Goal: Task Accomplishment & Management: Manage account settings

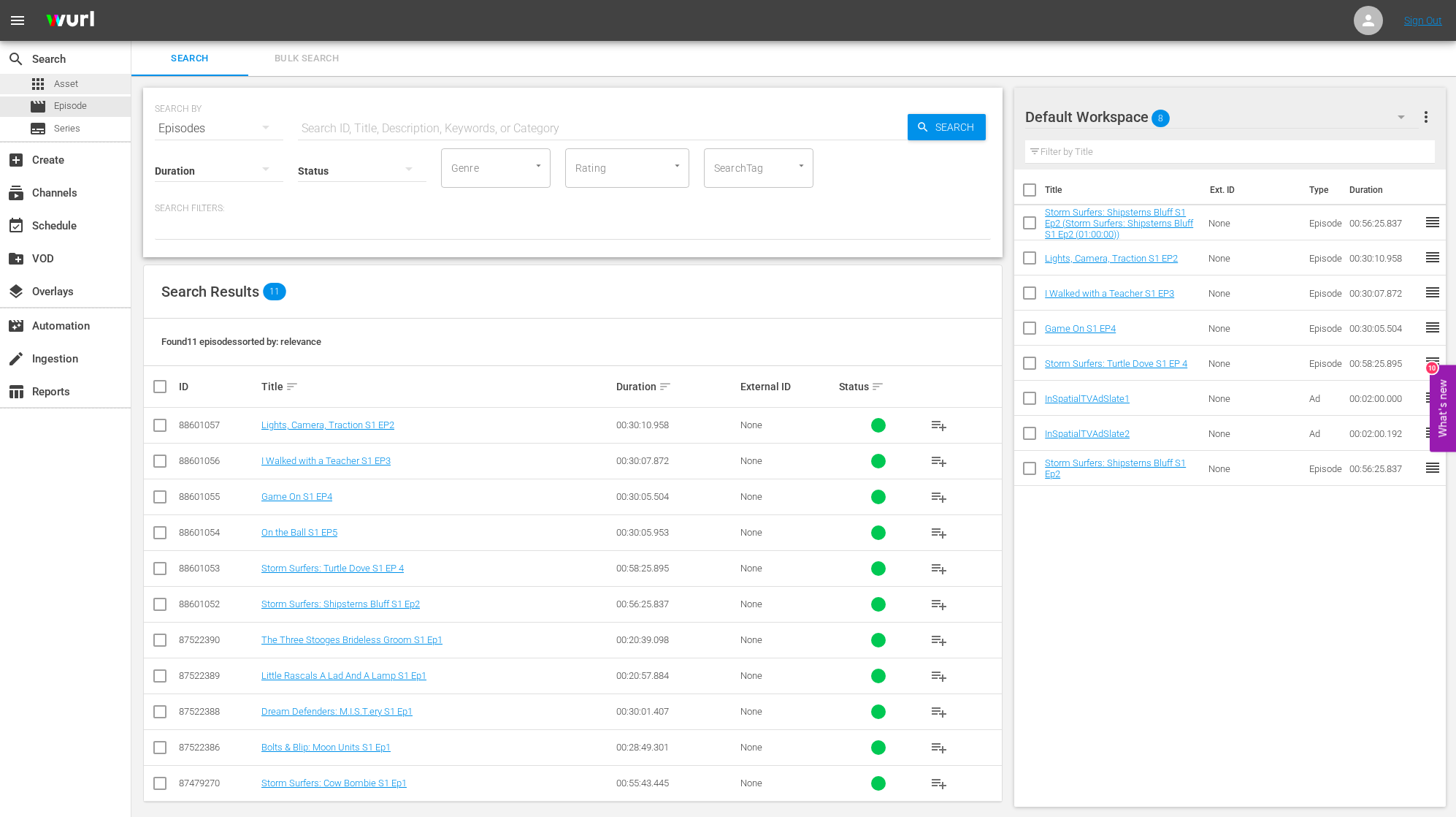
click at [95, 84] on div "apps Asset" at bounding box center [65, 83] width 131 height 20
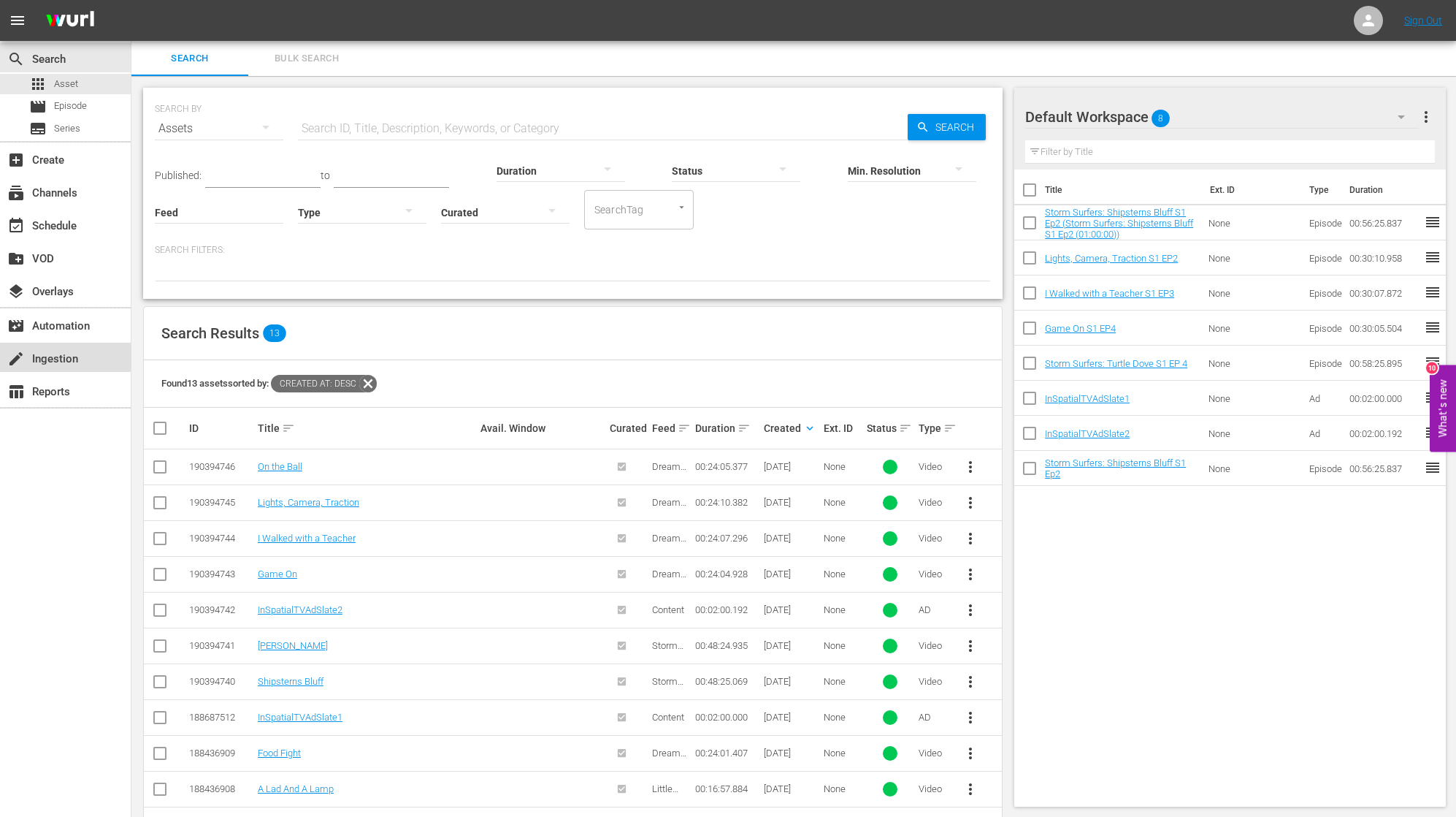
click at [89, 356] on div "create Ingestion" at bounding box center [65, 357] width 131 height 30
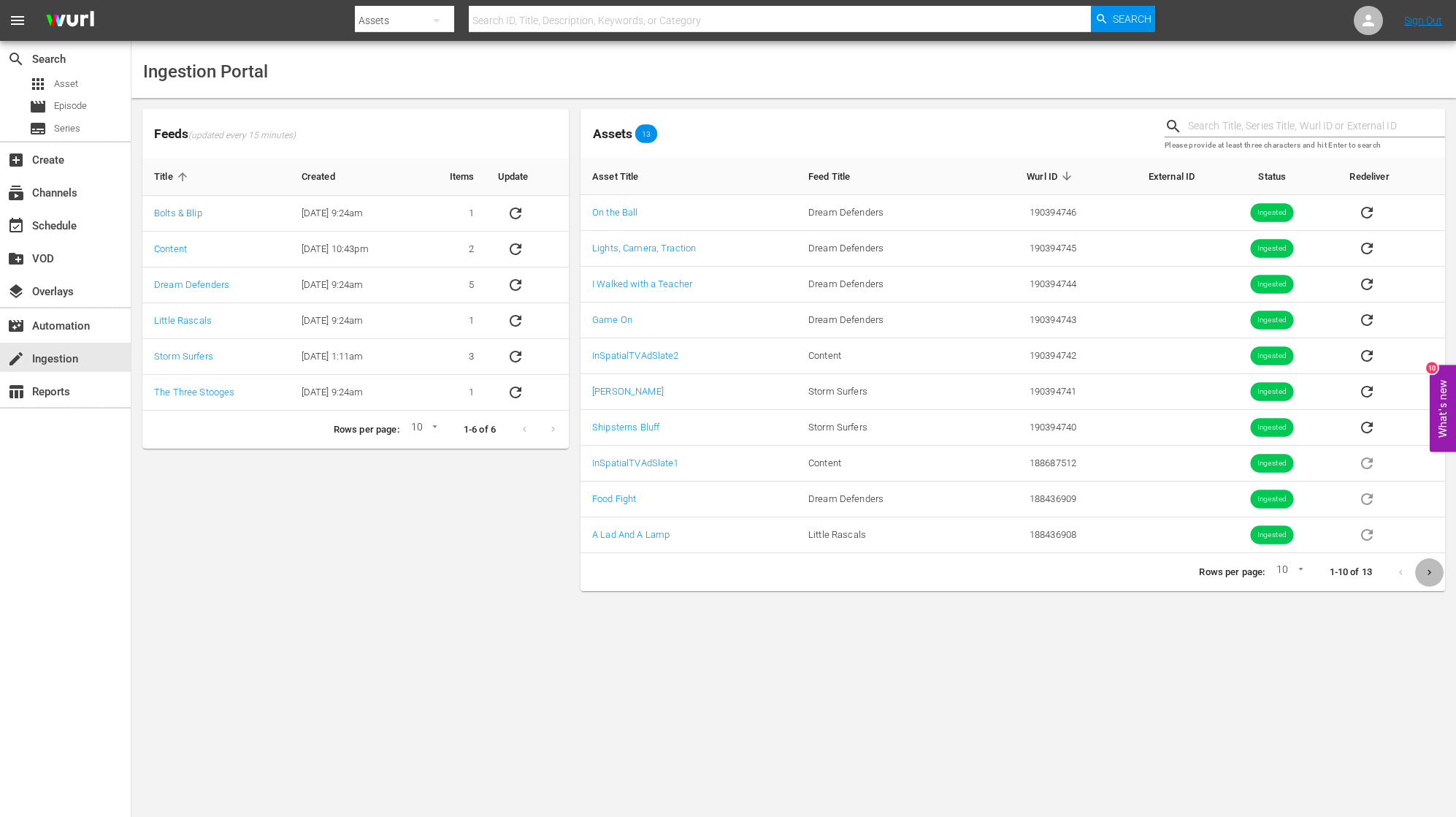
click at [1423, 572] on icon "Next page" at bounding box center [1429, 572] width 11 height 11
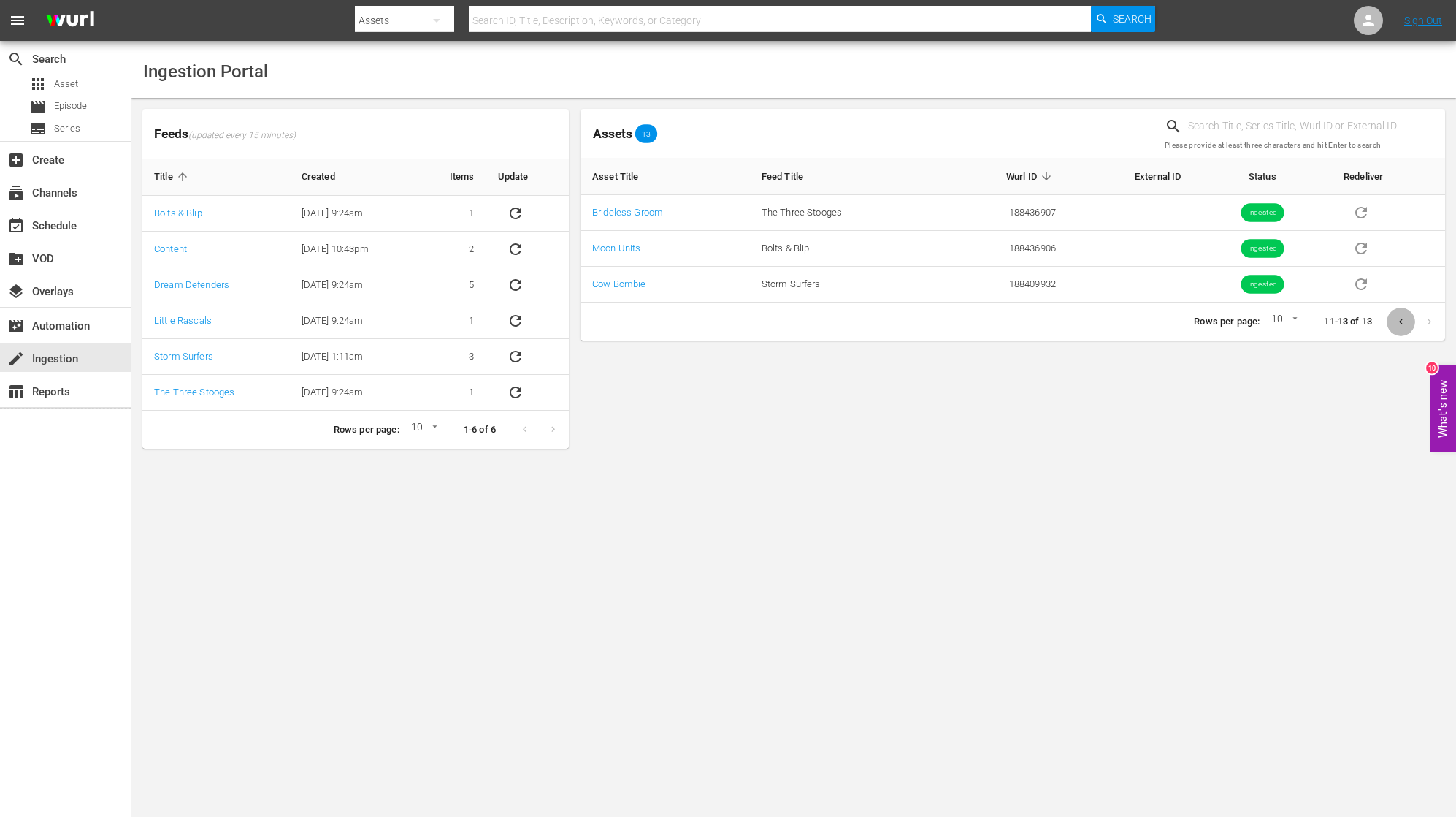
click at [1406, 323] on button "Previous page" at bounding box center [1401, 322] width 29 height 29
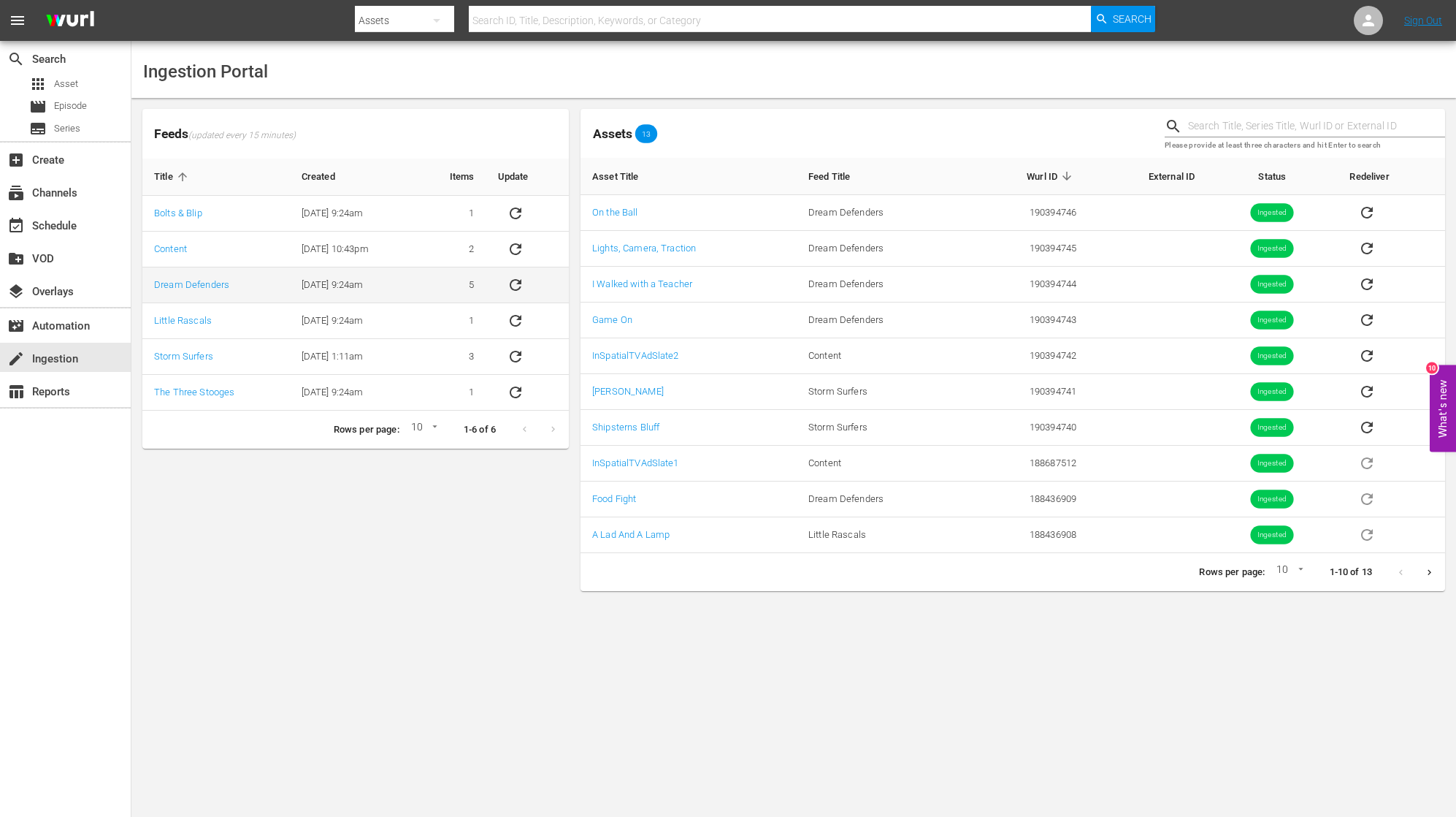
click at [517, 283] on icon "sticky table" at bounding box center [515, 285] width 17 height 17
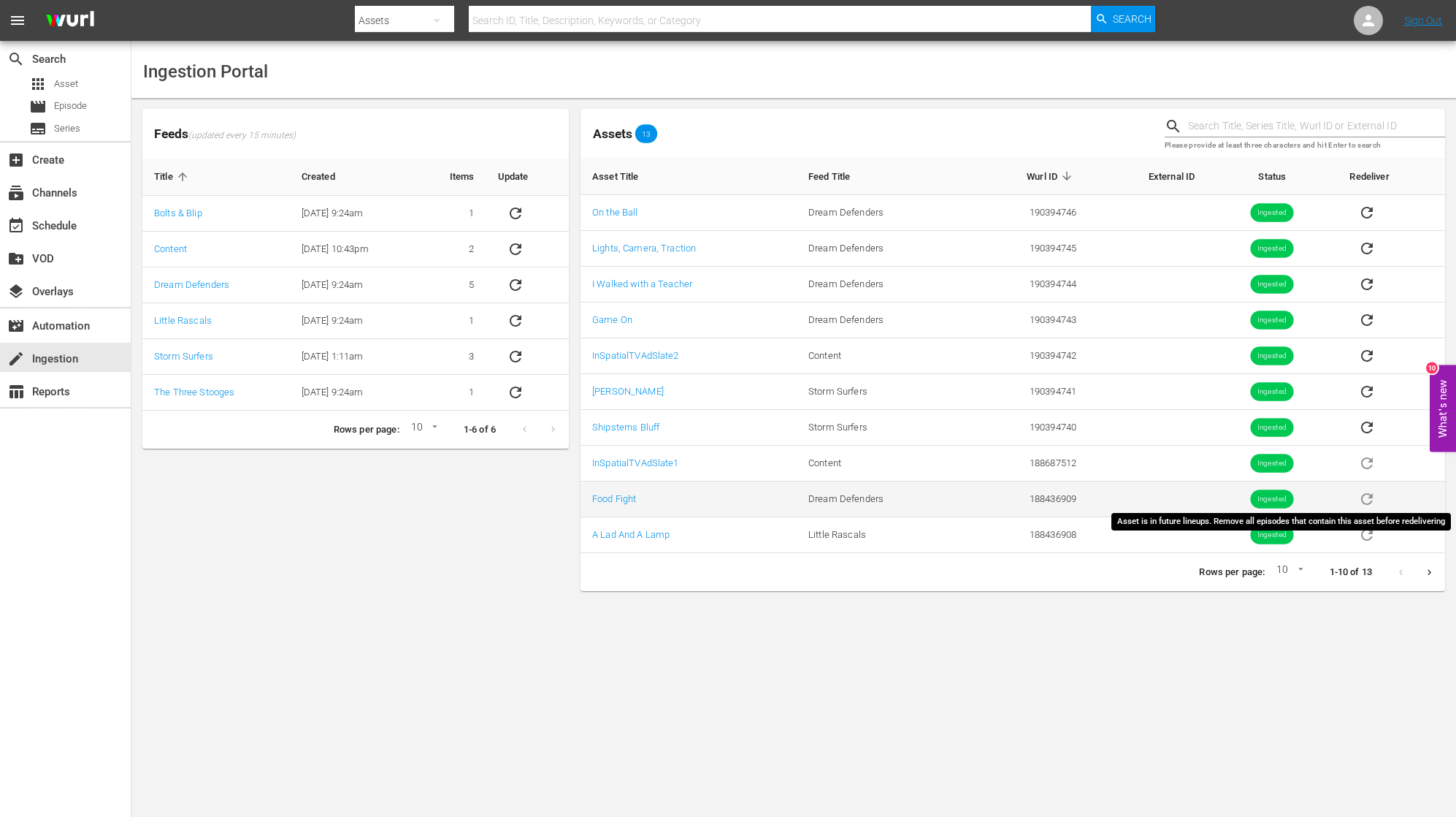
click at [1365, 500] on span "sticky table" at bounding box center [1367, 497] width 35 height 11
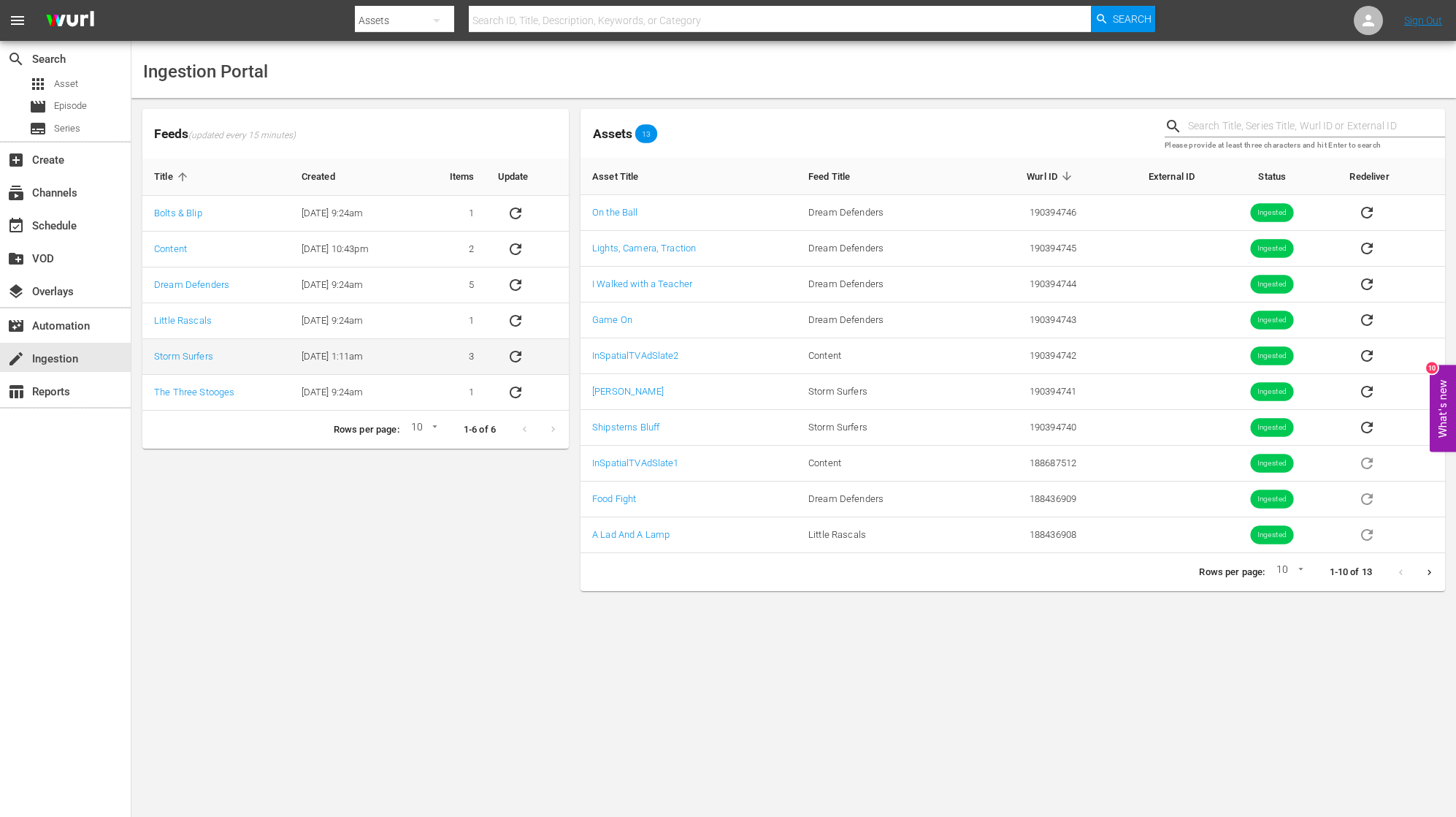
click at [522, 357] on icon "sticky table" at bounding box center [515, 356] width 17 height 17
click at [77, 230] on div "event_available Schedule" at bounding box center [65, 224] width 131 height 30
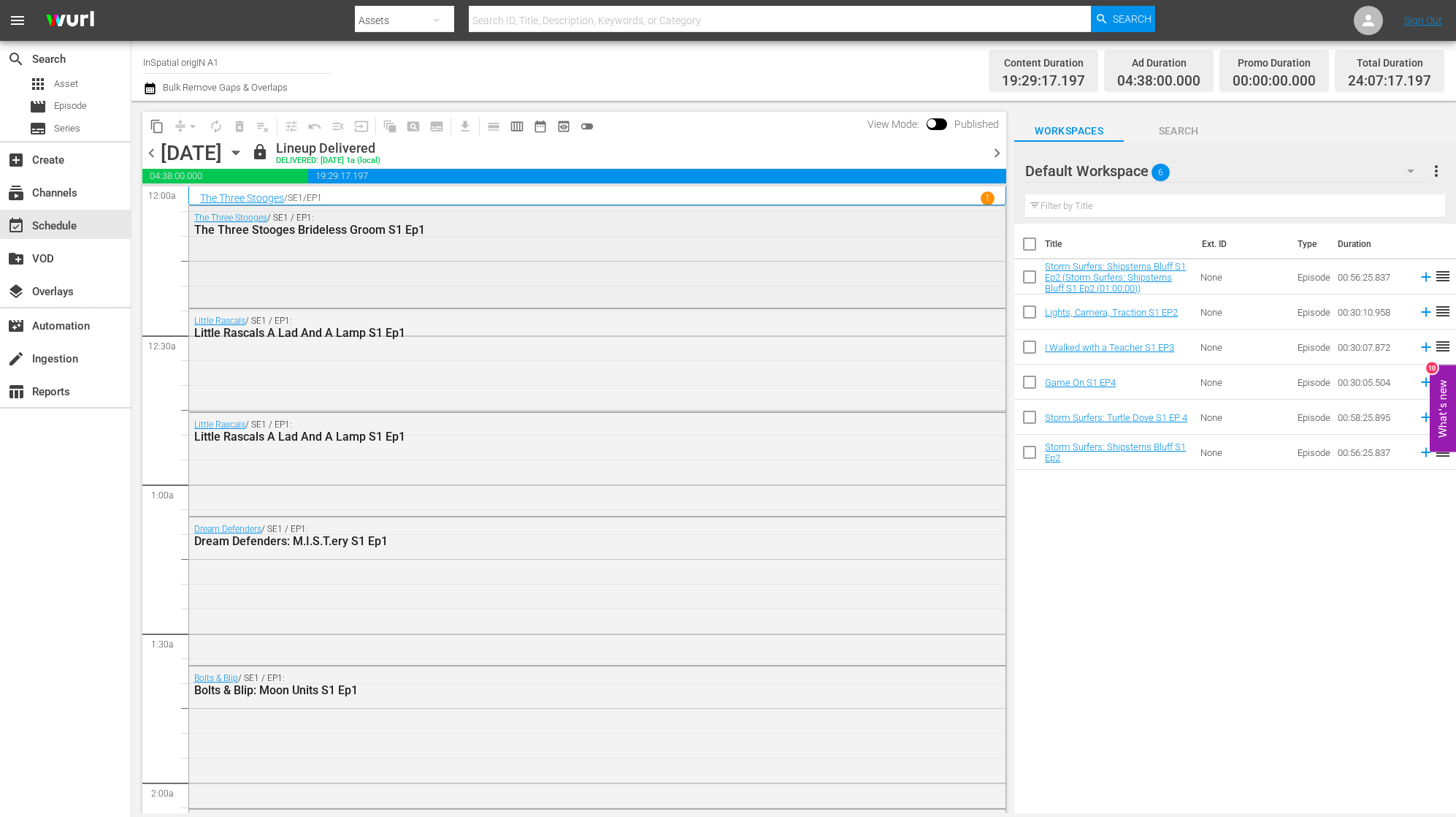
click at [331, 275] on div "The Three Stooges / SE1 / EP1: The Three Stooges Brideless Groom S1 Ep1" at bounding box center [597, 254] width 817 height 98
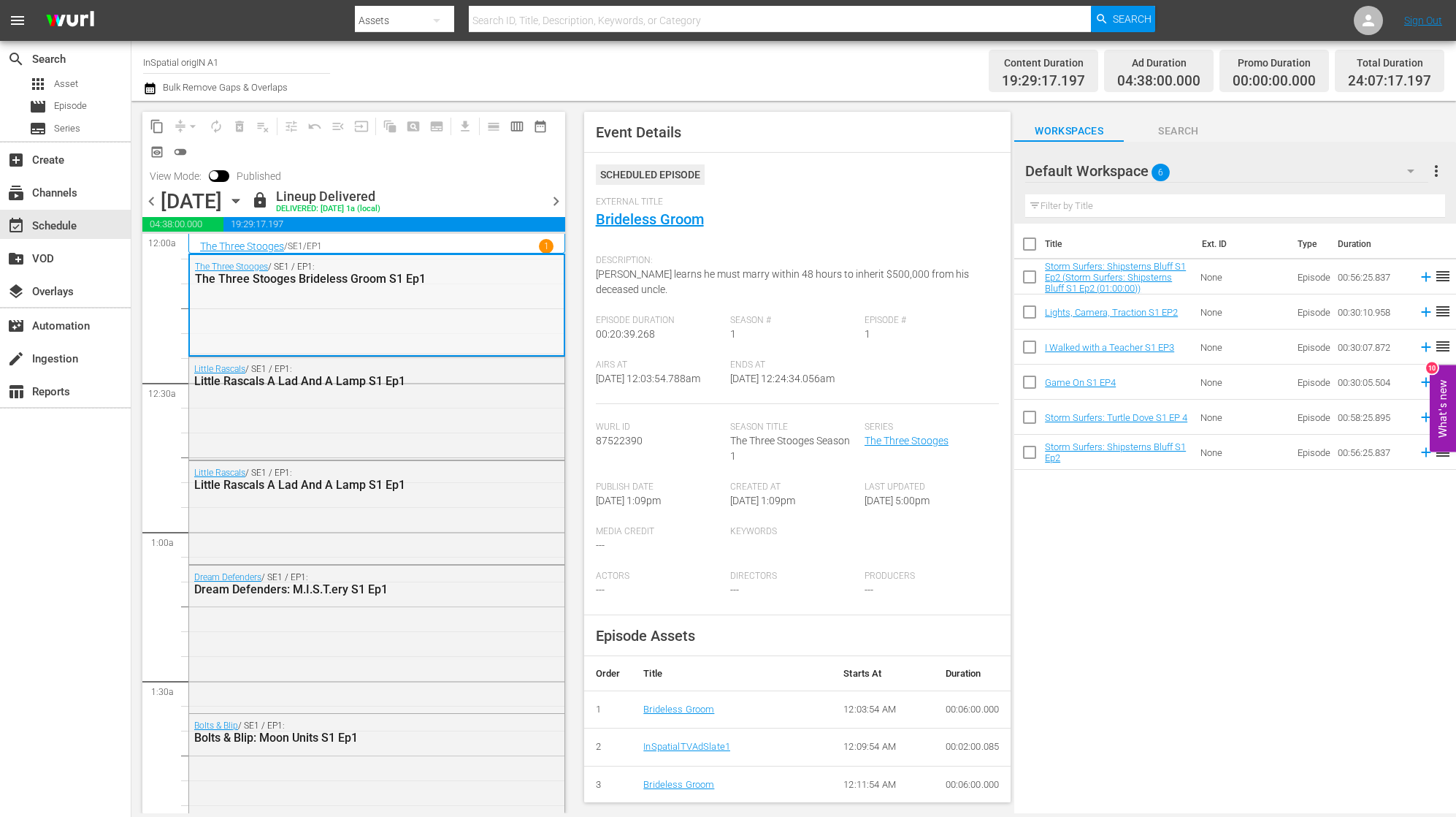
click at [384, 317] on div "The Three Stooges / SE1 / EP1: The Three Stooges Brideless Groom S1 Ep1" at bounding box center [377, 304] width 374 height 98
click at [378, 314] on div "The Three Stooges / SE1 / EP1: The Three Stooges Brideless Groom S1 Ep1" at bounding box center [377, 304] width 374 height 98
click at [478, 282] on div "The Three Stooges Brideless Groom S1 Ep1" at bounding box center [341, 279] width 291 height 14
click at [269, 198] on span "lock" at bounding box center [260, 200] width 17 height 17
click at [552, 198] on span "chevron_right" at bounding box center [556, 201] width 18 height 18
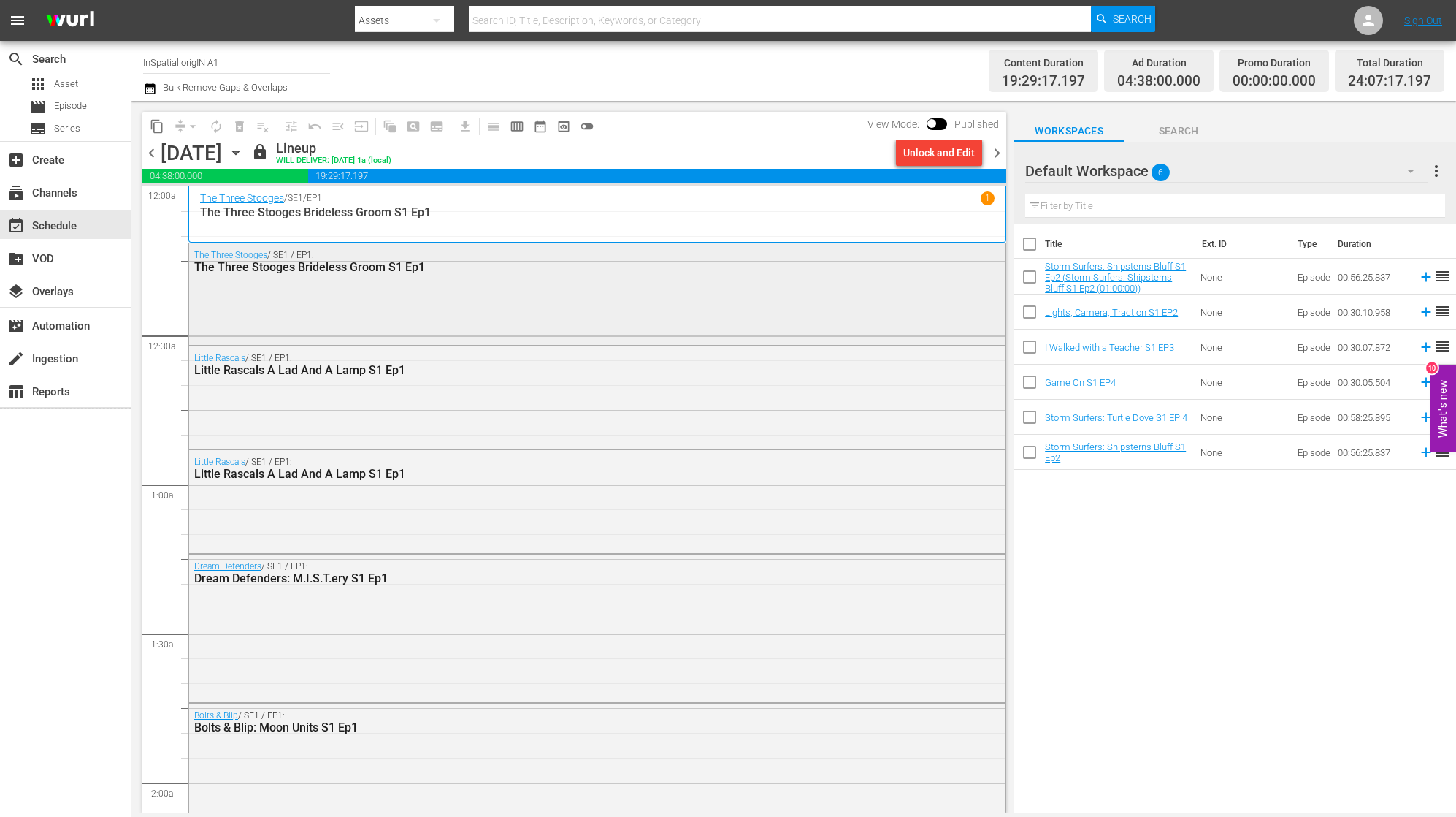
click at [705, 281] on div "The Three Stooges / SE1 / EP1: The Three Stooges Brideless Groom S1 Ep1" at bounding box center [597, 292] width 817 height 98
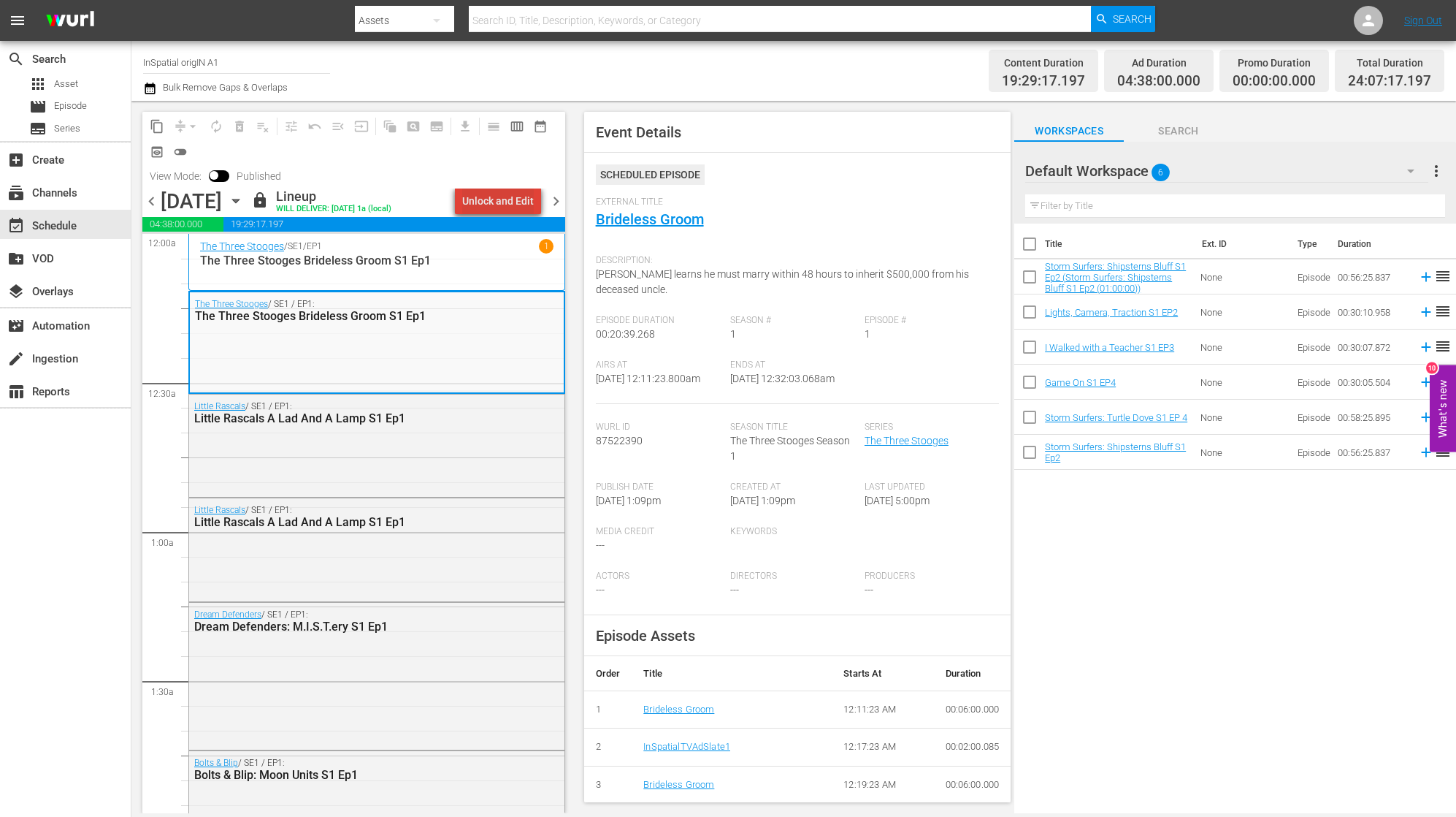
click at [521, 207] on div "Unlock and Edit" at bounding box center [498, 201] width 72 height 27
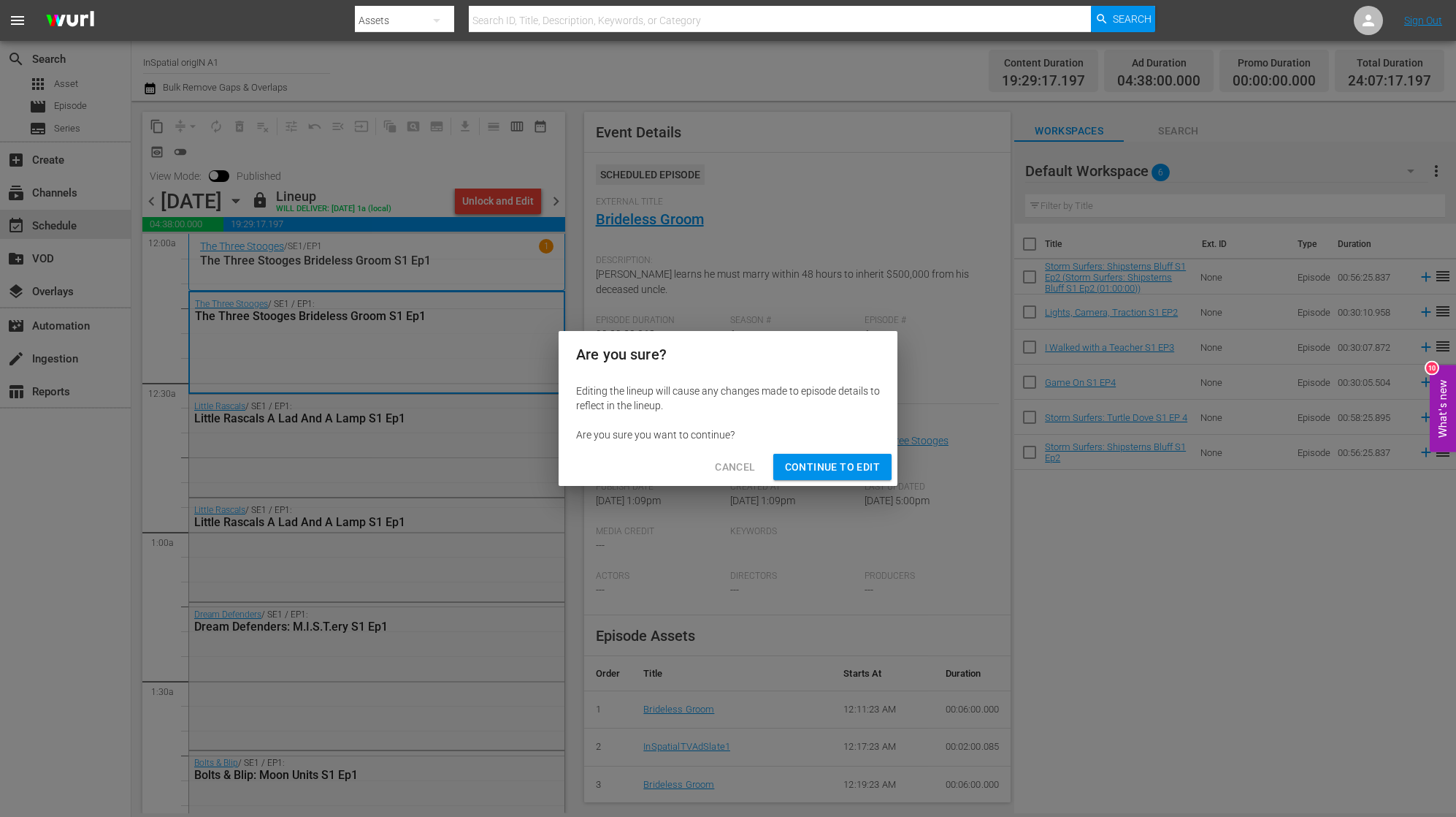
click at [826, 467] on span "Continue to Edit" at bounding box center [832, 467] width 95 height 18
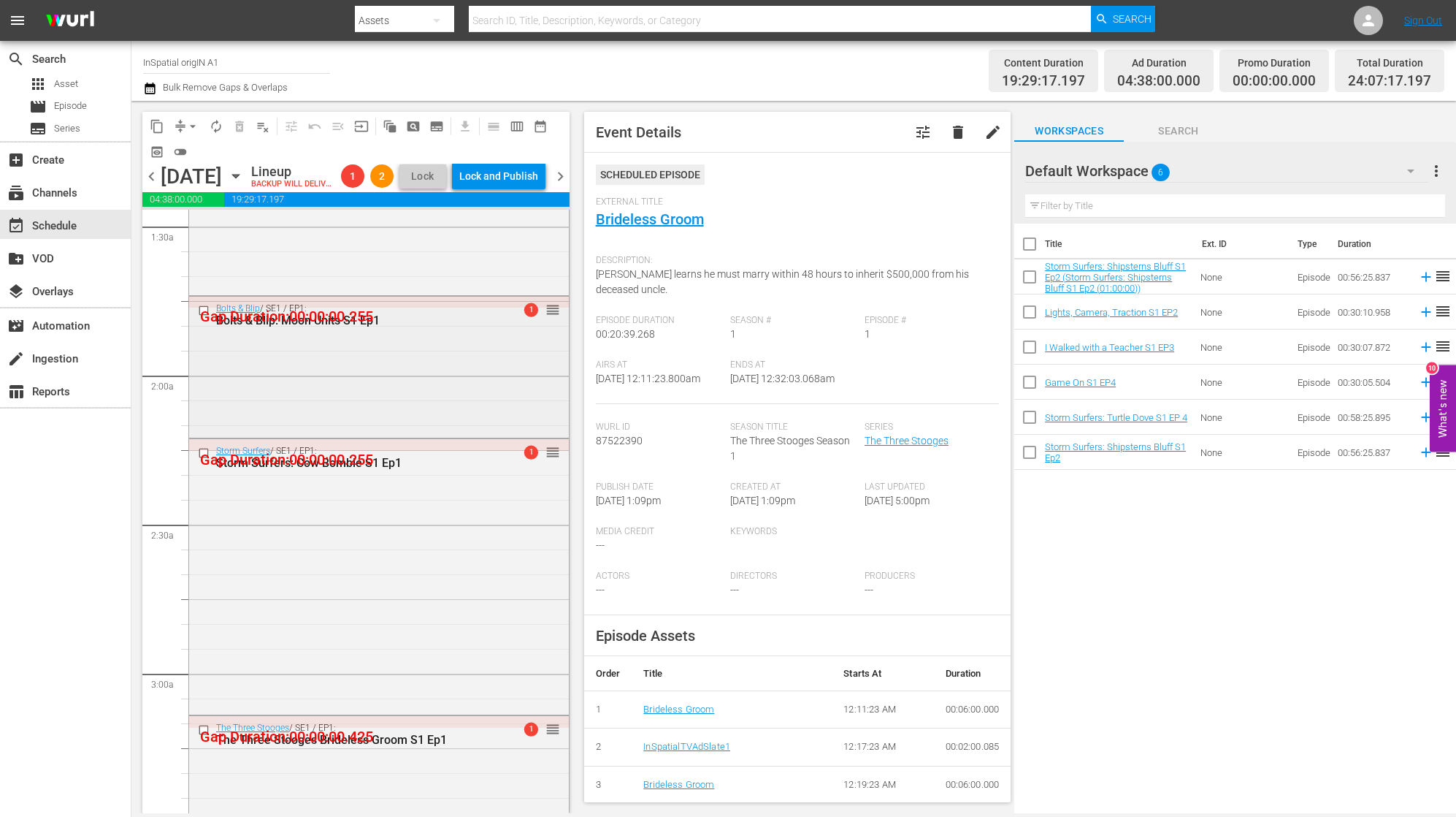
scroll to position [433, 0]
click at [244, 183] on icon "button" at bounding box center [235, 176] width 16 height 16
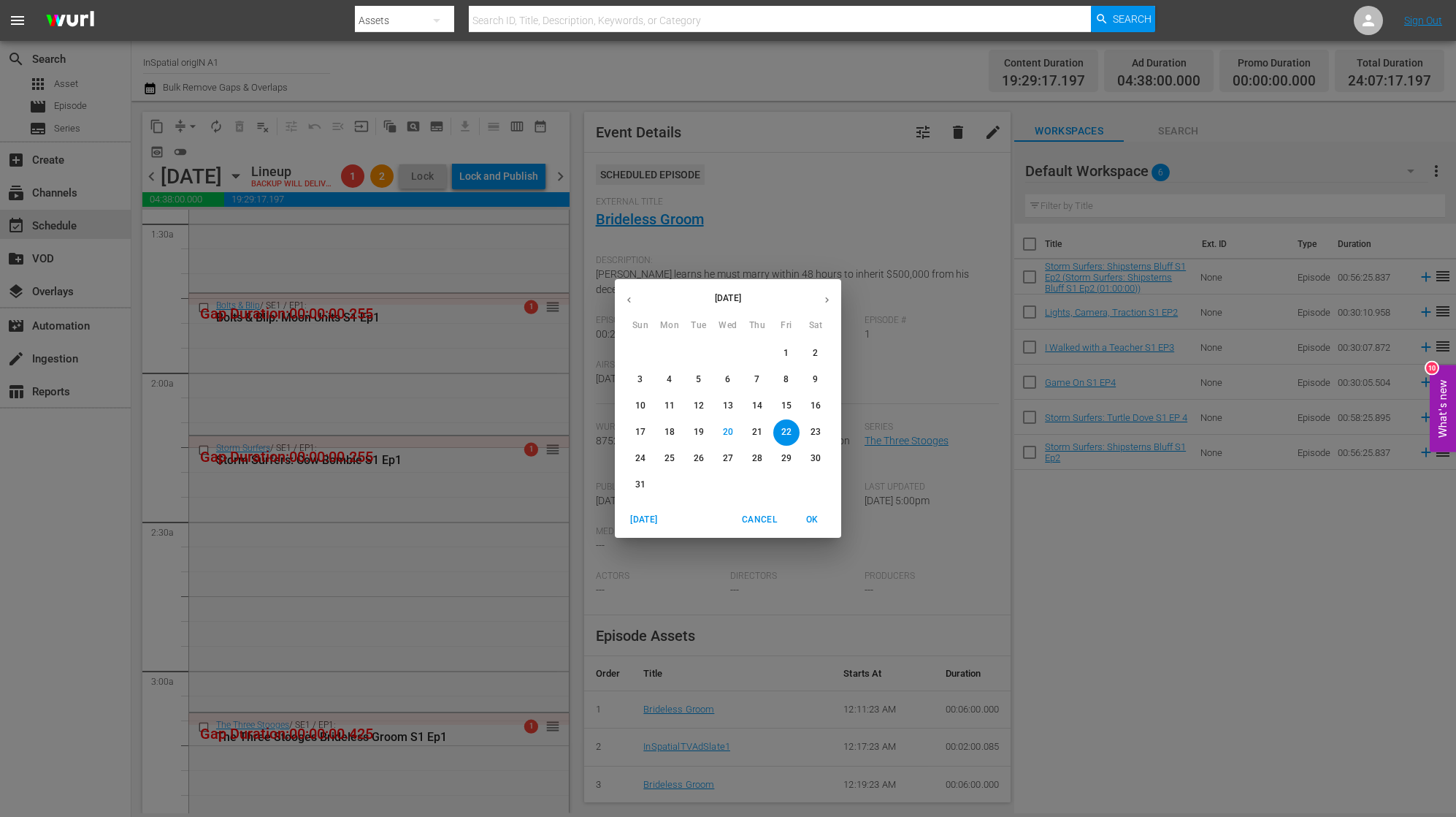
click at [446, 160] on div "August 2025 Sun Mon Tue Wed Thu Fri Sat 27 28 29 30 31 1 2 3 4 5 6 7 8 9 10 11 …" at bounding box center [728, 408] width 1456 height 817
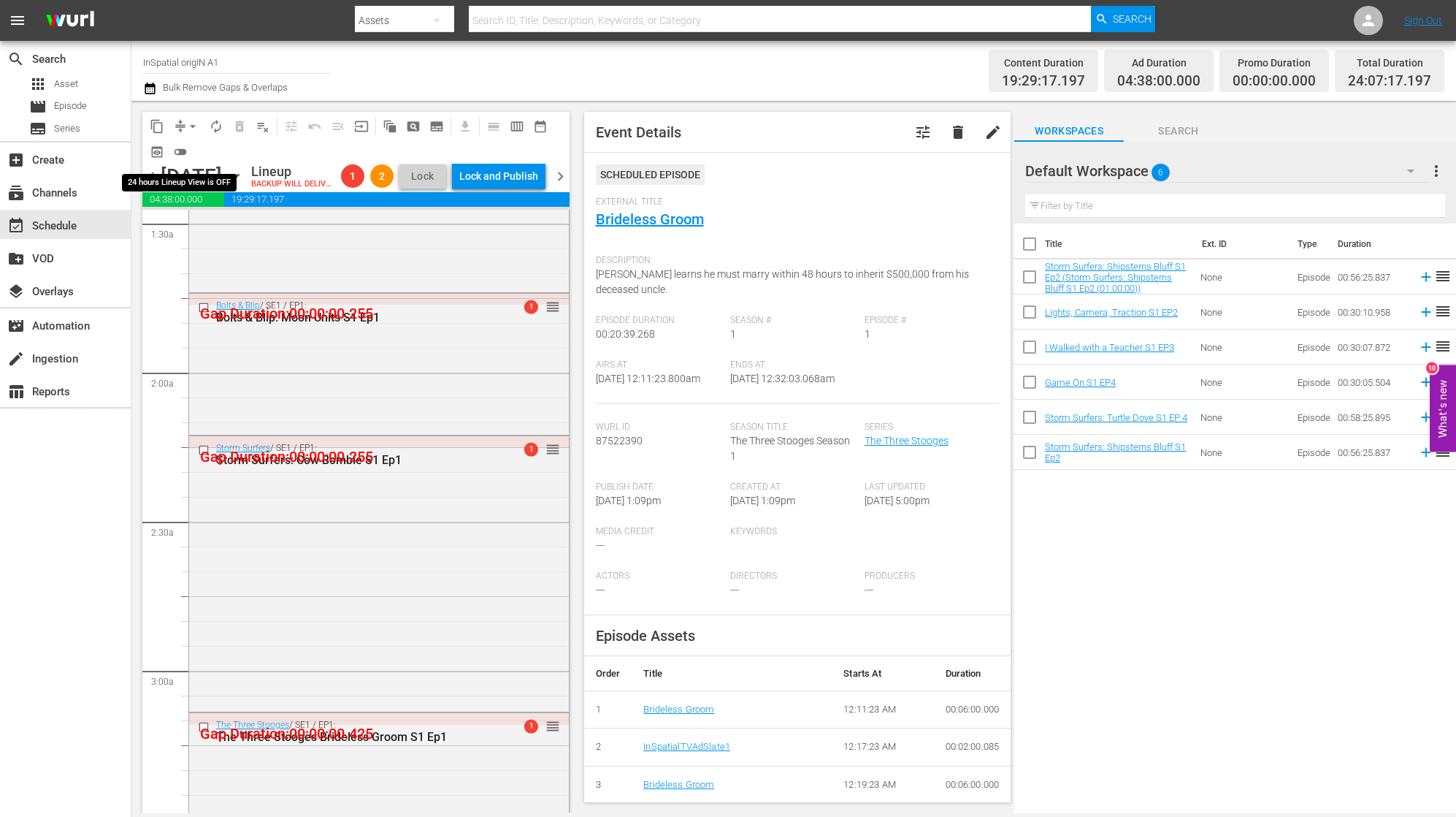
click at [190, 124] on span "arrow_drop_down" at bounding box center [192, 126] width 14 height 14
click at [226, 180] on li "Align to First Episode" at bounding box center [193, 180] width 154 height 24
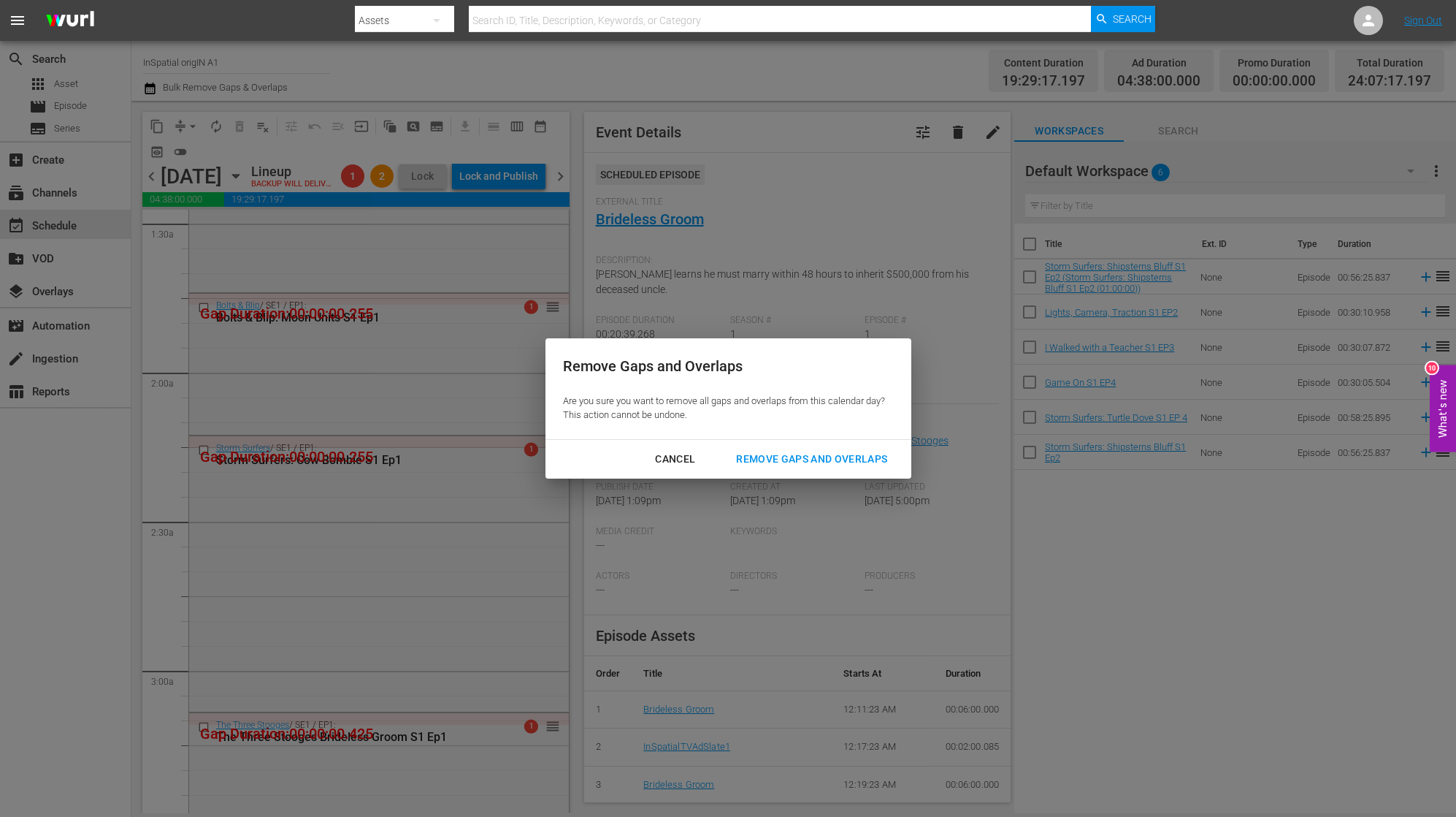
click at [675, 459] on div "Cancel" at bounding box center [675, 459] width 64 height 18
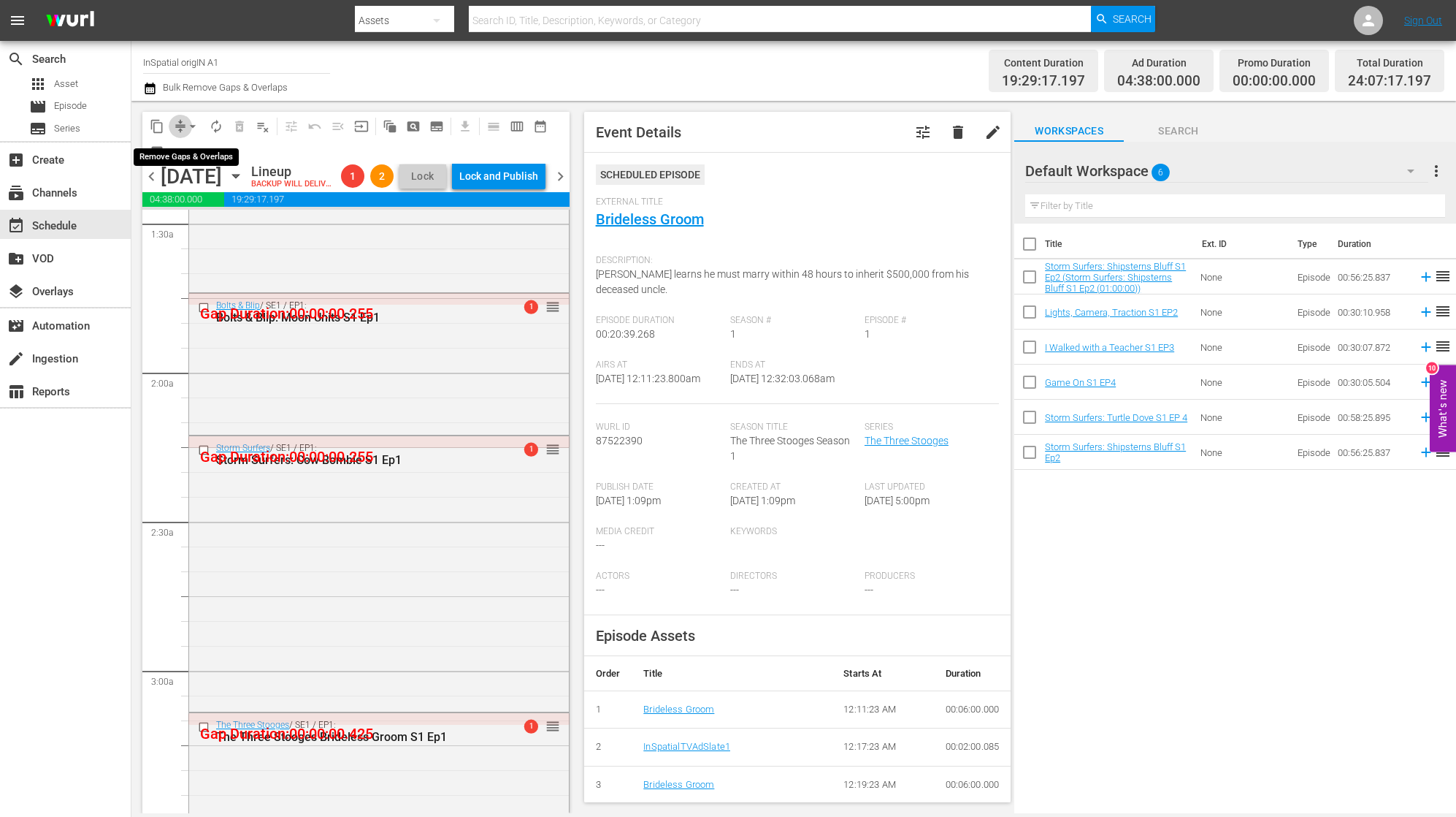
click at [179, 121] on span "compress" at bounding box center [180, 126] width 14 height 14
click at [188, 126] on span "arrow_drop_down" at bounding box center [192, 126] width 14 height 14
click at [216, 173] on li "Align to First Episode" at bounding box center [193, 180] width 154 height 24
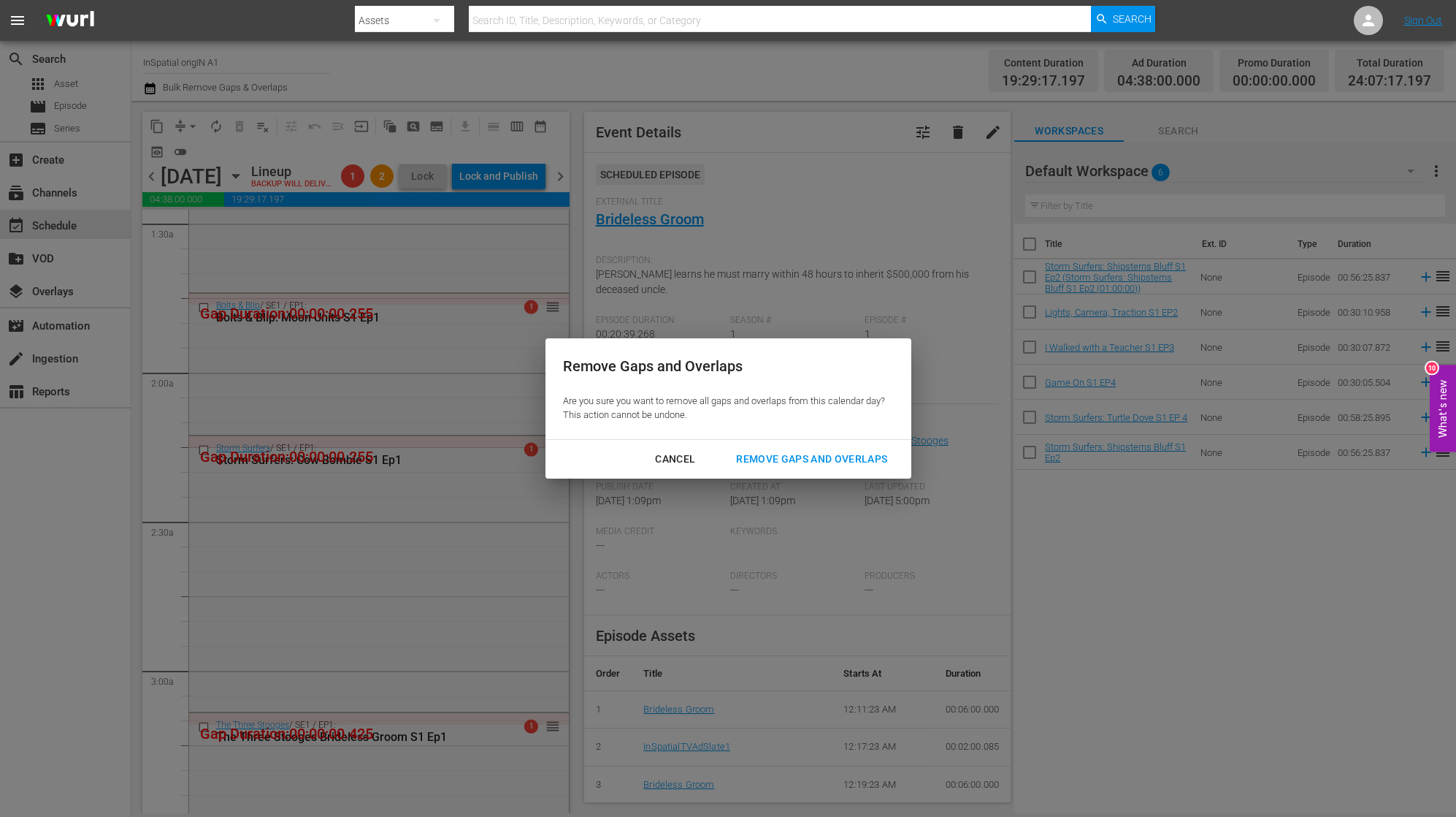
click at [799, 460] on div "Remove Gaps and Overlaps" at bounding box center [811, 459] width 175 height 18
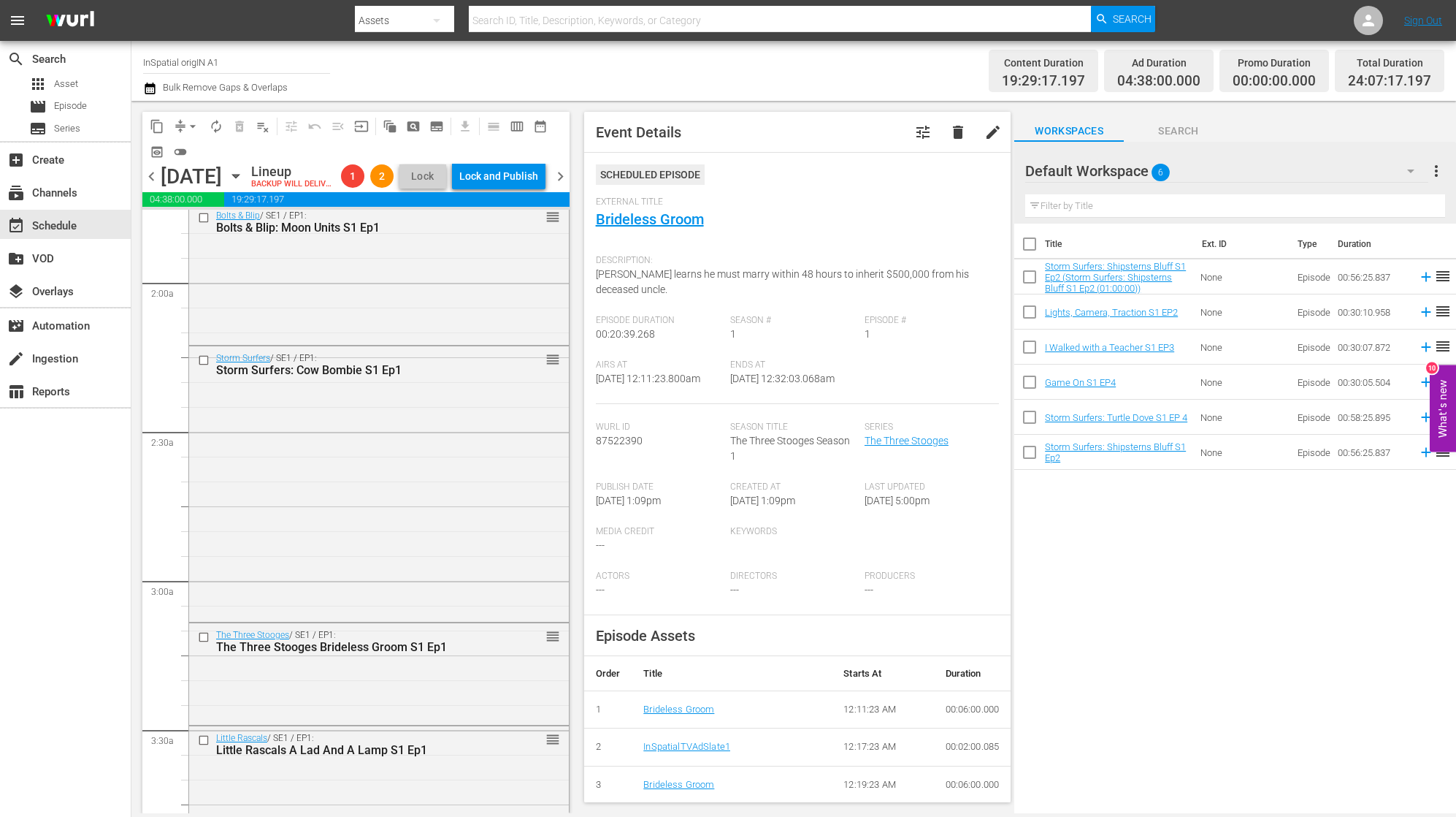
scroll to position [532, 0]
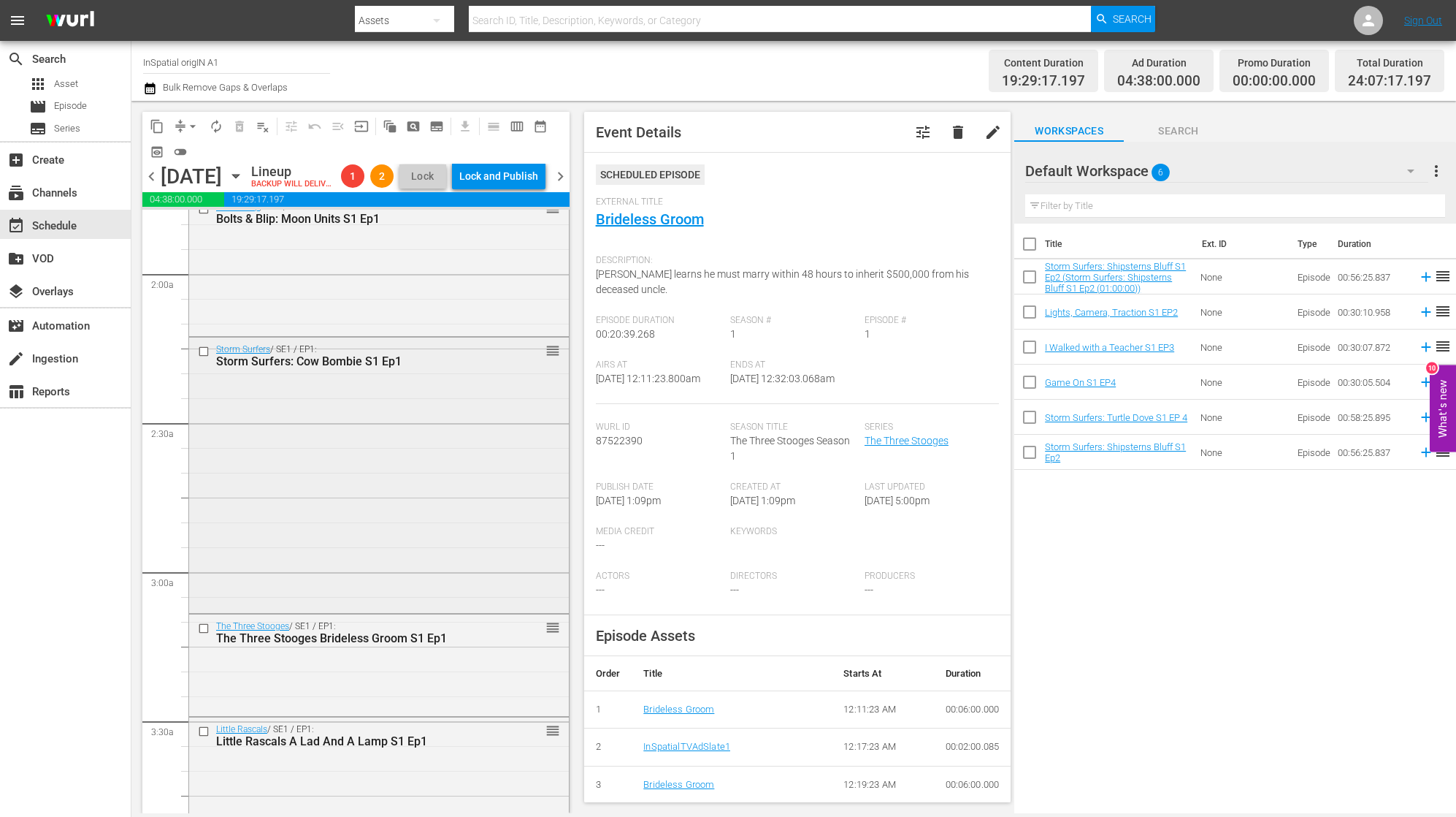
click at [442, 373] on div "Storm Surfers / SE1 / EP1: Storm Surfers: Cow Bombie S1 Ep1 reorder" at bounding box center [379, 355] width 380 height 36
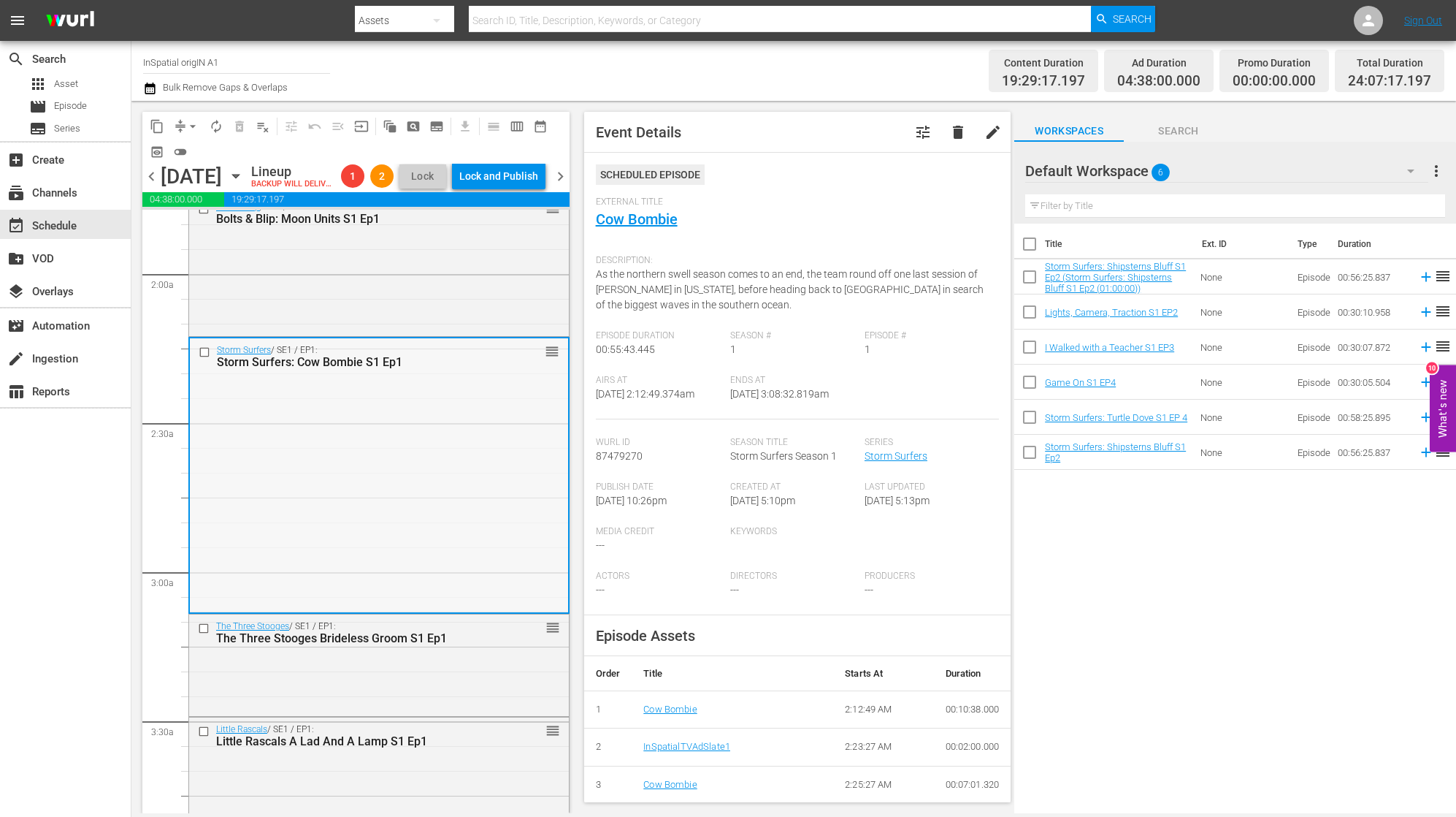
click at [551, 360] on span "reorder" at bounding box center [552, 351] width 14 height 16
click at [414, 320] on div "Bolts & Blip / SE1 / EP1: Bolts & Blip: Moon Units S1 Ep1 reorder" at bounding box center [379, 264] width 380 height 139
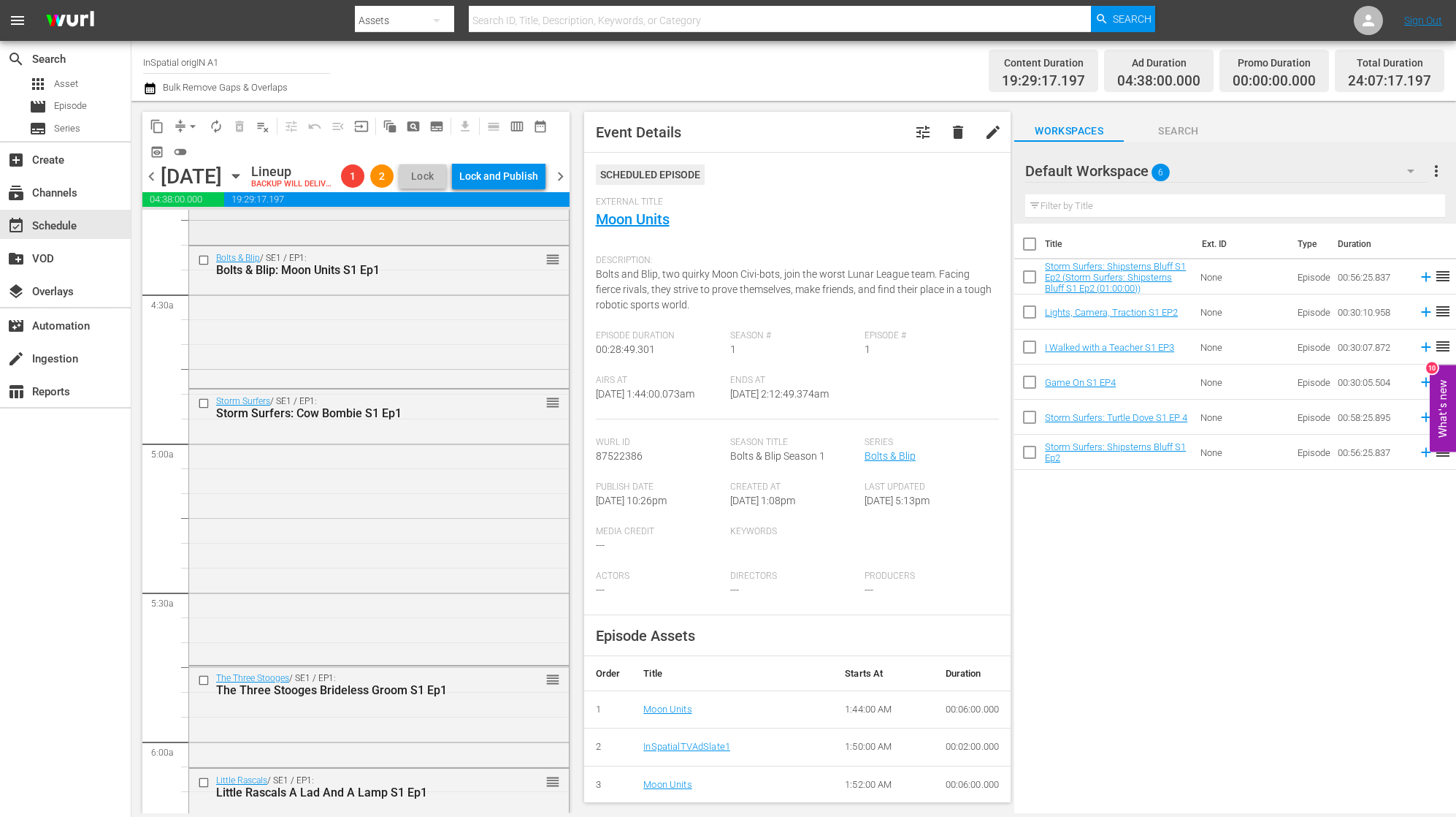
scroll to position [1272, 0]
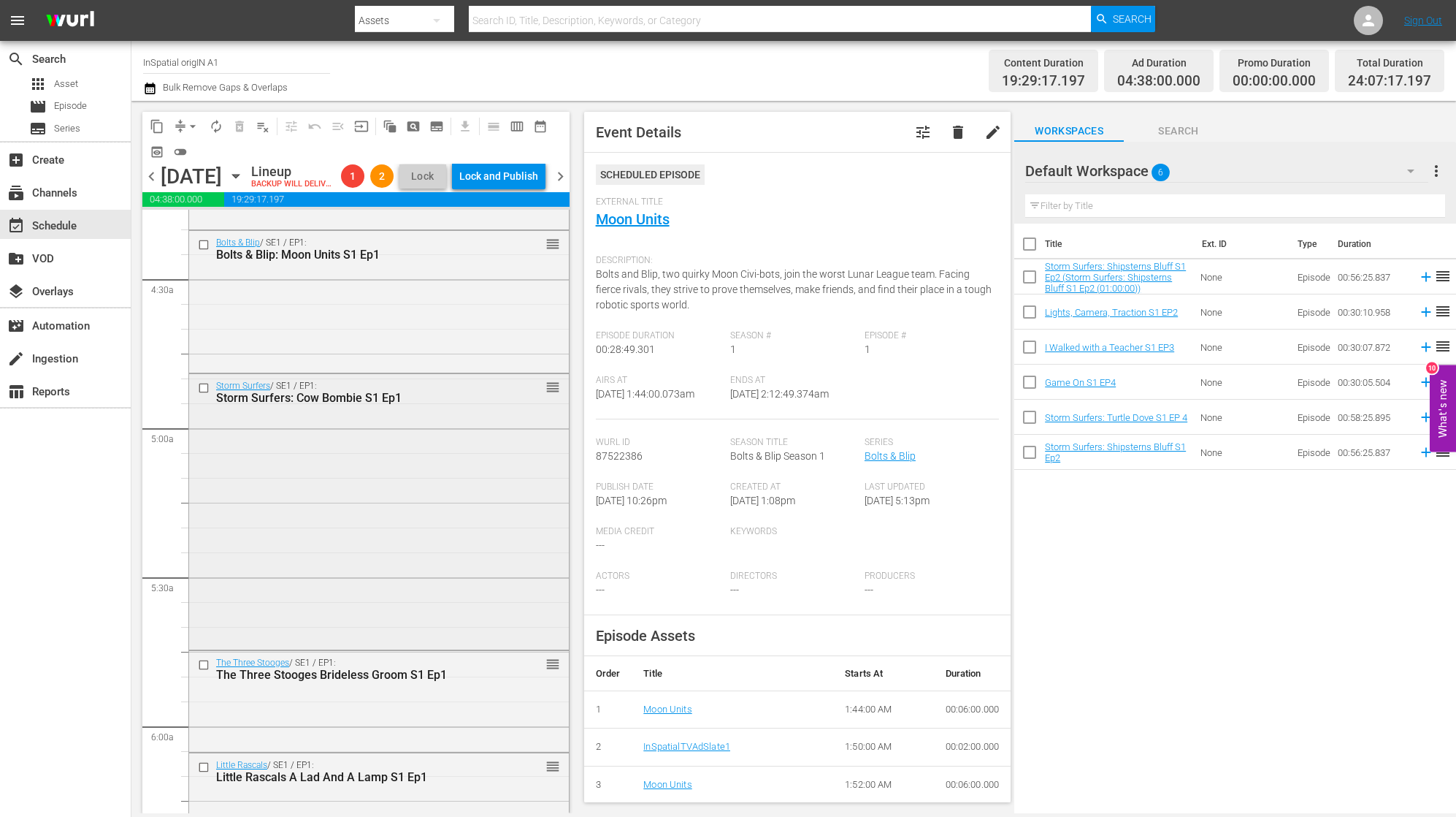
click at [426, 405] on div "Storm Surfers: Cow Bombie S1 Ep1" at bounding box center [356, 398] width 278 height 14
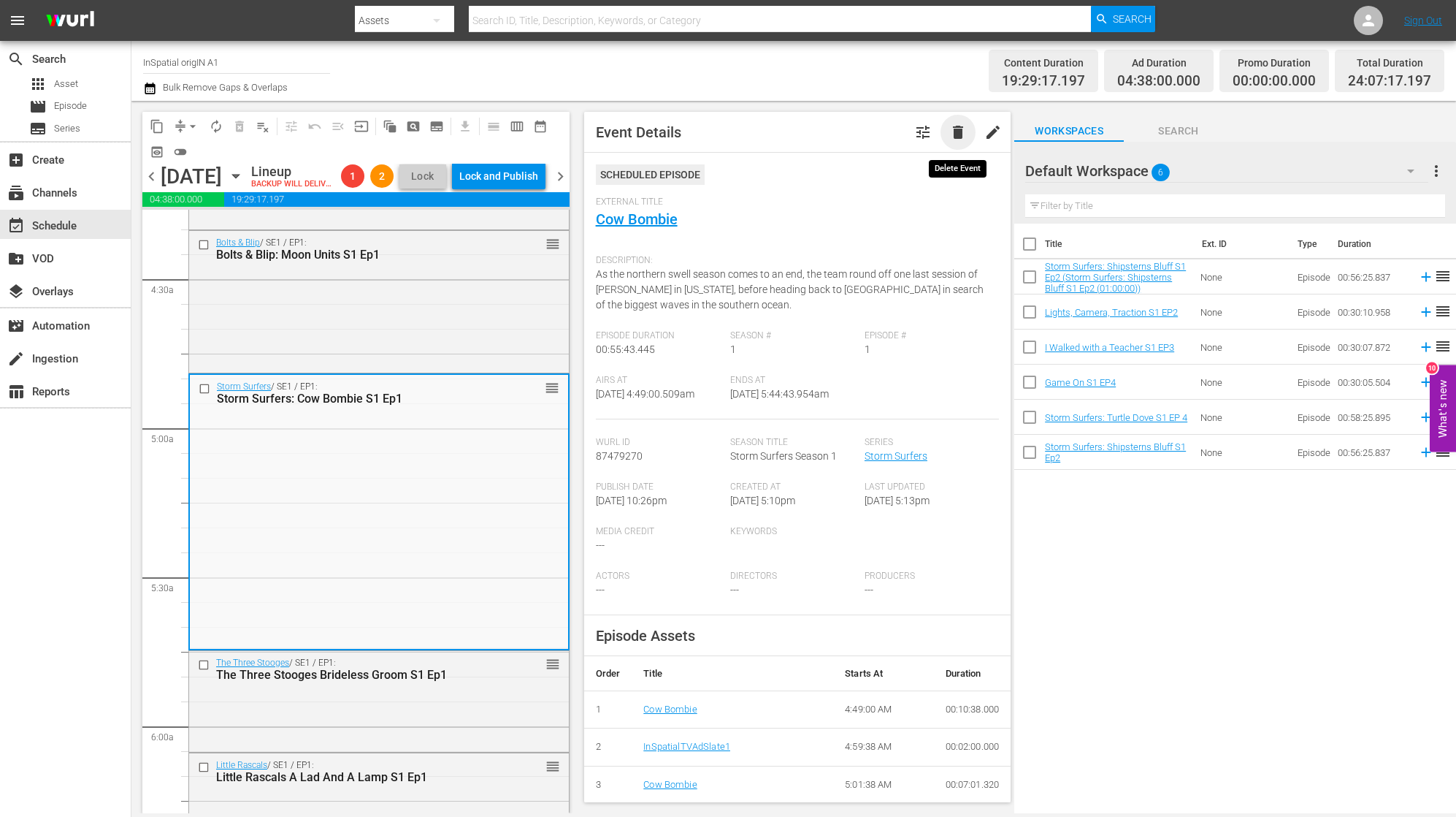
click at [963, 131] on span "delete" at bounding box center [957, 132] width 17 height 17
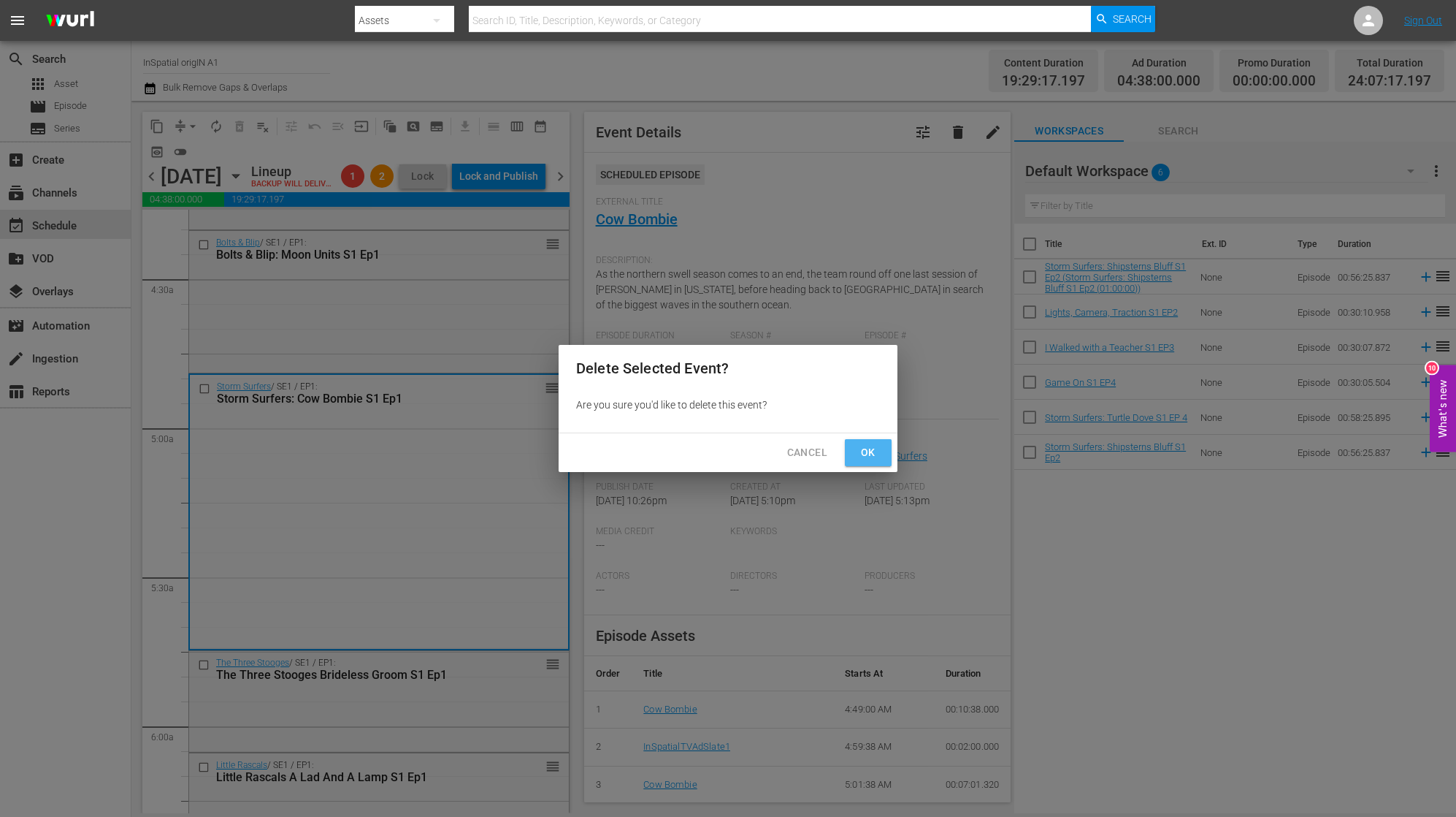
click at [863, 451] on span "Ok" at bounding box center [868, 453] width 23 height 18
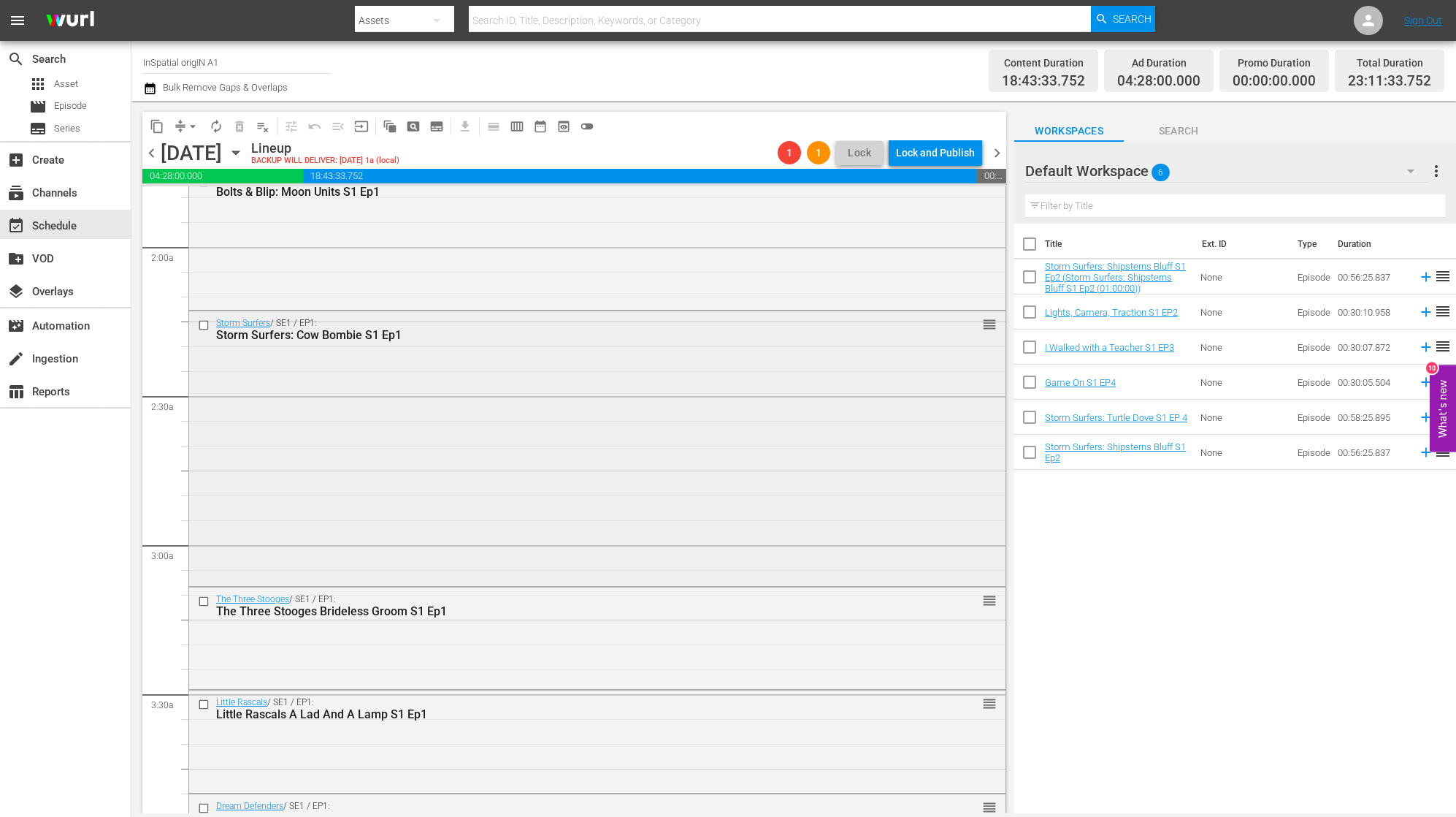
scroll to position [533, 0]
click at [593, 343] on div "Storm Surfers: Cow Bombie S1 Ep1" at bounding box center [571, 337] width 708 height 14
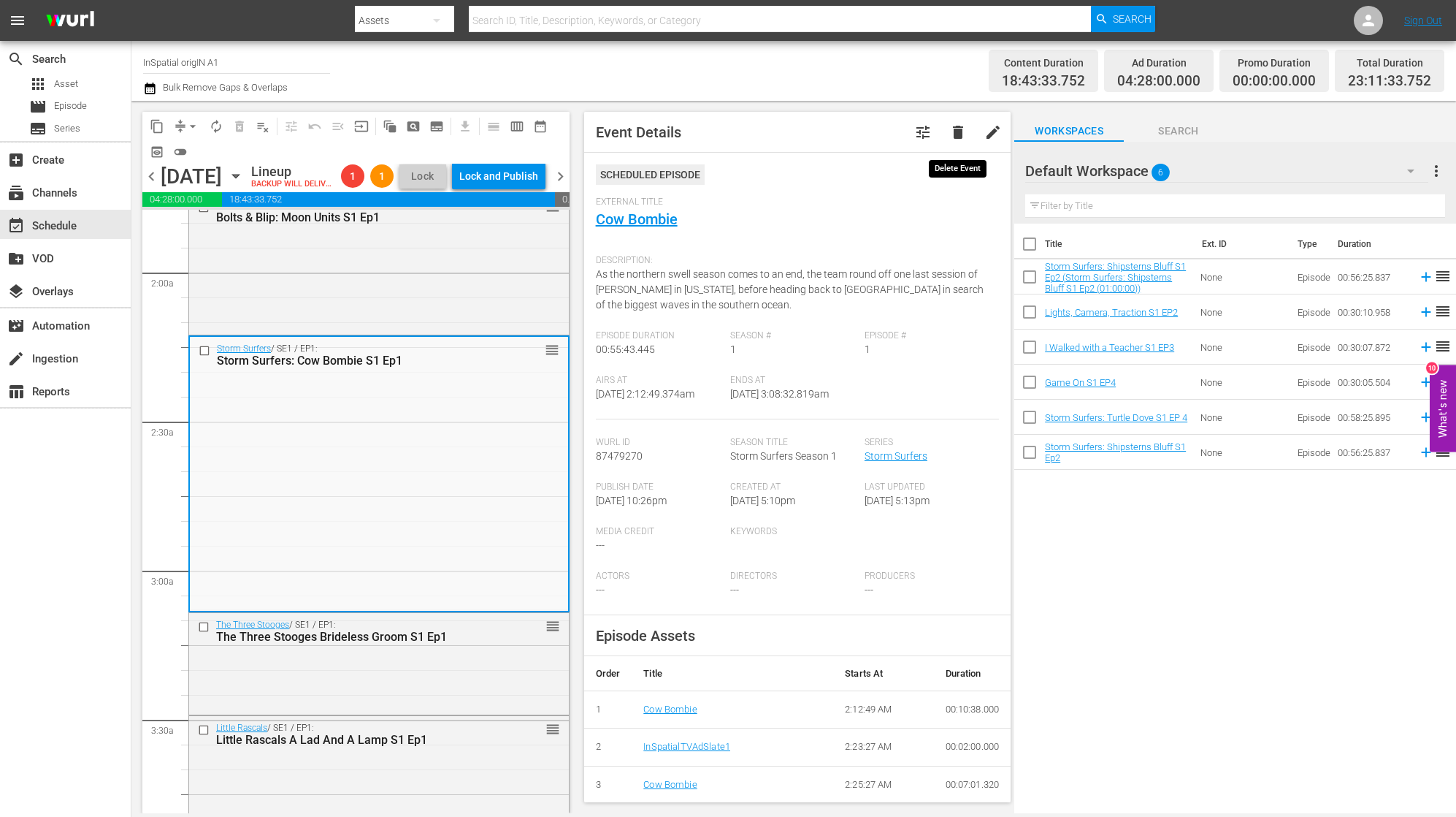
click at [959, 134] on span "delete" at bounding box center [957, 132] width 17 height 17
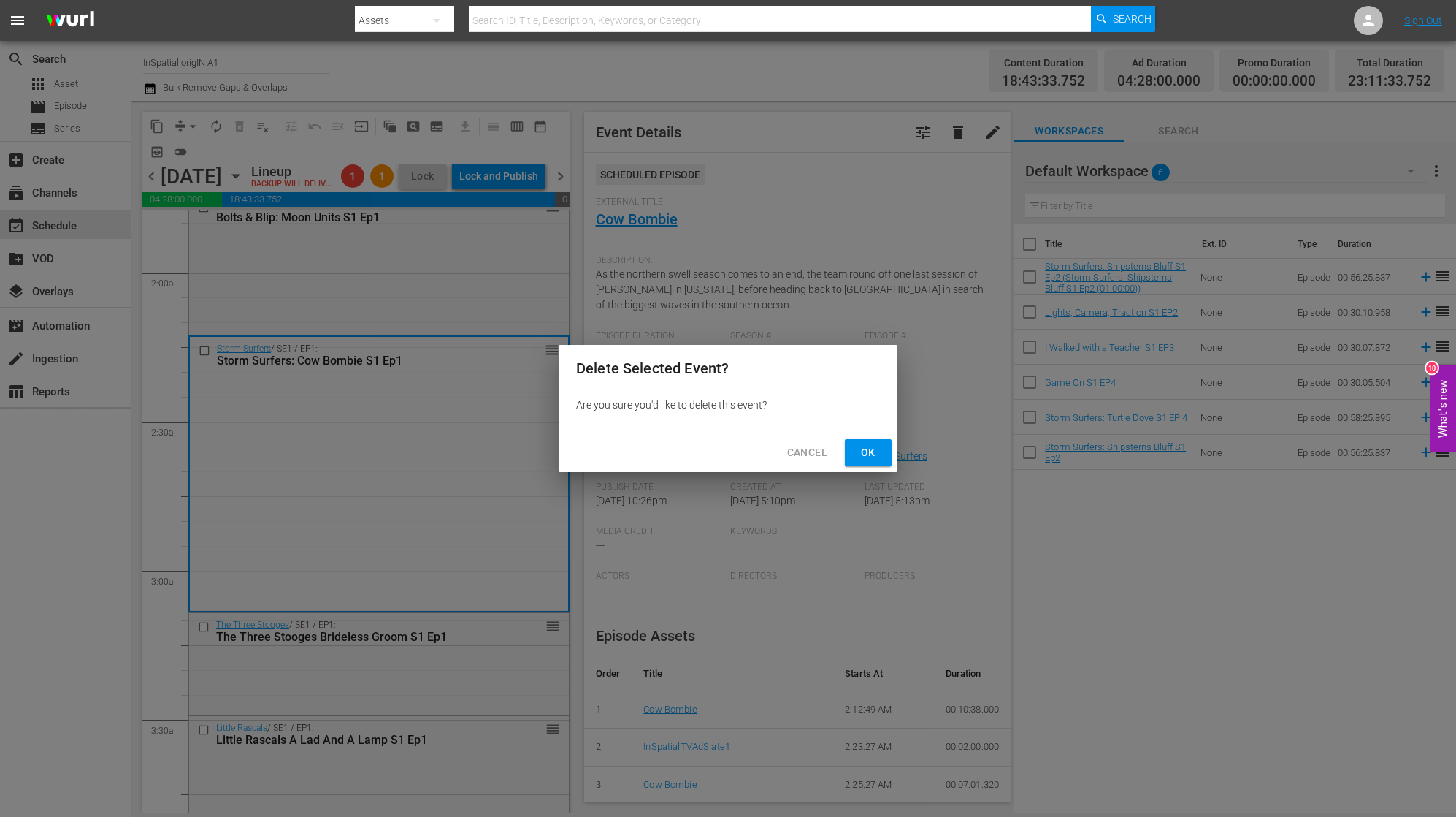
click at [863, 450] on span "Ok" at bounding box center [868, 453] width 23 height 18
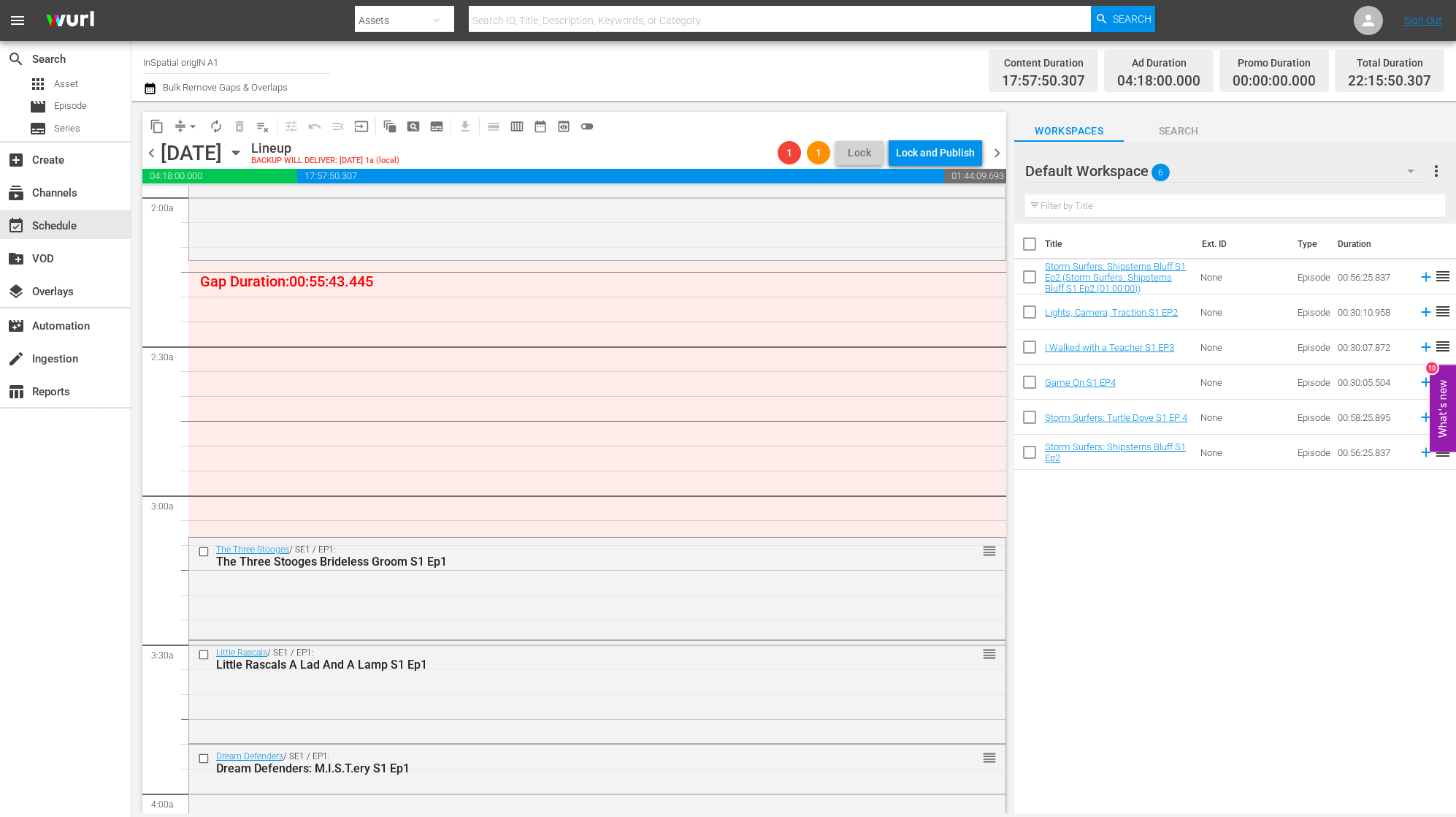
scroll to position [588, 0]
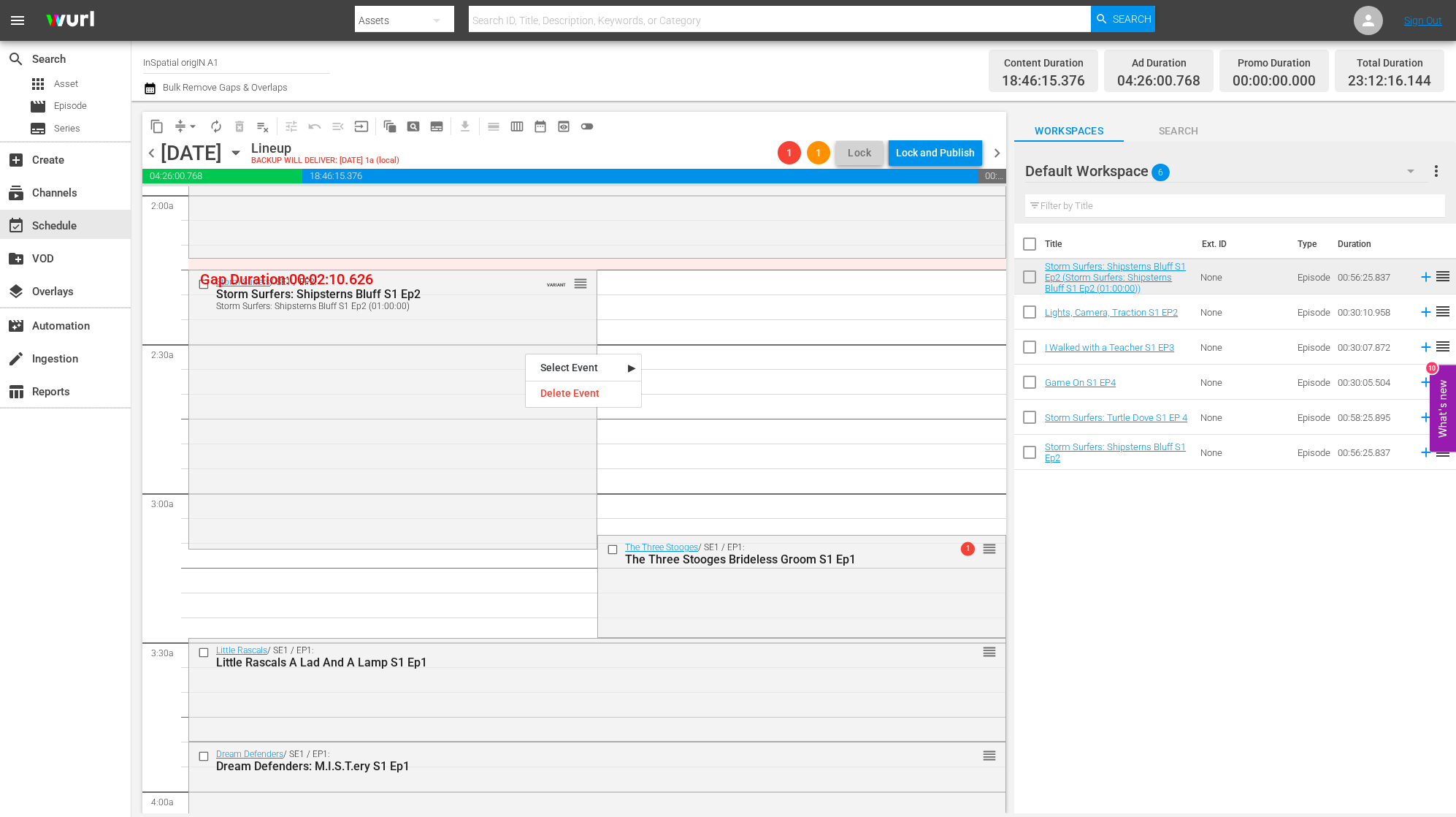
drag, startPoint x: 525, startPoint y: 352, endPoint x: 525, endPoint y: 329, distance: 23.0
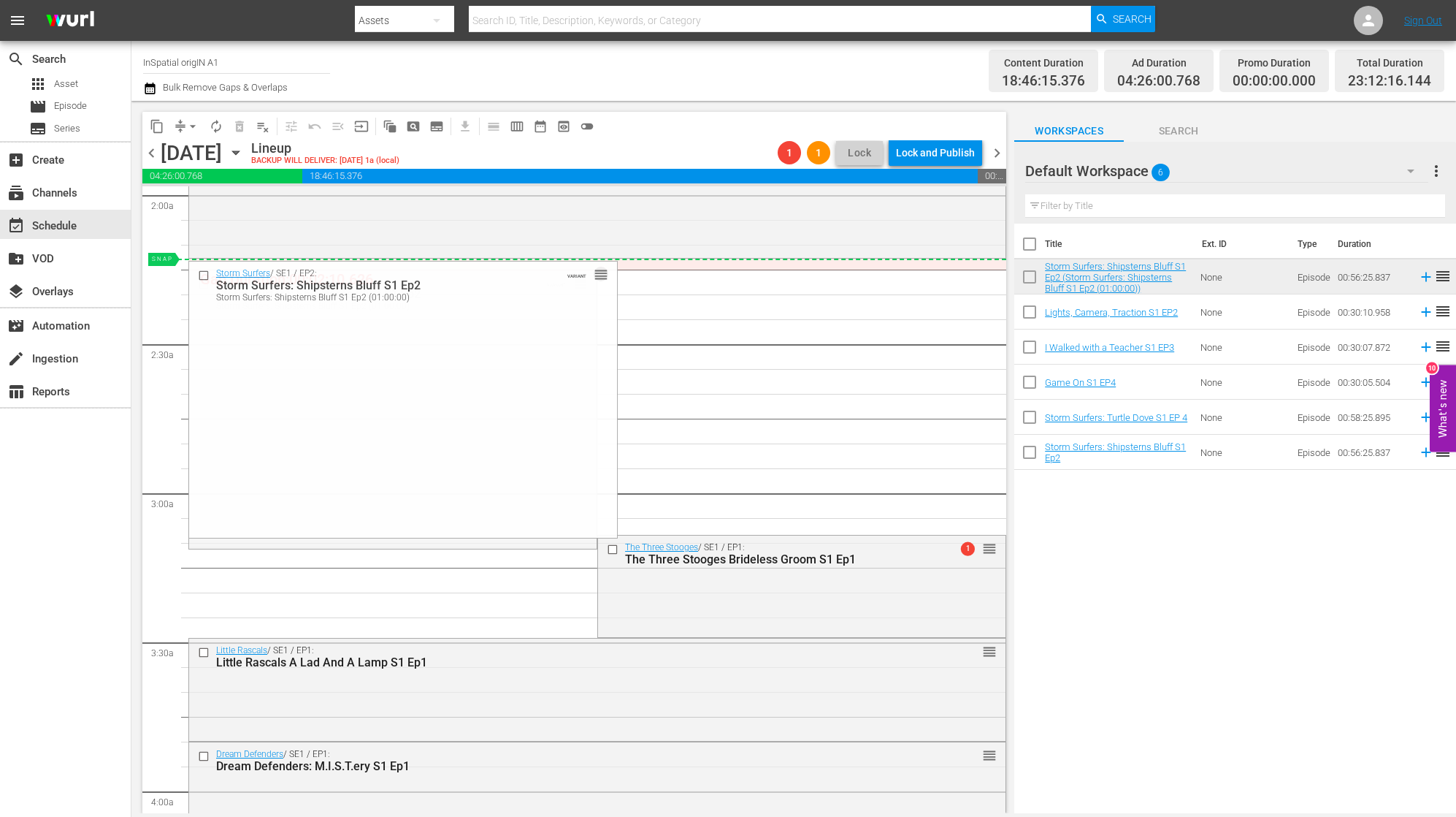
drag, startPoint x: 574, startPoint y: 287, endPoint x: 576, endPoint y: 266, distance: 21.1
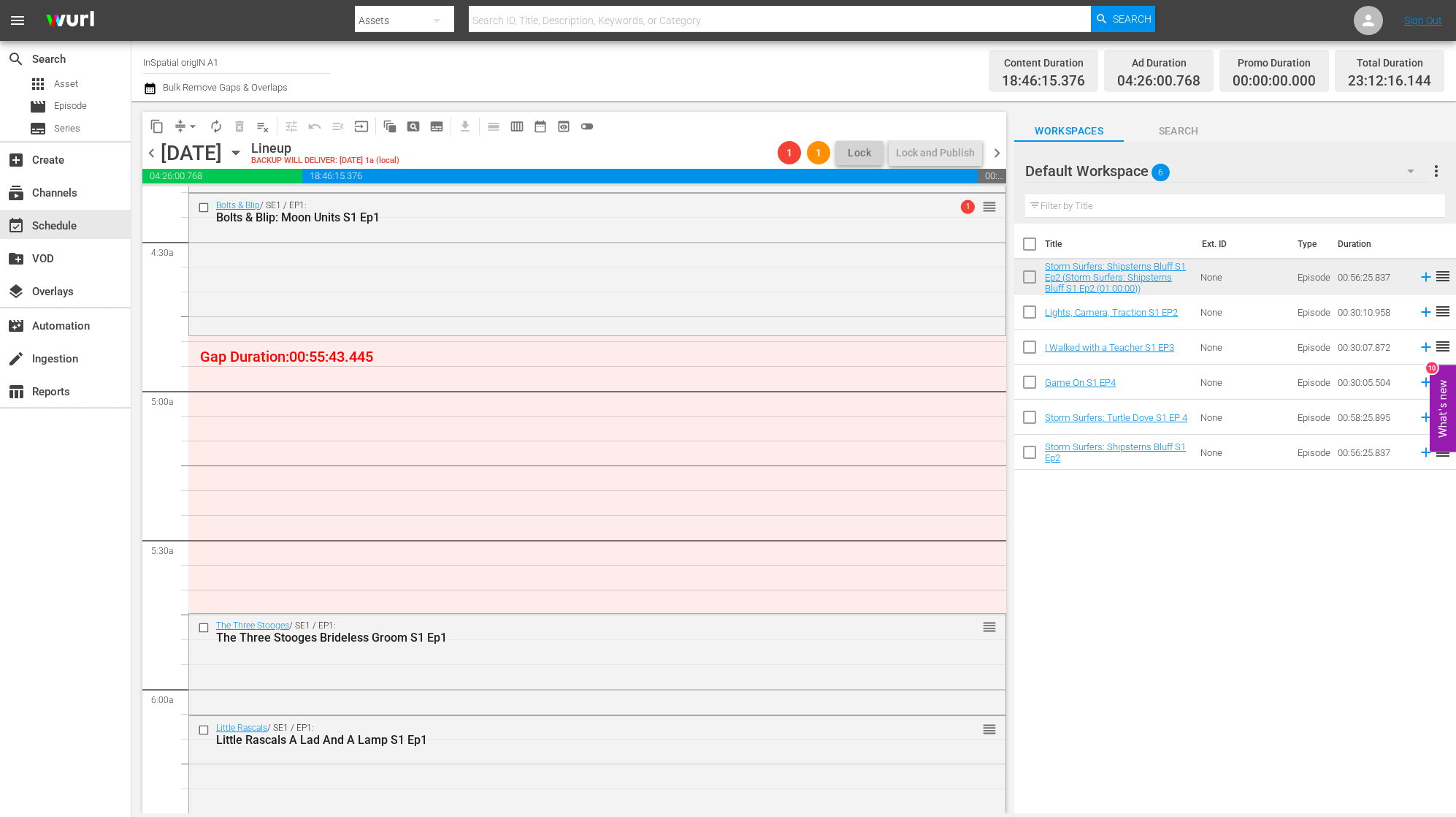
scroll to position [1287, 0]
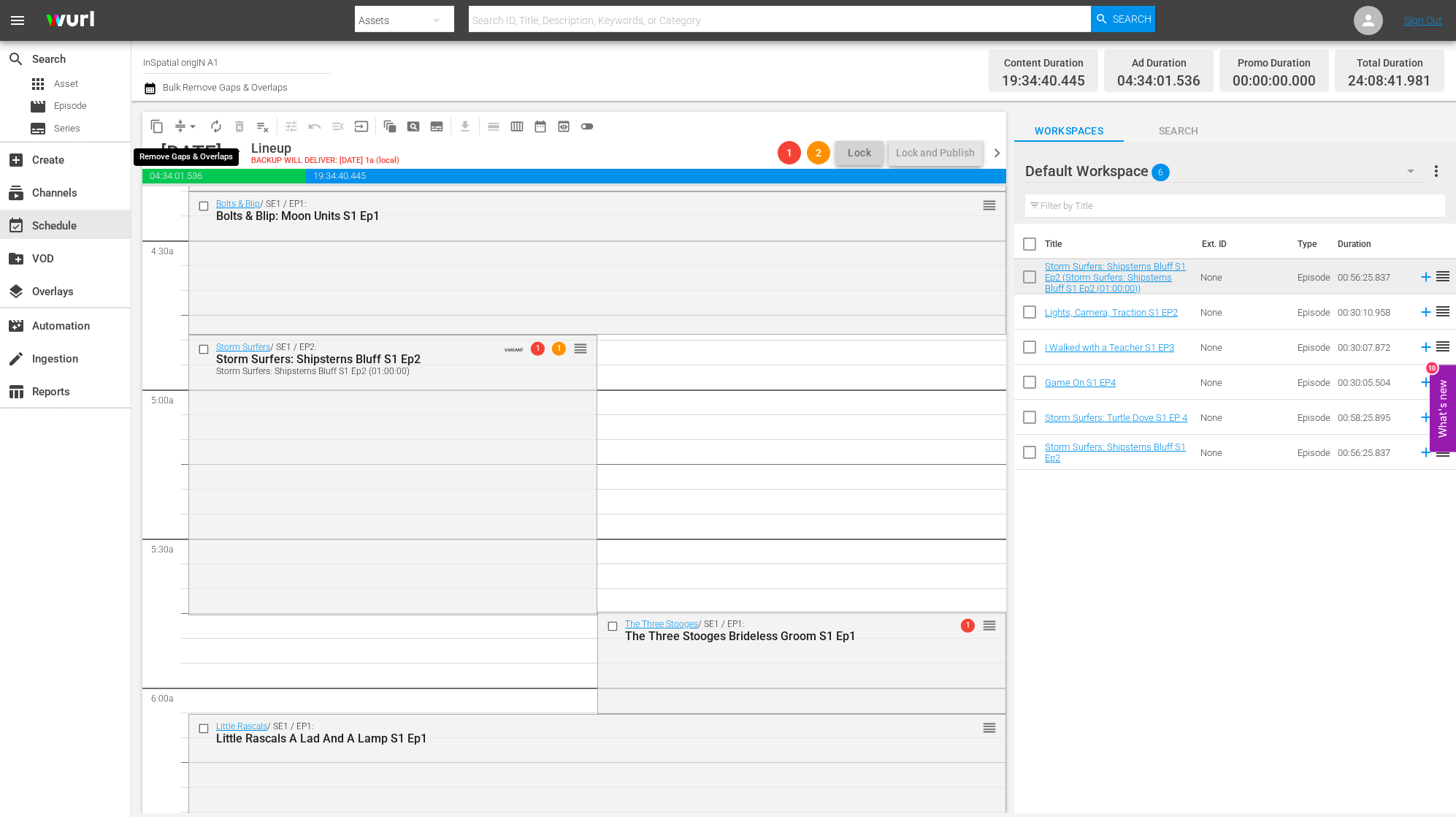
click at [185, 125] on button "arrow_drop_down" at bounding box center [192, 126] width 23 height 23
click at [206, 178] on li "Align to First Episode" at bounding box center [193, 180] width 154 height 24
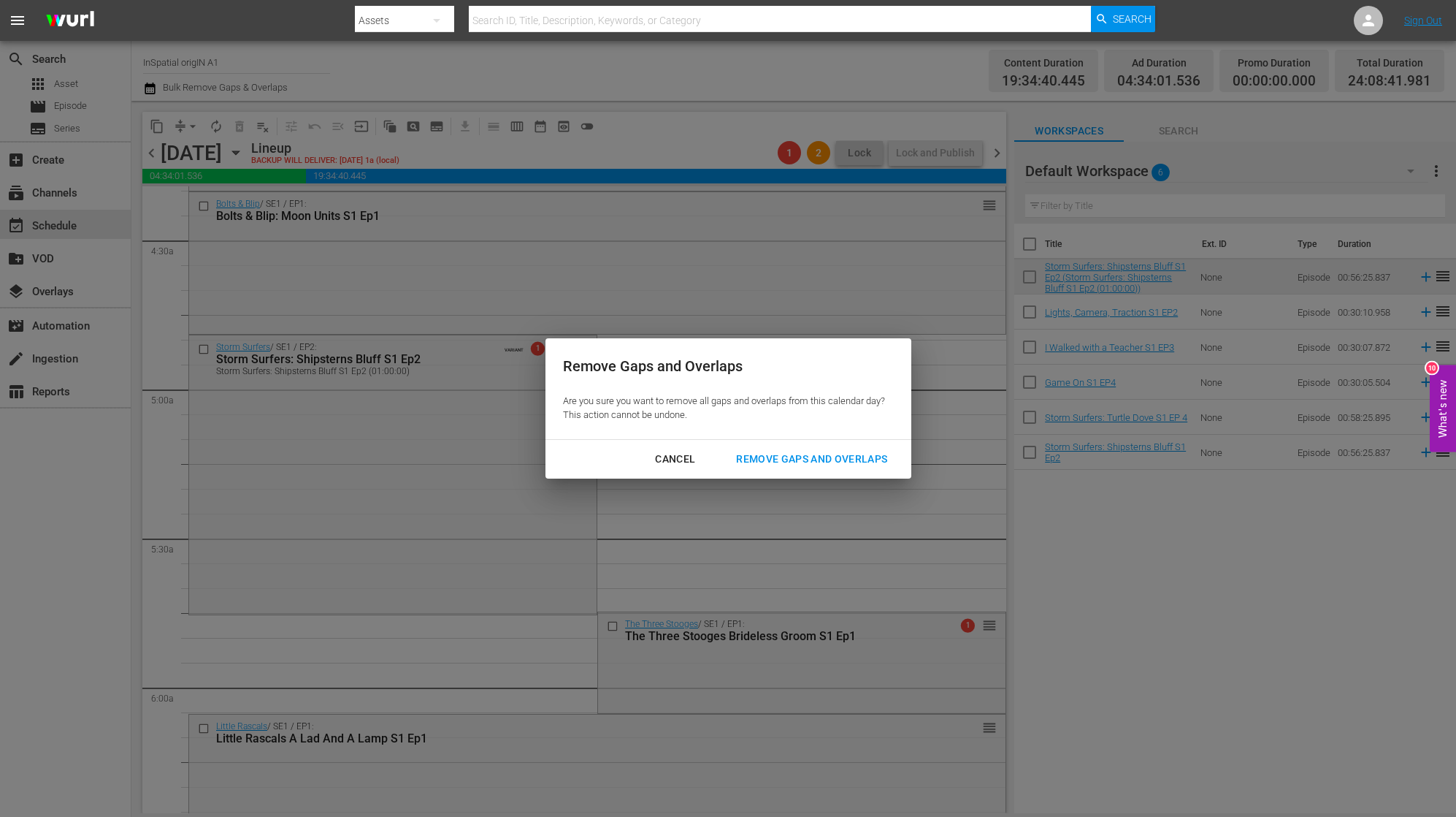
click at [810, 452] on div "Remove Gaps and Overlaps" at bounding box center [811, 459] width 175 height 18
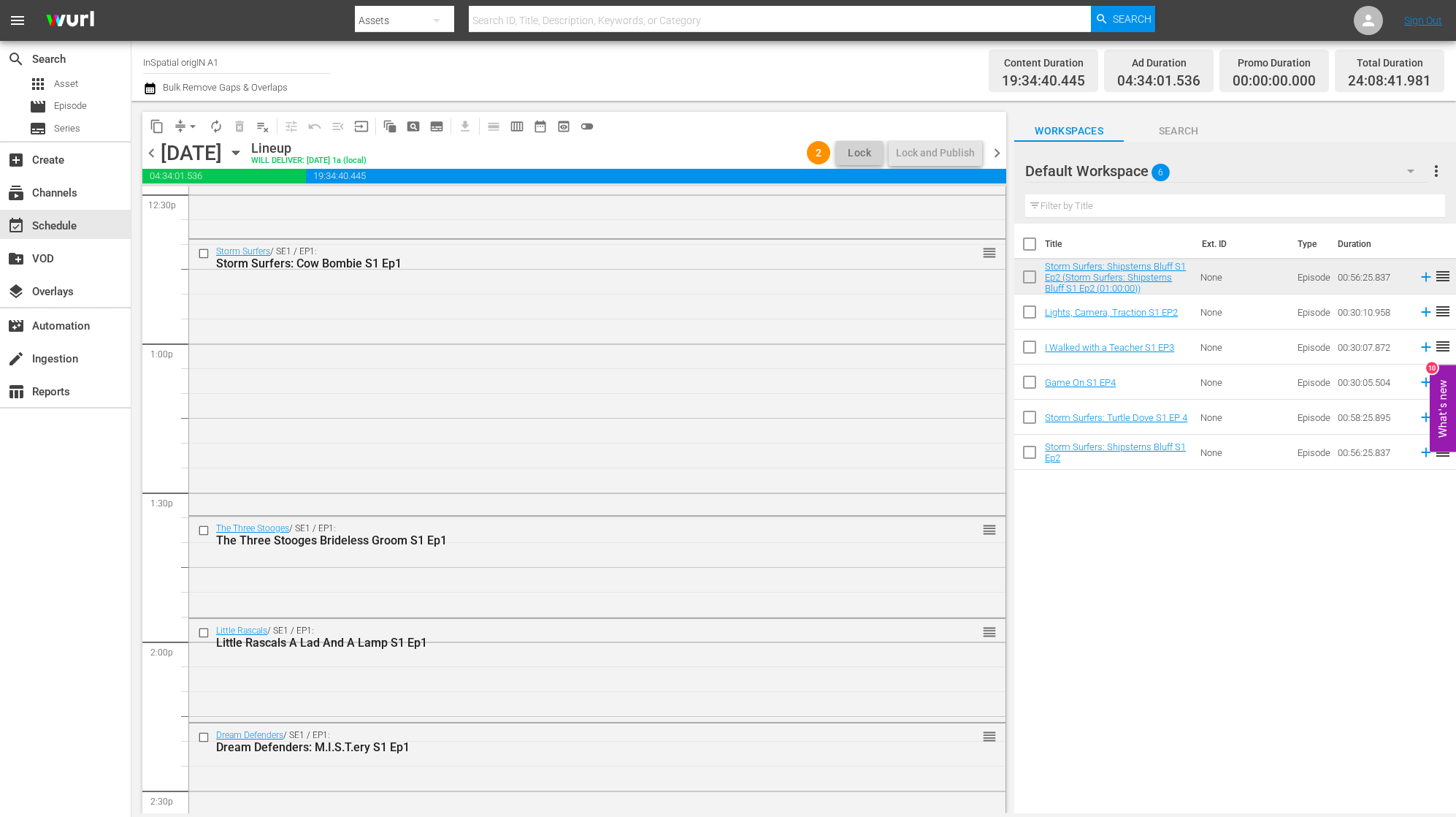
scroll to position [3656, 0]
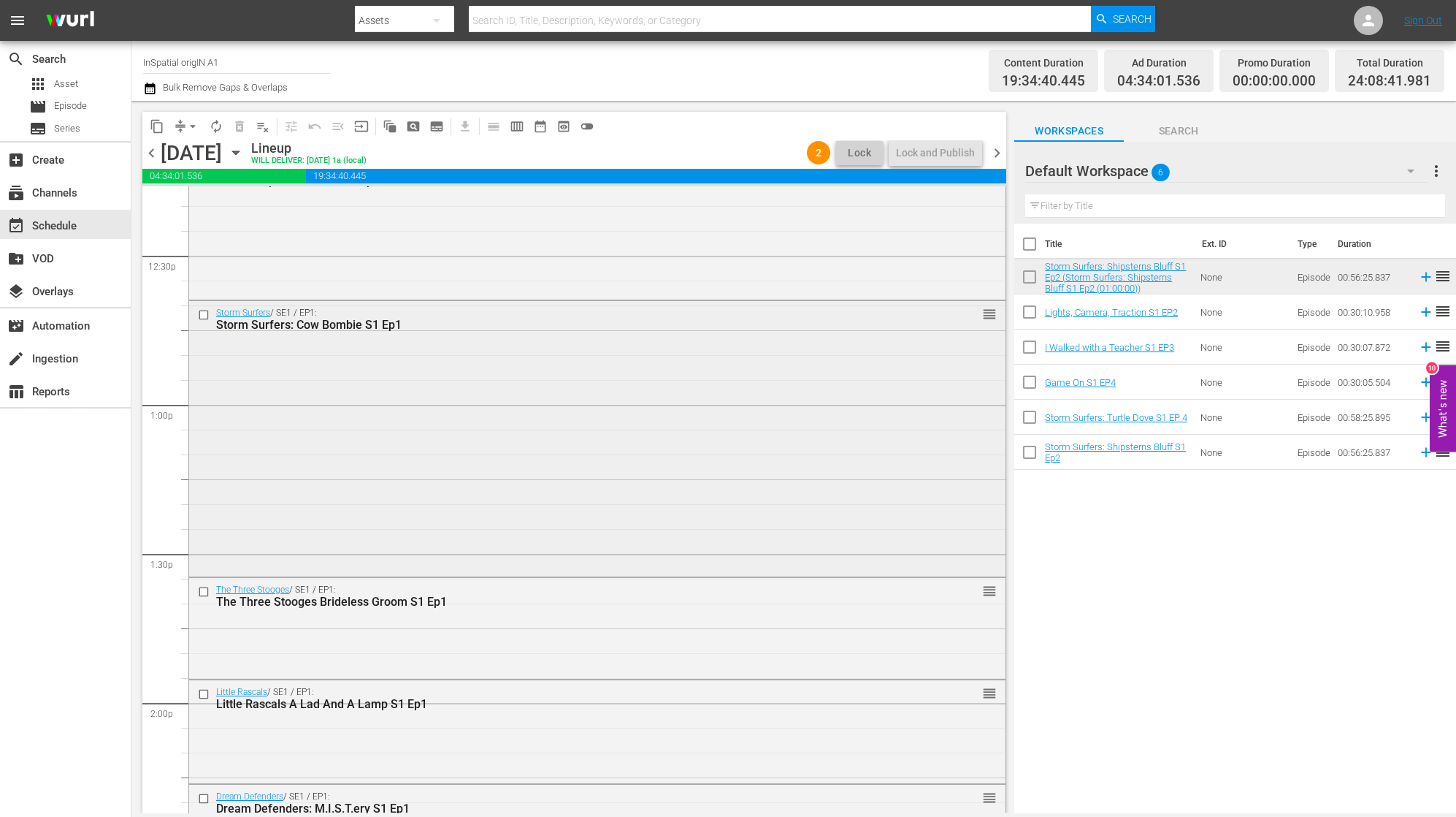
click at [729, 359] on div "Storm Surfers / SE1 / EP1: Storm Surfers: Cow Bombie S1 Ep1 reorder" at bounding box center [597, 438] width 817 height 273
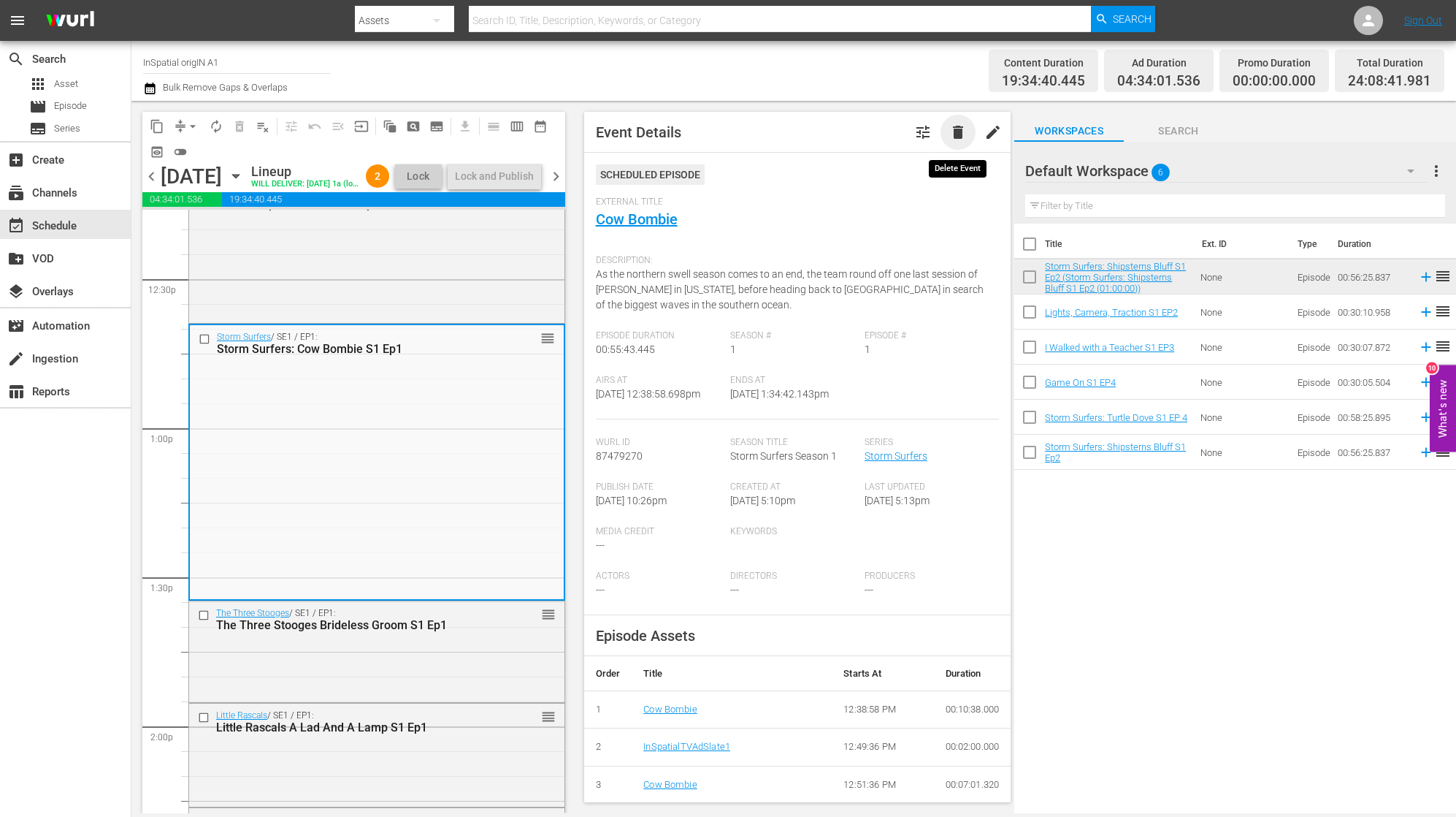
click at [959, 133] on span "delete" at bounding box center [957, 132] width 17 height 17
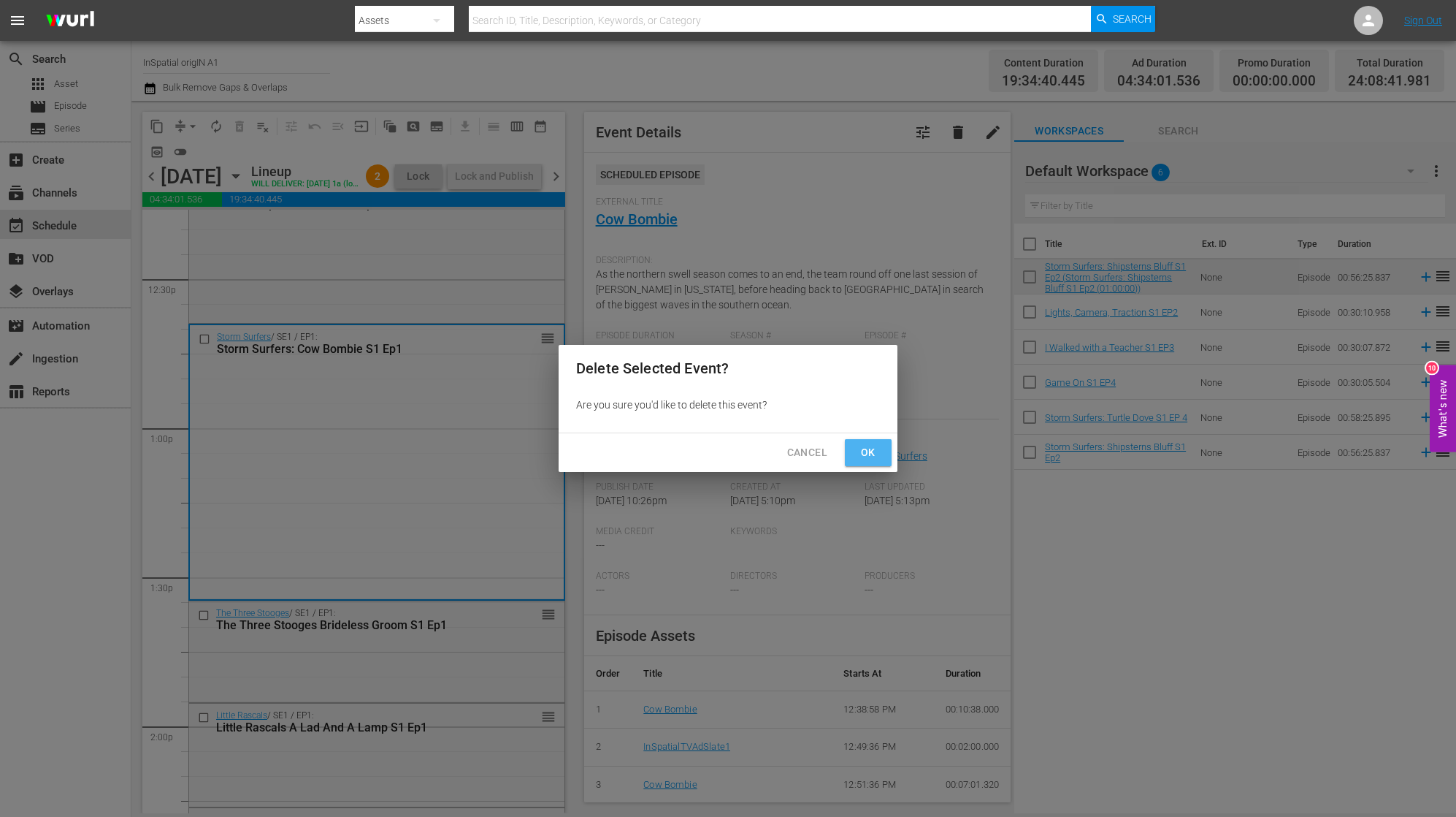
click at [873, 451] on span "Ok" at bounding box center [868, 453] width 23 height 18
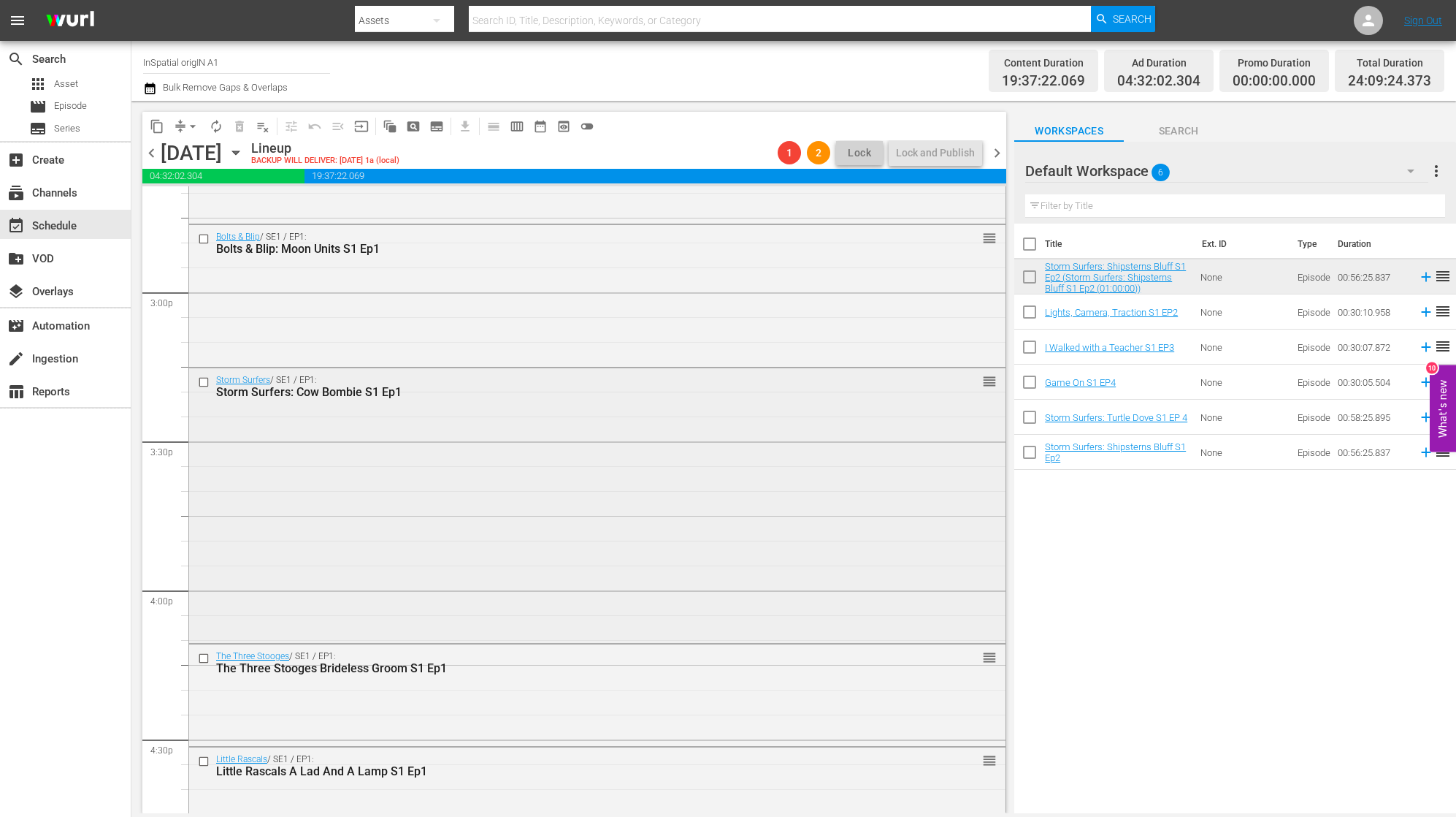
scroll to position [4383, 0]
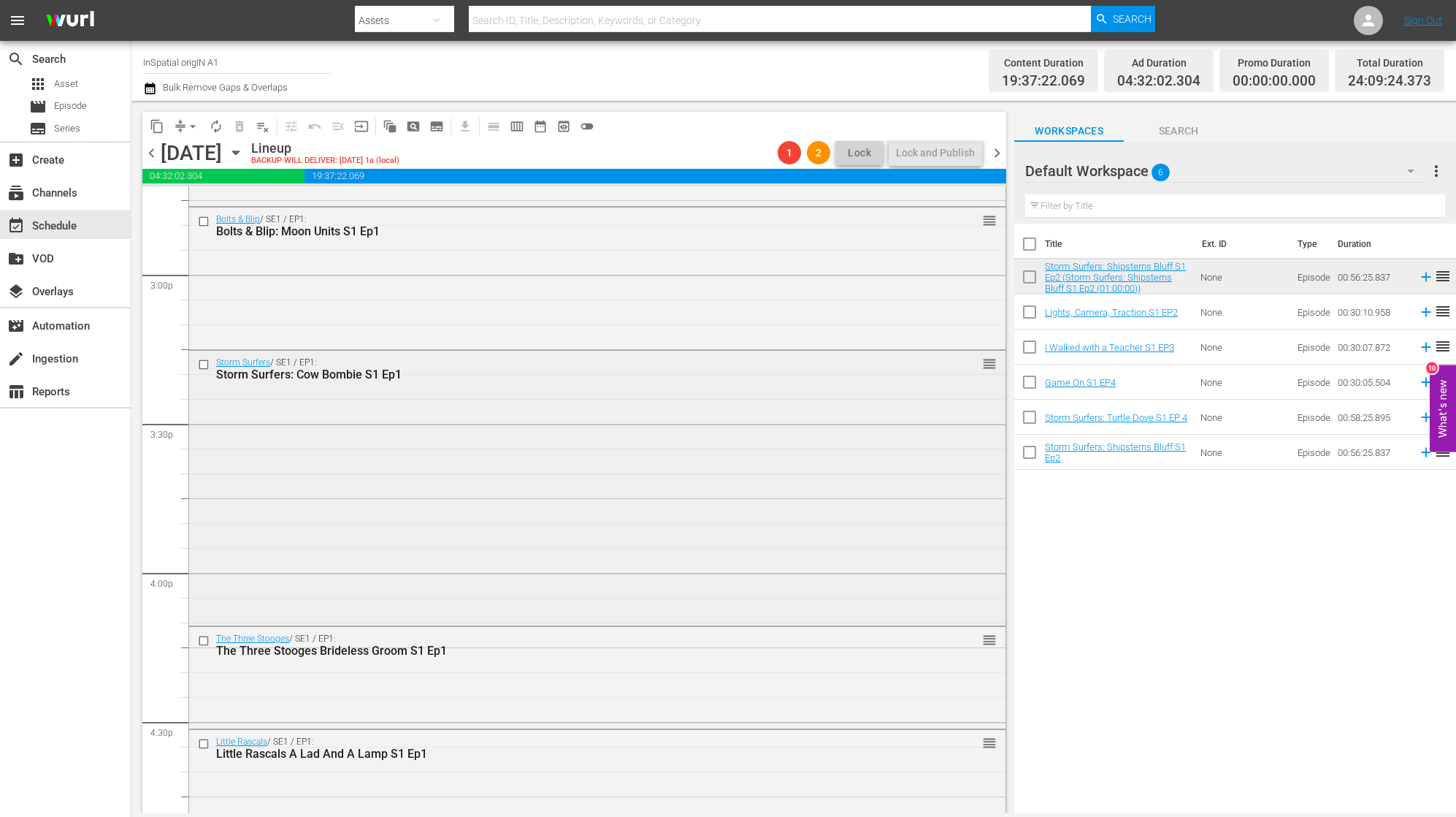
click at [846, 391] on div "Storm Surfers / SE1 / EP1: Storm Surfers: Cow Bombie S1 Ep1 reorder" at bounding box center [597, 487] width 817 height 273
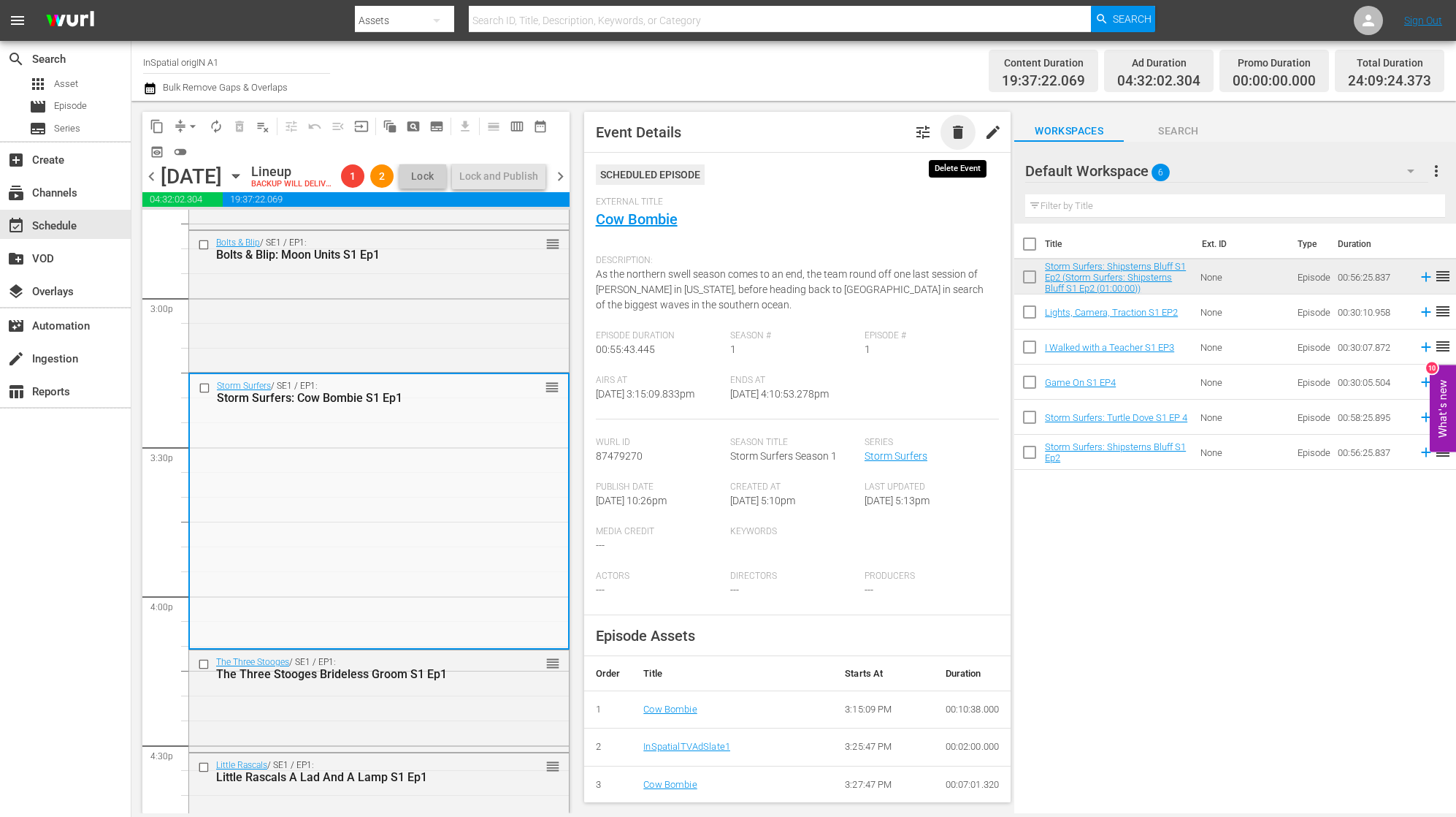
click at [961, 139] on span "delete" at bounding box center [957, 132] width 17 height 17
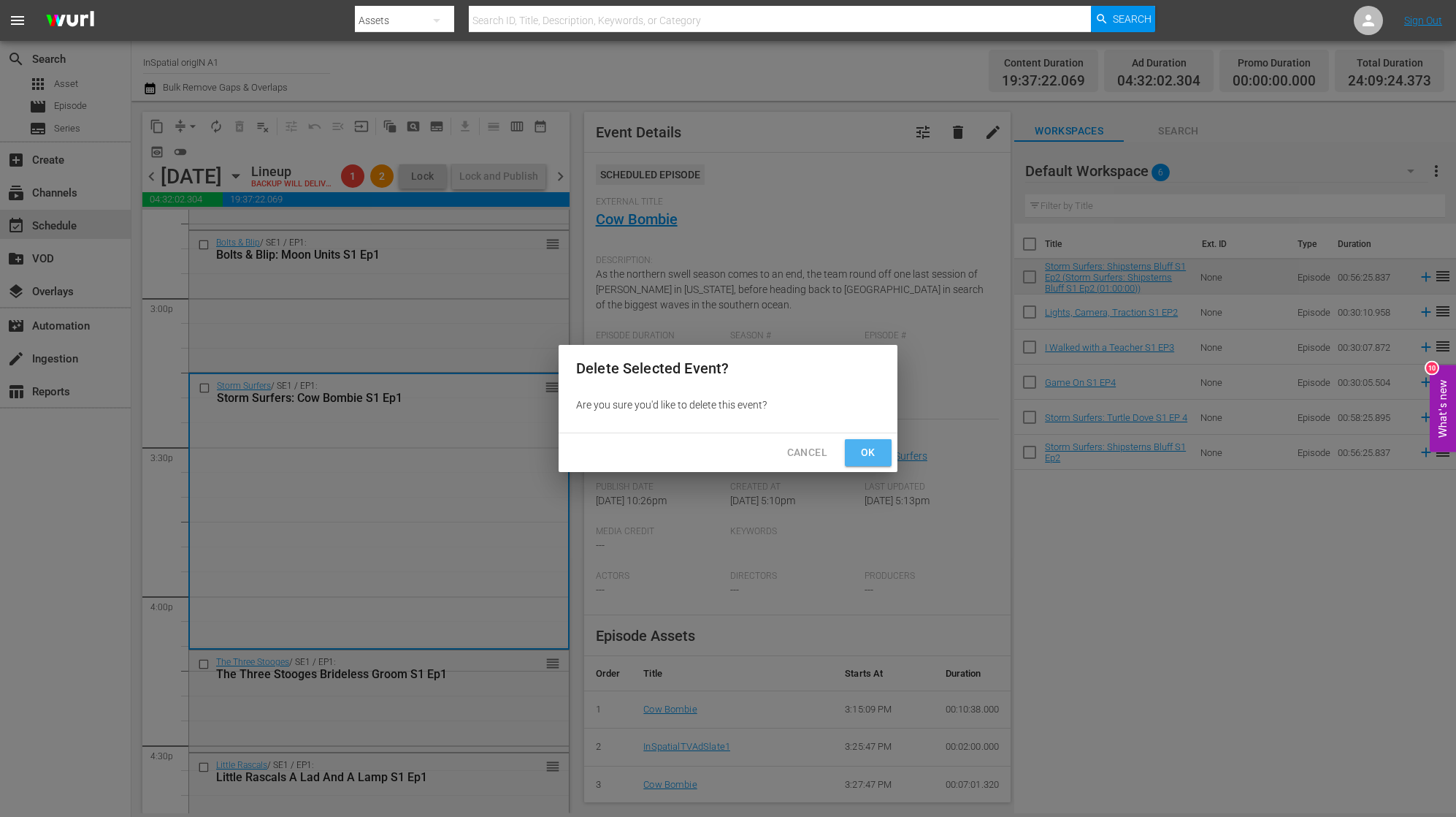
drag, startPoint x: 863, startPoint y: 447, endPoint x: 902, endPoint y: 447, distance: 39.0
click at [863, 447] on span "Ok" at bounding box center [868, 453] width 23 height 18
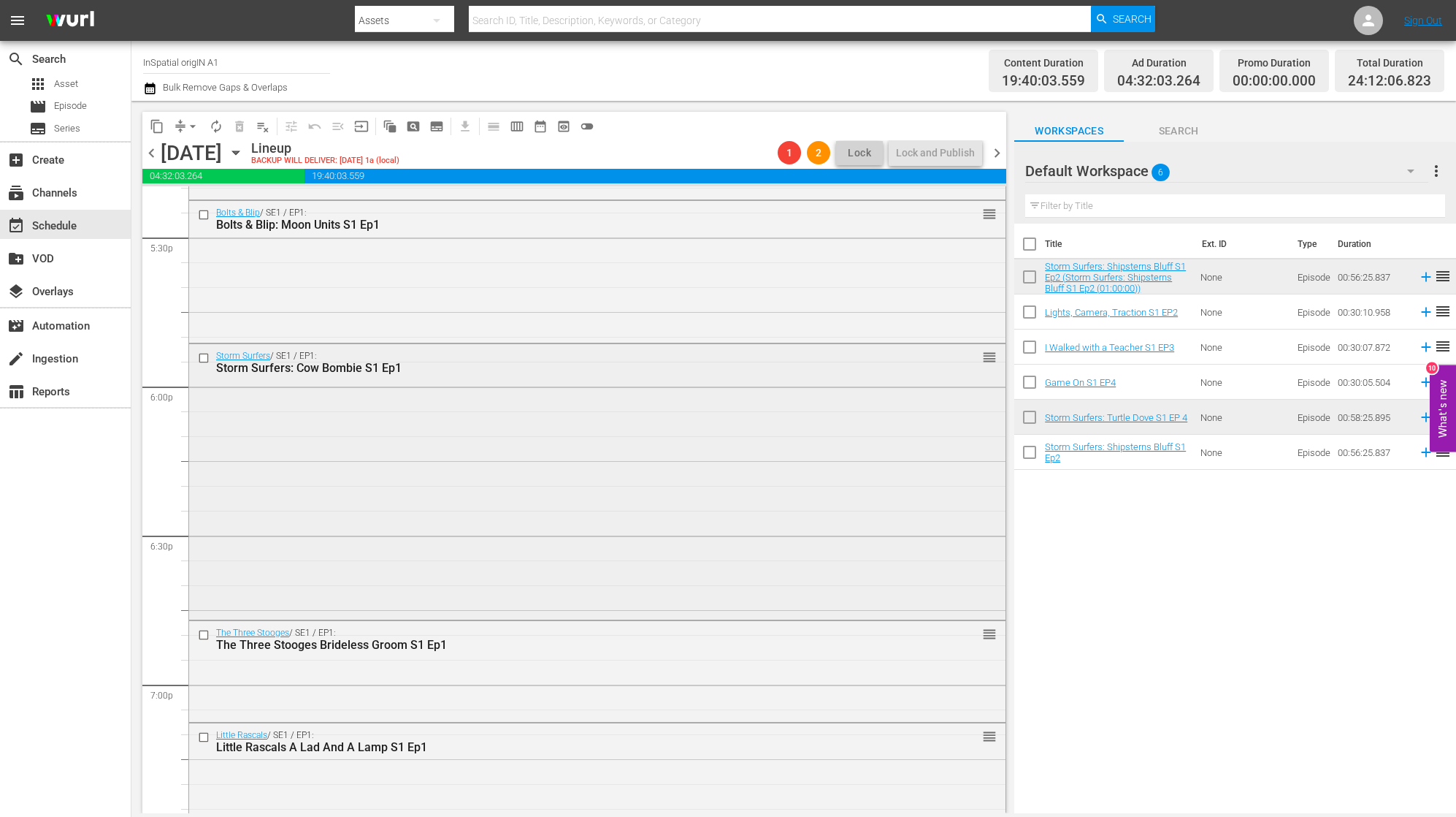
scroll to position [5169, 0]
click at [647, 414] on div "Storm Surfers / SE1 / EP1: Storm Surfers: Cow Bombie S1 Ep1 reorder" at bounding box center [597, 476] width 817 height 273
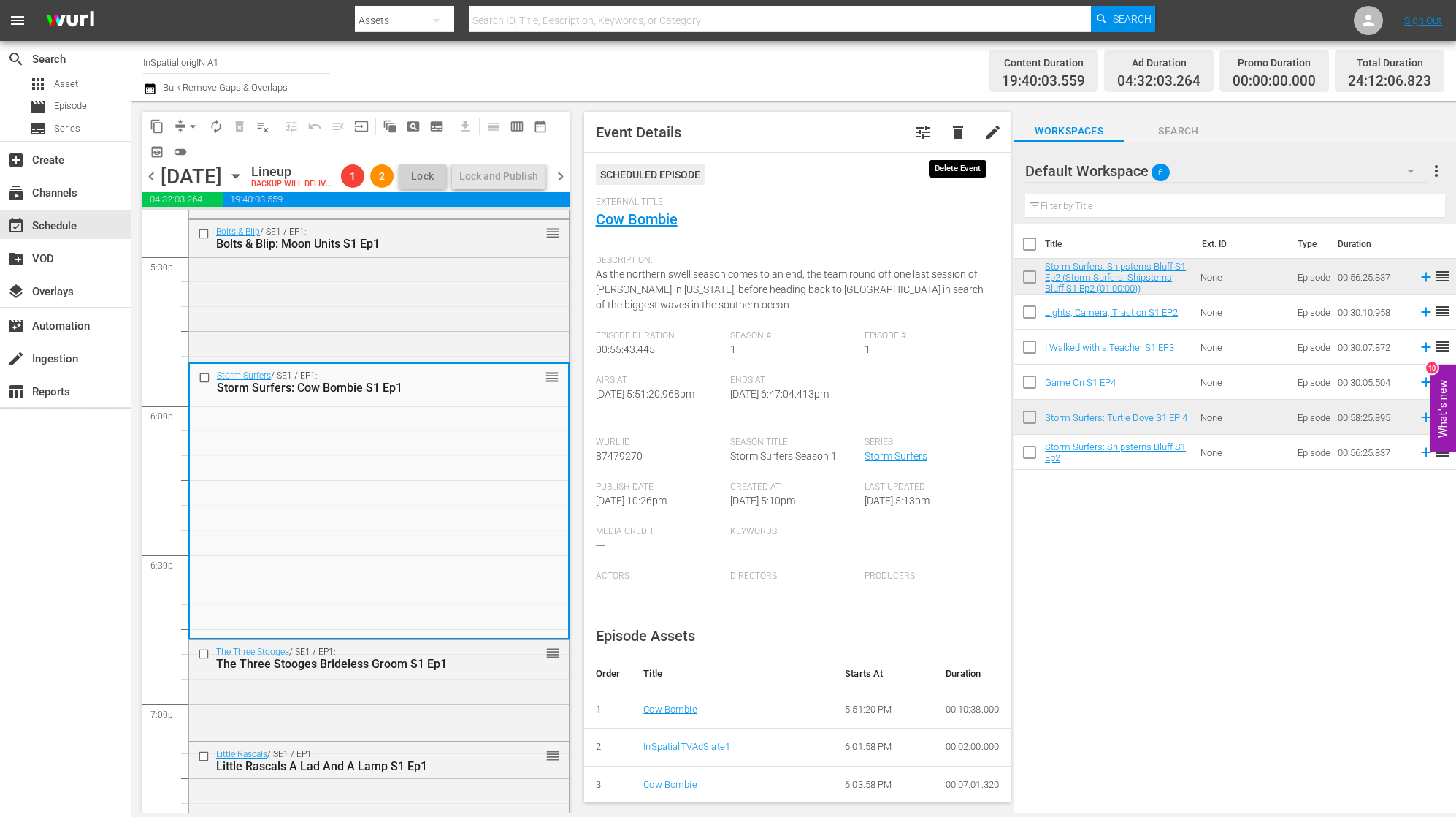
click at [958, 126] on span "delete" at bounding box center [957, 132] width 17 height 17
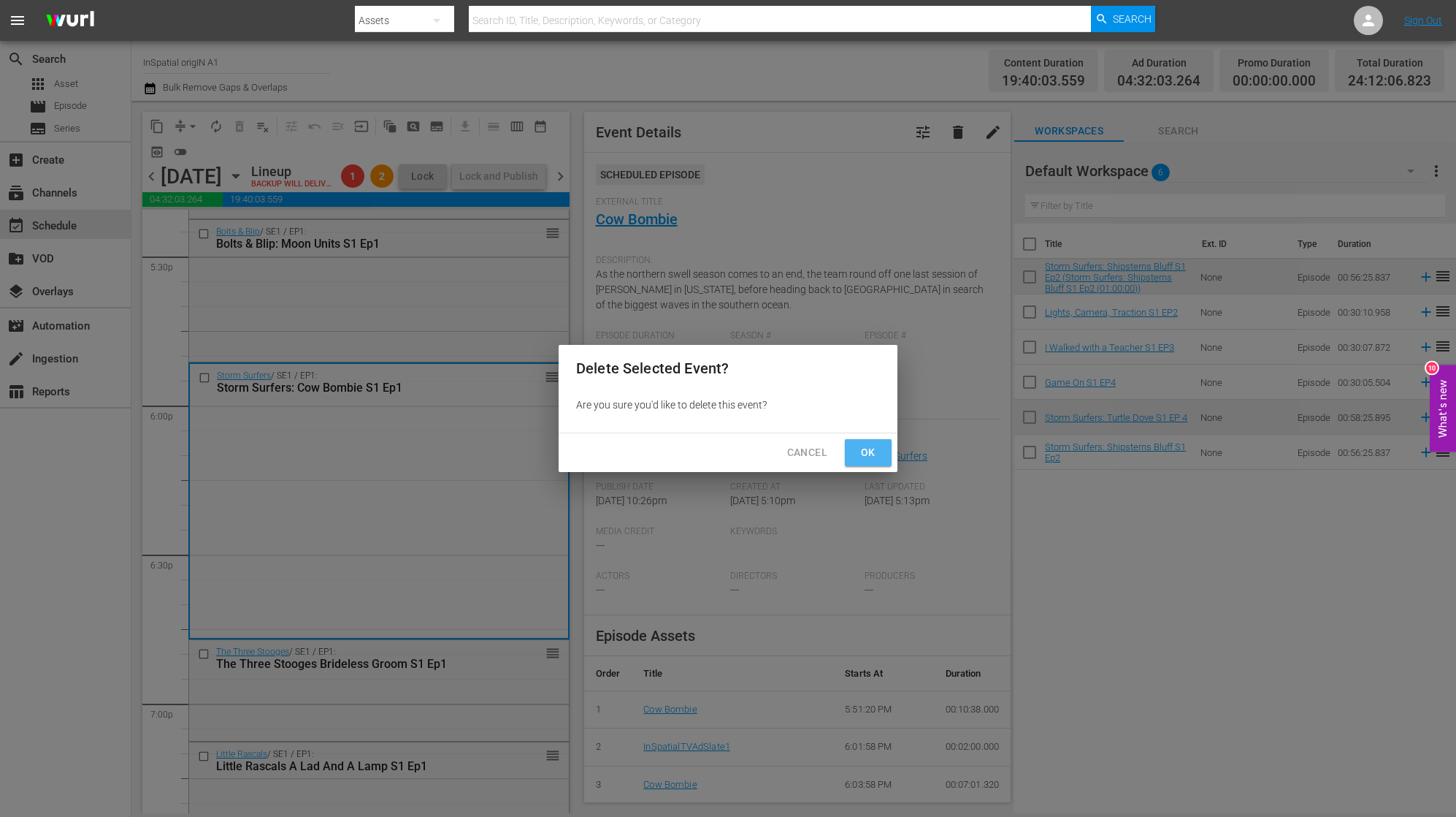
click at [873, 453] on span "Ok" at bounding box center [868, 453] width 23 height 18
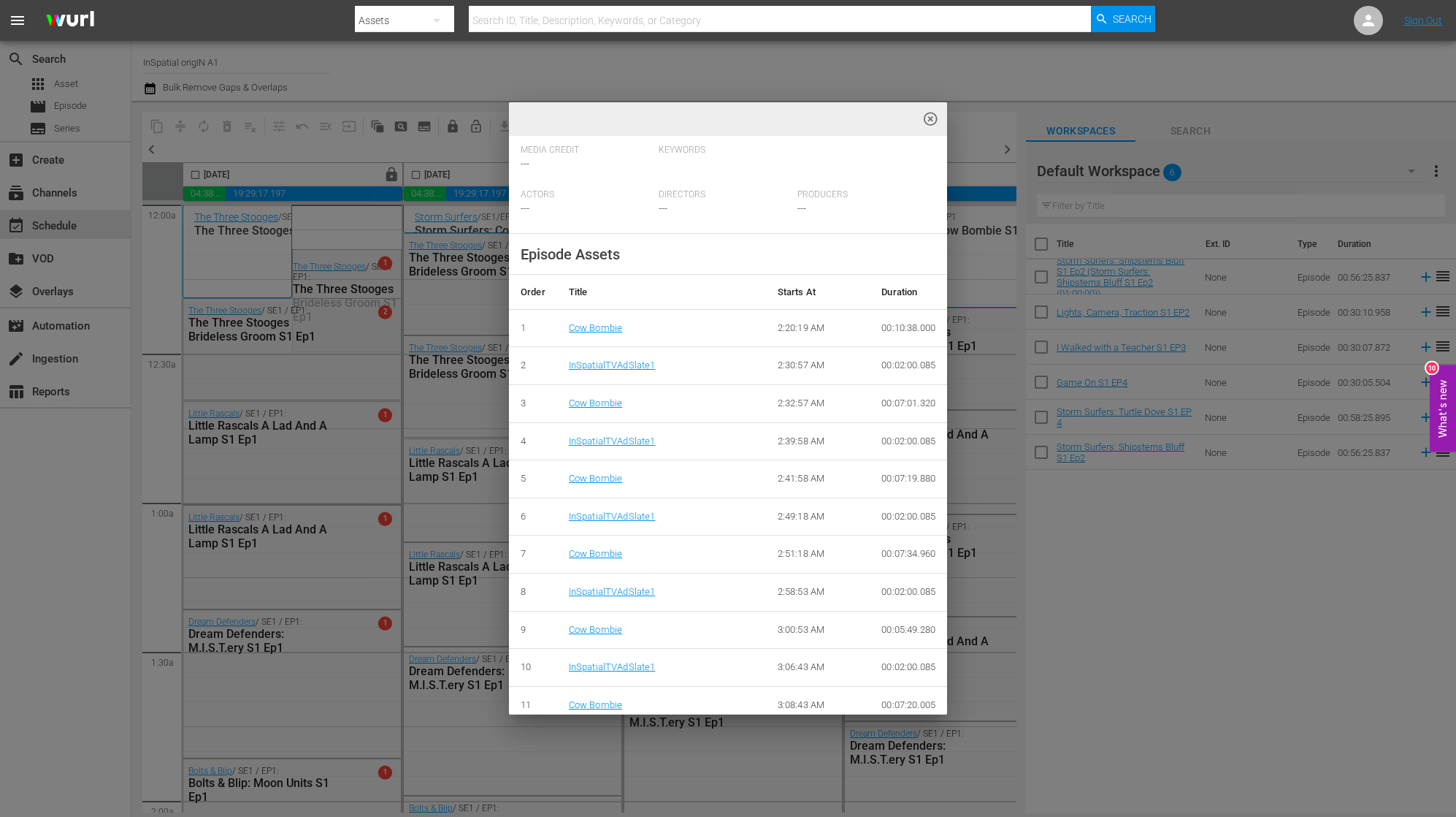
scroll to position [550, 0]
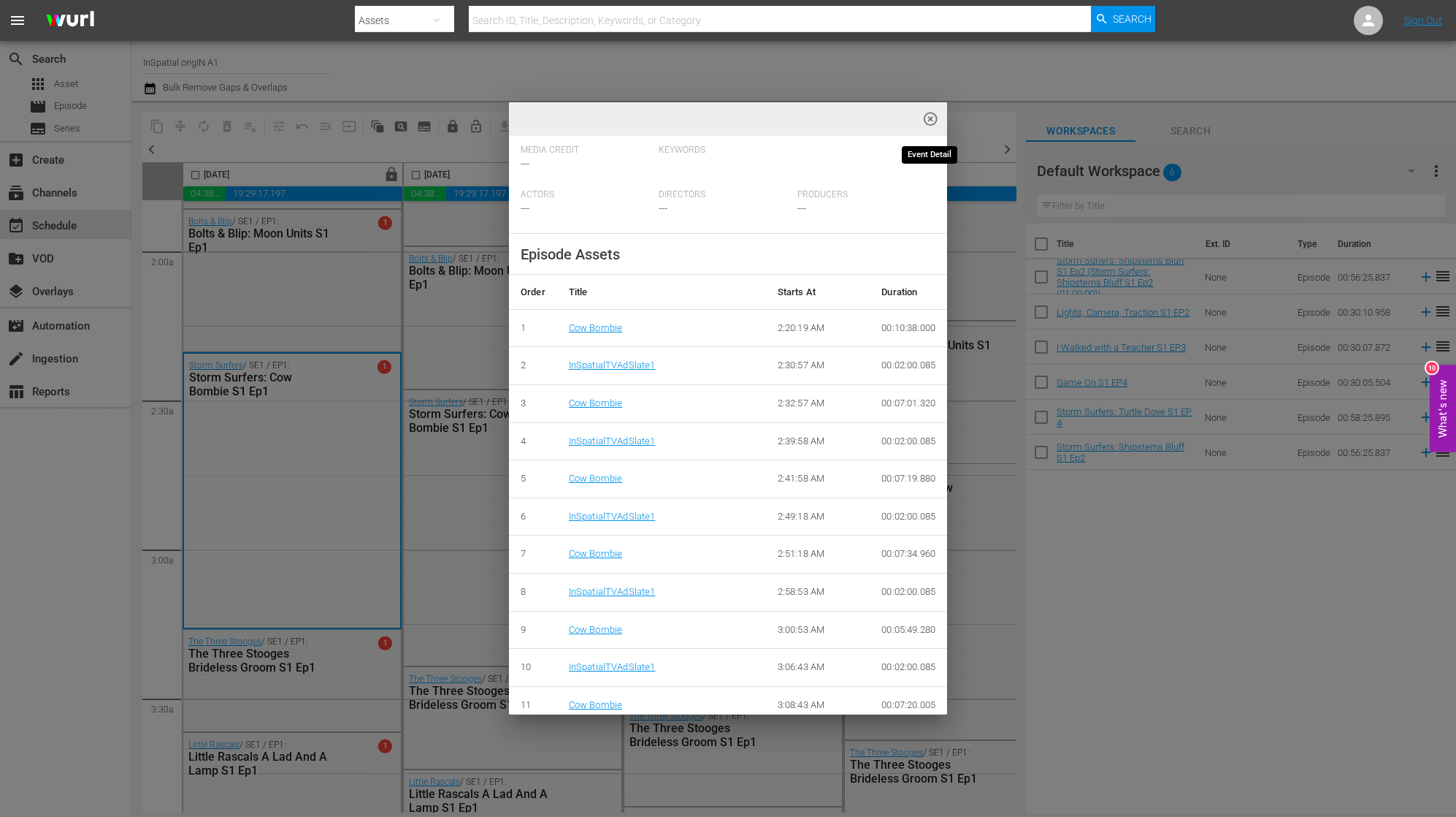
click at [934, 116] on span "highlight_off_icon" at bounding box center [931, 120] width 17 height 17
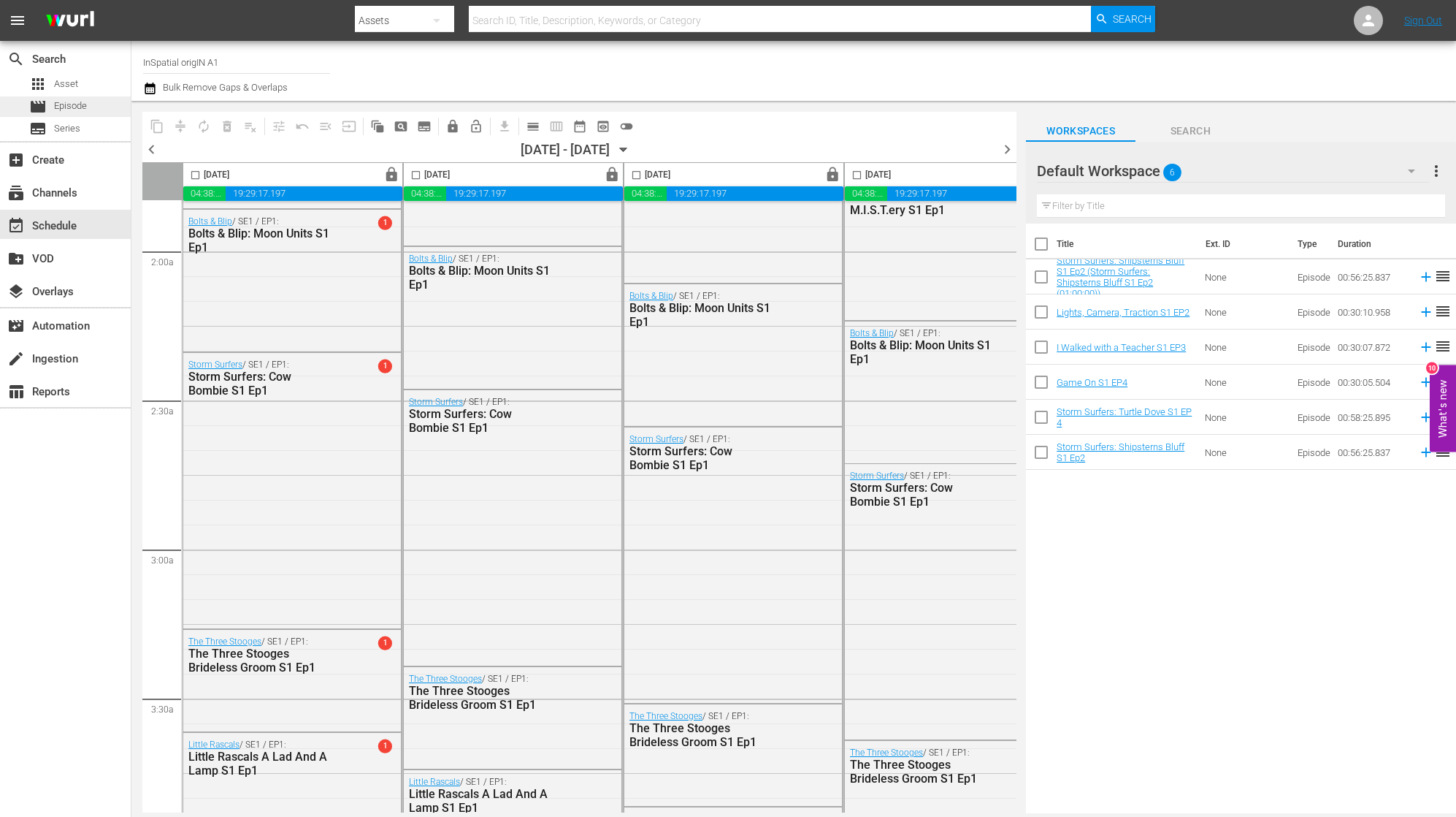
click at [68, 104] on span "Episode" at bounding box center [70, 105] width 33 height 14
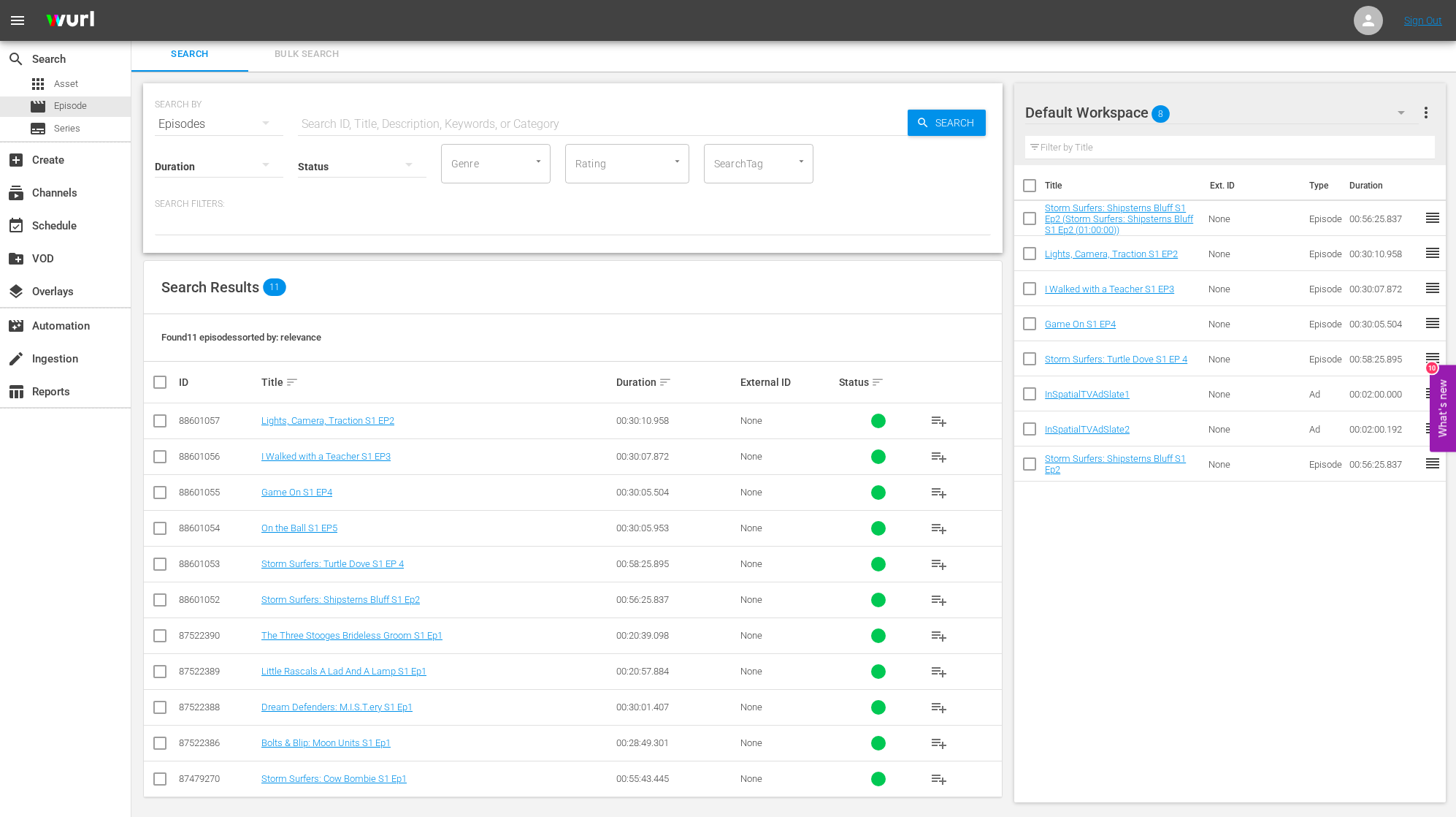
scroll to position [4, 0]
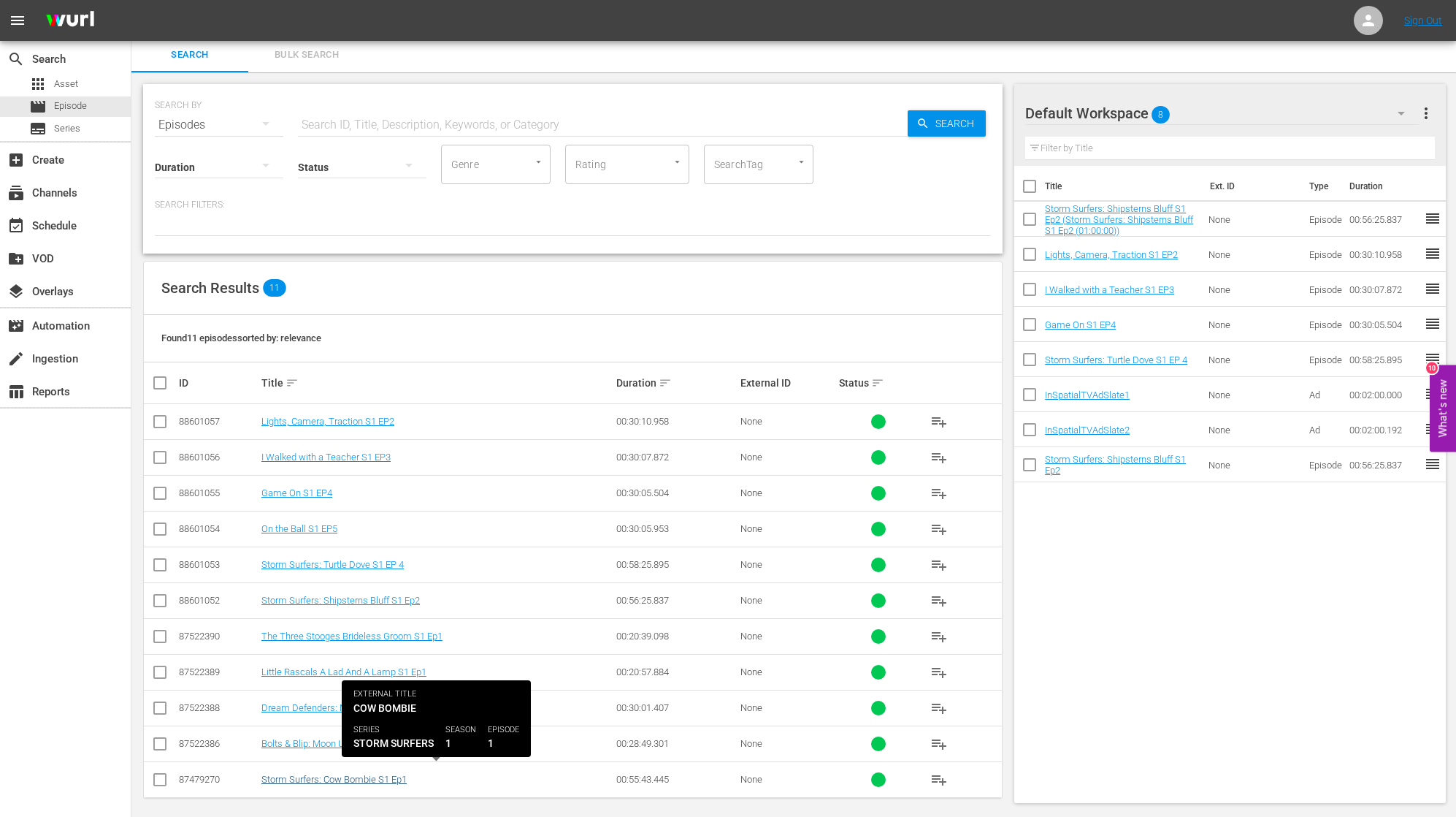
click at [372, 774] on link "Storm Surfers: Cow Bombie S1 Ep1" at bounding box center [334, 779] width 145 height 11
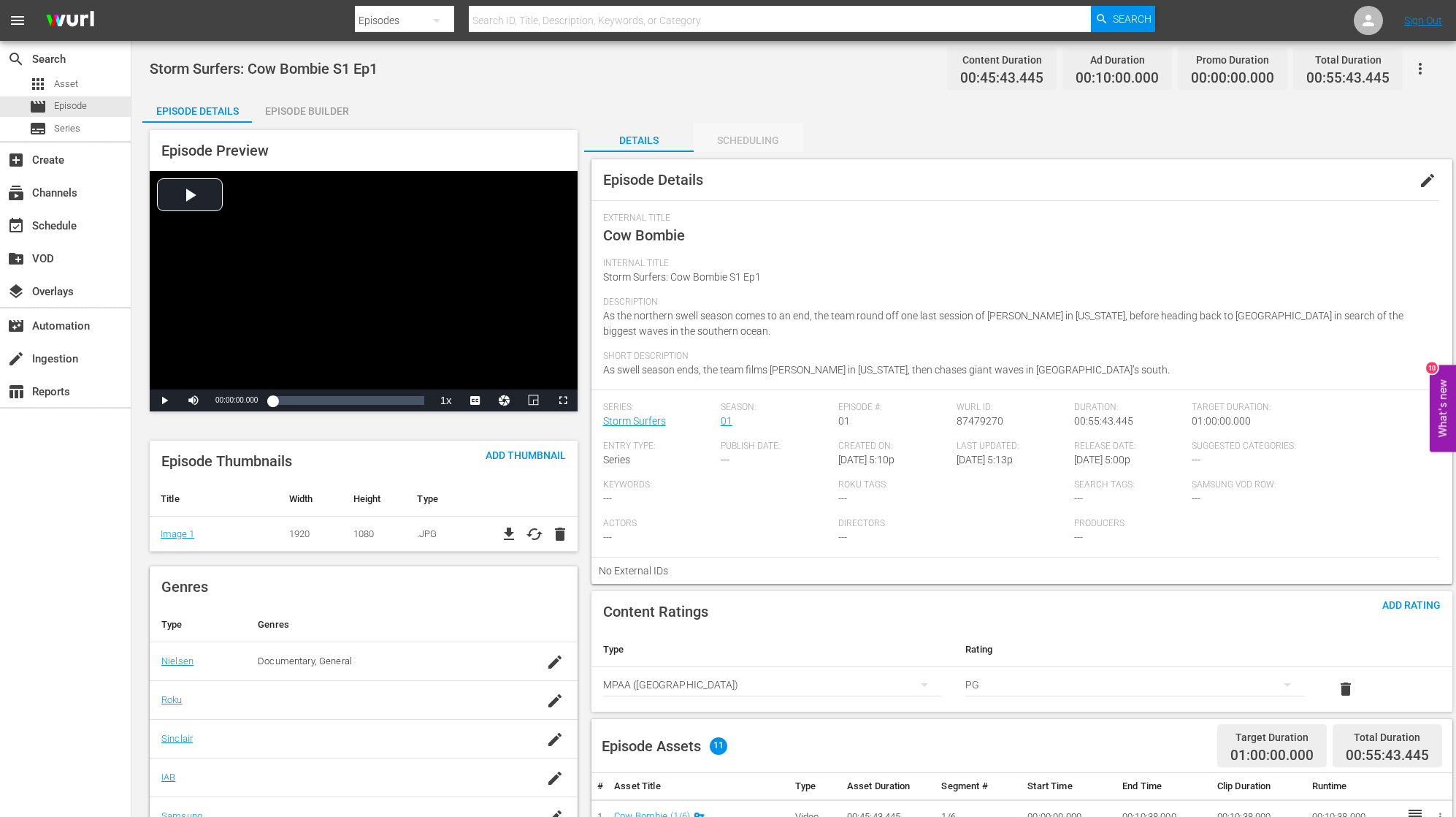
click at [750, 145] on div "Scheduling" at bounding box center [748, 140] width 110 height 35
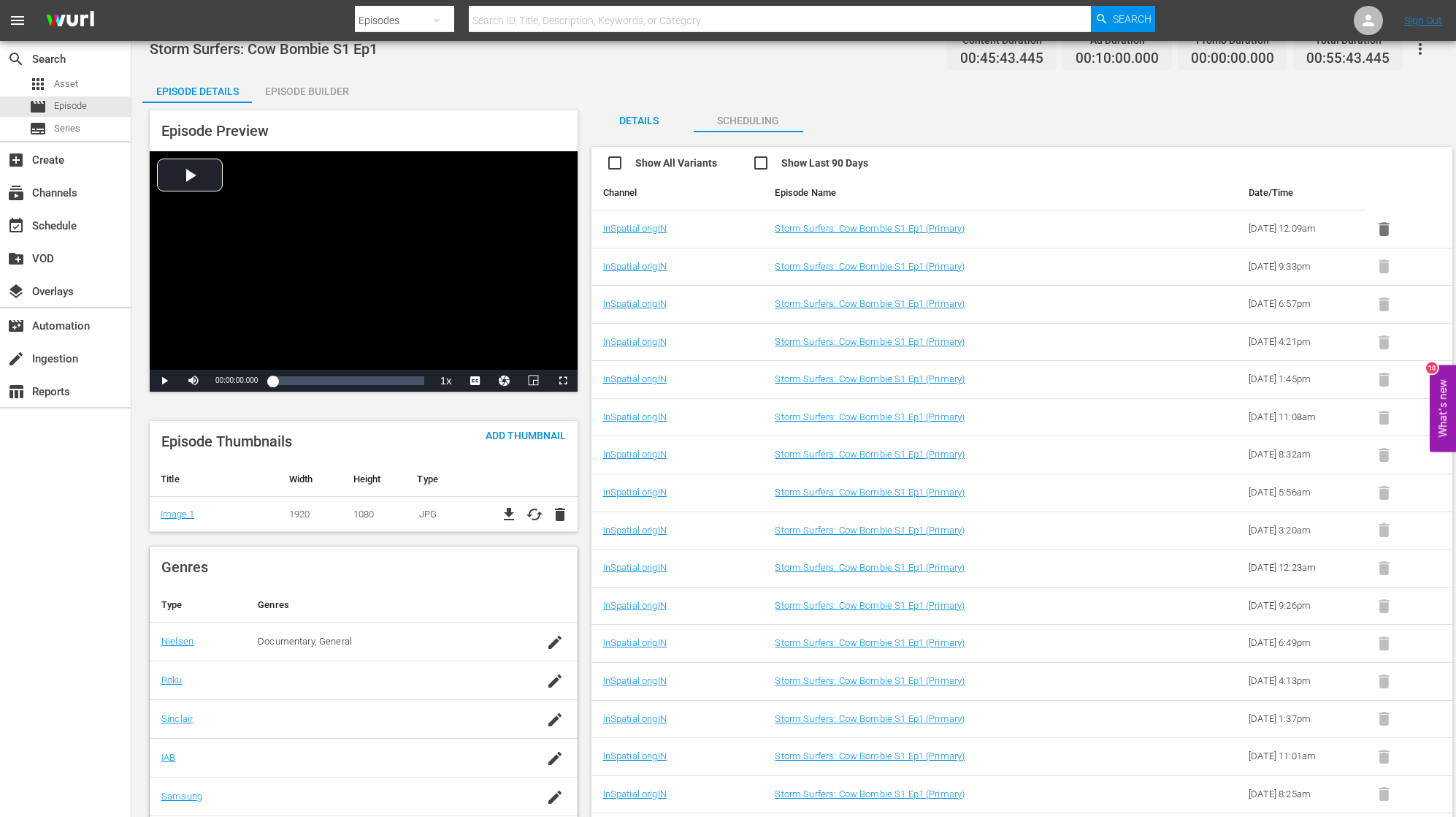
scroll to position [20, 0]
click at [614, 162] on input "checkbox" at bounding box center [679, 165] width 146 height 21
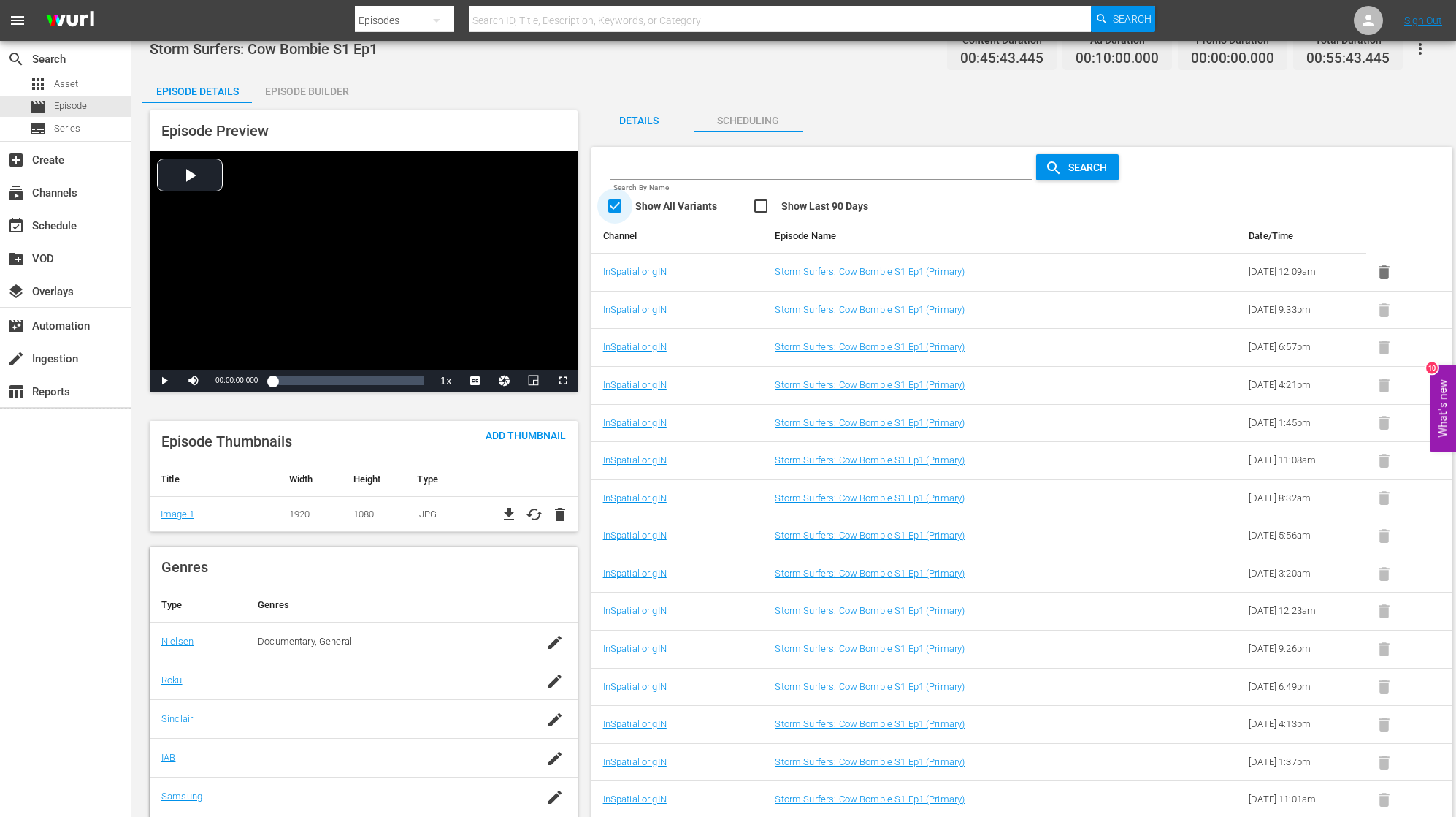
click at [616, 207] on input "checkbox" at bounding box center [679, 208] width 146 height 21
checkbox input "false"
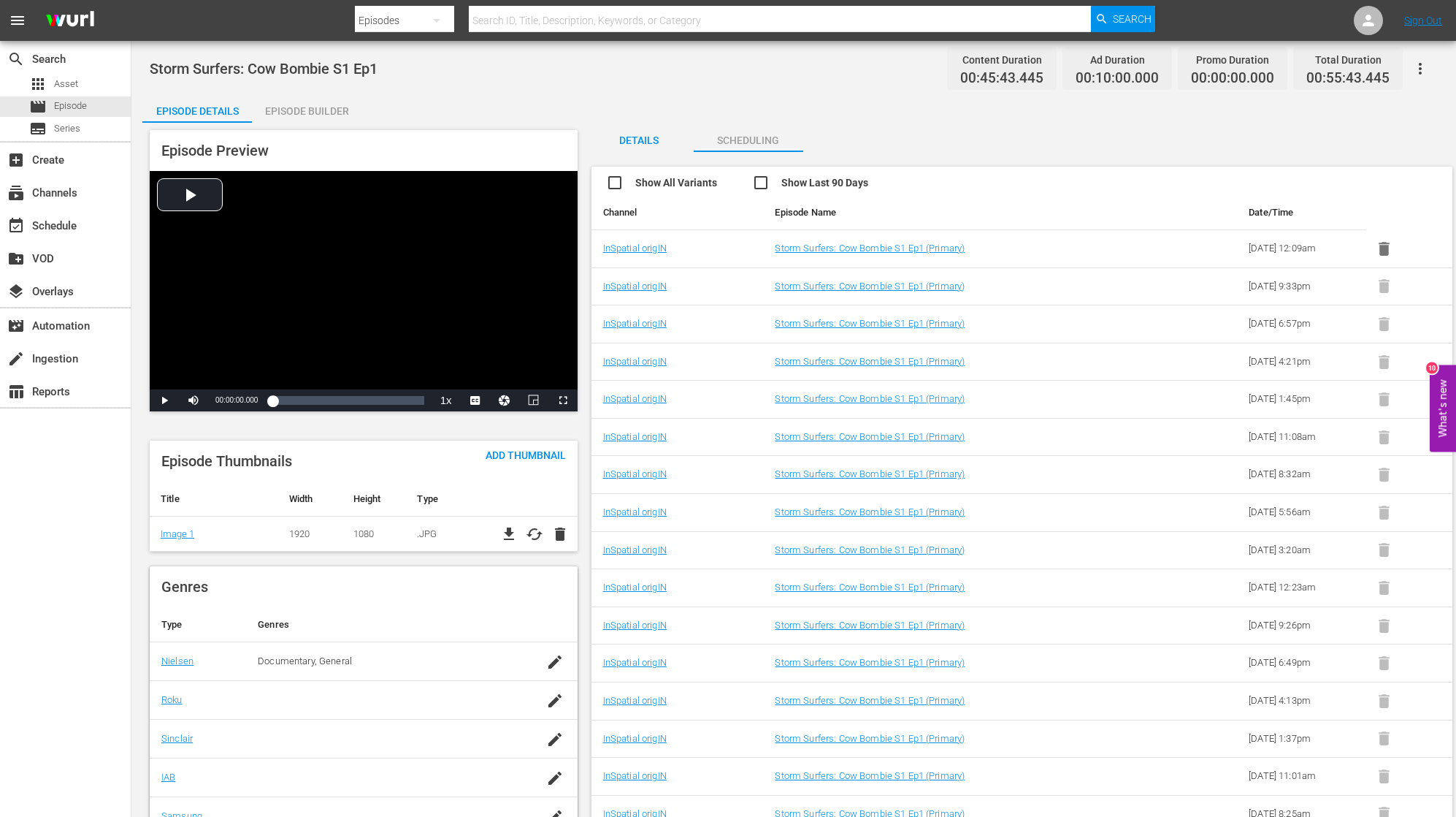
scroll to position [0, 0]
click at [86, 229] on div "event_available Schedule" at bounding box center [65, 224] width 131 height 30
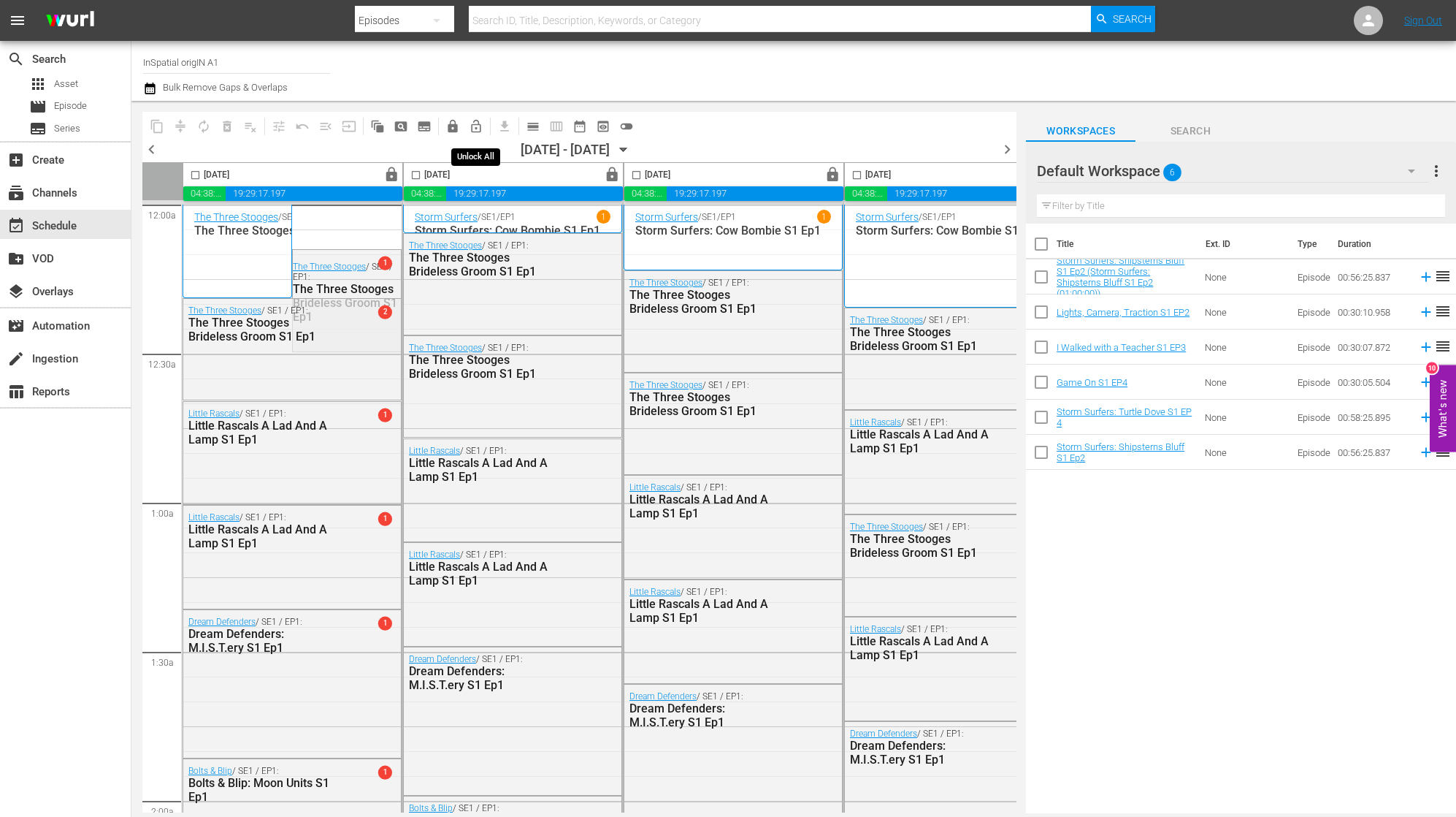
click at [475, 125] on span "lock_open_outlined" at bounding box center [475, 126] width 14 height 14
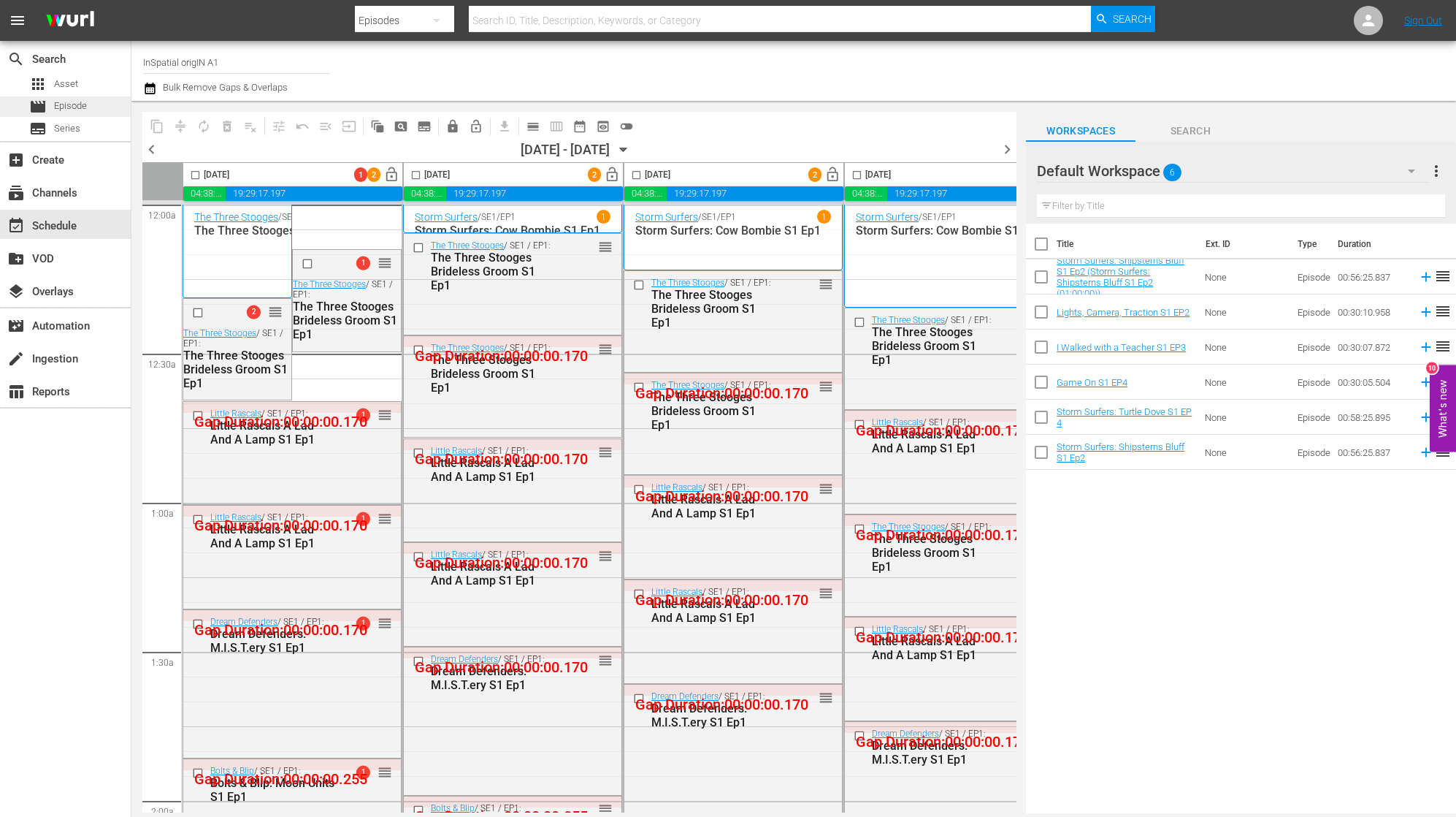
click at [79, 110] on span "Episode" at bounding box center [70, 105] width 33 height 14
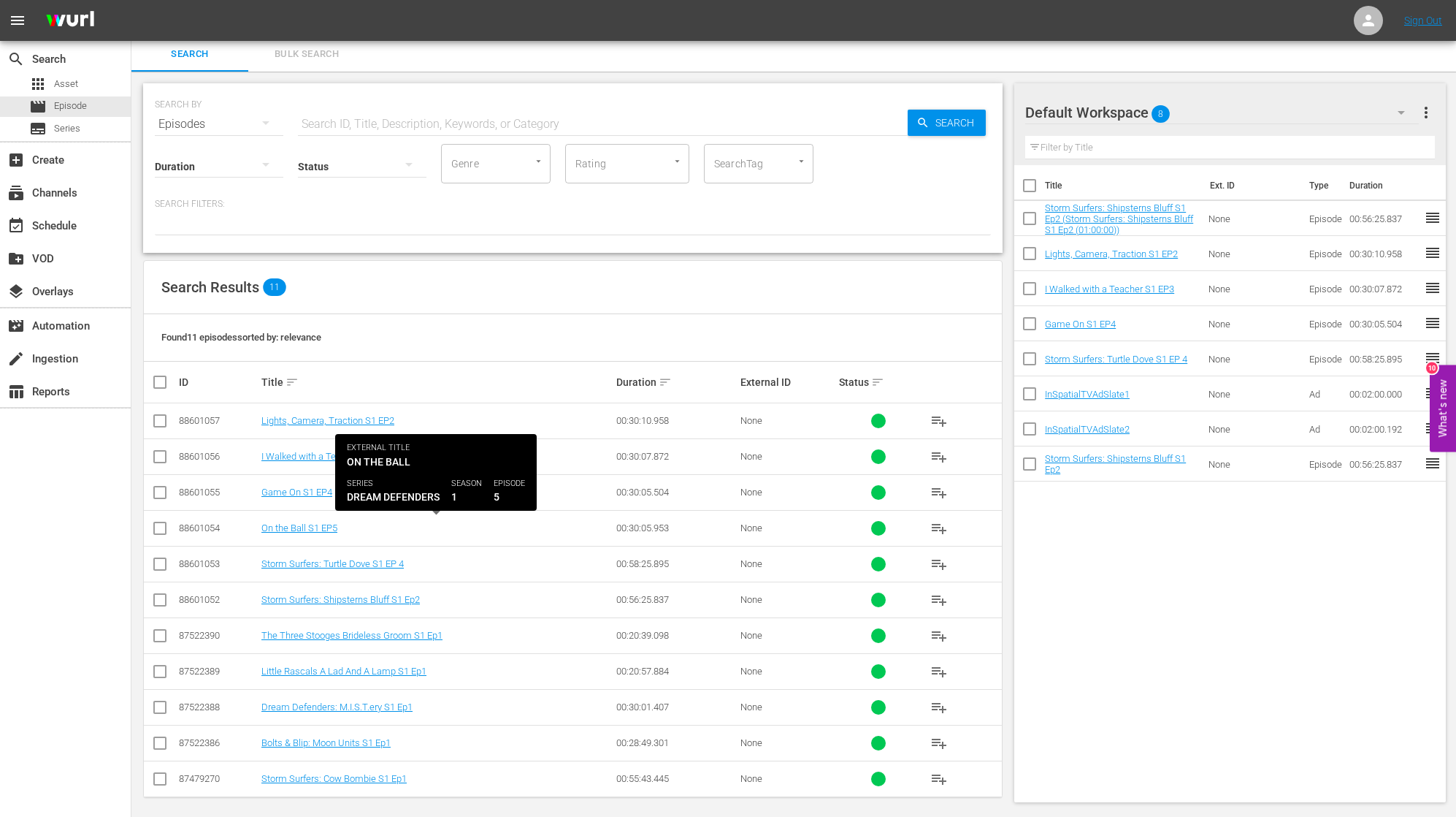
scroll to position [4, 0]
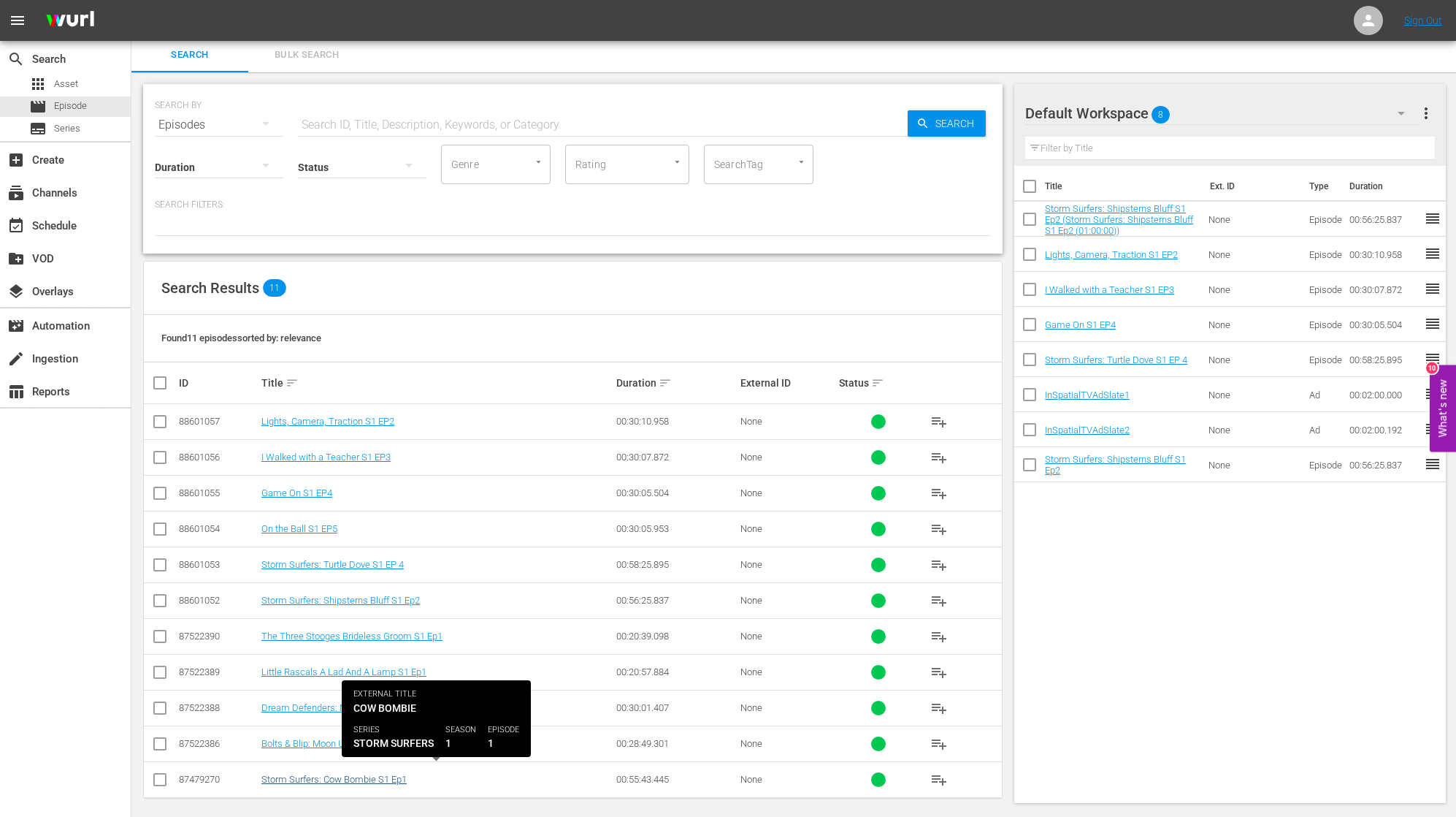
click at [380, 774] on link "Storm Surfers: Cow Bombie S1 Ep1" at bounding box center [334, 779] width 145 height 11
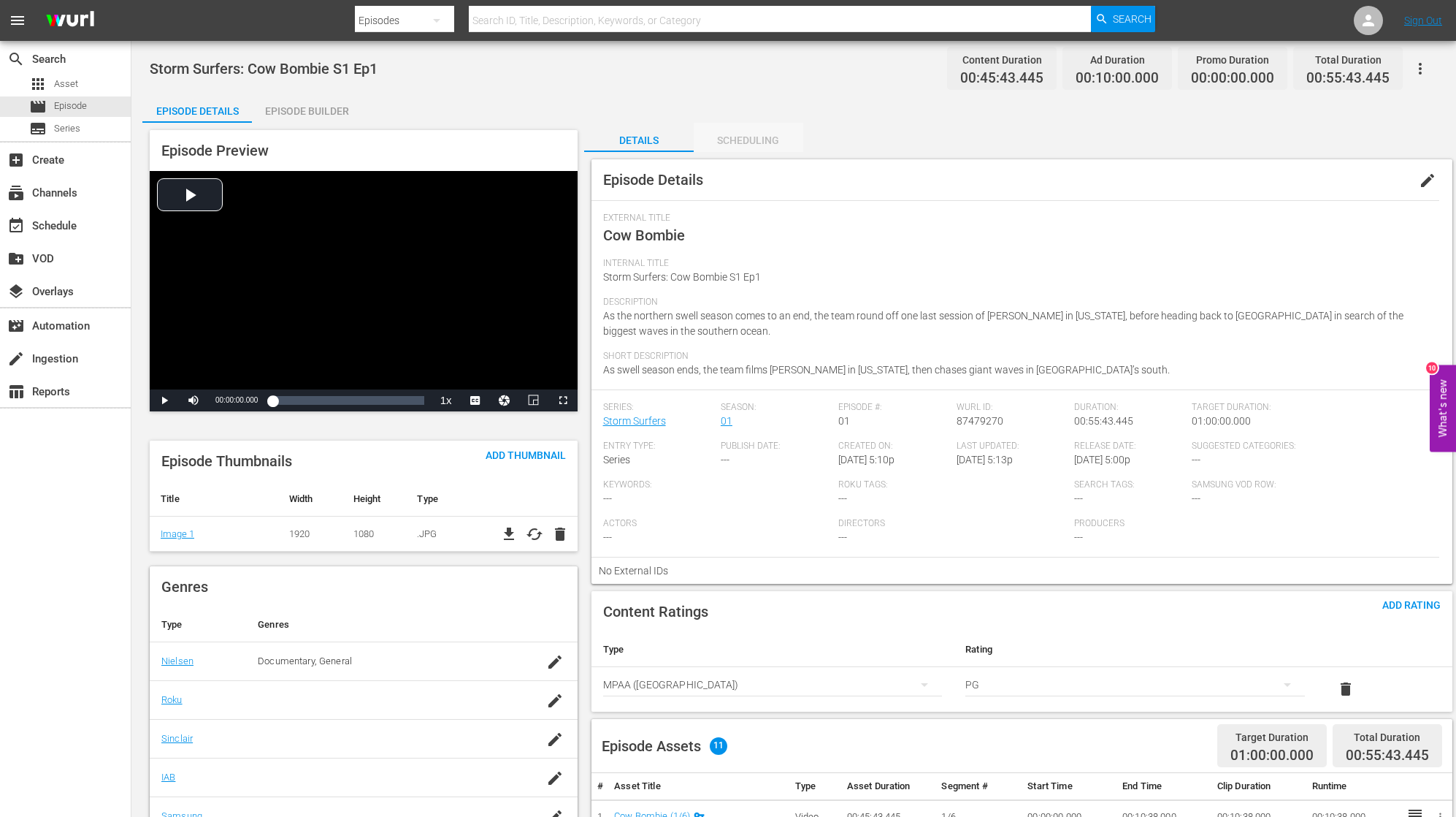
click at [762, 135] on div "Scheduling" at bounding box center [748, 140] width 110 height 35
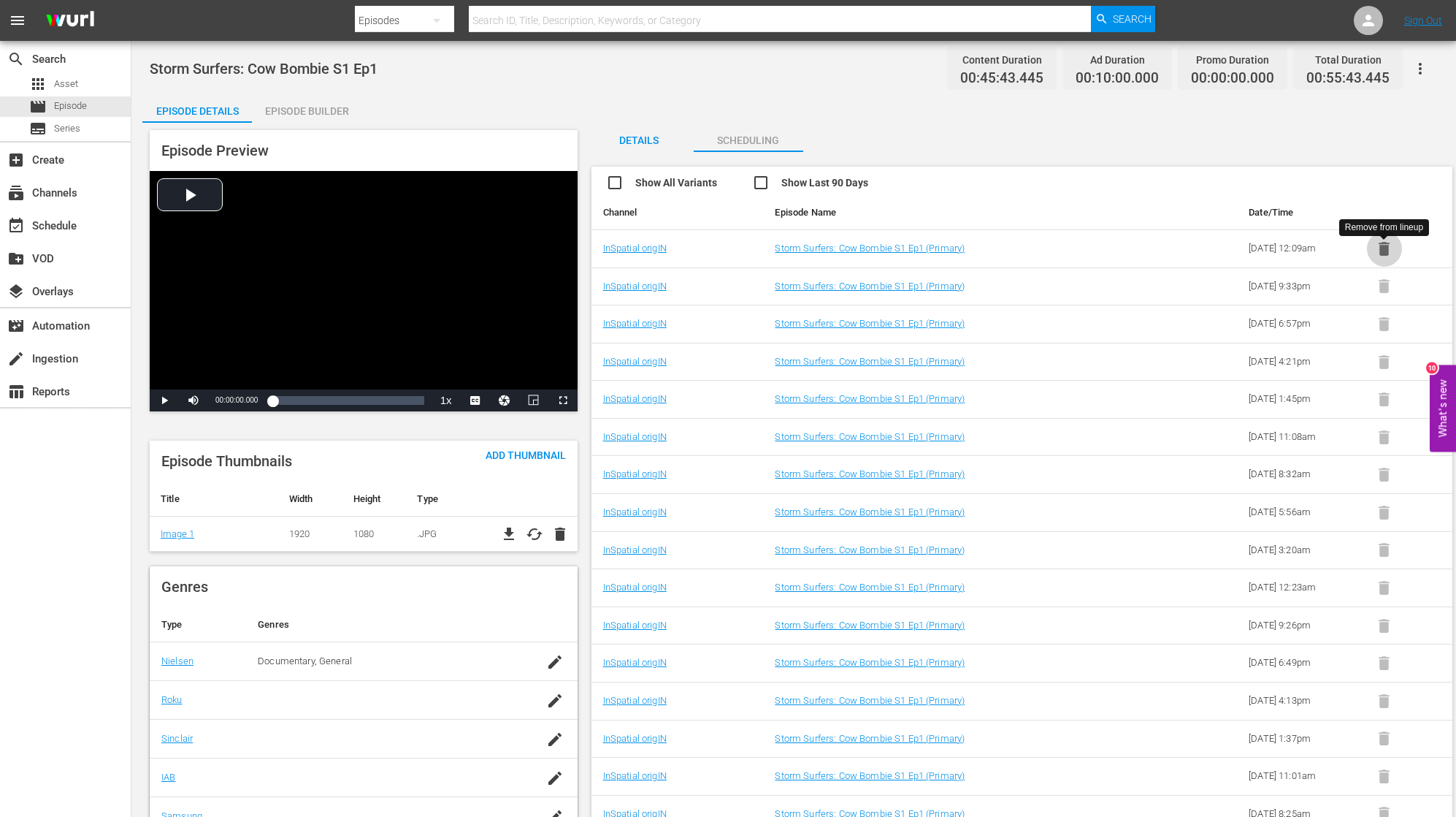
click at [1380, 254] on icon "button" at bounding box center [1384, 248] width 11 height 14
click at [81, 219] on div "event_available Schedule" at bounding box center [41, 223] width 82 height 13
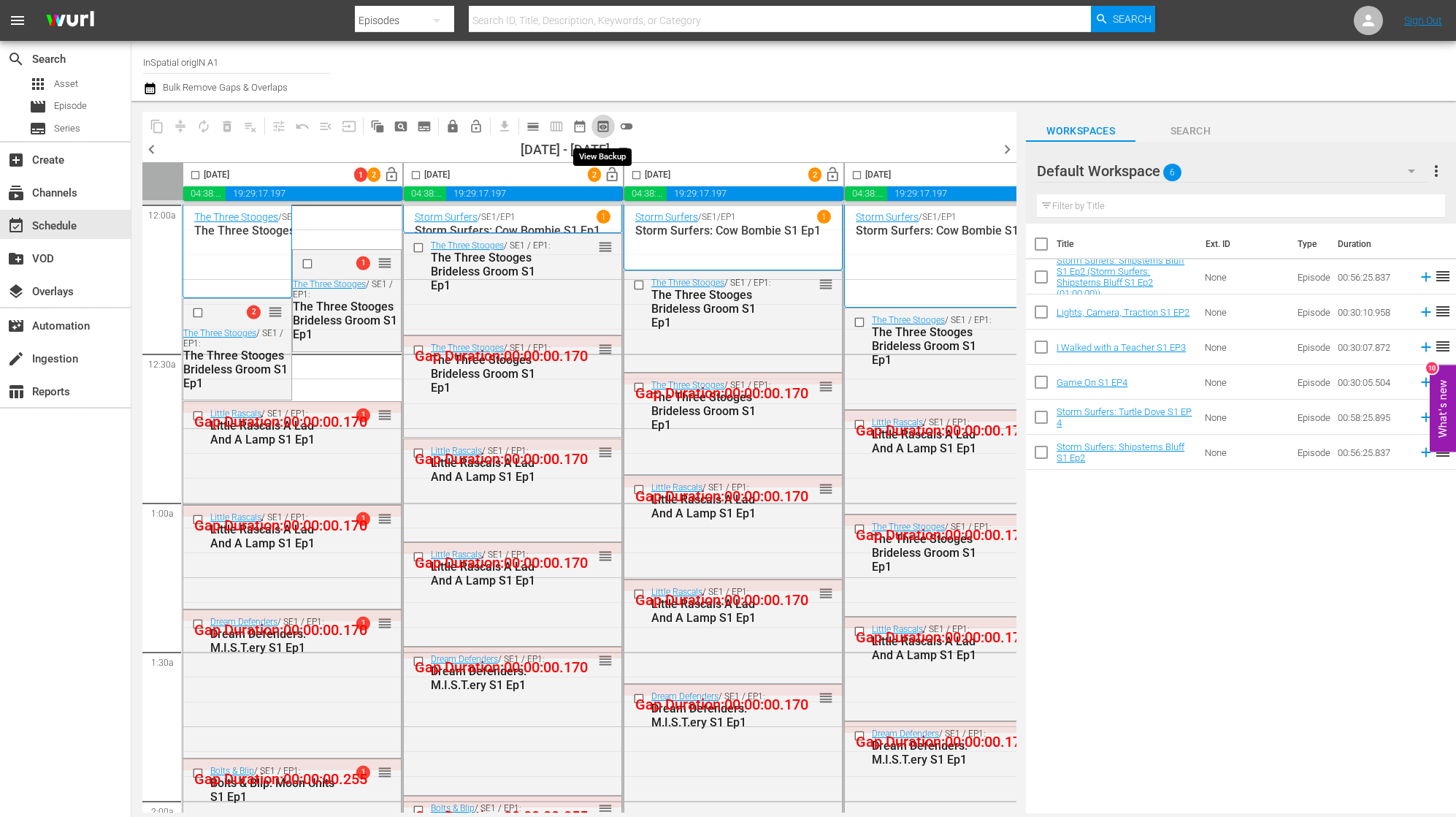
click at [605, 124] on span "preview_outlined" at bounding box center [602, 126] width 14 height 14
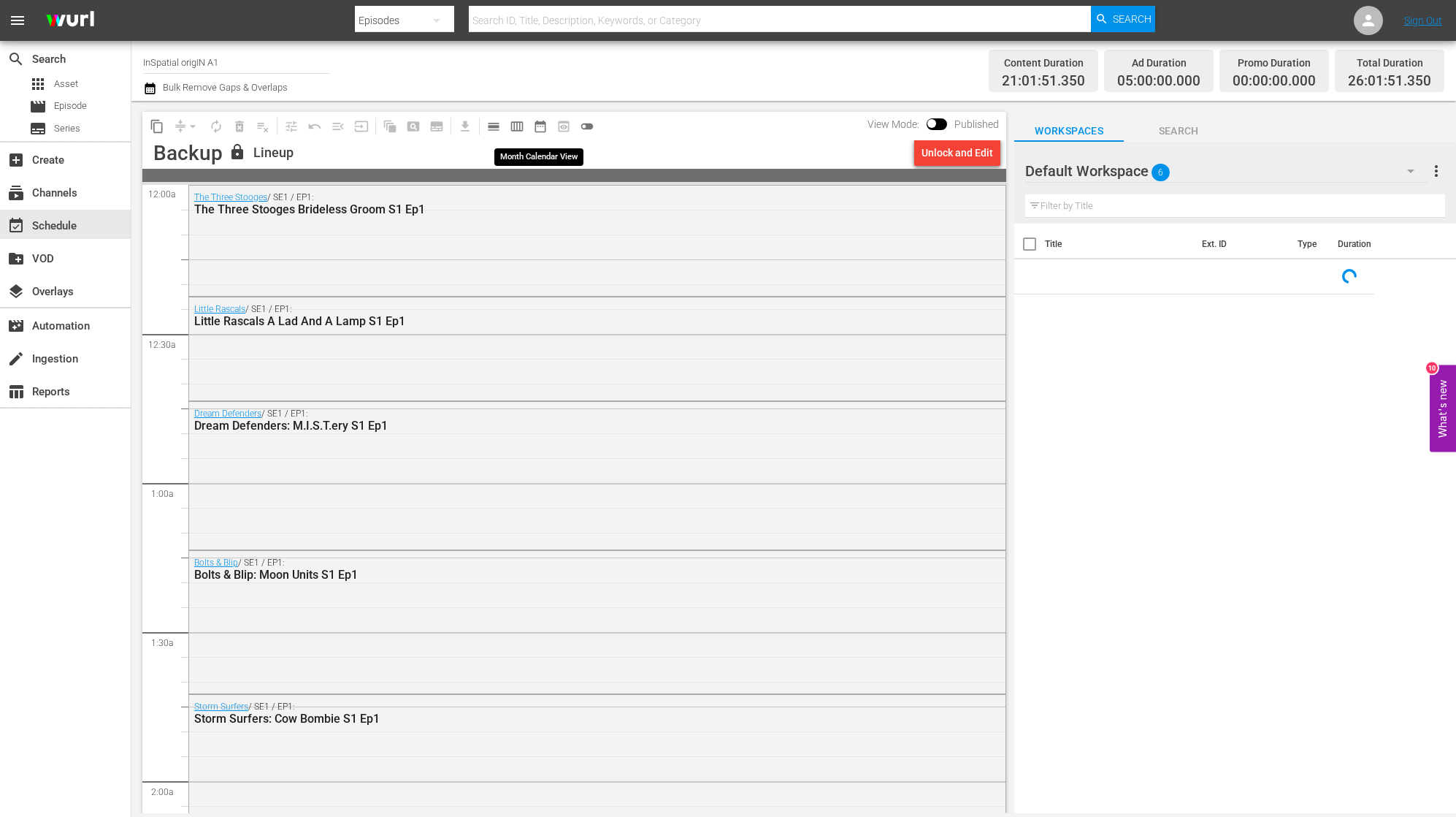
click at [536, 128] on span "date_range_outlined" at bounding box center [540, 126] width 14 height 14
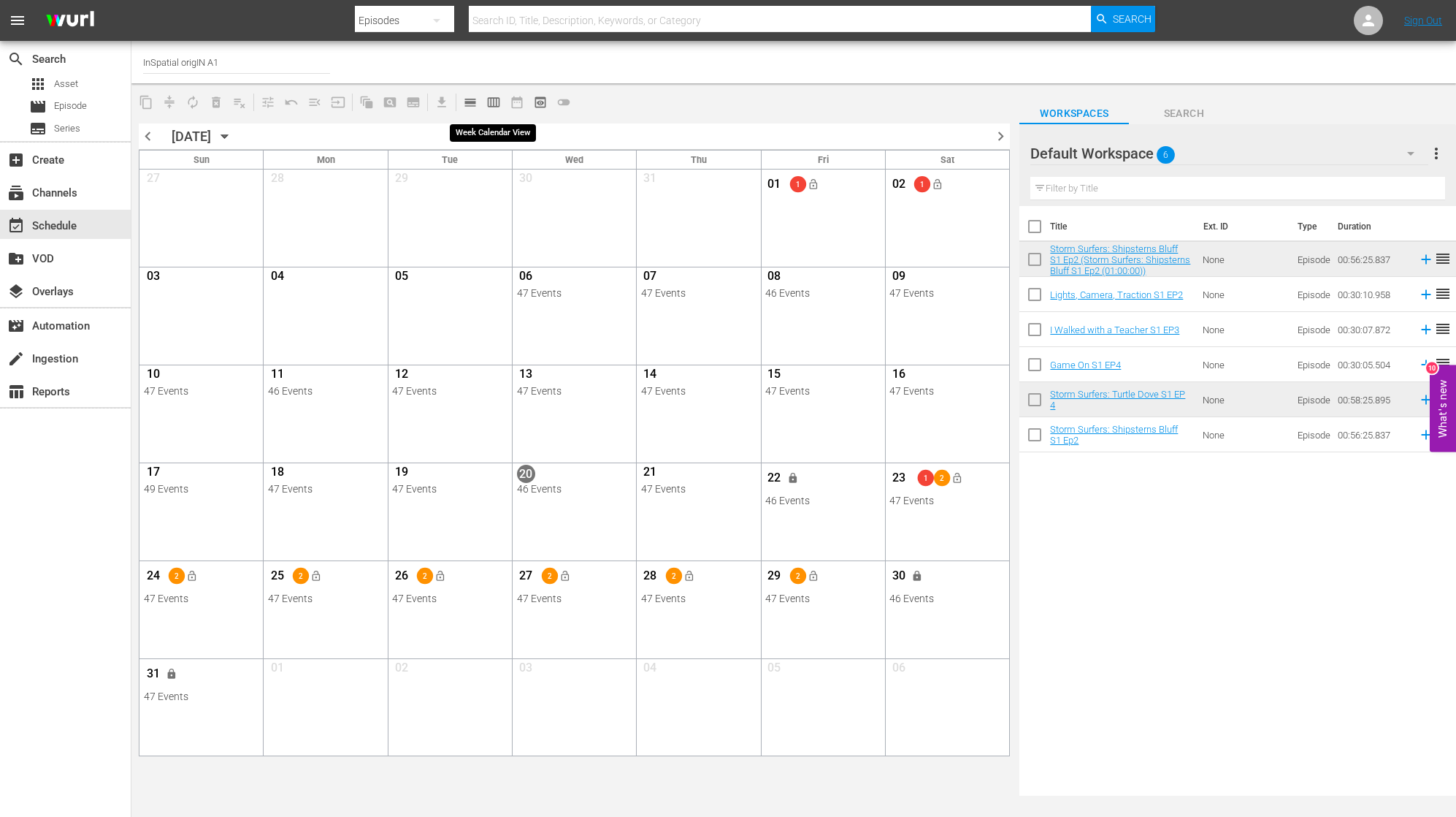
click at [499, 101] on span "calendar_view_week_outlined" at bounding box center [493, 101] width 14 height 14
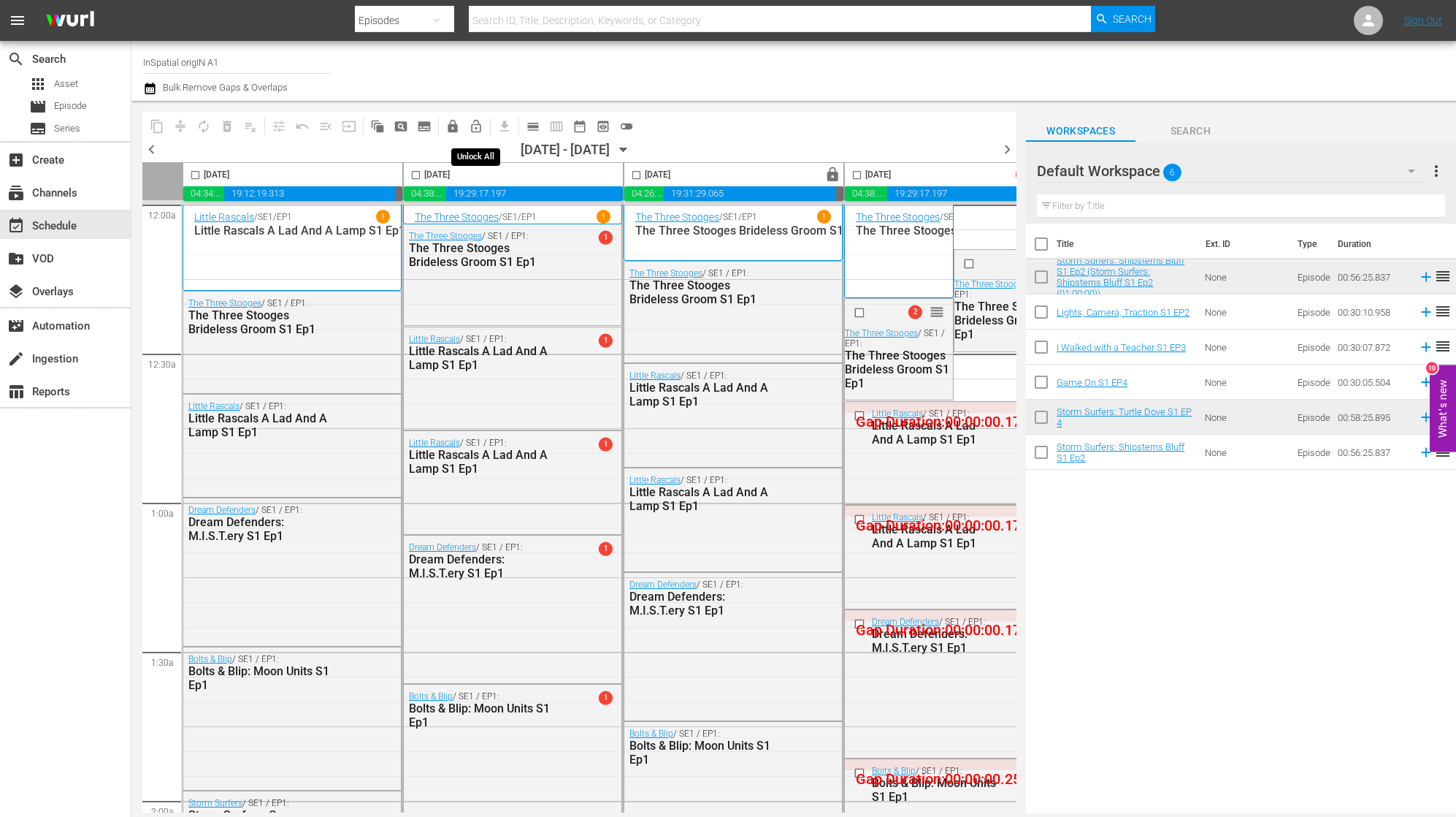
click at [474, 123] on span "lock_open_outlined" at bounding box center [475, 126] width 14 height 14
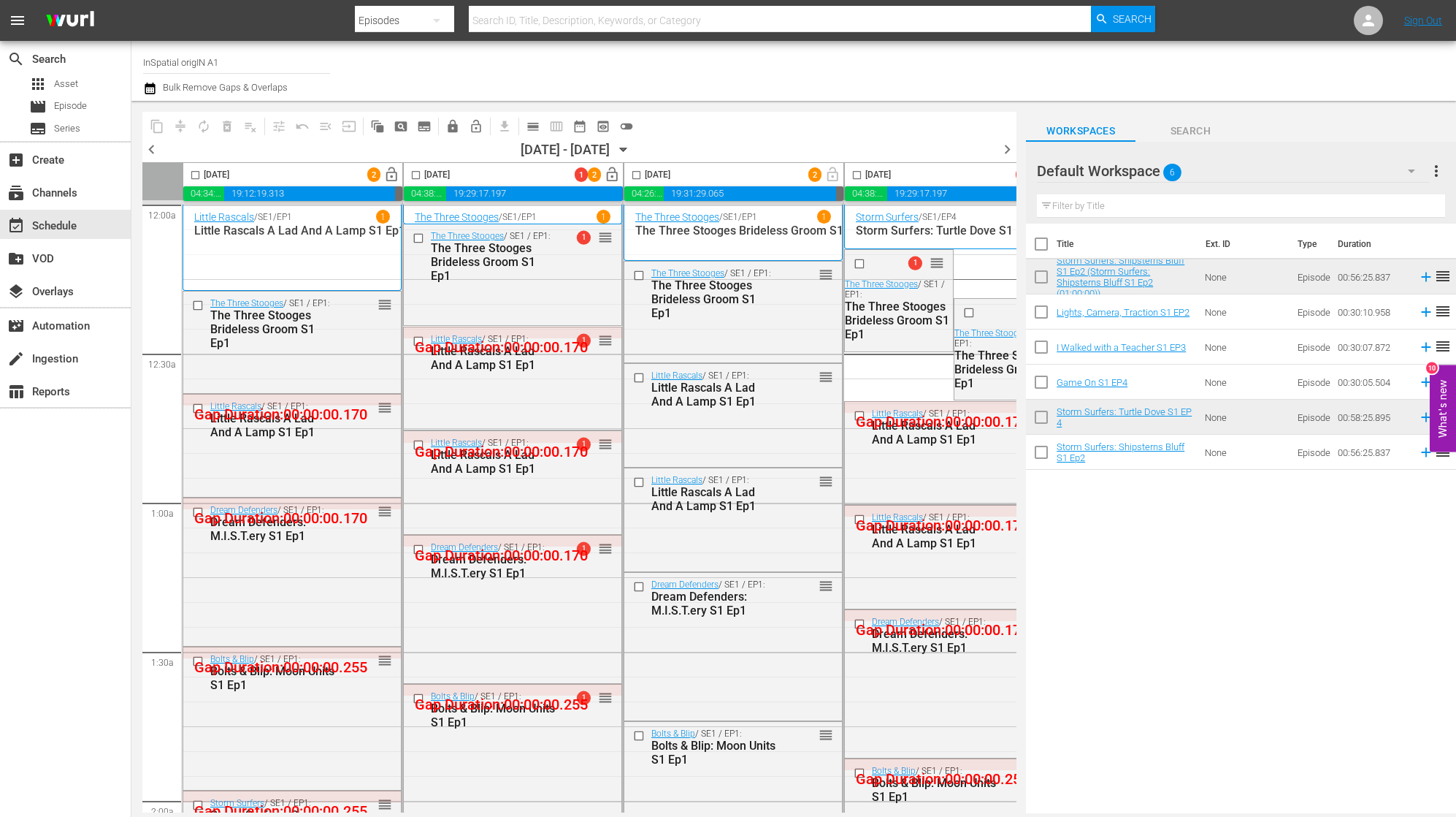
click at [1005, 151] on span "chevron_right" at bounding box center [1007, 149] width 18 height 18
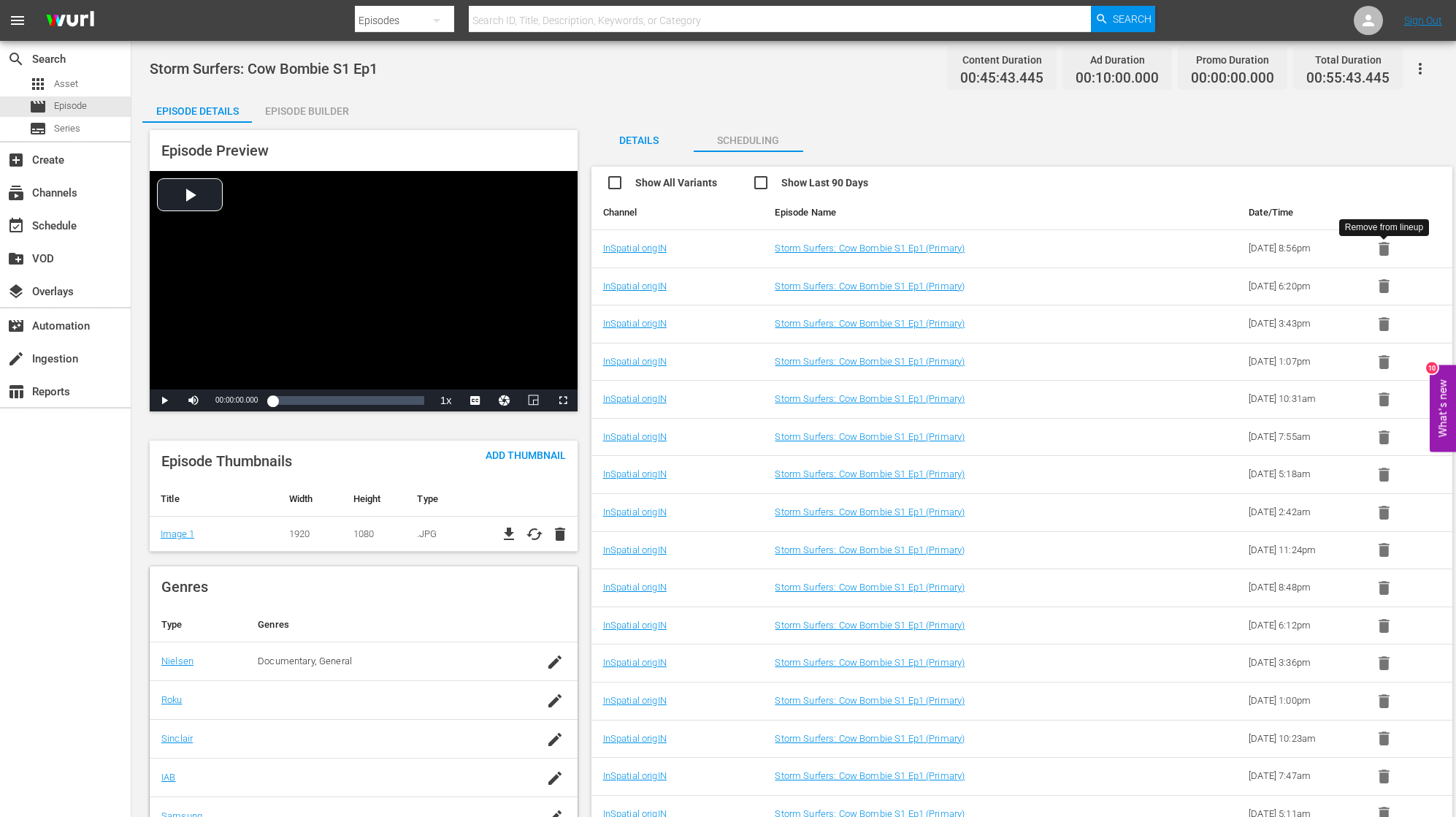
scroll to position [2, 0]
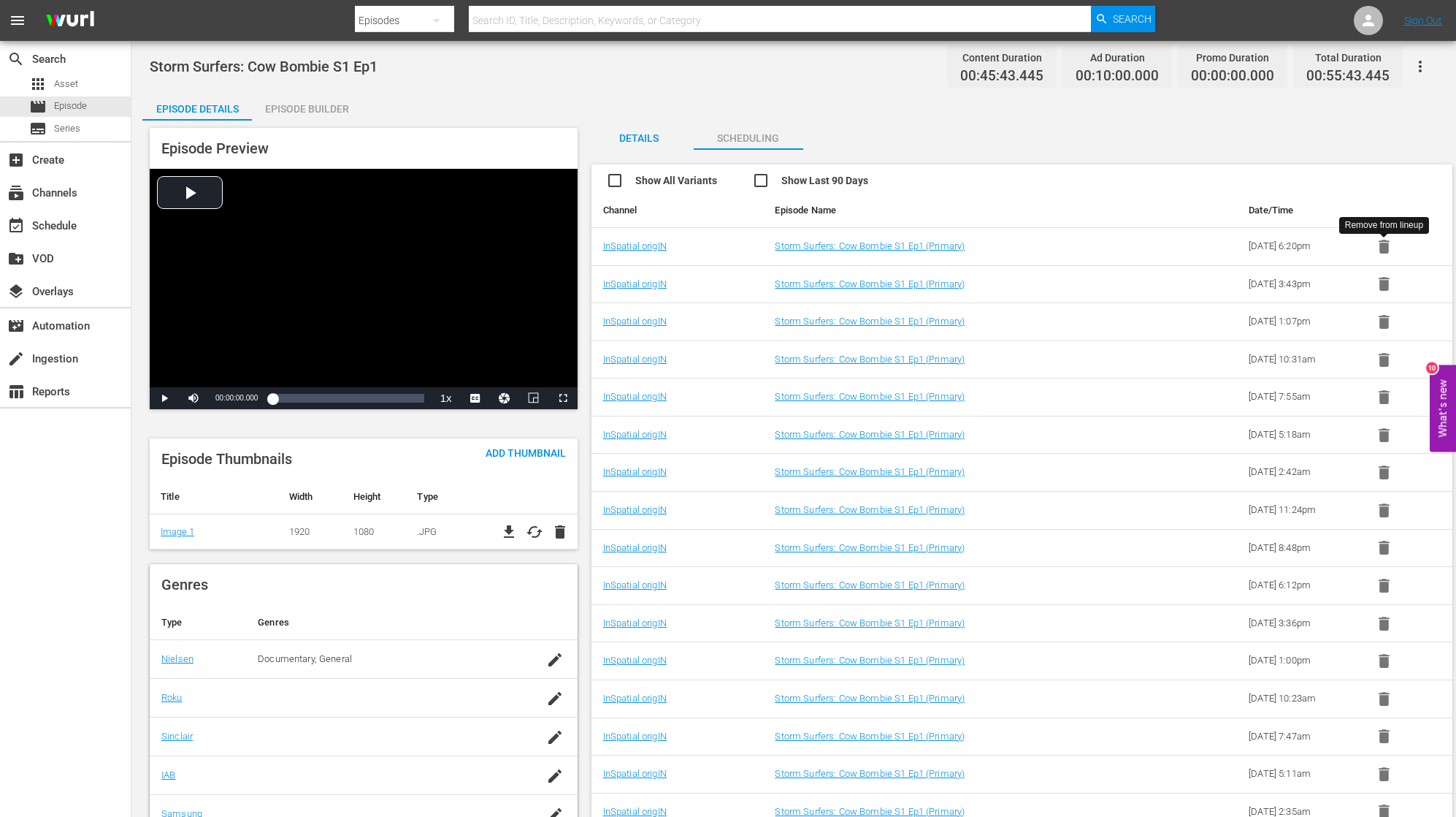
click at [1384, 244] on icon "button" at bounding box center [1384, 246] width 11 height 14
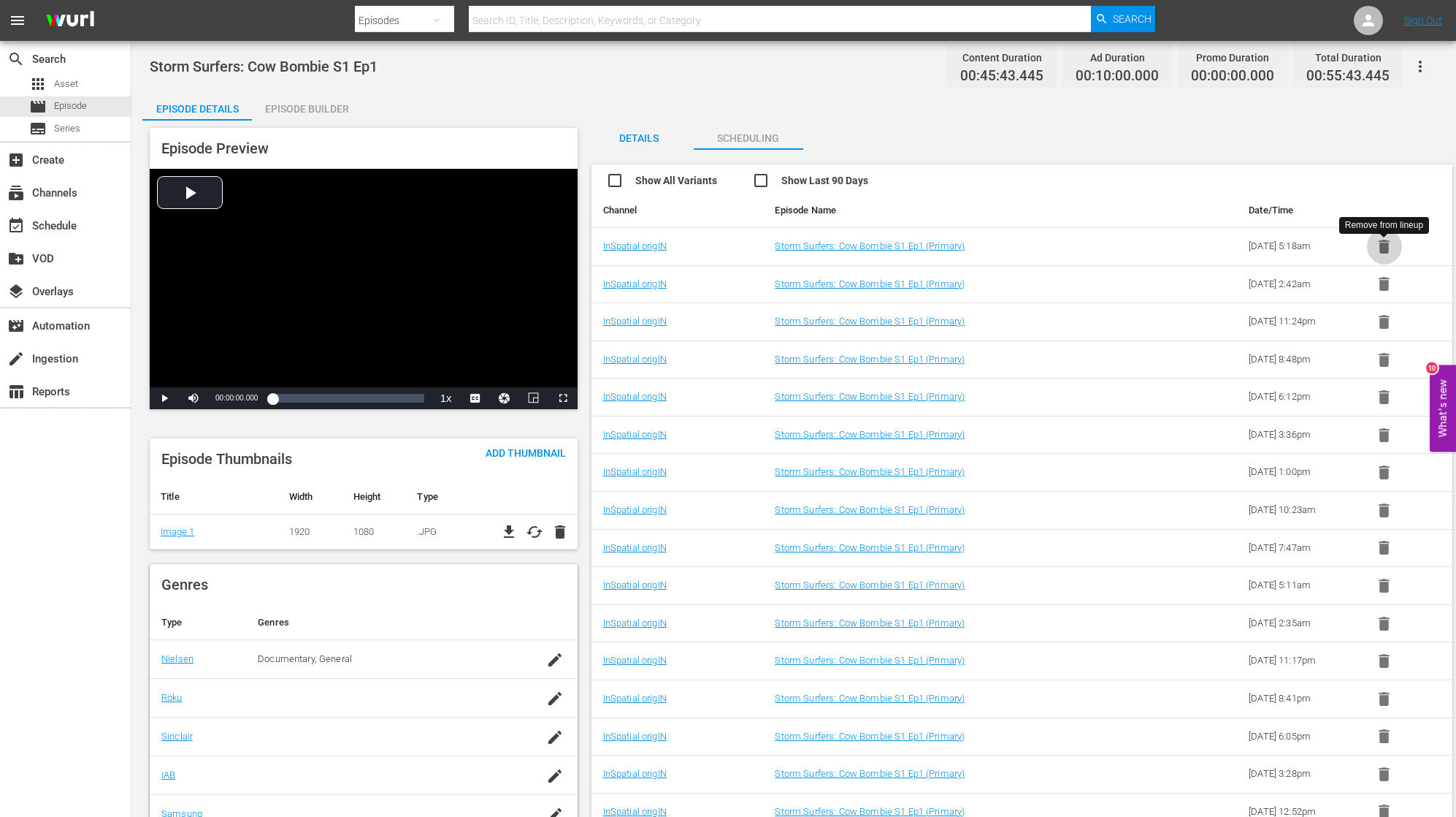
click at [1384, 244] on icon "button" at bounding box center [1384, 246] width 11 height 14
click at [1384, 244] on icon "button" at bounding box center [1384, 249] width 11 height 14
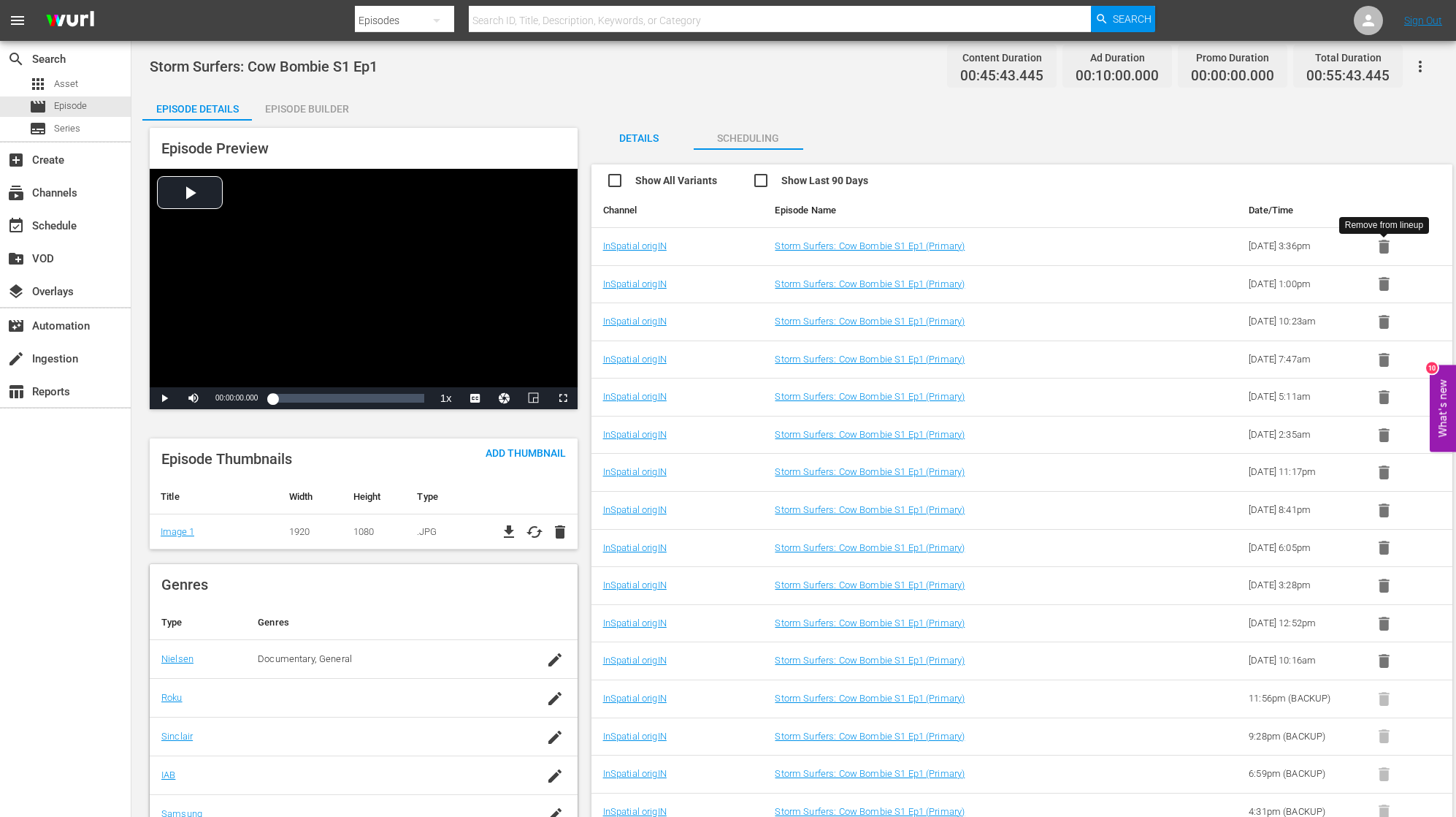
click at [1384, 244] on icon "button" at bounding box center [1384, 246] width 11 height 14
click at [1384, 244] on icon "button" at bounding box center [1384, 249] width 11 height 14
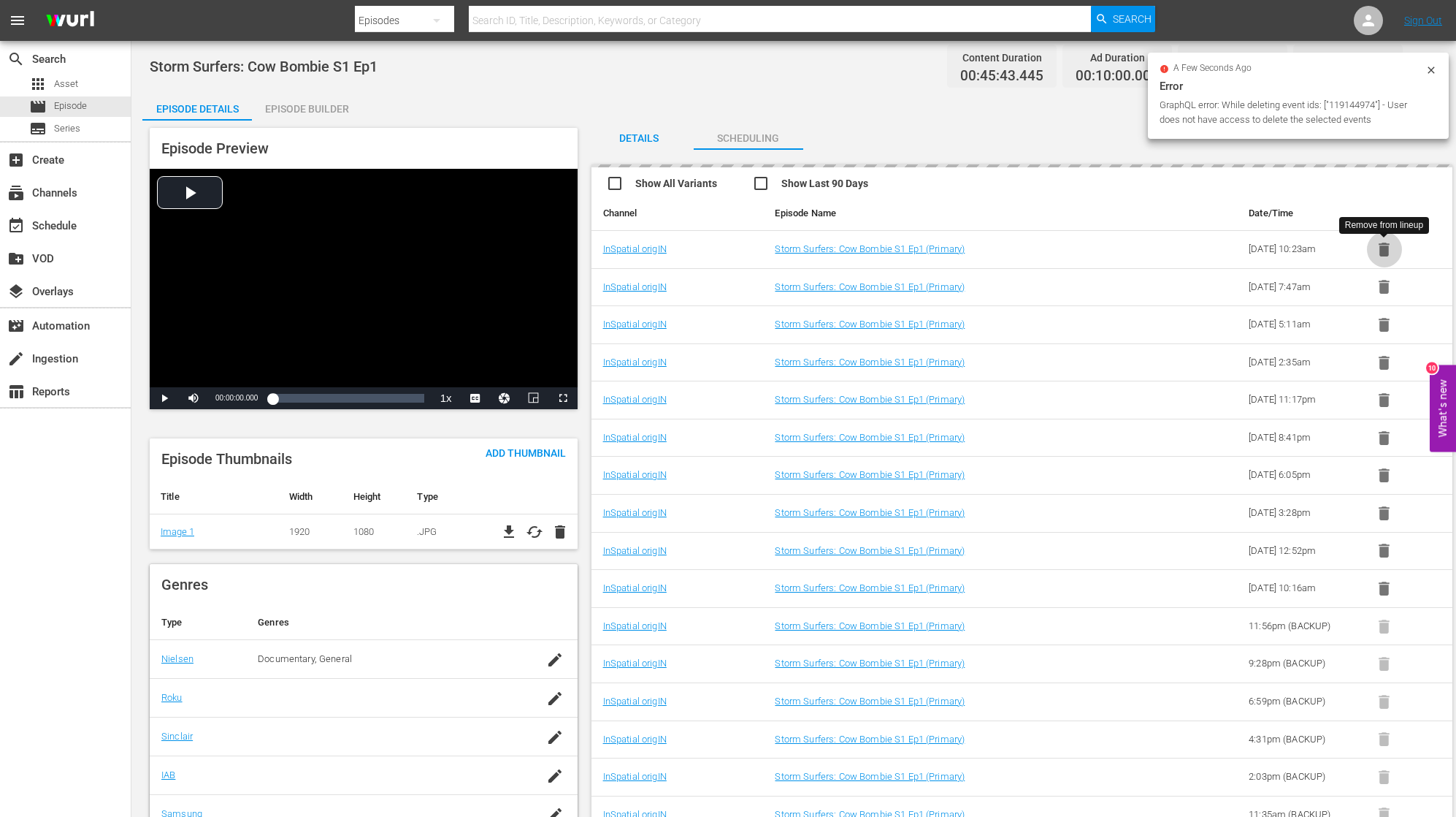
click at [1384, 244] on icon "button" at bounding box center [1384, 249] width 11 height 14
click at [1384, 244] on icon "button" at bounding box center [1384, 246] width 11 height 14
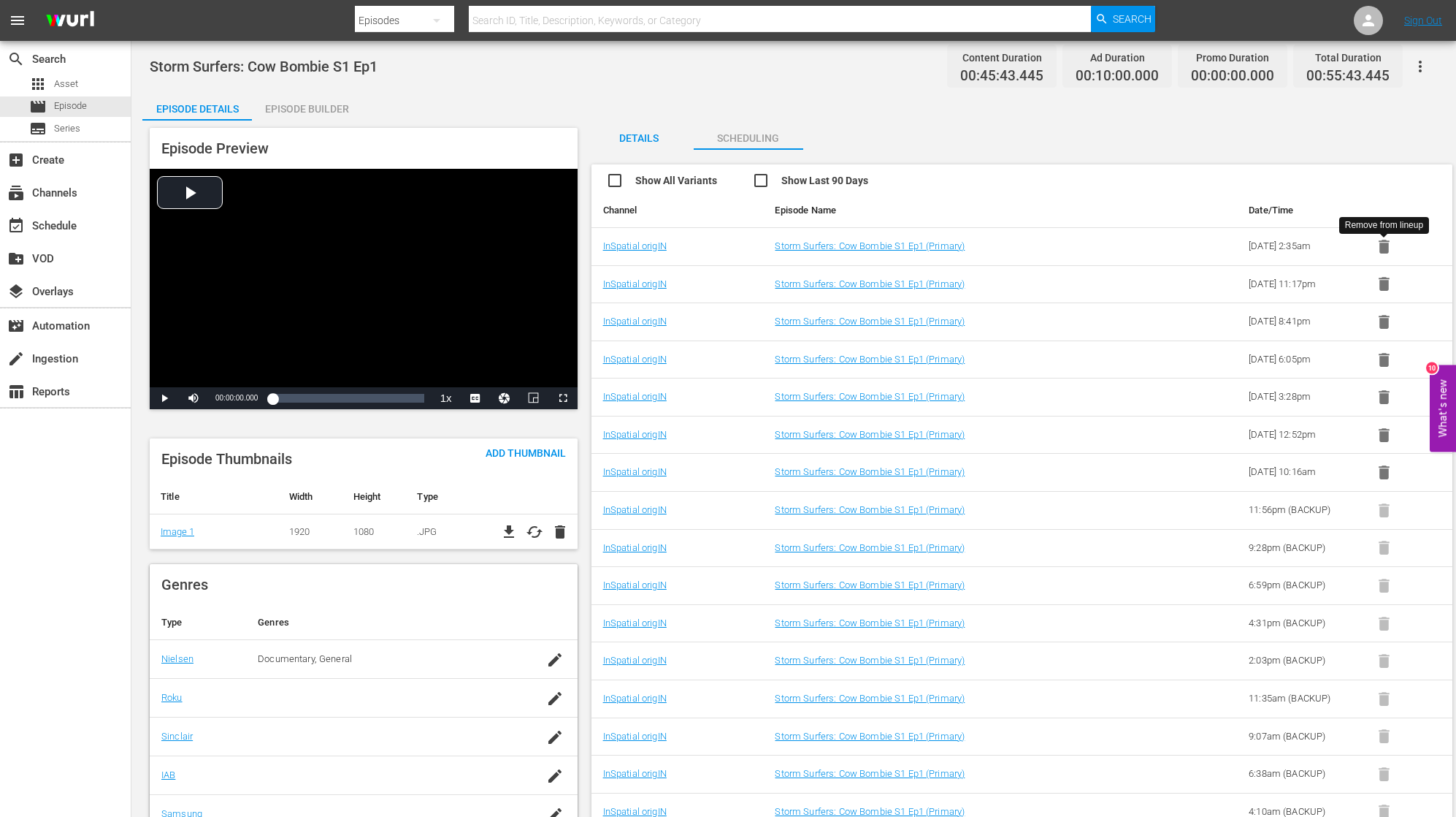
click at [1385, 248] on icon "button" at bounding box center [1384, 246] width 11 height 14
click at [1387, 245] on icon "button" at bounding box center [1384, 246] width 11 height 14
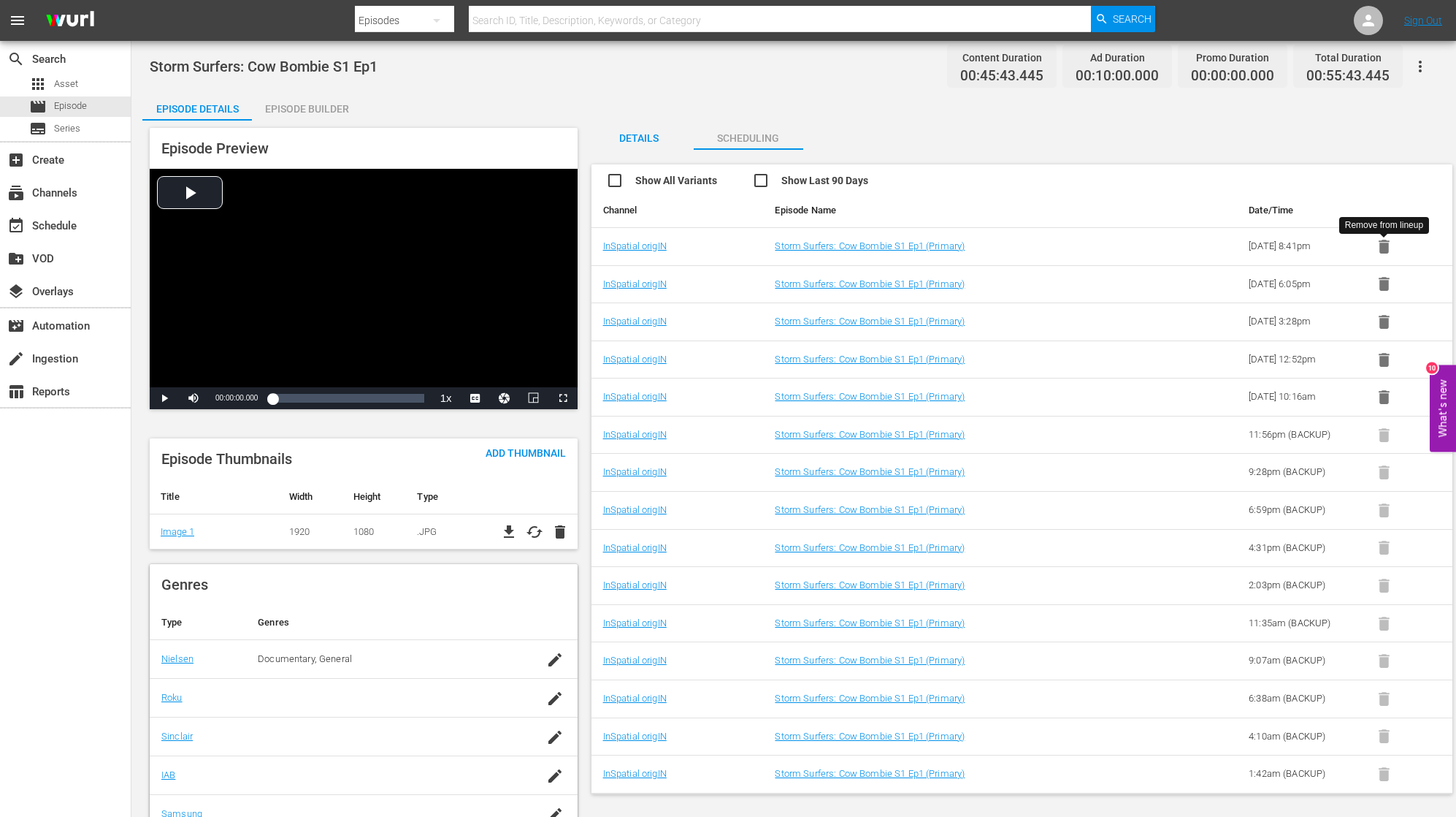
click at [1387, 245] on icon "button" at bounding box center [1384, 246] width 11 height 14
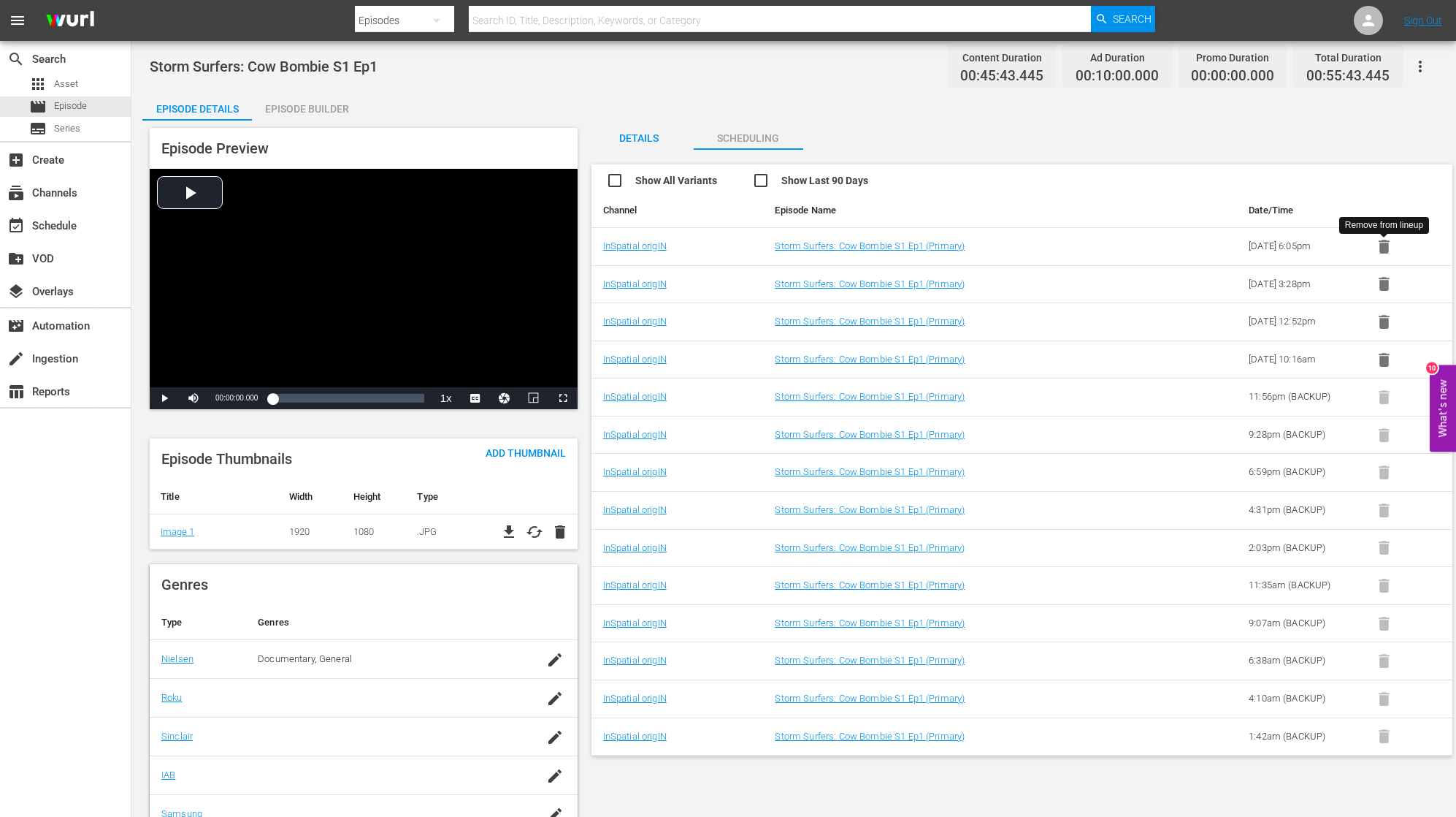
click at [1387, 245] on icon "button" at bounding box center [1384, 246] width 11 height 14
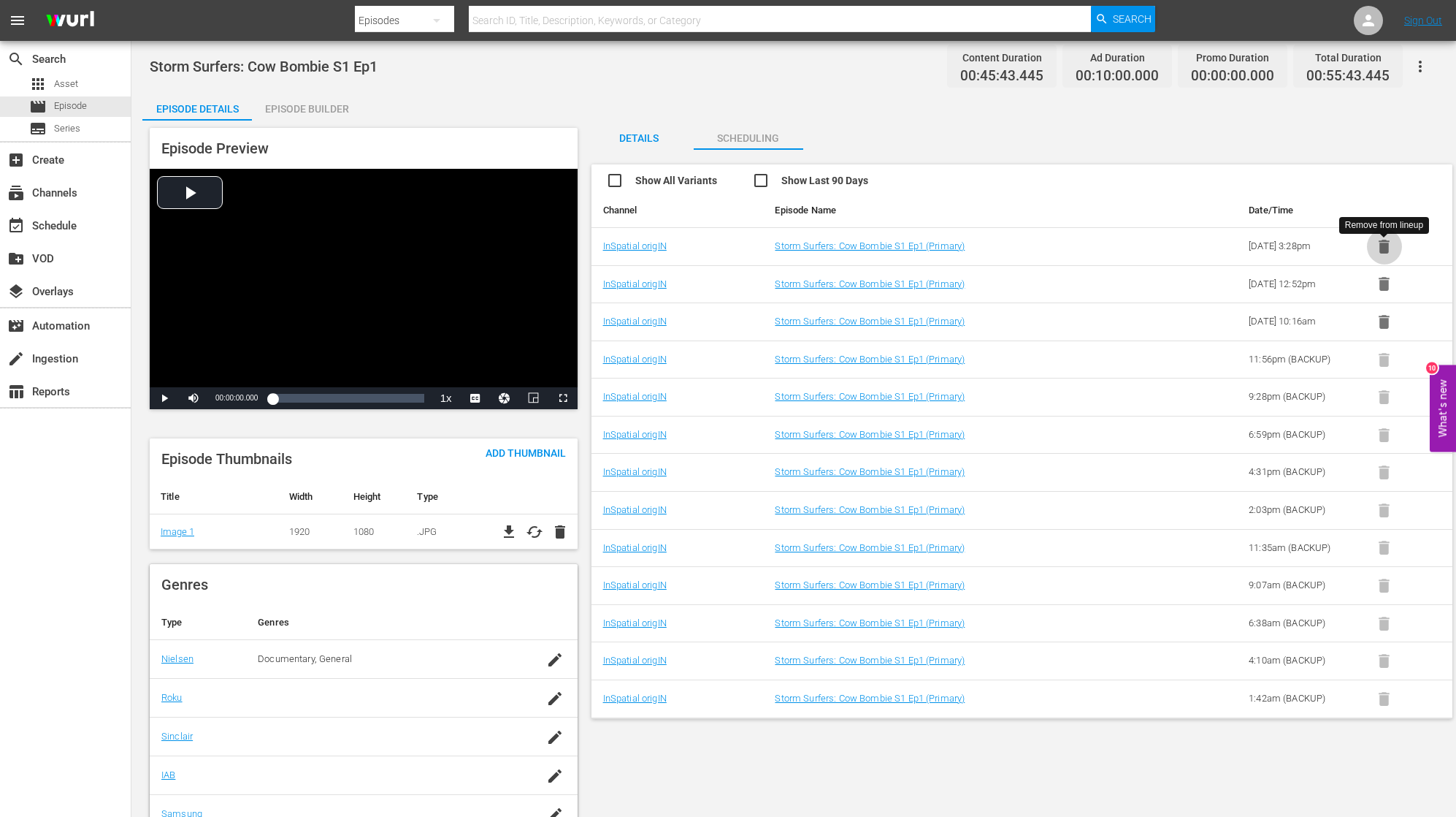
click at [1387, 245] on icon "button" at bounding box center [1384, 247] width 18 height 18
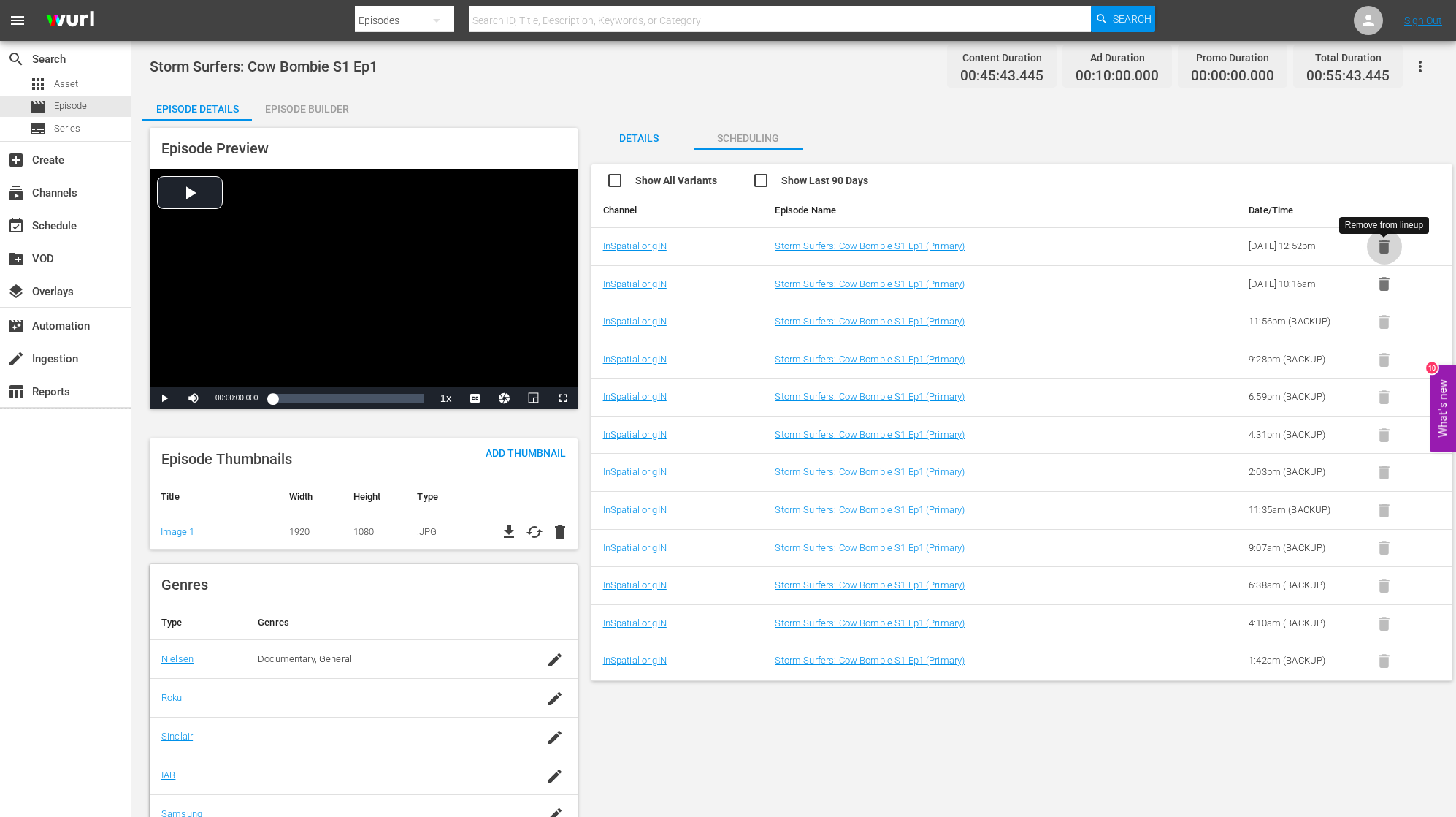
click at [1387, 245] on icon "button" at bounding box center [1384, 246] width 11 height 14
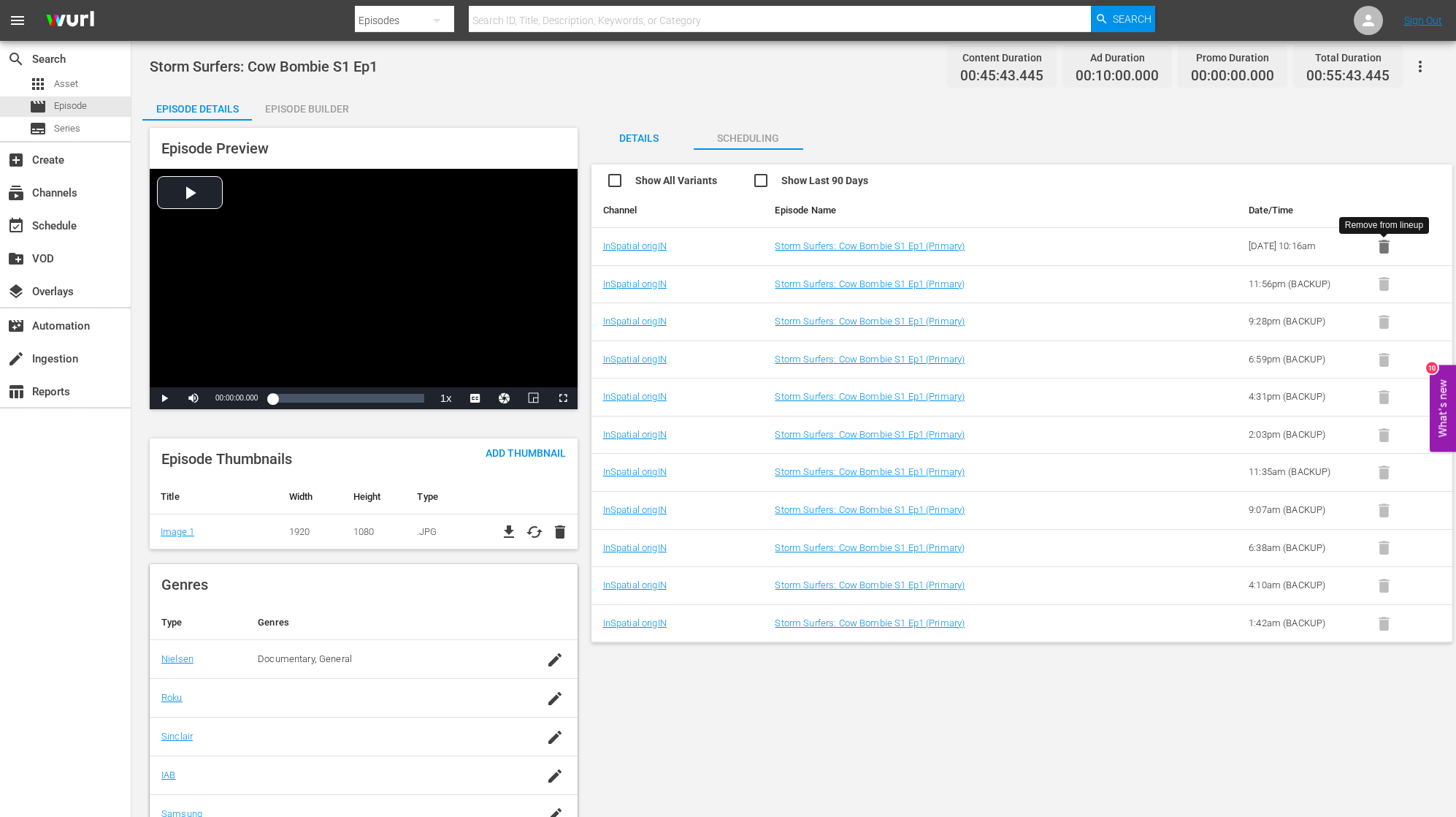
click at [1387, 245] on icon "button" at bounding box center [1384, 246] width 11 height 14
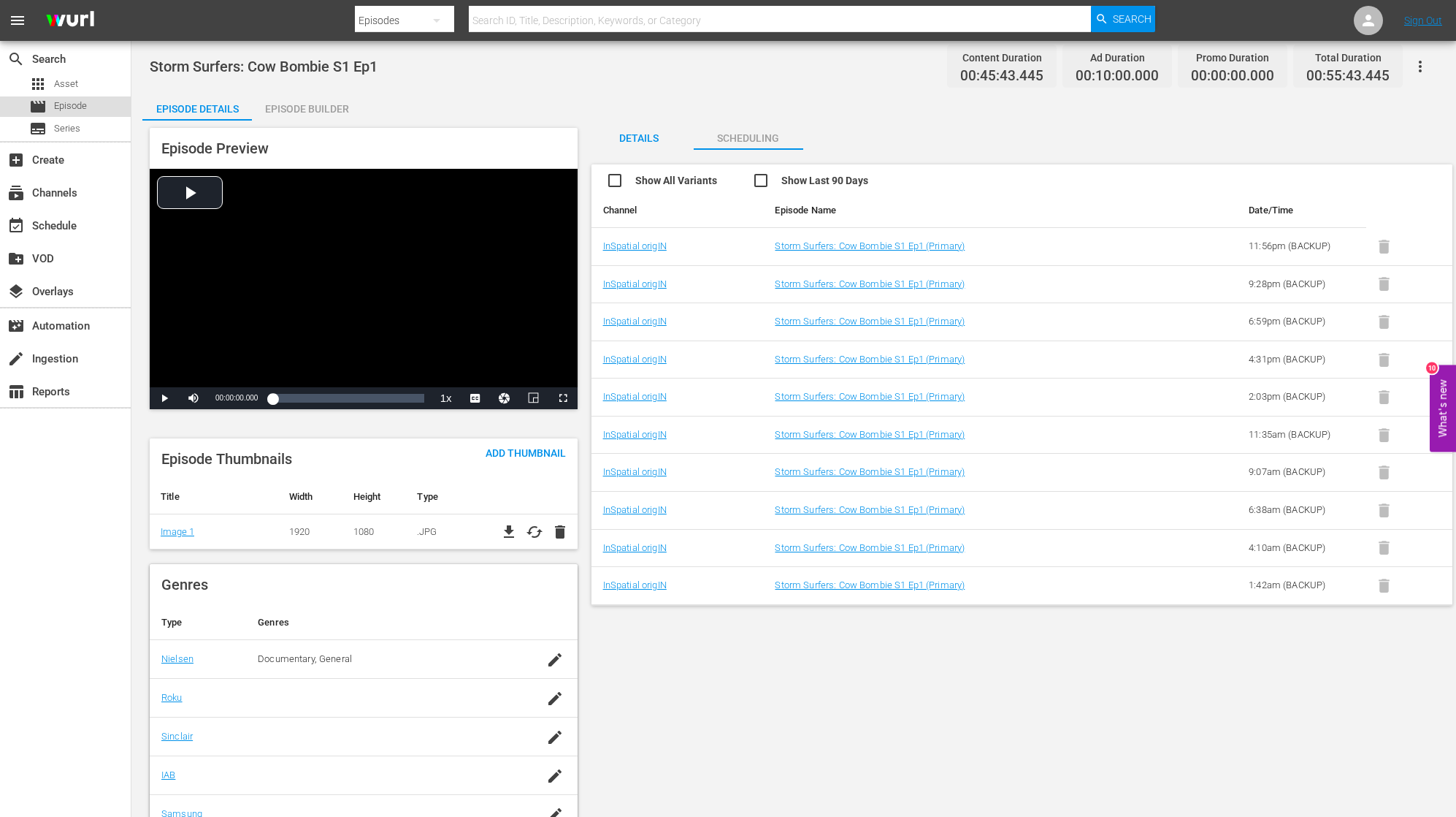
click at [82, 108] on span "Episode" at bounding box center [70, 105] width 33 height 14
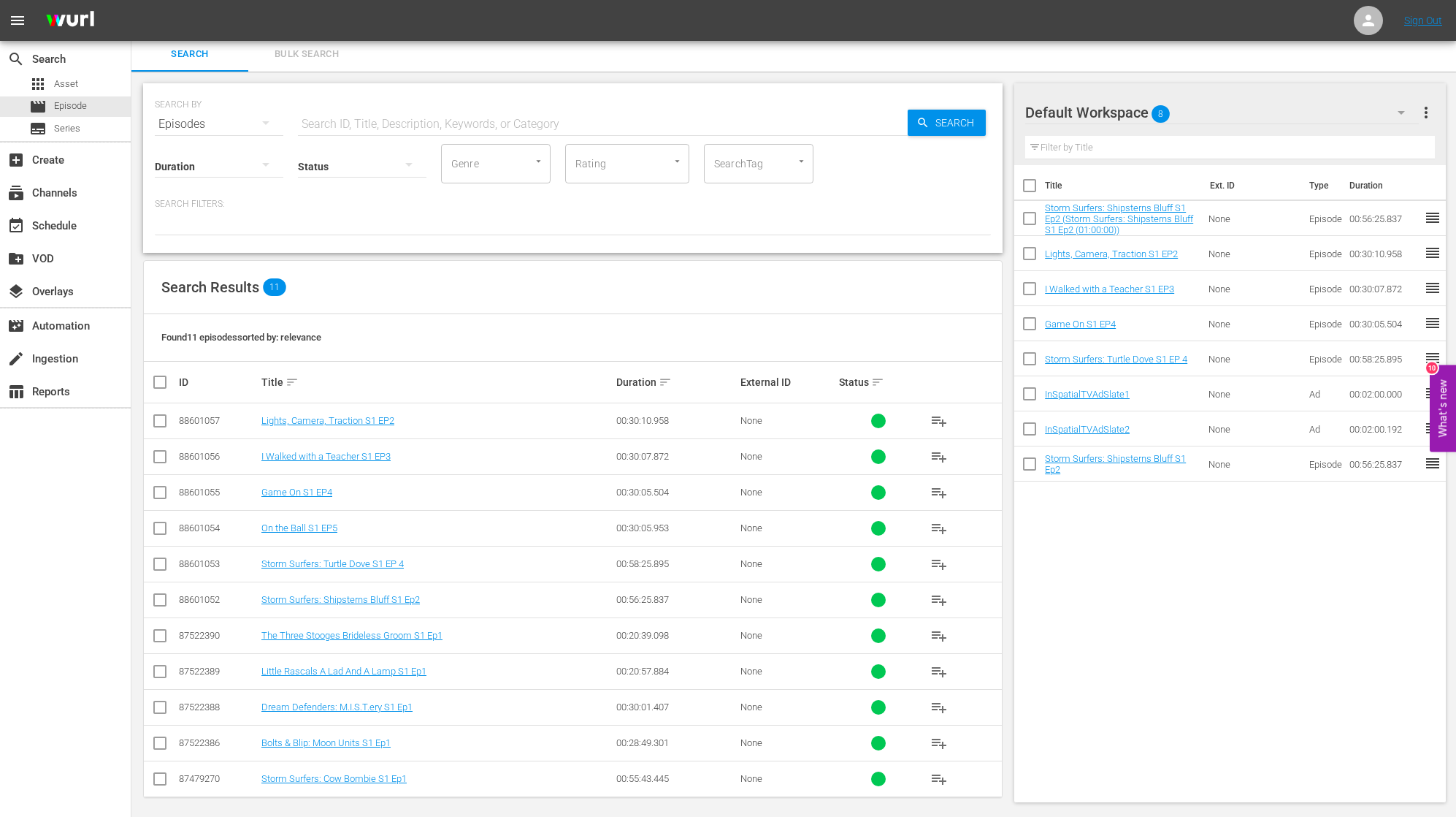
scroll to position [4, 0]
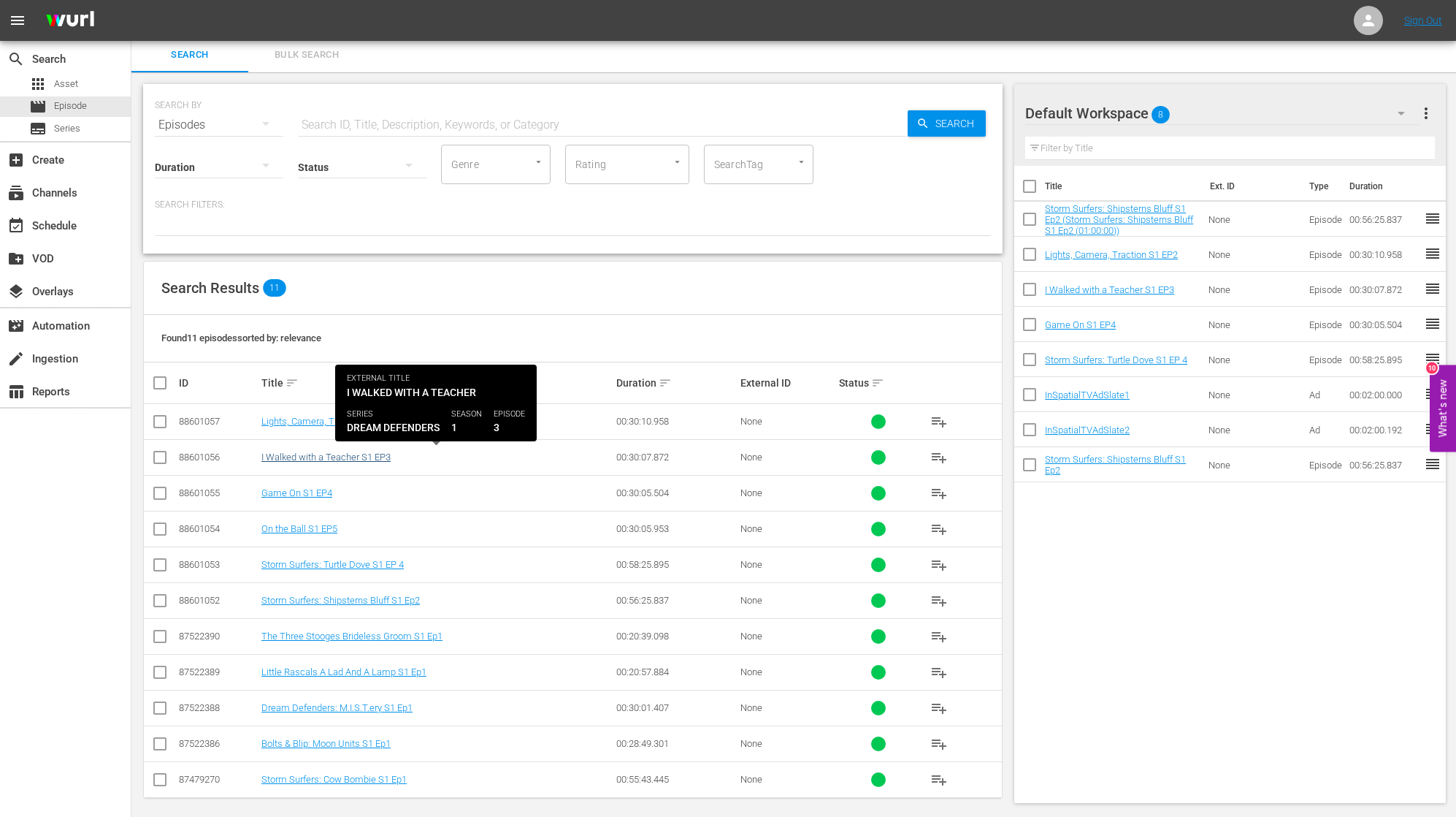
click at [287, 457] on link "I Walked with a Teacher S1 EP3" at bounding box center [325, 457] width 129 height 11
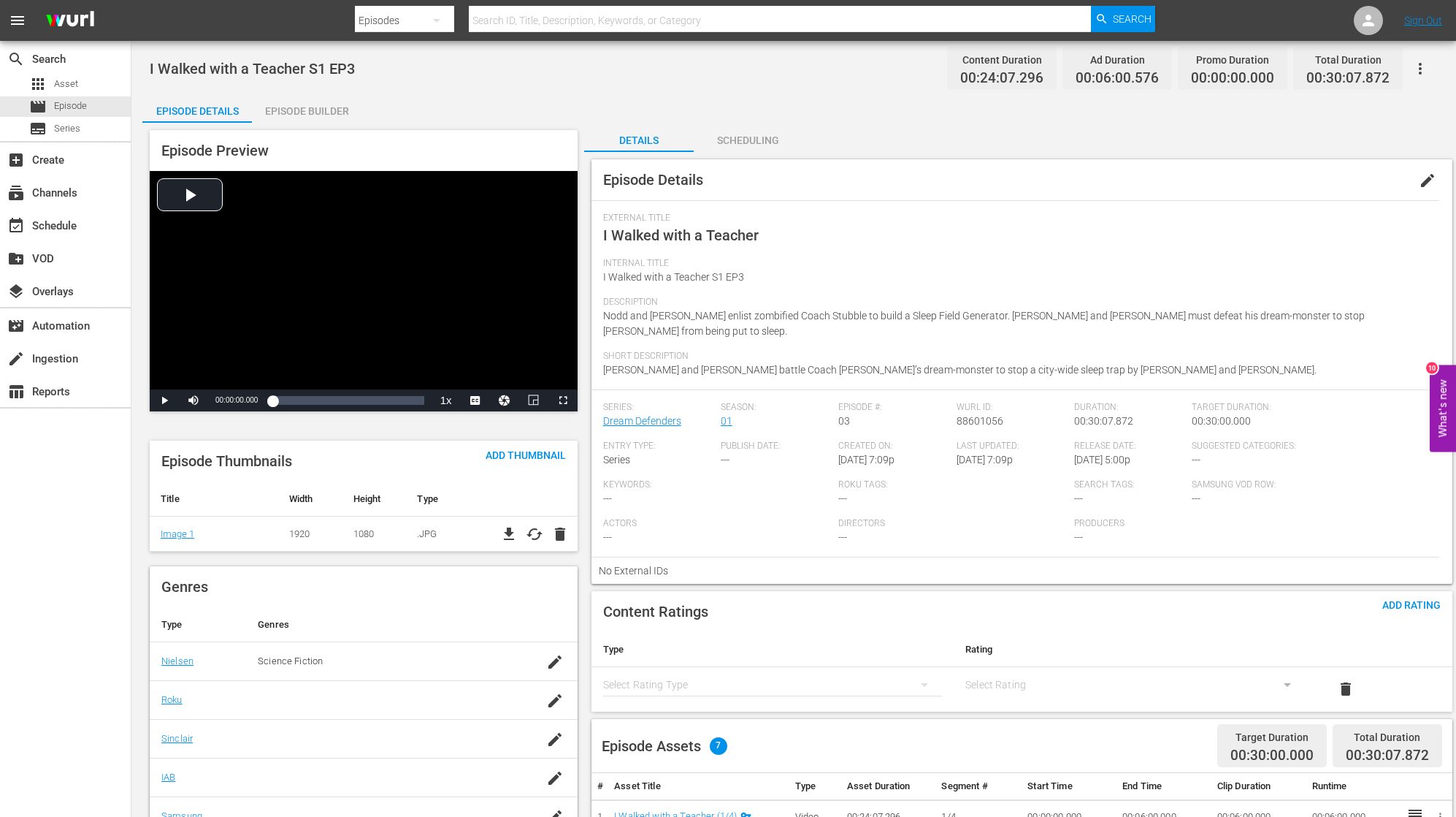
click at [321, 114] on div "Episode Builder" at bounding box center [306, 111] width 110 height 35
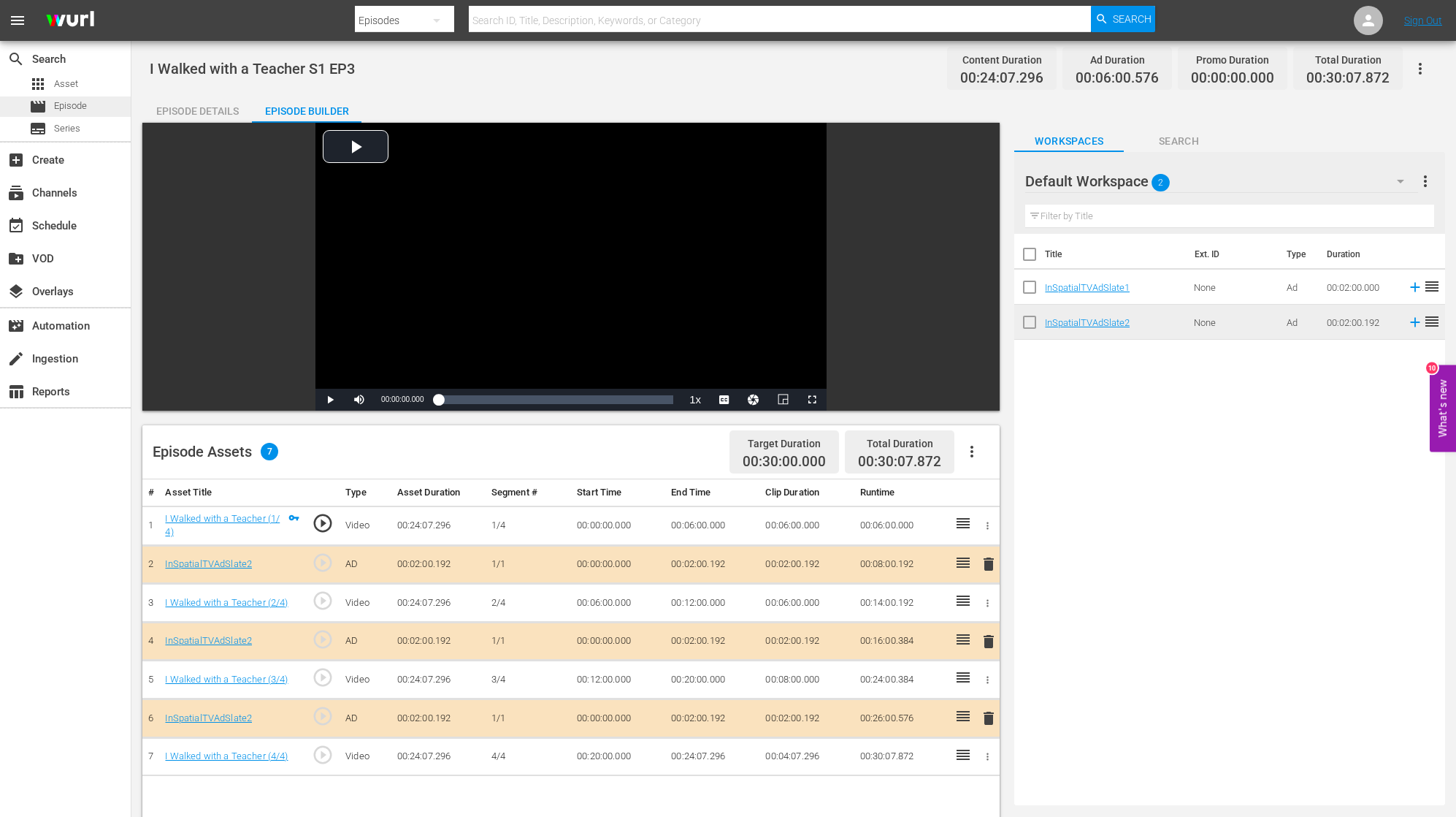
click at [89, 103] on div "movie Episode" at bounding box center [65, 106] width 131 height 20
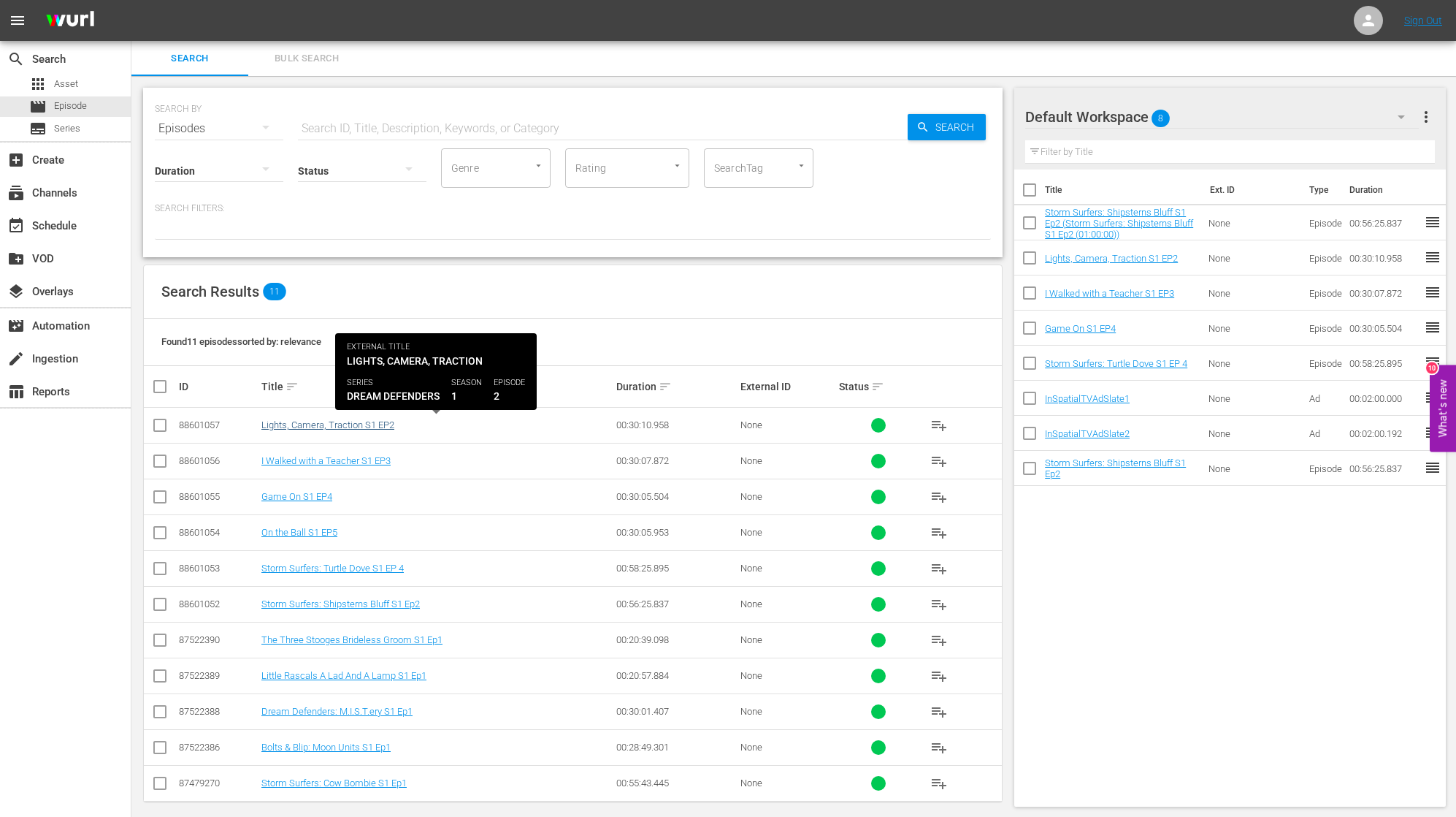
click at [329, 427] on link "Lights, Camera, Traction S1 EP2" at bounding box center [328, 425] width 133 height 11
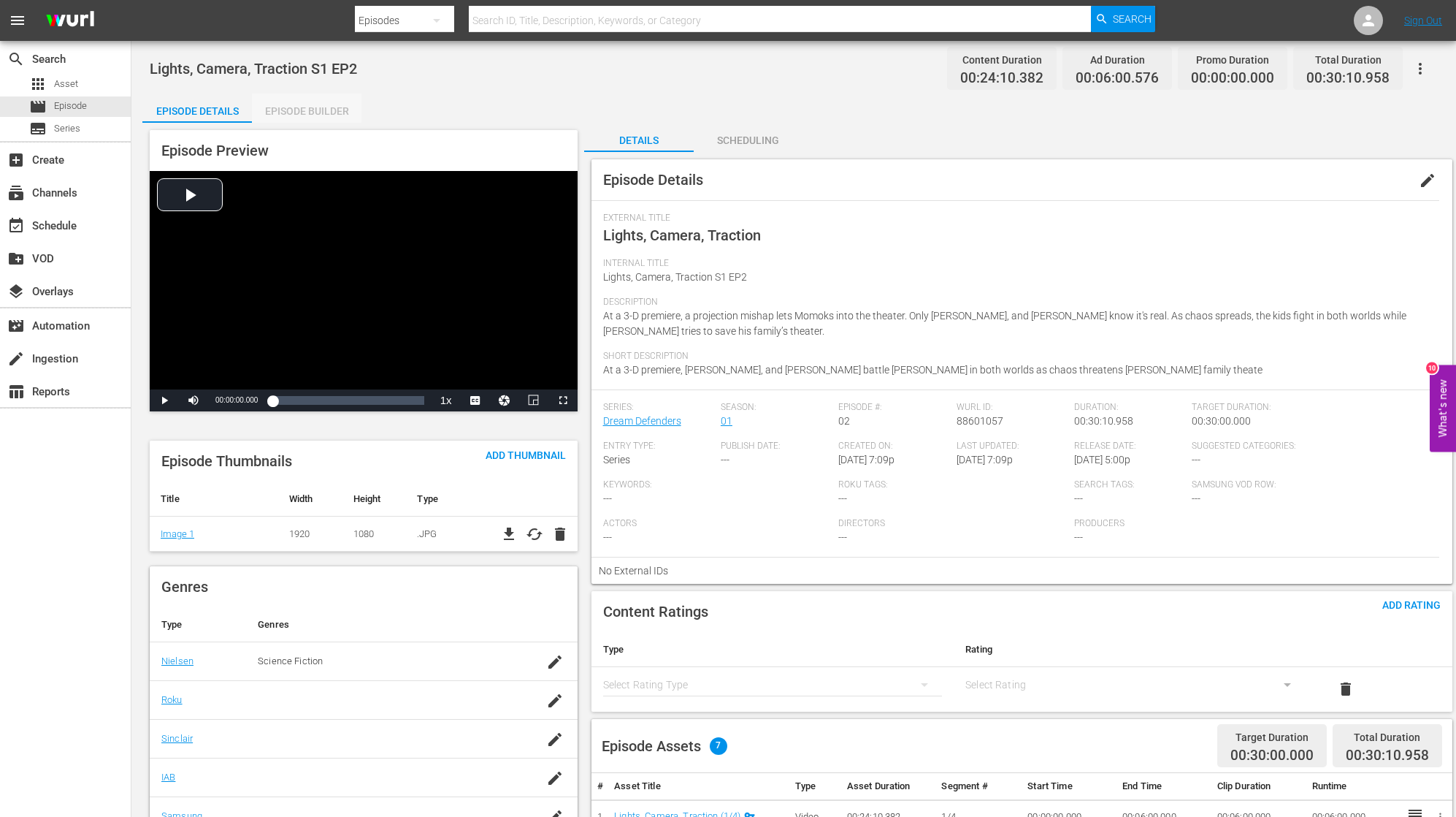
click at [292, 111] on div "Episode Builder" at bounding box center [306, 111] width 110 height 35
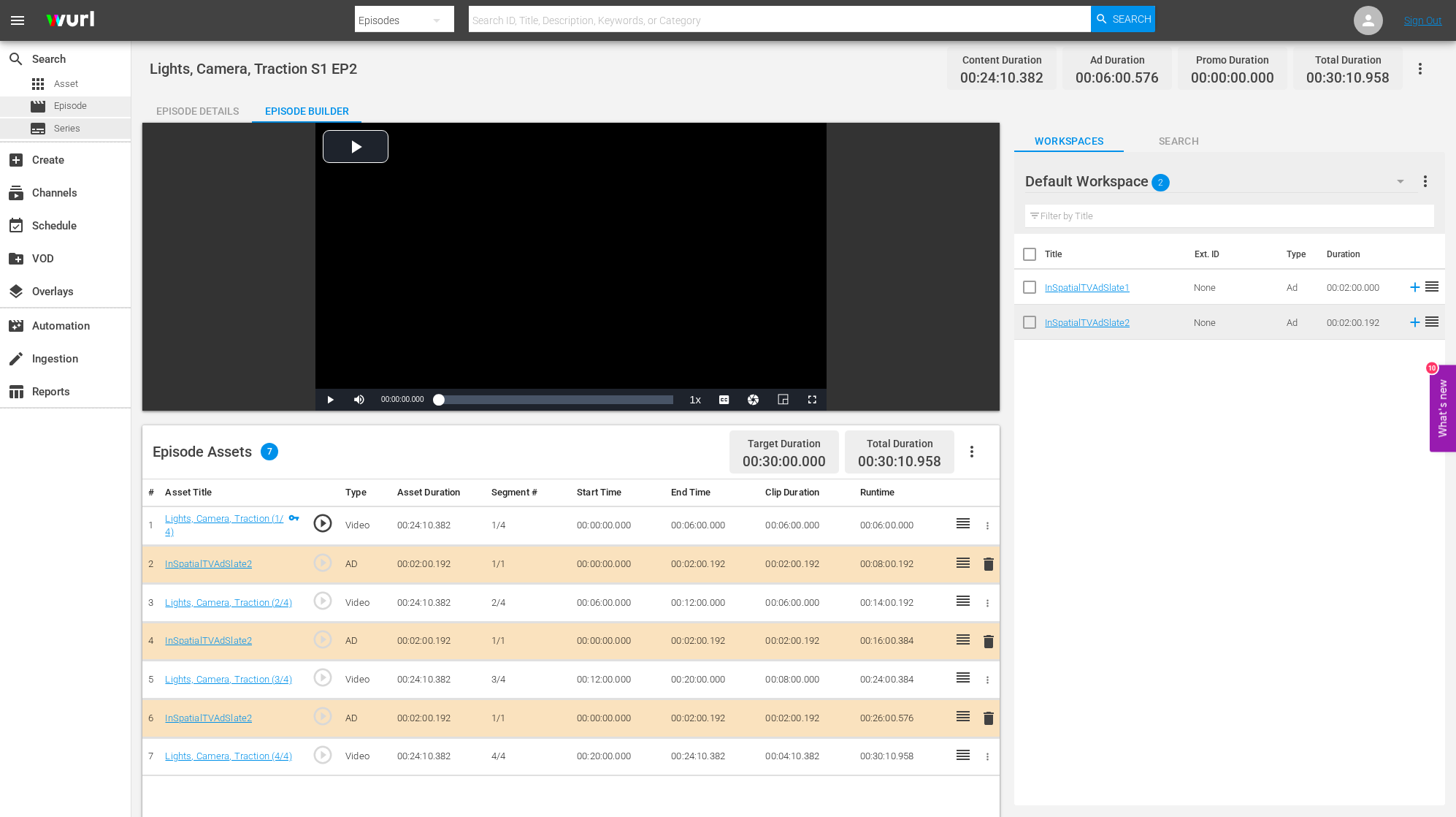
click at [76, 107] on span "Episode" at bounding box center [70, 105] width 33 height 14
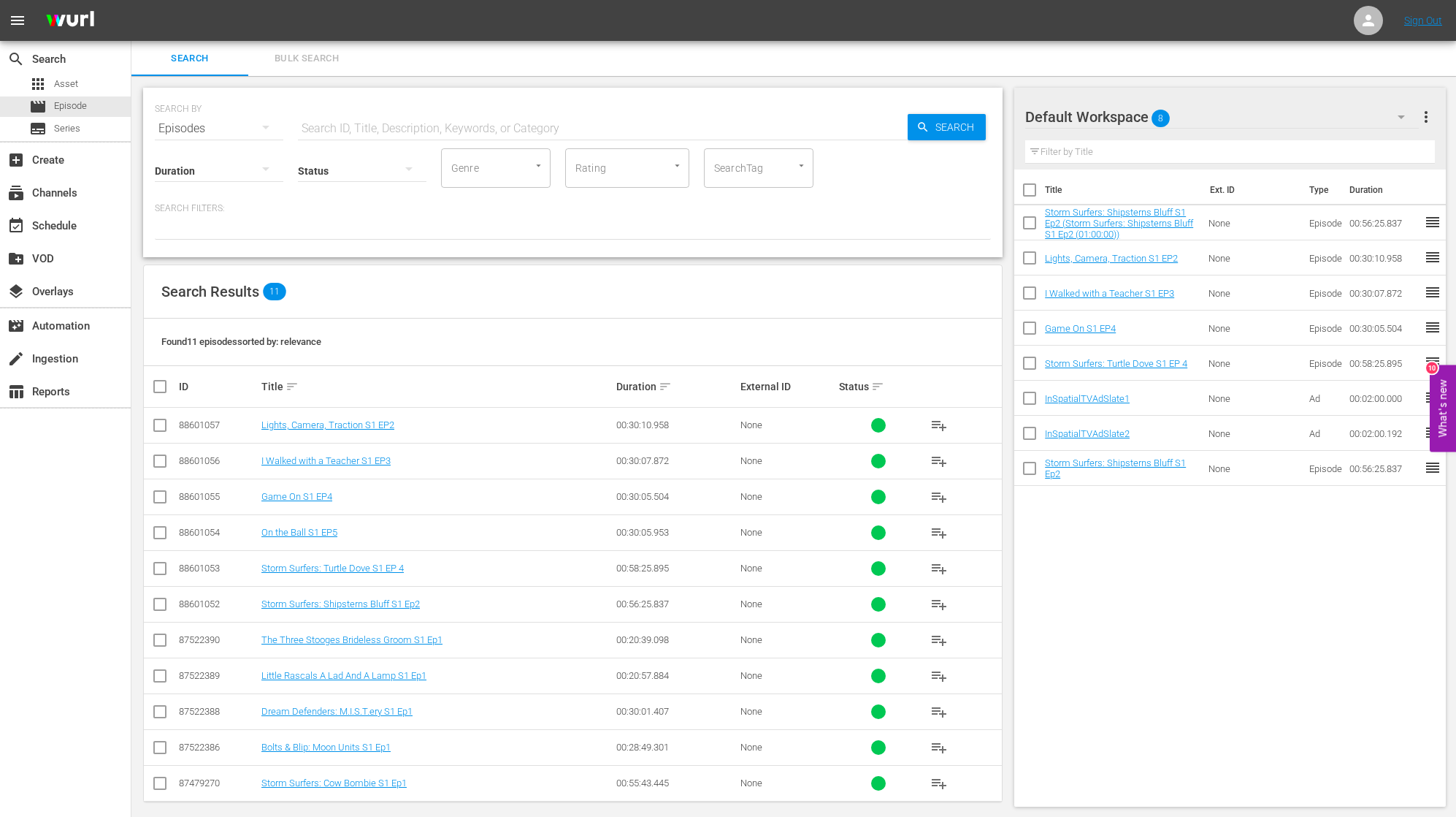
click at [161, 426] on input "checkbox" at bounding box center [160, 428] width 17 height 17
checkbox input "true"
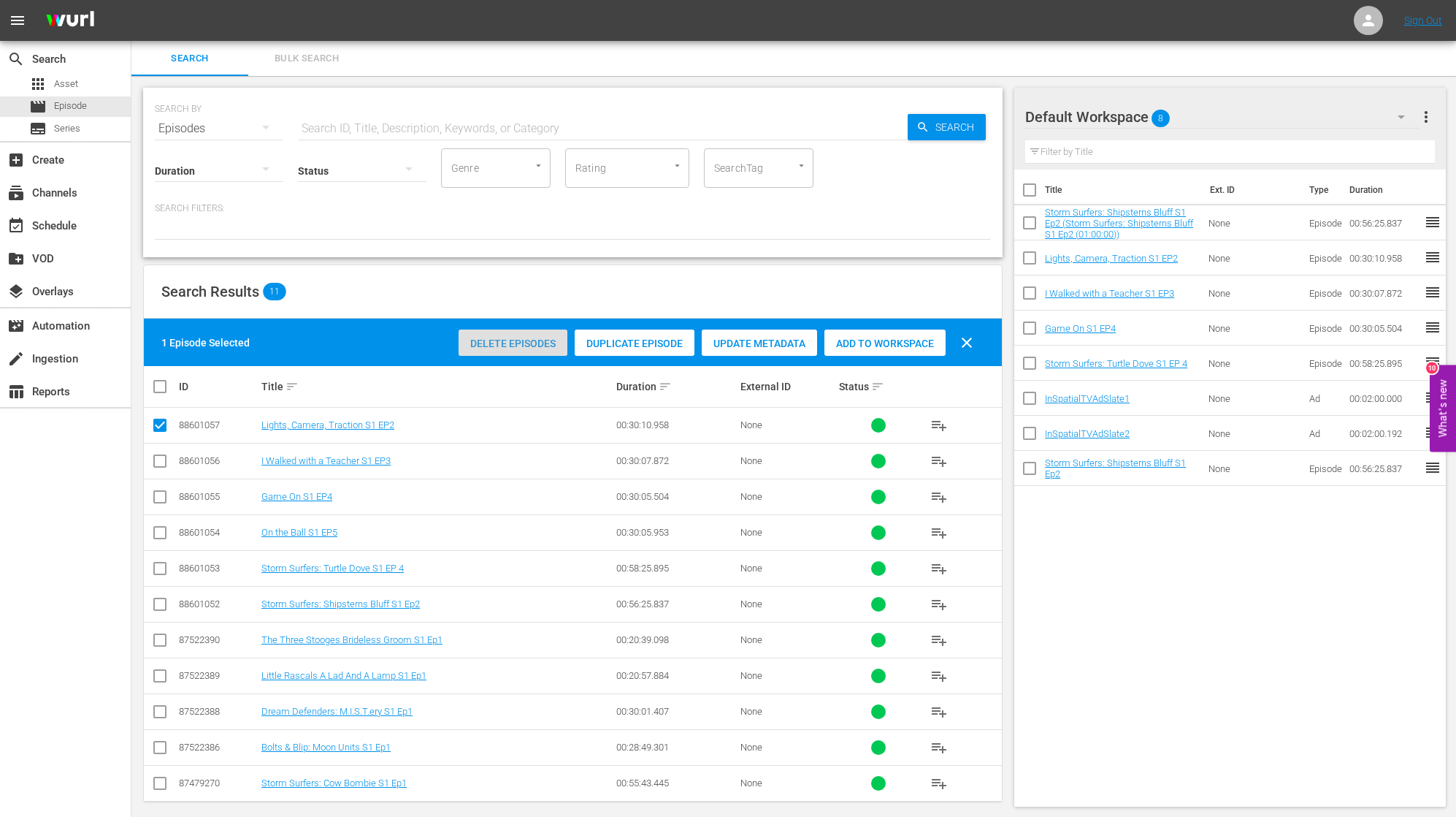
click at [549, 338] on span "Delete Episodes" at bounding box center [513, 343] width 109 height 11
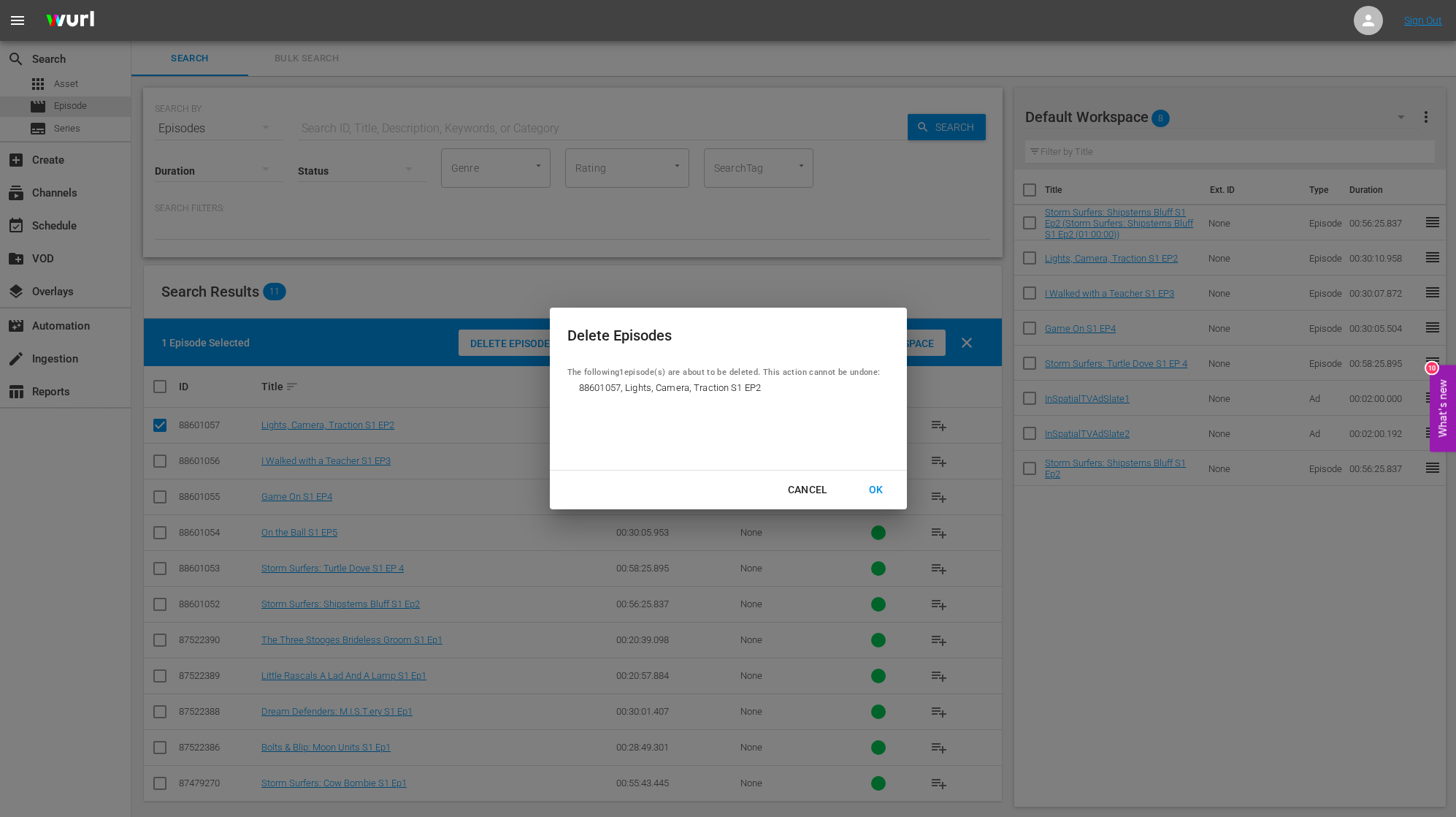
click at [877, 488] on div "OK" at bounding box center [876, 490] width 38 height 18
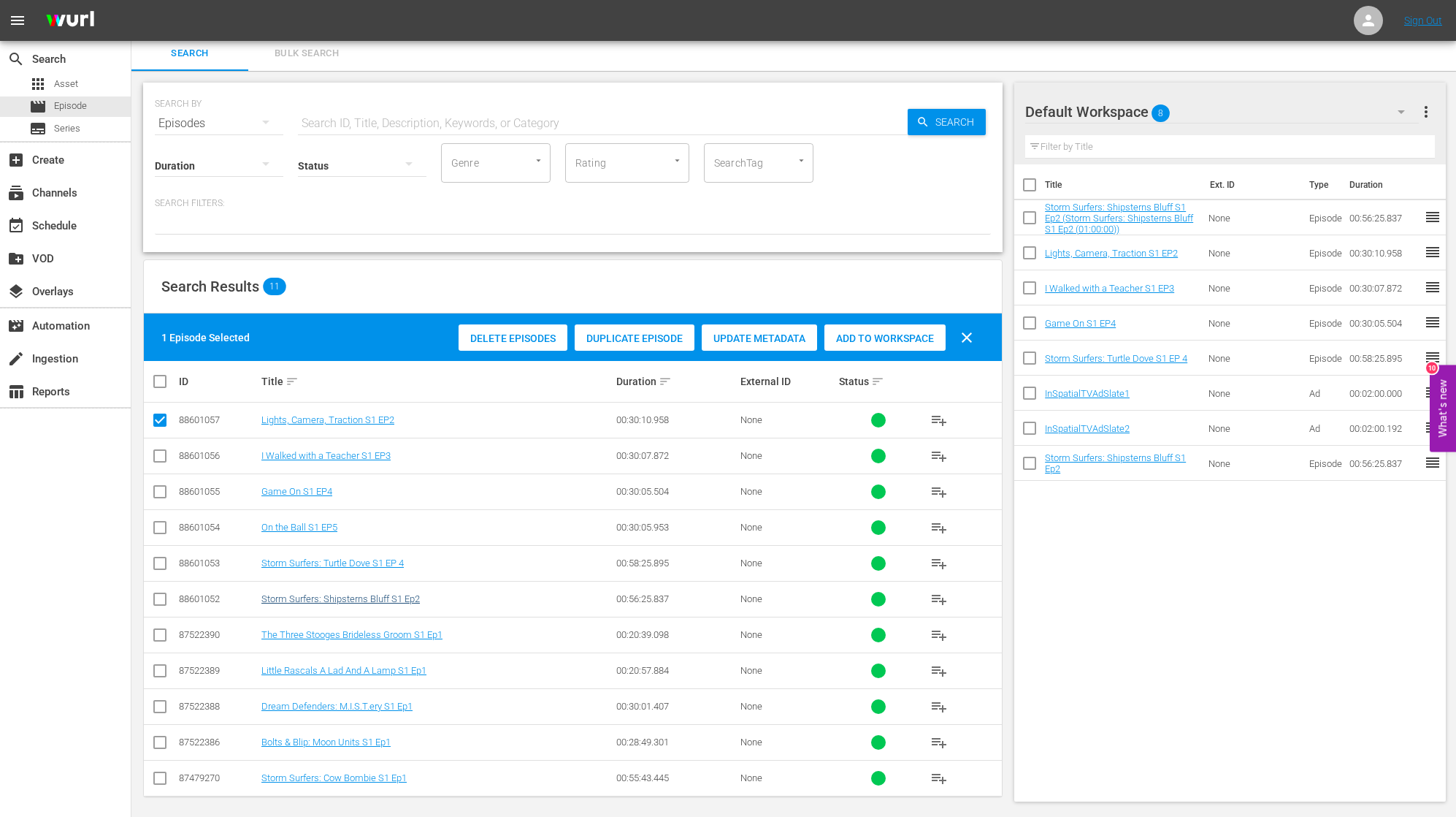
scroll to position [4, 0]
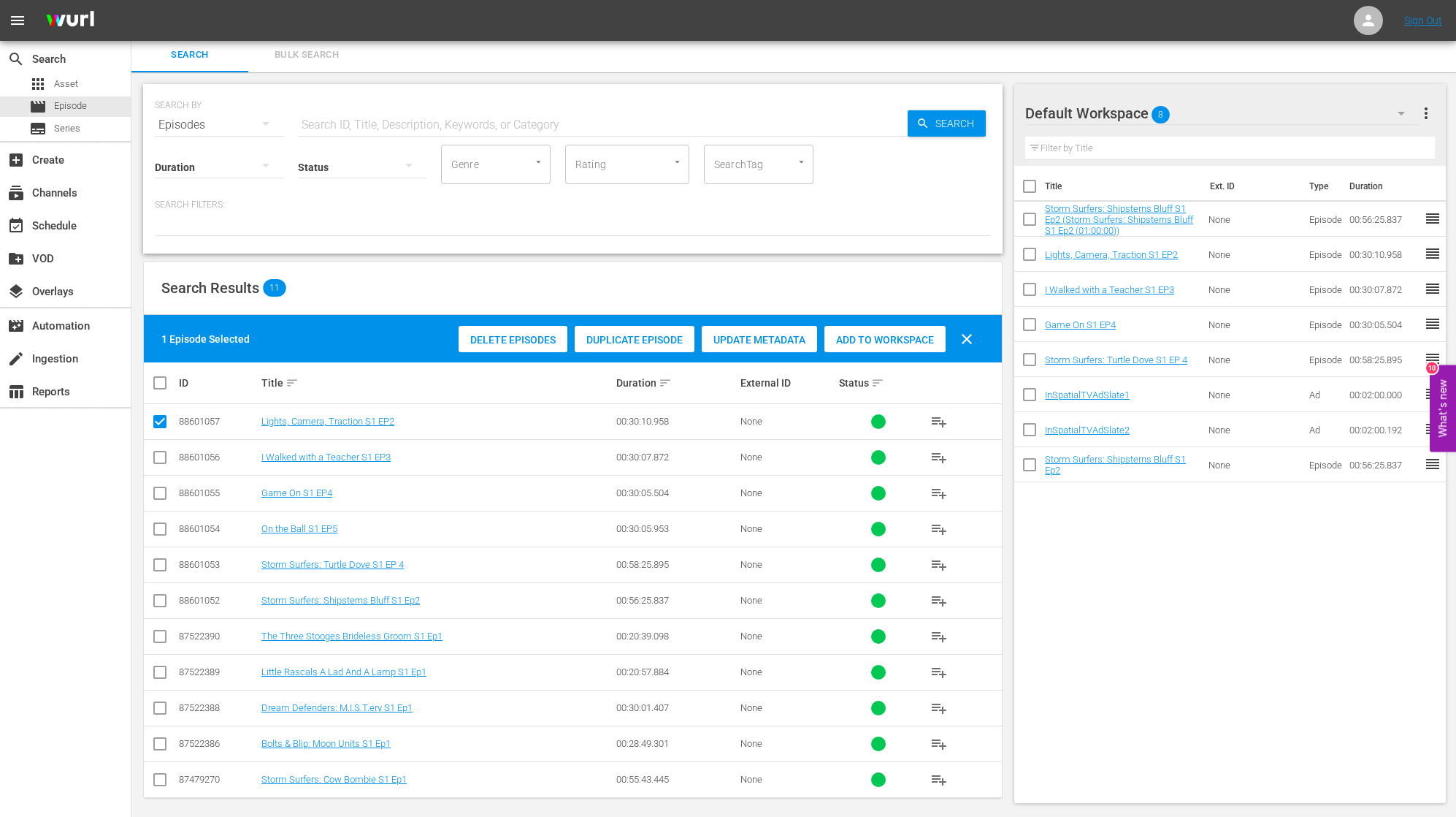
click at [157, 597] on input "checkbox" at bounding box center [160, 603] width 17 height 17
checkbox input "true"
click at [155, 416] on input "checkbox" at bounding box center [160, 424] width 17 height 17
checkbox input "false"
click at [878, 340] on span "Add to Workspace" at bounding box center [885, 339] width 121 height 11
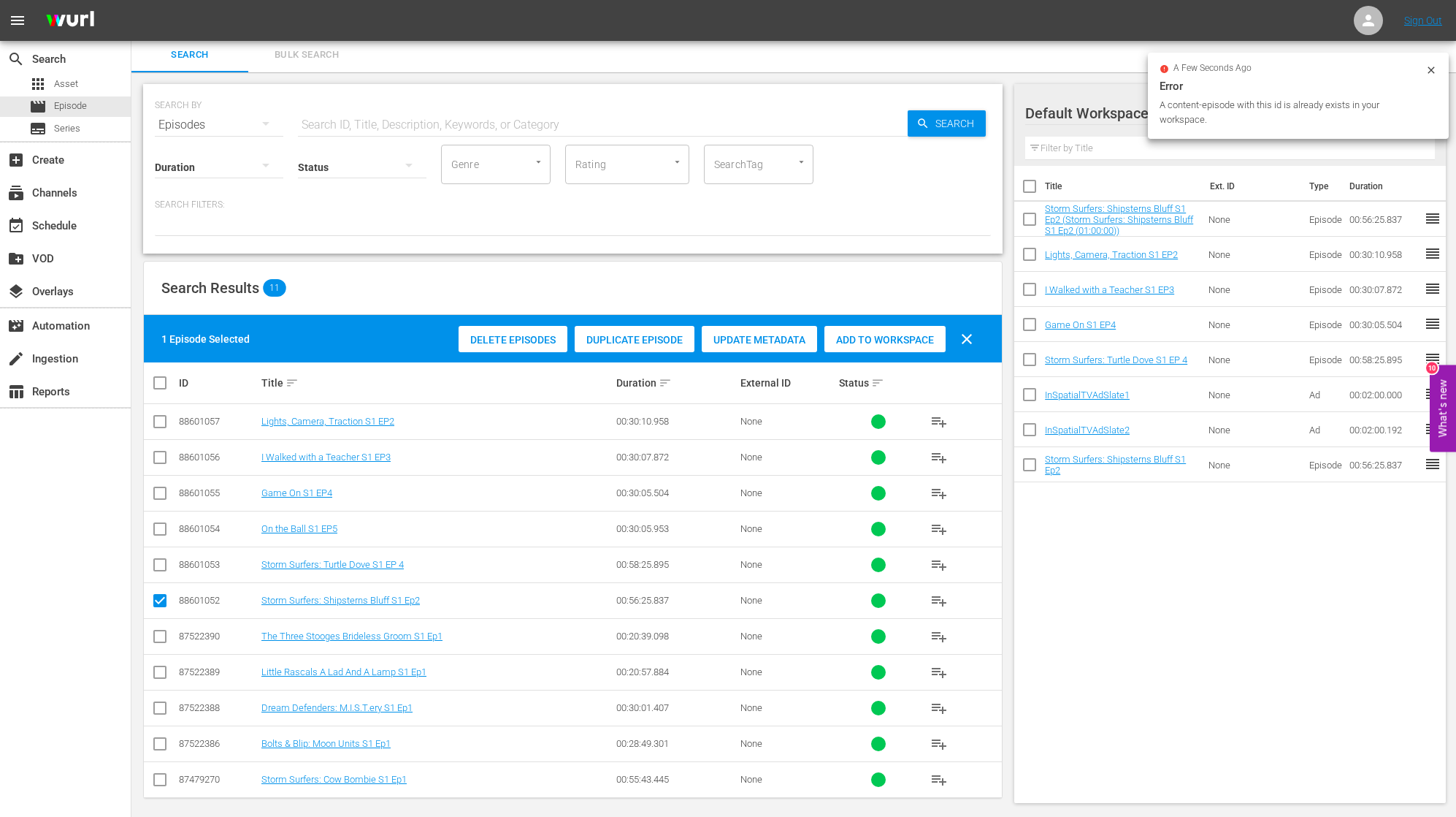
click at [1428, 64] on icon at bounding box center [1430, 70] width 11 height 11
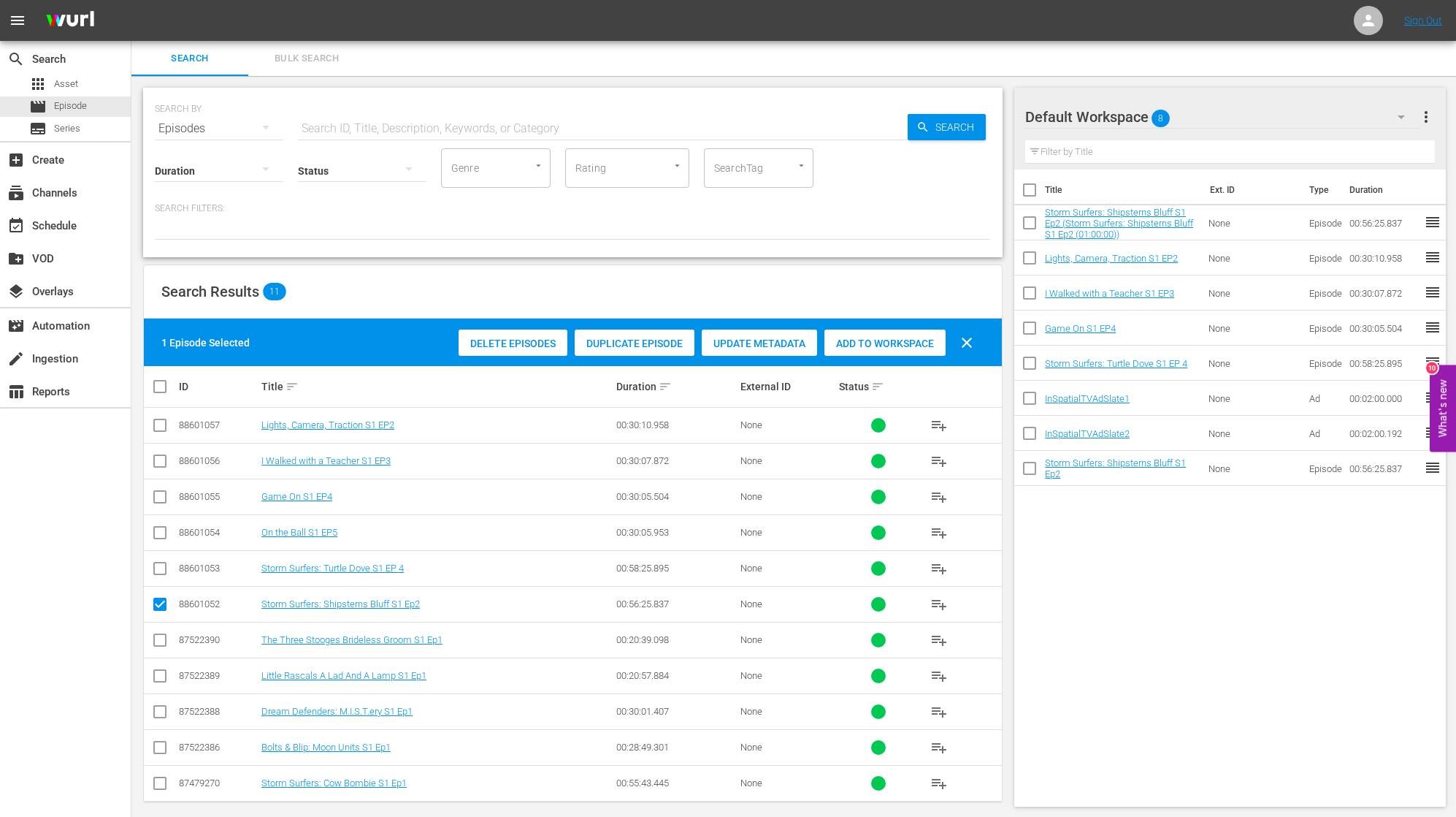
scroll to position [0, 0]
click at [160, 530] on input "checkbox" at bounding box center [160, 535] width 17 height 17
checkbox input "true"
click at [160, 603] on input "checkbox" at bounding box center [160, 607] width 17 height 17
checkbox input "false"
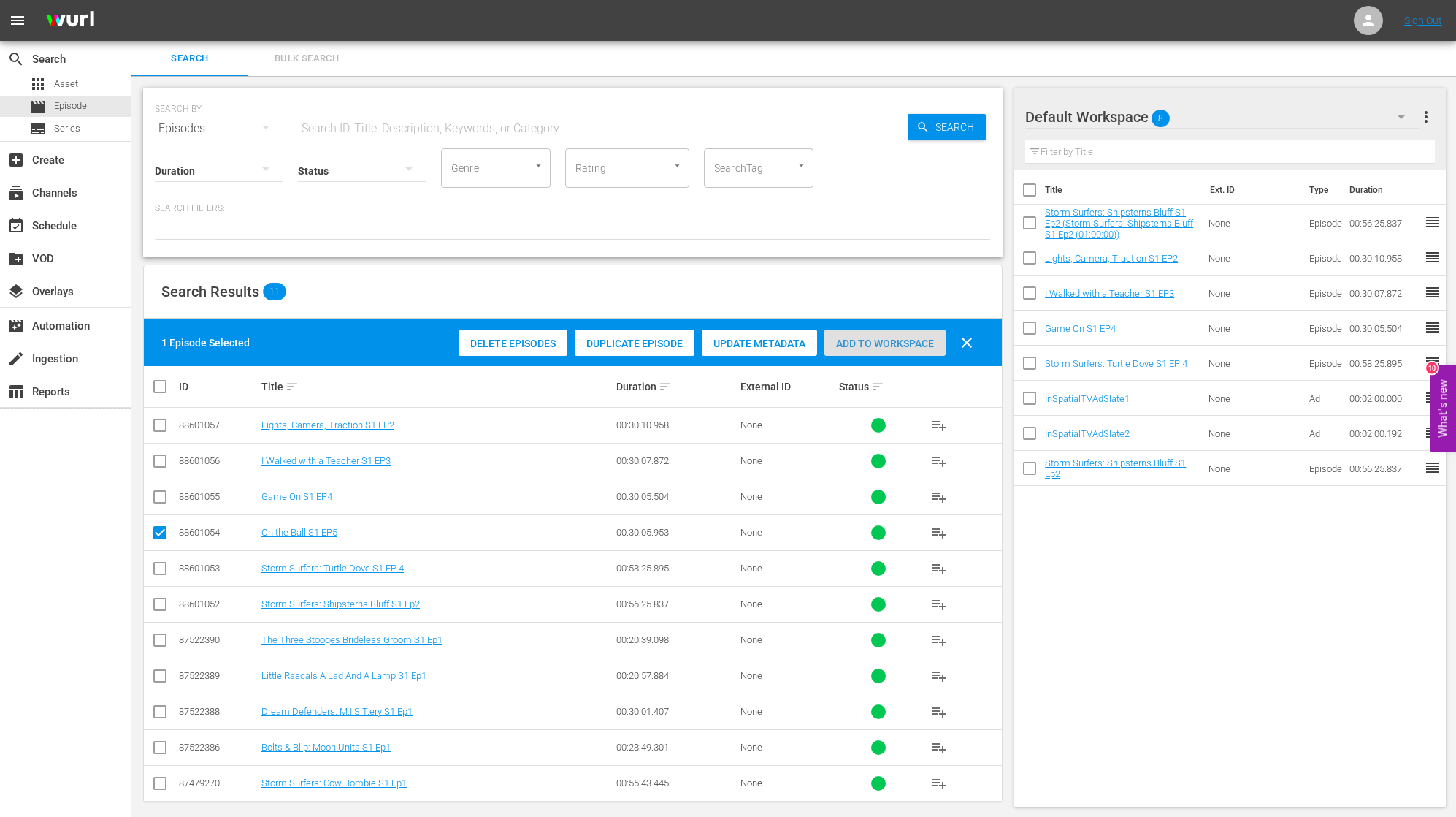
click at [865, 340] on span "Add to Workspace" at bounding box center [885, 343] width 121 height 11
drag, startPoint x: 159, startPoint y: 530, endPoint x: 170, endPoint y: 529, distance: 11.0
click at [159, 530] on input "checkbox" at bounding box center [160, 535] width 17 height 17
checkbox input "false"
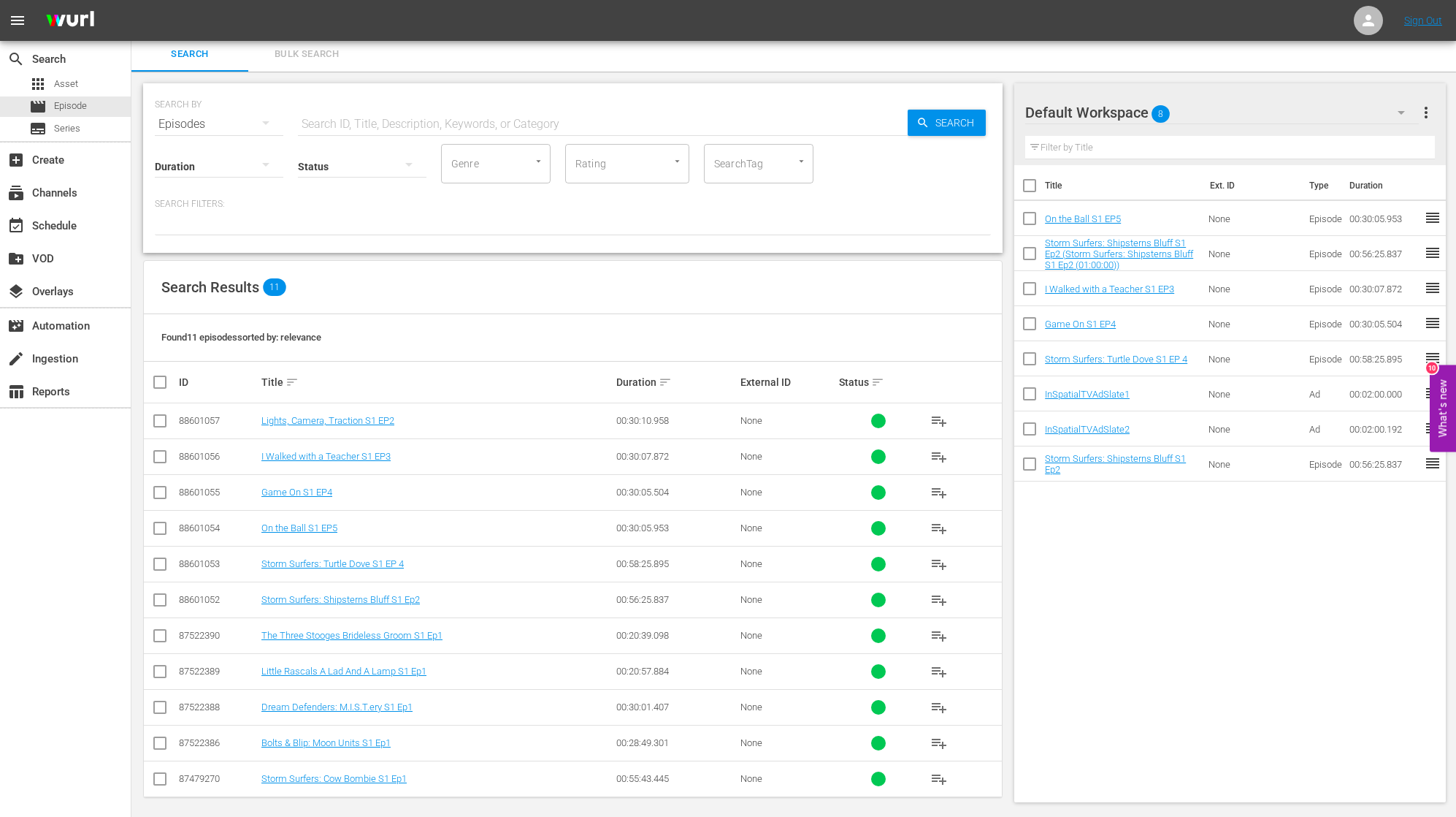
scroll to position [4, 0]
click at [162, 420] on input "checkbox" at bounding box center [160, 424] width 17 height 17
checkbox input "true"
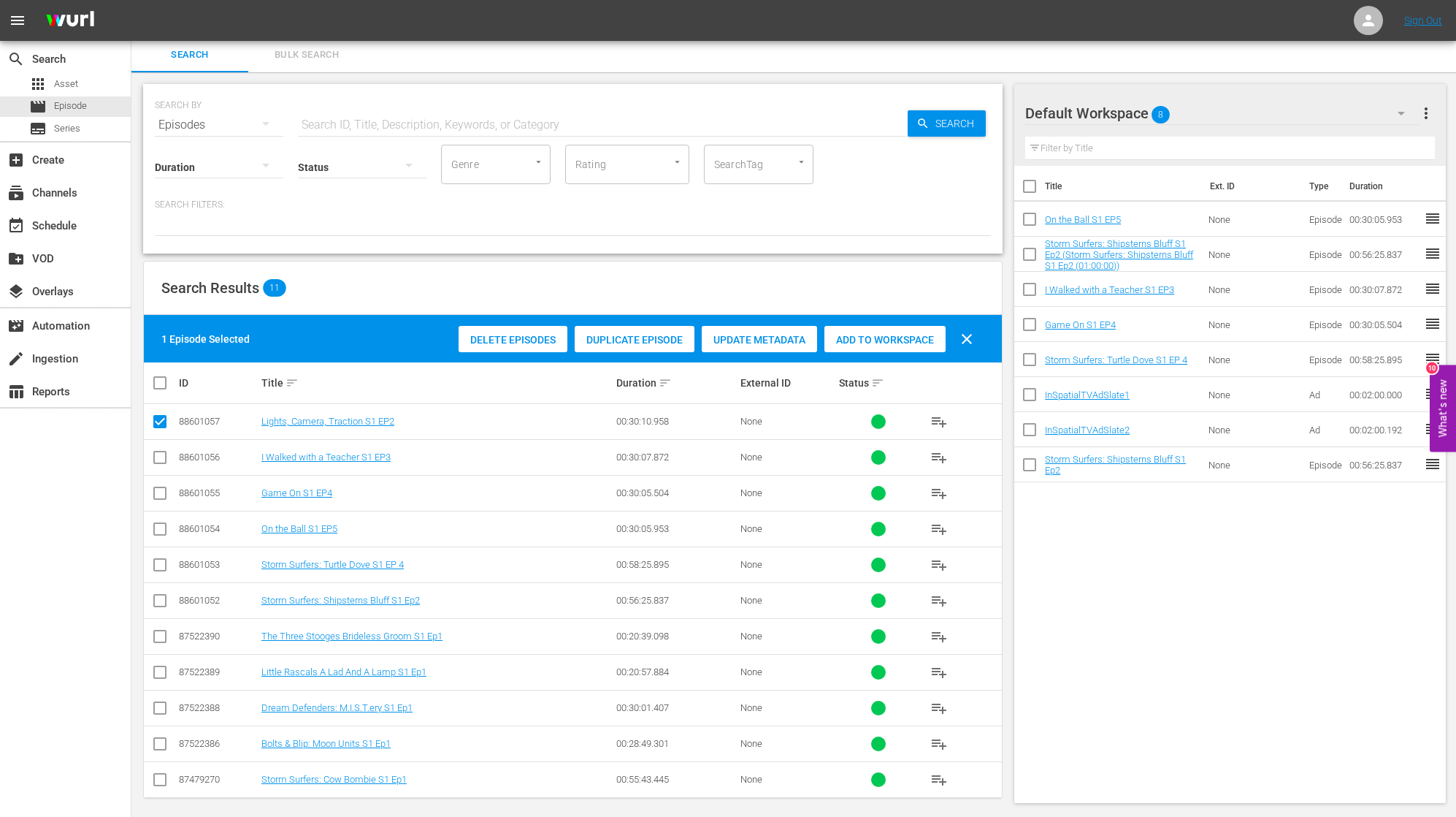
click at [891, 332] on div "Add to Workspace" at bounding box center [885, 339] width 121 height 28
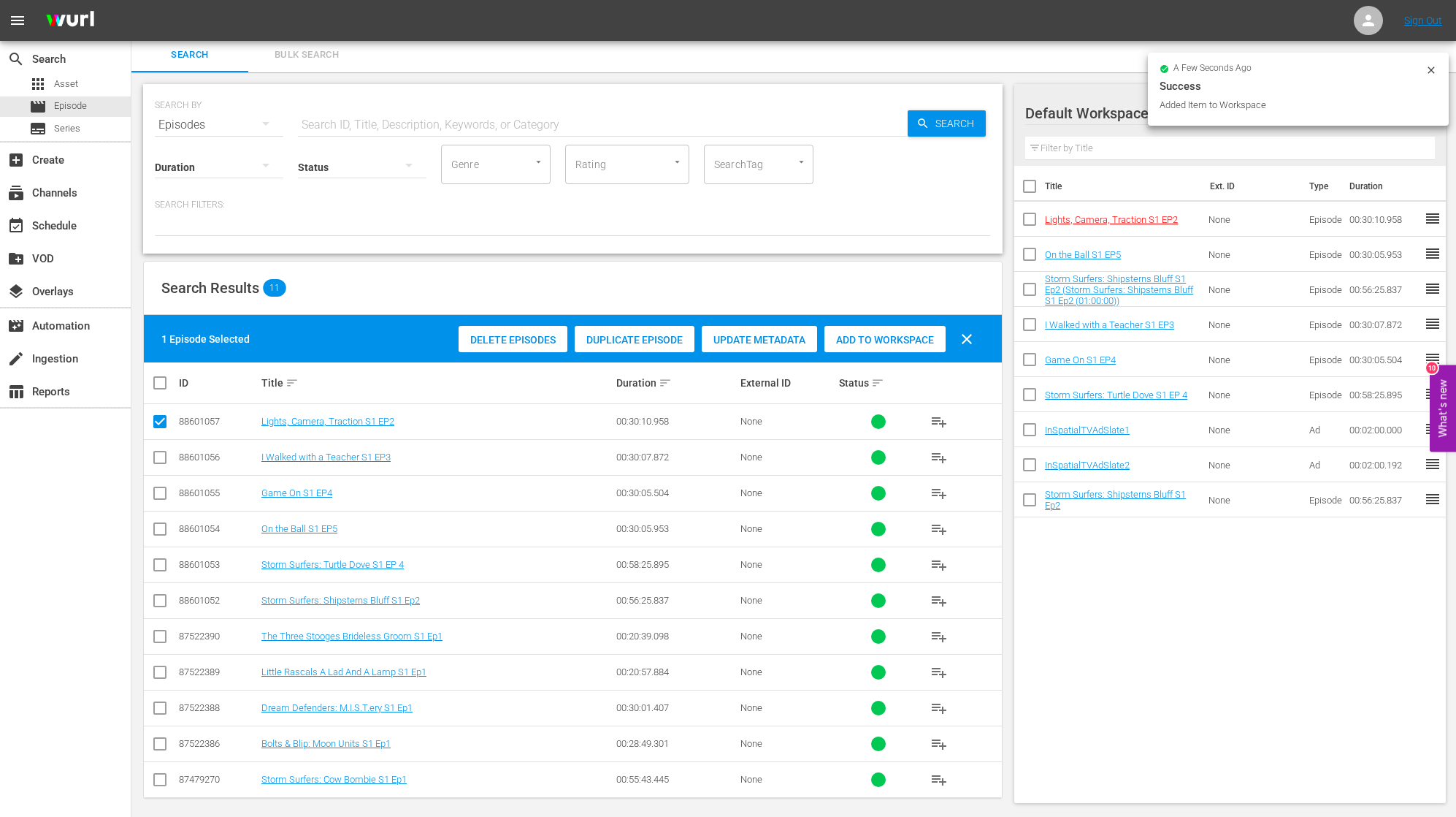
click at [1282, 547] on div "Title Ext. ID Type Duration Lights, Camera, Traction S1 EP2 None Episode 00:30:…" at bounding box center [1230, 482] width 431 height 631
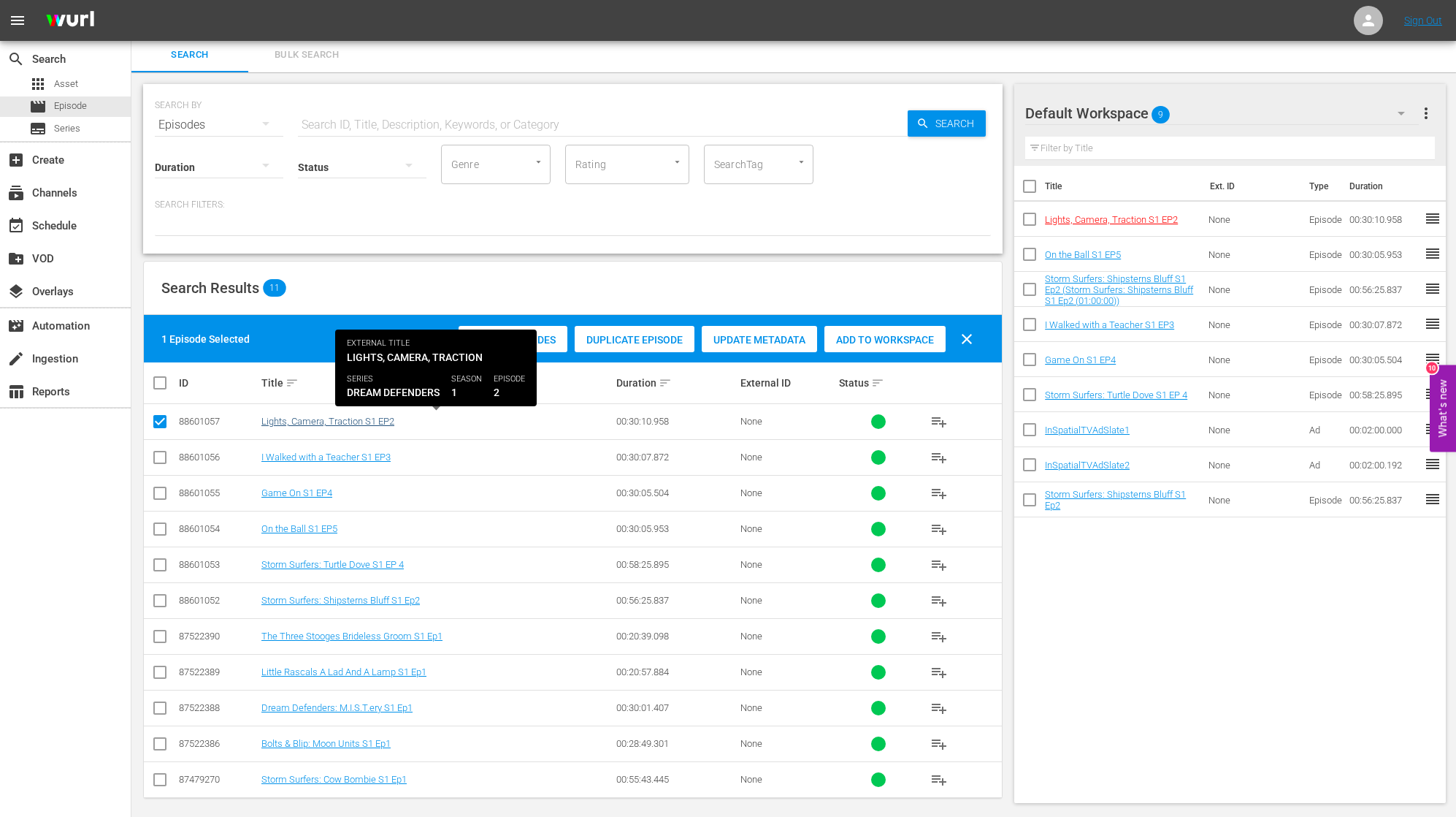
click at [353, 417] on link "Lights, Camera, Traction S1 EP2" at bounding box center [328, 421] width 133 height 11
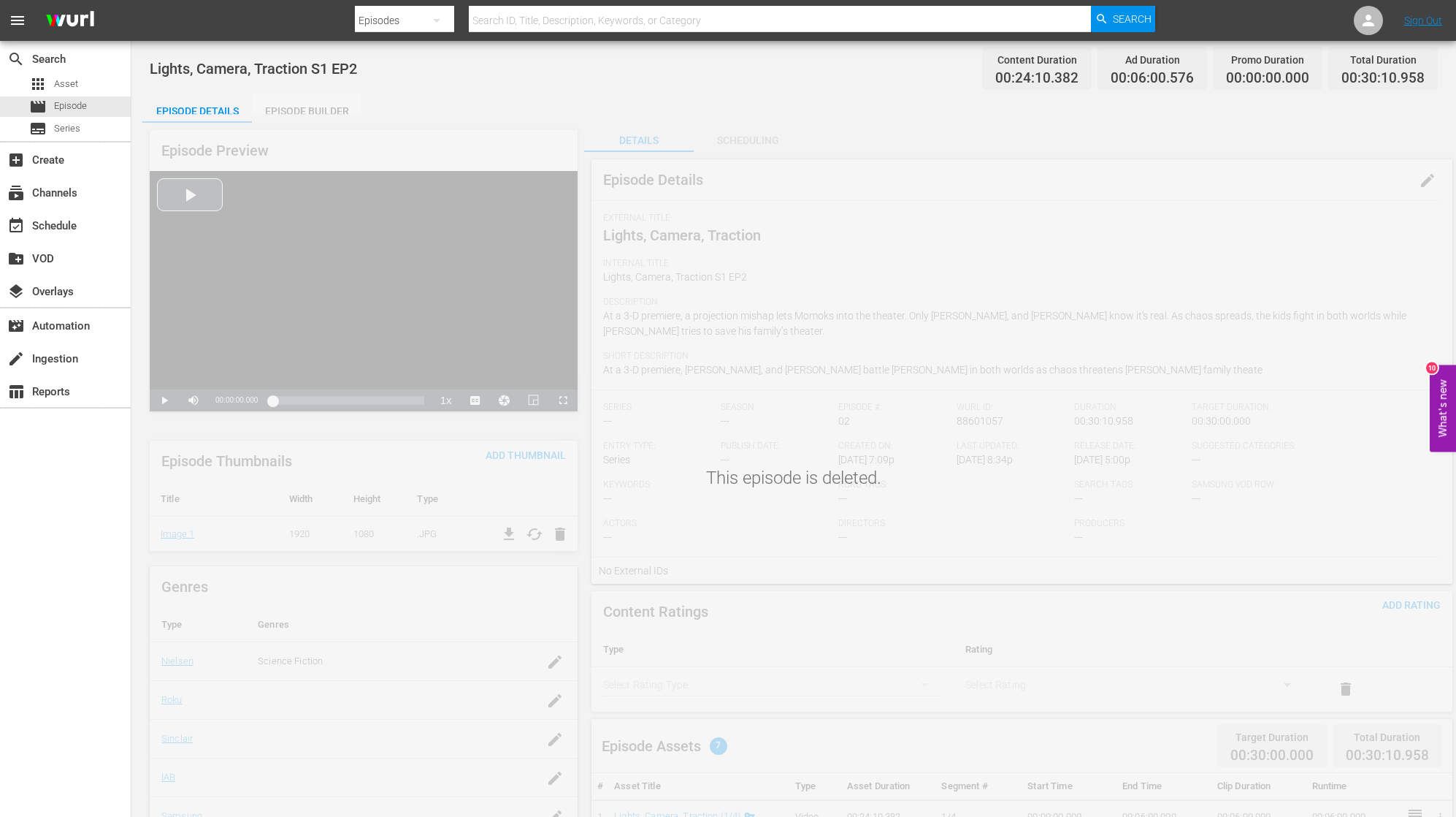
click at [304, 108] on div "Episode Builder" at bounding box center [306, 111] width 110 height 35
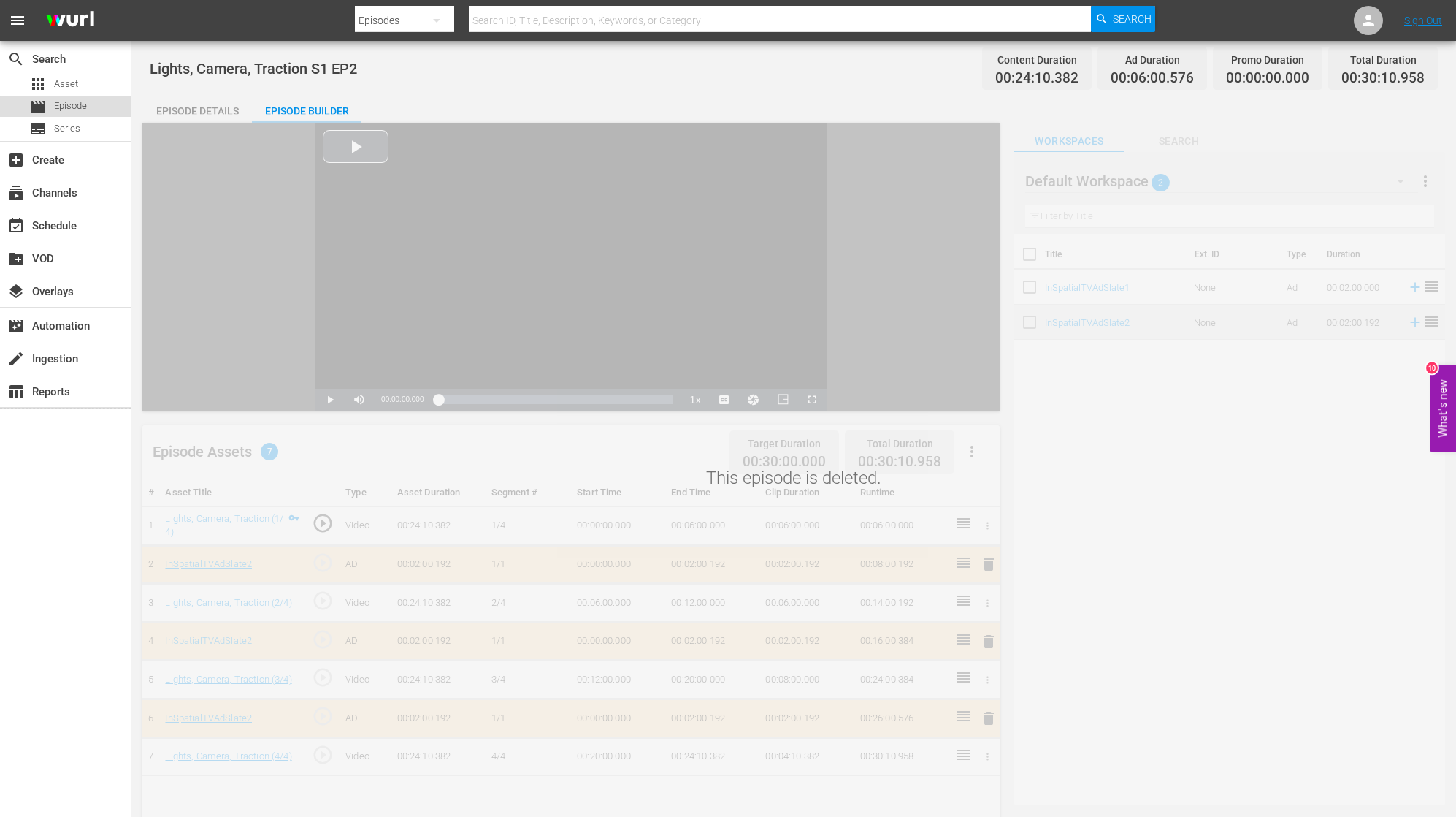
click at [76, 108] on span "Episode" at bounding box center [70, 105] width 33 height 14
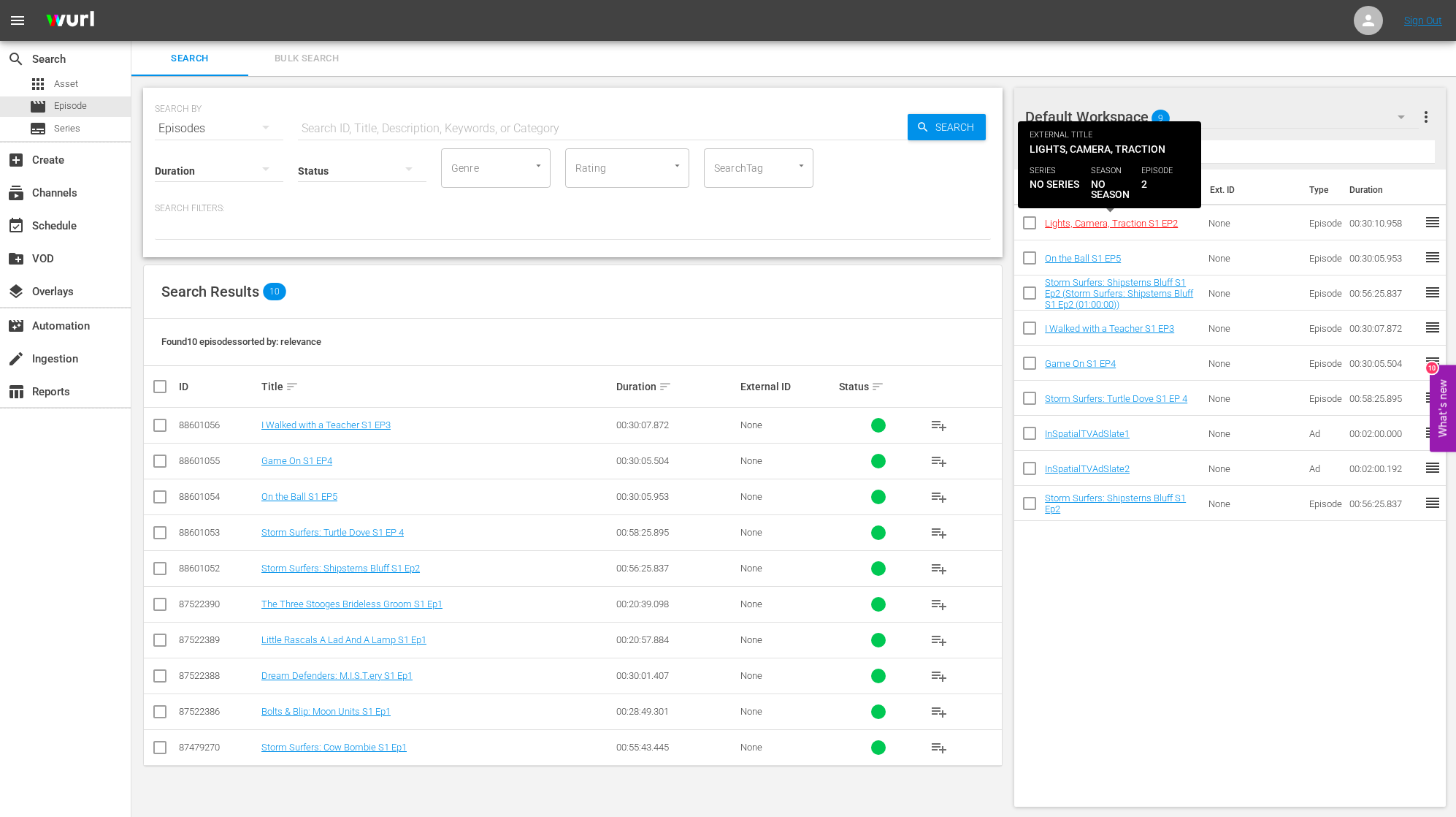
click at [1112, 226] on link "Lights, Camera, Traction S1 EP2" at bounding box center [1112, 223] width 133 height 11
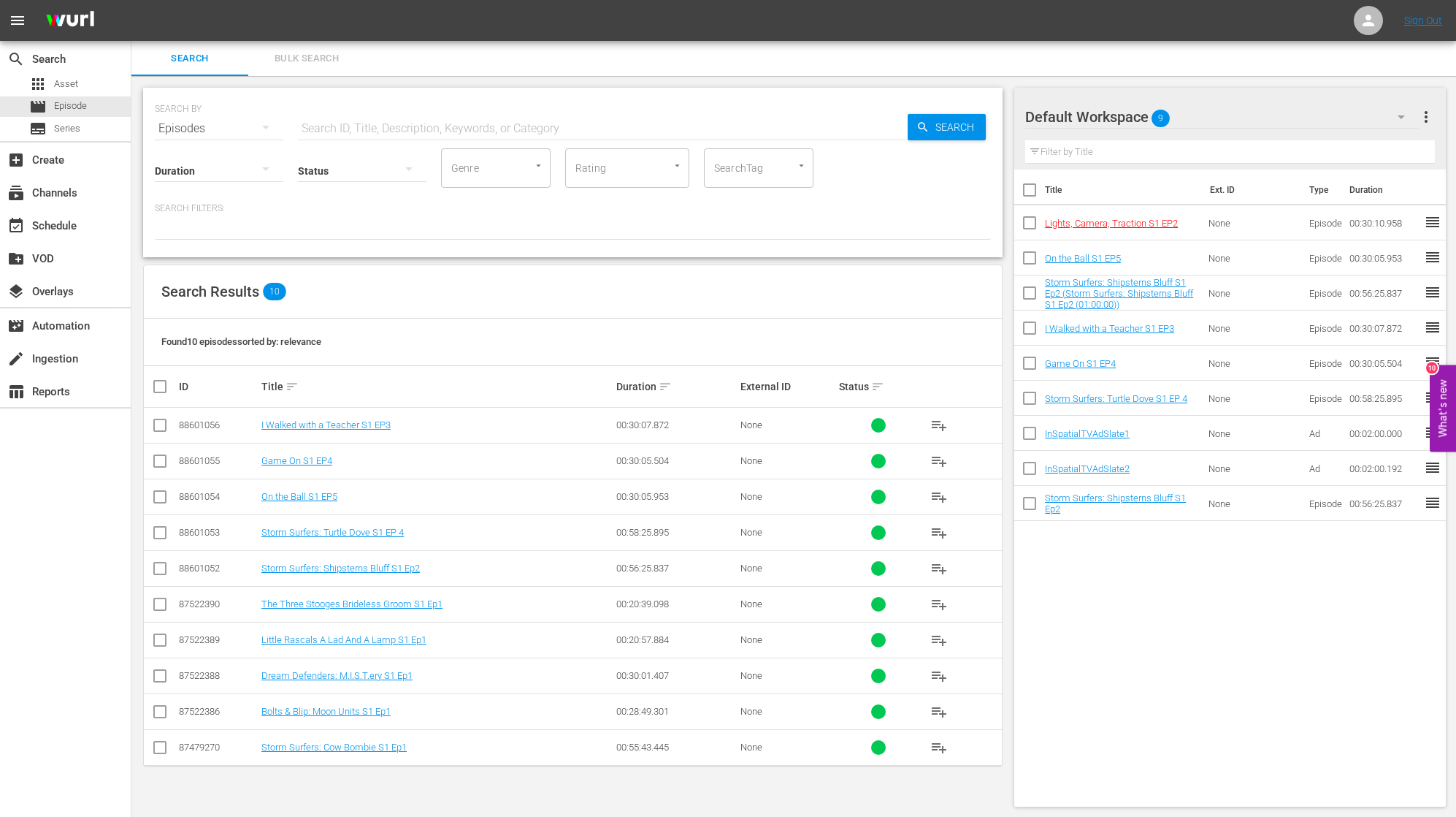
click at [1033, 221] on input "checkbox" at bounding box center [1029, 226] width 31 height 31
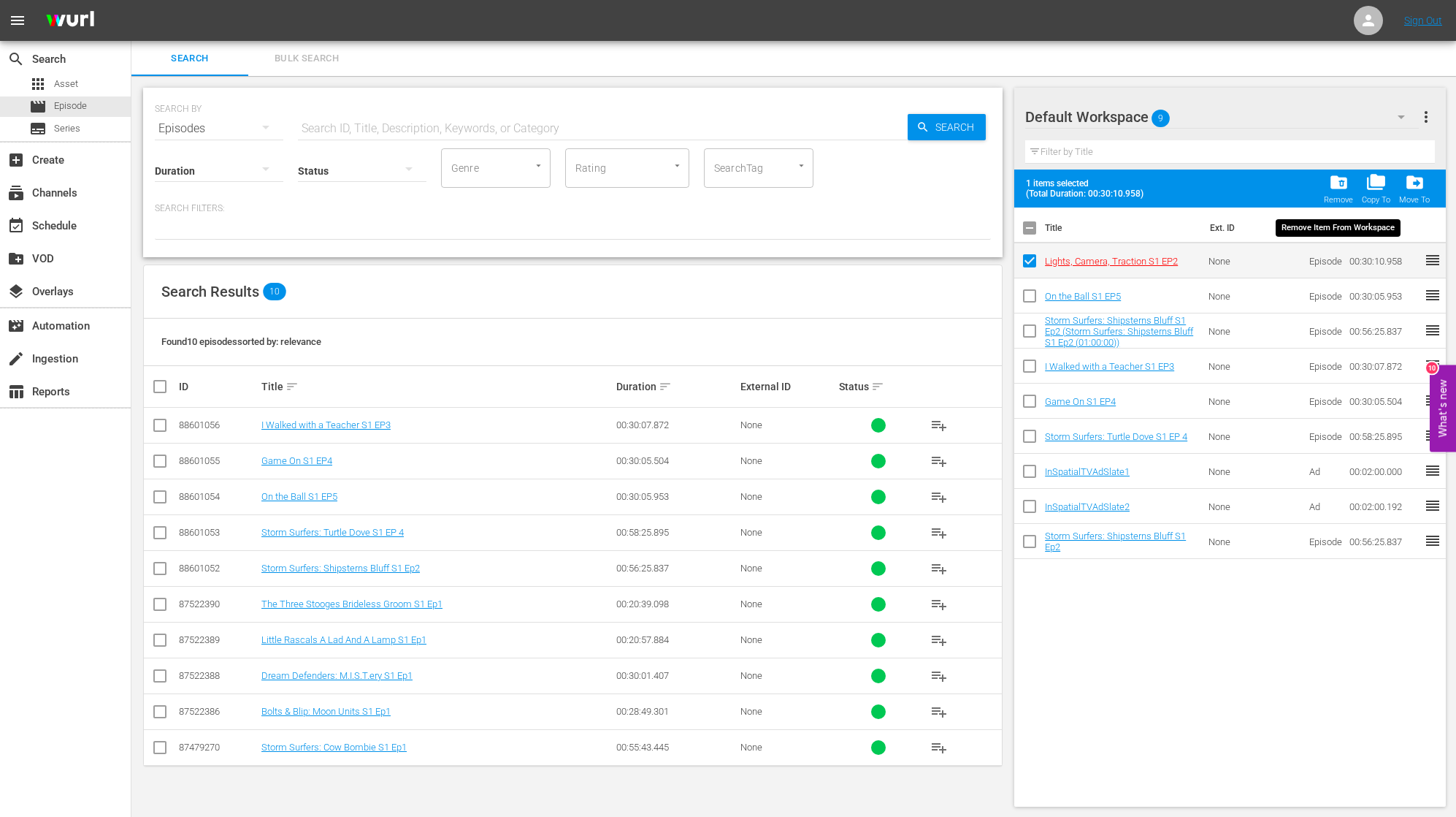
click at [1335, 186] on span "folder_delete" at bounding box center [1339, 182] width 20 height 20
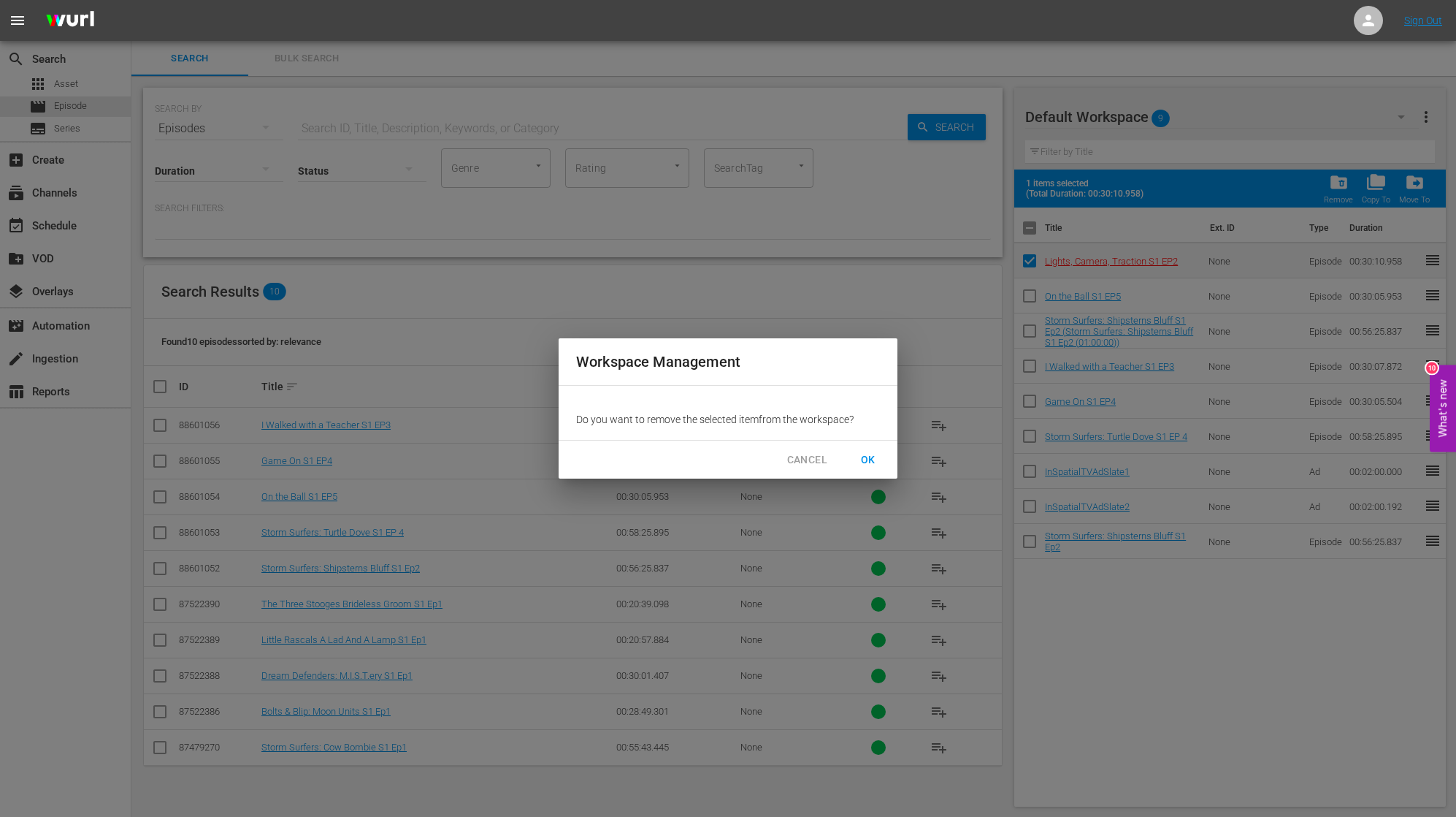
click at [872, 457] on span "OK" at bounding box center [868, 460] width 23 height 18
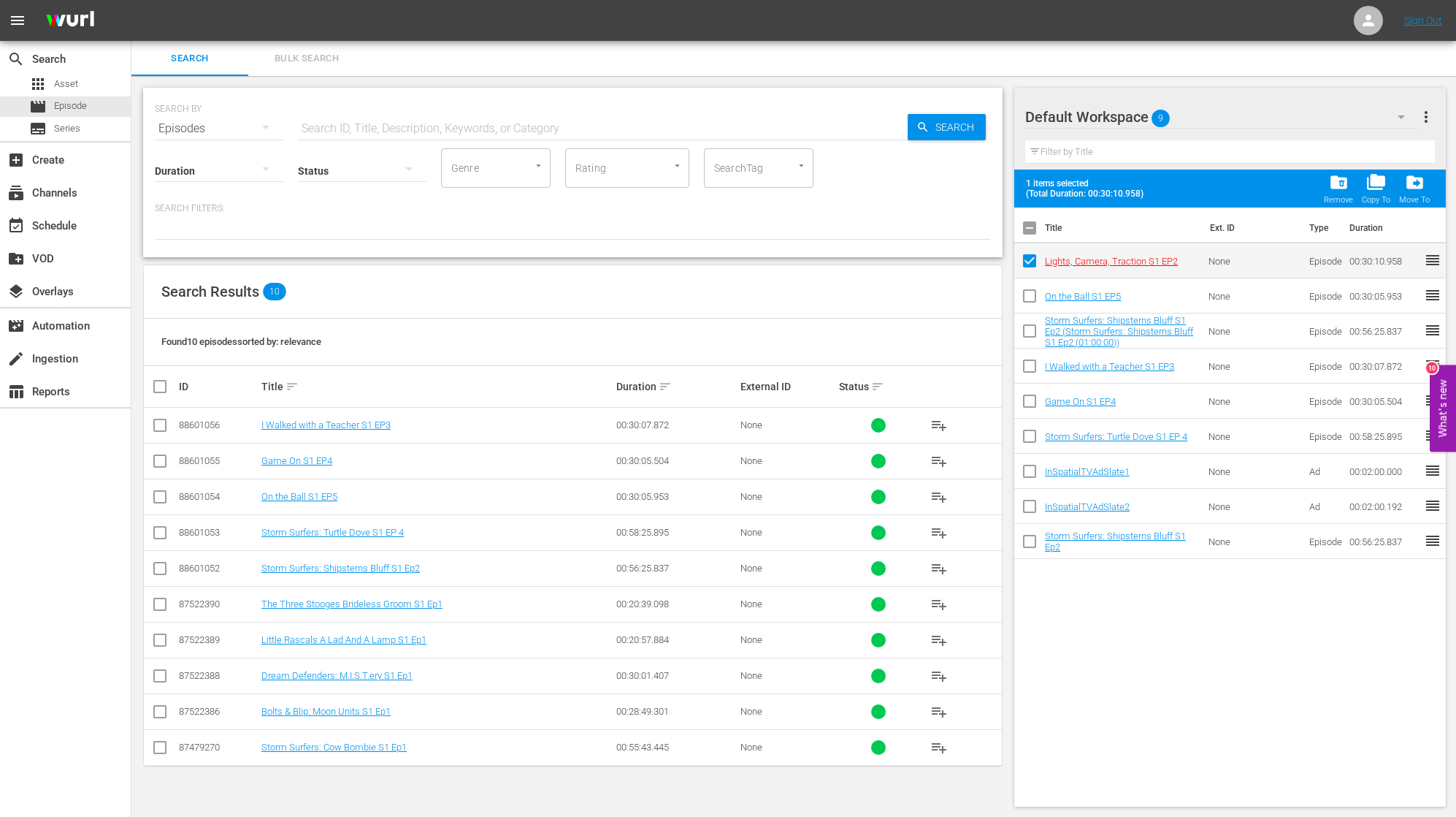
checkbox input "false"
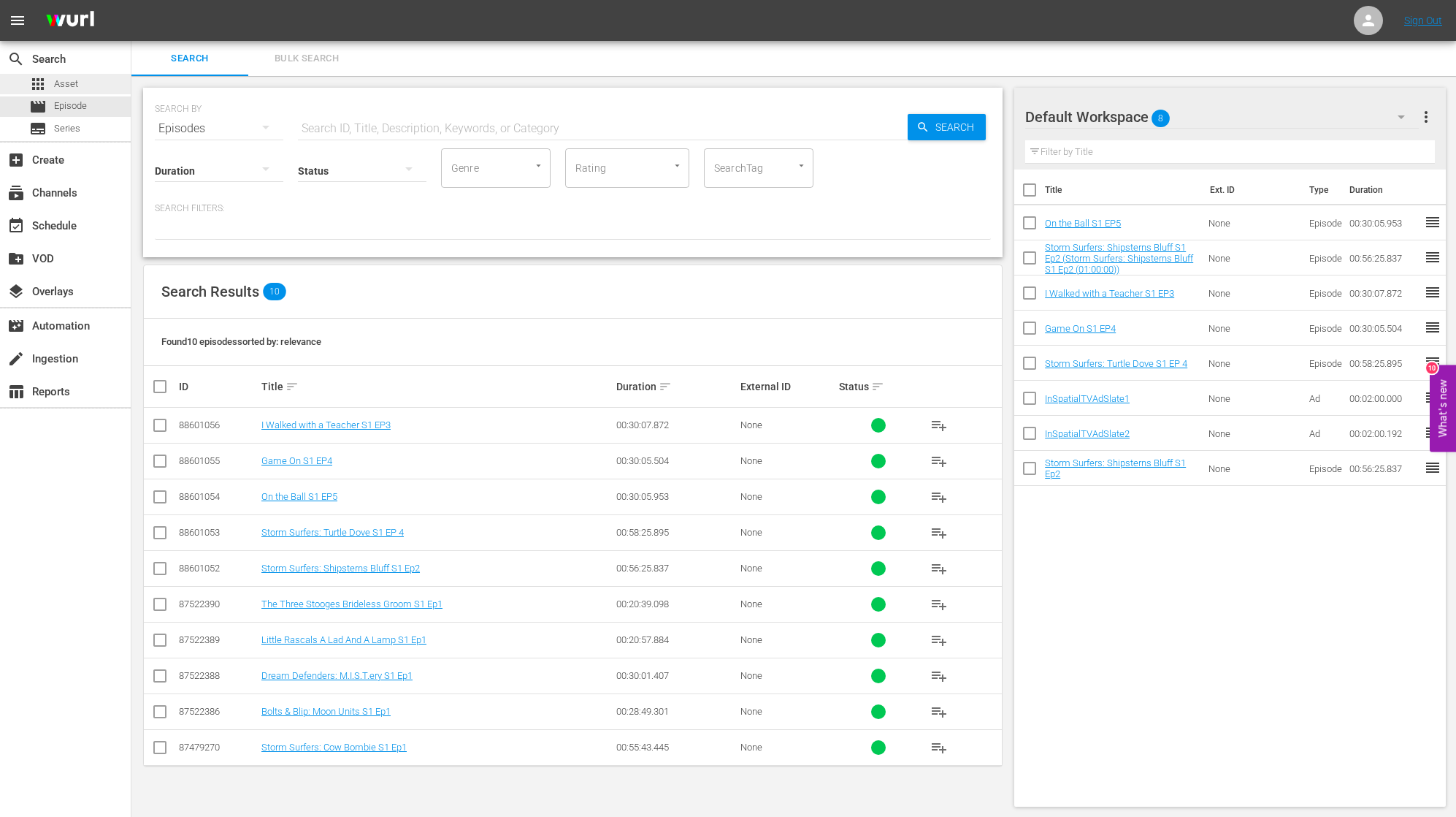
click at [89, 85] on div "apps Asset" at bounding box center [65, 83] width 131 height 20
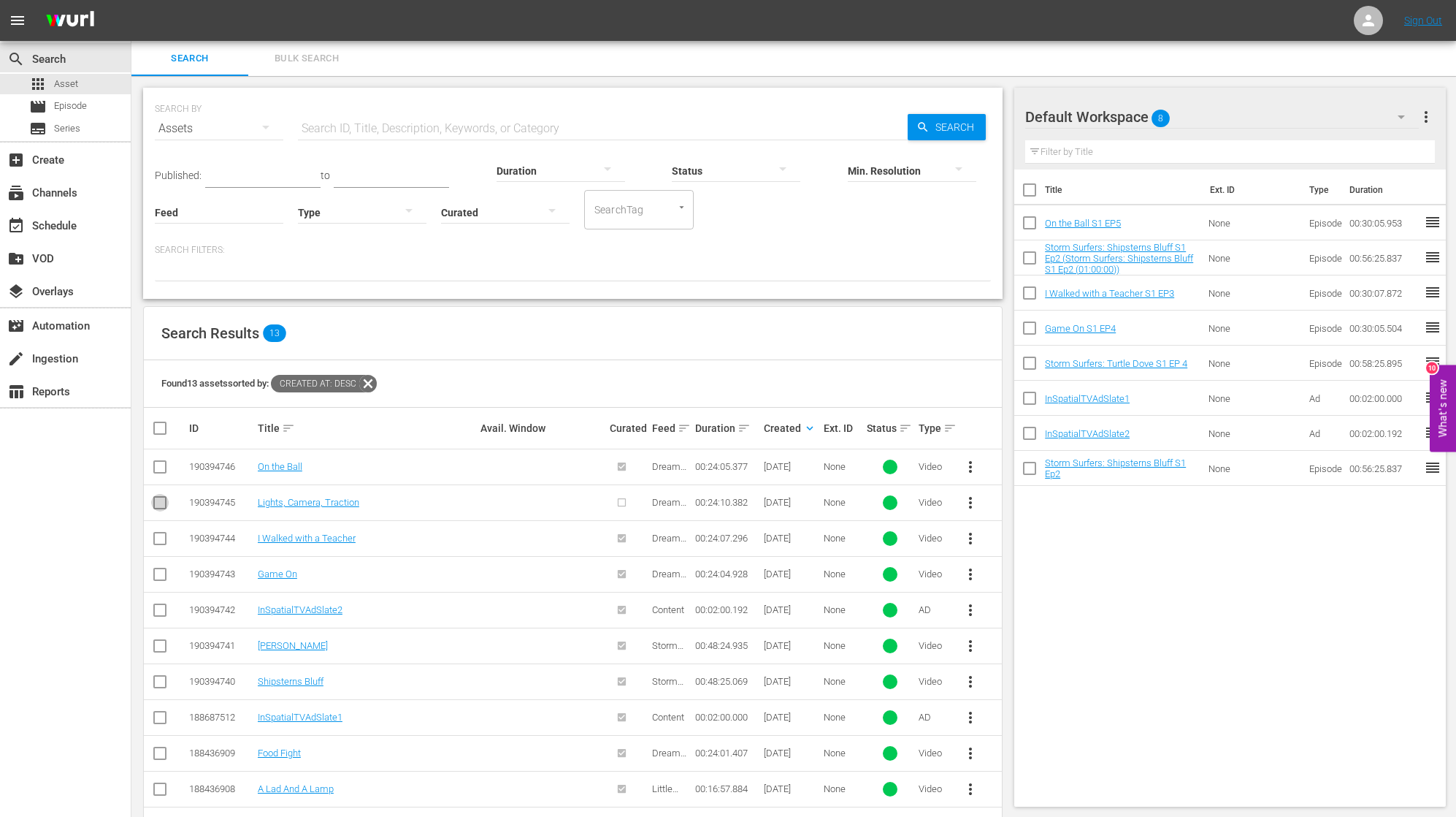
click at [157, 505] on input "checkbox" at bounding box center [160, 505] width 17 height 17
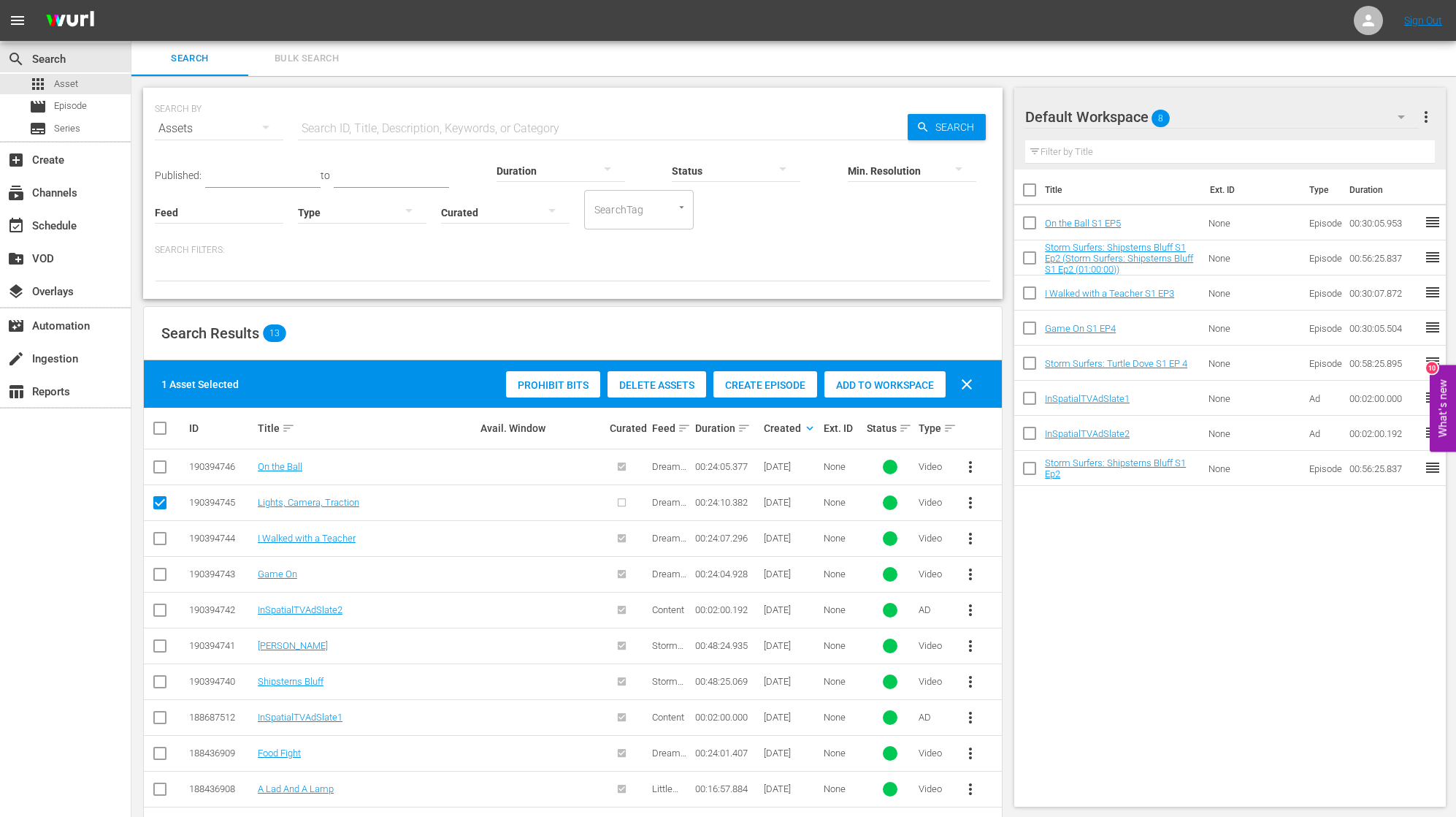
click at [782, 387] on span "Create Episode" at bounding box center [765, 385] width 104 height 11
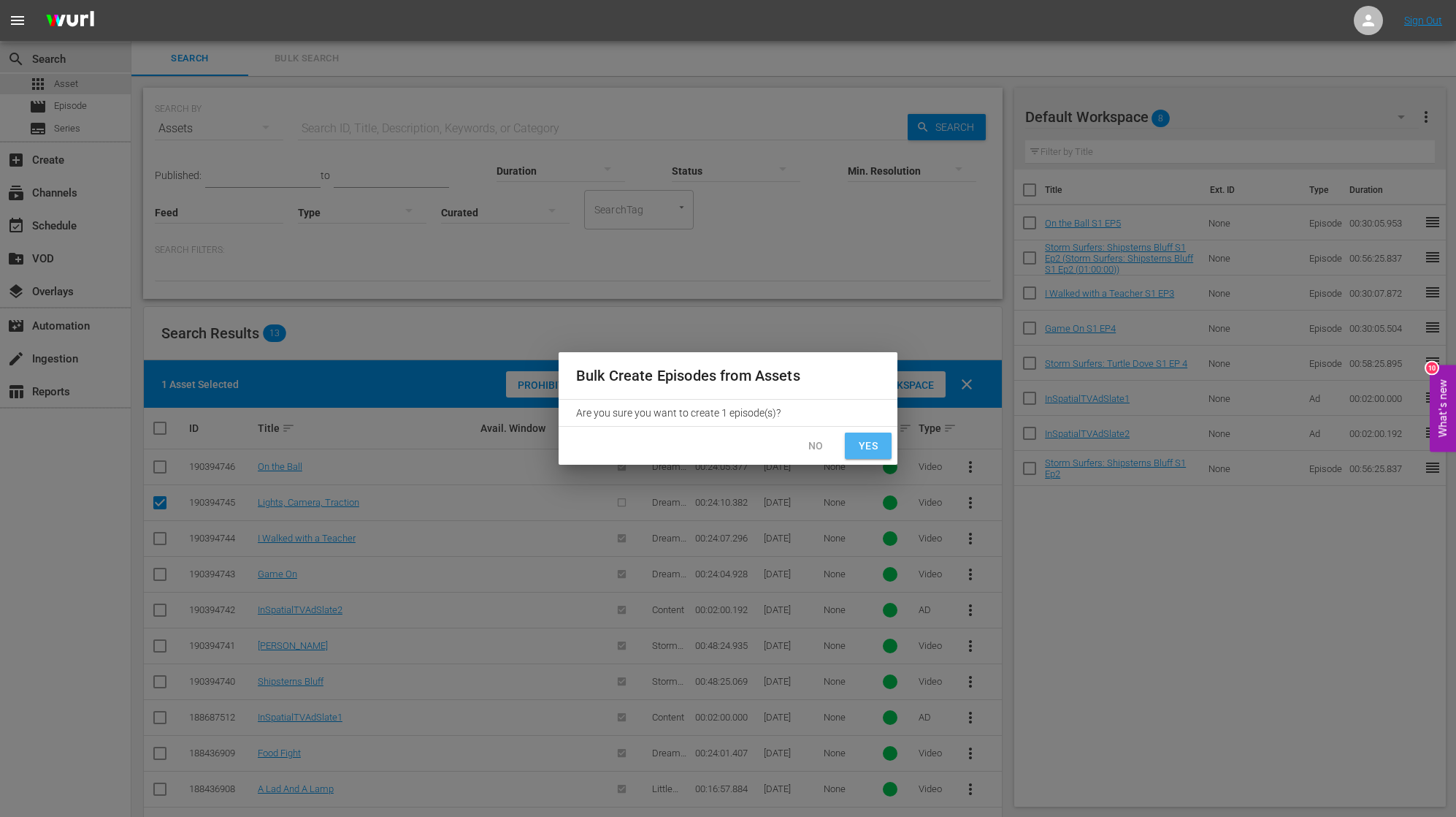
drag, startPoint x: 863, startPoint y: 440, endPoint x: 851, endPoint y: 438, distance: 12.2
click at [860, 439] on span "Yes" at bounding box center [868, 446] width 23 height 18
checkbox input "false"
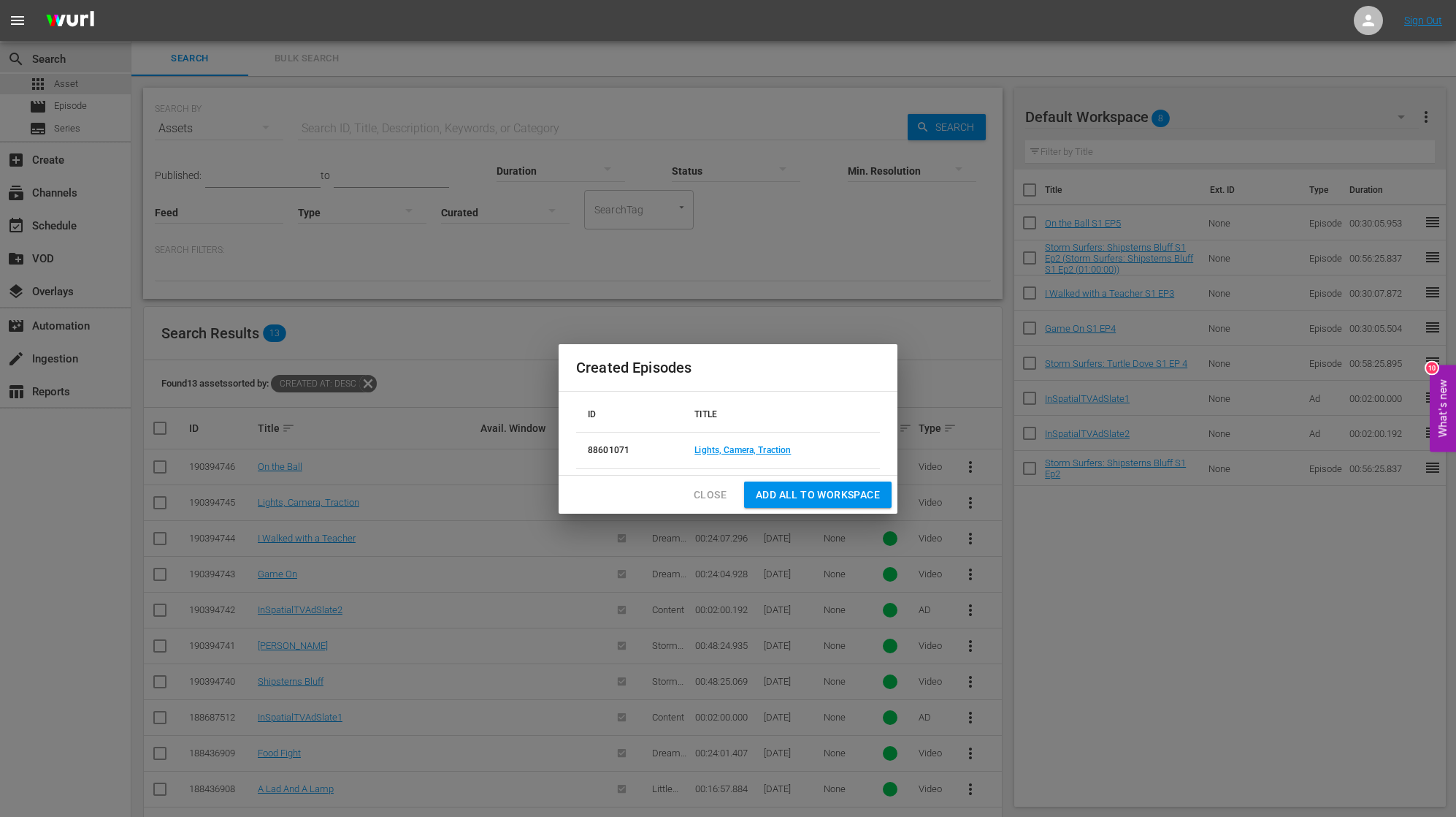
click at [854, 494] on span "Add all to Workspace" at bounding box center [818, 495] width 124 height 18
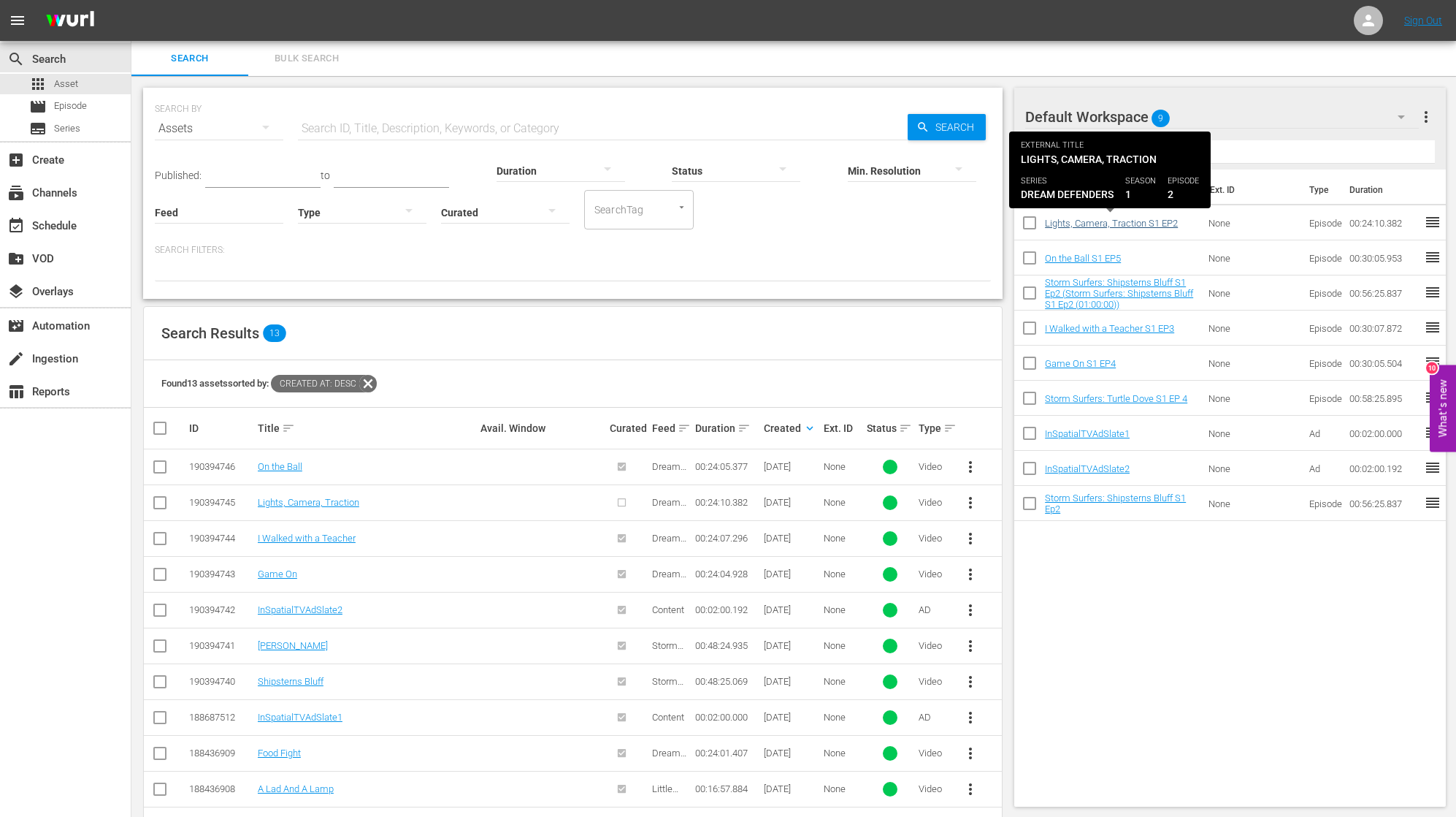
click at [1081, 221] on link "Lights, Camera, Traction S1 EP2" at bounding box center [1112, 223] width 133 height 11
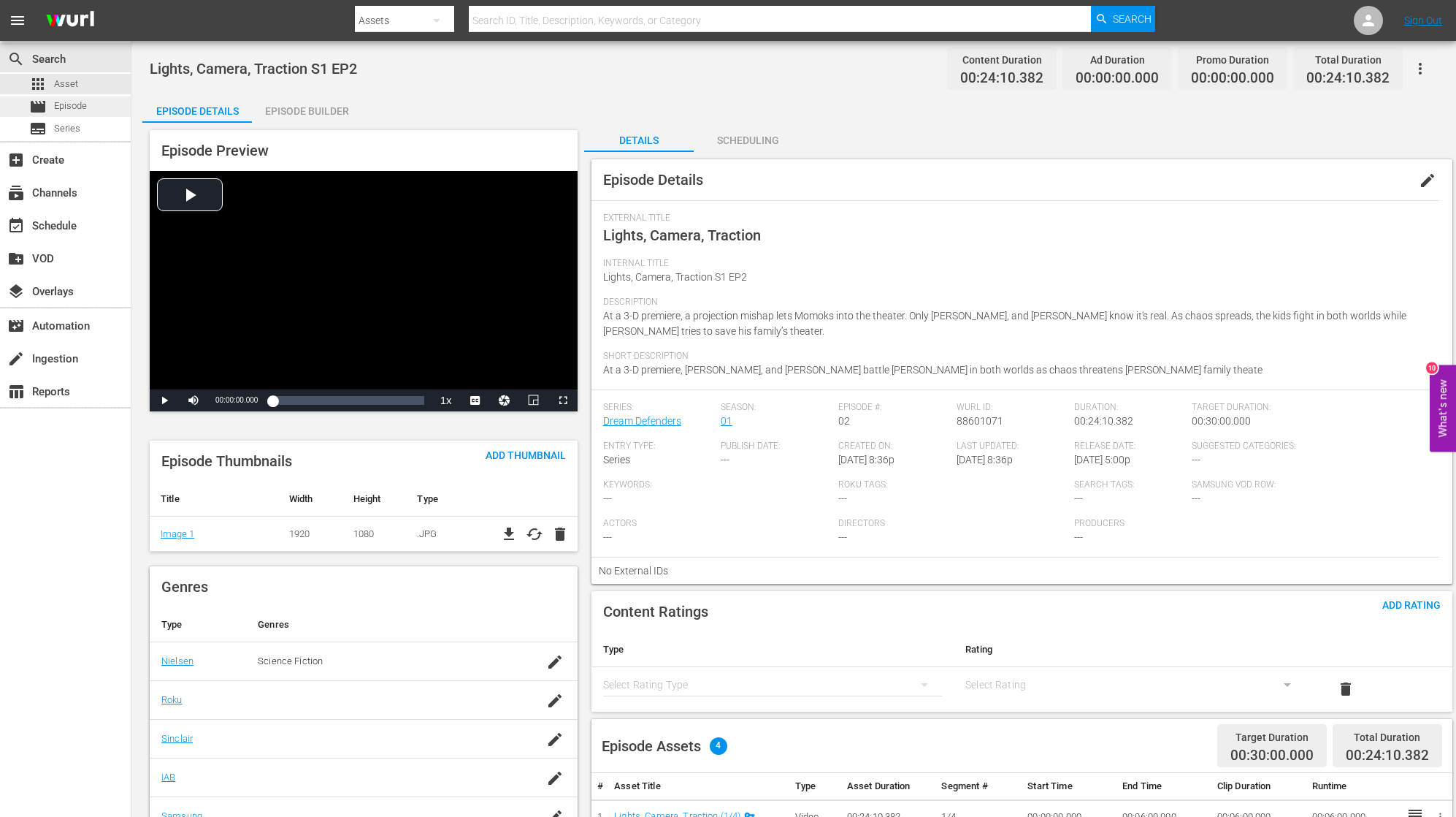
click at [89, 107] on div "movie Episode" at bounding box center [65, 106] width 131 height 20
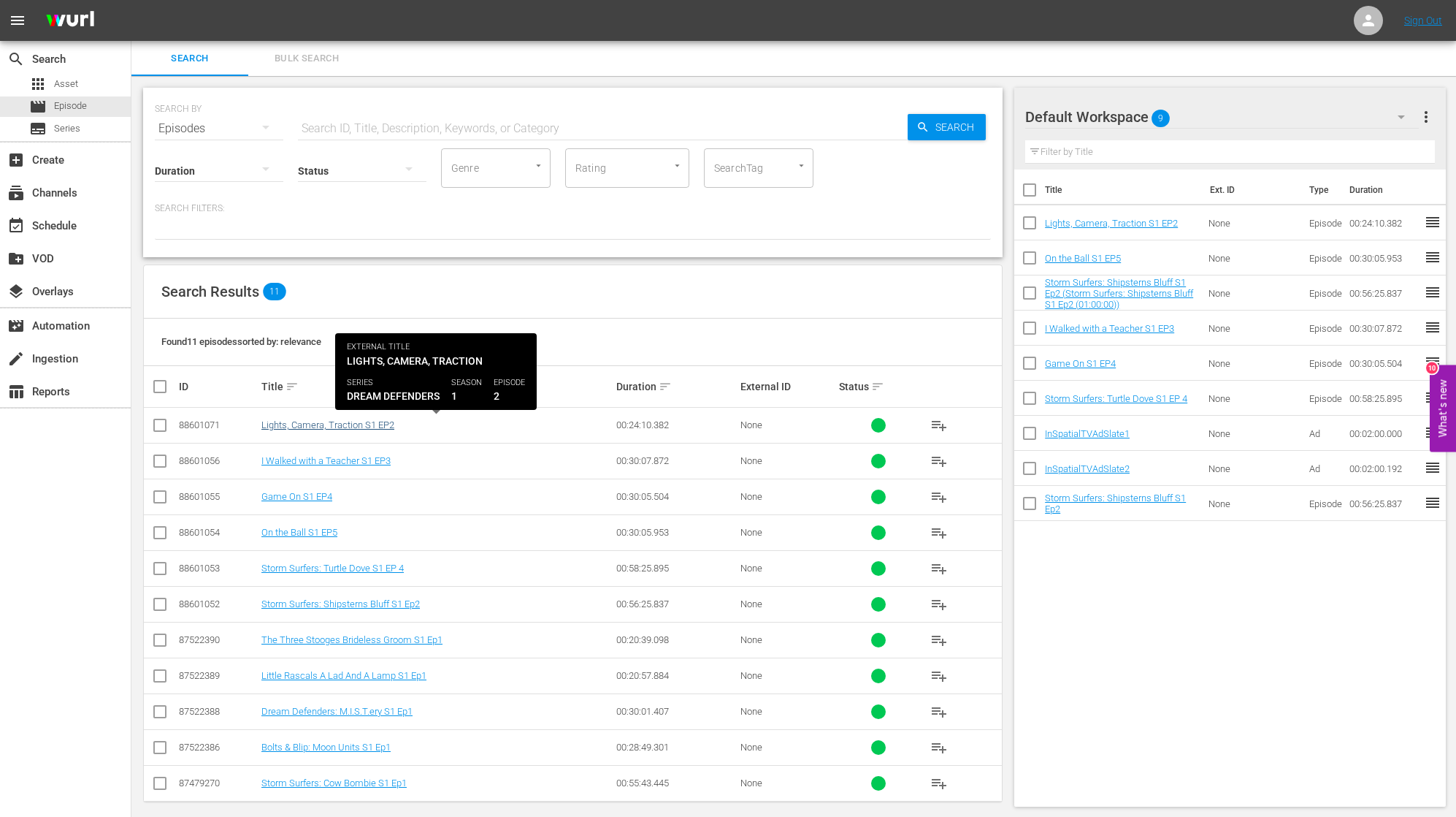
click at [354, 425] on link "Lights, Camera, Traction S1 EP2" at bounding box center [328, 425] width 133 height 11
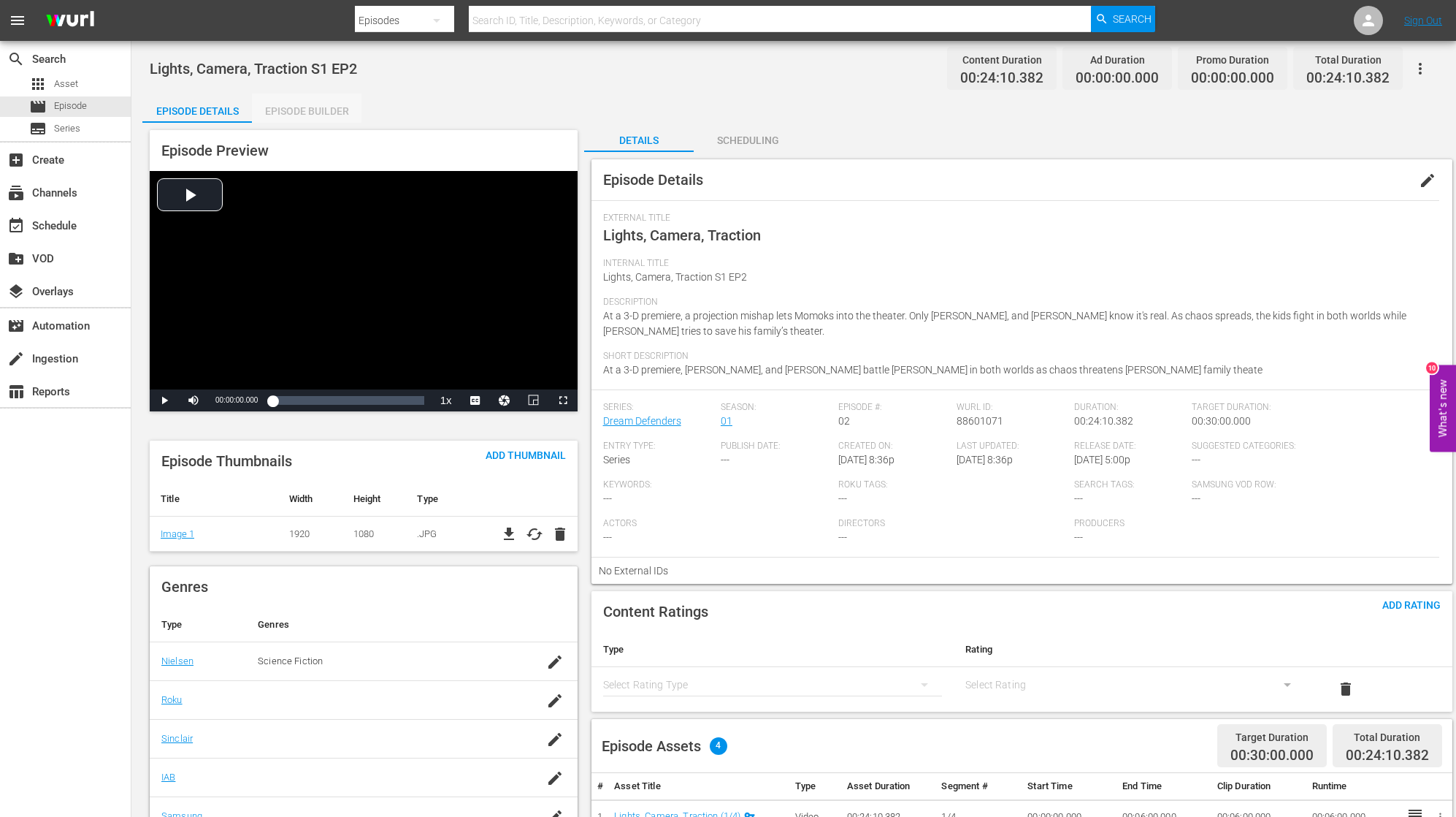
click at [331, 112] on div "Episode Builder" at bounding box center [306, 111] width 110 height 35
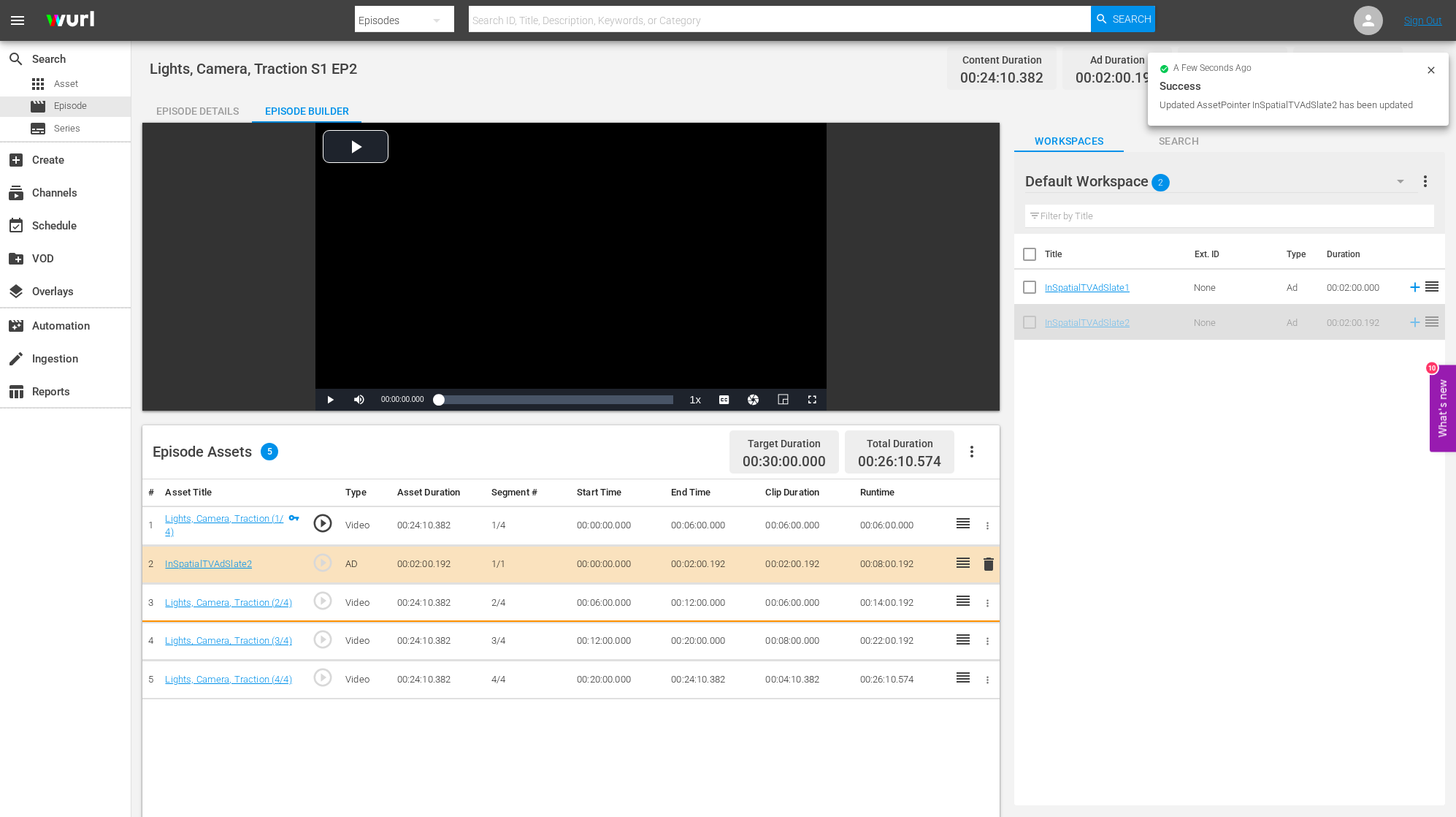
drag, startPoint x: 1085, startPoint y: 320, endPoint x: 1040, endPoint y: 348, distance: 53.0
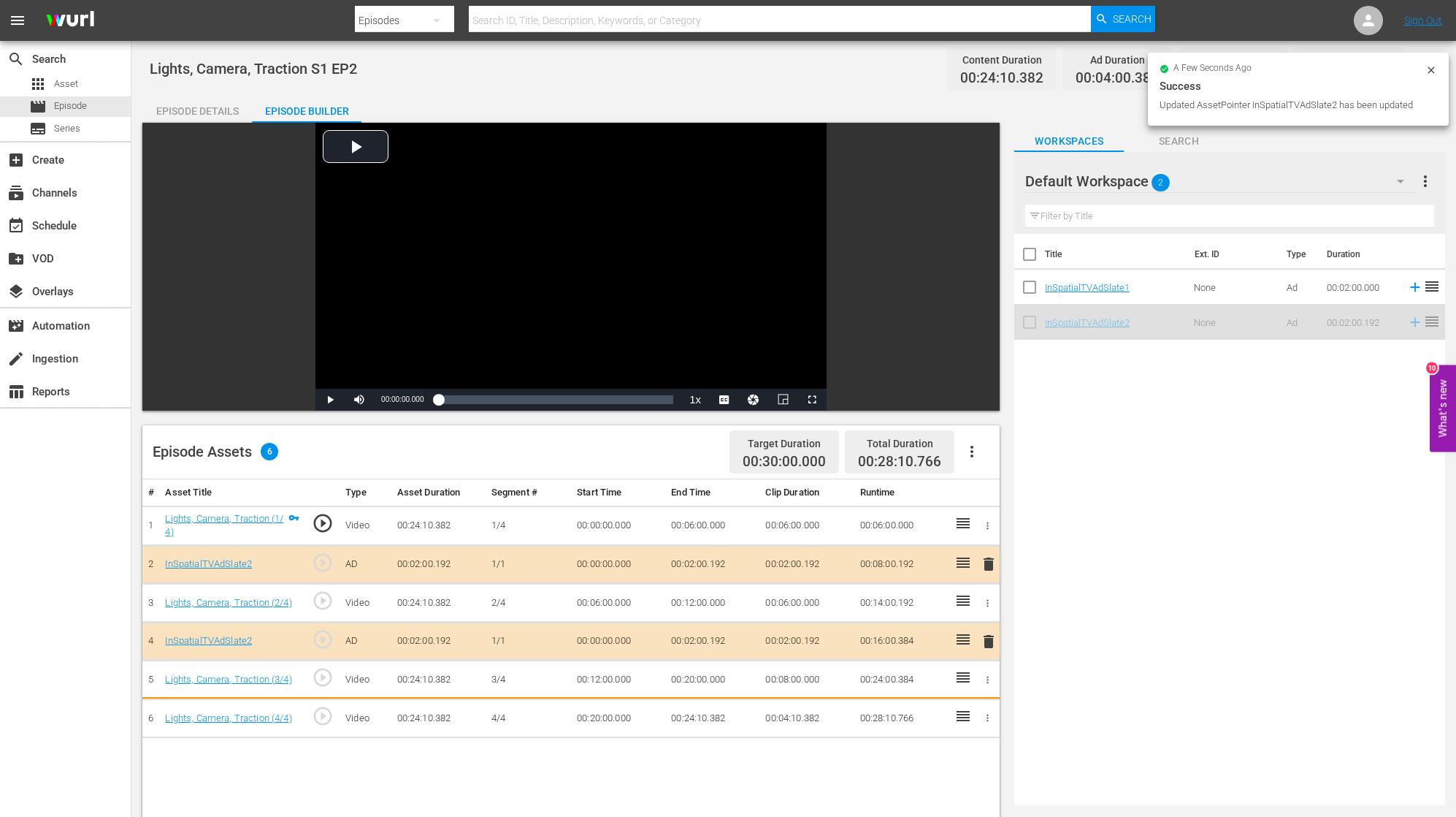
drag, startPoint x: 1096, startPoint y: 323, endPoint x: 1060, endPoint y: 360, distance: 51.6
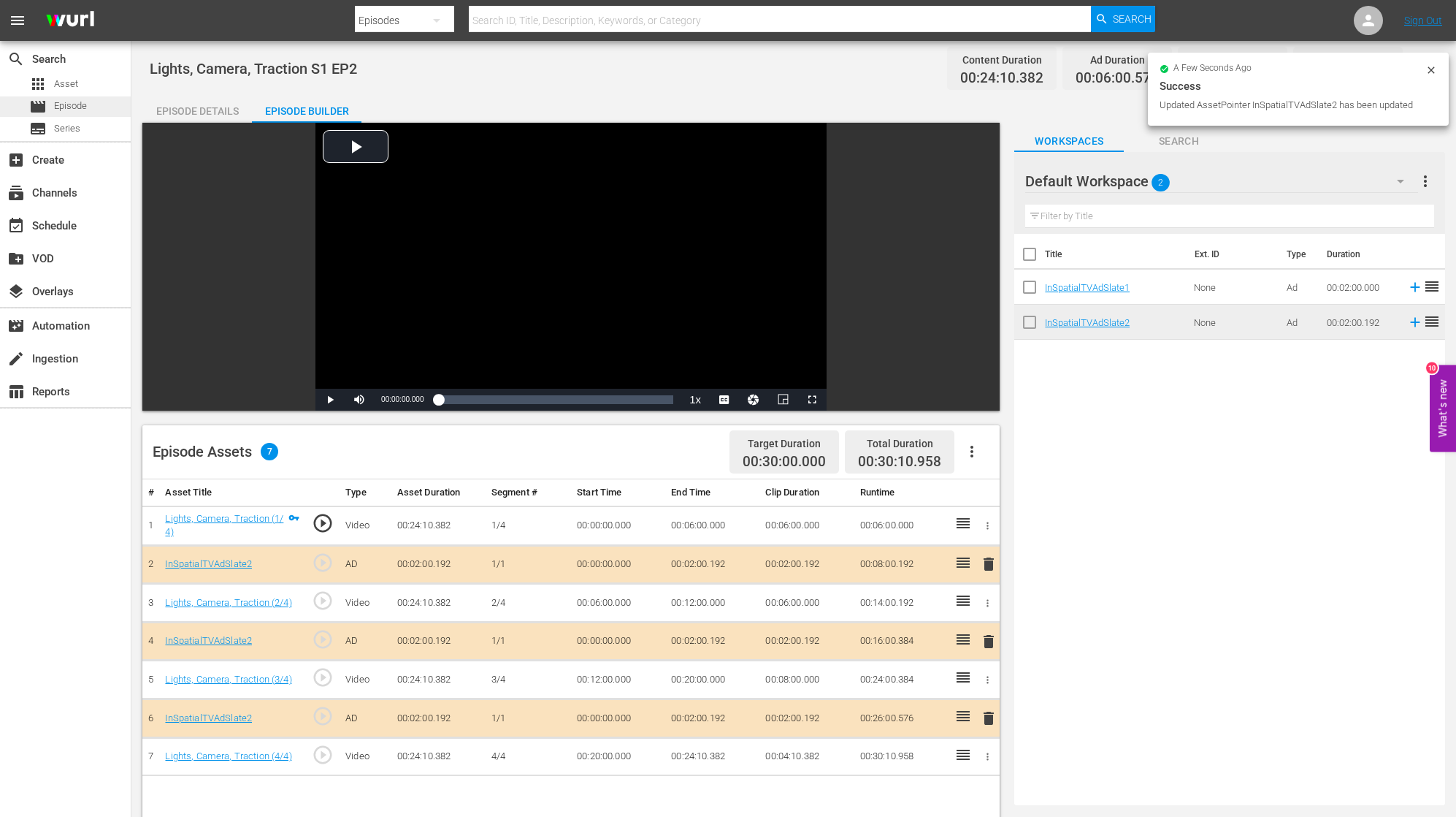
click at [59, 104] on span "Episode" at bounding box center [70, 105] width 33 height 14
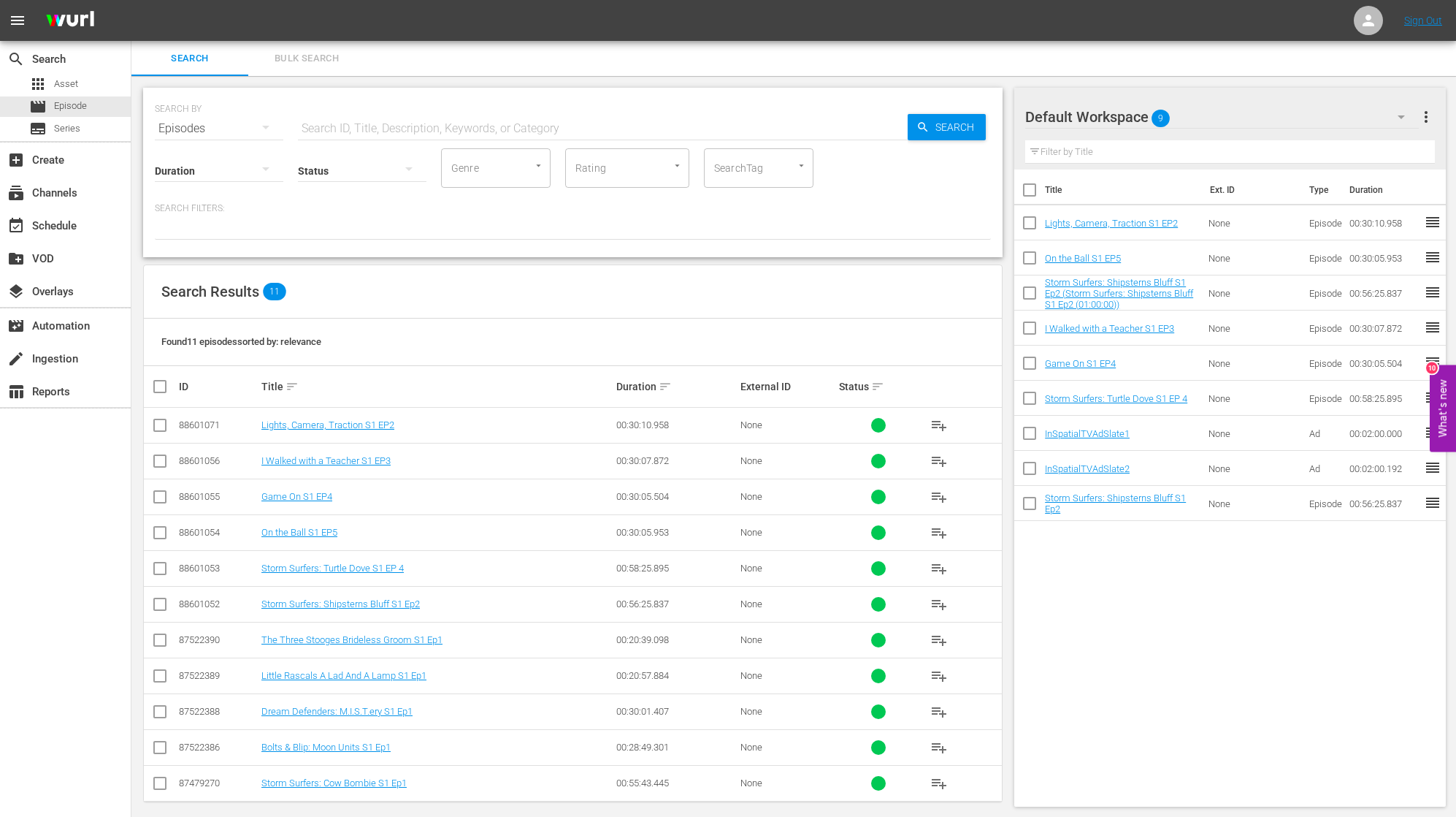
click at [1307, 552] on div "Title Ext. ID Type Duration Lights, Camera, Traction S1 EP2 None Episode 00:30:…" at bounding box center [1230, 485] width 431 height 631
click at [45, 220] on div "event_available Schedule" at bounding box center [41, 223] width 82 height 13
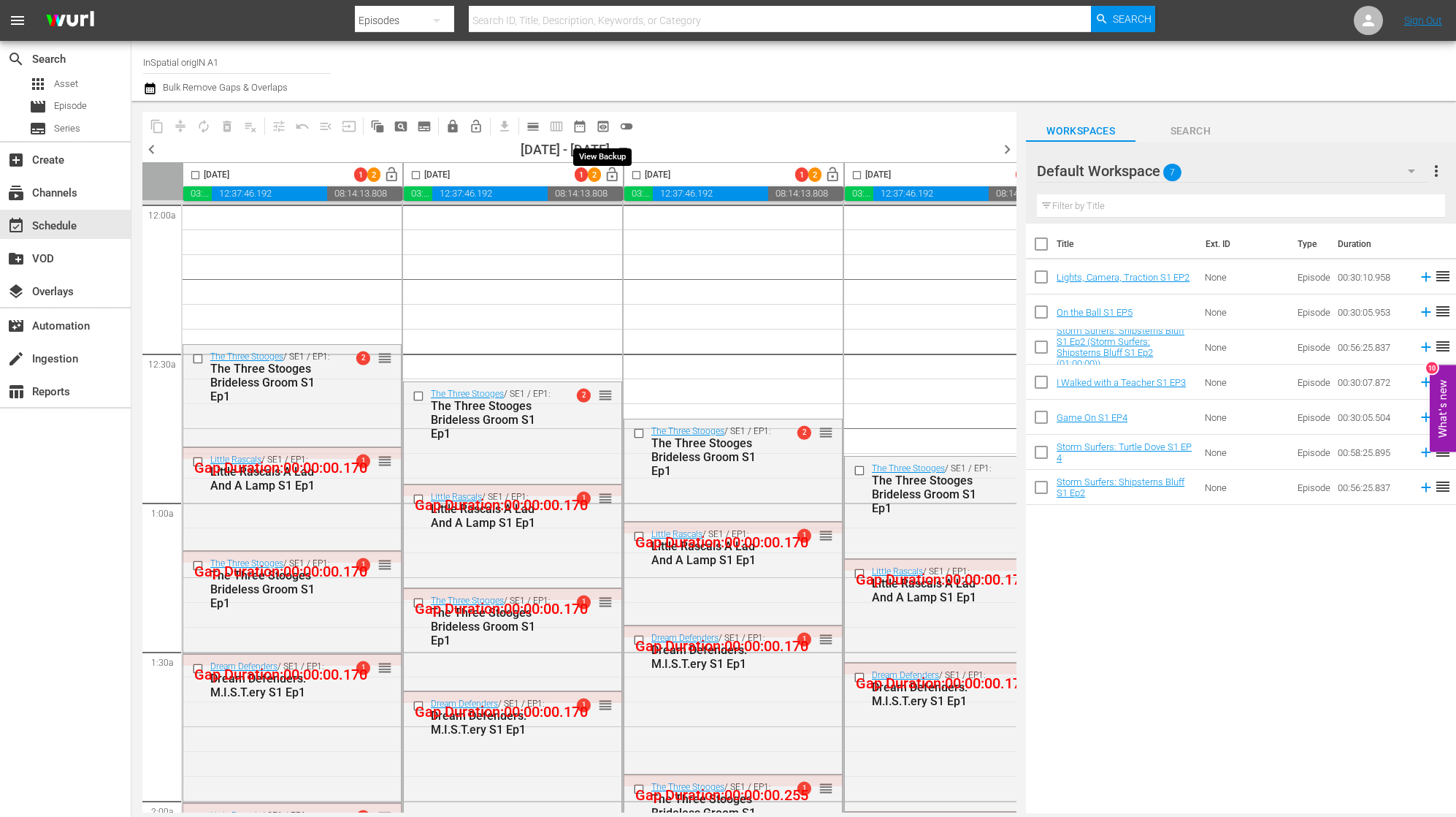
click at [606, 126] on span "preview_outlined" at bounding box center [602, 126] width 14 height 14
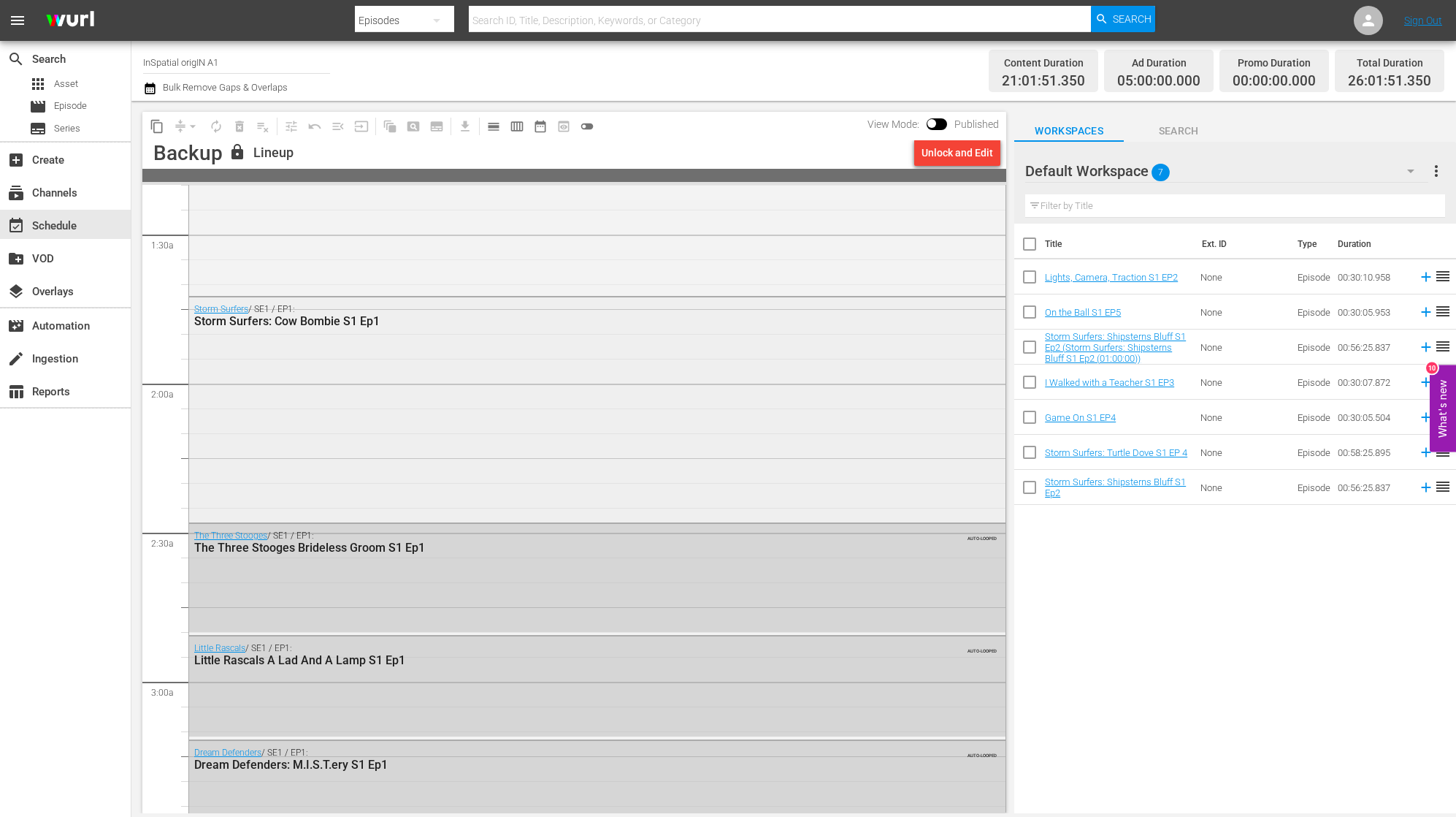
scroll to position [404, 0]
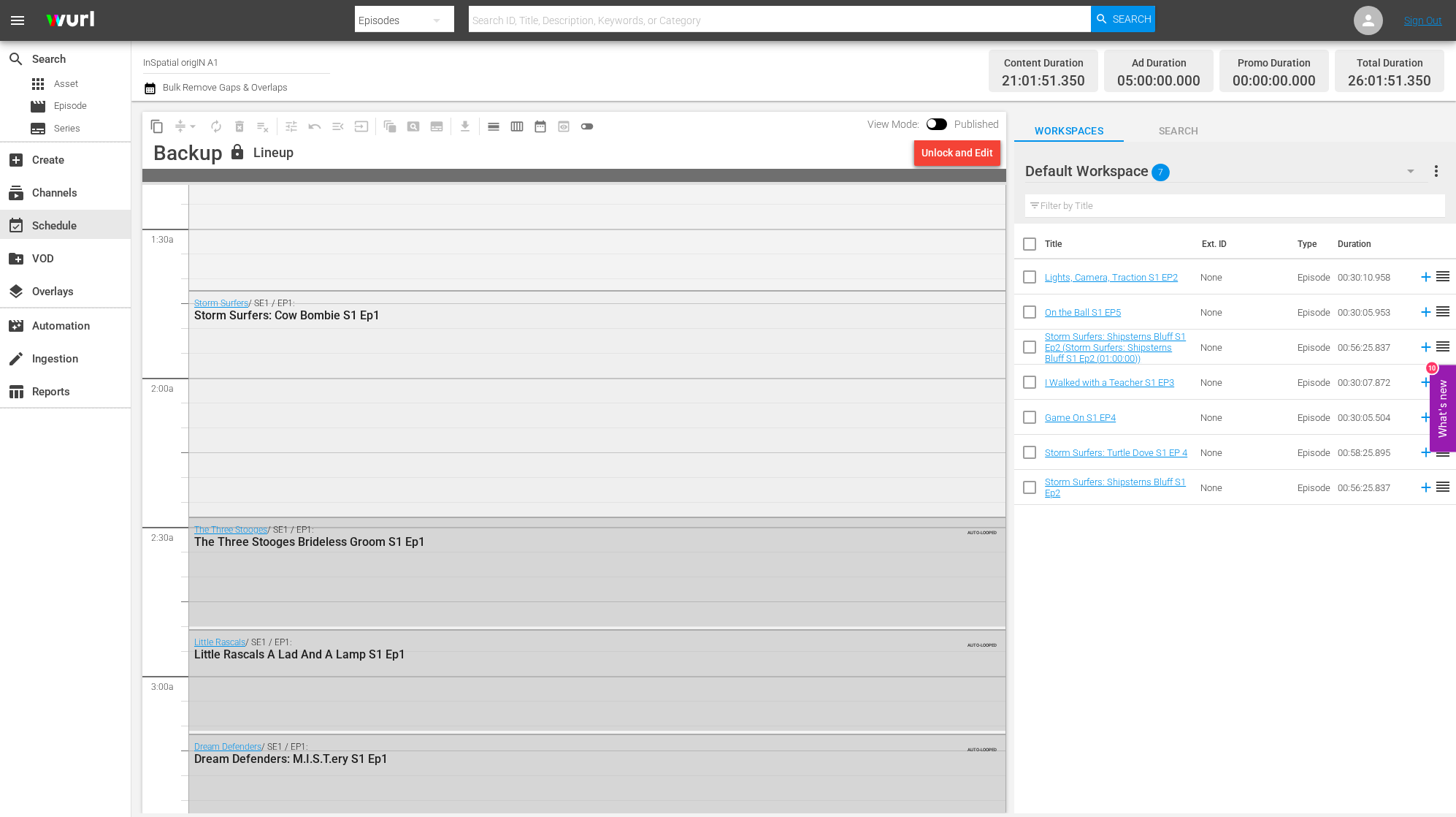
click at [493, 335] on div "Storm Surfers / SE1 / EP1: Storm Surfers: Cow Bombie S1 Ep1" at bounding box center [597, 403] width 817 height 223
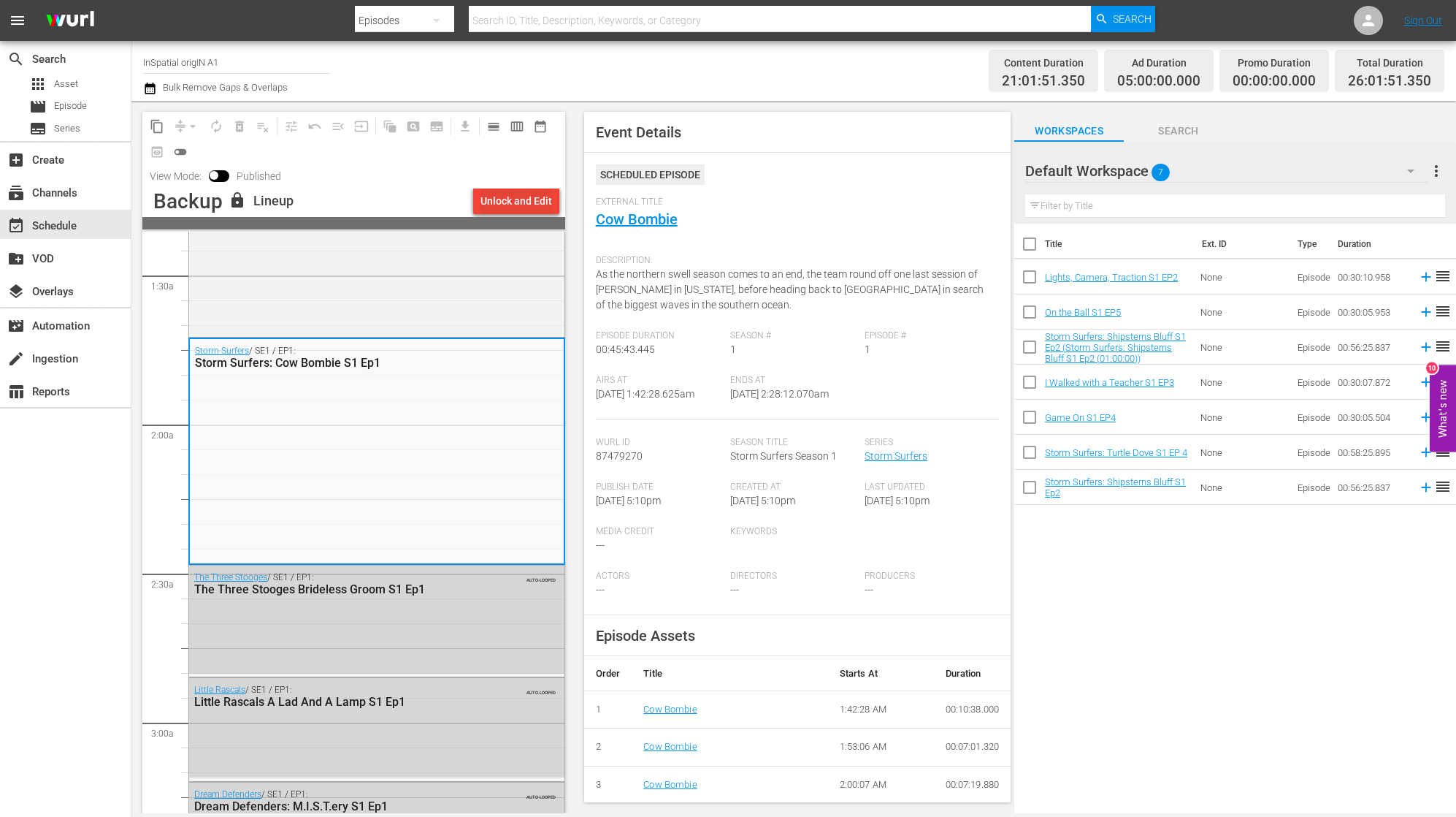
click at [524, 199] on div "Unlock and Edit" at bounding box center [516, 201] width 72 height 27
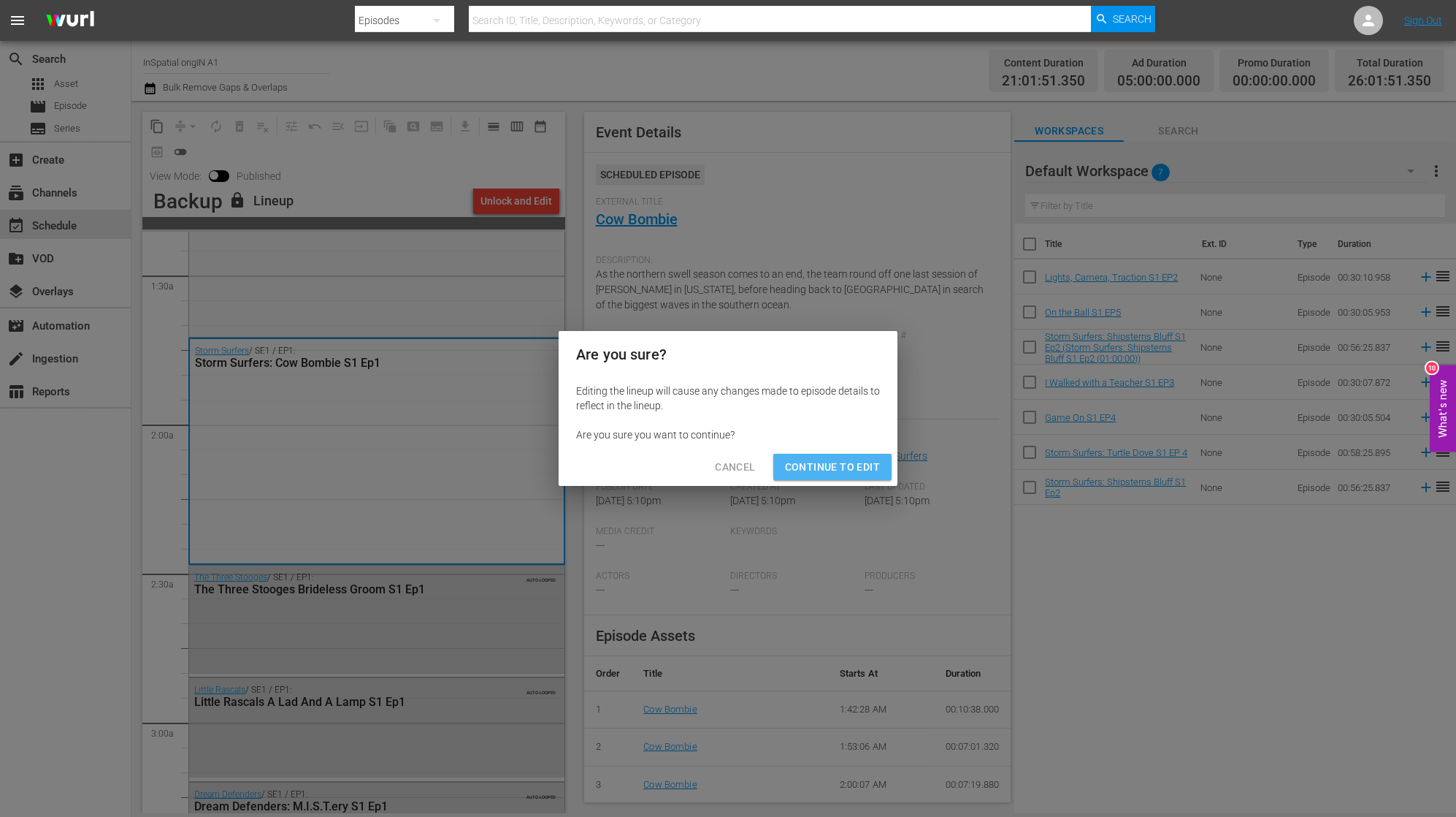
click at [826, 465] on span "Continue to Edit" at bounding box center [832, 467] width 95 height 18
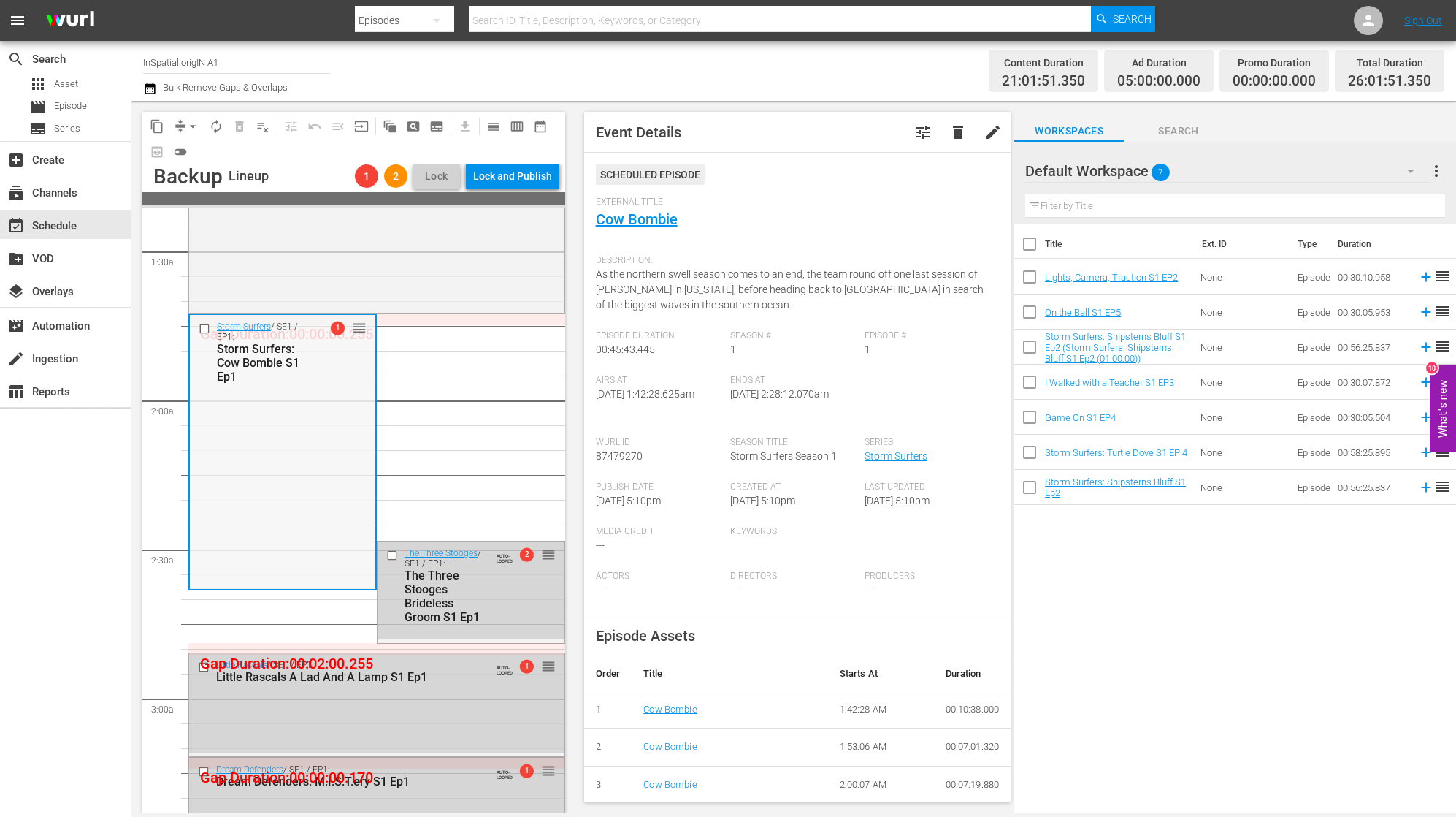
click at [304, 360] on div "Storm Surfers: Cow Bombie S1 Ep1" at bounding box center [265, 363] width 95 height 42
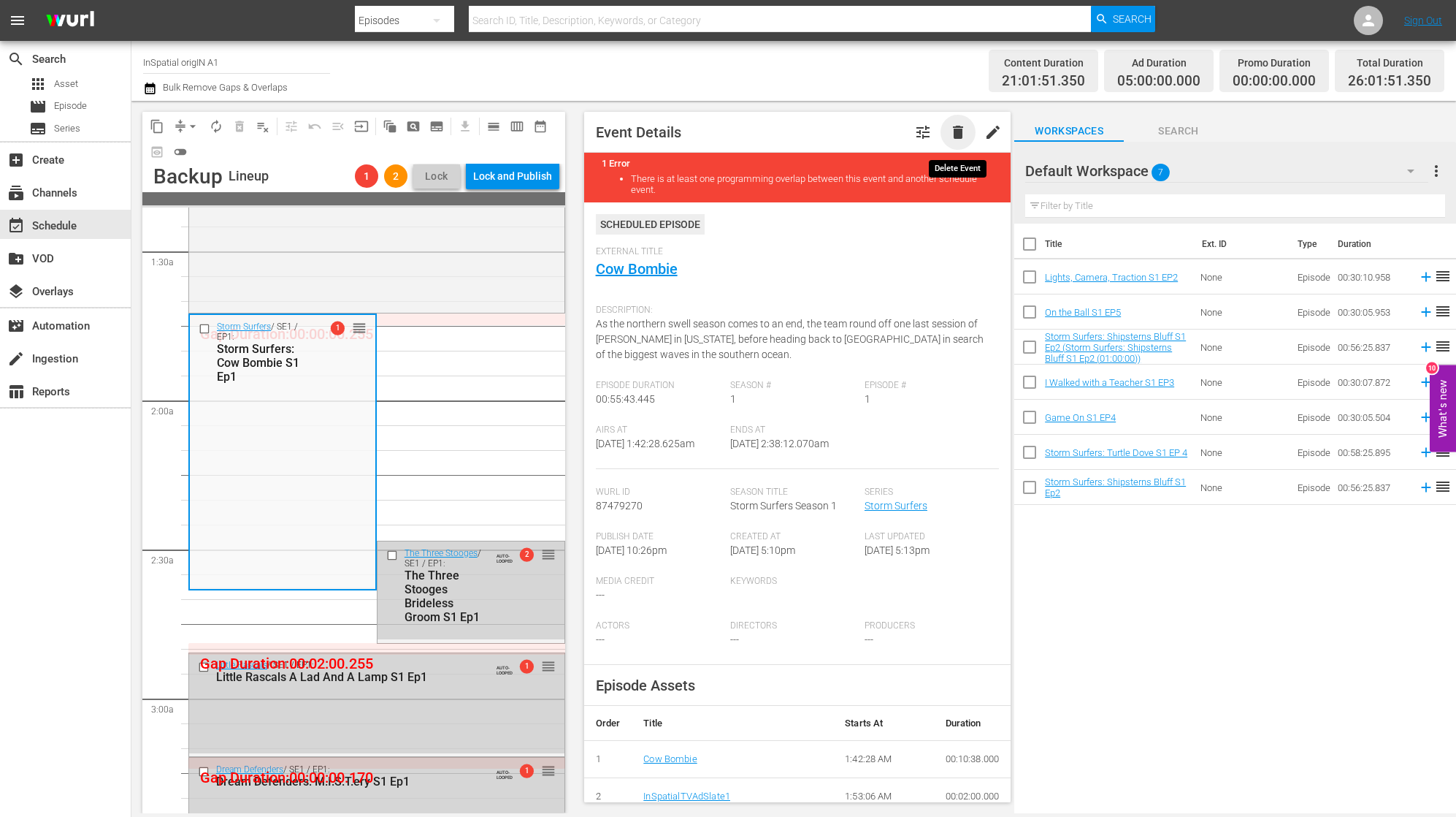
click at [966, 130] on span "delete" at bounding box center [957, 132] width 17 height 17
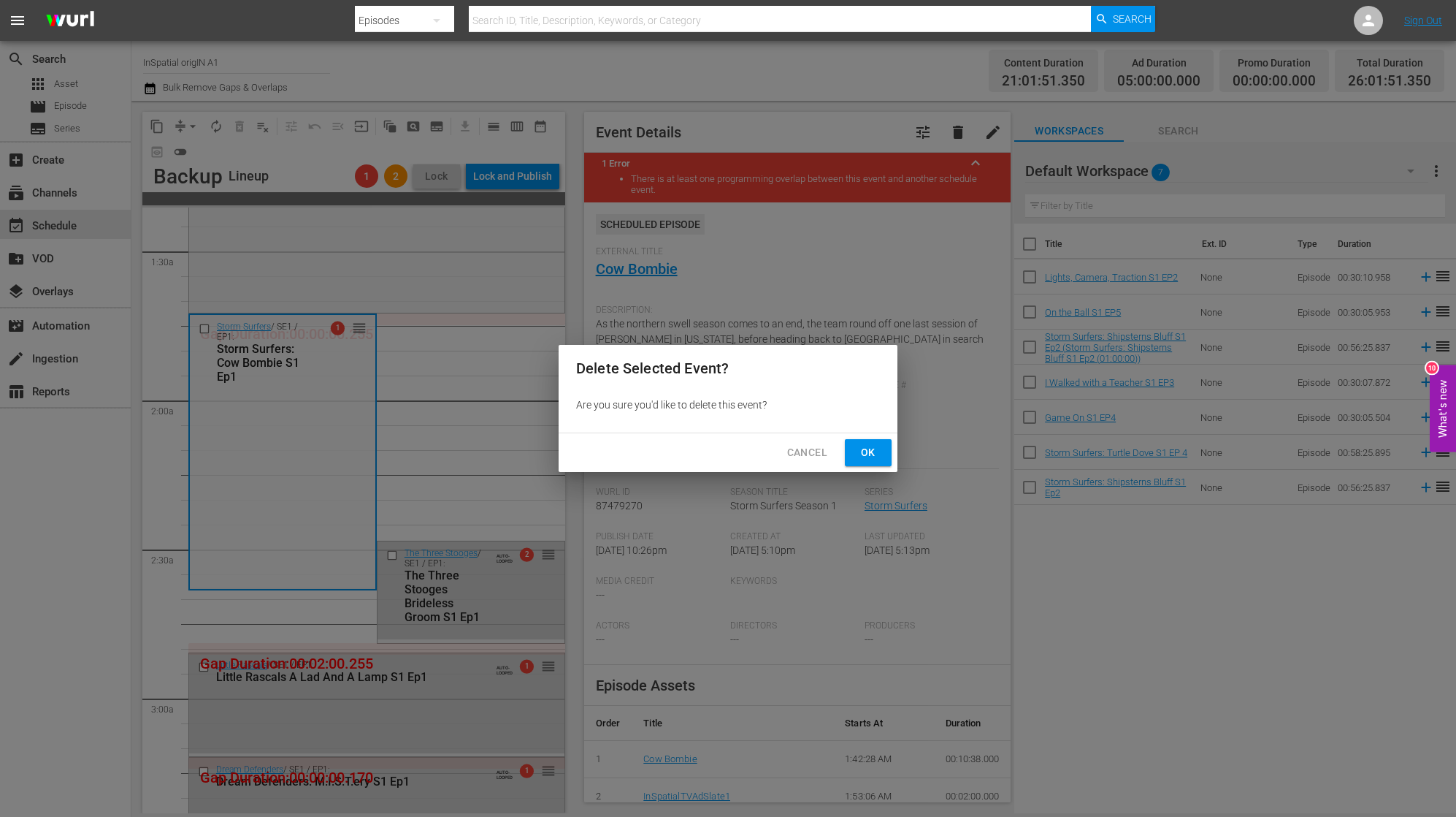
click at [870, 448] on span "Ok" at bounding box center [868, 453] width 23 height 18
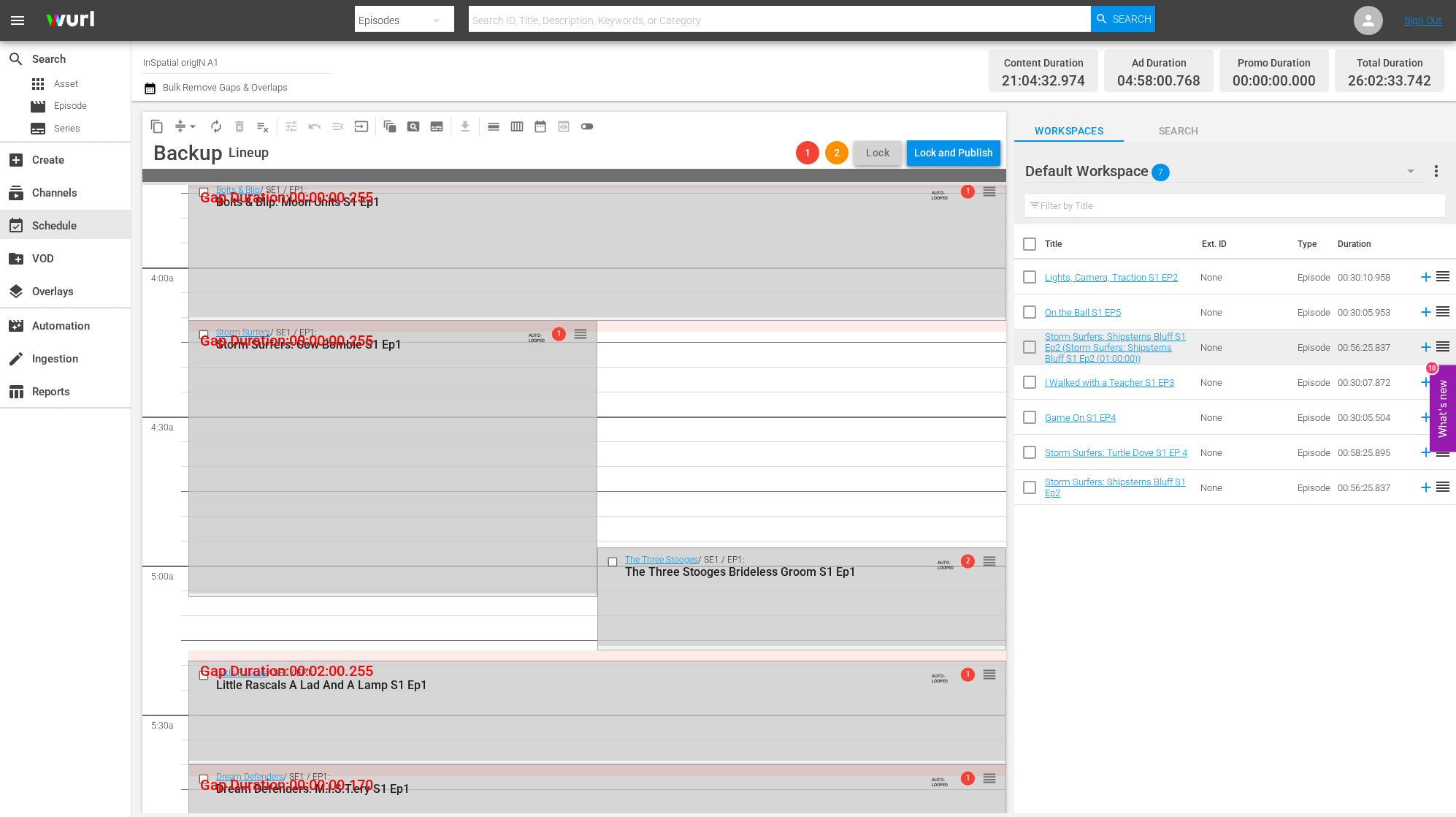
scroll to position [1114, 0]
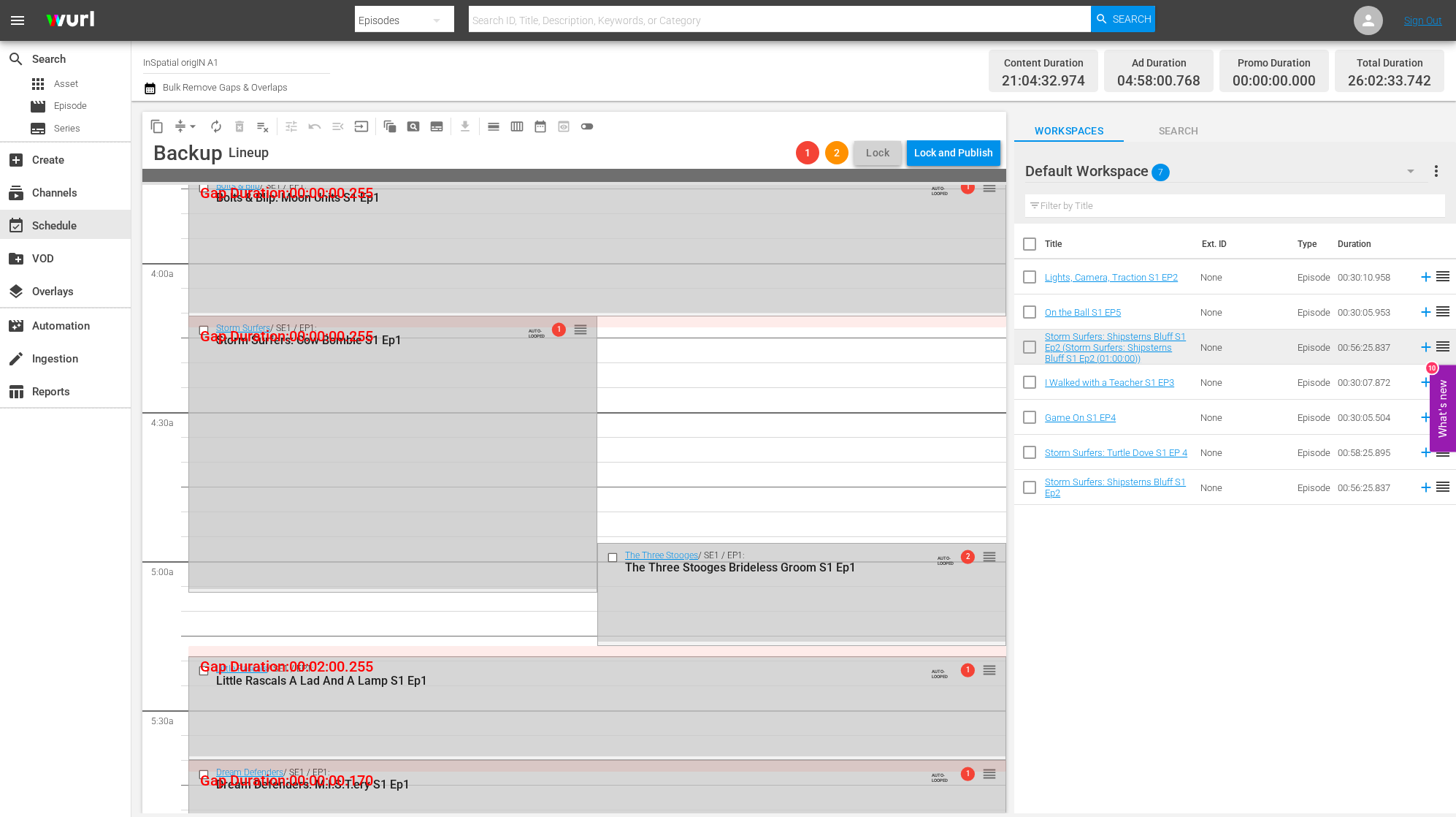
click at [506, 463] on div "Storm Surfers / SE1 / EP1: Storm Surfers: Cow Bombie S1 Ep1 AUTO-LOOPED 1 reord…" at bounding box center [393, 453] width 407 height 273
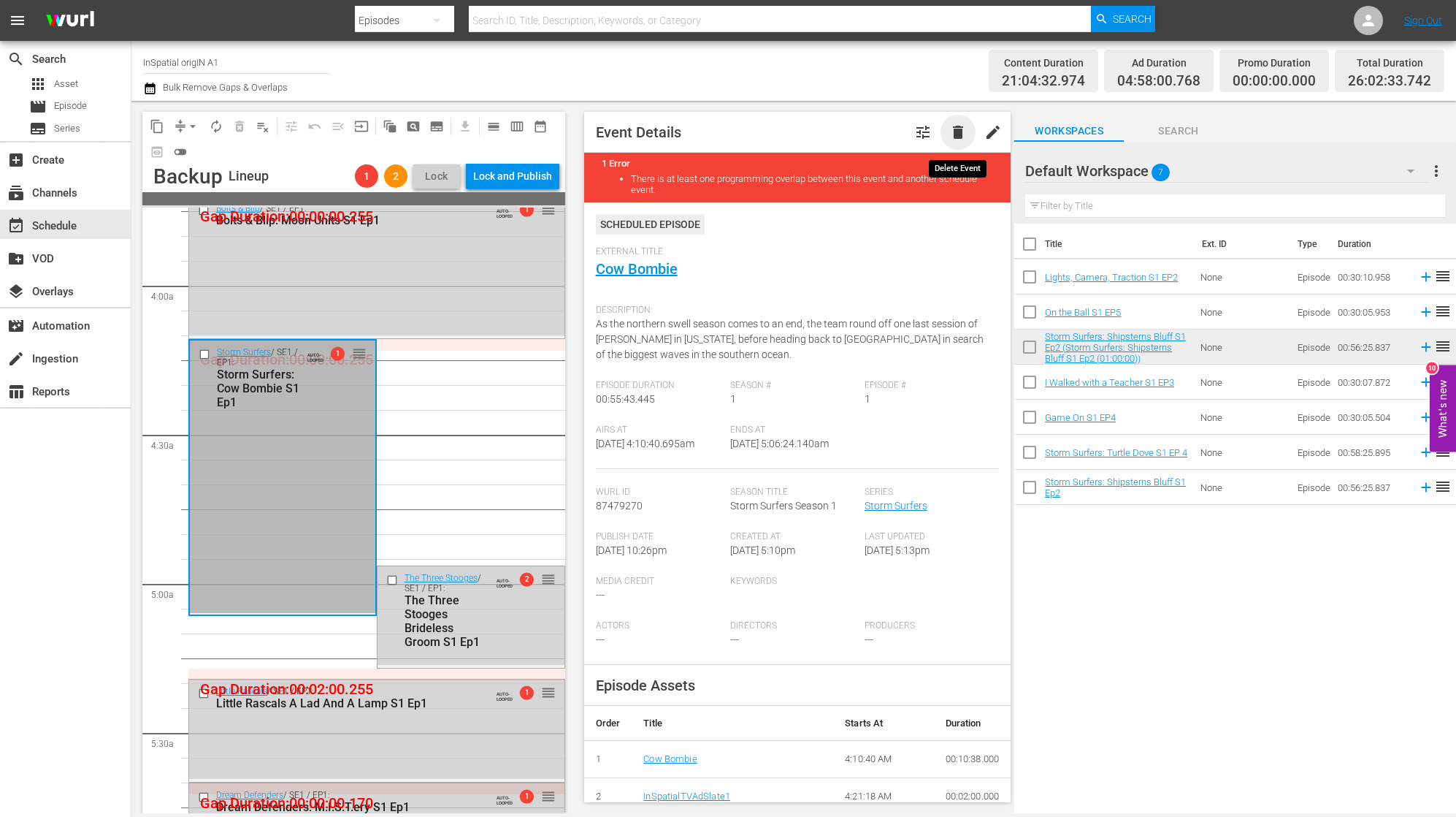
click at [957, 132] on span "delete" at bounding box center [957, 132] width 17 height 17
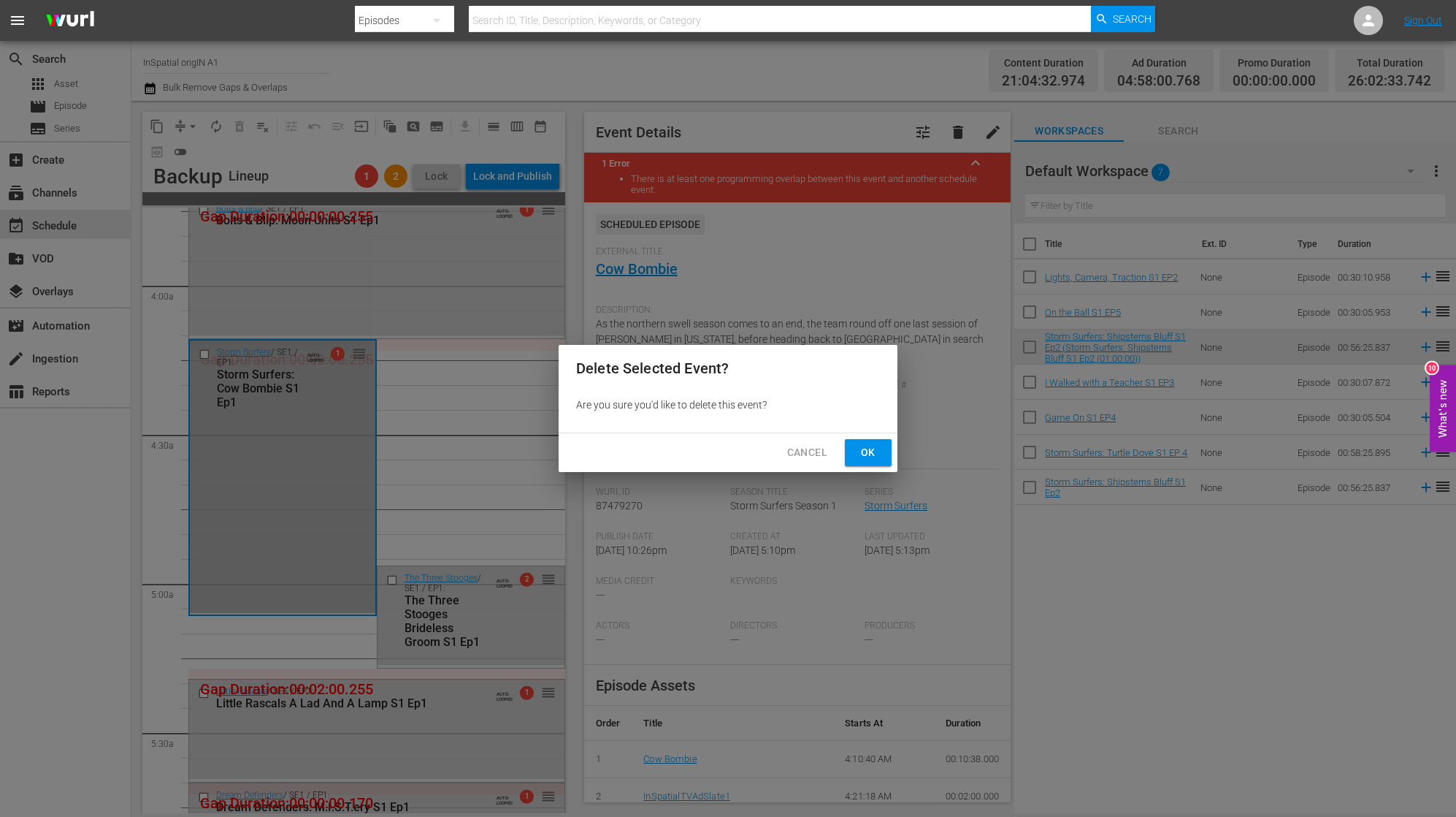
click at [870, 451] on span "Ok" at bounding box center [868, 453] width 23 height 18
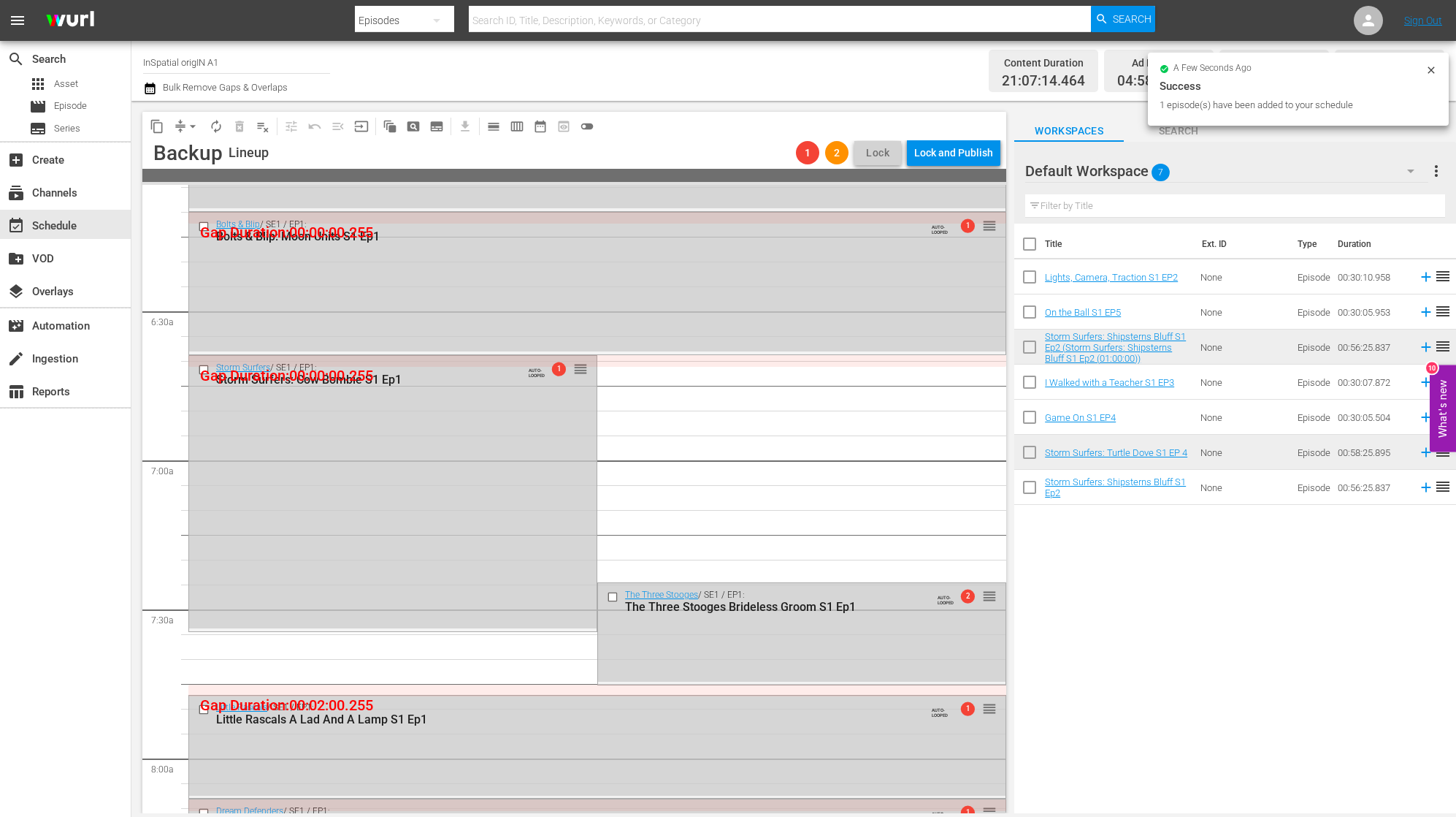
scroll to position [1818, 0]
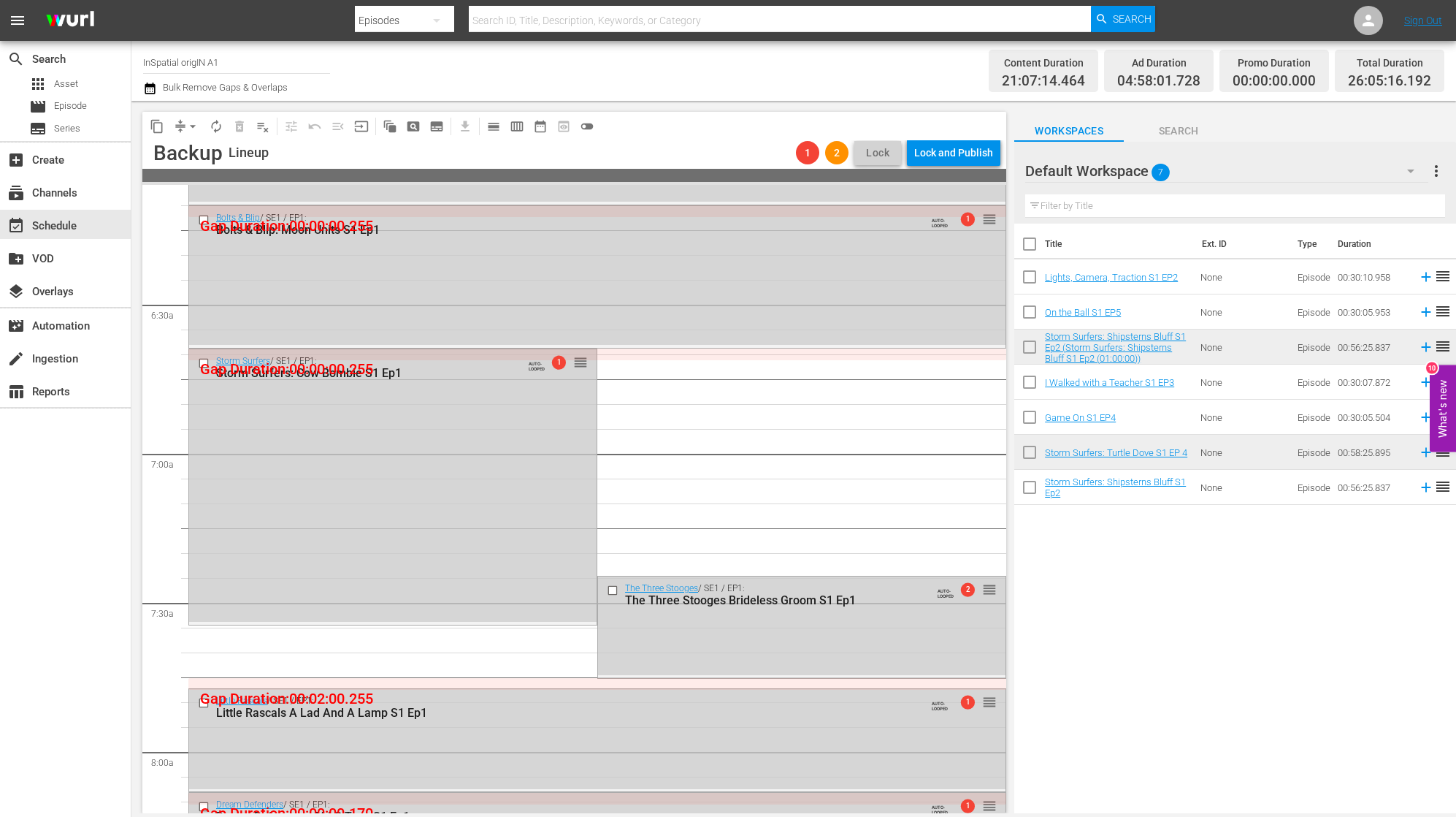
click at [492, 432] on div "Storm Surfers / SE1 / EP1: Storm Surfers: Cow Bombie S1 Ep1 AUTO-LOOPED 1 reord…" at bounding box center [393, 485] width 407 height 273
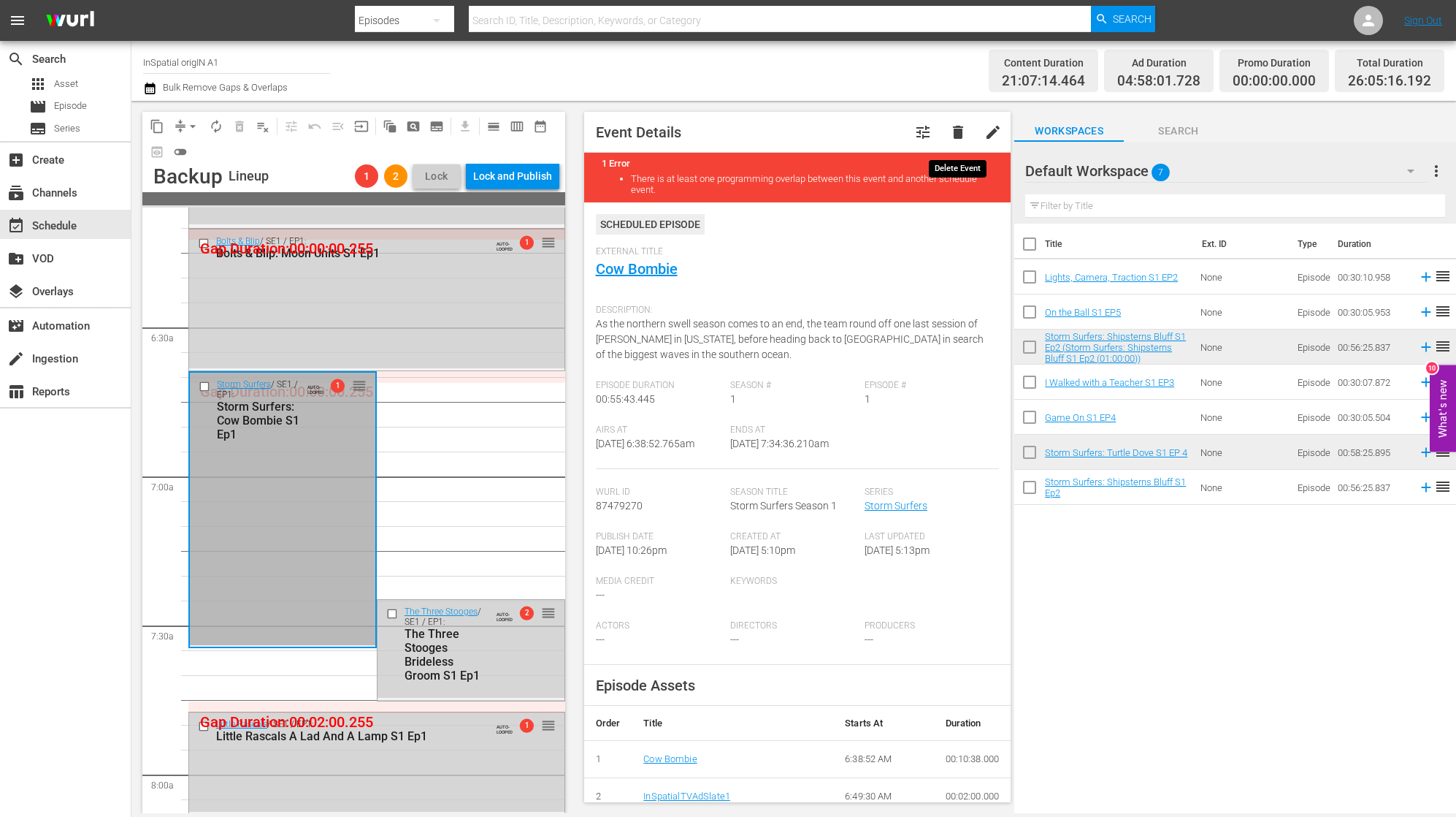
click at [966, 136] on span "delete" at bounding box center [957, 132] width 17 height 17
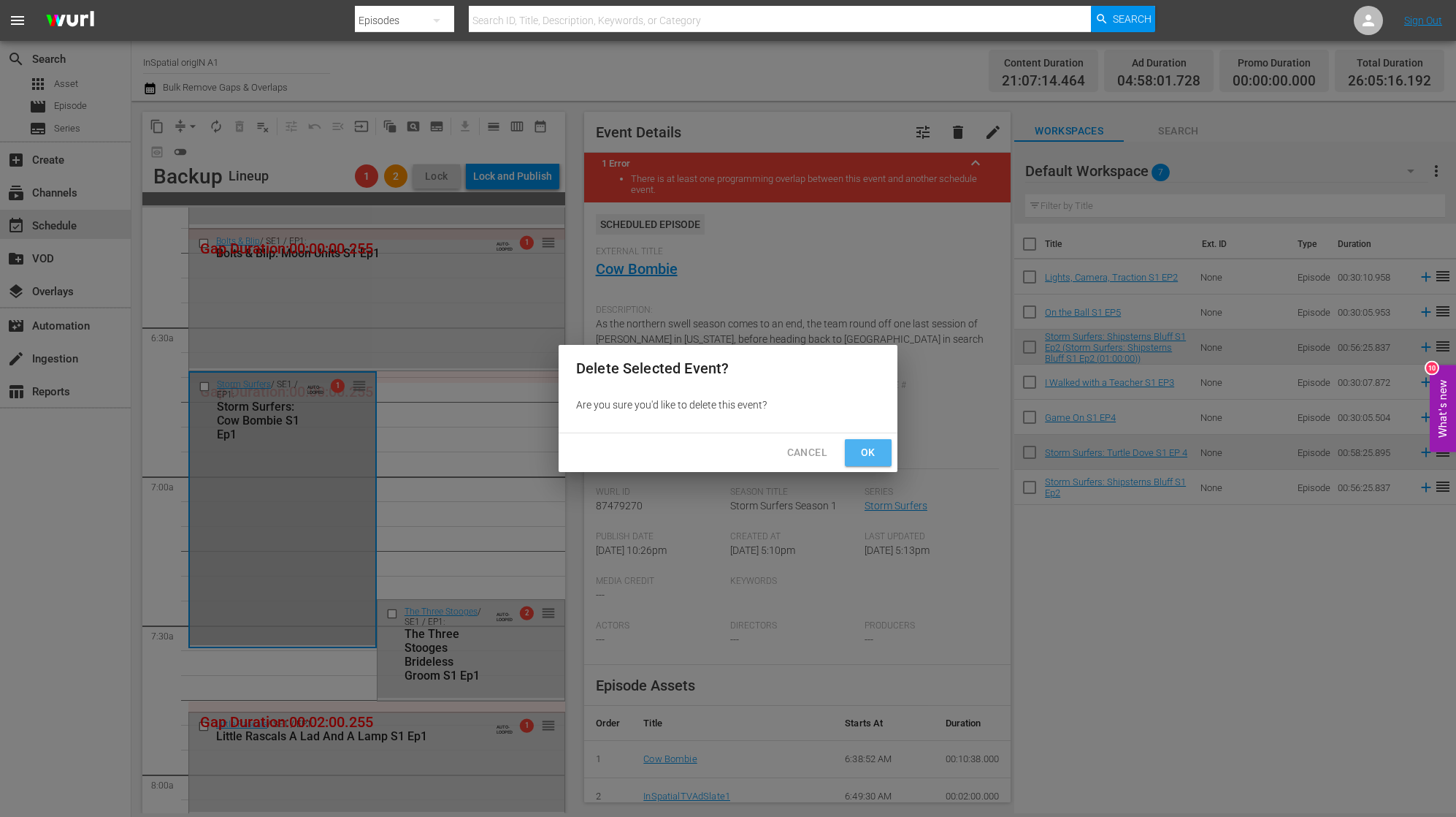
click at [882, 452] on button "Ok" at bounding box center [868, 453] width 47 height 27
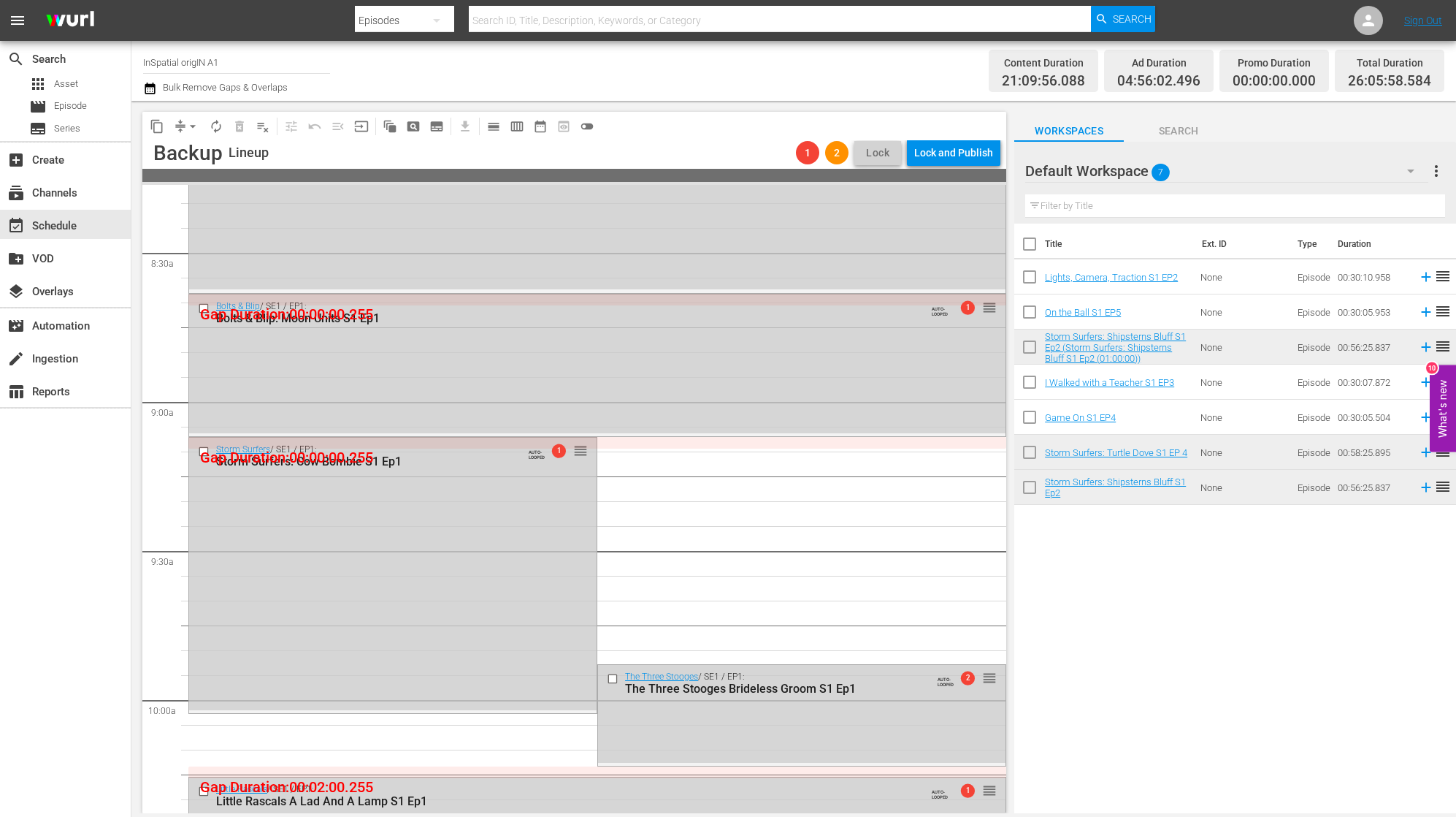
scroll to position [2466, 0]
click at [486, 478] on div "Storm Surfers / SE1 / EP1: Storm Surfers: Cow Bombie S1 Ep1 AUTO-LOOPED 1 reord…" at bounding box center [393, 573] width 407 height 273
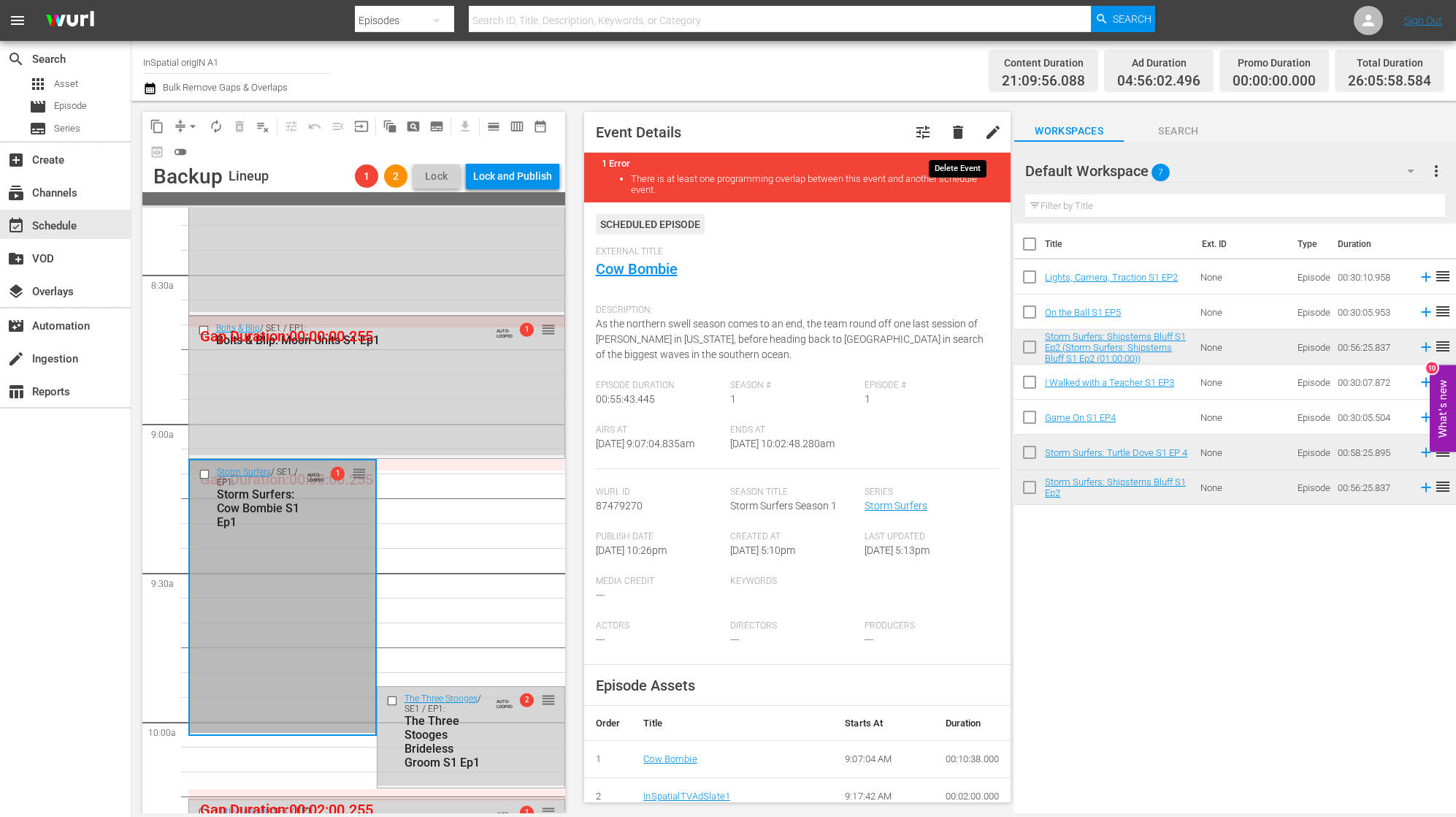
click at [964, 132] on span "delete" at bounding box center [957, 132] width 17 height 17
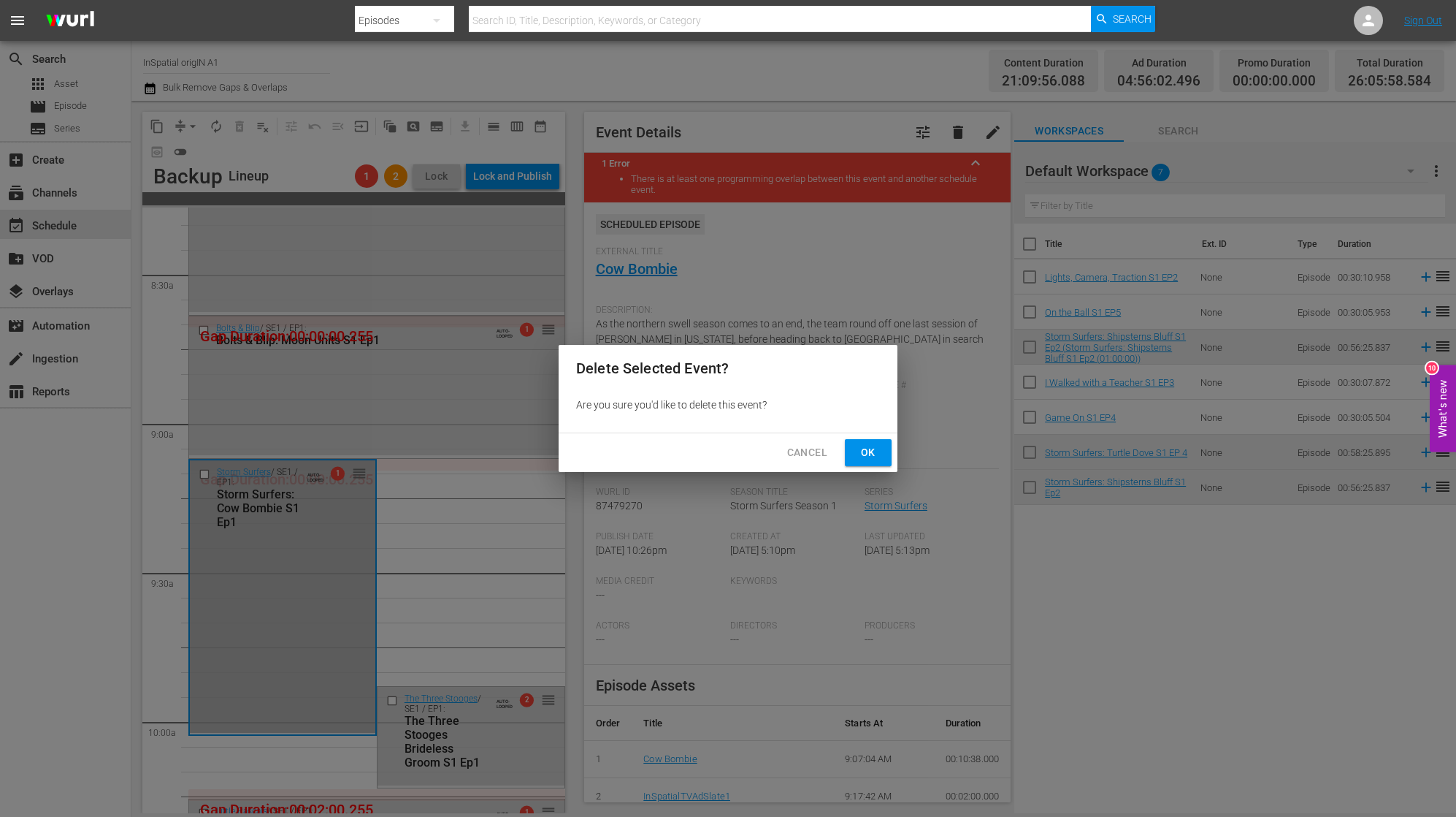
click at [873, 447] on span "Ok" at bounding box center [868, 453] width 23 height 18
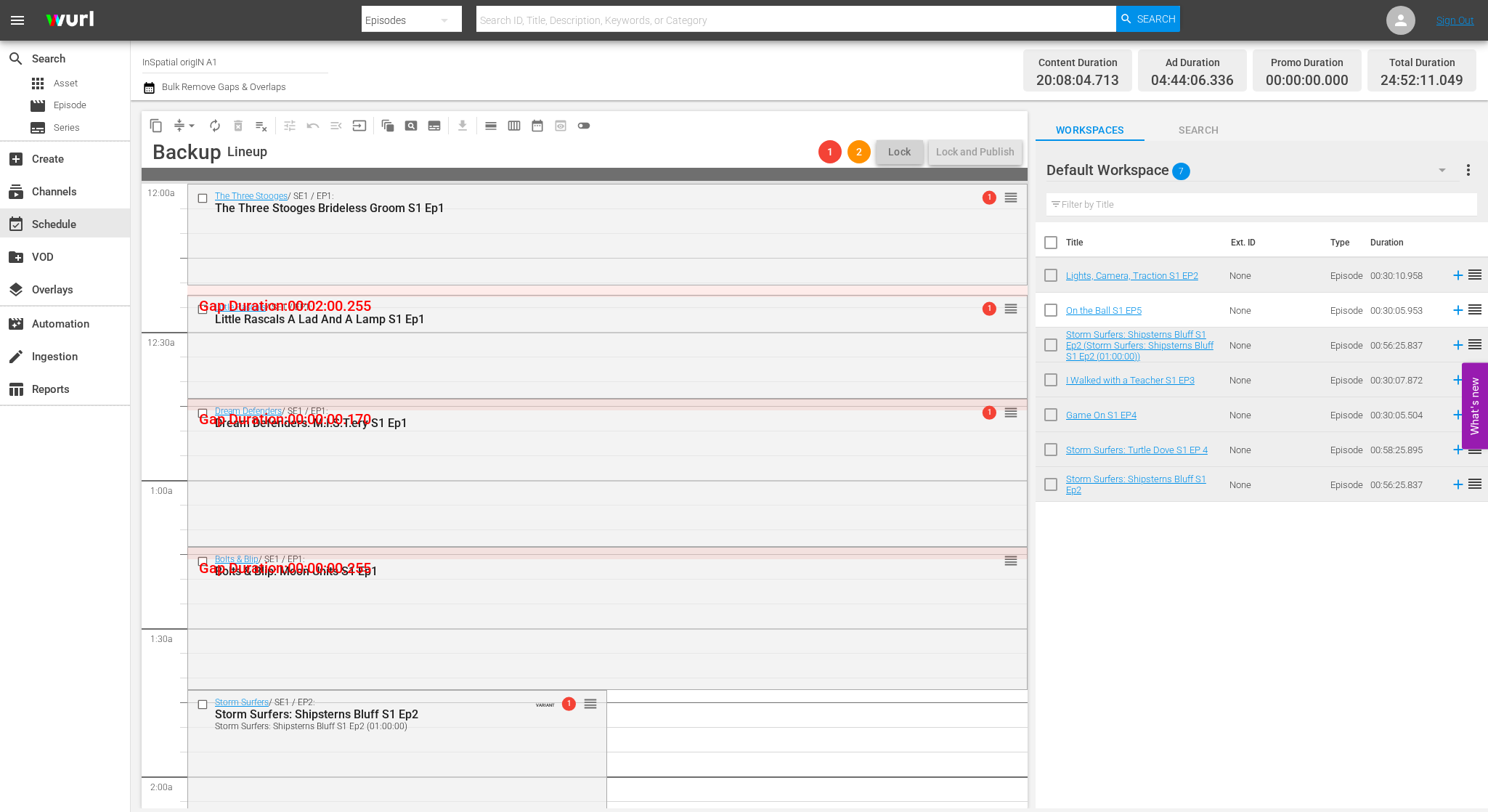
scroll to position [5208, 0]
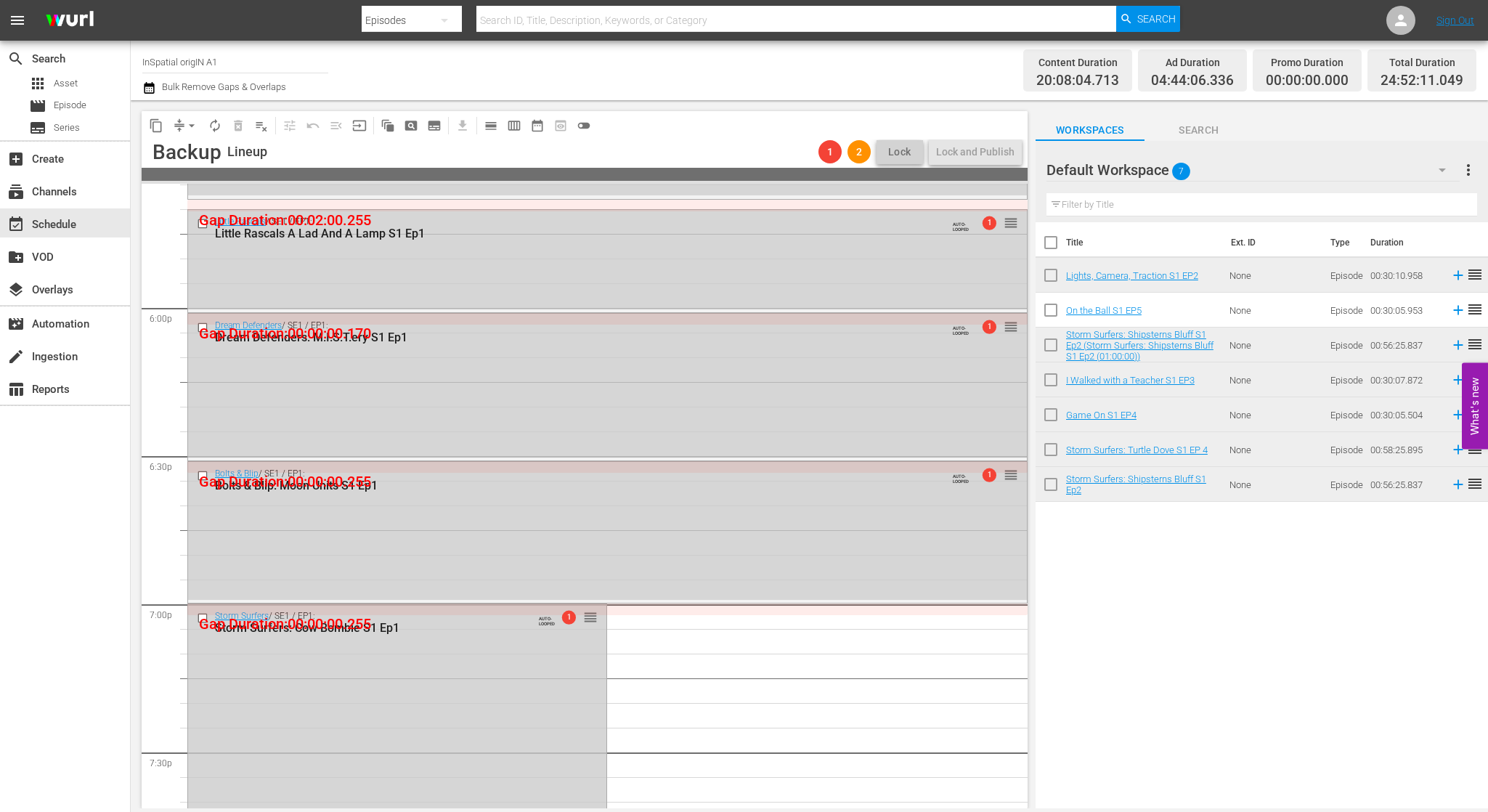
click at [739, 389] on div "Dream Defenders / SE1 / EP1: Dream Defenders: M.I.S.T.ery S1 Ep1 AUTO-LOOPED 1 …" at bounding box center [607, 385] width 838 height 144
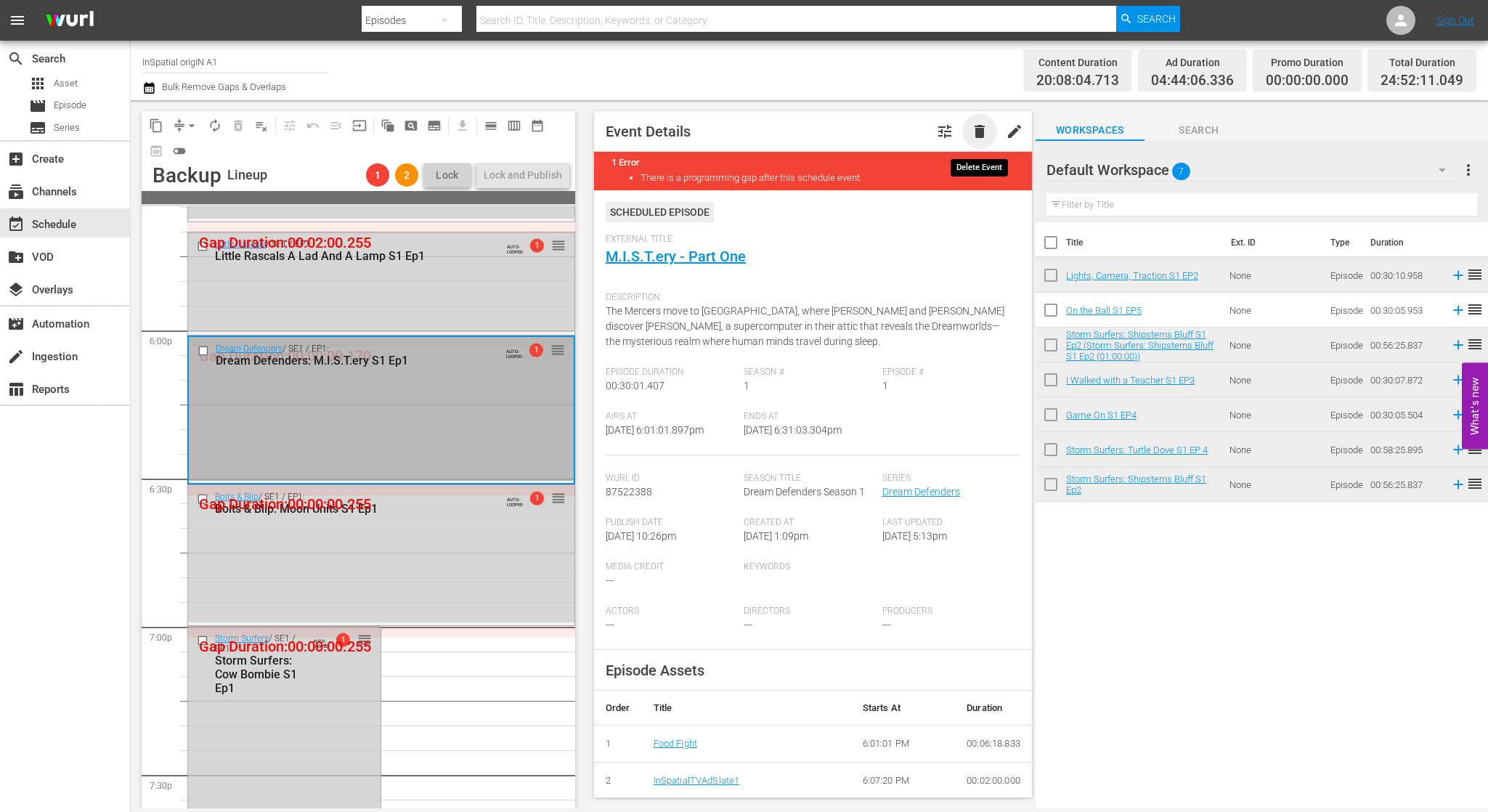
click at [985, 132] on span "delete" at bounding box center [979, 131] width 17 height 17
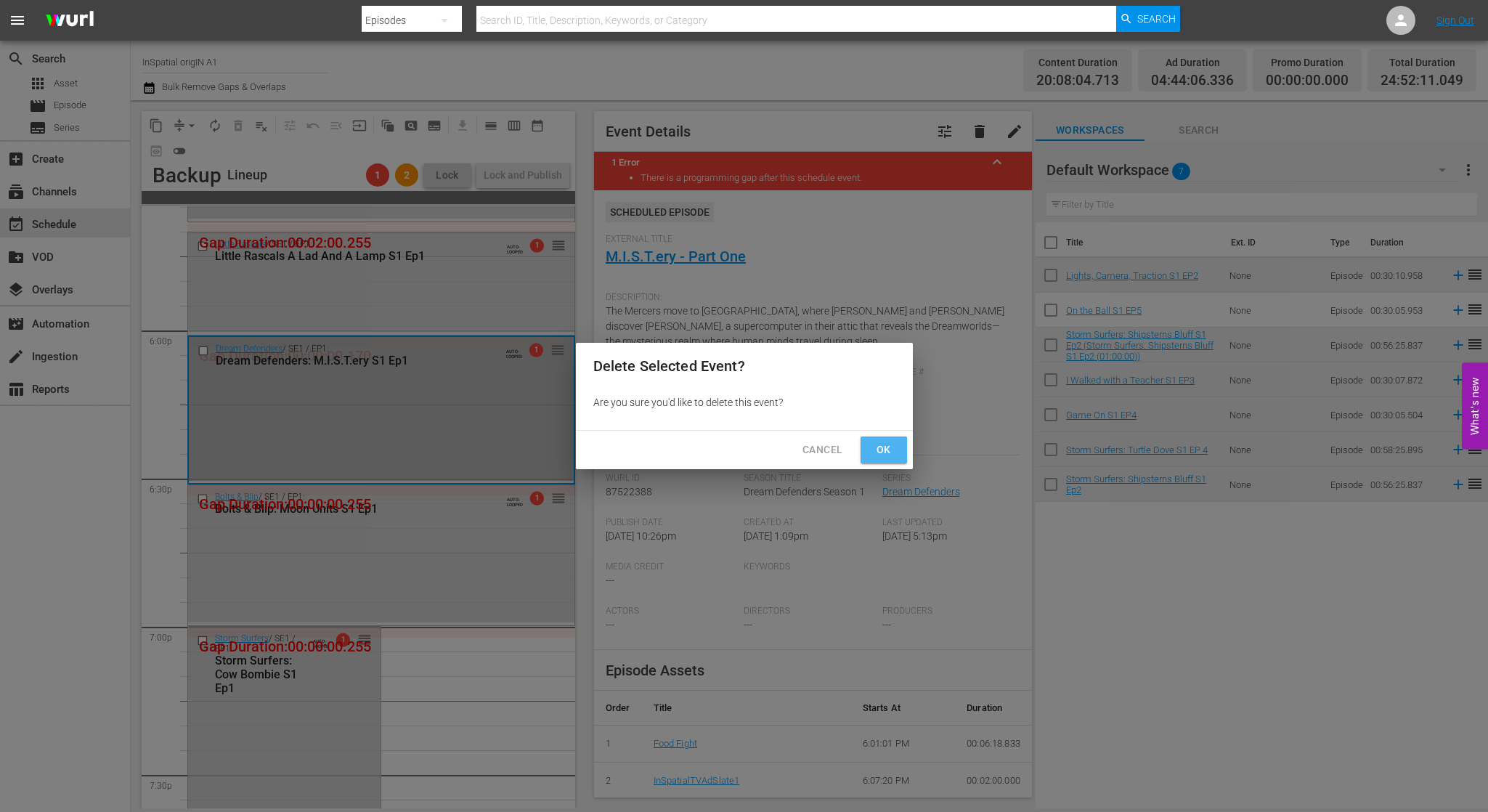
drag, startPoint x: 885, startPoint y: 443, endPoint x: 965, endPoint y: 440, distance: 80.1
click at [885, 442] on span "Ok" at bounding box center [884, 450] width 23 height 18
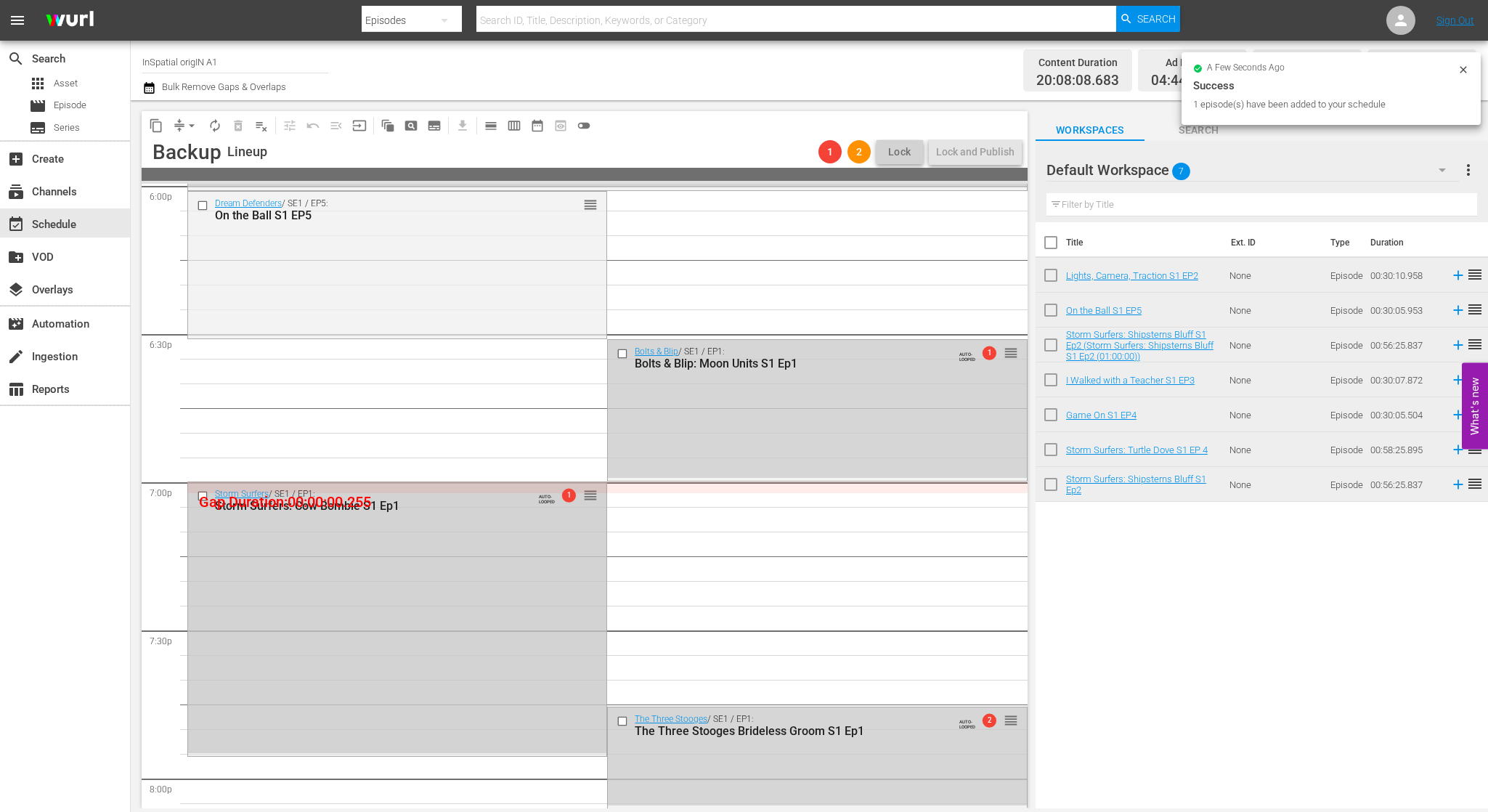
scroll to position [5389, 0]
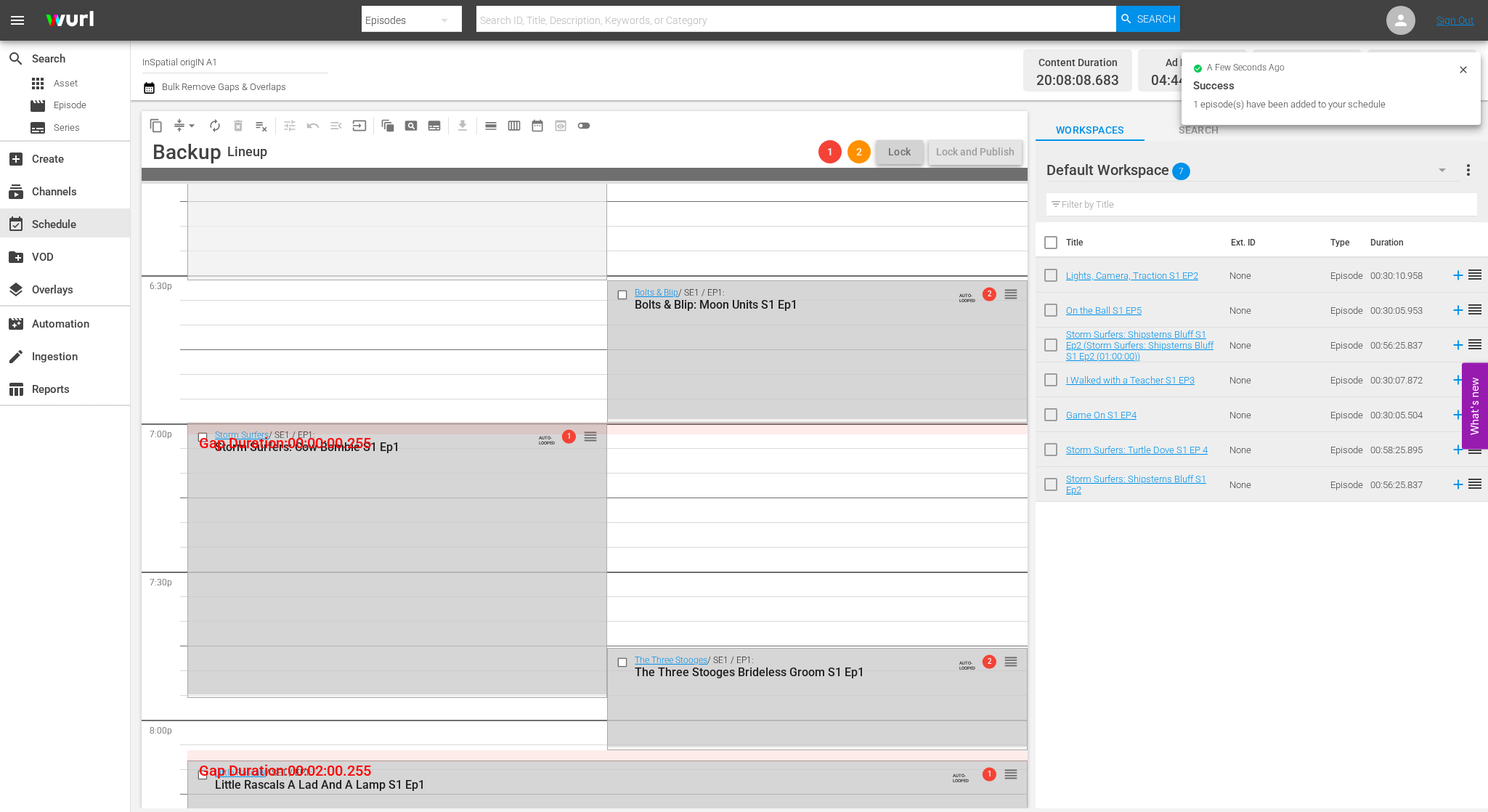
click at [551, 535] on div "Storm Surfers / SE1 / EP1: Storm Surfers: Cow Bombie S1 Ep1 AUTO-LOOPED 1 reord…" at bounding box center [397, 559] width 418 height 271
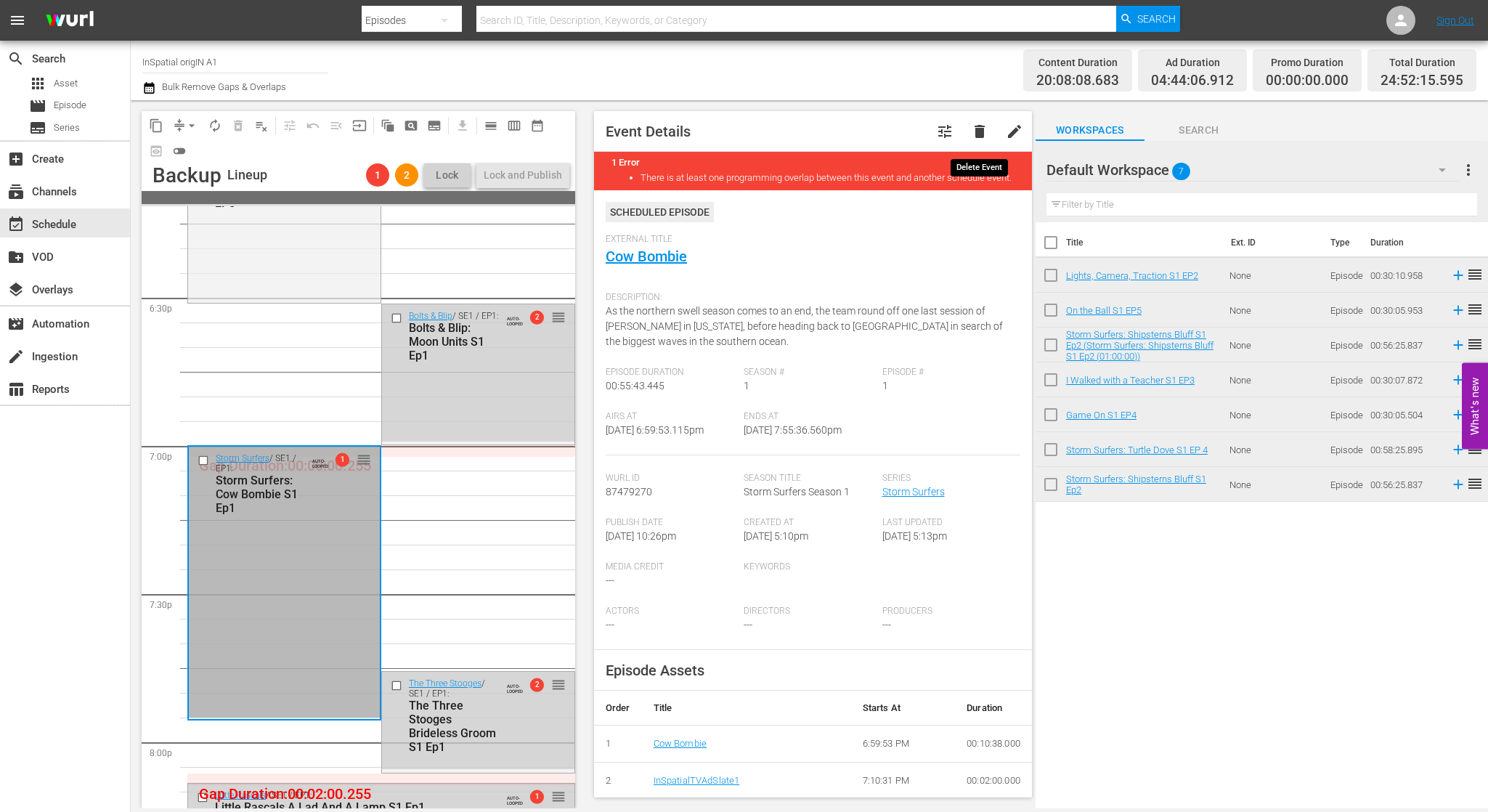
click at [984, 138] on span "delete" at bounding box center [979, 131] width 17 height 17
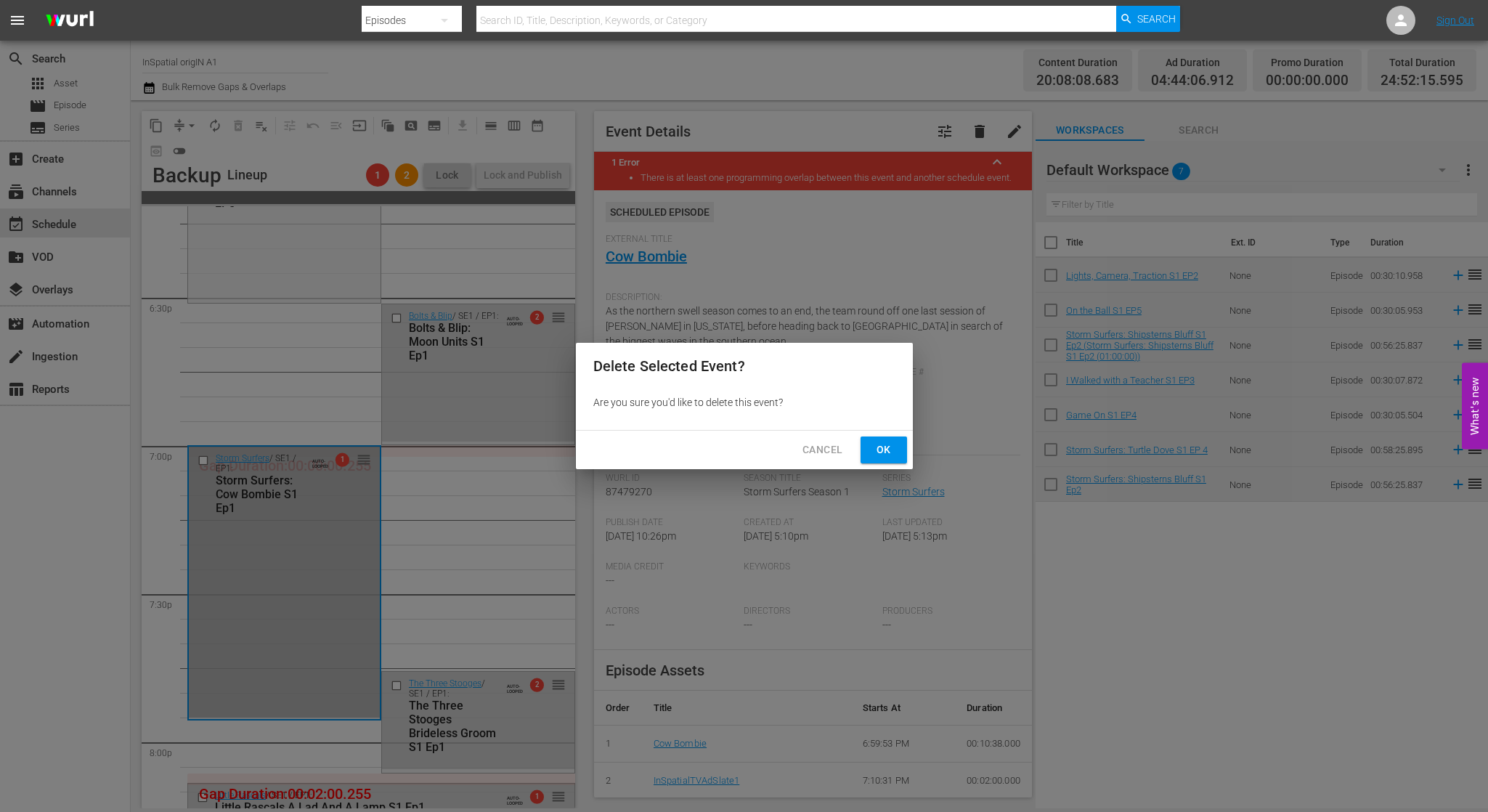
click at [893, 443] on span "Ok" at bounding box center [884, 450] width 23 height 18
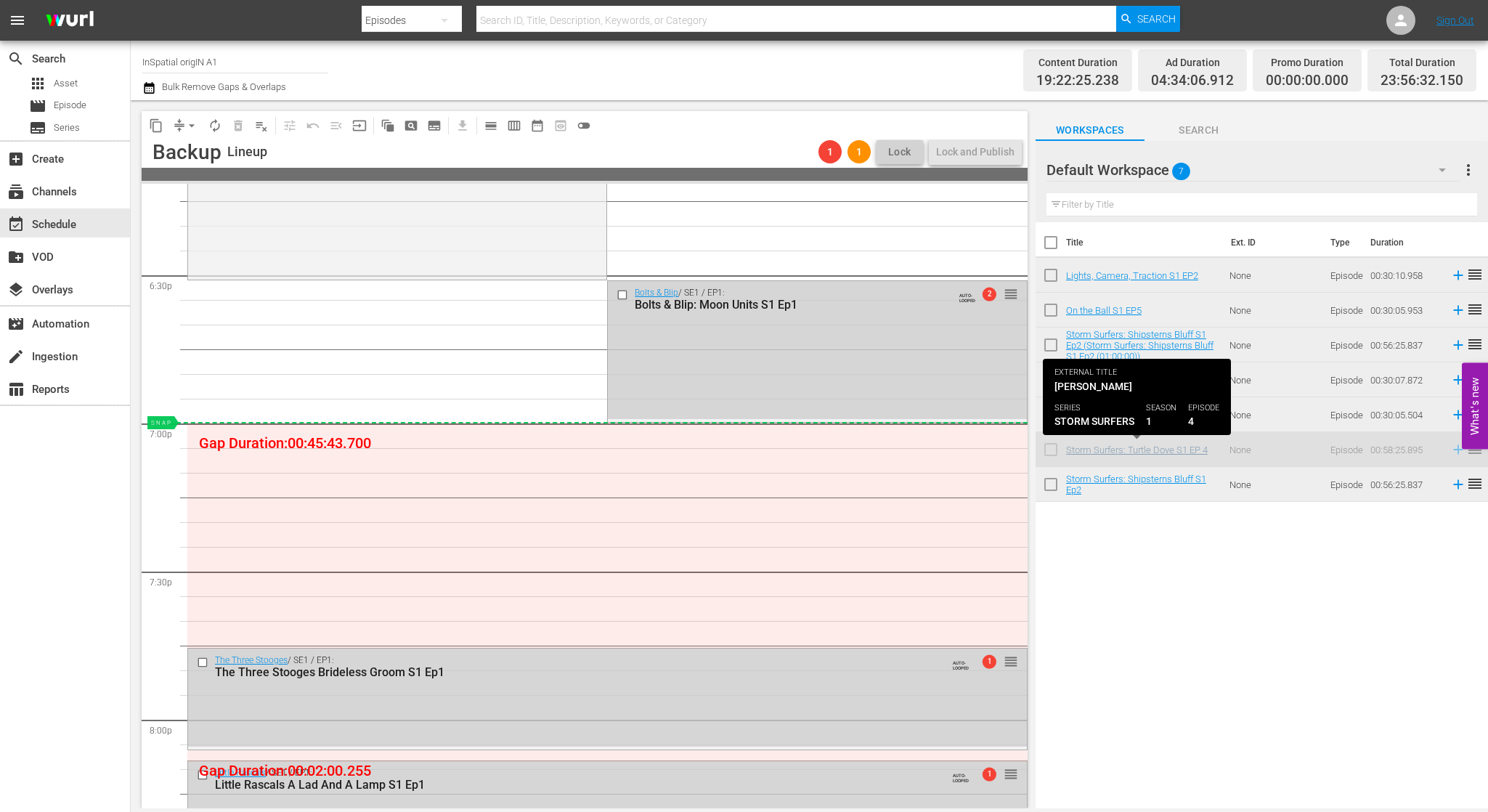
drag, startPoint x: 1115, startPoint y: 446, endPoint x: 1066, endPoint y: 449, distance: 49.1
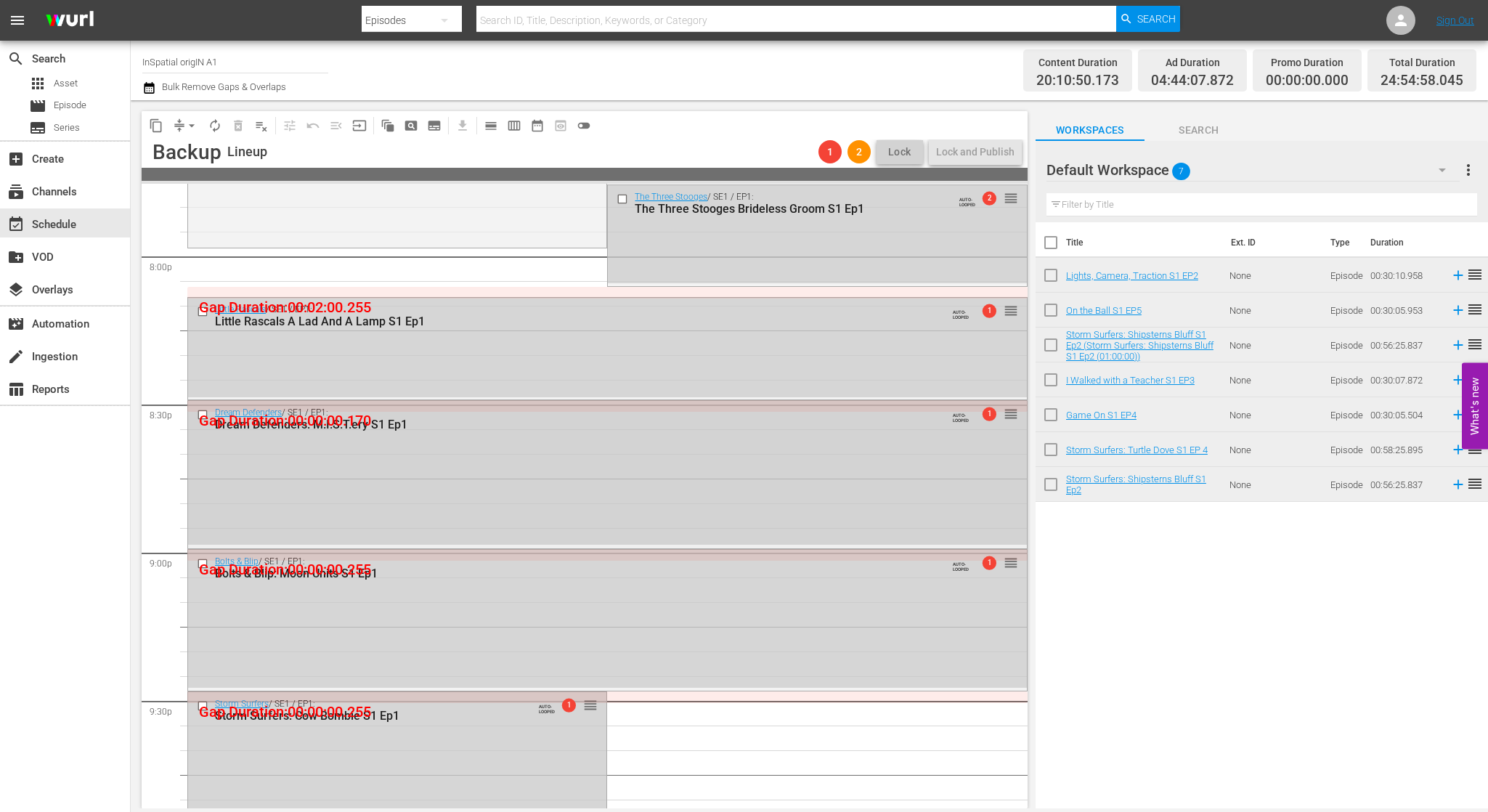
scroll to position [5855, 0]
click at [741, 463] on div "Dream Defenders / SE1 / EP1: Dream Defenders: M.I.S.T.ery S1 Ep1 AUTO-LOOPED 1 …" at bounding box center [607, 470] width 838 height 144
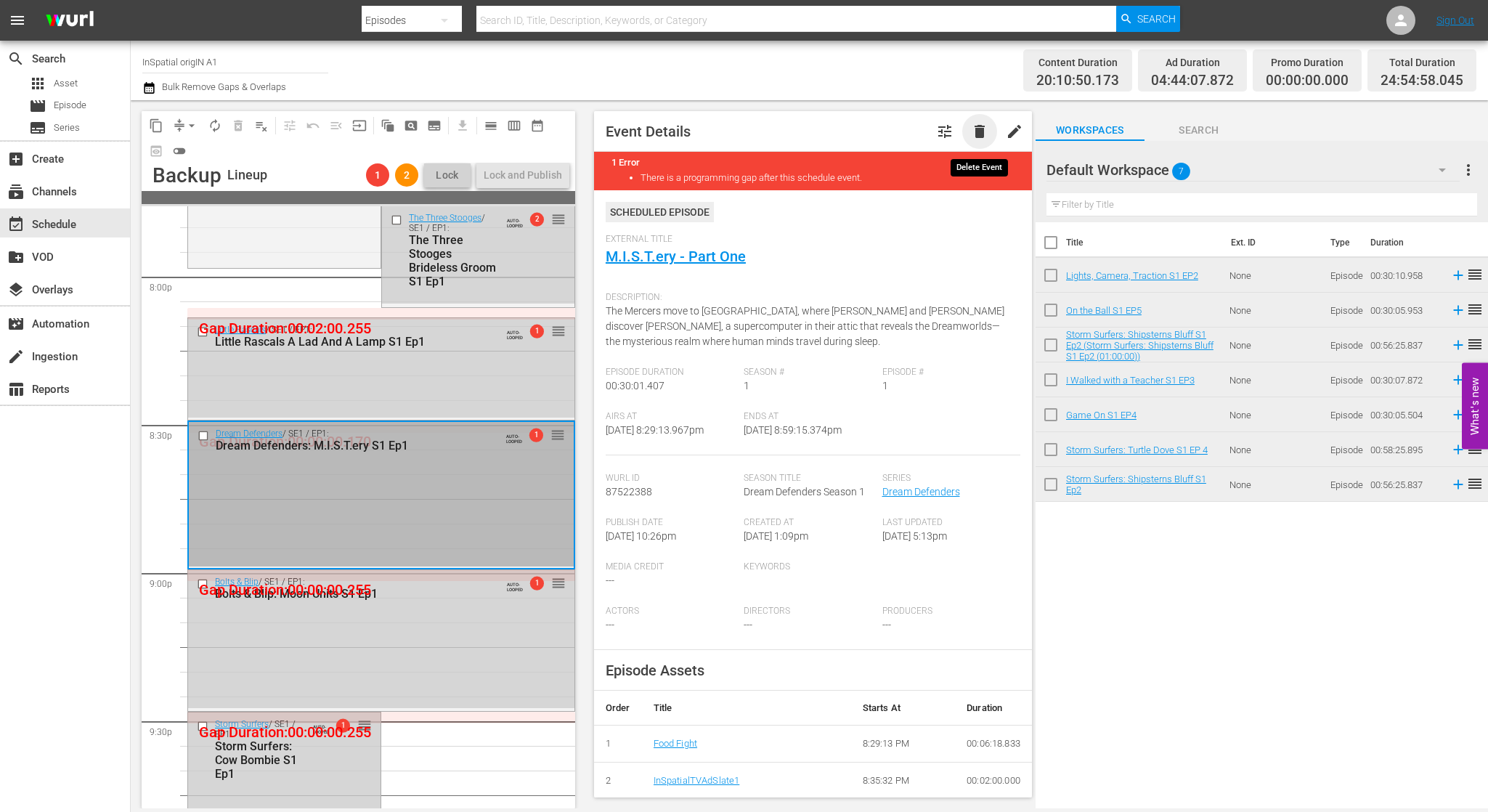
click at [986, 125] on span "delete" at bounding box center [979, 131] width 17 height 17
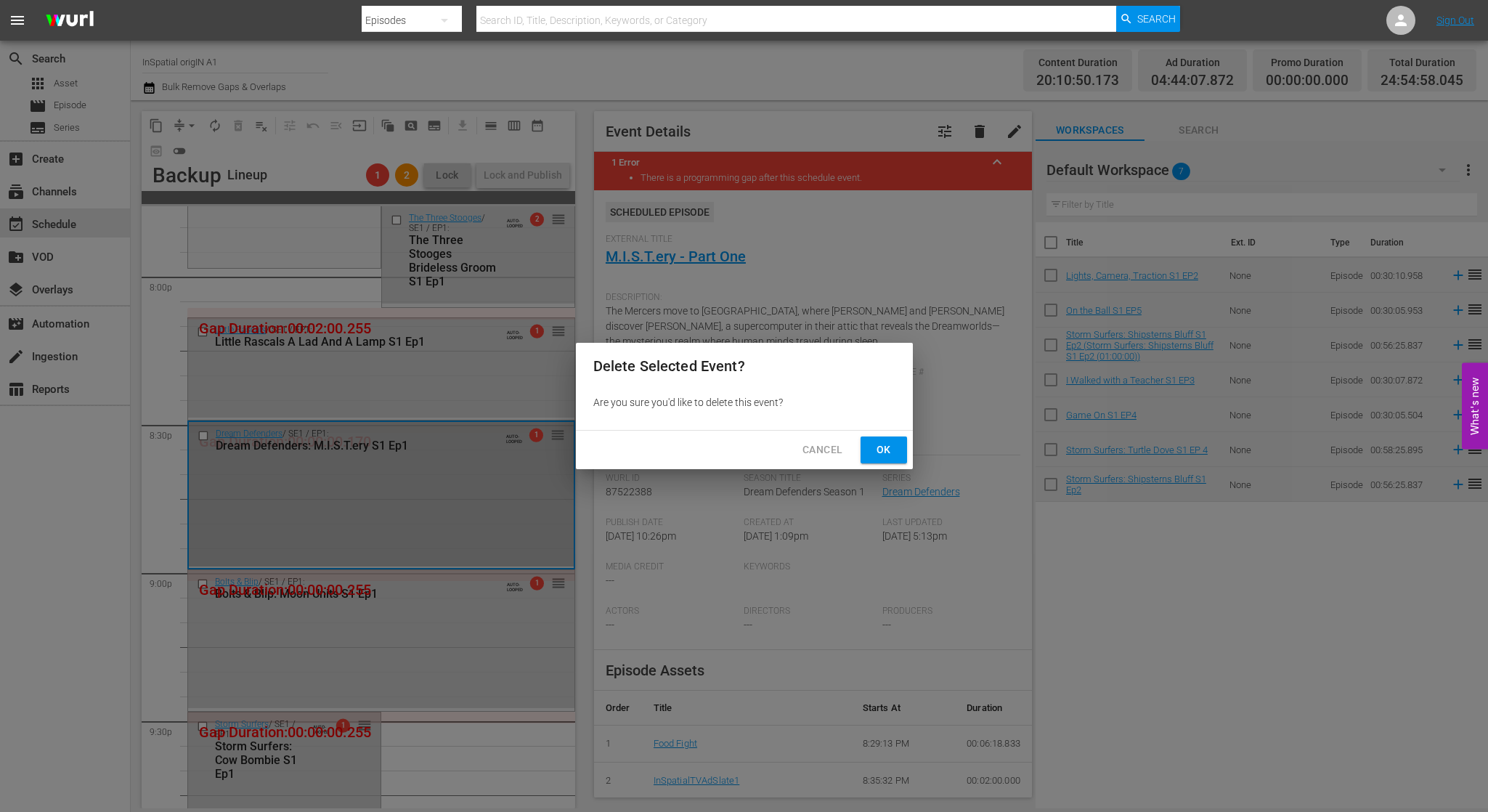
click at [886, 444] on span "Ok" at bounding box center [884, 450] width 23 height 18
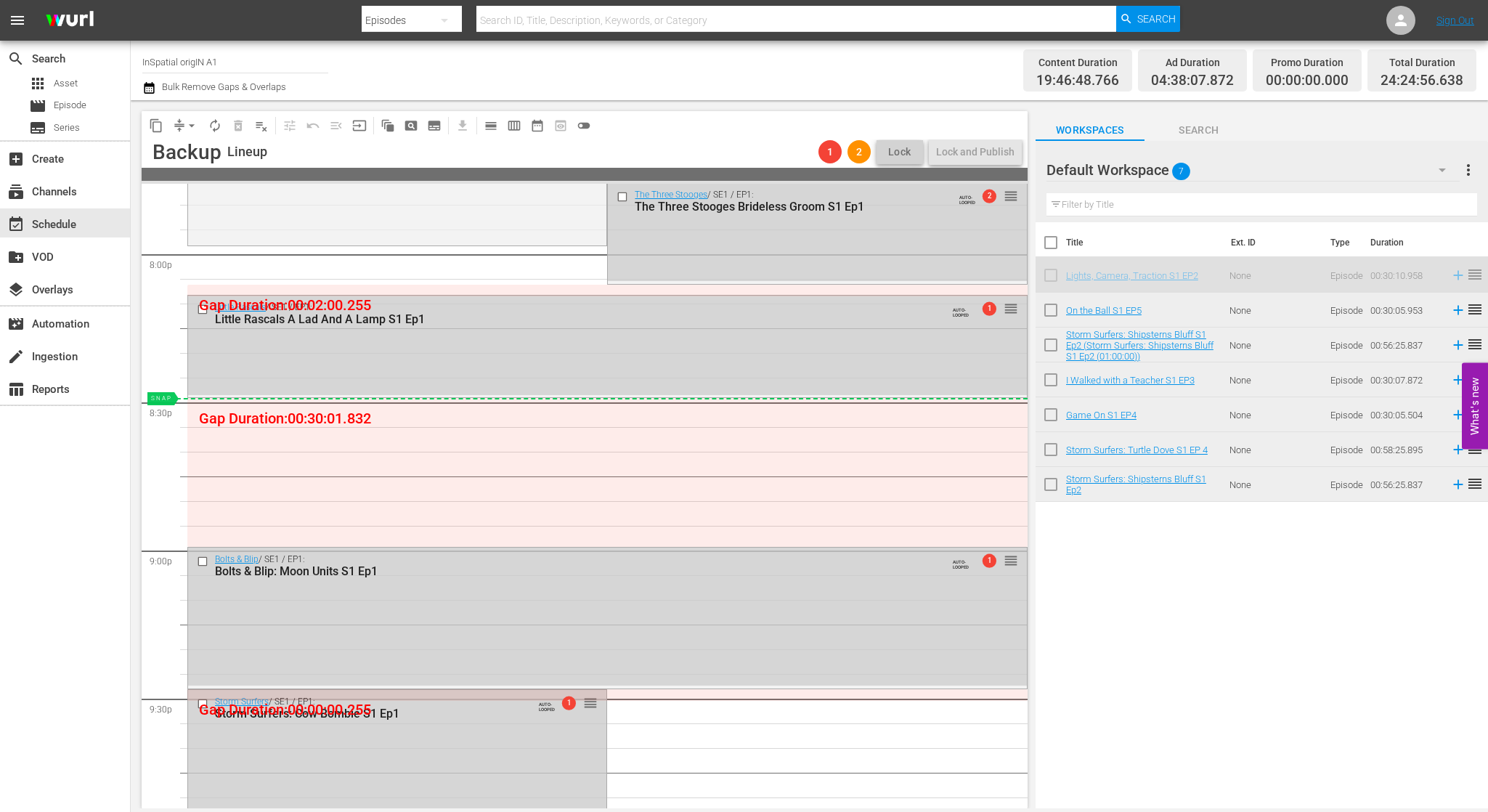
drag, startPoint x: 1167, startPoint y: 275, endPoint x: 1121, endPoint y: 290, distance: 48.4
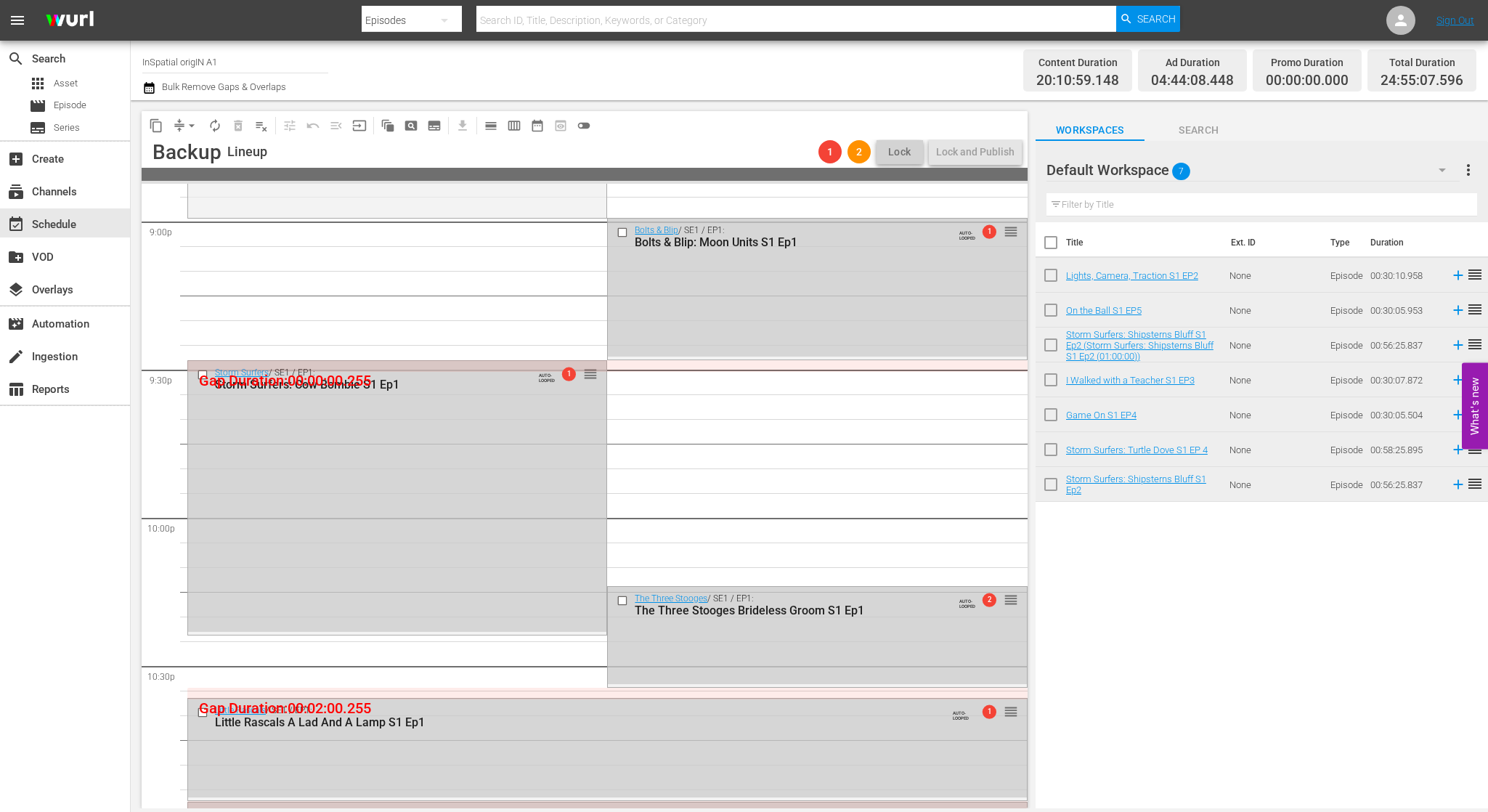
scroll to position [6190, 0]
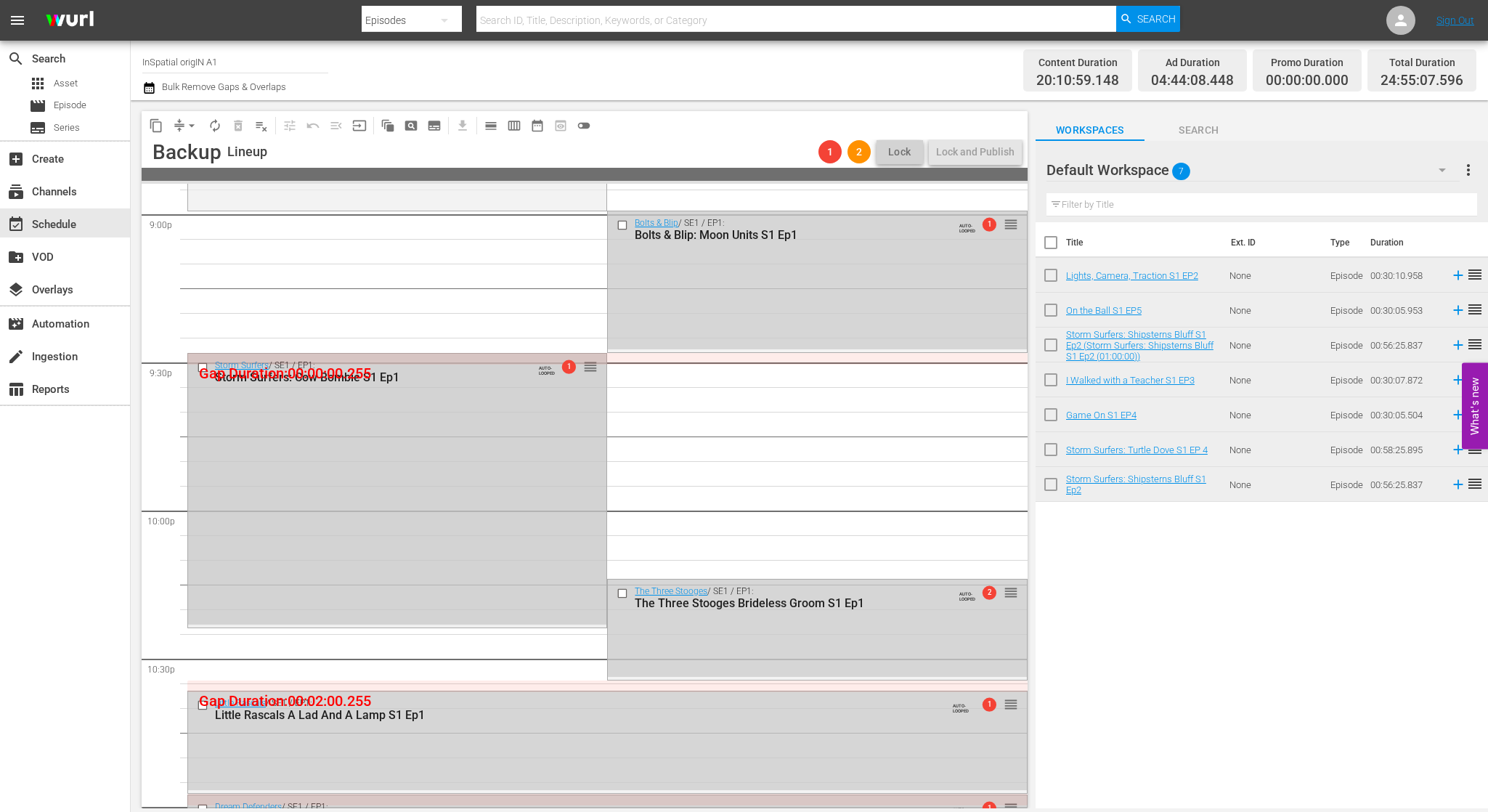
click at [508, 417] on div "Storm Surfers / SE1 / EP1: Storm Surfers: Cow Bombie S1 Ep1 AUTO-LOOPED 1 reord…" at bounding box center [397, 489] width 418 height 271
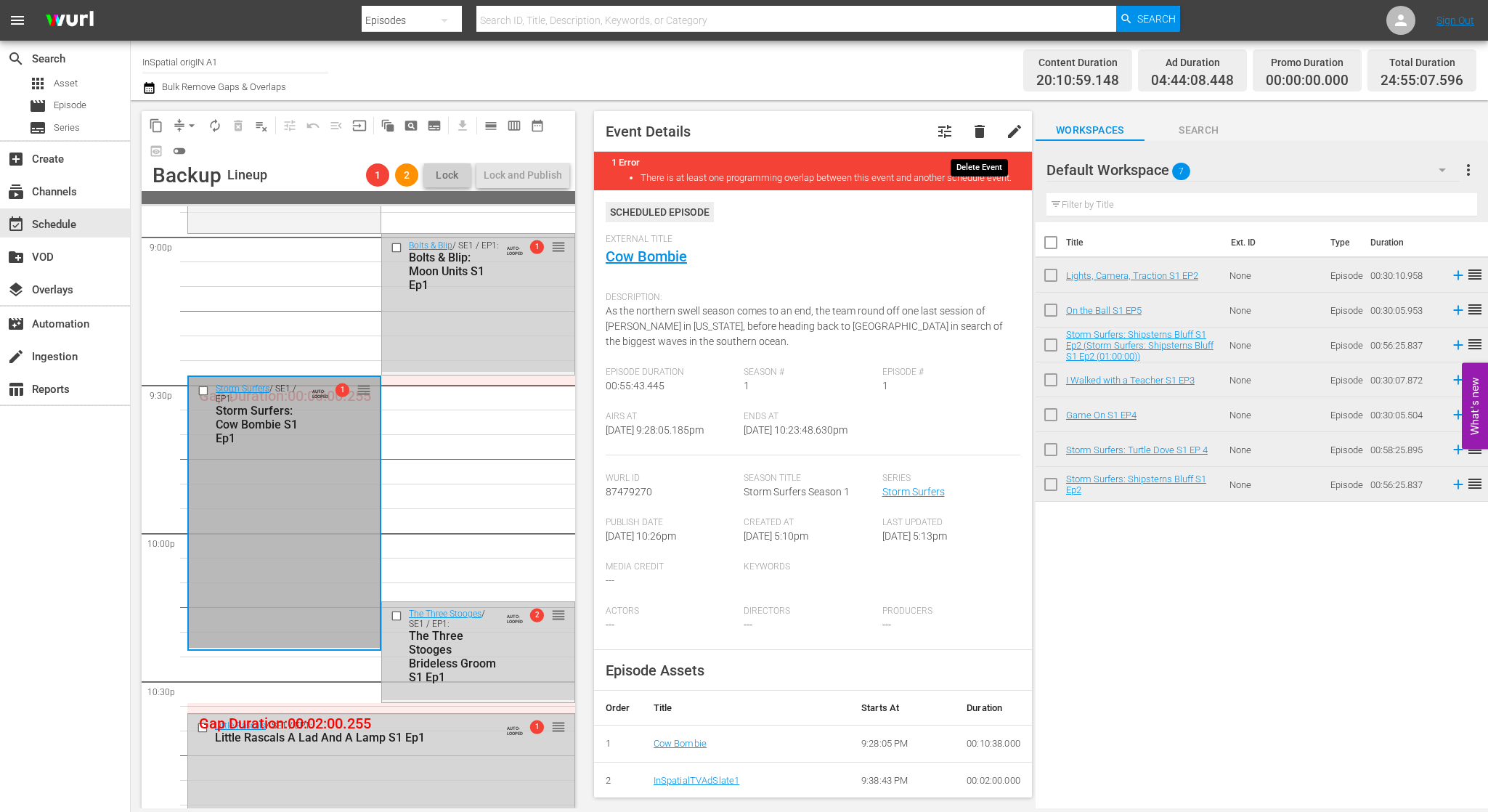
click at [975, 132] on span "delete" at bounding box center [979, 131] width 17 height 17
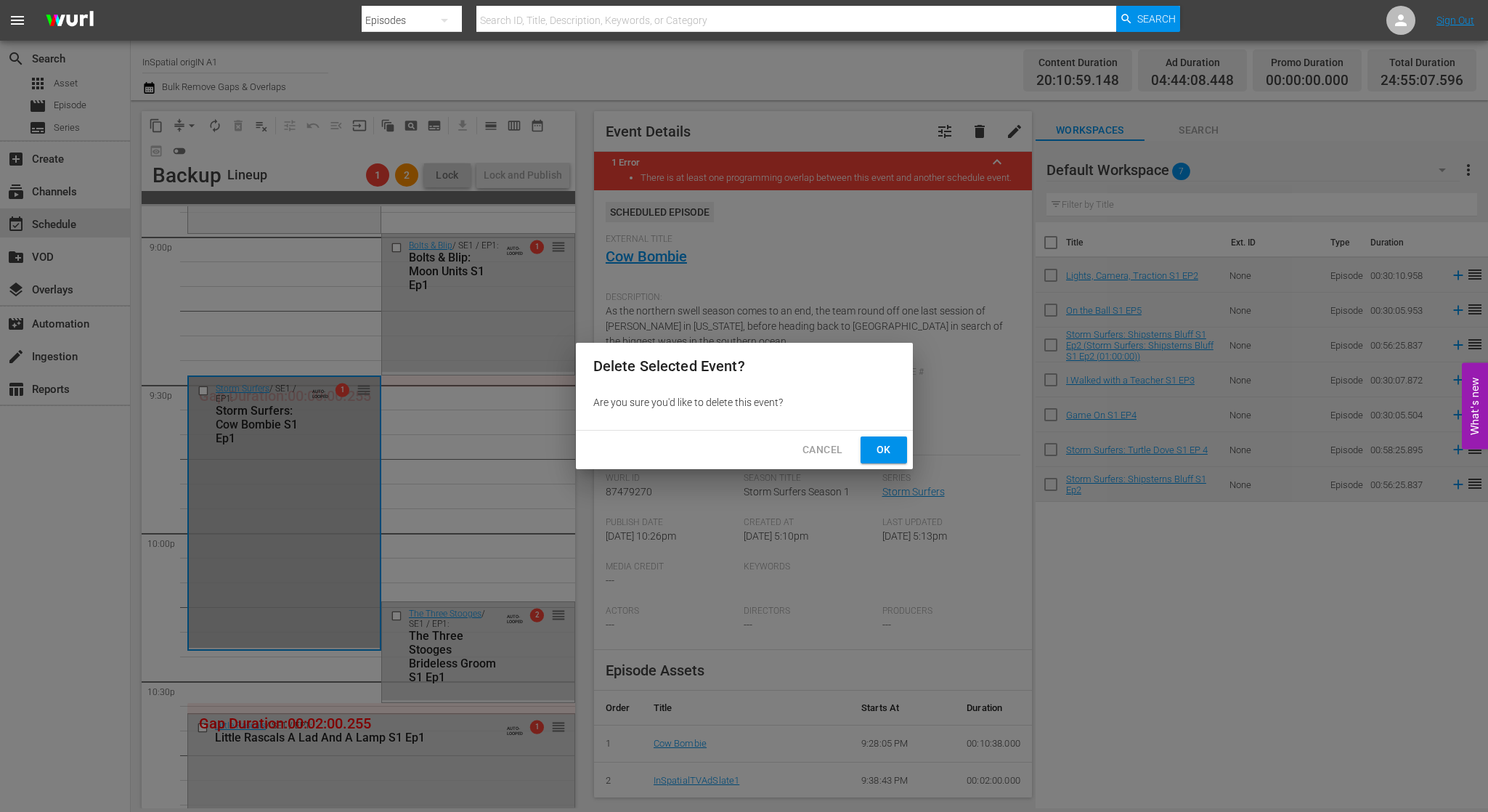
click at [886, 444] on span "Ok" at bounding box center [884, 450] width 23 height 18
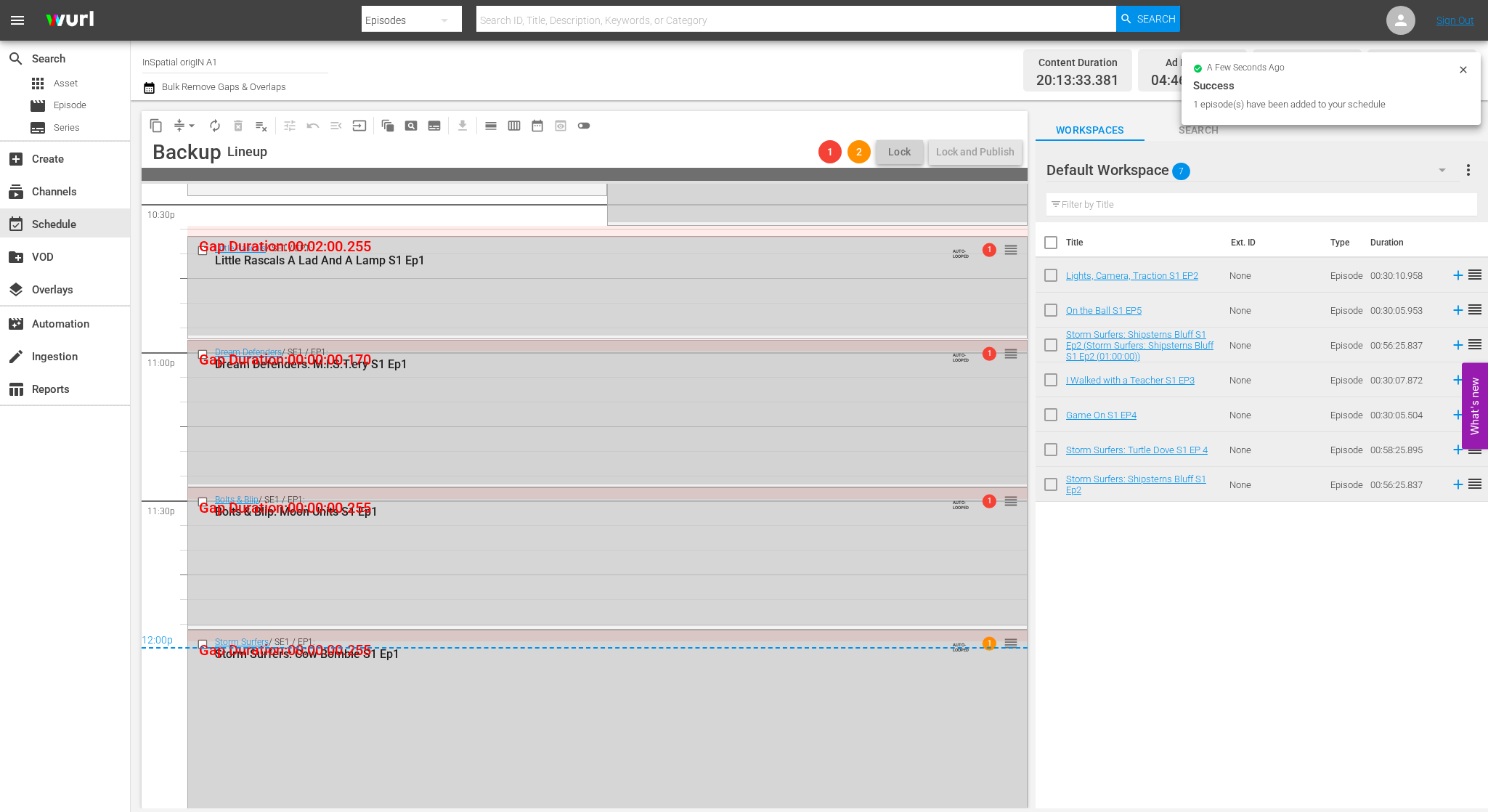
scroll to position [6646, 0]
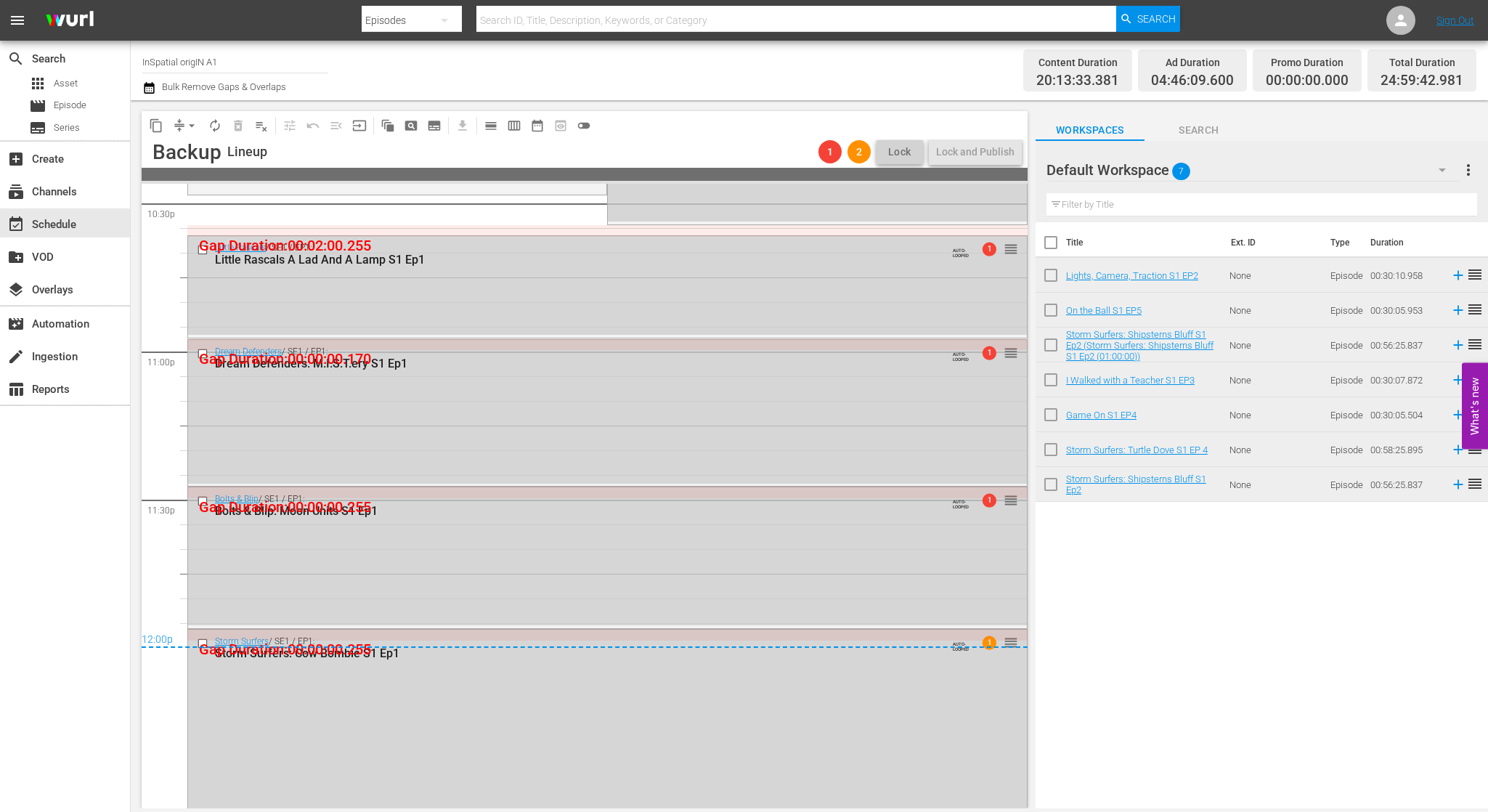
click at [629, 395] on div "Dream Defenders / SE1 / EP1: Dream Defenders: M.I.S.T.ery S1 Ep1 AUTO-LOOPED 1 …" at bounding box center [607, 412] width 838 height 144
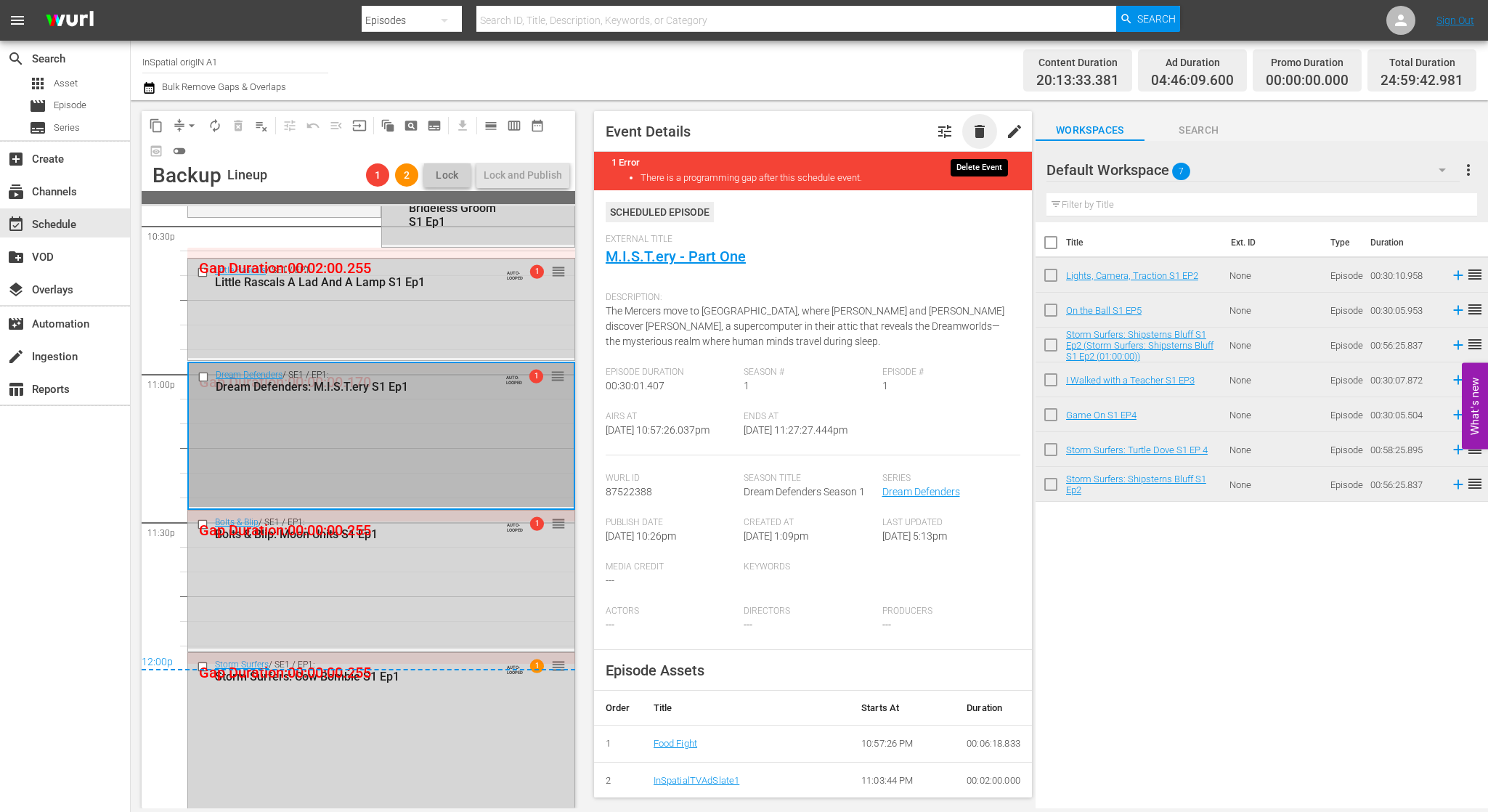
click at [981, 130] on span "delete" at bounding box center [979, 131] width 17 height 17
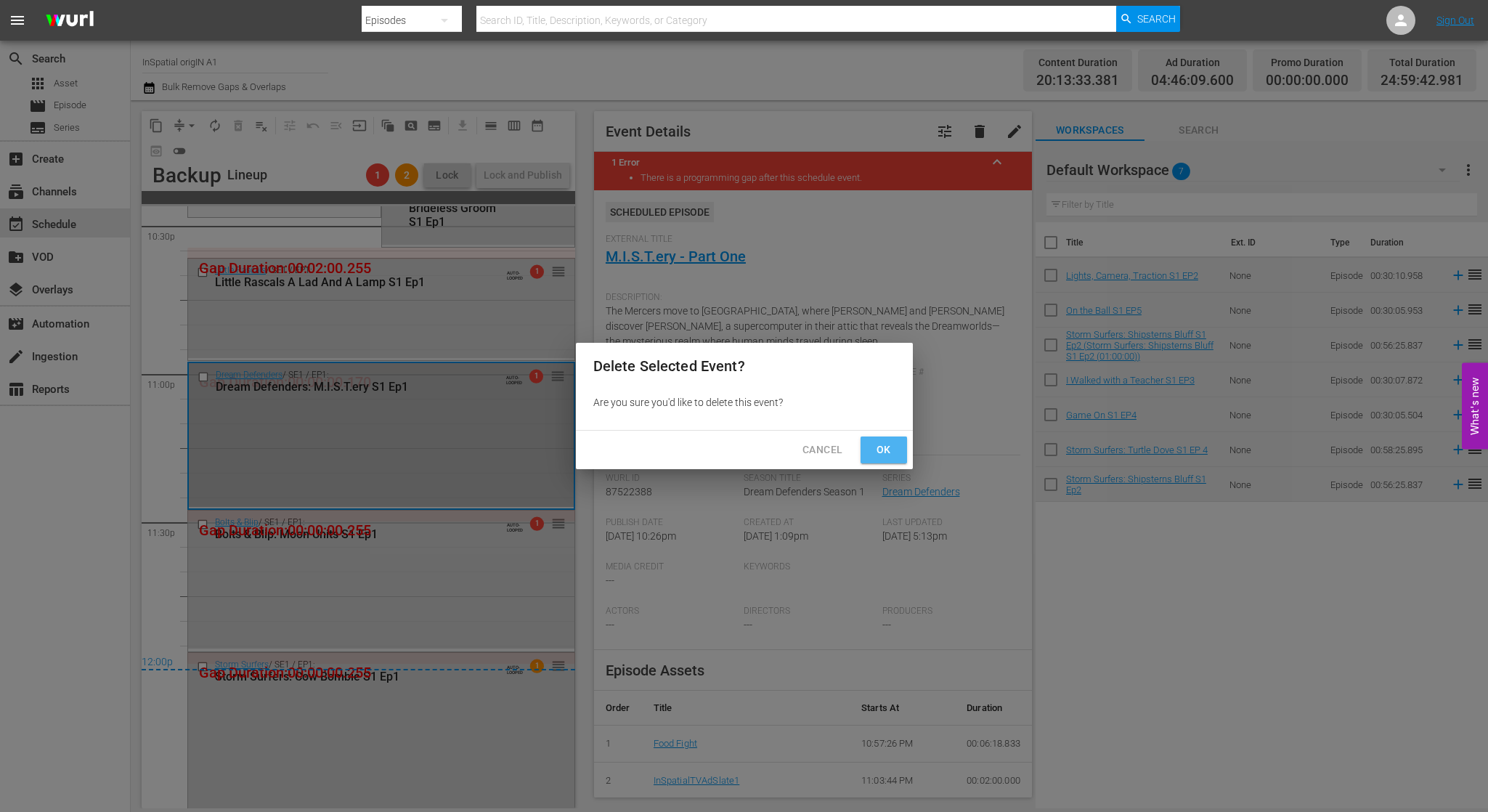
click at [881, 446] on span "Ok" at bounding box center [884, 450] width 23 height 18
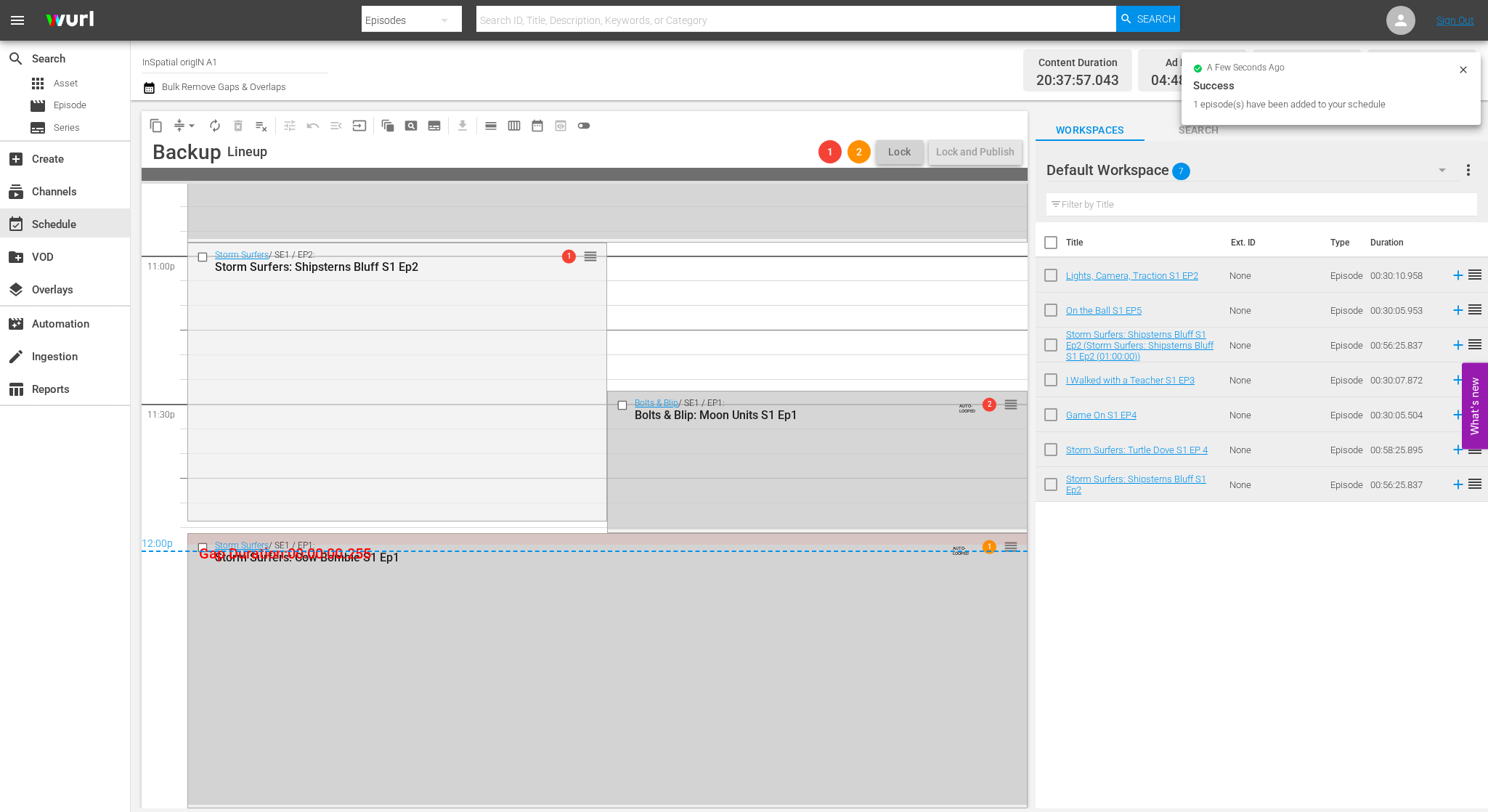
scroll to position [6742, 0]
click at [777, 608] on div "Storm Surfers / SE1 / EP1: Storm Surfers: Cow Bombie S1 Ep1 AUTO-LOOPED 1 reord…" at bounding box center [607, 669] width 838 height 271
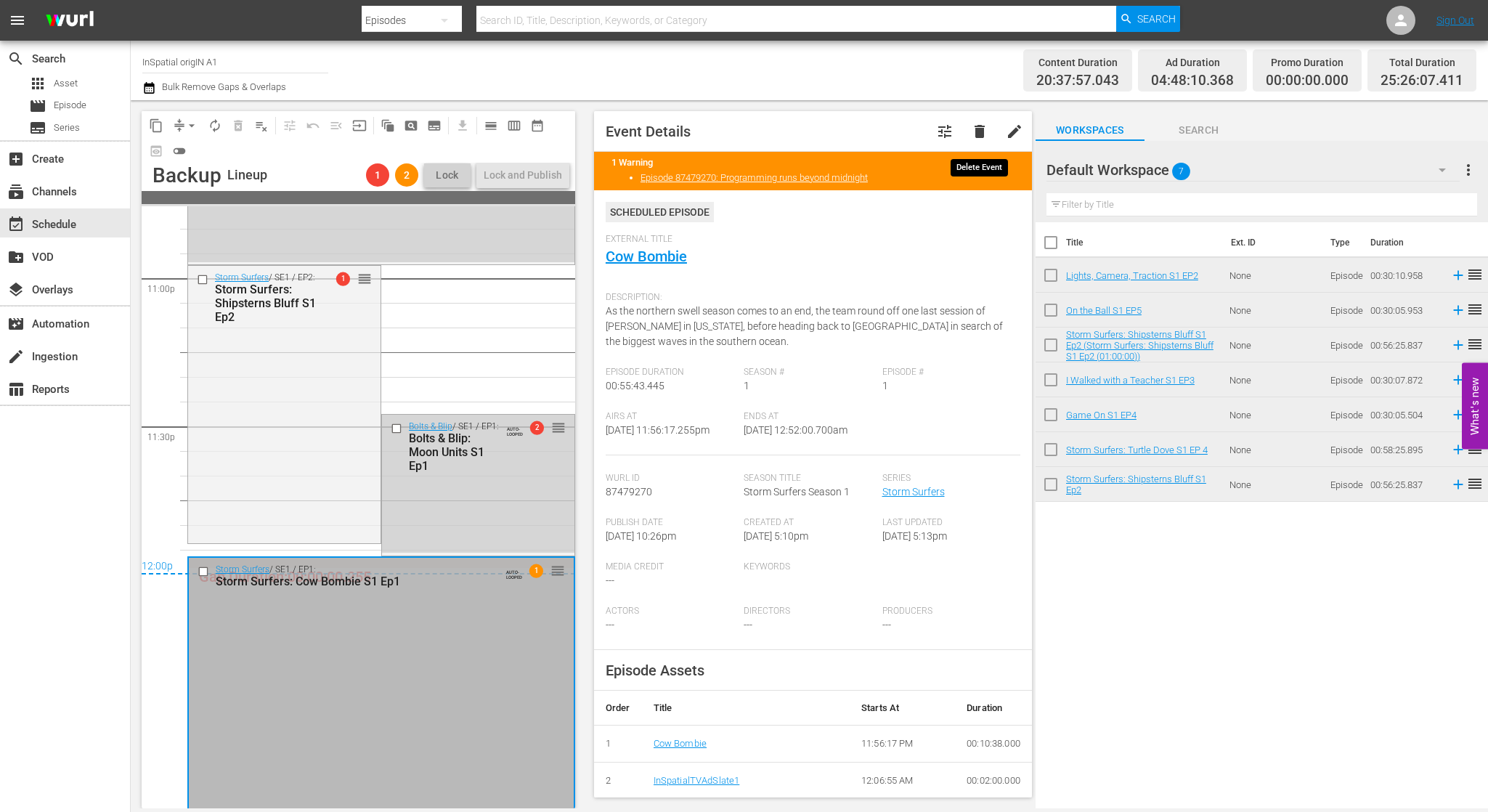
click at [985, 133] on span "delete" at bounding box center [979, 131] width 17 height 17
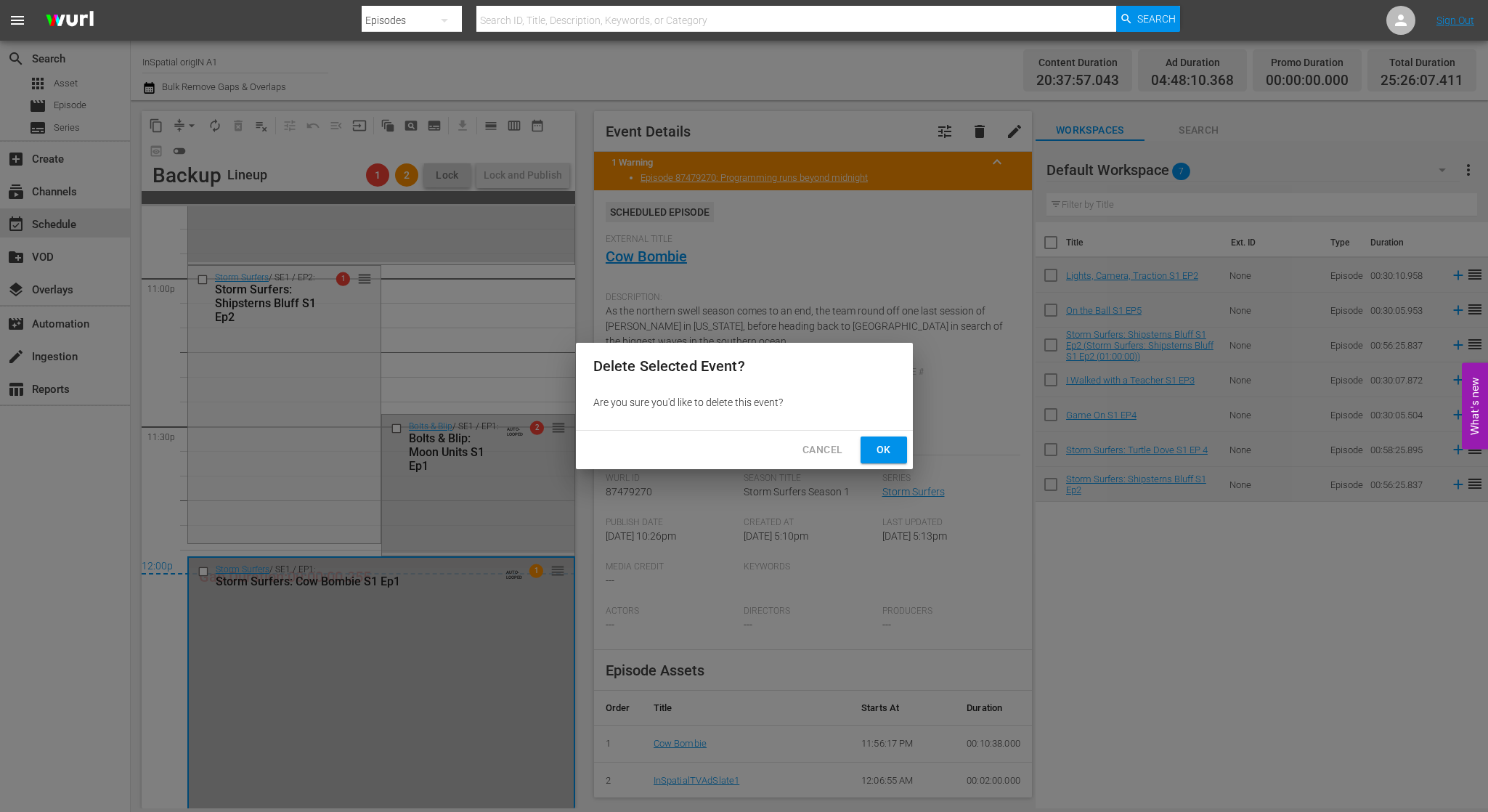
click at [872, 446] on span "Ok" at bounding box center [884, 450] width 23 height 18
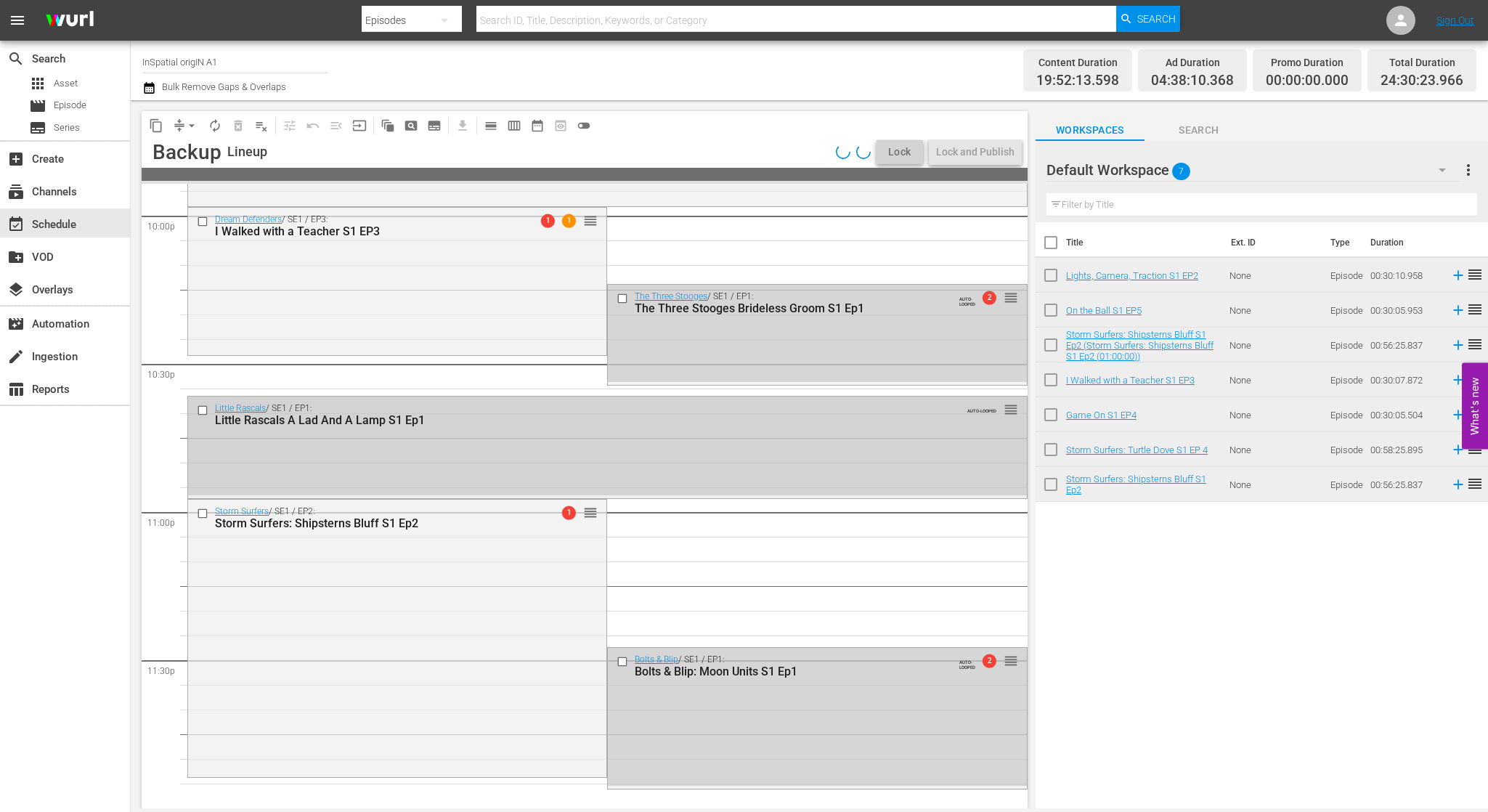
scroll to position [6485, 0]
click at [519, 550] on div "Storm Surfers / SE1 / EP2: Storm Surfers: Shipsterns Bluff S1 Ep2 1 reorder" at bounding box center [397, 637] width 418 height 275
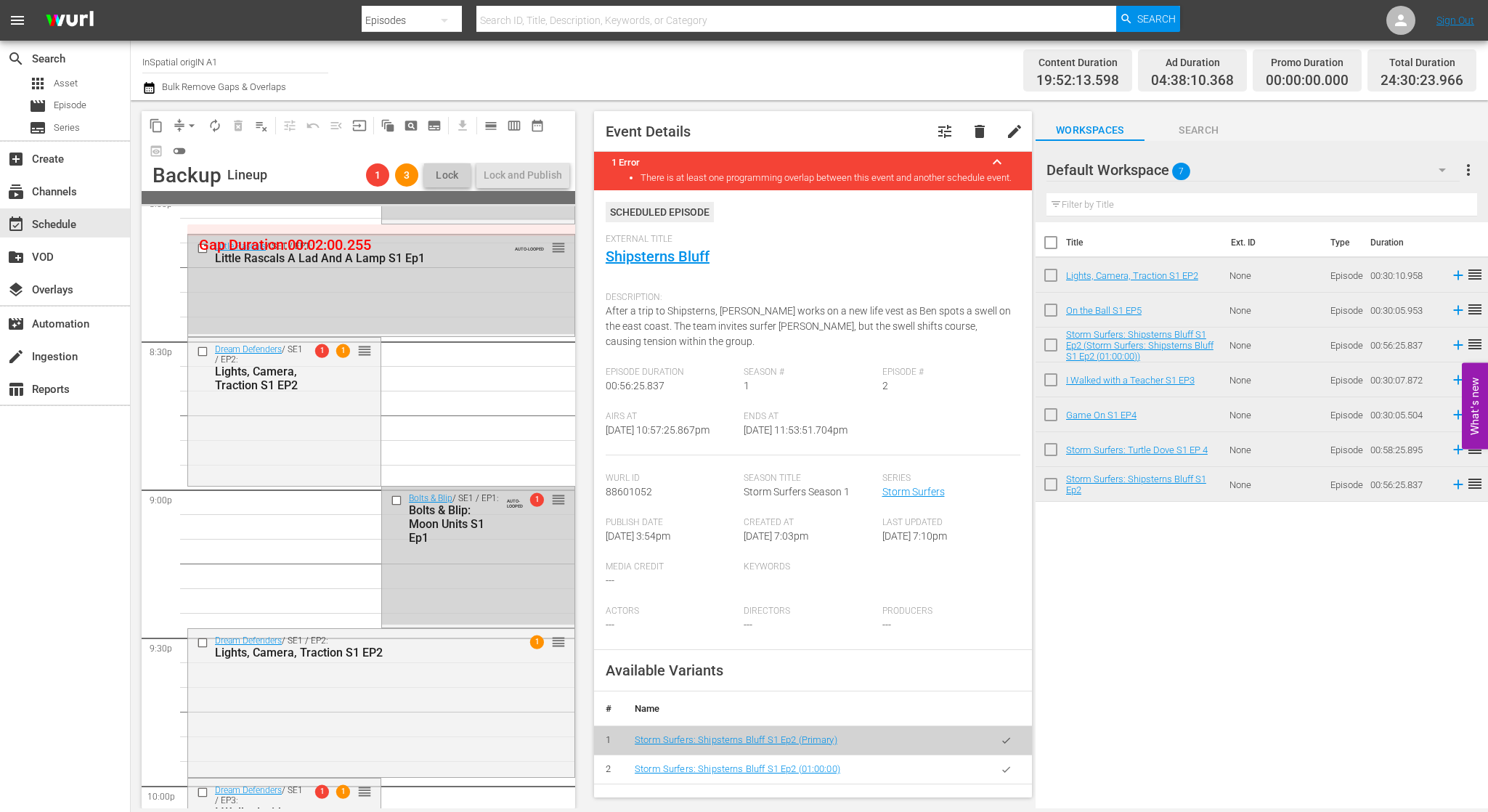
scroll to position [5927, 0]
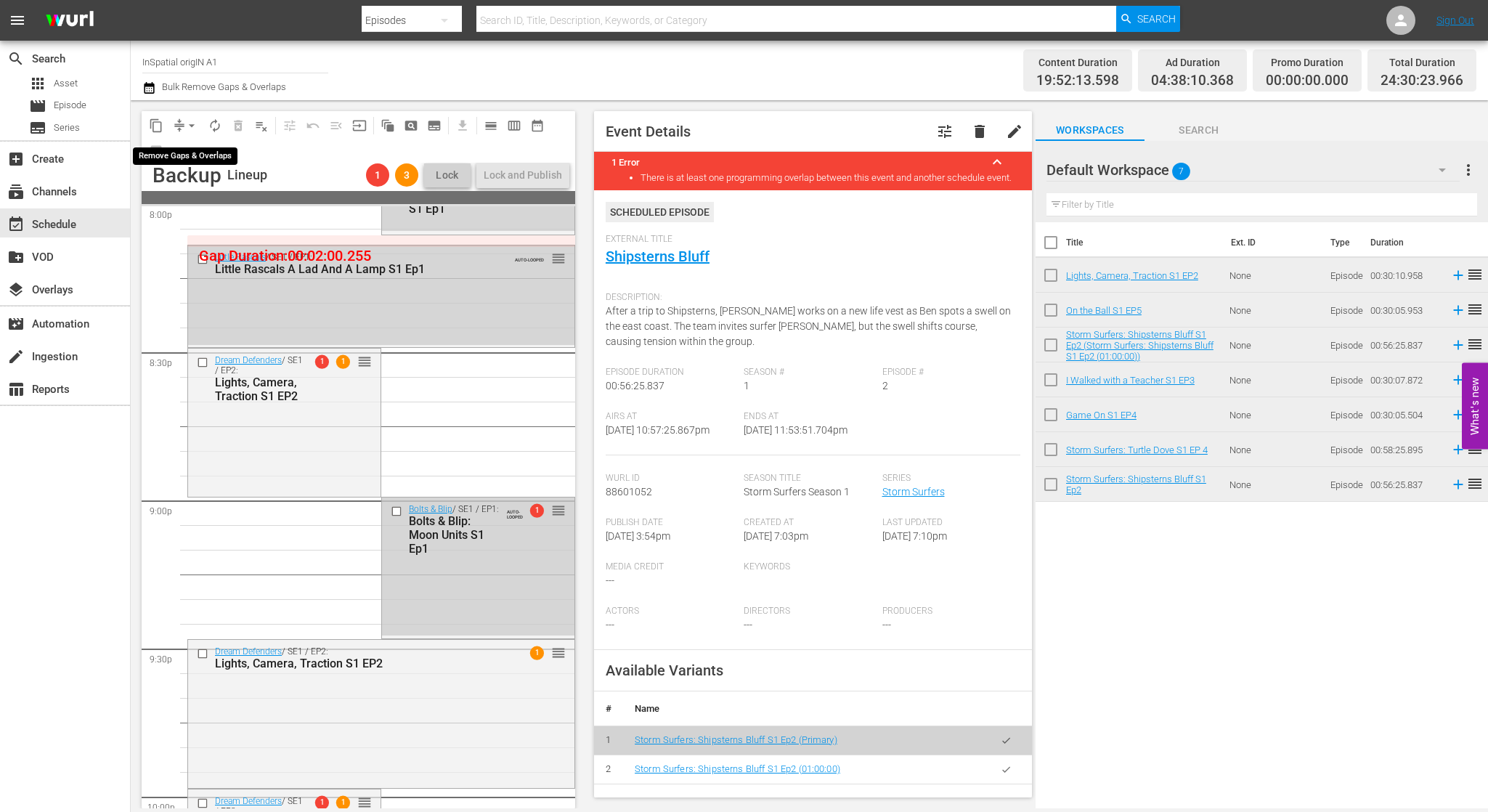
click at [193, 120] on span "arrow_drop_down" at bounding box center [191, 125] width 14 height 14
click at [207, 158] on li "Align to Midnight" at bounding box center [192, 155] width 120 height 24
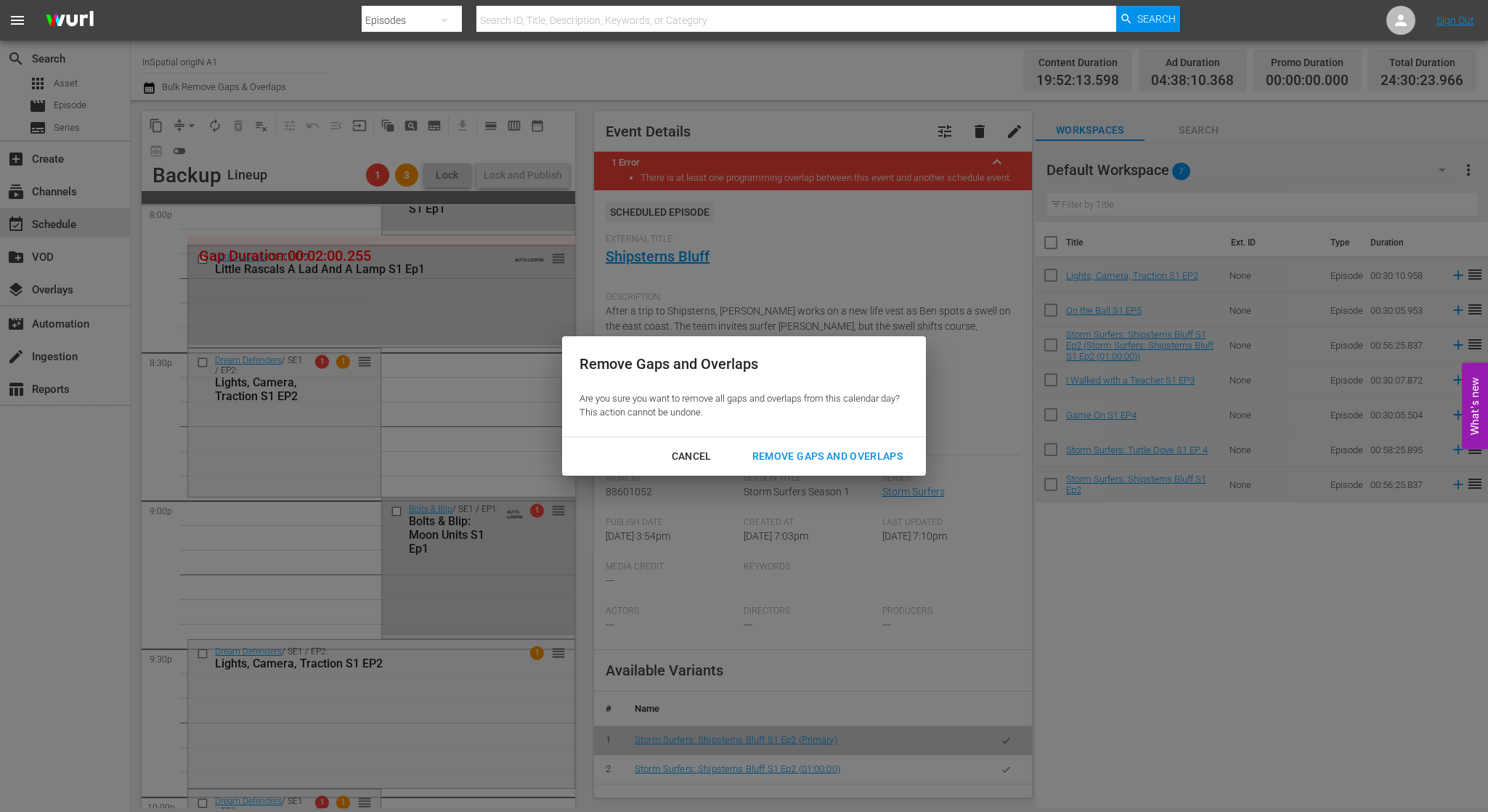
click at [796, 448] on div "Remove Gaps and Overlaps" at bounding box center [827, 456] width 174 height 18
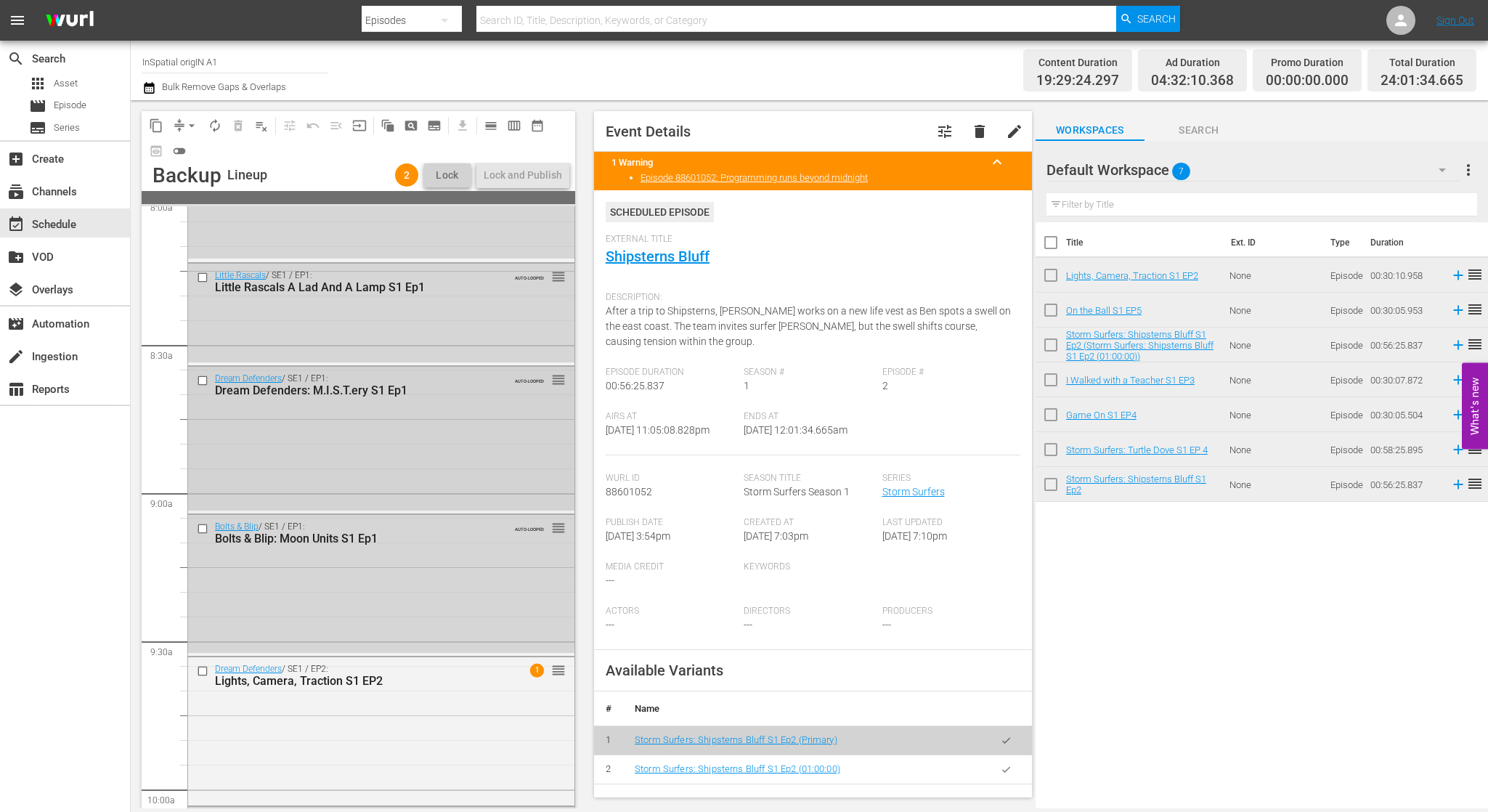
scroll to position [2378, 0]
click at [481, 423] on div "Dream Defenders / SE1 / EP1: Dream Defenders: M.I.S.T.ery S1 Ep1 AUTO-LOOPED re…" at bounding box center [381, 439] width 386 height 144
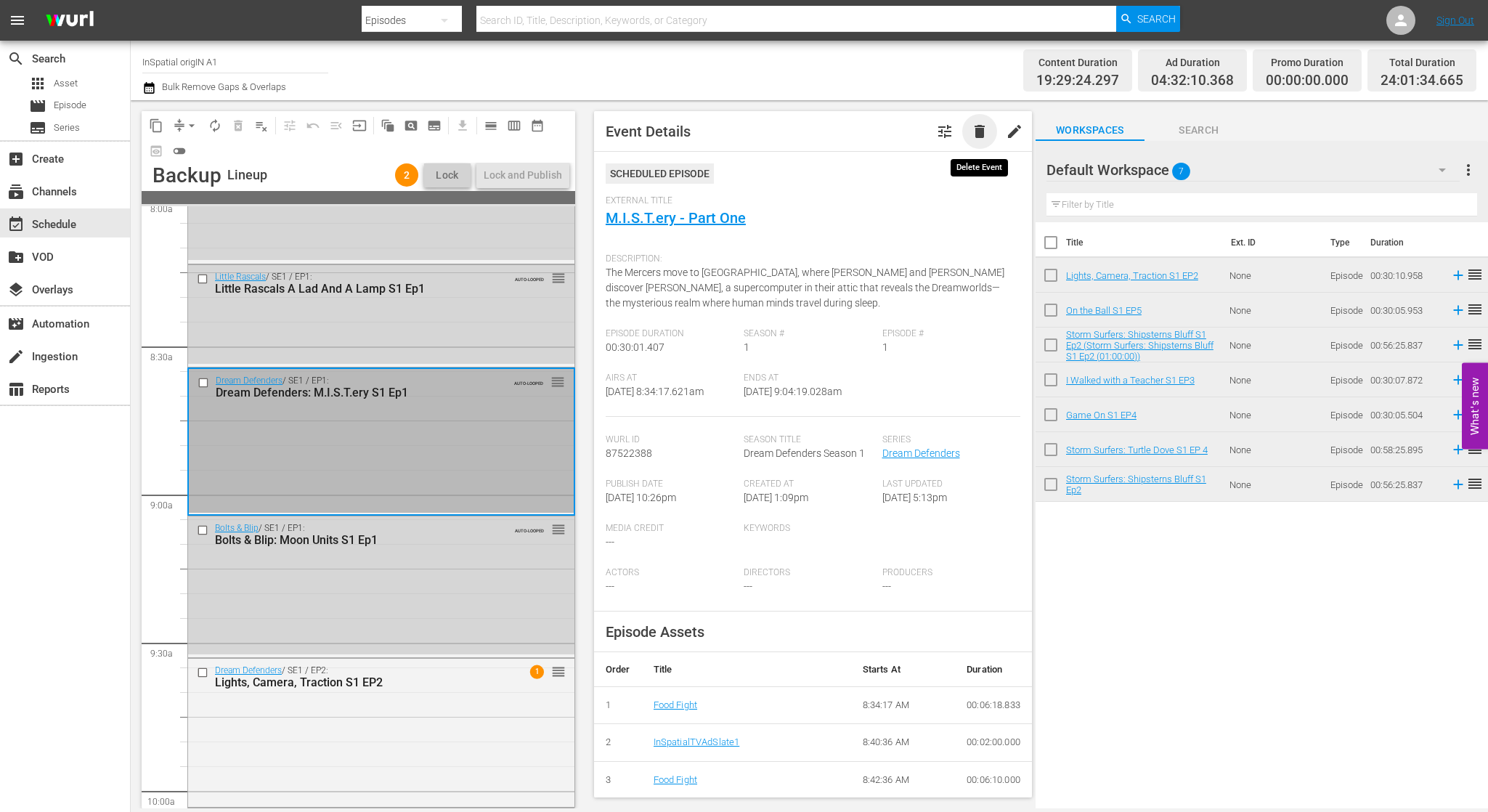
click at [972, 135] on span "delete" at bounding box center [979, 131] width 17 height 17
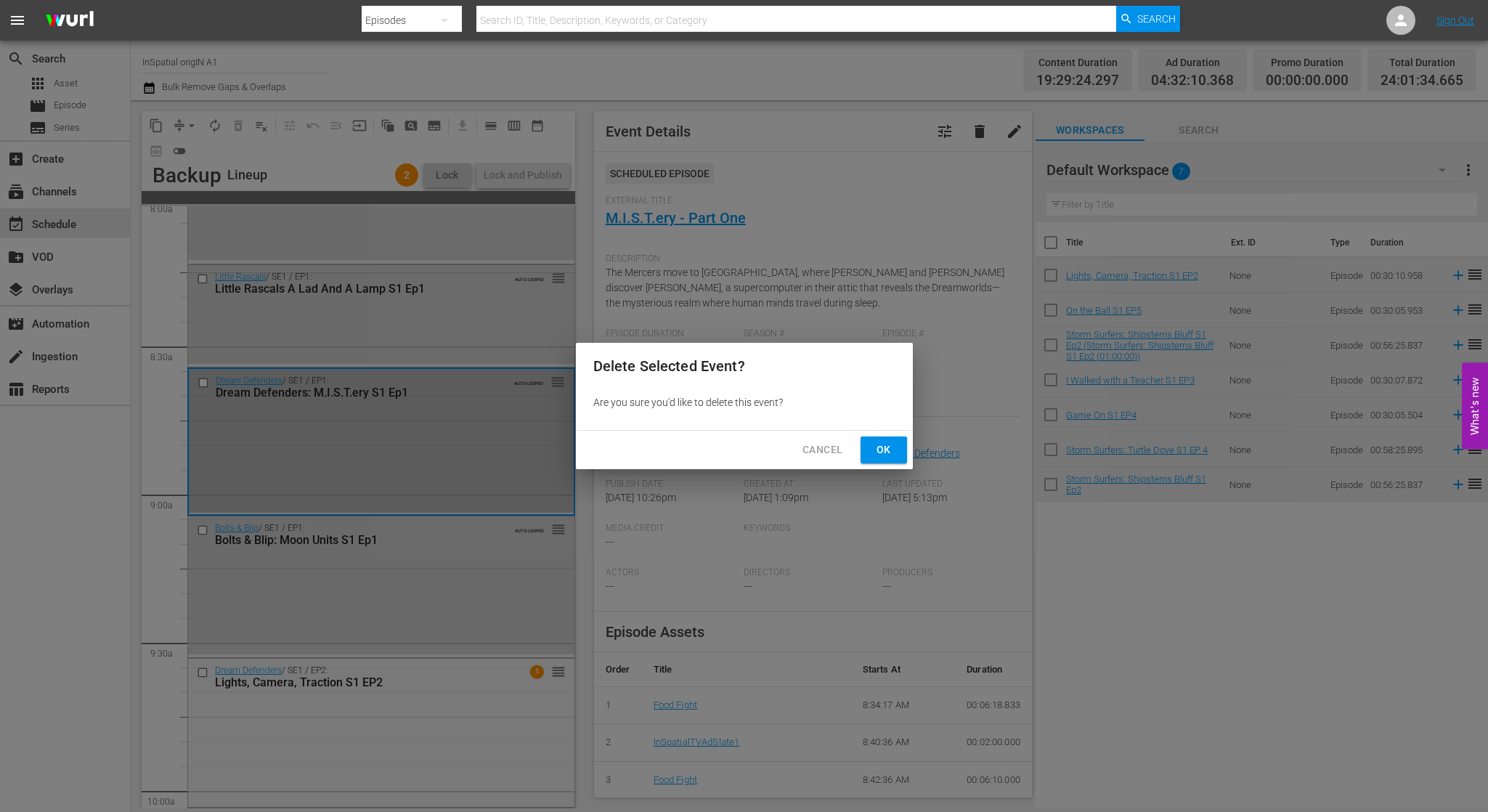
click at [872, 446] on span "Ok" at bounding box center [884, 450] width 23 height 18
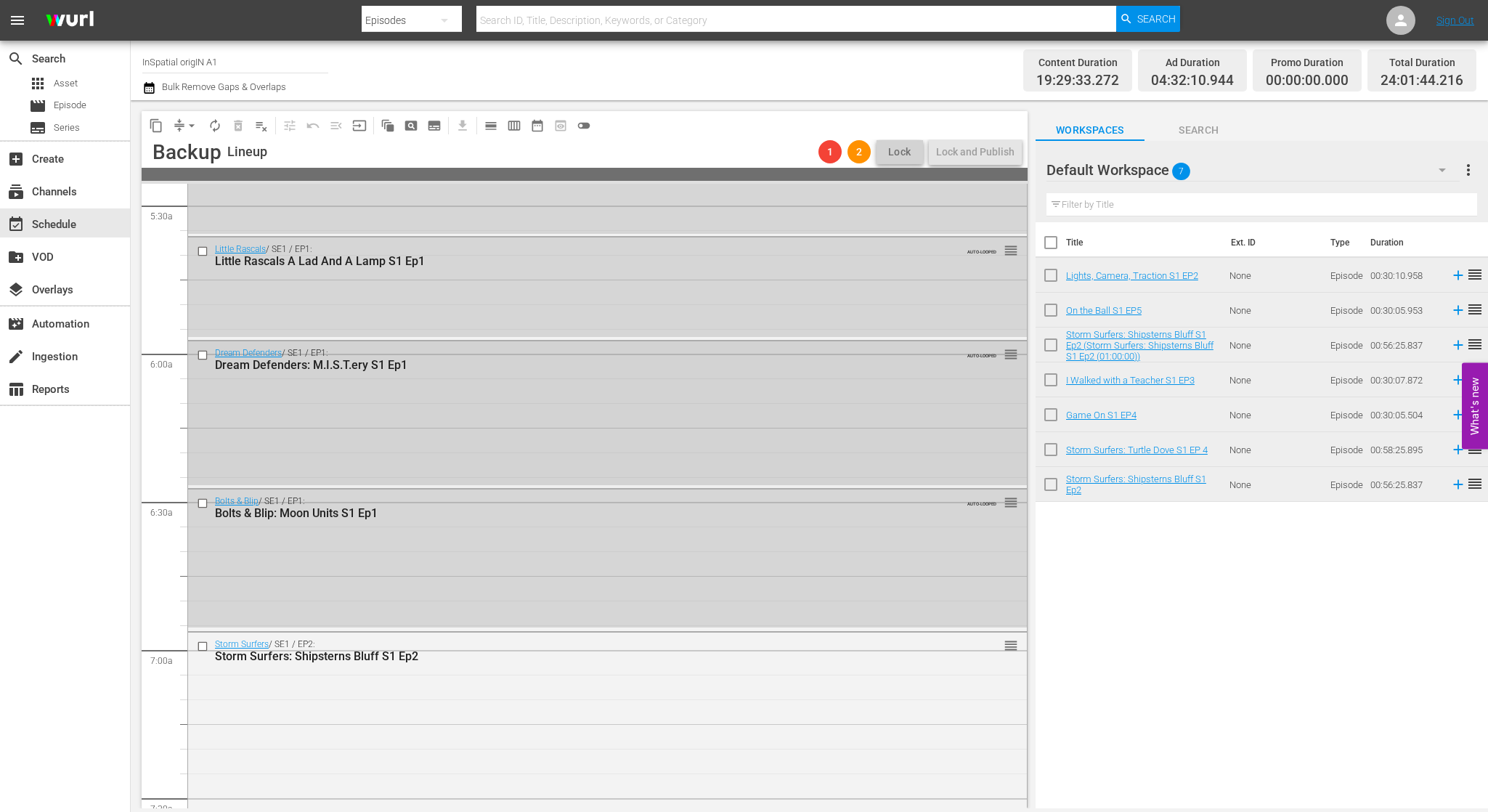
scroll to position [1602, 0]
click at [744, 400] on div "Dream Defenders / SE1 / EP1: Dream Defenders: M.I.S.T.ery S1 Ep1 AUTO-LOOPED re…" at bounding box center [607, 418] width 838 height 144
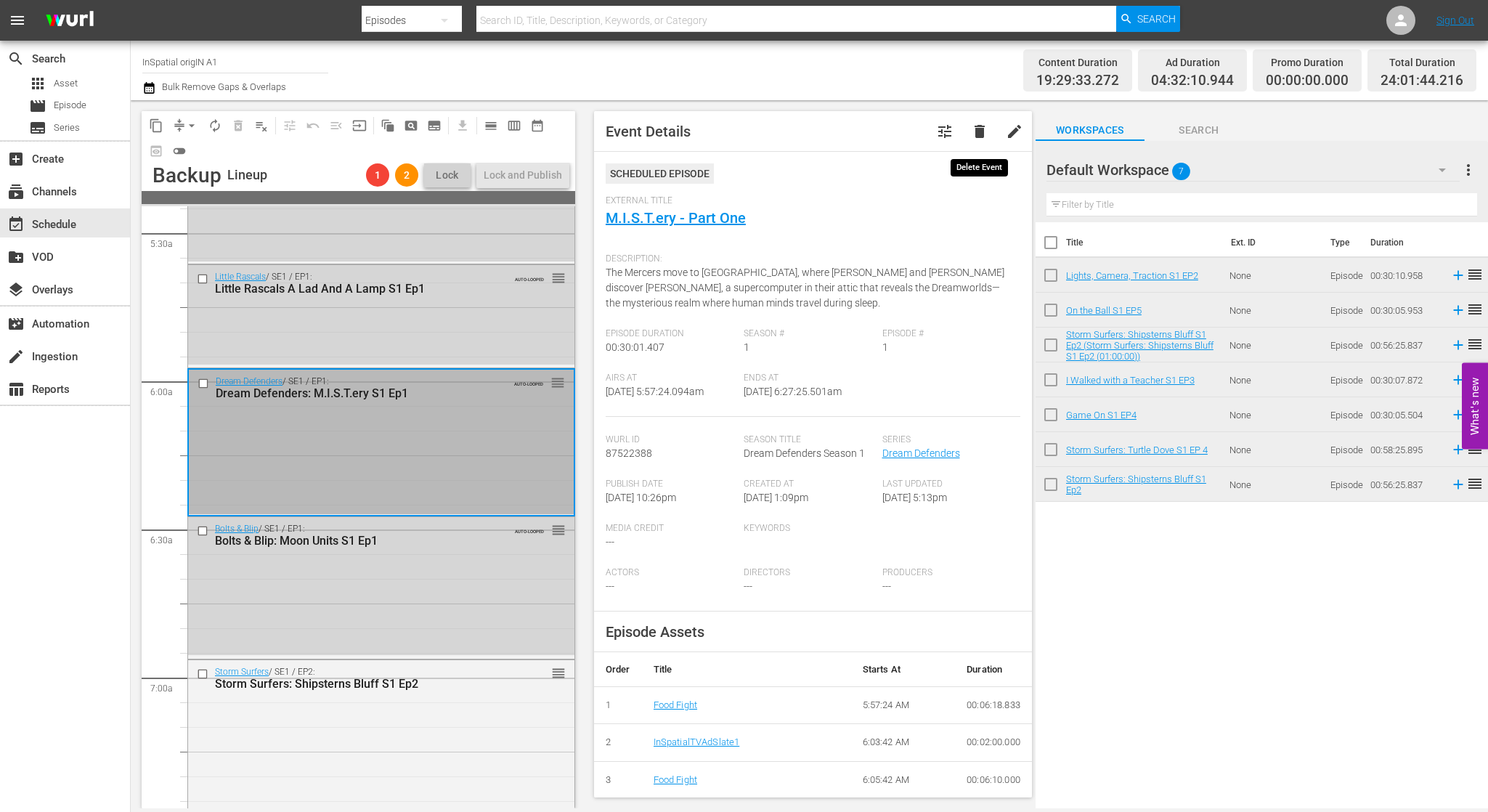
click at [978, 137] on span "delete" at bounding box center [979, 131] width 17 height 17
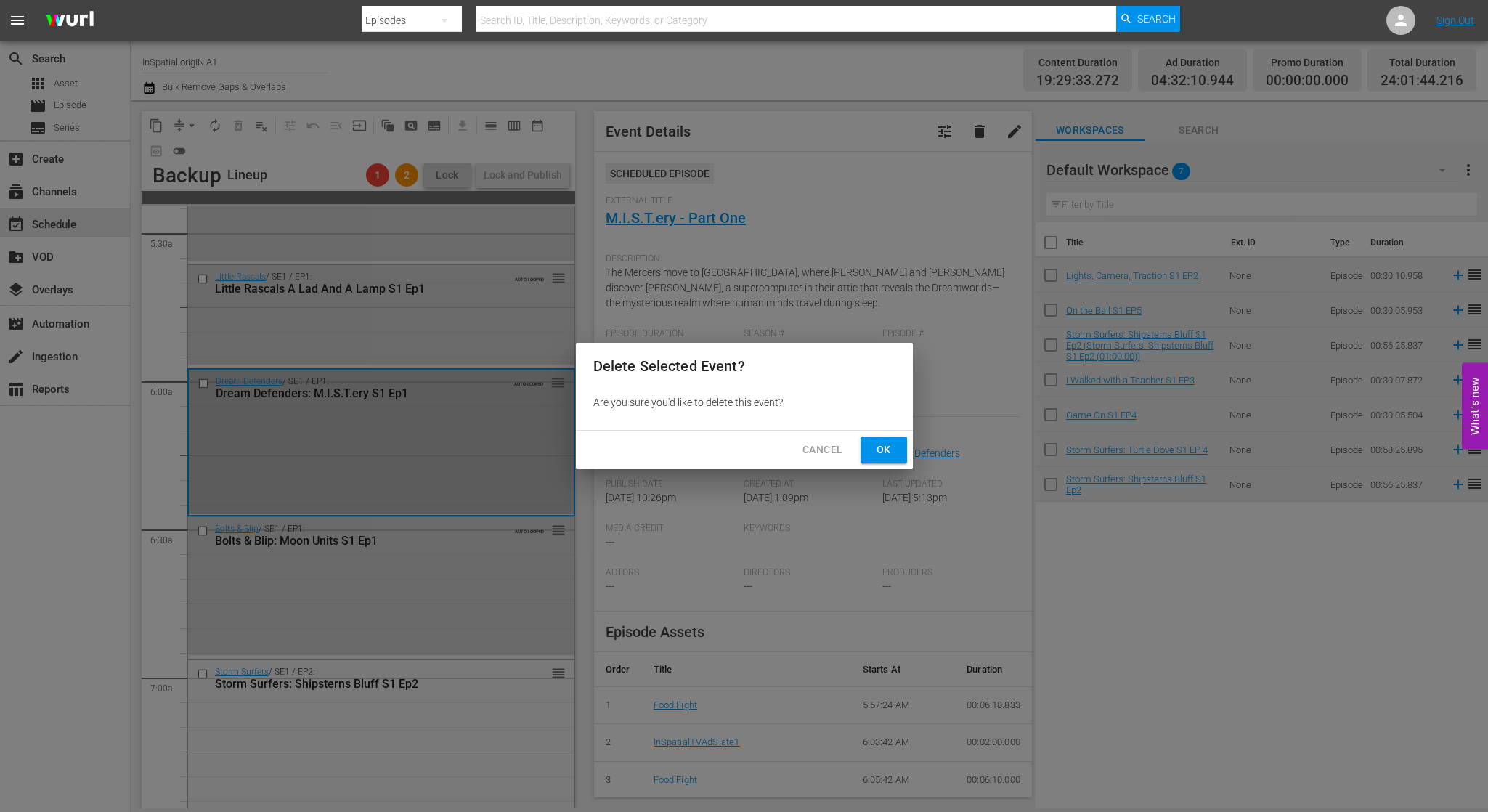
click at [888, 451] on span "Ok" at bounding box center [884, 450] width 23 height 18
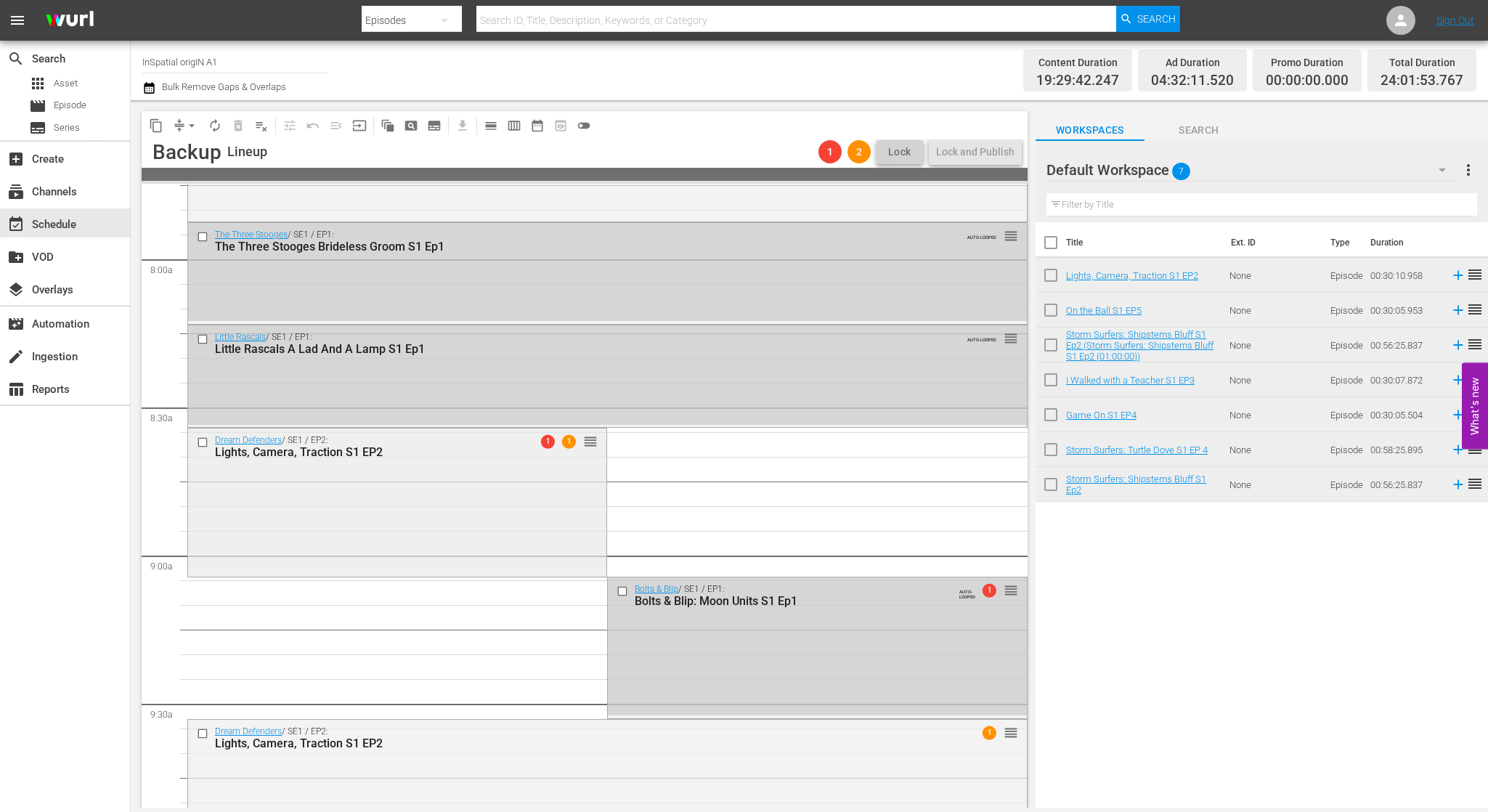
scroll to position [2343, 0]
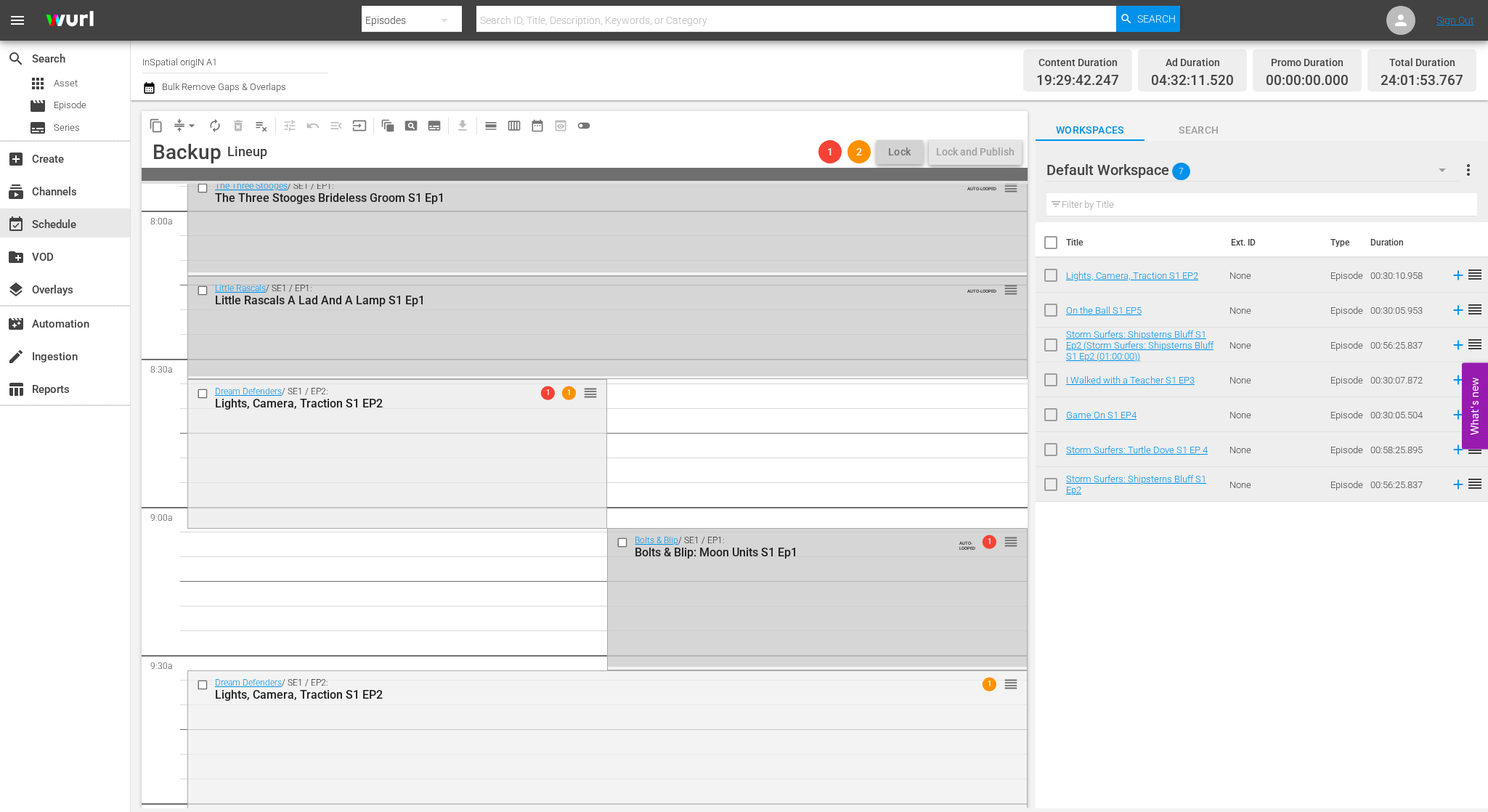
click at [504, 418] on div "Dream Defenders / SE1 / EP2: Lights, Camera, Traction S1 EP2 1 1 reorder" at bounding box center [397, 452] width 418 height 144
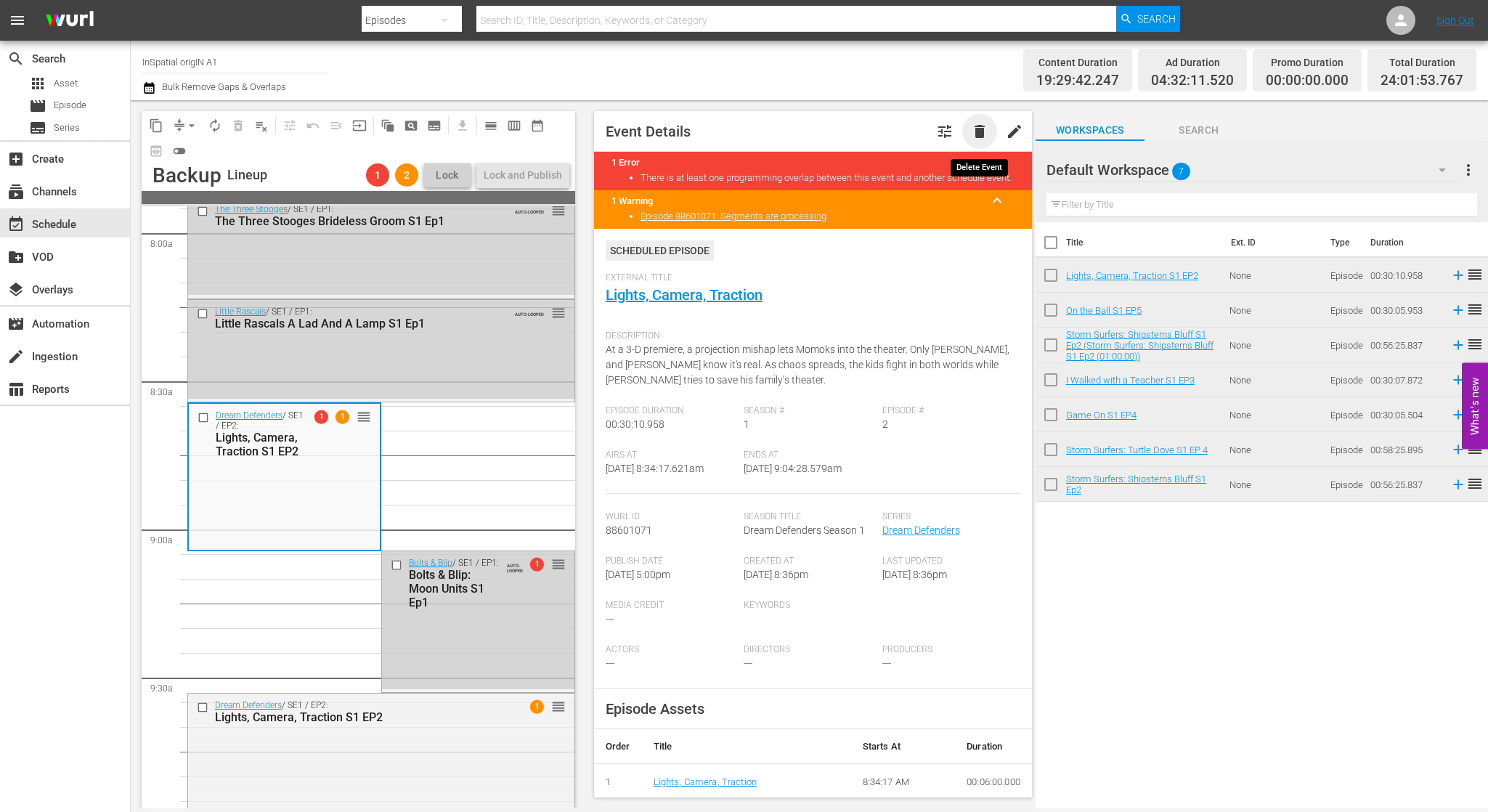
click at [979, 132] on span "delete" at bounding box center [979, 131] width 17 height 17
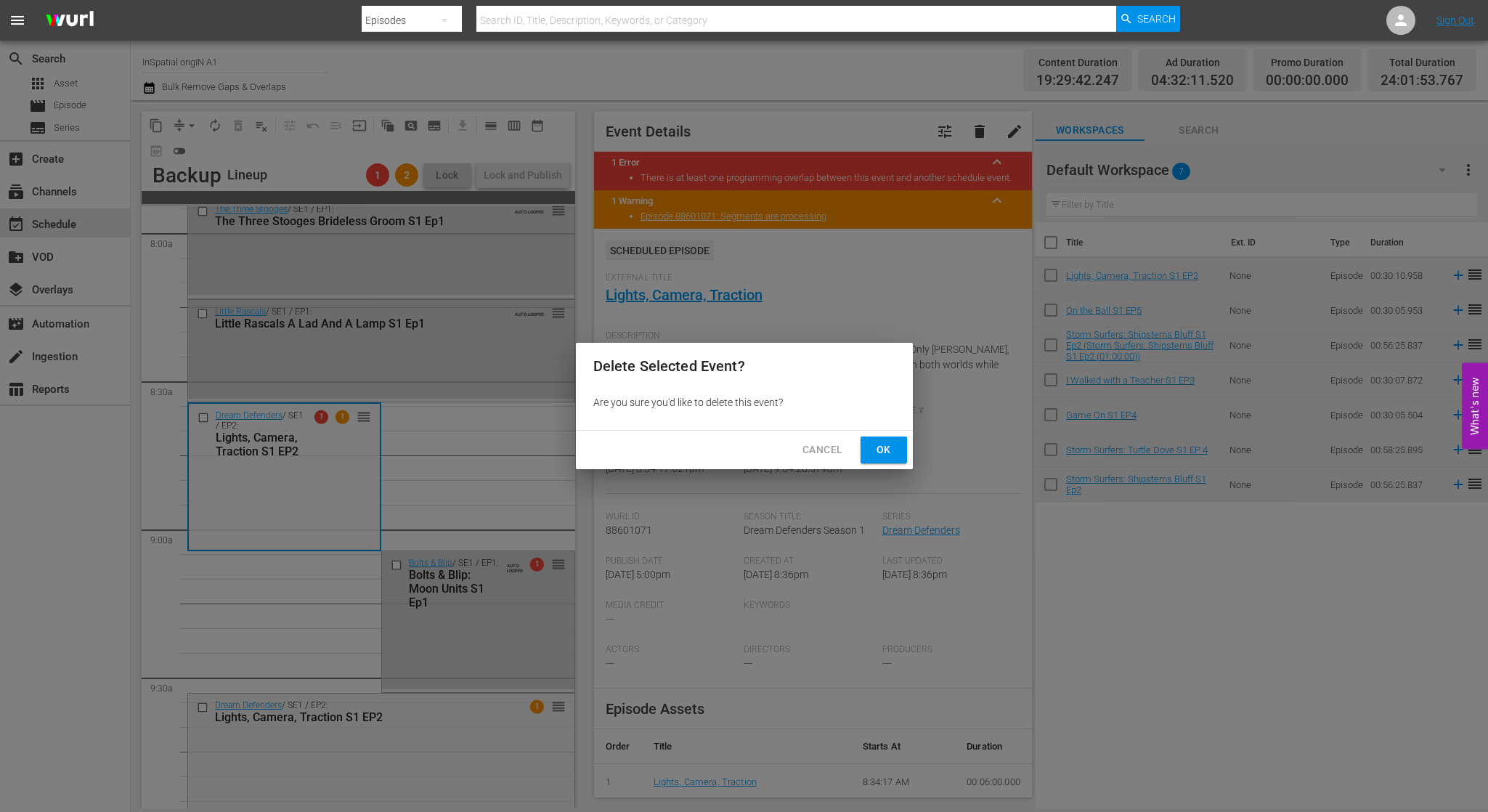
click at [881, 449] on span "Ok" at bounding box center [884, 450] width 23 height 18
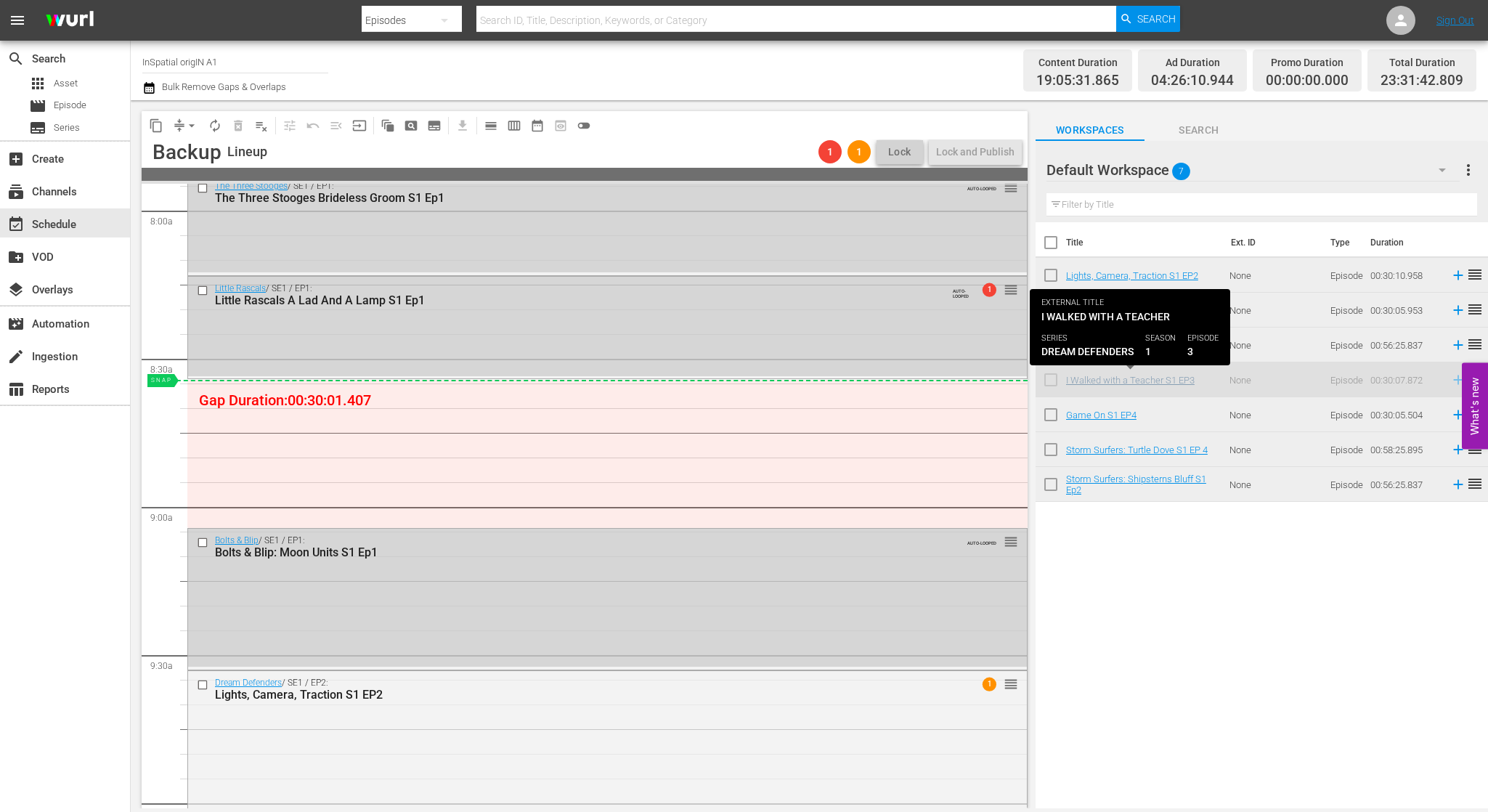
drag, startPoint x: 1167, startPoint y: 380, endPoint x: 1137, endPoint y: 380, distance: 30.0
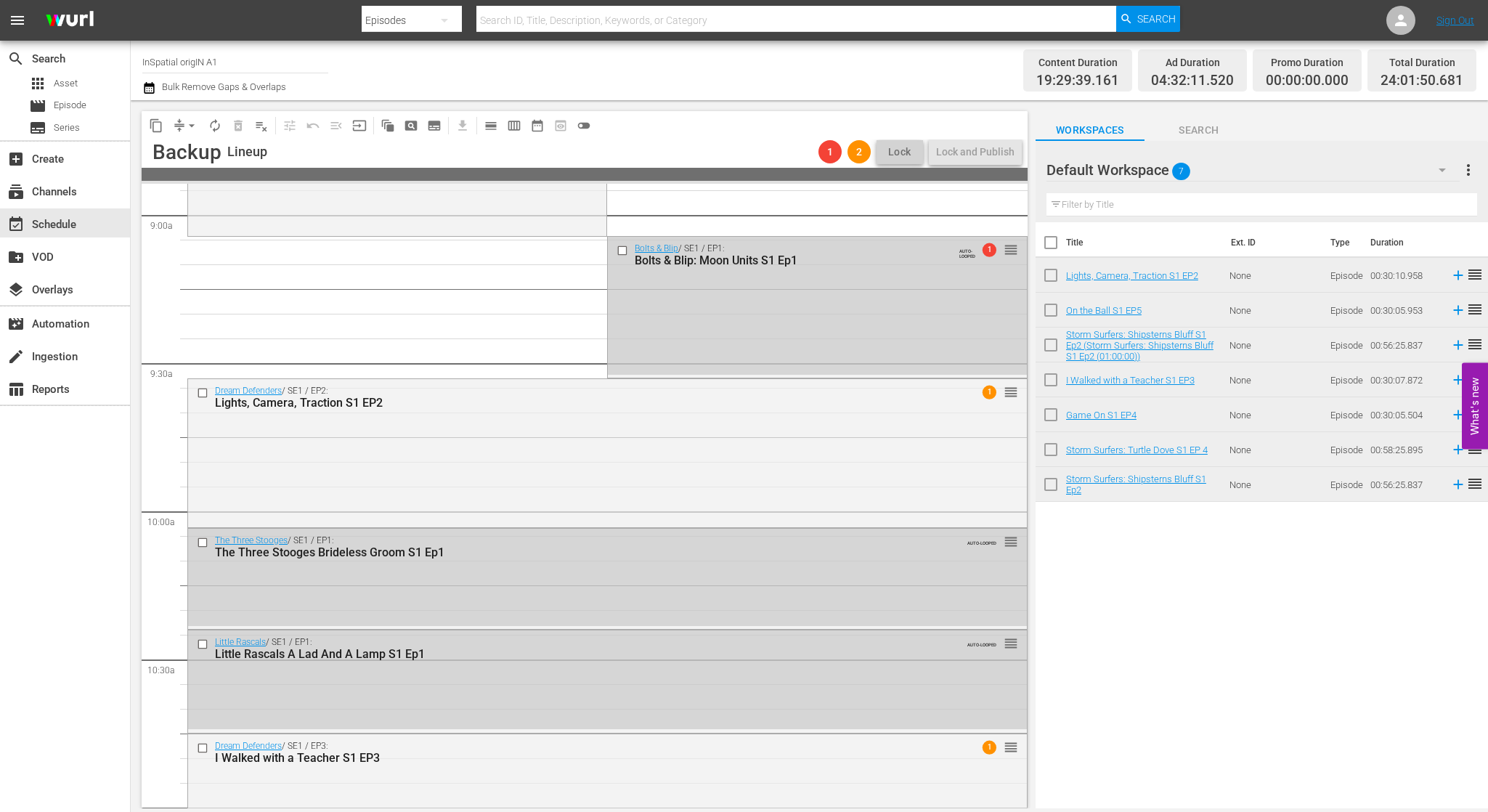
scroll to position [2646, 0]
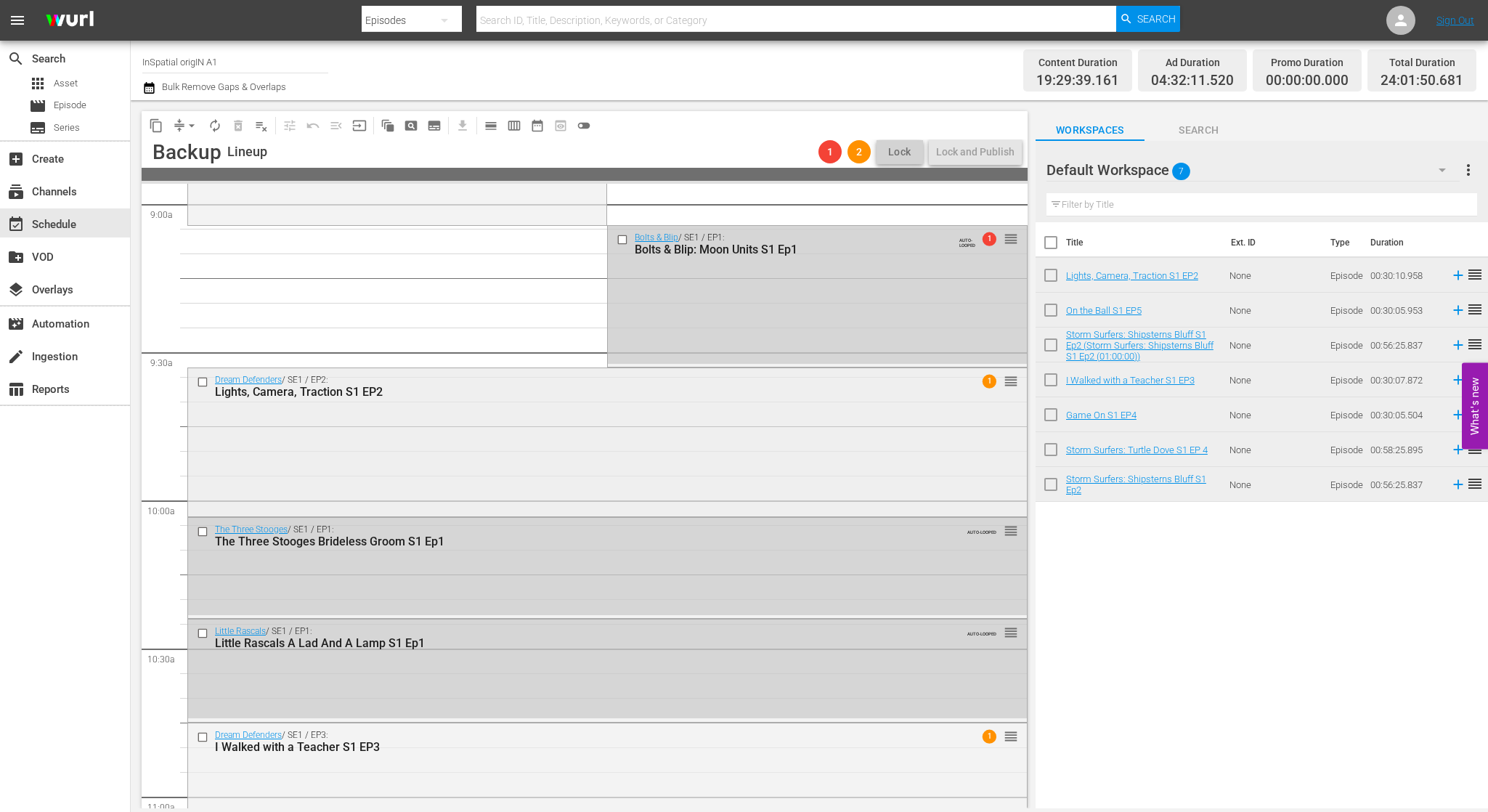
click at [830, 403] on div "Dream Defenders / SE1 / EP2: Lights, Camera, Traction S1 EP2 1 reorder" at bounding box center [607, 385] width 838 height 35
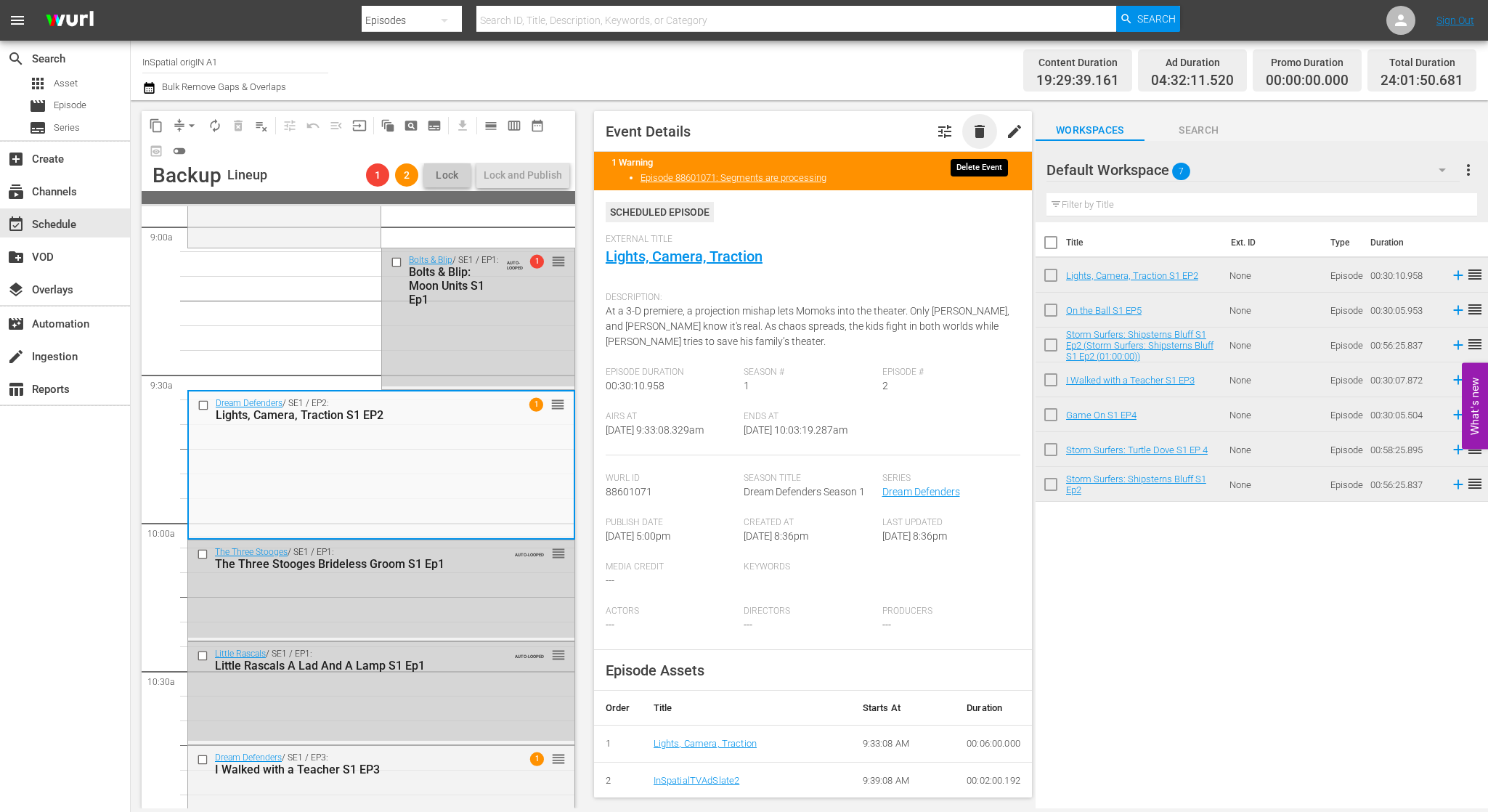
click at [984, 135] on span "delete" at bounding box center [979, 131] width 17 height 17
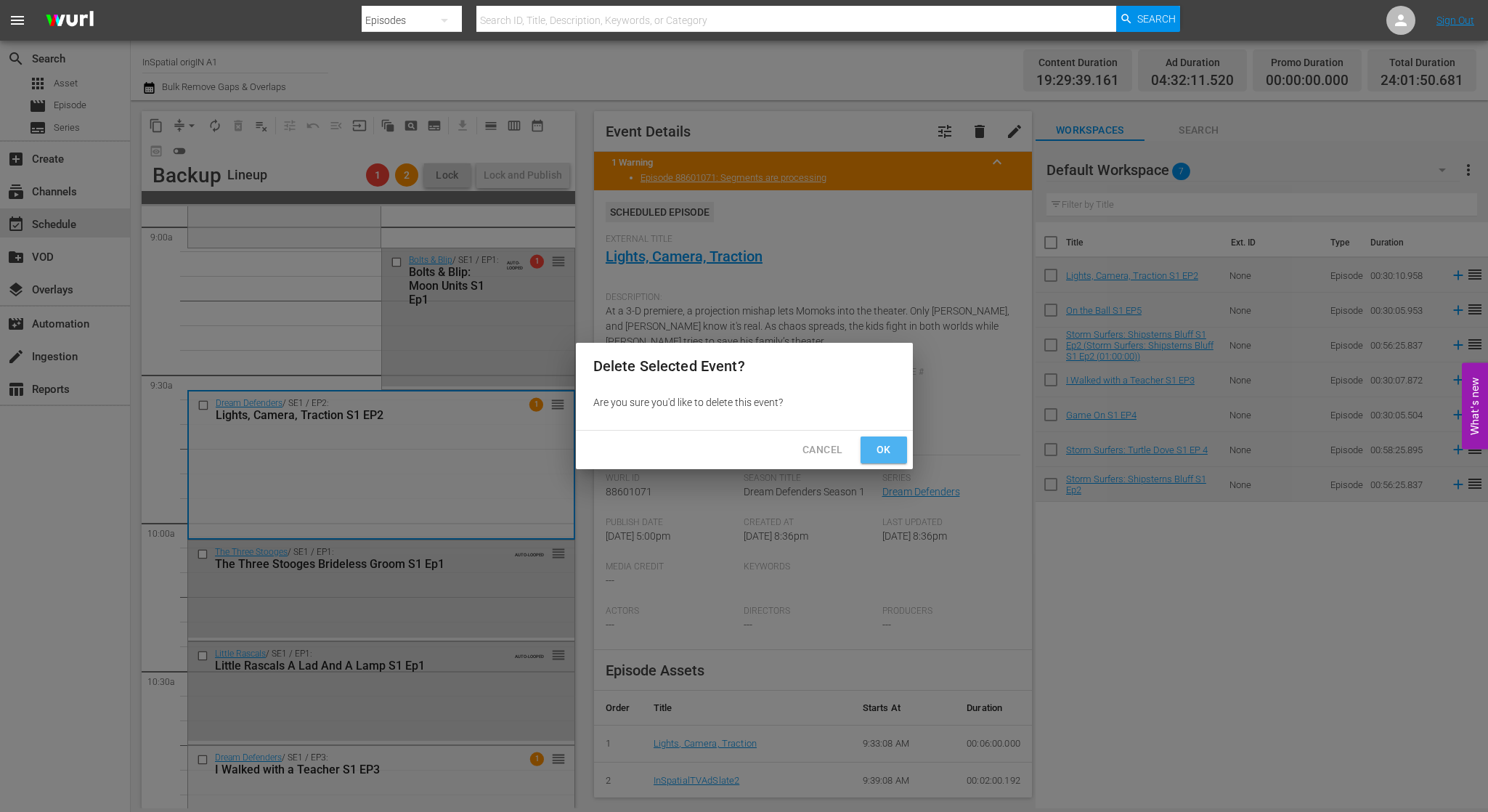
click at [878, 458] on button "Ok" at bounding box center [884, 450] width 47 height 27
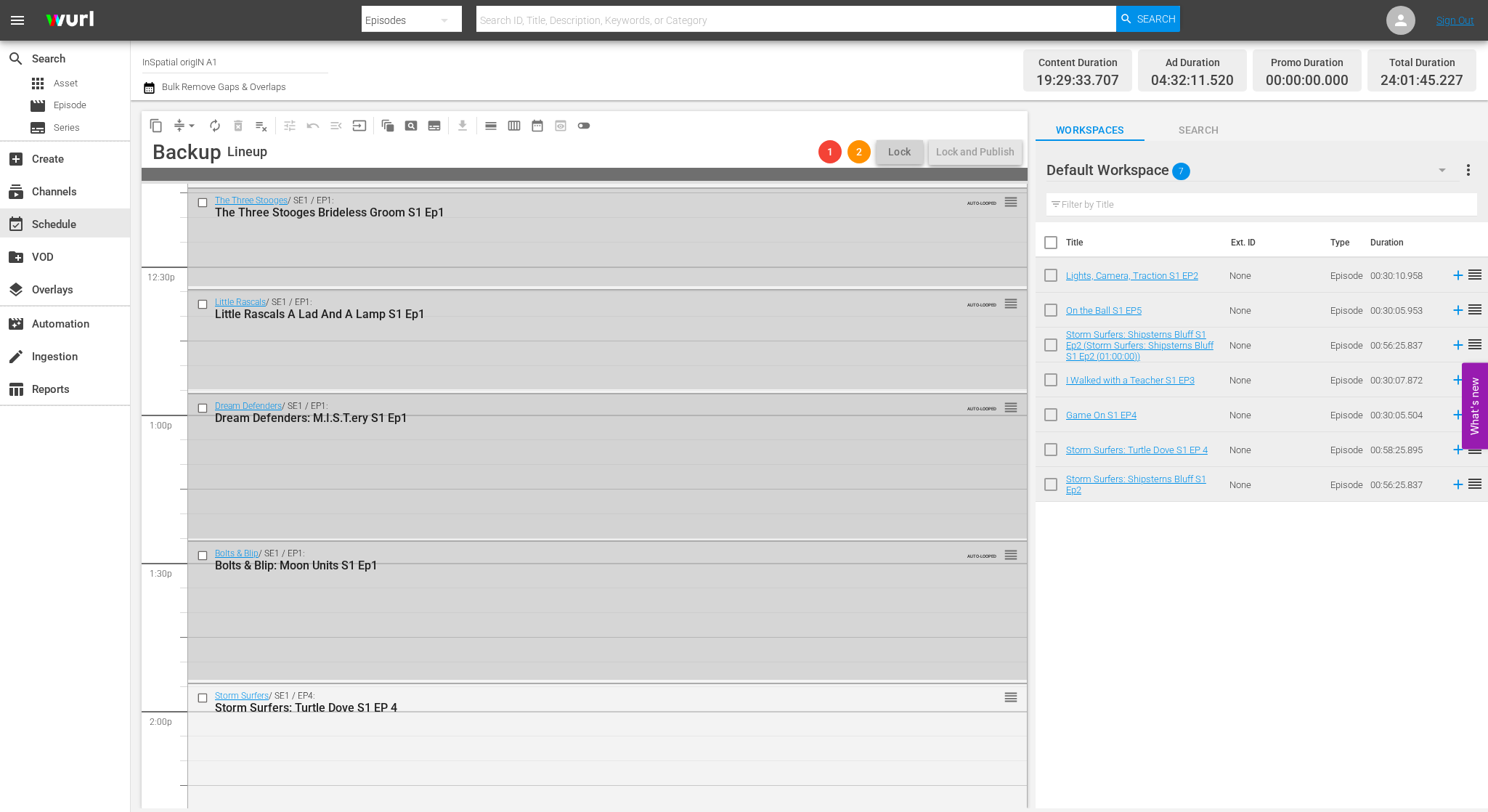
scroll to position [3622, 0]
click at [766, 419] on div "Dream Defenders: M.I.S.T.ery S1 Ep1" at bounding box center [580, 416] width 731 height 14
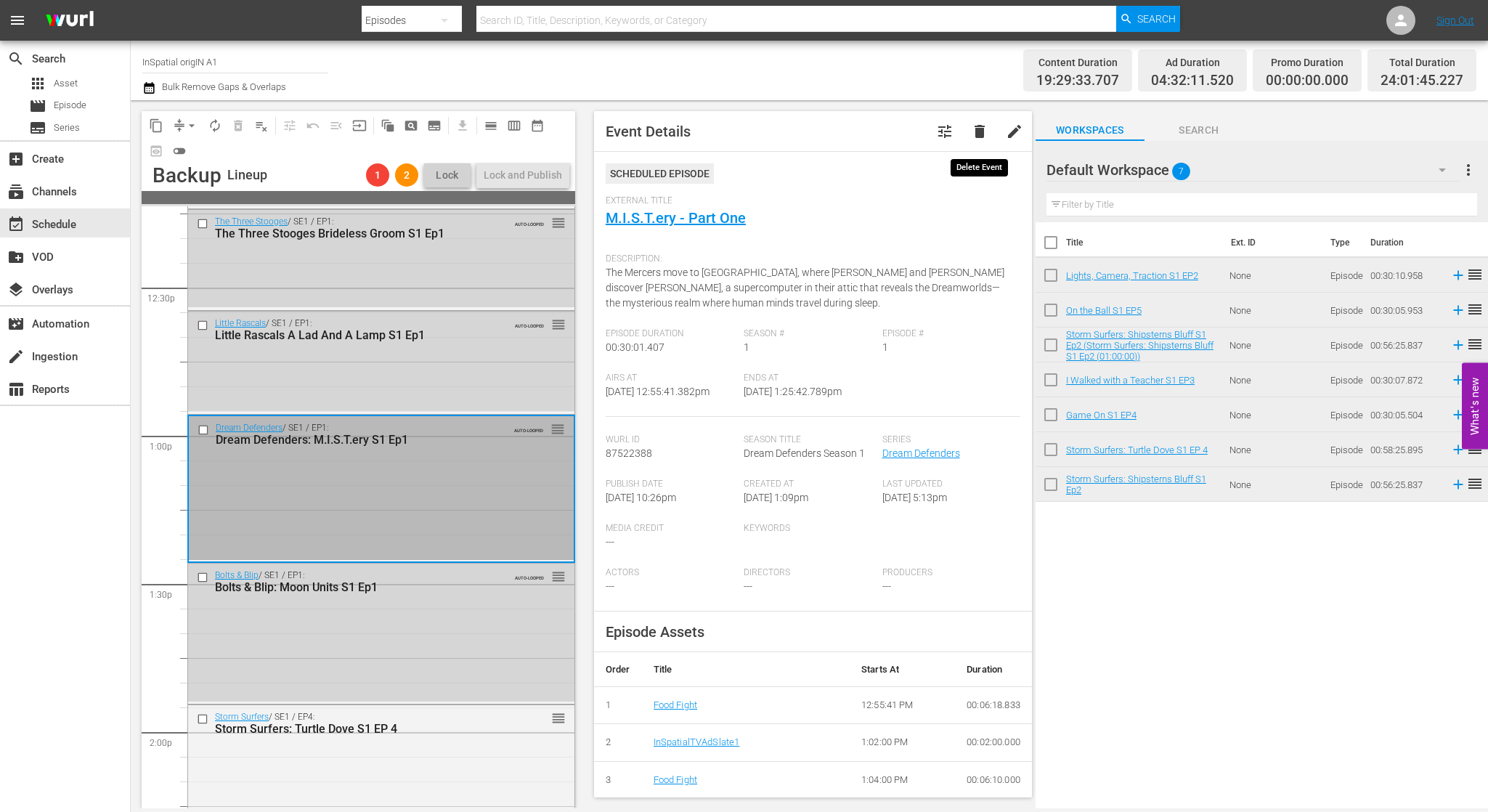
click at [976, 135] on span "delete" at bounding box center [979, 131] width 17 height 17
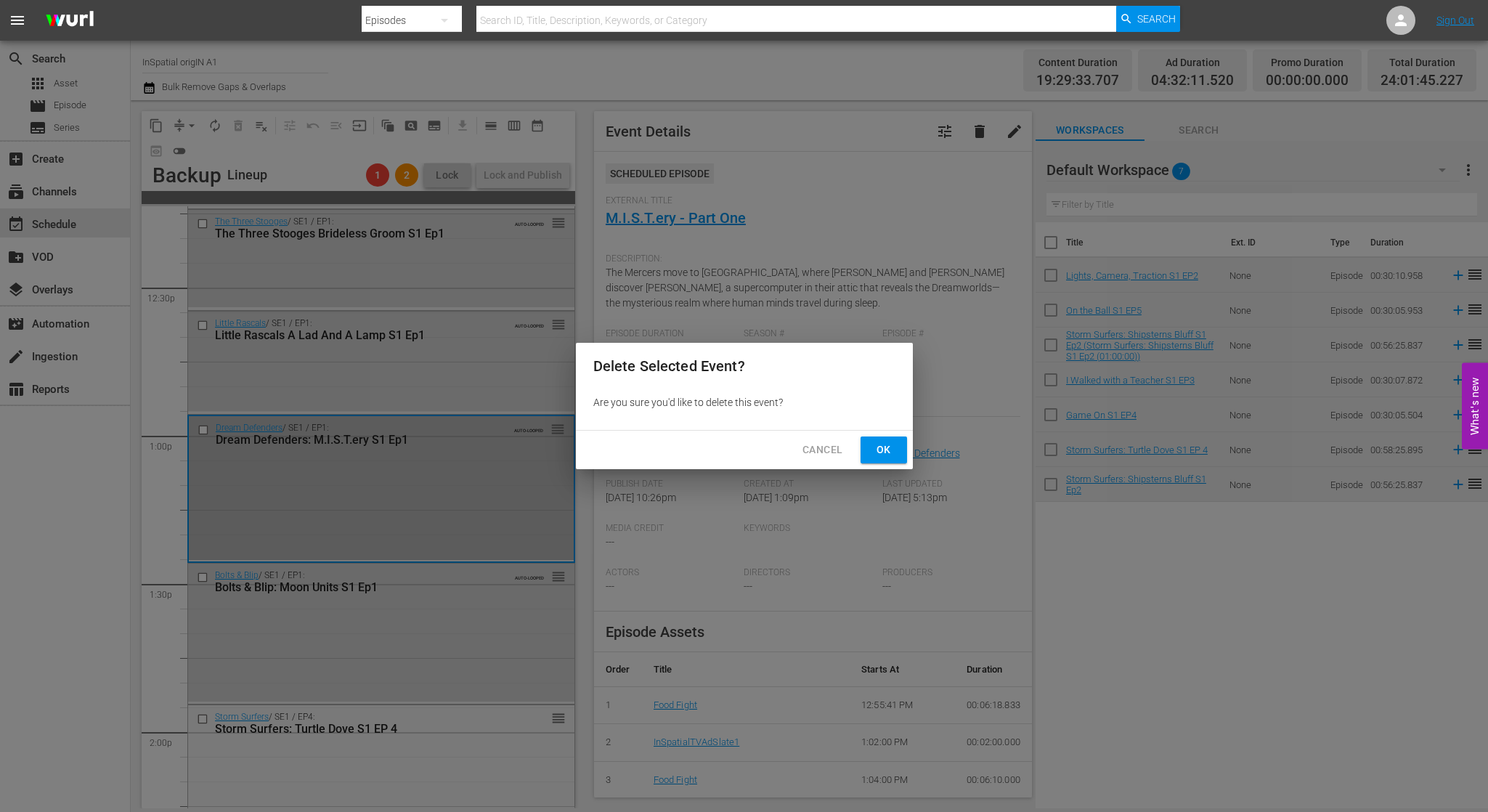
click at [878, 443] on span "Ok" at bounding box center [884, 450] width 23 height 18
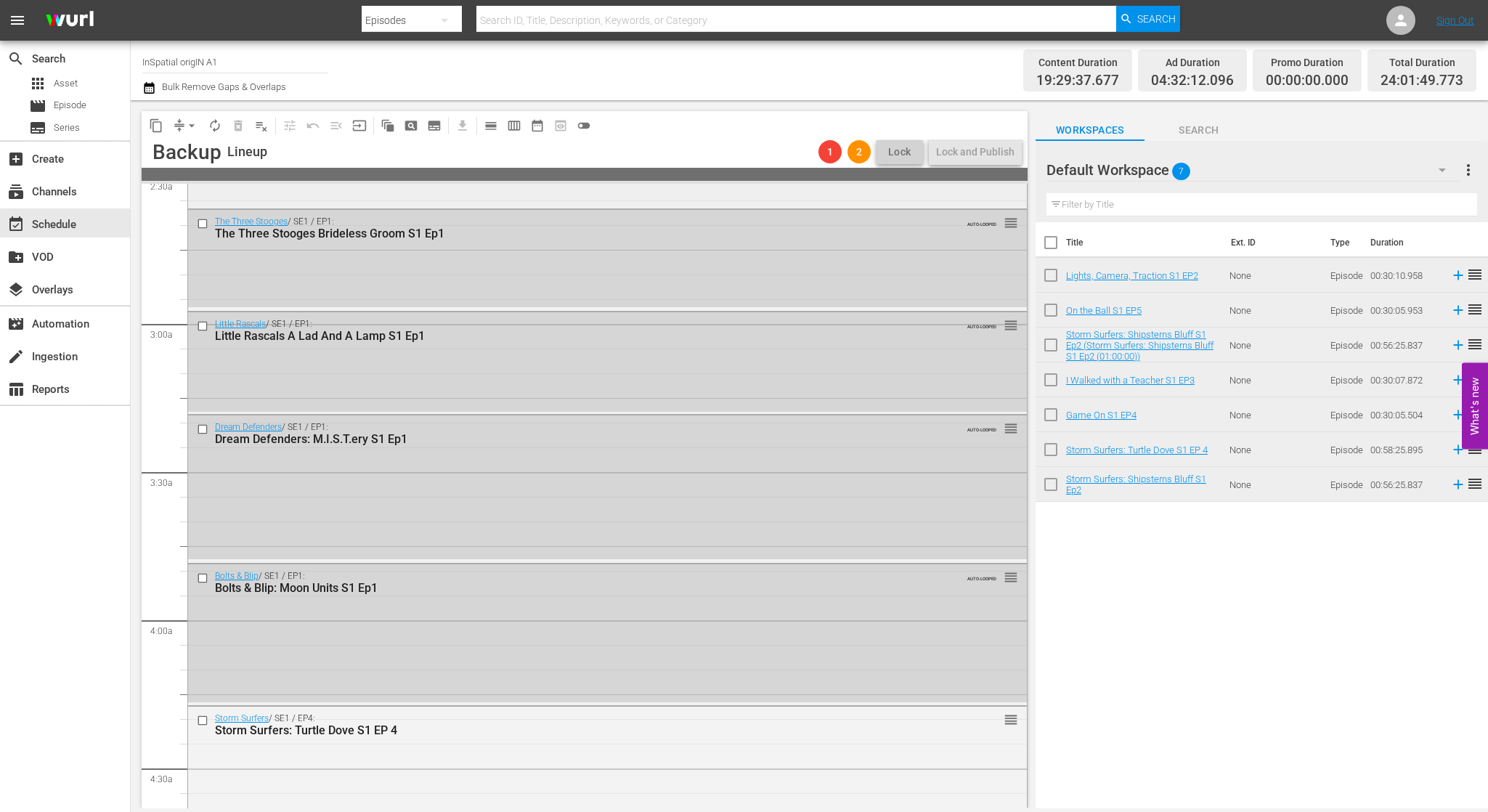
scroll to position [784, 0]
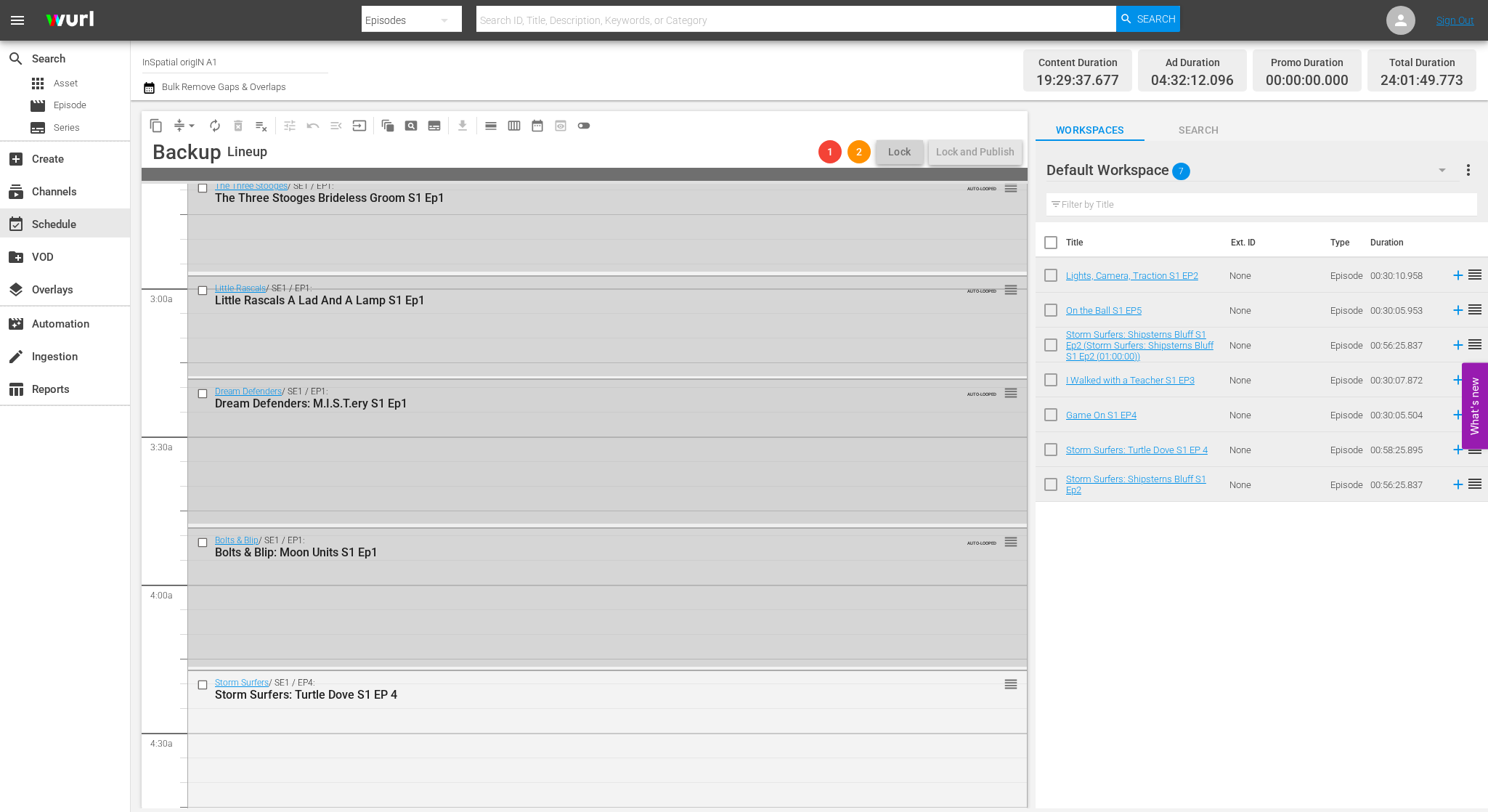
click at [564, 396] on div "Dream Defenders / SE1 / EP1: Dream Defenders: M.I.S.T.ery S1 Ep1" at bounding box center [580, 398] width 731 height 24
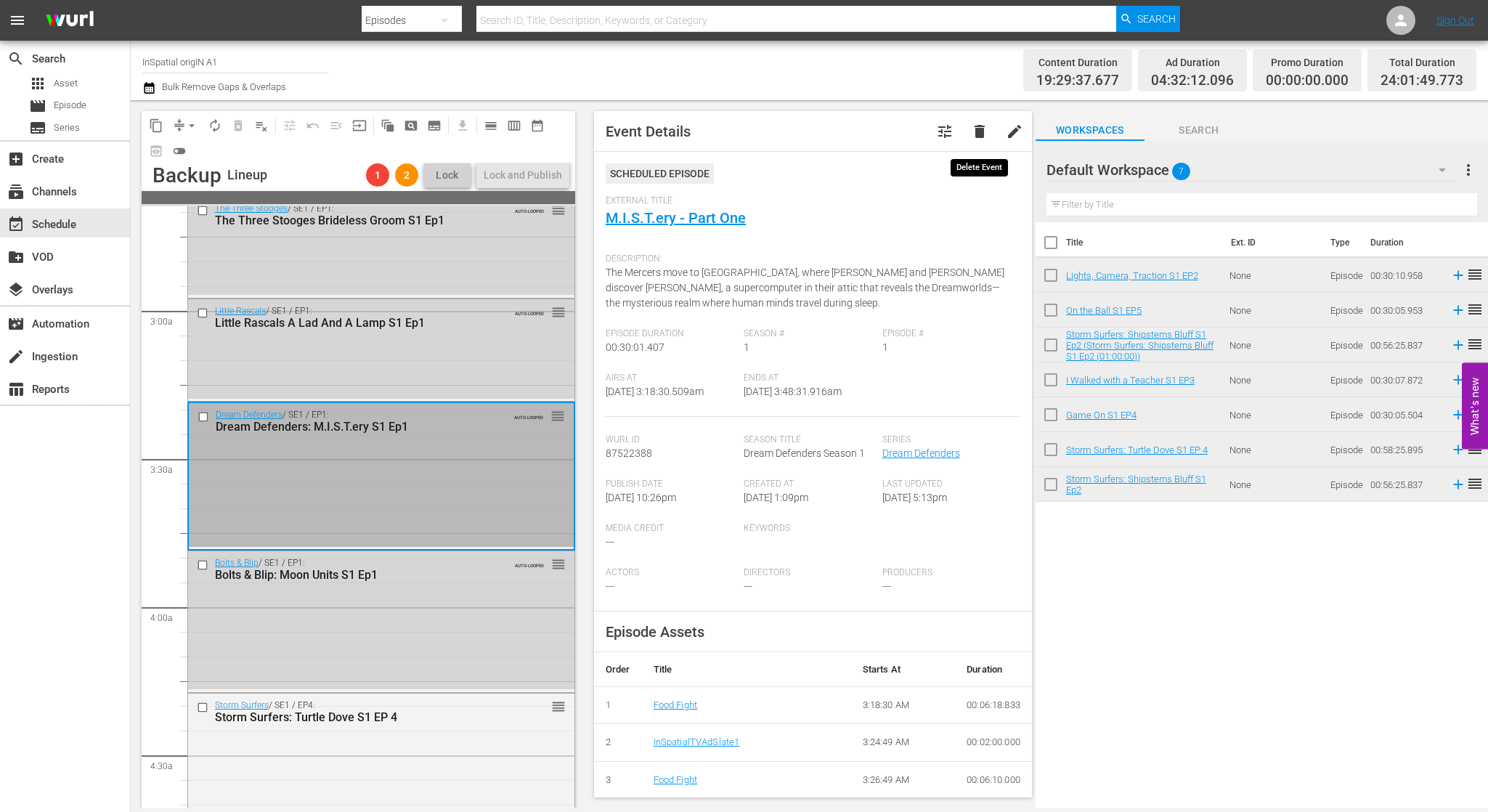
click at [971, 134] on span "delete" at bounding box center [979, 131] width 17 height 17
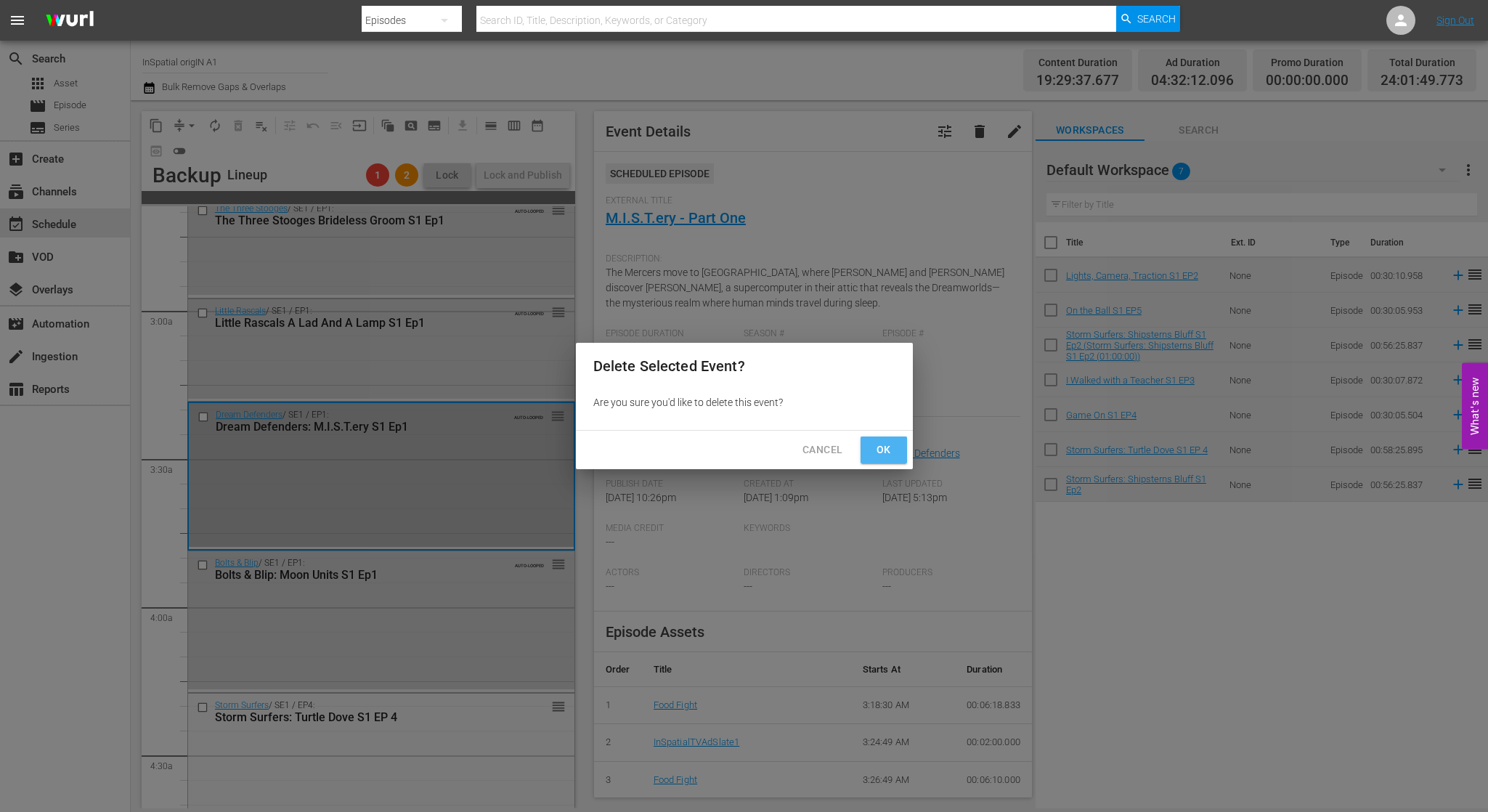
click at [878, 451] on span "Ok" at bounding box center [884, 450] width 23 height 18
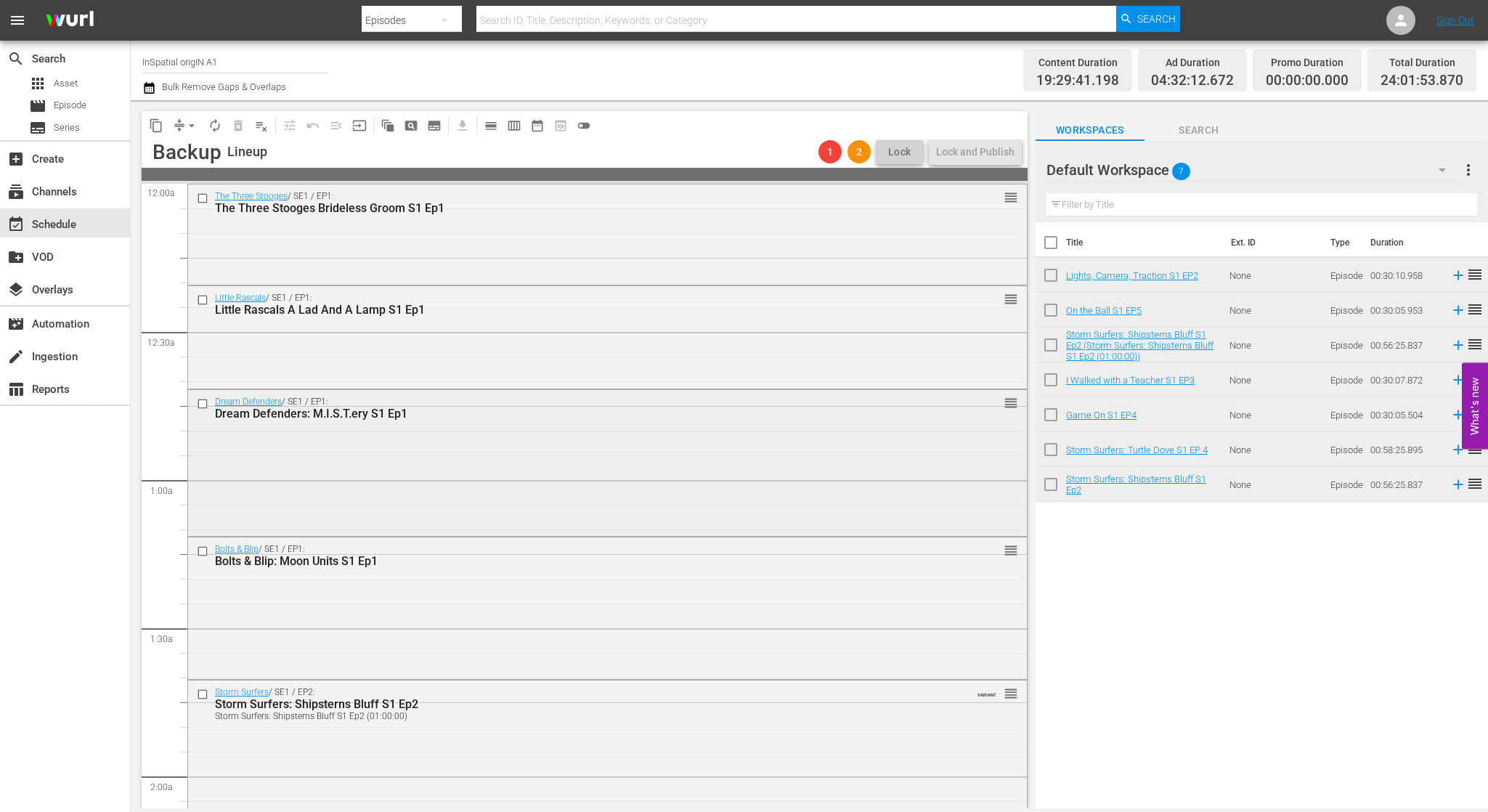
scroll to position [0, 0]
click at [769, 427] on div "Dream Defenders / SE1 / EP1: Dream Defenders: M.I.S.T.ery S1 Ep1 reorder" at bounding box center [607, 461] width 838 height 144
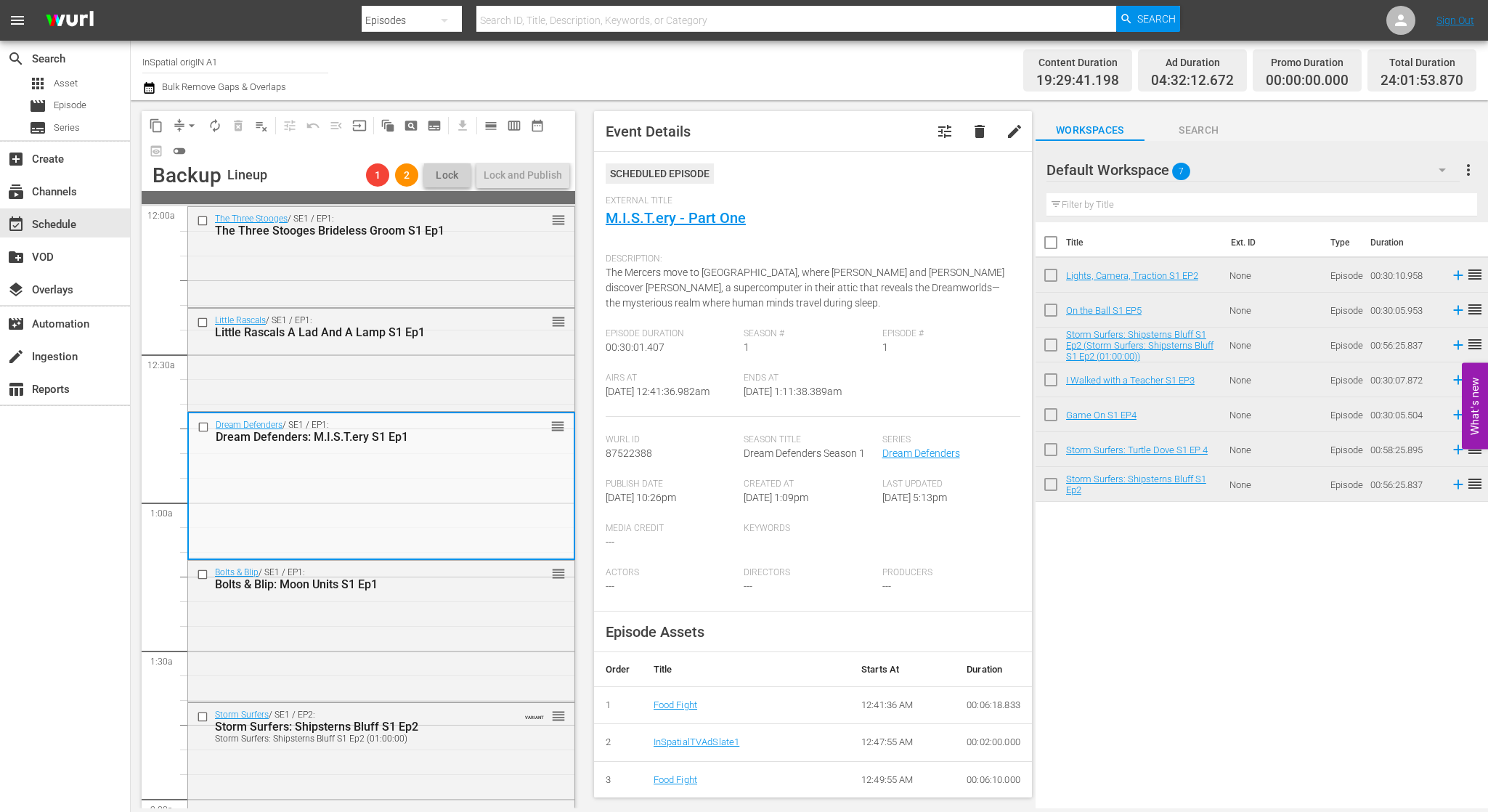
click at [978, 135] on span "delete" at bounding box center [979, 131] width 17 height 17
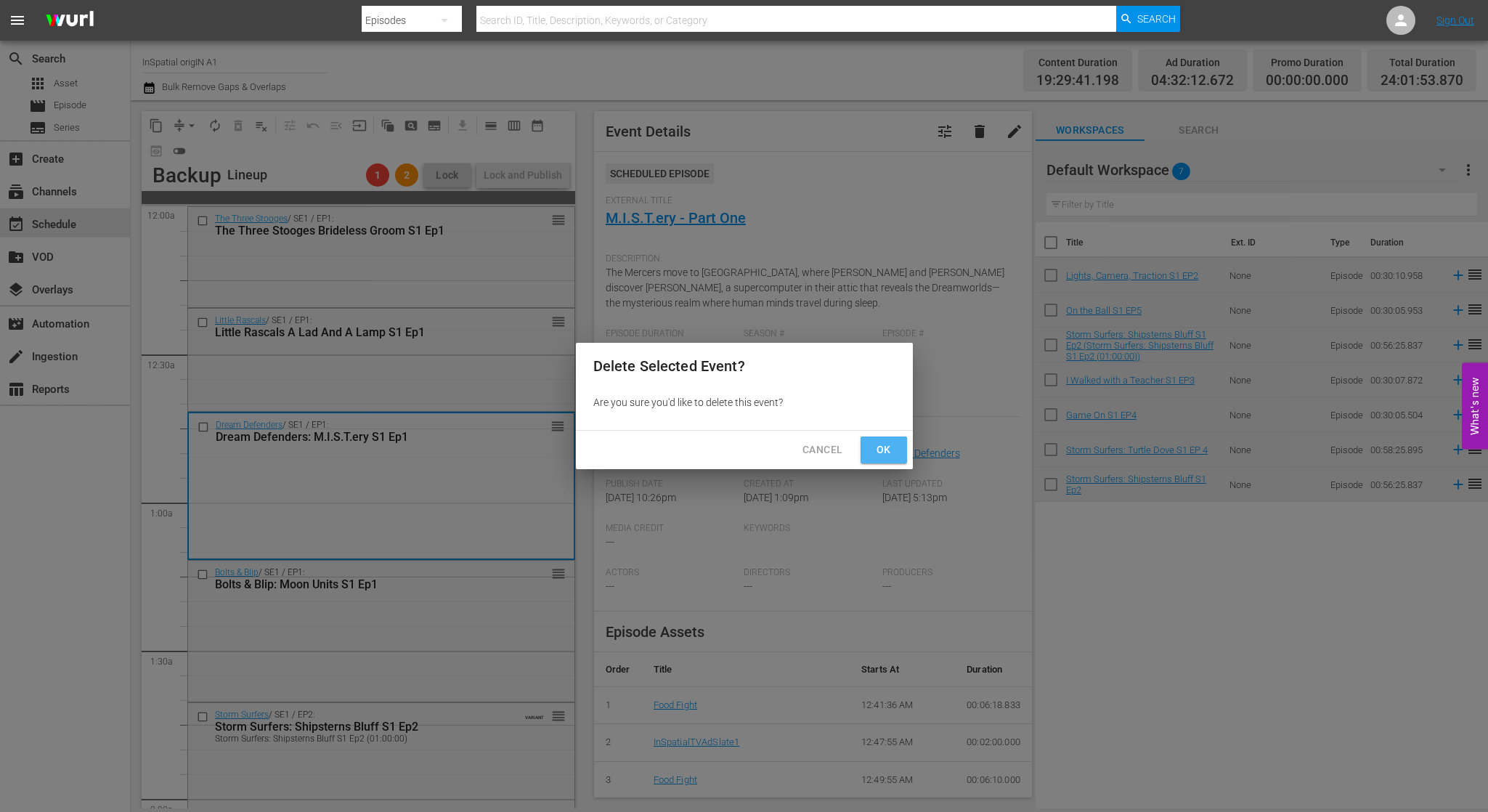
drag, startPoint x: 881, startPoint y: 446, endPoint x: 965, endPoint y: 441, distance: 84.1
click at [882, 446] on span "Ok" at bounding box center [884, 450] width 23 height 18
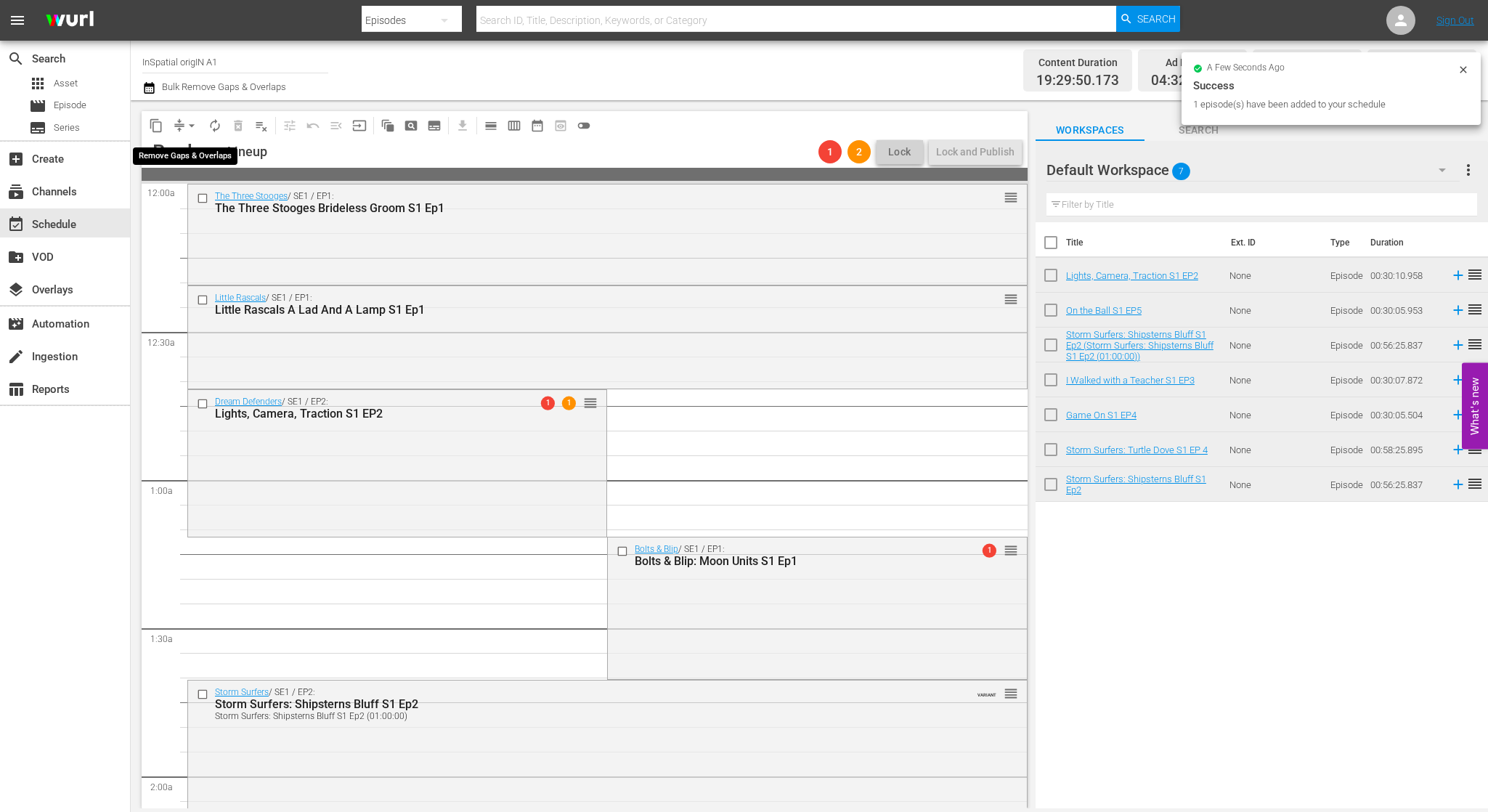
click at [192, 126] on span "arrow_drop_down" at bounding box center [191, 125] width 14 height 14
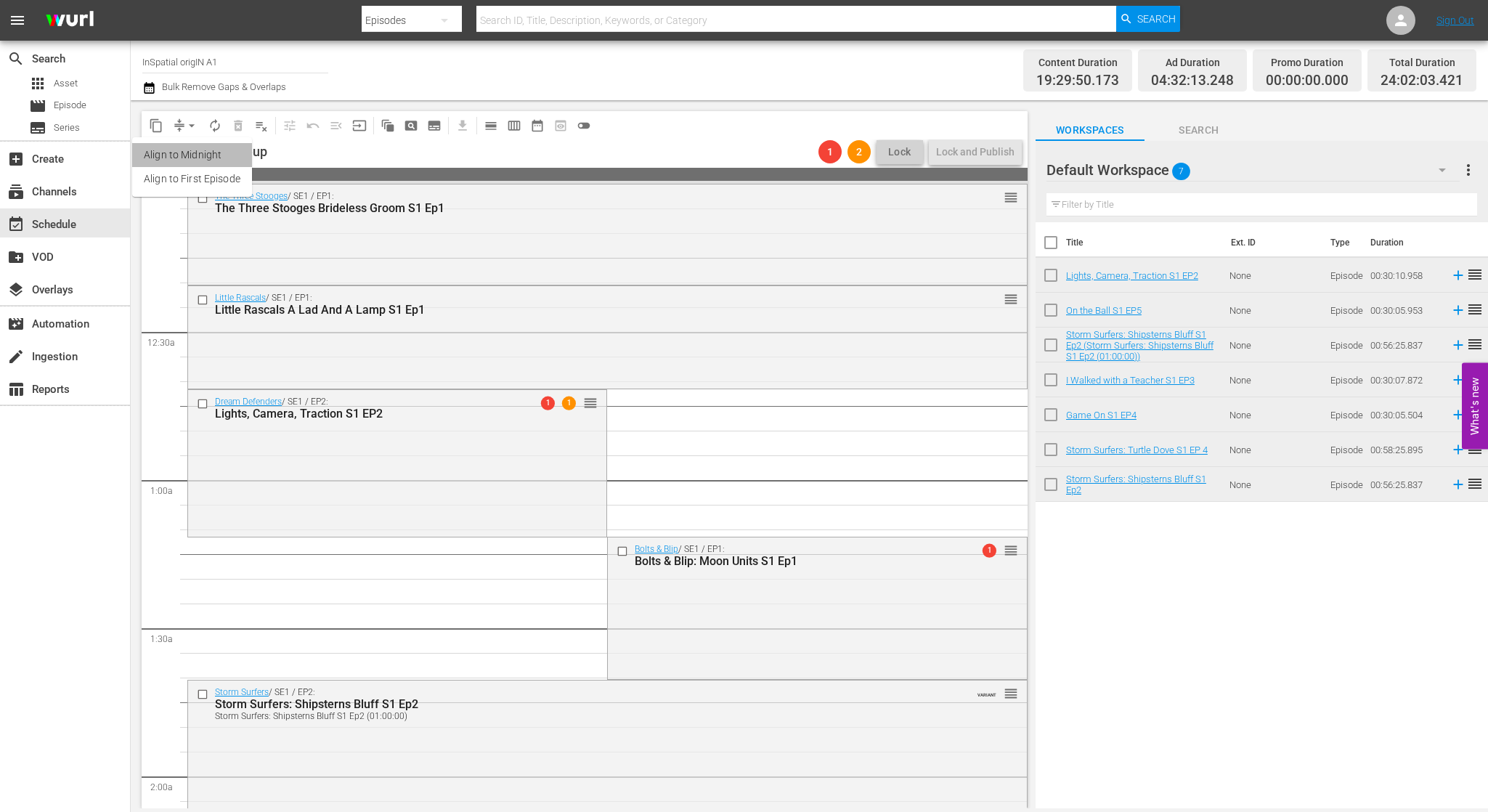
click at [214, 153] on li "Align to Midnight" at bounding box center [192, 155] width 120 height 24
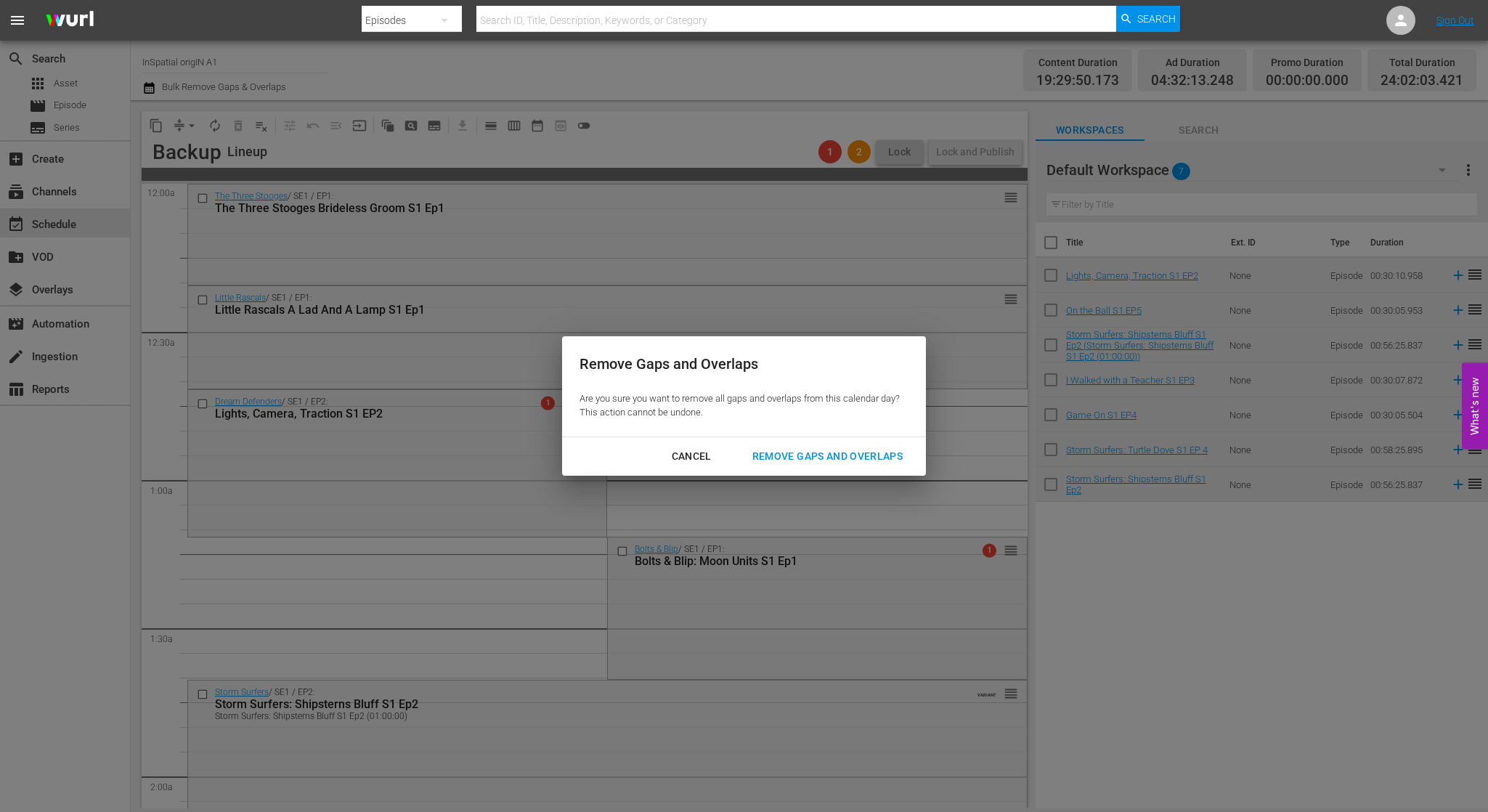
click at [875, 453] on div "Remove Gaps and Overlaps" at bounding box center [827, 456] width 174 height 18
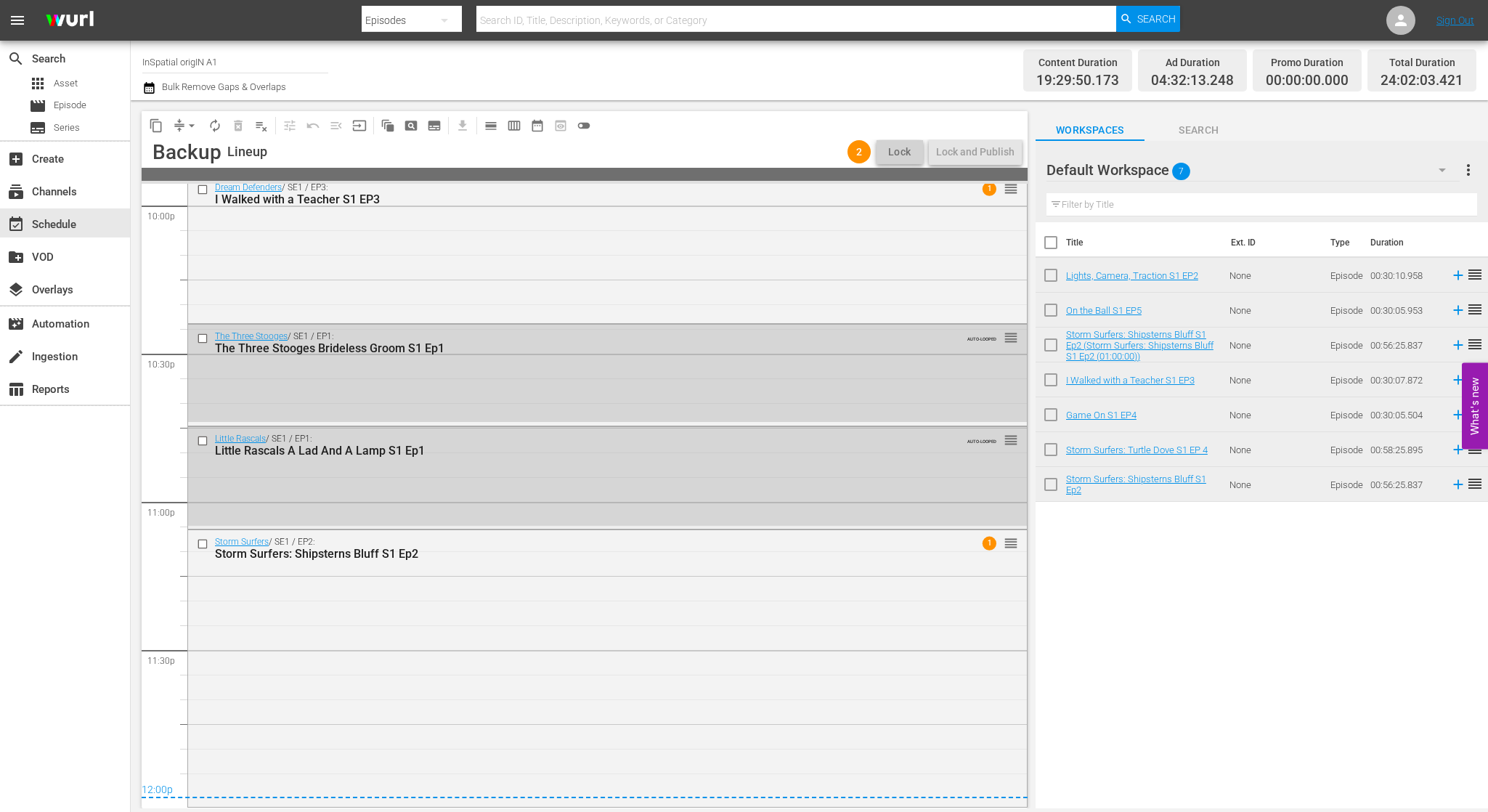
scroll to position [6495, 0]
click at [82, 106] on span "Episode" at bounding box center [69, 105] width 32 height 14
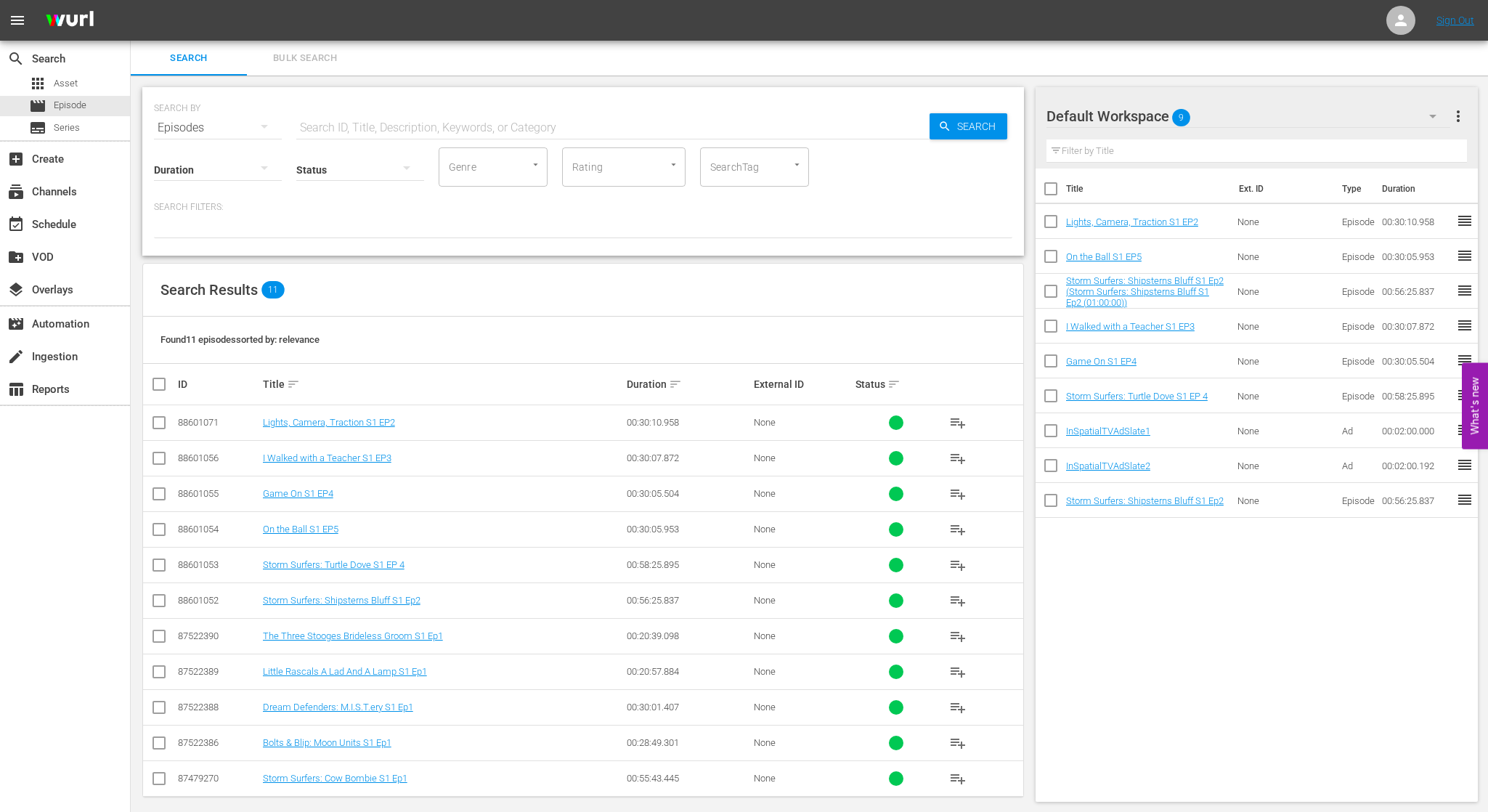
scroll to position [5, 0]
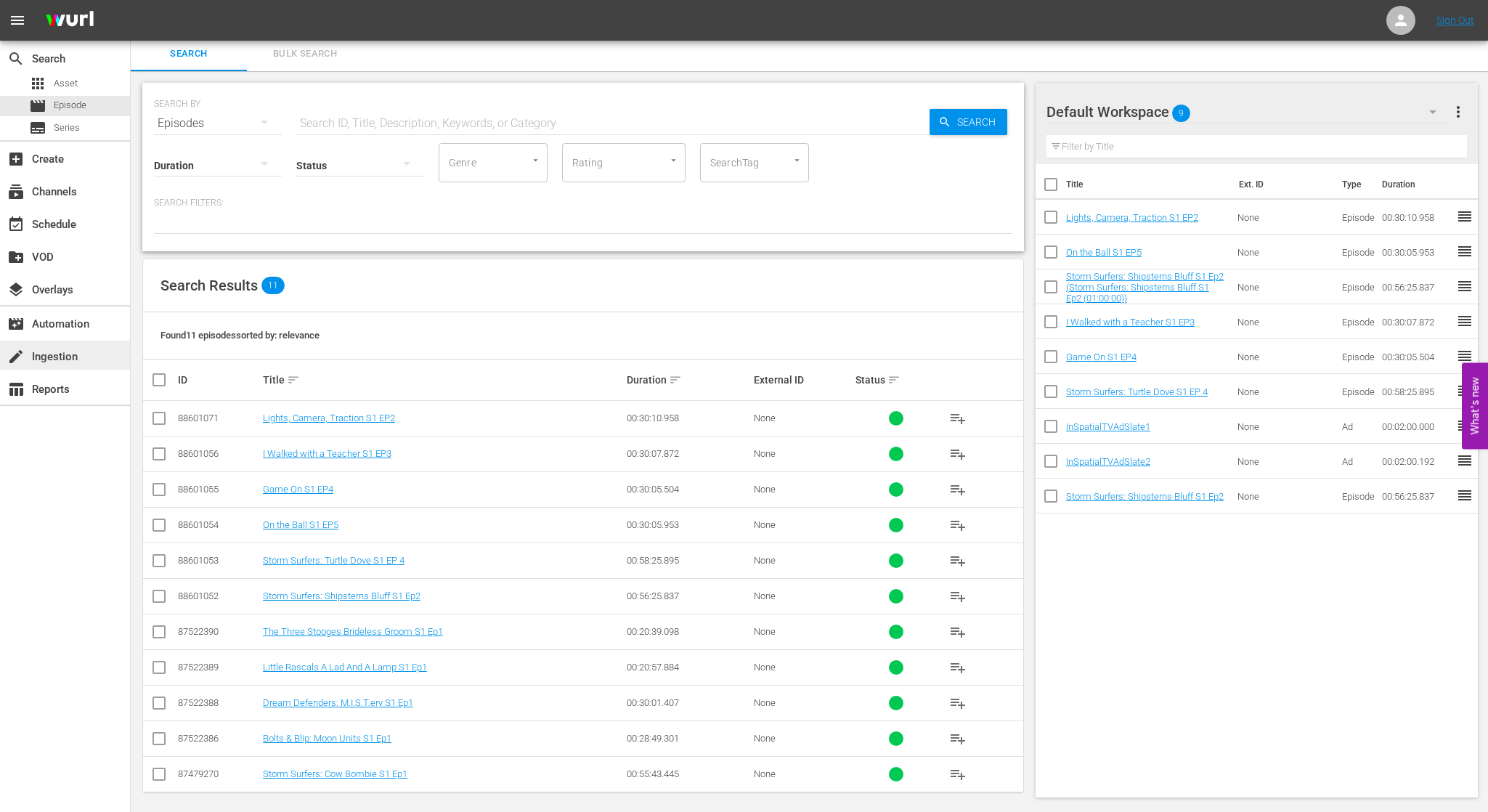
click at [85, 357] on div "create Ingestion" at bounding box center [65, 355] width 130 height 29
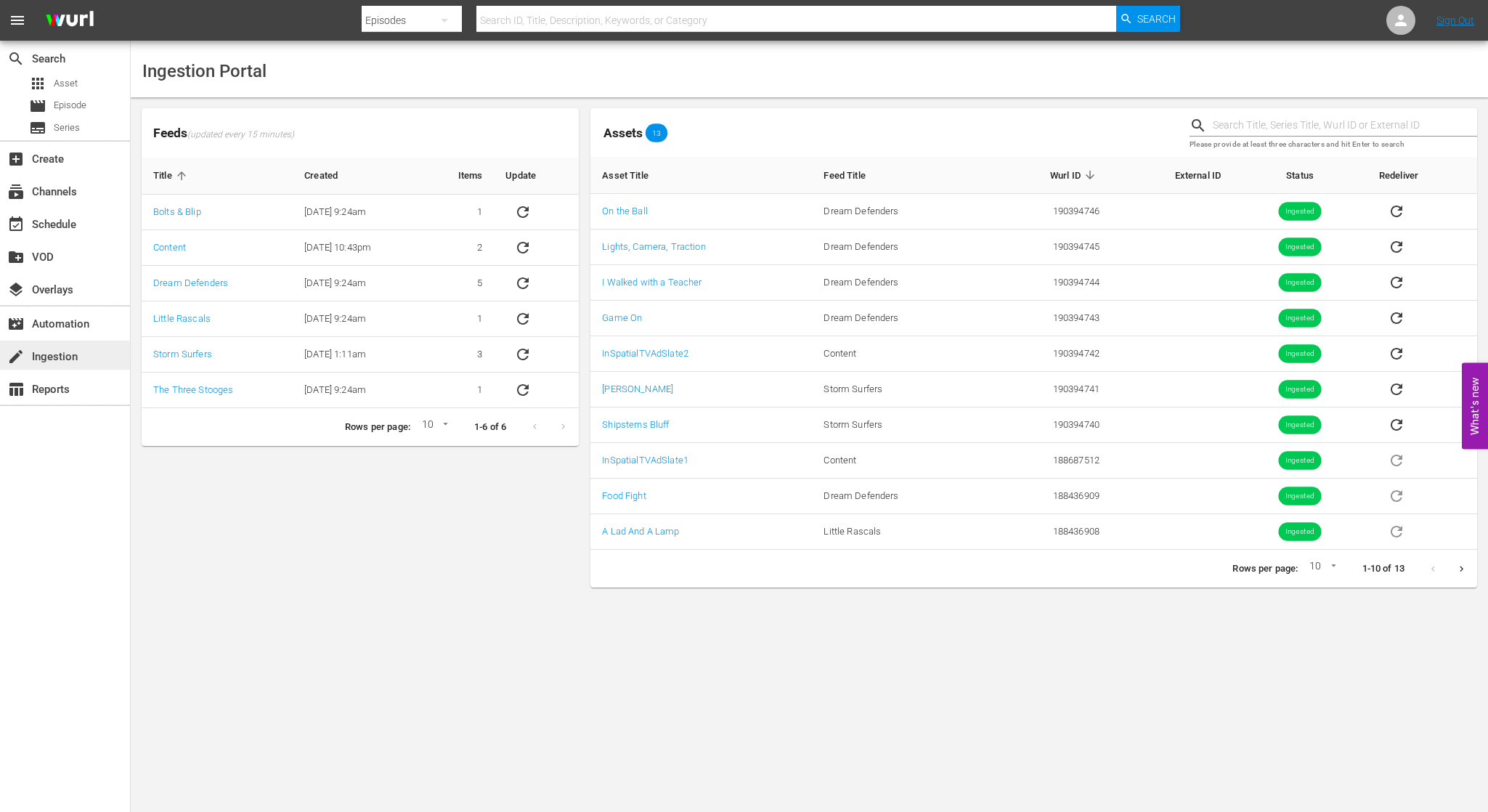
scroll to position [4, 0]
click at [527, 349] on icon "sticky table" at bounding box center [522, 354] width 17 height 17
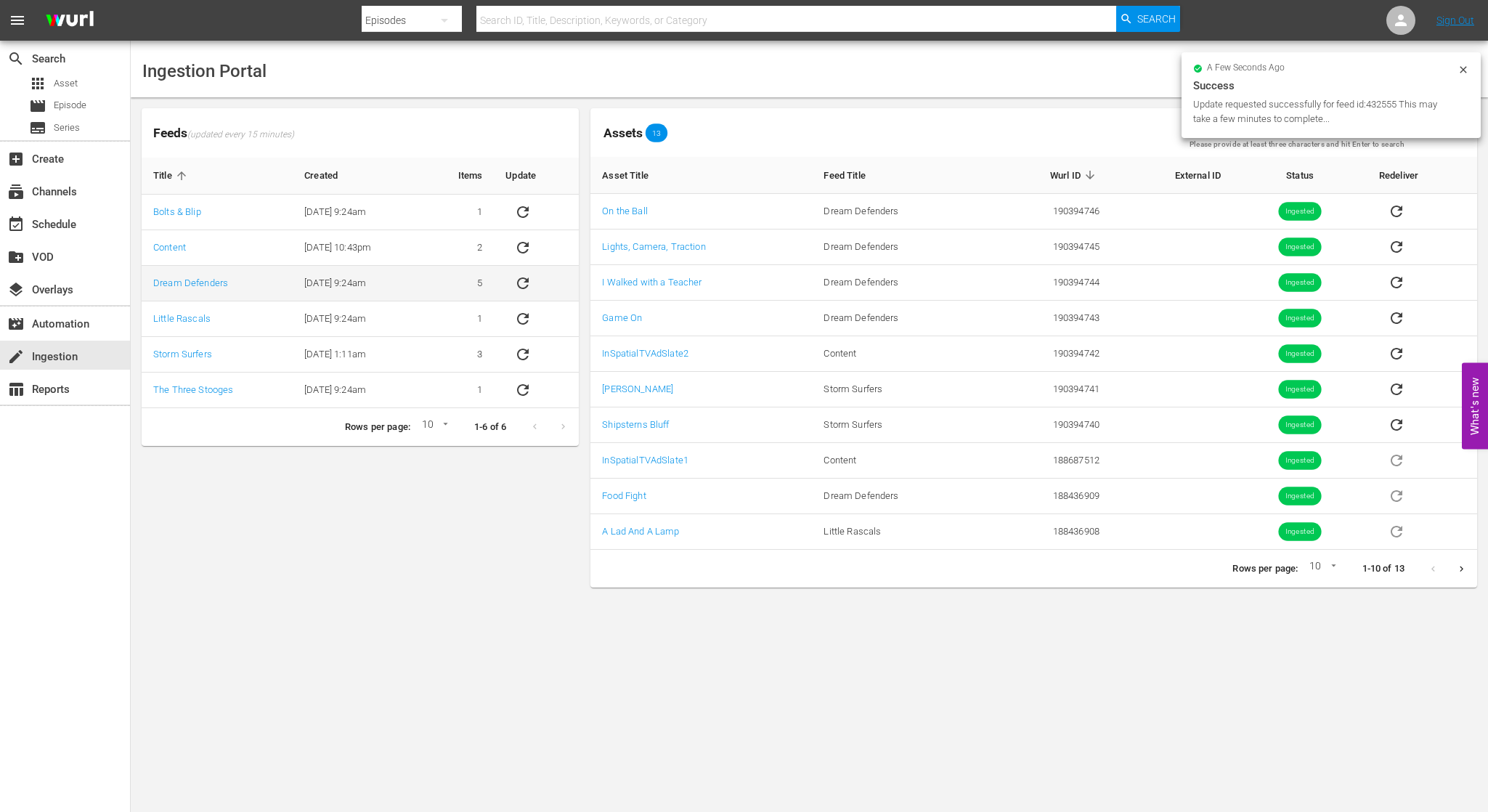
click at [526, 278] on icon "sticky table" at bounding box center [522, 283] width 11 height 11
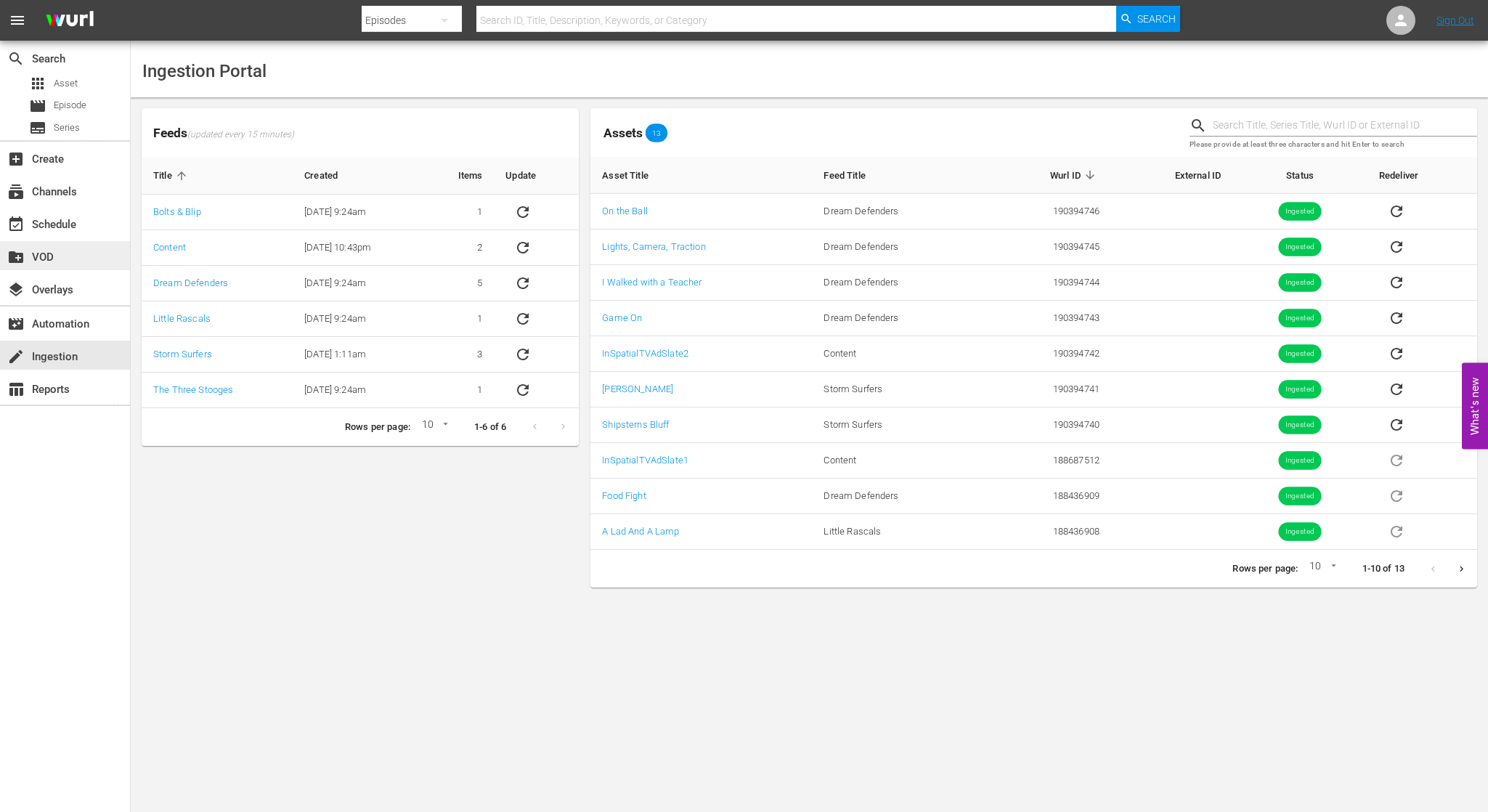
click at [72, 248] on div "create_new_folder VOD" at bounding box center [41, 254] width 81 height 13
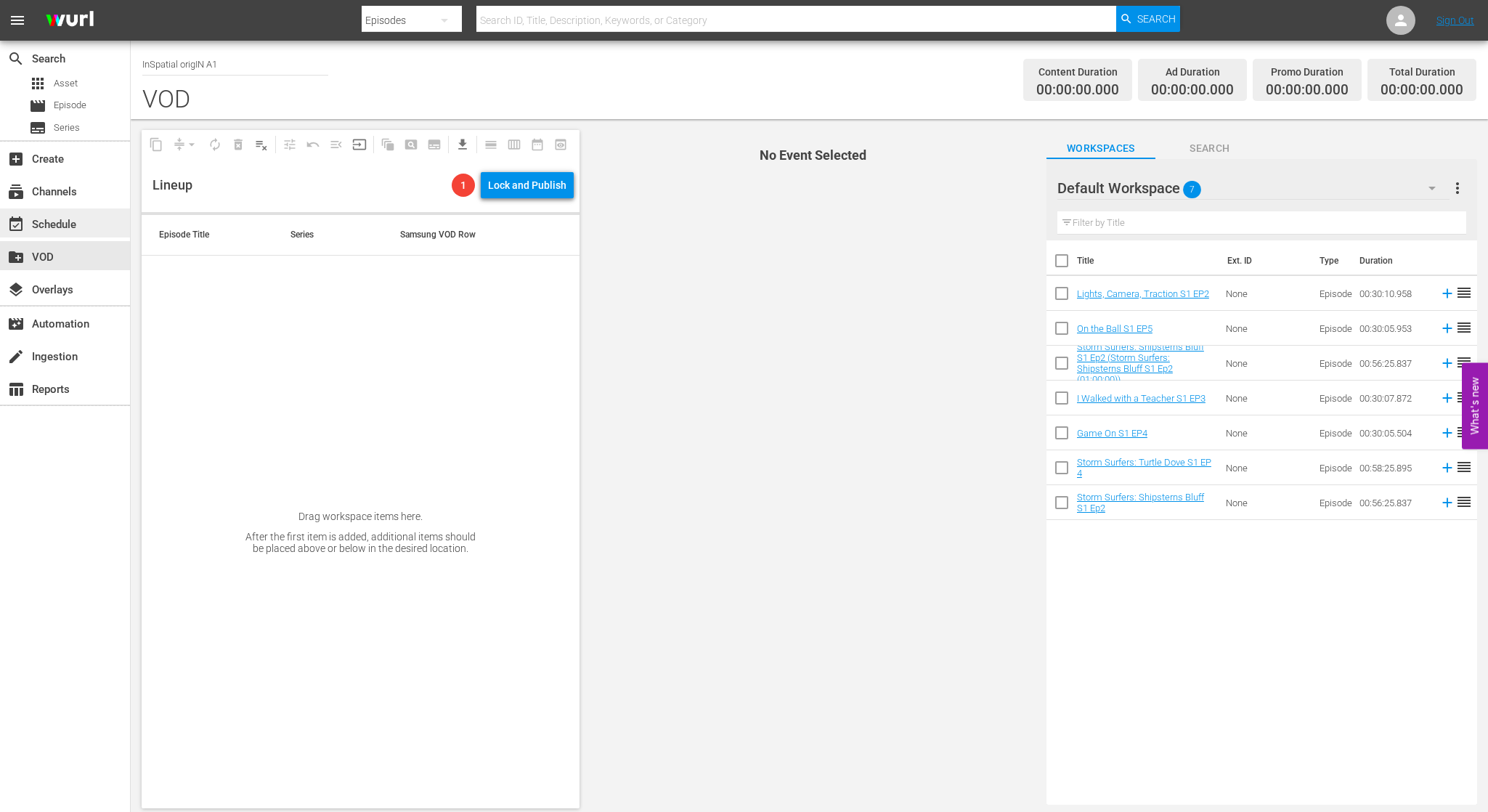
click at [81, 219] on div "event_available Schedule" at bounding box center [65, 223] width 130 height 29
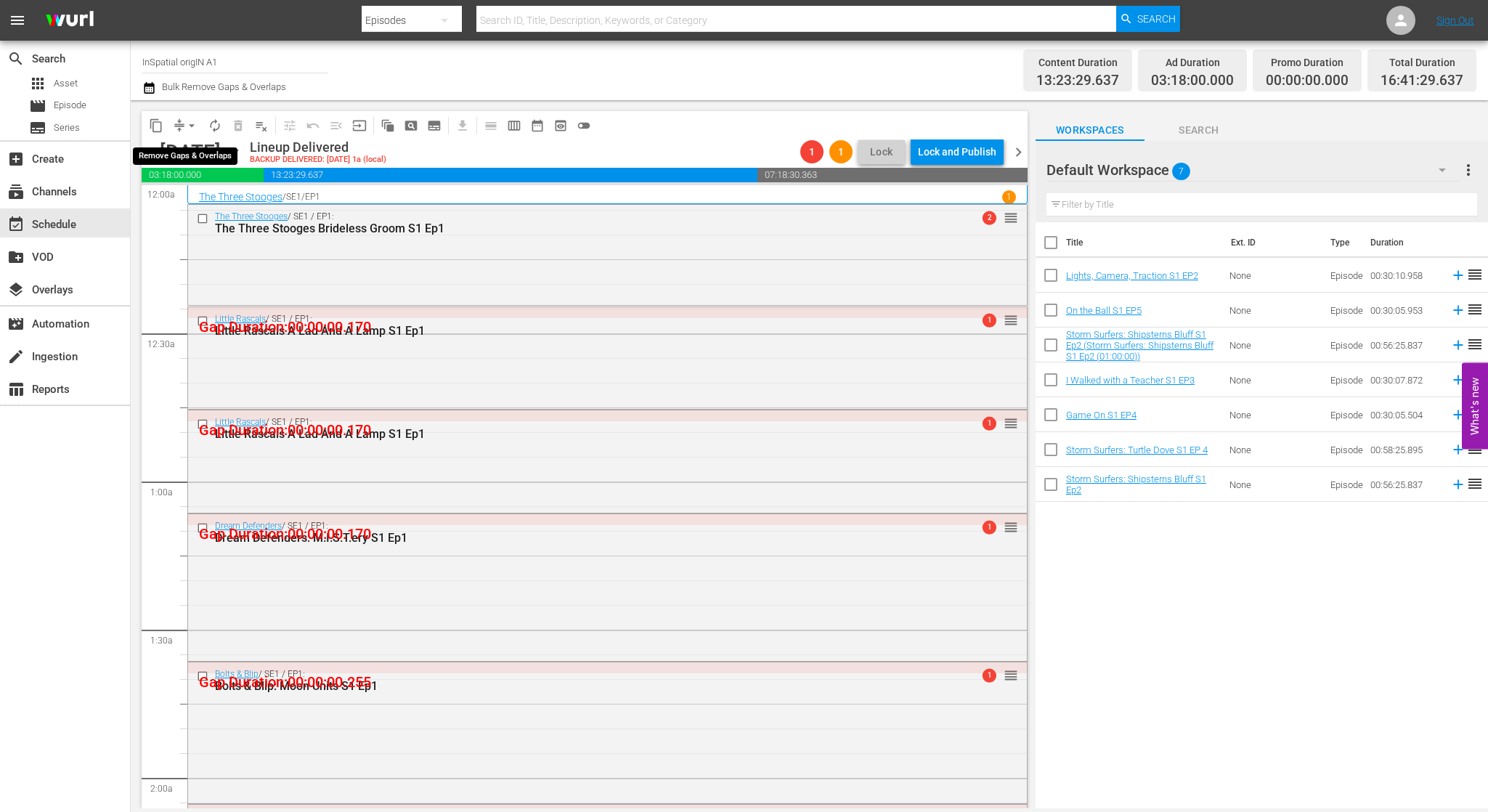
click at [190, 120] on span "arrow_drop_down" at bounding box center [191, 125] width 14 height 14
click at [212, 175] on li "Align to First Episode" at bounding box center [192, 179] width 153 height 24
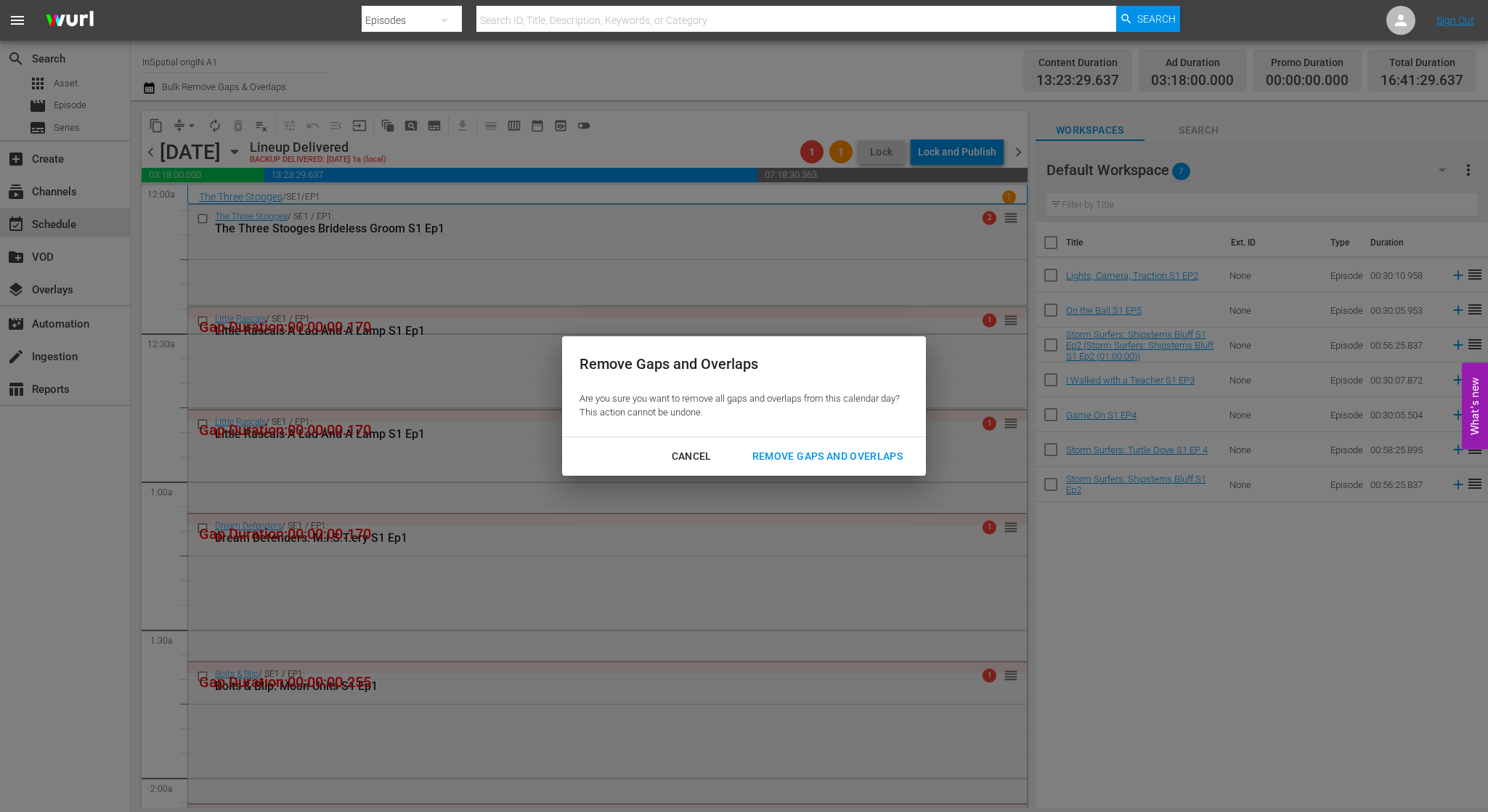
click at [759, 452] on div "Remove Gaps and Overlaps" at bounding box center [827, 456] width 174 height 18
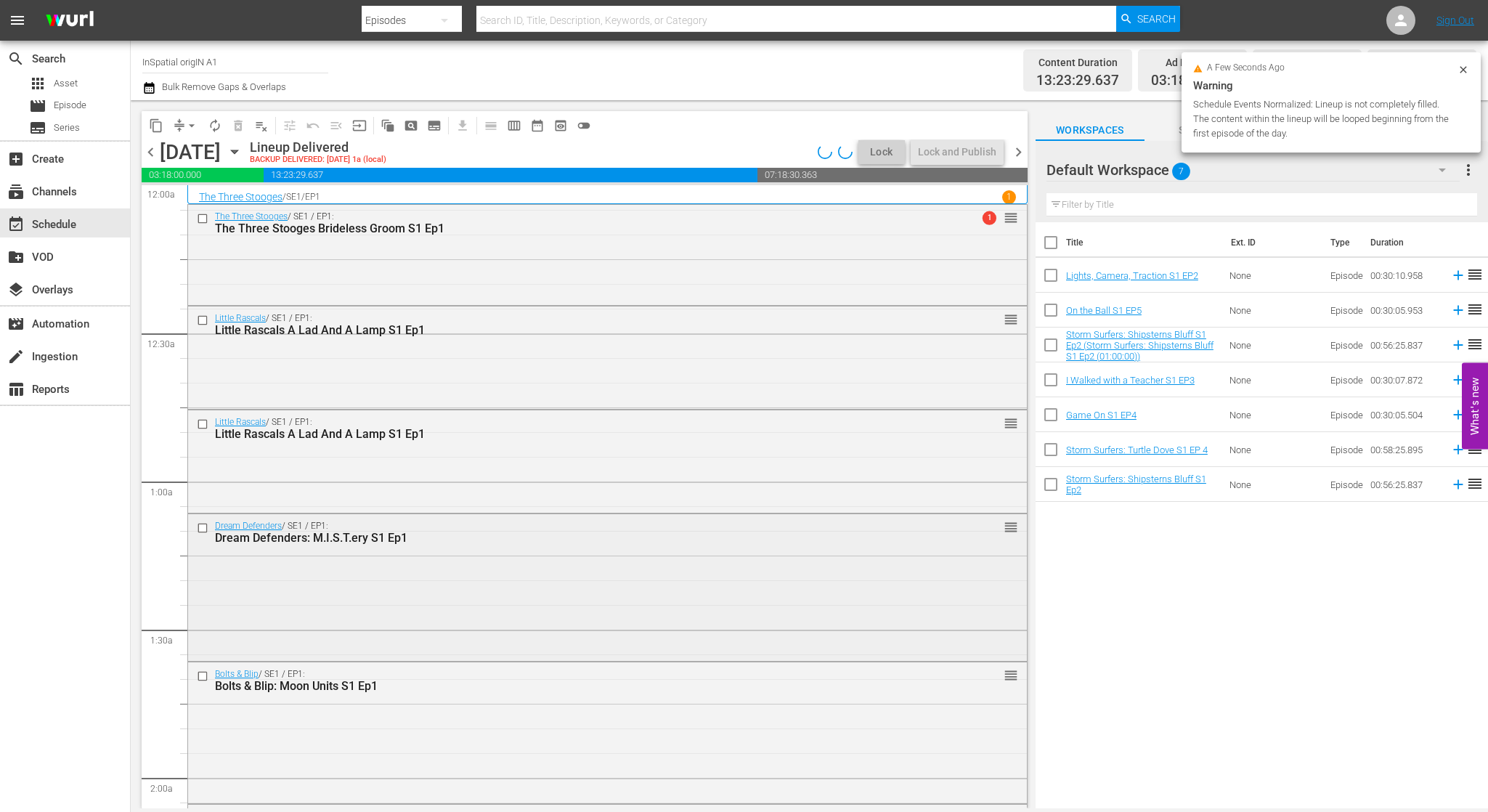
click at [633, 527] on div "Dream Defenders / SE1 / EP1: Dream Defenders: M.I.S.T.ery S1 Ep1" at bounding box center [580, 533] width 731 height 24
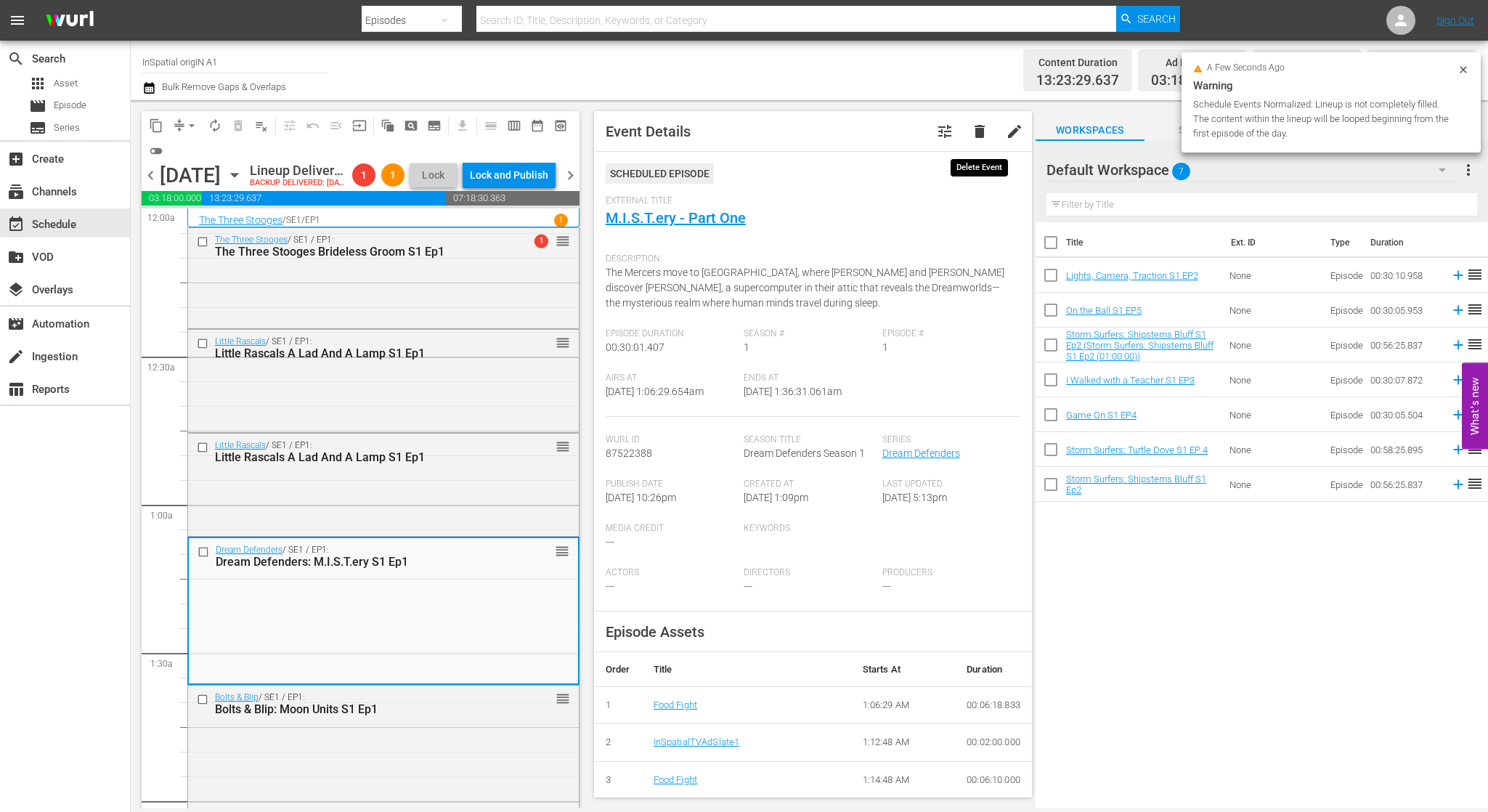
click at [982, 134] on span "delete" at bounding box center [979, 131] width 17 height 17
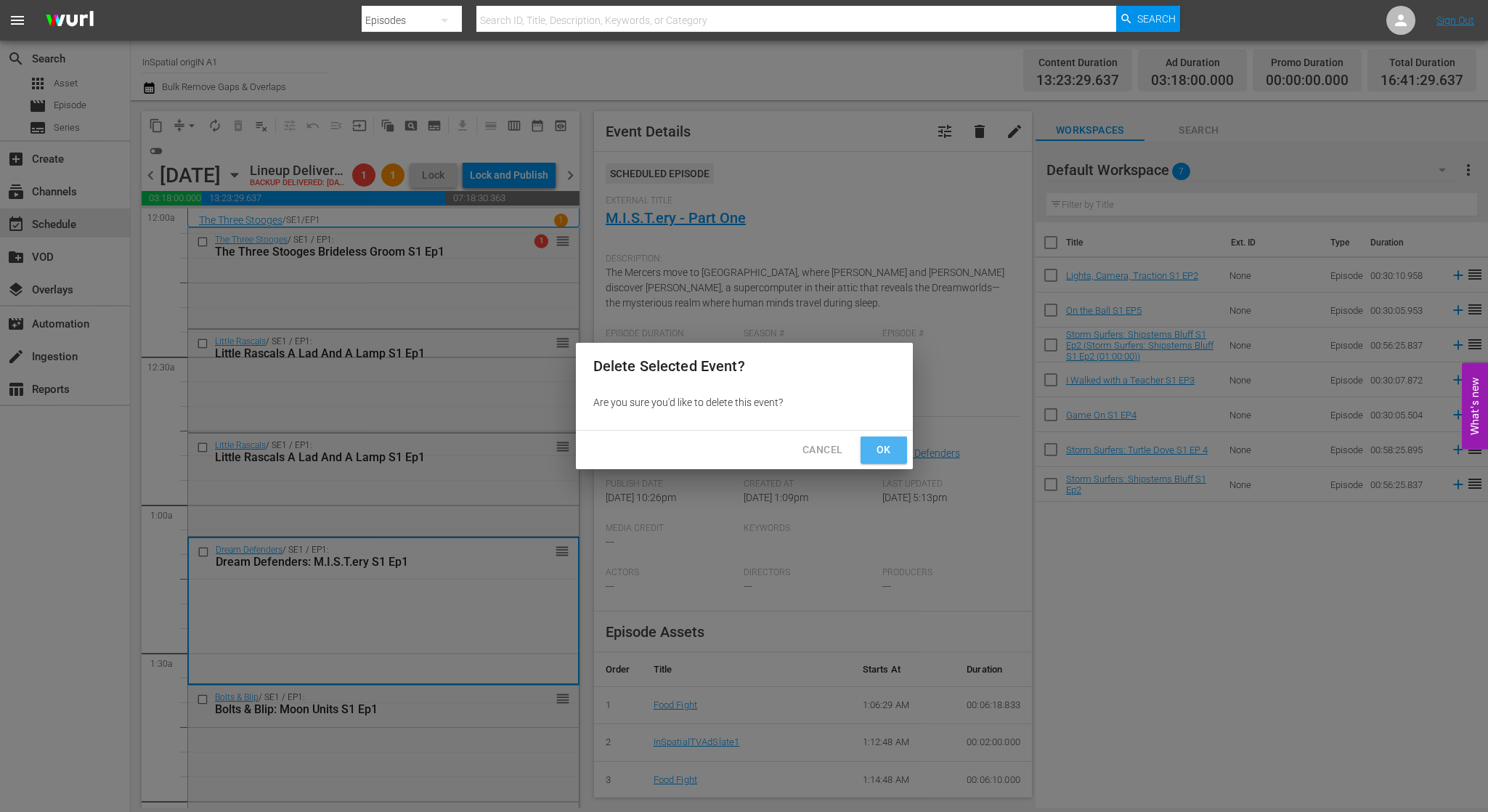
click at [897, 442] on button "Ok" at bounding box center [884, 450] width 47 height 27
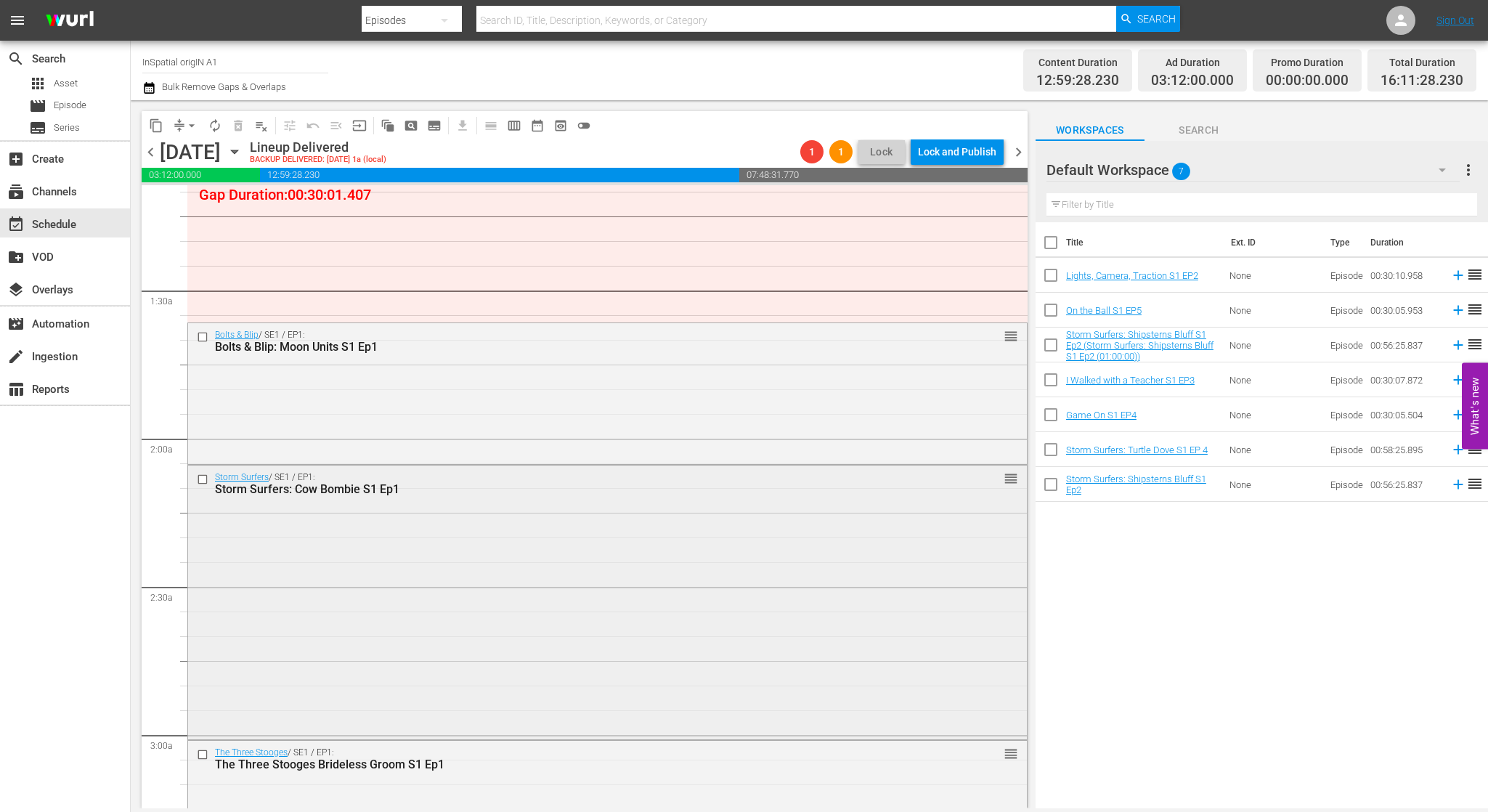
scroll to position [342, 0]
click at [632, 496] on div "Storm Surfers / SE1 / EP1: Storm Surfers: Cow Bombie S1 Ep1 reorder" at bounding box center [607, 480] width 838 height 35
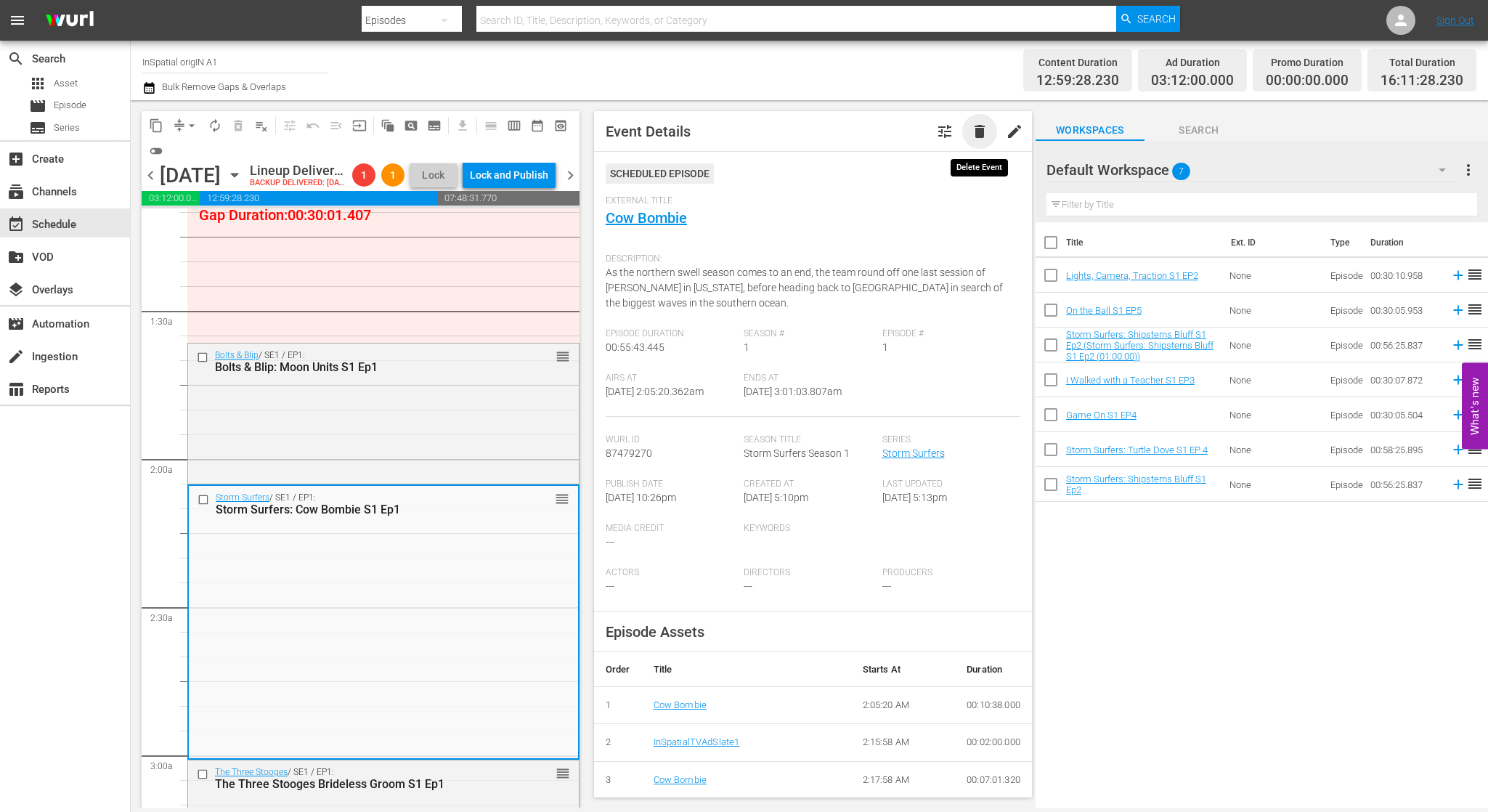
click at [977, 128] on span "delete" at bounding box center [979, 131] width 17 height 17
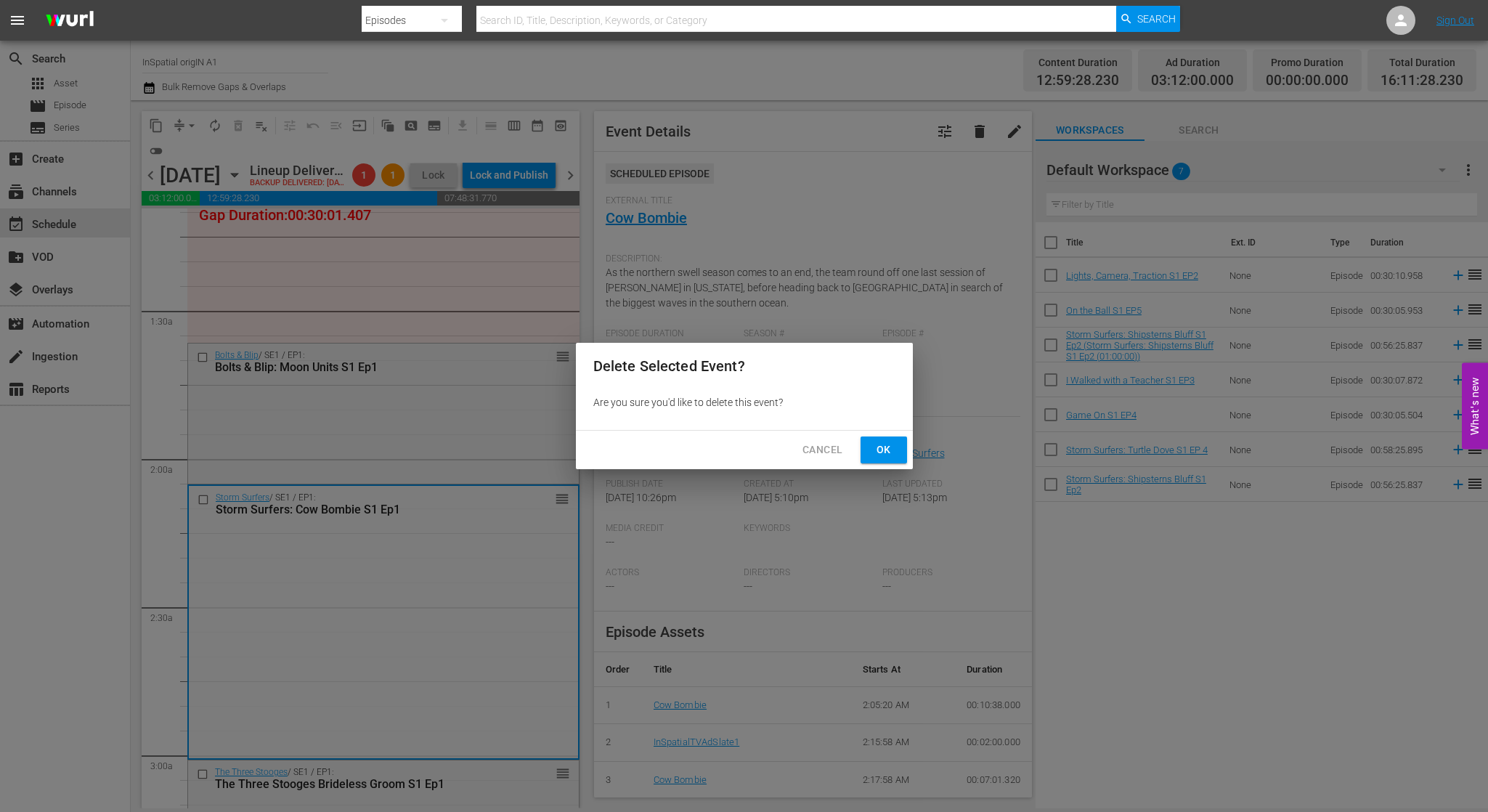
click at [879, 443] on span "Ok" at bounding box center [884, 450] width 23 height 18
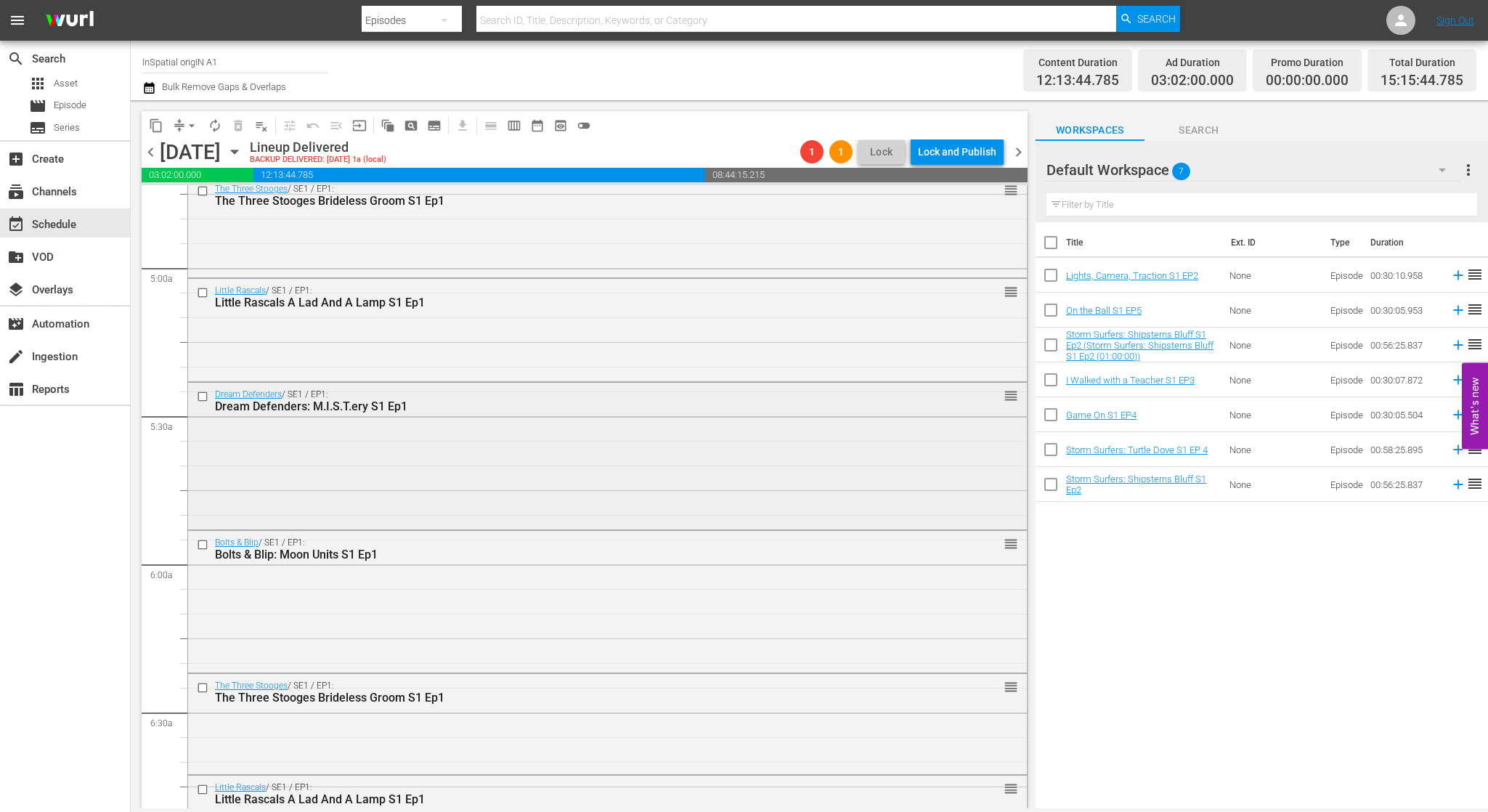
scroll to position [1400, 0]
click at [501, 396] on div "Dream Defenders / SE1 / EP1: Dream Defenders: M.I.S.T.ery S1 Ep1" at bounding box center [580, 400] width 731 height 24
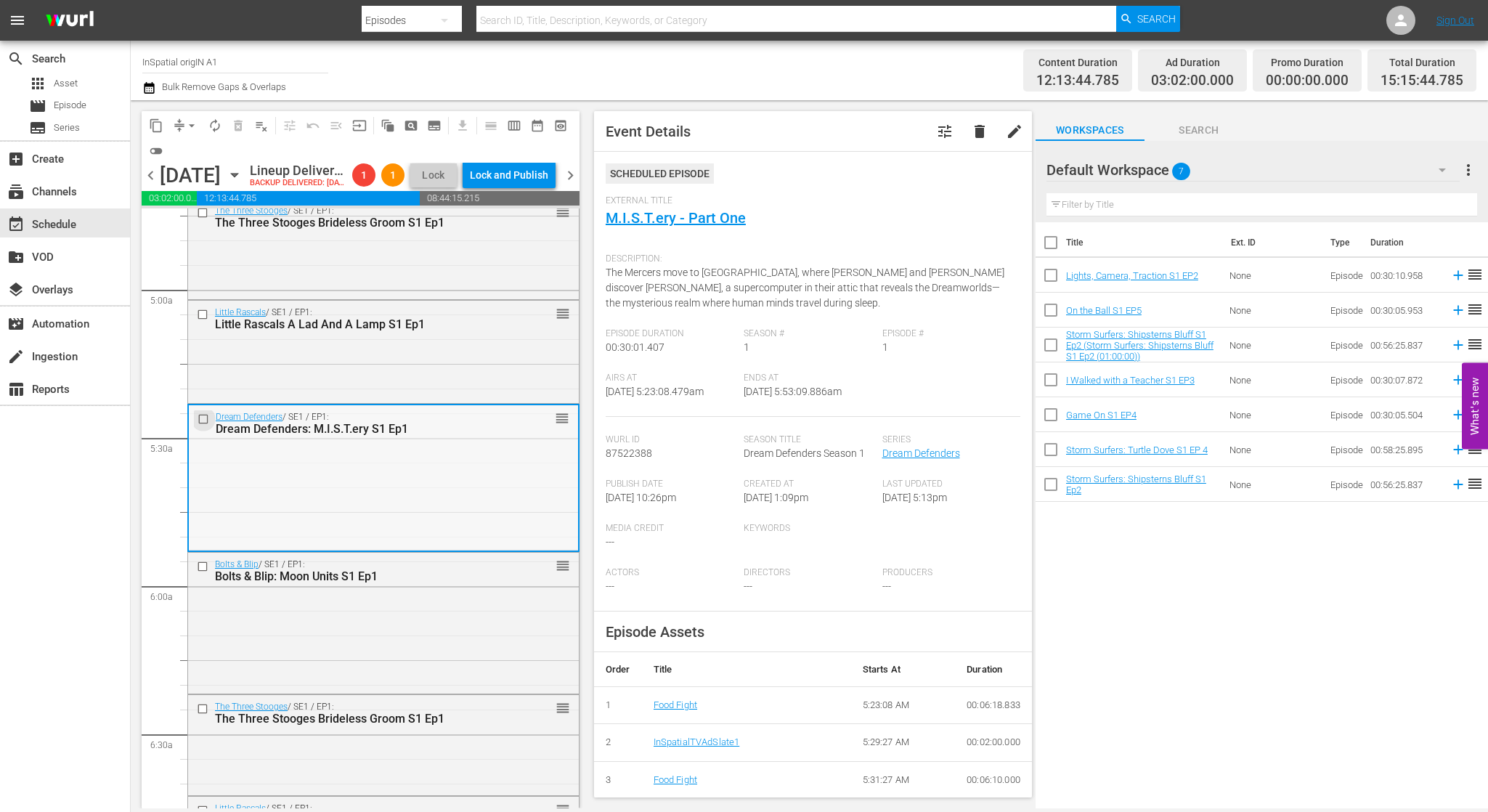
click at [204, 424] on input "checkbox" at bounding box center [205, 418] width 15 height 12
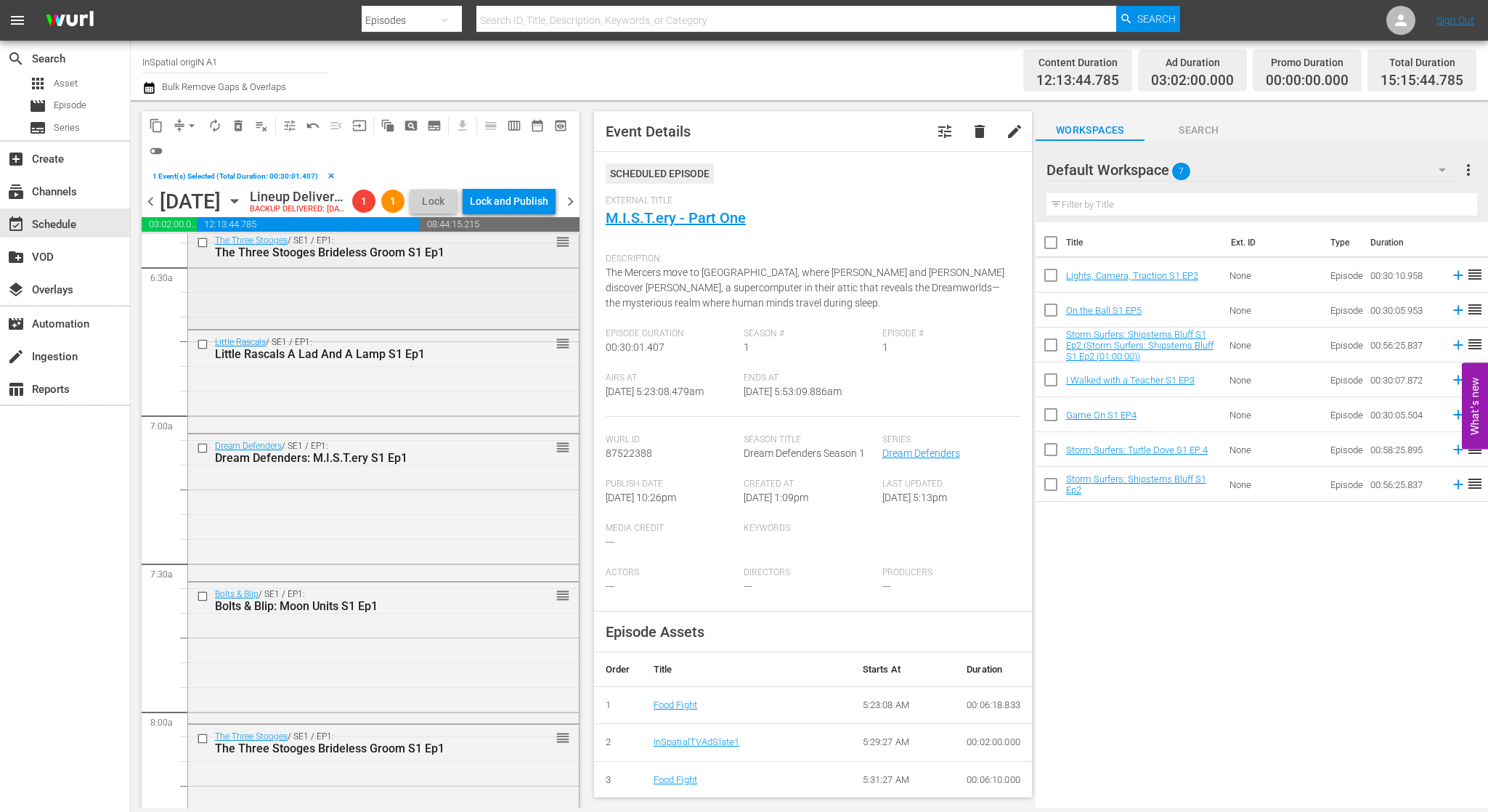
scroll to position [1931, 0]
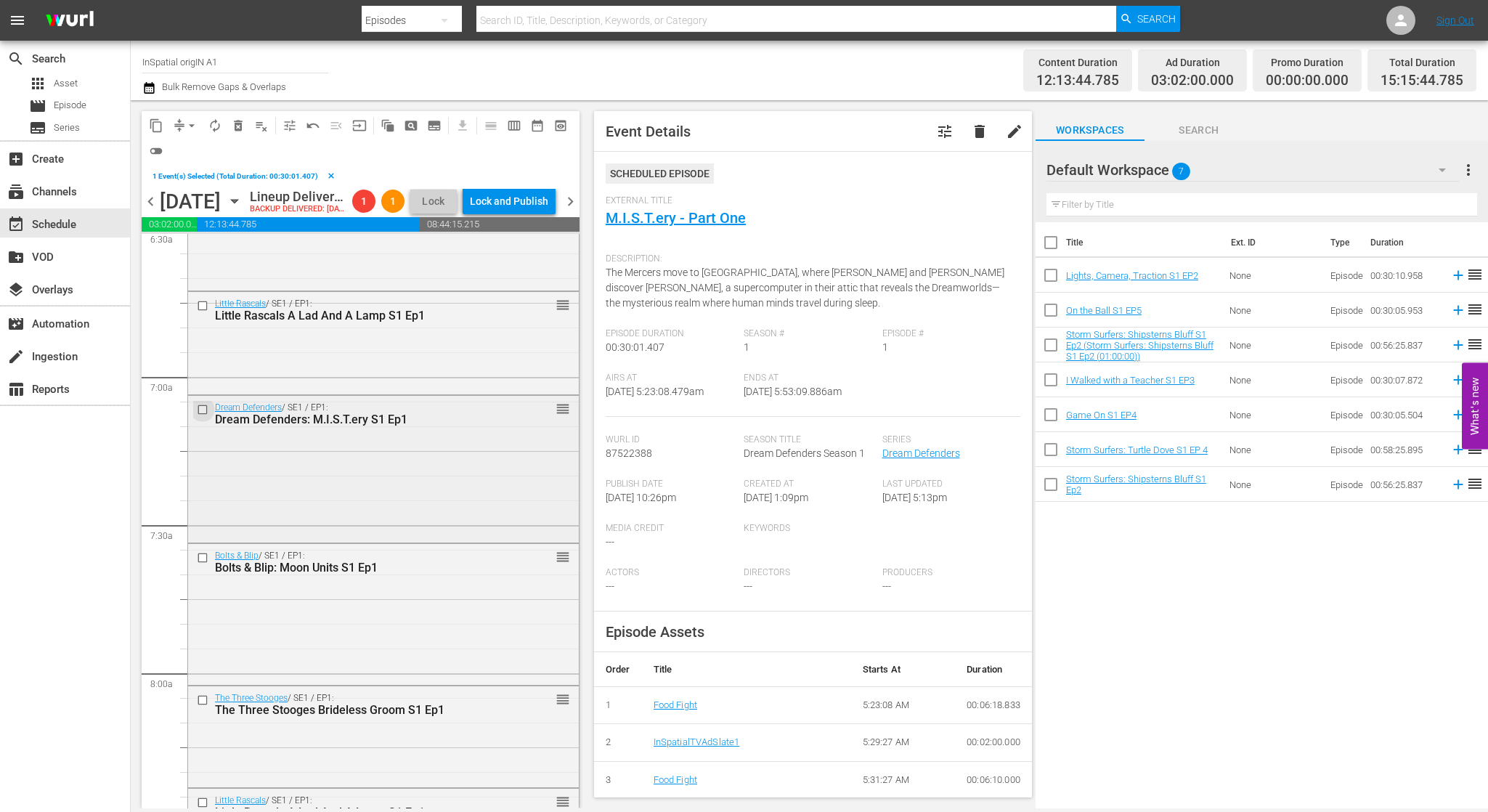
click at [202, 416] on input "checkbox" at bounding box center [204, 409] width 15 height 12
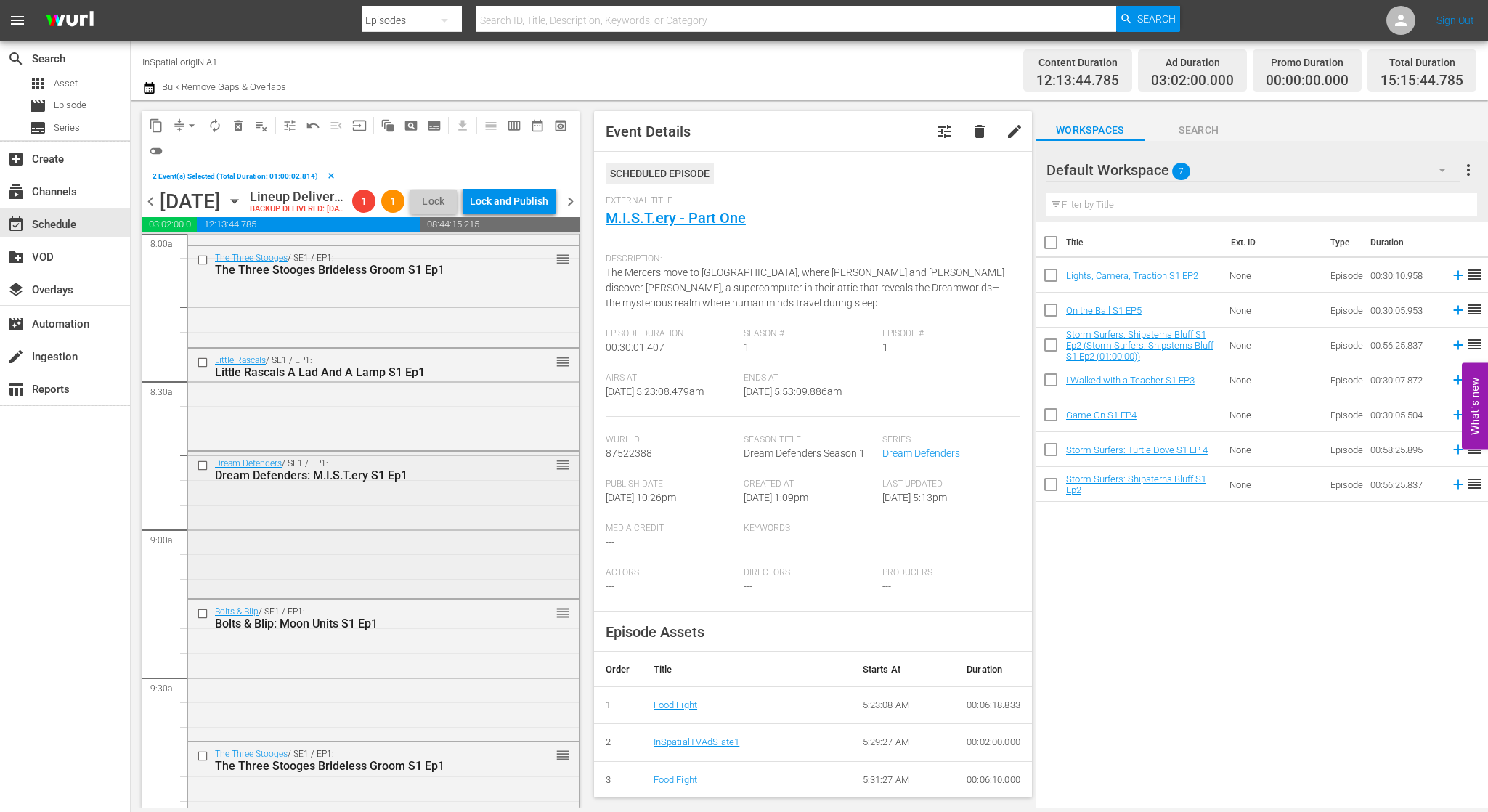
scroll to position [2373, 0]
click at [202, 469] on input "checkbox" at bounding box center [204, 463] width 15 height 12
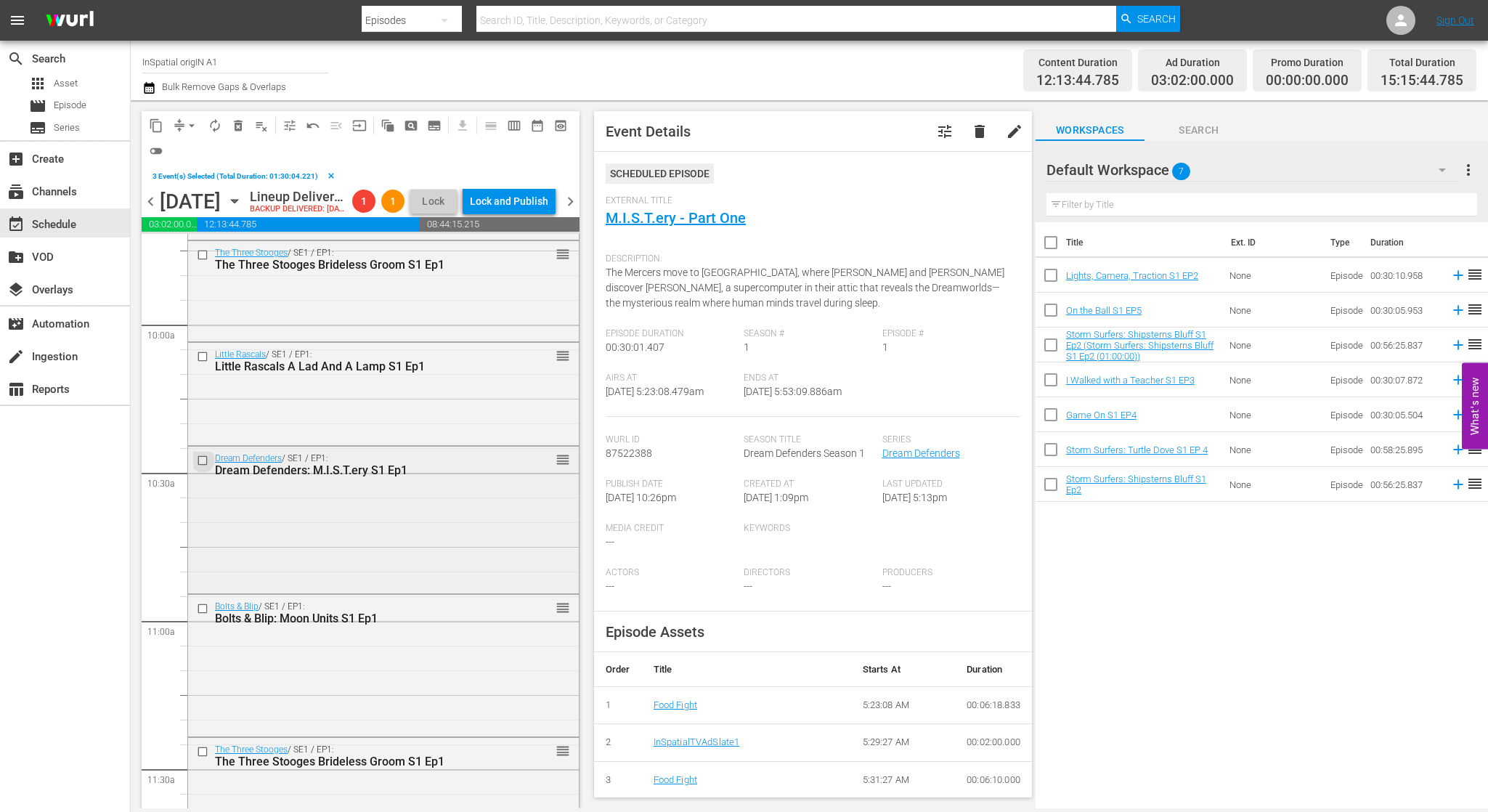
click at [202, 467] on input "checkbox" at bounding box center [204, 461] width 15 height 12
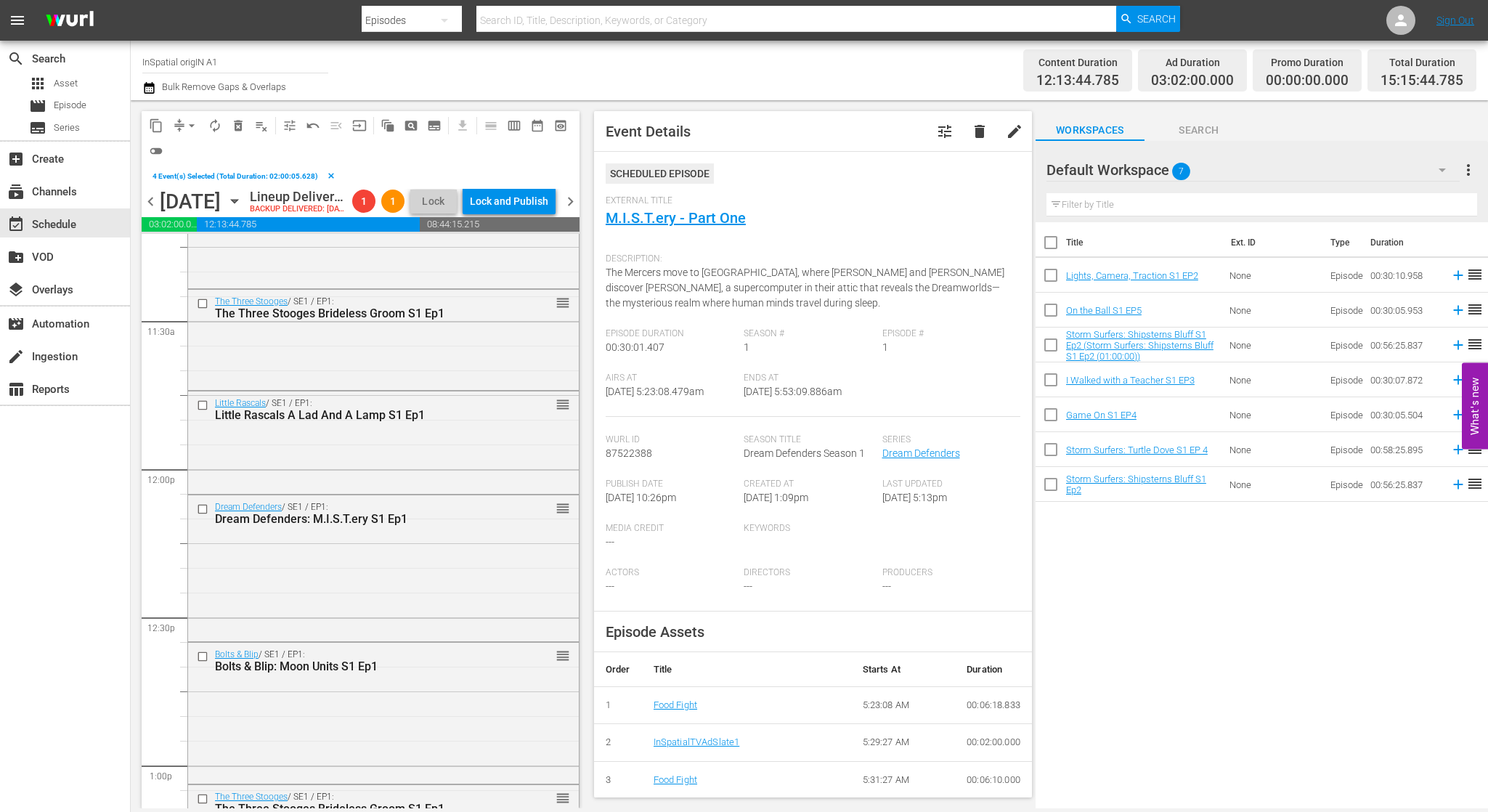
scroll to position [3331, 0]
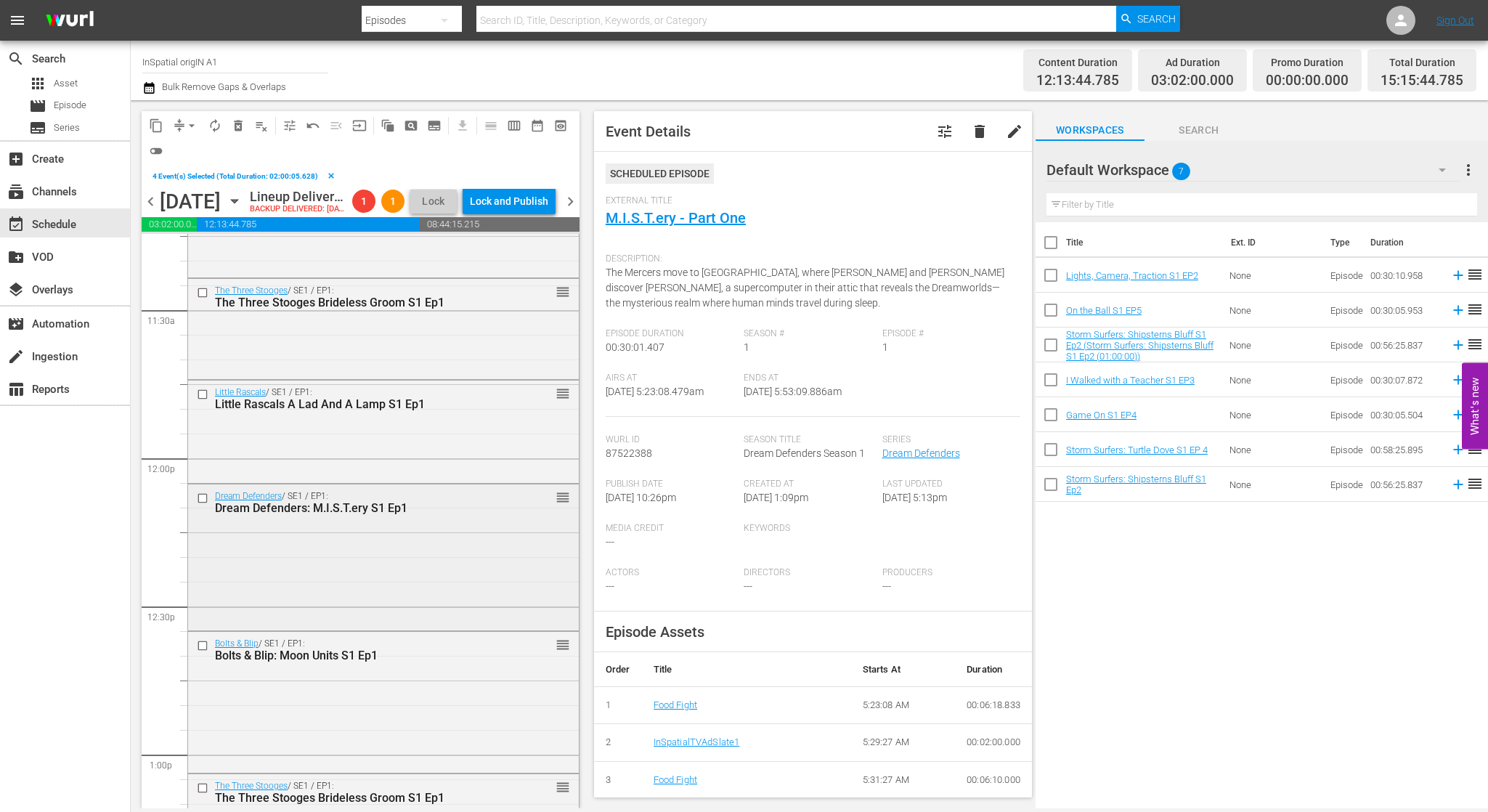
click at [198, 504] on input "checkbox" at bounding box center [204, 497] width 15 height 12
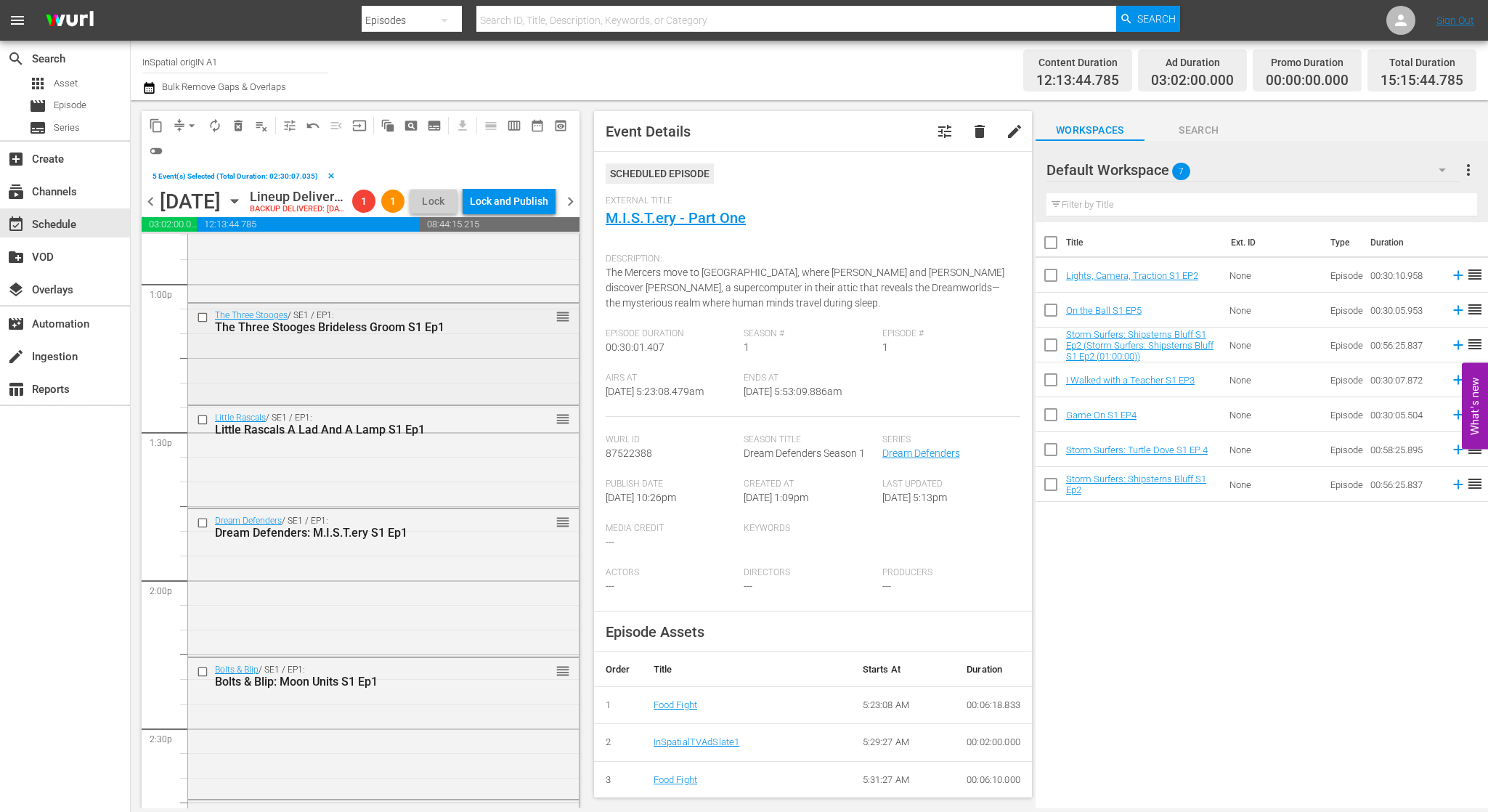
scroll to position [3802, 0]
click at [202, 528] on input "checkbox" at bounding box center [204, 522] width 15 height 12
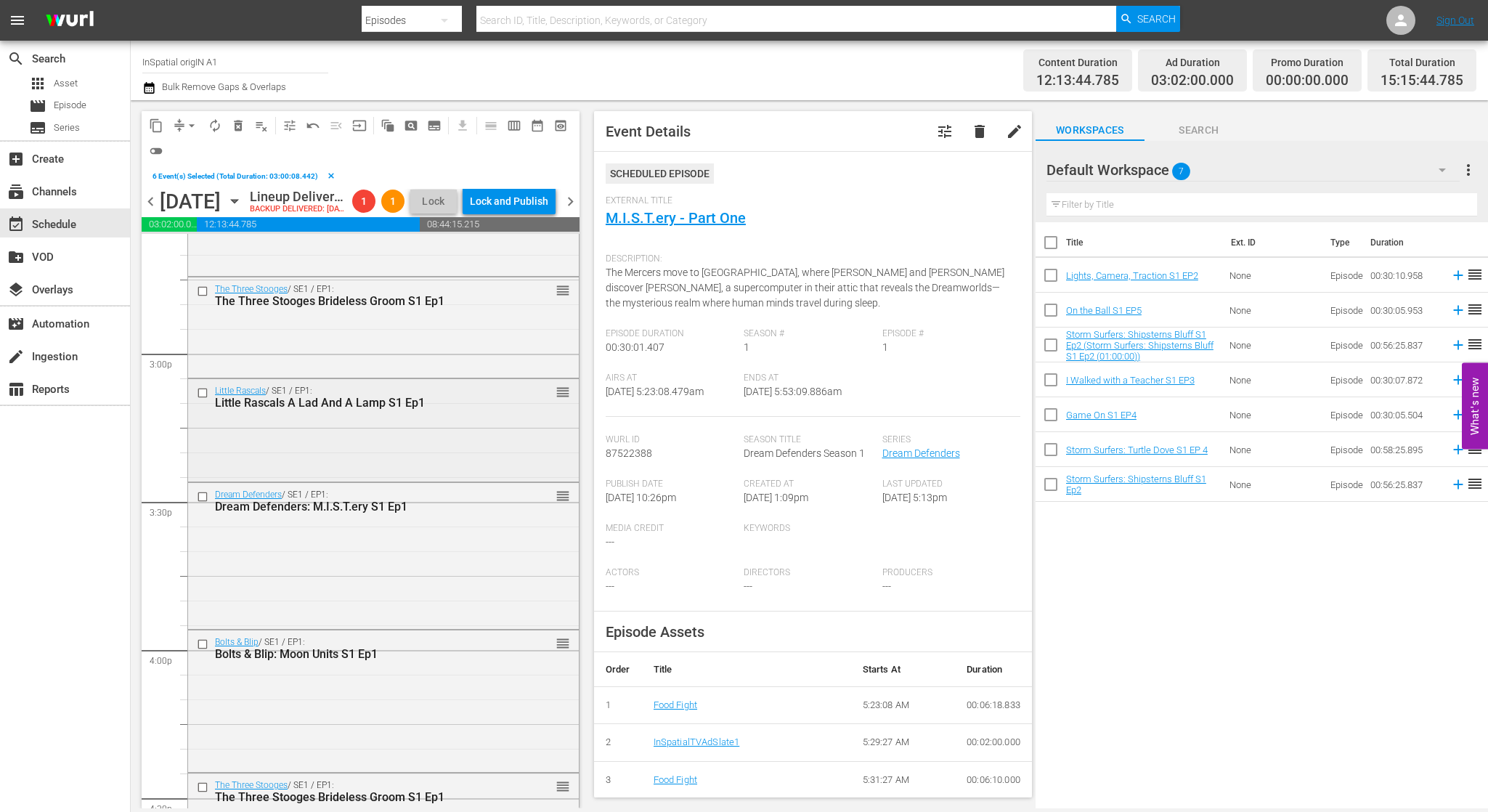
scroll to position [4325, 0]
click at [201, 502] on input "checkbox" at bounding box center [204, 495] width 15 height 12
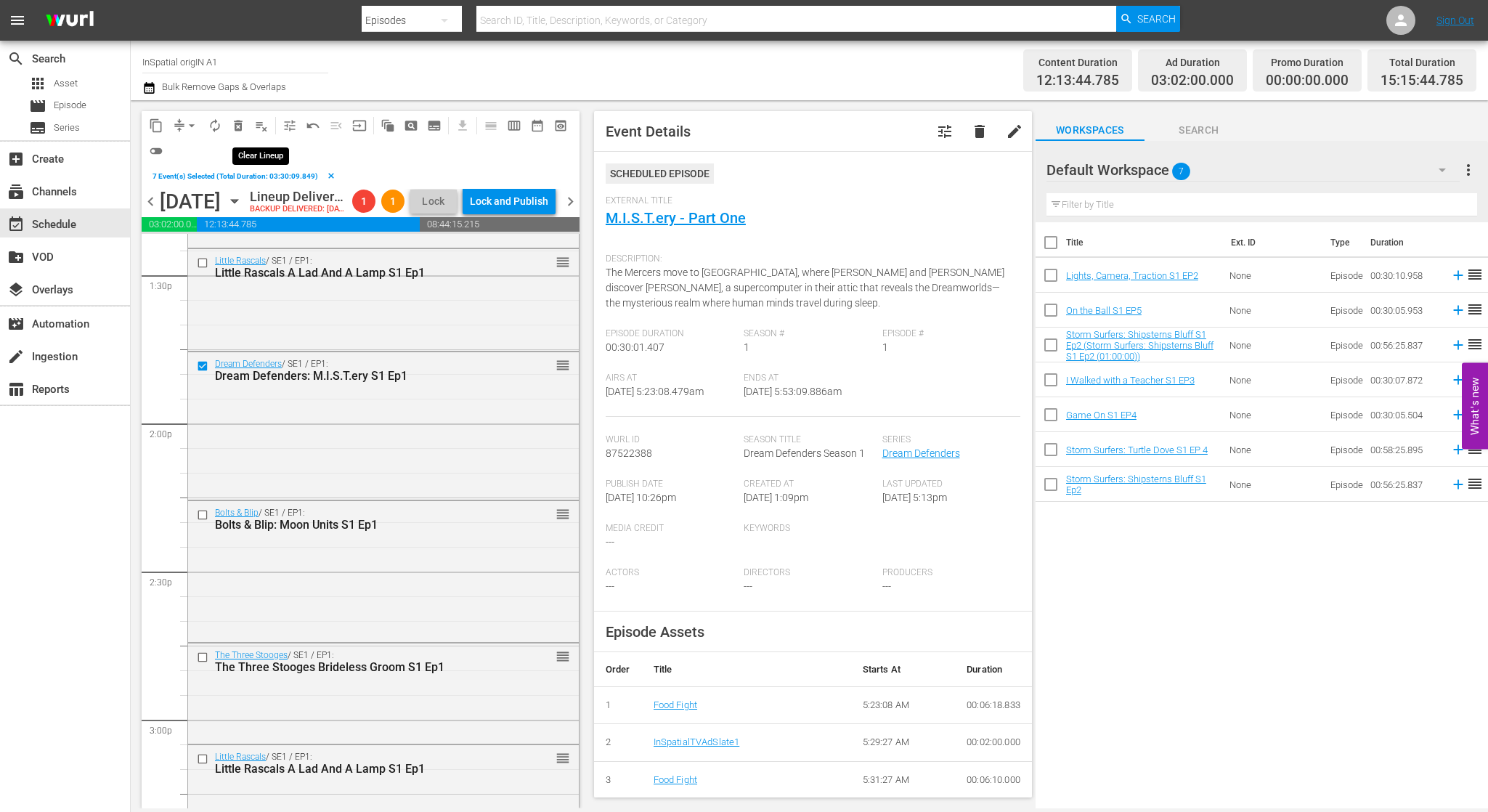
scroll to position [3957, 0]
click at [238, 126] on span "delete_forever_outlined" at bounding box center [238, 125] width 14 height 14
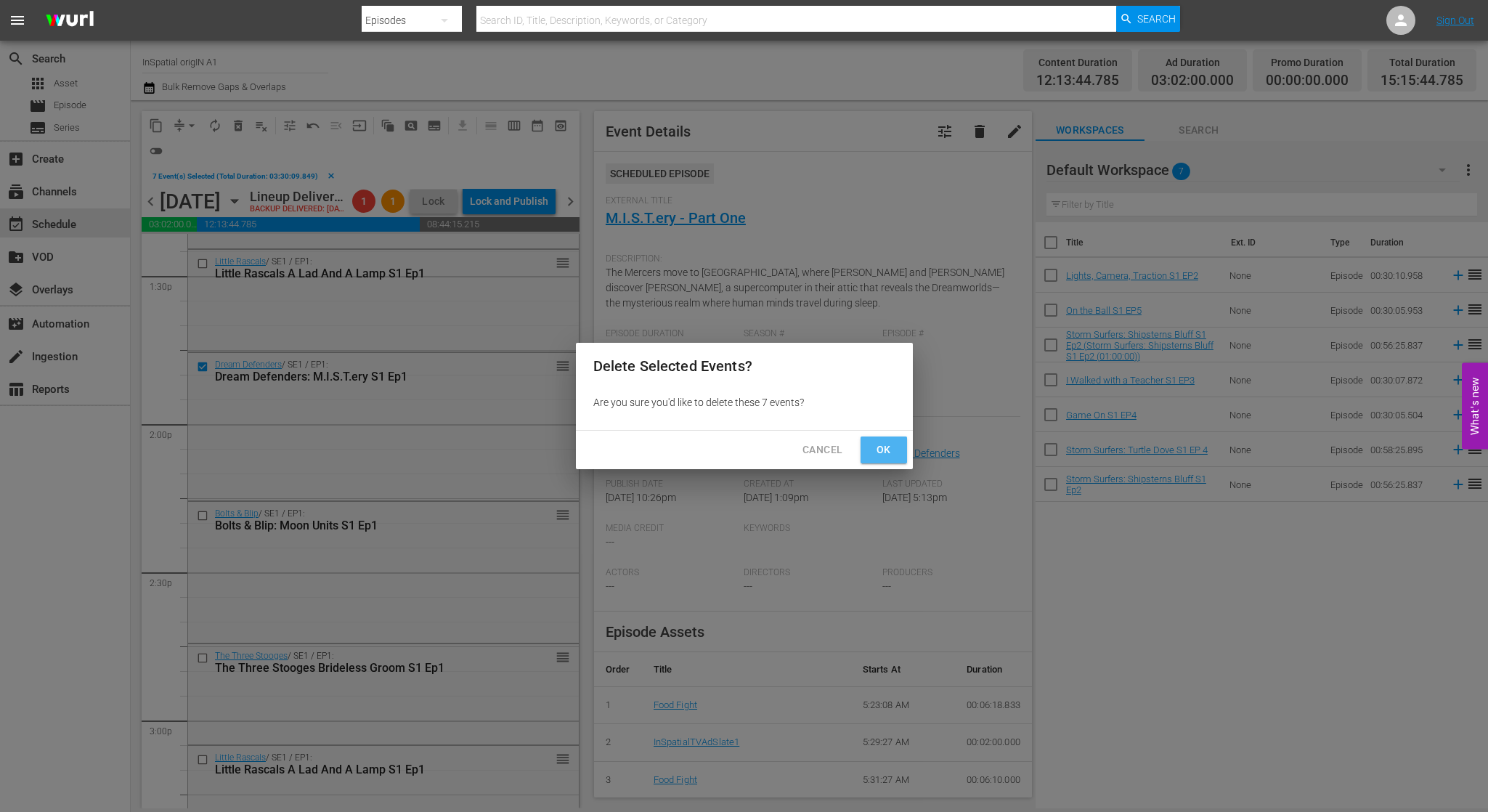
click at [876, 447] on span "Ok" at bounding box center [884, 450] width 23 height 18
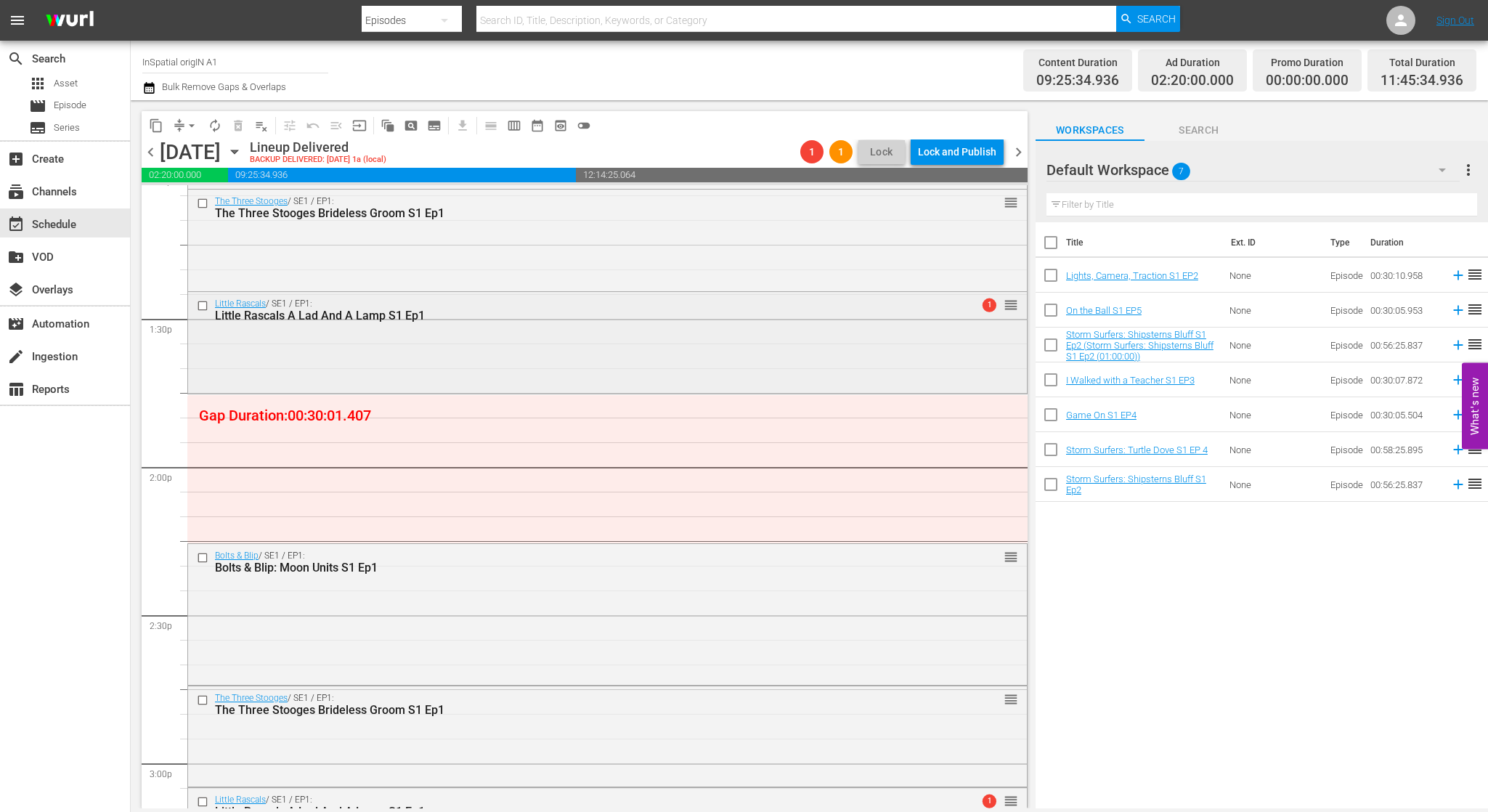
scroll to position [3860, 0]
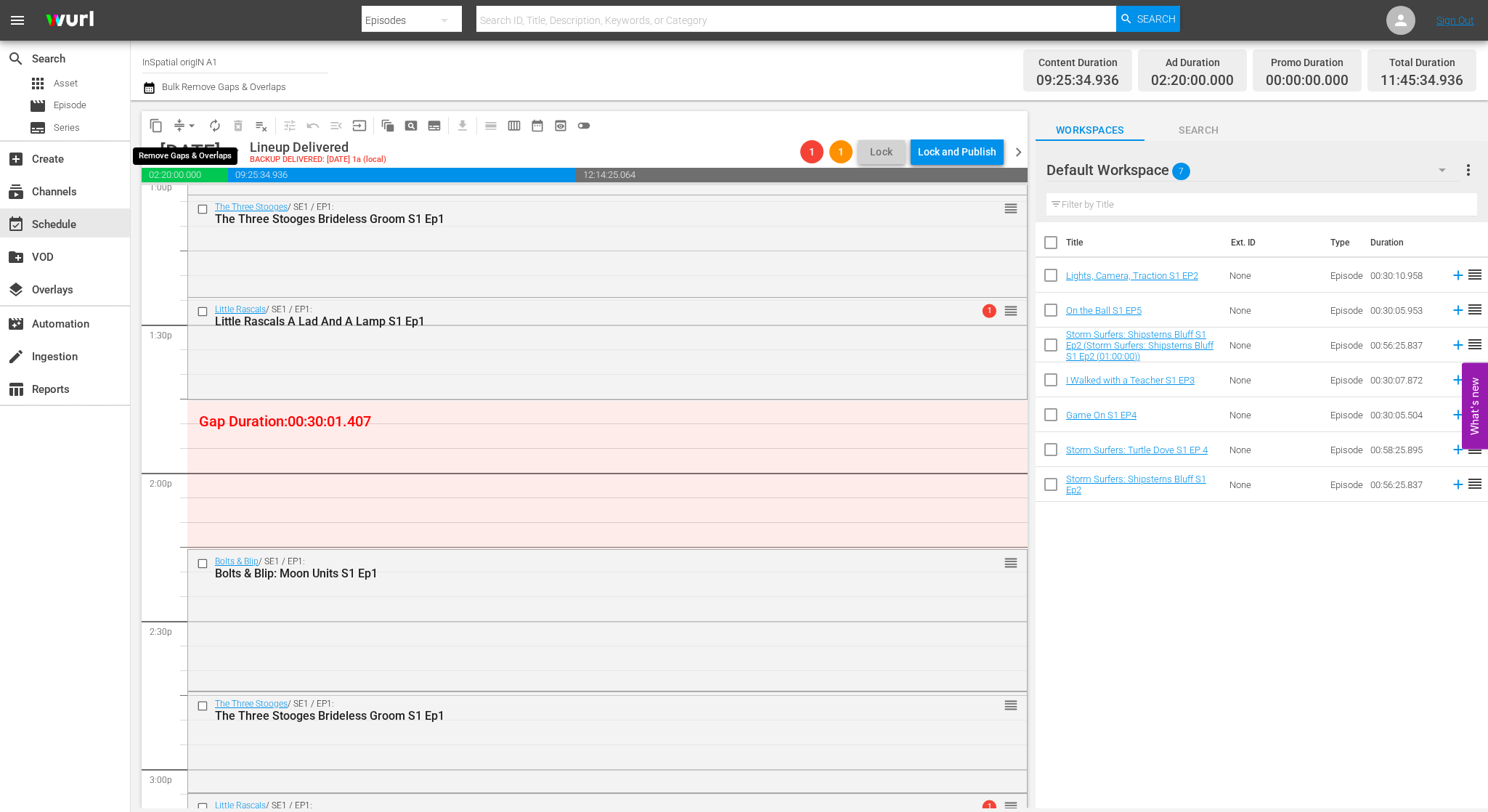
click at [196, 126] on span "arrow_drop_down" at bounding box center [191, 125] width 14 height 14
click at [200, 178] on li "Align to First Episode" at bounding box center [192, 179] width 153 height 24
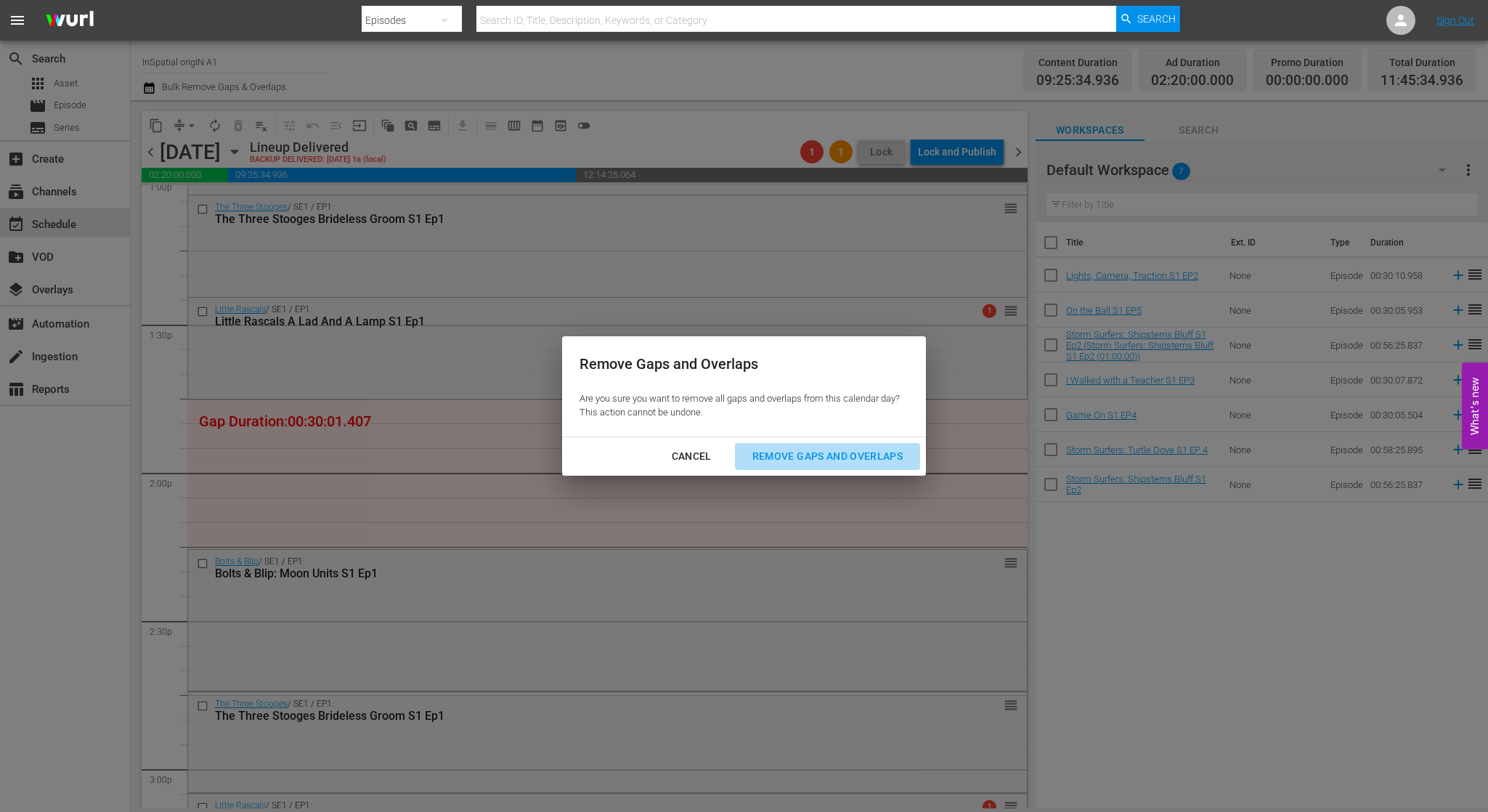
click at [793, 458] on div "Remove Gaps and Overlaps" at bounding box center [827, 456] width 174 height 18
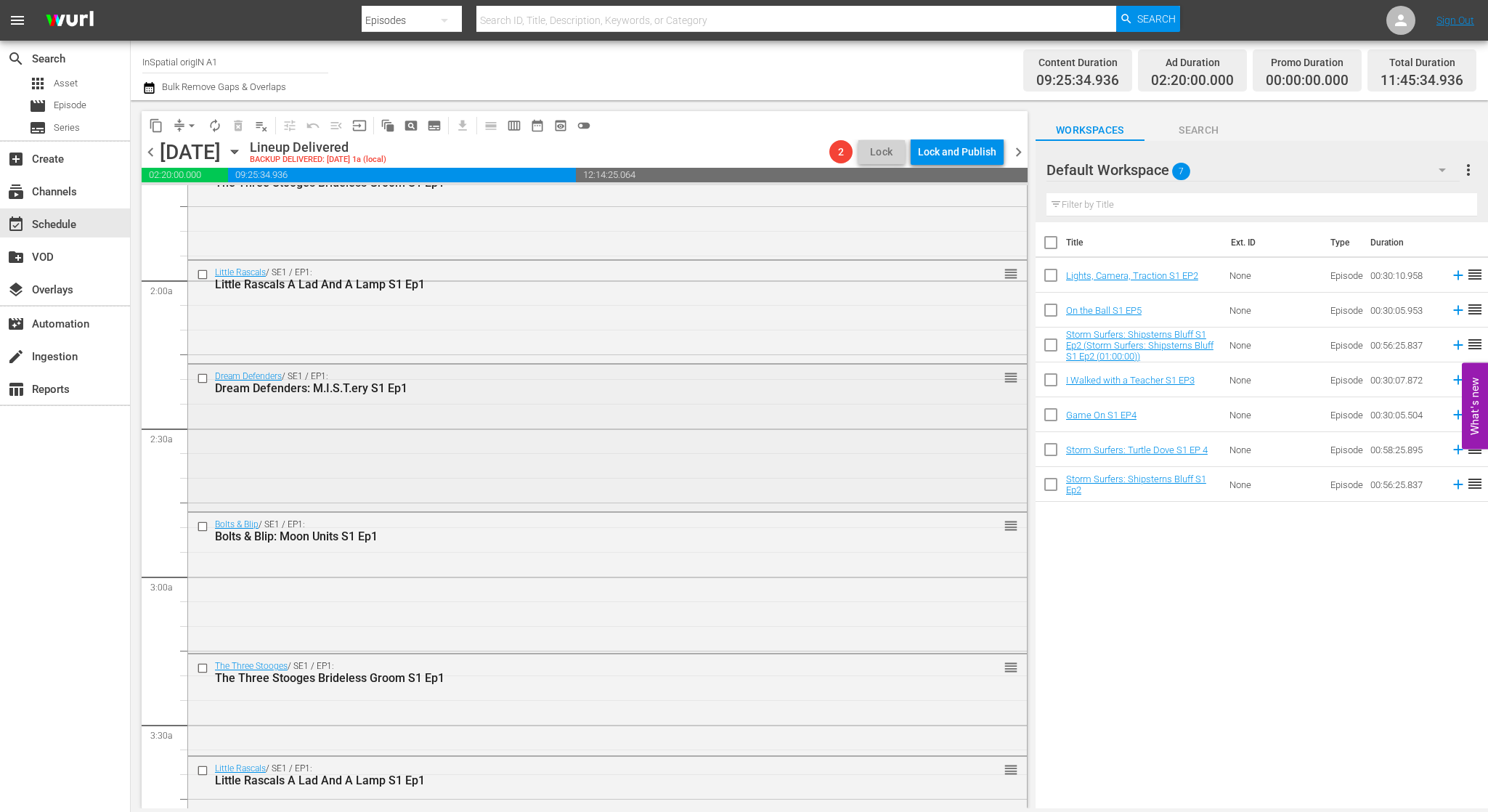
scroll to position [500, 0]
click at [201, 375] on input "checkbox" at bounding box center [204, 376] width 15 height 12
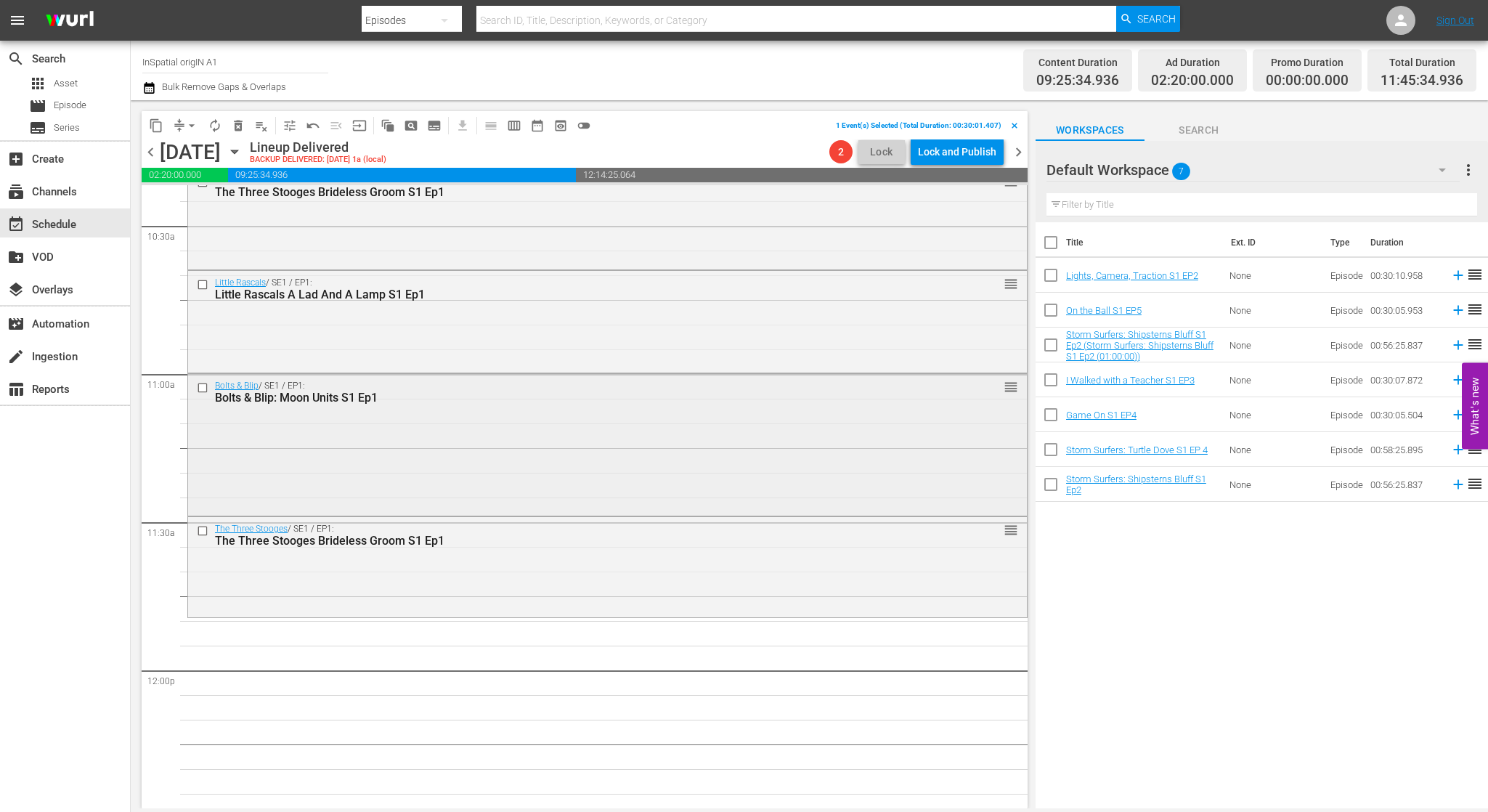
scroll to position [3072, 0]
click at [239, 125] on span "delete_forever_outlined" at bounding box center [238, 125] width 14 height 14
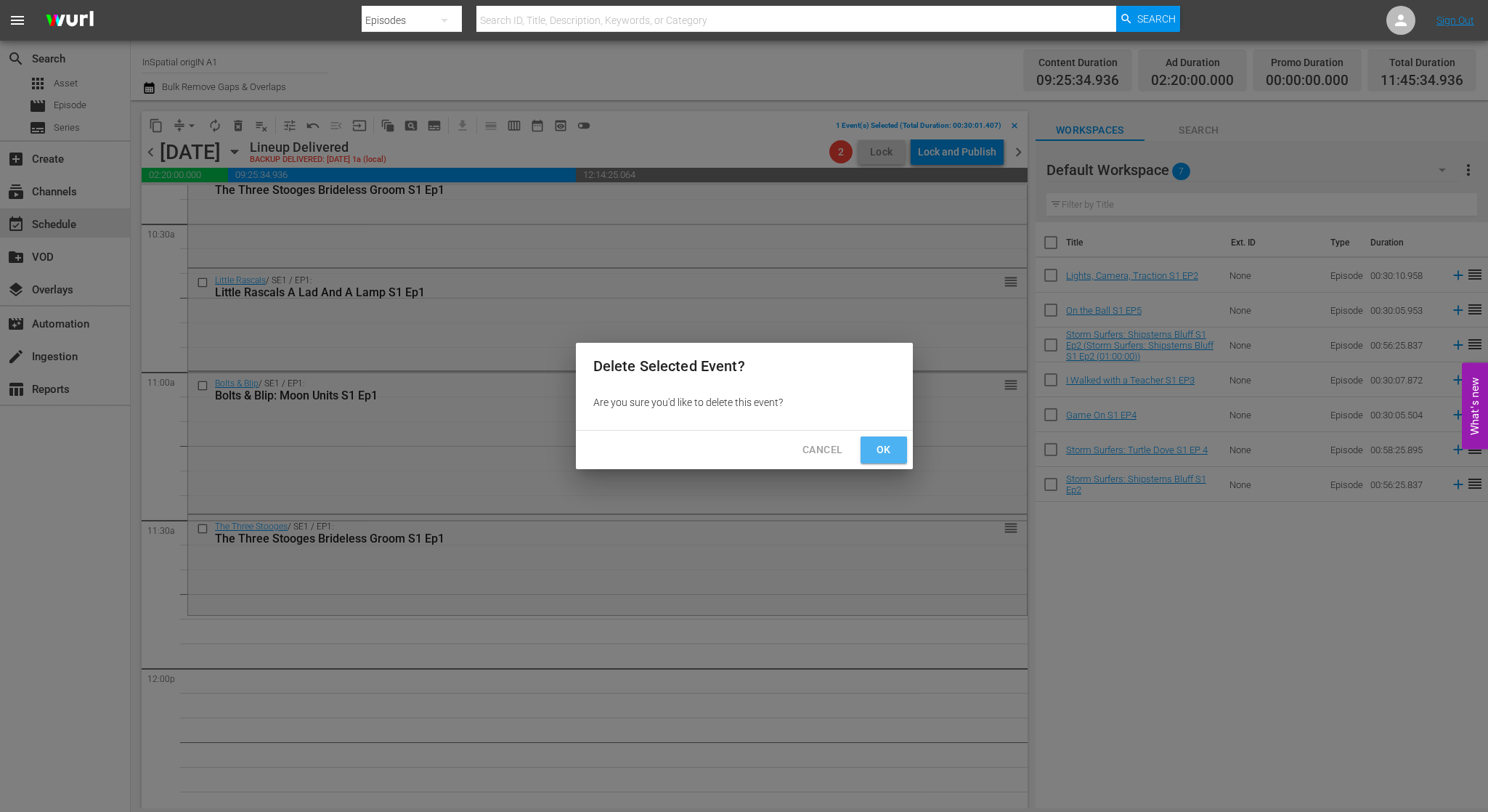
click at [883, 454] on span "Ok" at bounding box center [884, 450] width 23 height 18
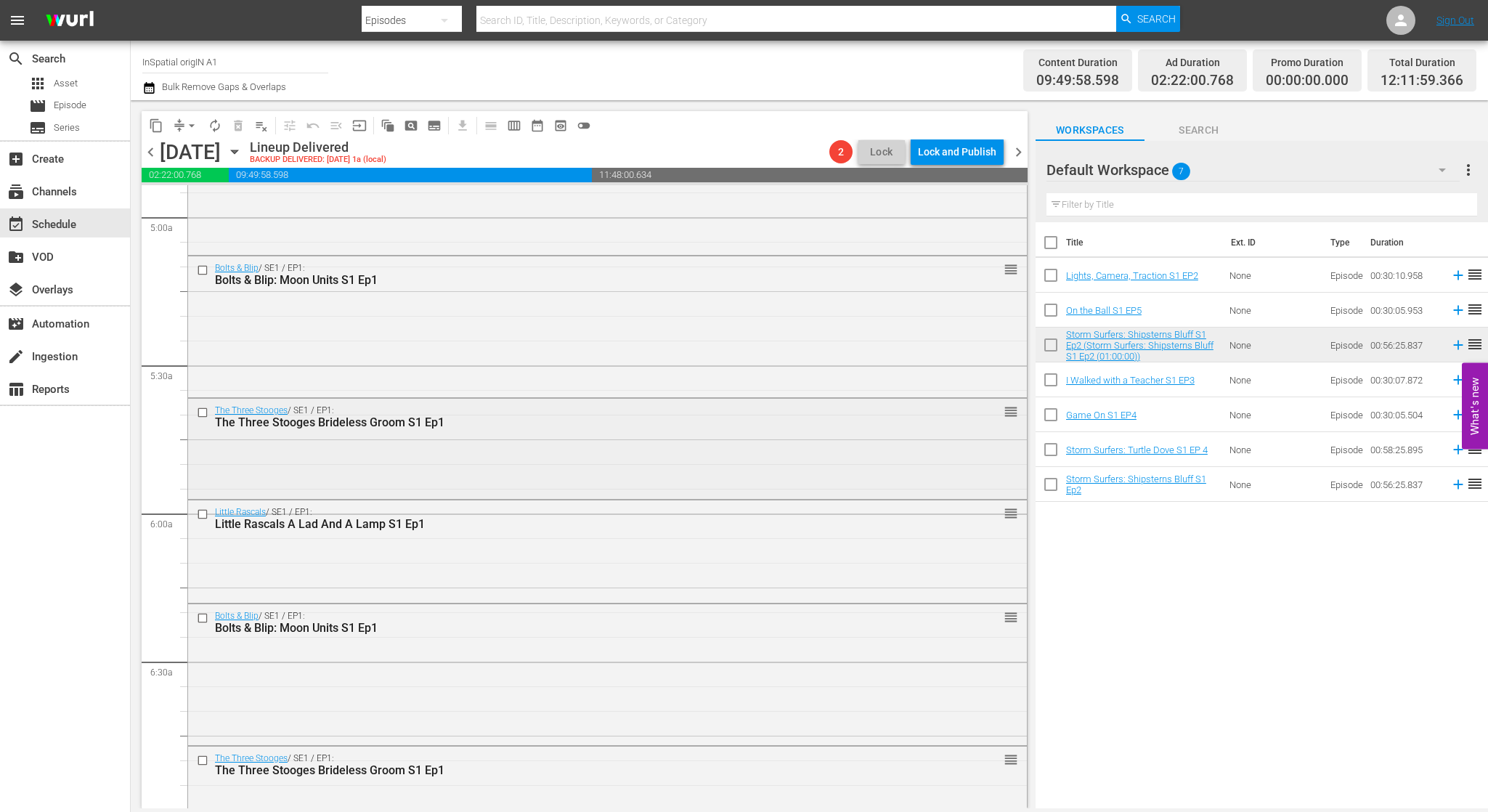
scroll to position [1451, 0]
click at [664, 445] on div "The Three Stooges / SE1 / EP1: The Three Stooges Brideless Groom S1 Ep1 reorder" at bounding box center [607, 446] width 838 height 97
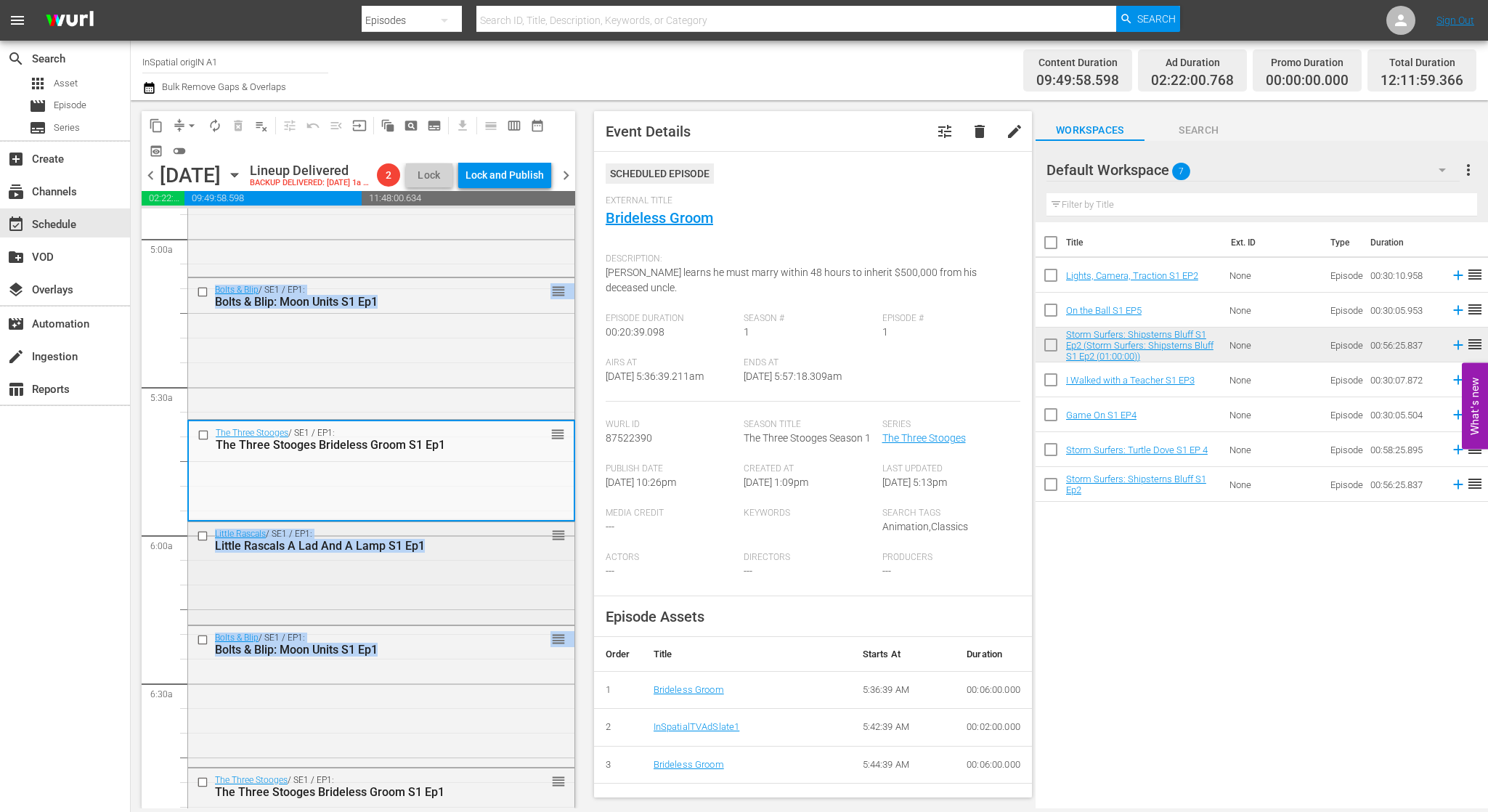
click at [336, 583] on div "Little Rascals / SE1 / EP1: Little Rascals A Lad And A Lamp S1 Ep1 reorder" at bounding box center [381, 572] width 386 height 99
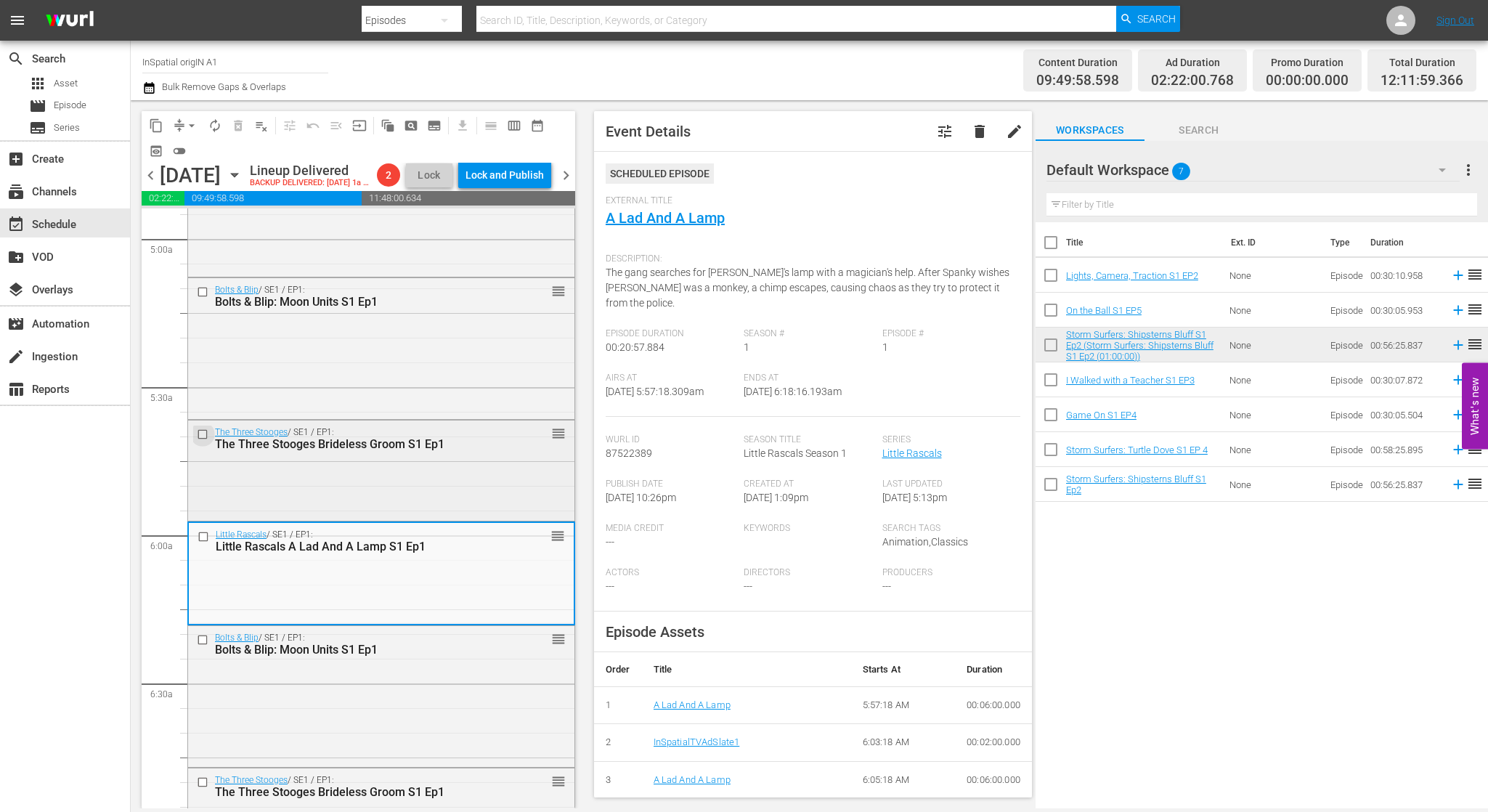
click at [204, 441] on input "checkbox" at bounding box center [204, 434] width 15 height 12
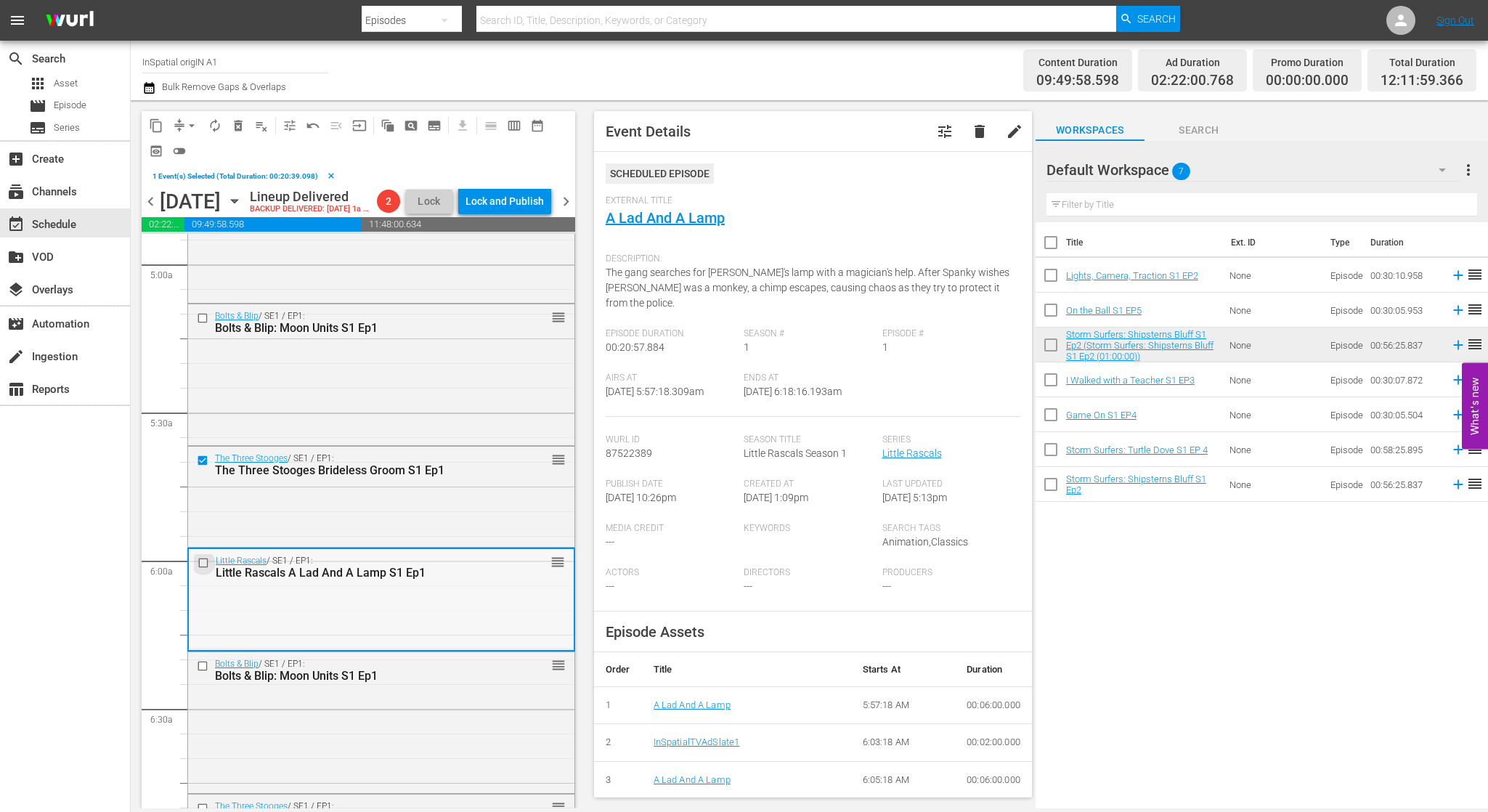
click at [199, 568] on input "checkbox" at bounding box center [205, 562] width 15 height 12
click at [975, 136] on span "delete" at bounding box center [979, 131] width 17 height 17
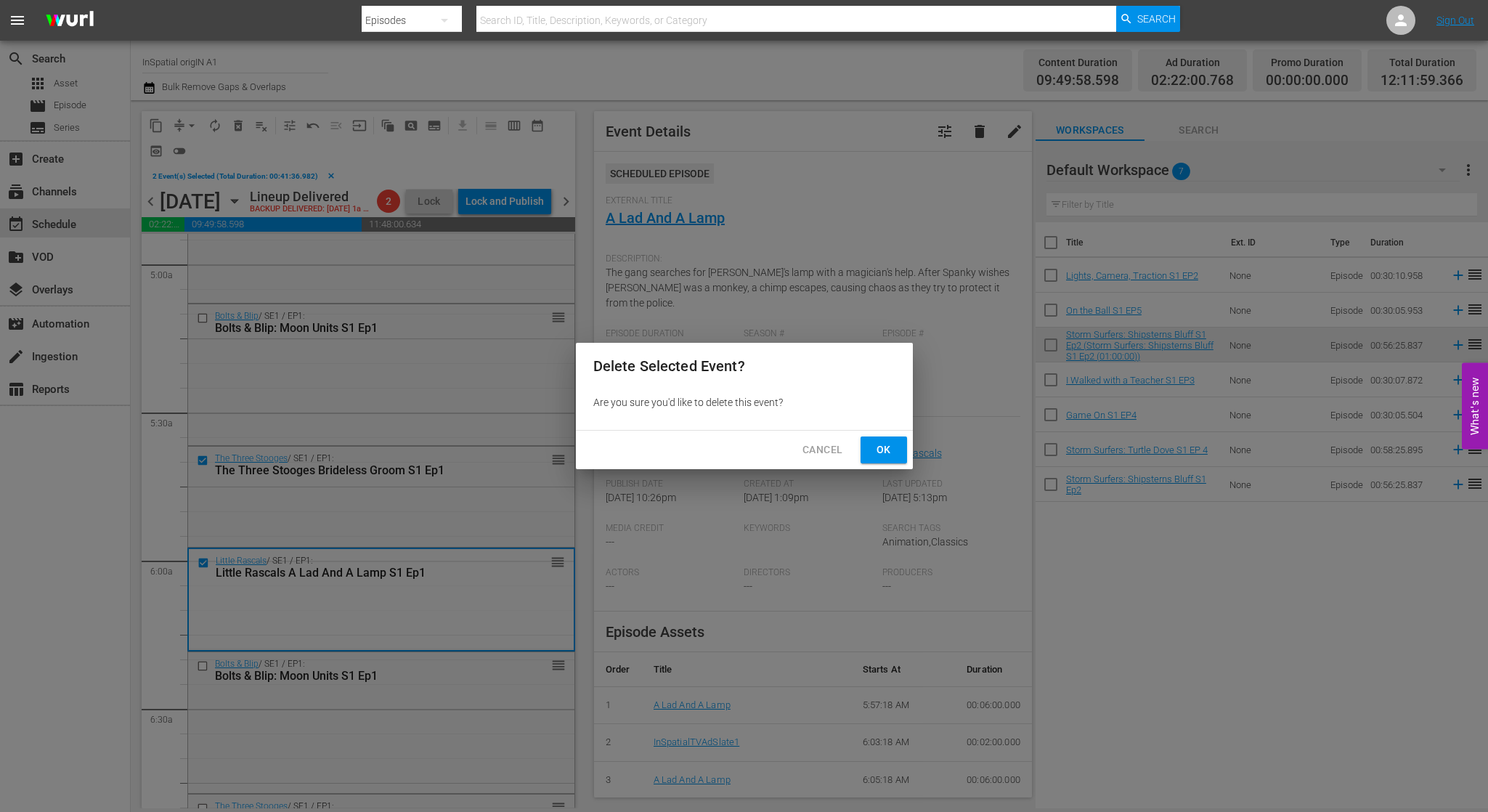
click at [881, 445] on span "Ok" at bounding box center [884, 450] width 23 height 18
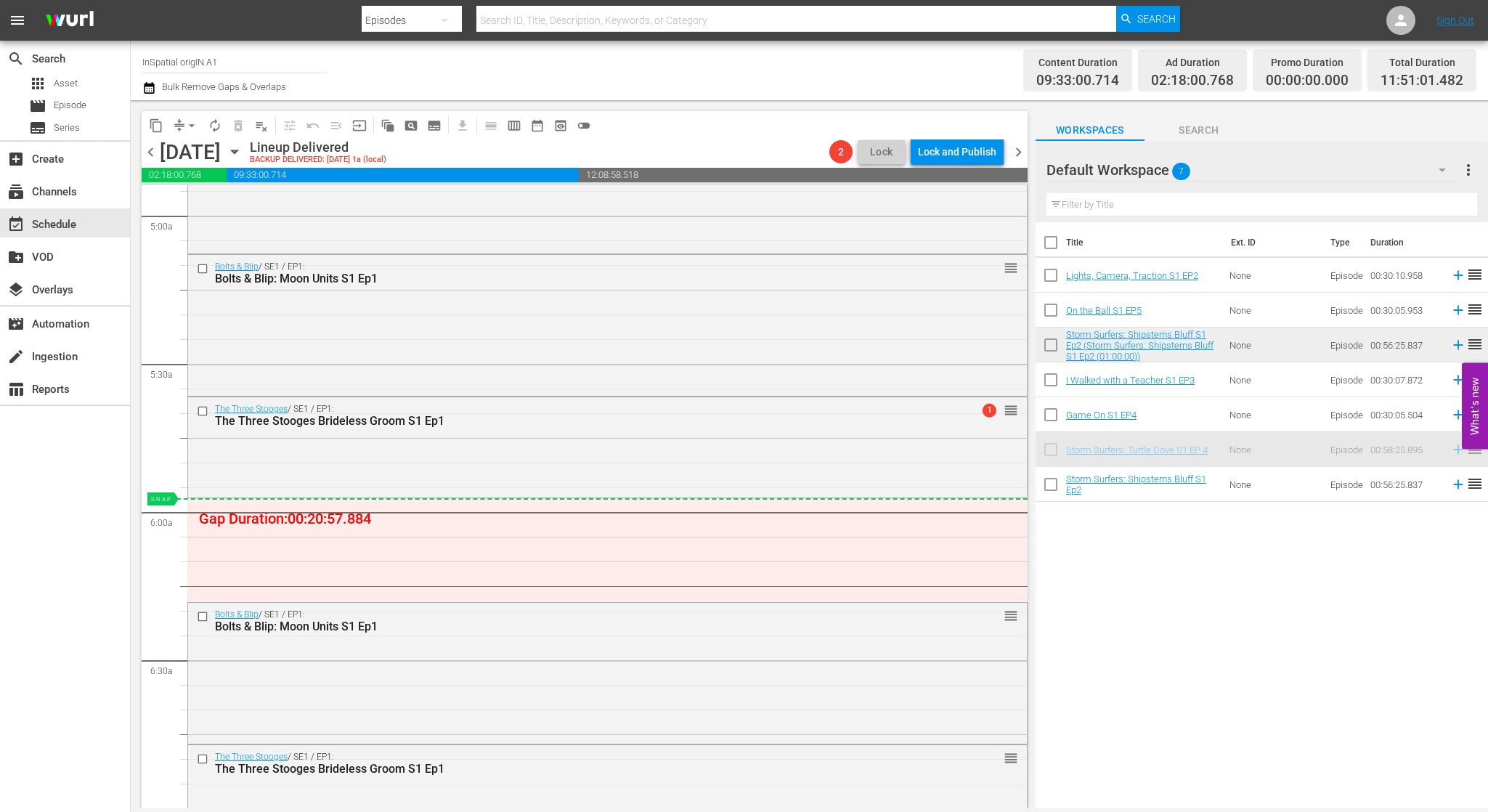
drag, startPoint x: 1128, startPoint y: 452, endPoint x: 987, endPoint y: 457, distance: 141.1
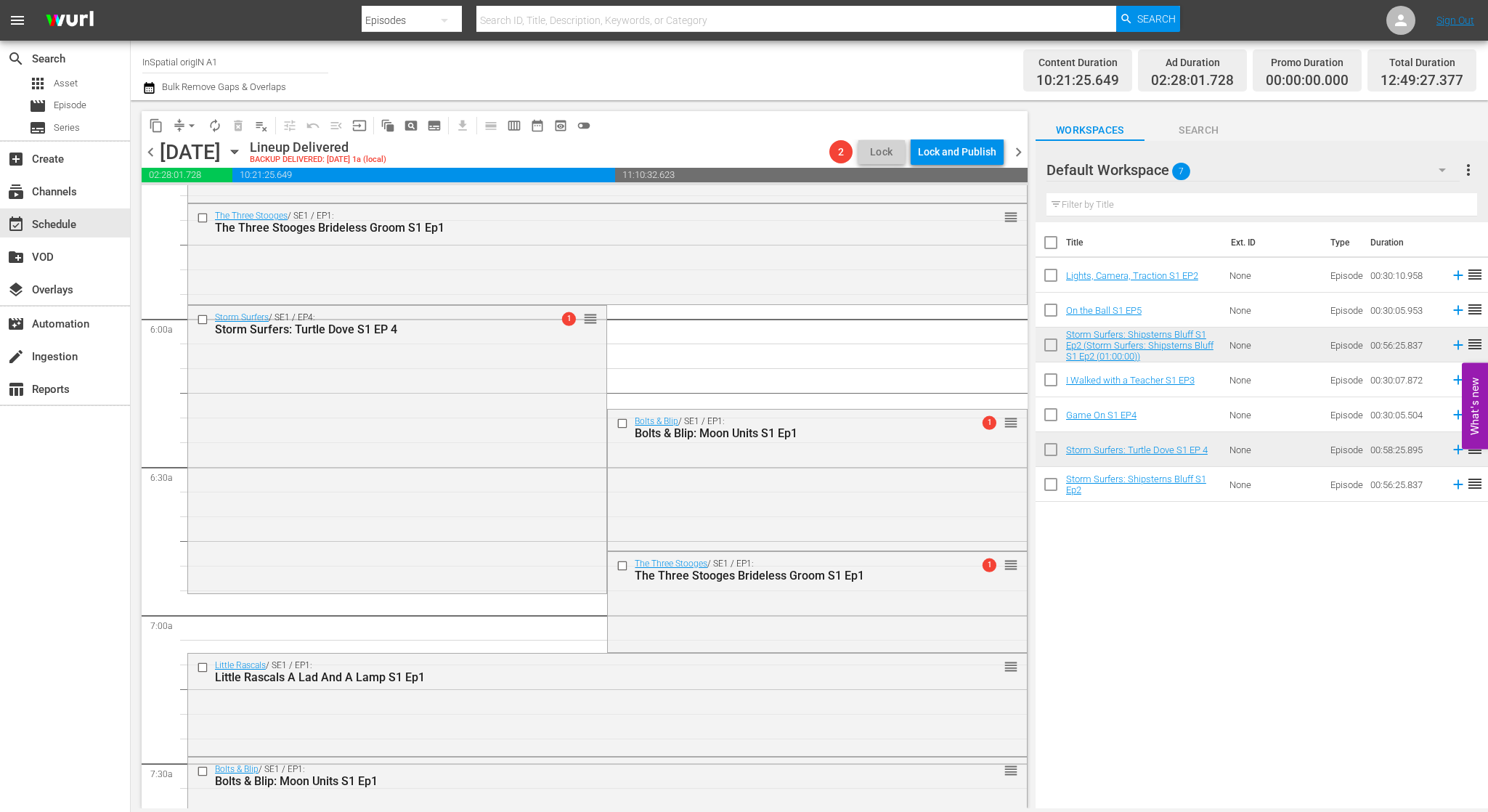
scroll to position [1642, 0]
click at [185, 127] on span "arrow_drop_down" at bounding box center [191, 125] width 14 height 14
click at [211, 178] on li "Align to First Episode" at bounding box center [192, 179] width 153 height 24
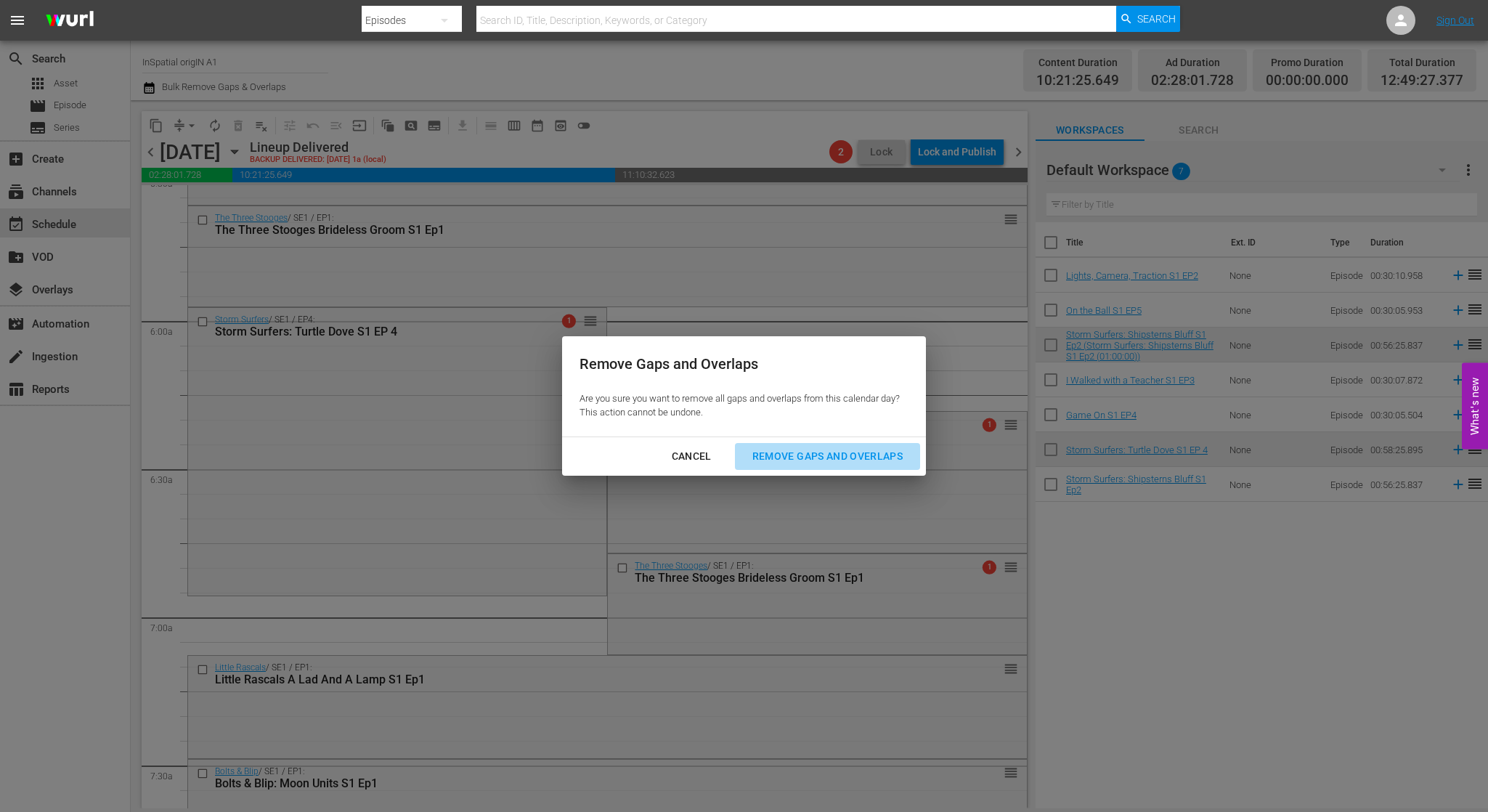
drag, startPoint x: 799, startPoint y: 450, endPoint x: 787, endPoint y: 452, distance: 12.2
click at [798, 451] on div "Remove Gaps and Overlaps" at bounding box center [827, 456] width 174 height 18
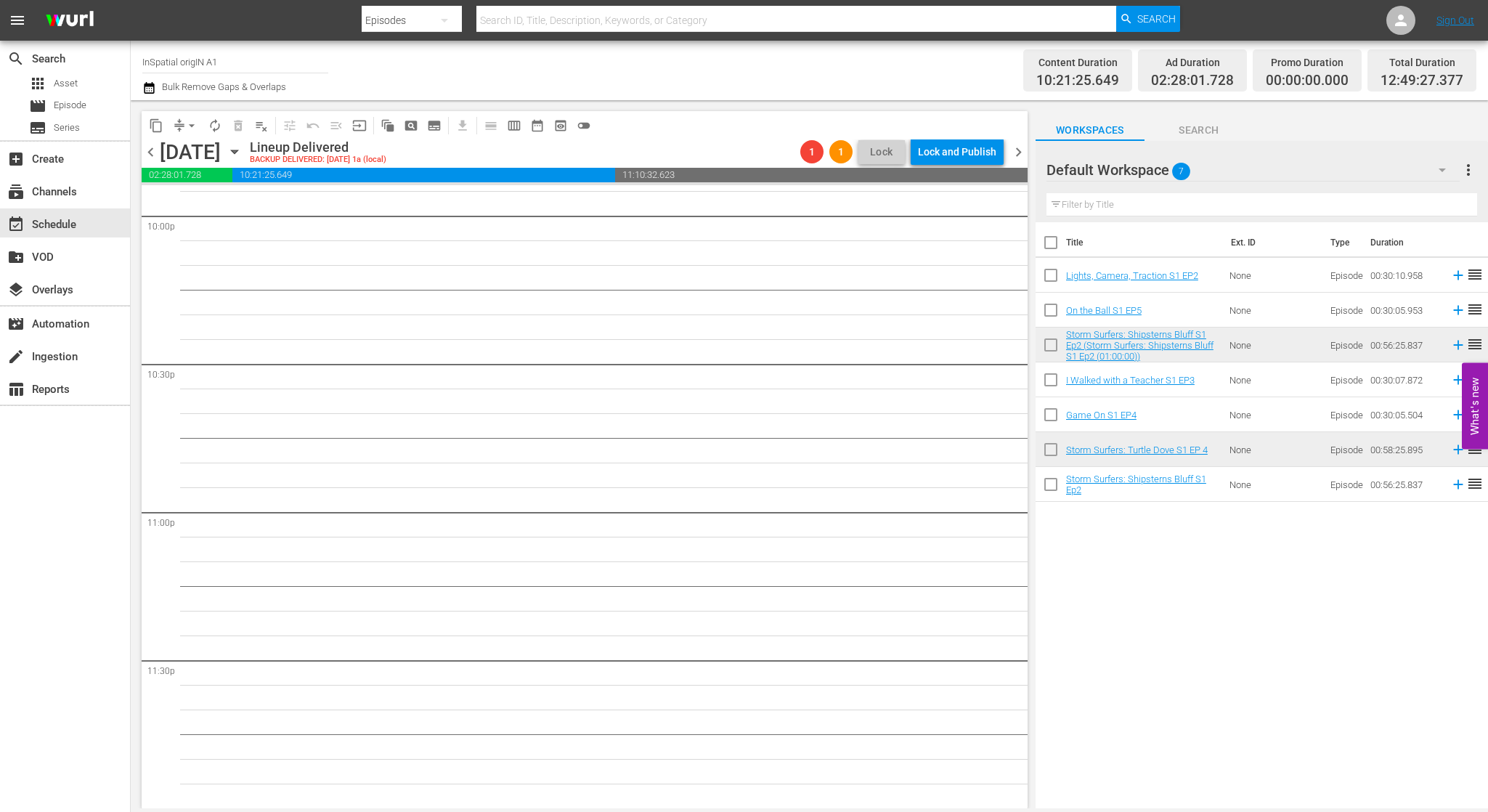
scroll to position [6487, 0]
click at [958, 155] on div "Lock and Publish" at bounding box center [957, 151] width 78 height 26
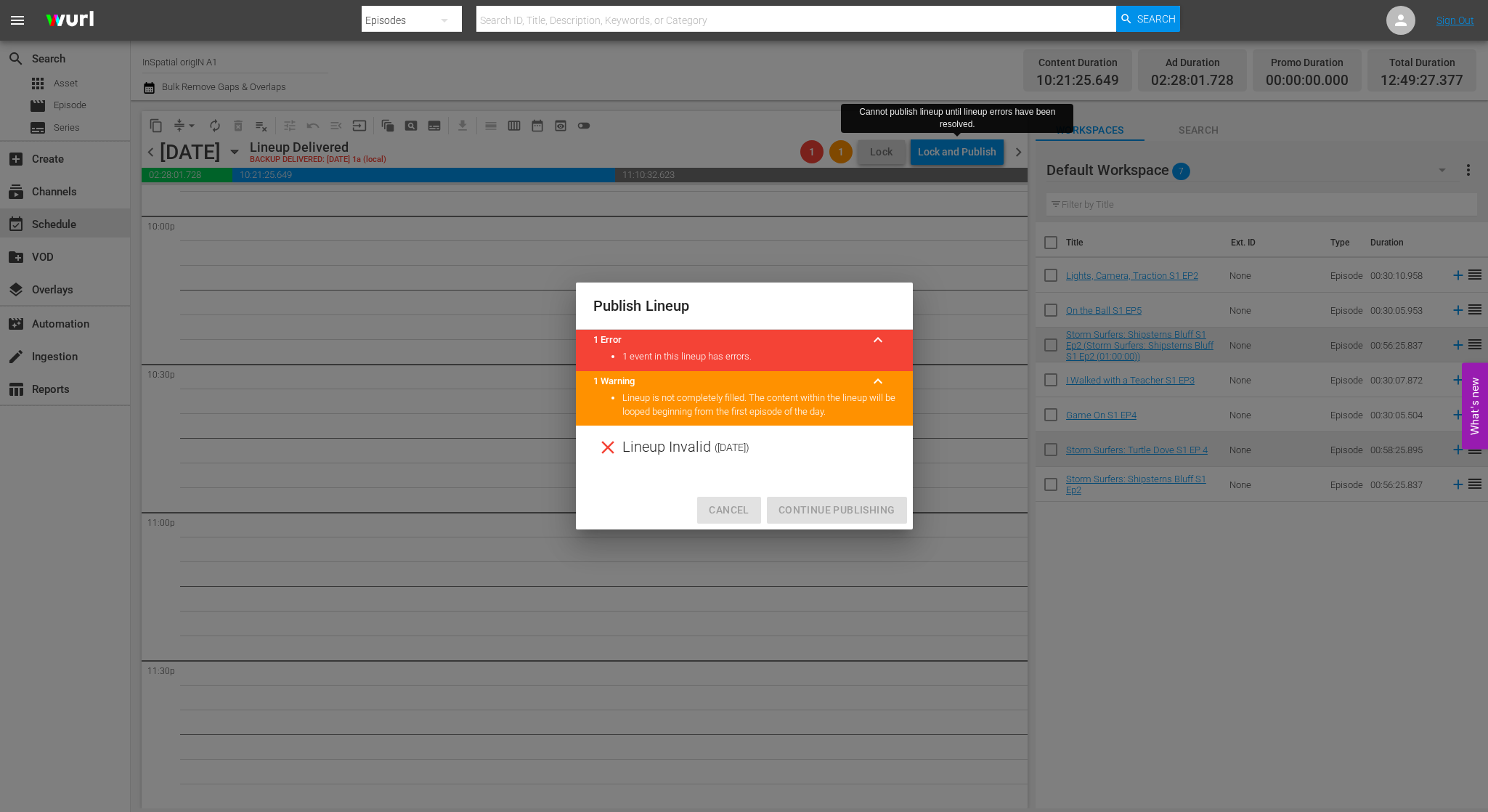
click at [742, 510] on span "Cancel" at bounding box center [729, 510] width 40 height 18
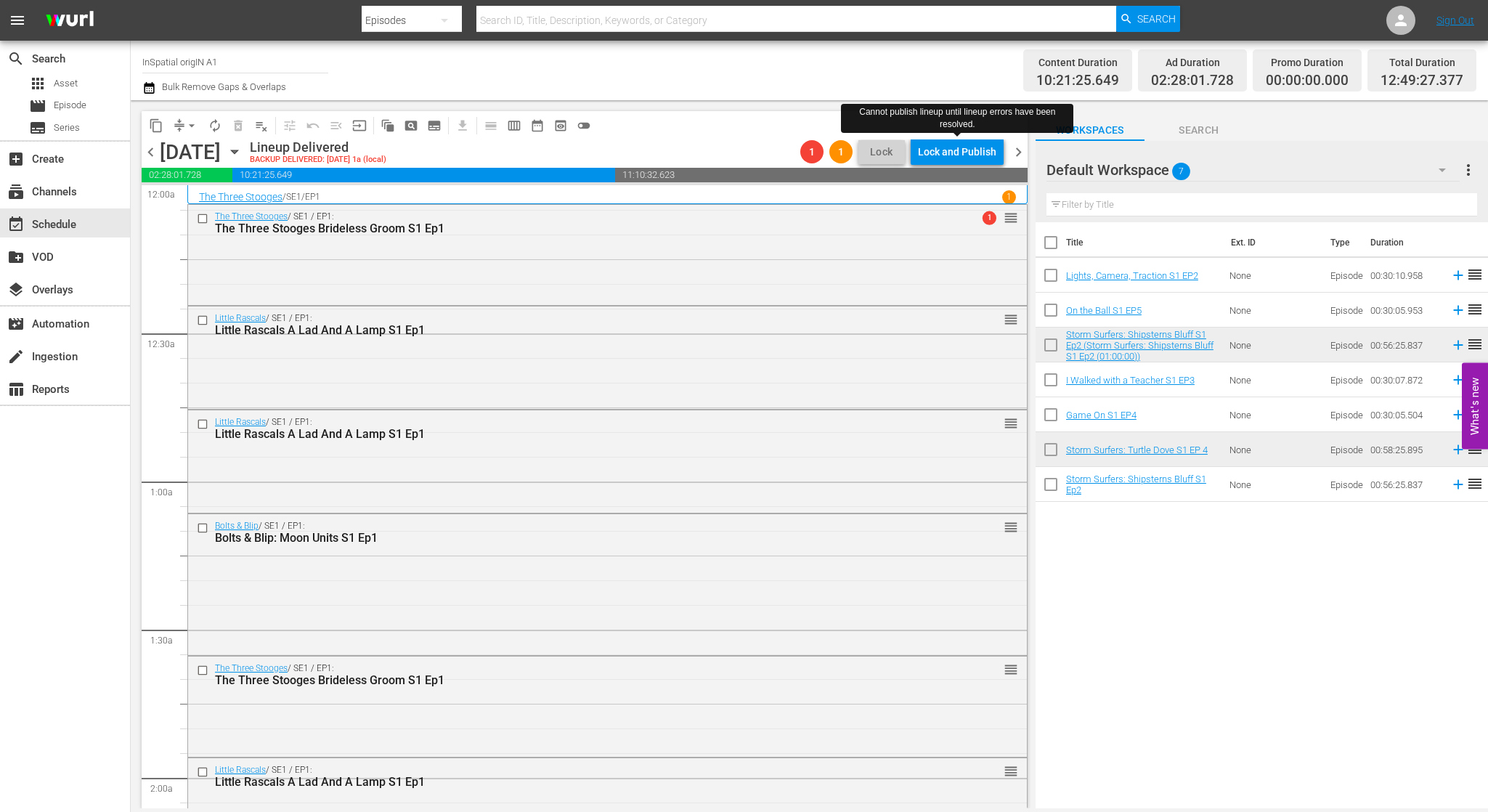
scroll to position [0, 0]
click at [990, 220] on span "1" at bounding box center [989, 218] width 14 height 14
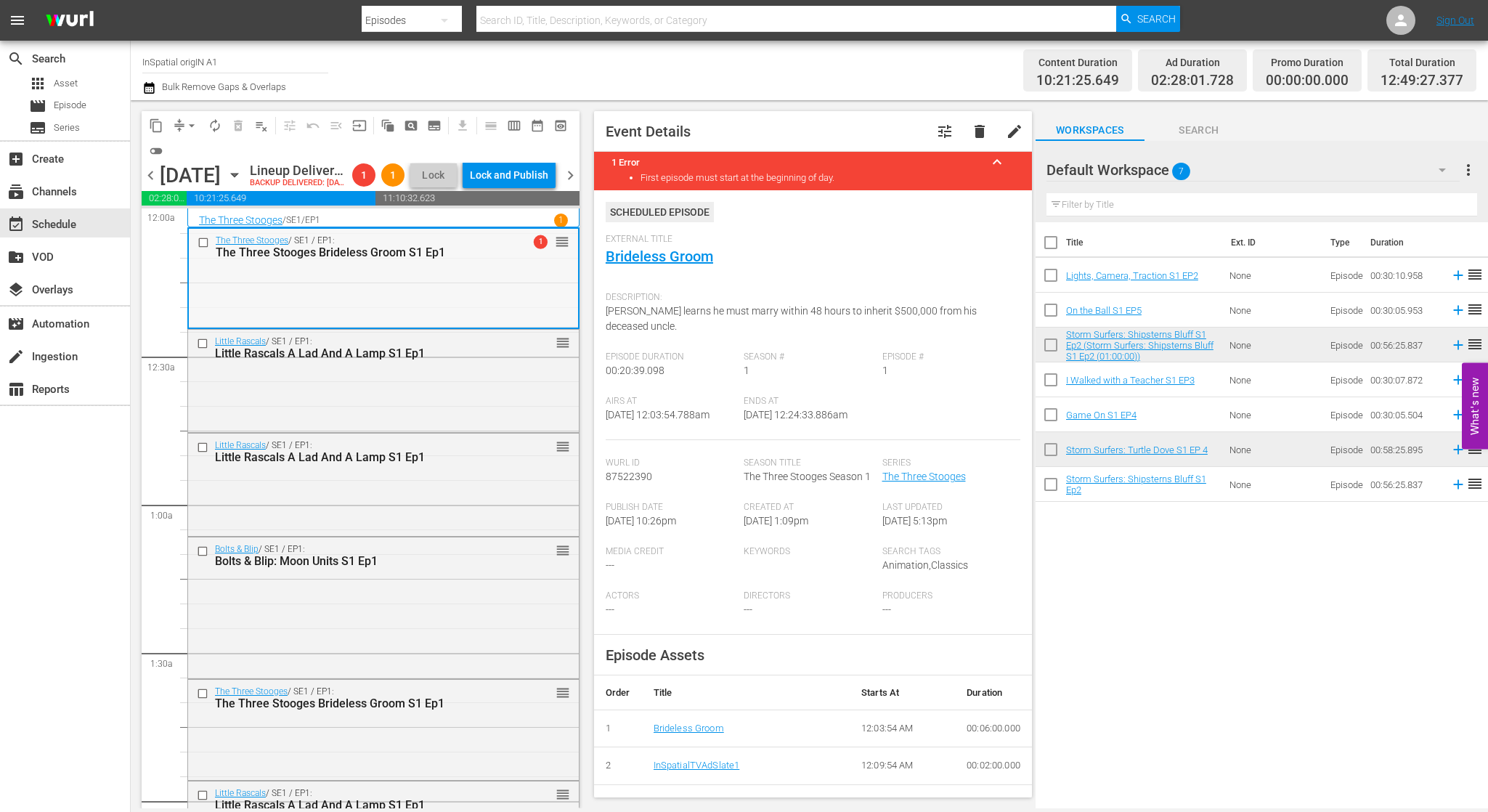
drag, startPoint x: 361, startPoint y: 266, endPoint x: 361, endPoint y: 252, distance: 14.0
click at [361, 252] on div "The Three Stooges / SE1 / EP1: The Three Stooges Brideless Groom S1 Ep1 1 reord…" at bounding box center [383, 246] width 389 height 35
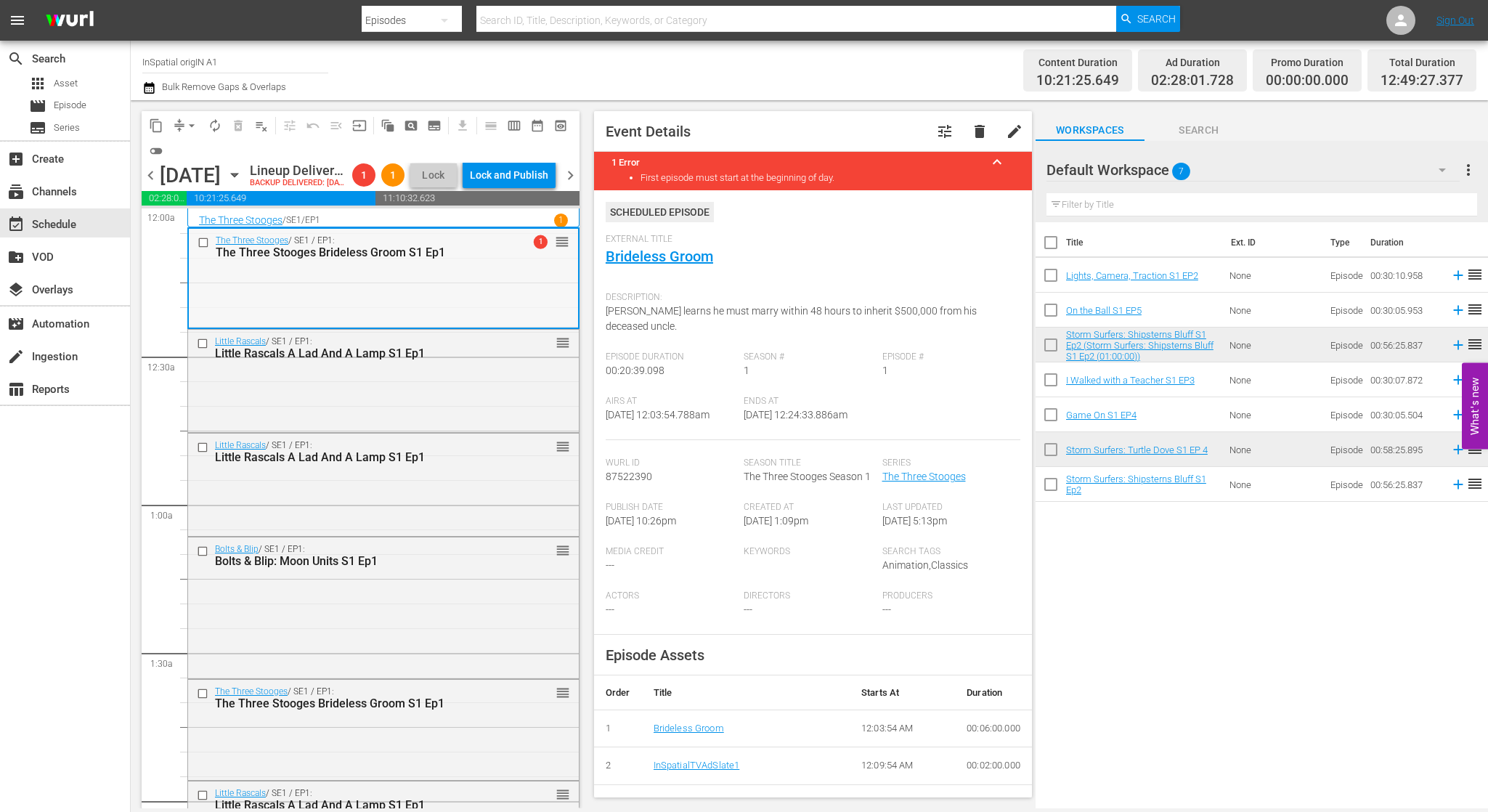
click at [437, 259] on div "The Three Stooges Brideless Groom S1 Ep1" at bounding box center [360, 252] width 288 height 14
click at [731, 175] on li "First episode must start at the beginning of day." at bounding box center [827, 178] width 374 height 11
click at [194, 126] on span "arrow_drop_down" at bounding box center [191, 125] width 14 height 14
click at [193, 148] on li "Align to Midnight" at bounding box center [192, 155] width 153 height 24
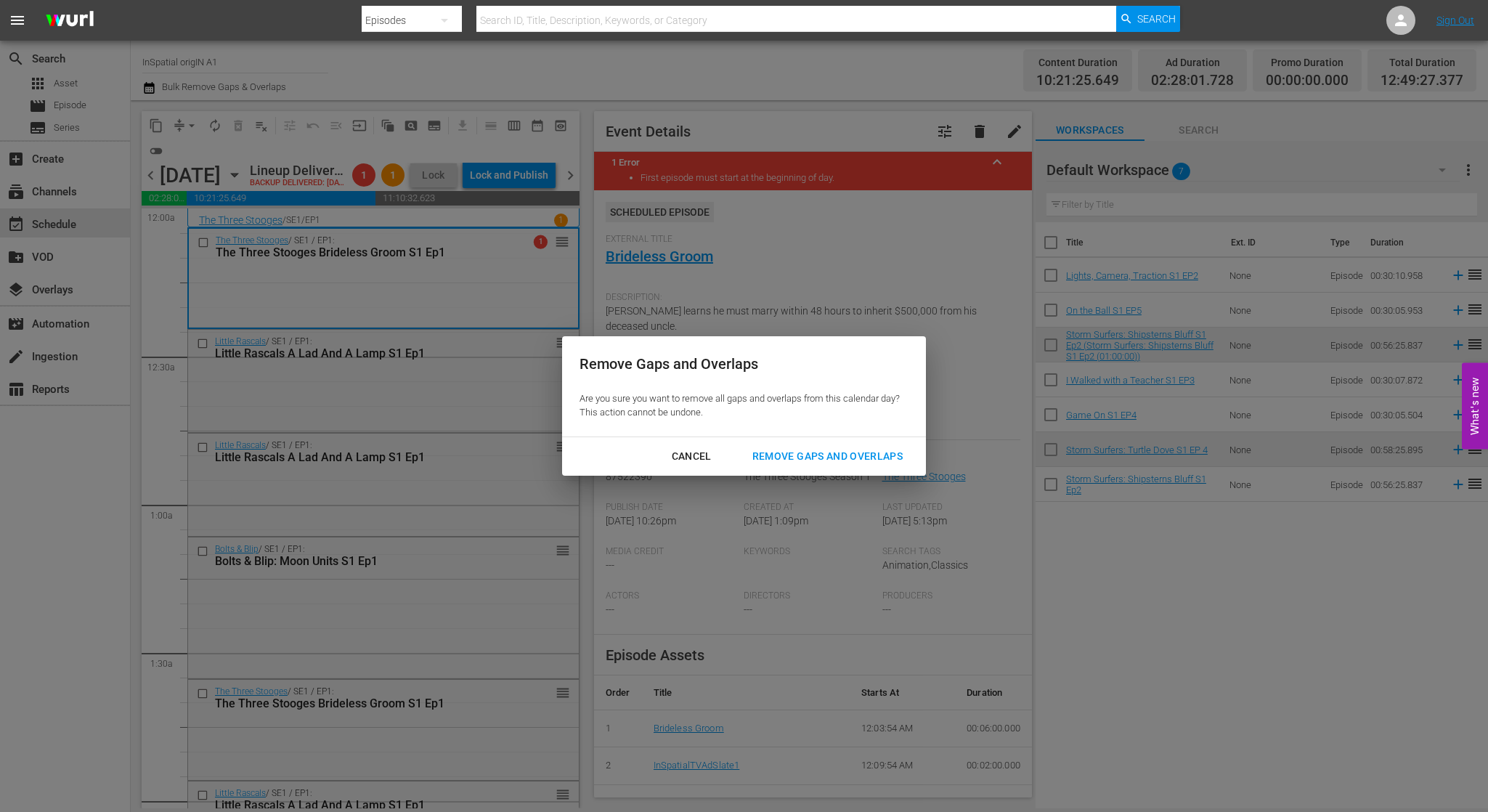
drag, startPoint x: 805, startPoint y: 451, endPoint x: 796, endPoint y: 447, distance: 9.8
click at [805, 449] on div "Remove Gaps and Overlaps" at bounding box center [827, 456] width 174 height 18
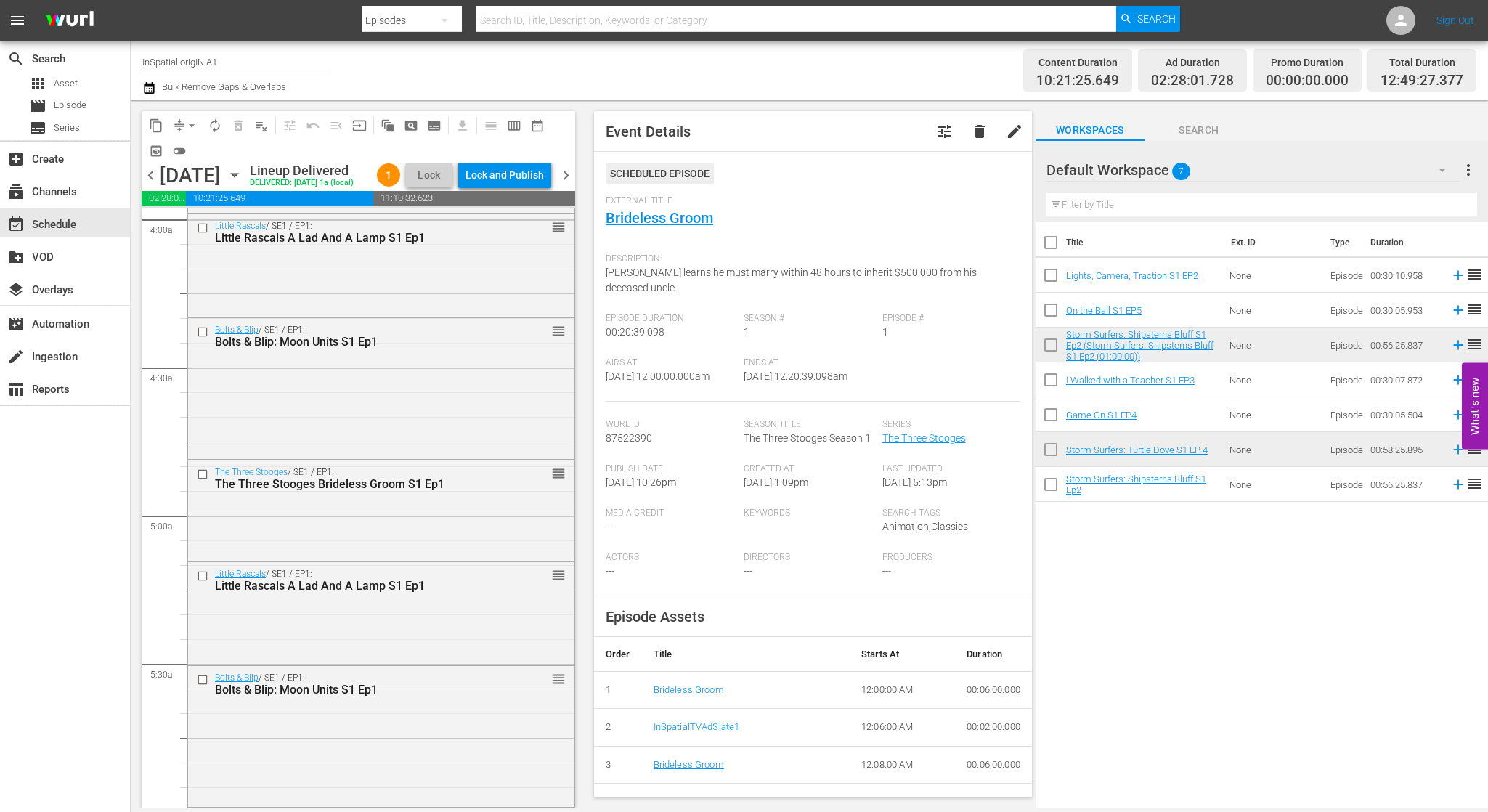
scroll to position [1172, 0]
click at [507, 182] on div "Lock and Publish" at bounding box center [504, 175] width 78 height 26
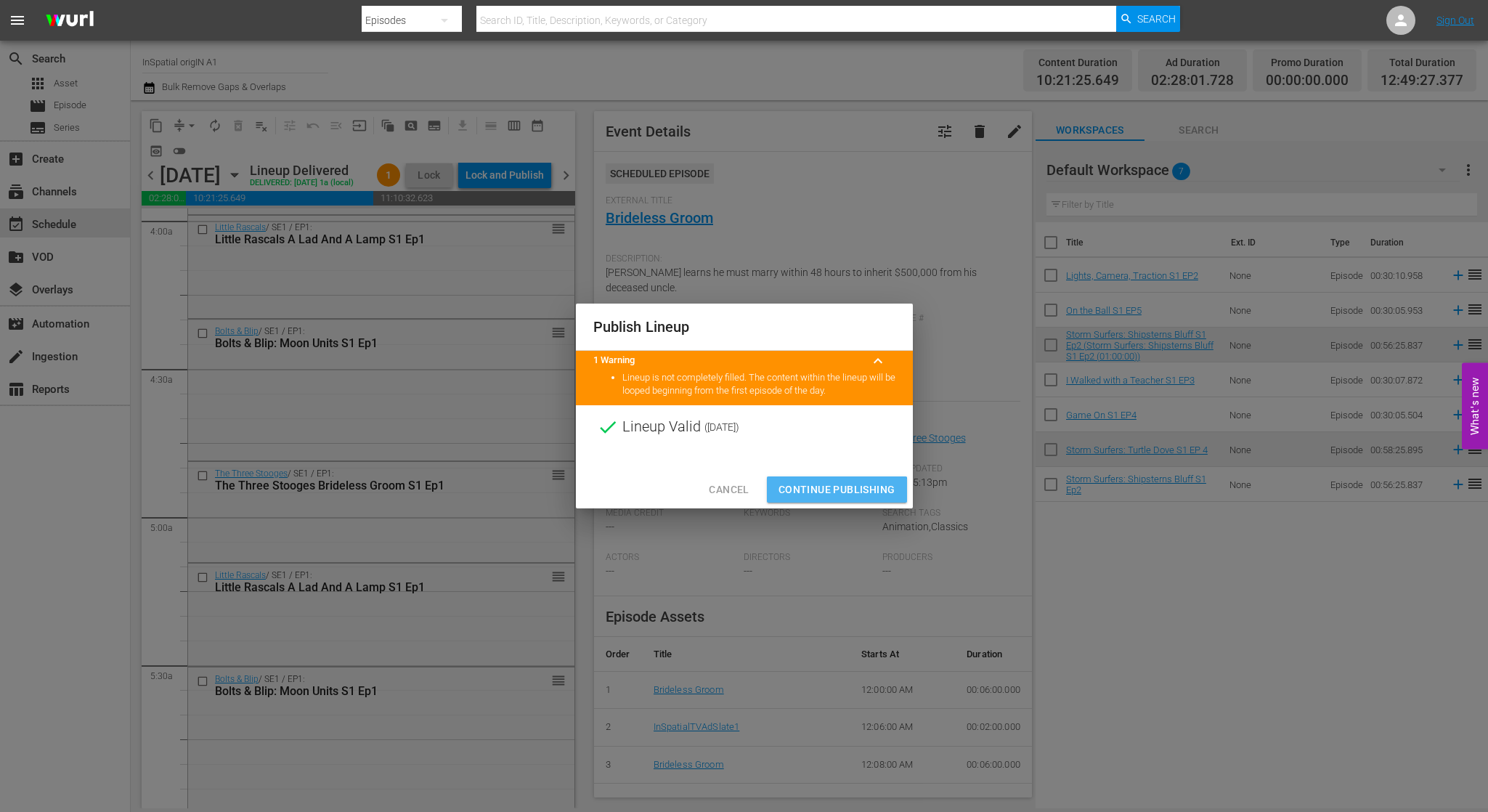
click at [826, 490] on span "Continue Publishing" at bounding box center [836, 490] width 117 height 18
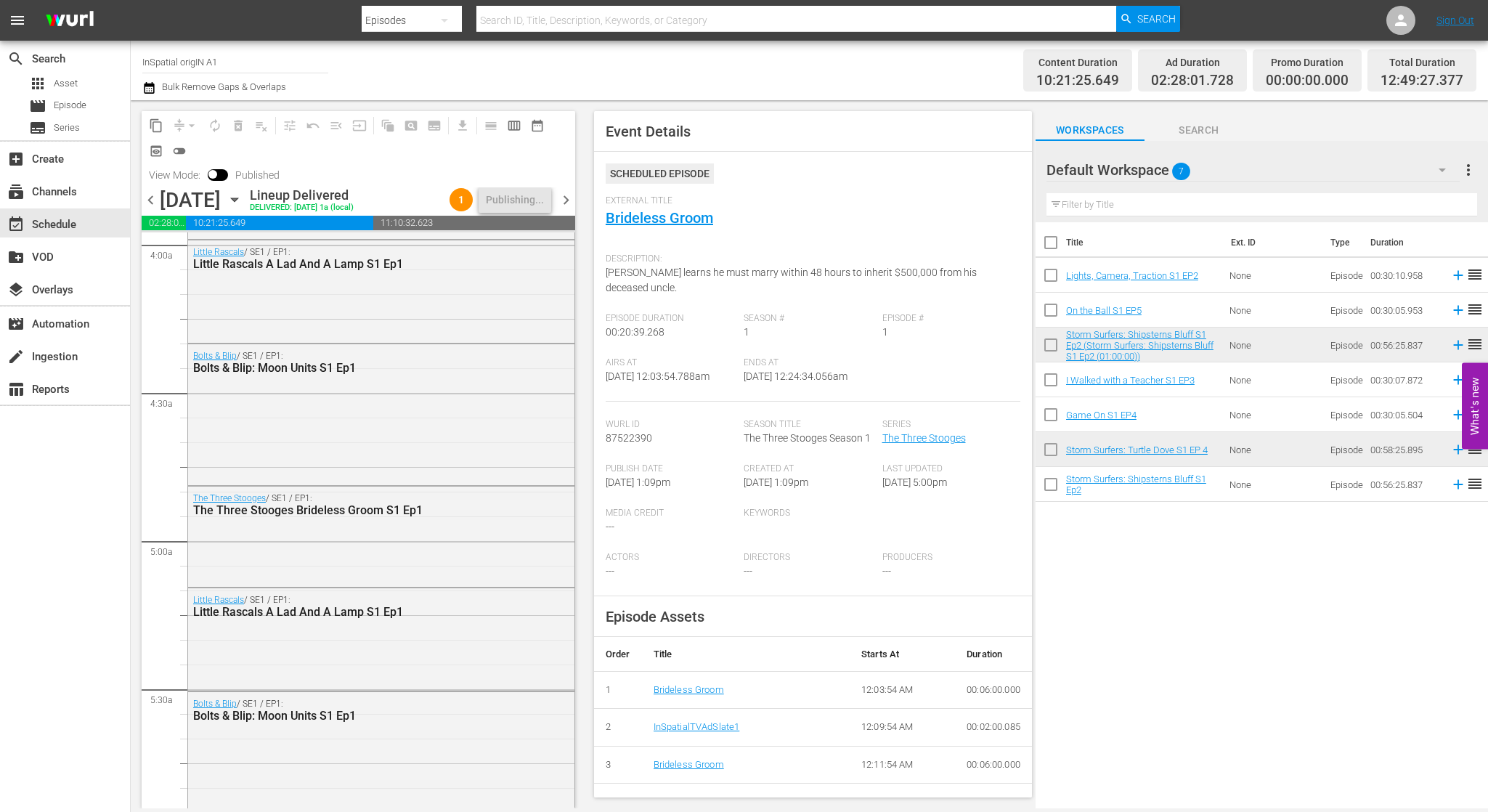
click at [150, 199] on span "chevron_left" at bounding box center [151, 200] width 18 height 18
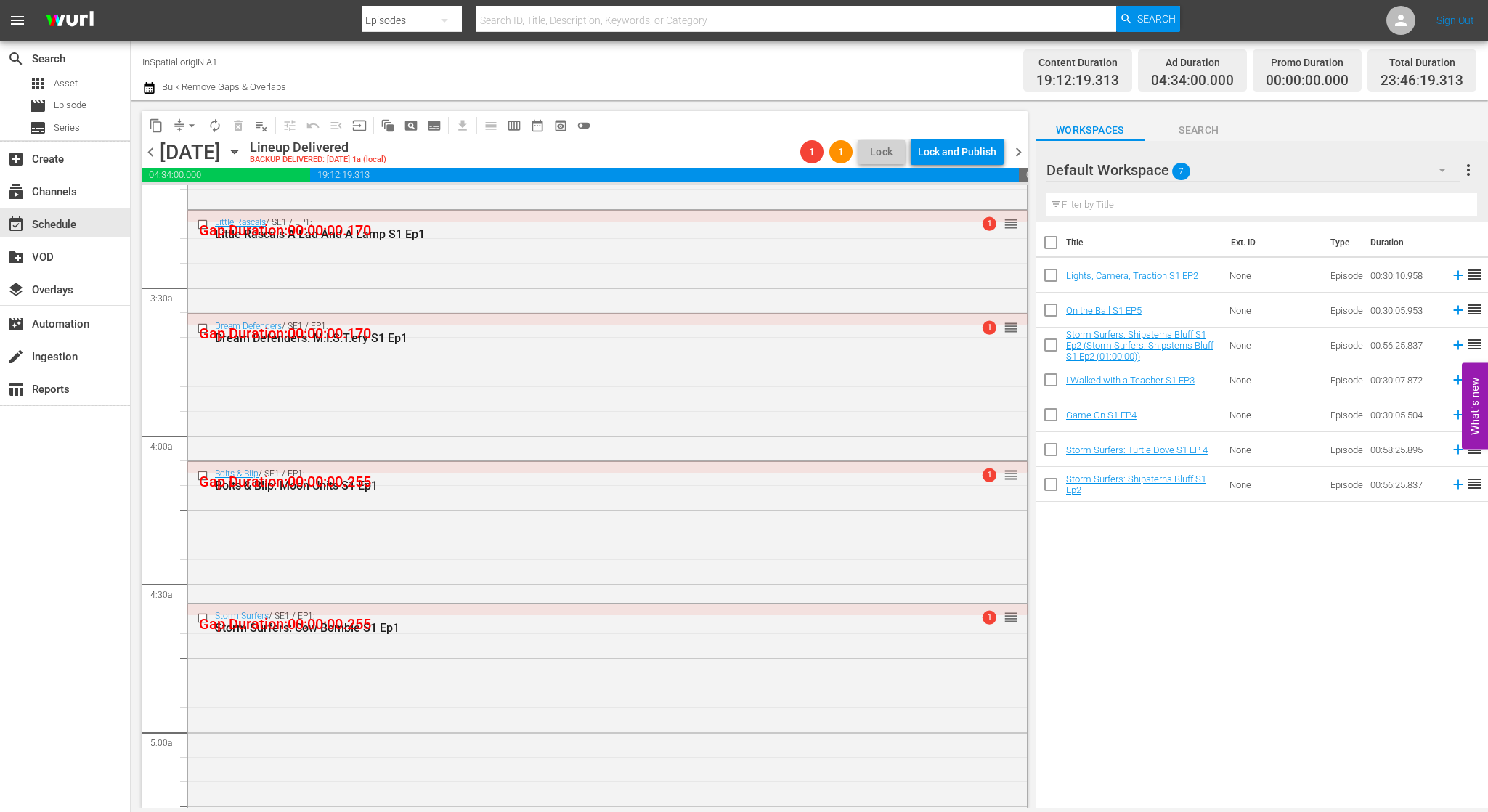
scroll to position [933, 0]
click at [193, 123] on span "arrow_drop_down" at bounding box center [191, 125] width 14 height 14
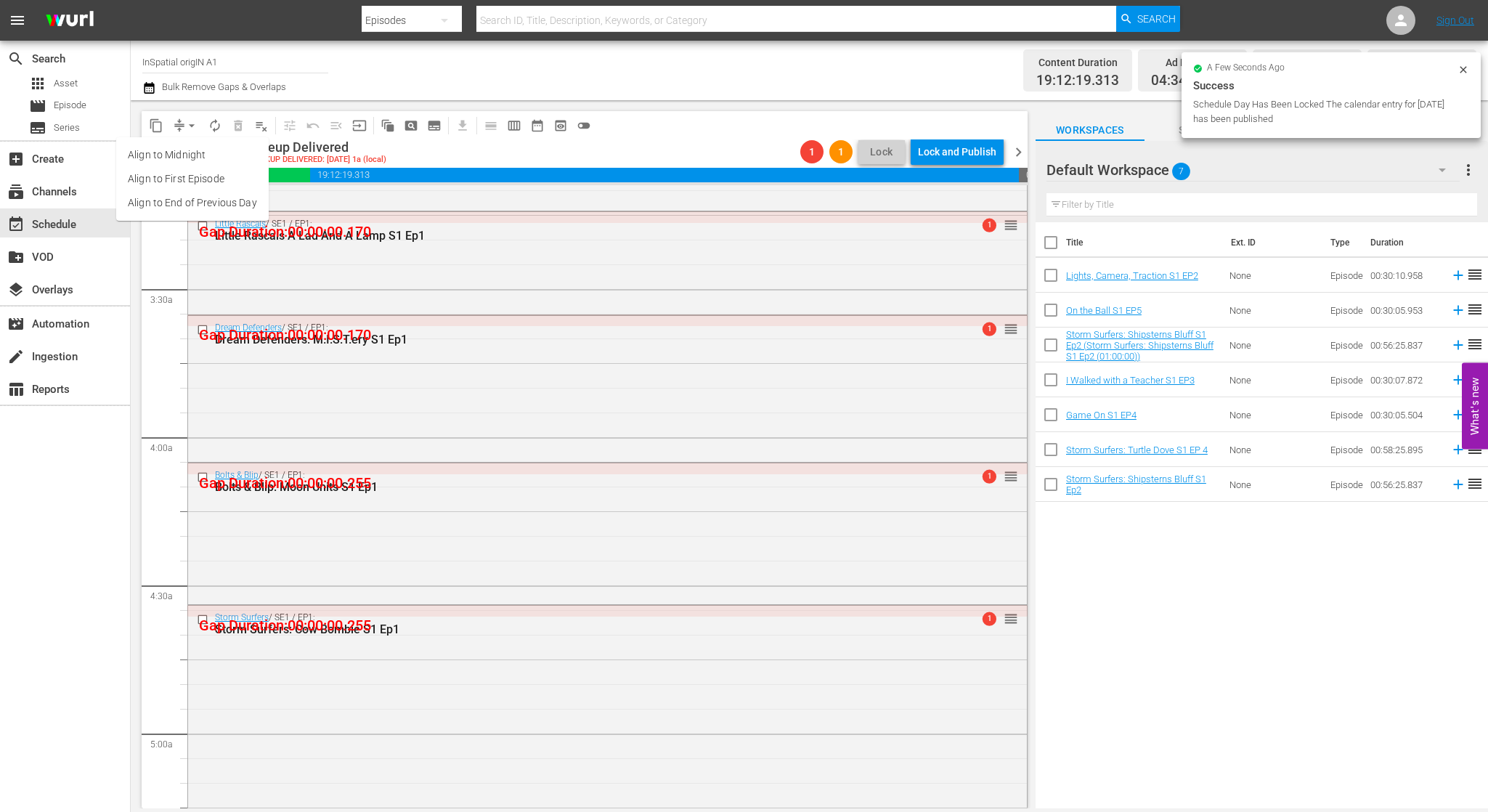
click at [206, 155] on li "Align to Midnight" at bounding box center [192, 155] width 153 height 24
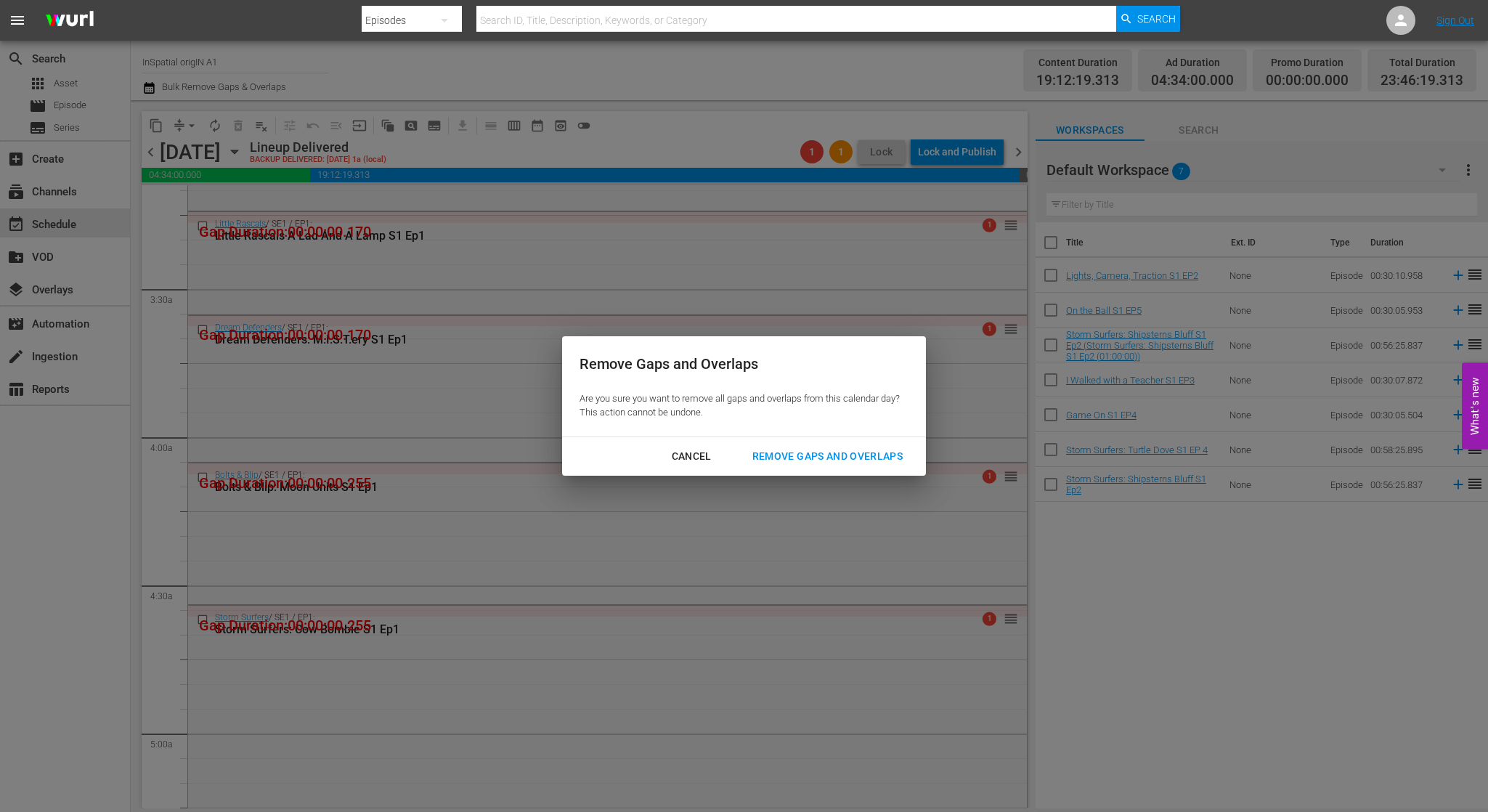
click at [835, 452] on div "Remove Gaps and Overlaps" at bounding box center [827, 456] width 174 height 18
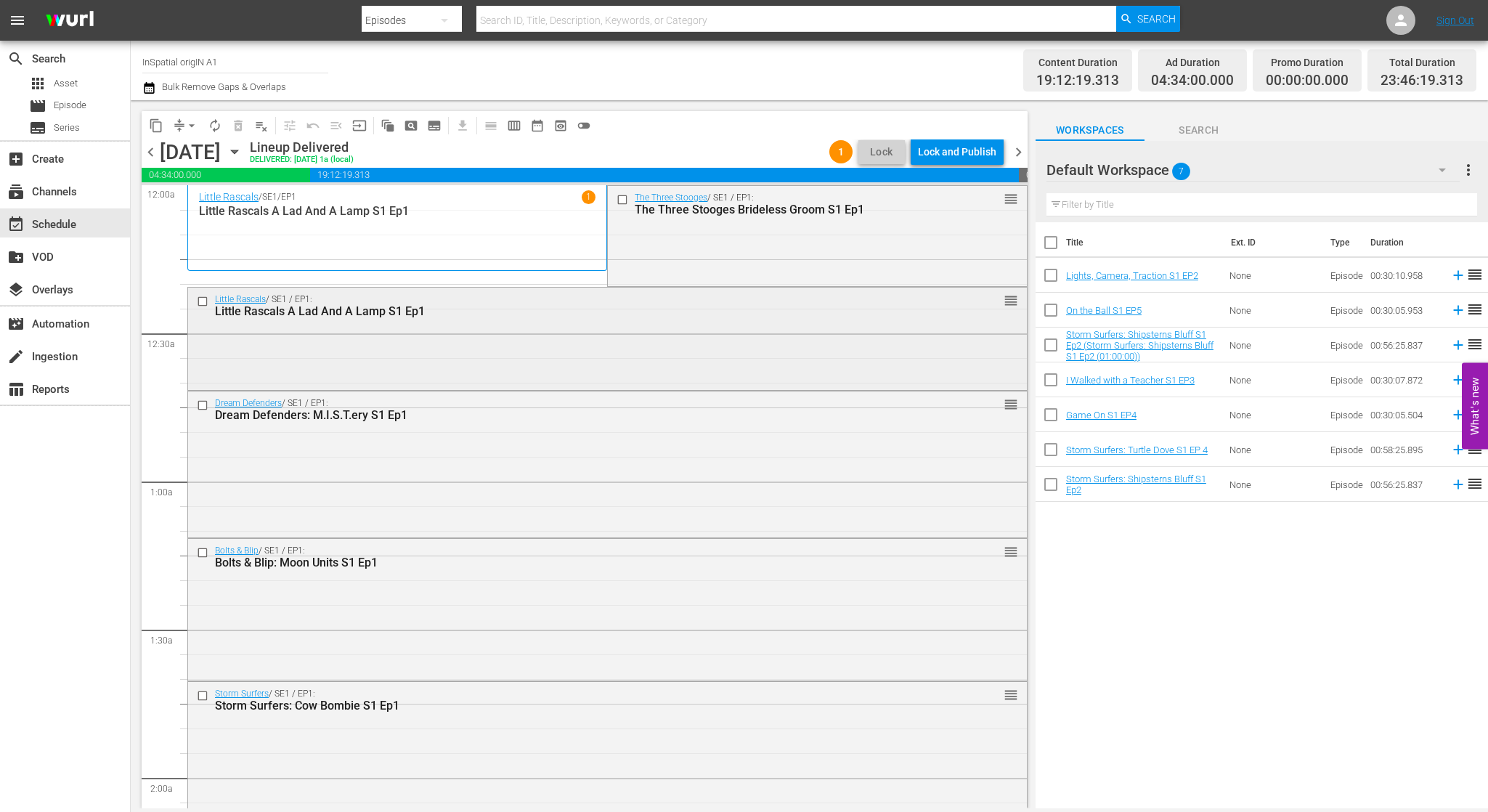
scroll to position [31, 0]
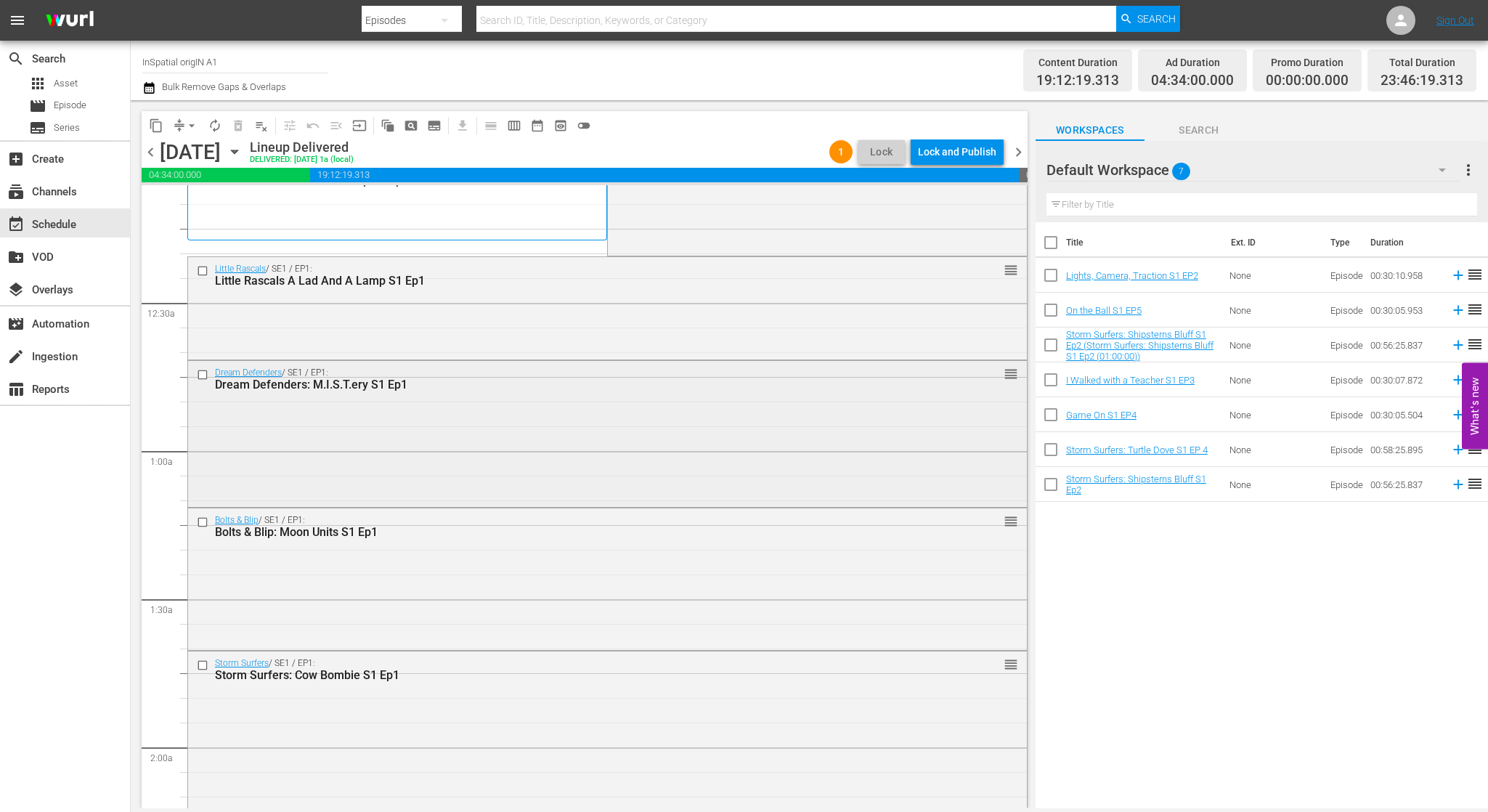
click at [584, 401] on div "Dream Defenders / SE1 / EP1: Dream Defenders: M.I.S.T.ery S1 Ep1 reorder" at bounding box center [607, 433] width 838 height 144
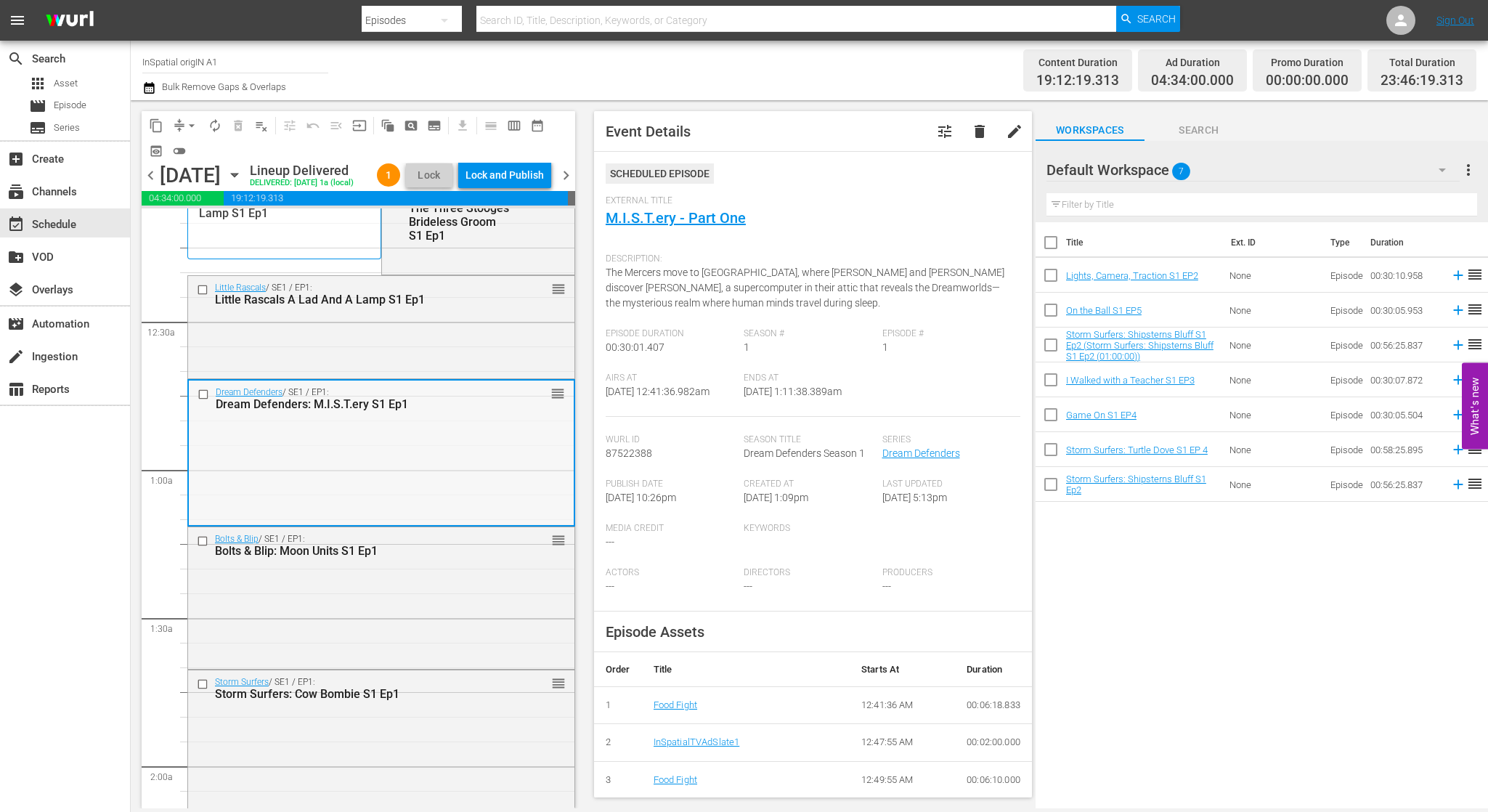
click at [204, 400] on input "checkbox" at bounding box center [205, 394] width 15 height 12
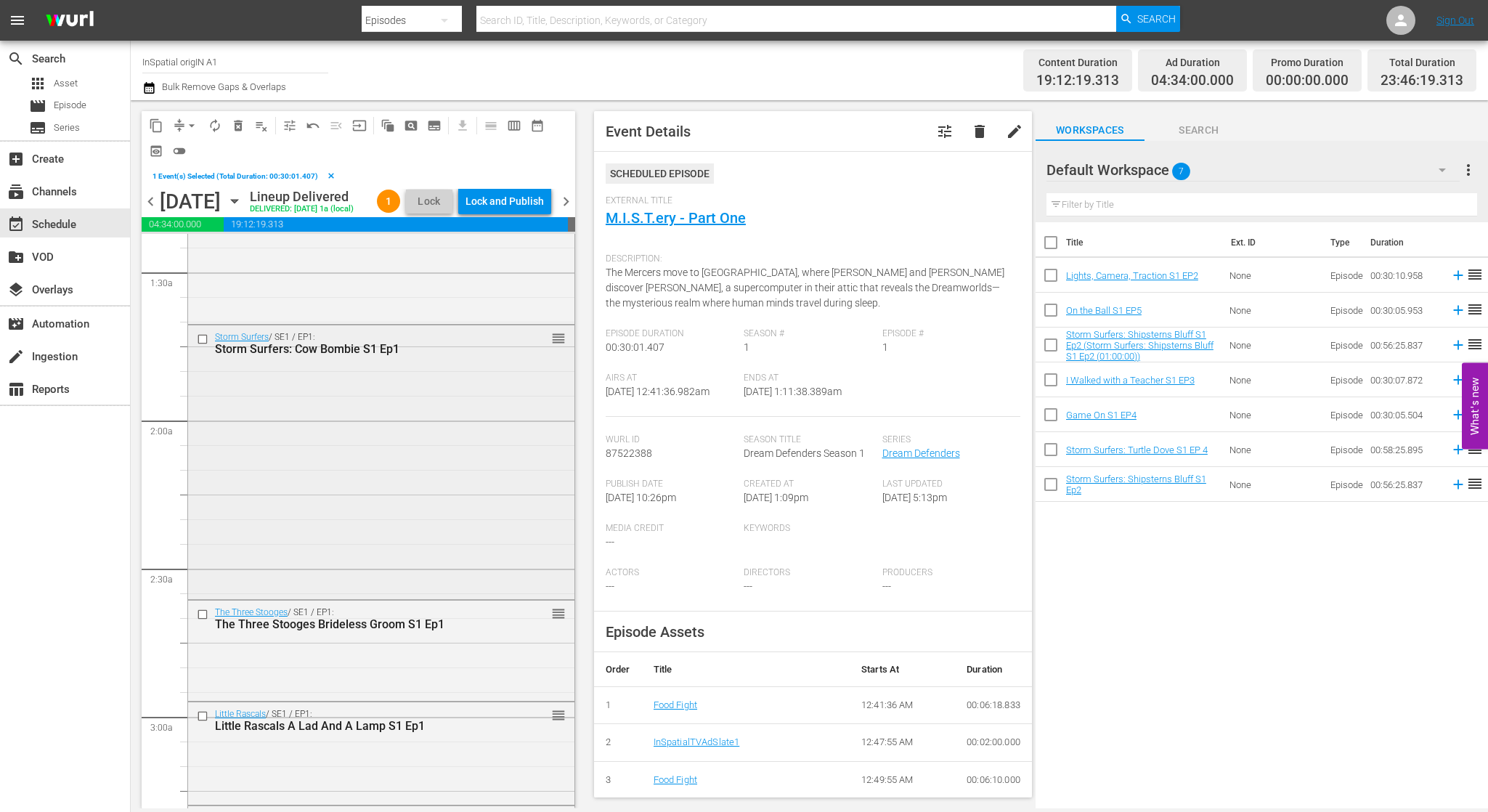
scroll to position [406, 0]
click at [203, 344] on input "checkbox" at bounding box center [204, 338] width 15 height 12
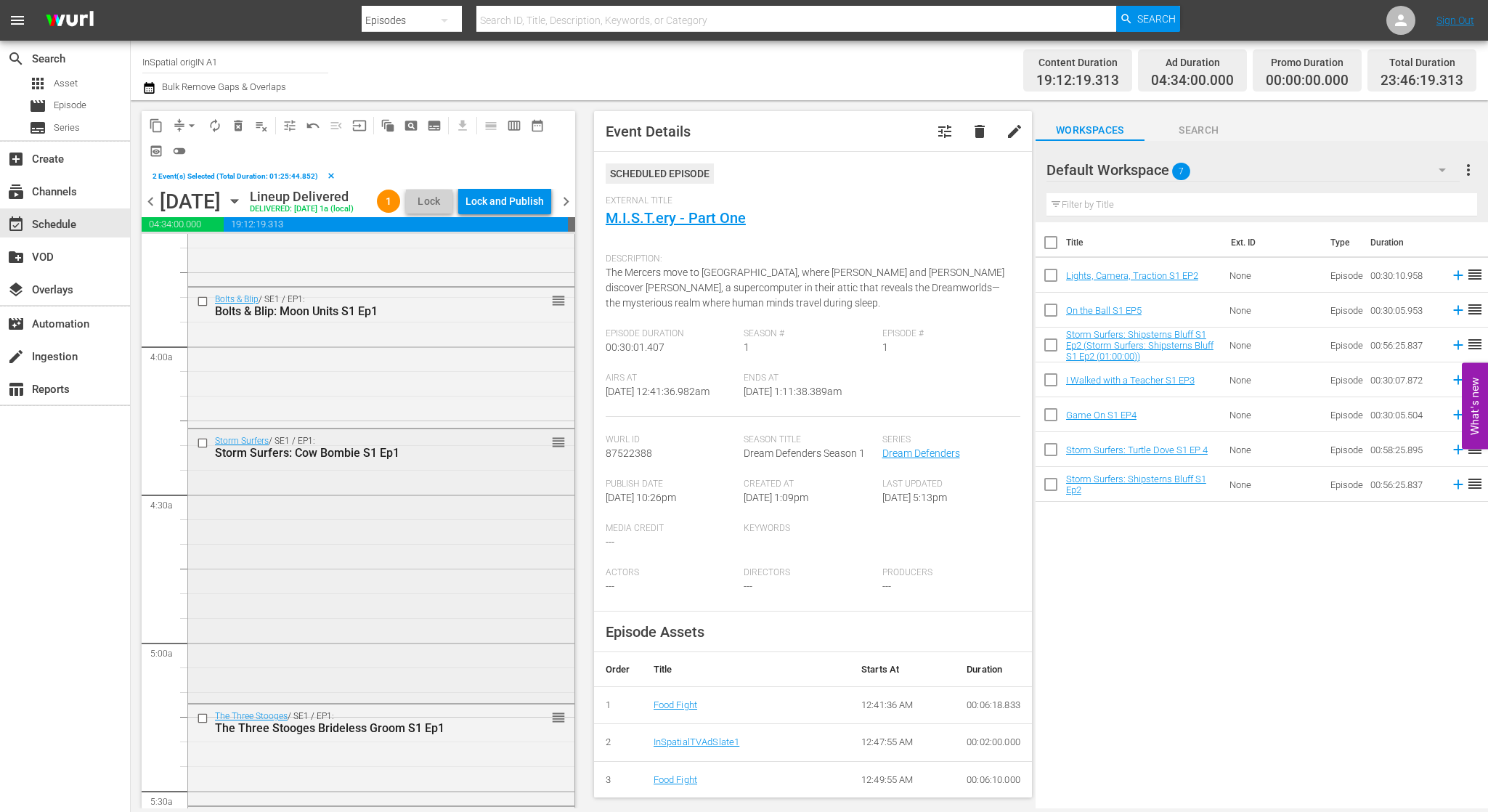
scroll to position [1074, 0]
click at [205, 448] on input "checkbox" at bounding box center [204, 442] width 15 height 12
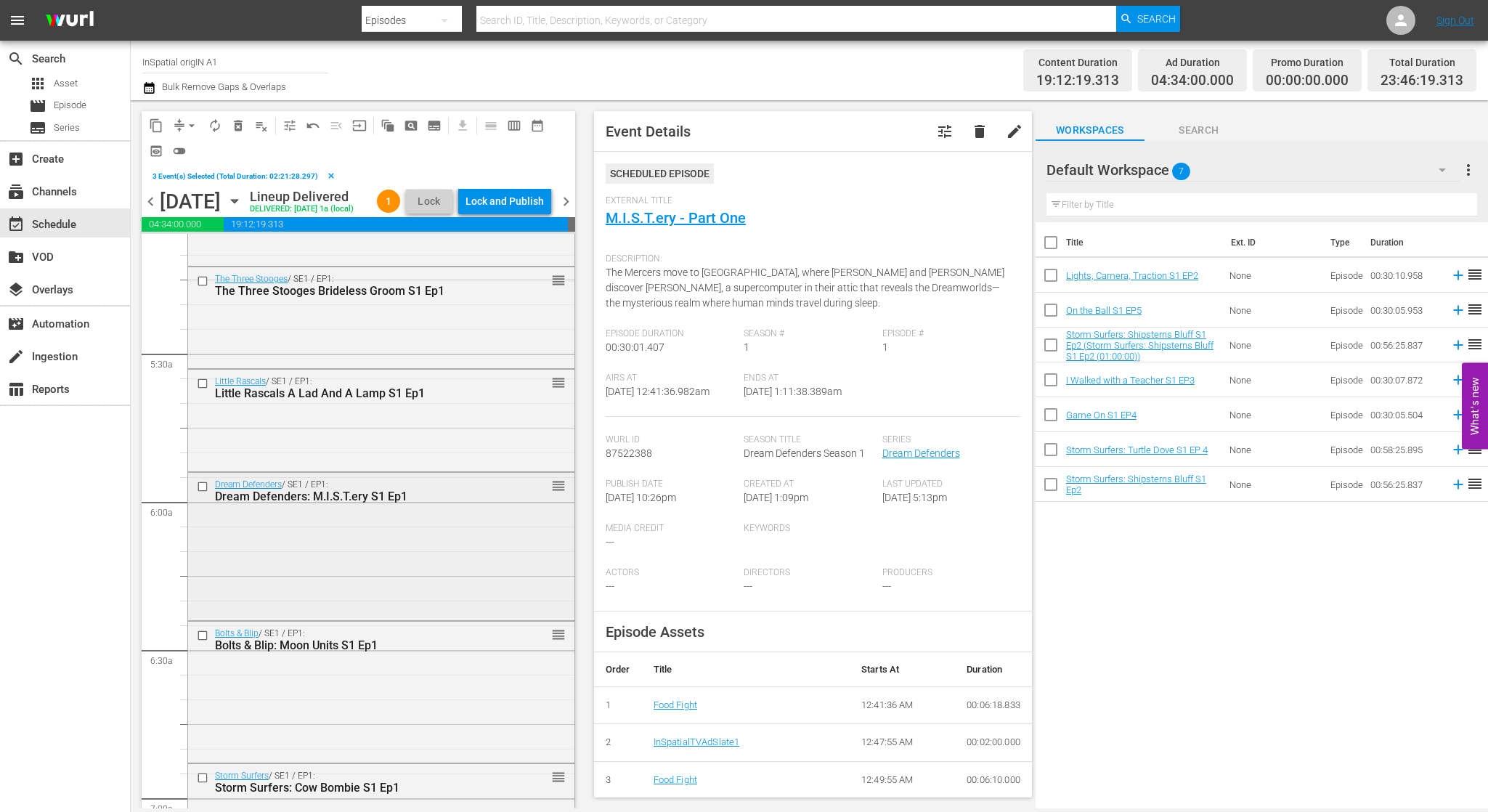
scroll to position [1525, 0]
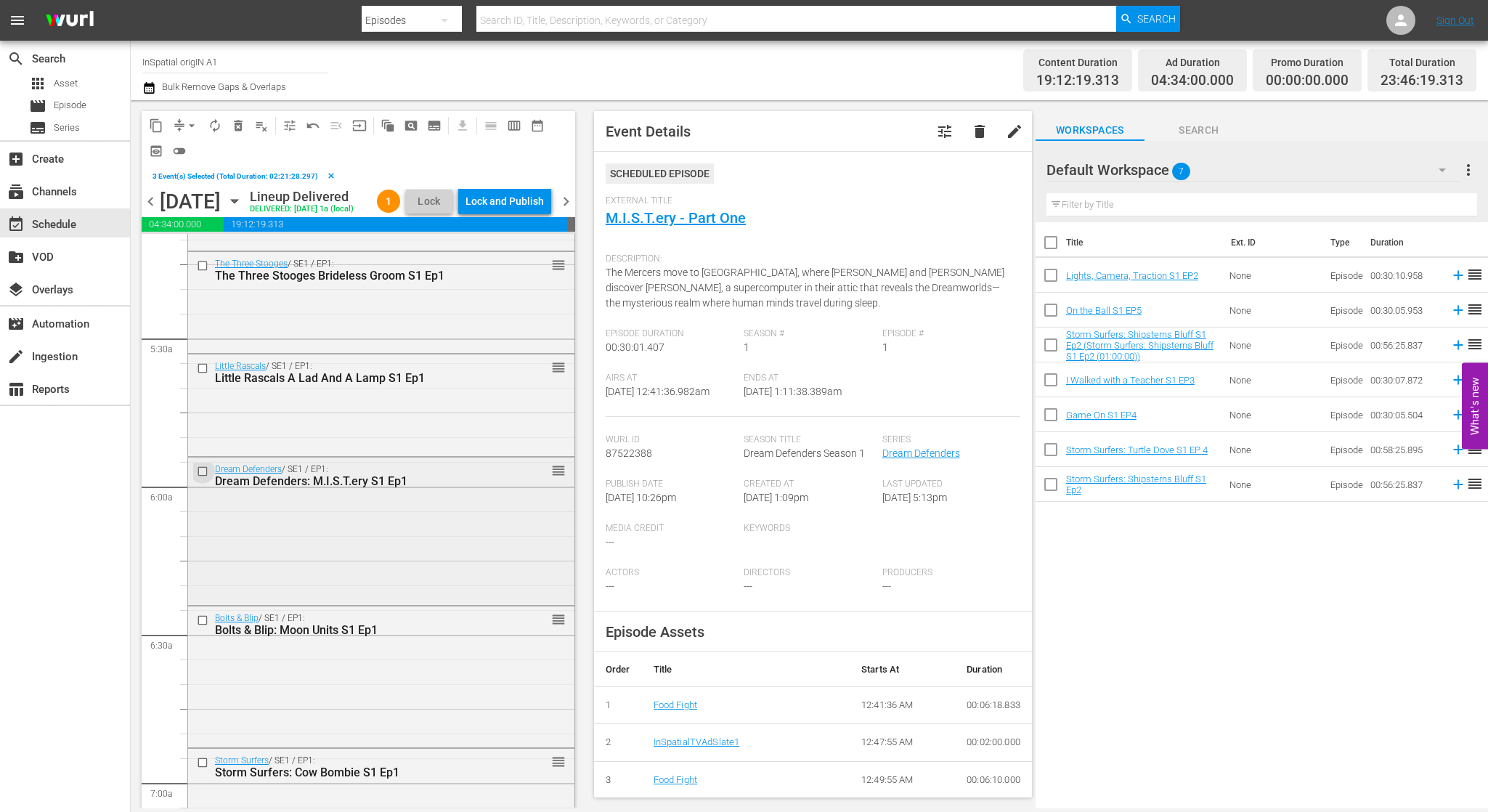
click at [202, 478] on input "checkbox" at bounding box center [204, 471] width 15 height 12
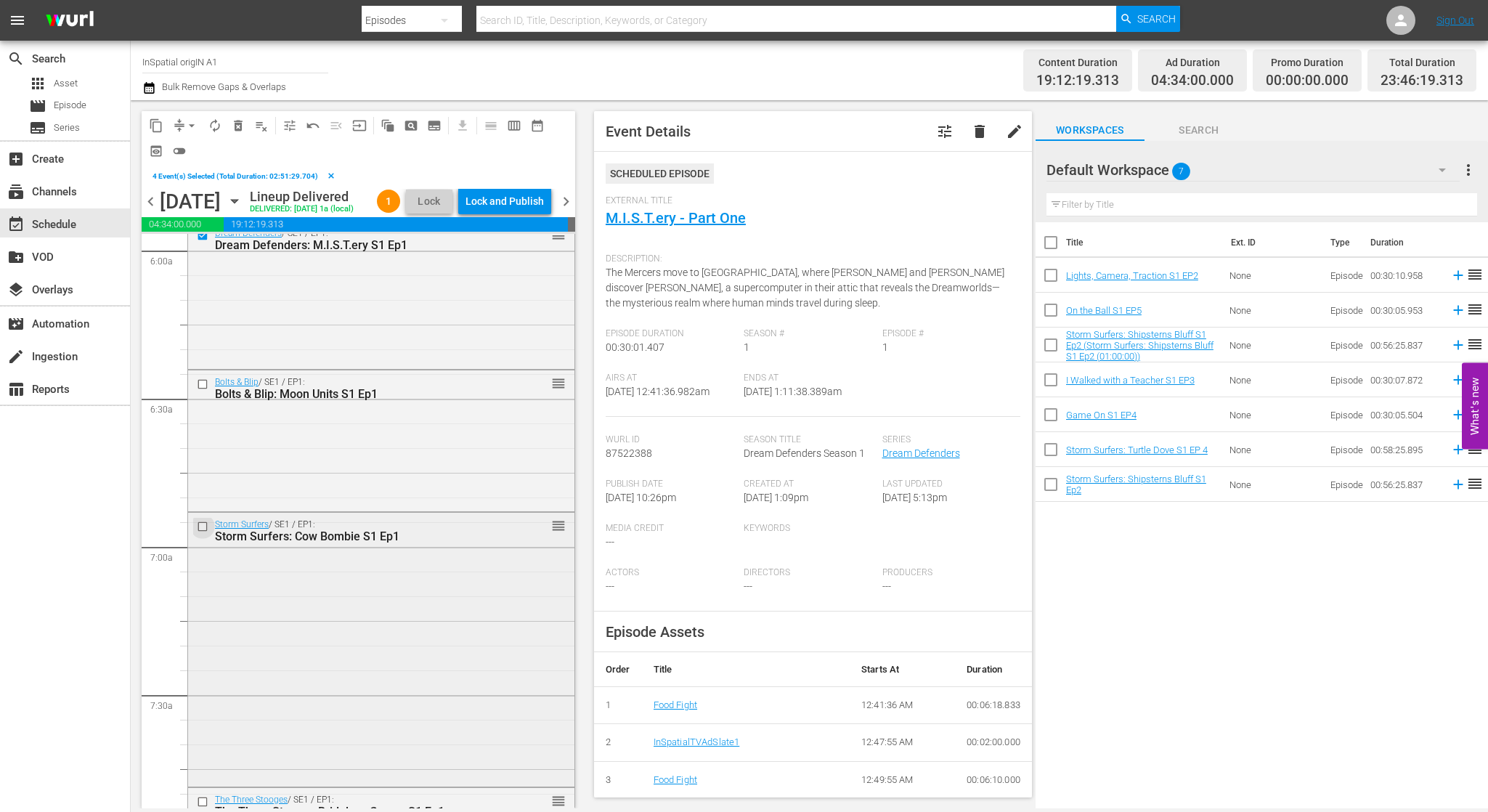
click at [202, 532] on input "checkbox" at bounding box center [204, 526] width 15 height 12
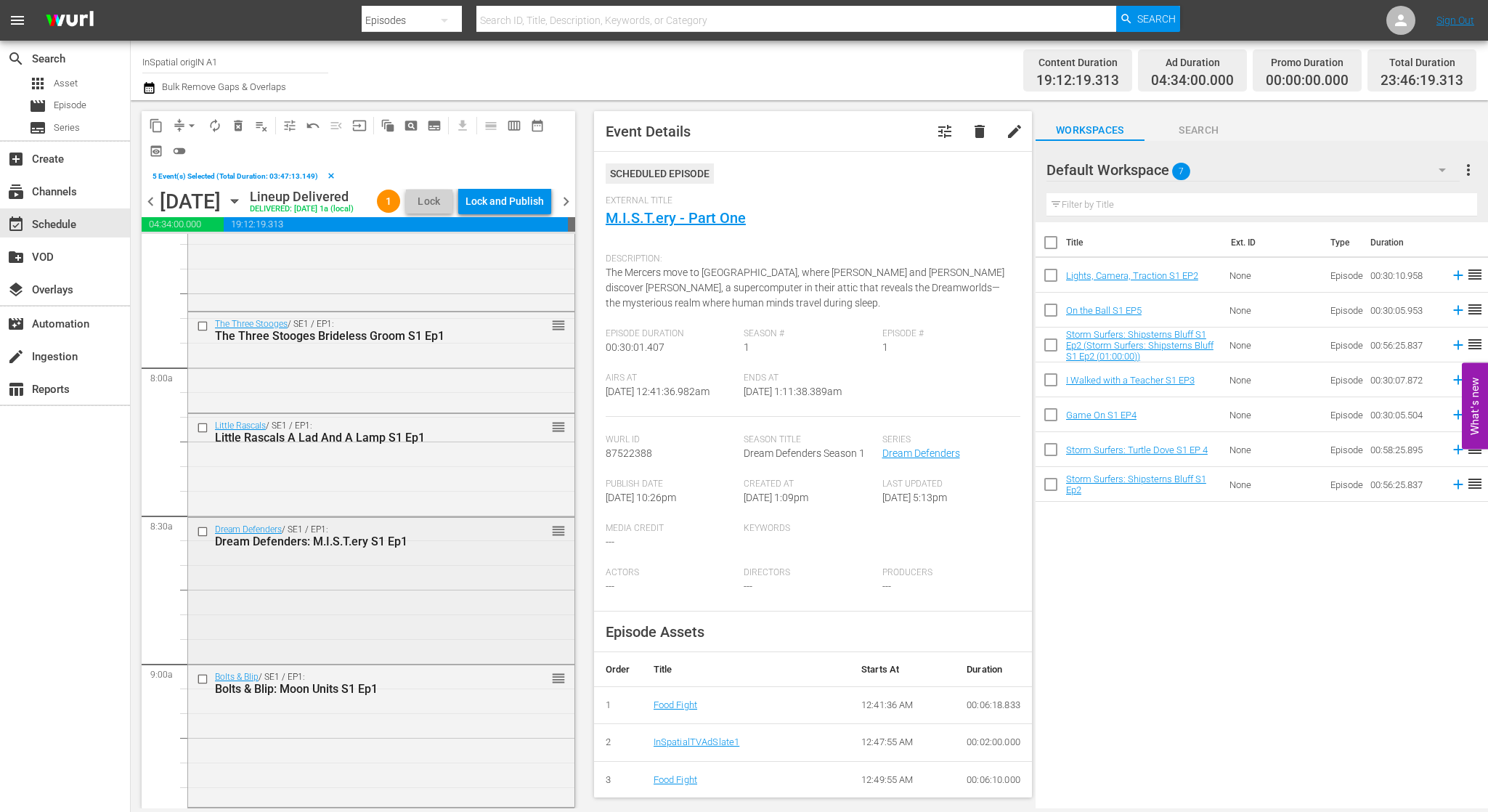
click at [205, 537] on input "checkbox" at bounding box center [204, 531] width 15 height 12
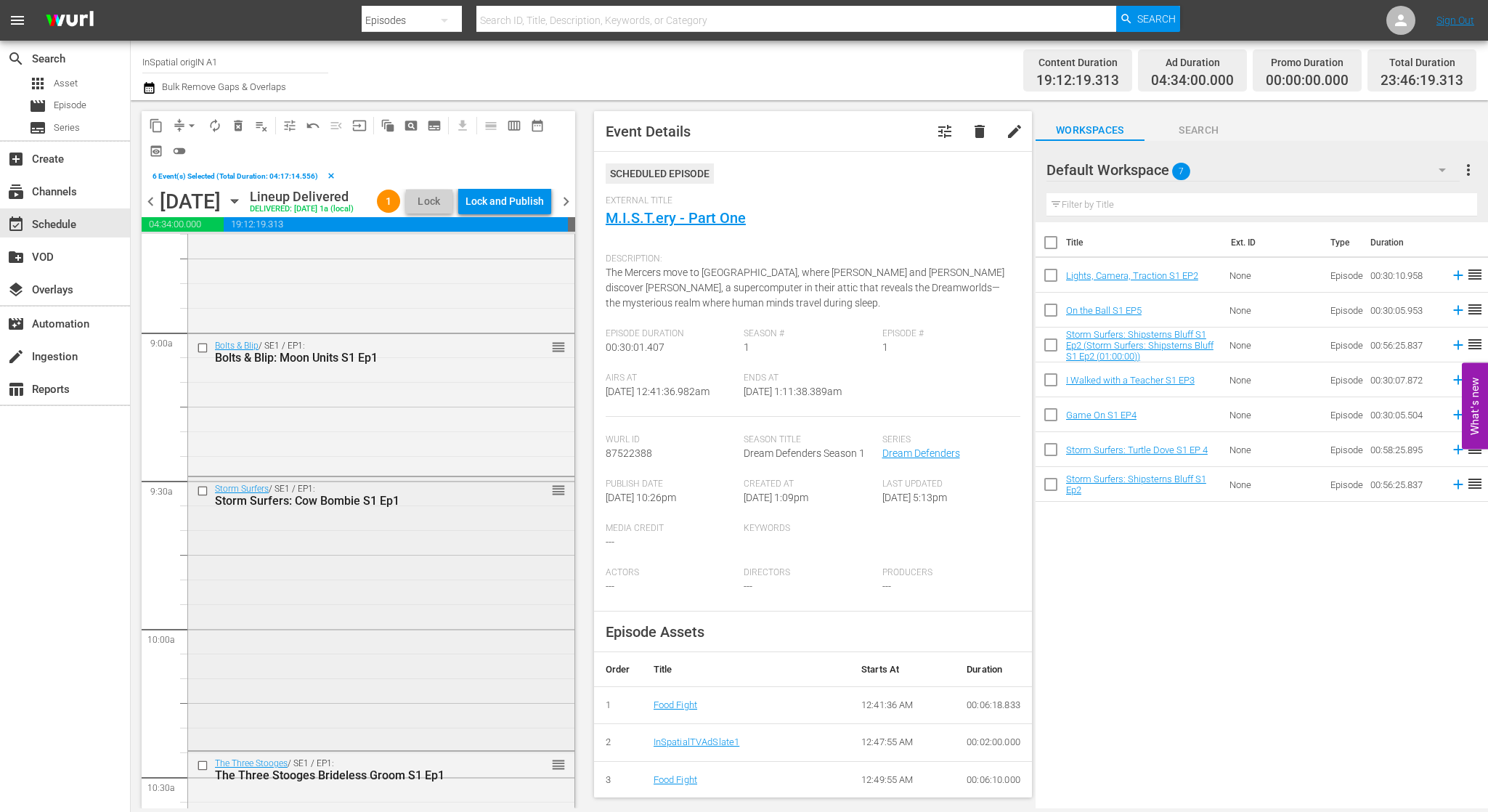
scroll to position [2577, 0]
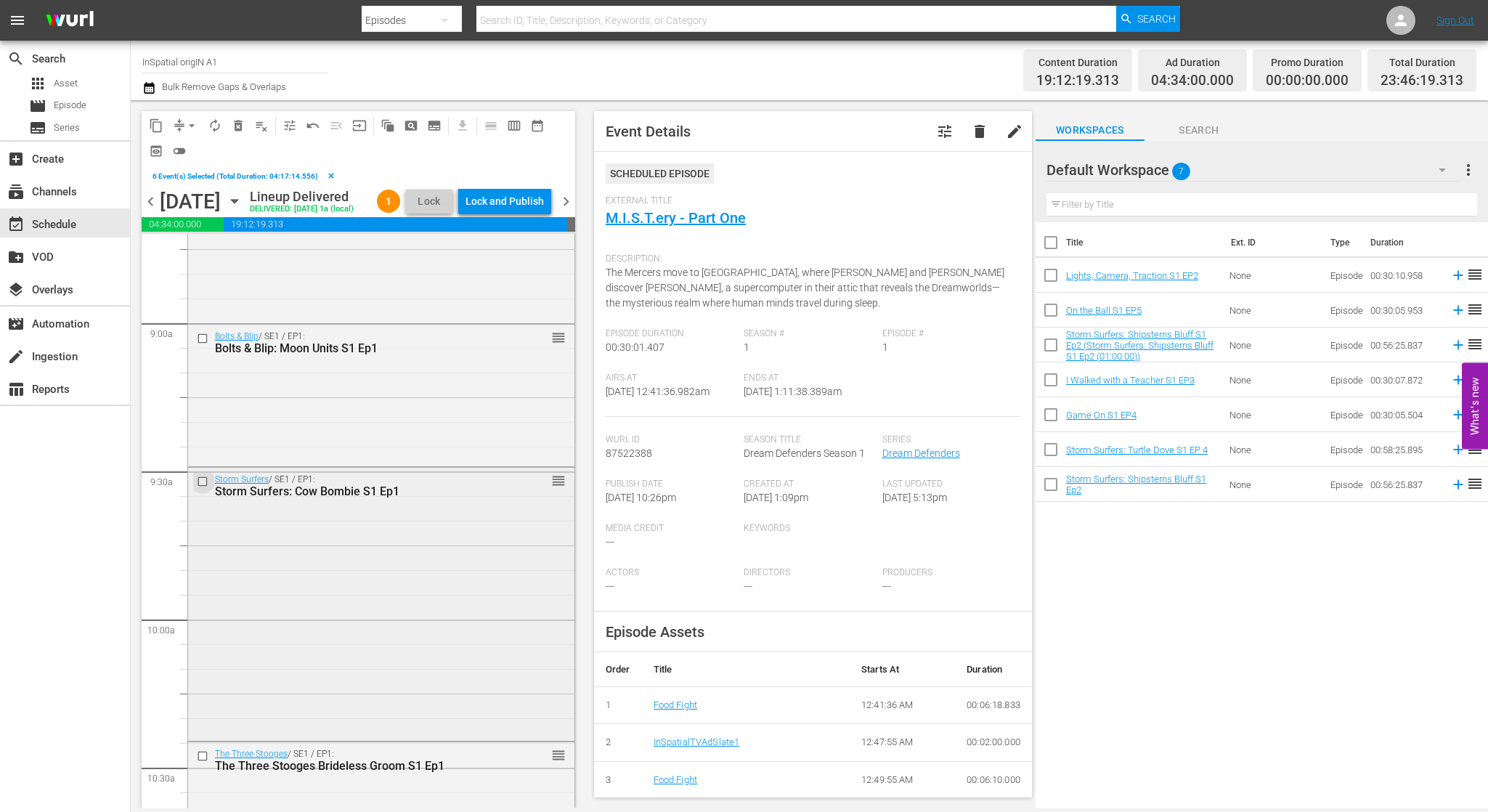
click at [202, 488] on input "checkbox" at bounding box center [204, 482] width 15 height 12
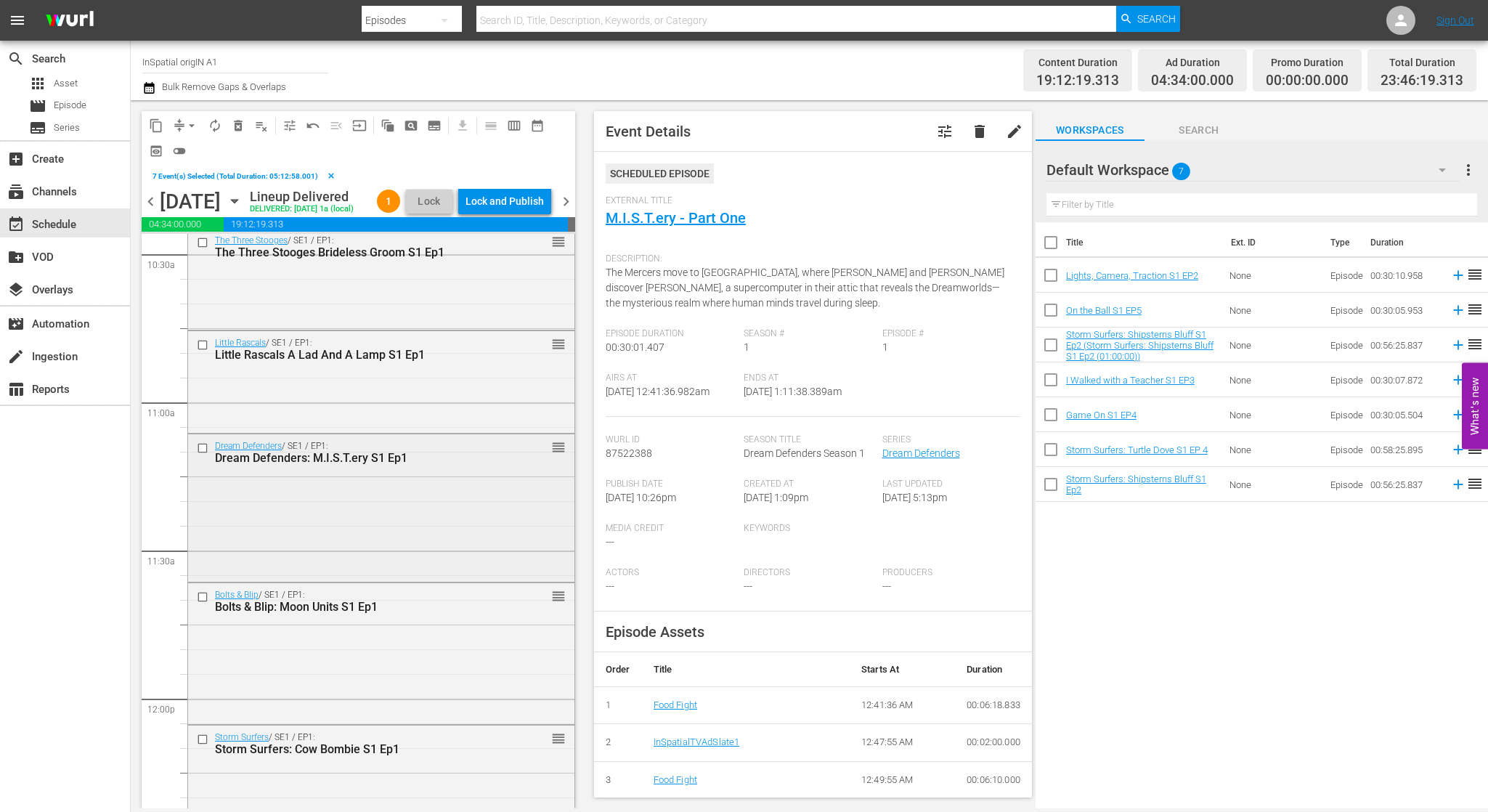
click at [200, 455] on input "checkbox" at bounding box center [204, 449] width 15 height 12
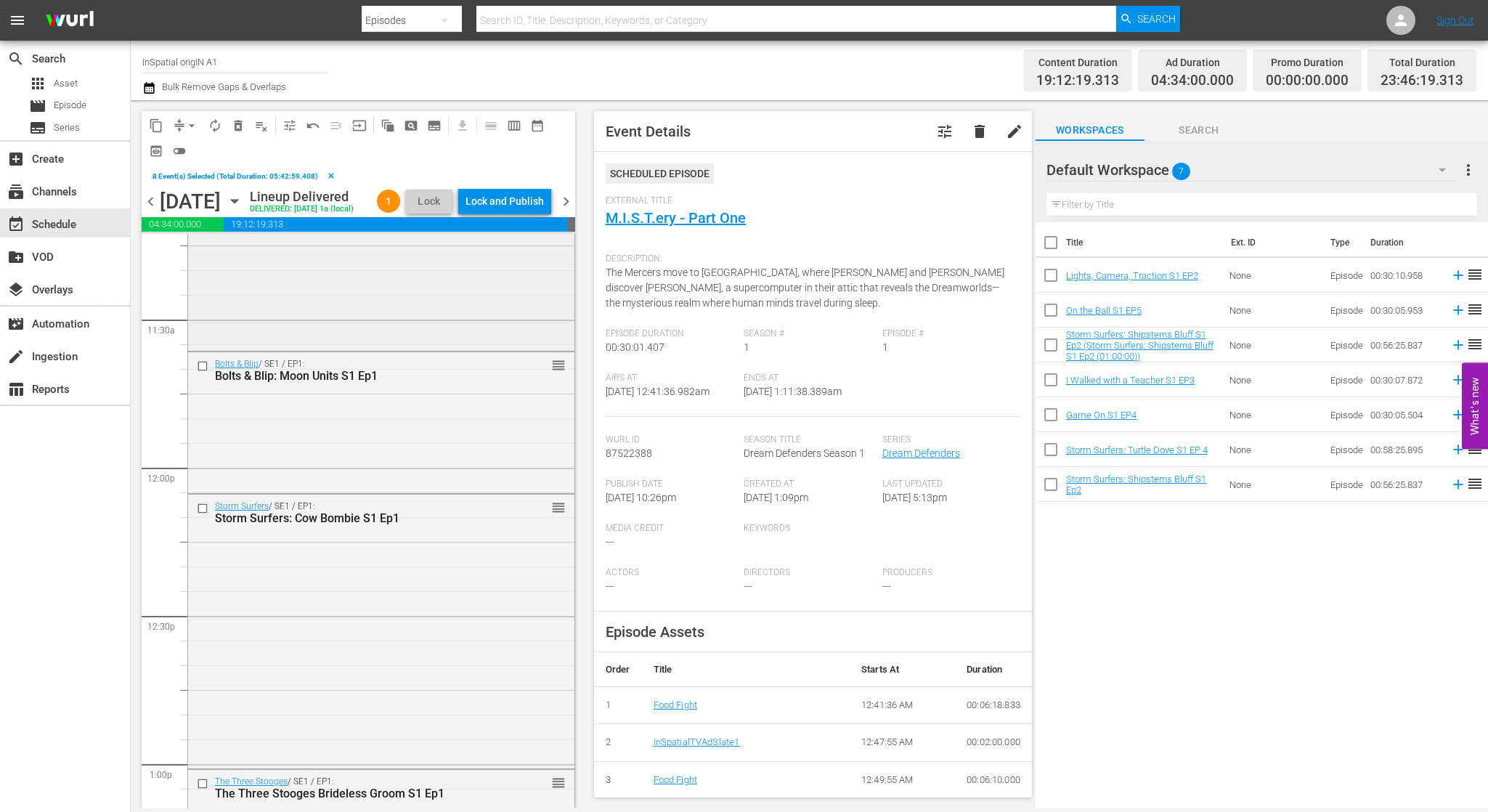
scroll to position [3380, 0]
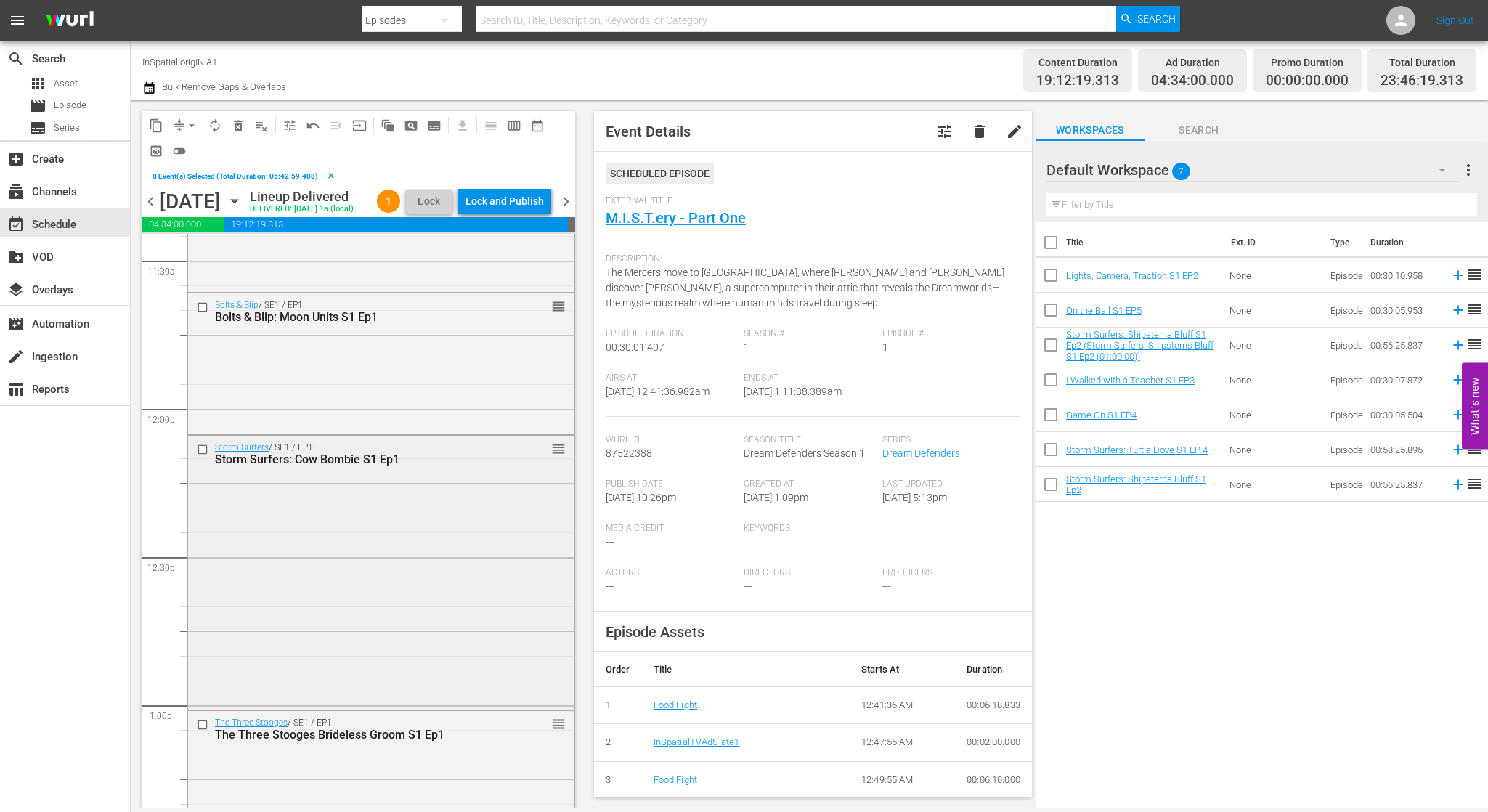
click at [199, 455] on input "checkbox" at bounding box center [204, 449] width 15 height 12
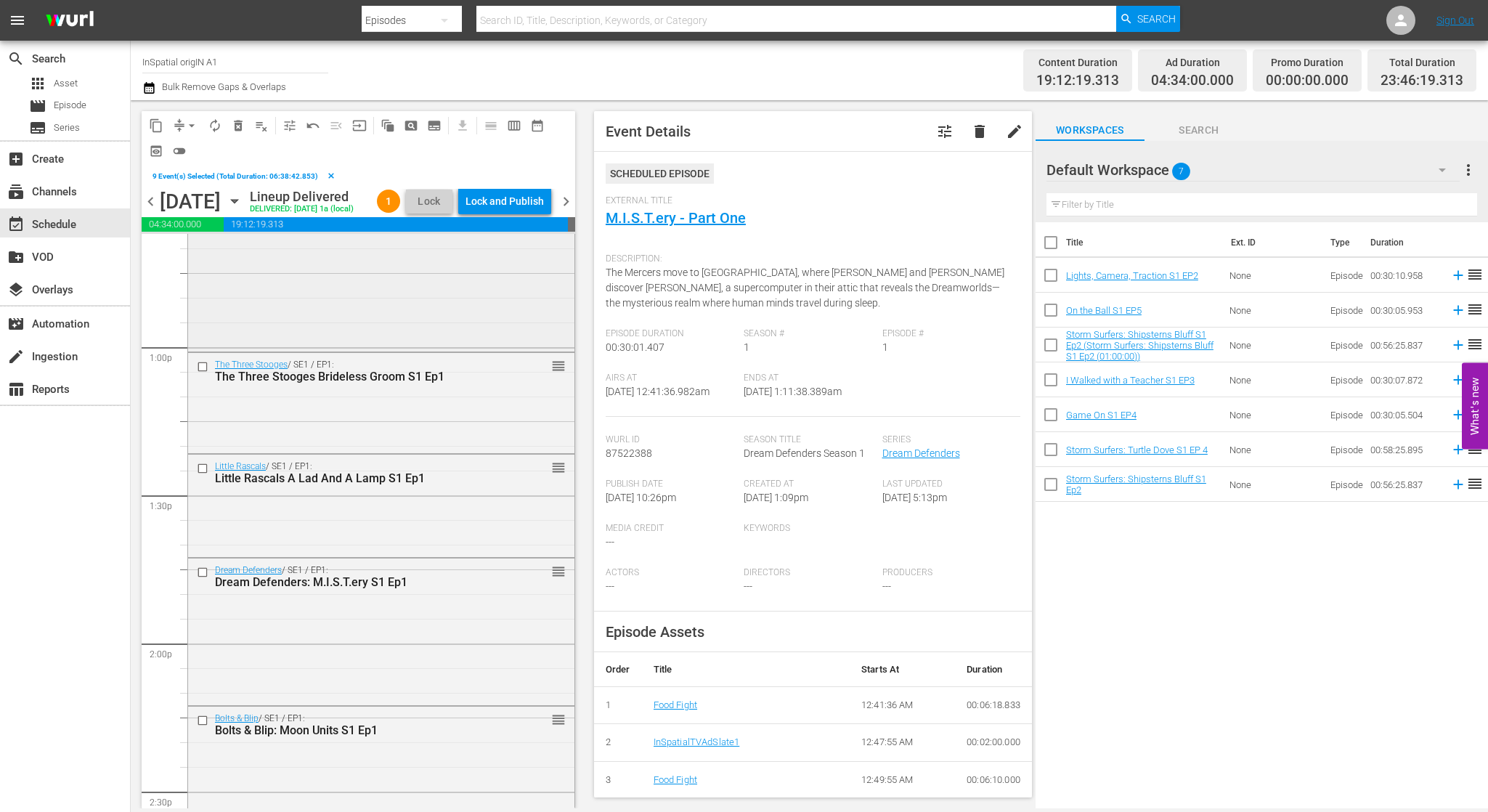
scroll to position [3740, 0]
click at [200, 576] on input "checkbox" at bounding box center [204, 570] width 15 height 12
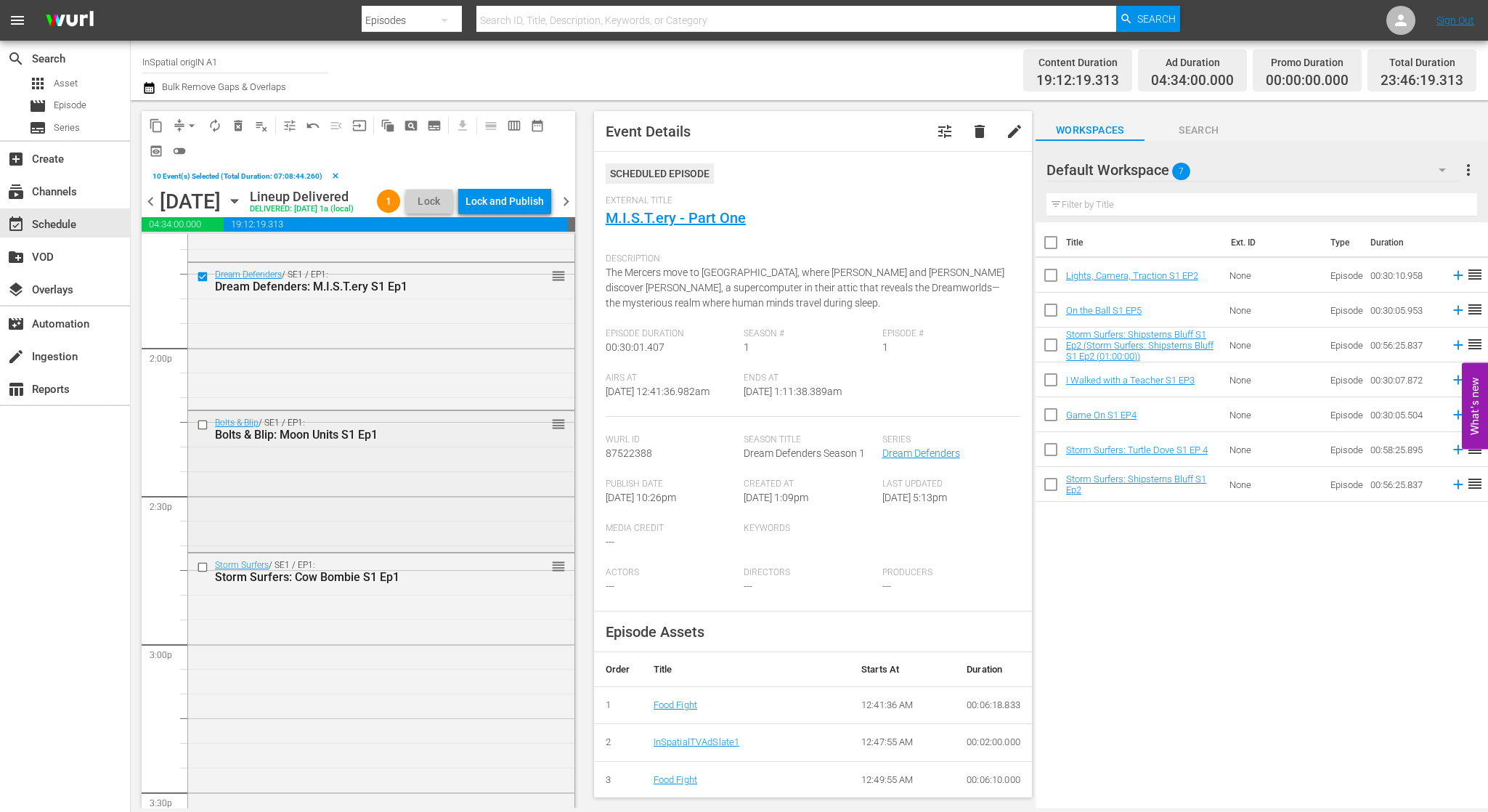
scroll to position [4110, 0]
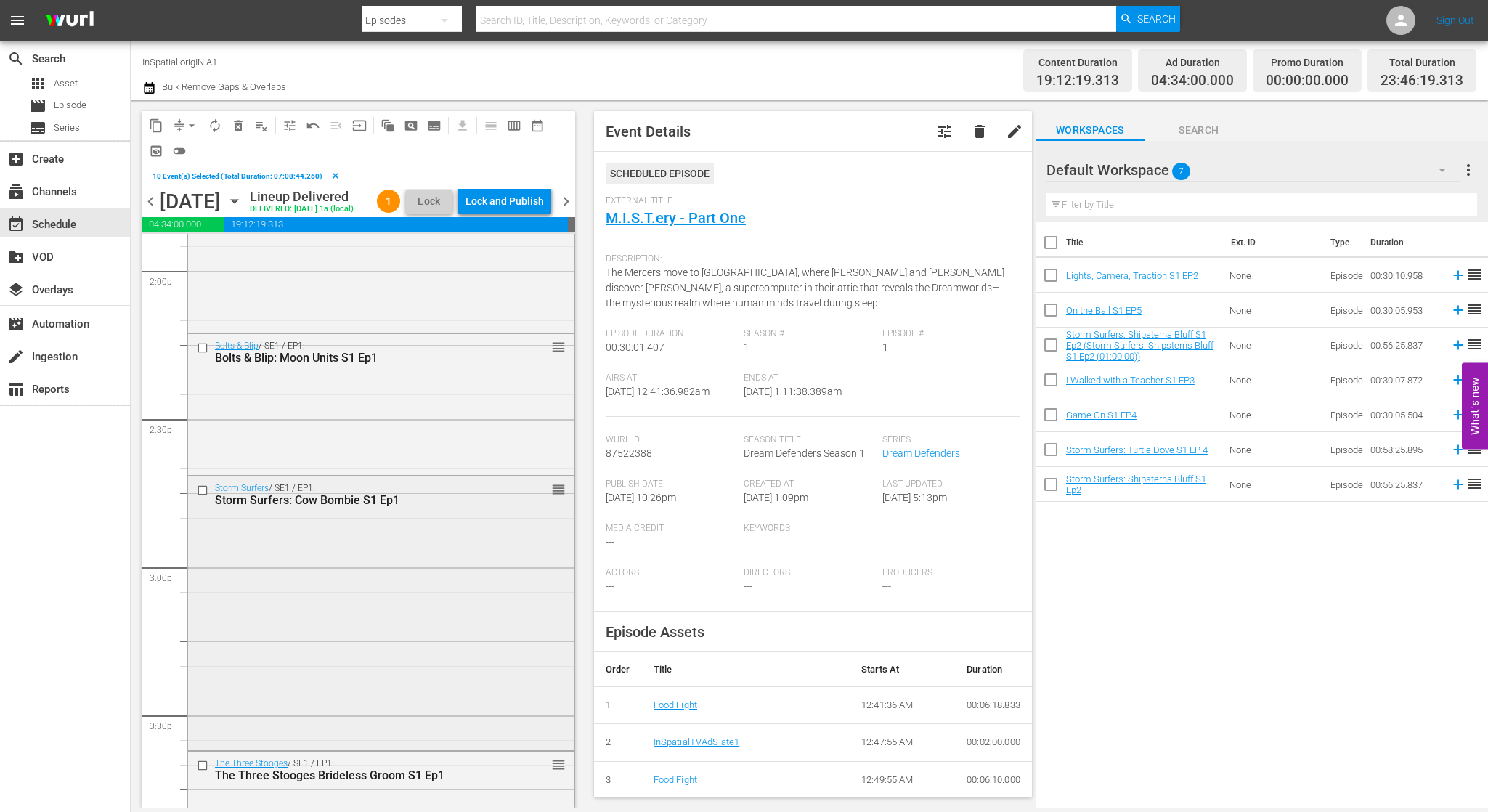
click at [203, 497] on input "checkbox" at bounding box center [204, 491] width 15 height 12
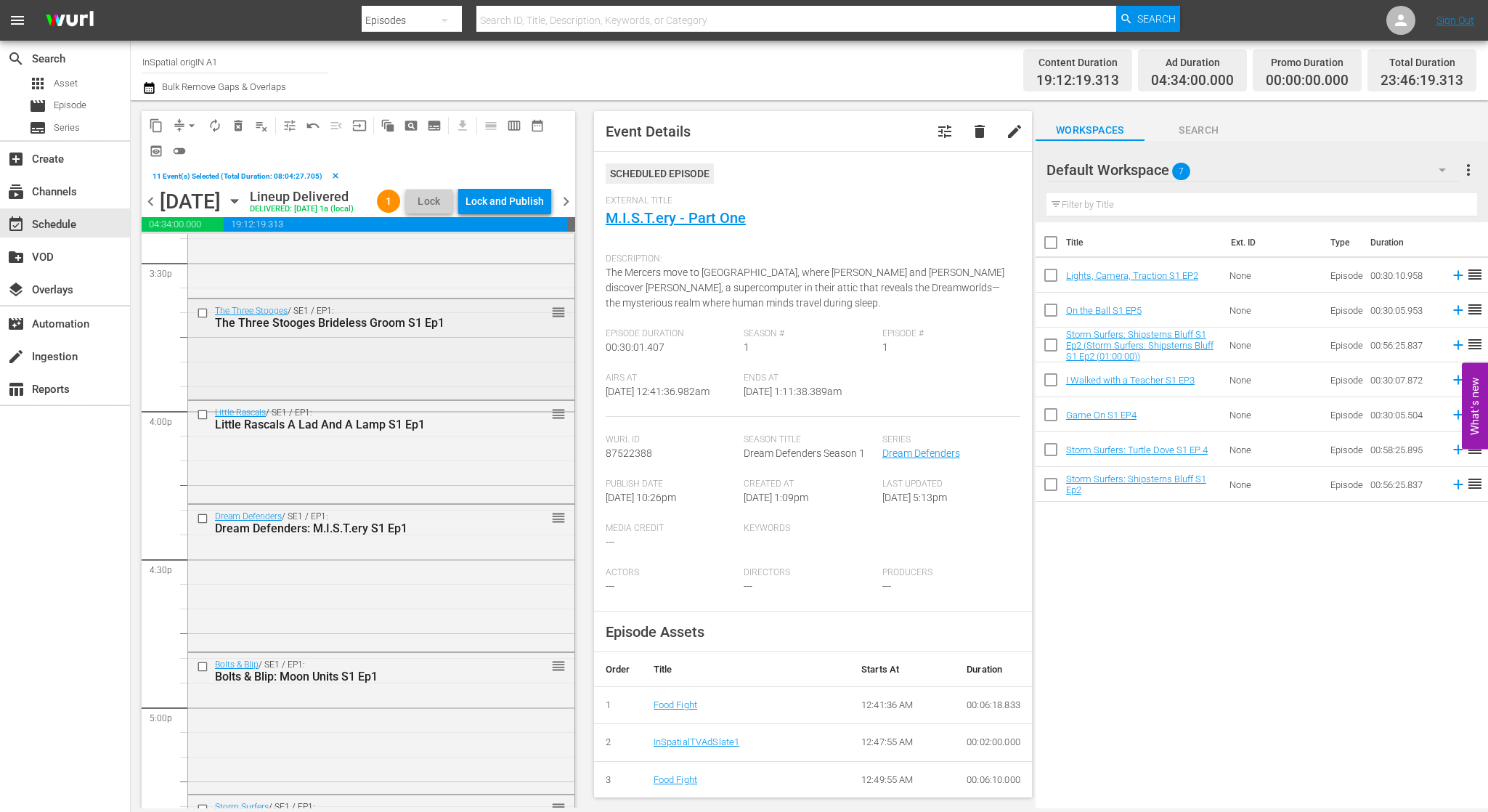
scroll to position [4575, 0]
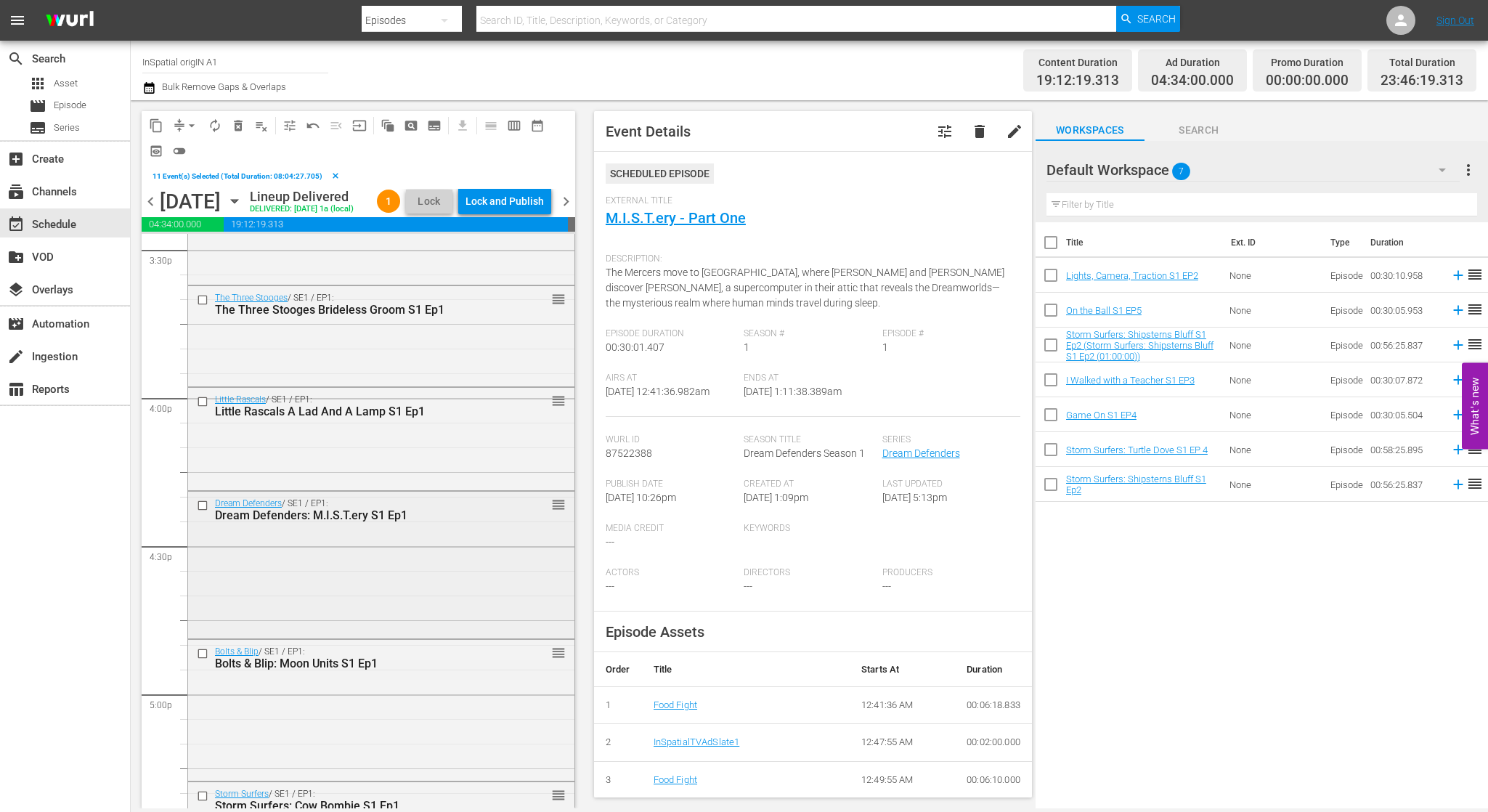
click at [197, 512] on input "checkbox" at bounding box center [204, 506] width 15 height 12
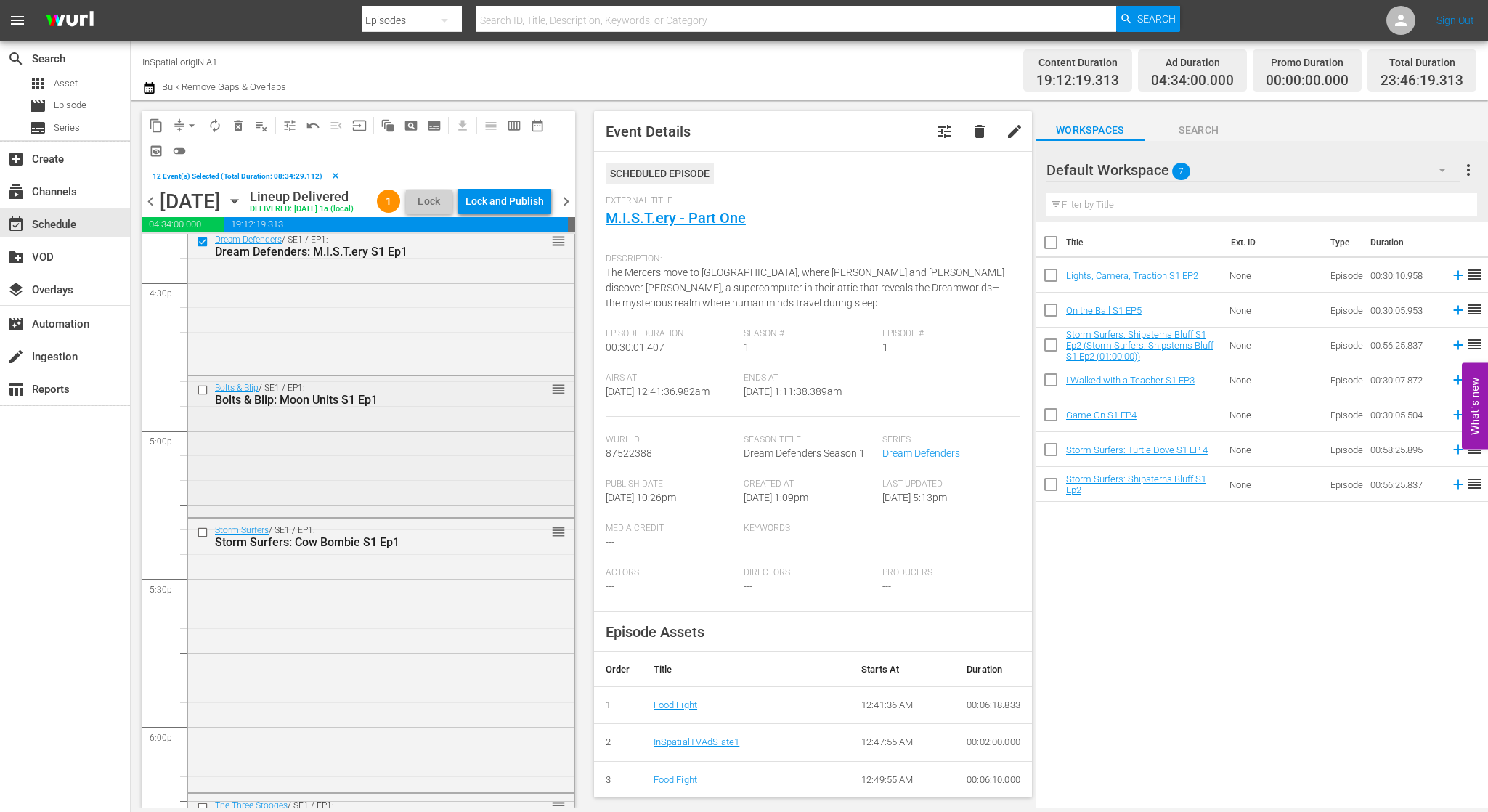
scroll to position [4840, 0]
click at [196, 537] on input "checkbox" at bounding box center [204, 531] width 15 height 12
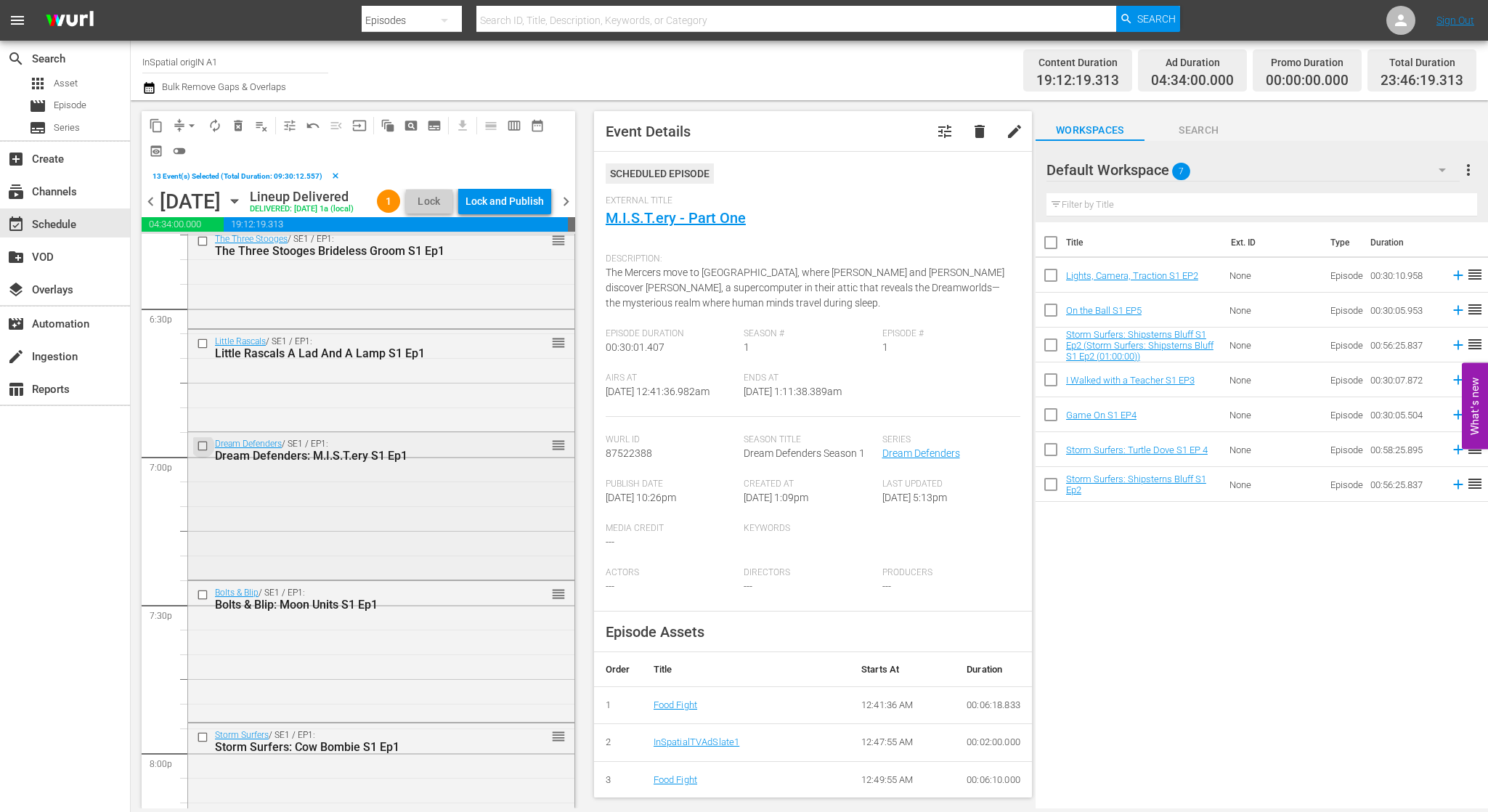
click at [200, 452] on input "checkbox" at bounding box center [204, 446] width 15 height 12
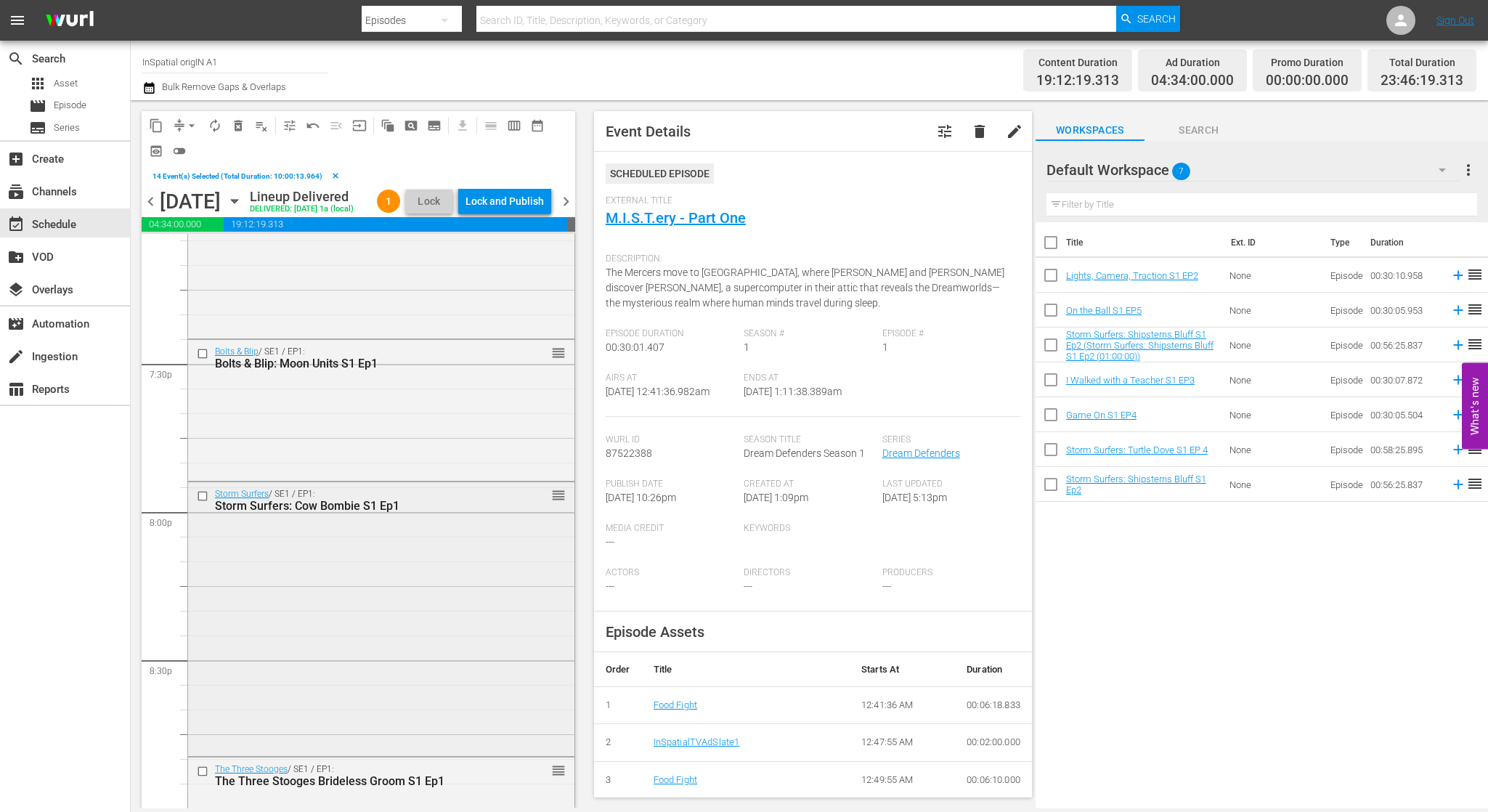
click at [205, 503] on input "checkbox" at bounding box center [204, 496] width 15 height 12
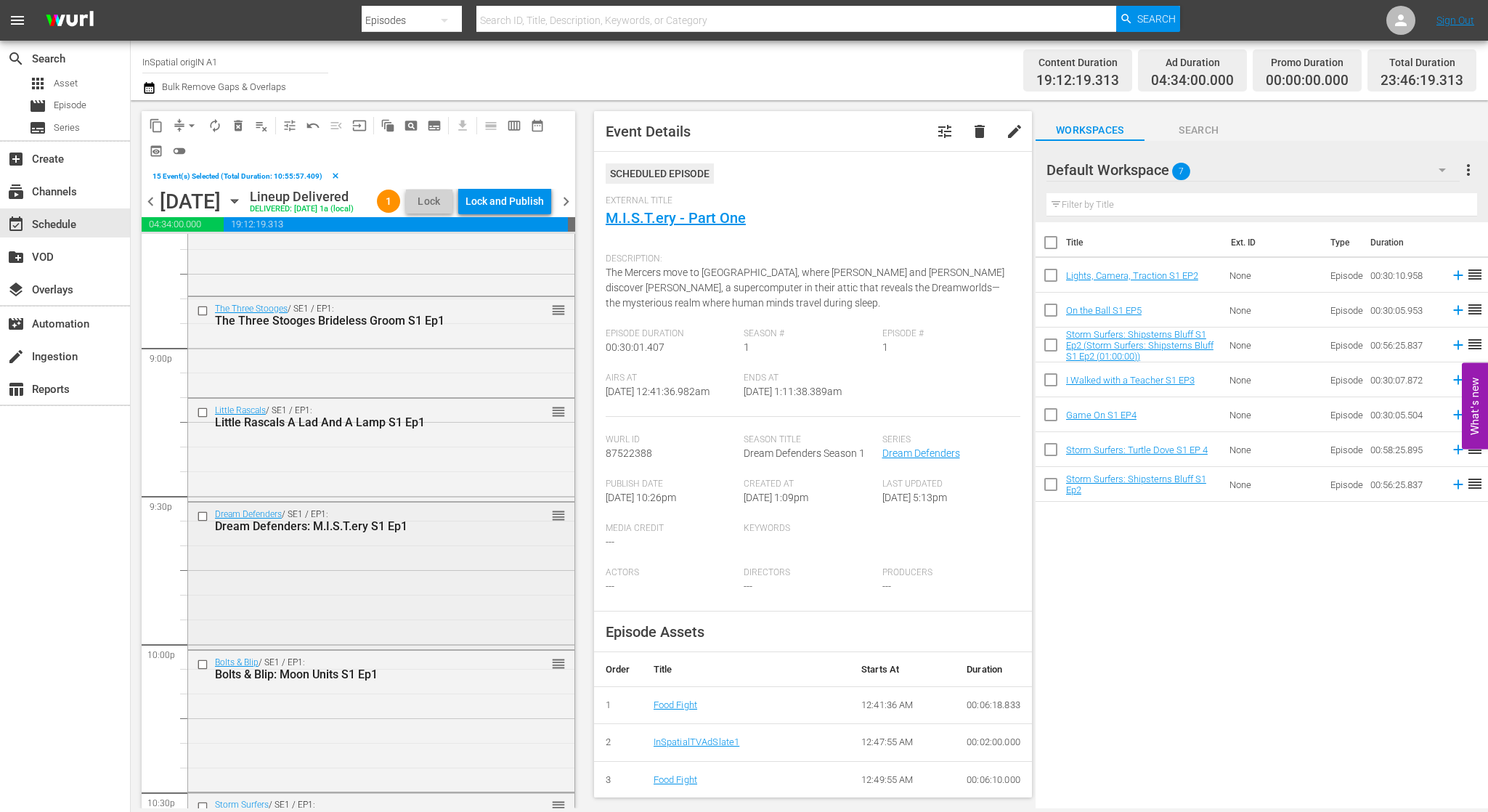
click at [202, 523] on input "checkbox" at bounding box center [204, 516] width 15 height 12
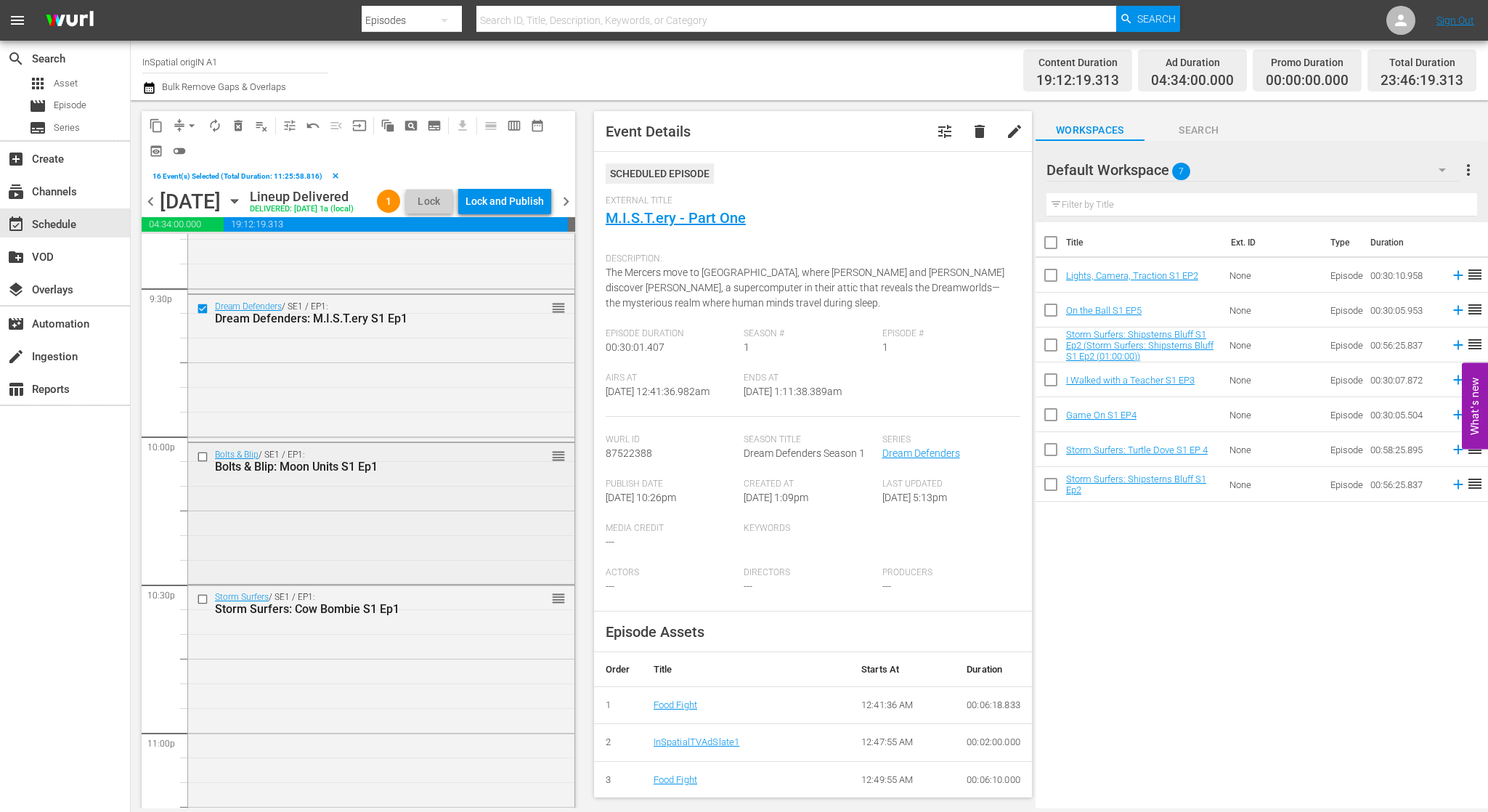
scroll to position [6337, 0]
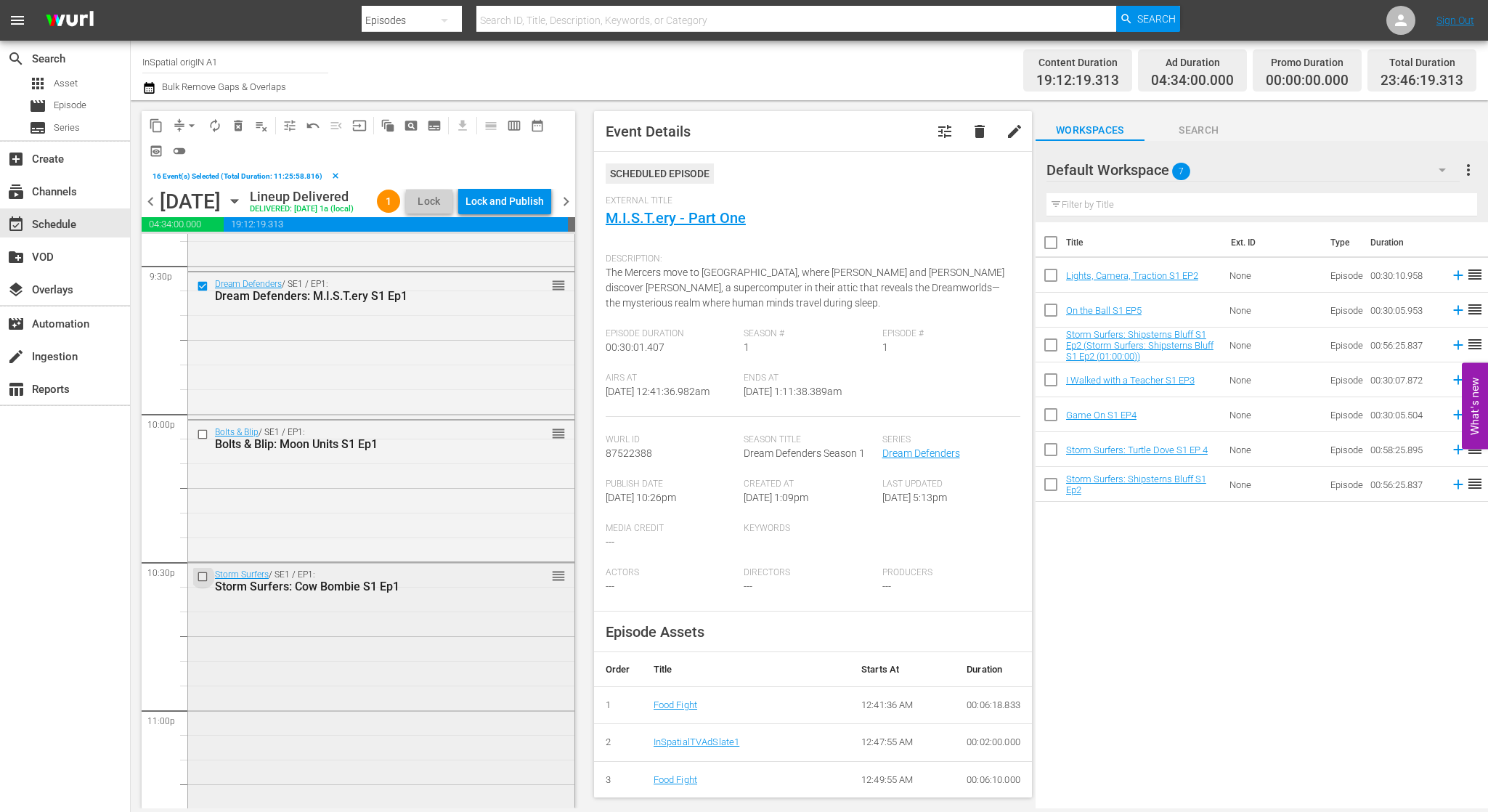
click at [199, 583] on input "checkbox" at bounding box center [204, 576] width 15 height 12
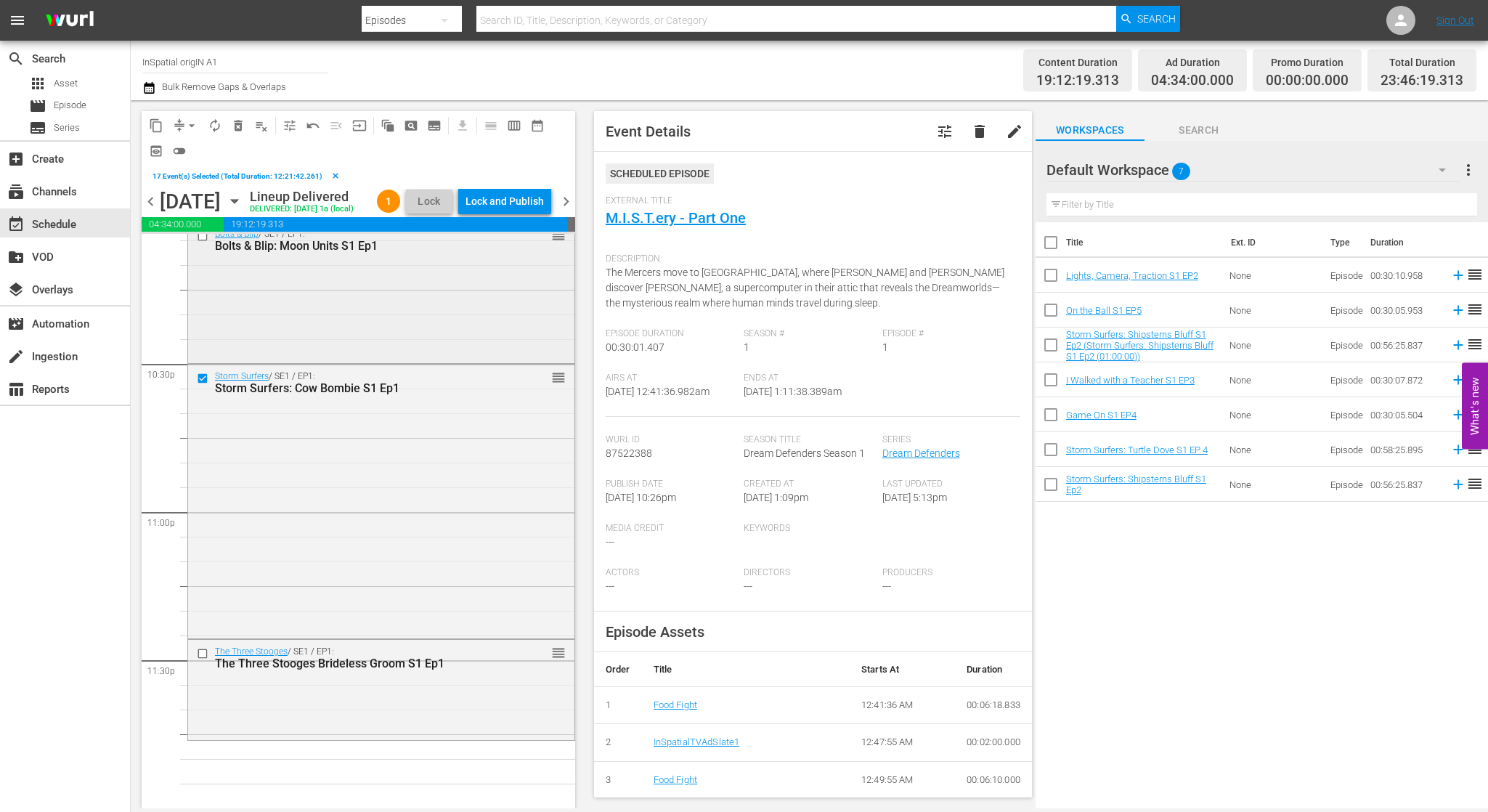
scroll to position [6558, 0]
click at [245, 126] on button "delete_forever_outlined" at bounding box center [238, 125] width 23 height 23
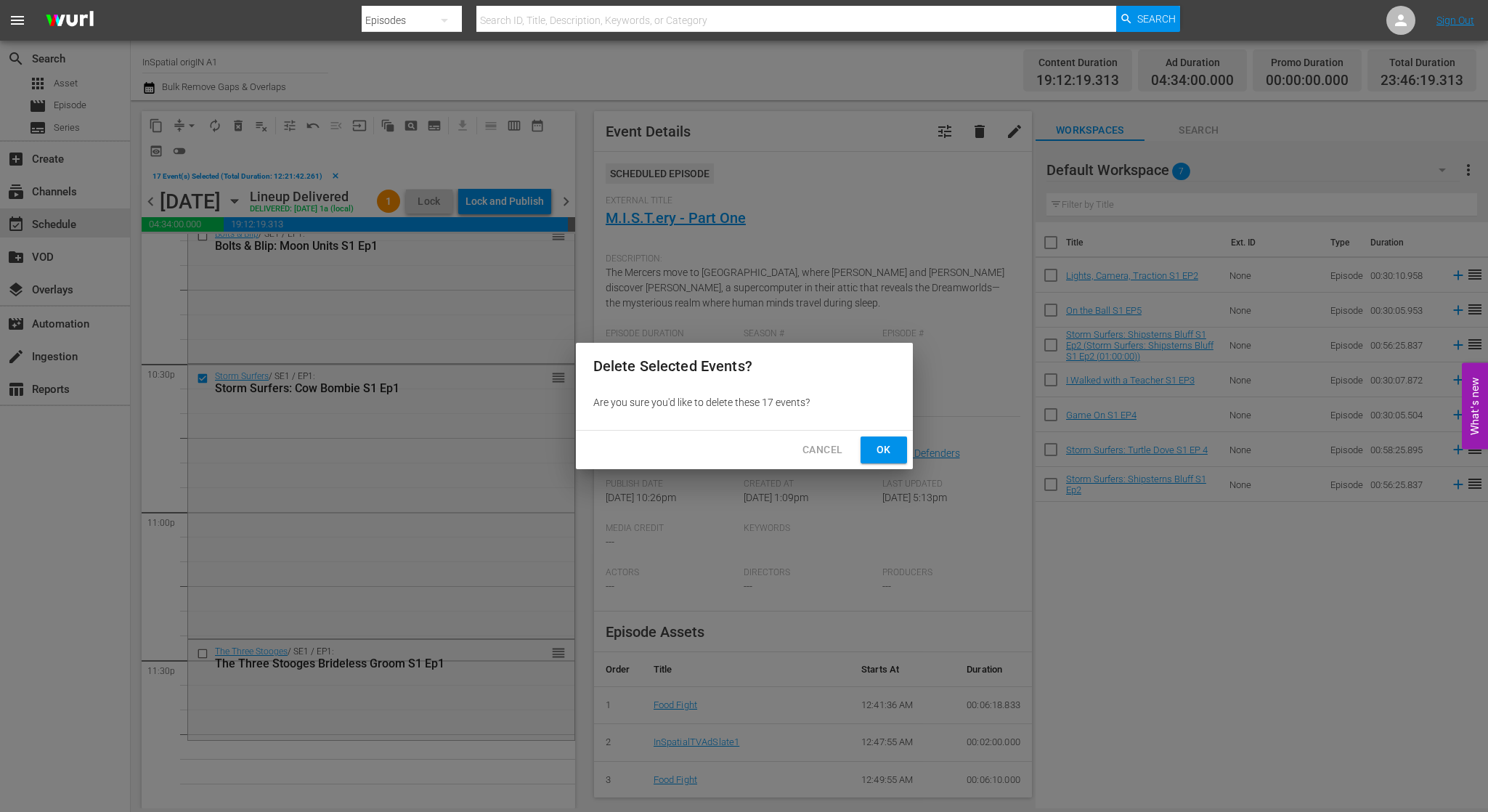
click at [876, 450] on span "Ok" at bounding box center [884, 450] width 23 height 18
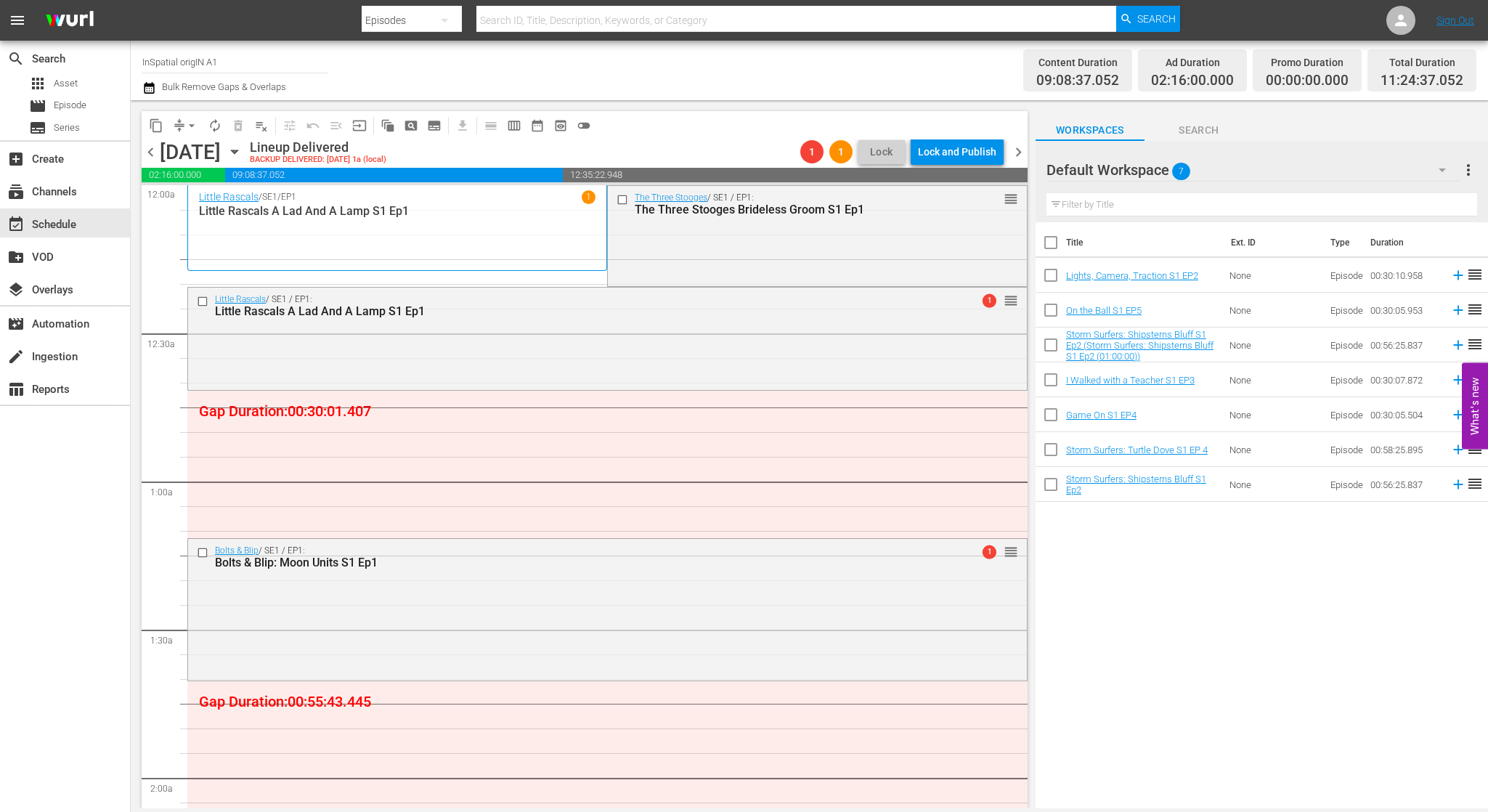
scroll to position [0, 0]
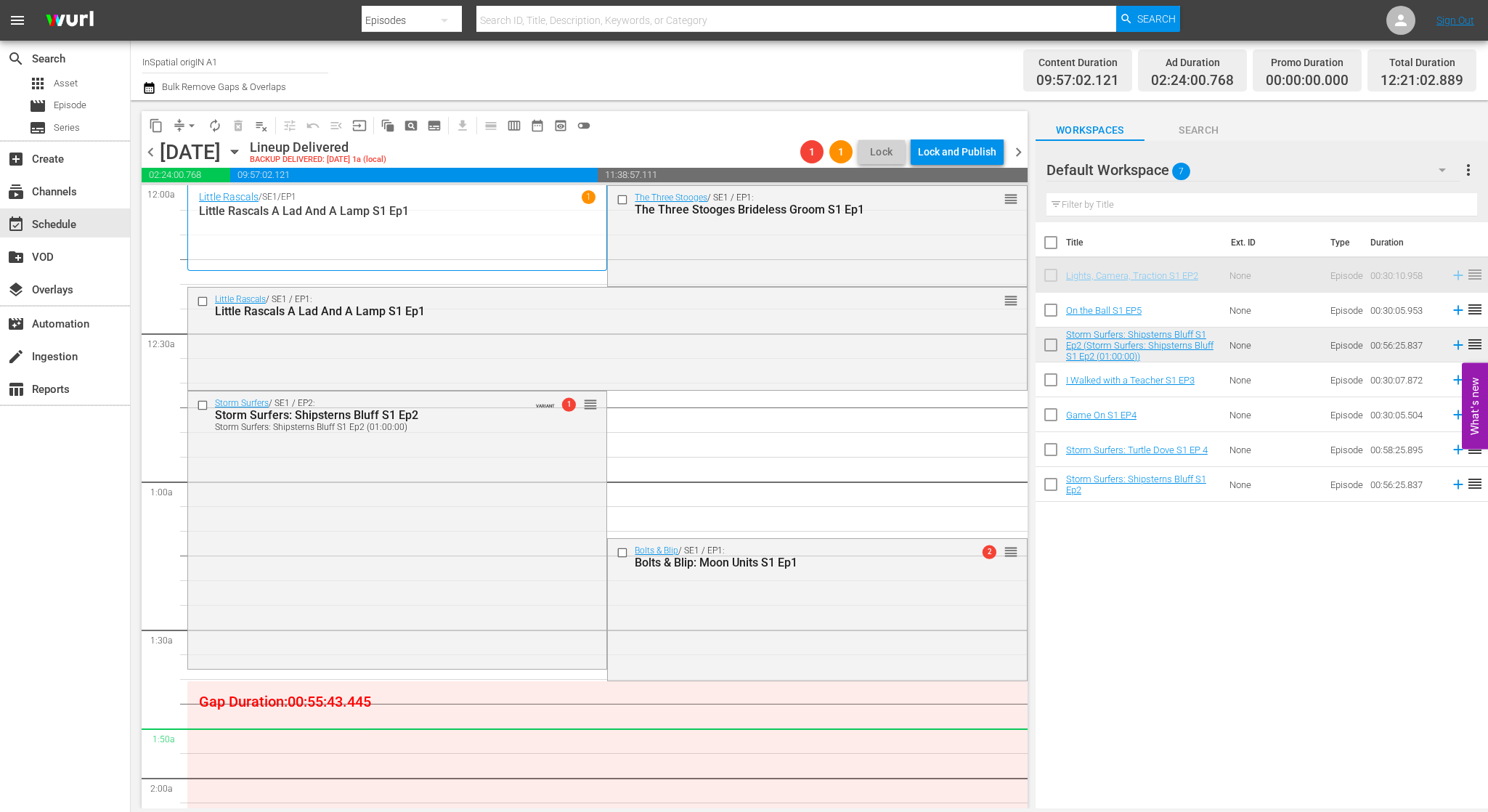
drag, startPoint x: 1187, startPoint y: 274, endPoint x: 1152, endPoint y: 292, distance: 39.4
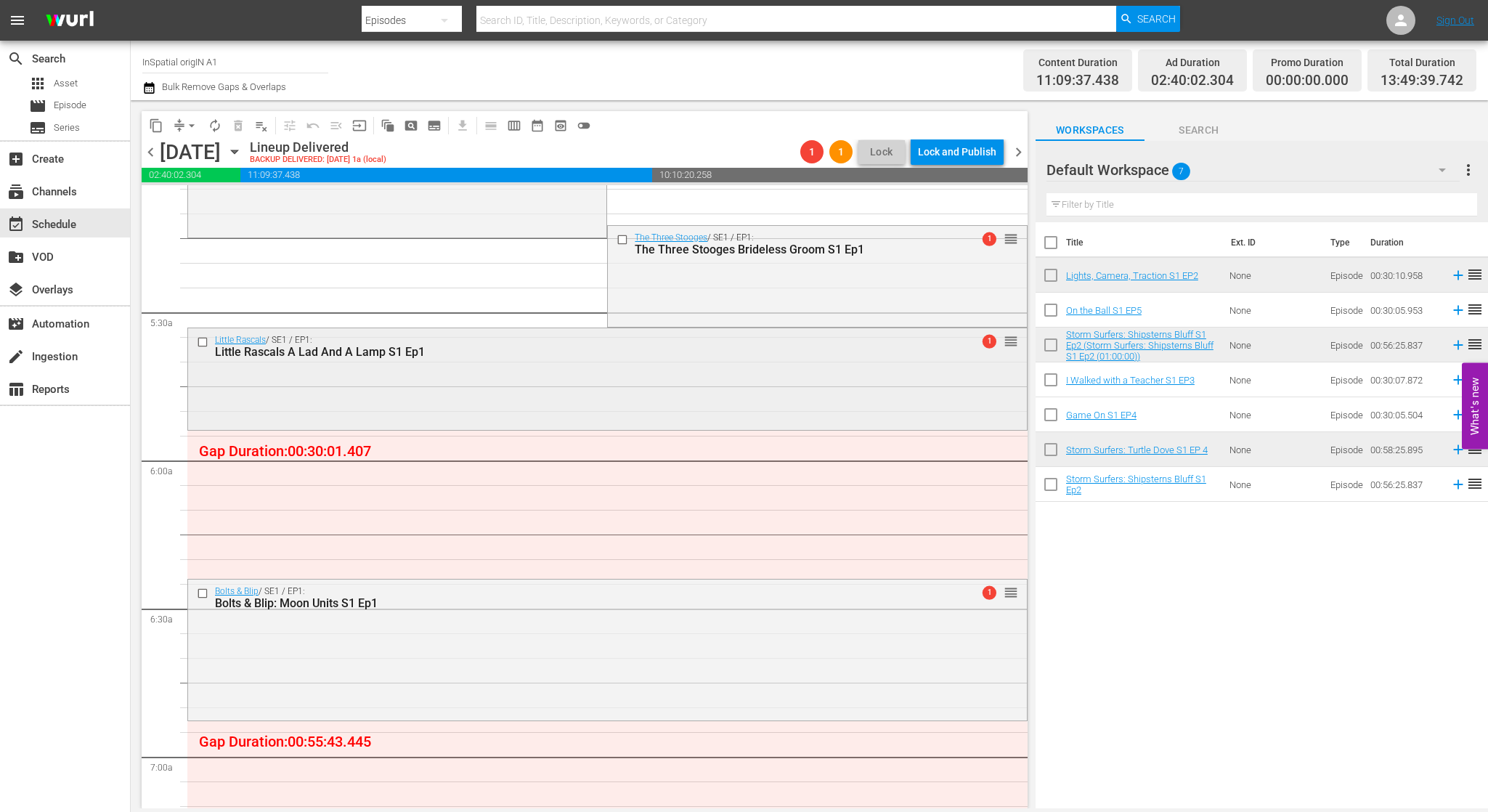
scroll to position [1512, 0]
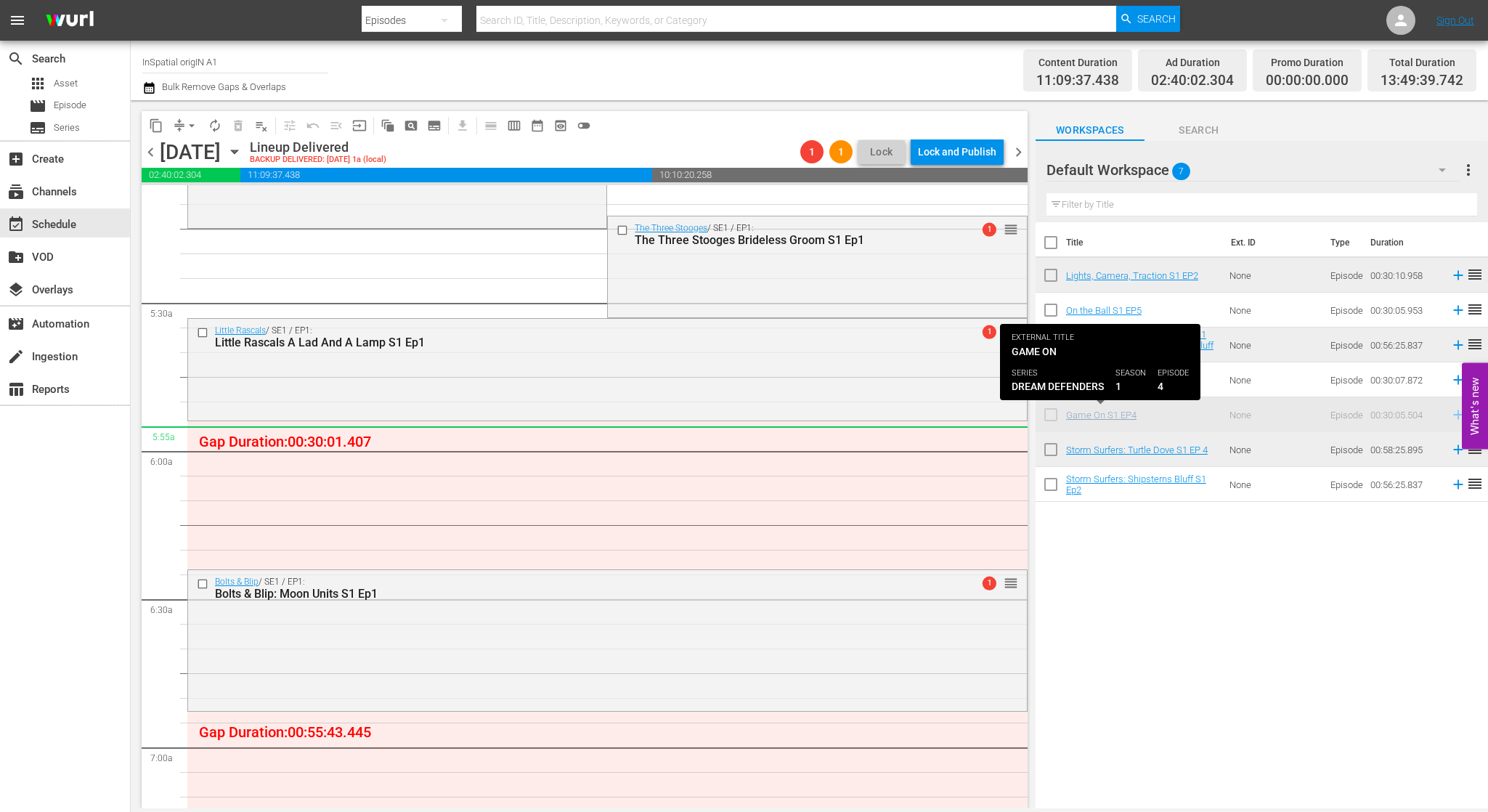
drag, startPoint x: 1125, startPoint y: 412, endPoint x: 1089, endPoint y: 416, distance: 36.2
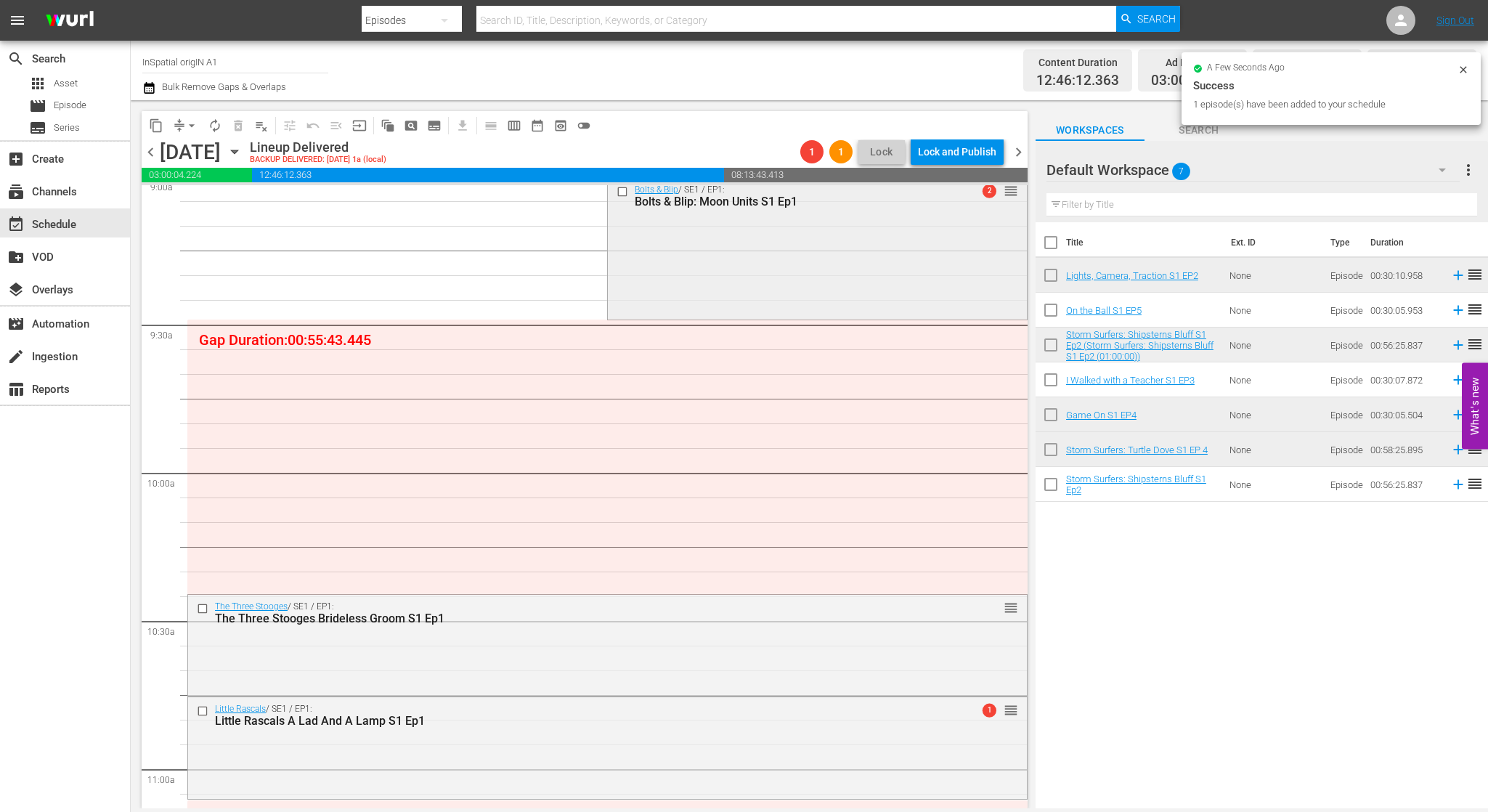
scroll to position [2675, 0]
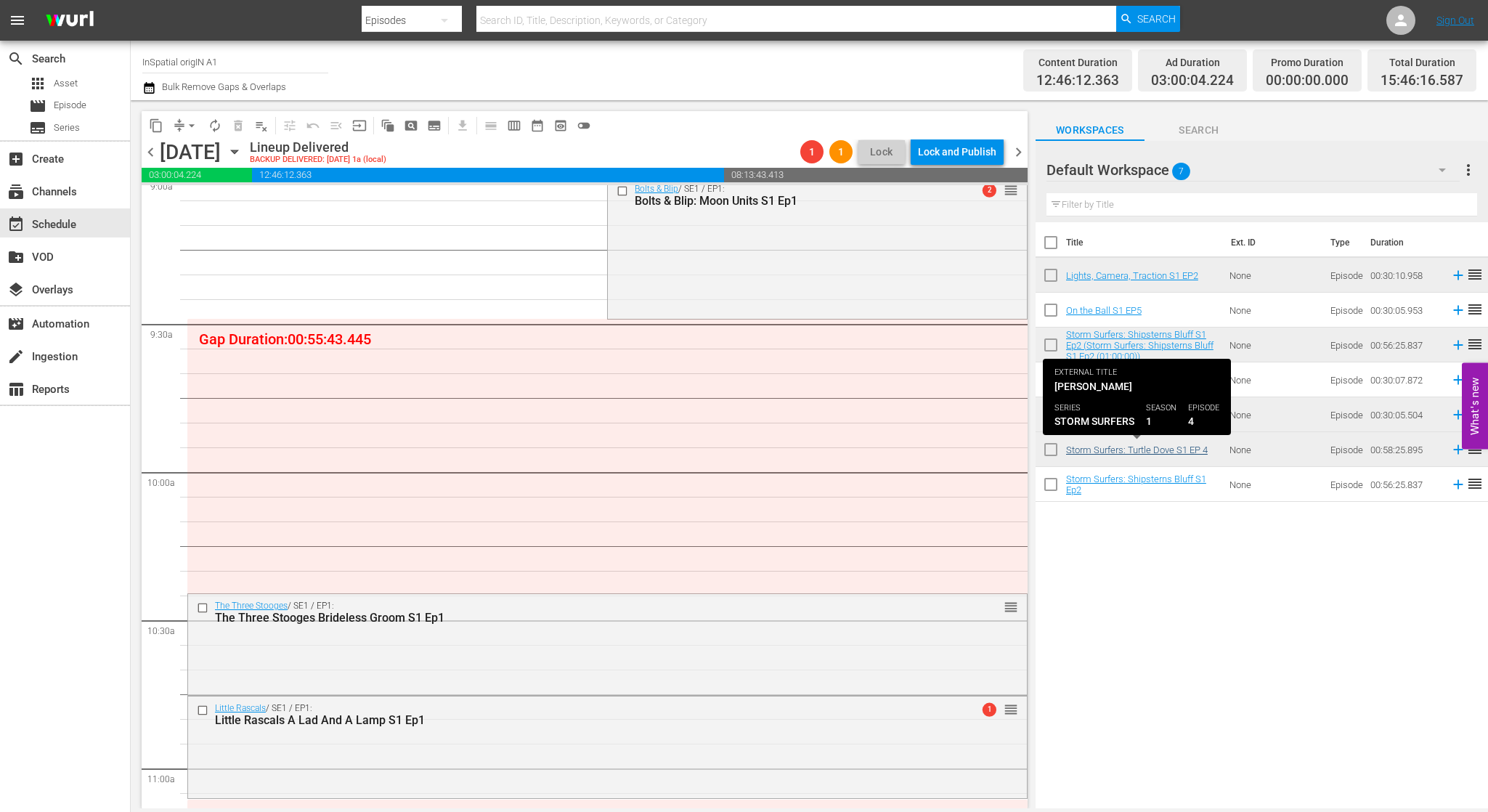
drag, startPoint x: 1186, startPoint y: 452, endPoint x: 1157, endPoint y: 450, distance: 29.1
click at [1248, 528] on div "Title Ext. ID Type Duration Lights, Camera, Traction S1 EP2 None Episode 00:30:…" at bounding box center [1261, 516] width 452 height 588
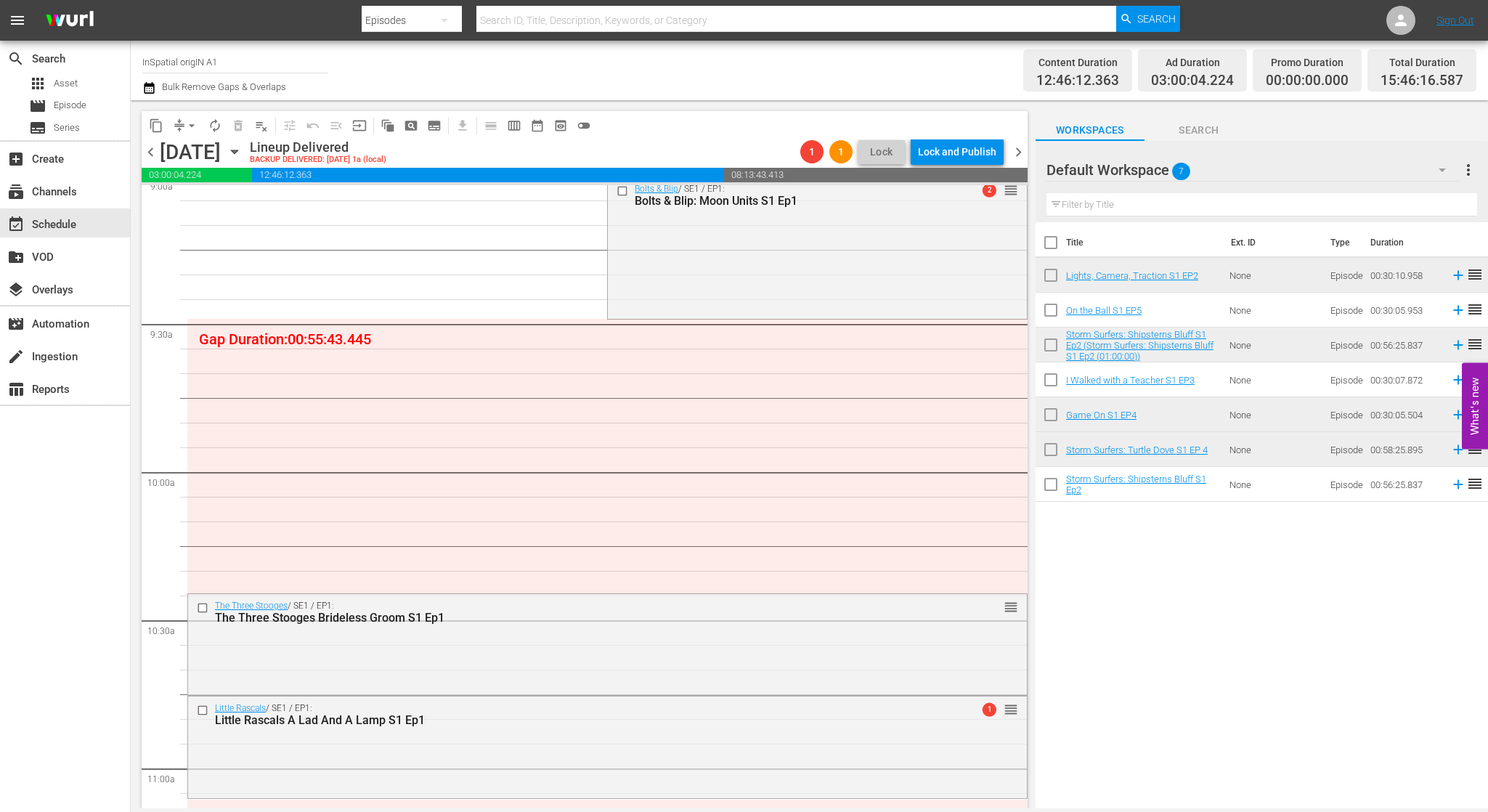
click at [1055, 343] on input "checkbox" at bounding box center [1051, 348] width 31 height 31
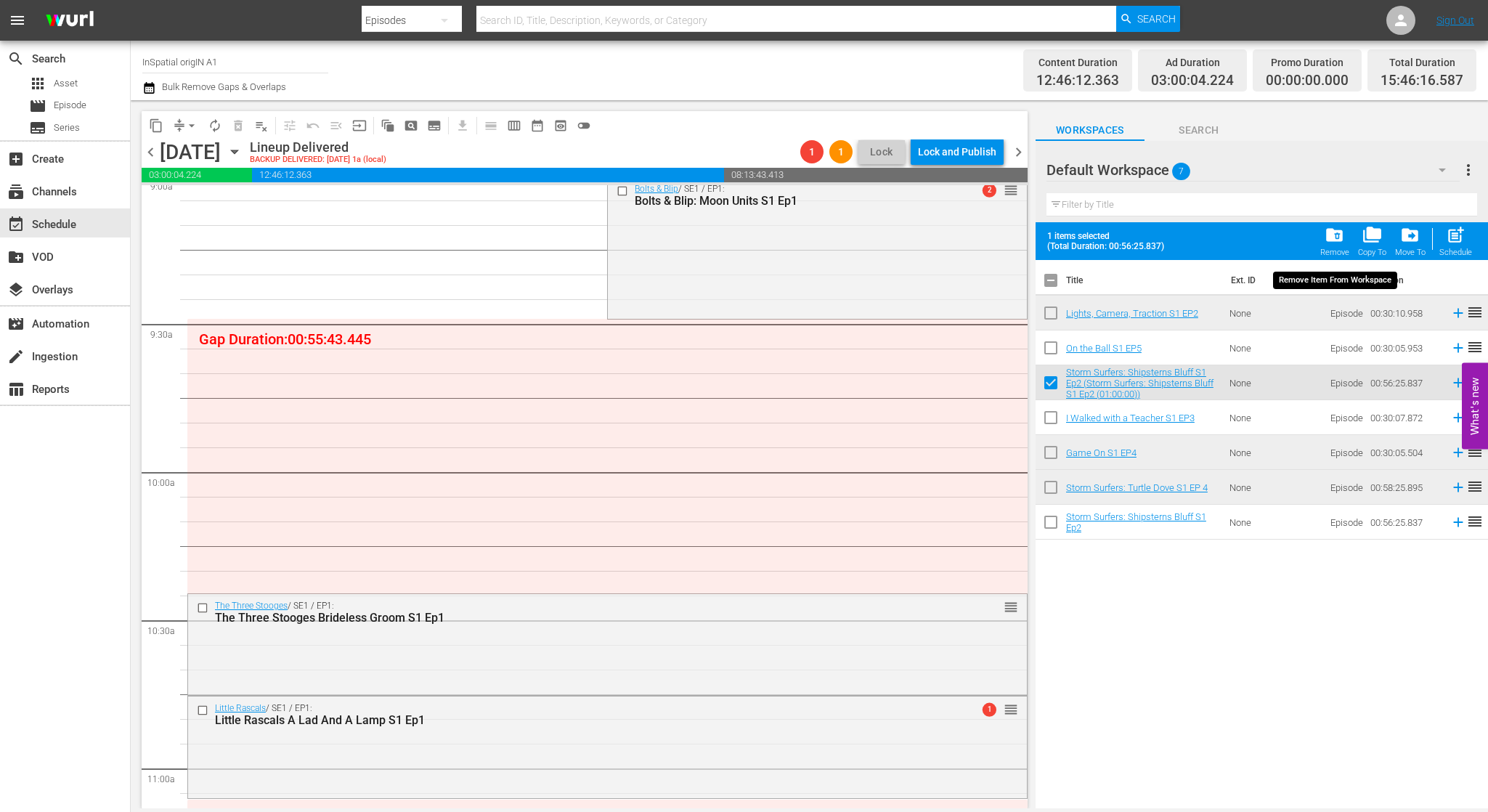
click at [1334, 238] on span "folder_delete" at bounding box center [1334, 235] width 20 height 20
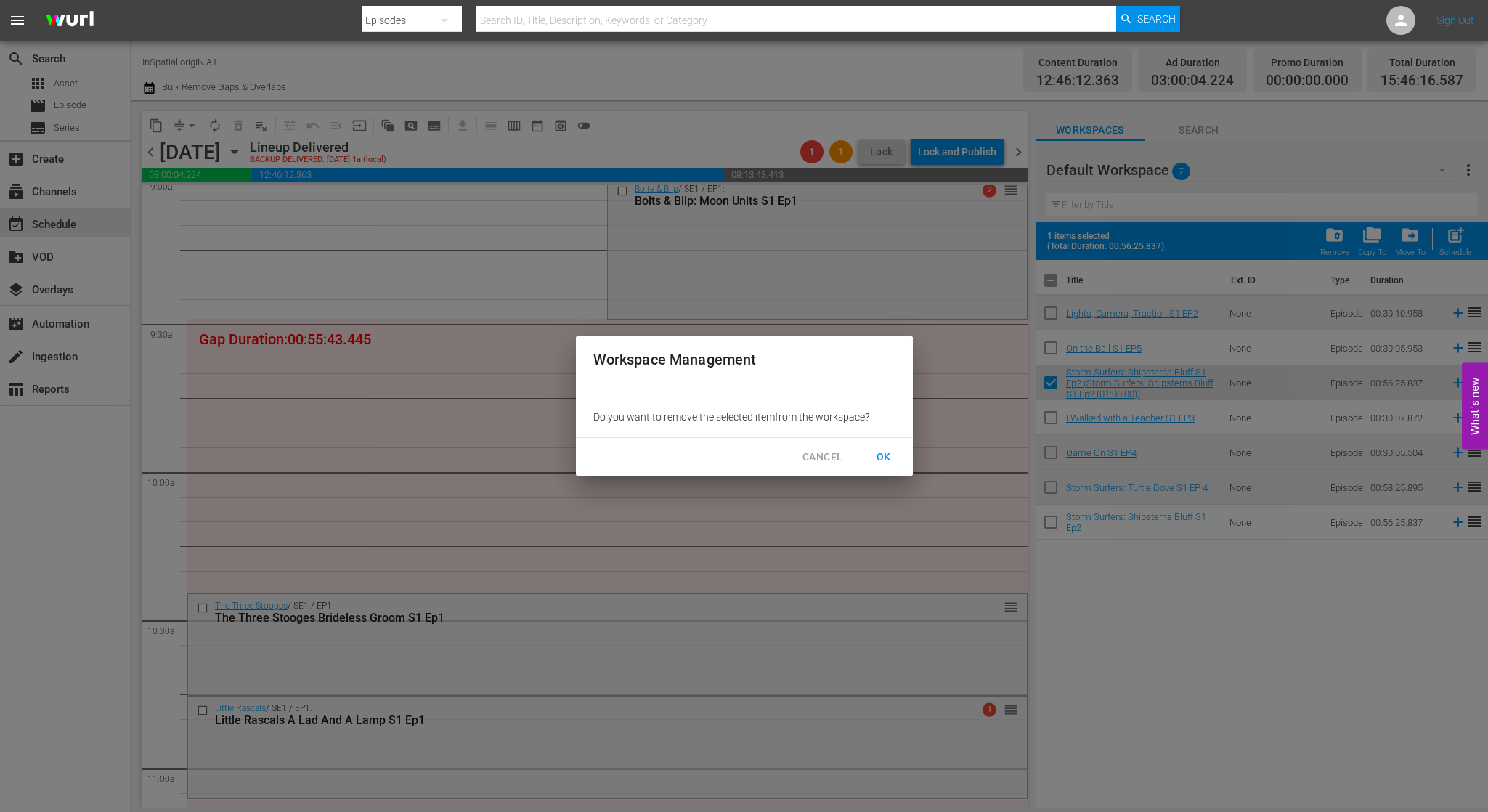
click at [879, 456] on span "OK" at bounding box center [884, 457] width 23 height 18
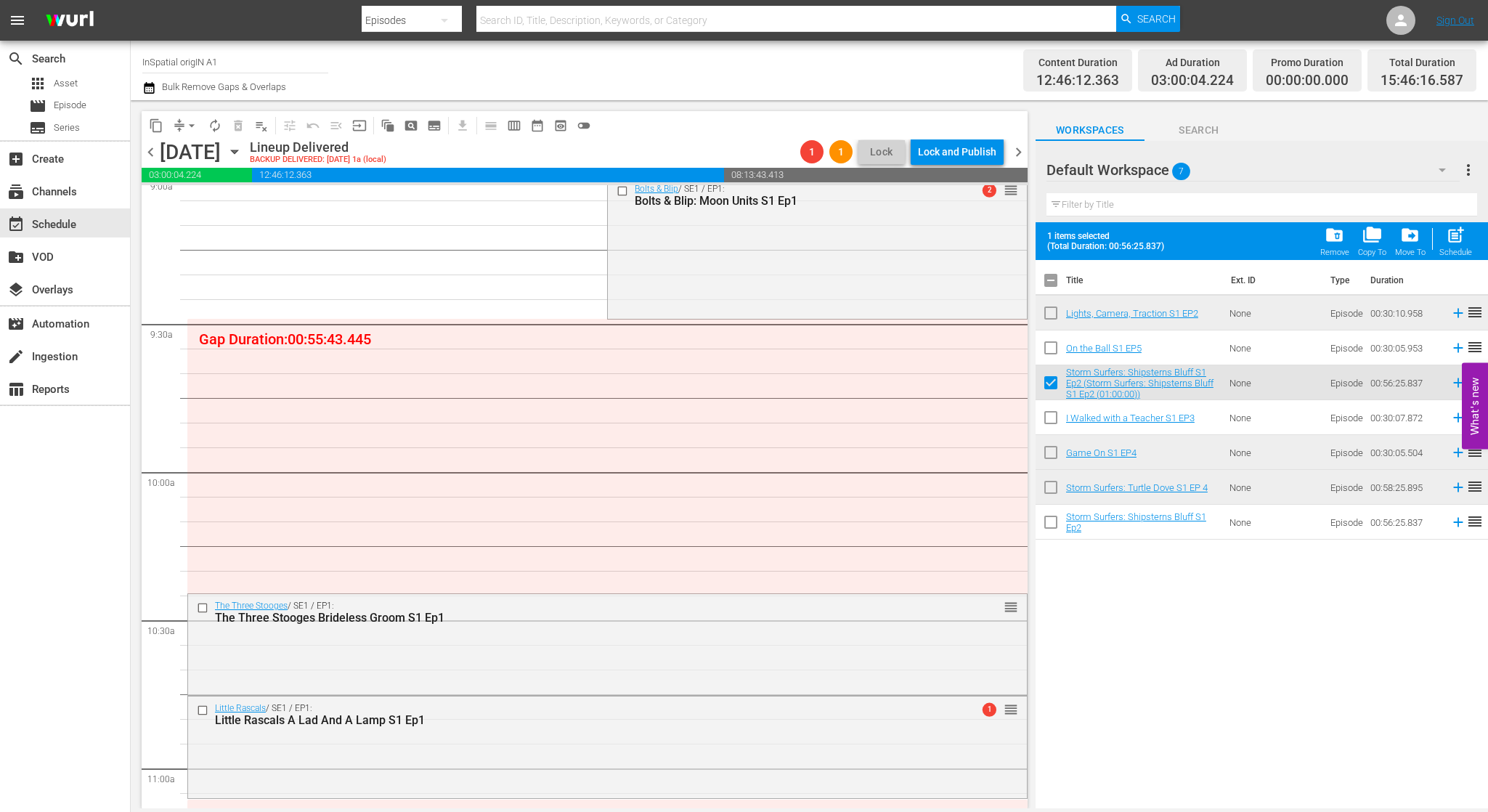
checkbox input "false"
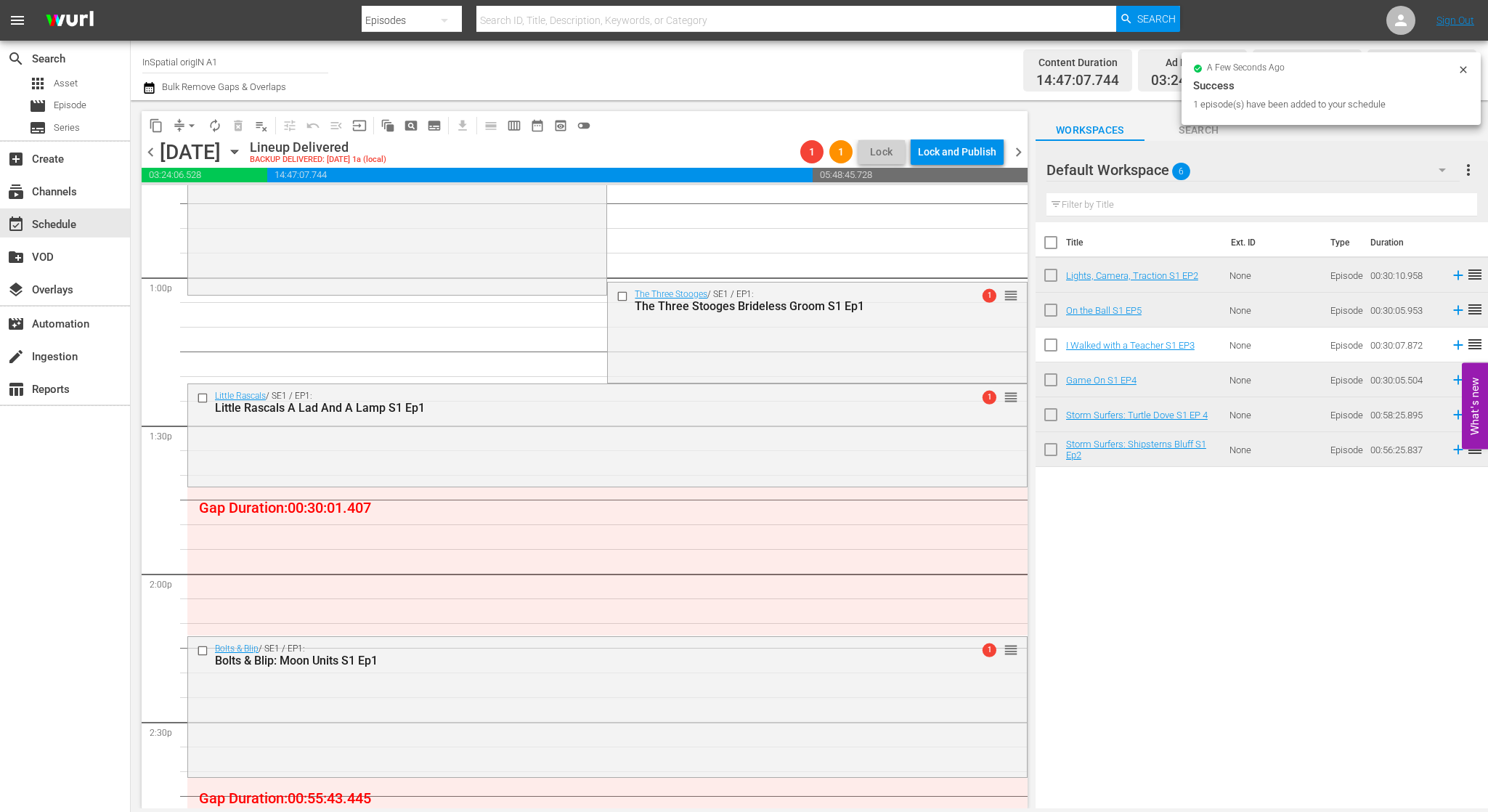
scroll to position [3775, 0]
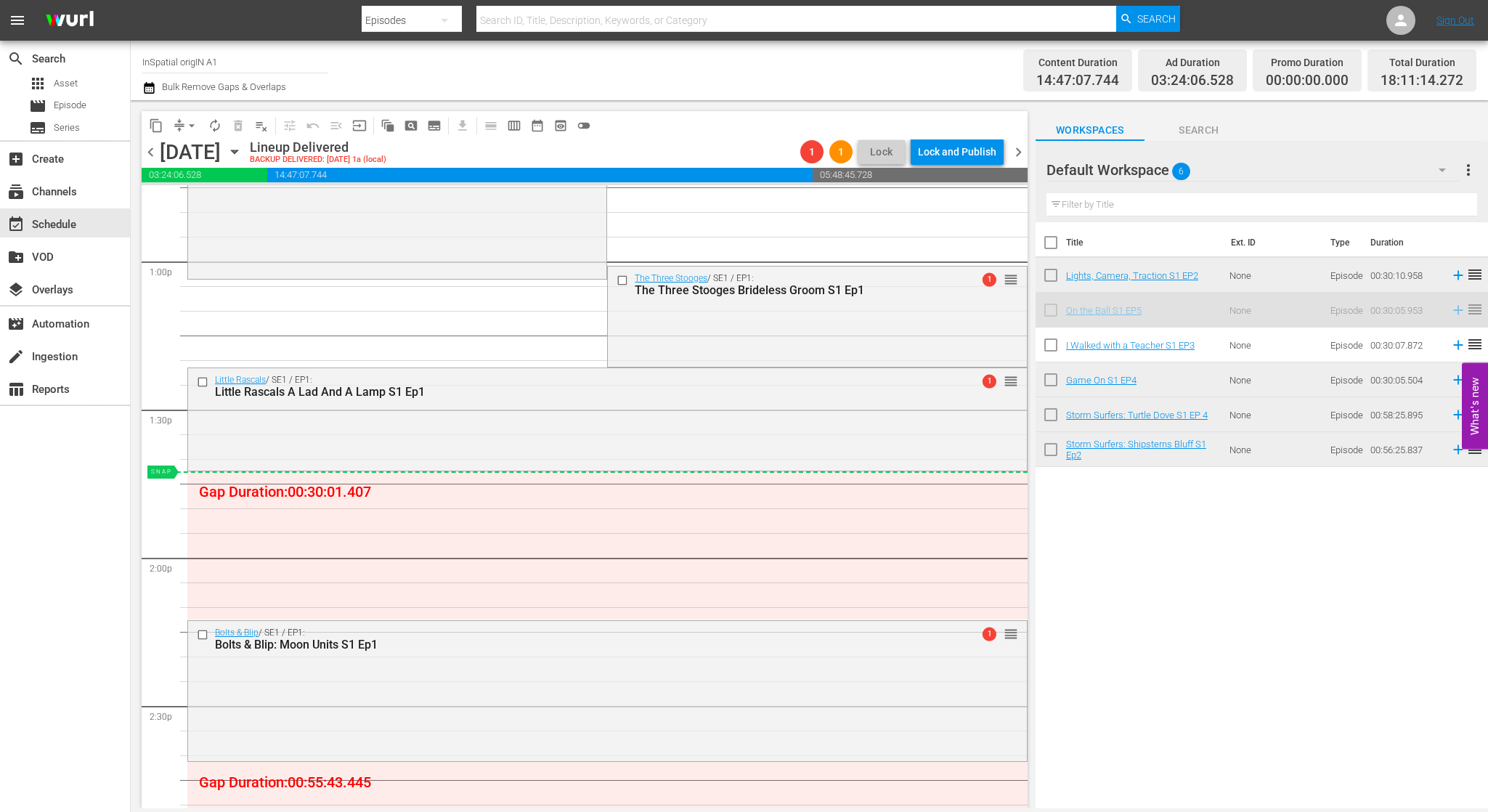
drag, startPoint x: 1127, startPoint y: 311, endPoint x: 1095, endPoint y: 322, distance: 33.8
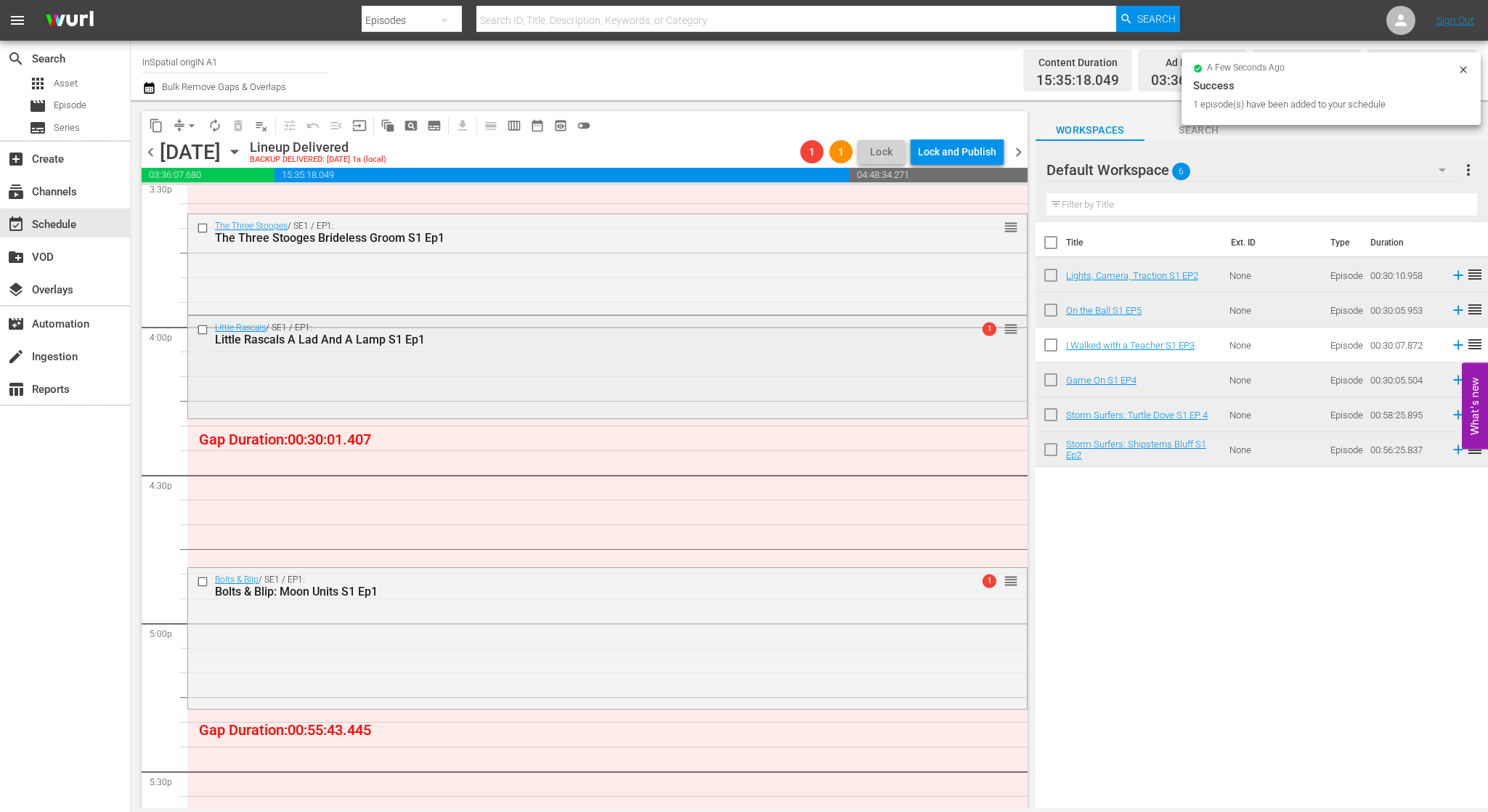
scroll to position [4599, 0]
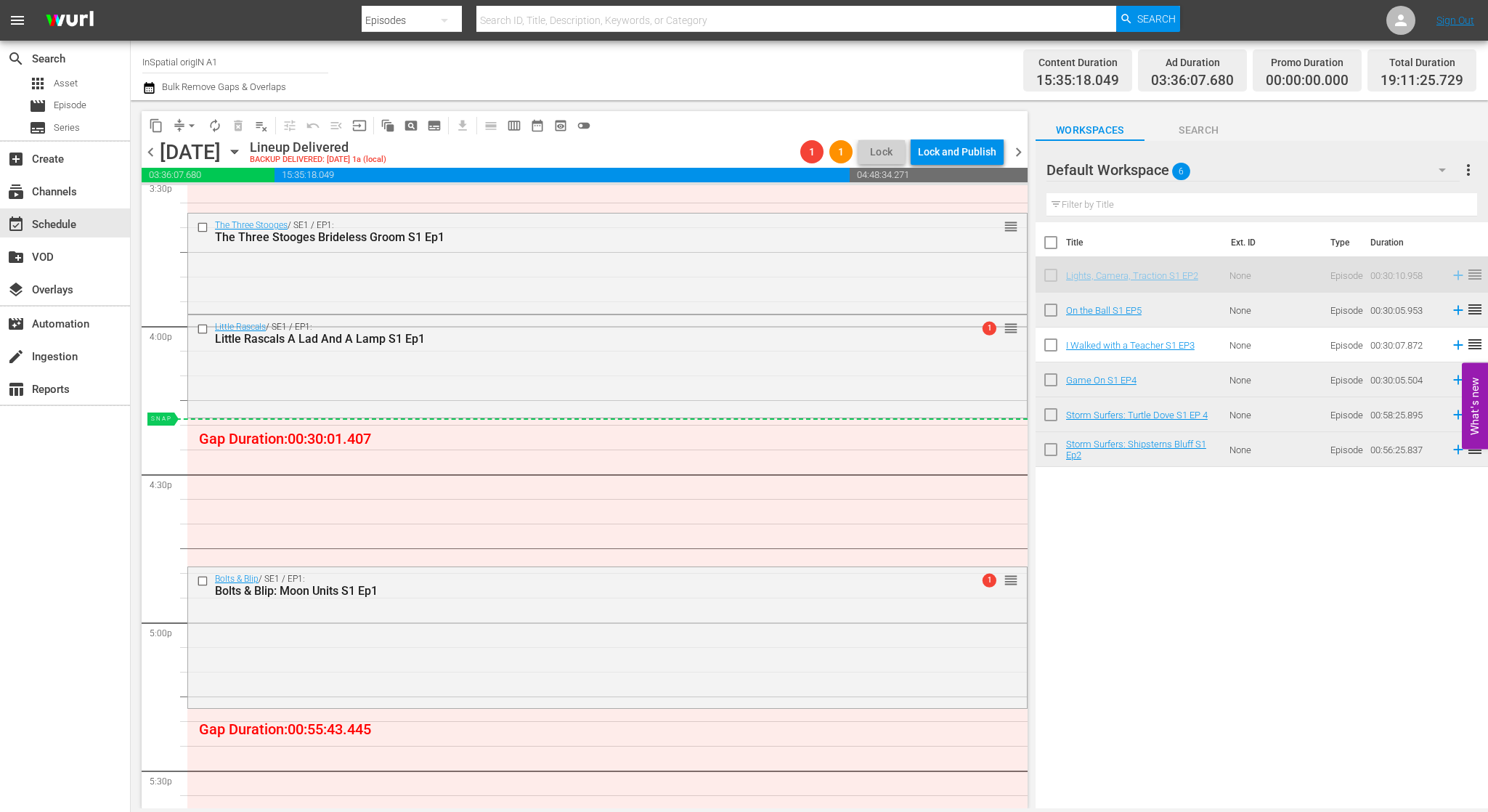
drag, startPoint x: 1106, startPoint y: 275, endPoint x: 1065, endPoint y: 283, distance: 41.8
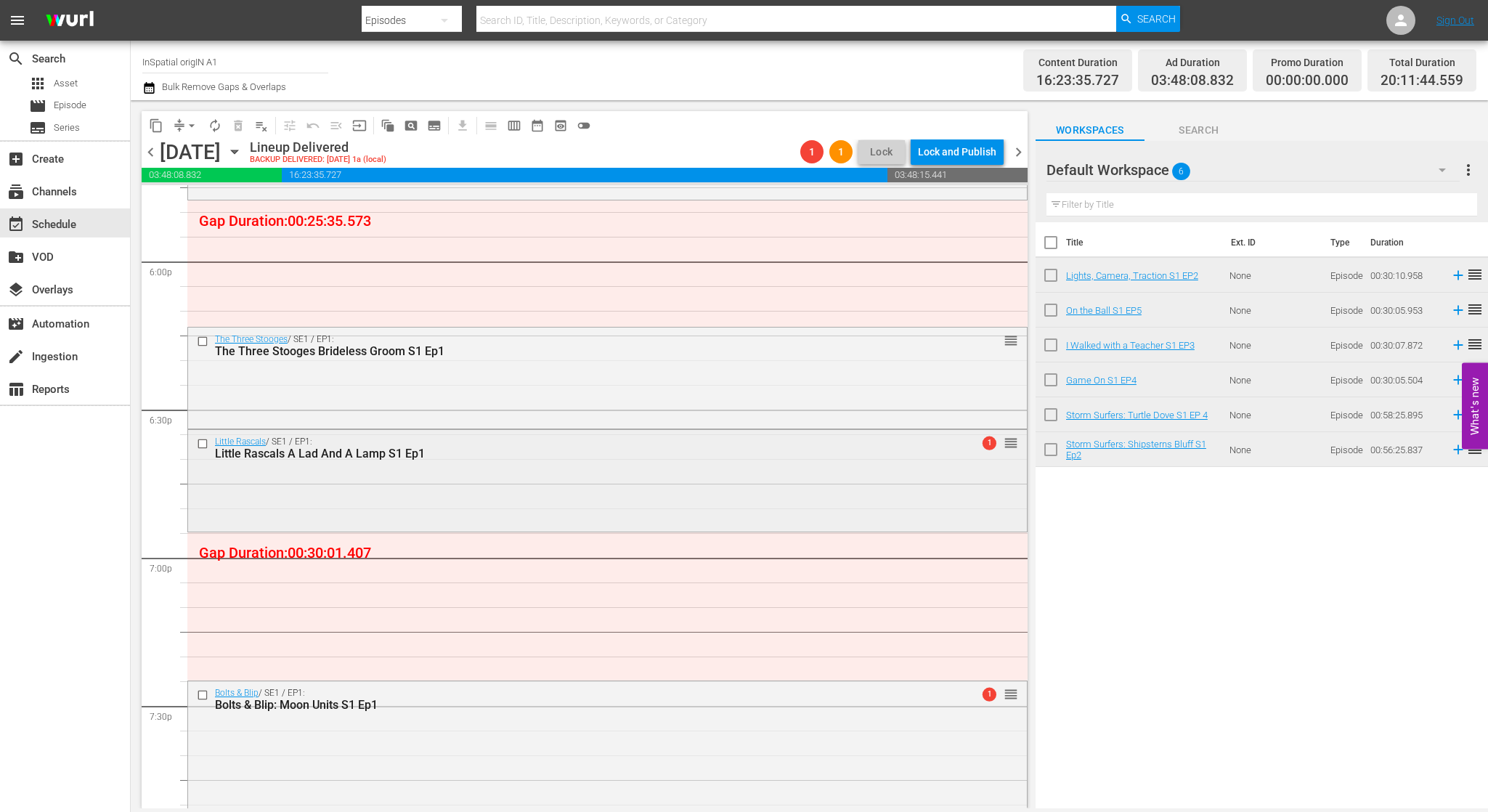
scroll to position [5281, 0]
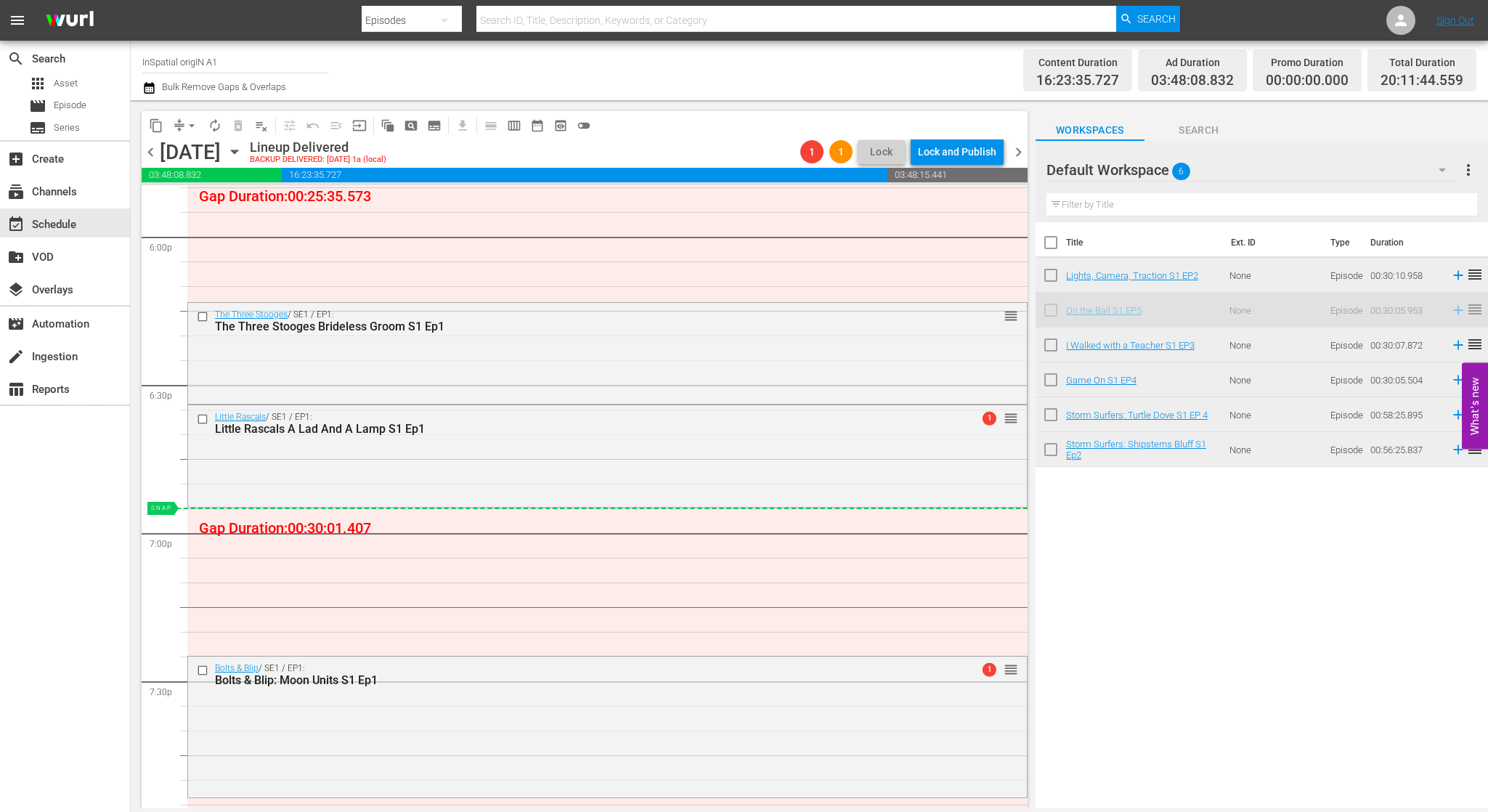
drag, startPoint x: 1125, startPoint y: 312, endPoint x: 1089, endPoint y: 332, distance: 41.2
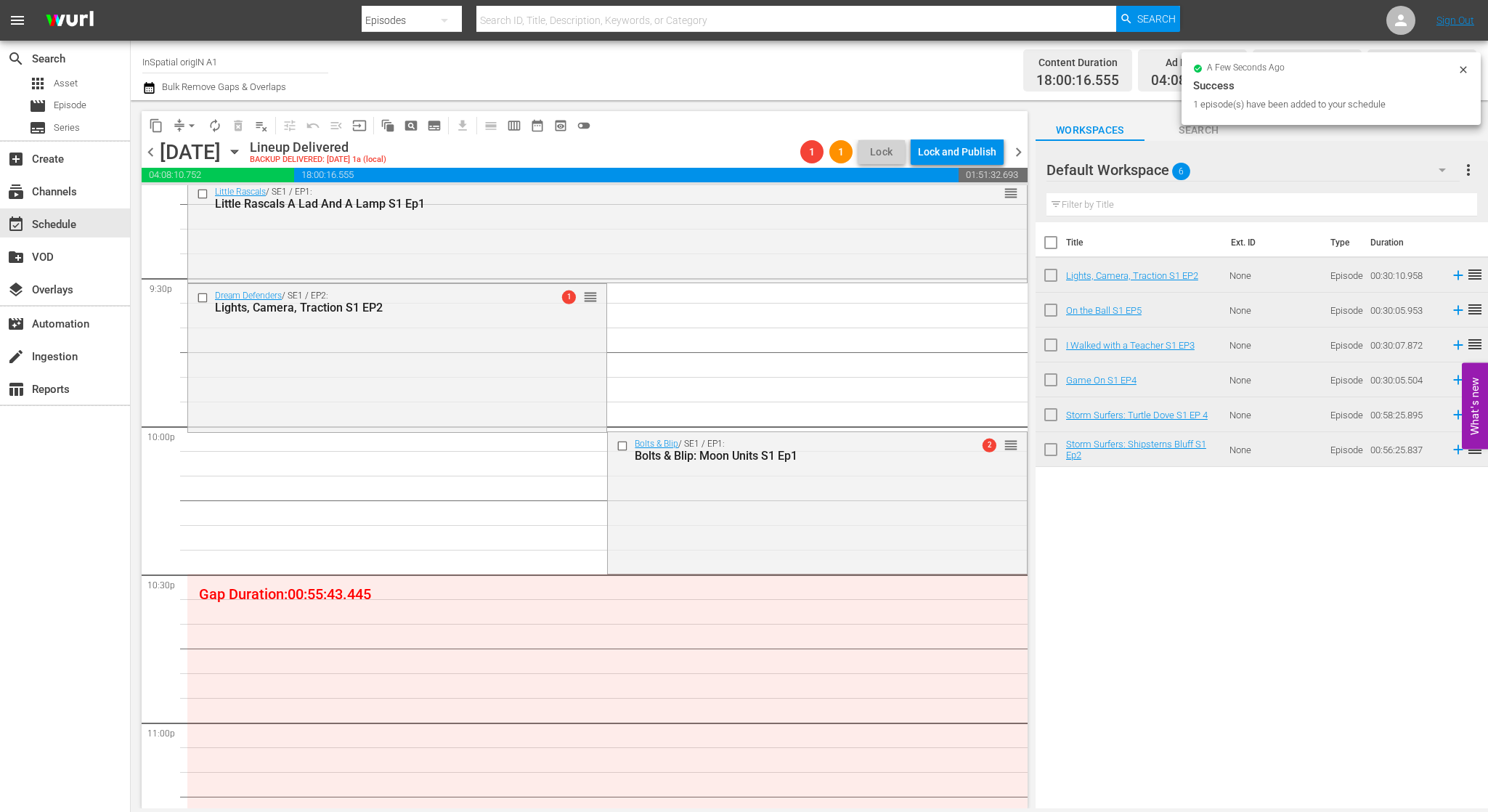
scroll to position [6288, 0]
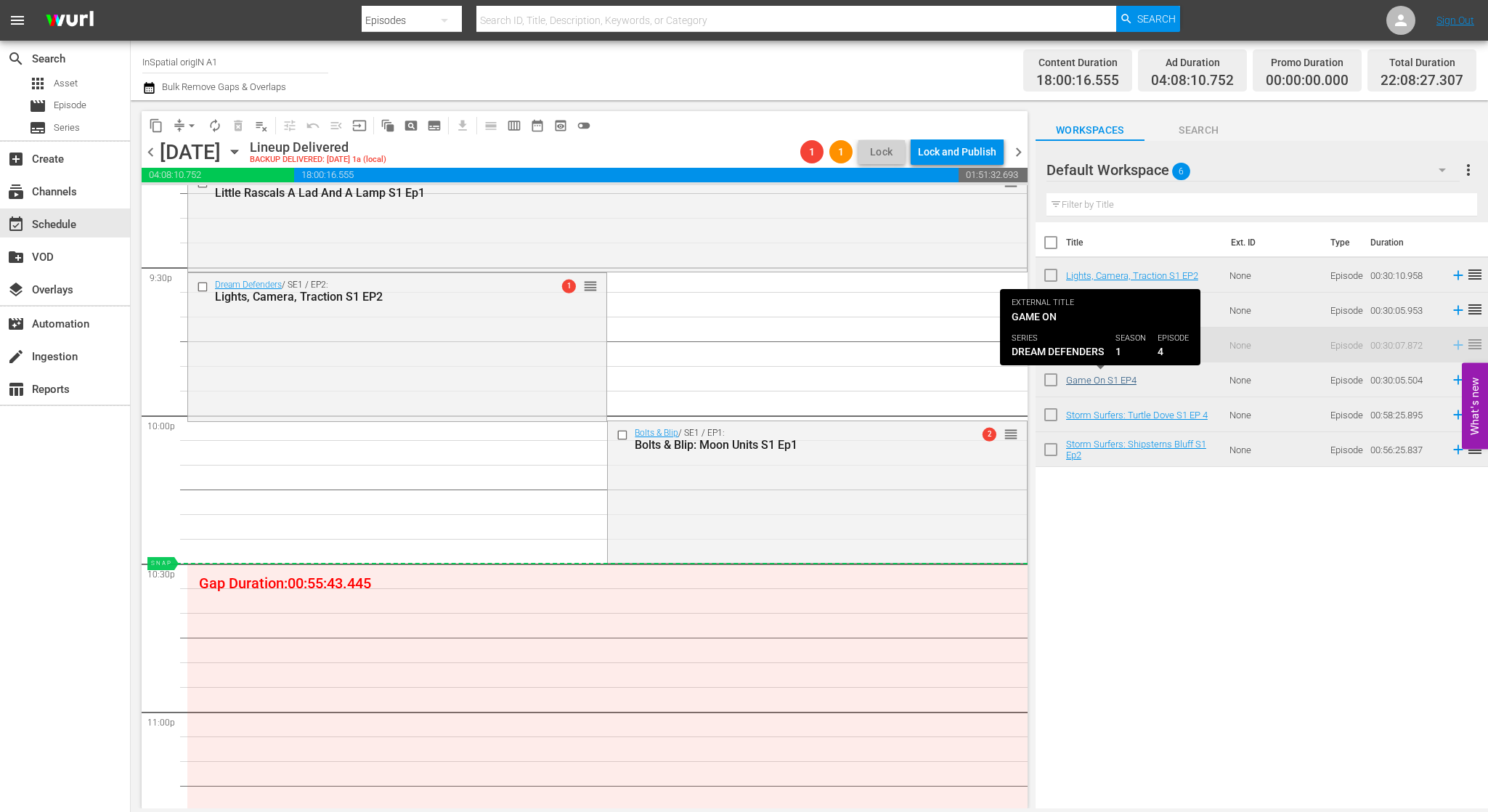
drag, startPoint x: 1137, startPoint y: 345, endPoint x: 1091, endPoint y: 379, distance: 57.2
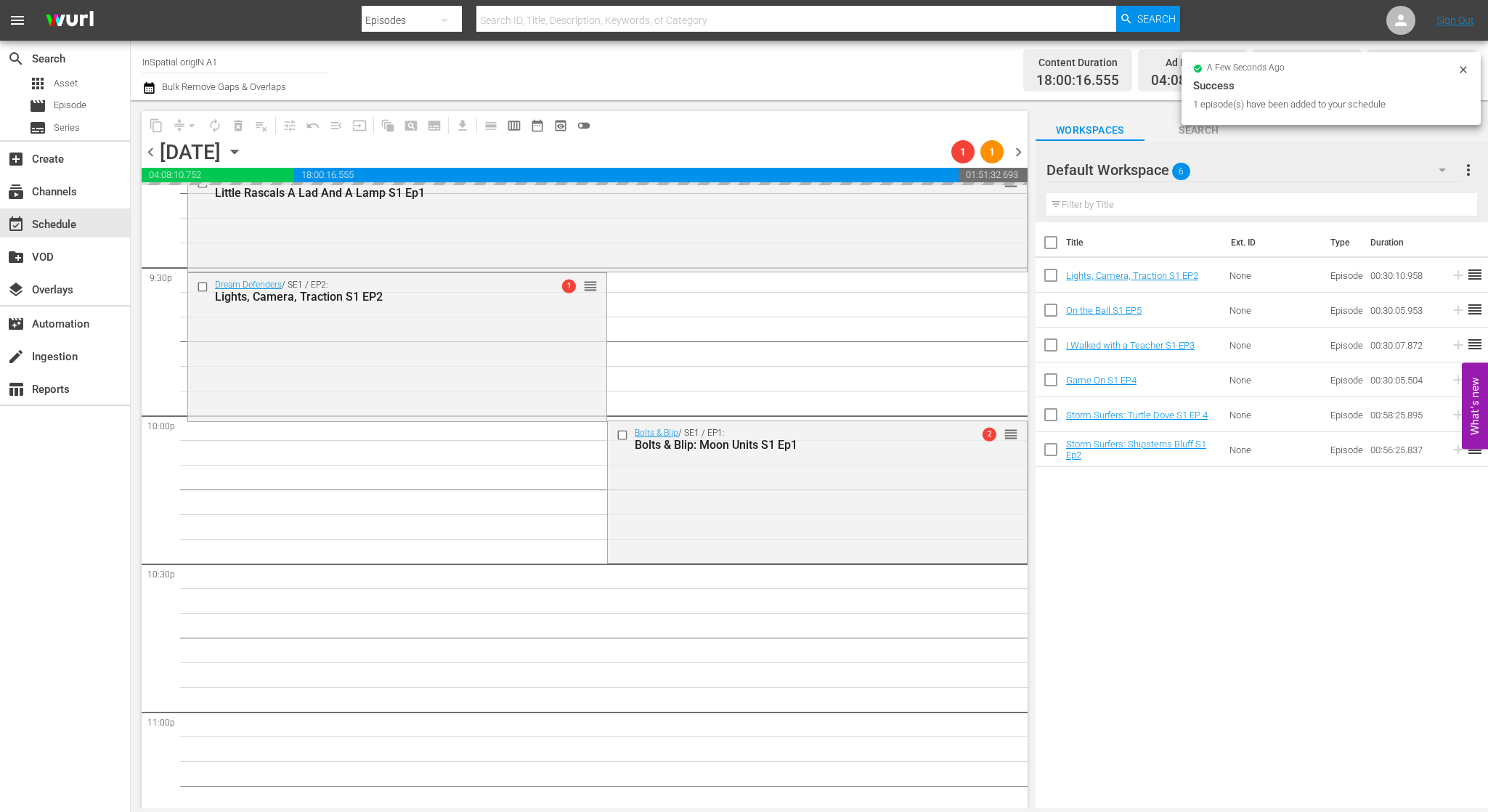
scroll to position [6487, 0]
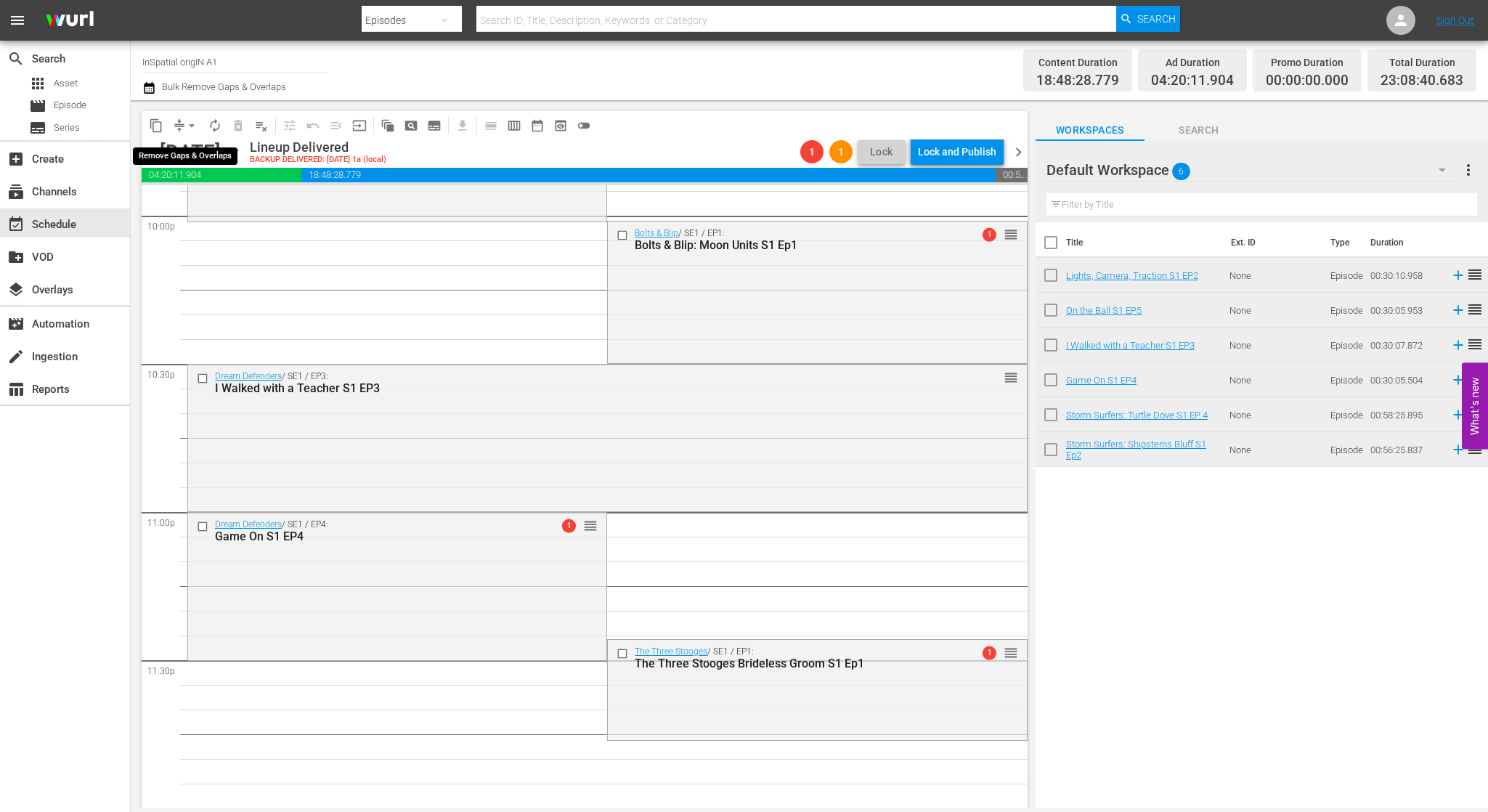
click at [178, 123] on span "compress" at bounding box center [179, 125] width 14 height 14
click at [188, 123] on span "arrow_drop_down" at bounding box center [191, 125] width 14 height 14
click at [208, 153] on li "Align to Midnight" at bounding box center [192, 155] width 153 height 24
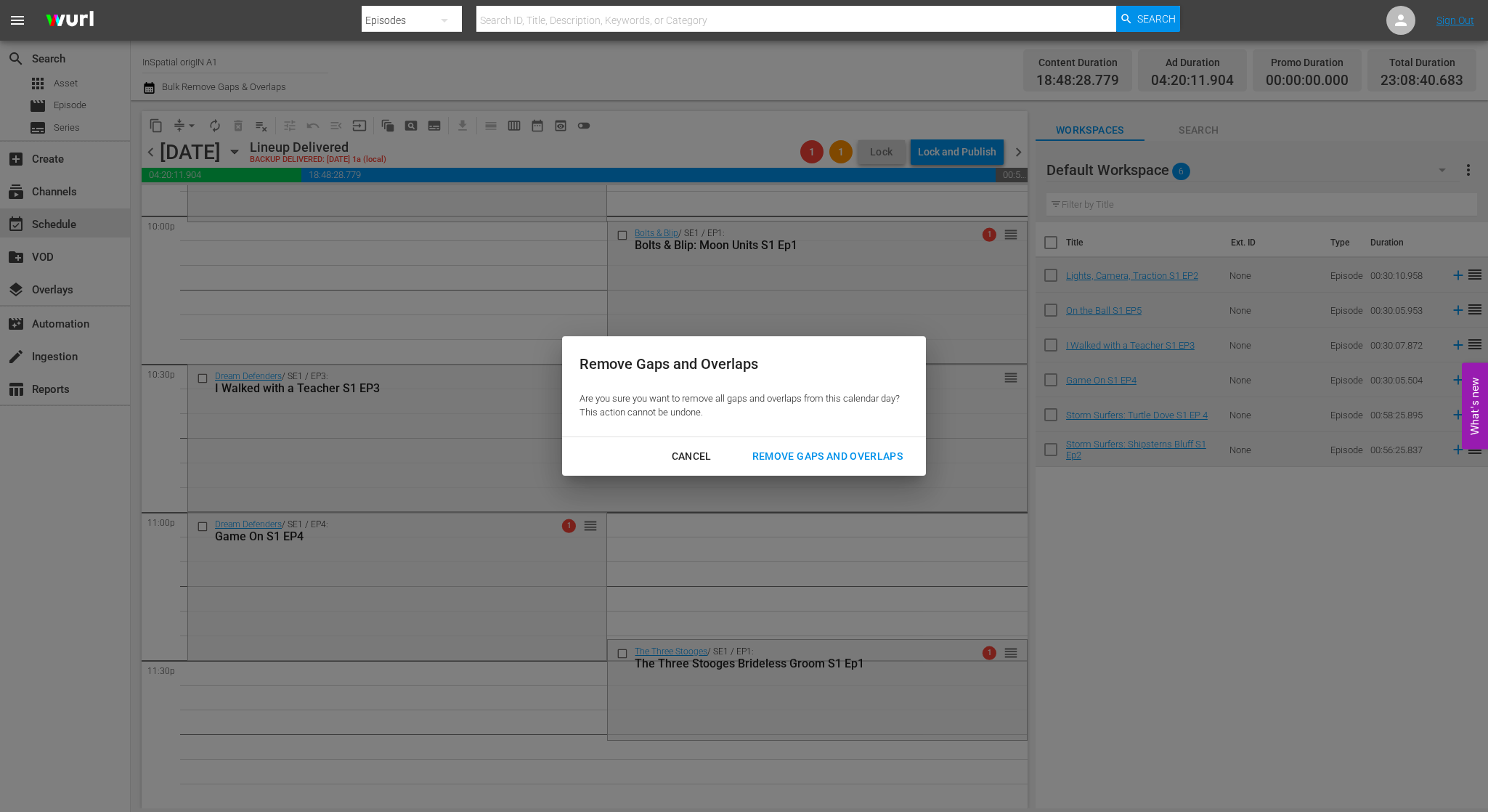
click at [787, 454] on div "Remove Gaps and Overlaps" at bounding box center [827, 456] width 174 height 18
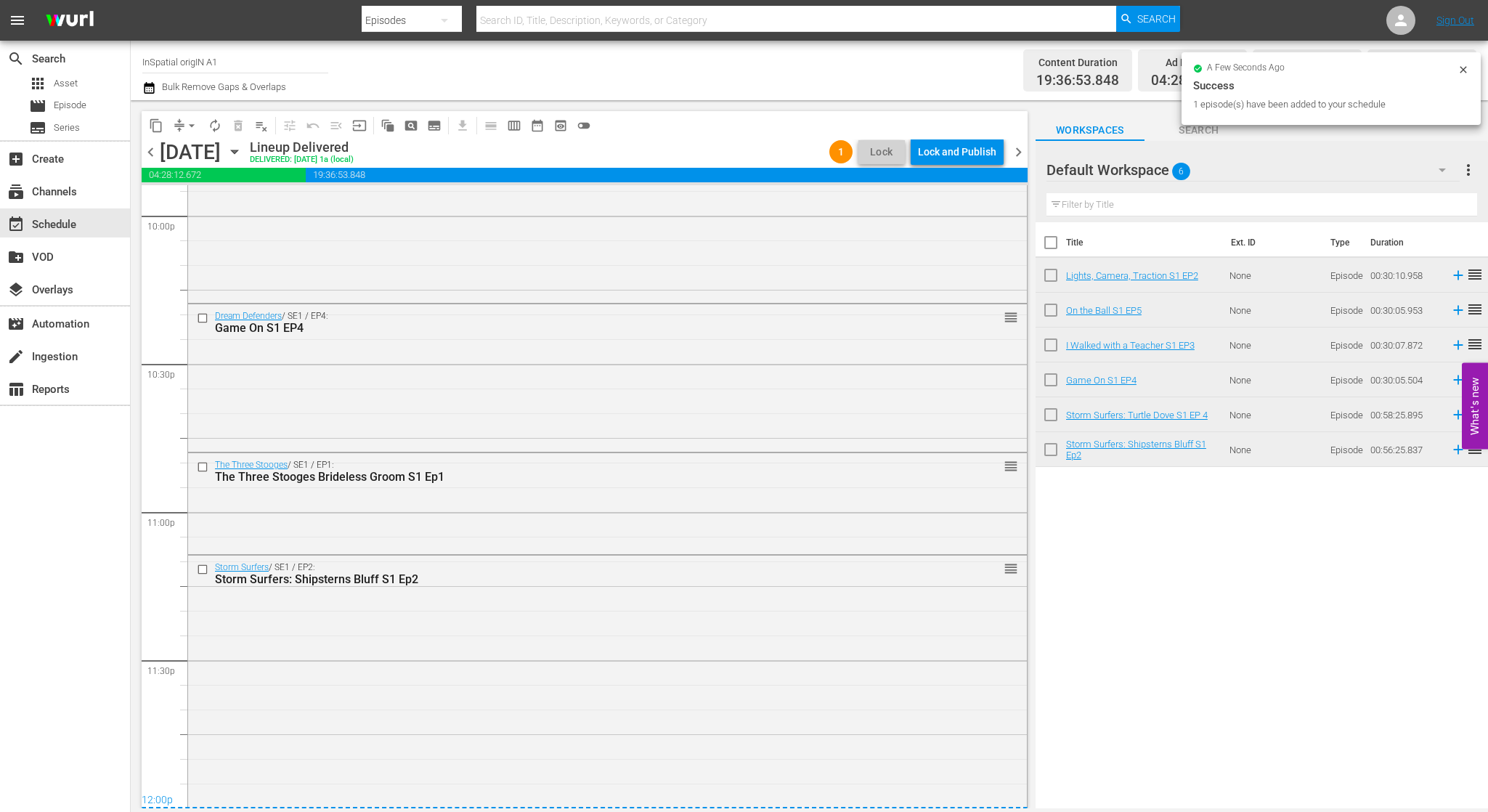
scroll to position [6512, 0]
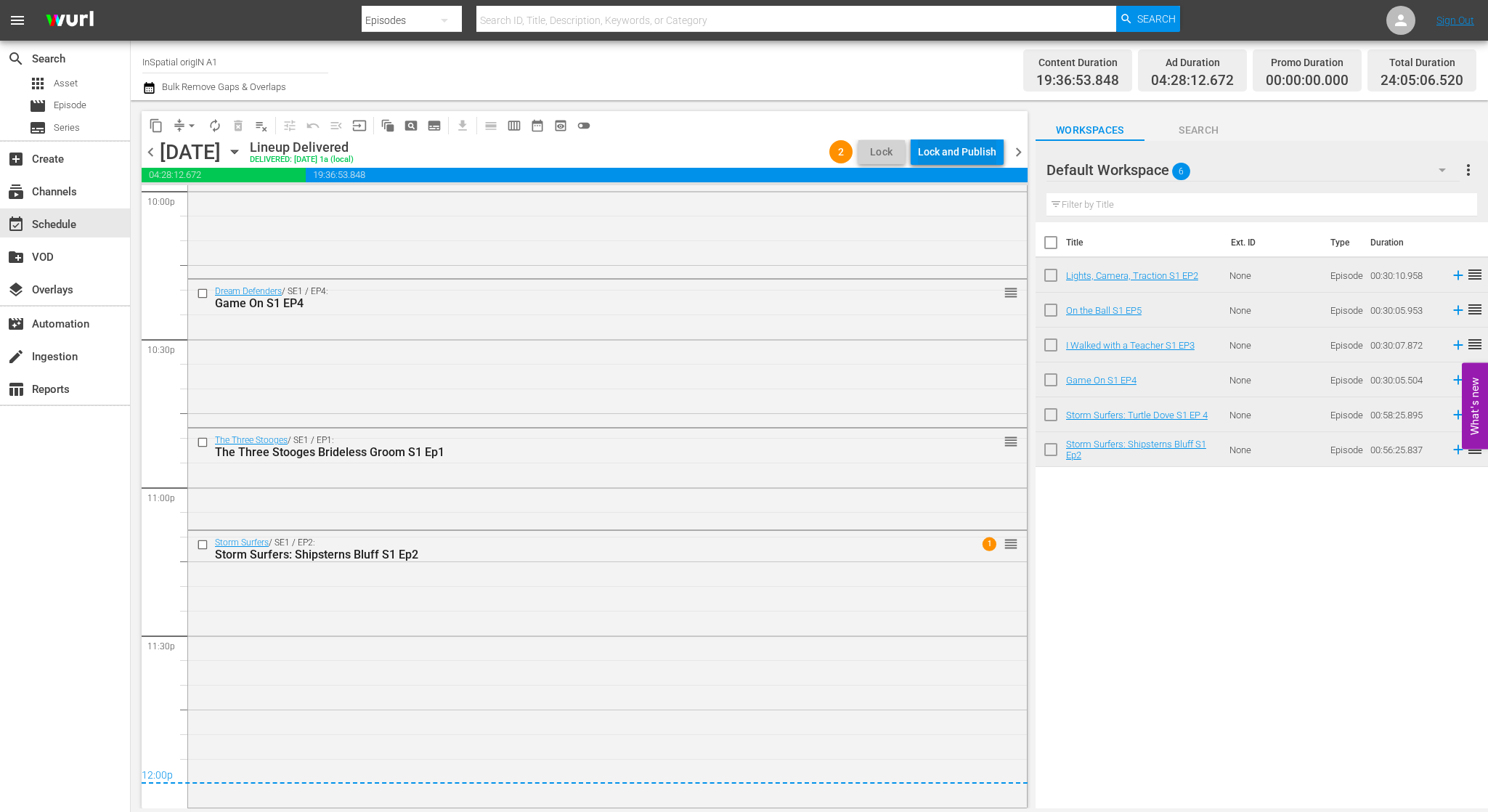
click at [945, 149] on div "Lock and Publish" at bounding box center [957, 151] width 78 height 26
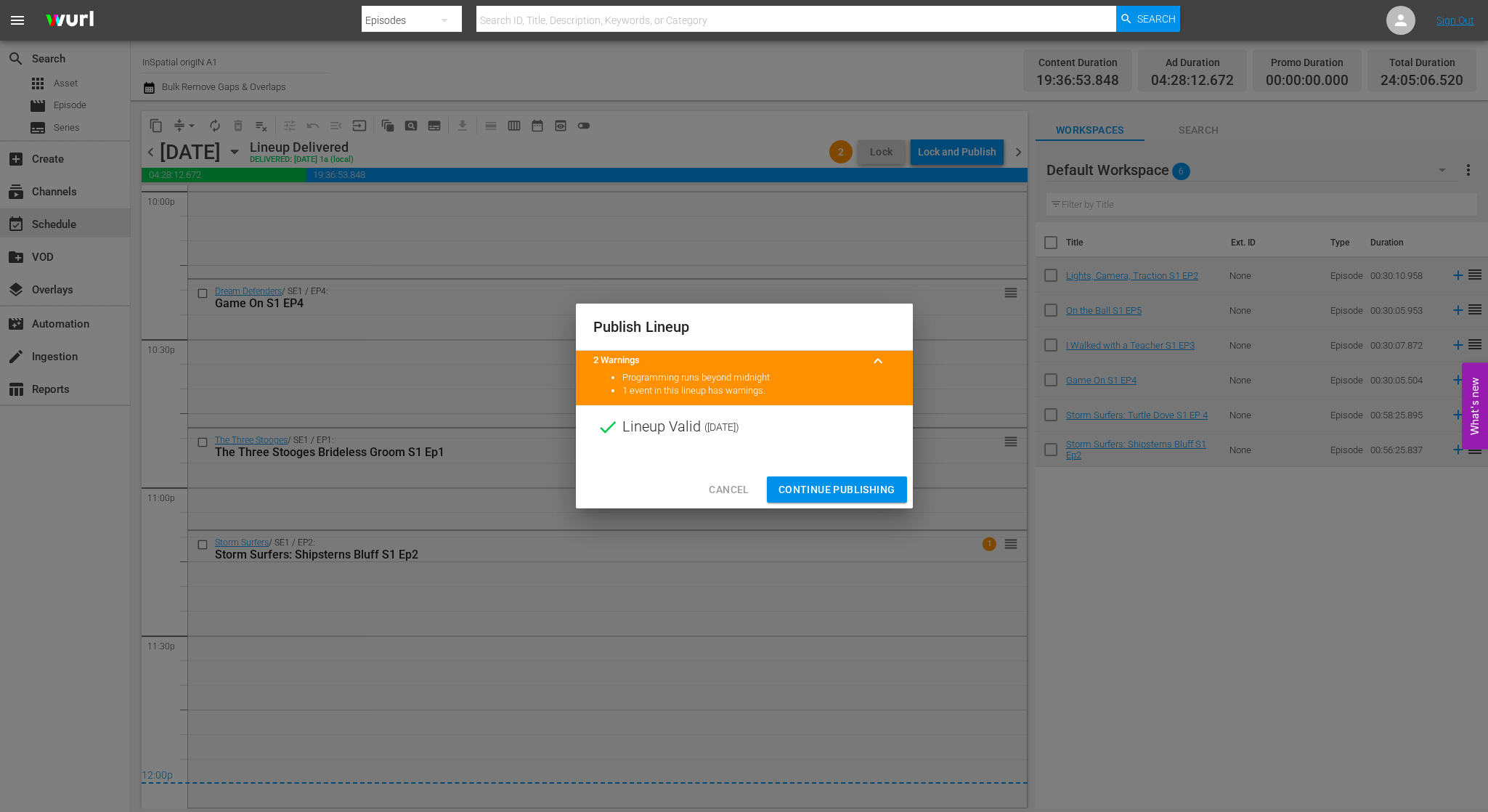
click at [854, 493] on span "Continue Publishing" at bounding box center [836, 490] width 117 height 18
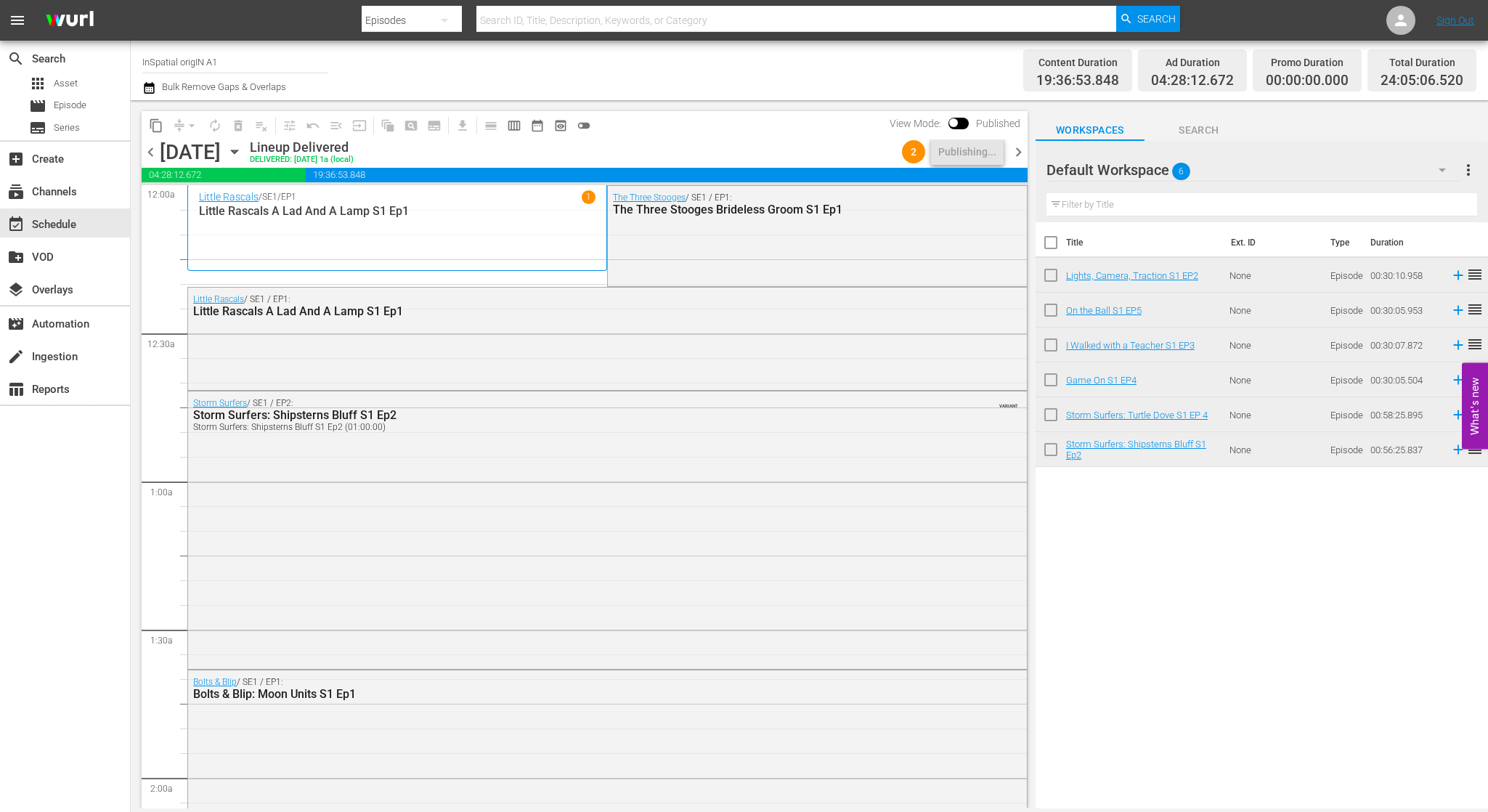
scroll to position [6512, 0]
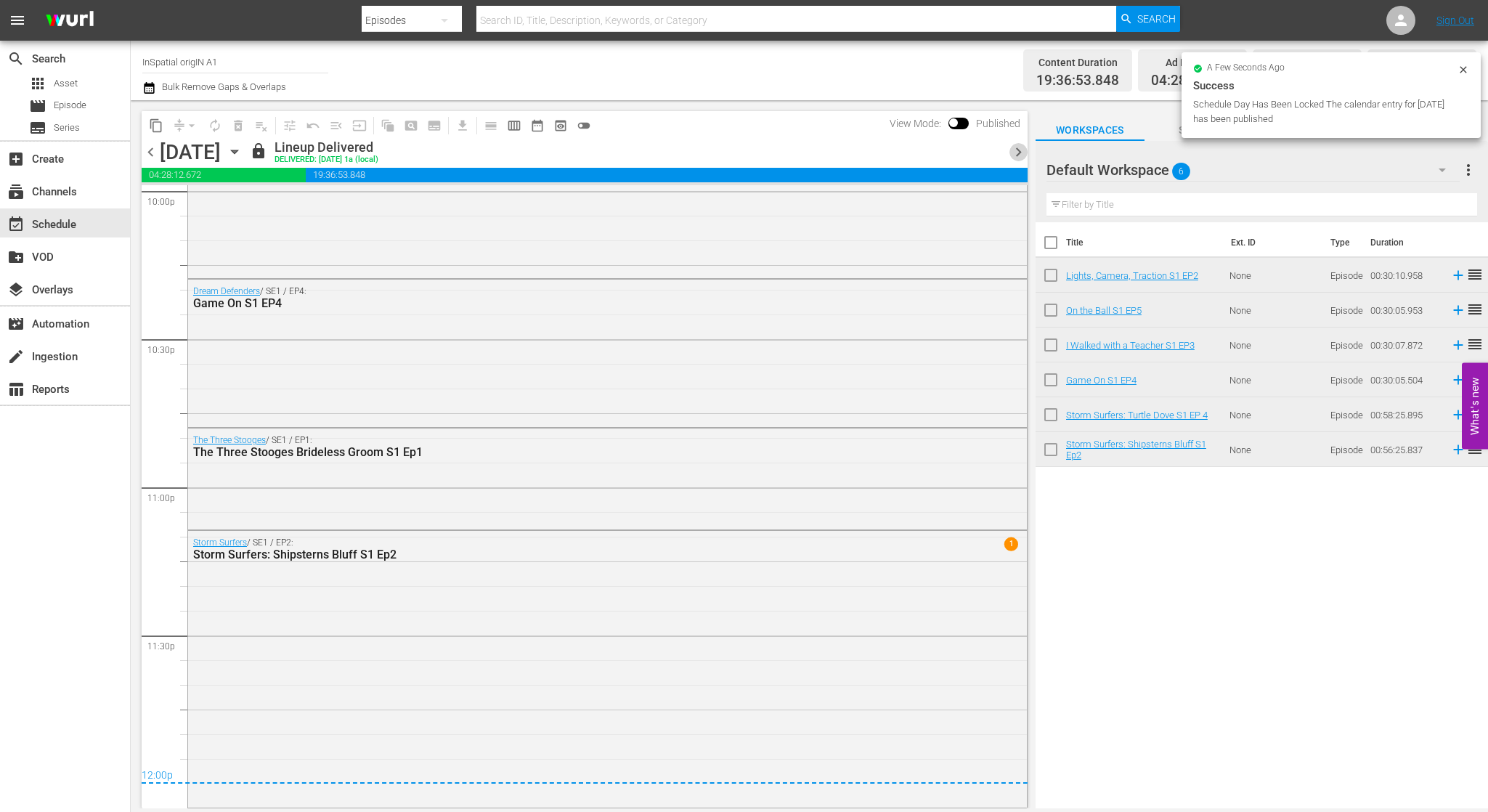
click at [1020, 155] on span "chevron_right" at bounding box center [1018, 152] width 18 height 18
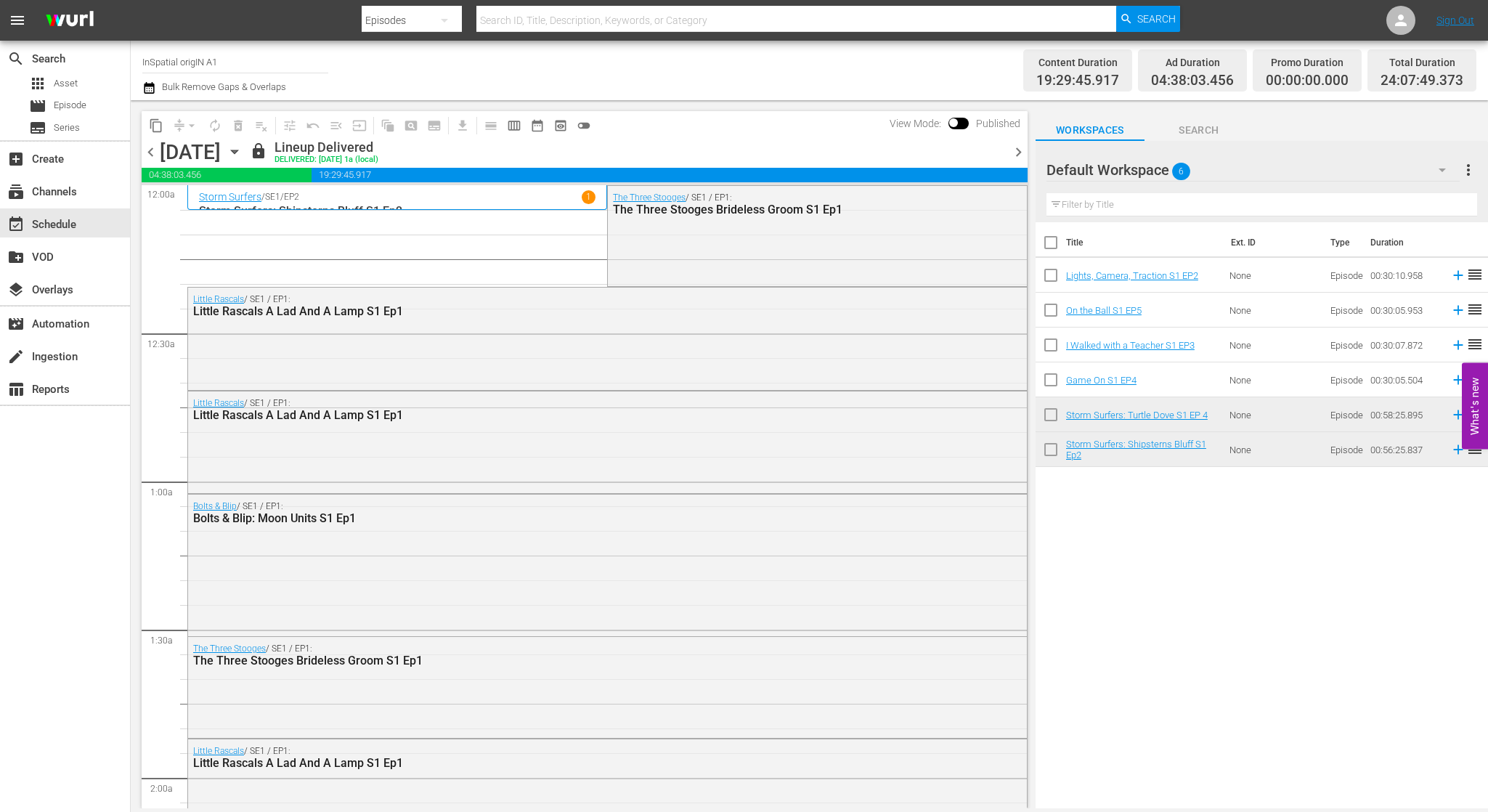
click at [1017, 153] on span "chevron_right" at bounding box center [1018, 152] width 18 height 18
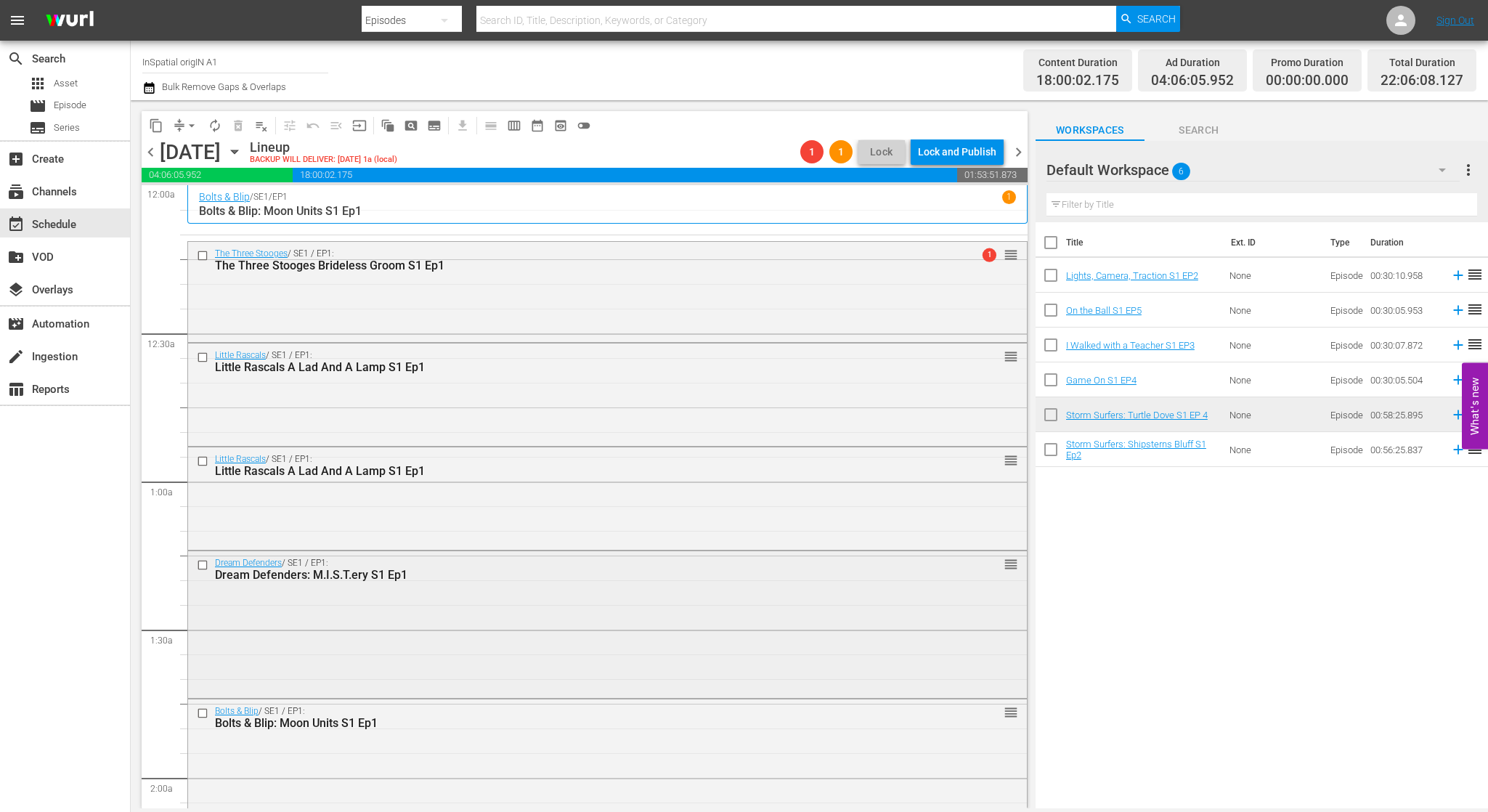
click at [202, 564] on input "checkbox" at bounding box center [204, 565] width 15 height 12
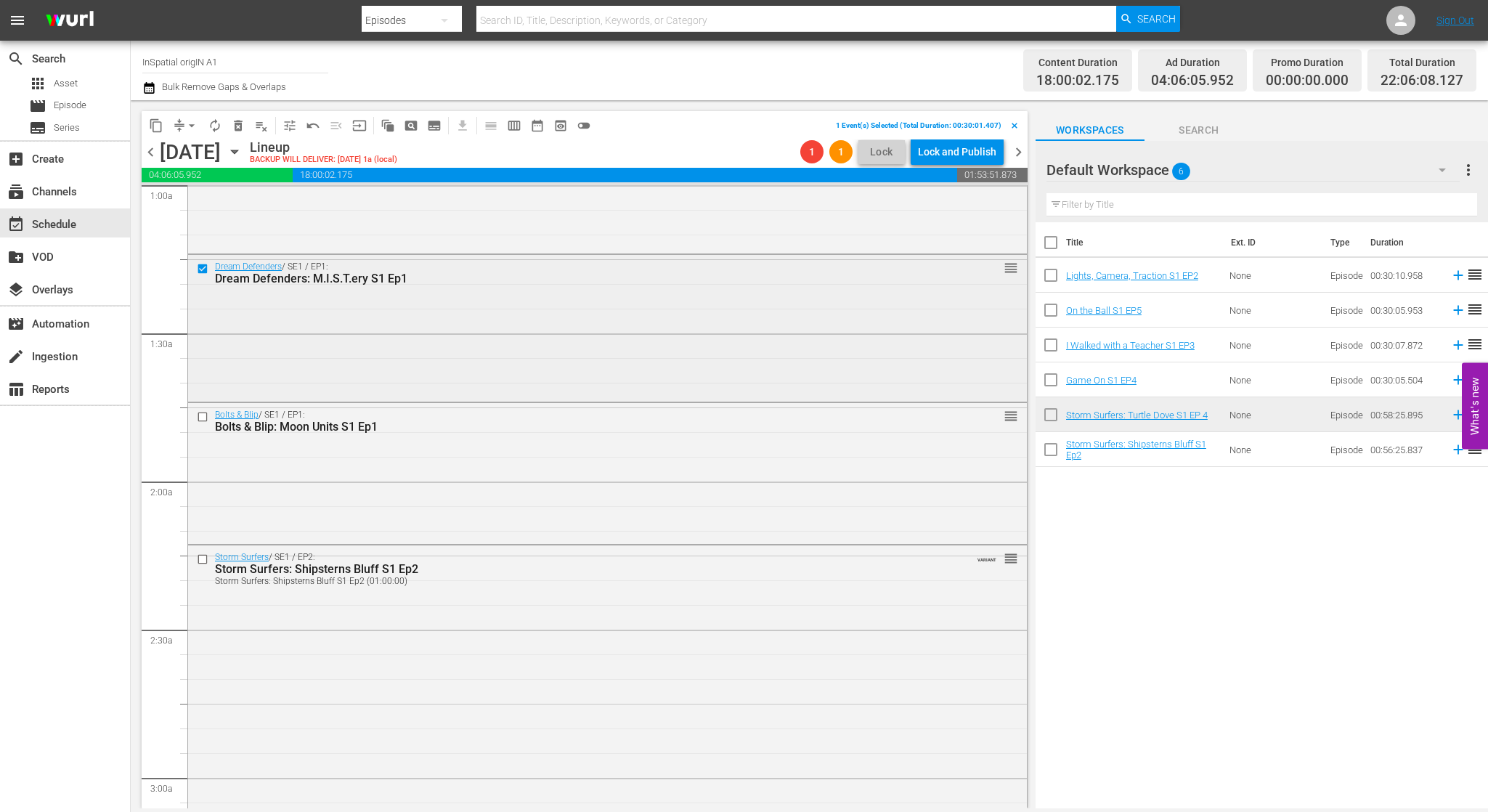
scroll to position [298, 0]
click at [200, 555] on input "checkbox" at bounding box center [204, 557] width 15 height 12
click at [241, 120] on span "delete_forever_outlined" at bounding box center [238, 125] width 14 height 14
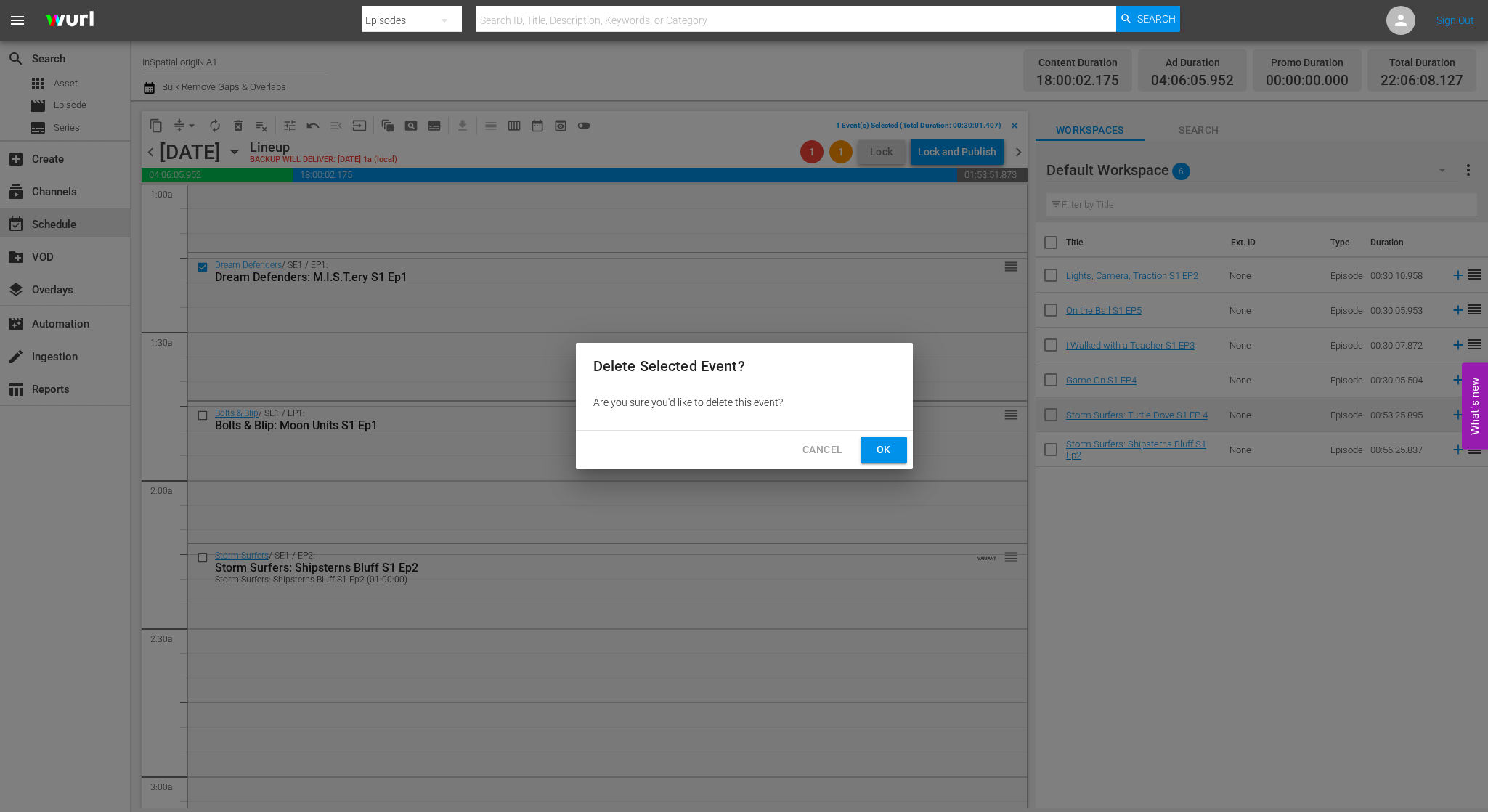
click at [879, 449] on span "Ok" at bounding box center [884, 450] width 23 height 18
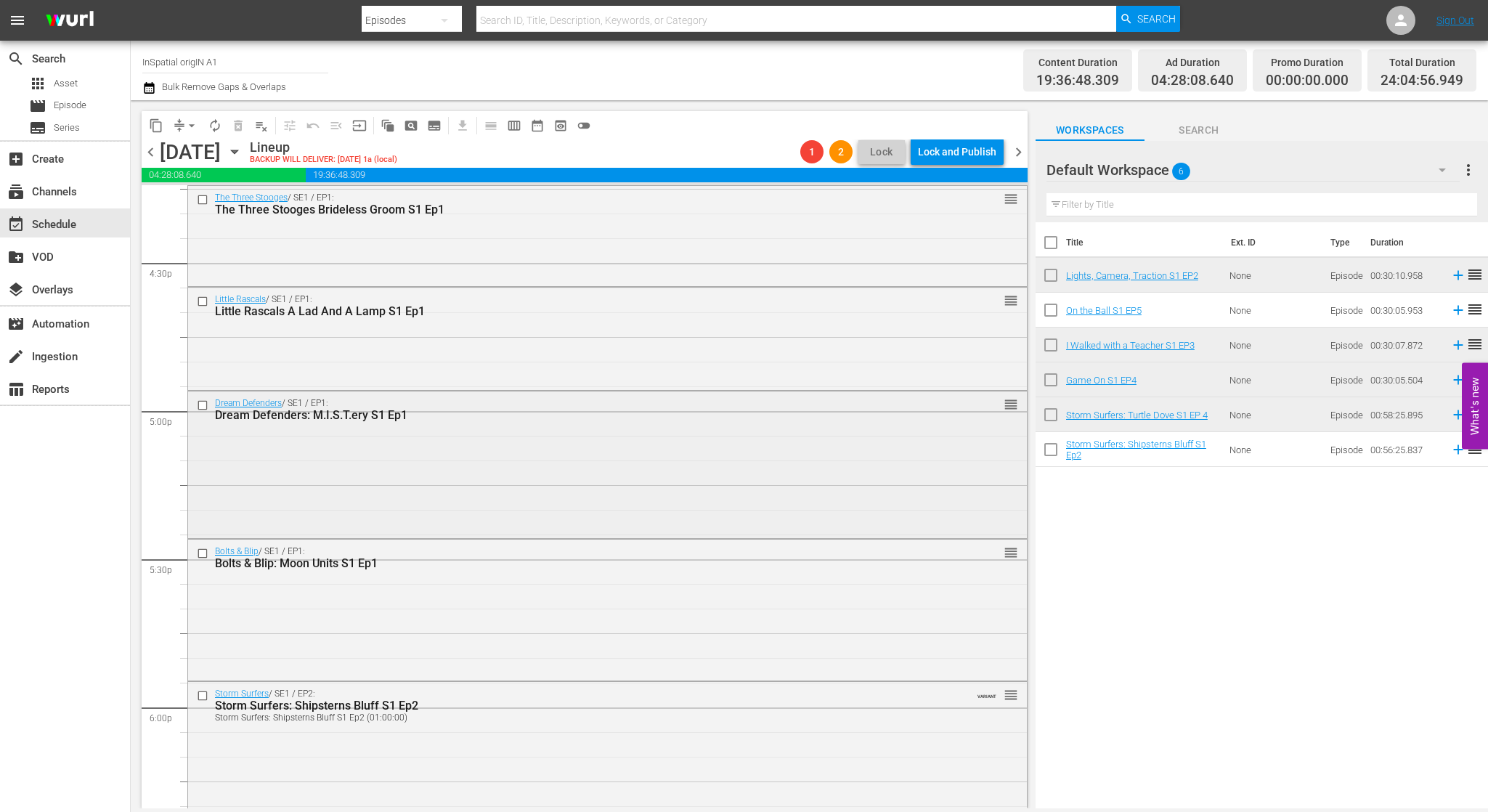
scroll to position [4816, 0]
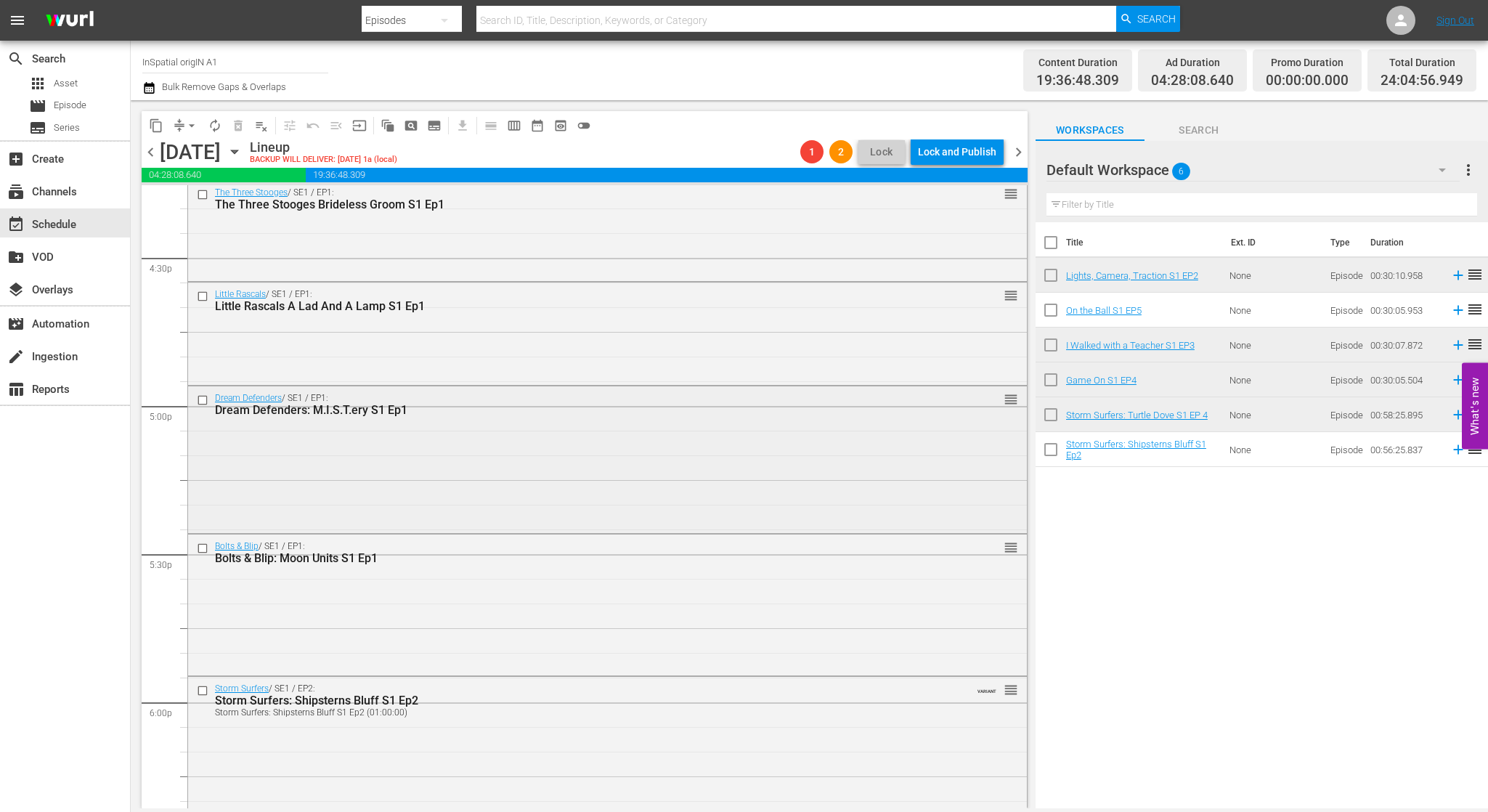
click at [203, 400] on input "checkbox" at bounding box center [204, 400] width 15 height 12
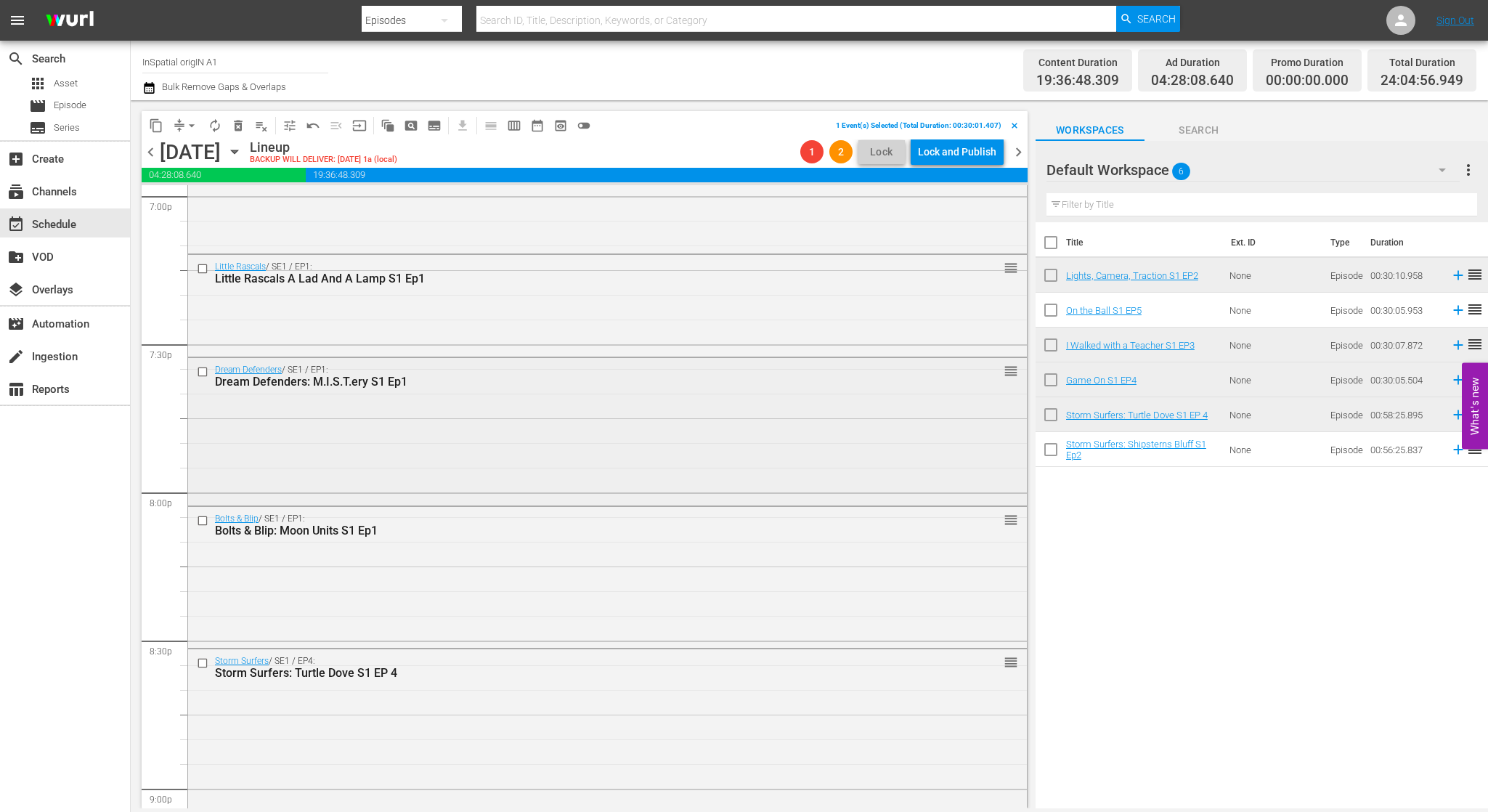
scroll to position [5642, 0]
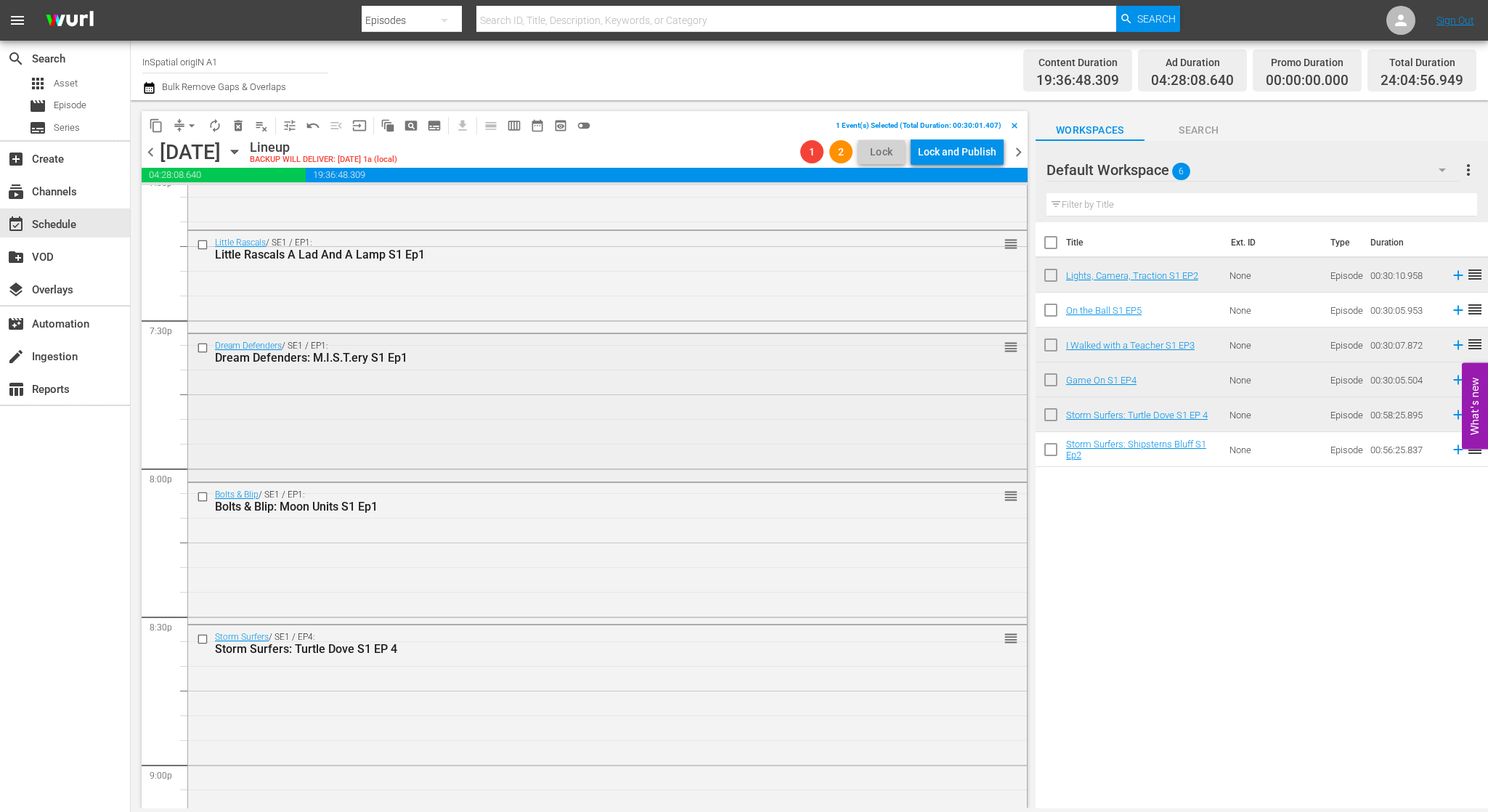
click at [199, 349] on input "checkbox" at bounding box center [204, 348] width 15 height 12
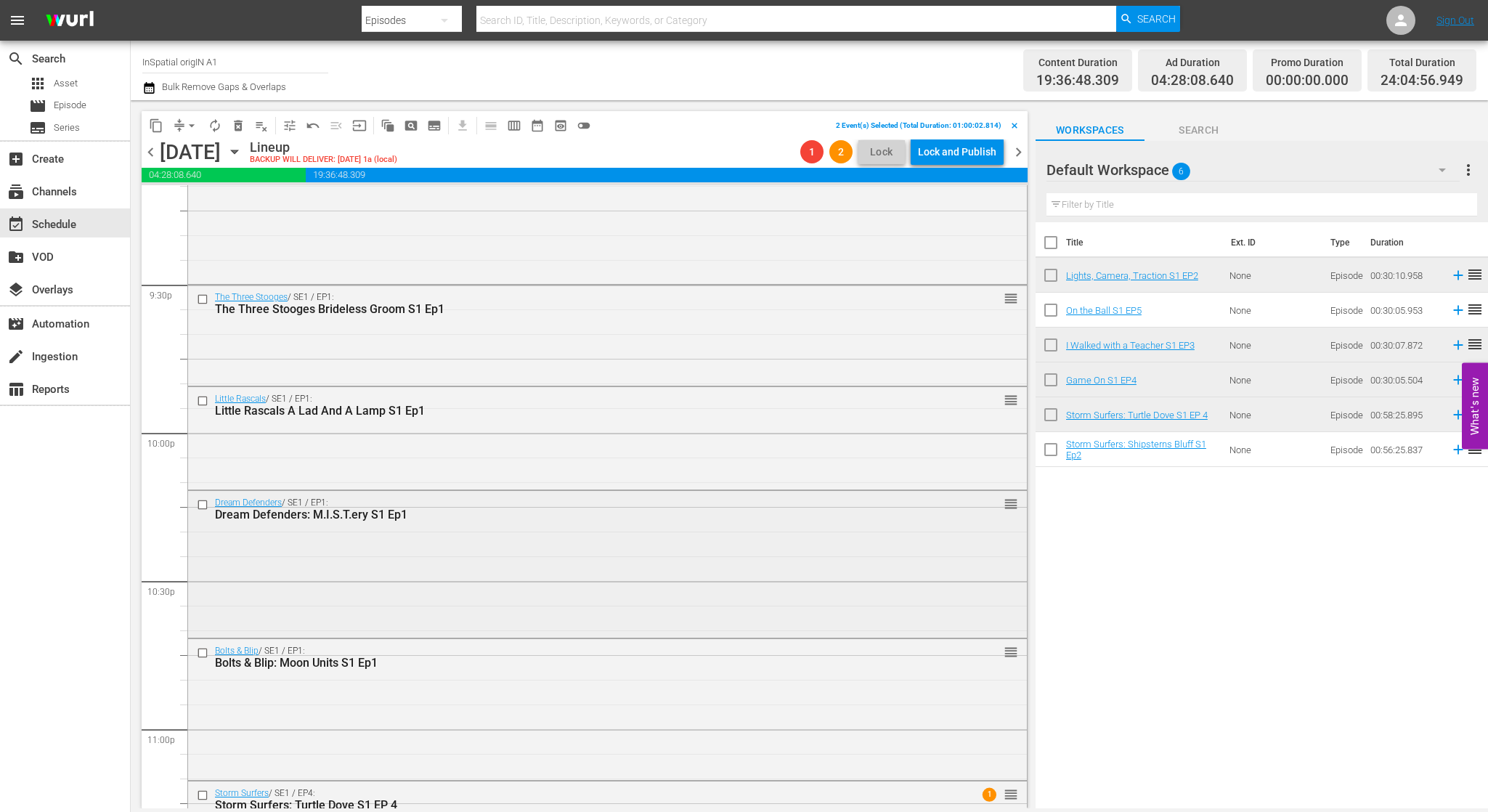
scroll to position [6271, 0]
click at [201, 500] on input "checkbox" at bounding box center [204, 503] width 15 height 12
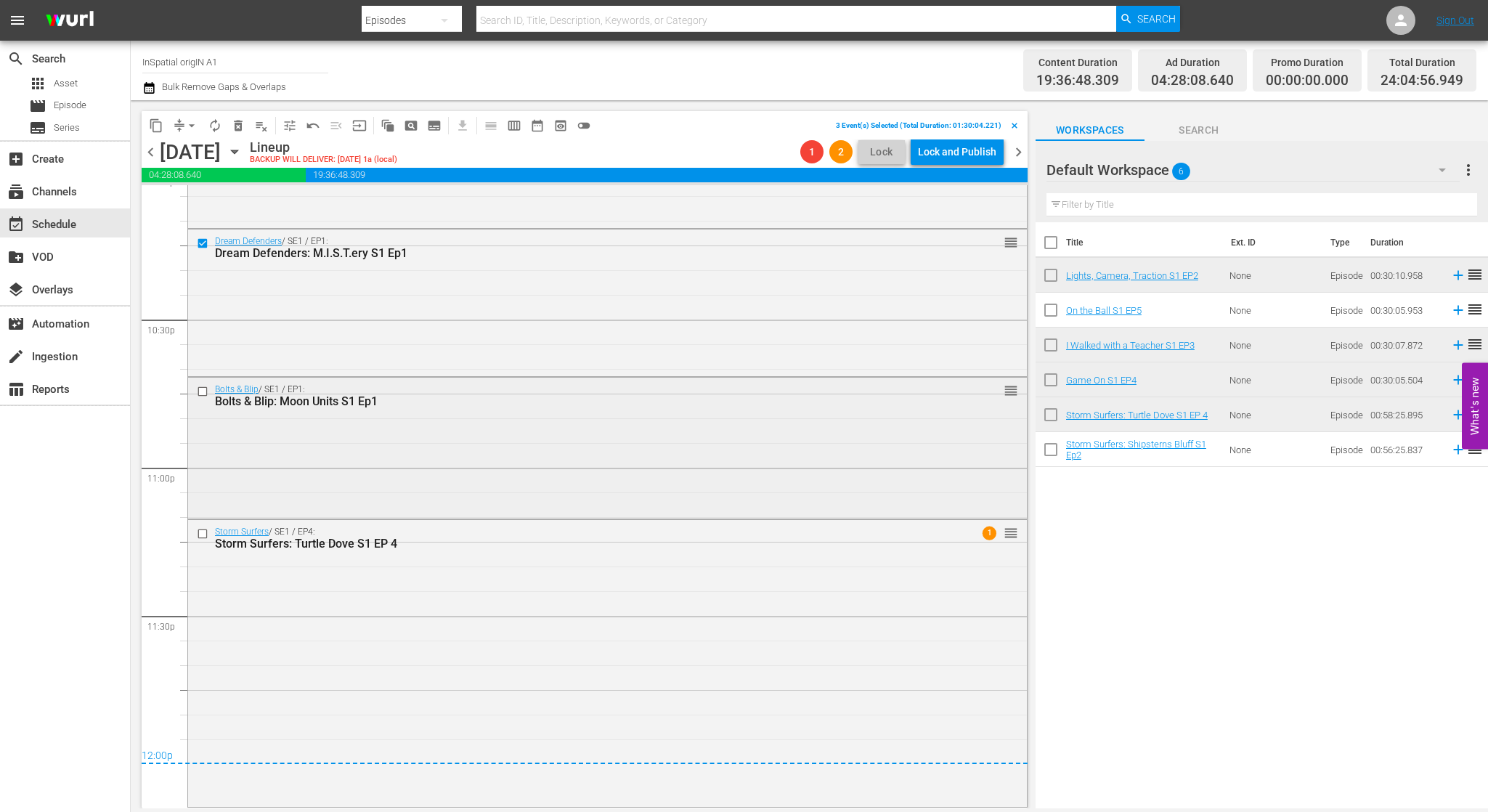
scroll to position [6531, 0]
click at [240, 127] on span "delete_forever_outlined" at bounding box center [238, 125] width 14 height 14
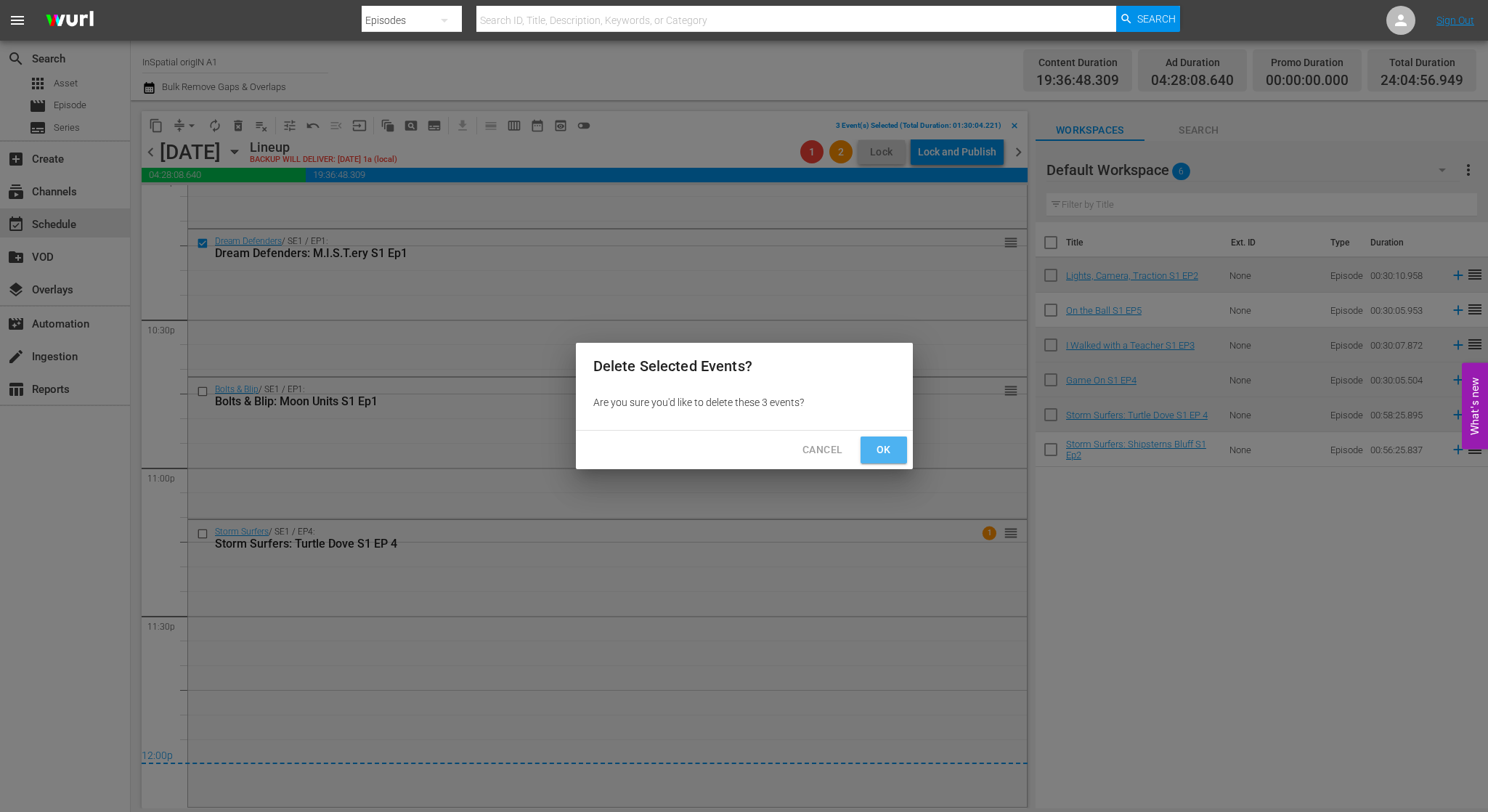
drag, startPoint x: 884, startPoint y: 451, endPoint x: 854, endPoint y: 452, distance: 30.0
click at [883, 450] on span "Ok" at bounding box center [884, 450] width 23 height 18
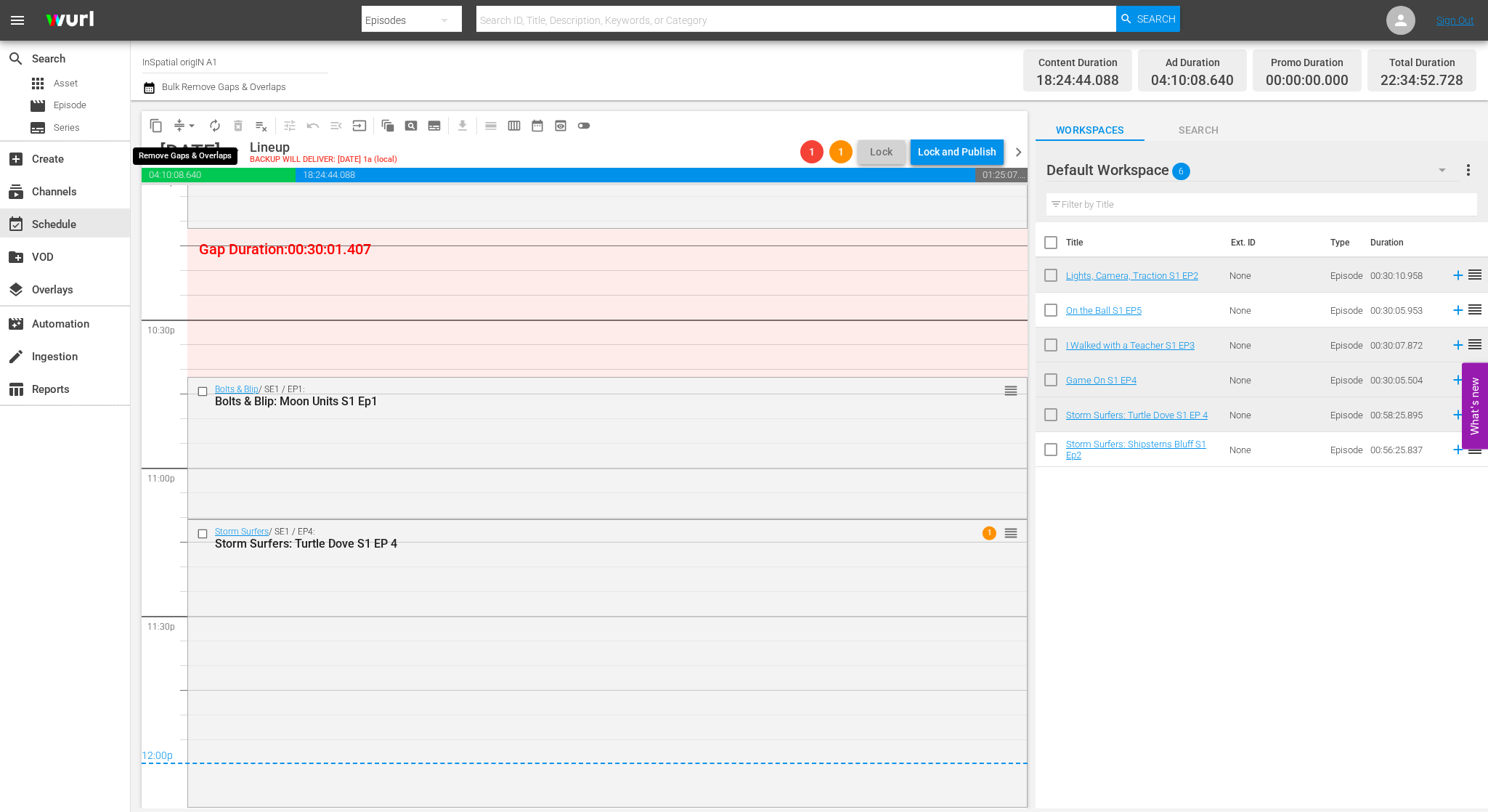
click at [184, 121] on button "arrow_drop_down" at bounding box center [191, 125] width 23 height 23
click at [196, 147] on li "Align to Midnight" at bounding box center [192, 155] width 153 height 24
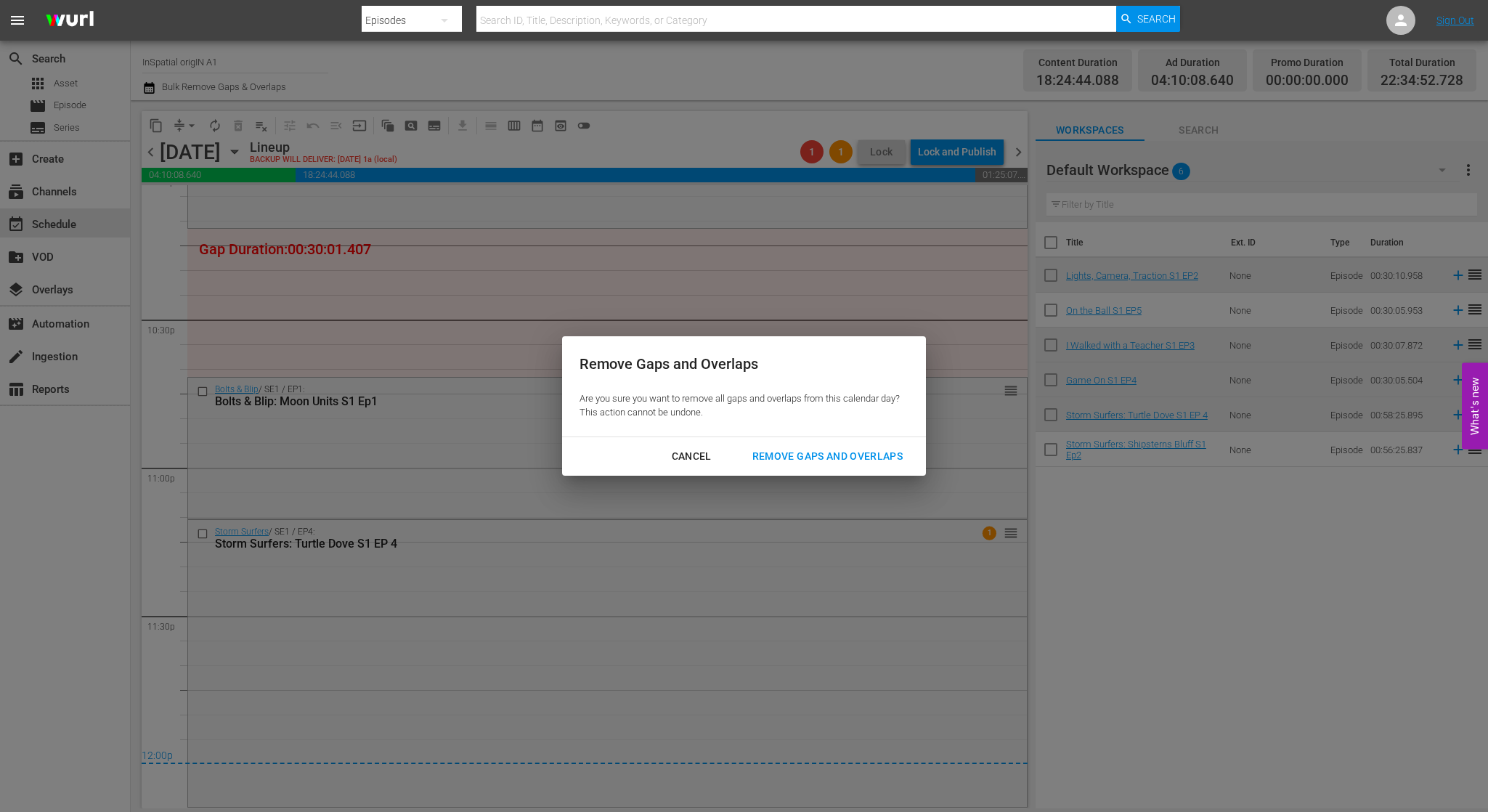
click at [835, 457] on div "Remove Gaps and Overlaps" at bounding box center [827, 456] width 174 height 18
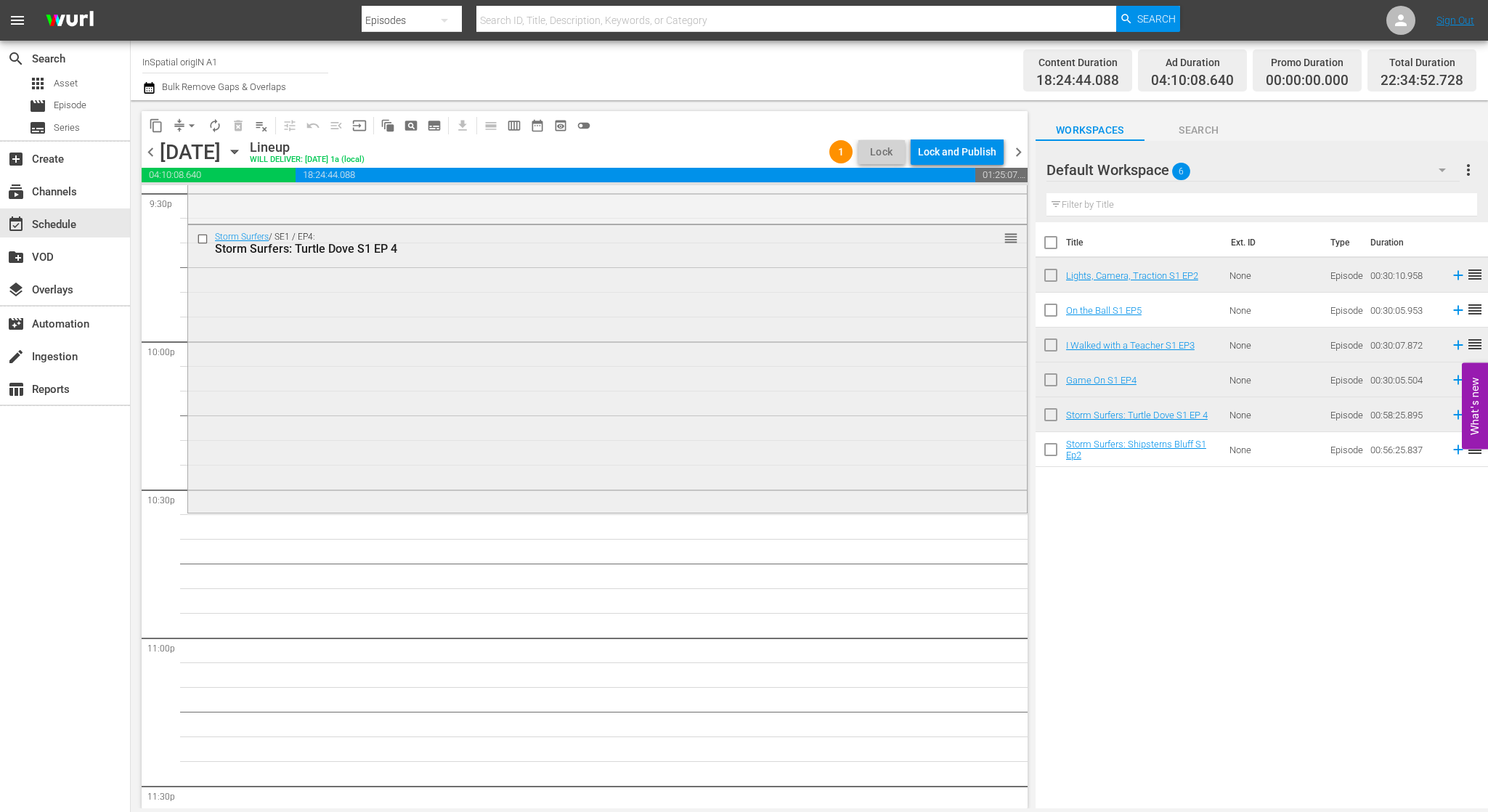
scroll to position [6364, 0]
drag, startPoint x: 1124, startPoint y: 275, endPoint x: 1084, endPoint y: 302, distance: 48.3
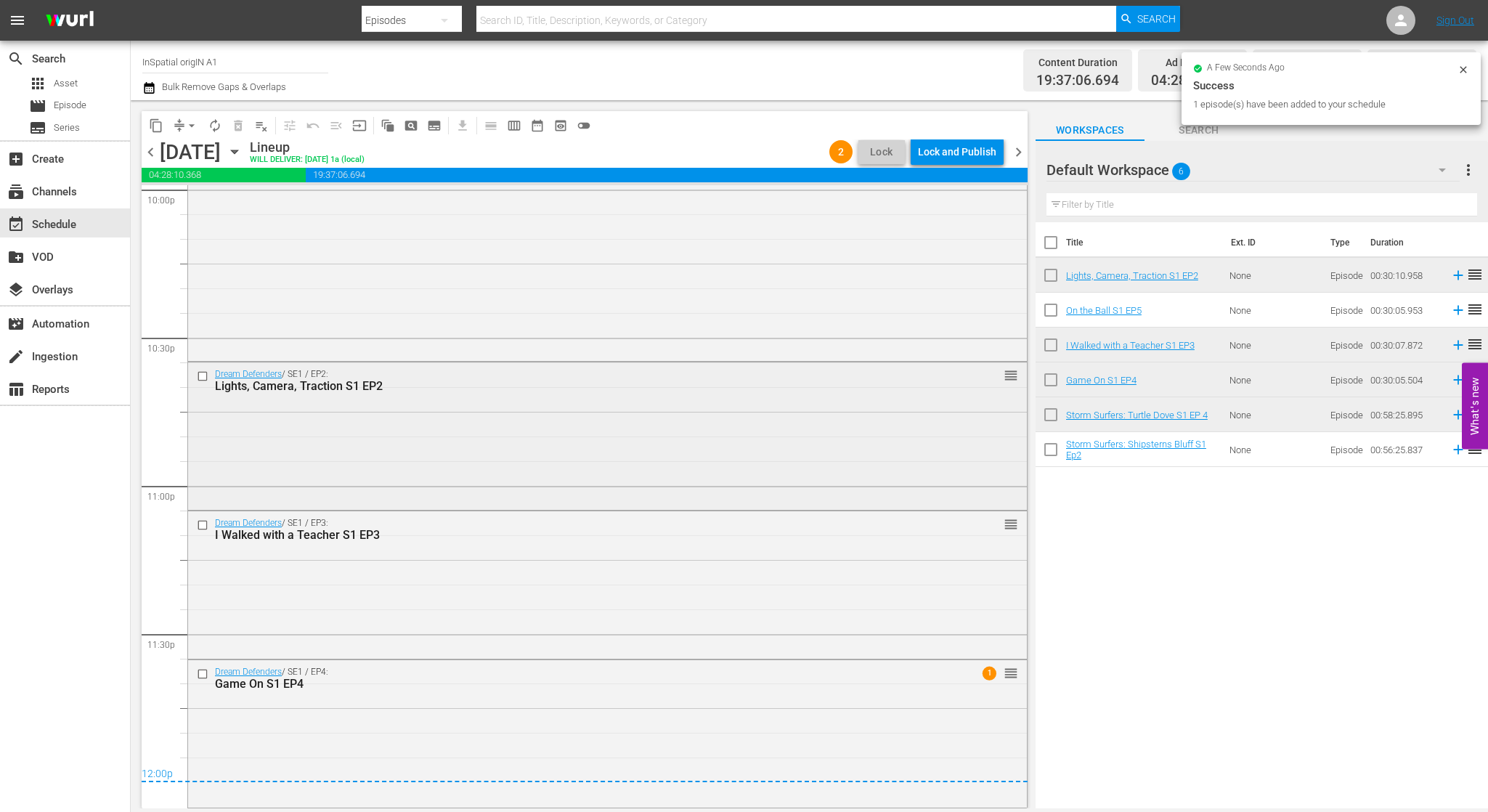
scroll to position [6513, 0]
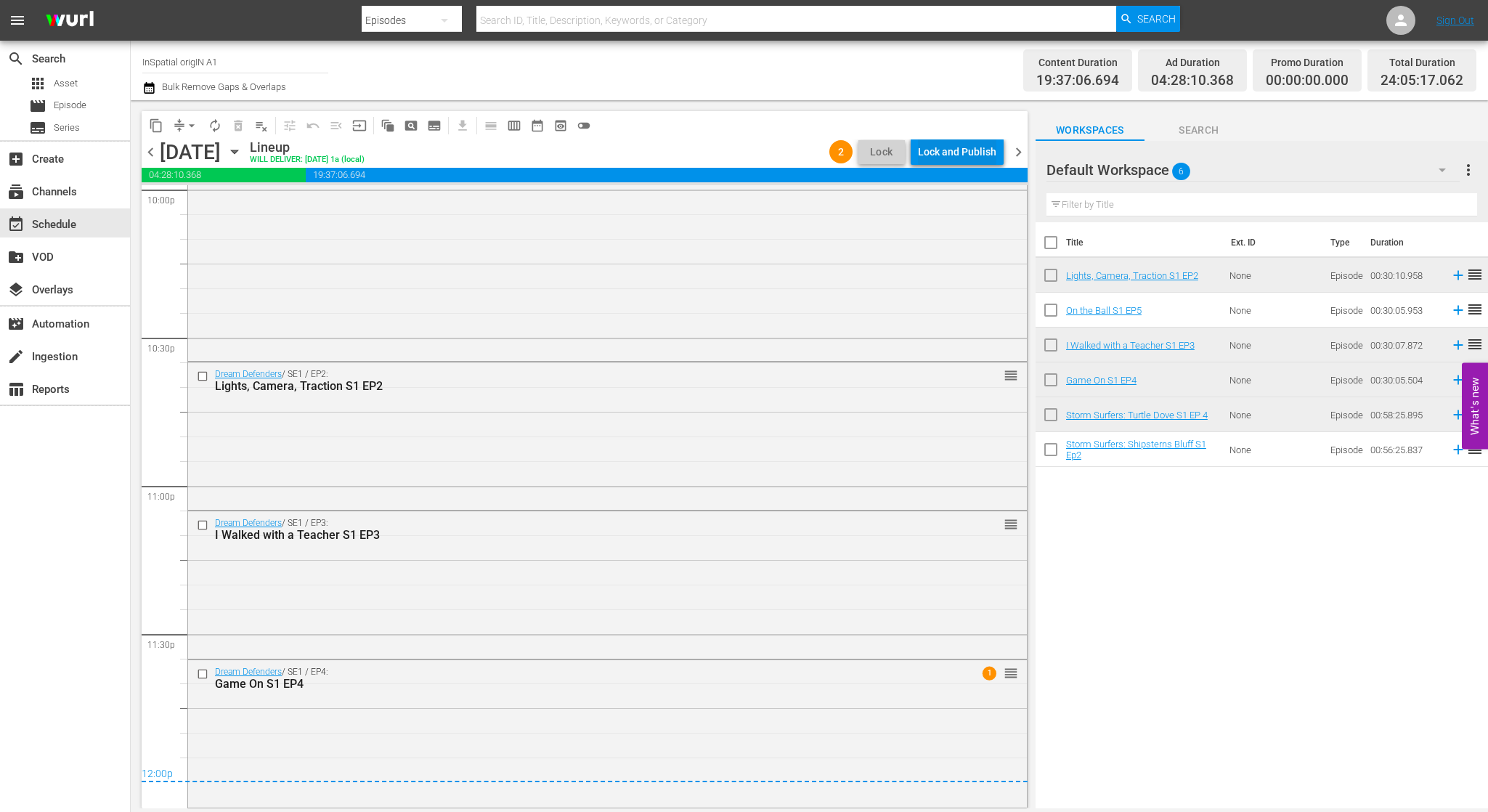
click at [939, 147] on div "Lock and Publish" at bounding box center [957, 151] width 78 height 26
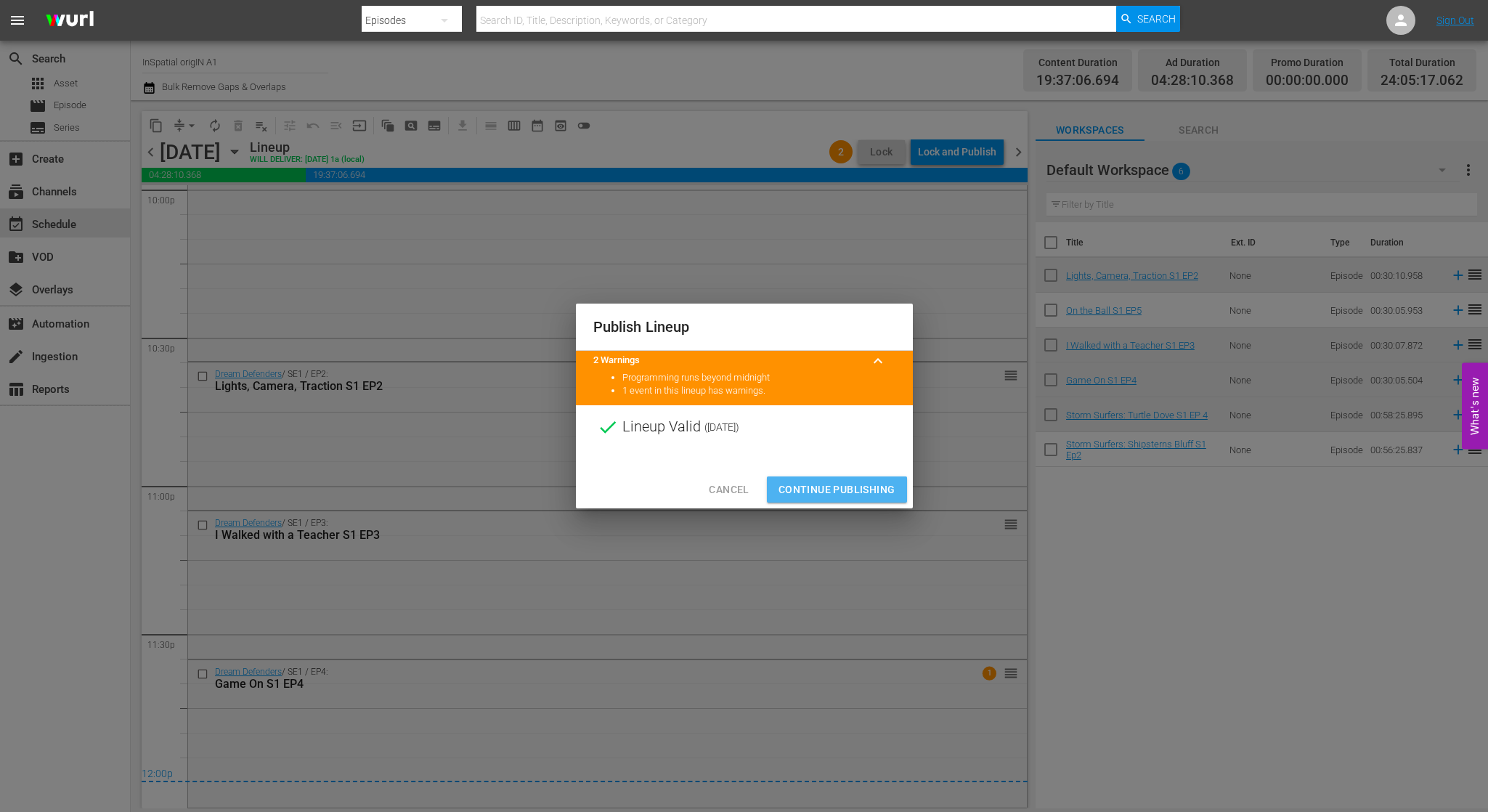
click at [844, 484] on span "Continue Publishing" at bounding box center [836, 490] width 117 height 18
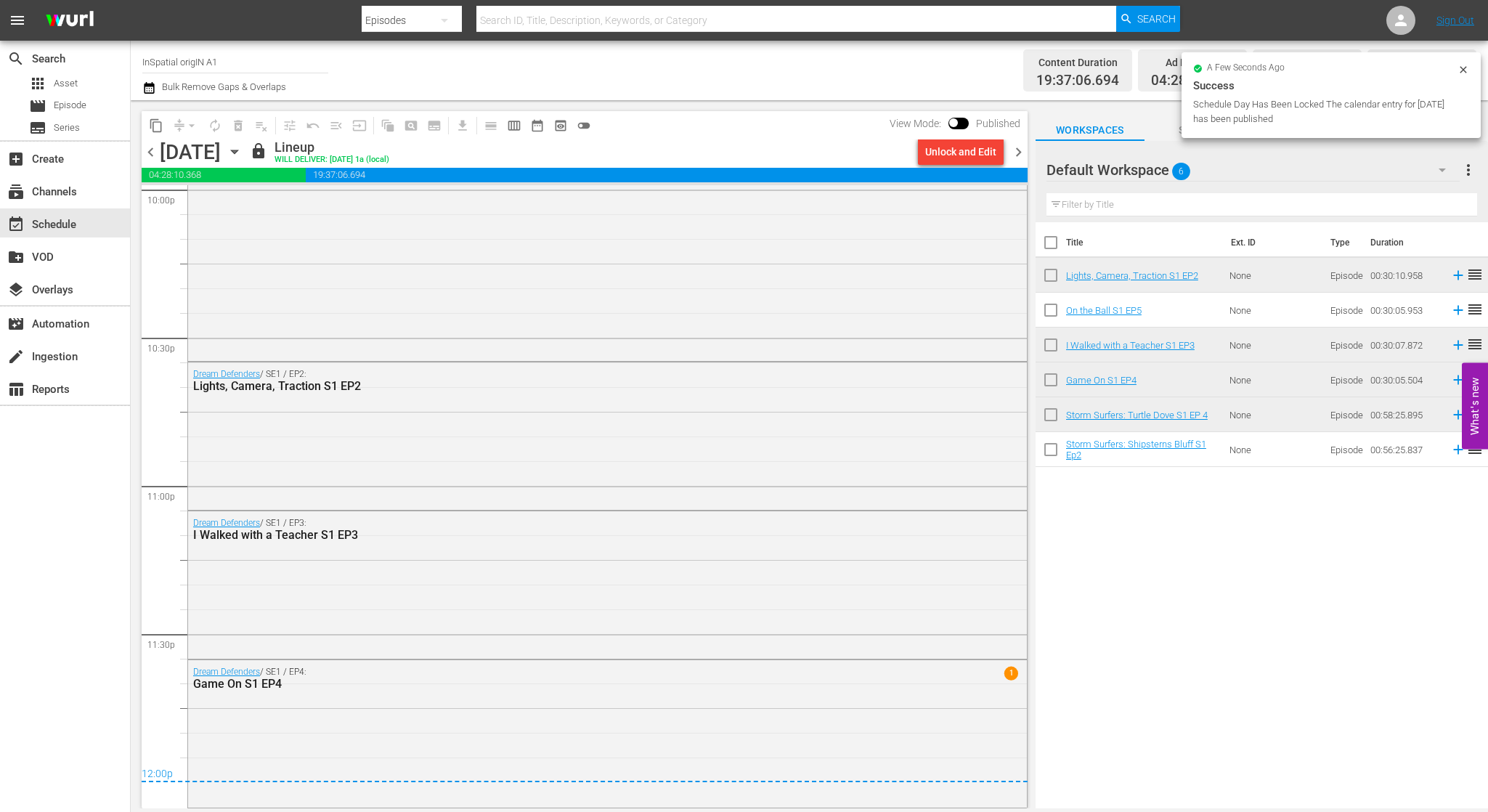
click at [1018, 151] on span "chevron_right" at bounding box center [1018, 152] width 18 height 18
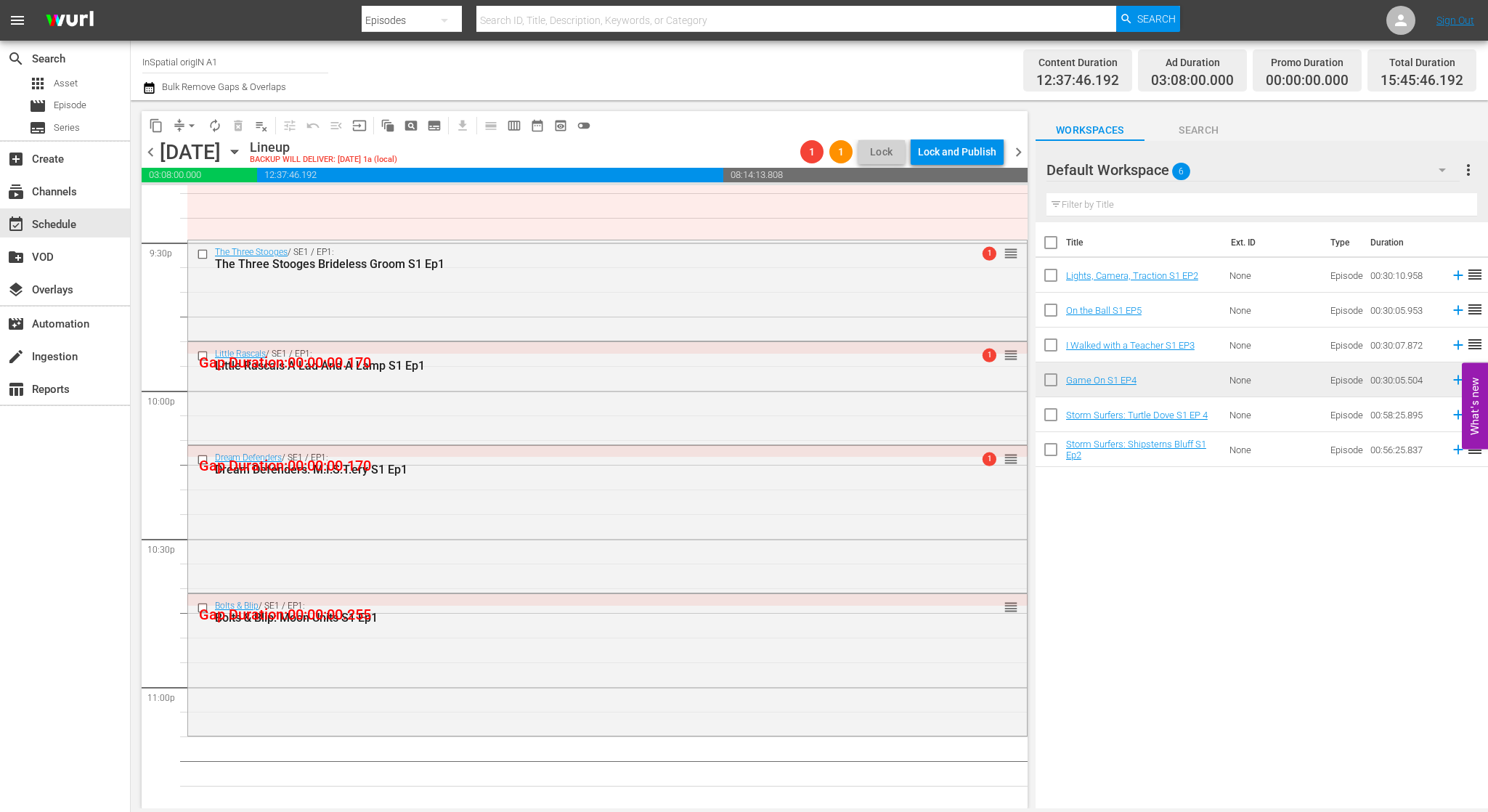
scroll to position [6311, 0]
click at [185, 121] on span "arrow_drop_down" at bounding box center [191, 125] width 14 height 14
click at [212, 154] on li "Align to Midnight" at bounding box center [192, 155] width 153 height 24
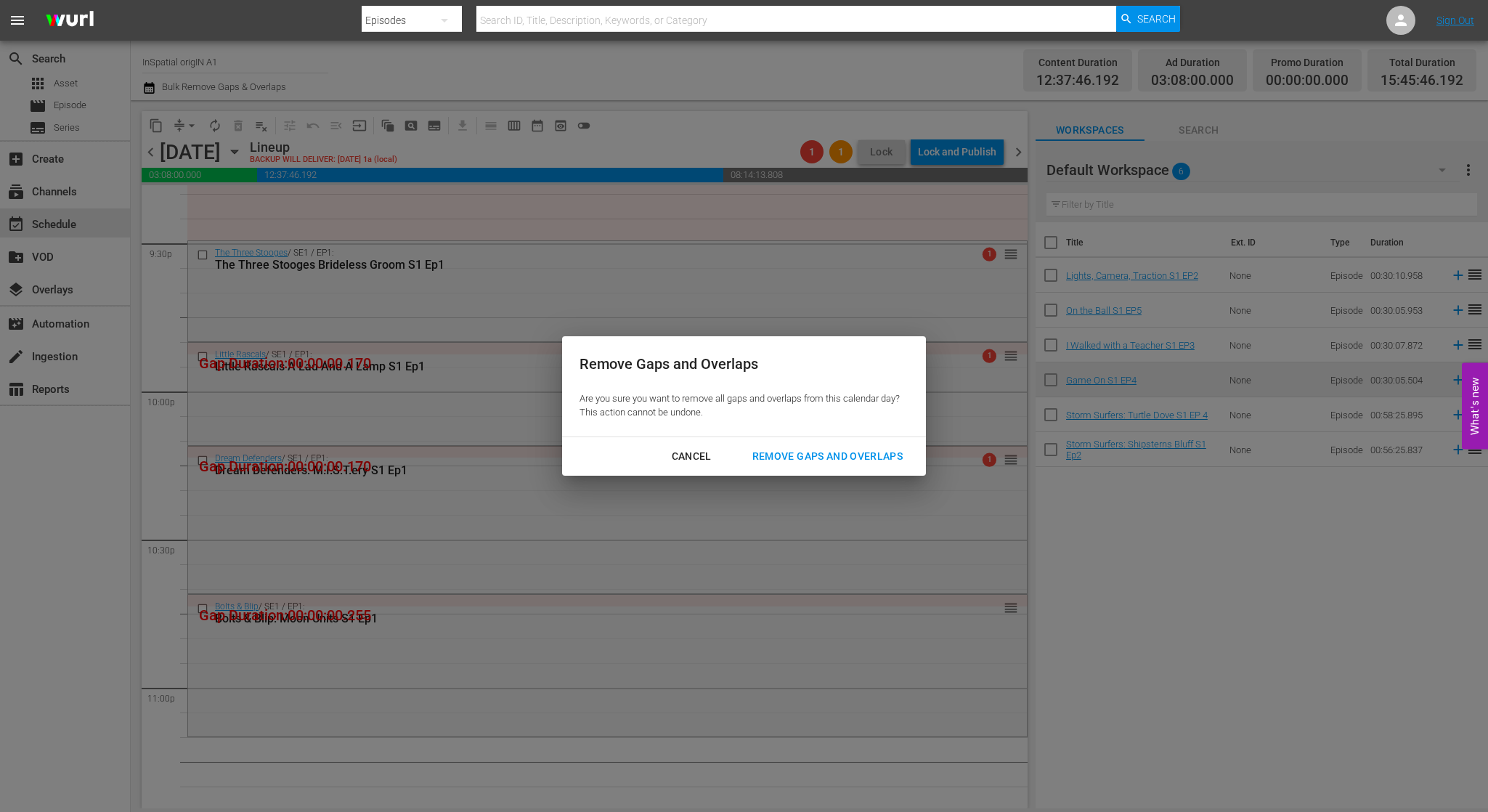
click at [863, 453] on div "Remove Gaps and Overlaps" at bounding box center [827, 456] width 174 height 18
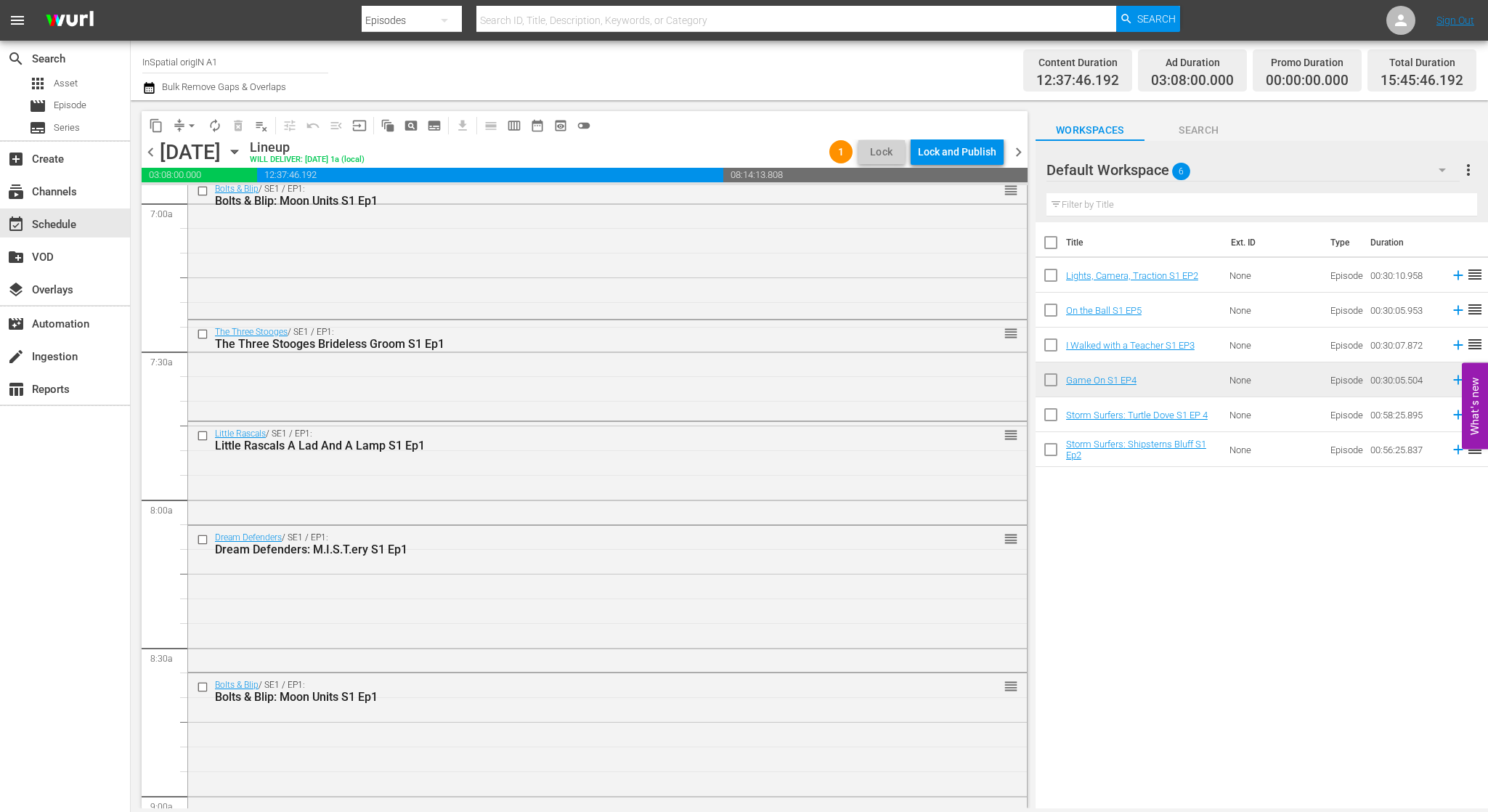
scroll to position [2062, 0]
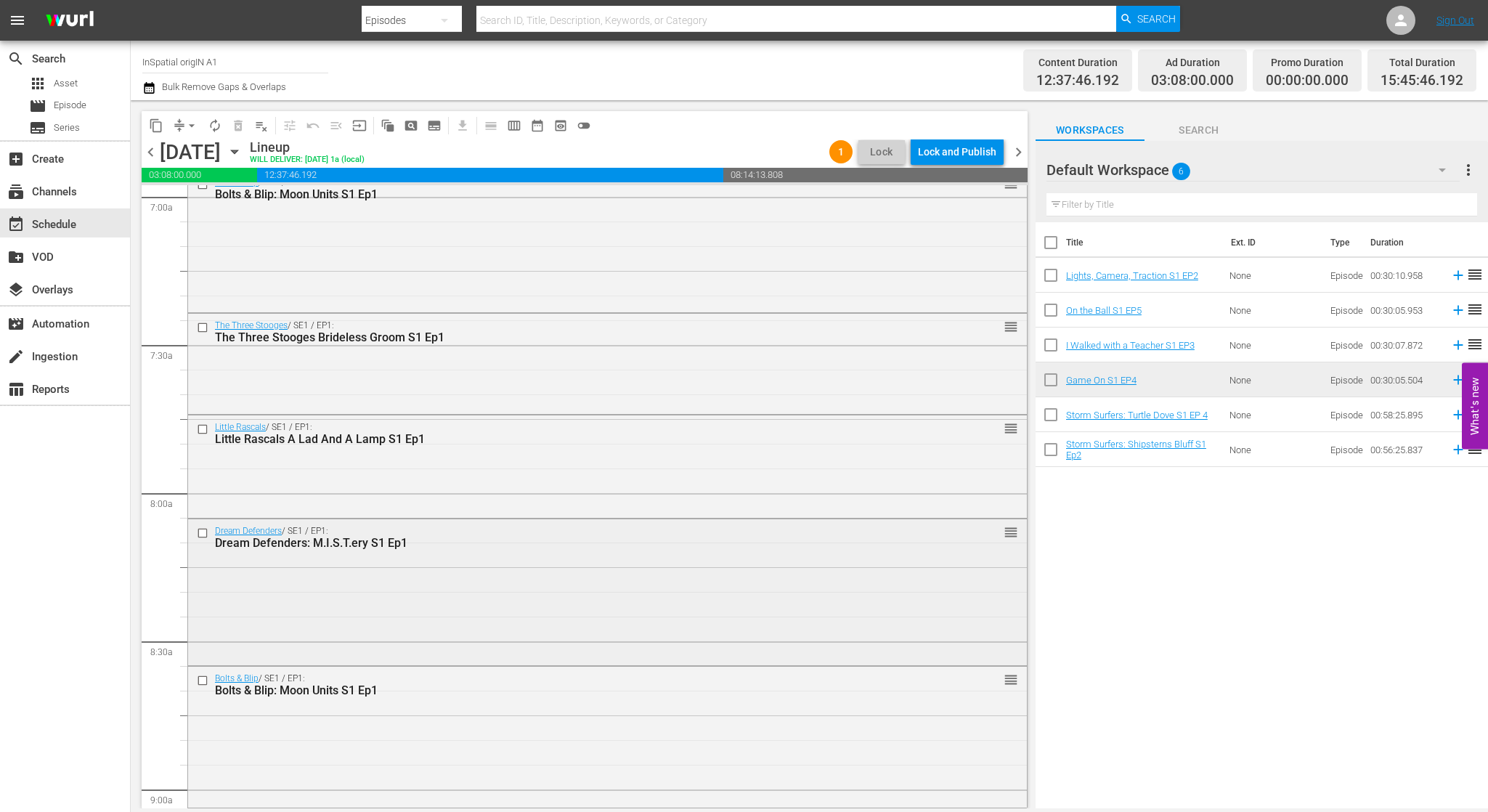
click at [202, 531] on input "checkbox" at bounding box center [204, 533] width 15 height 12
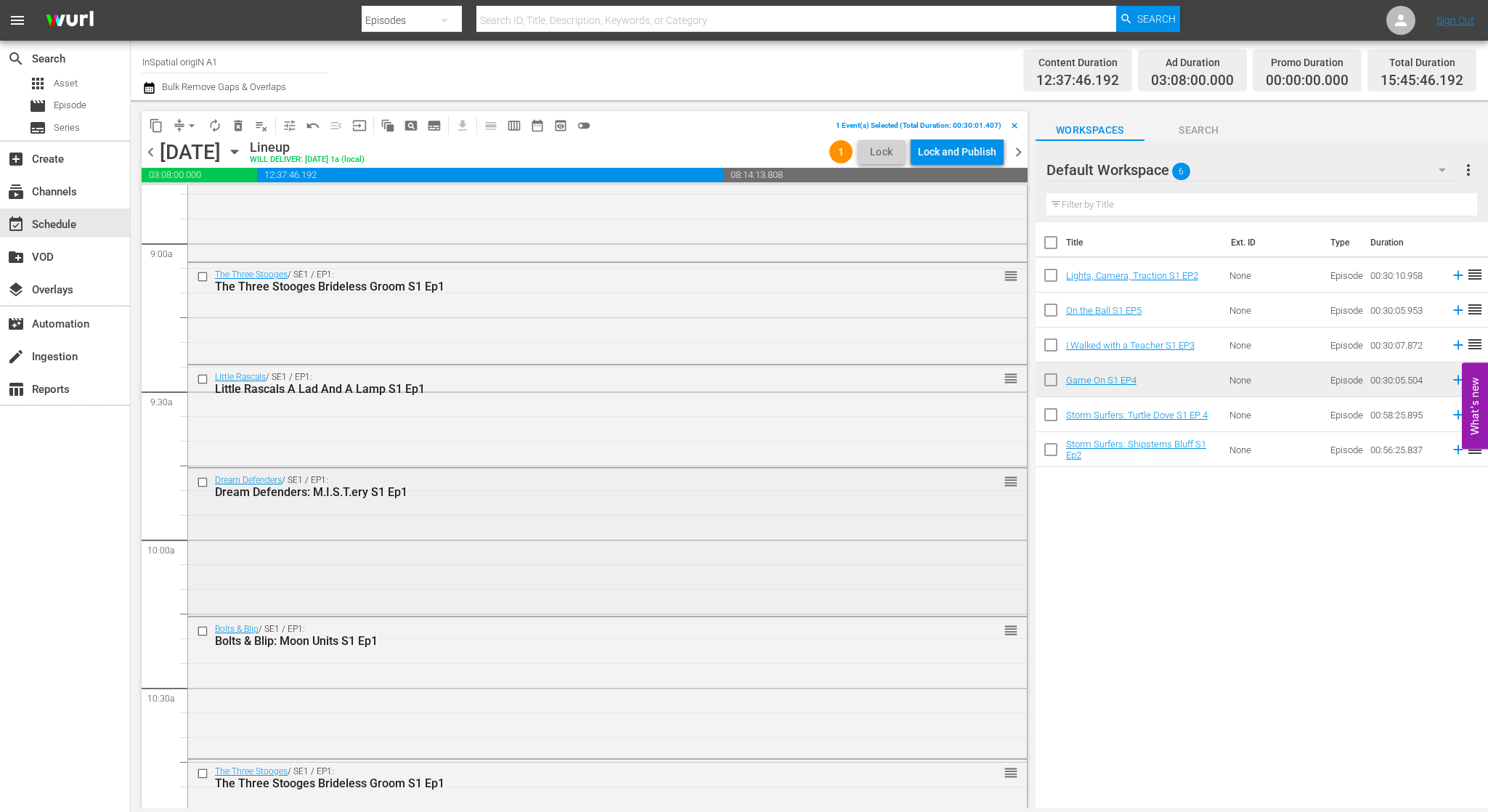
scroll to position [2611, 0]
click at [198, 481] on input "checkbox" at bounding box center [204, 479] width 15 height 12
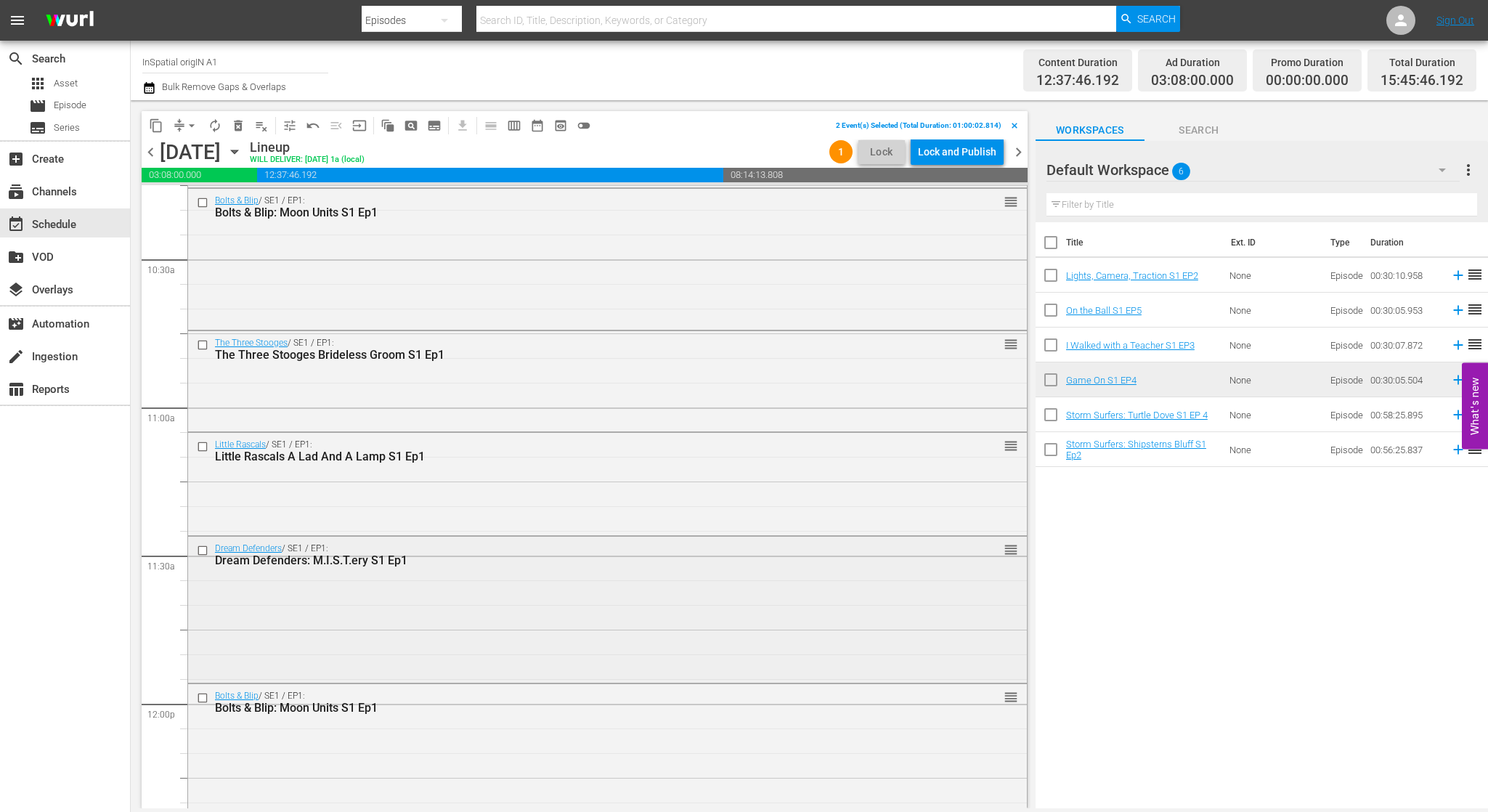
scroll to position [3040, 0]
click at [203, 545] on input "checkbox" at bounding box center [204, 547] width 15 height 12
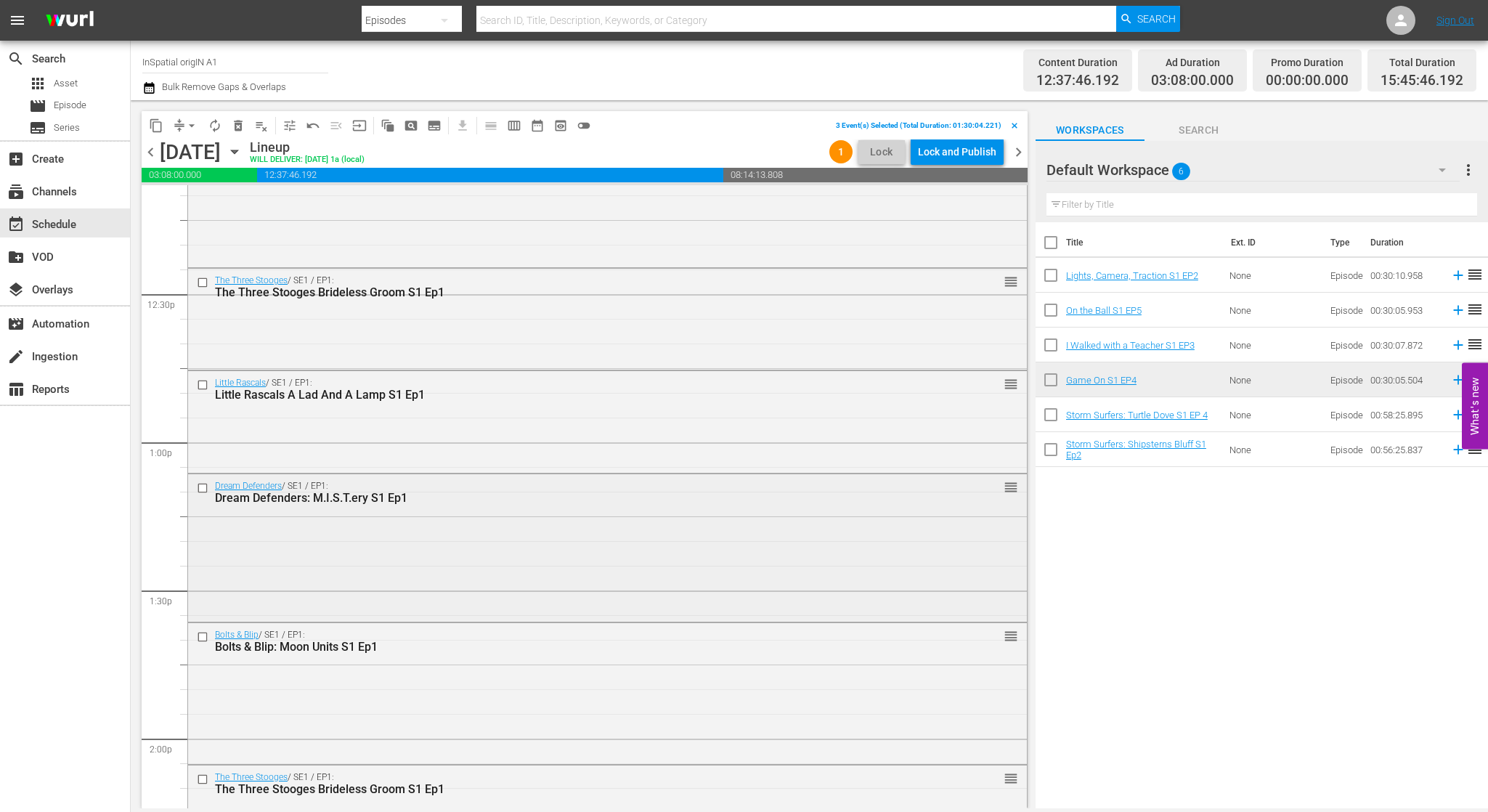
scroll to position [3596, 0]
click at [202, 485] on input "checkbox" at bounding box center [204, 486] width 15 height 12
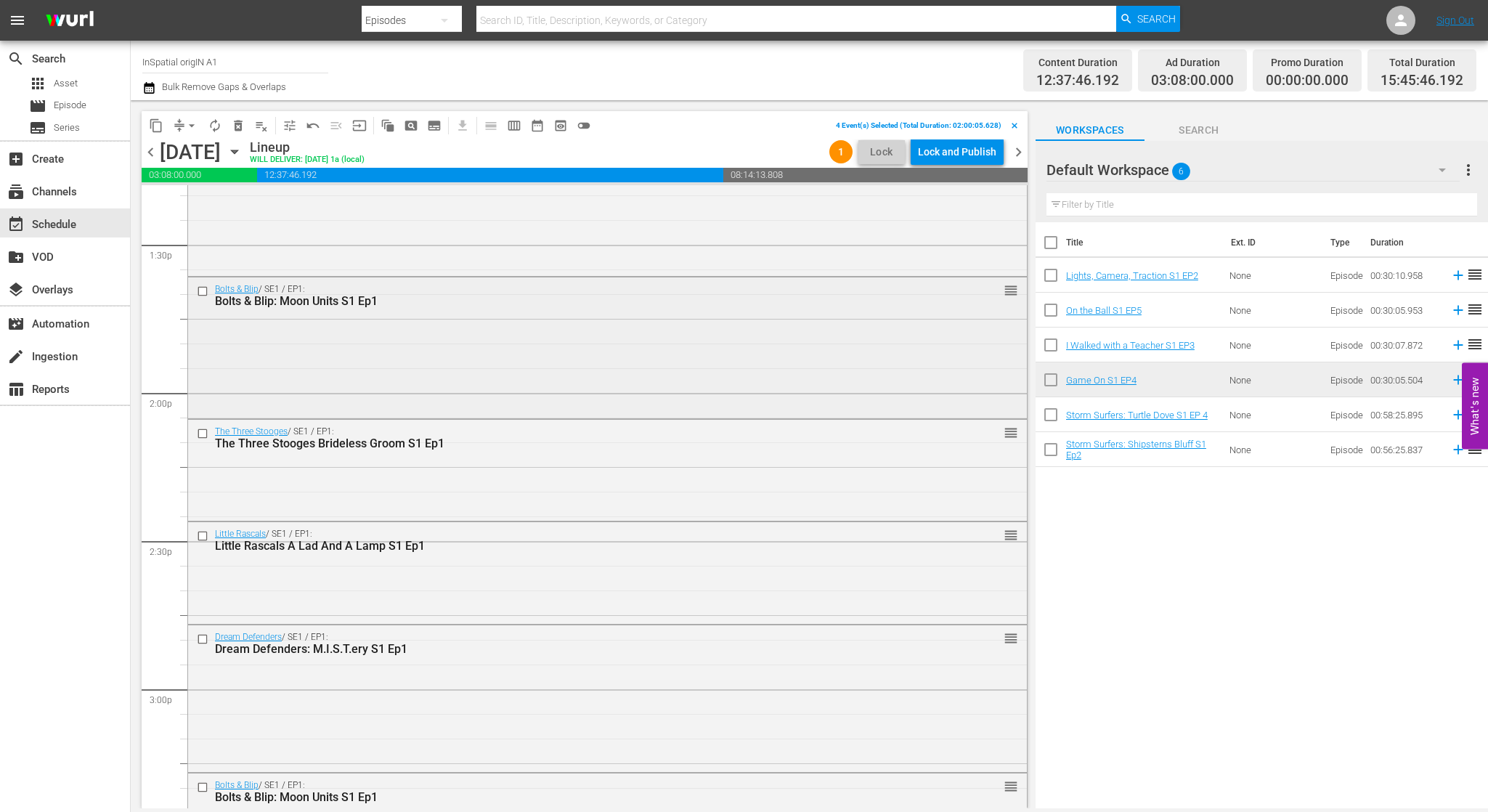
scroll to position [3940, 0]
click at [201, 634] on input "checkbox" at bounding box center [204, 637] width 15 height 12
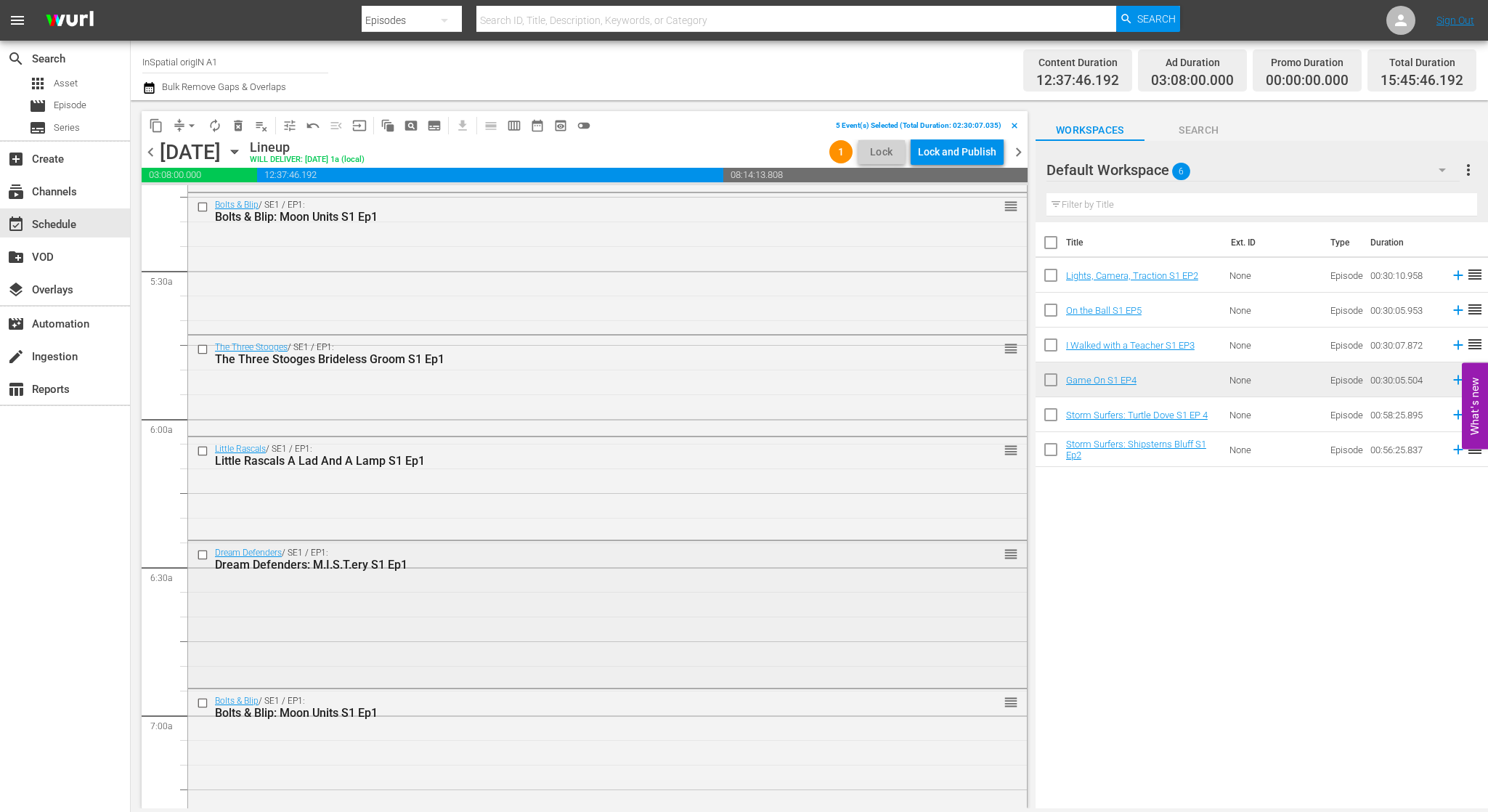
scroll to position [1546, 0]
click at [205, 550] on input "checkbox" at bounding box center [204, 552] width 15 height 12
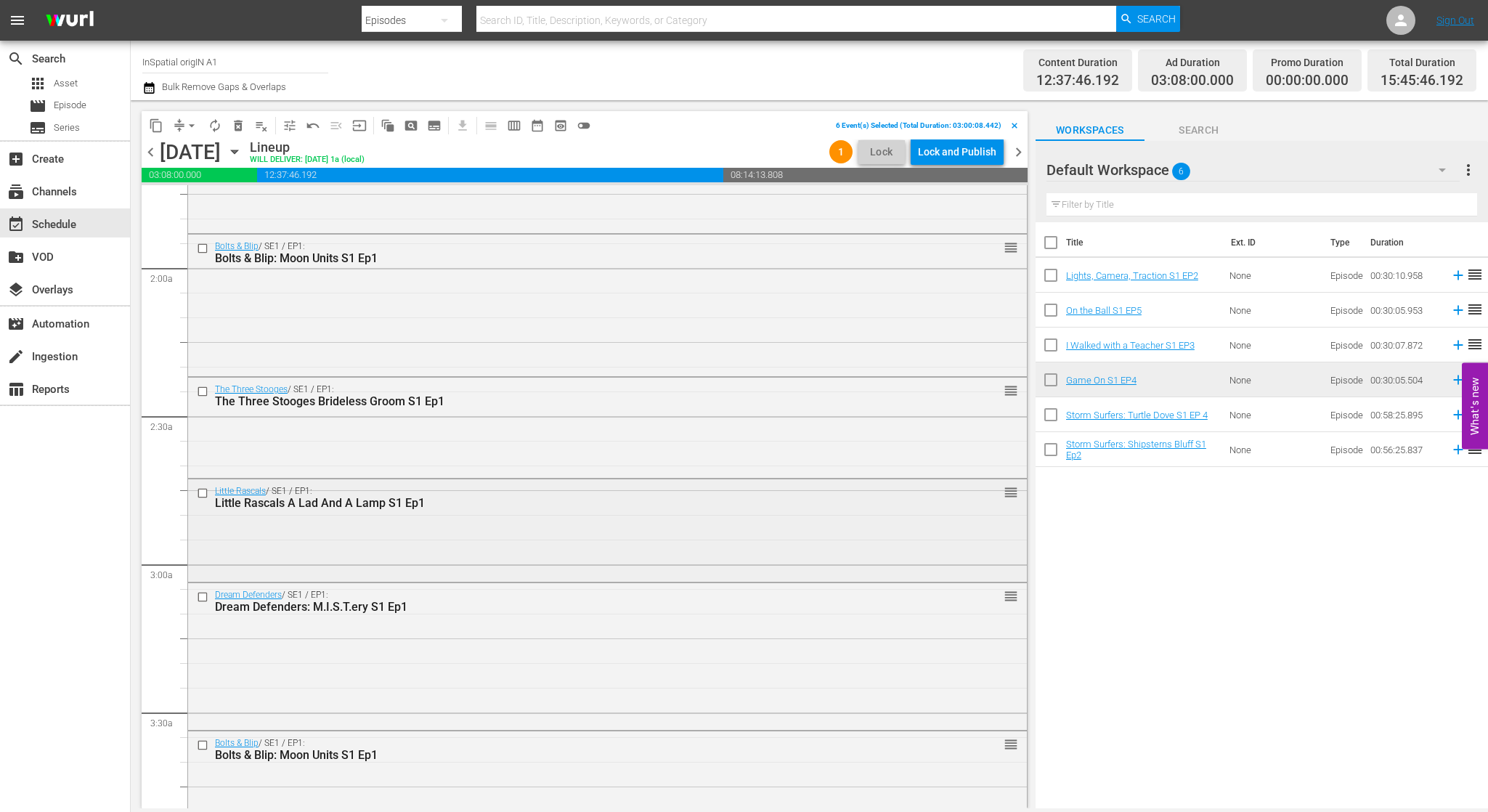
scroll to position [506, 0]
click at [199, 600] on input "checkbox" at bounding box center [204, 600] width 15 height 12
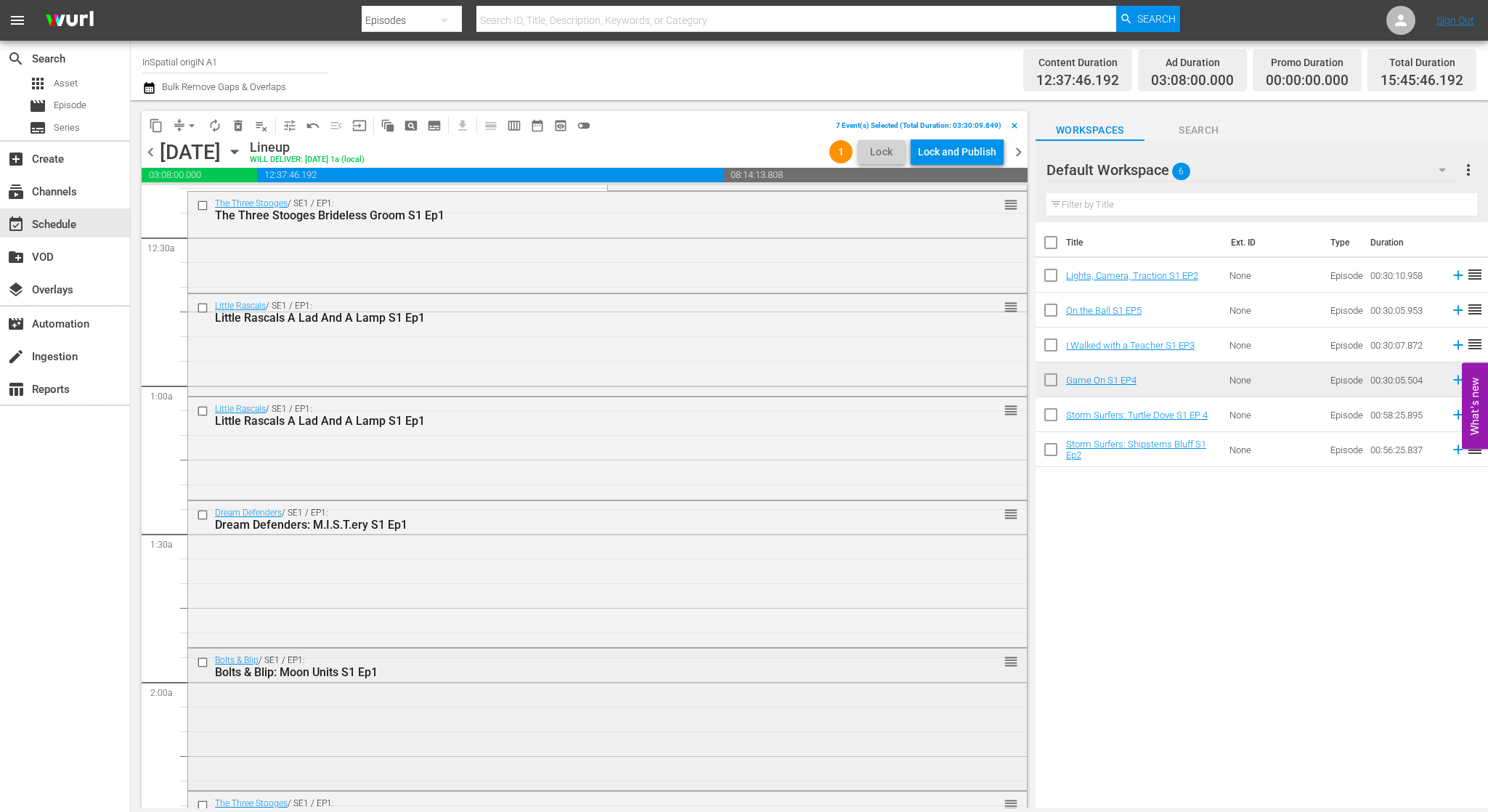
scroll to position [55, 0]
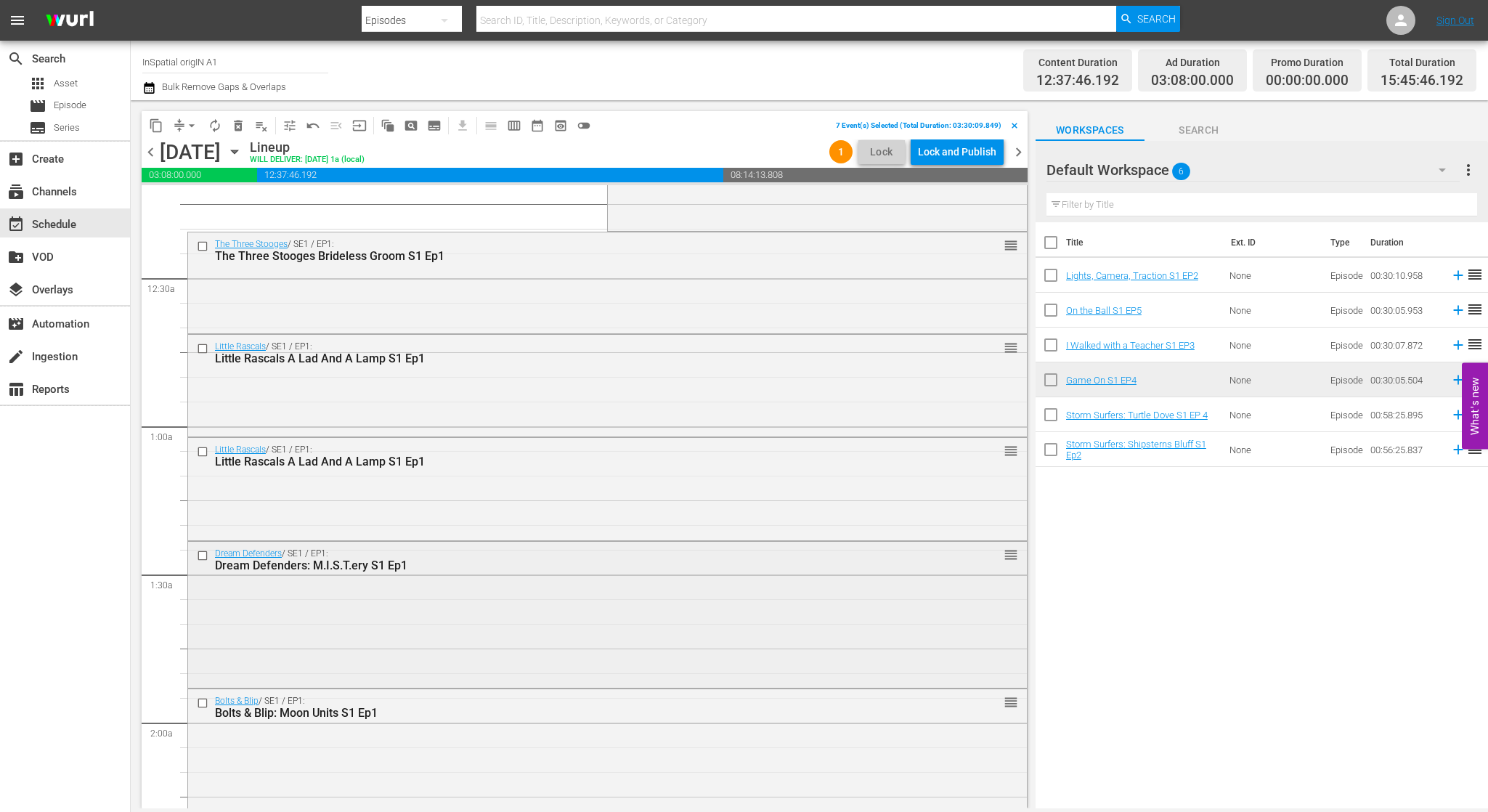
click at [200, 552] on input "checkbox" at bounding box center [204, 555] width 15 height 12
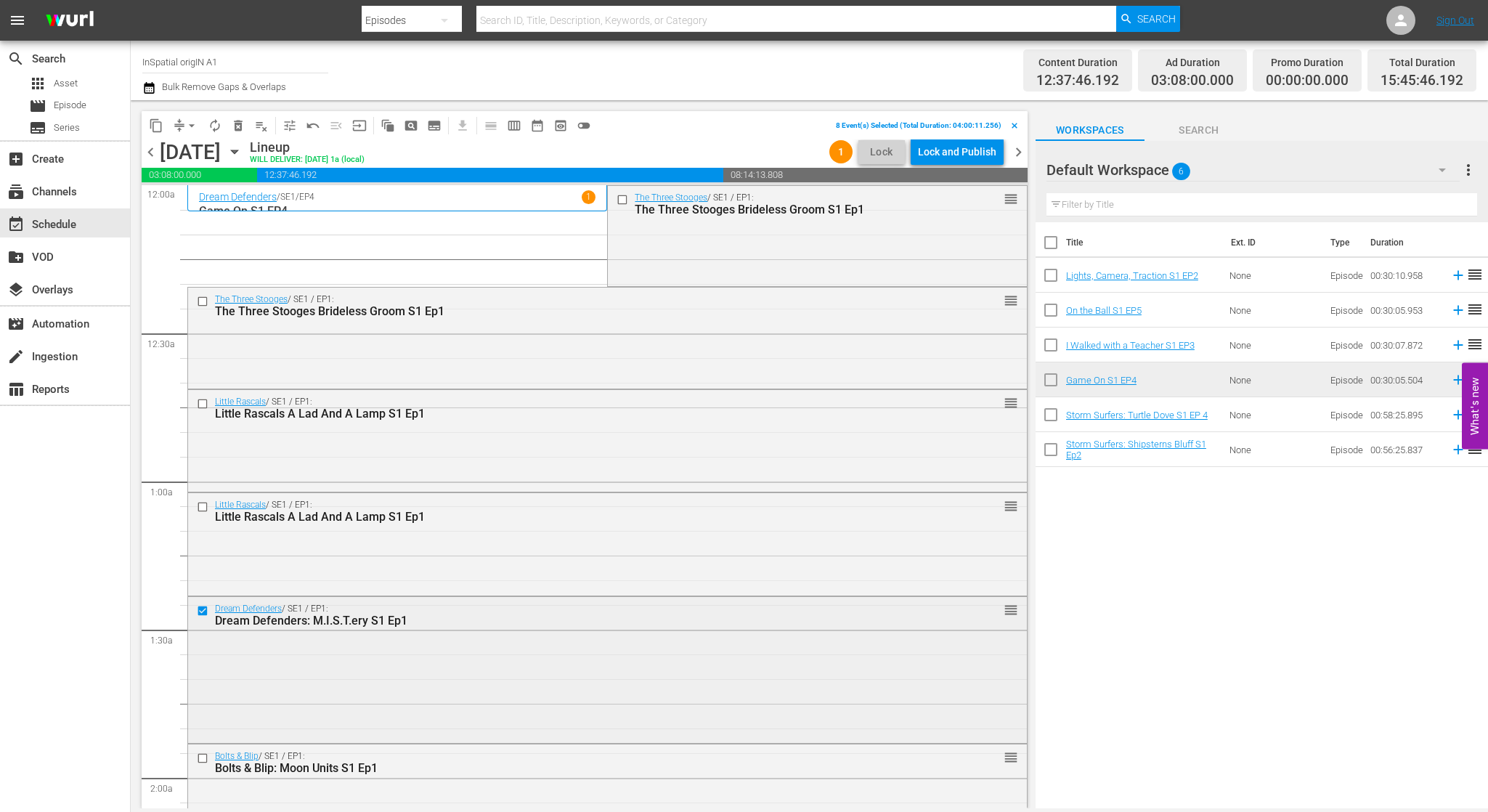
scroll to position [0, 0]
click at [241, 126] on span "delete_forever_outlined" at bounding box center [238, 125] width 14 height 14
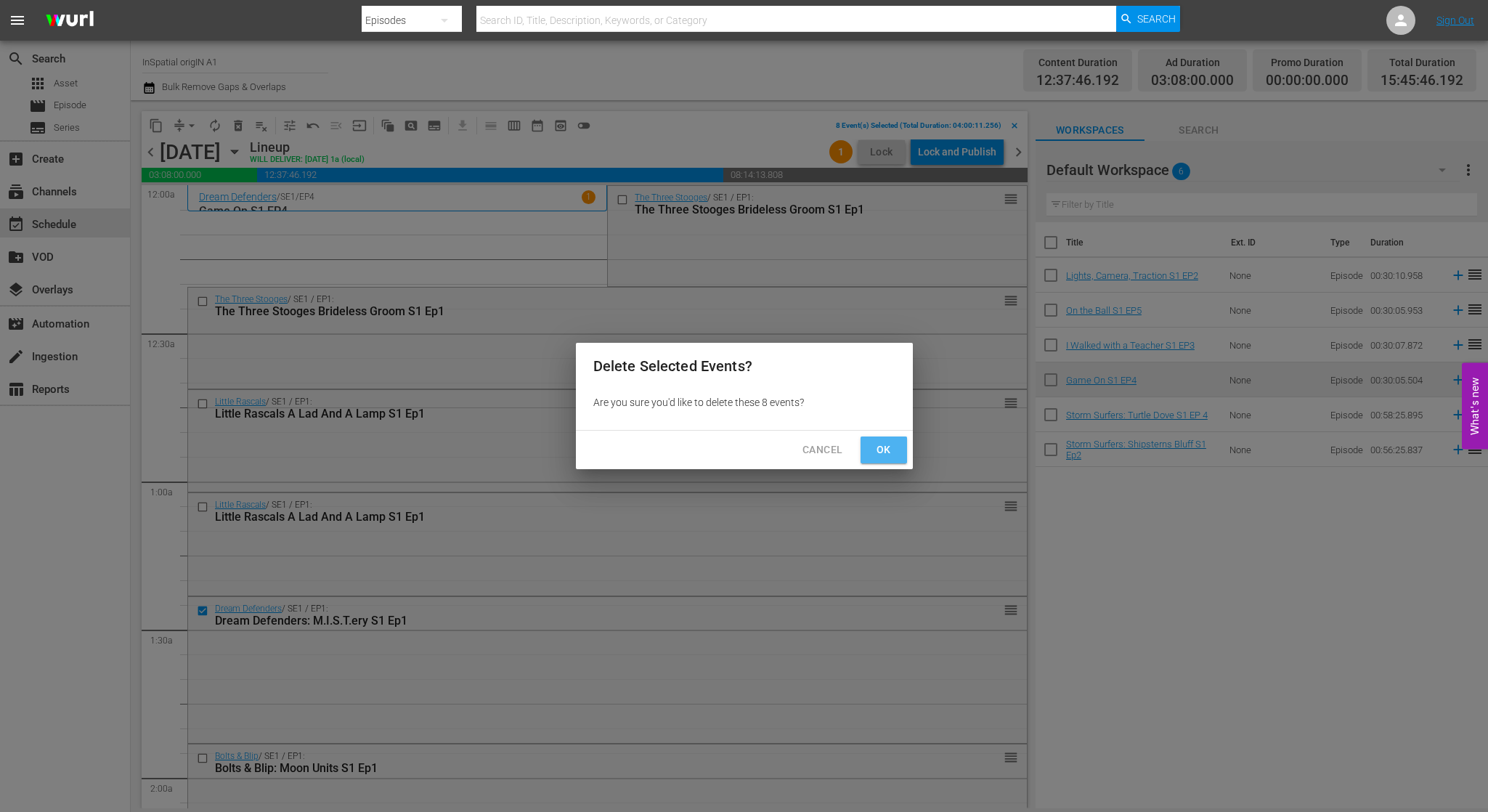
click at [884, 447] on span "Ok" at bounding box center [884, 450] width 23 height 18
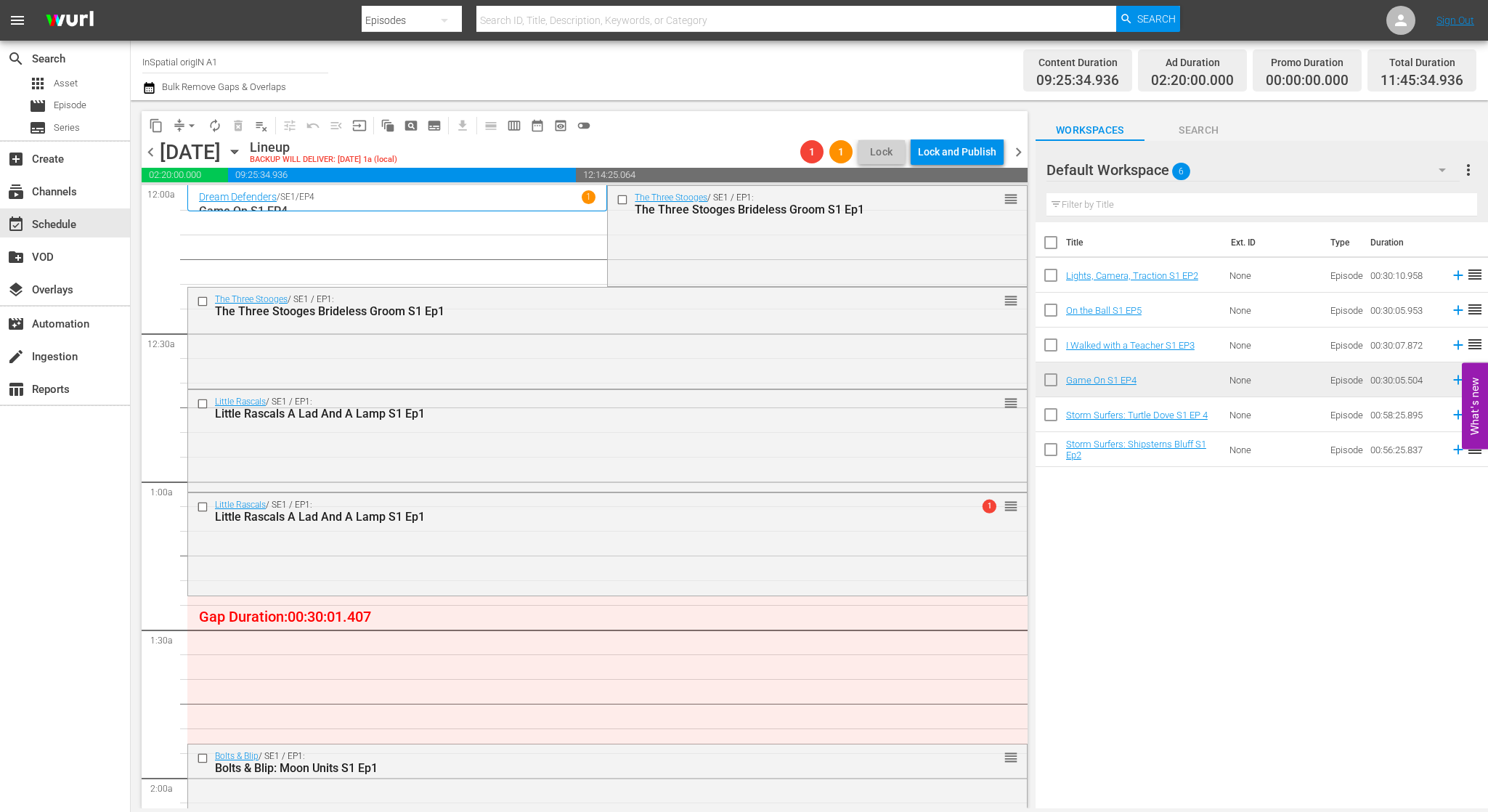
click at [957, 151] on div "Lock and Publish" at bounding box center [957, 151] width 78 height 26
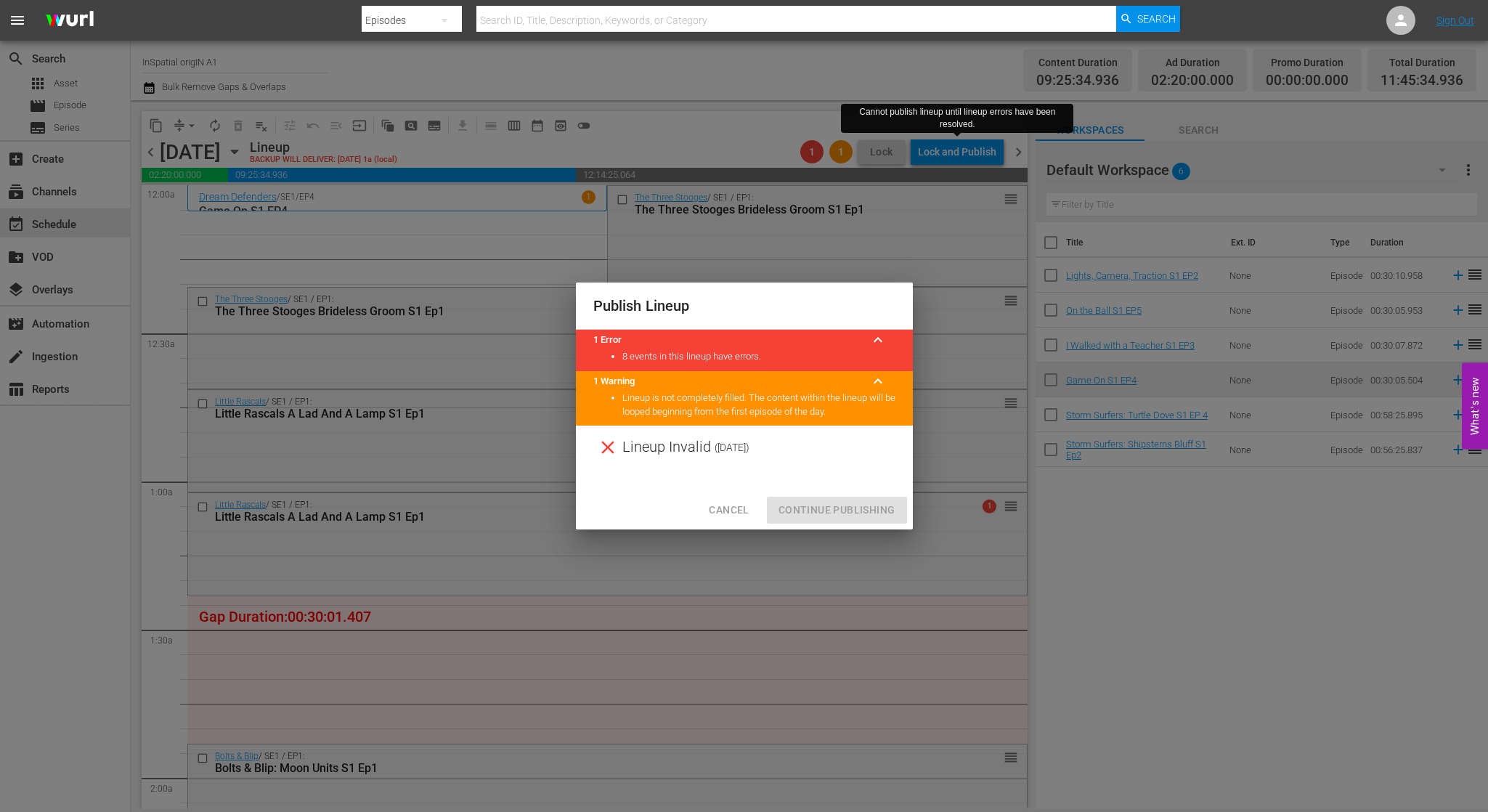
click at [857, 510] on div "Cancel Continue Publishing" at bounding box center [744, 509] width 337 height 38
click at [740, 503] on span "Cancel" at bounding box center [729, 510] width 40 height 18
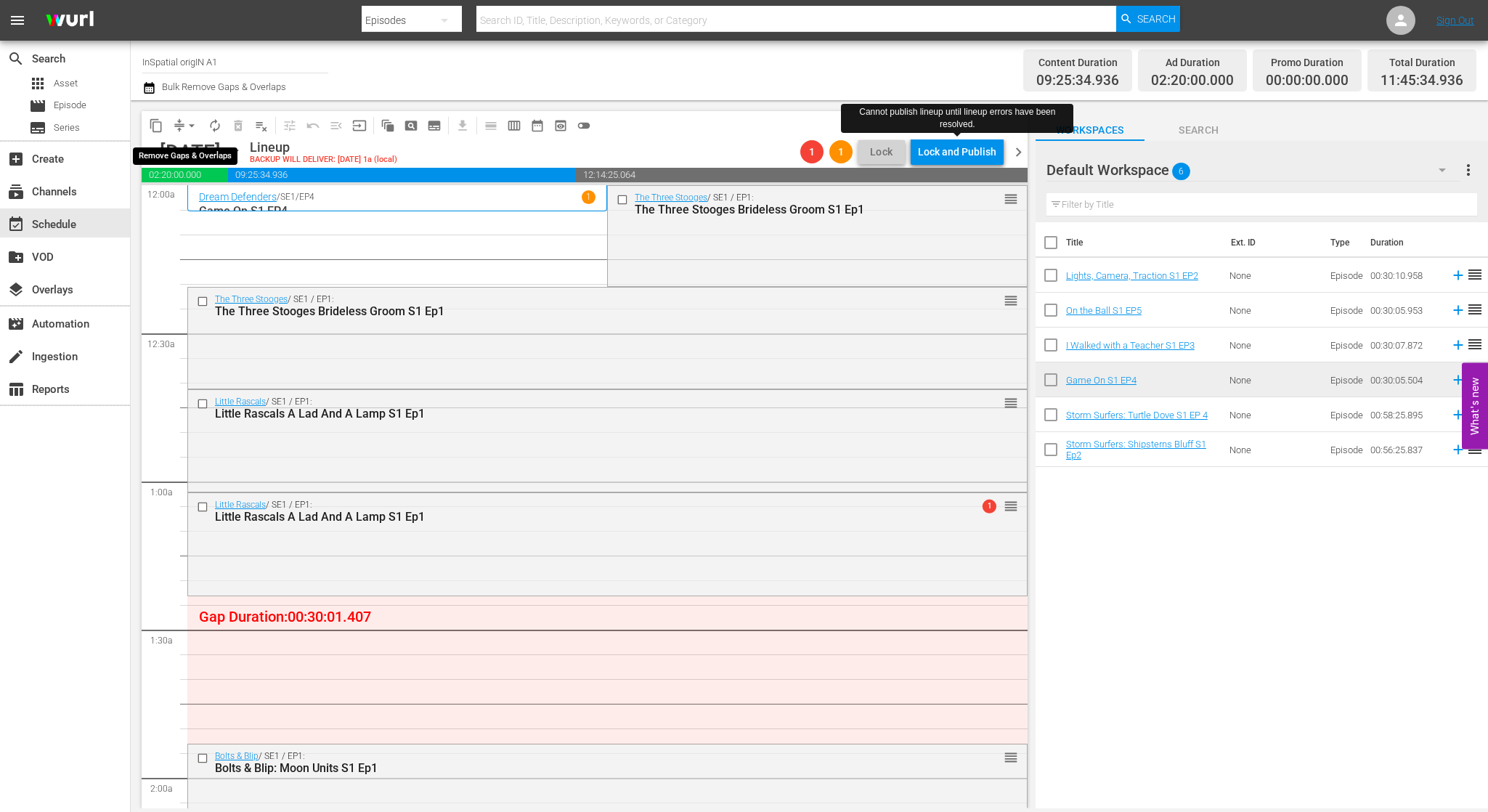
click at [187, 126] on span "arrow_drop_down" at bounding box center [191, 125] width 14 height 14
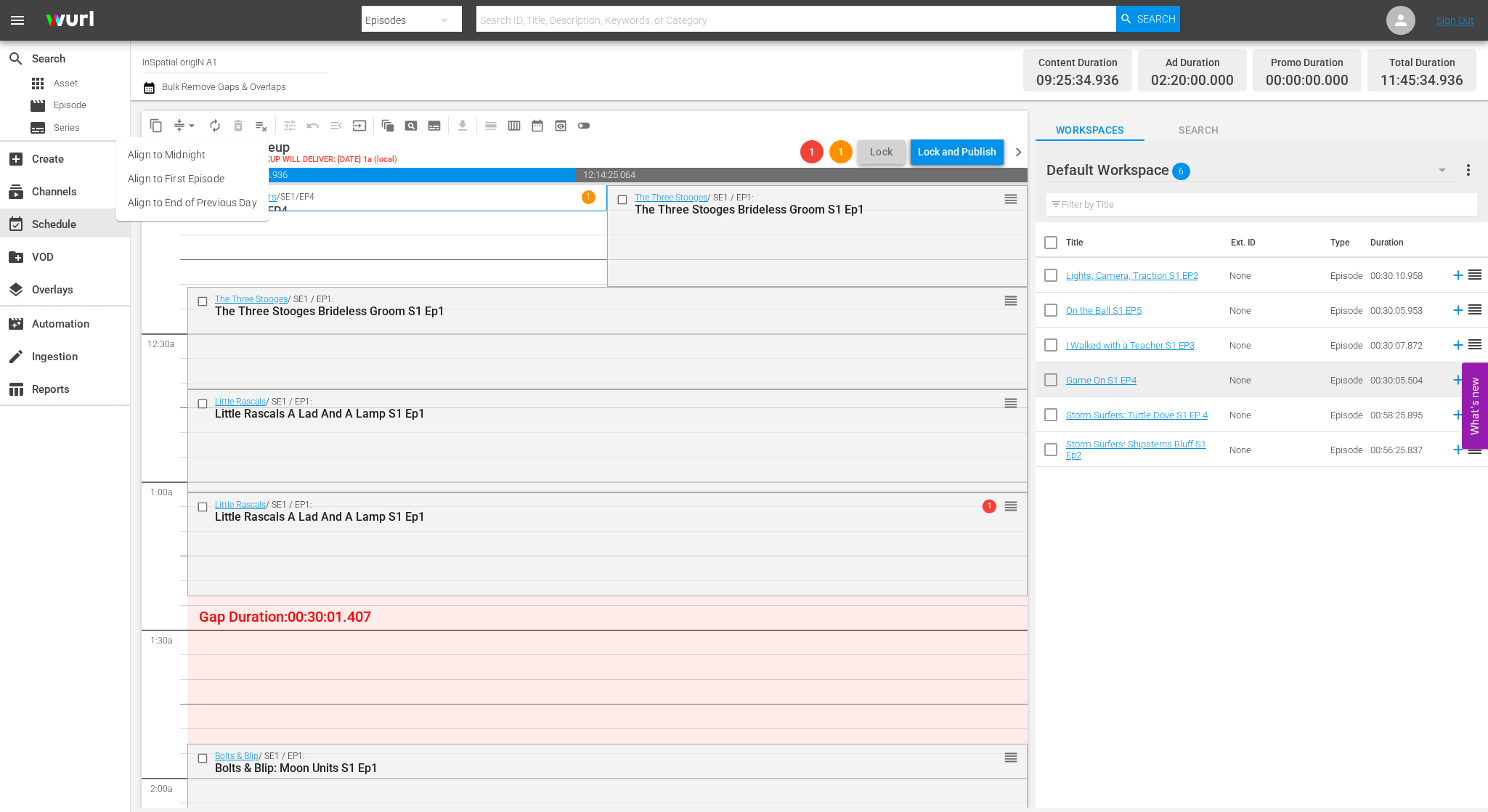
click at [202, 156] on li "Align to Midnight" at bounding box center [192, 155] width 153 height 24
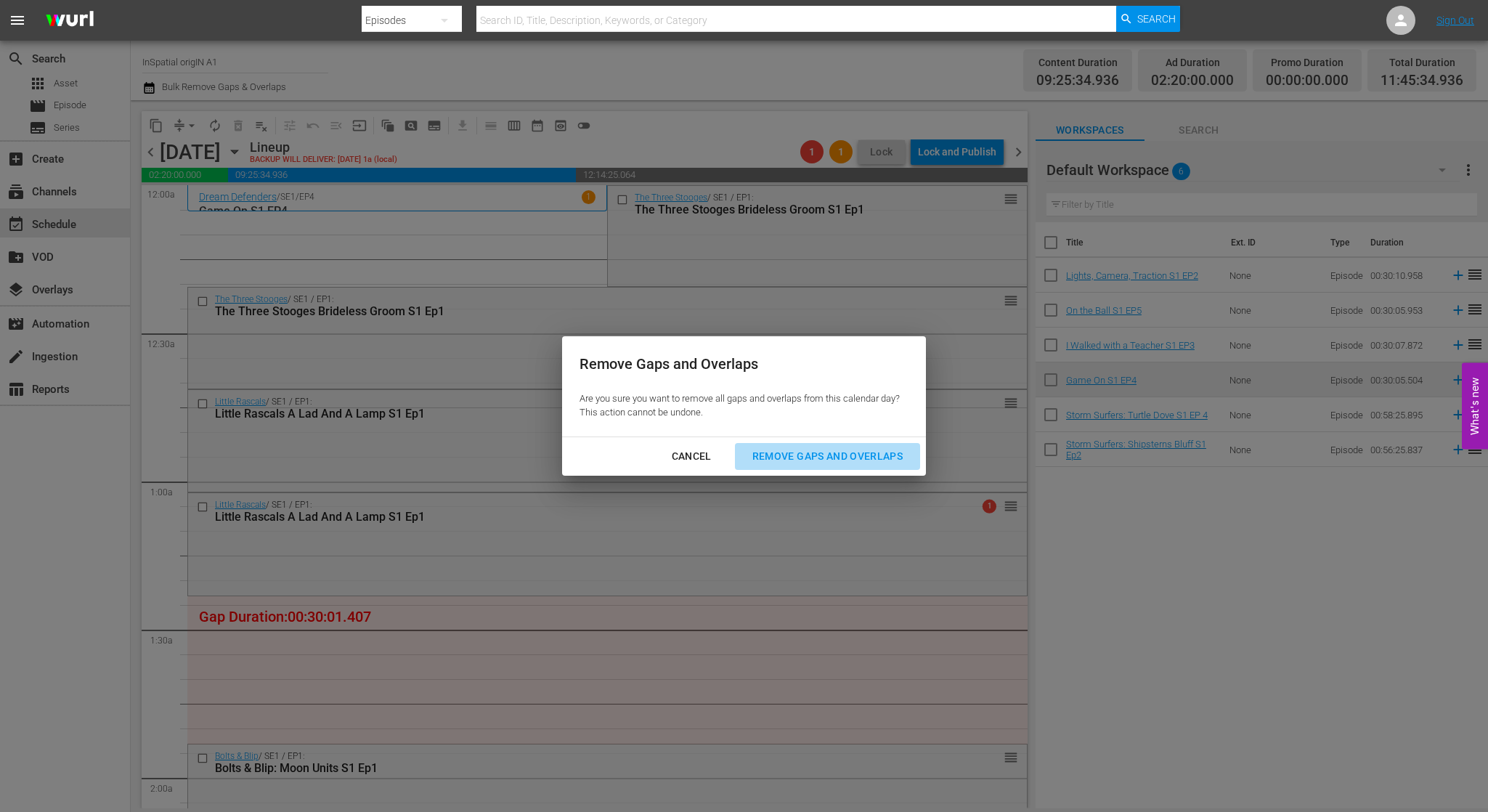
click at [777, 447] on div "Remove Gaps and Overlaps" at bounding box center [827, 456] width 174 height 18
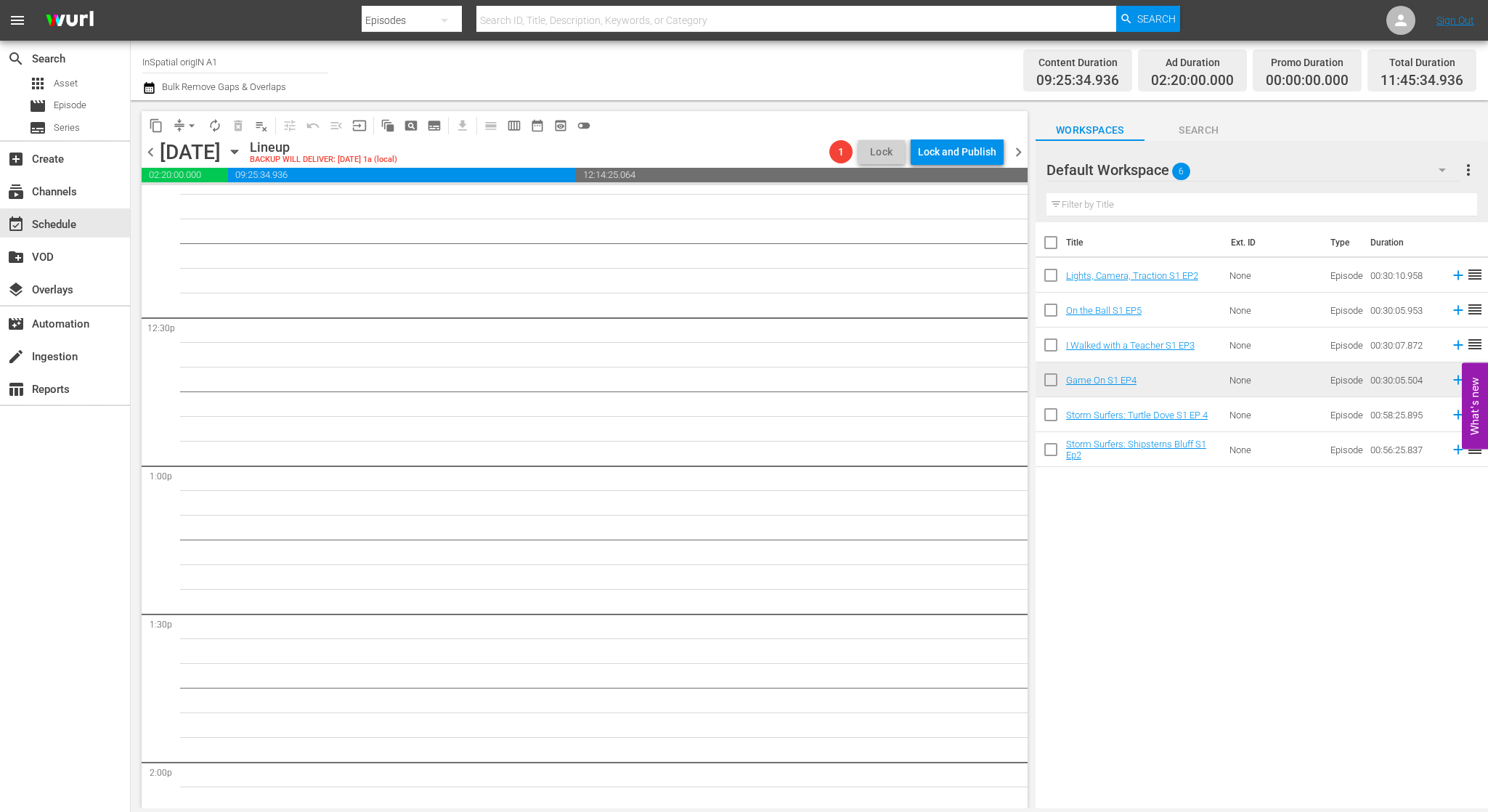
scroll to position [3569, 0]
click at [956, 158] on div "Lock and Publish" at bounding box center [957, 151] width 78 height 26
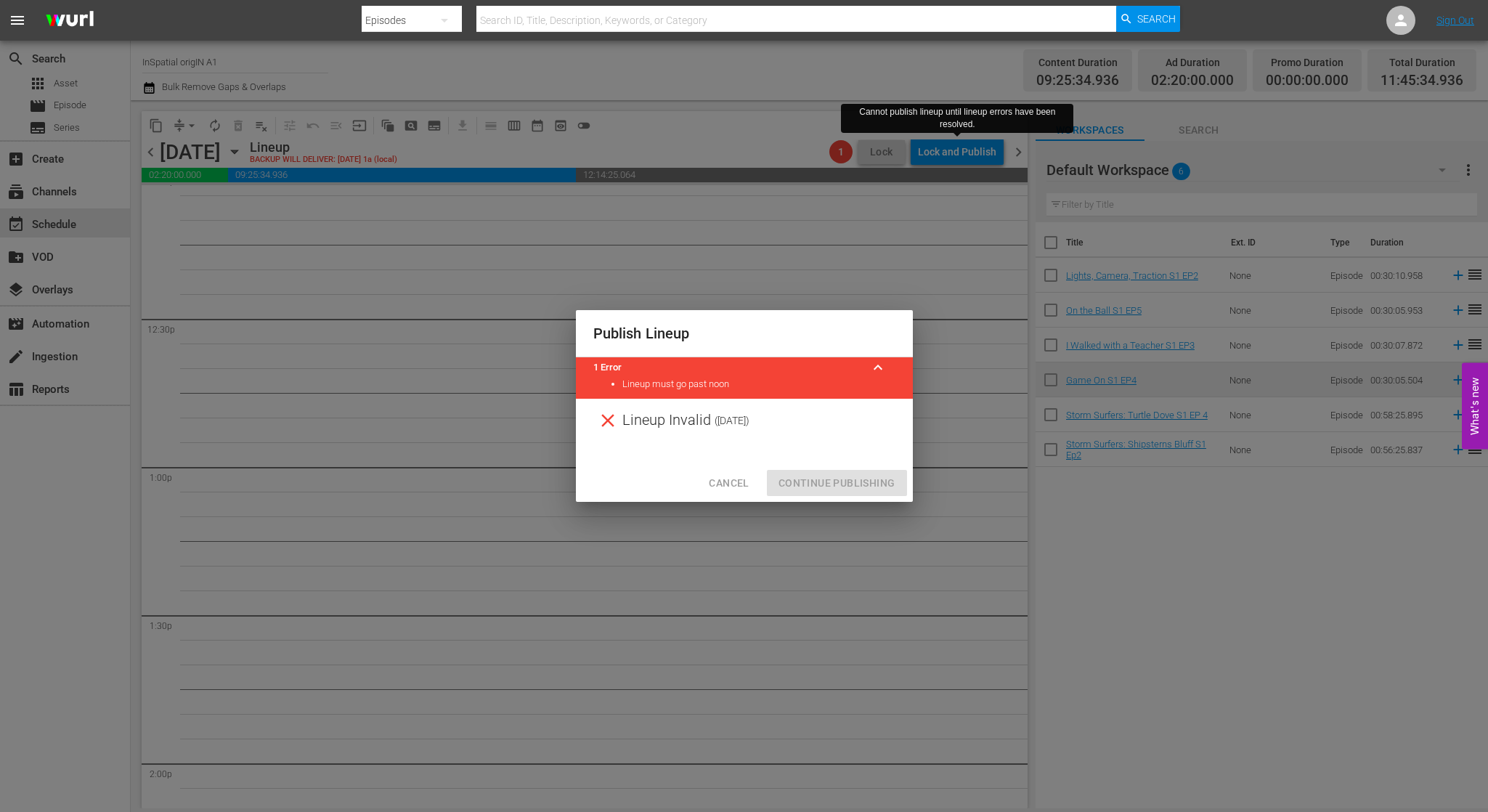
click at [733, 481] on span "Cancel" at bounding box center [729, 483] width 40 height 18
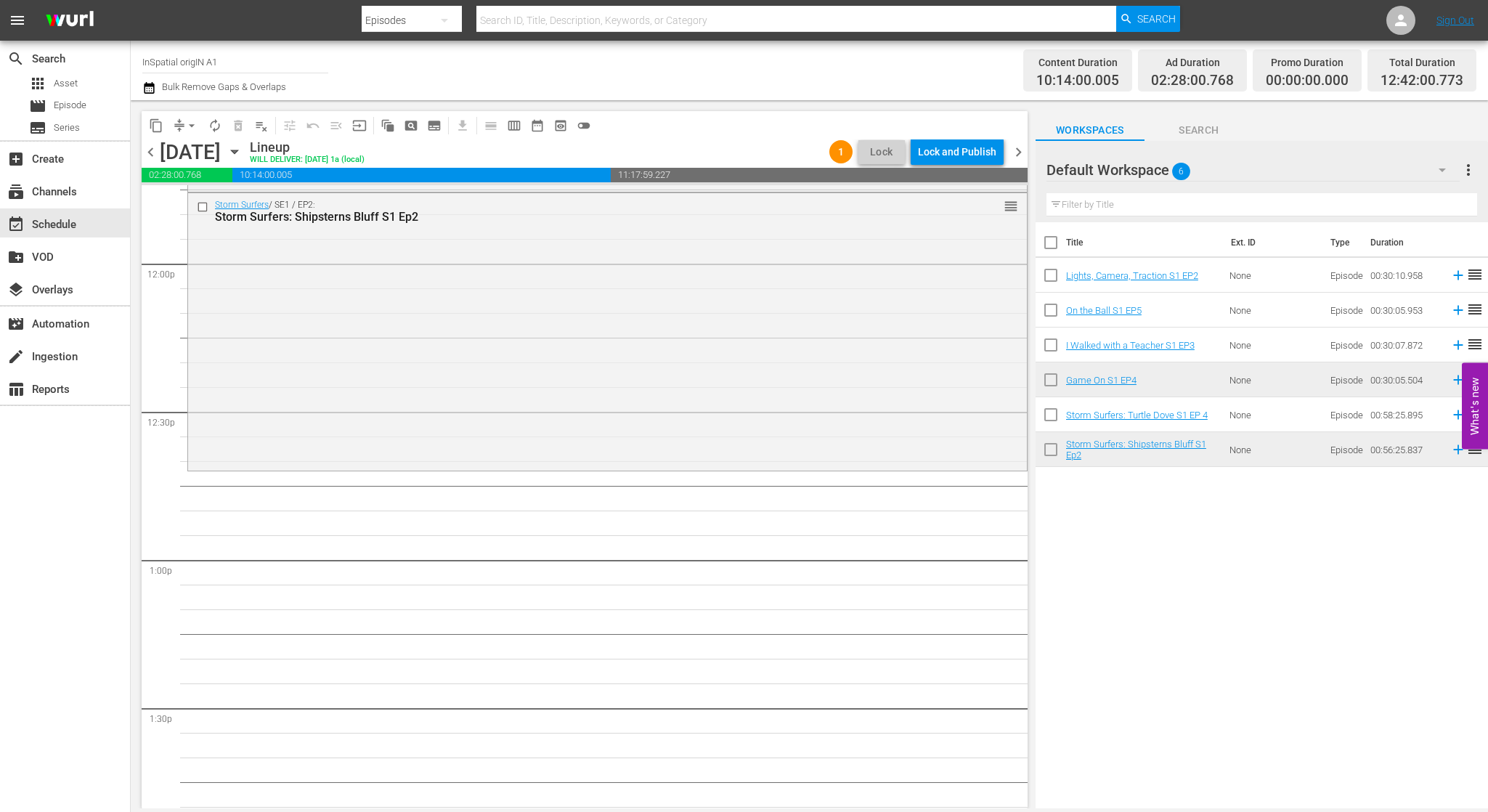
scroll to position [3480, 0]
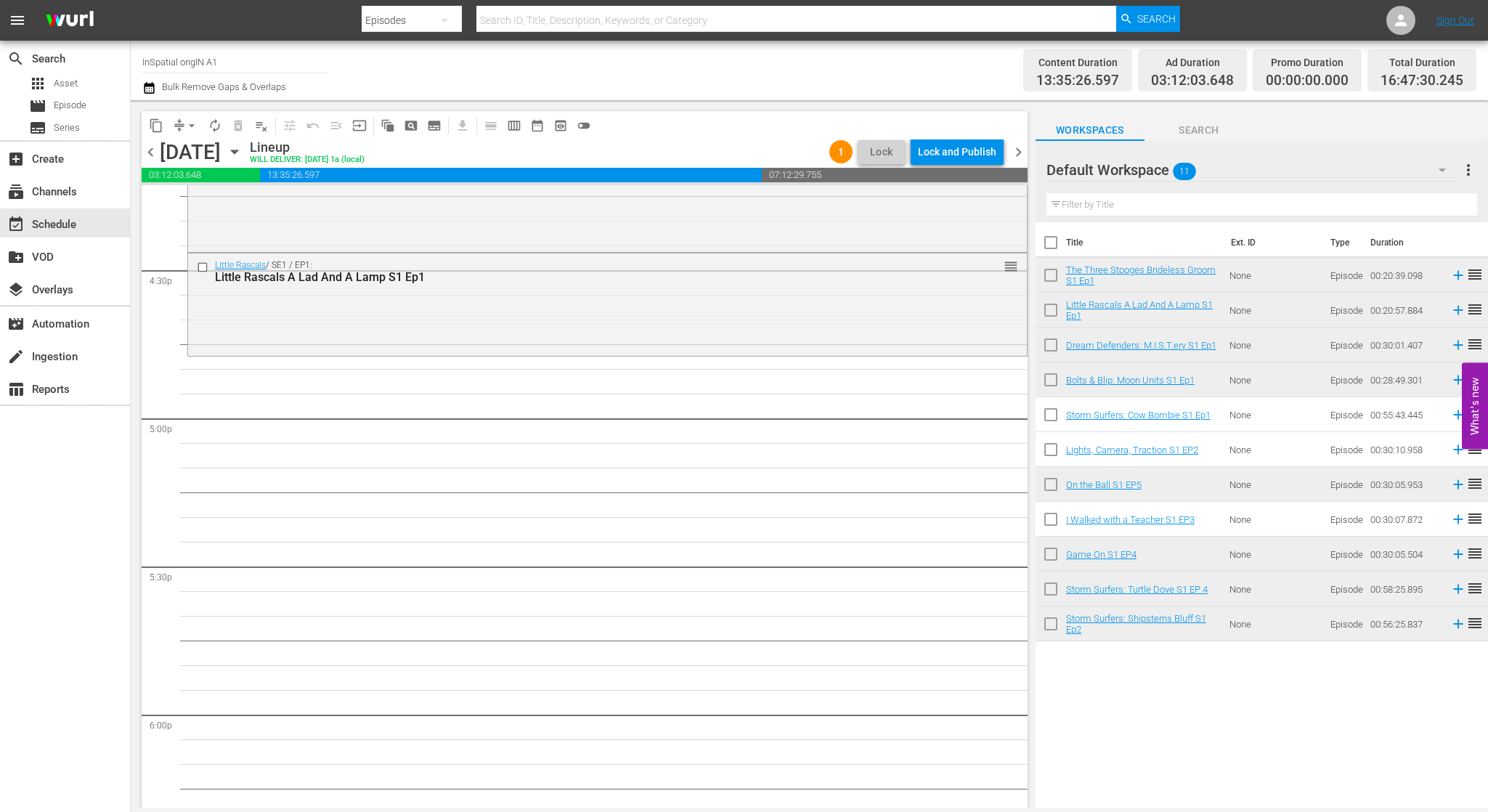
scroll to position [4751, 0]
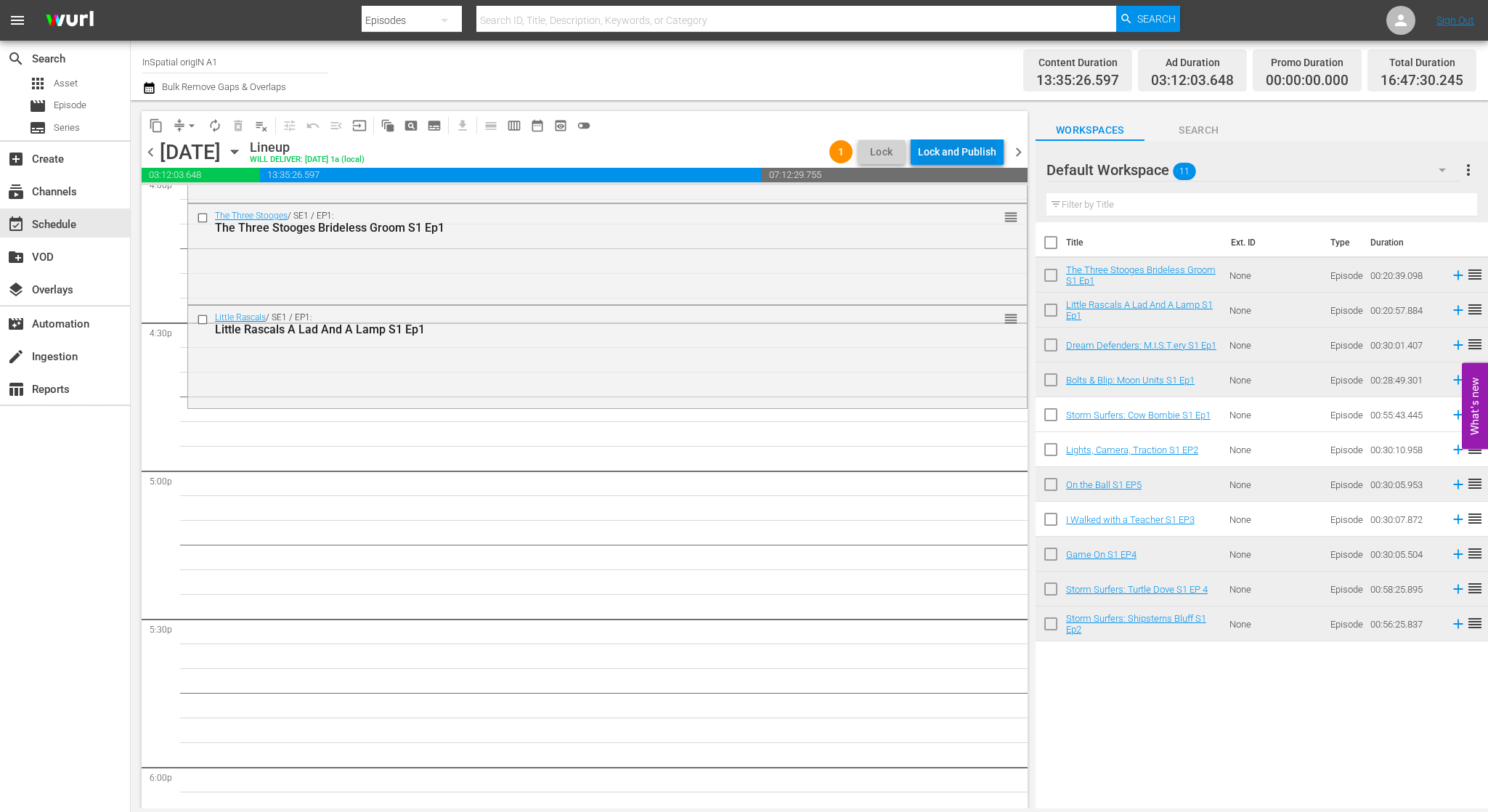
click at [989, 159] on div "Lock and Publish" at bounding box center [957, 151] width 78 height 26
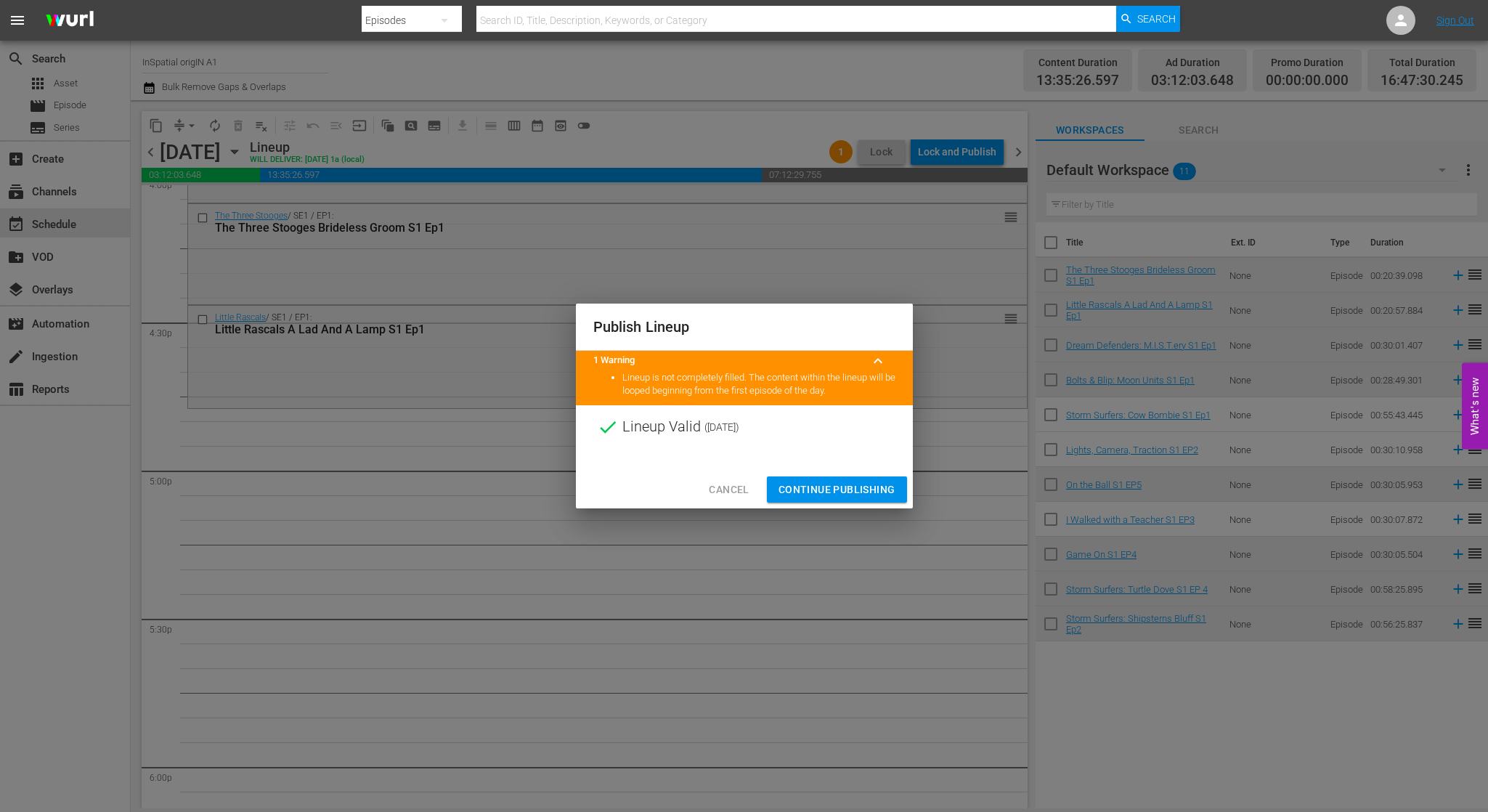
click at [869, 491] on span "Continue Publishing" at bounding box center [836, 490] width 117 height 18
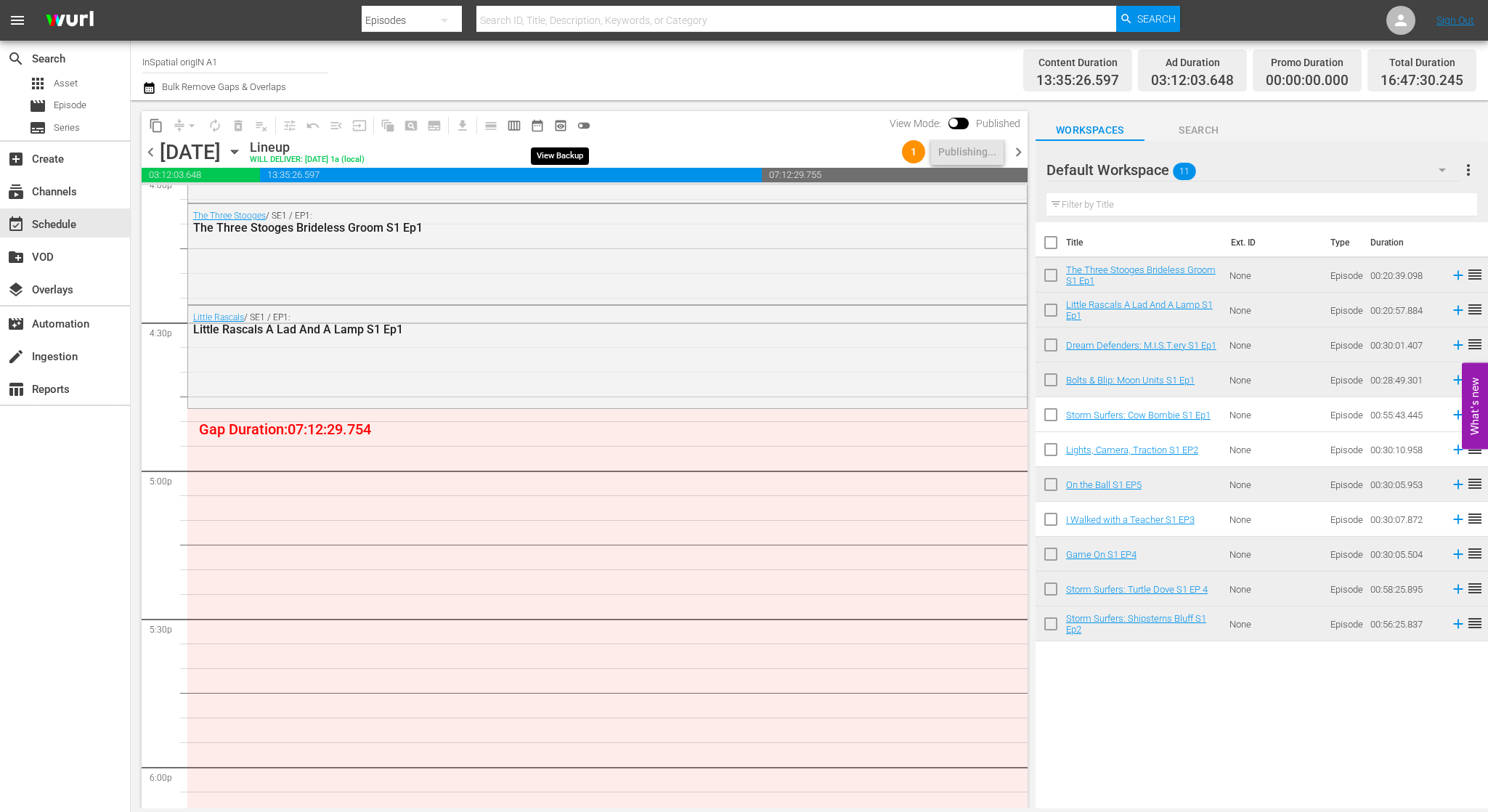
click at [562, 123] on span "preview_outlined" at bounding box center [560, 125] width 14 height 14
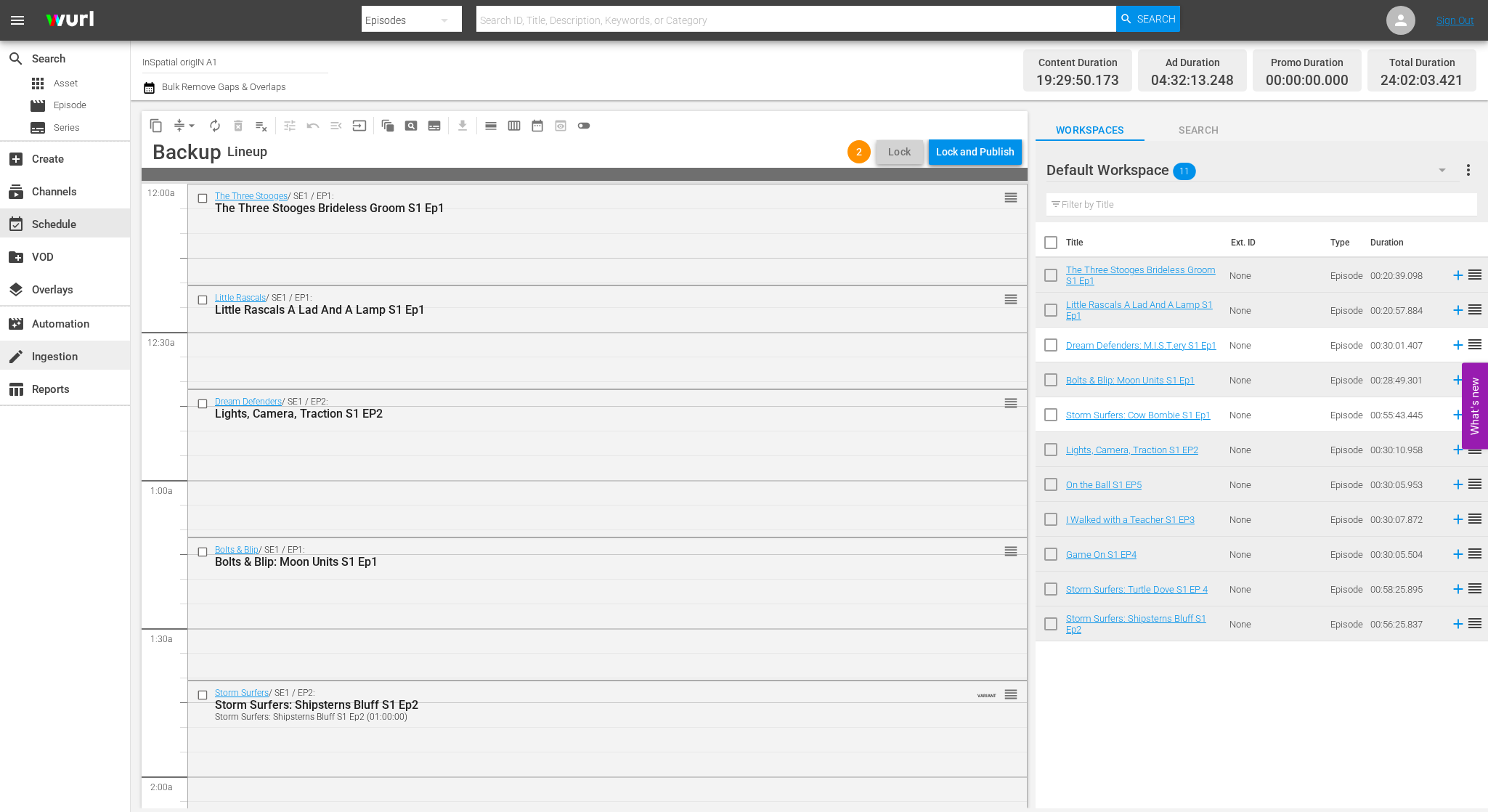
click at [85, 352] on div "create Ingestion" at bounding box center [65, 355] width 130 height 29
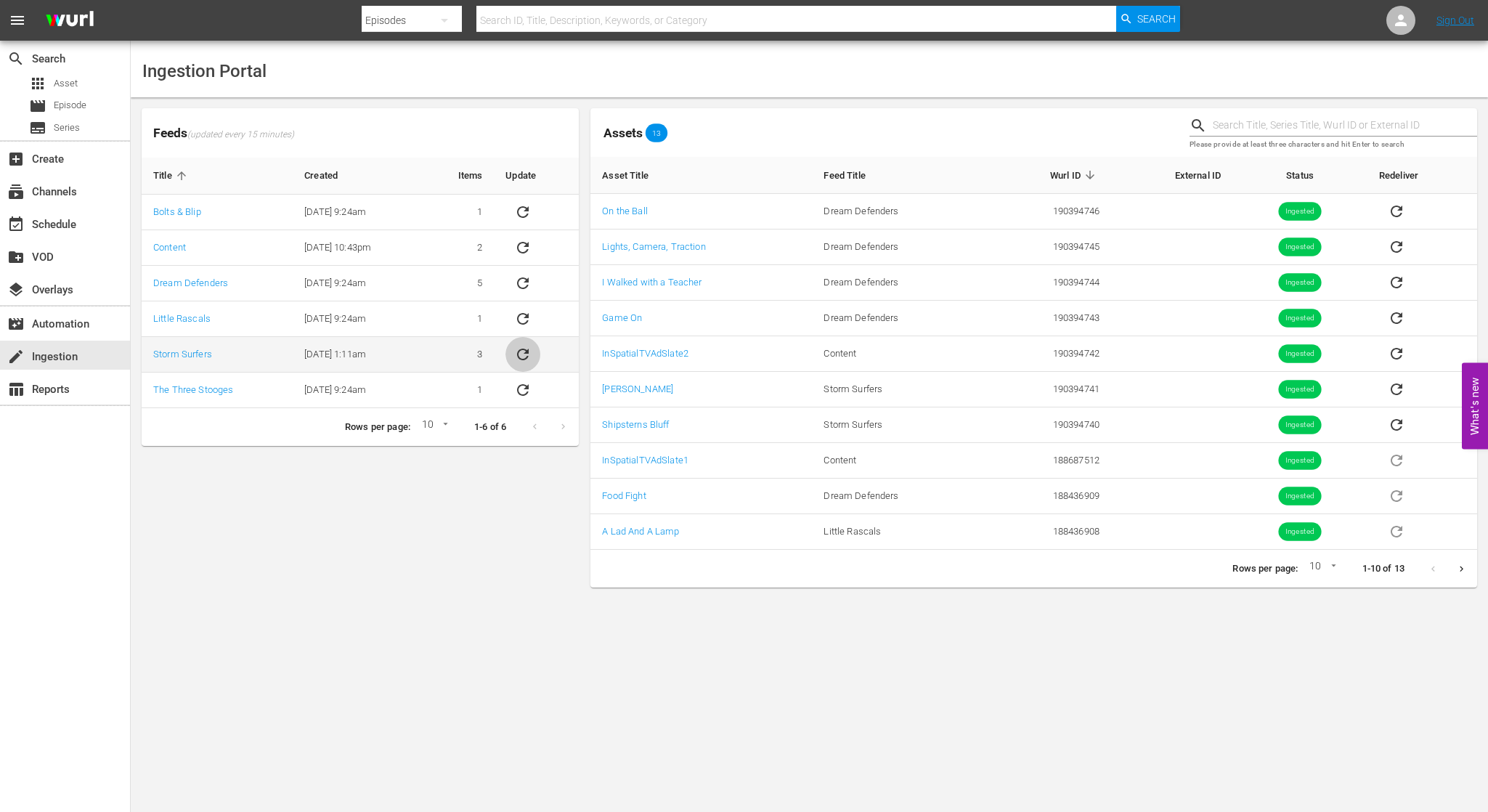
click at [531, 348] on icon "sticky table" at bounding box center [522, 354] width 17 height 17
click at [525, 282] on icon "sticky table" at bounding box center [522, 283] width 17 height 17
click at [90, 193] on div "subscriptions Channels" at bounding box center [65, 190] width 130 height 29
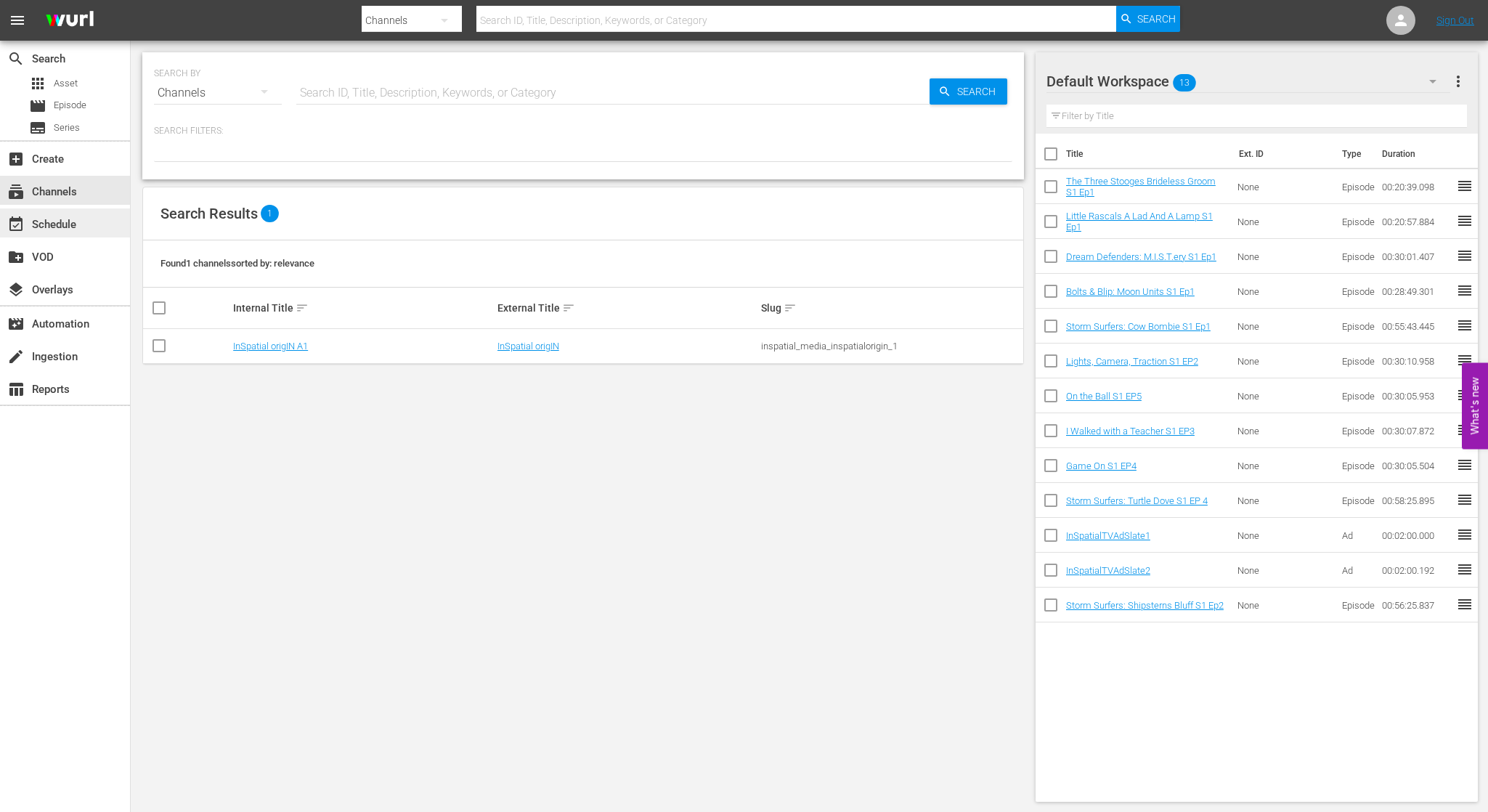
click at [82, 217] on div "event_available Schedule" at bounding box center [65, 223] width 130 height 29
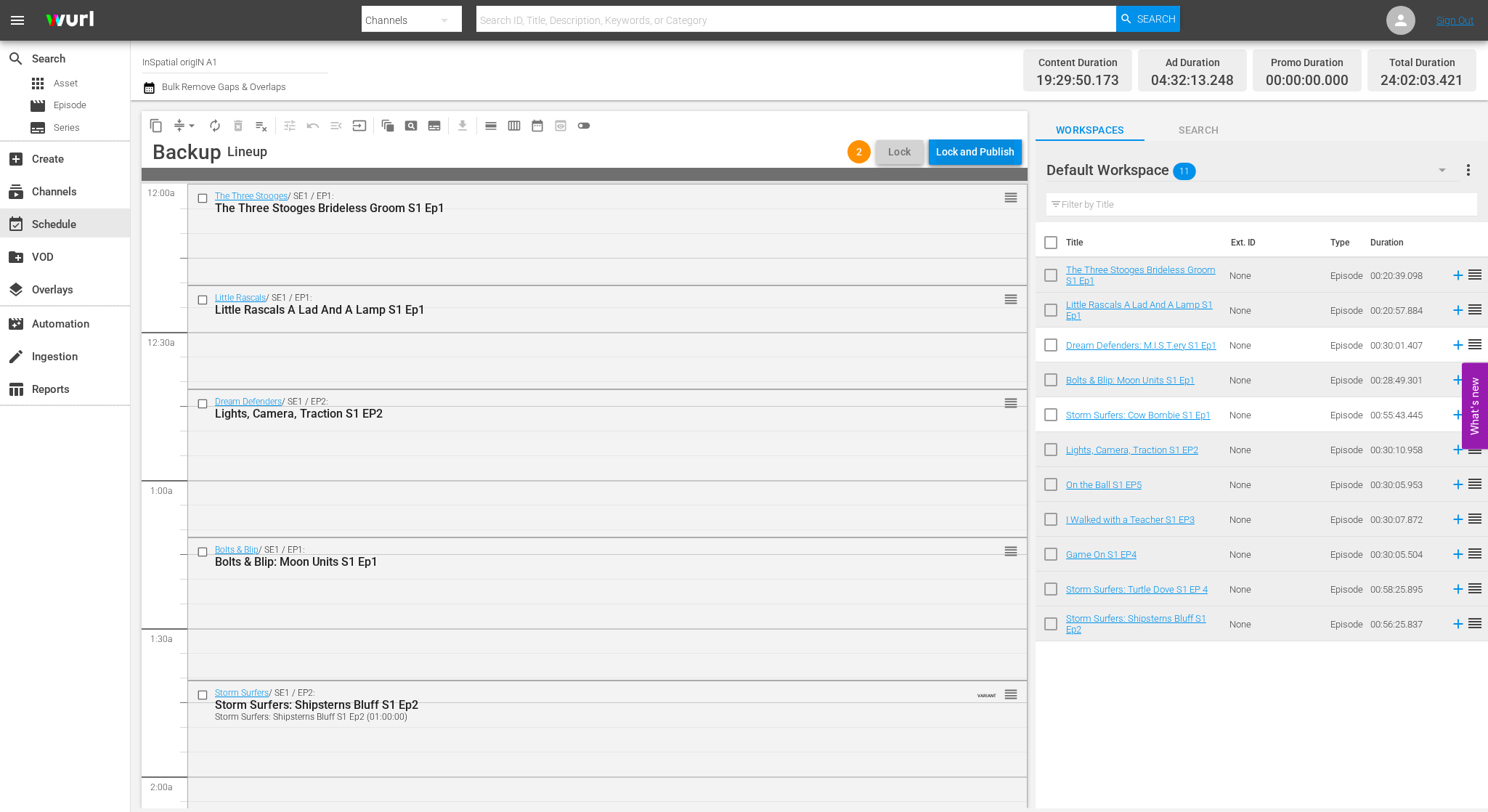
click at [990, 154] on div "Lock and Publish" at bounding box center [975, 151] width 78 height 26
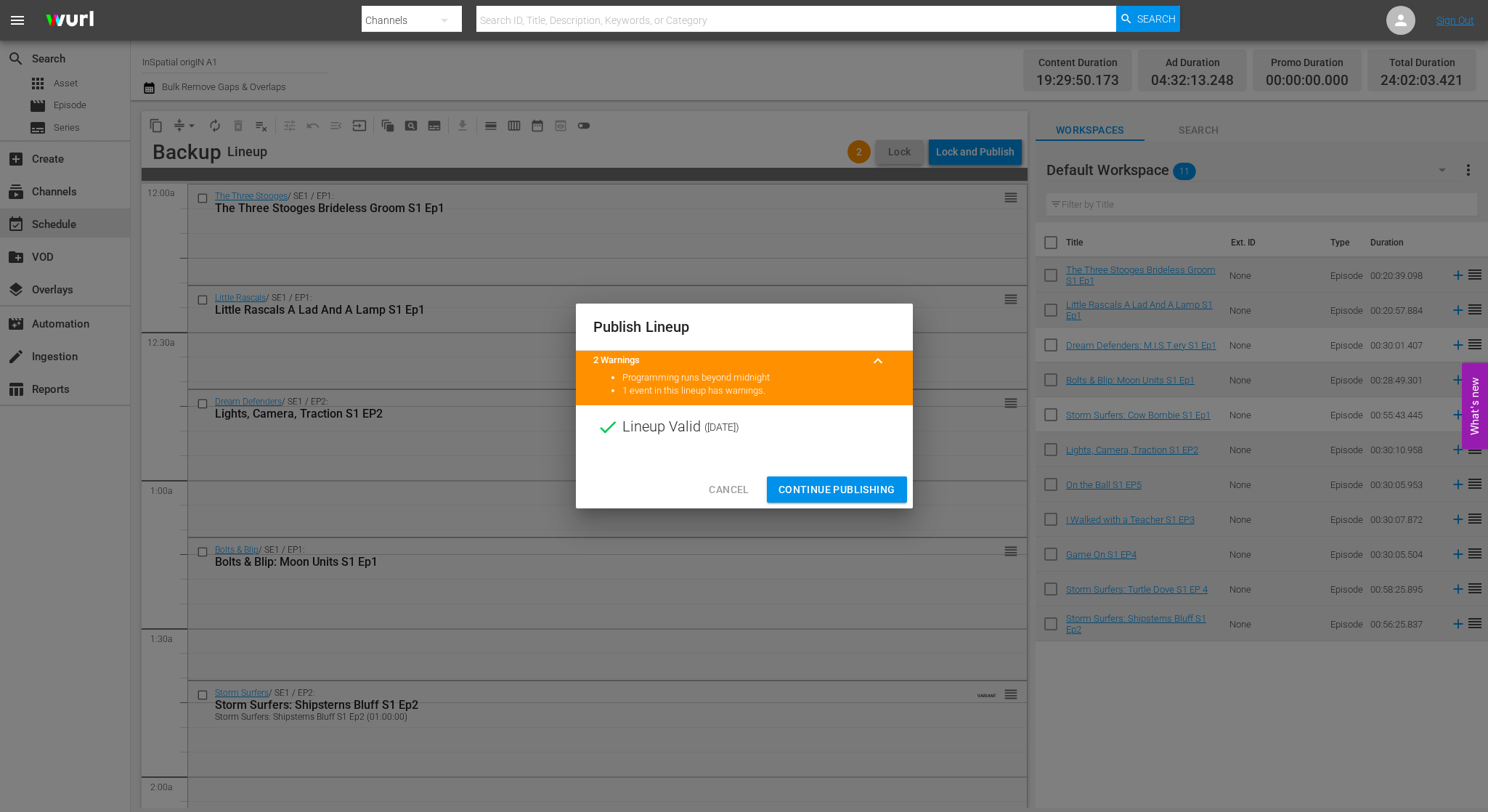
click at [866, 493] on span "Continue Publishing" at bounding box center [836, 490] width 117 height 18
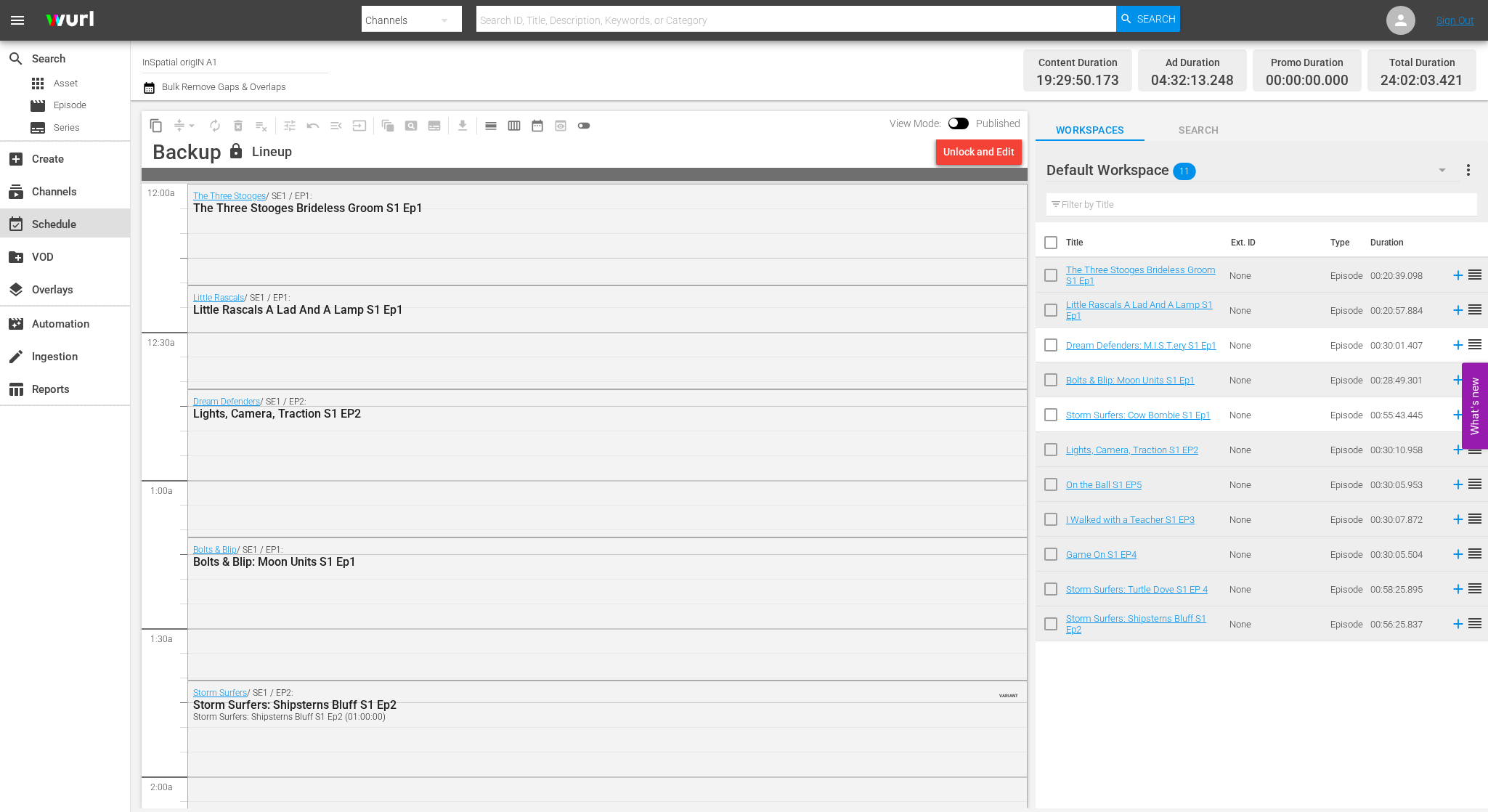
click at [87, 217] on div "event_available Schedule" at bounding box center [65, 223] width 130 height 29
click at [87, 192] on div "subscriptions Channels" at bounding box center [65, 190] width 130 height 29
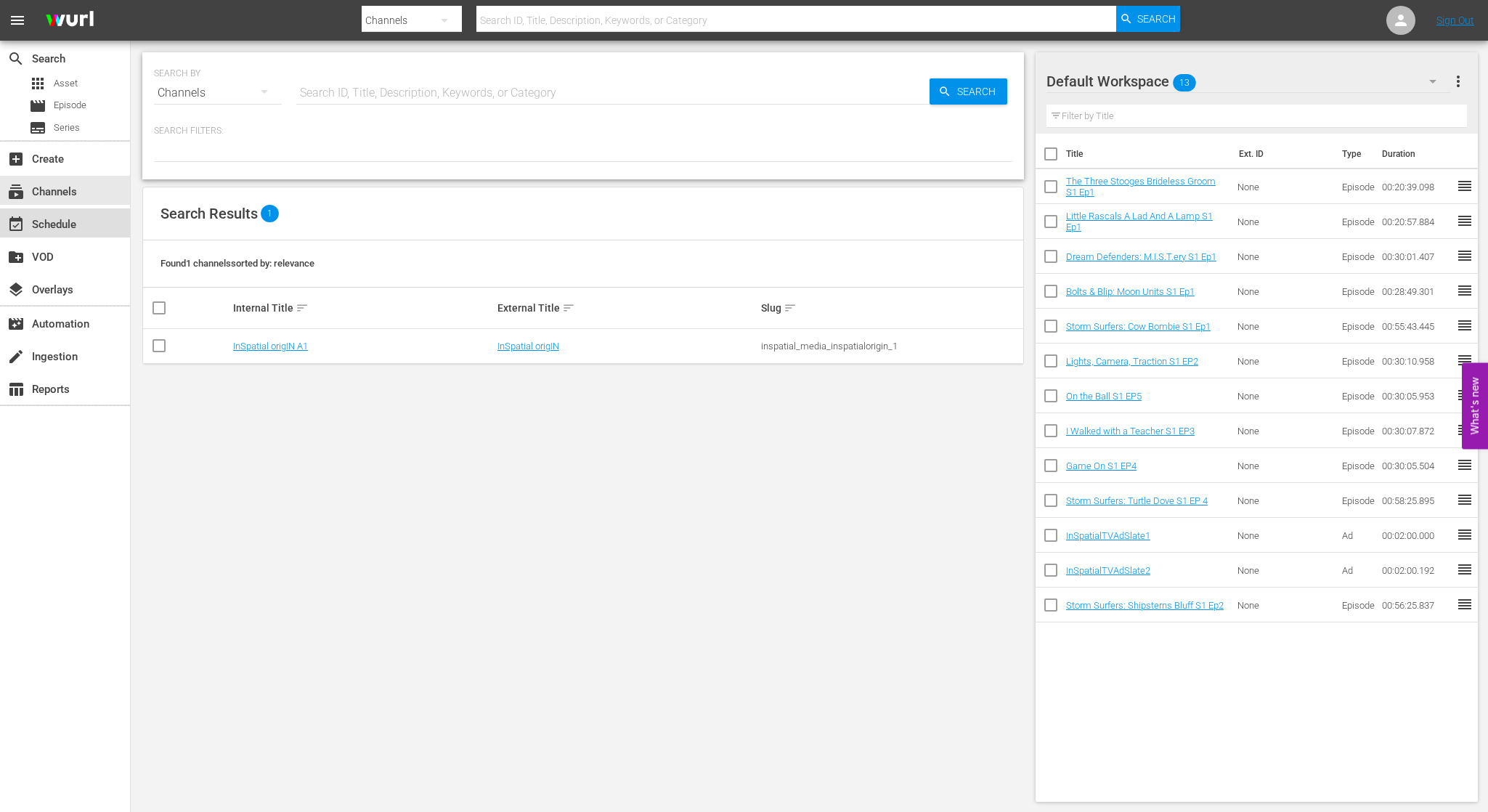
click at [78, 220] on div "event_available Schedule" at bounding box center [41, 222] width 81 height 13
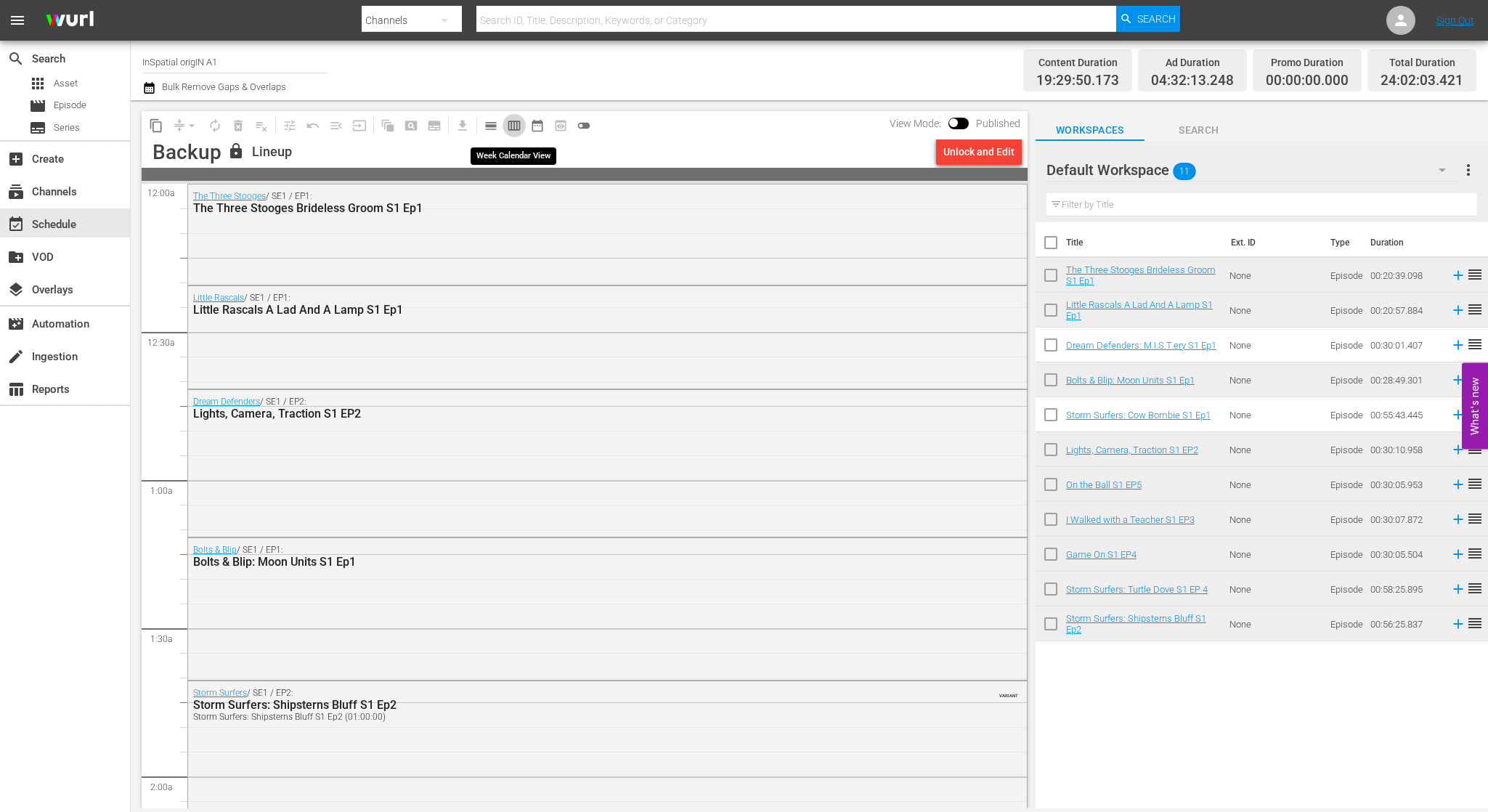
click at [513, 126] on span "calendar_view_week_outlined" at bounding box center [513, 125] width 14 height 14
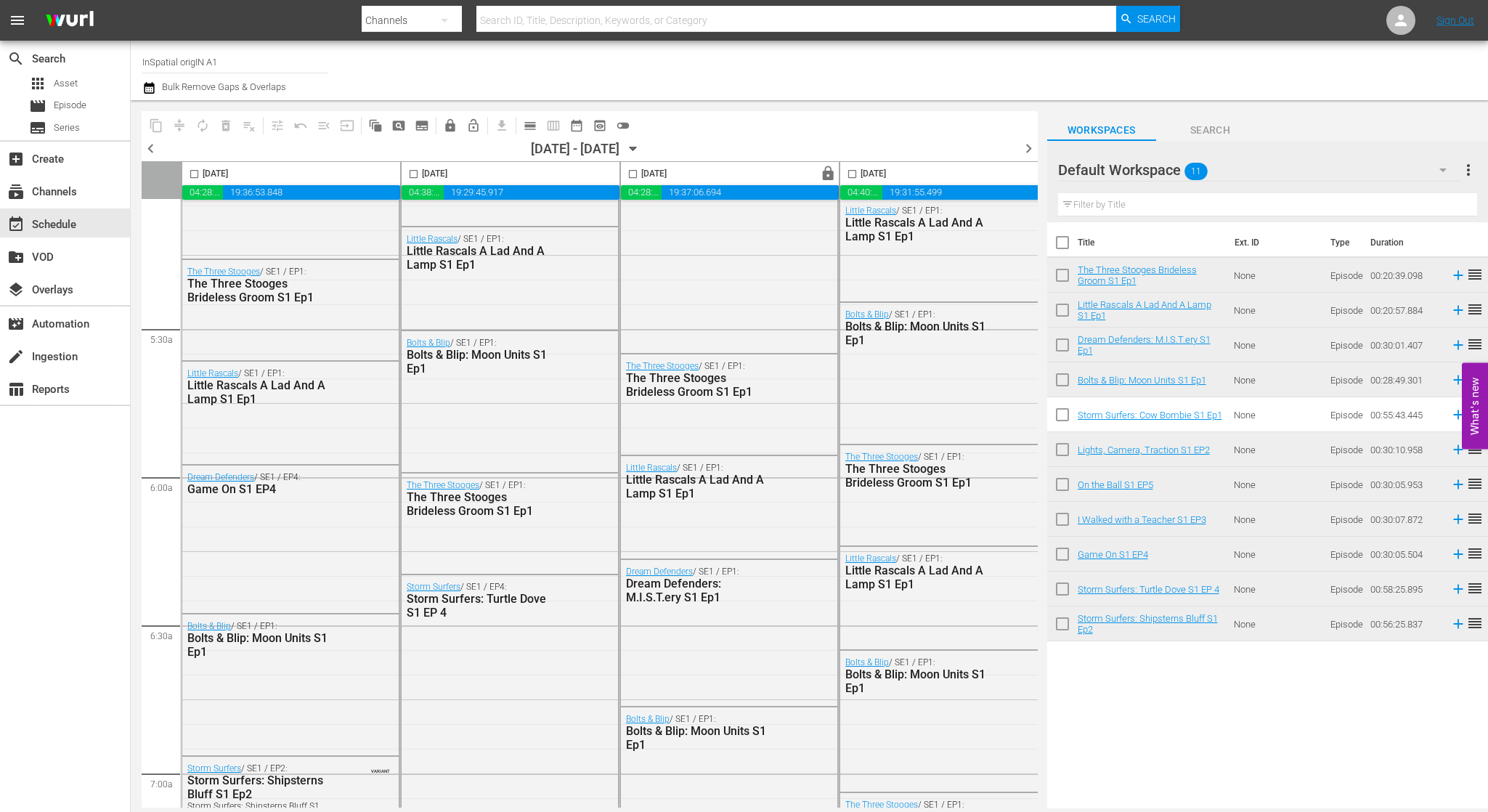
scroll to position [1504, 0]
click at [1024, 147] on span "chevron_right" at bounding box center [1029, 148] width 18 height 18
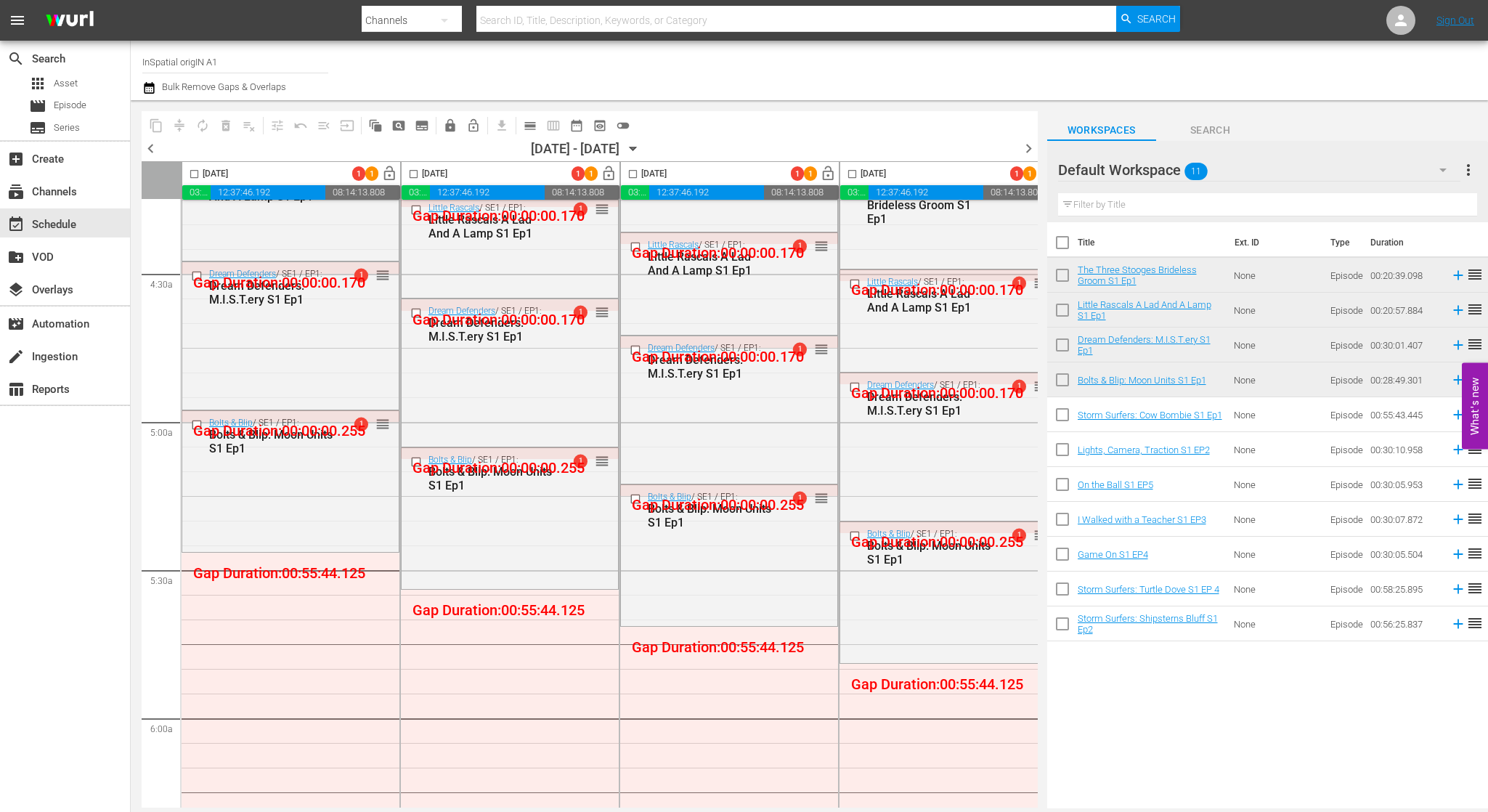
scroll to position [1261, 0]
click at [183, 124] on span "compress" at bounding box center [179, 125] width 23 height 23
click at [531, 126] on span "calendar_view_day_outlined" at bounding box center [530, 125] width 14 height 14
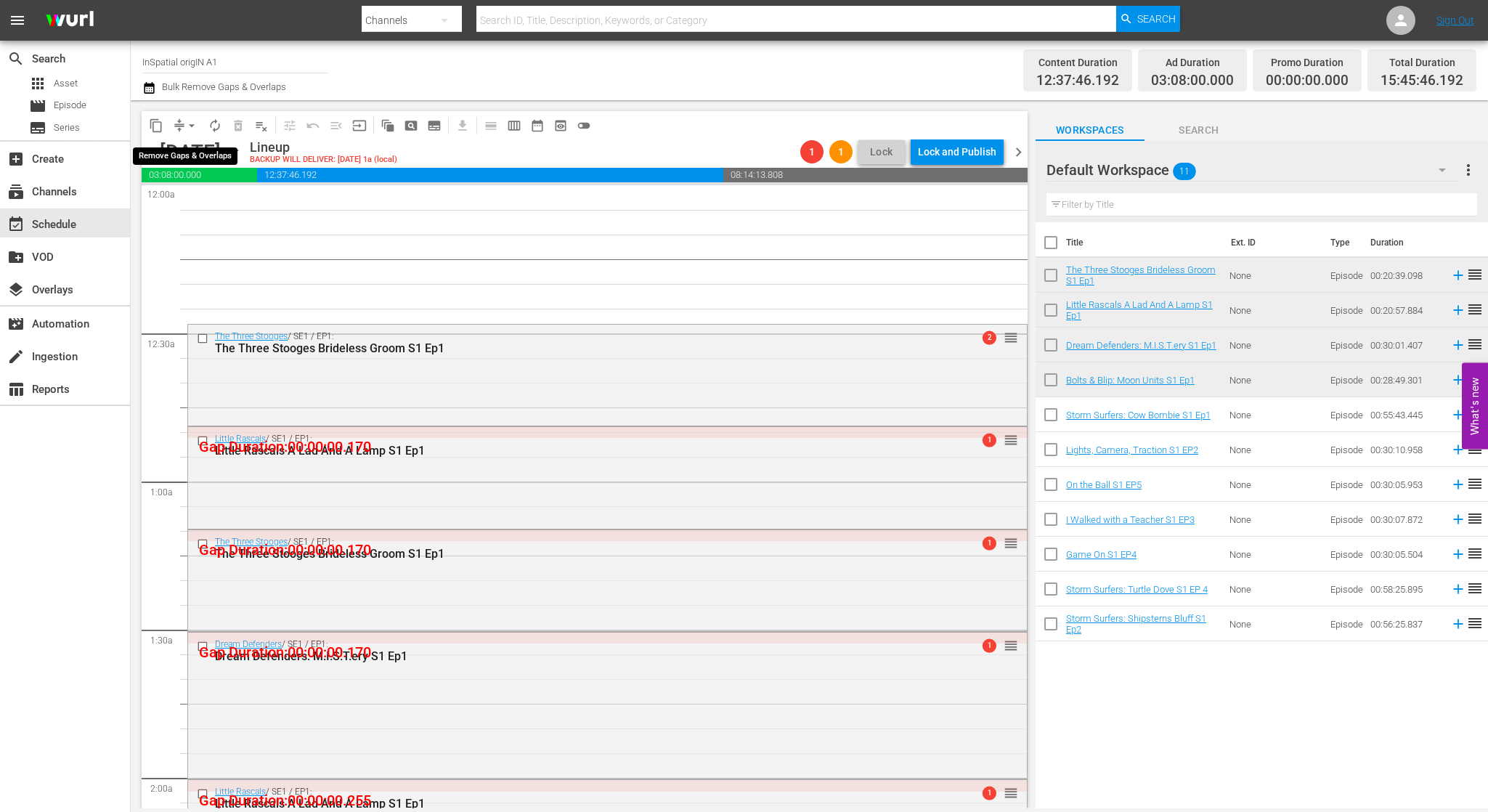
click at [193, 126] on span "arrow_drop_down" at bounding box center [191, 125] width 14 height 14
click at [193, 152] on li "Align to Midnight" at bounding box center [192, 155] width 120 height 24
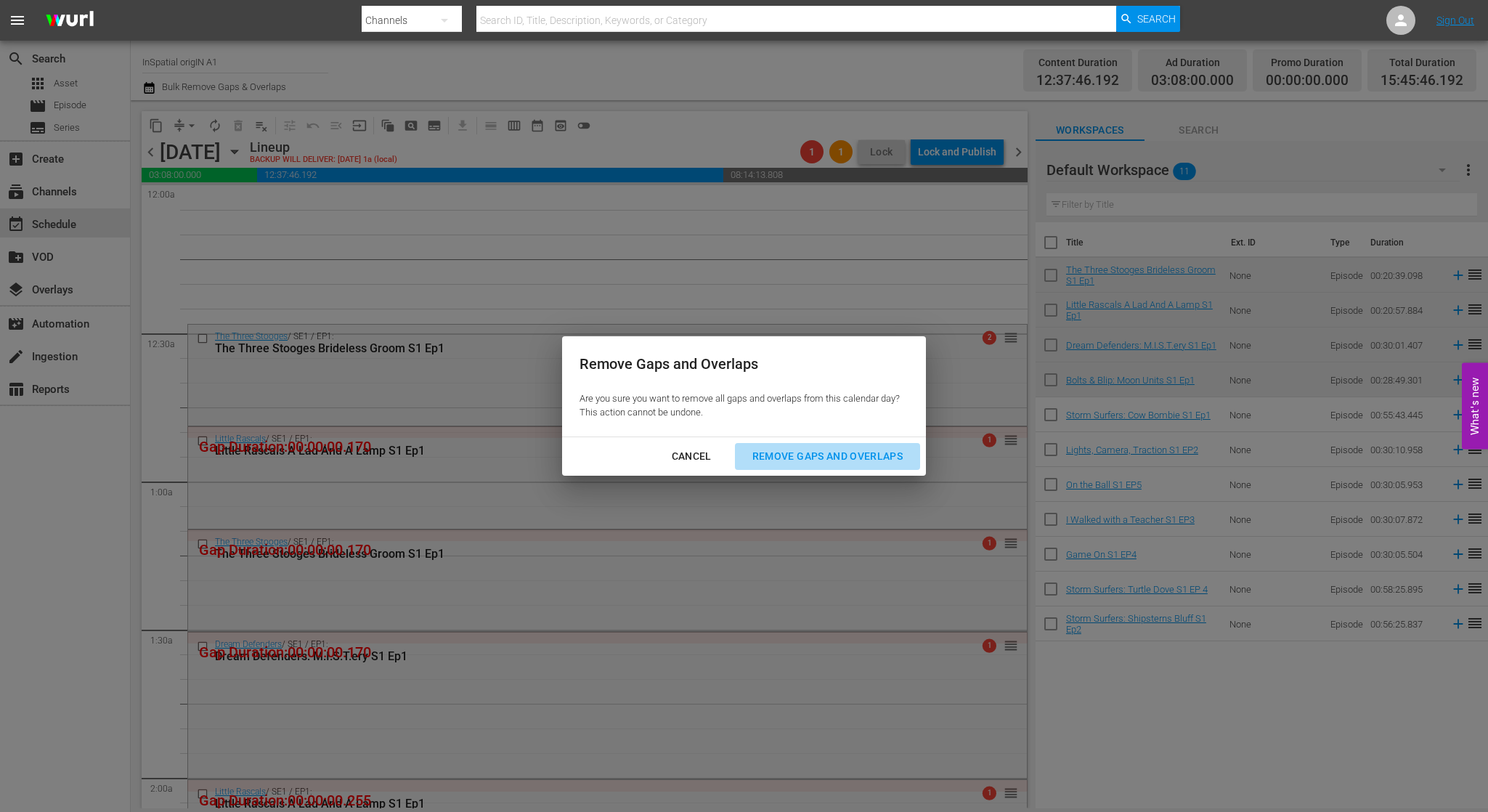
click at [807, 454] on div "Remove Gaps and Overlaps" at bounding box center [827, 456] width 174 height 18
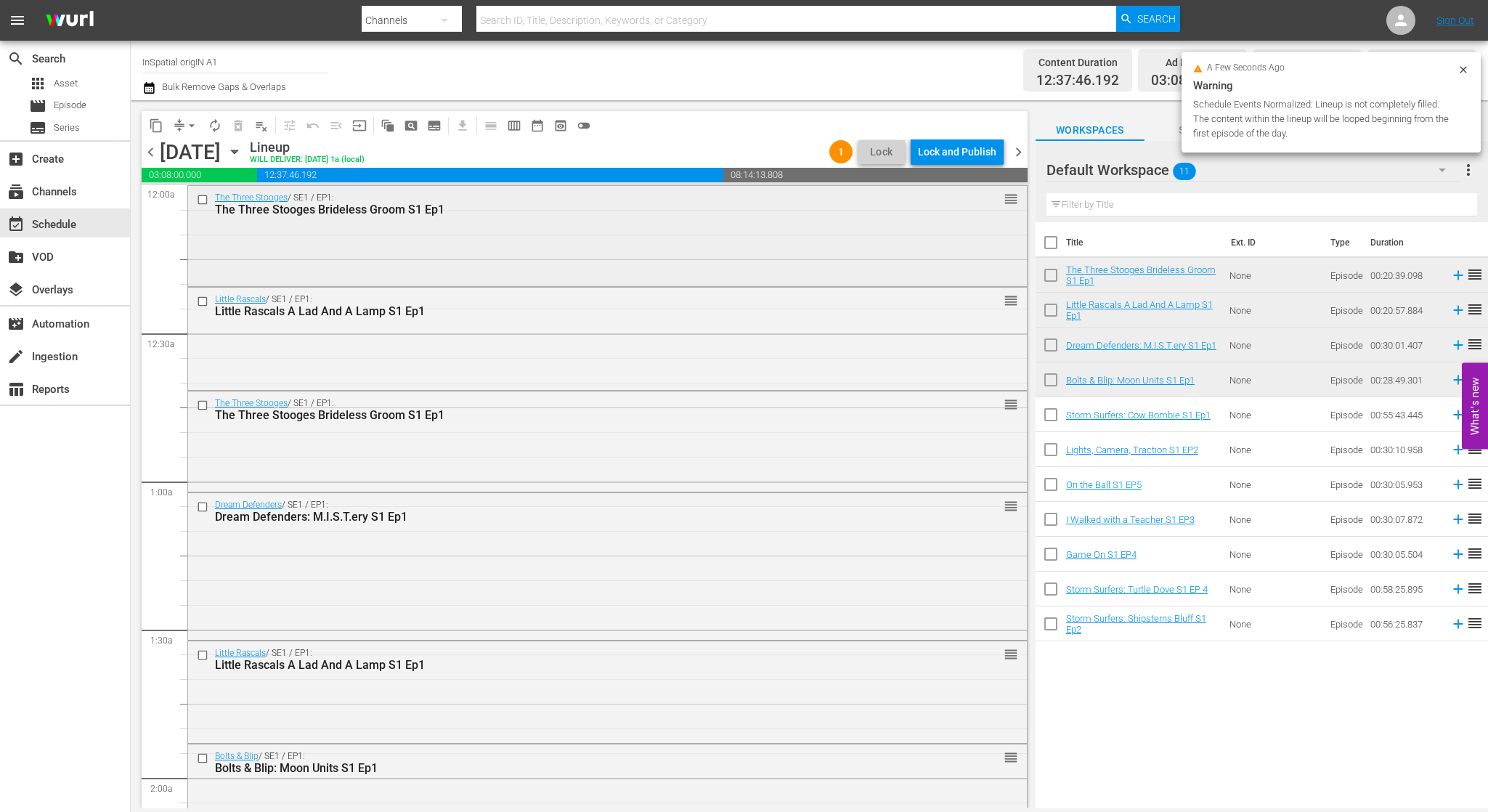
scroll to position [0, 0]
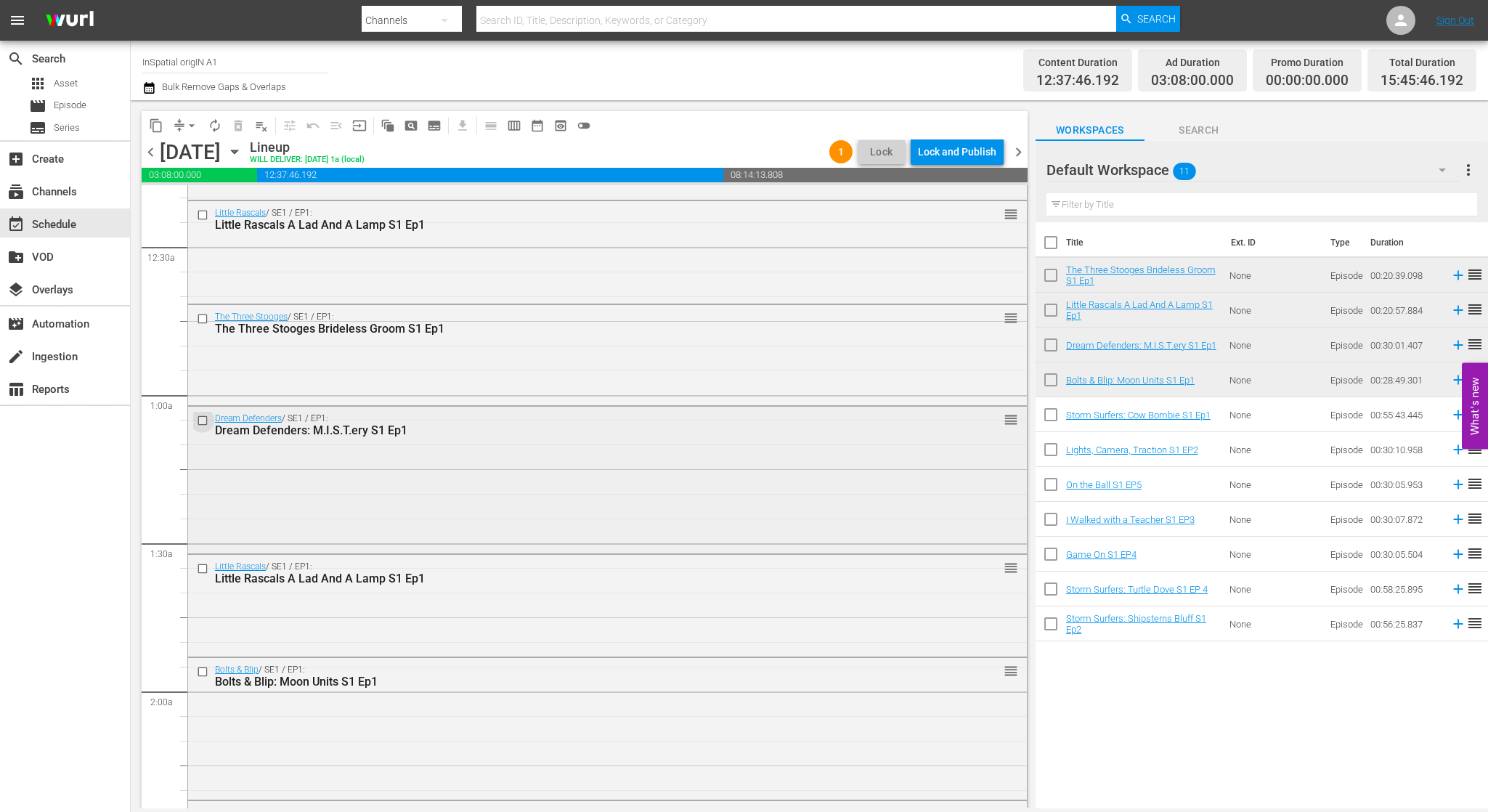
click at [201, 420] on input "checkbox" at bounding box center [204, 420] width 15 height 12
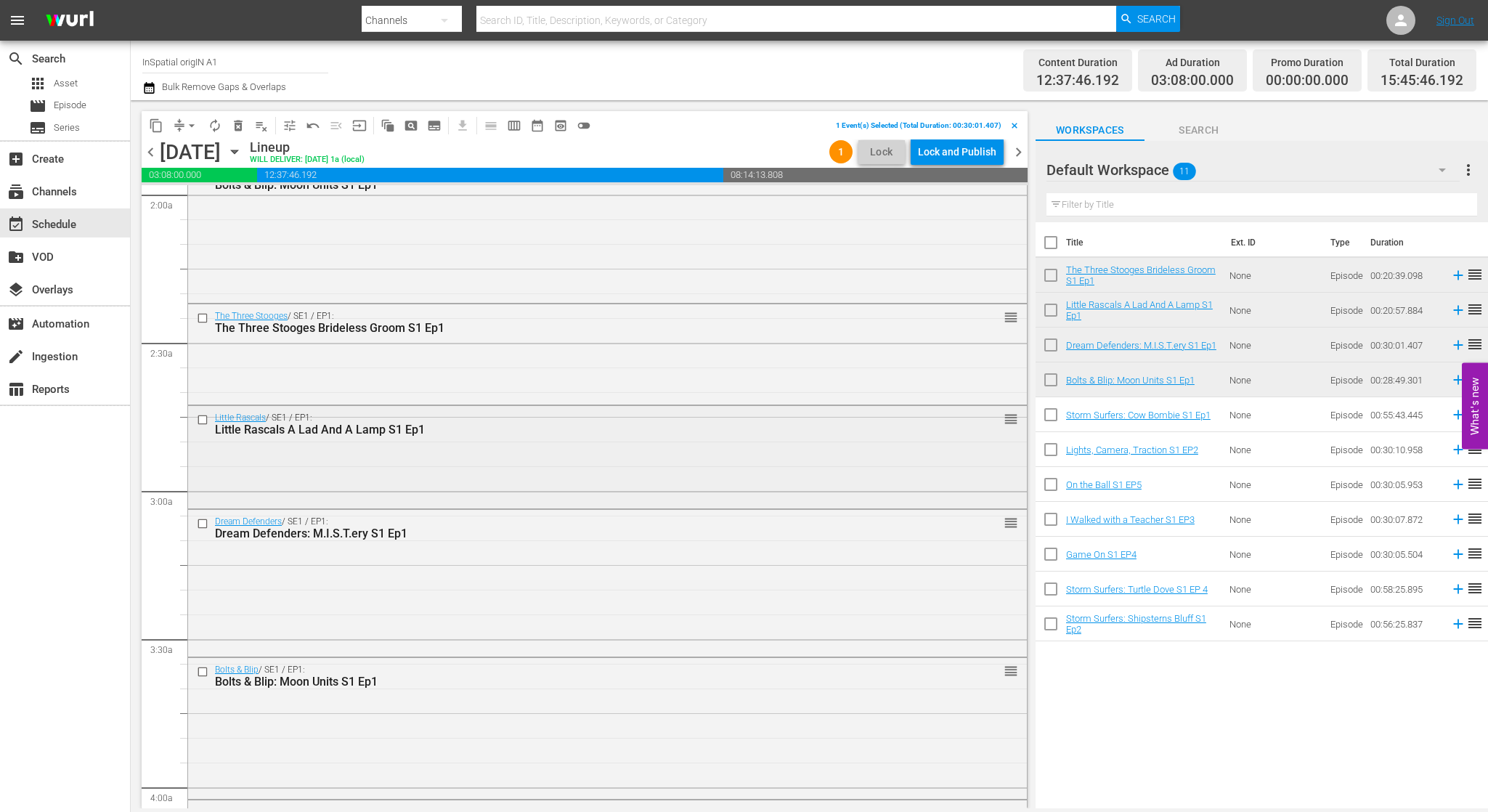
scroll to position [585, 0]
click at [199, 521] on input "checkbox" at bounding box center [204, 522] width 15 height 12
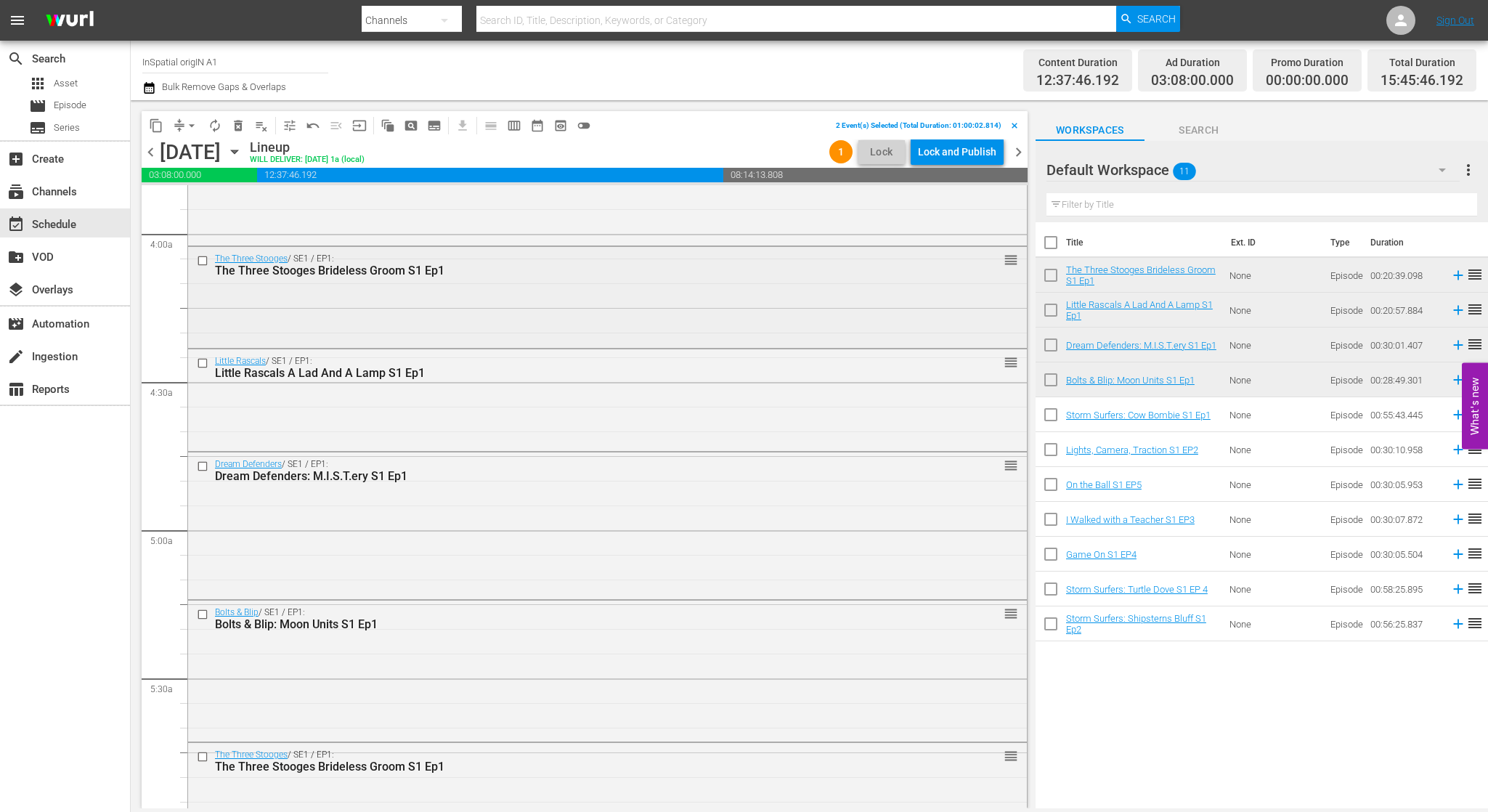
scroll to position [1137, 0]
click at [202, 462] on input "checkbox" at bounding box center [204, 465] width 15 height 12
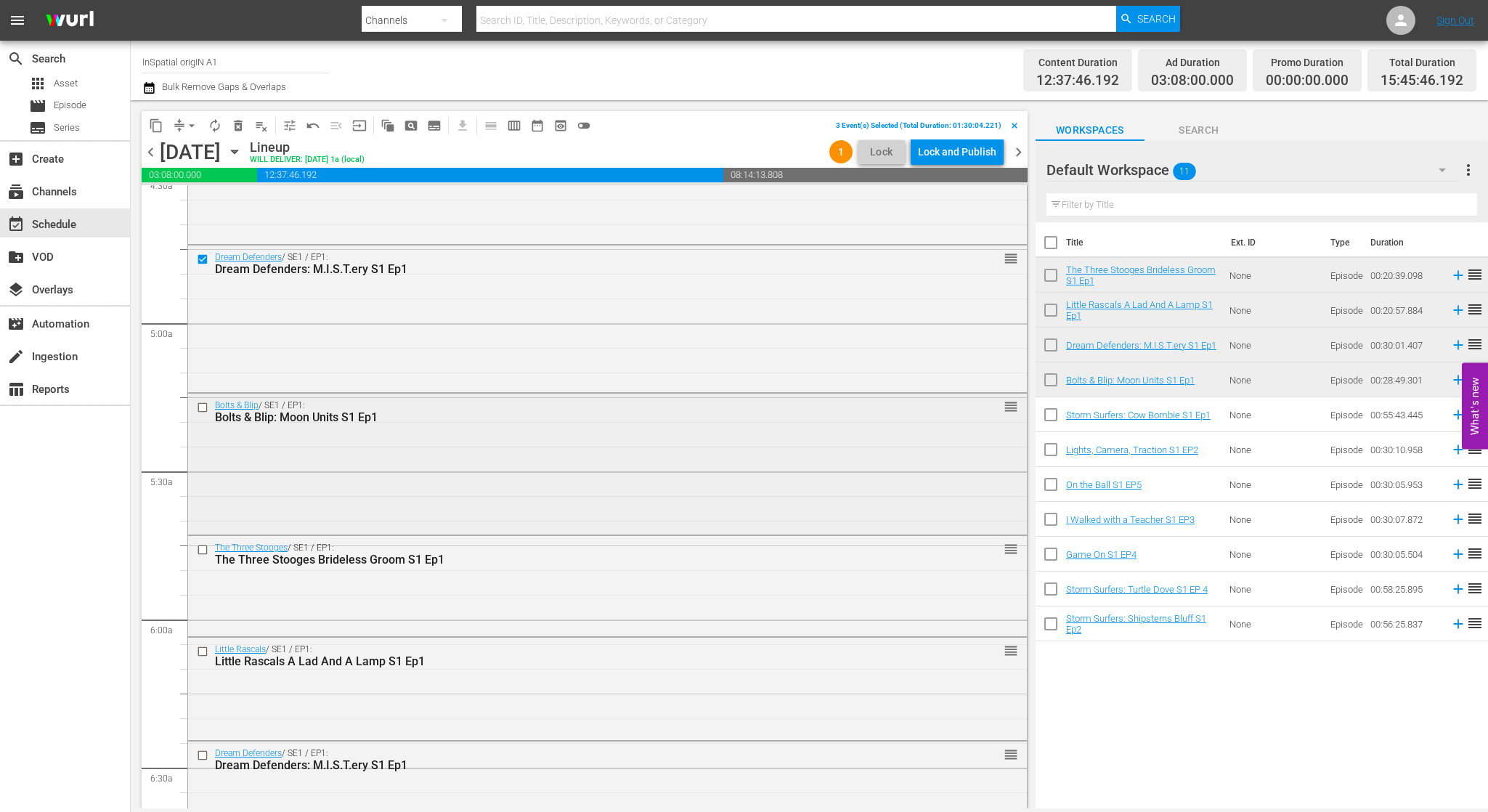
scroll to position [1483, 0]
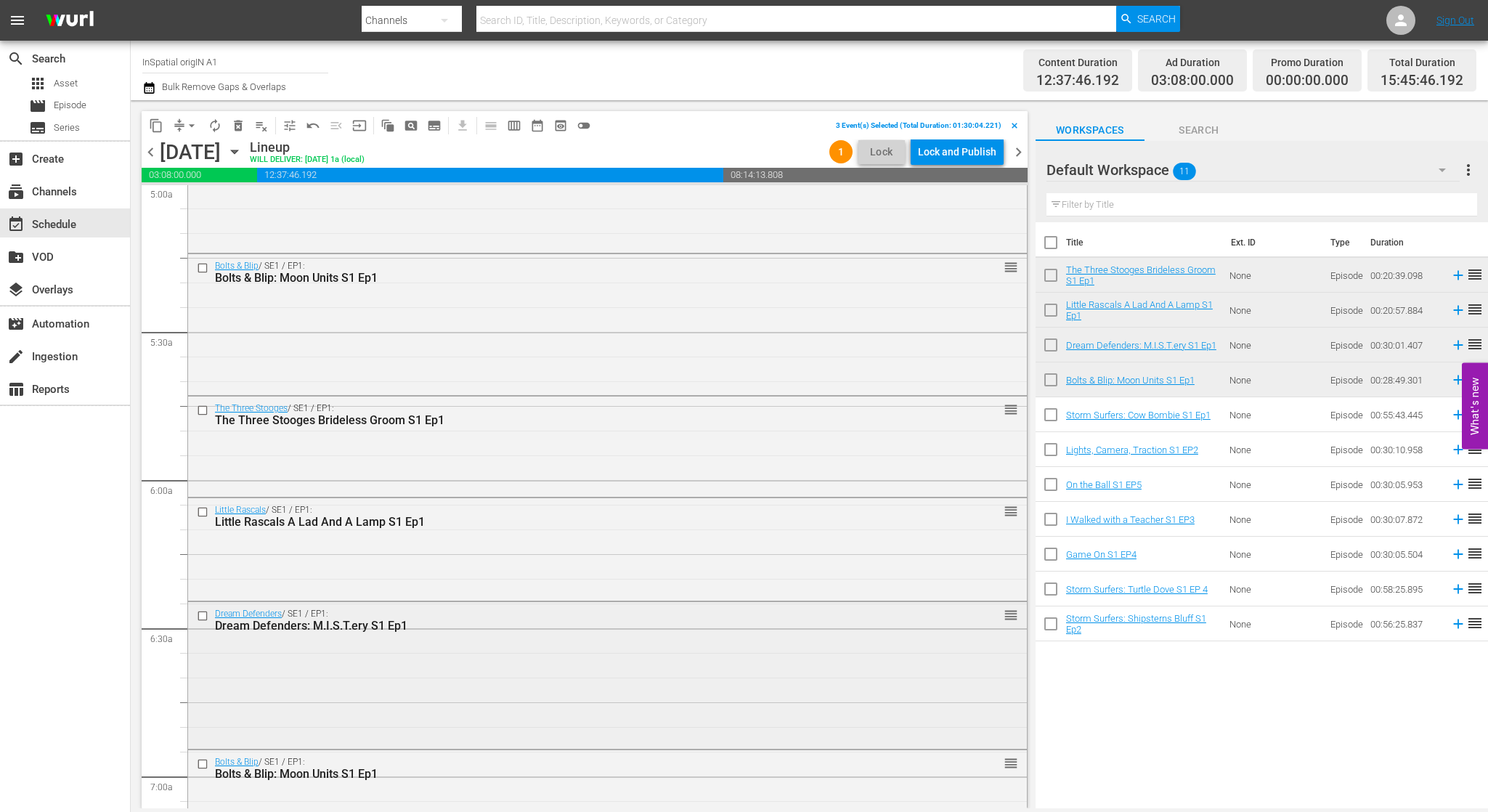
click at [200, 613] on input "checkbox" at bounding box center [204, 616] width 15 height 12
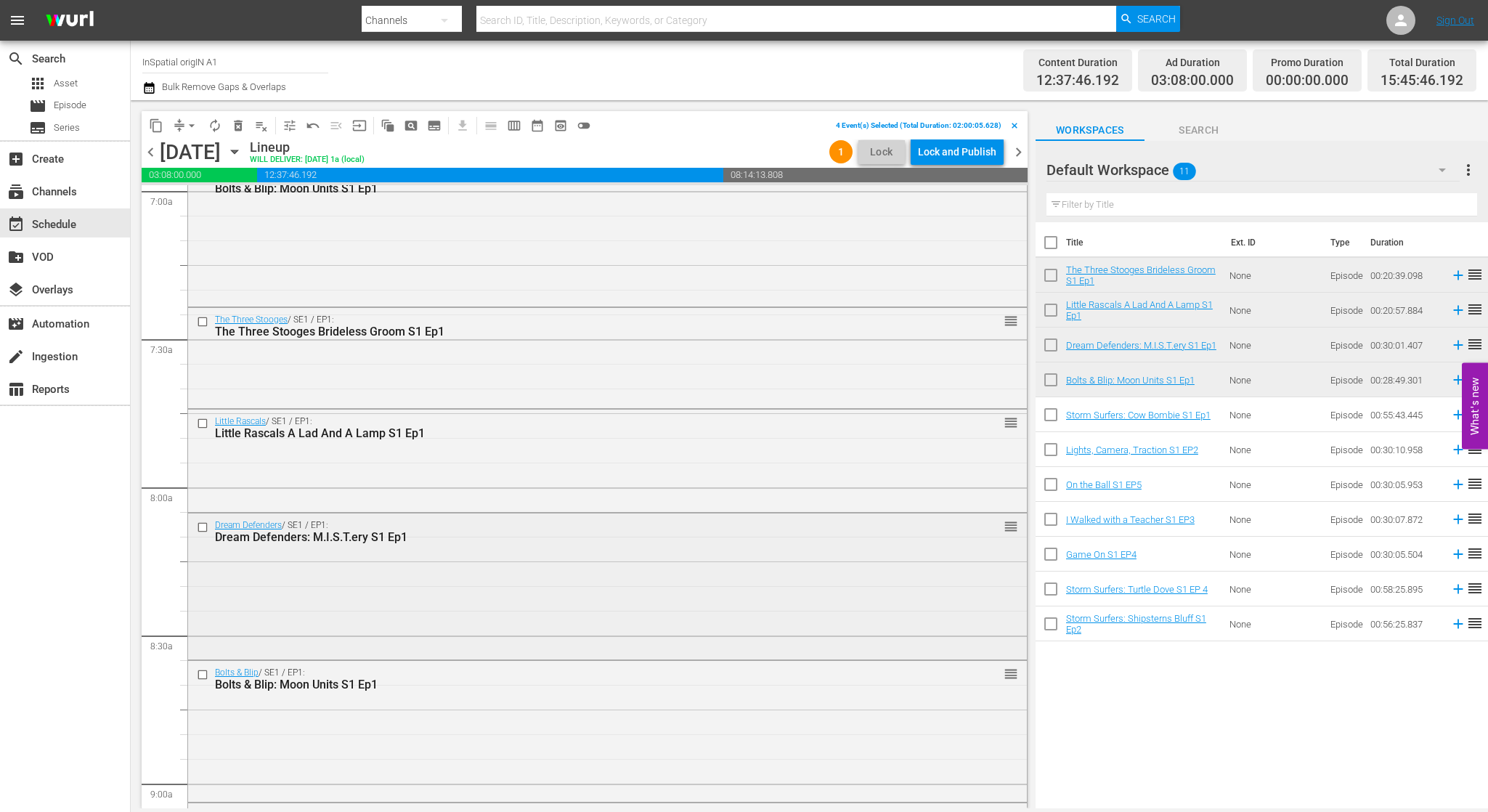
scroll to position [2073, 0]
click at [201, 522] on input "checkbox" at bounding box center [204, 522] width 15 height 12
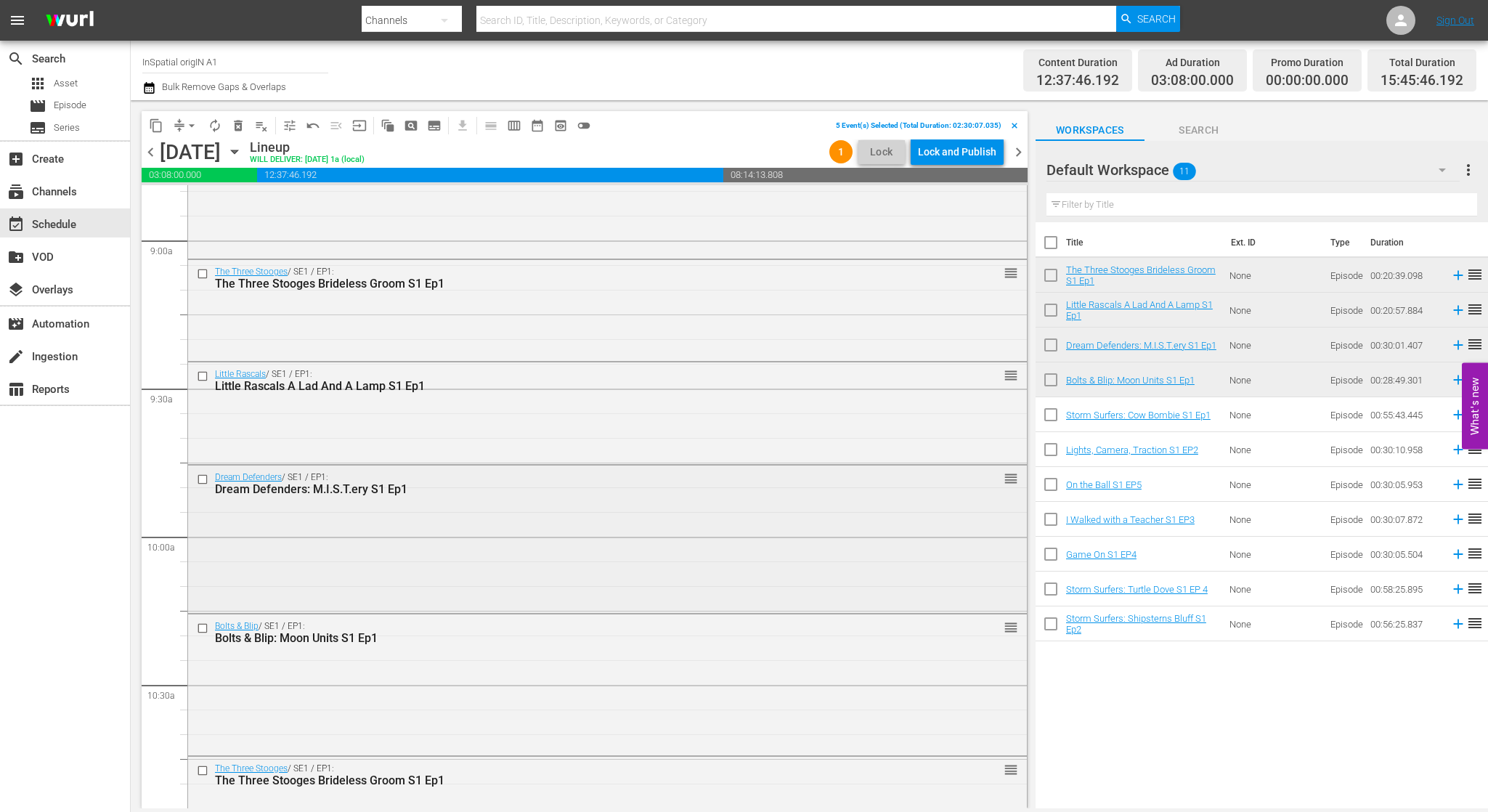
scroll to position [2620, 0]
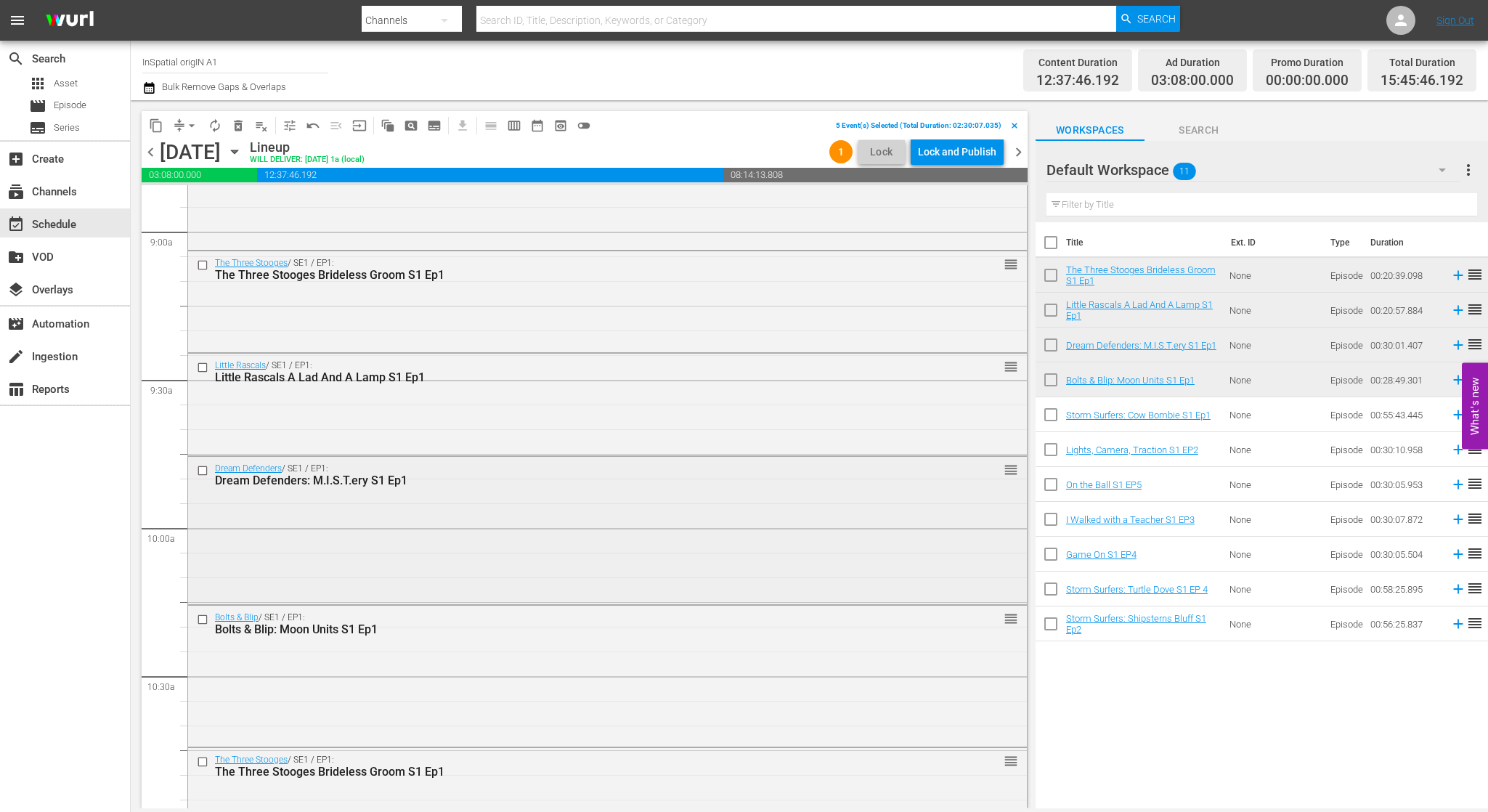
click at [205, 470] on input "checkbox" at bounding box center [204, 470] width 15 height 12
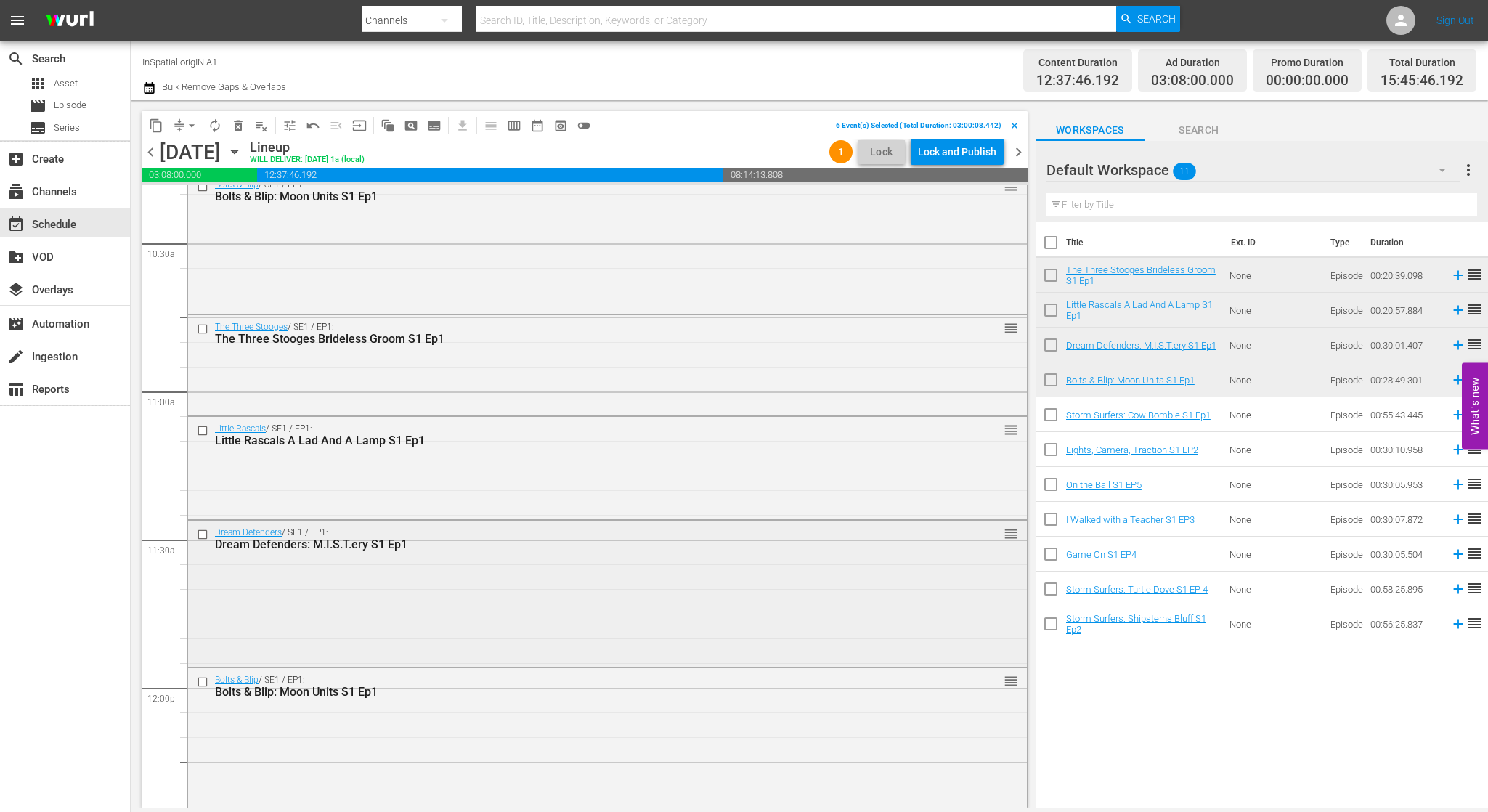
scroll to position [3056, 0]
click at [203, 528] on input "checkbox" at bounding box center [204, 531] width 15 height 12
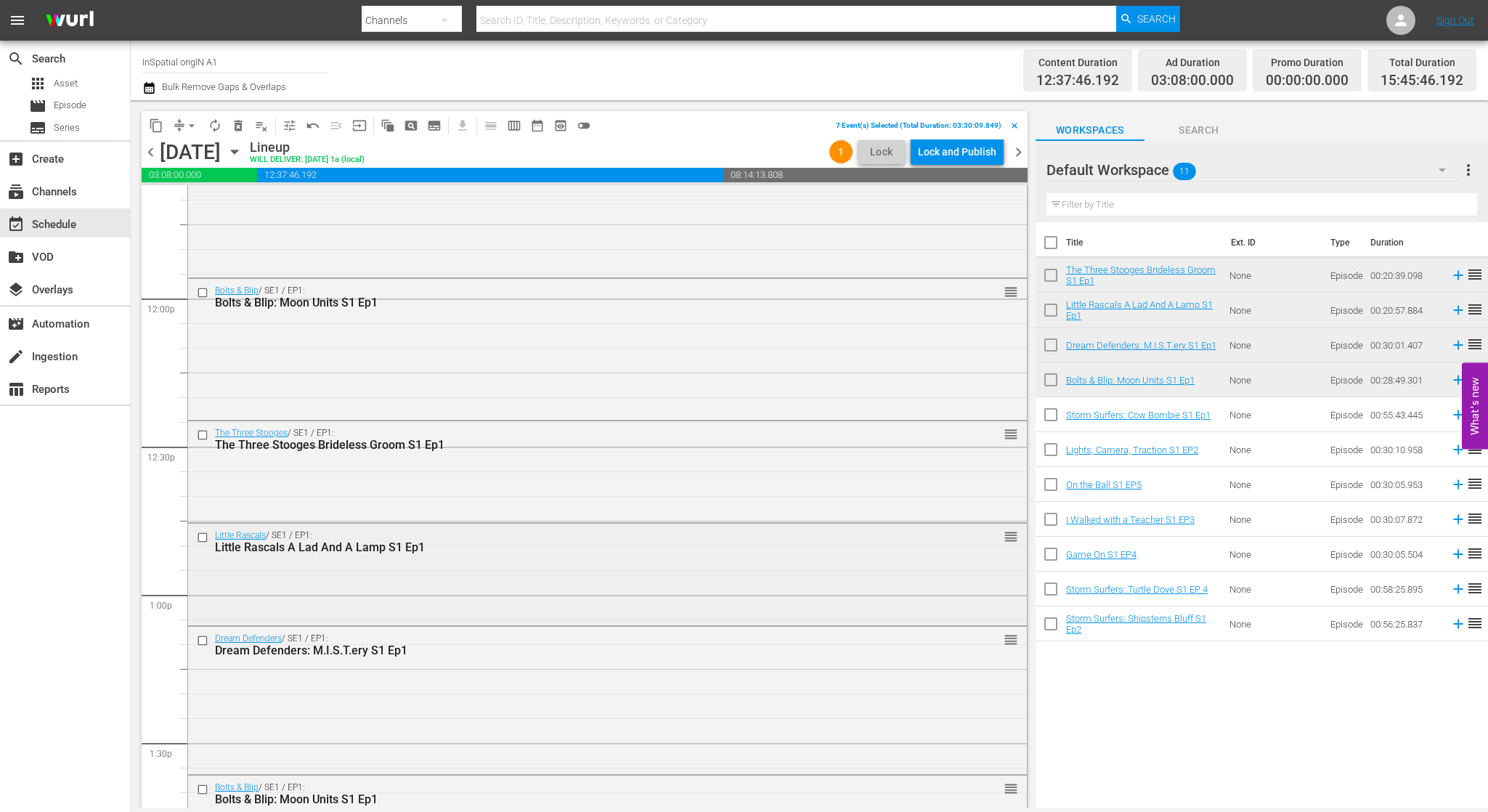
scroll to position [3471, 0]
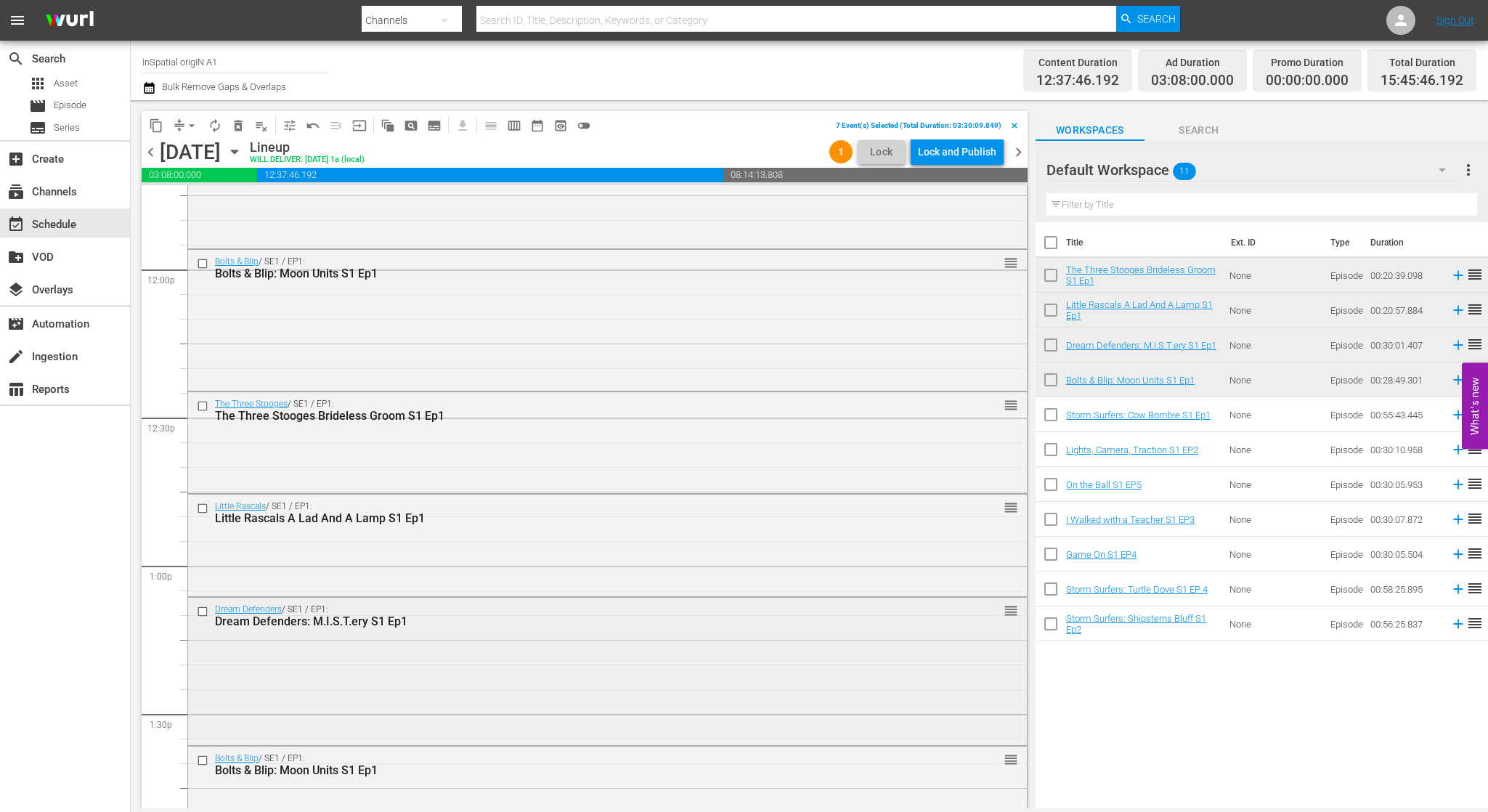
click at [202, 607] on input "checkbox" at bounding box center [204, 612] width 15 height 12
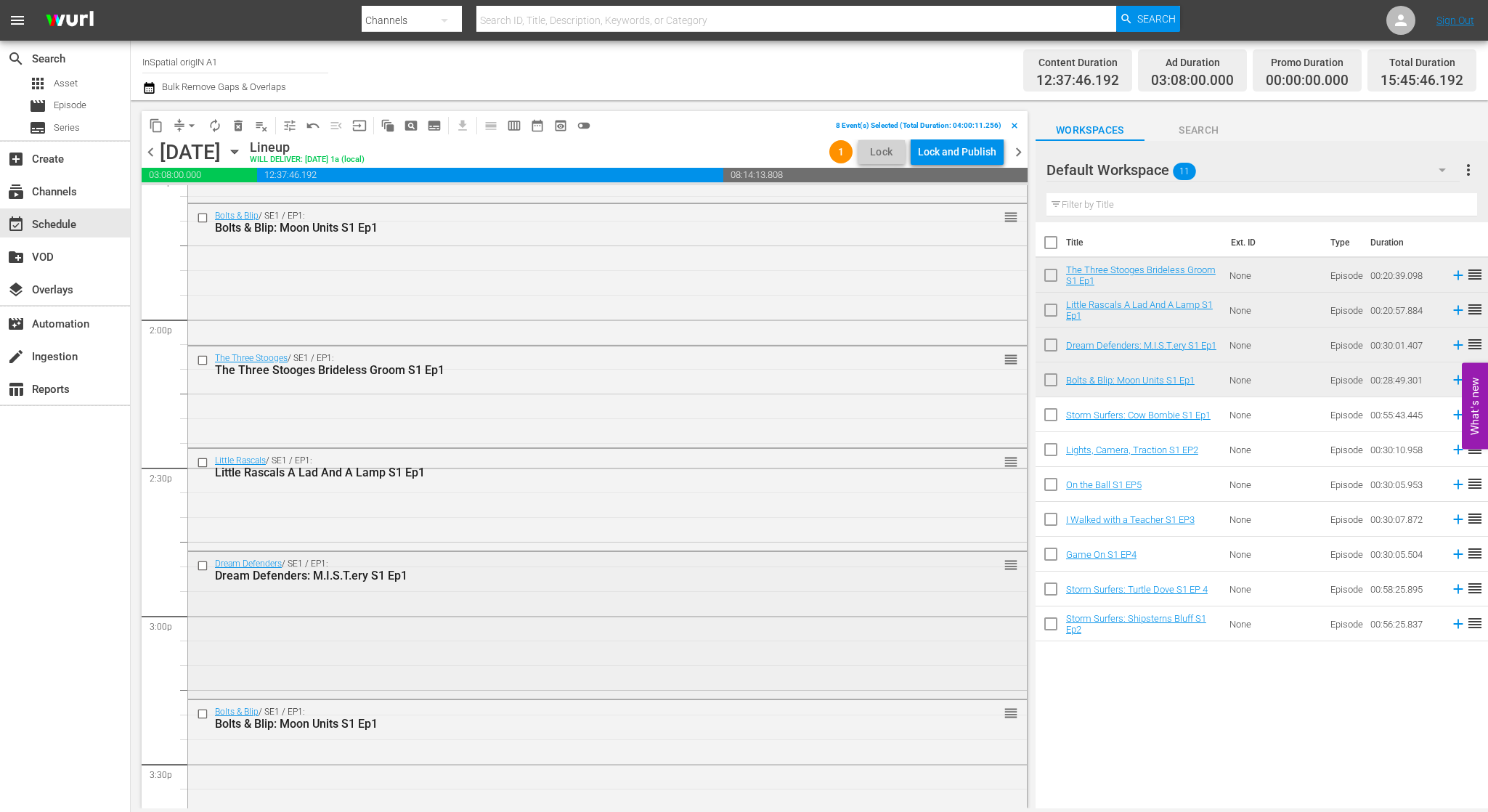
scroll to position [4038, 0]
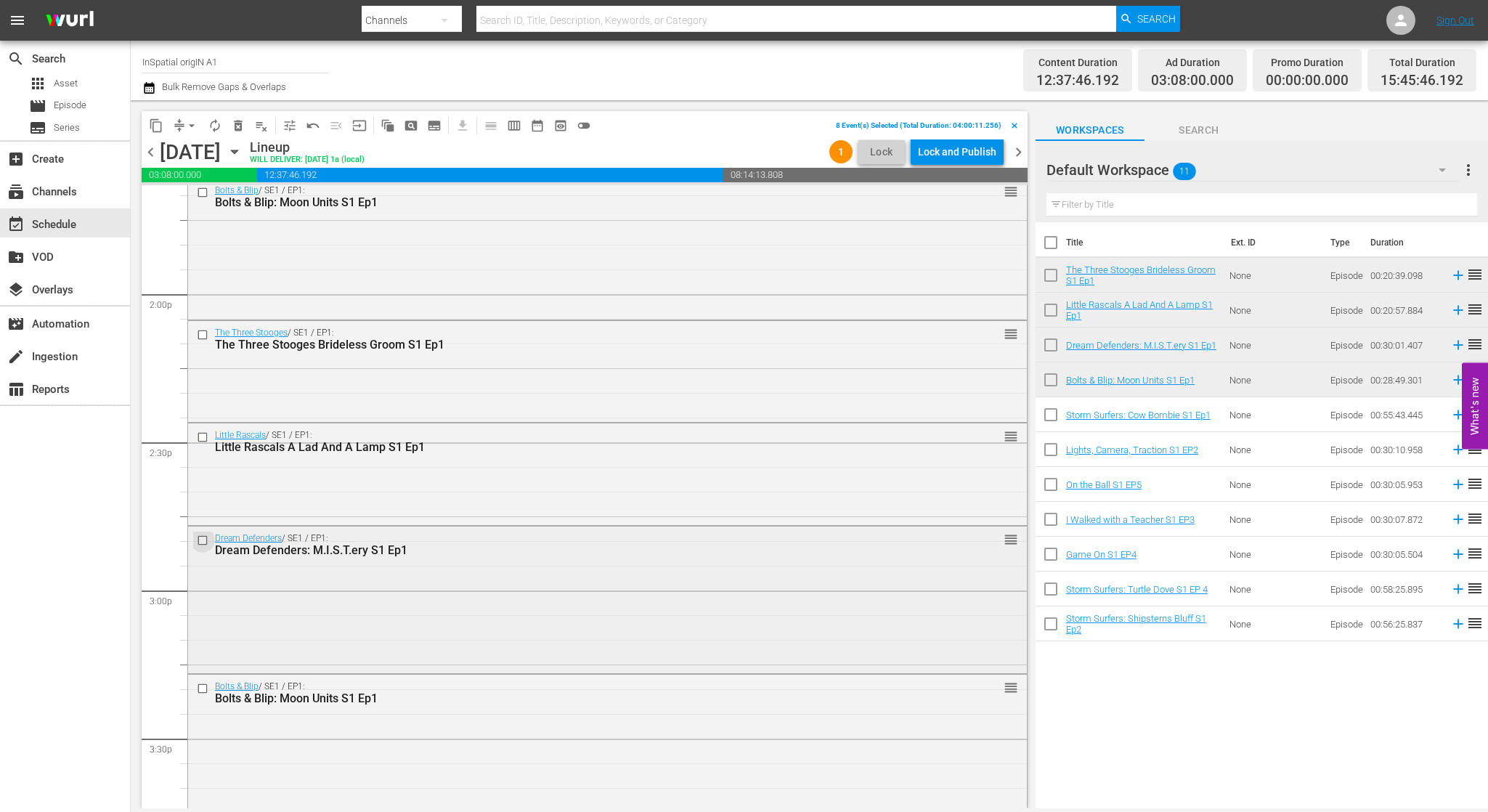
click at [203, 538] on input "checkbox" at bounding box center [204, 540] width 15 height 12
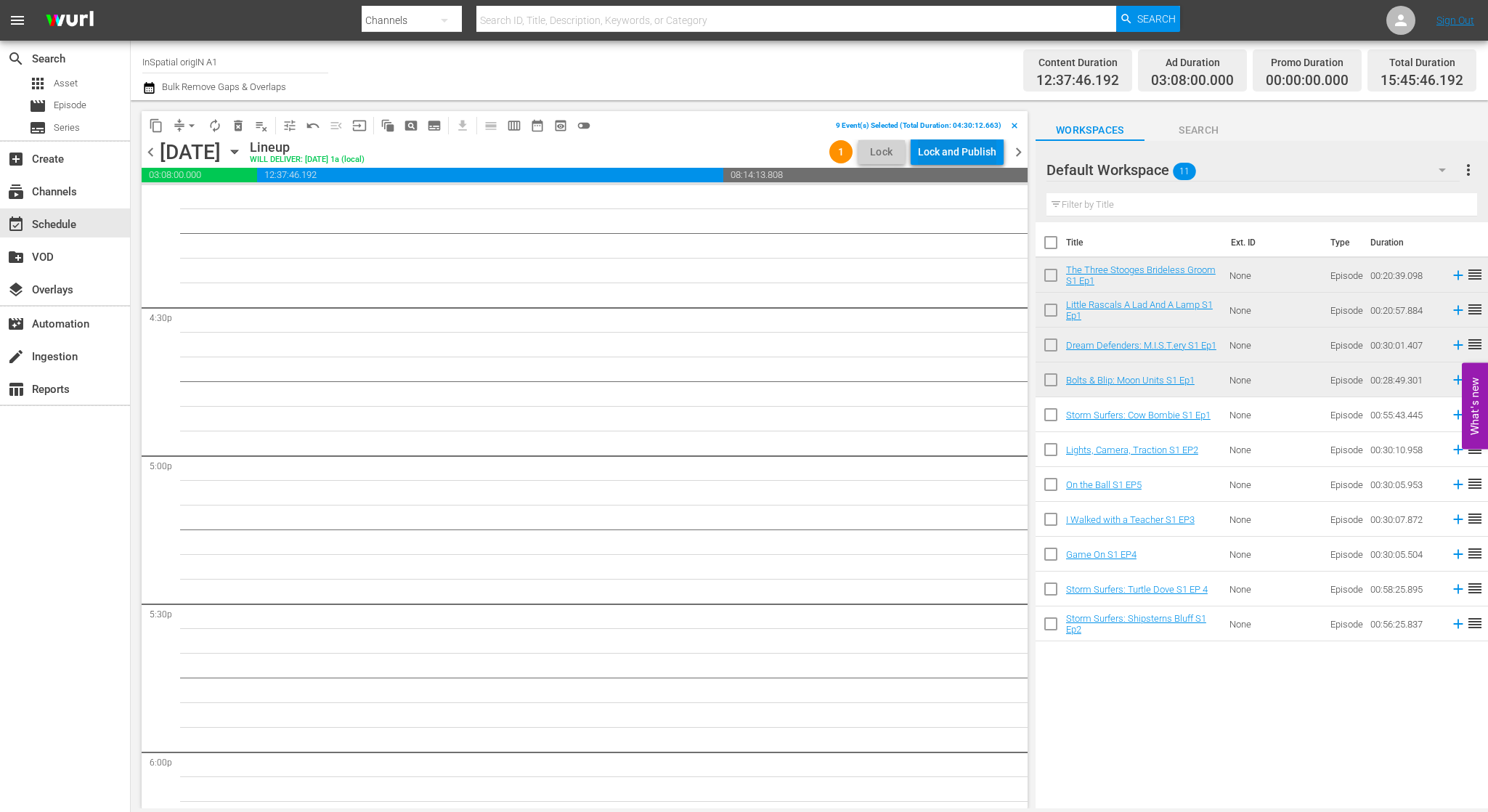
scroll to position [4767, 0]
click at [239, 123] on span "delete_forever_outlined" at bounding box center [238, 125] width 14 height 14
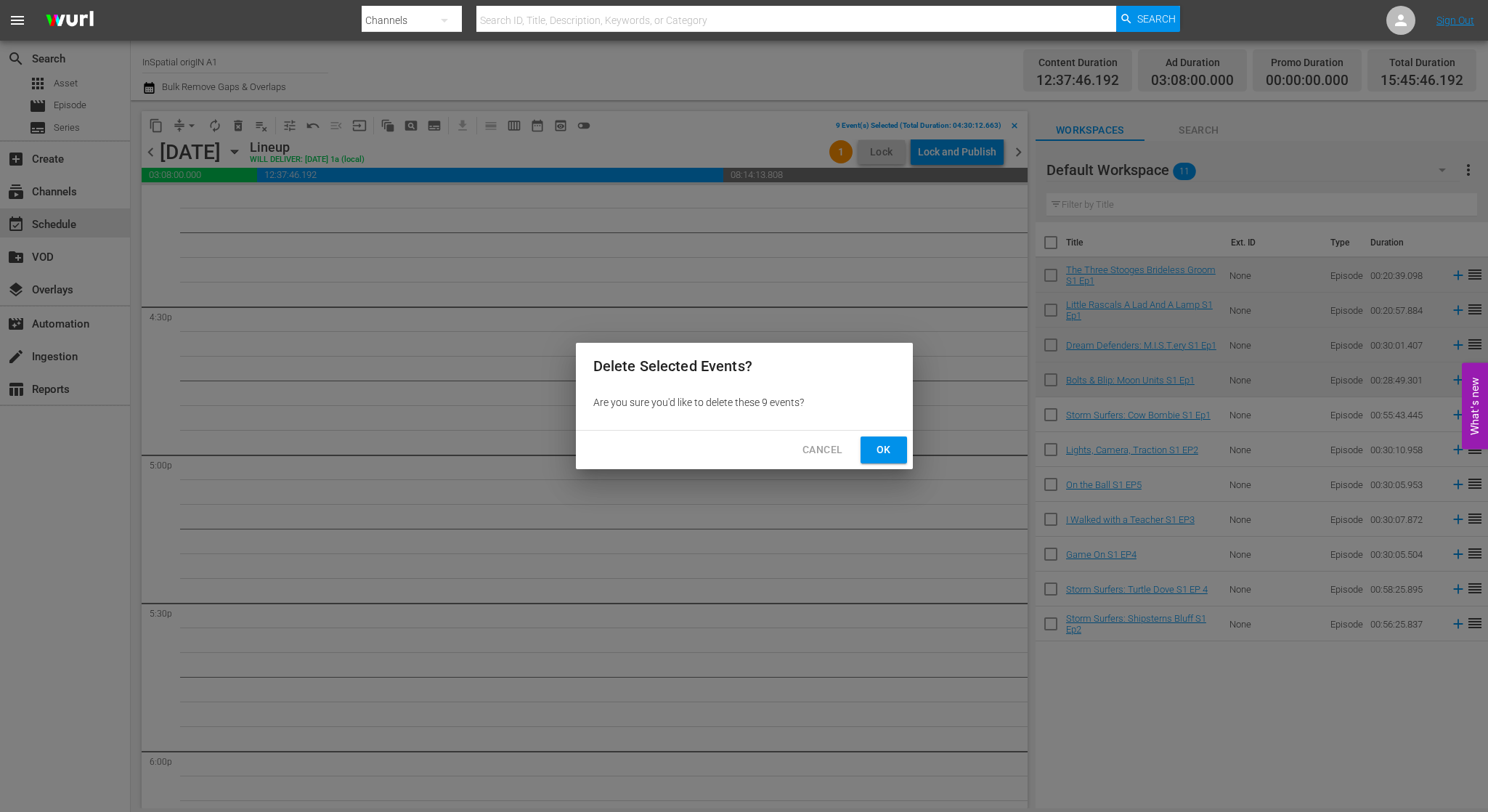
click at [878, 444] on span "Ok" at bounding box center [884, 450] width 23 height 18
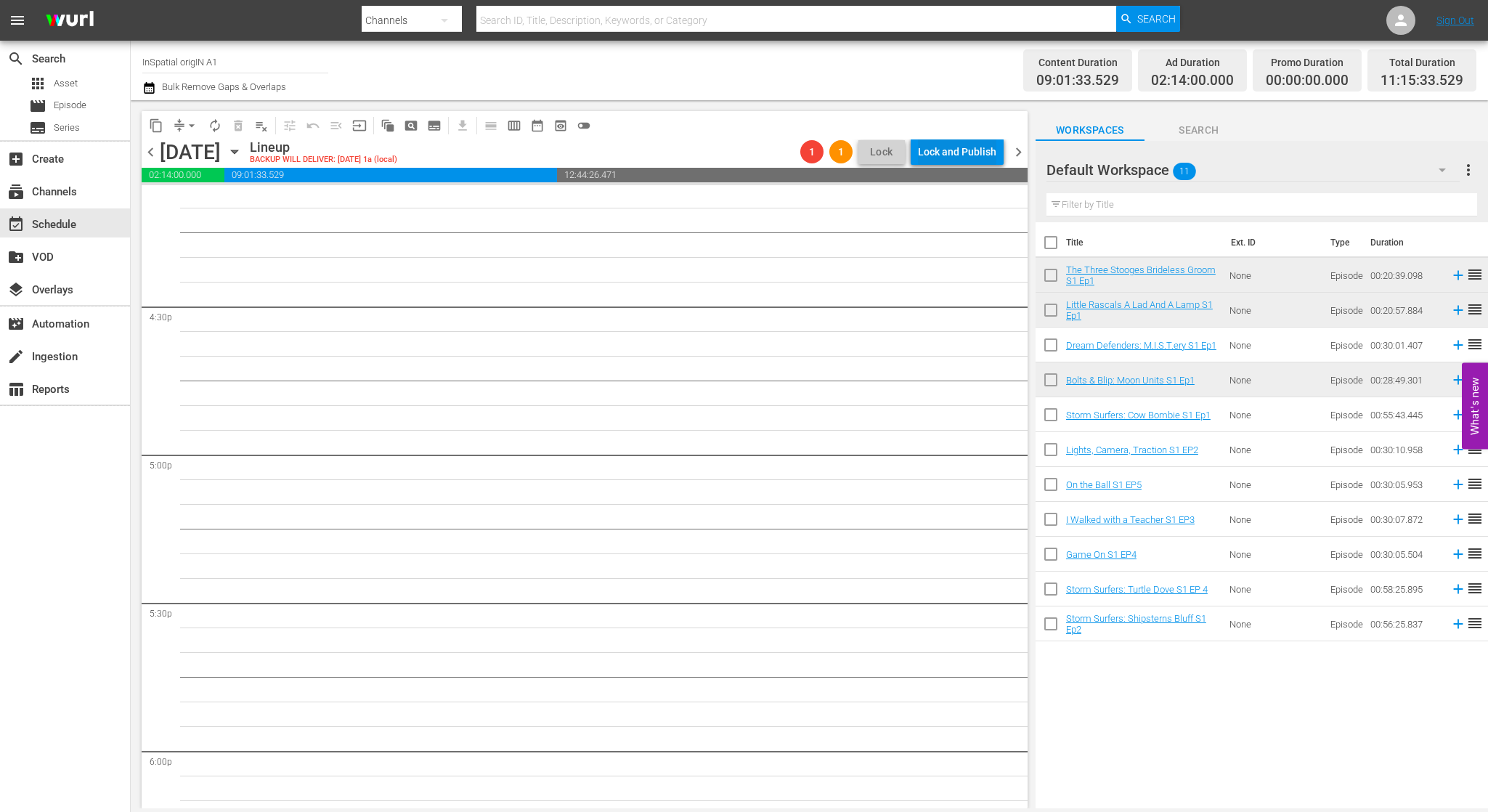
click at [976, 157] on div "Lock and Publish" at bounding box center [957, 151] width 78 height 26
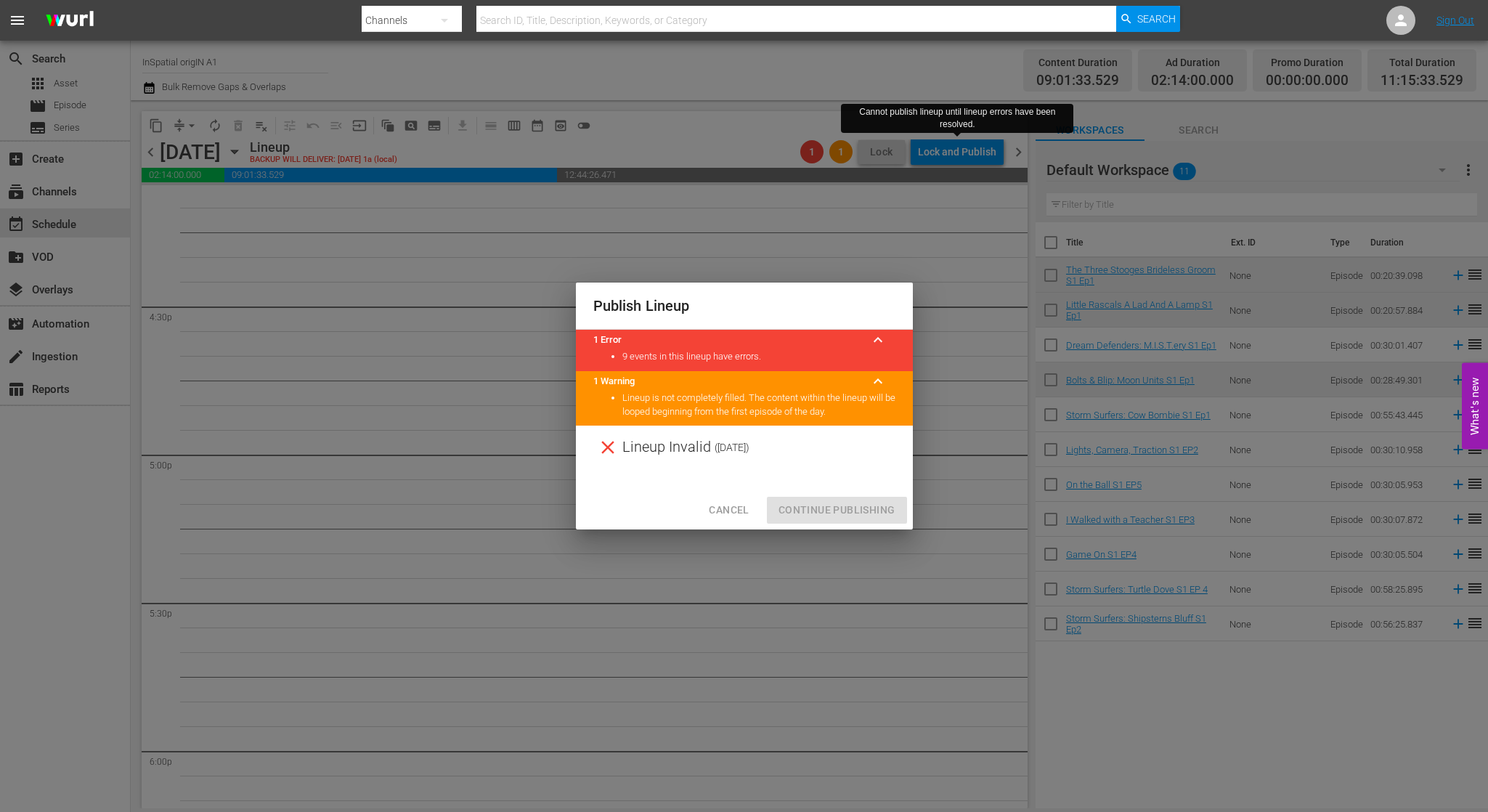
click at [748, 503] on span "Cancel" at bounding box center [729, 510] width 40 height 18
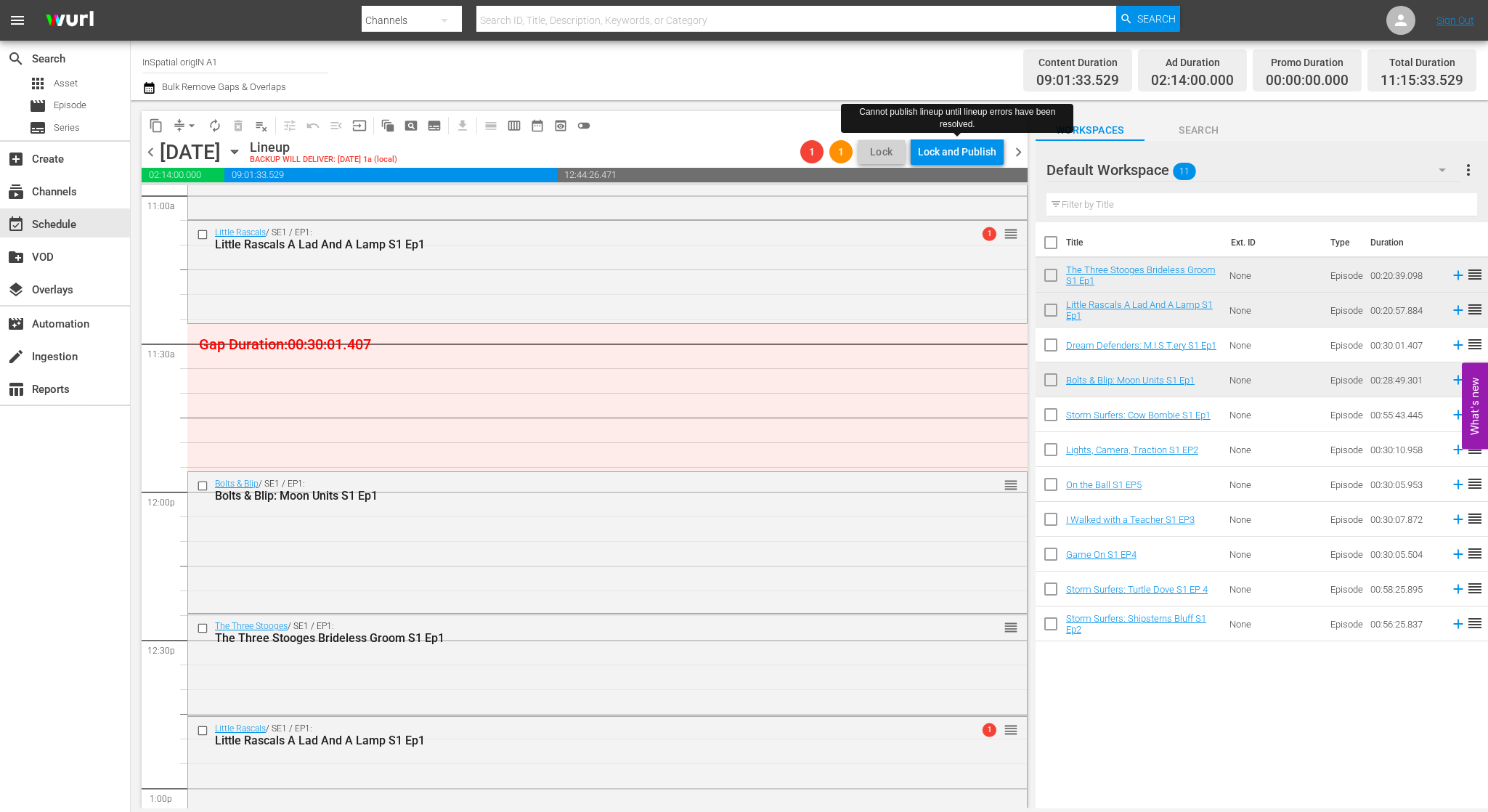
scroll to position [3227, 0]
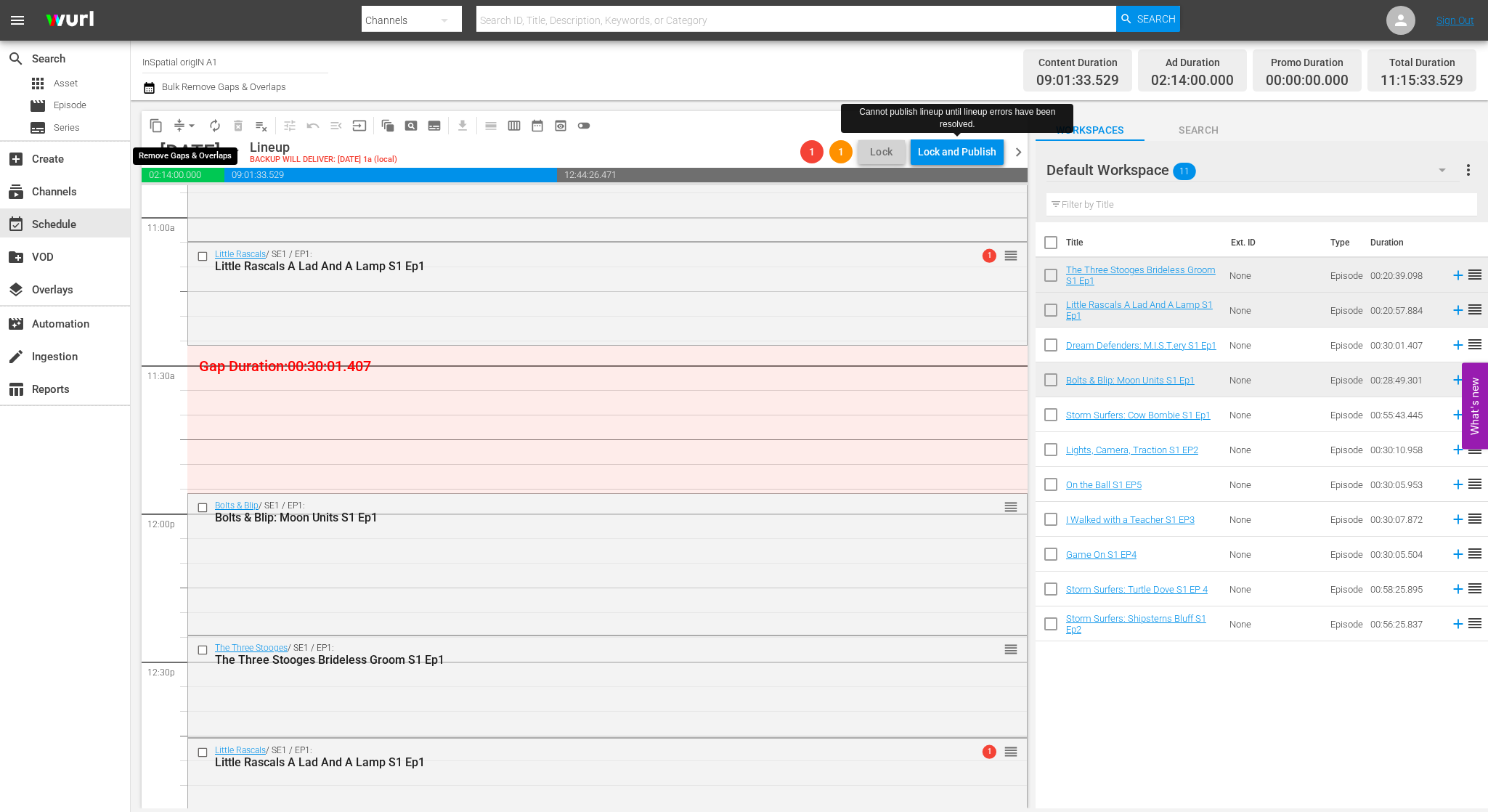
click at [190, 128] on span "arrow_drop_down" at bounding box center [191, 125] width 14 height 14
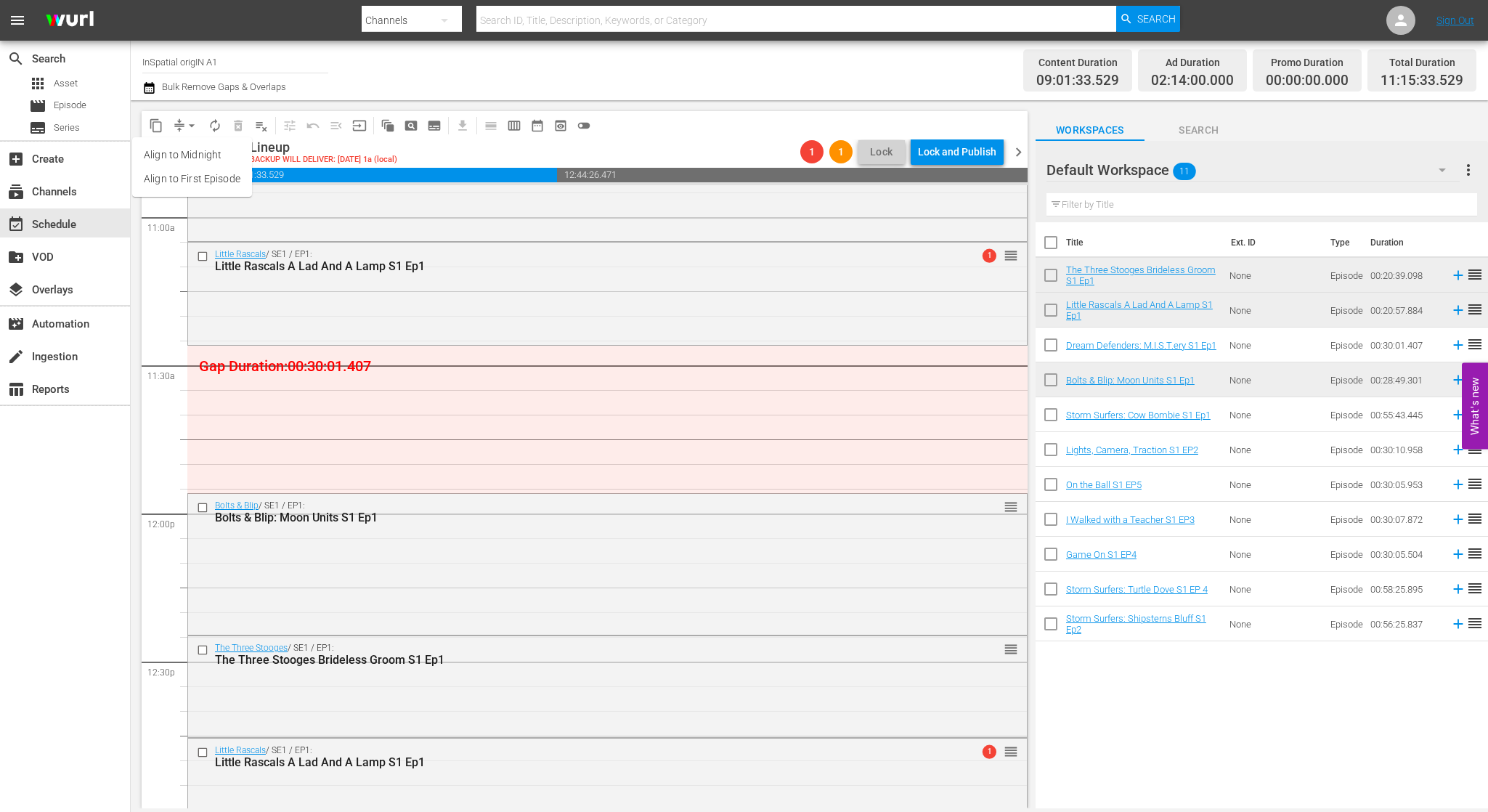
click at [198, 159] on li "Align to Midnight" at bounding box center [192, 155] width 120 height 24
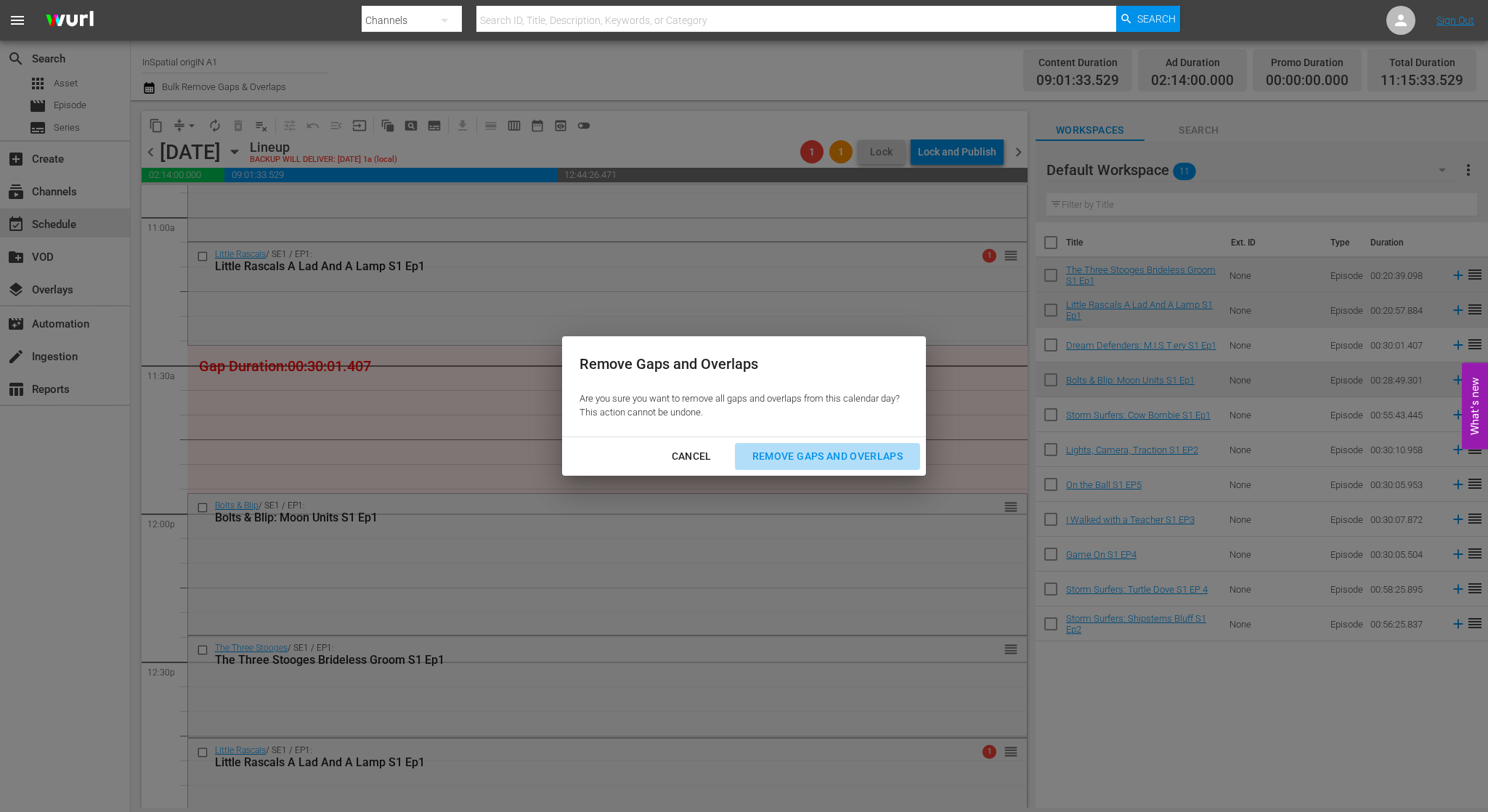
drag, startPoint x: 805, startPoint y: 453, endPoint x: 793, endPoint y: 453, distance: 12.0
click at [804, 453] on div "Remove Gaps and Overlaps" at bounding box center [827, 456] width 174 height 18
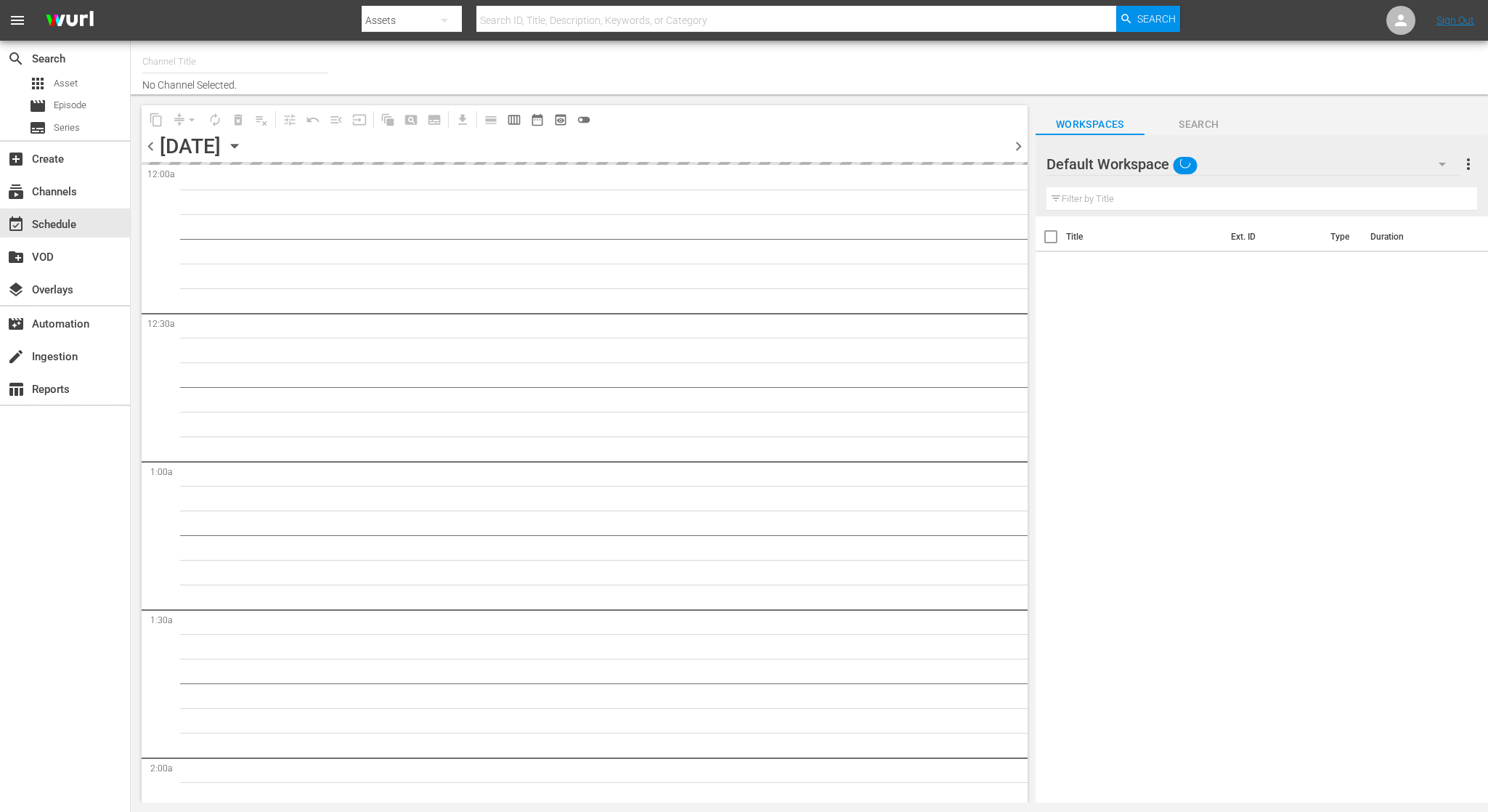
type input "InSpatial origIN A1 (2094)"
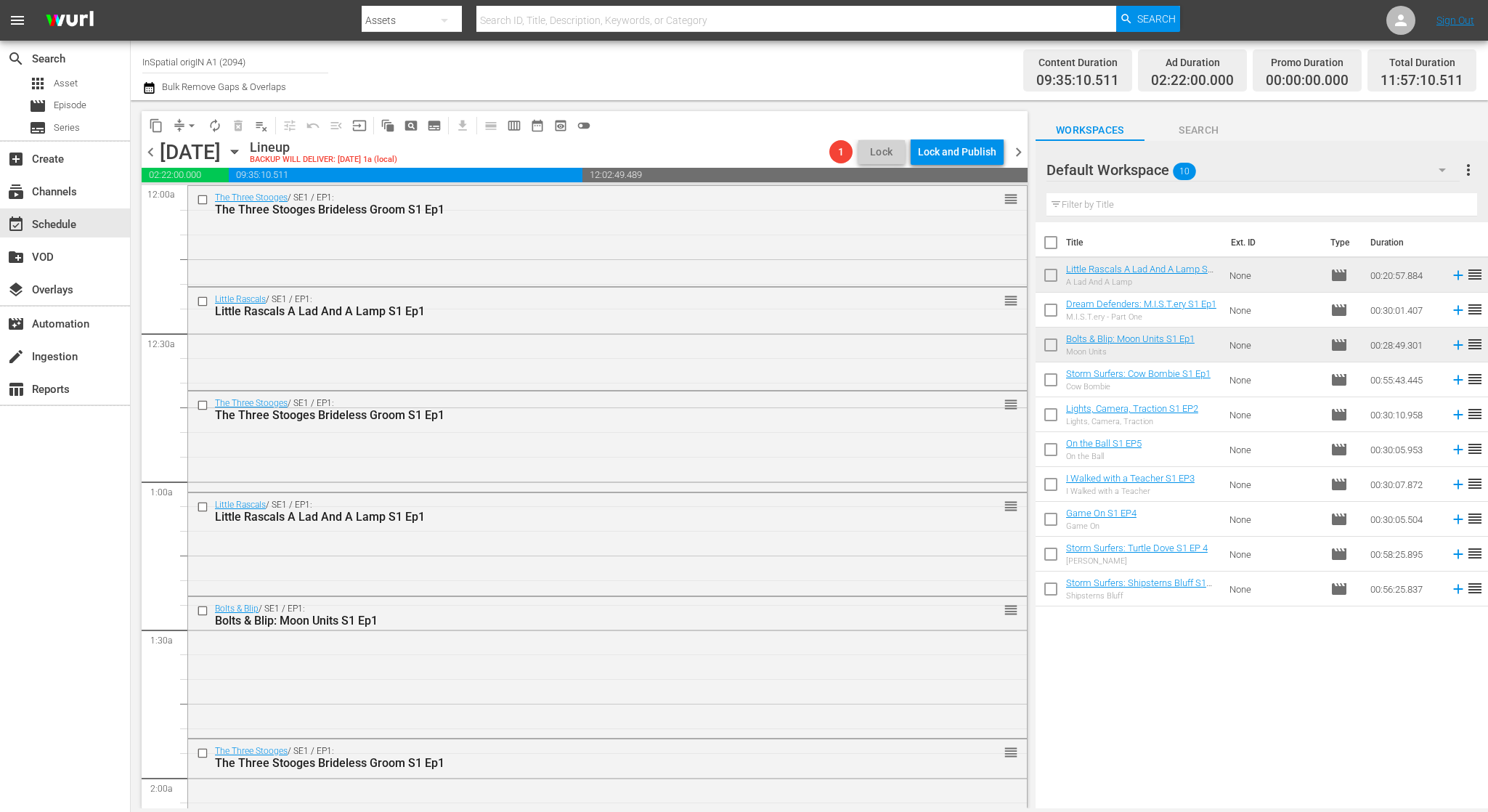
click at [1055, 309] on input "checkbox" at bounding box center [1051, 313] width 31 height 31
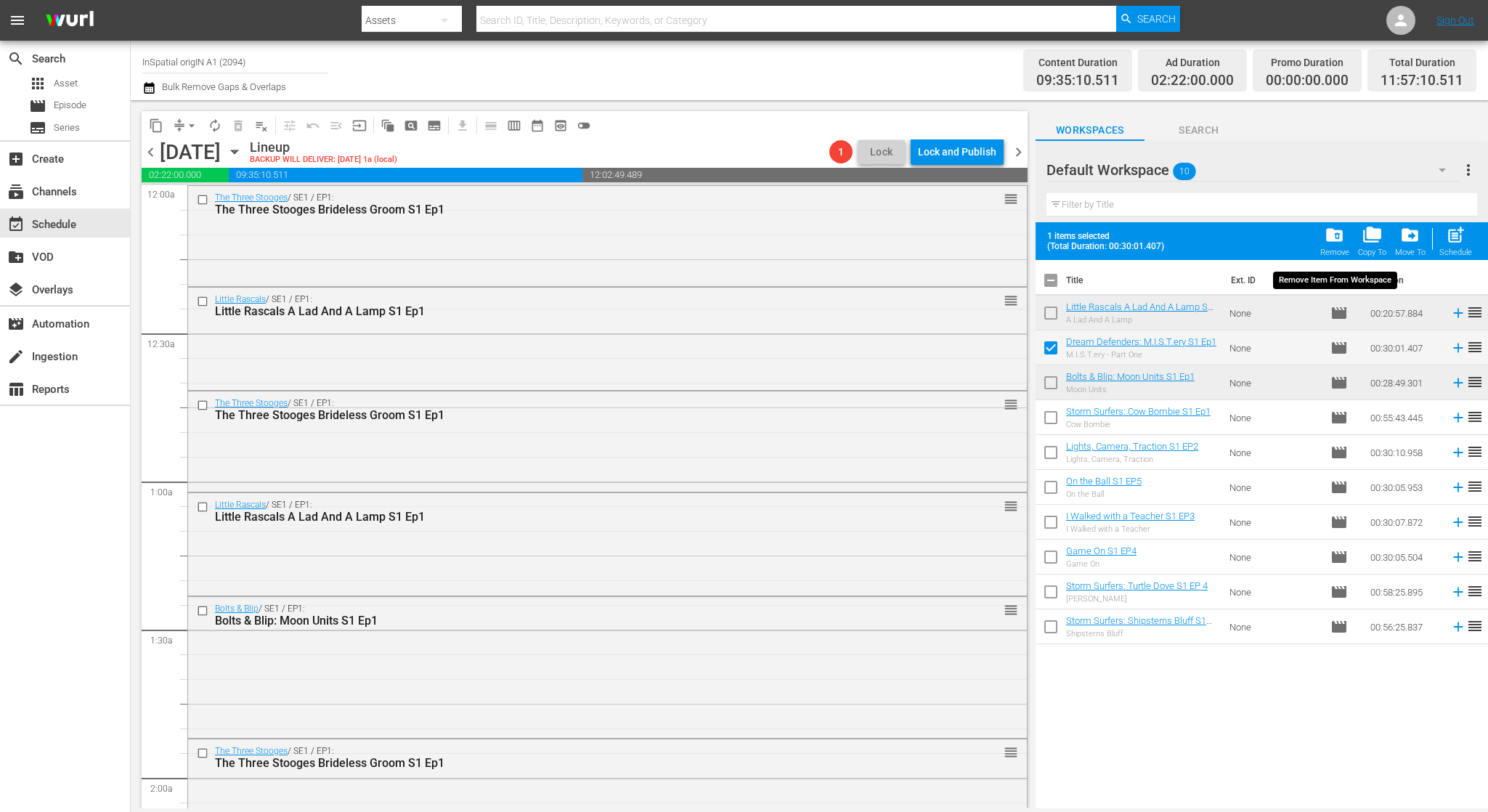
click at [1340, 236] on span "folder_delete" at bounding box center [1334, 235] width 20 height 20
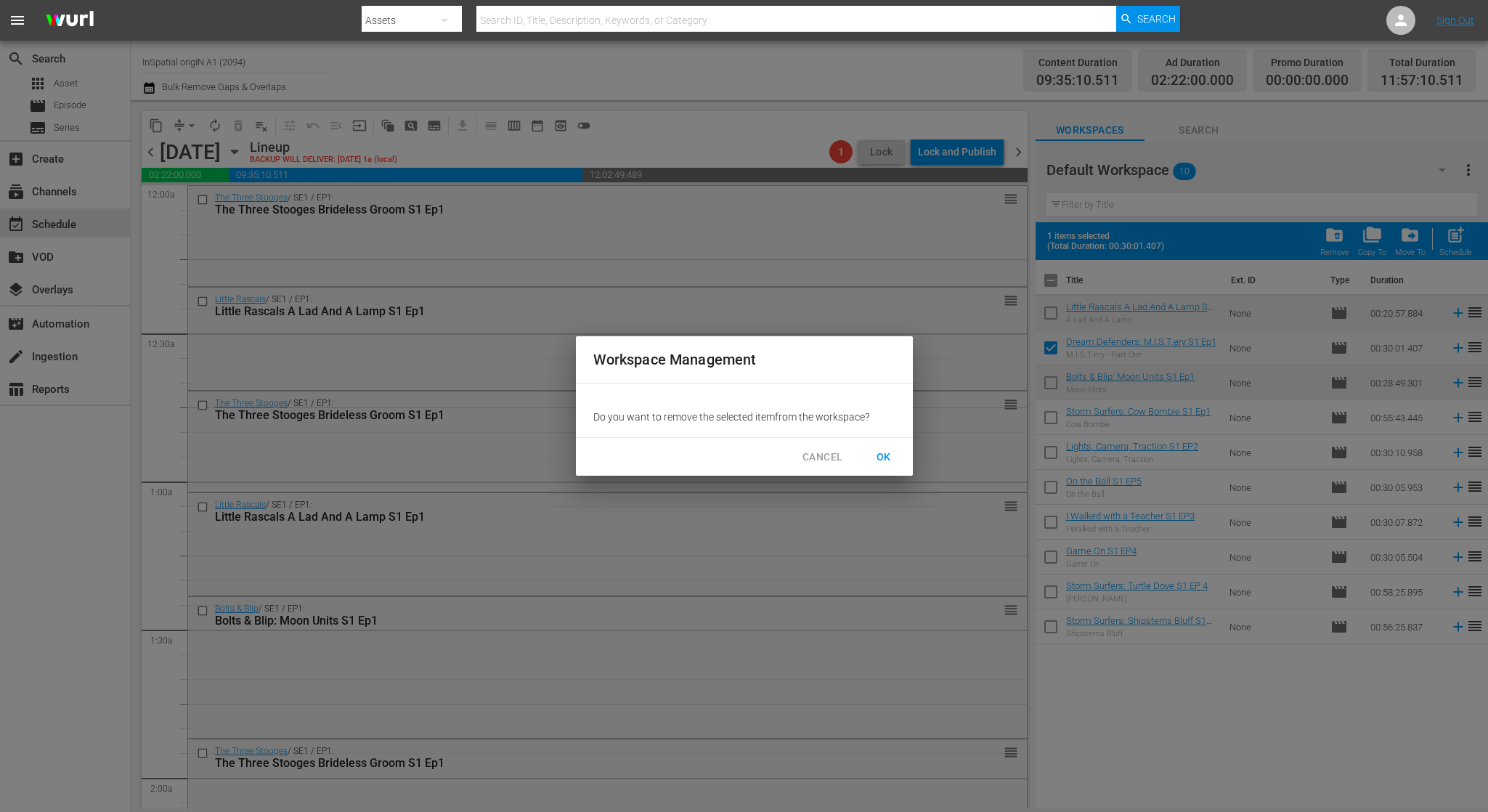
click at [889, 454] on span "OK" at bounding box center [884, 457] width 23 height 18
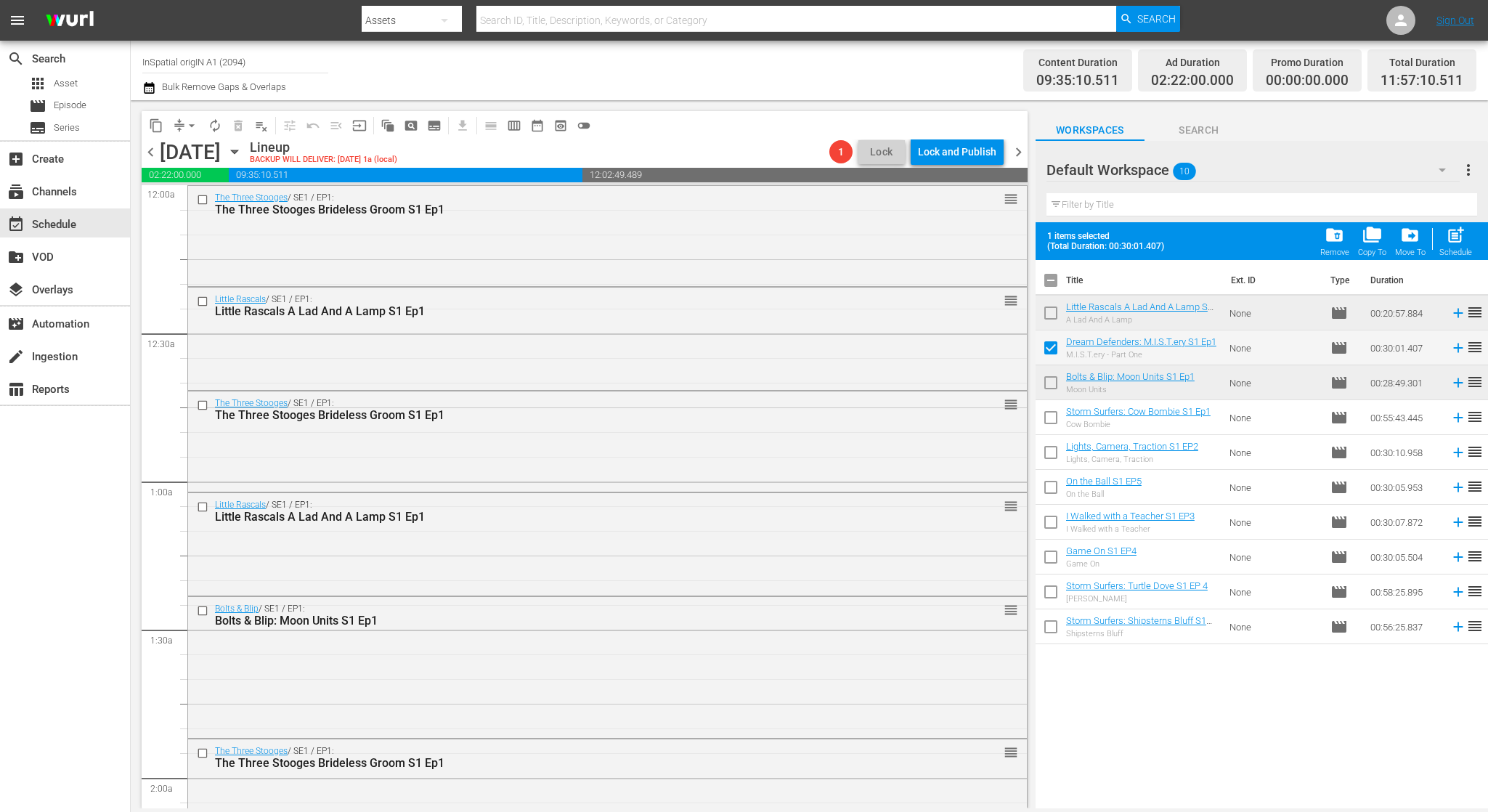
checkbox input "false"
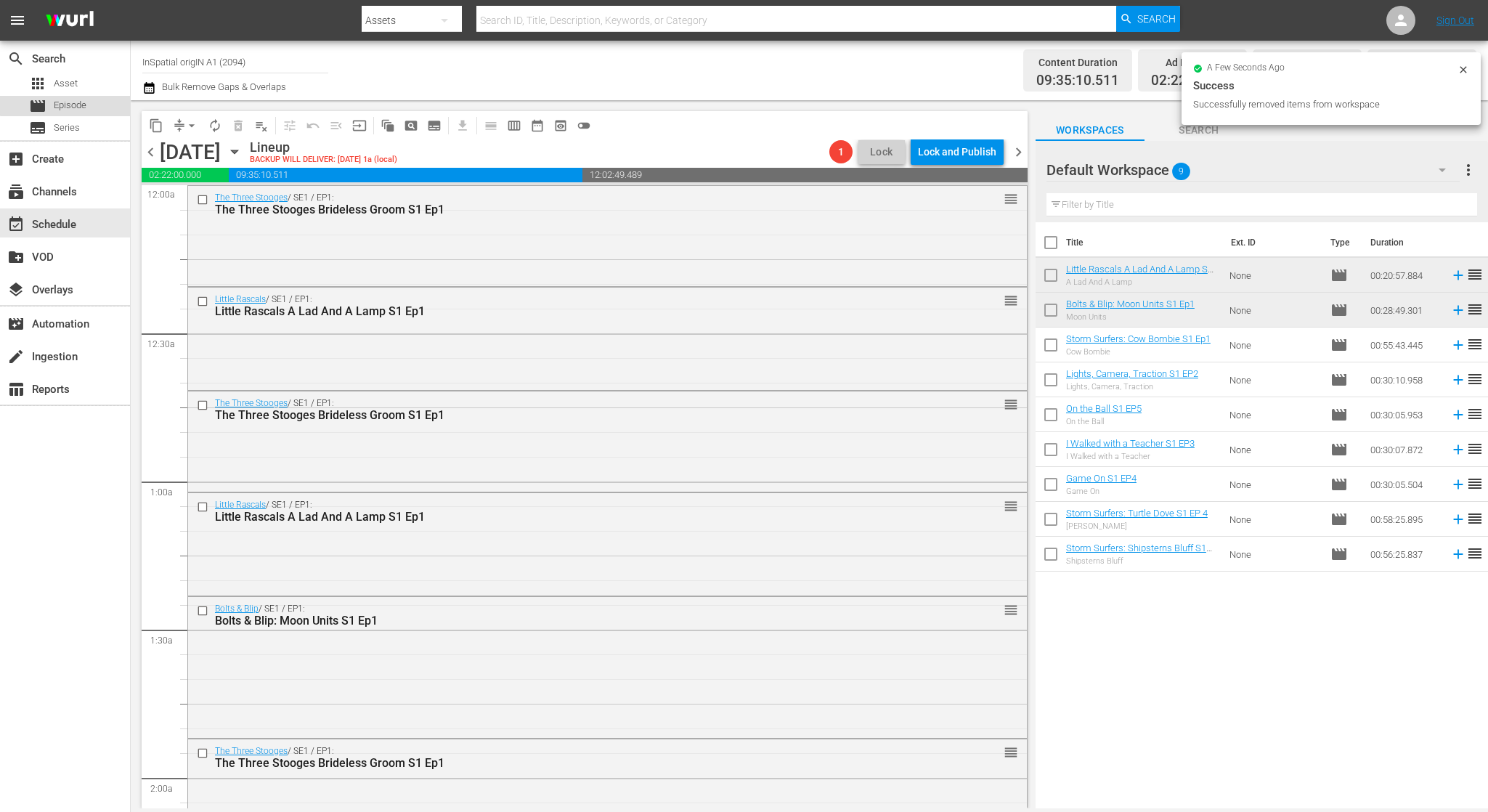
click at [81, 99] on span "Episode" at bounding box center [69, 105] width 32 height 14
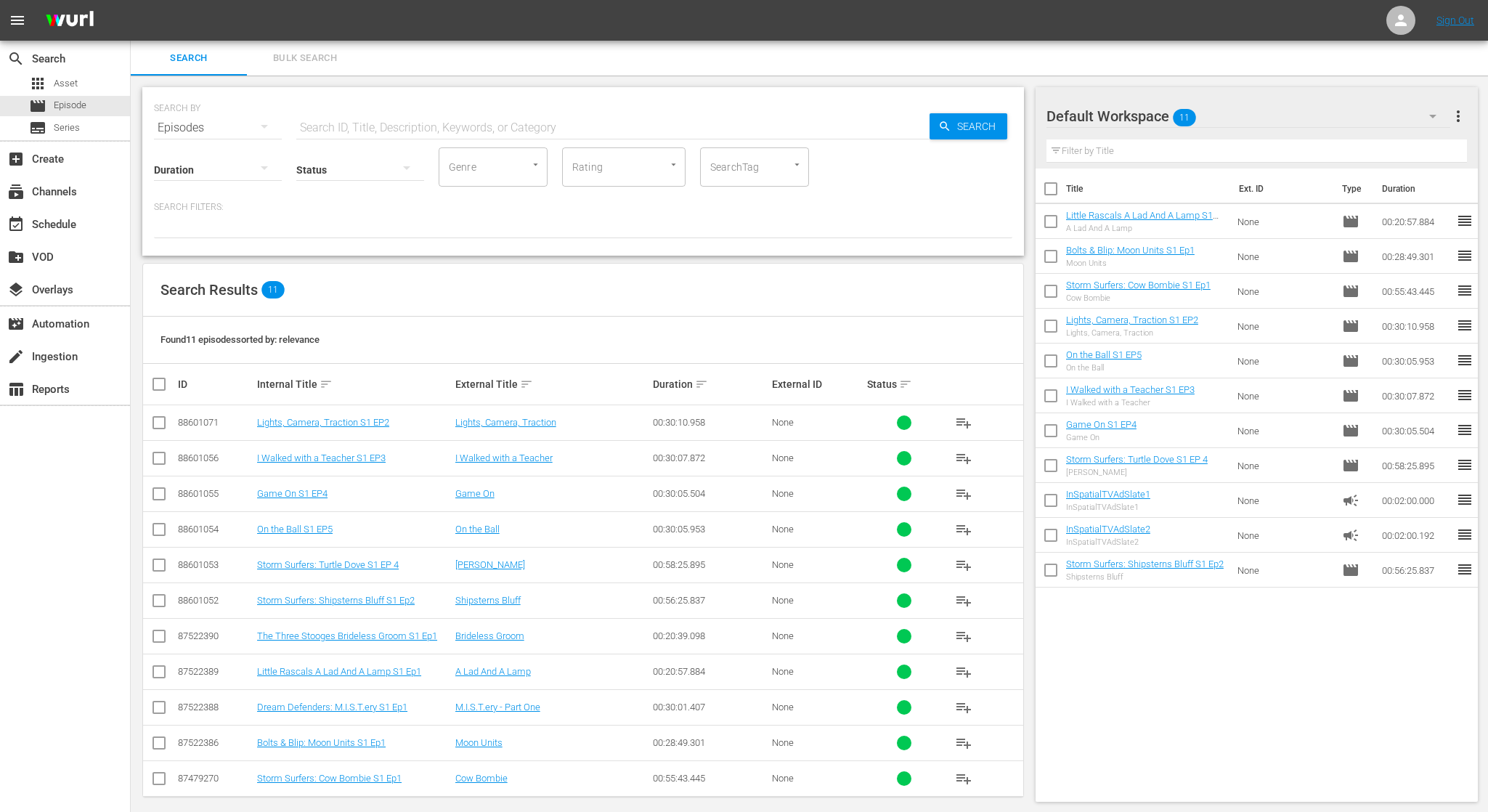
click at [154, 383] on input "checkbox" at bounding box center [165, 384] width 29 height 17
checkbox input "true"
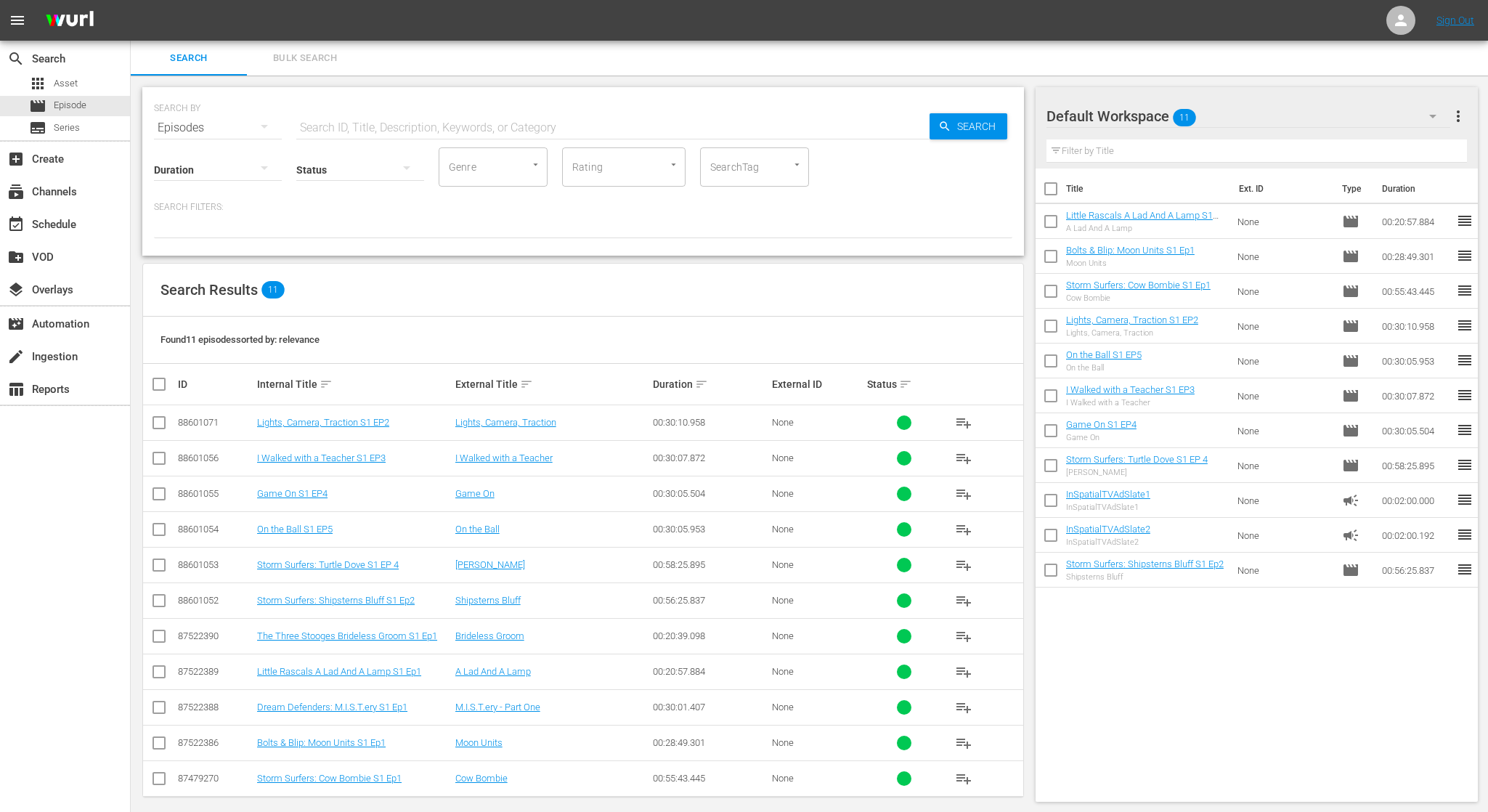
checkbox input "true"
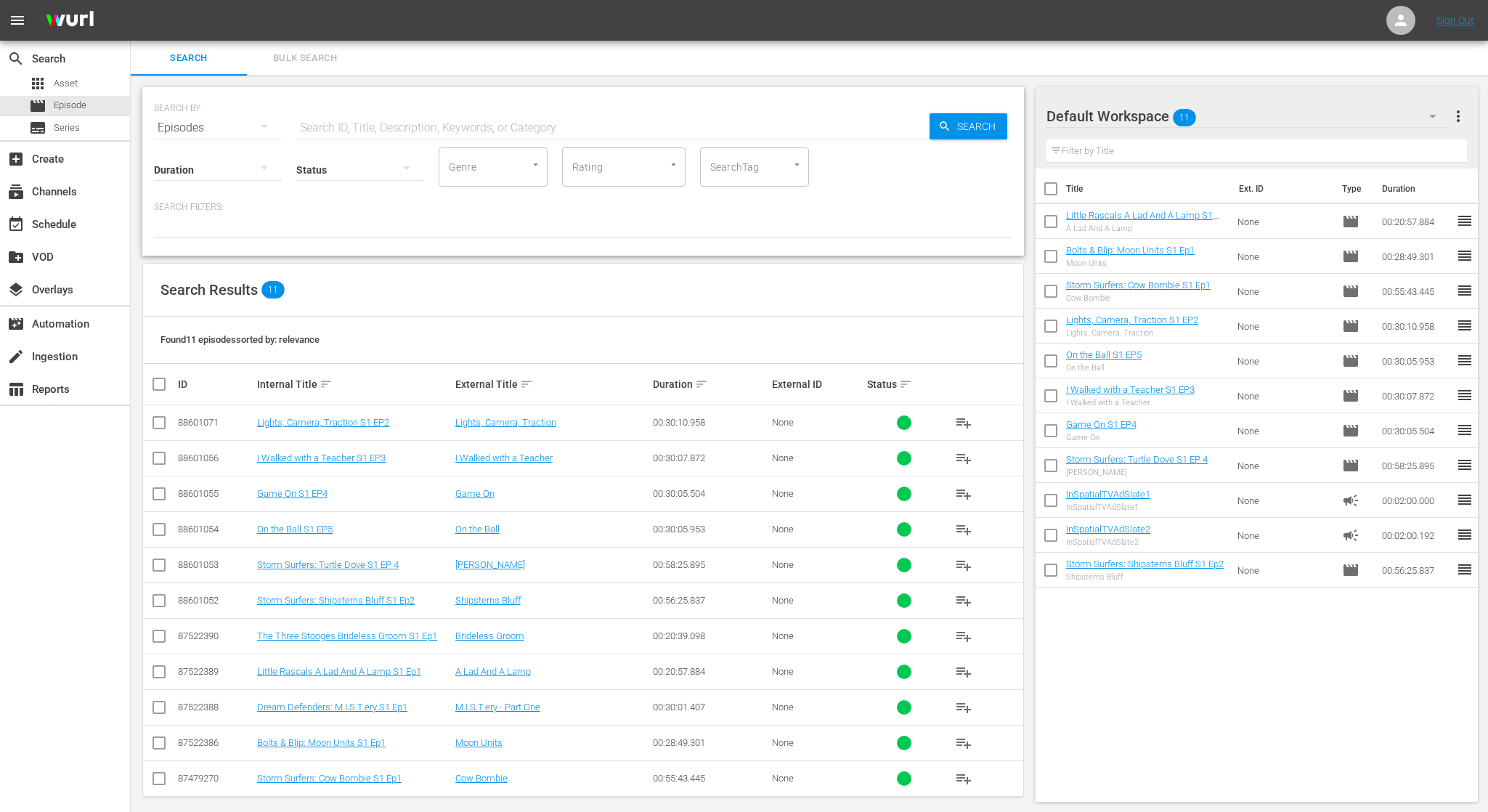
checkbox input "true"
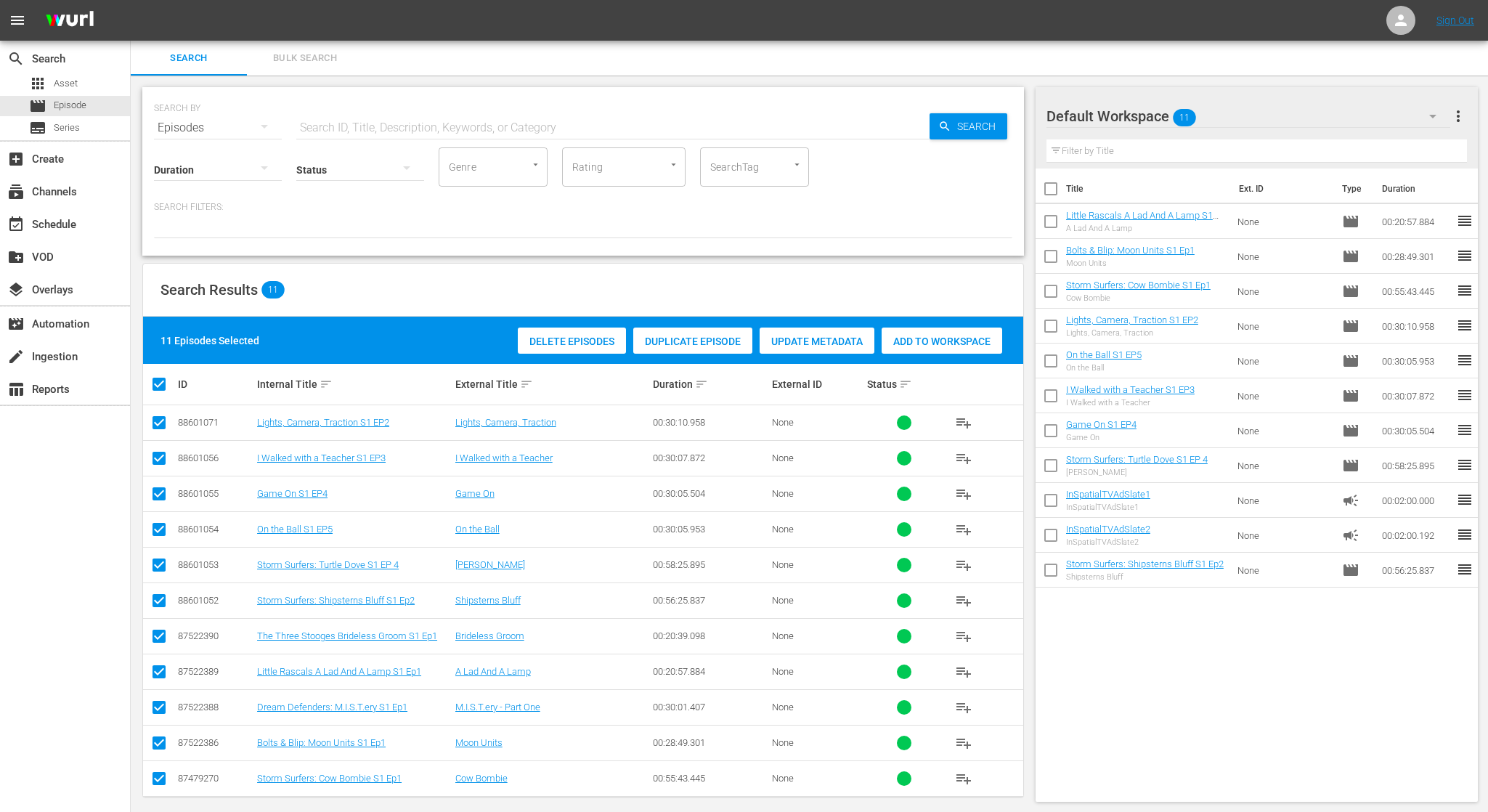
click at [933, 345] on span "Add to Workspace" at bounding box center [942, 341] width 120 height 11
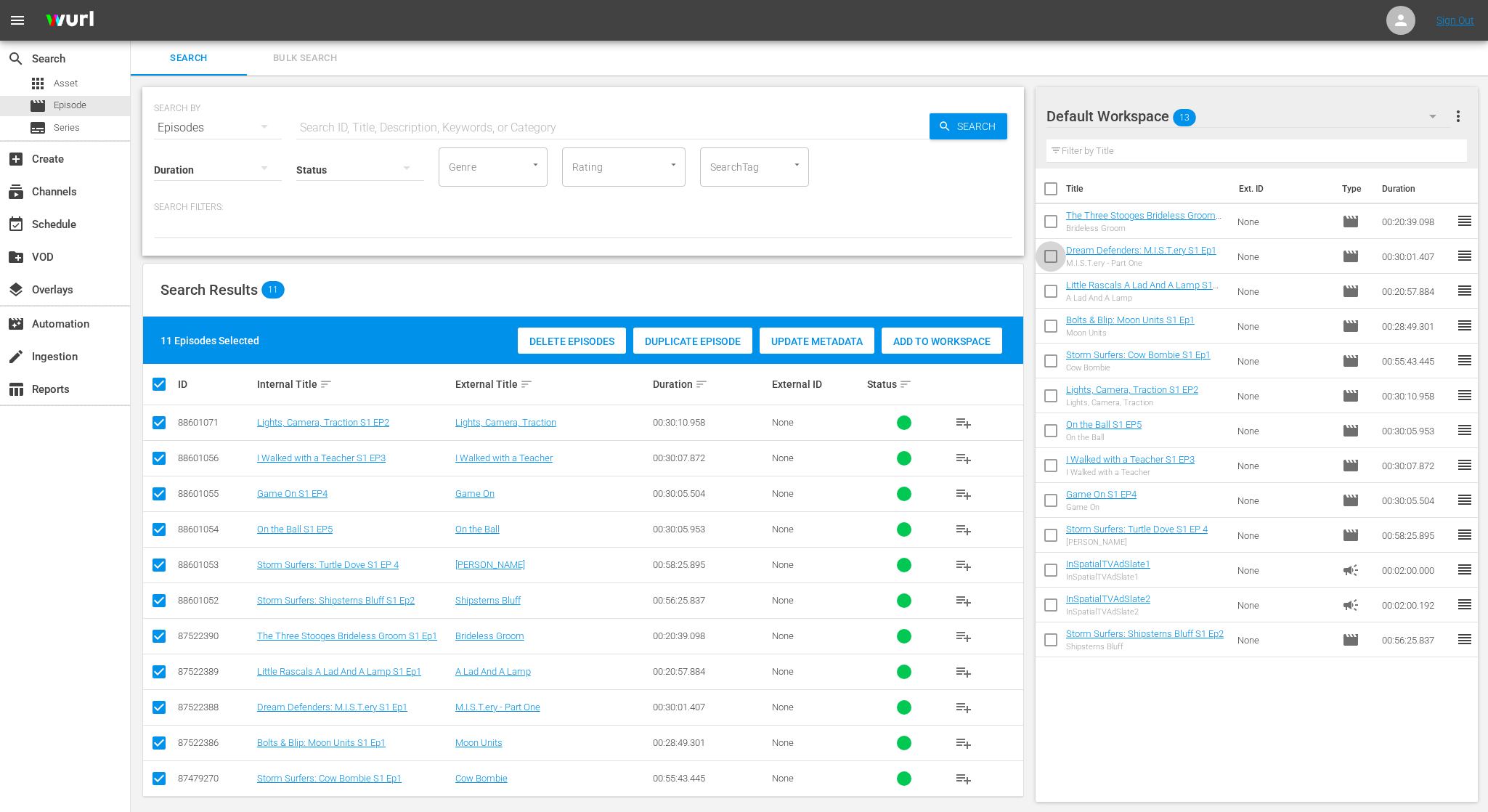
click at [1052, 252] on input "checkbox" at bounding box center [1051, 259] width 31 height 31
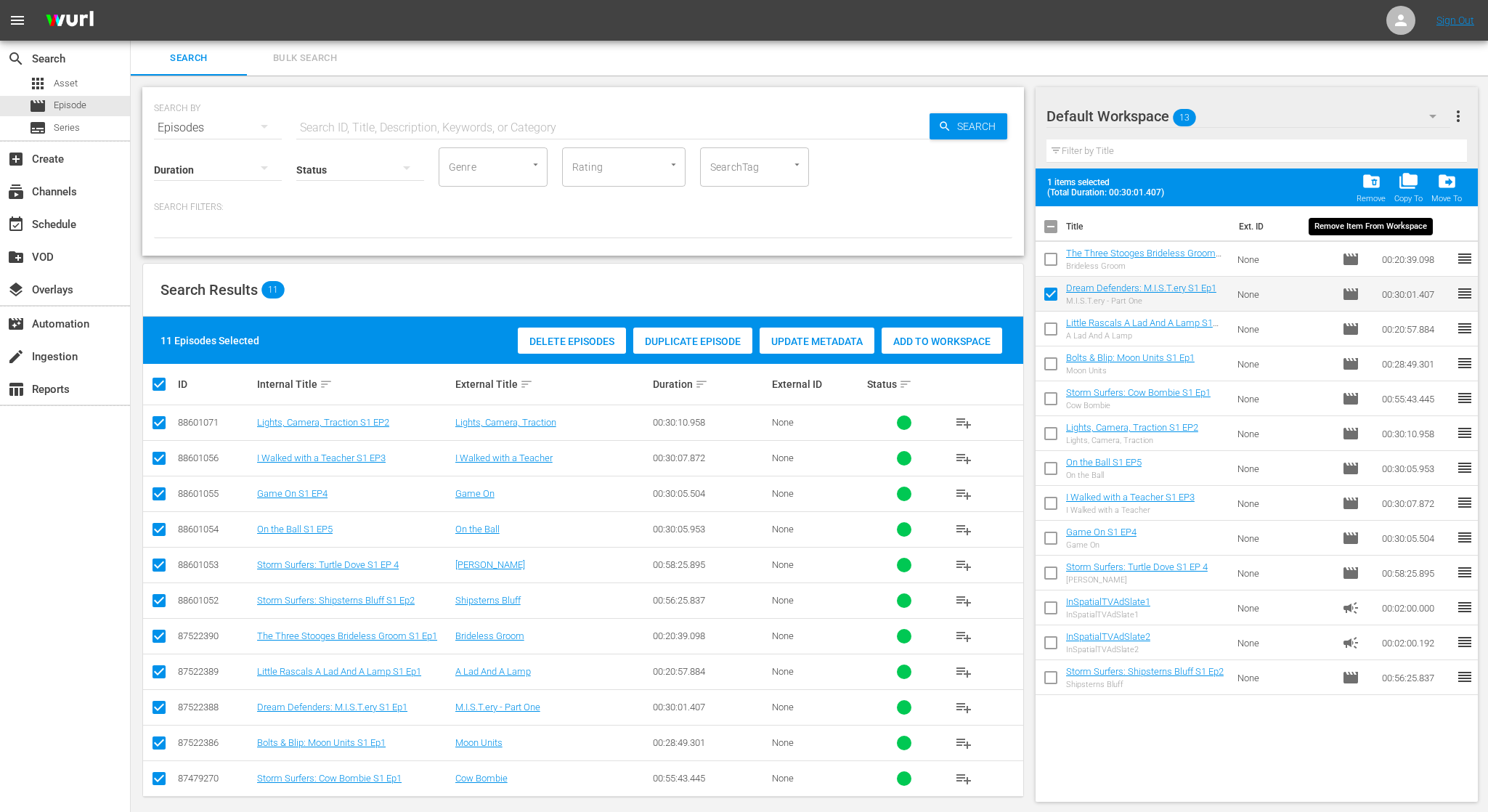
click at [1379, 185] on span "folder_delete" at bounding box center [1371, 181] width 20 height 20
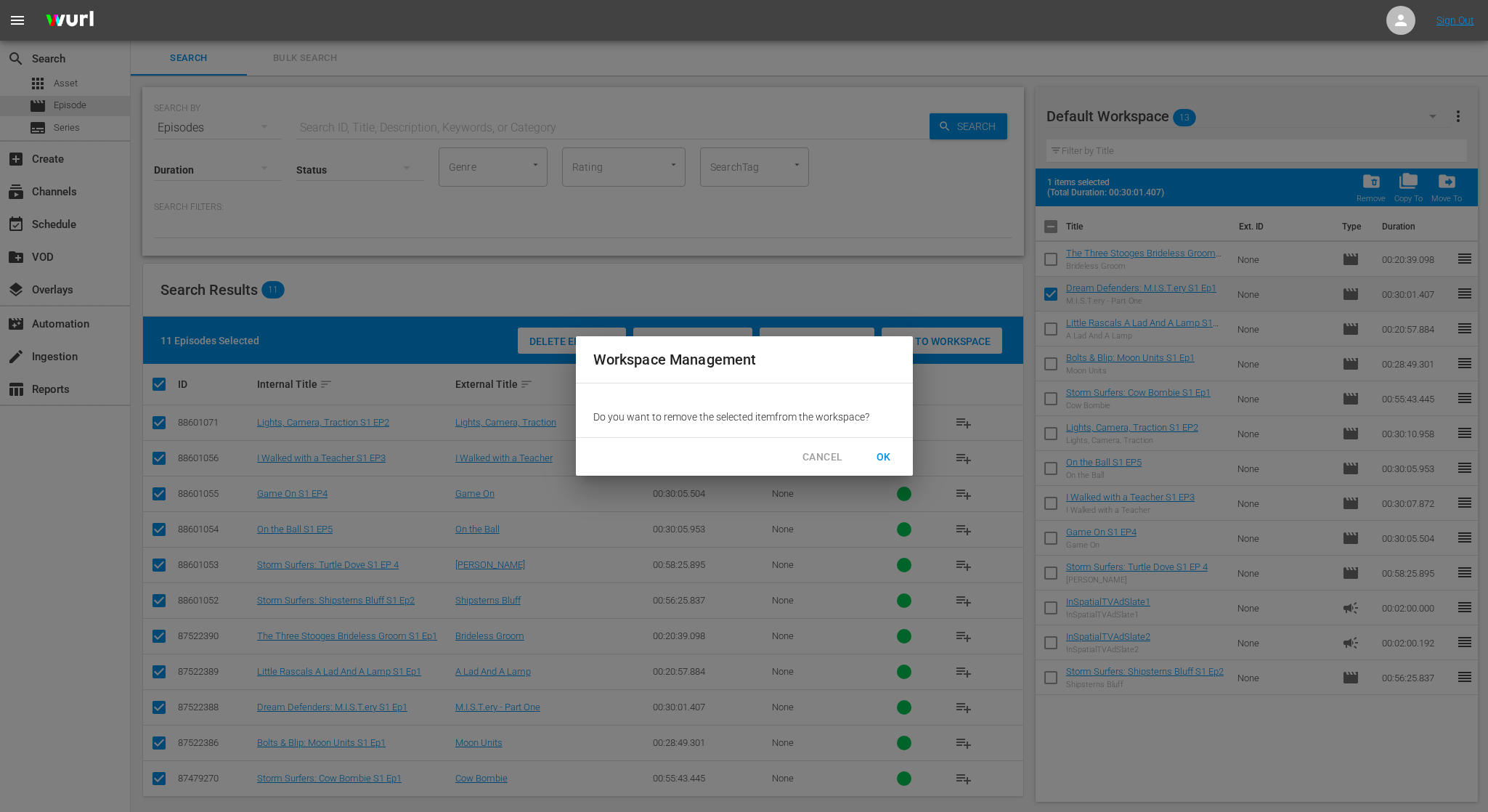
click at [878, 455] on span "OK" at bounding box center [884, 457] width 23 height 18
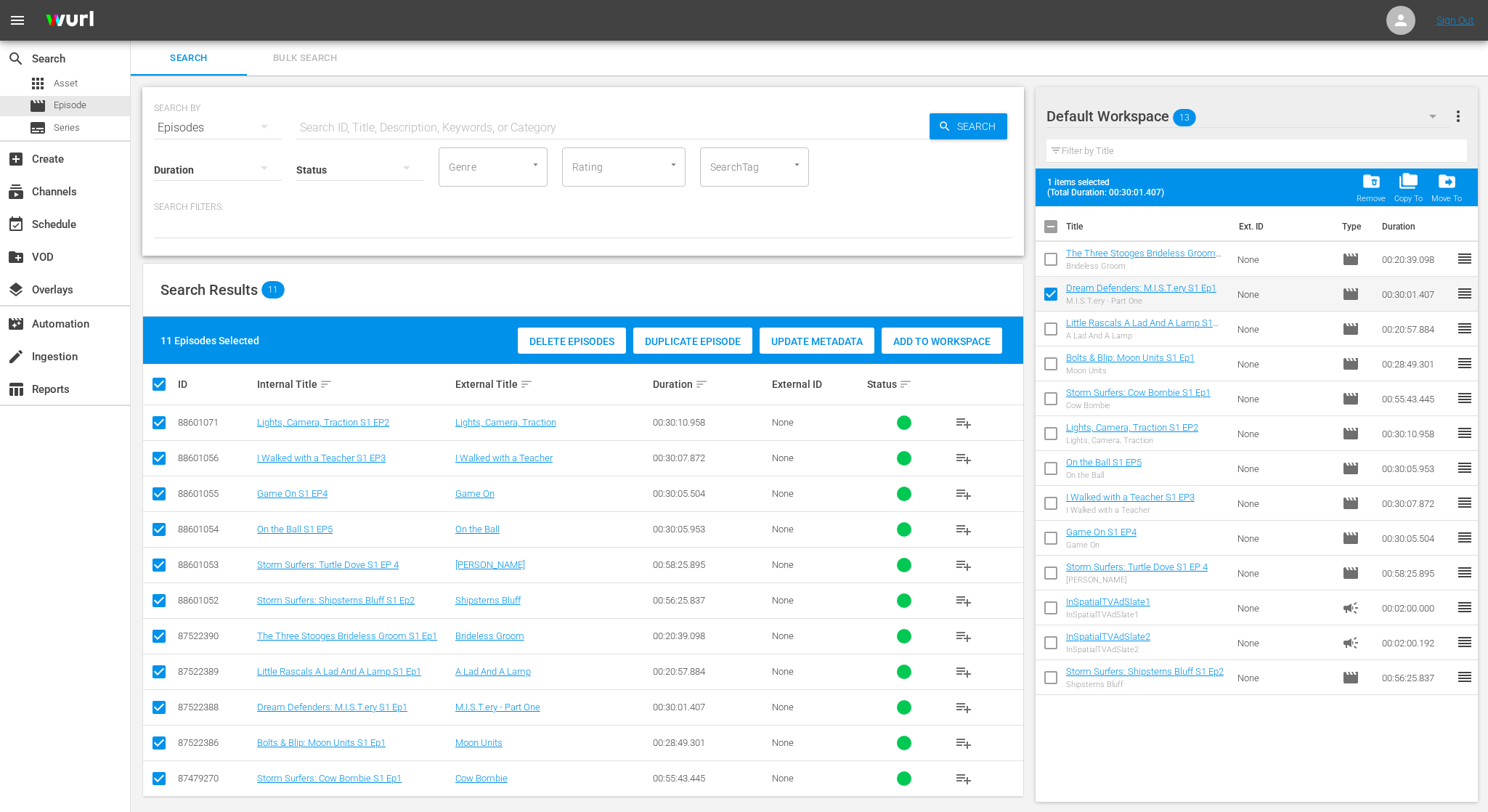
checkbox input "false"
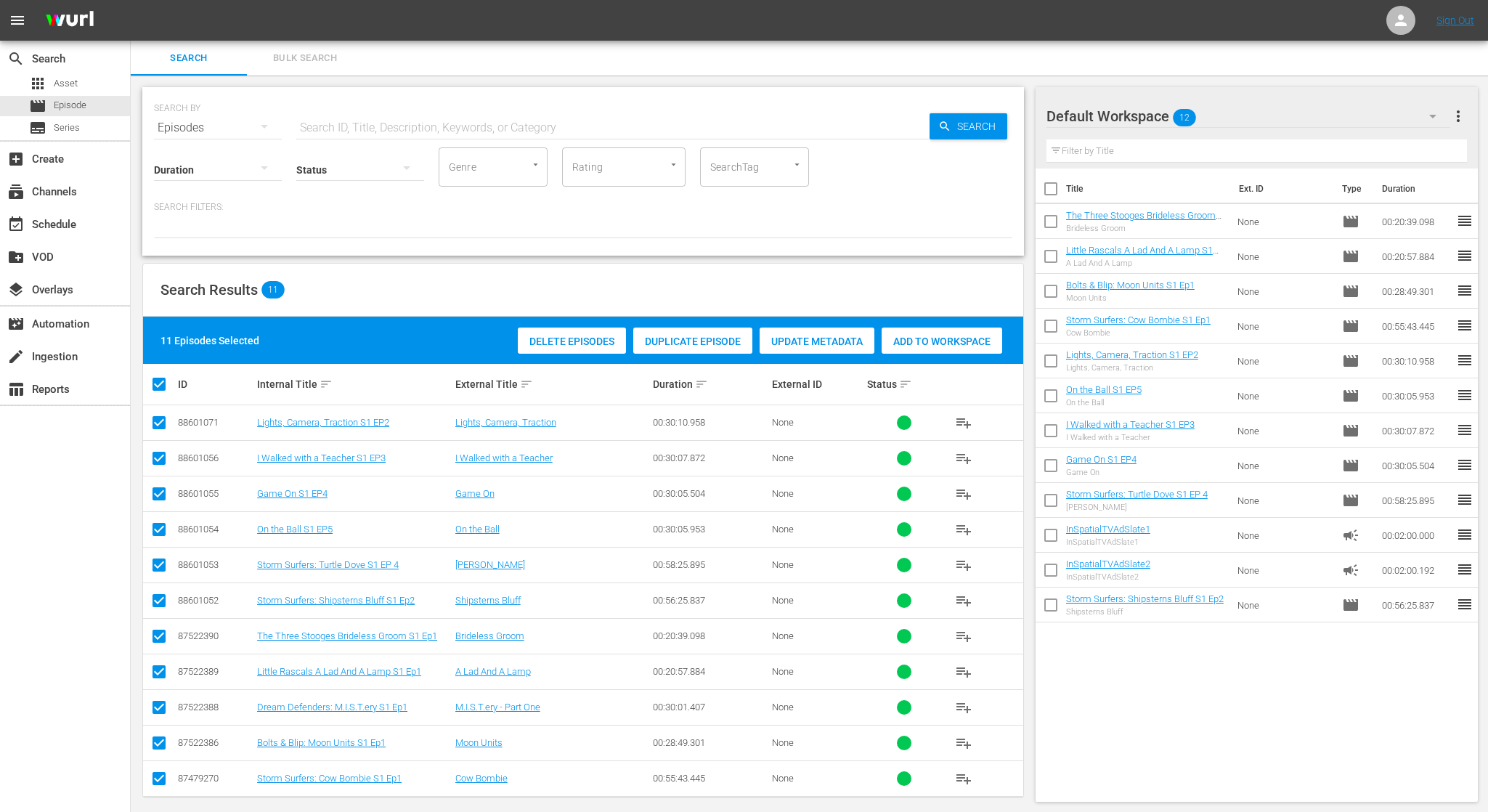
click at [1052, 326] on input "checkbox" at bounding box center [1051, 329] width 31 height 31
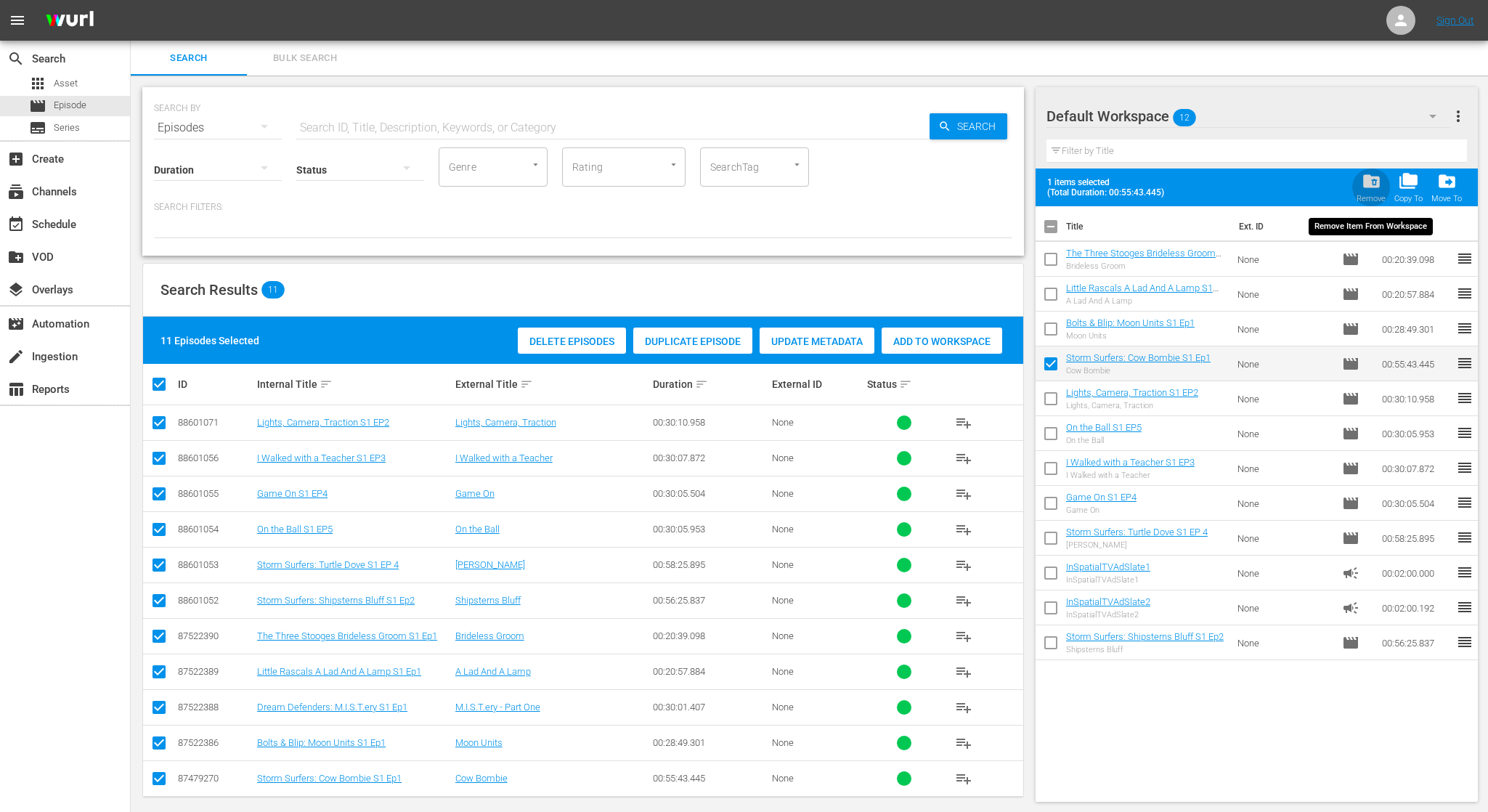
click at [1368, 184] on span "folder_delete" at bounding box center [1371, 181] width 20 height 20
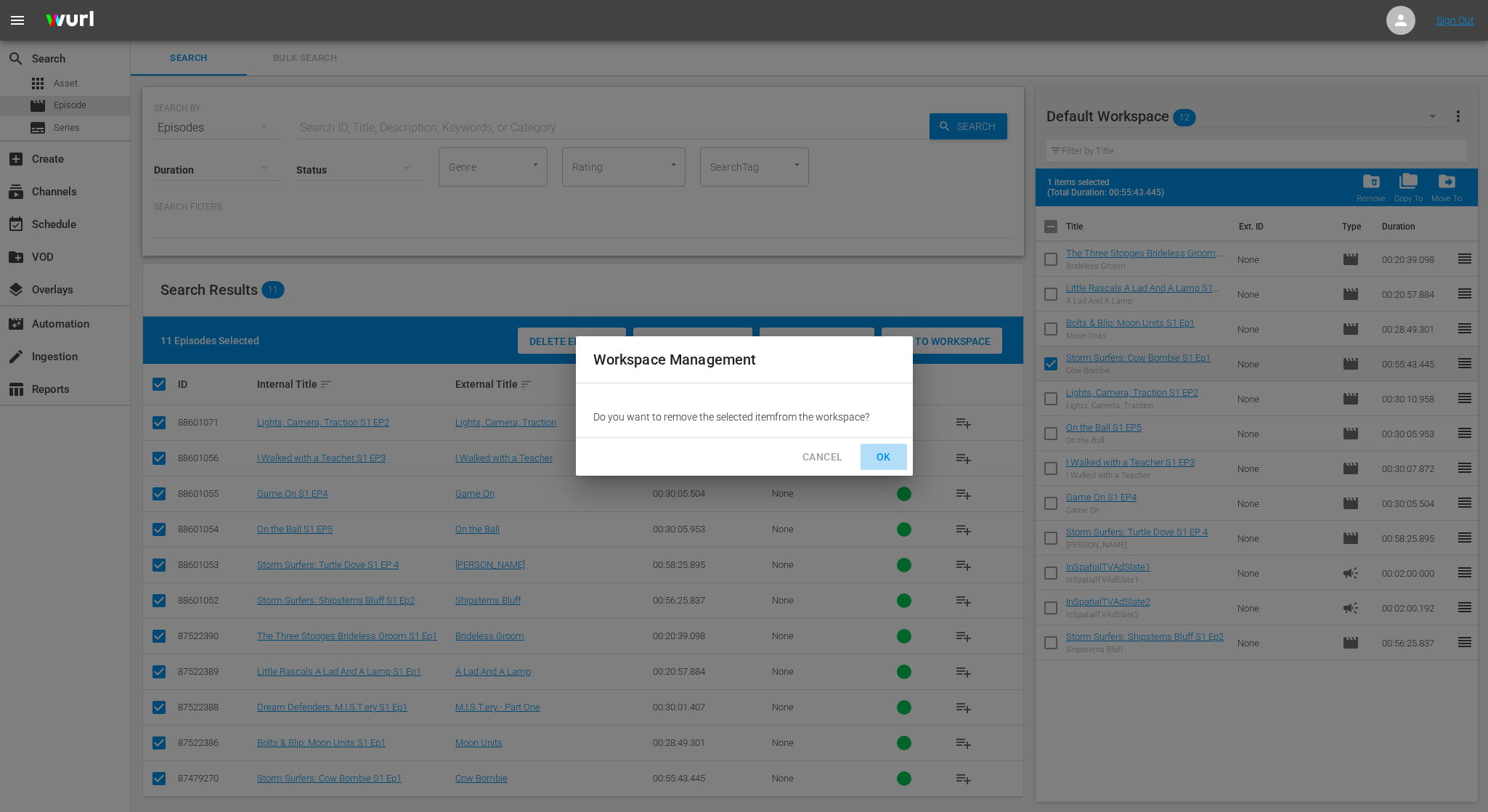
click at [881, 455] on span "OK" at bounding box center [884, 457] width 23 height 18
checkbox input "false"
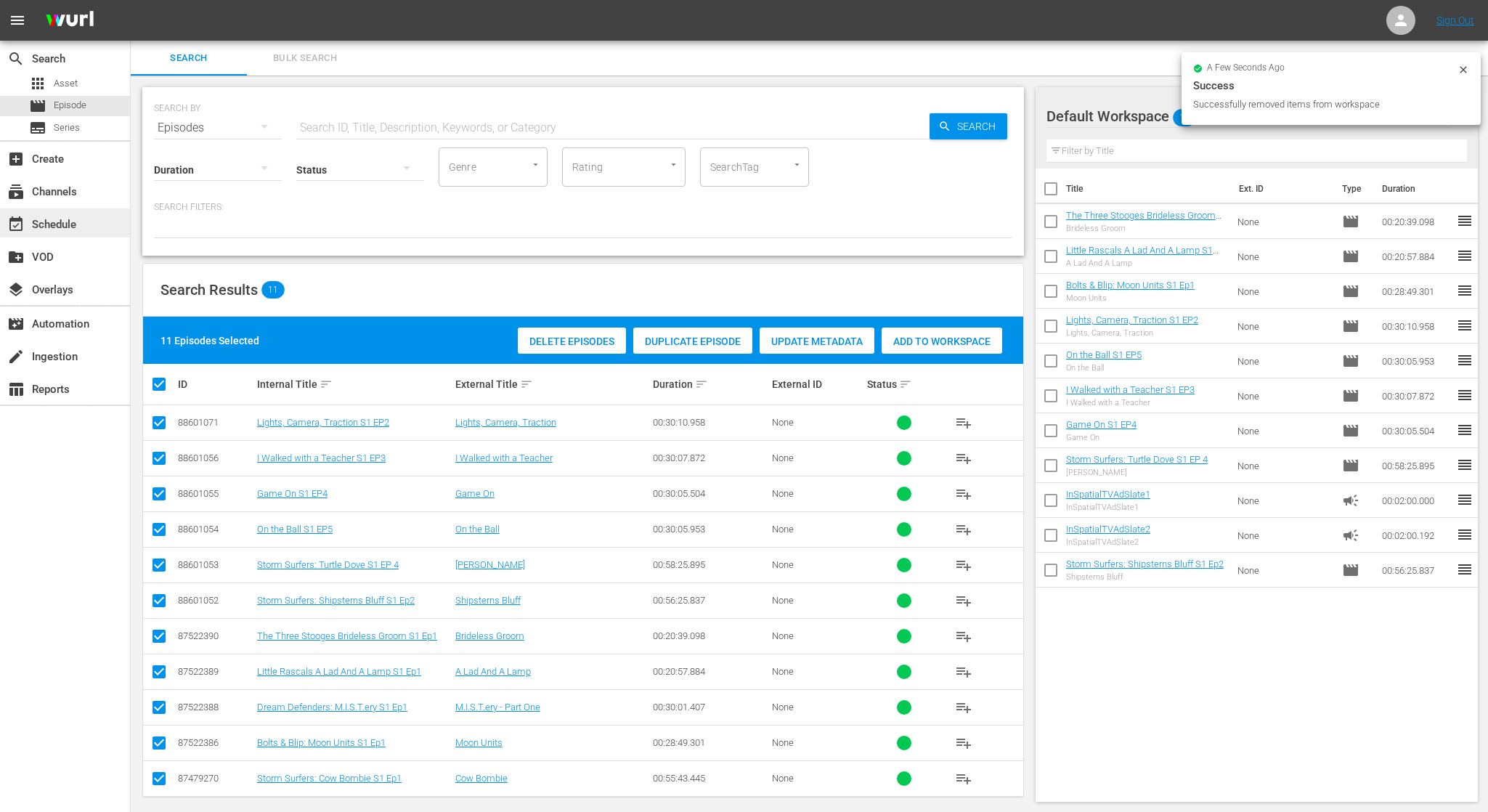
click at [57, 227] on div "event_available Schedule" at bounding box center [41, 222] width 81 height 13
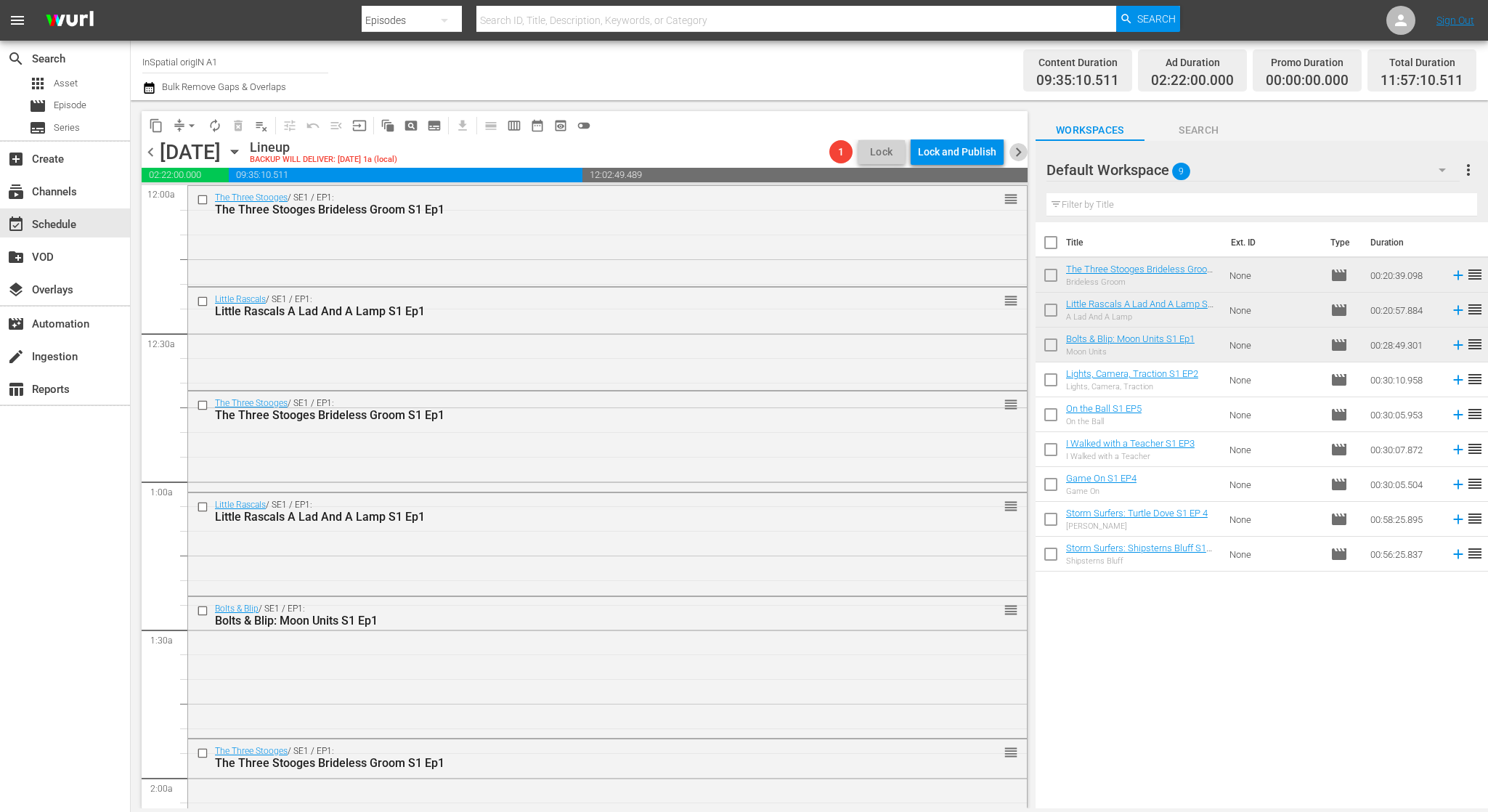
click at [1016, 147] on span "chevron_right" at bounding box center [1018, 152] width 18 height 18
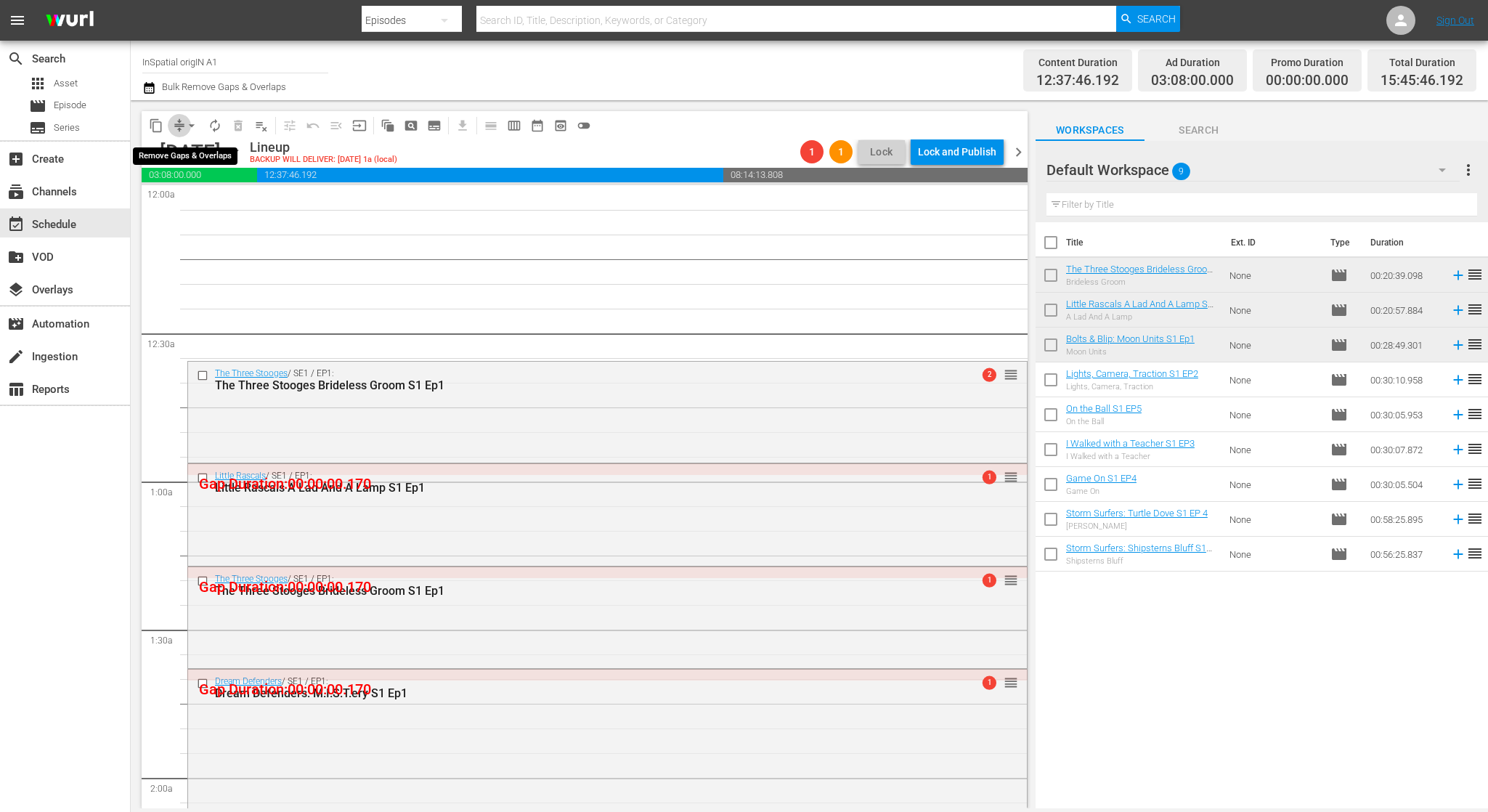
click at [178, 125] on span "compress" at bounding box center [179, 125] width 14 height 14
click at [185, 123] on span "arrow_drop_down" at bounding box center [191, 125] width 14 height 14
click at [191, 153] on li "Align to Midnight" at bounding box center [192, 155] width 120 height 24
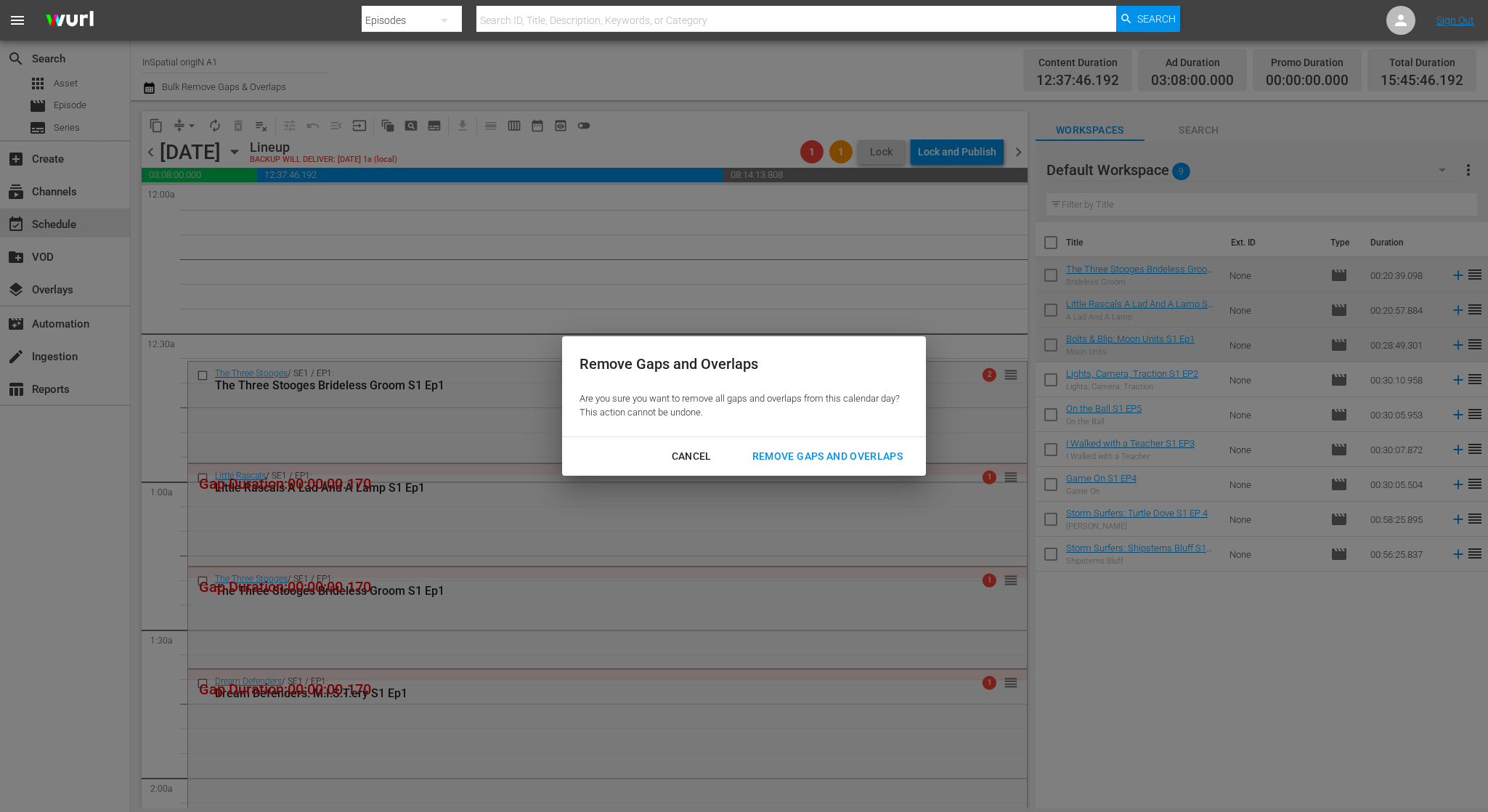
click at [786, 451] on div "Remove Gaps and Overlaps" at bounding box center [827, 456] width 174 height 18
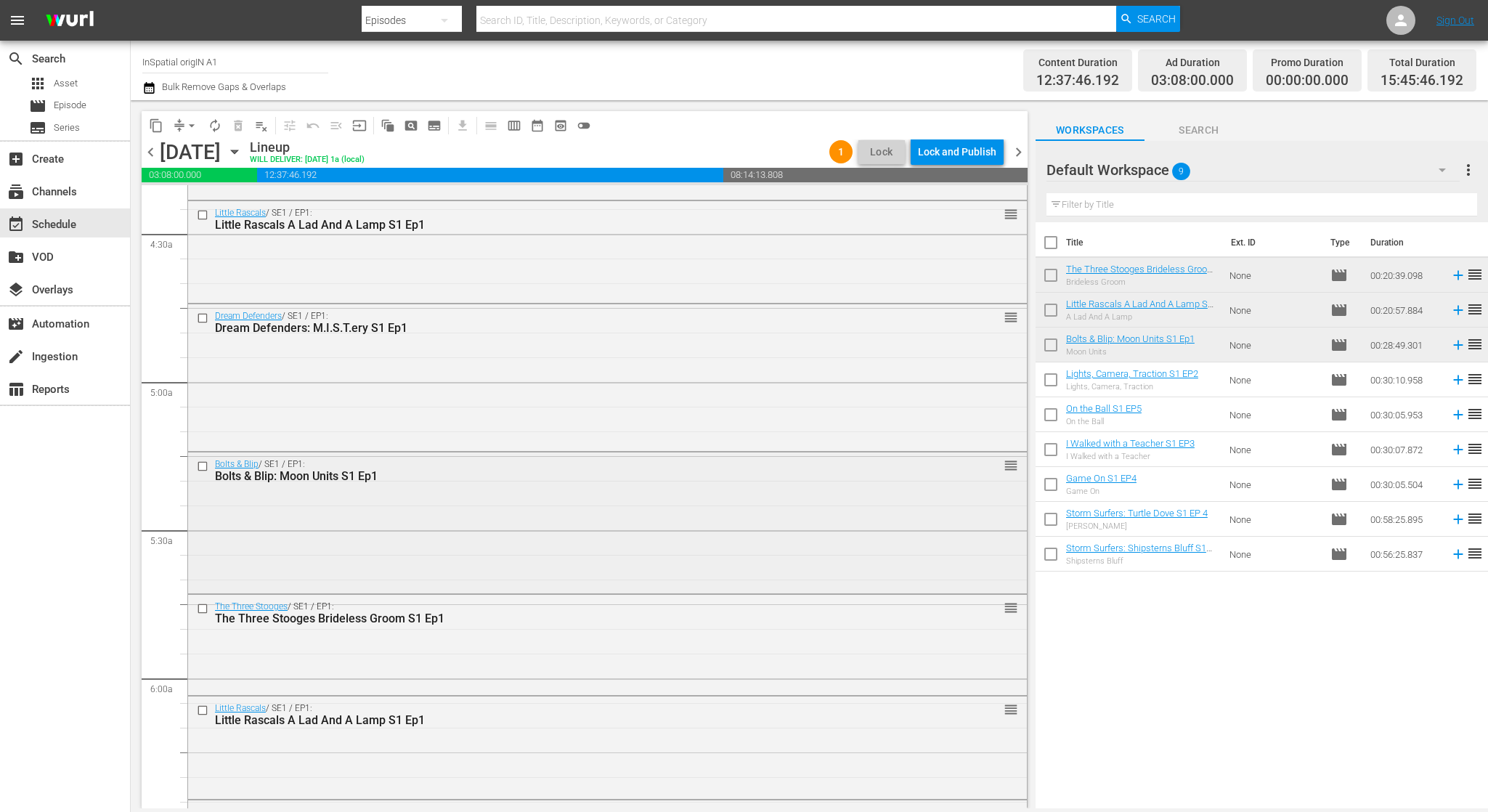
scroll to position [1279, 0]
click at [198, 320] on input "checkbox" at bounding box center [204, 323] width 15 height 12
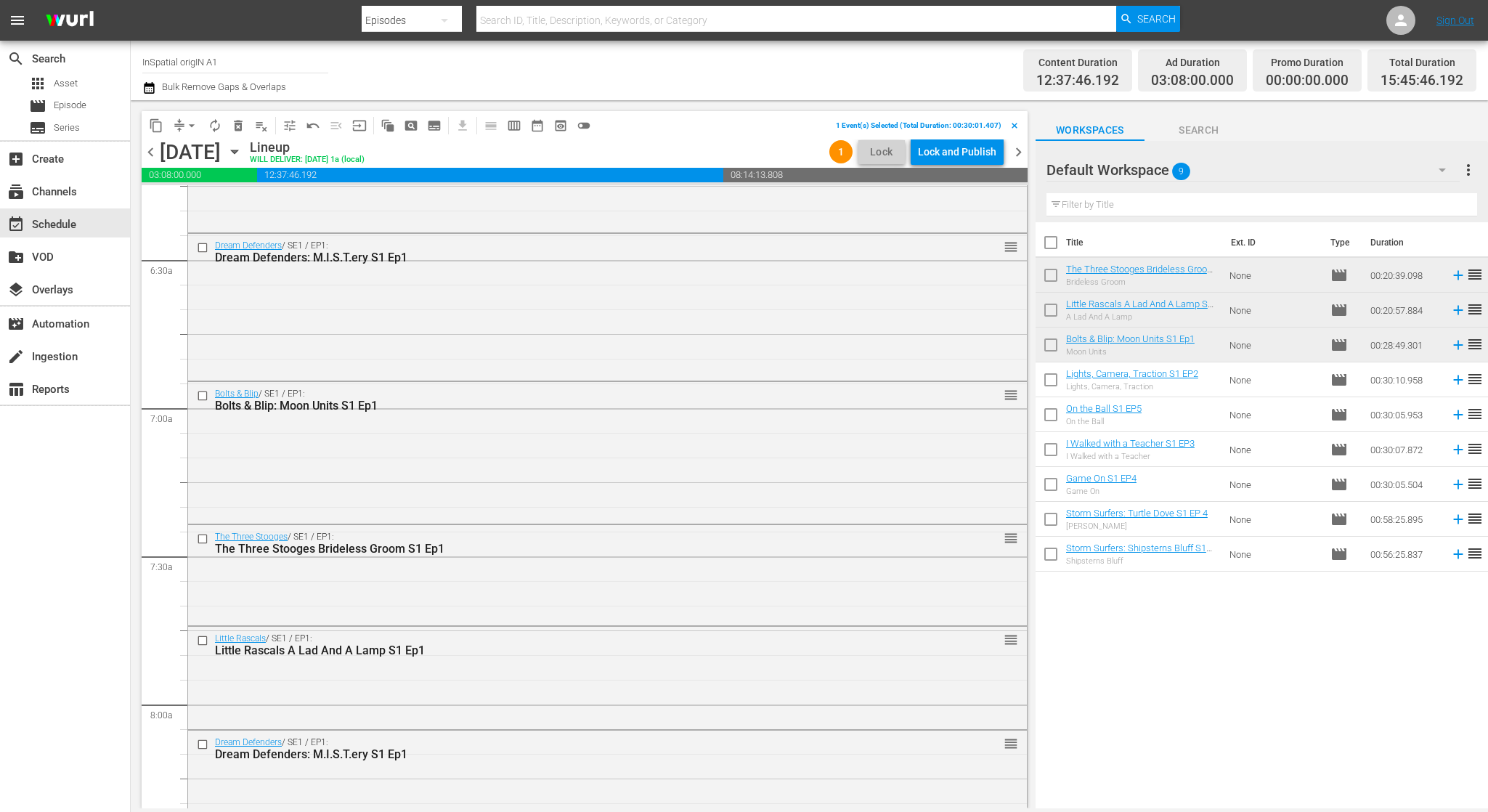
scroll to position [1853, 0]
click at [87, 113] on div "movie Episode" at bounding box center [65, 105] width 130 height 20
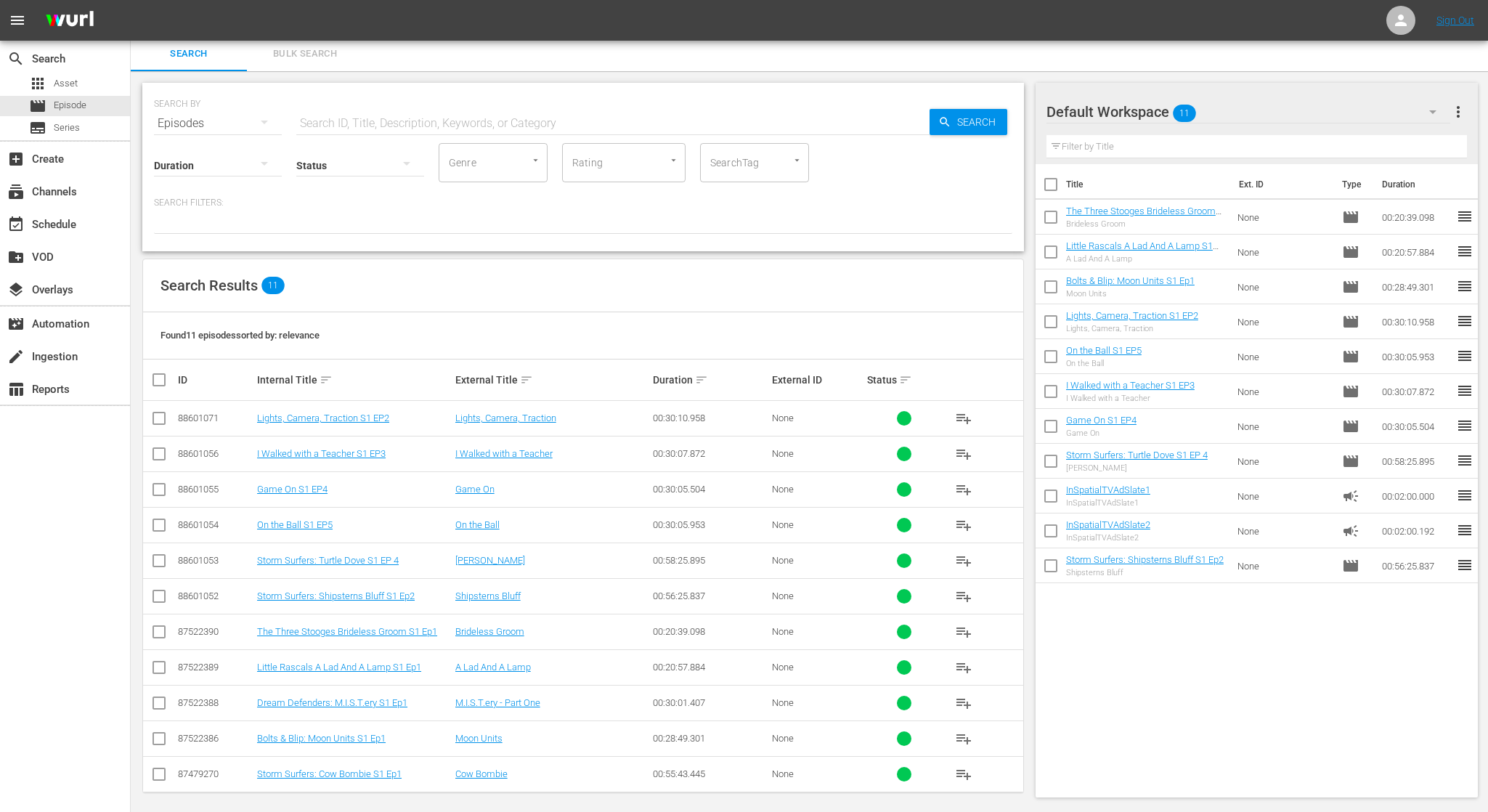
scroll to position [4, 0]
click at [158, 698] on input "checkbox" at bounding box center [159, 706] width 17 height 17
checkbox input "true"
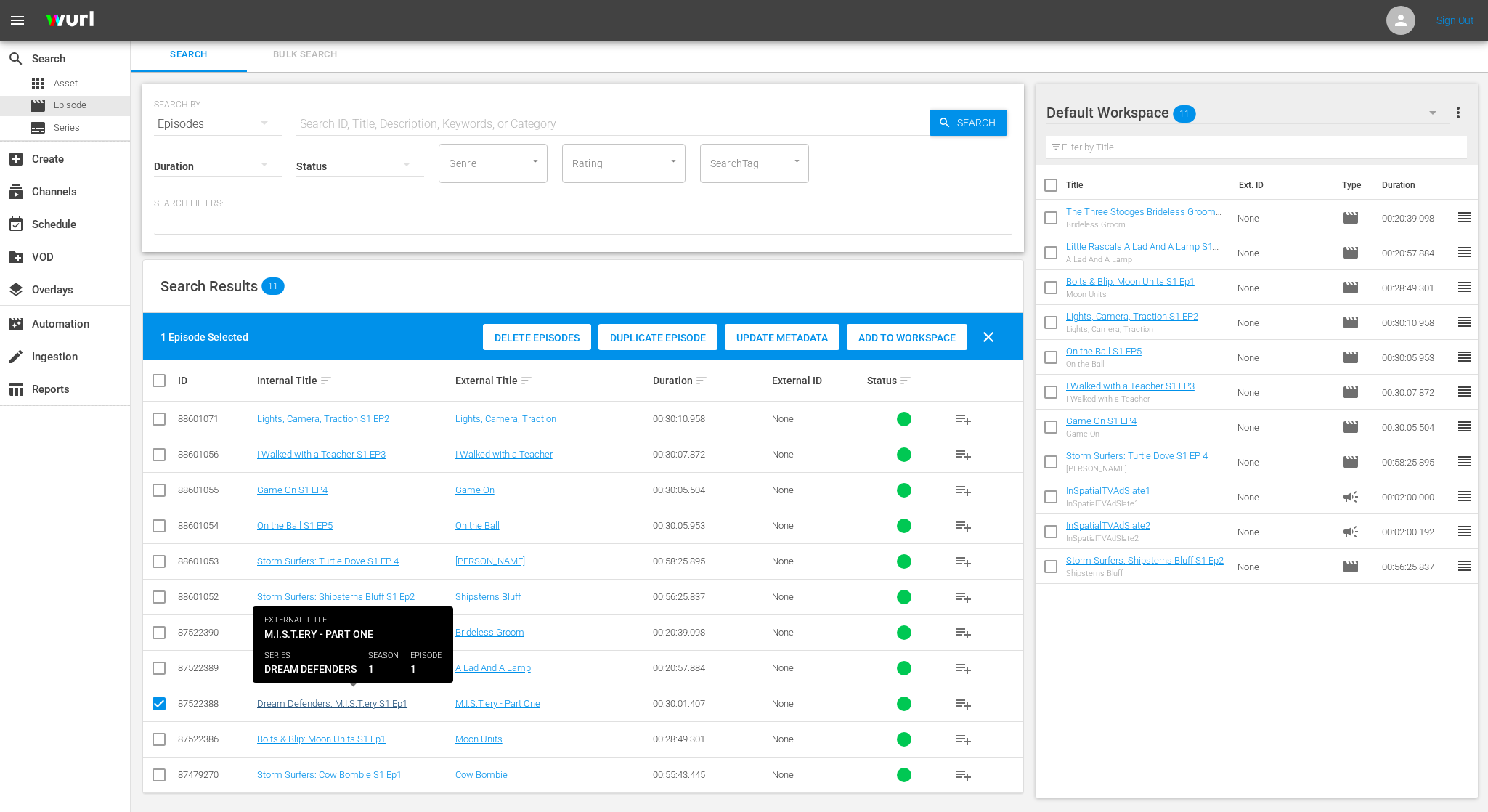
click at [376, 698] on link "Dream Defenders: M.I.S.T.ery S1 Ep1" at bounding box center [333, 703] width 151 height 11
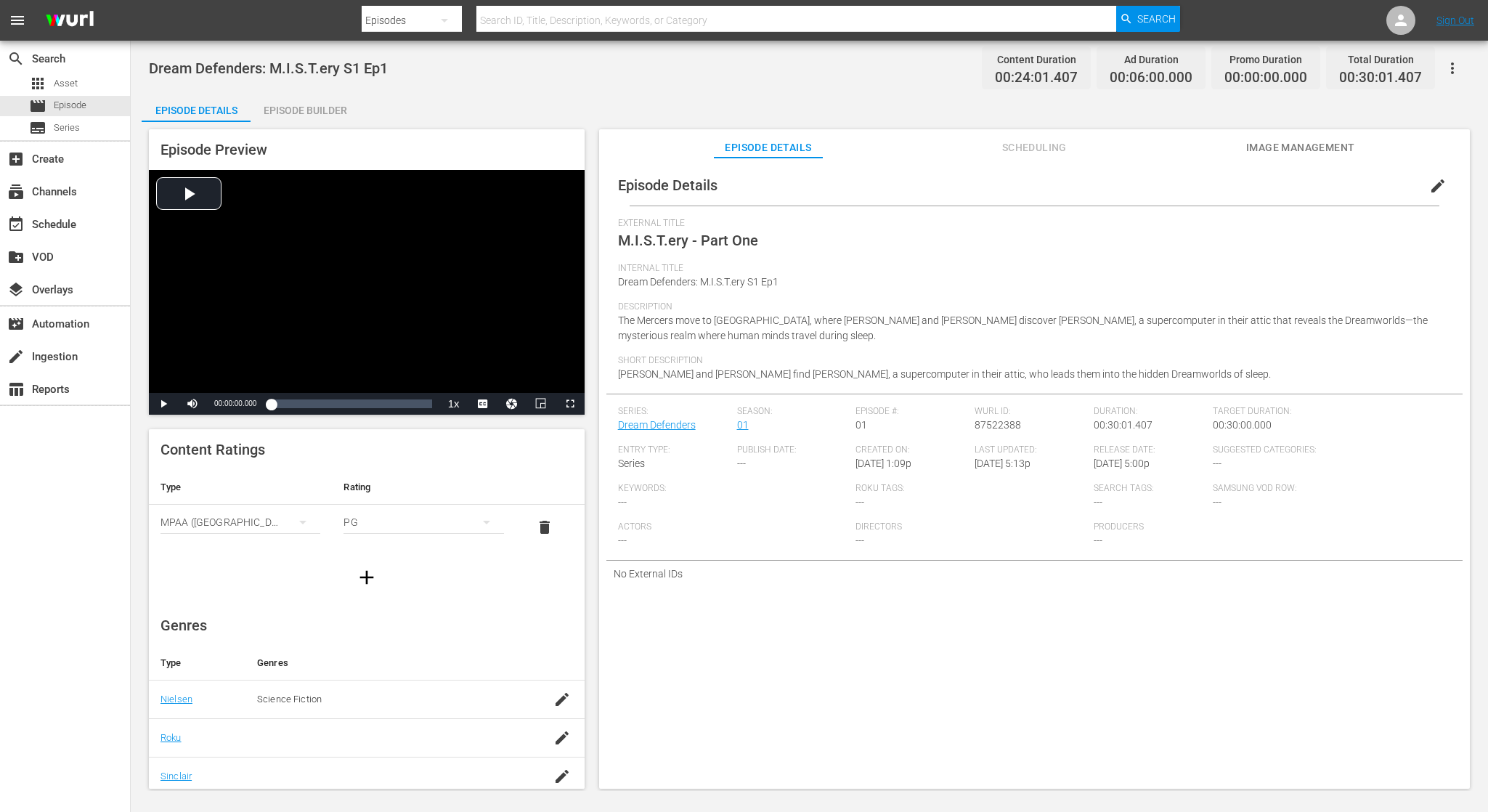
click at [1047, 147] on span "Scheduling" at bounding box center [1034, 147] width 109 height 18
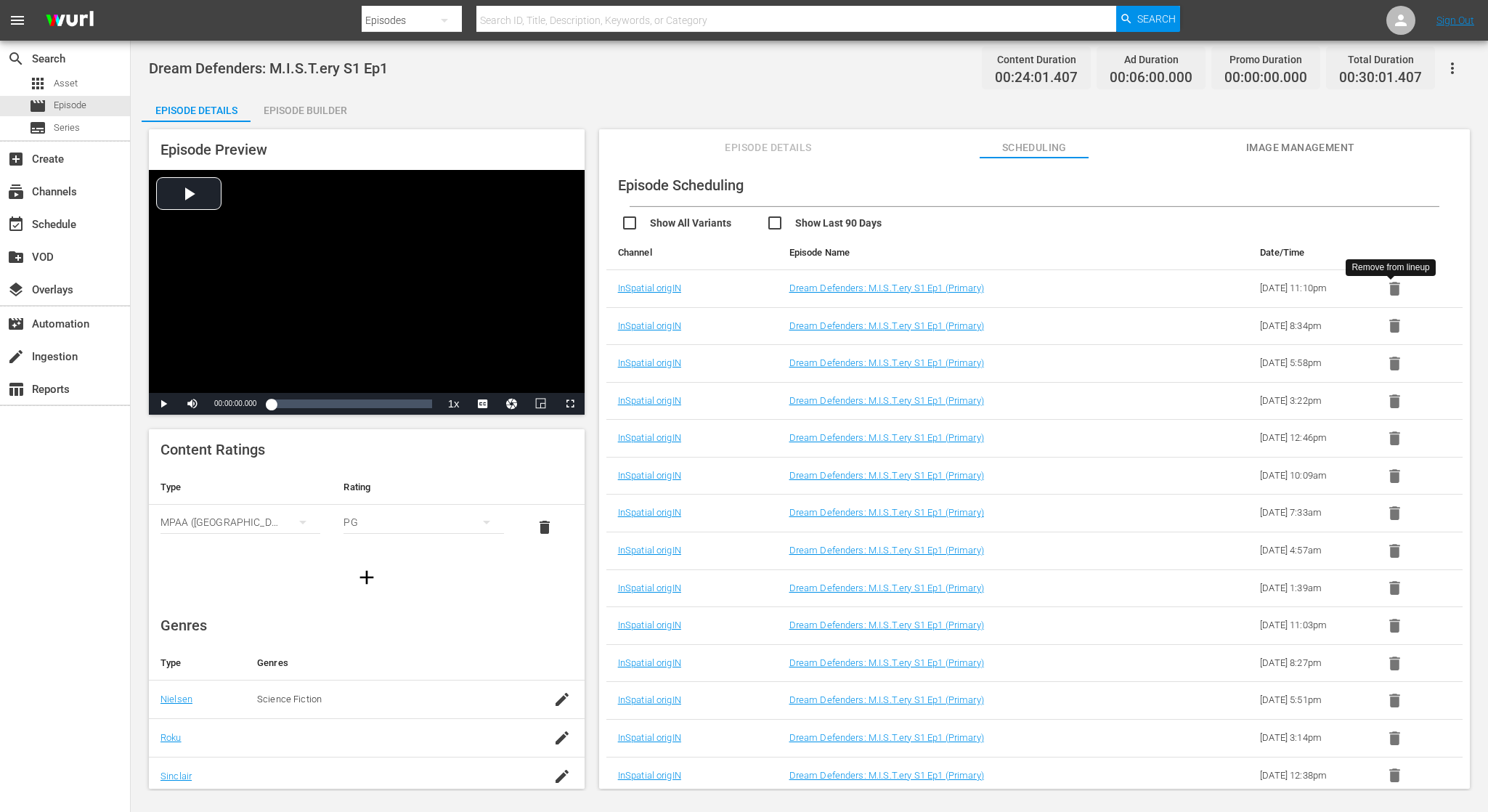
click at [1395, 287] on icon "button" at bounding box center [1395, 288] width 11 height 14
click at [1395, 287] on icon "button" at bounding box center [1395, 288] width 18 height 18
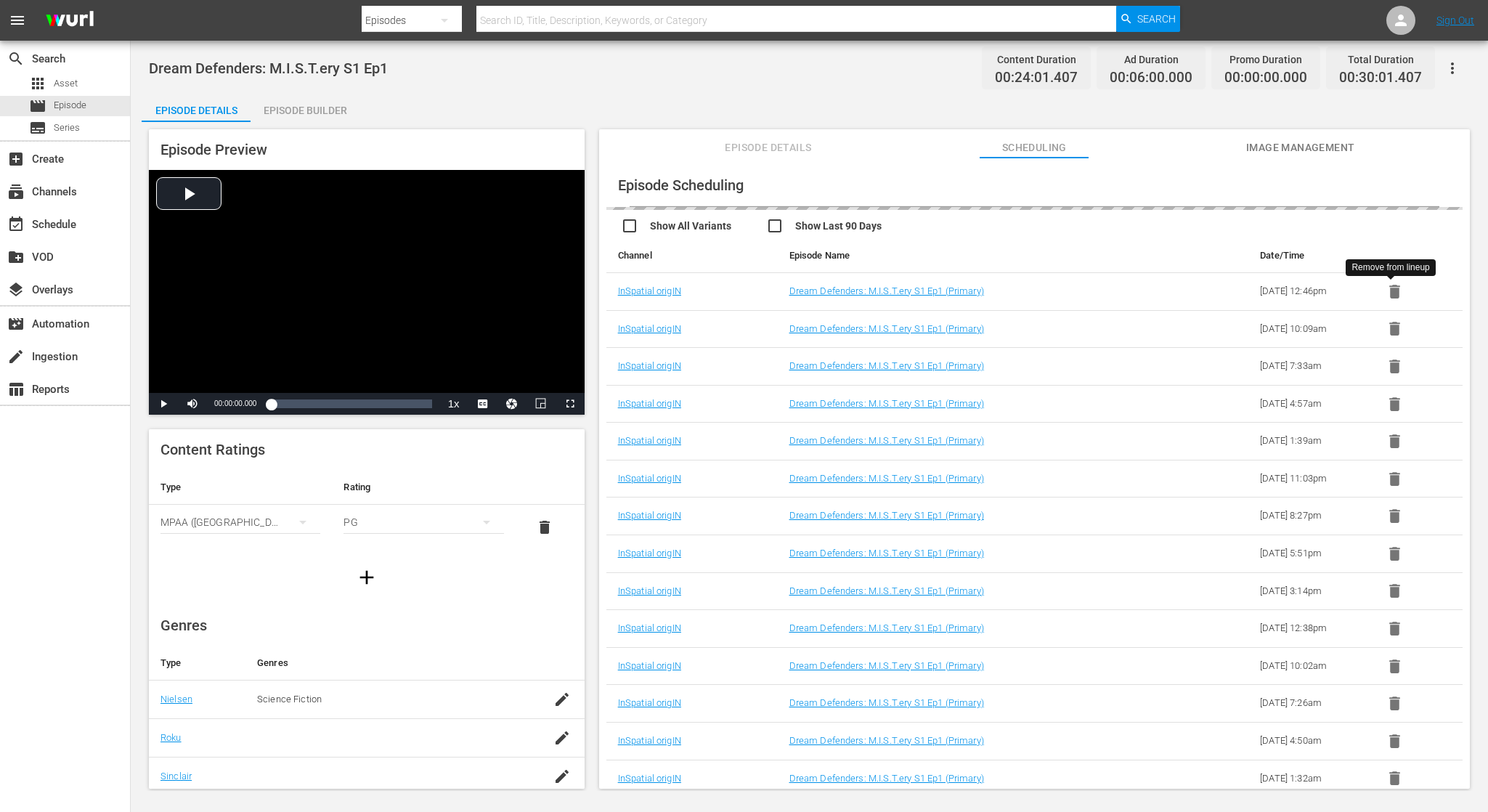
click at [1395, 287] on icon "button" at bounding box center [1395, 291] width 18 height 18
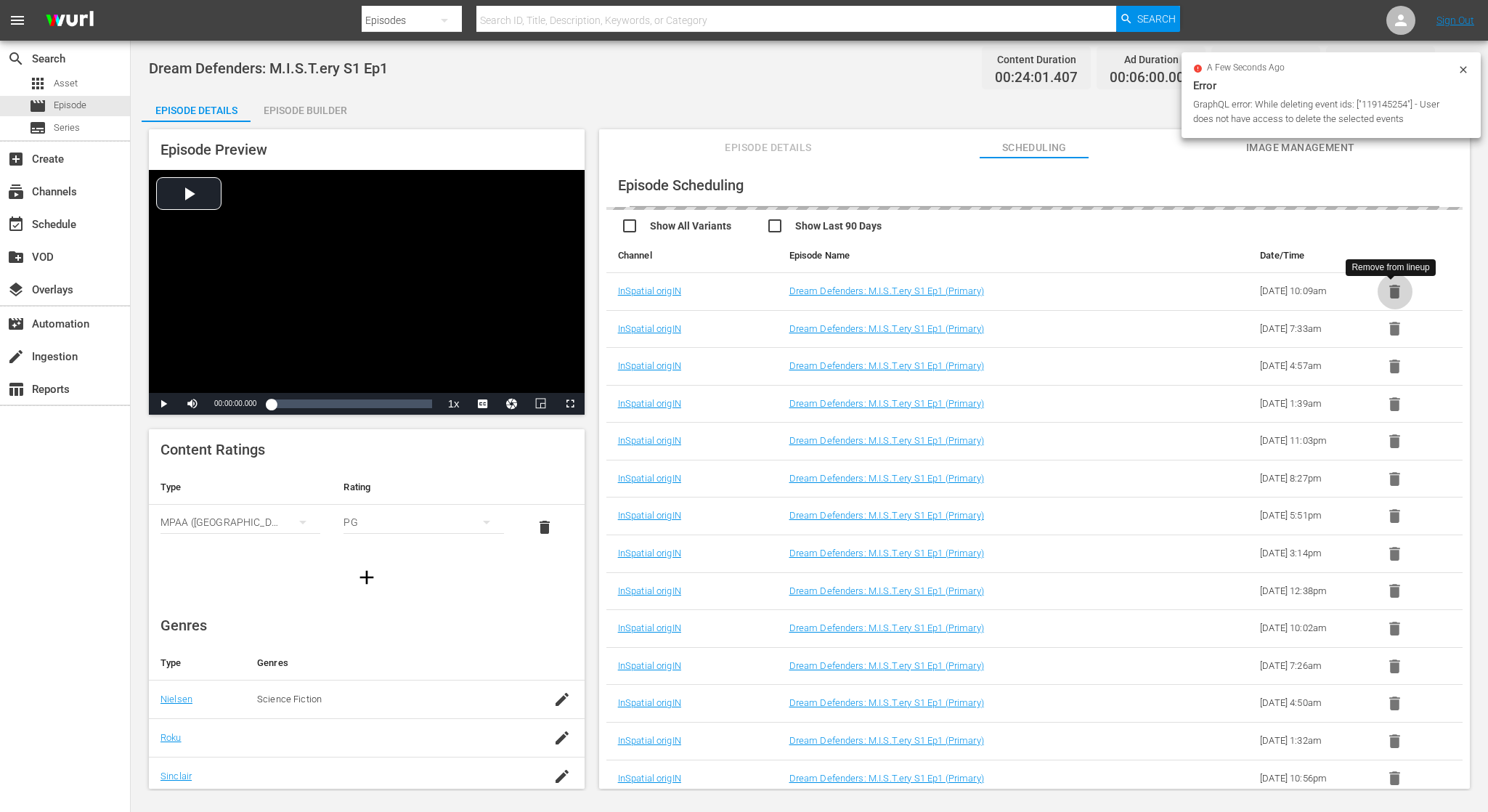
click at [1395, 287] on icon "button" at bounding box center [1395, 291] width 18 height 18
click at [1395, 287] on icon "button" at bounding box center [1395, 288] width 11 height 14
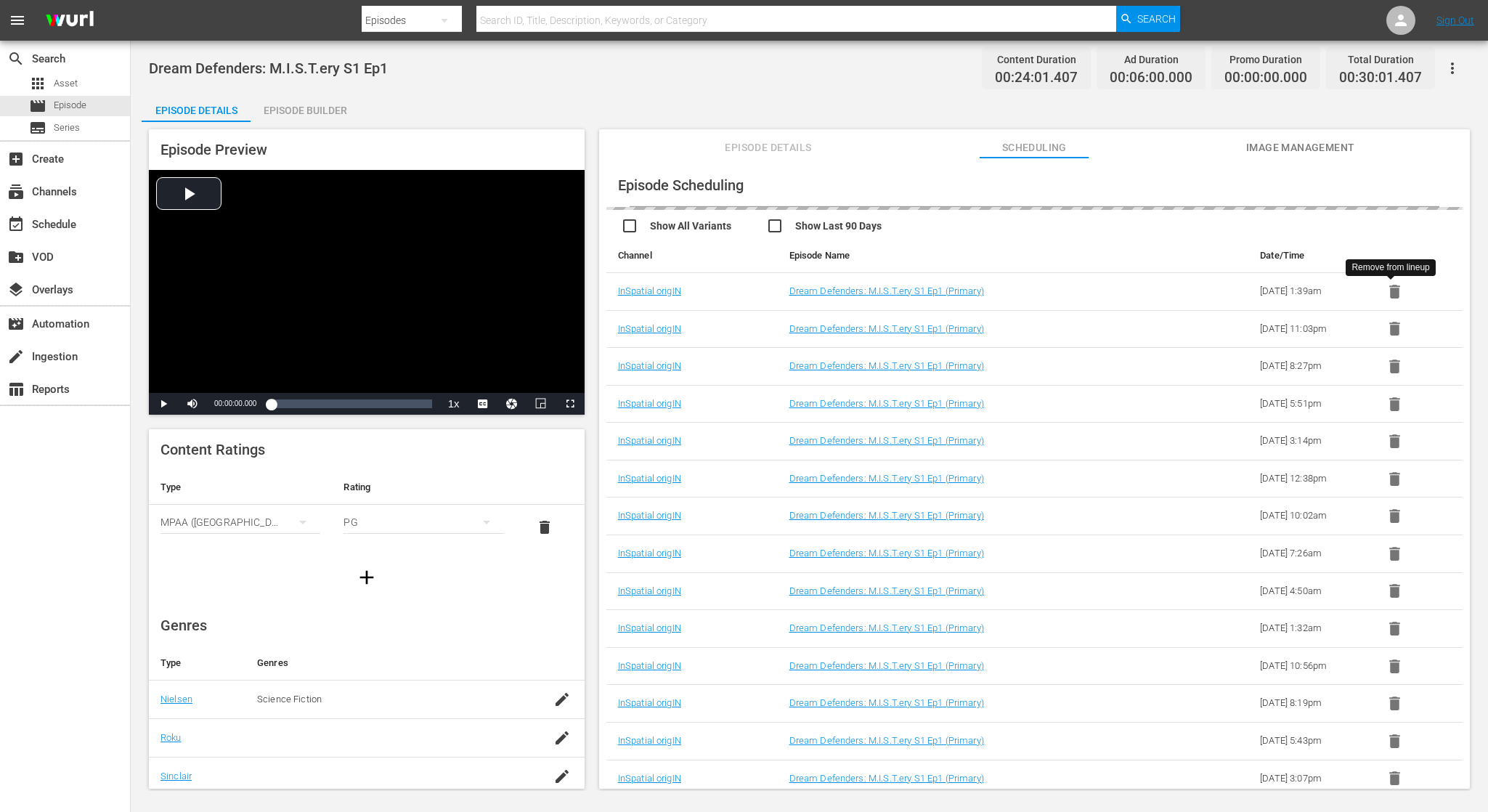
click at [1395, 287] on icon "button" at bounding box center [1395, 291] width 18 height 18
click at [1395, 287] on icon "button" at bounding box center [1395, 288] width 11 height 14
click at [1395, 287] on icon "button" at bounding box center [1395, 291] width 18 height 18
click at [1395, 287] on icon "button" at bounding box center [1395, 288] width 11 height 14
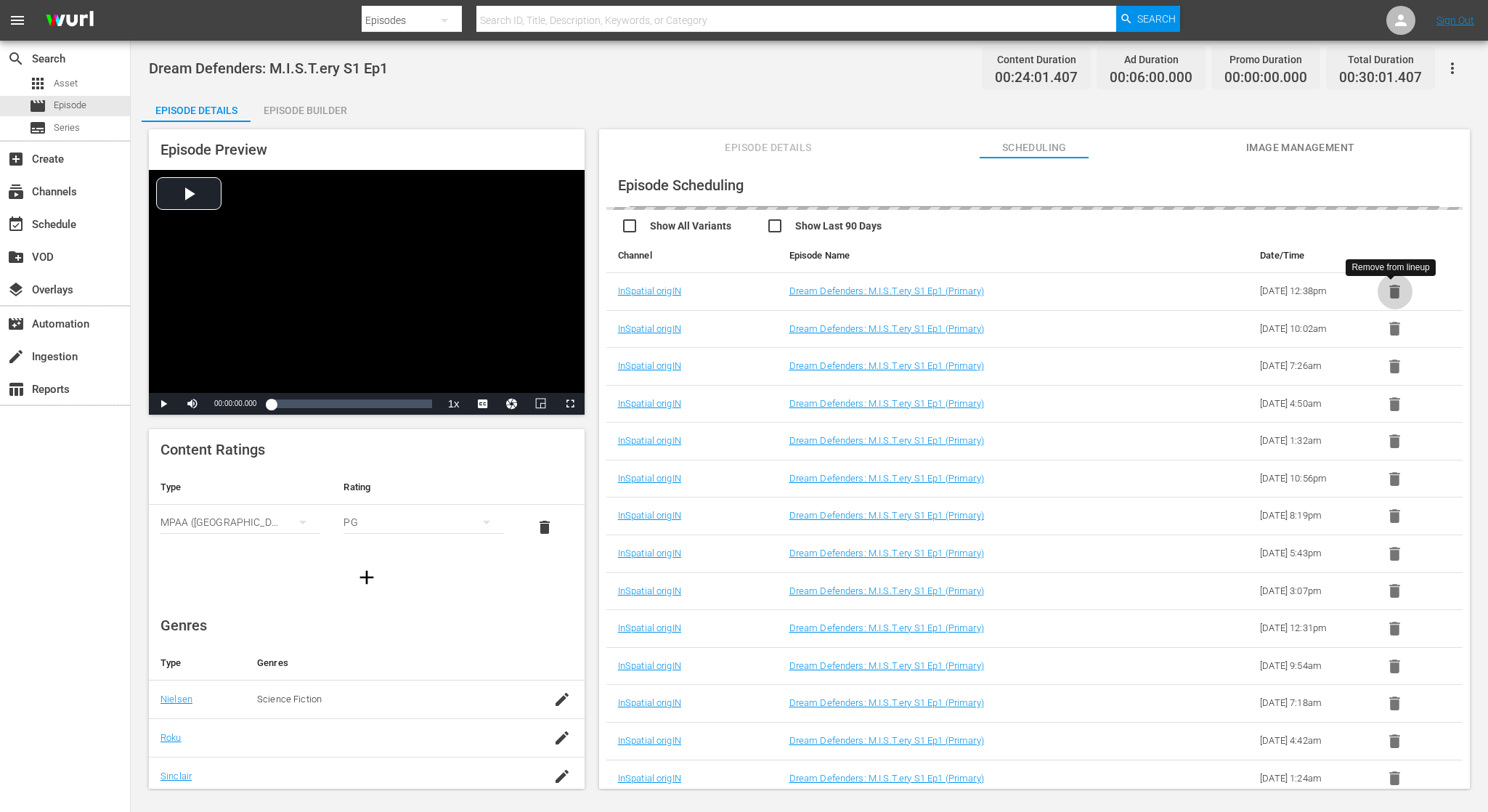
click at [1395, 287] on icon "button" at bounding box center [1395, 291] width 18 height 18
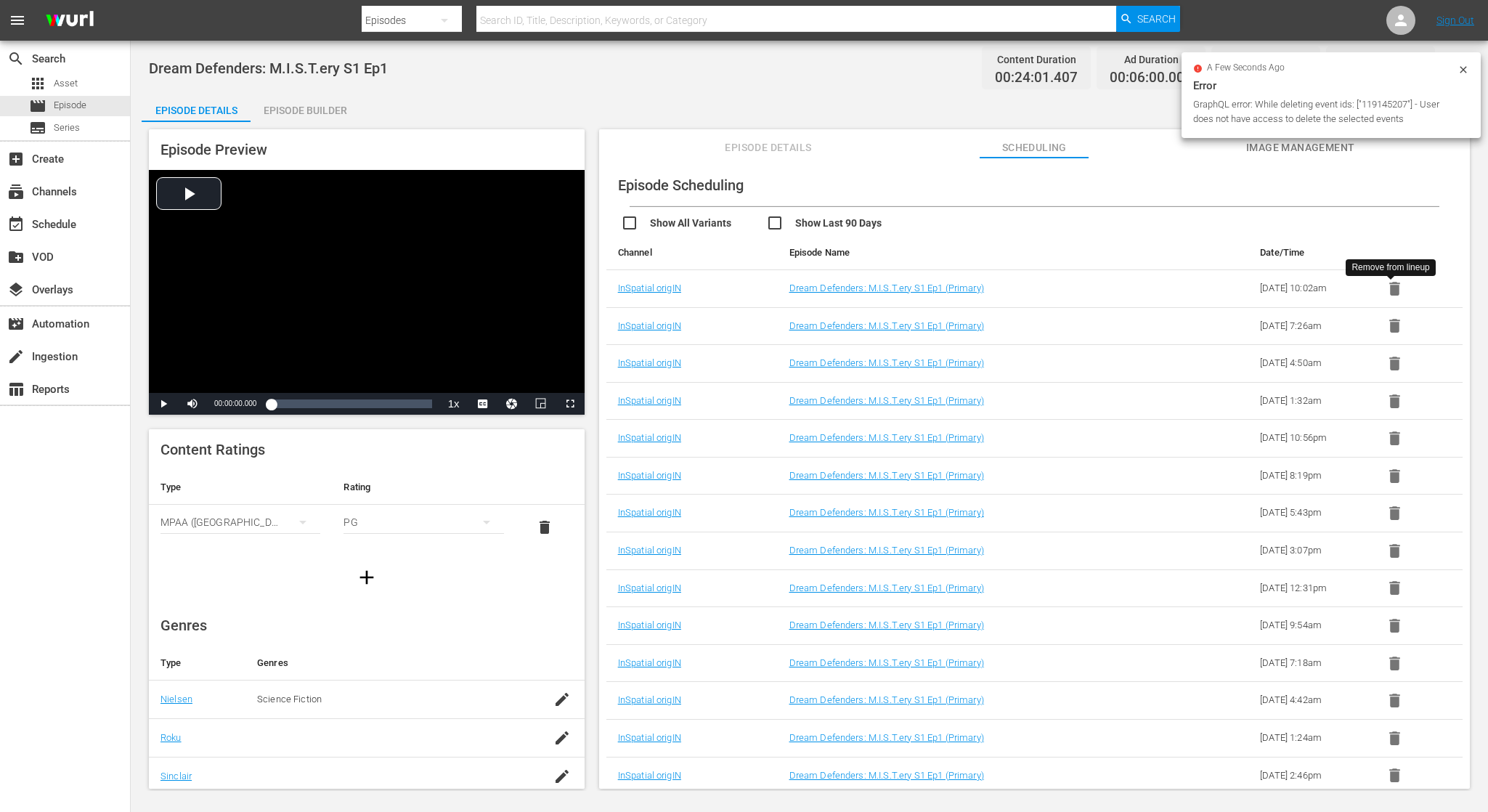
click at [1395, 287] on icon "button" at bounding box center [1395, 288] width 11 height 14
click at [1395, 287] on icon "button" at bounding box center [1395, 291] width 18 height 18
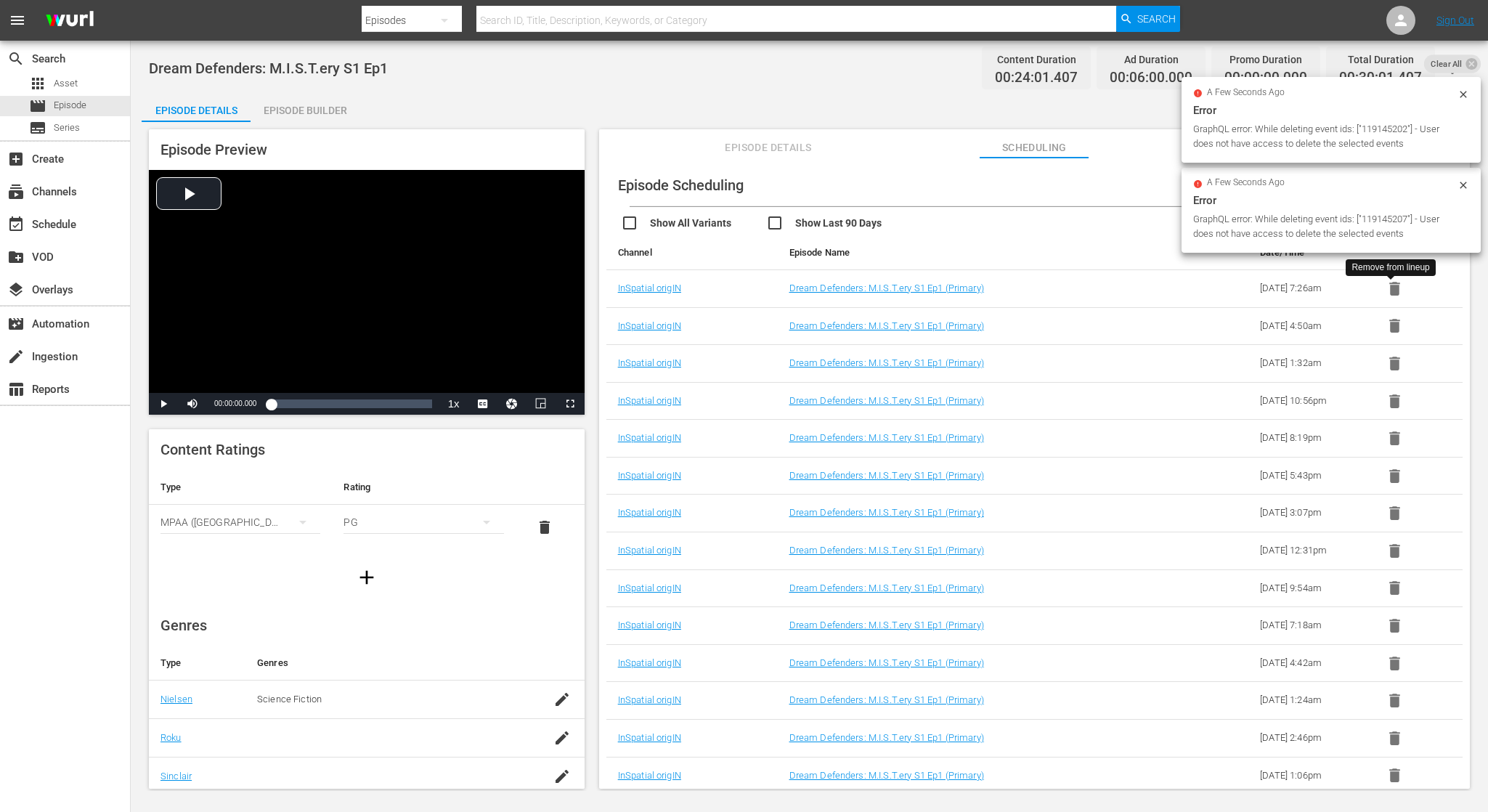
click at [1395, 287] on icon "button" at bounding box center [1395, 288] width 11 height 14
click at [1395, 287] on icon "button" at bounding box center [1395, 291] width 18 height 18
click at [1395, 287] on icon "button" at bounding box center [1395, 288] width 11 height 14
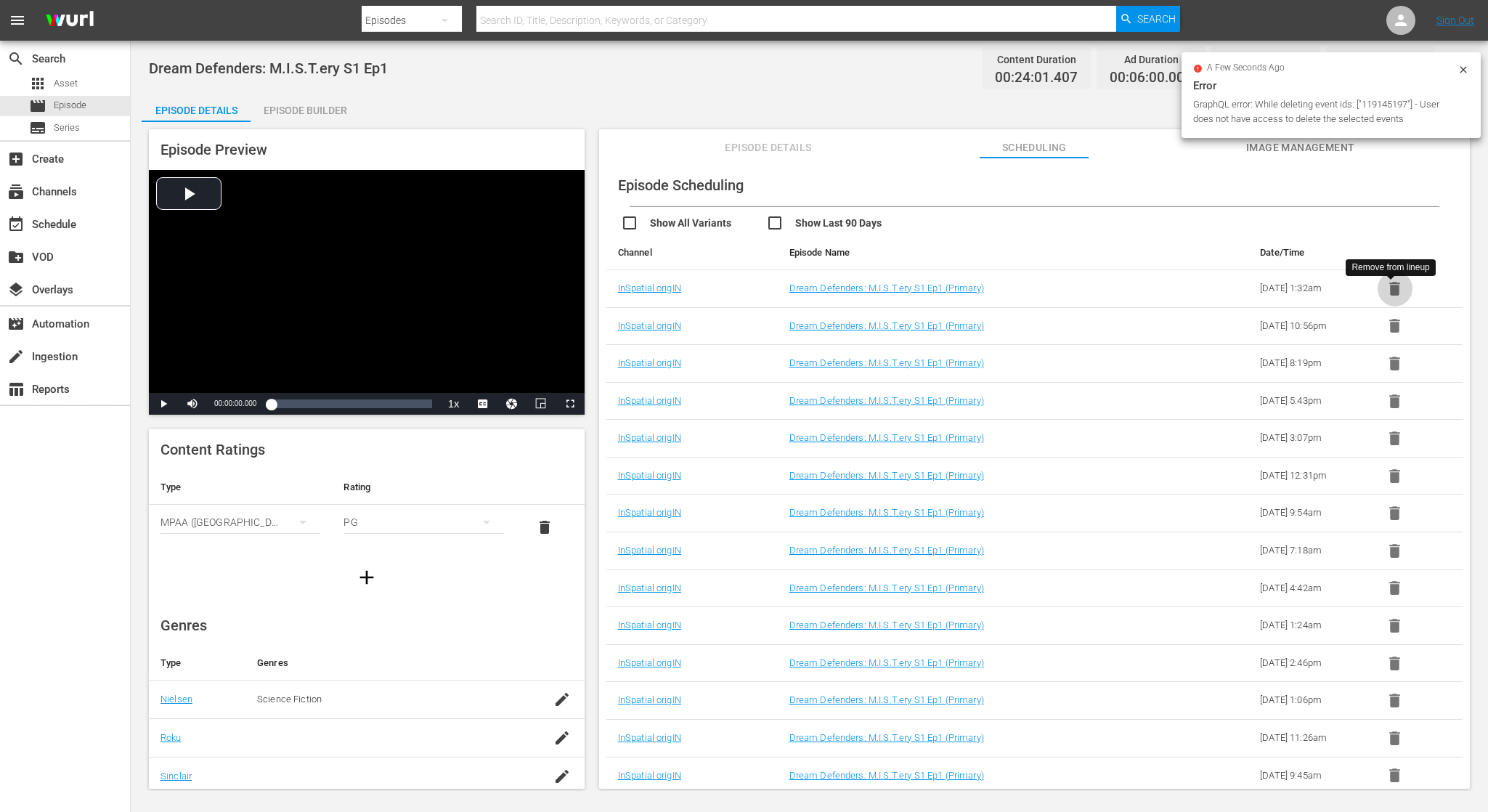
click at [1395, 287] on icon "button" at bounding box center [1395, 288] width 11 height 14
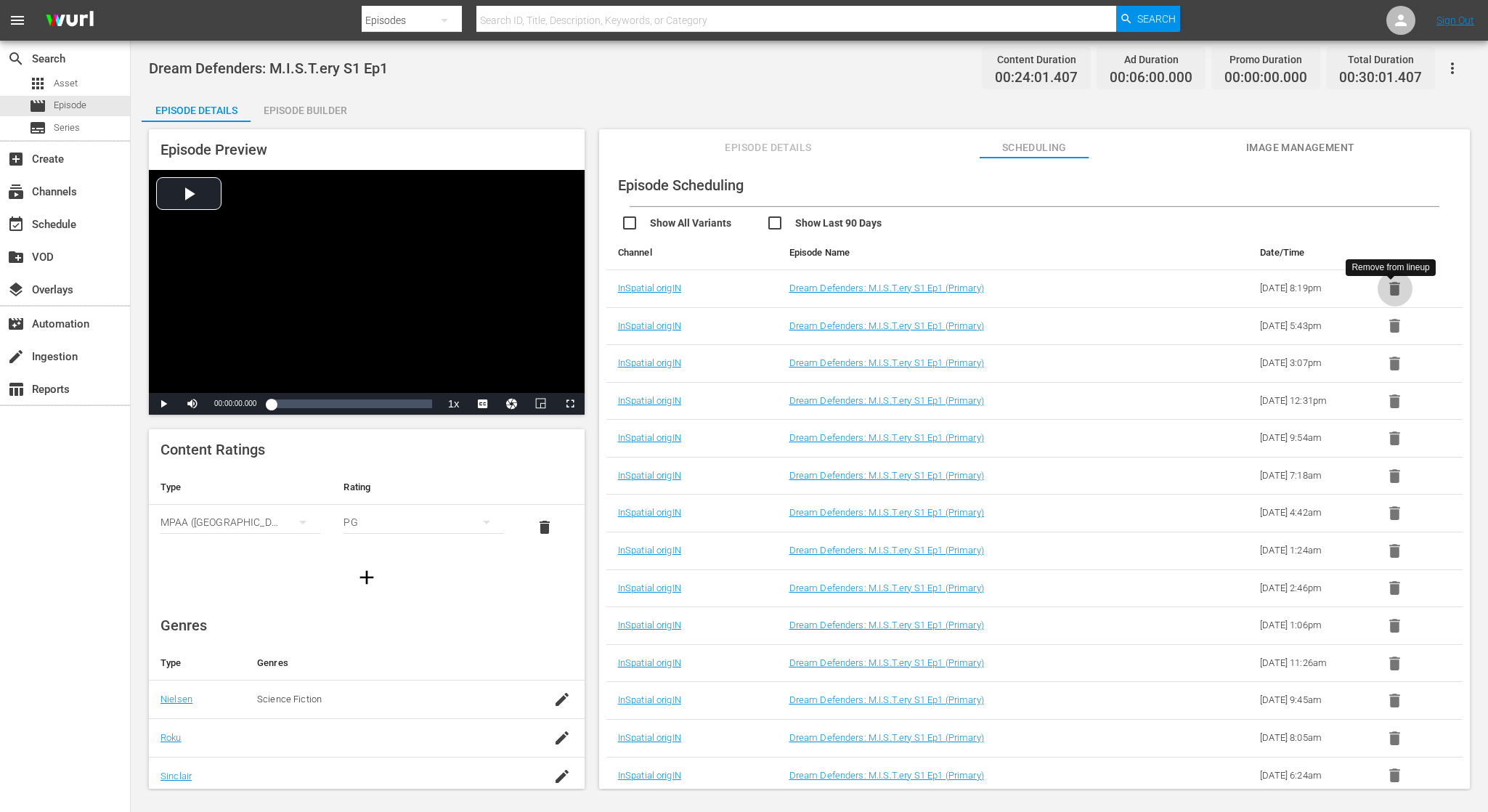
click at [1395, 287] on icon "button" at bounding box center [1395, 288] width 11 height 14
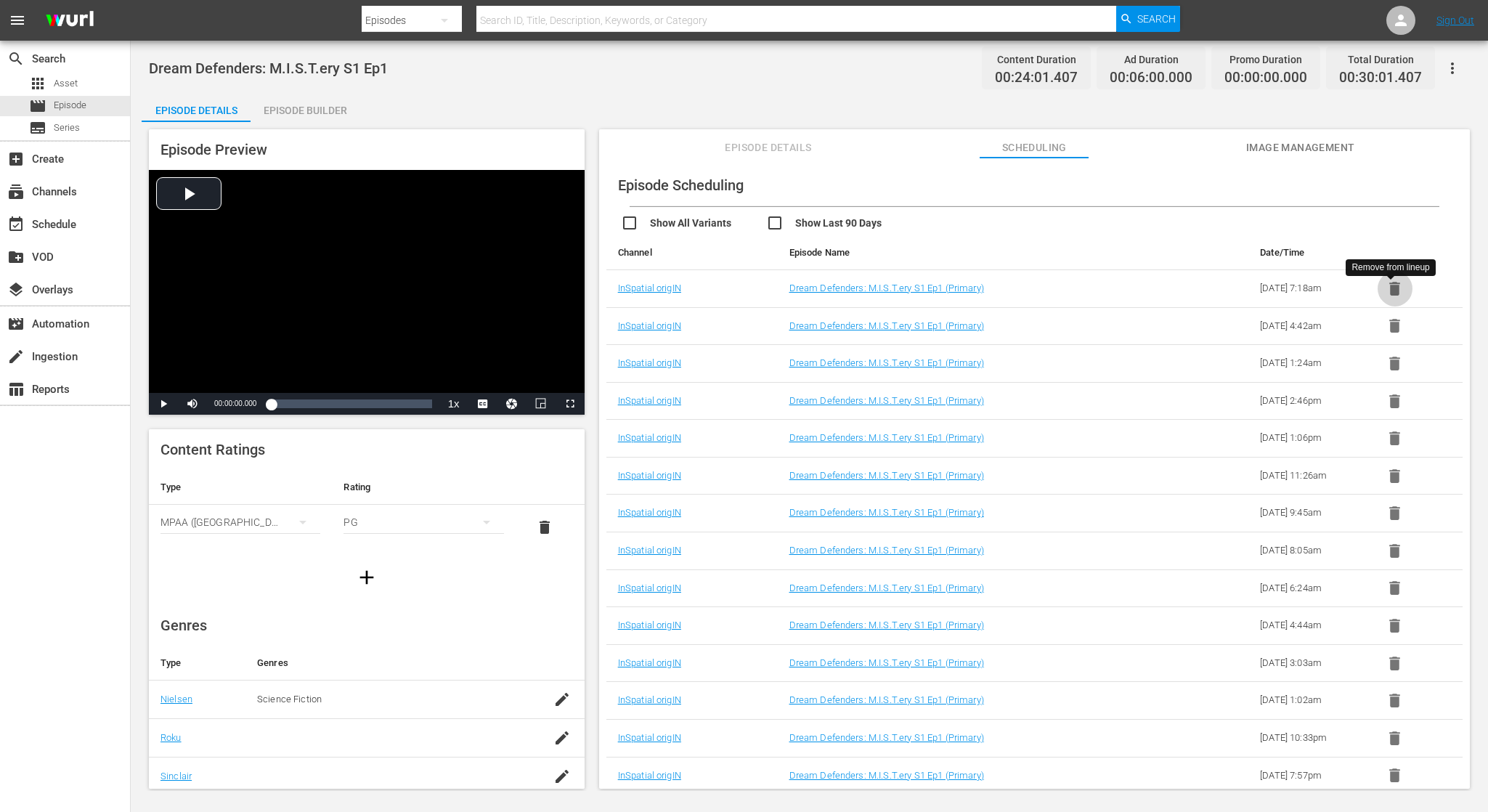
click at [1395, 287] on icon "button" at bounding box center [1395, 288] width 11 height 14
click at [1395, 287] on icon "button" at bounding box center [1395, 291] width 18 height 18
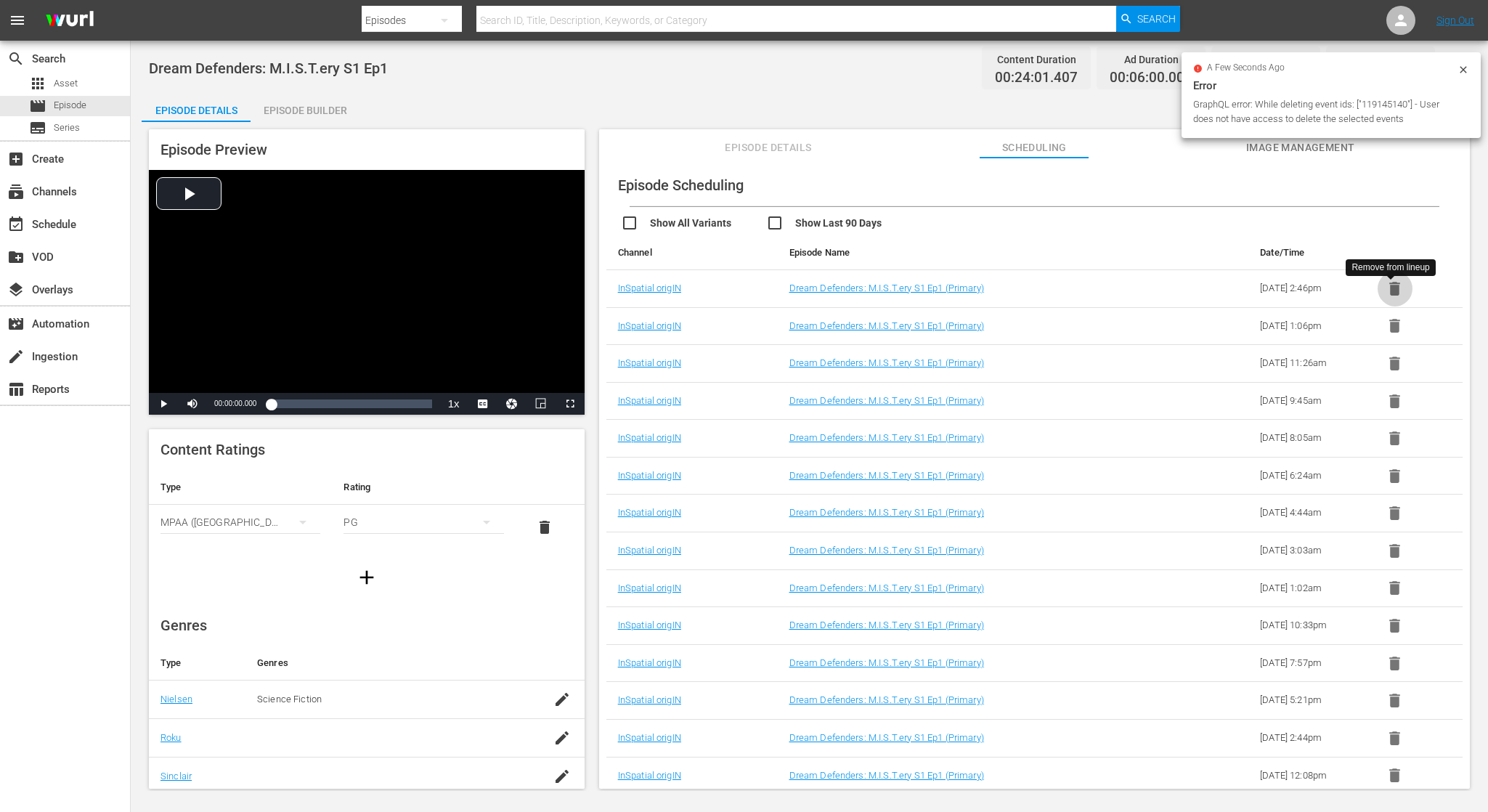
click at [1395, 287] on icon "button" at bounding box center [1395, 288] width 11 height 14
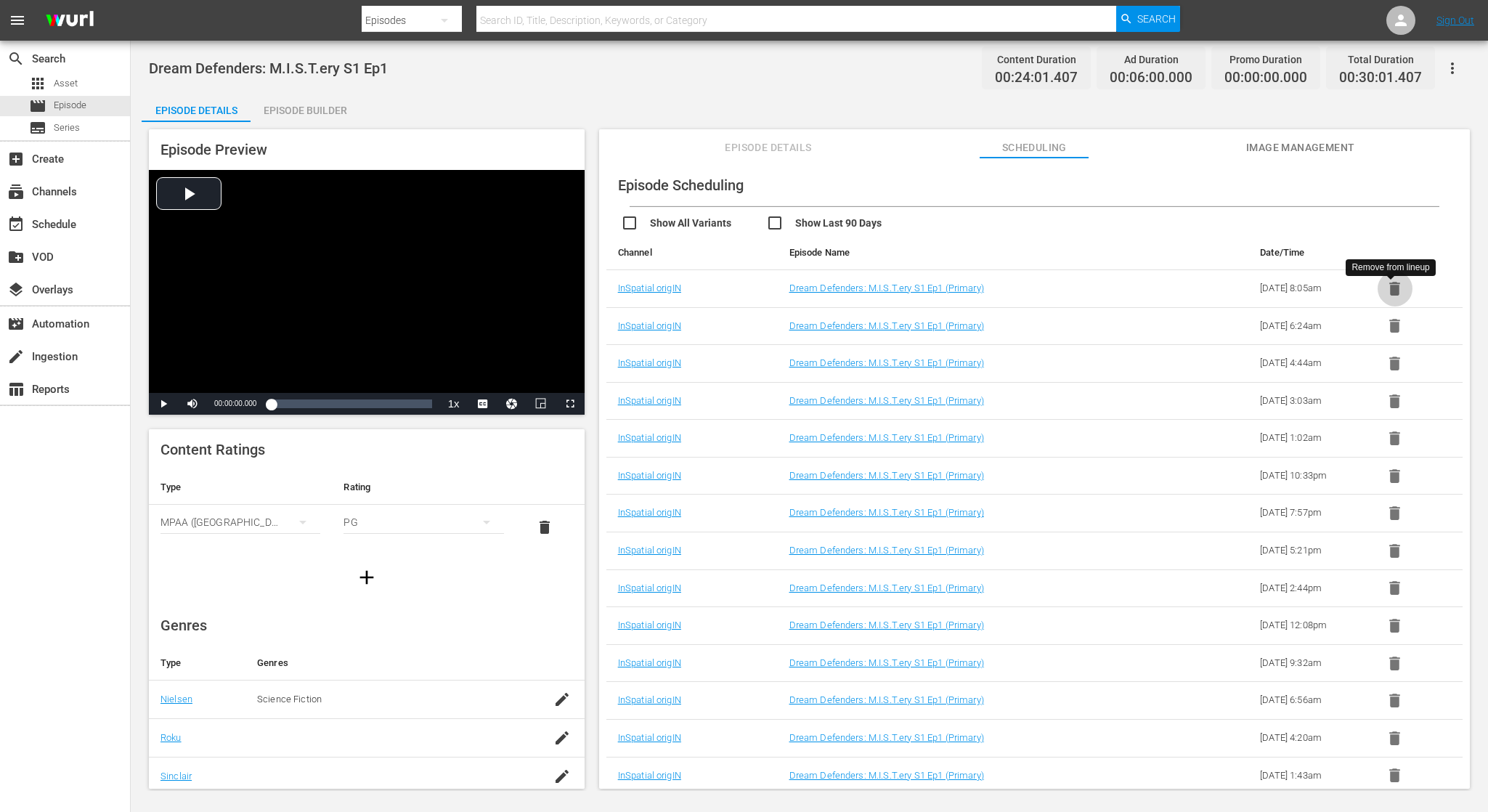
click at [1395, 287] on icon "button" at bounding box center [1395, 288] width 11 height 14
click at [1395, 287] on icon "button" at bounding box center [1395, 291] width 11 height 14
click at [1395, 287] on icon "button" at bounding box center [1395, 291] width 18 height 18
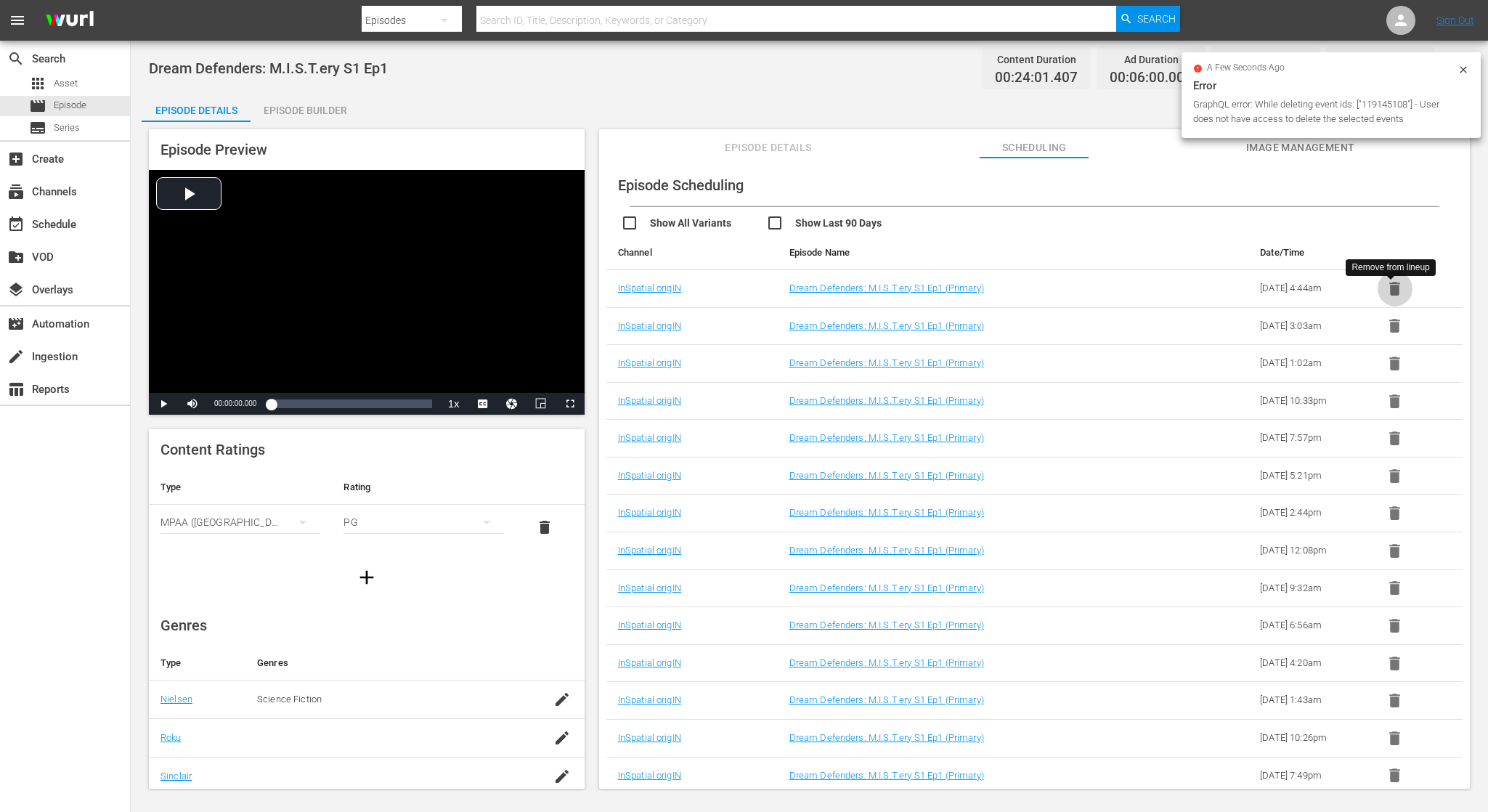
click at [1395, 287] on icon "button" at bounding box center [1395, 288] width 11 height 14
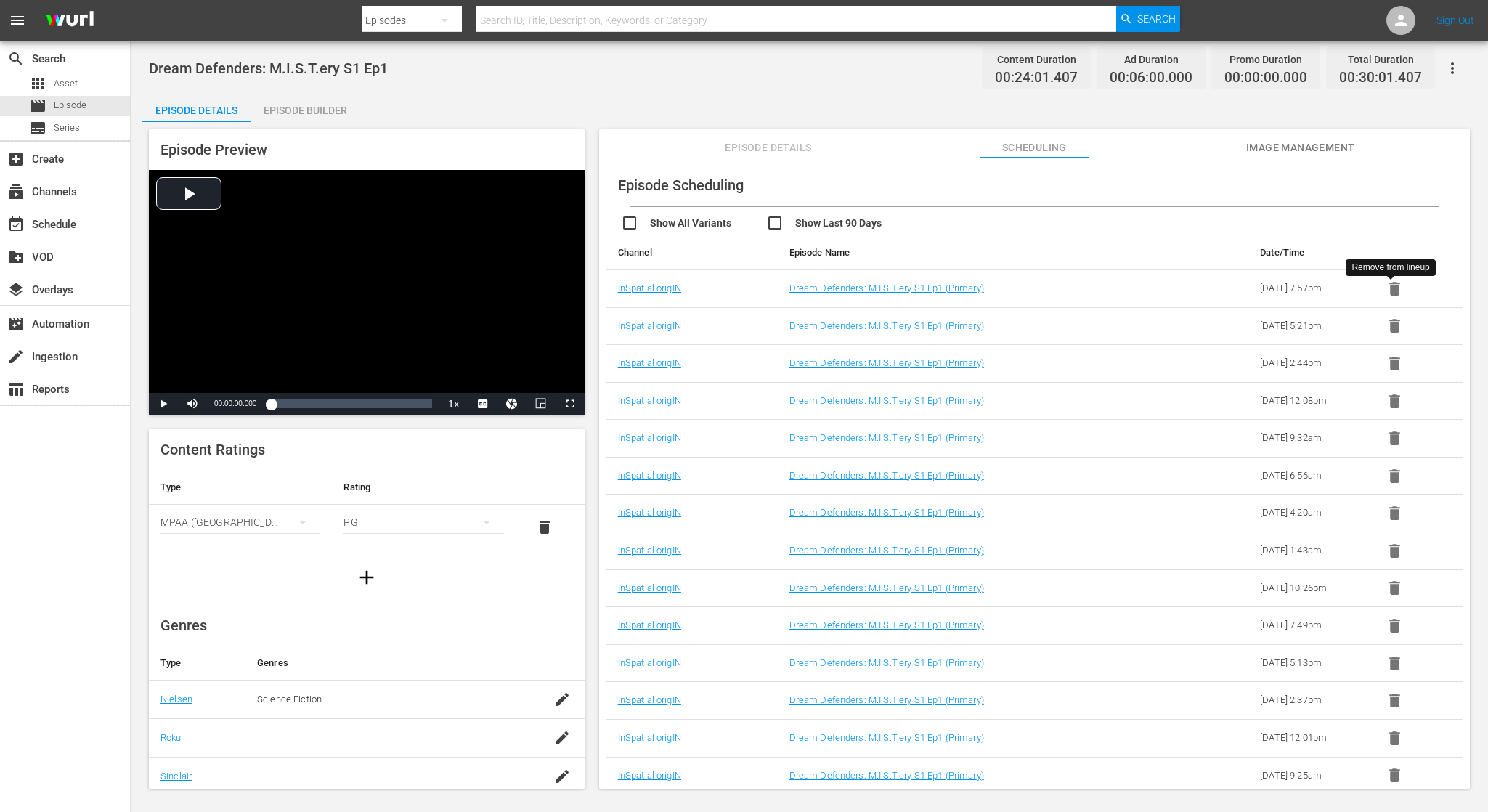
click at [1395, 287] on icon "button" at bounding box center [1395, 288] width 11 height 14
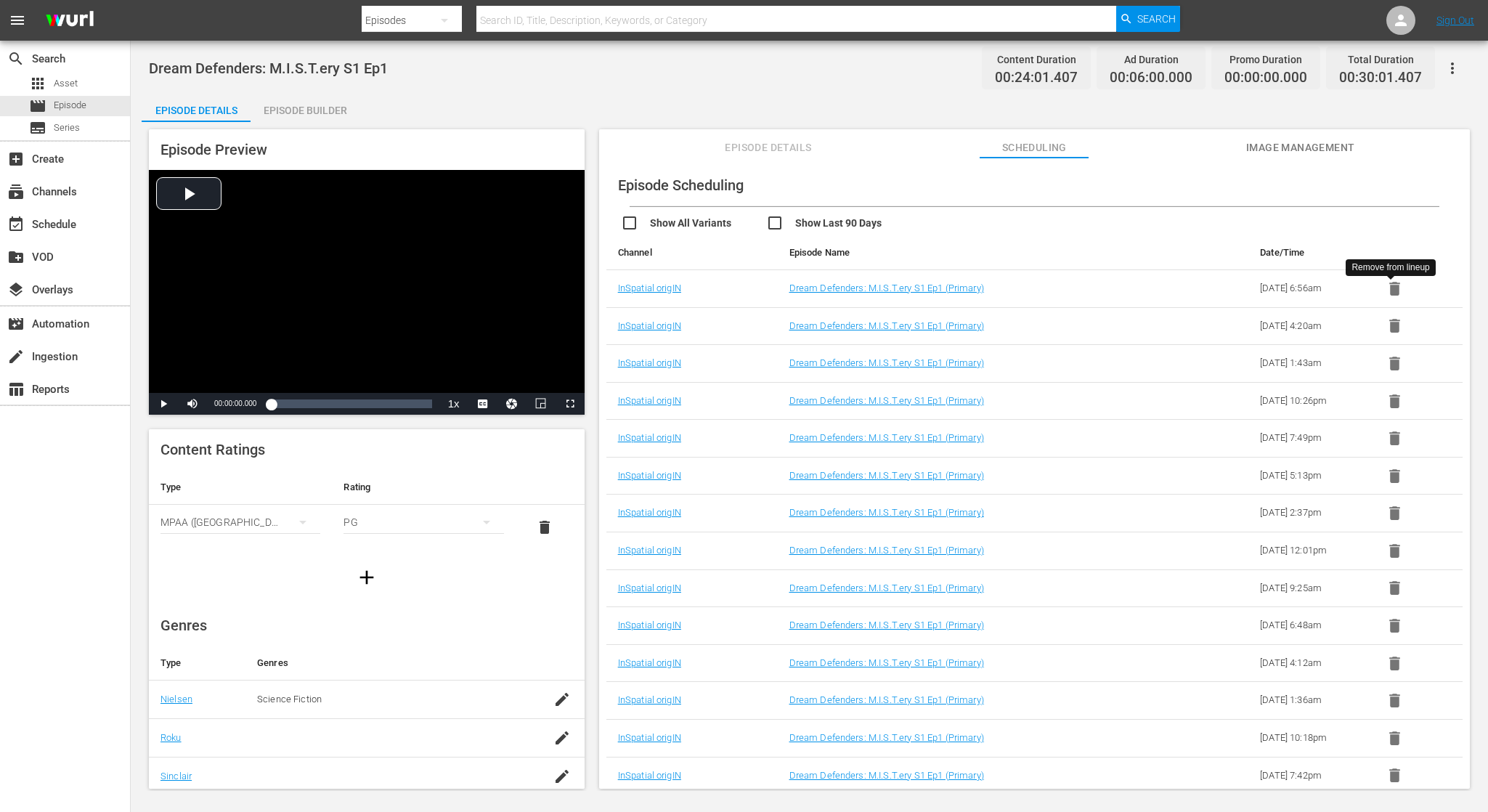
click at [1395, 287] on icon "button" at bounding box center [1395, 288] width 11 height 14
click at [1395, 287] on icon "button" at bounding box center [1395, 291] width 18 height 18
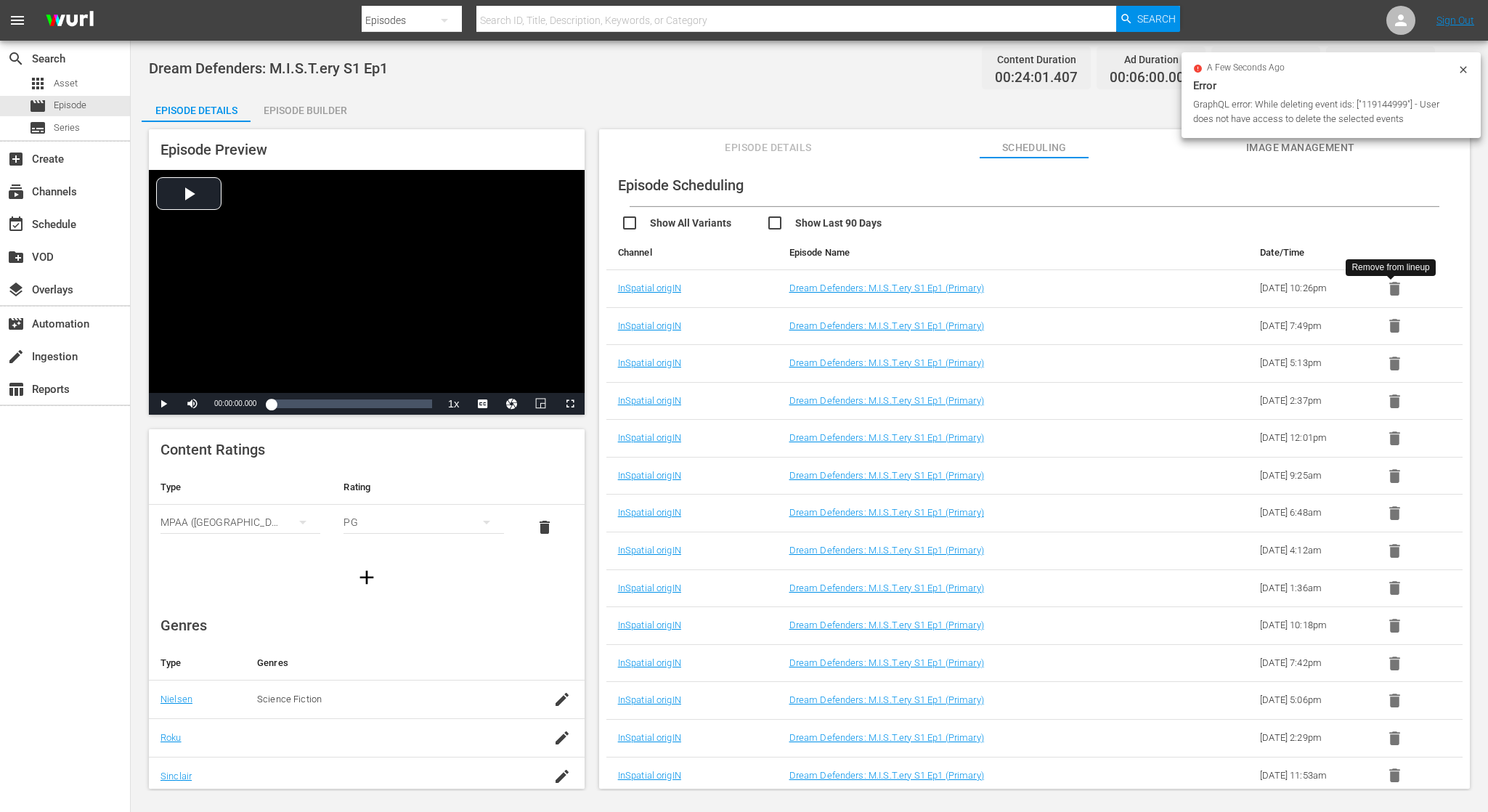
click at [1395, 287] on icon "button" at bounding box center [1395, 288] width 11 height 14
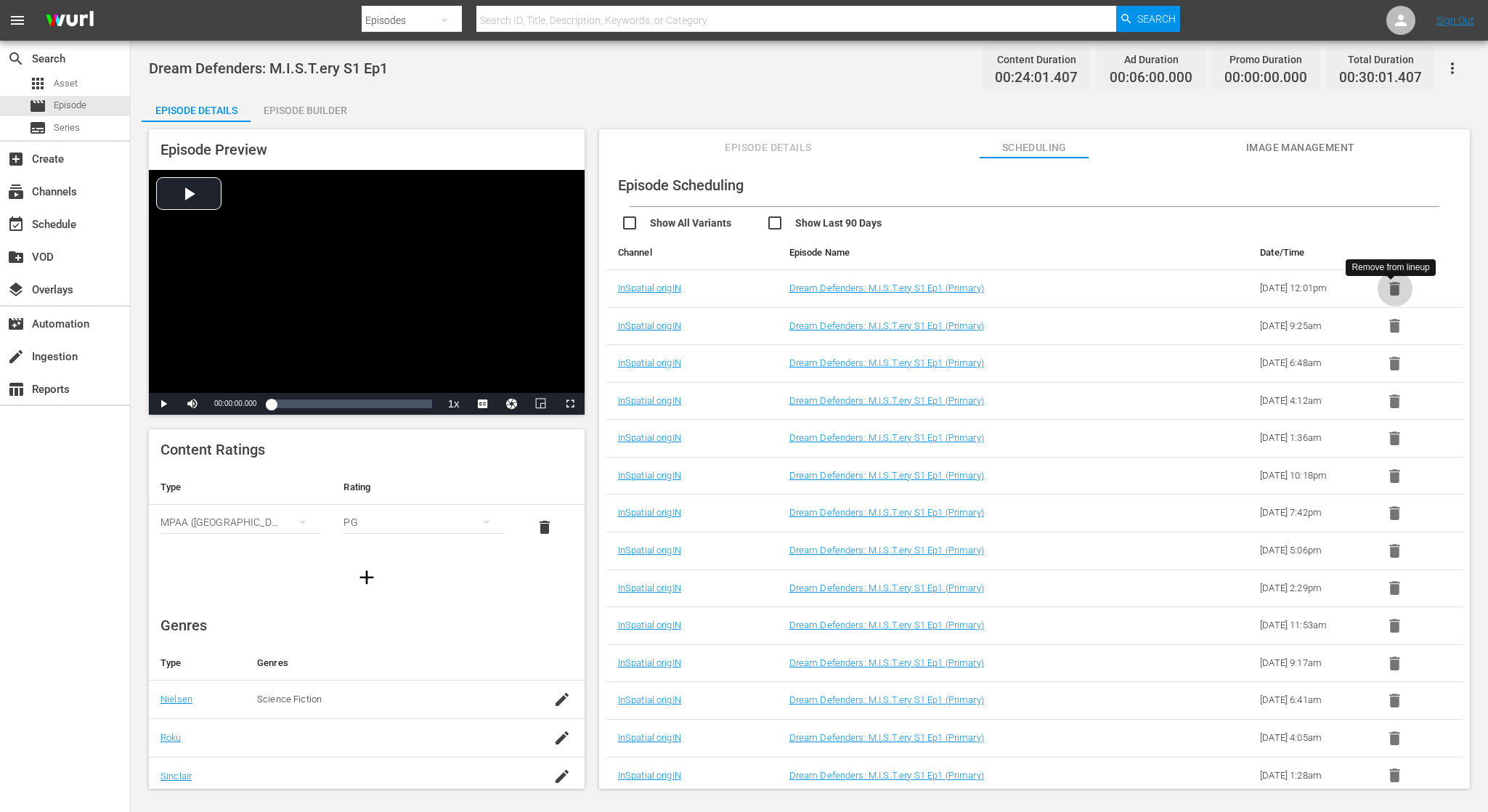
click at [1395, 287] on icon "button" at bounding box center [1395, 288] width 11 height 14
click at [1395, 287] on icon "button" at bounding box center [1395, 291] width 18 height 18
click at [1395, 287] on icon "button" at bounding box center [1395, 288] width 11 height 14
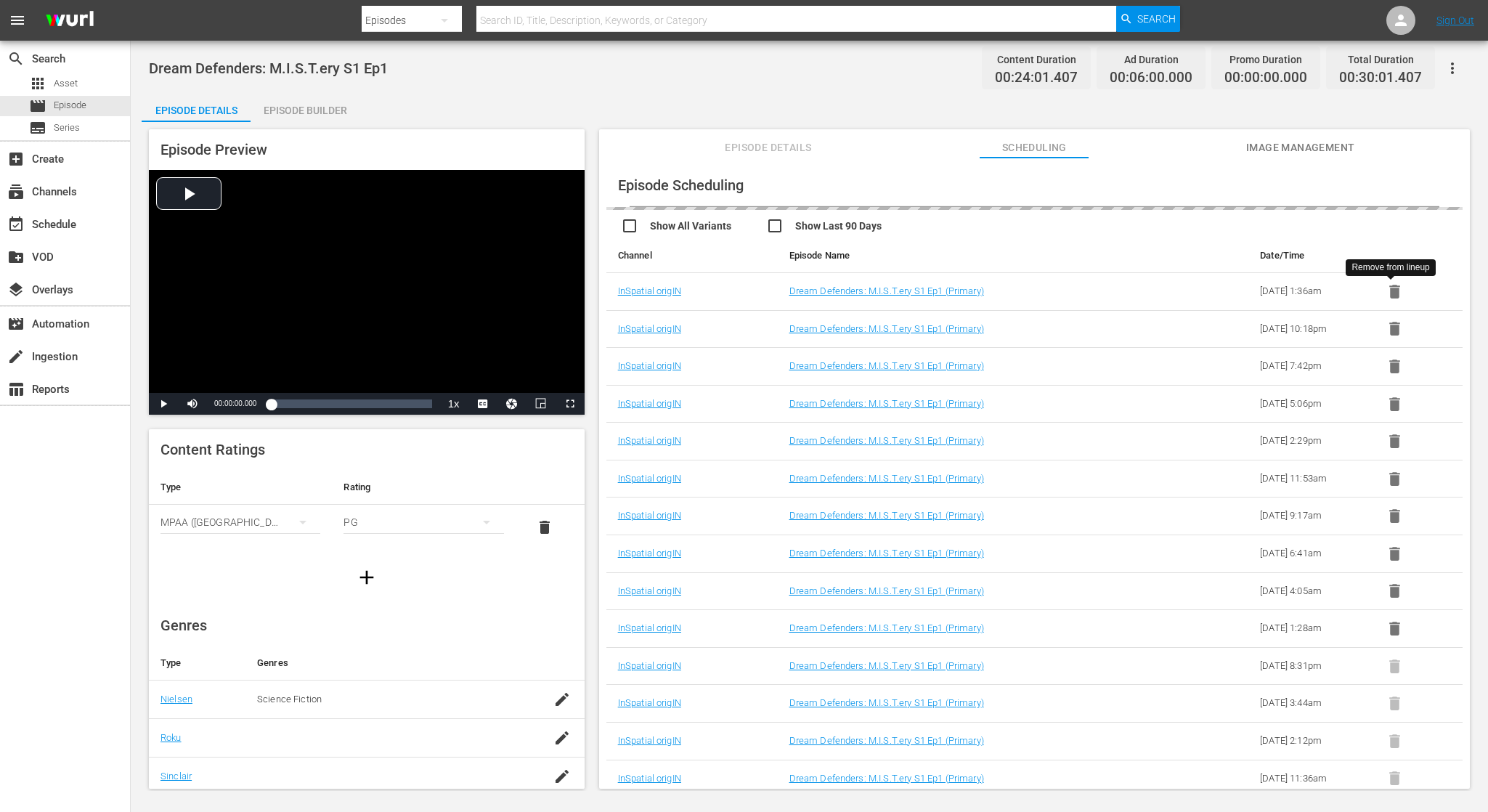
click at [1395, 287] on icon "button" at bounding box center [1395, 291] width 18 height 18
click at [1395, 287] on icon "button" at bounding box center [1395, 288] width 11 height 14
click at [1395, 287] on icon "button" at bounding box center [1395, 291] width 11 height 14
click at [1395, 287] on icon "button" at bounding box center [1395, 288] width 11 height 14
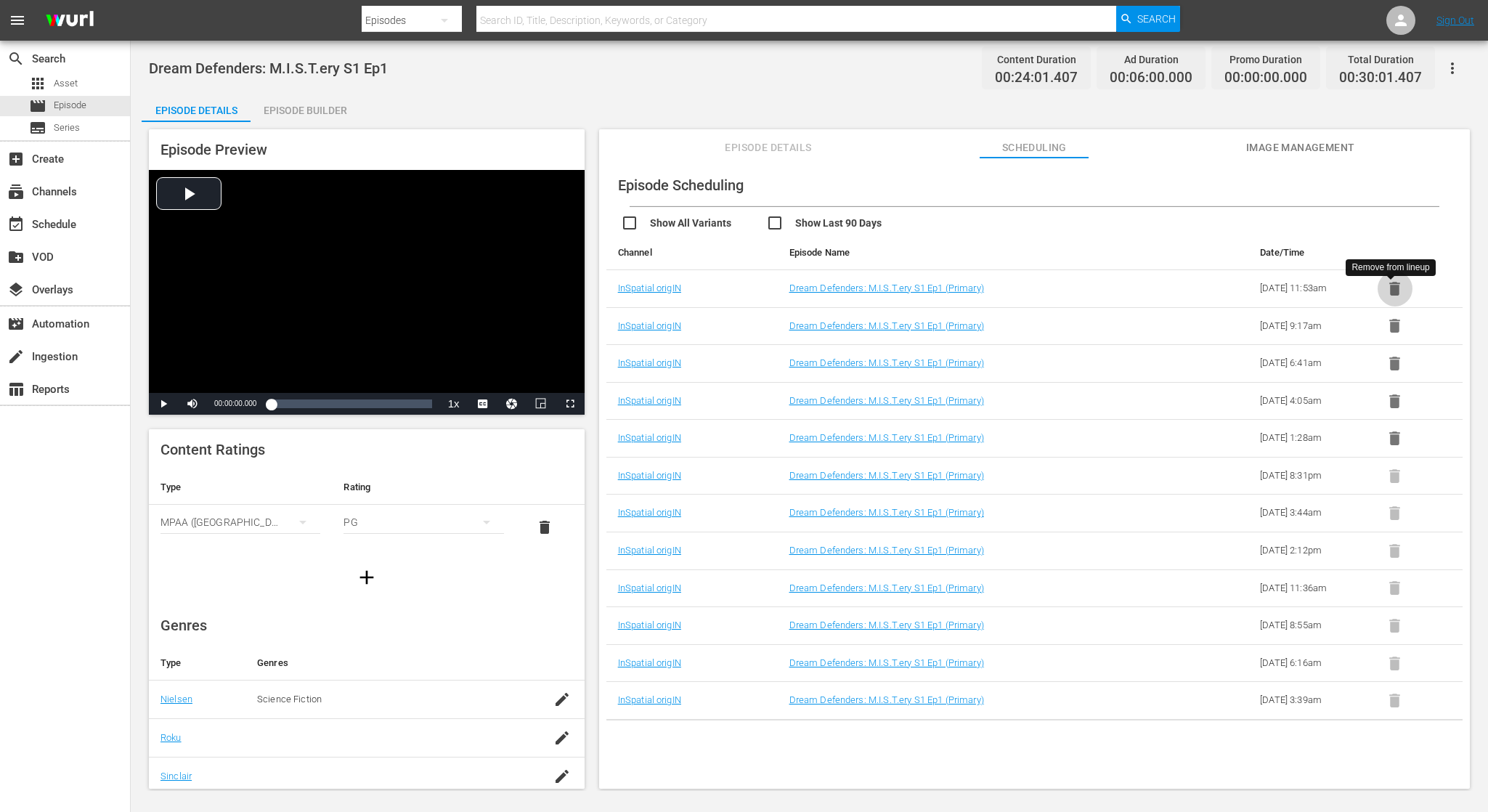
click at [1395, 287] on icon "button" at bounding box center [1395, 288] width 11 height 14
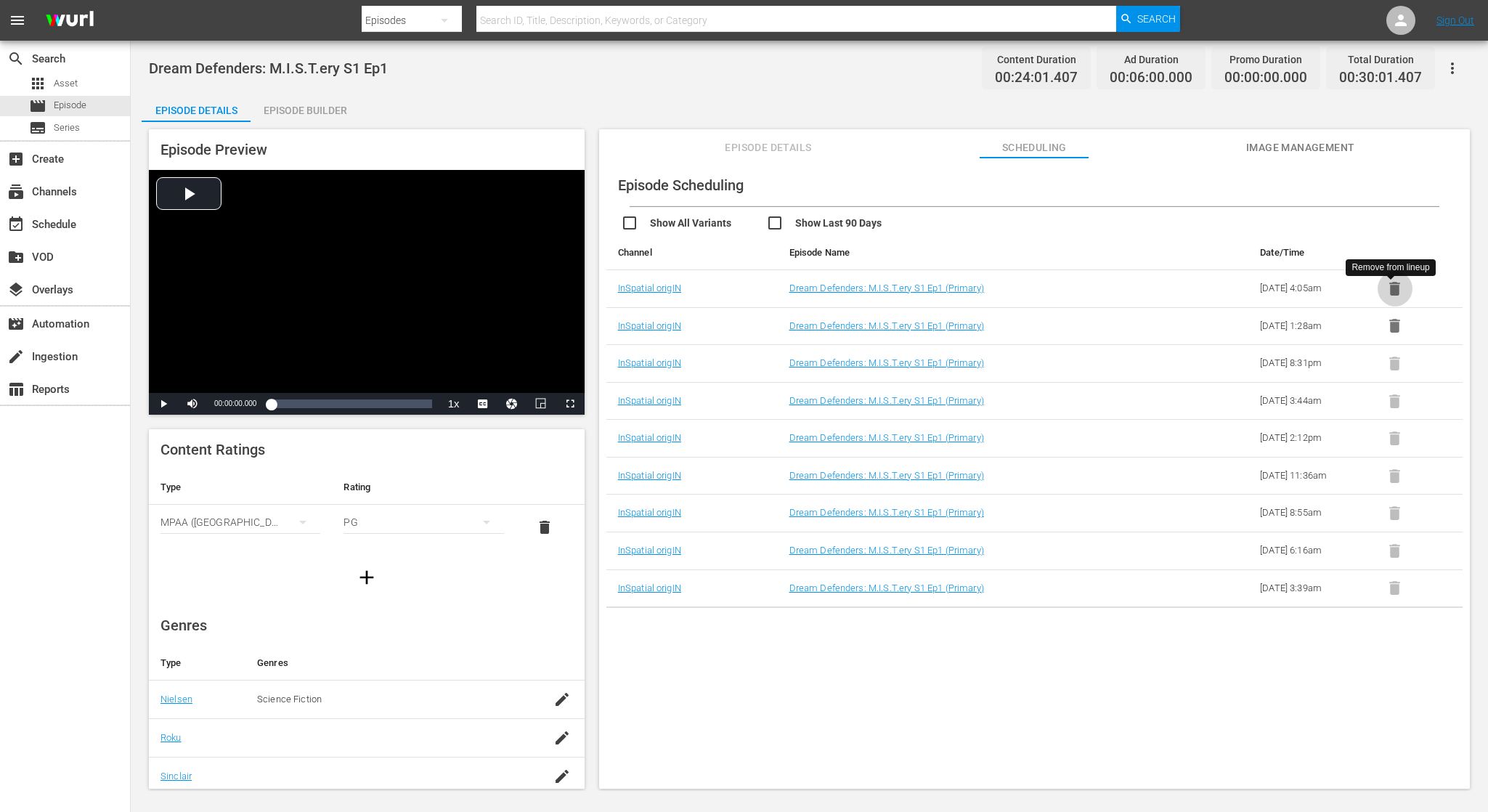
click at [1395, 287] on icon "button" at bounding box center [1395, 288] width 11 height 14
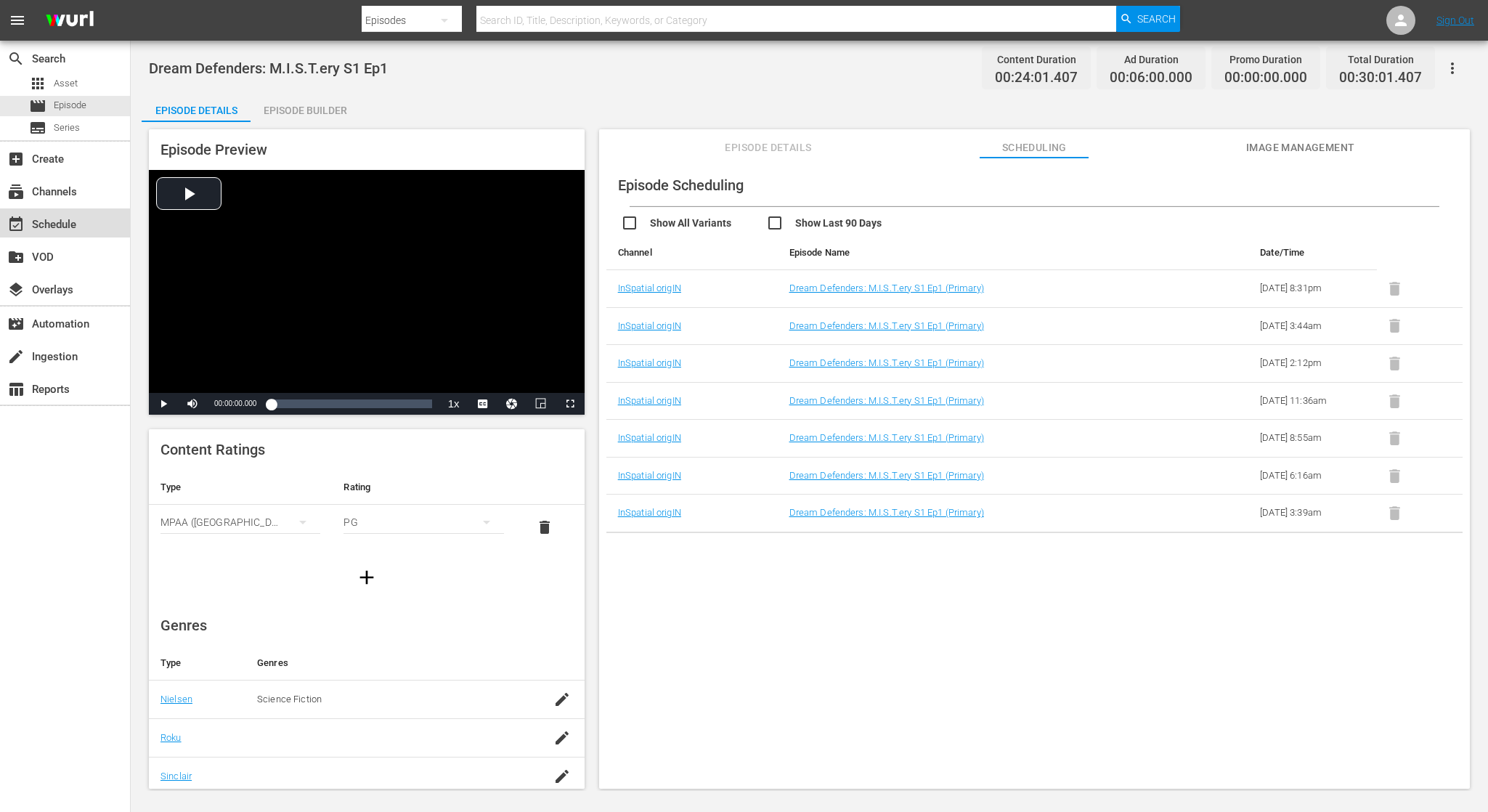
click at [75, 217] on div "event_available Schedule" at bounding box center [41, 222] width 81 height 13
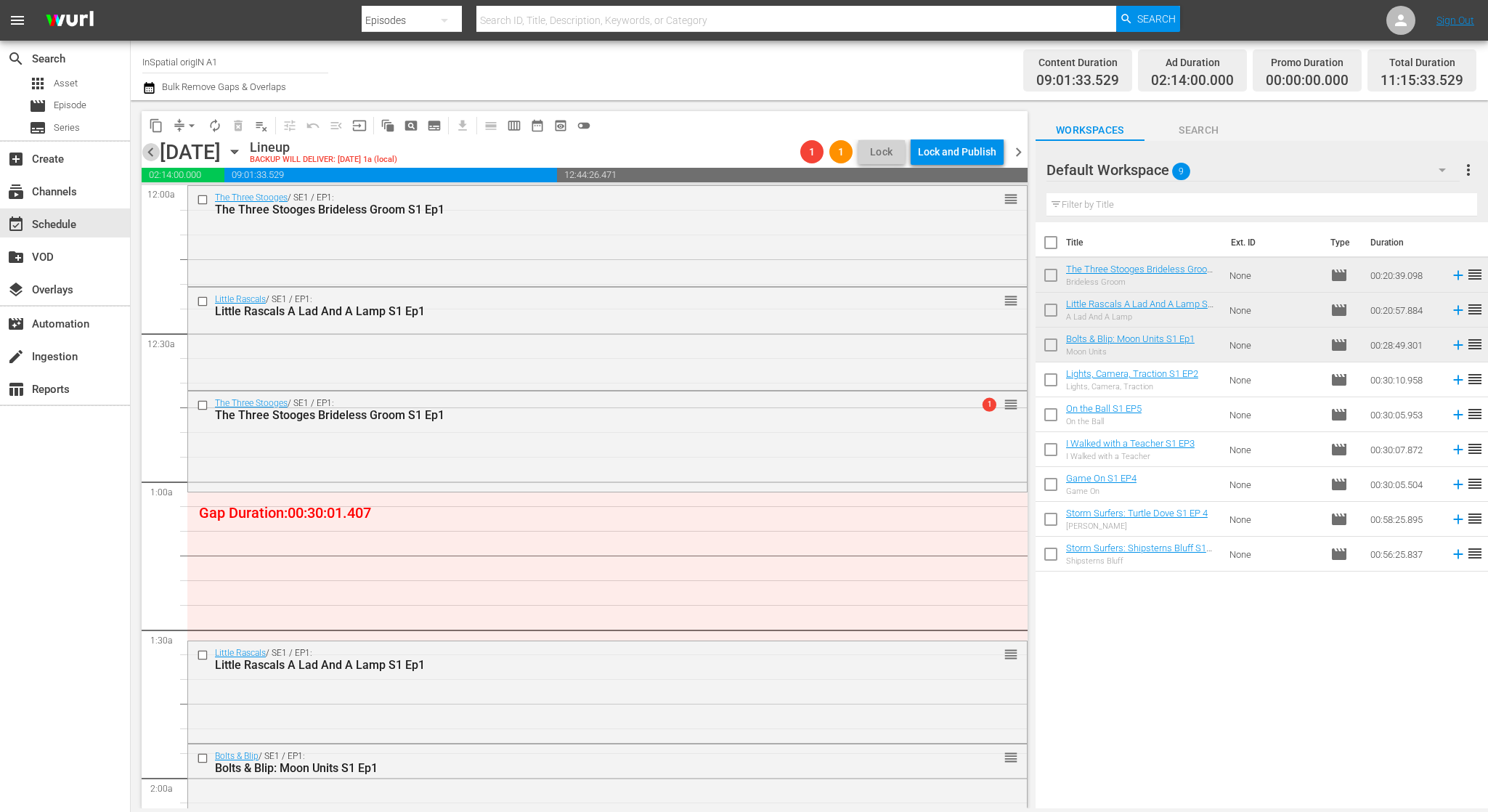
click at [157, 151] on span "chevron_left" at bounding box center [151, 152] width 18 height 18
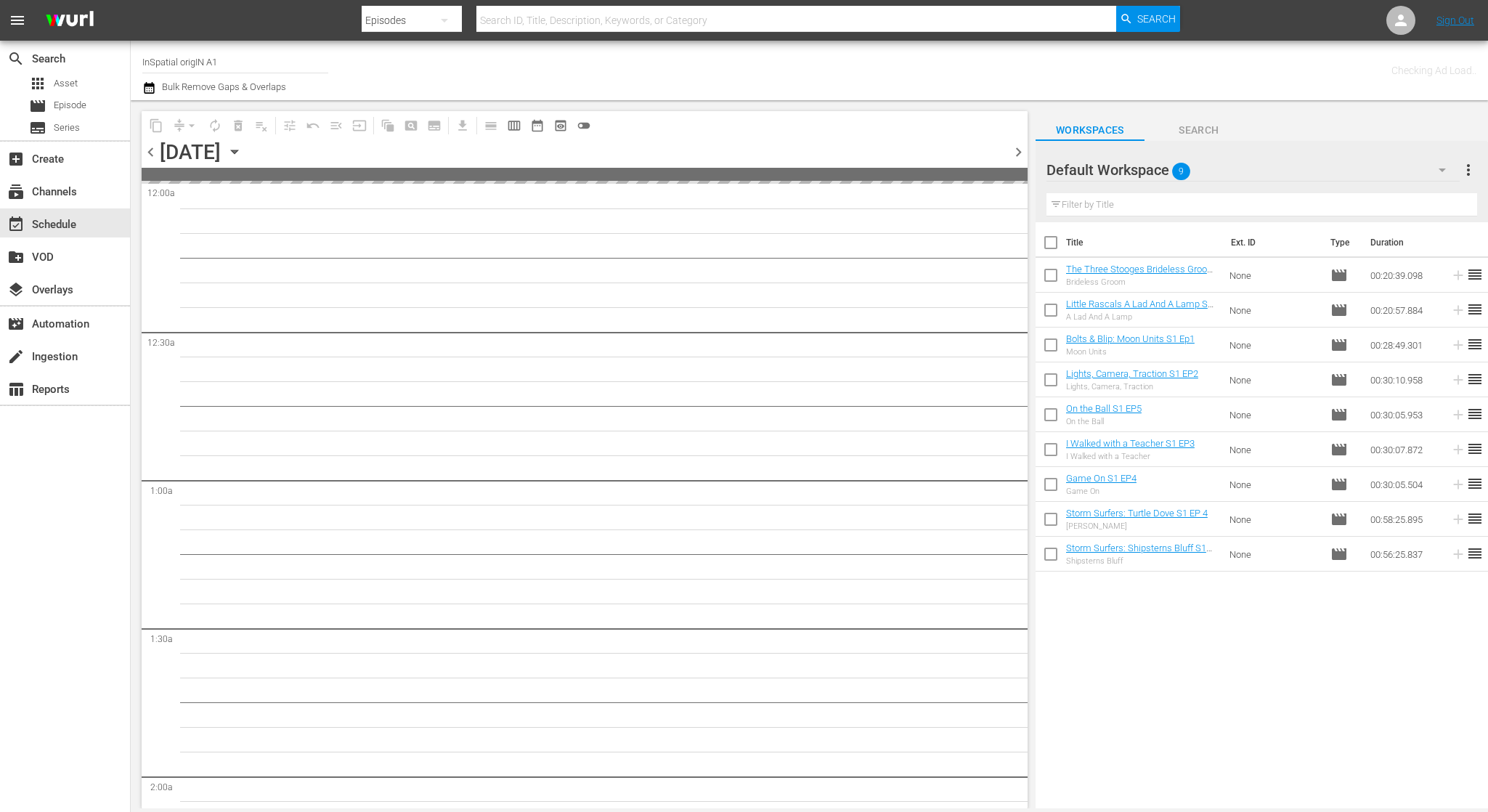
click at [157, 151] on span "chevron_left" at bounding box center [151, 152] width 18 height 18
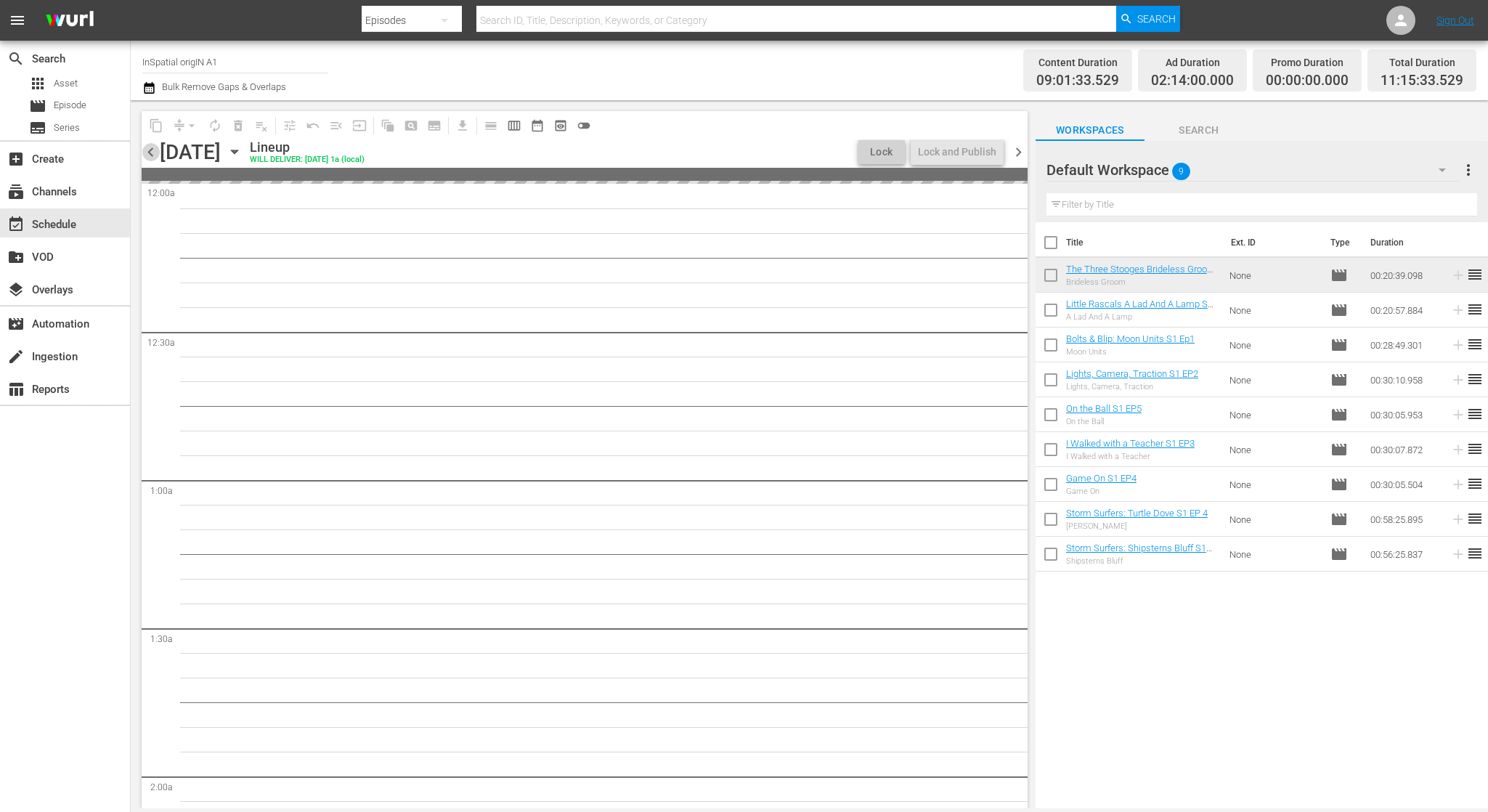
click at [157, 151] on span "chevron_left" at bounding box center [151, 152] width 18 height 18
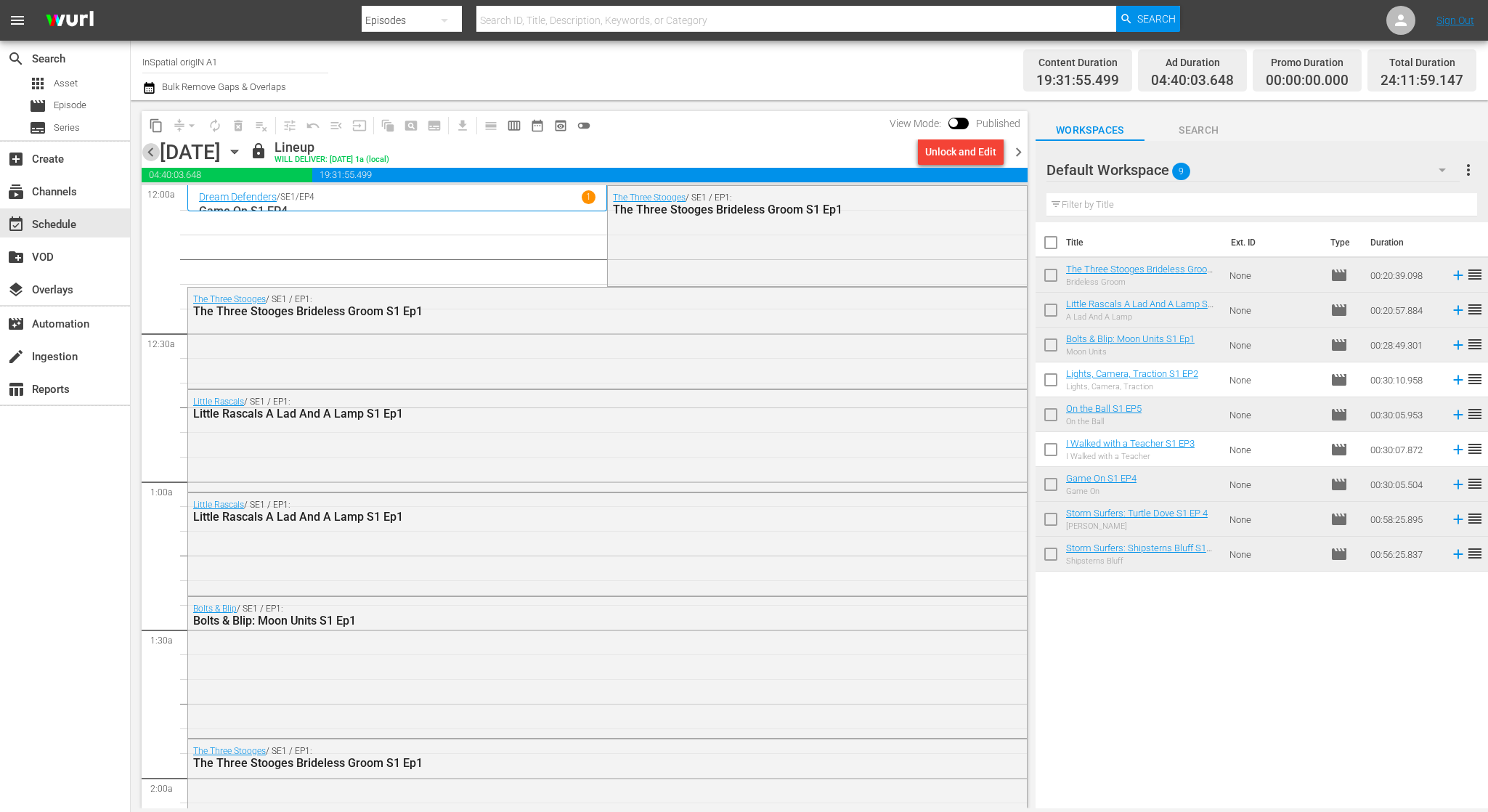
click at [157, 151] on span "chevron_left" at bounding box center [151, 152] width 18 height 18
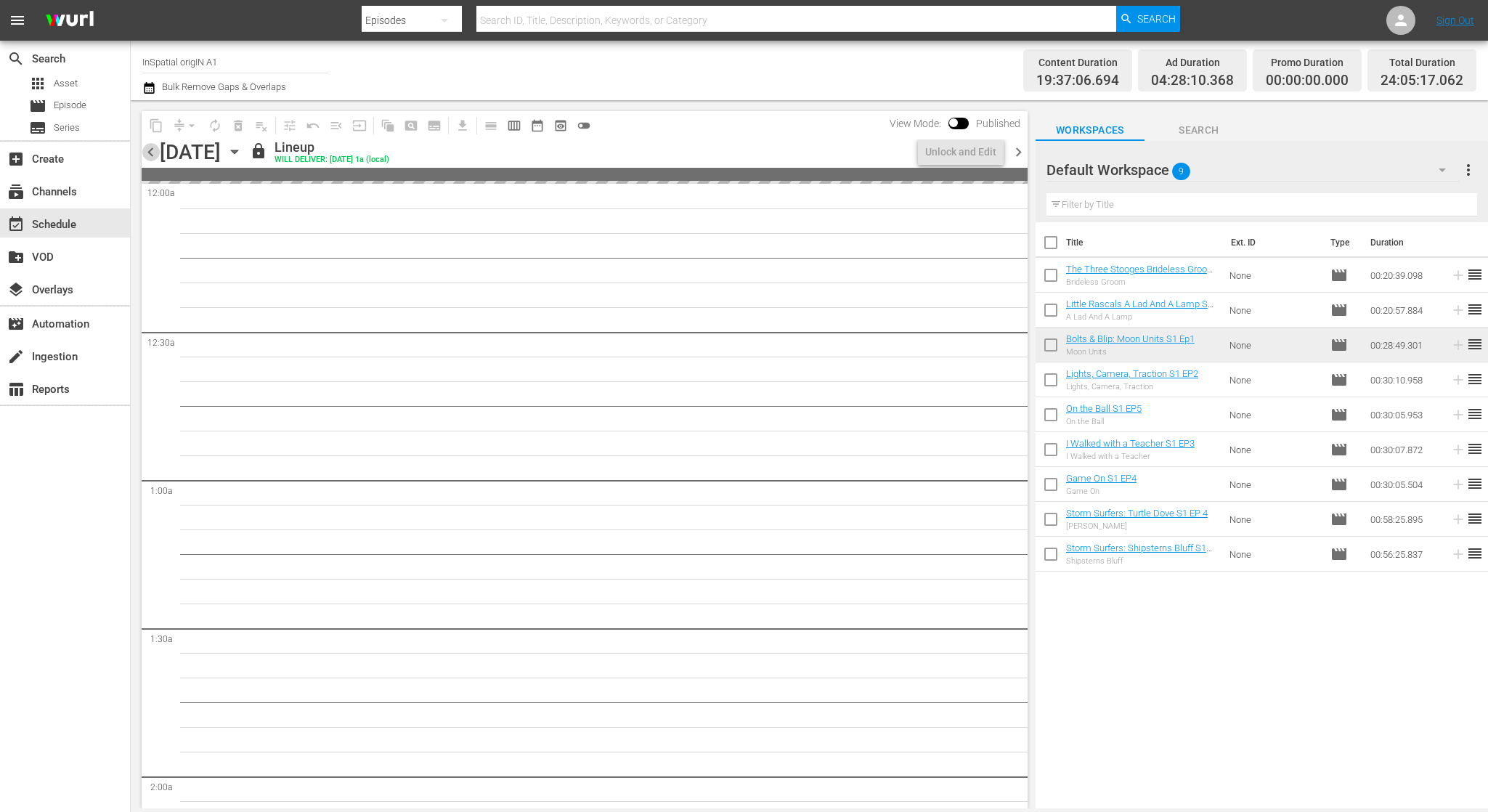
click at [157, 151] on span "chevron_left" at bounding box center [151, 152] width 18 height 18
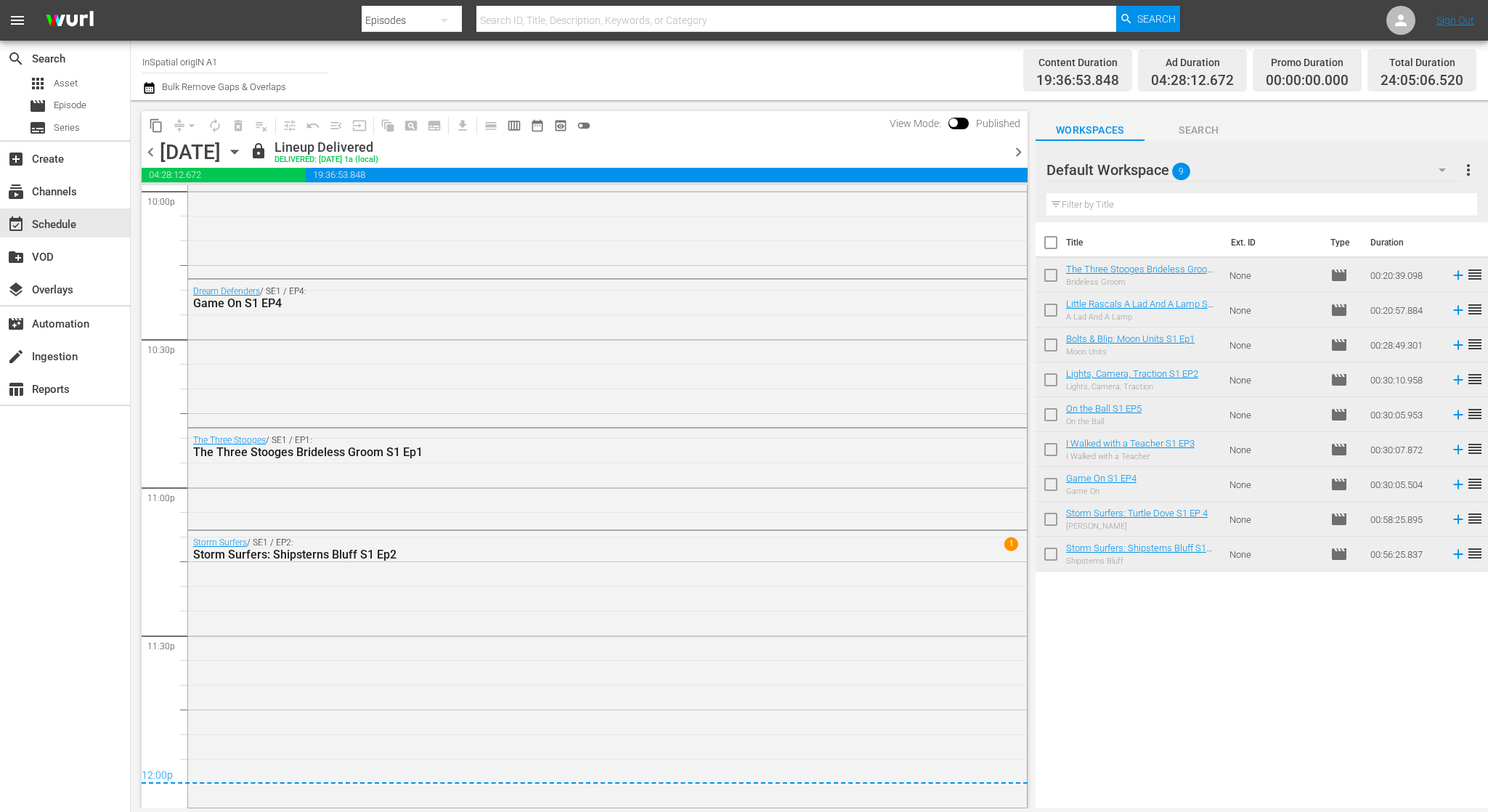
scroll to position [6512, 0]
click at [1016, 150] on span "chevron_right" at bounding box center [1018, 152] width 18 height 18
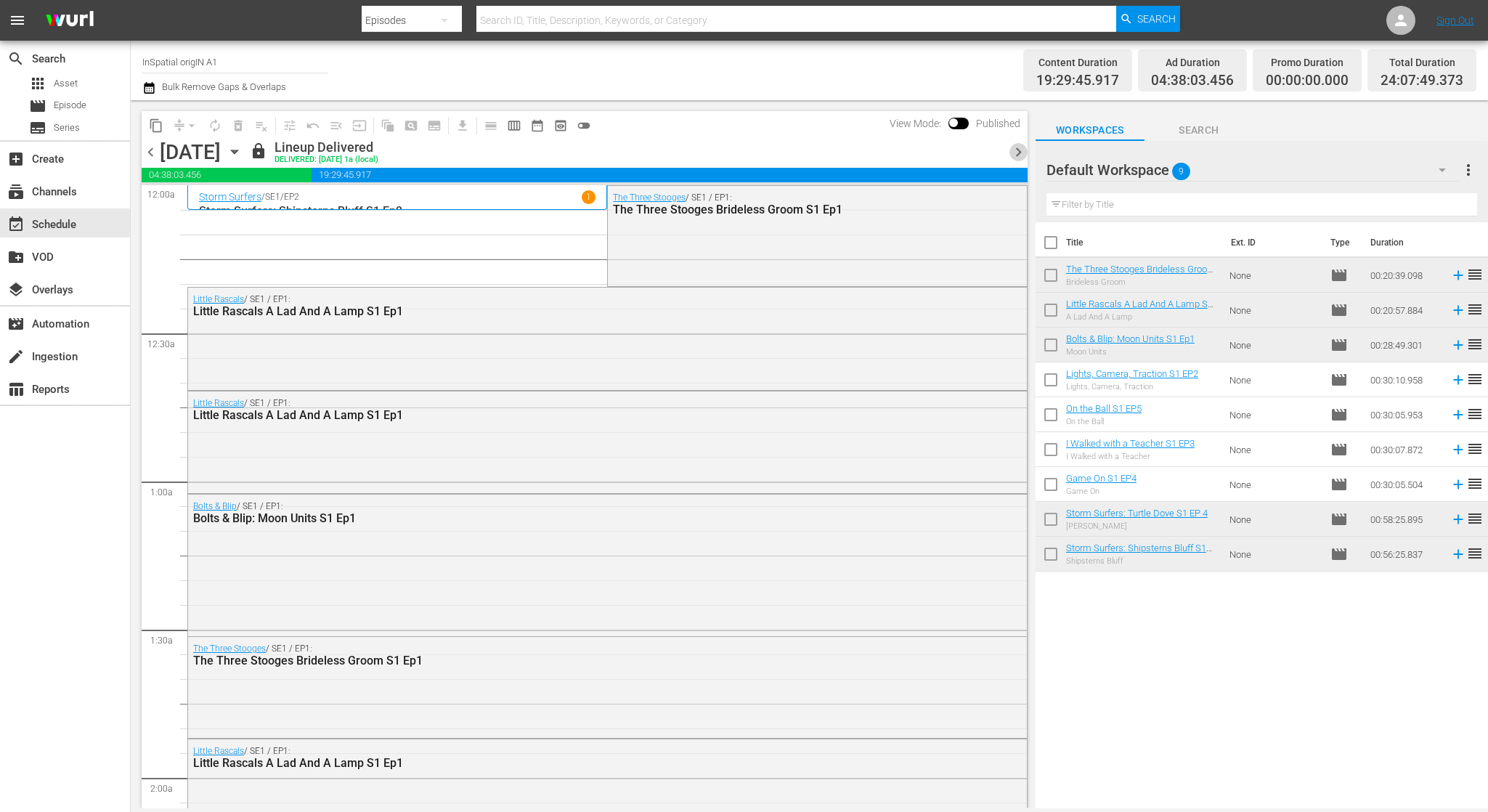
click at [1018, 153] on span "chevron_right" at bounding box center [1018, 152] width 18 height 18
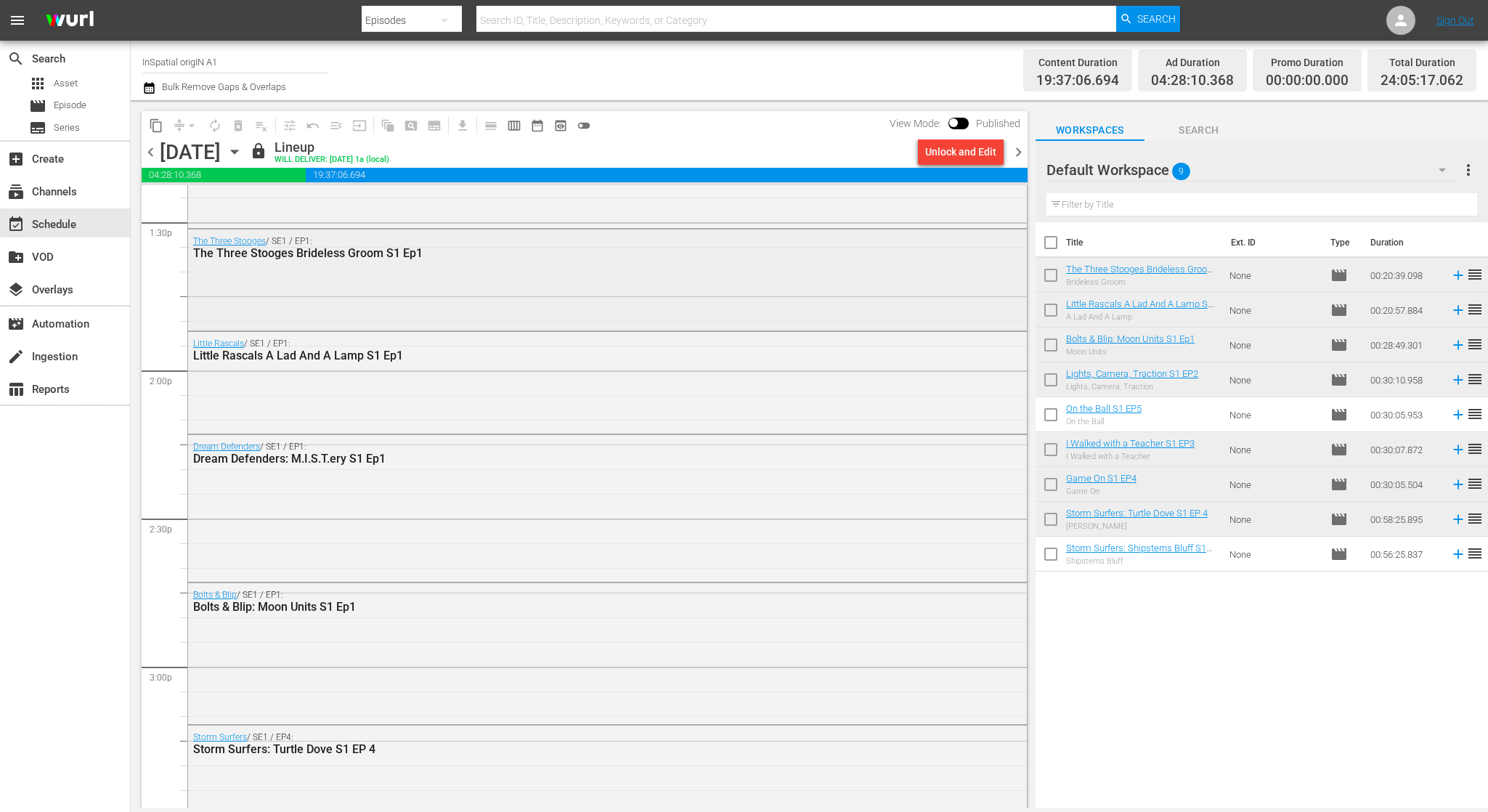
scroll to position [4013, 0]
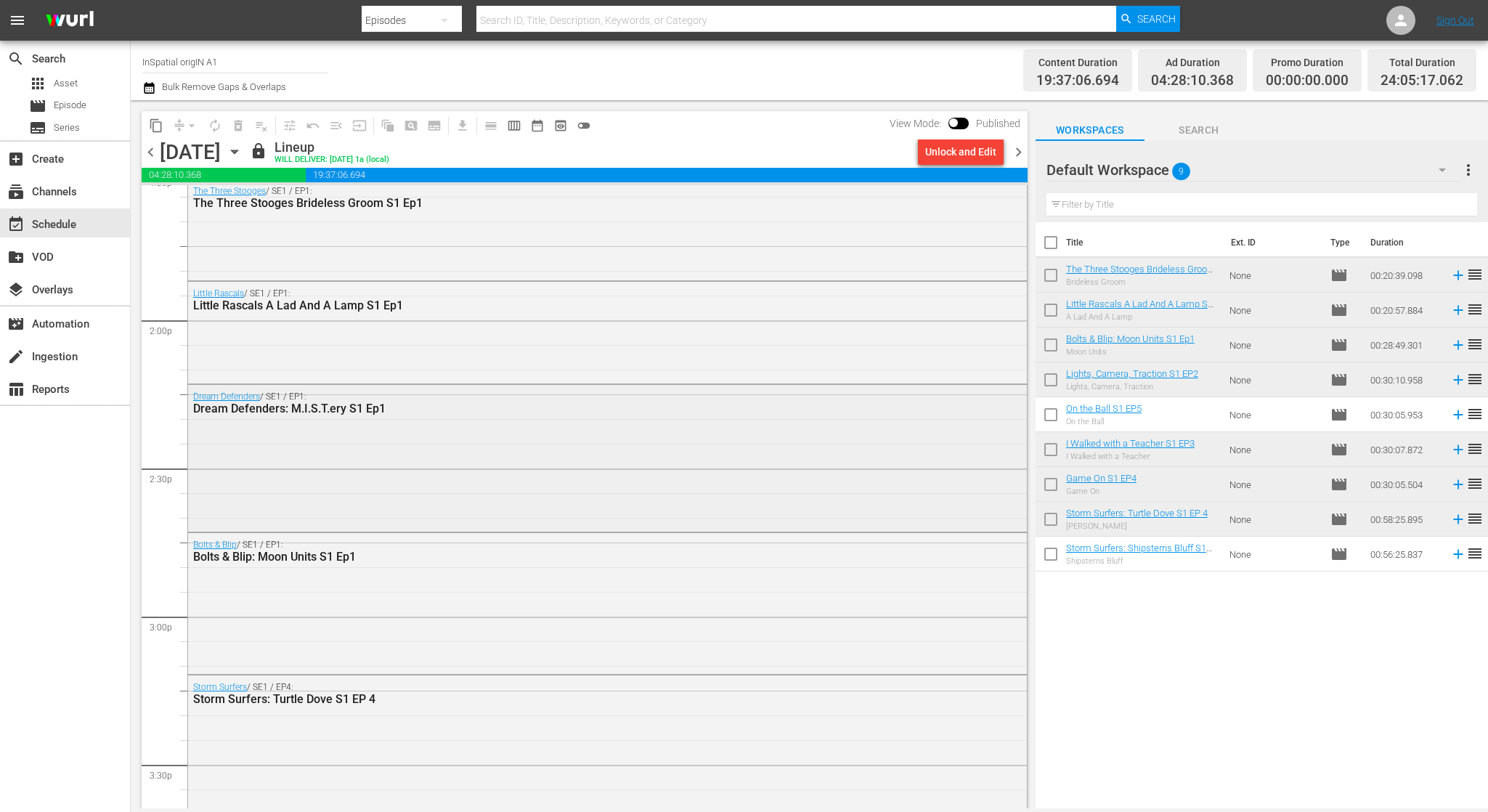
click at [406, 442] on div "Dream Defenders / SE1 / EP1: Dream Defenders: M.I.S.T.ery S1 Ep1" at bounding box center [607, 456] width 838 height 144
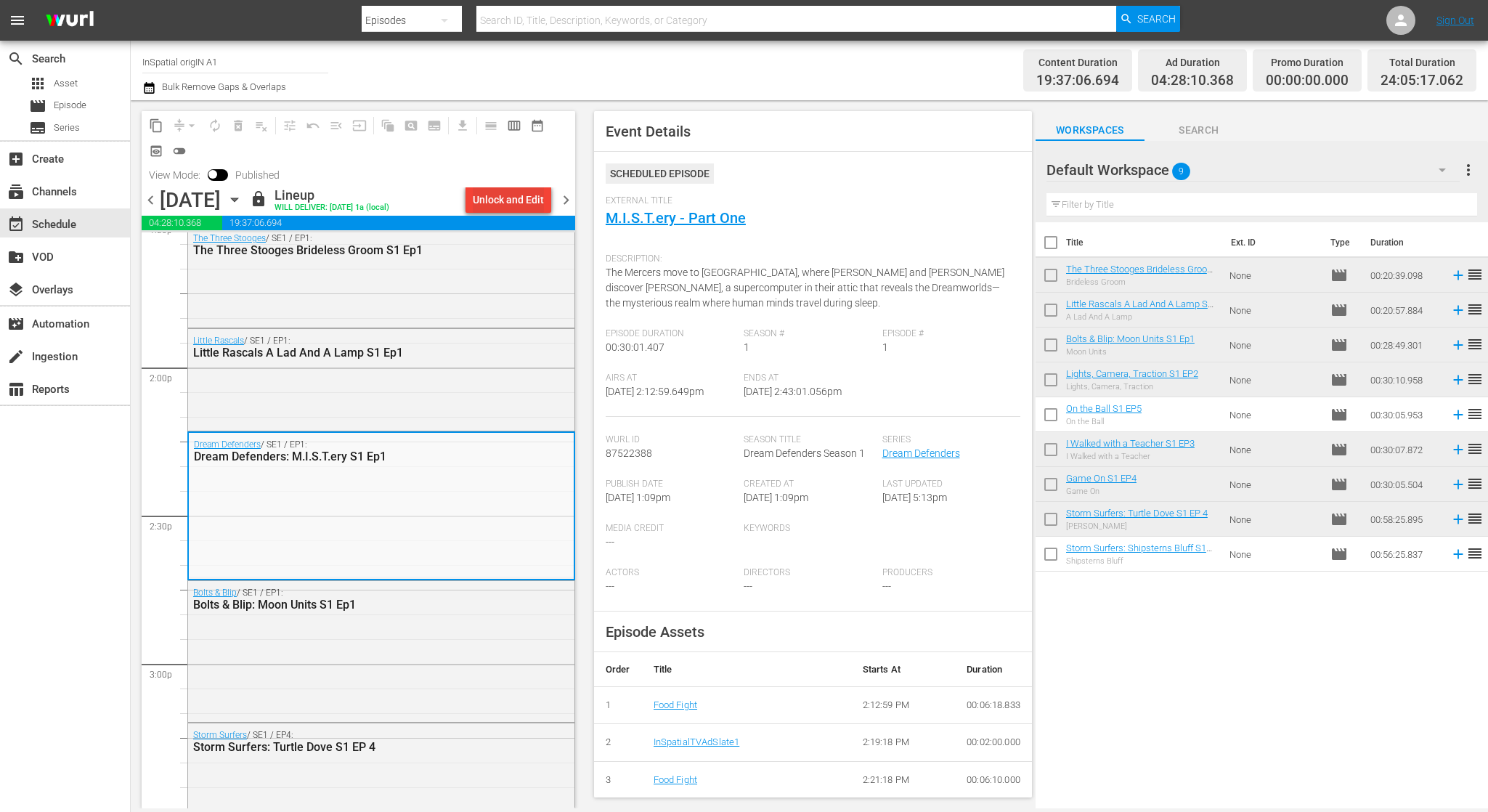
click at [506, 203] on div "Unlock and Edit" at bounding box center [508, 199] width 72 height 26
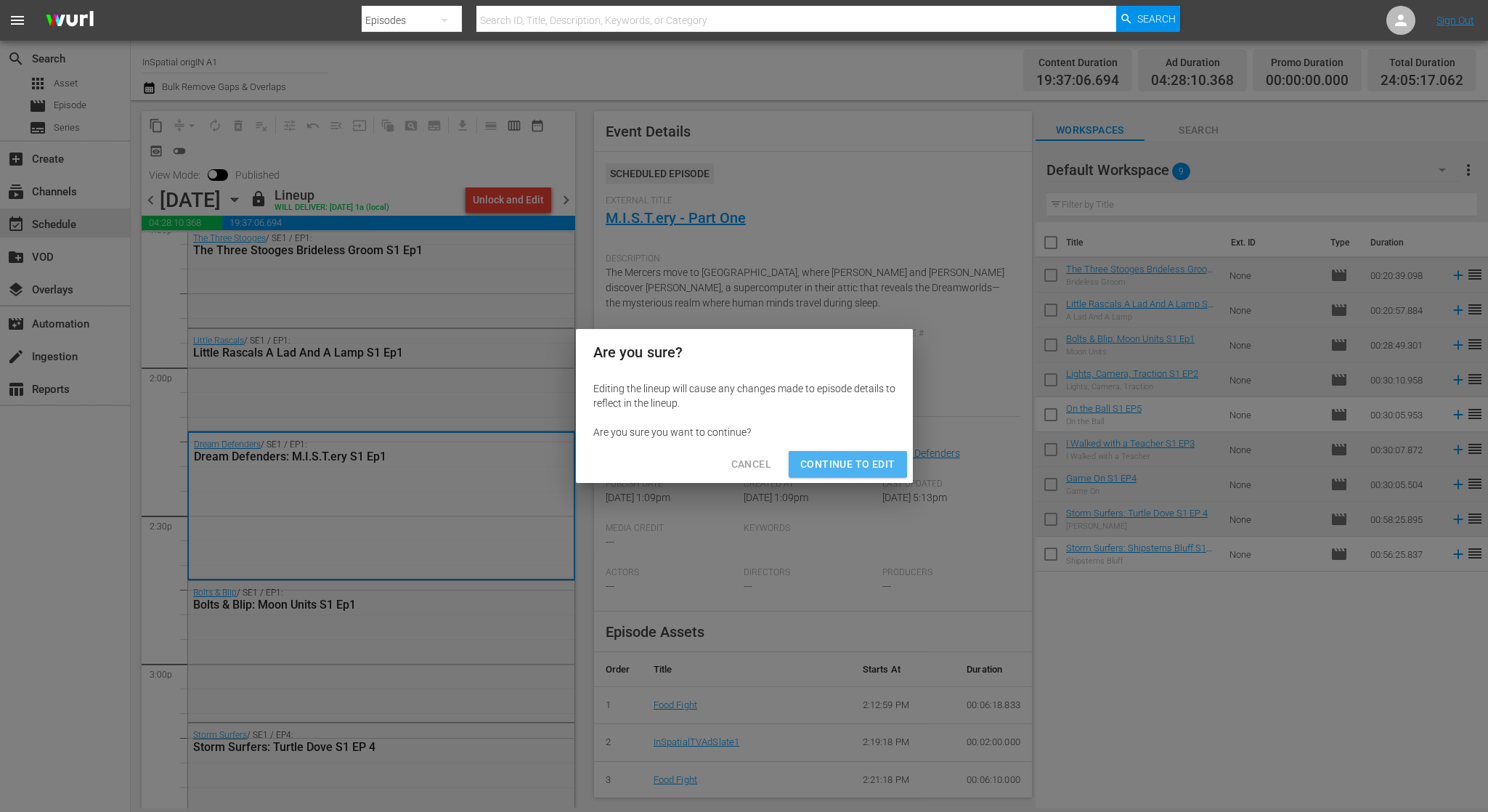
click at [826, 461] on span "Continue to Edit" at bounding box center [847, 464] width 94 height 18
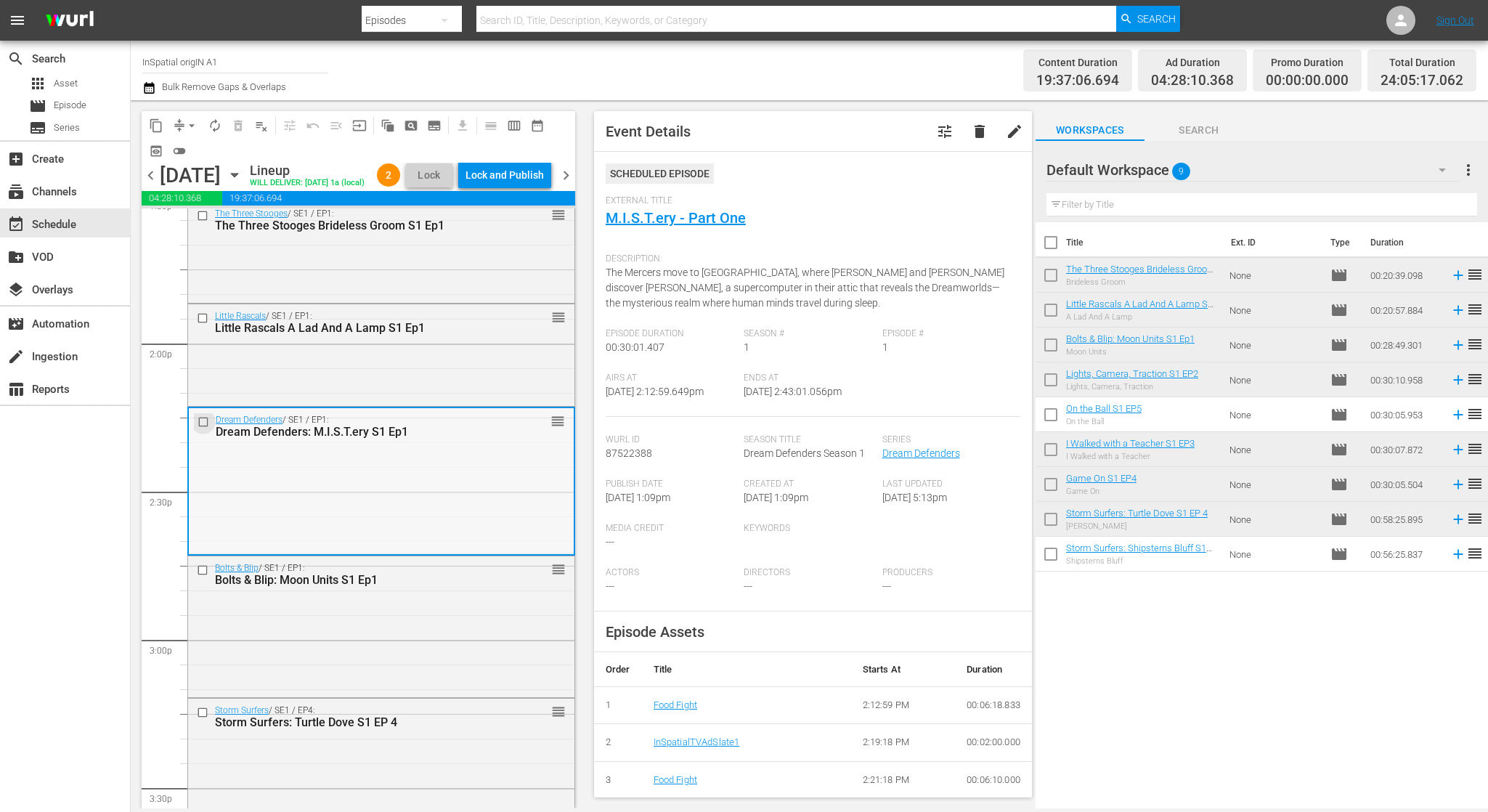
click at [206, 418] on input "checkbox" at bounding box center [205, 422] width 15 height 12
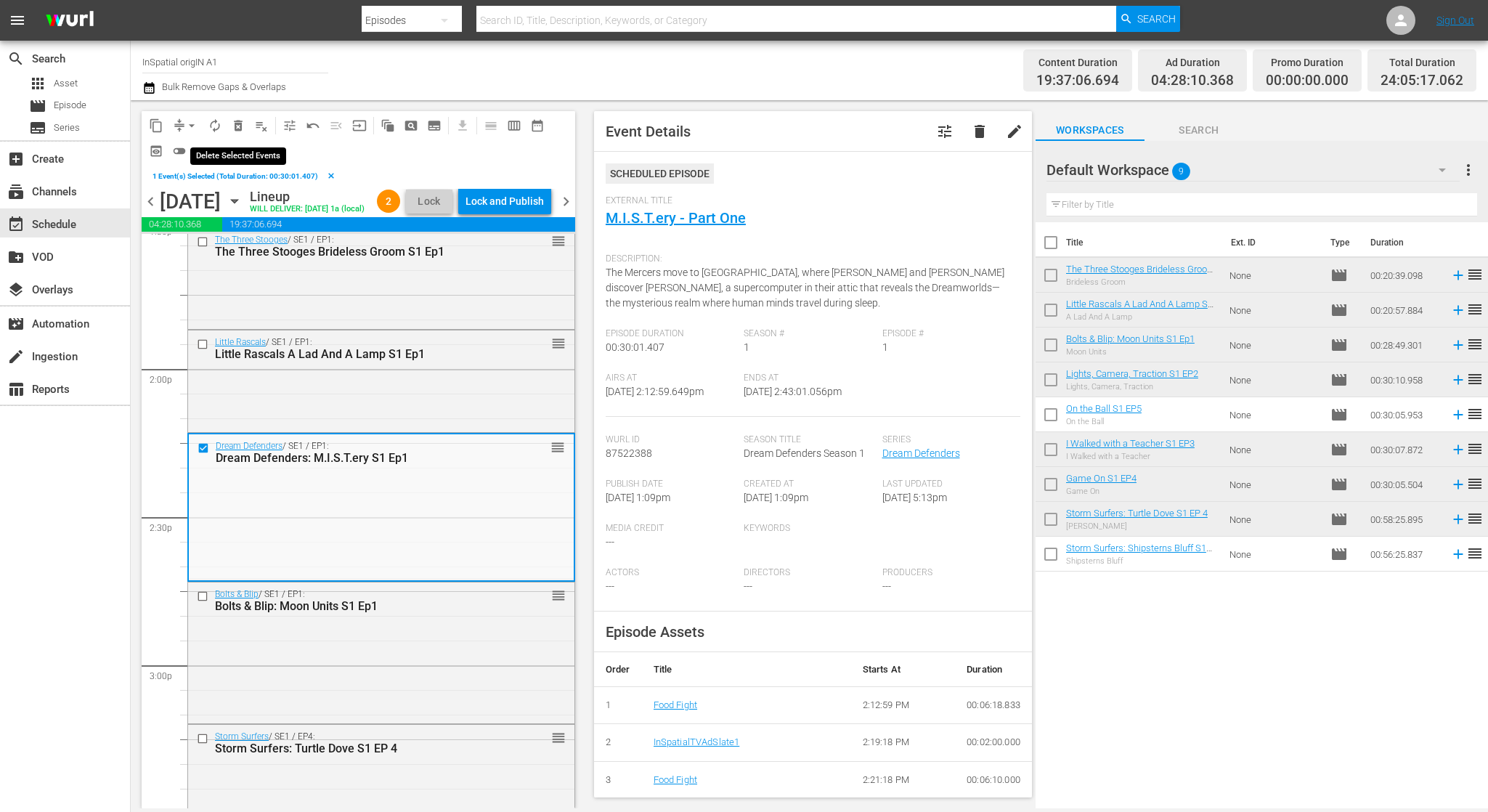
click at [242, 125] on span "delete_forever_outlined" at bounding box center [238, 125] width 14 height 14
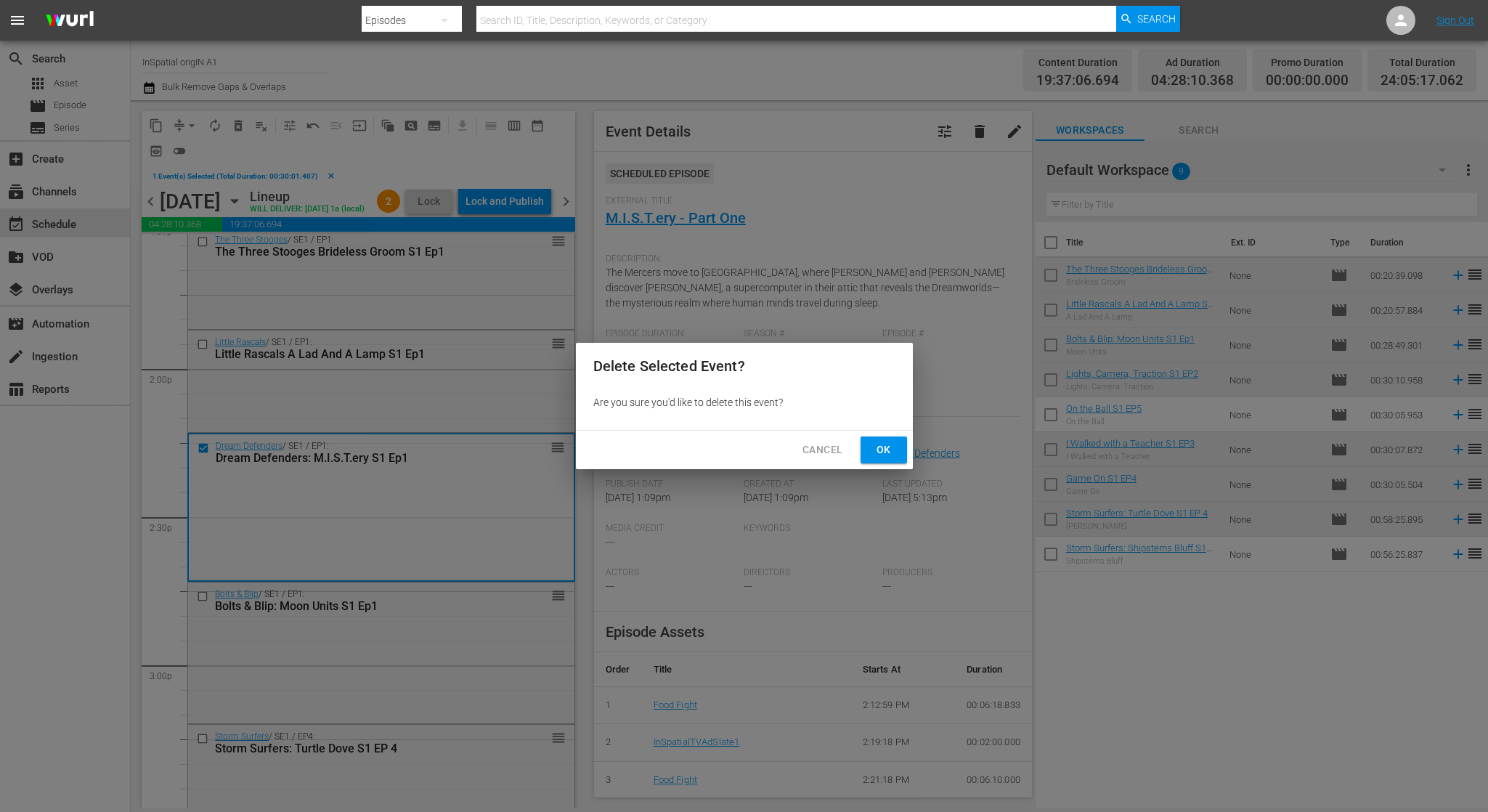
click at [884, 452] on span "Ok" at bounding box center [884, 450] width 23 height 18
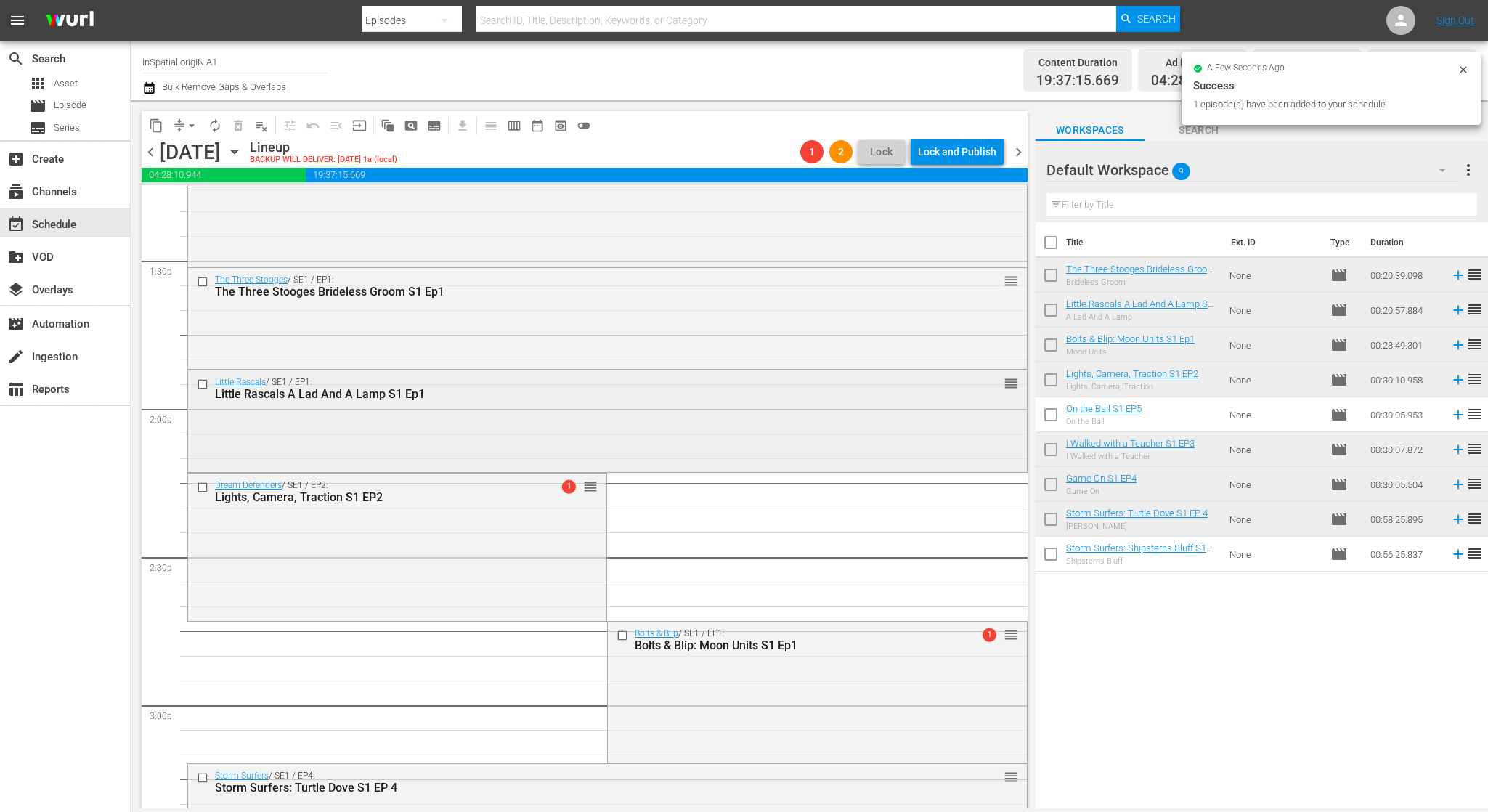
scroll to position [3938, 0]
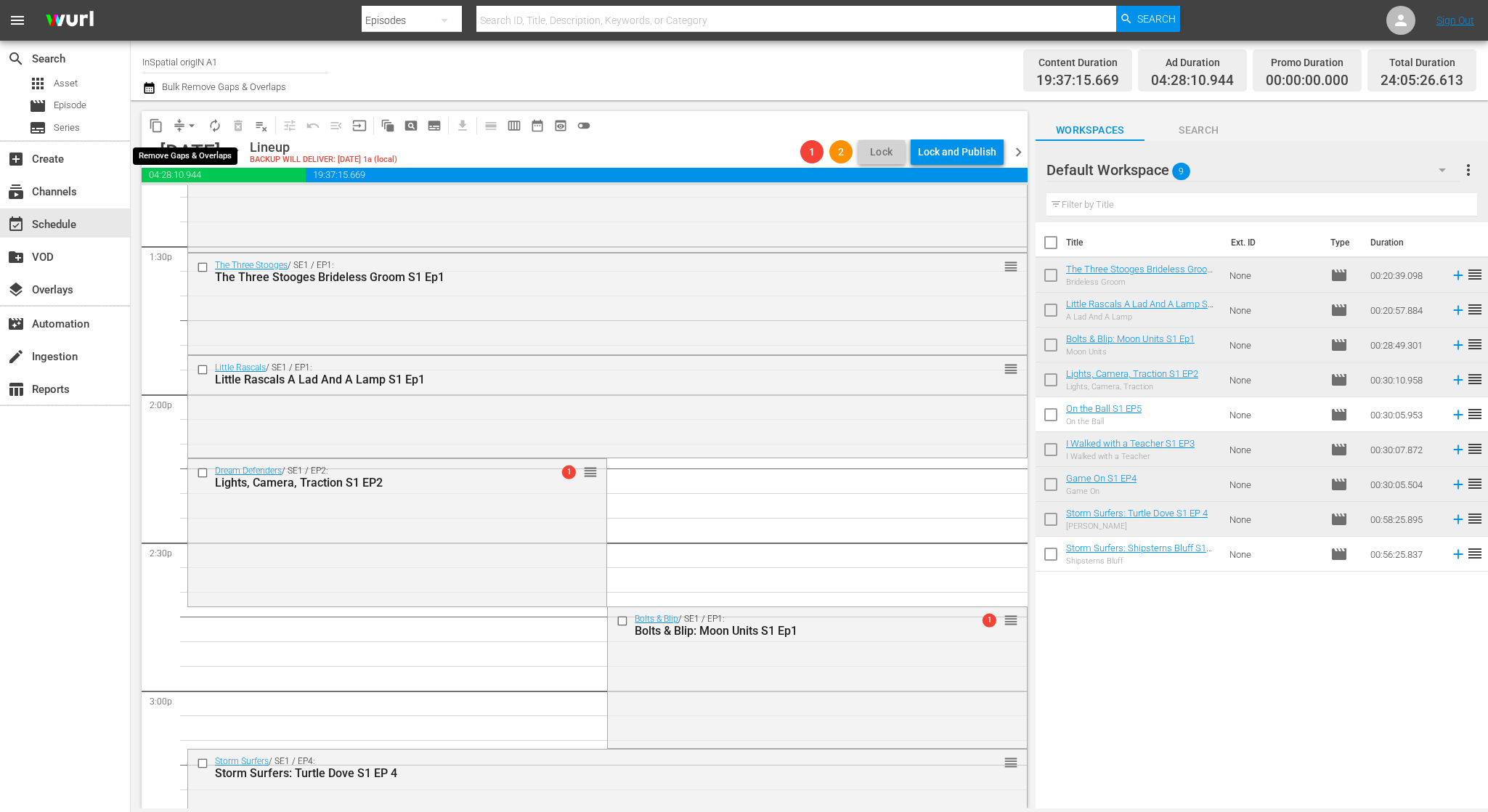
click at [179, 129] on span "compress" at bounding box center [179, 125] width 14 height 14
click at [190, 123] on span "arrow_drop_down" at bounding box center [191, 125] width 14 height 14
click at [194, 151] on li "Align to Midnight" at bounding box center [192, 155] width 153 height 24
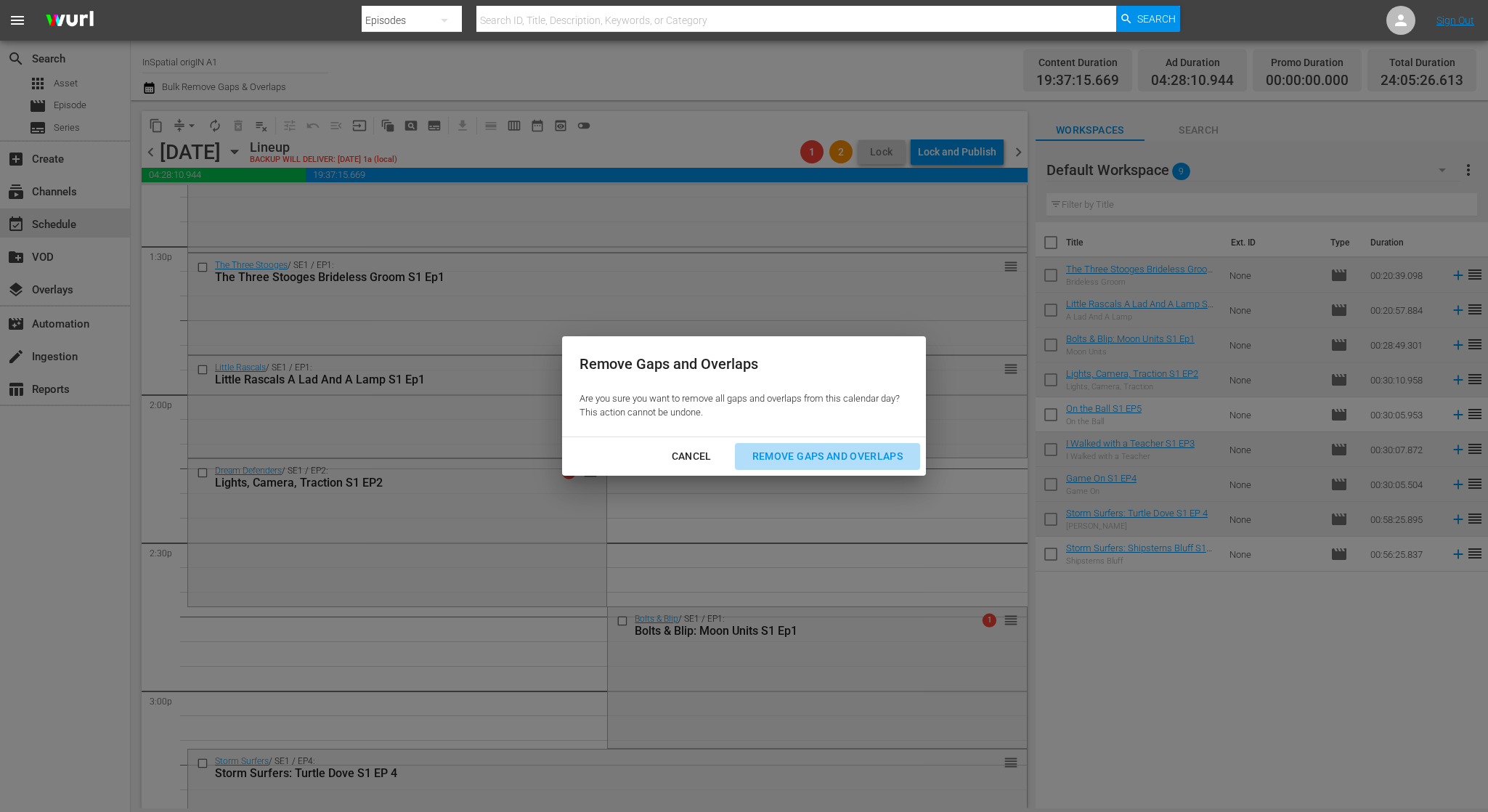
click at [851, 450] on div "Remove Gaps and Overlaps" at bounding box center [827, 456] width 174 height 18
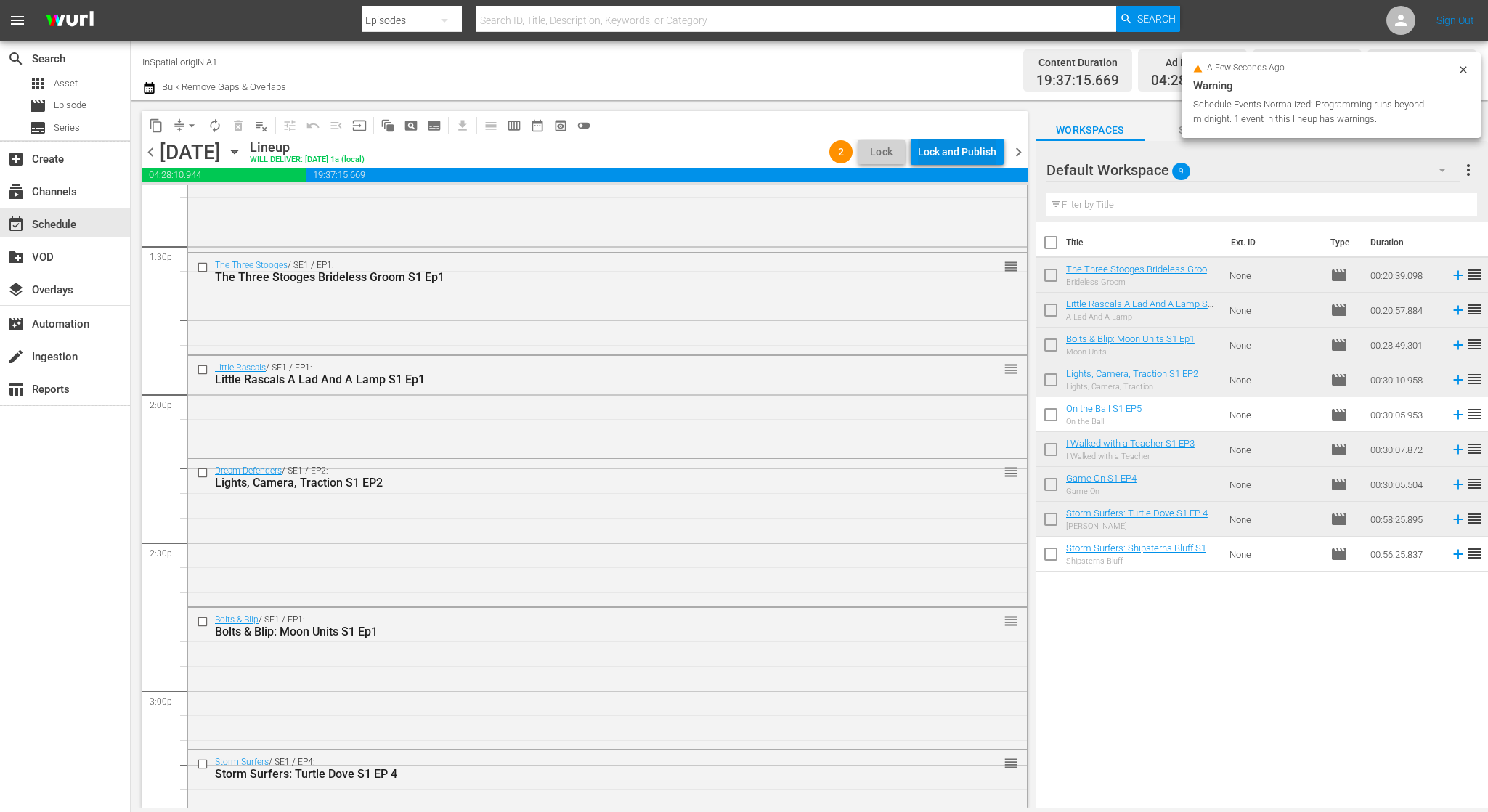
click at [956, 157] on div "Lock and Publish" at bounding box center [957, 151] width 78 height 26
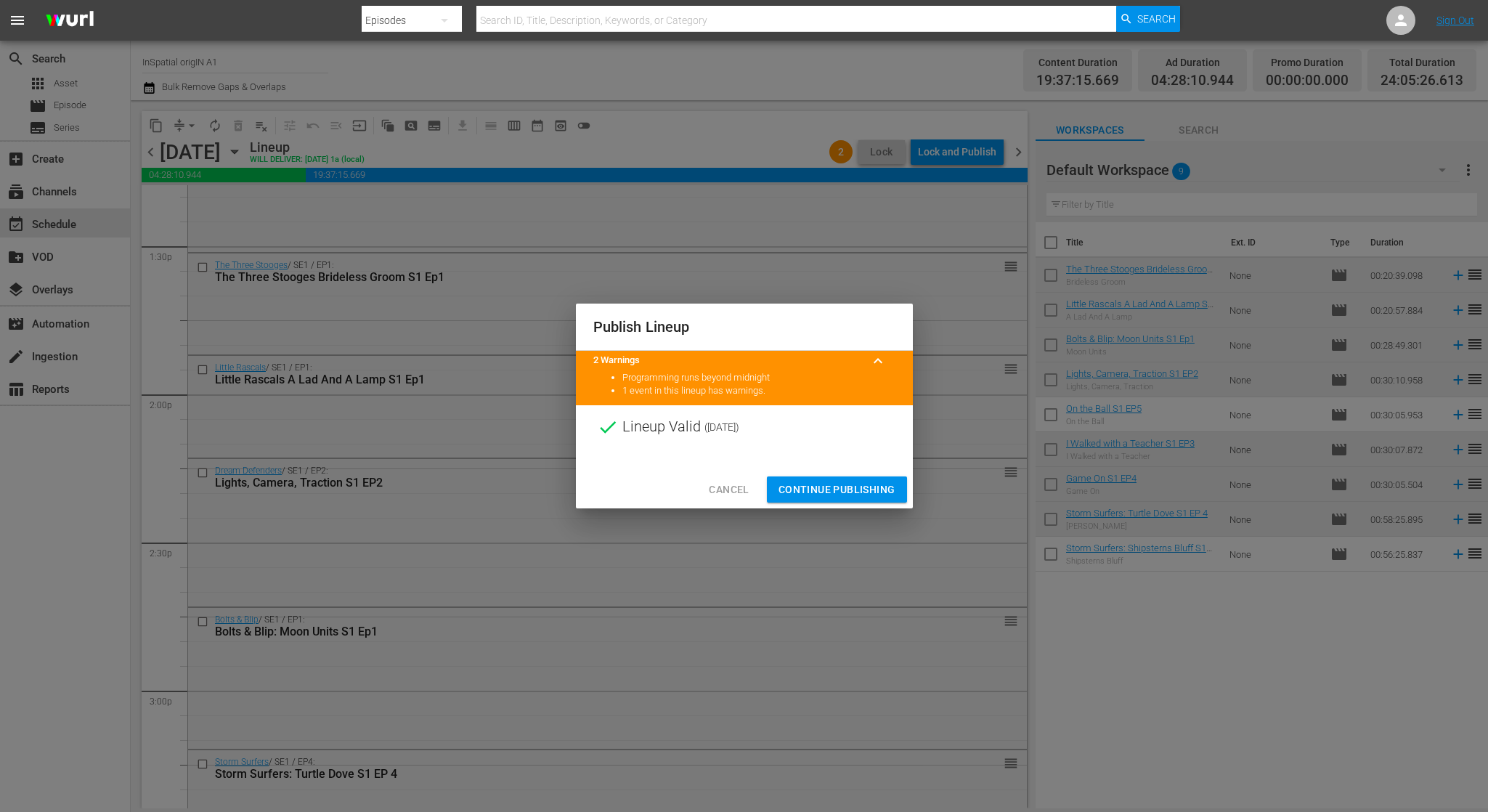
click at [866, 483] on span "Continue Publishing" at bounding box center [836, 490] width 117 height 18
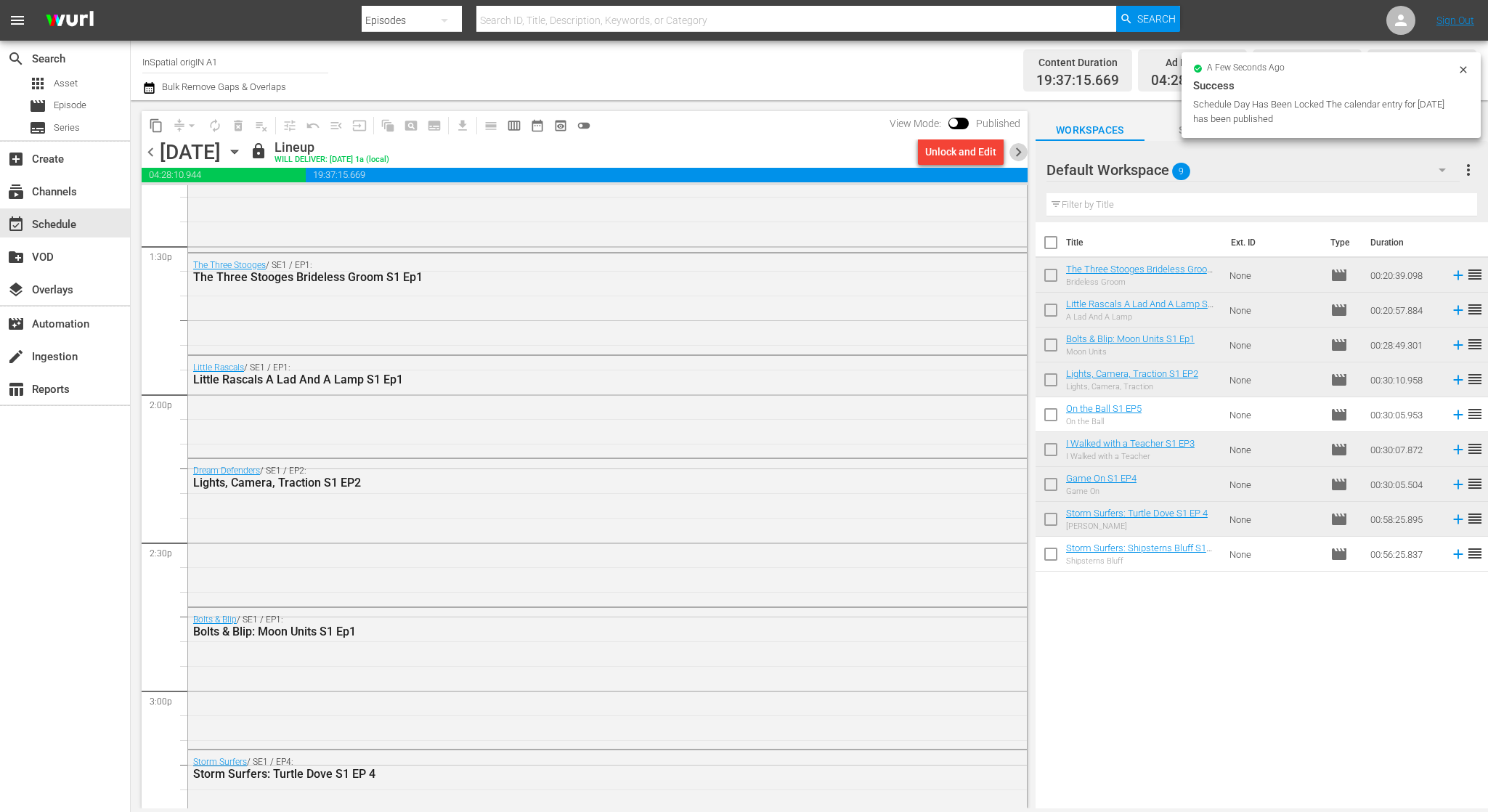
click at [1016, 154] on span "chevron_right" at bounding box center [1018, 152] width 18 height 18
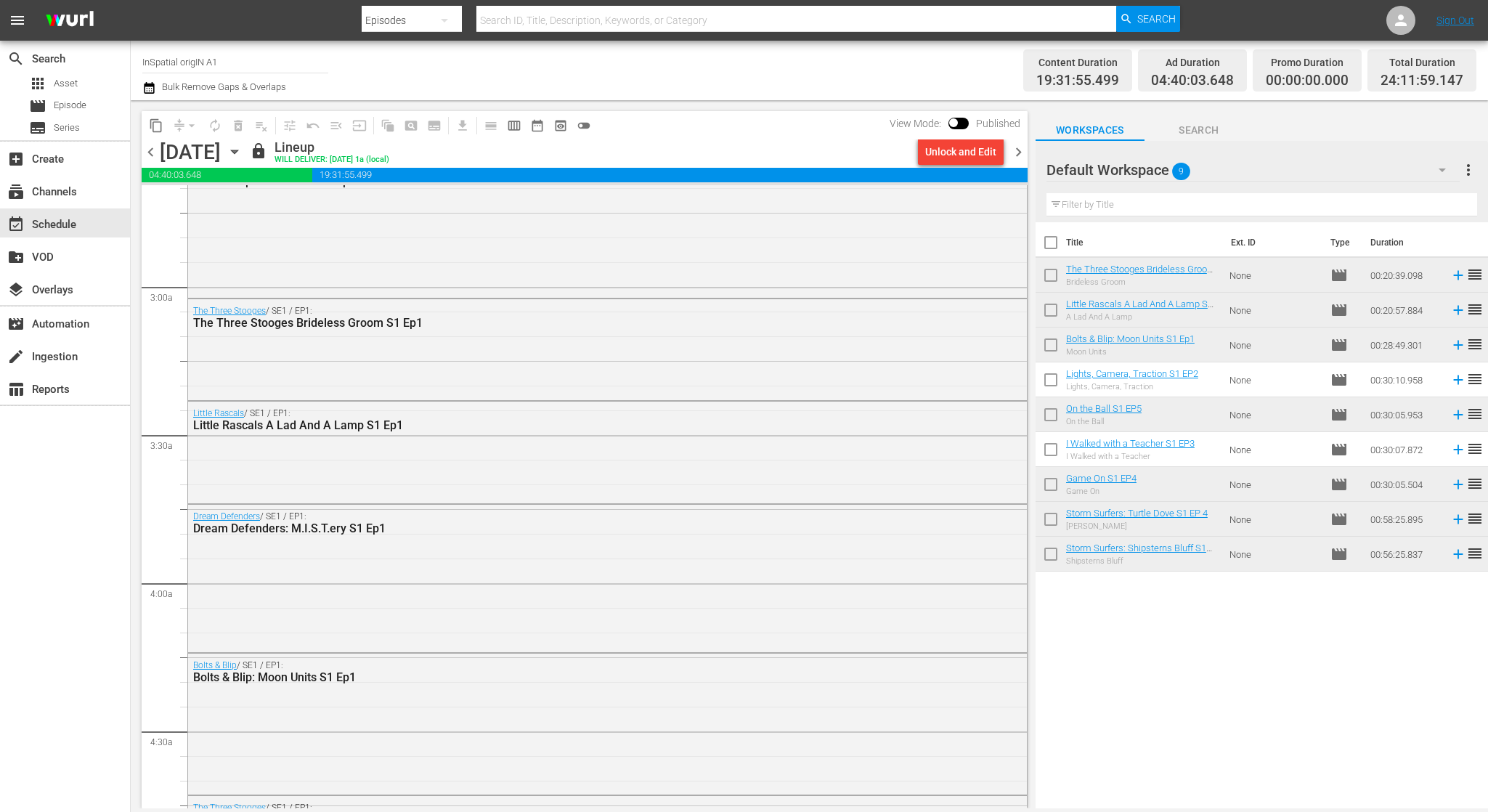
scroll to position [789, 0]
click at [342, 545] on div "Dream Defenders / SE1 / EP1: Dream Defenders: M.I.S.T.ery S1 Ep1" at bounding box center [607, 574] width 838 height 144
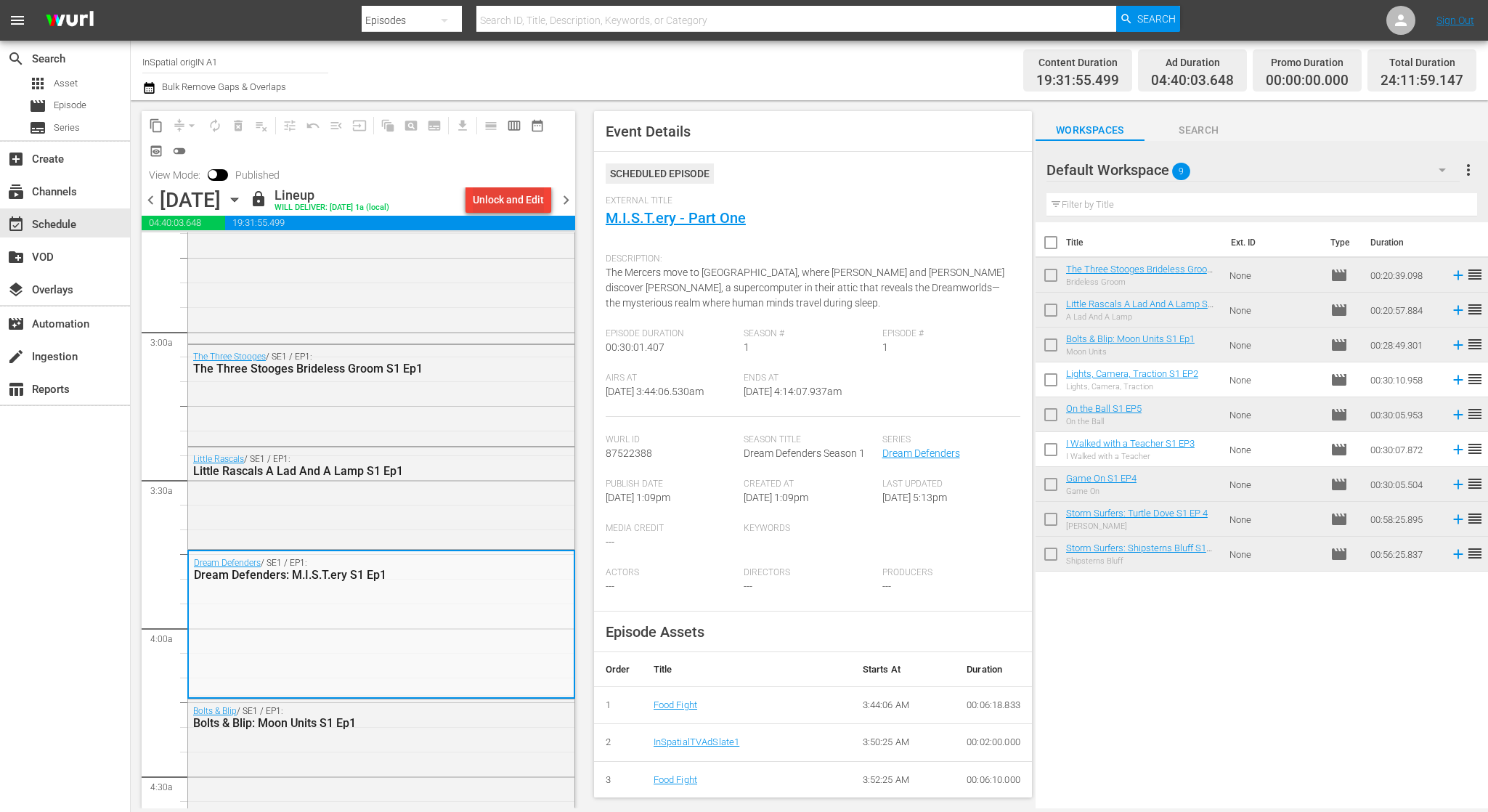
click at [533, 196] on div "Unlock and Edit" at bounding box center [508, 199] width 72 height 26
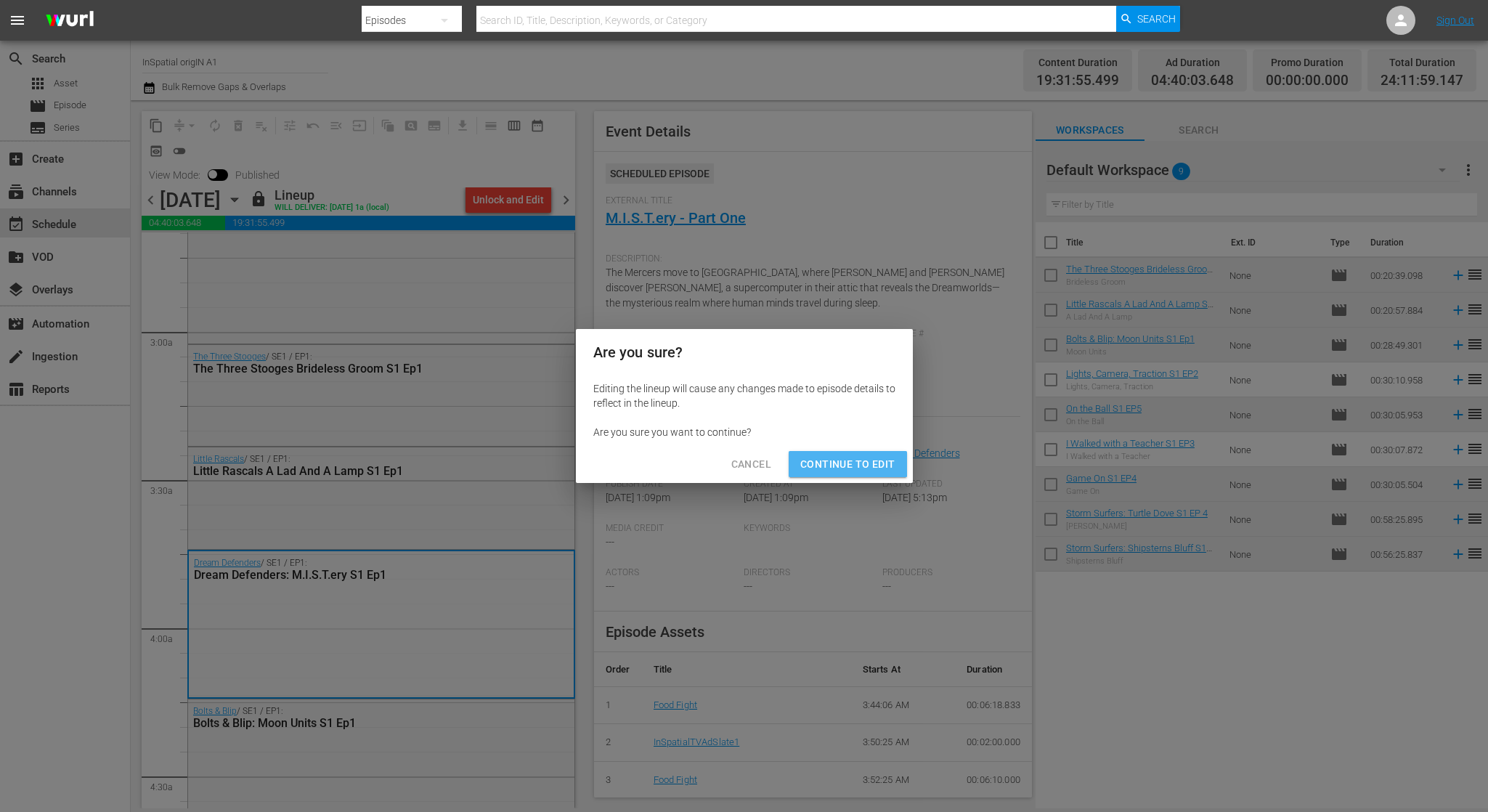
click at [842, 455] on button "Continue to Edit" at bounding box center [847, 464] width 117 height 27
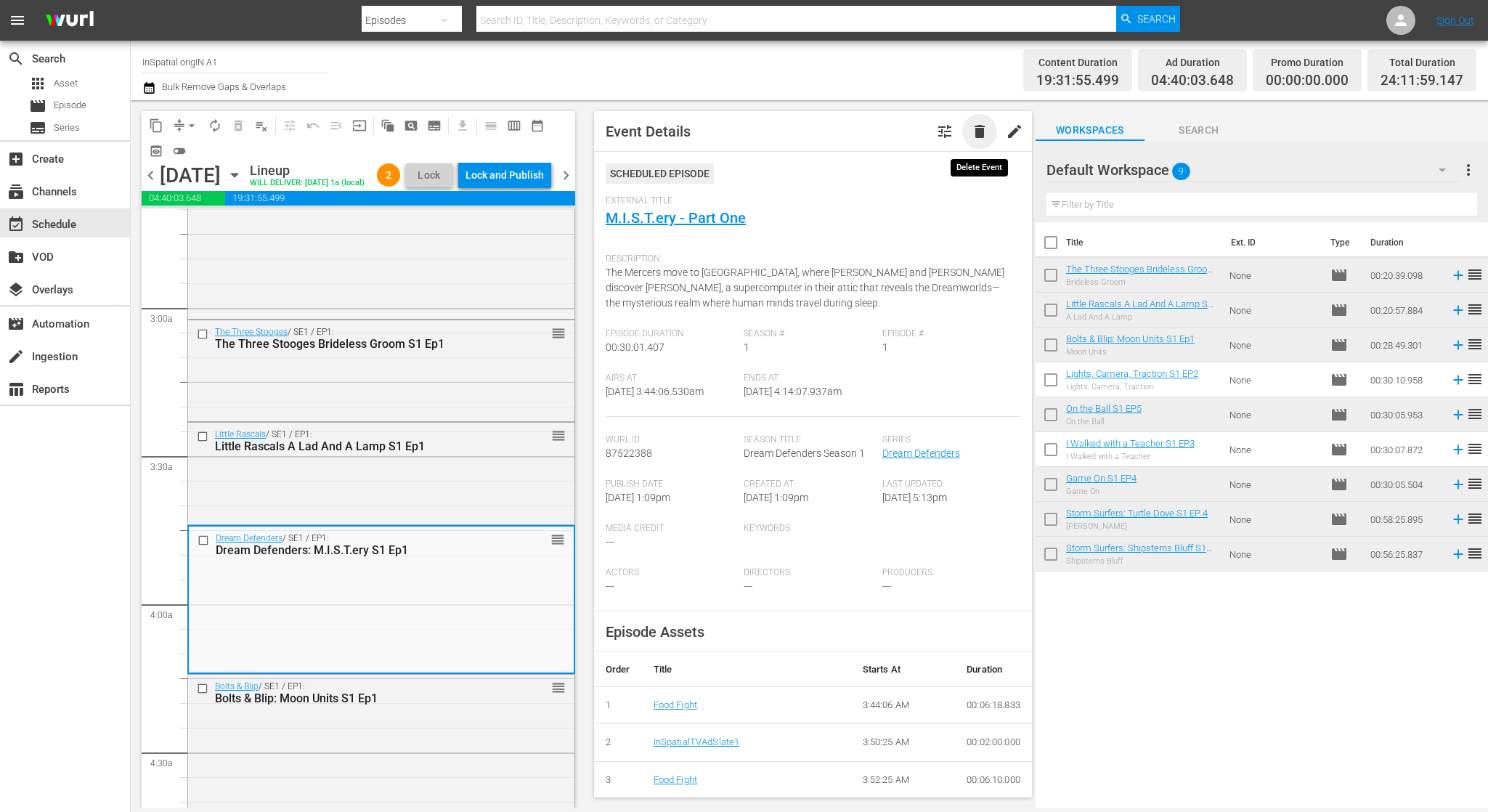
click at [981, 132] on span "delete" at bounding box center [979, 131] width 17 height 17
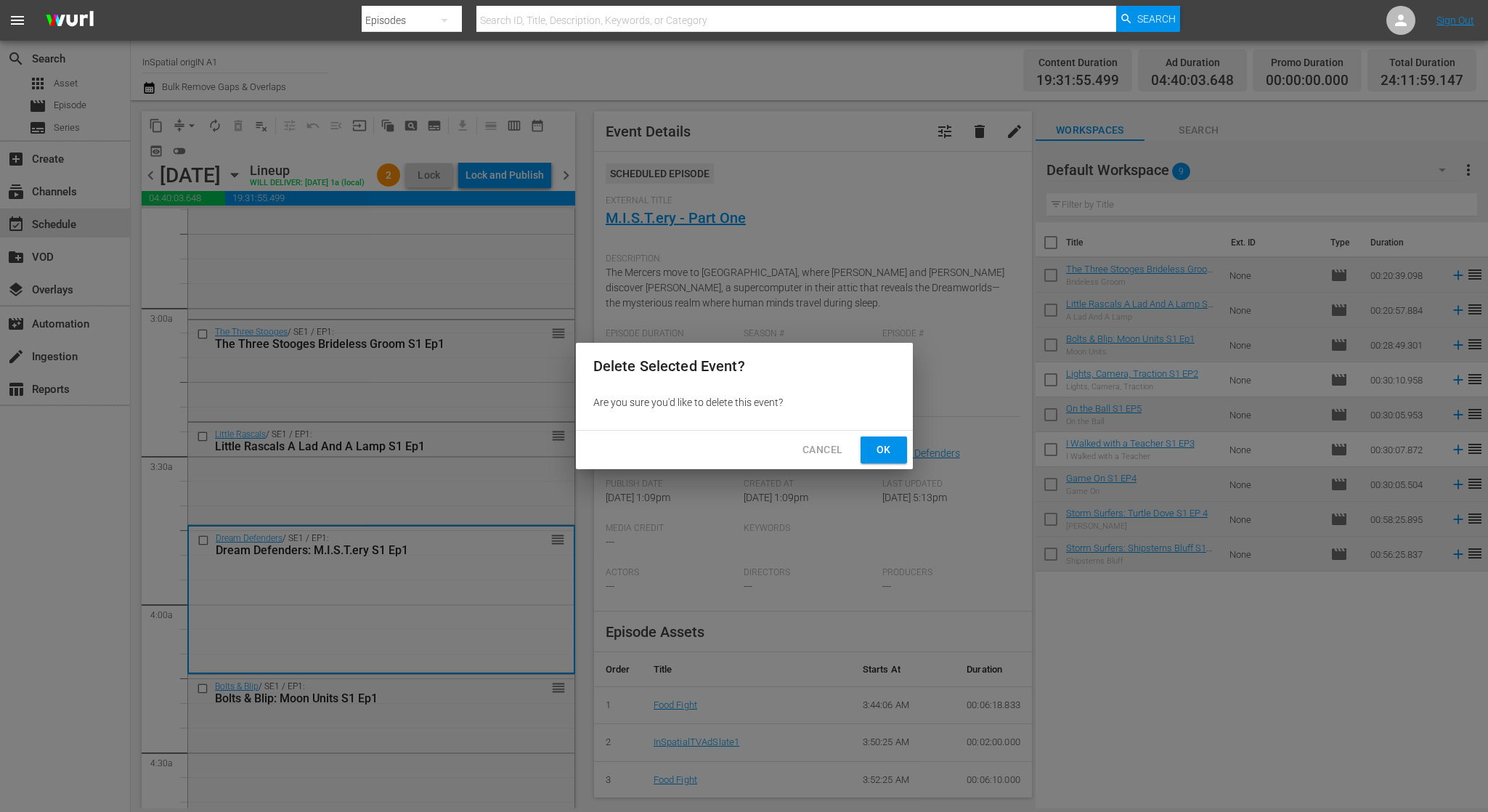
click at [874, 446] on span "Ok" at bounding box center [884, 450] width 23 height 18
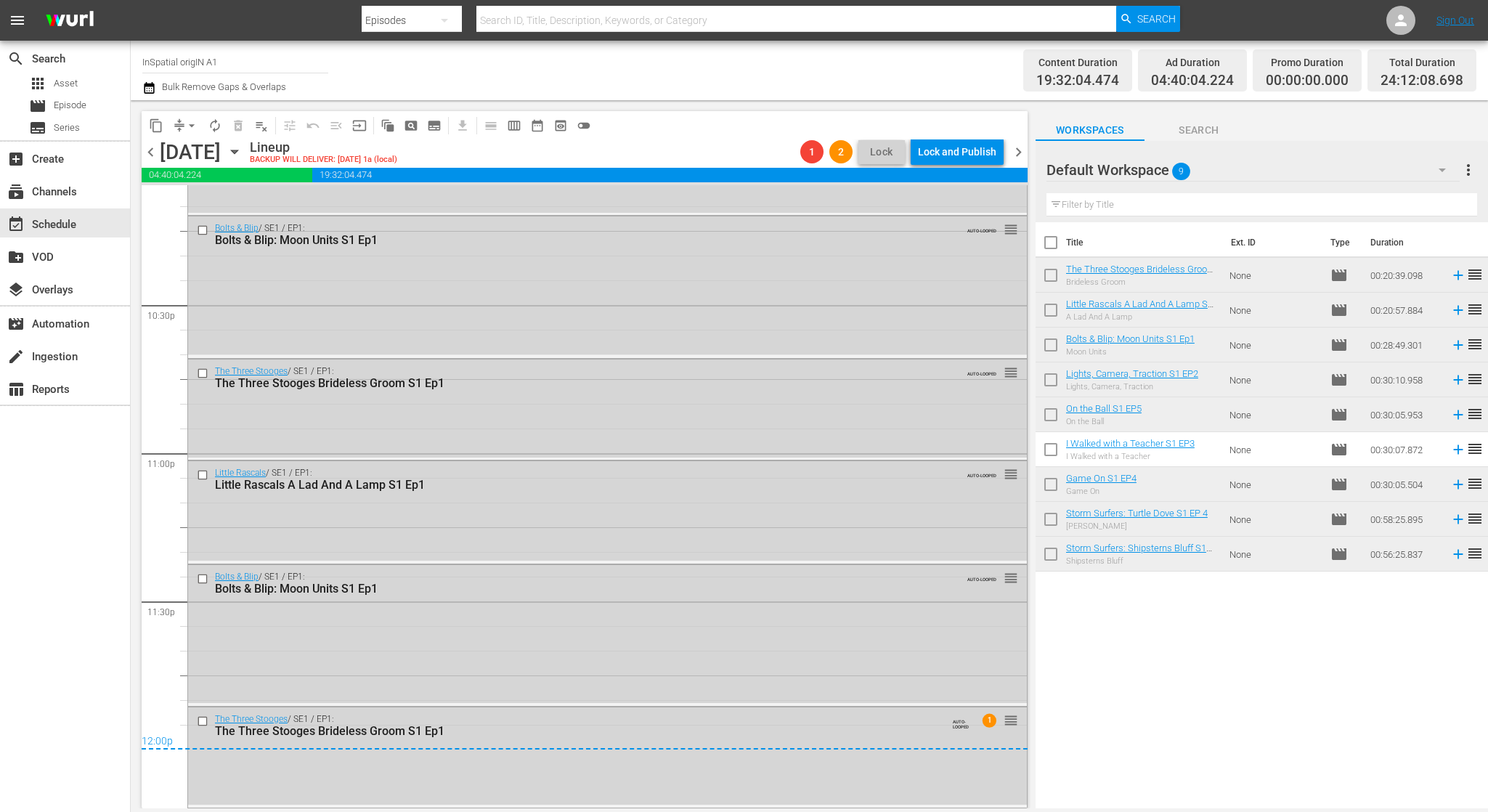
scroll to position [6546, 0]
click at [193, 128] on span "arrow_drop_down" at bounding box center [191, 125] width 14 height 14
click at [199, 157] on li "Align to Midnight" at bounding box center [192, 155] width 153 height 24
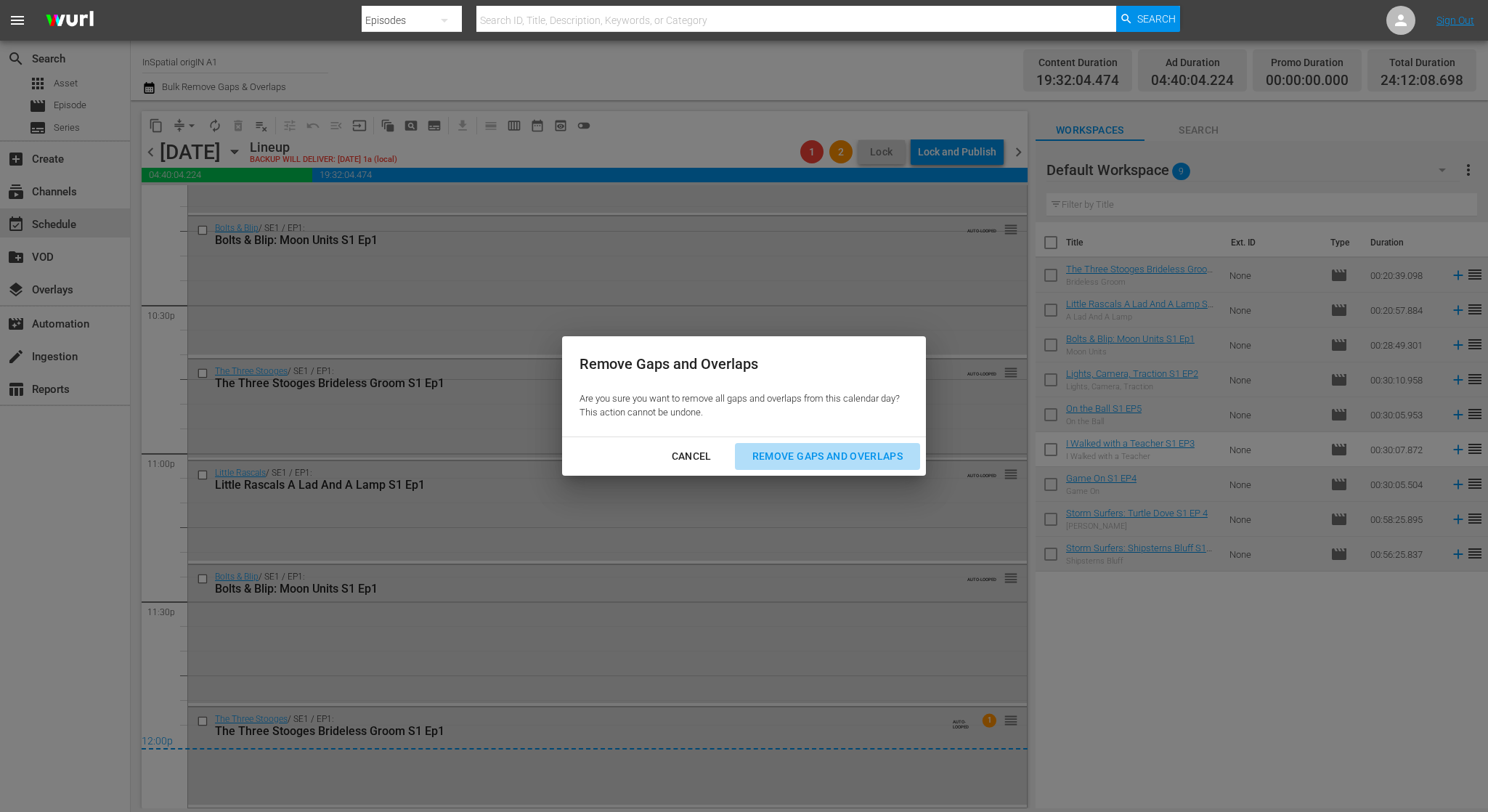
click at [825, 453] on div "Remove Gaps and Overlaps" at bounding box center [827, 456] width 174 height 18
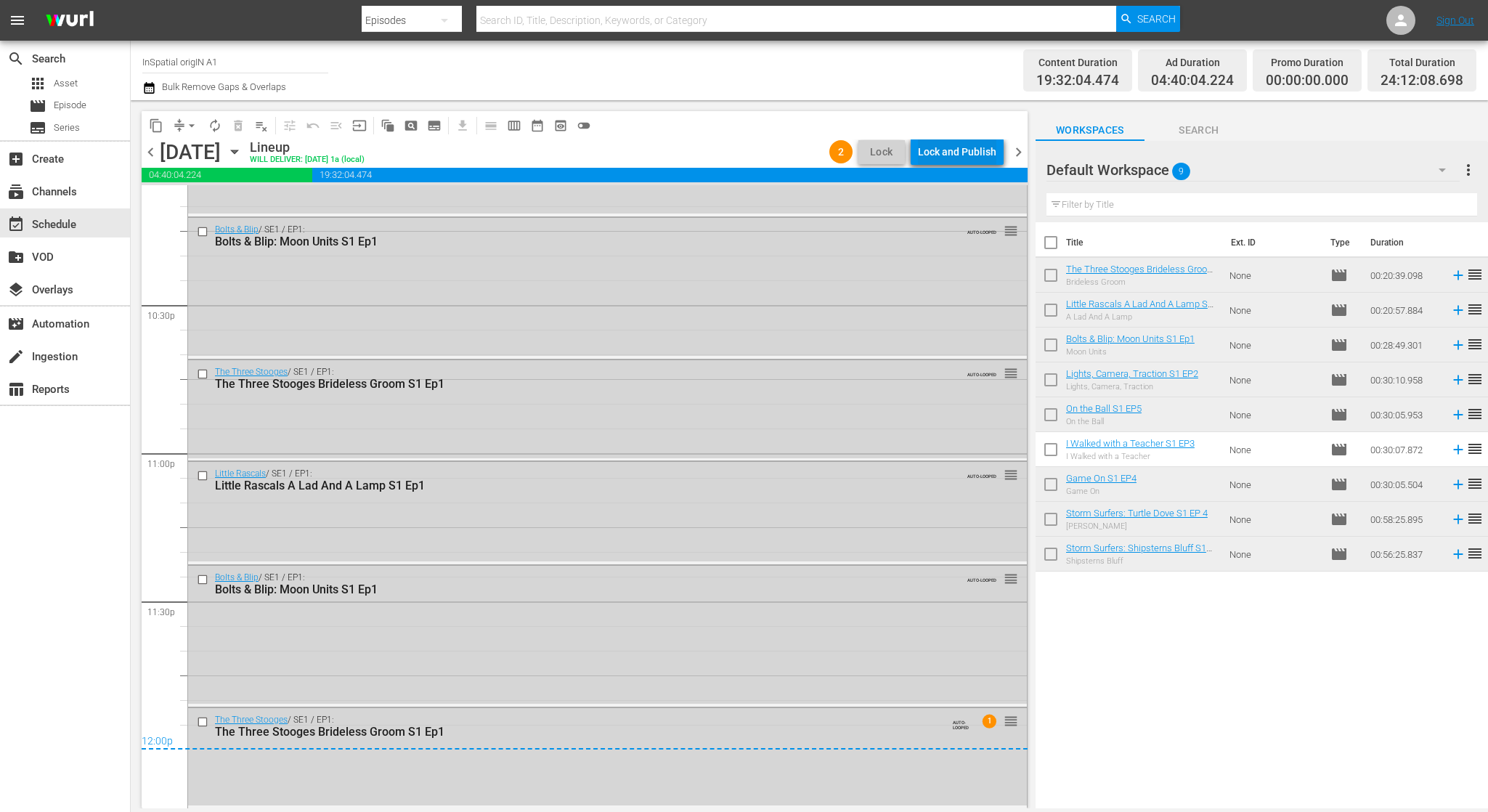
click at [967, 156] on div "Lock and Publish" at bounding box center [957, 151] width 78 height 26
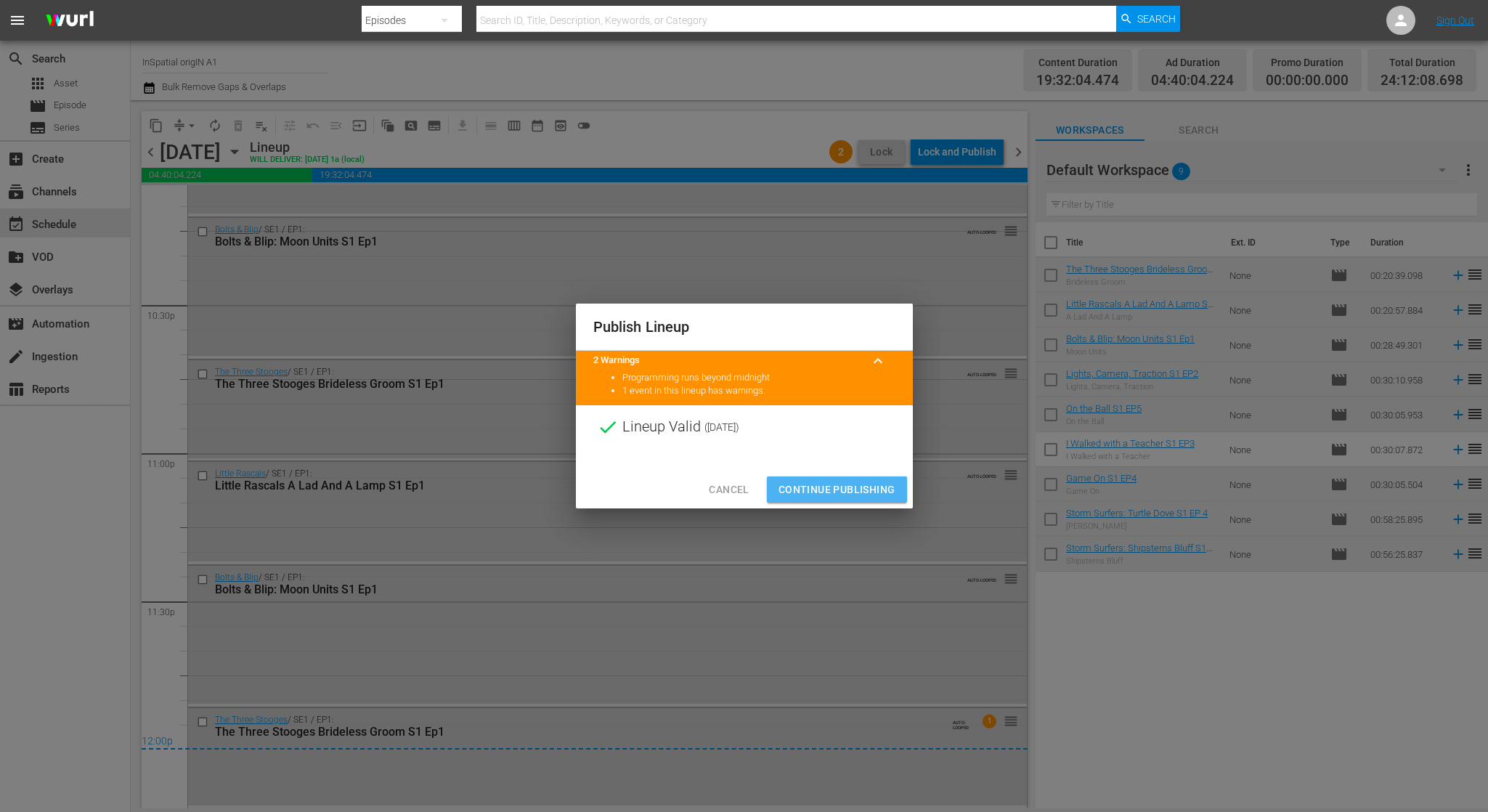
click at [867, 483] on span "Continue Publishing" at bounding box center [836, 490] width 117 height 18
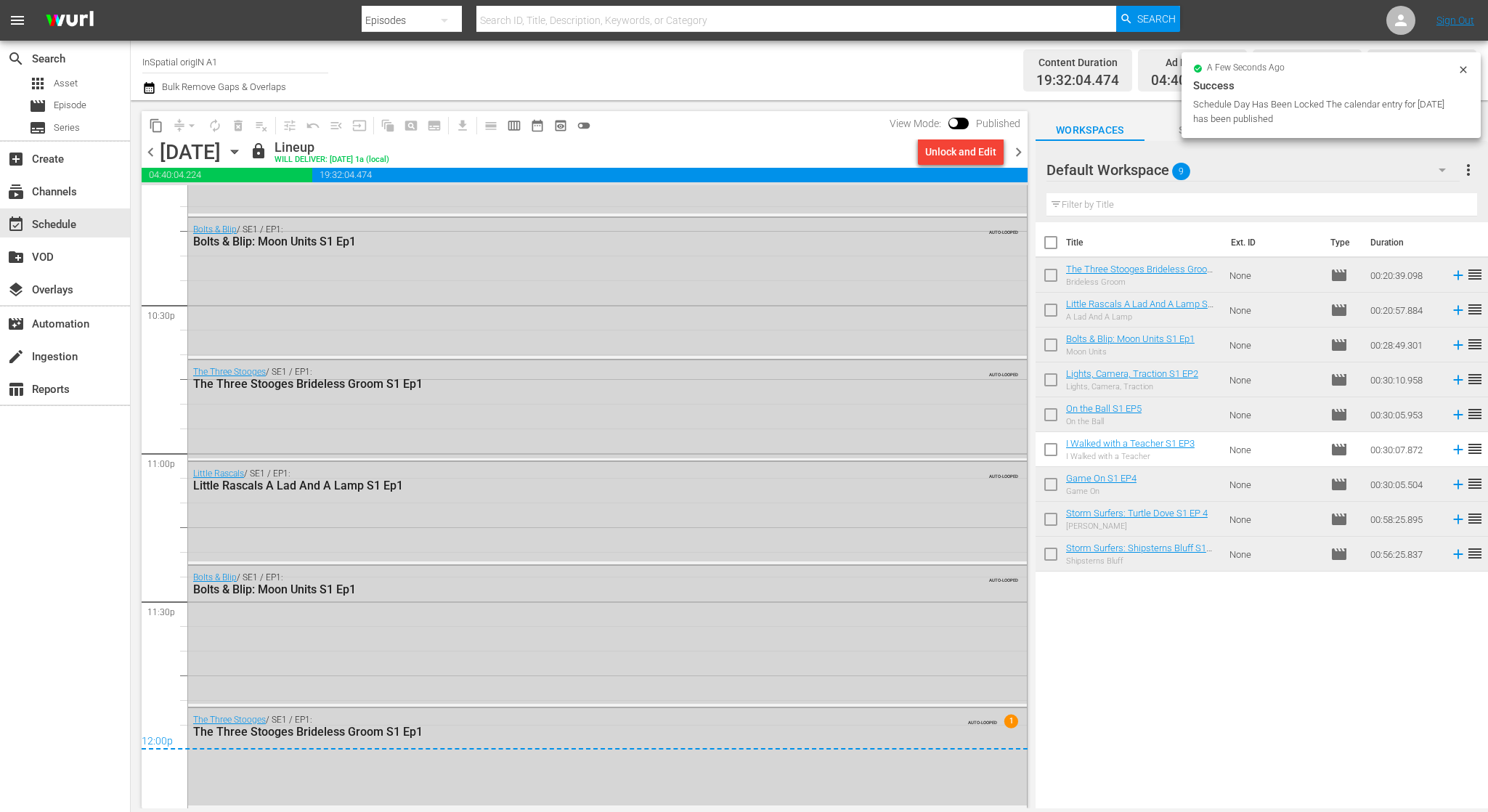
click at [1021, 154] on span "chevron_right" at bounding box center [1018, 152] width 18 height 18
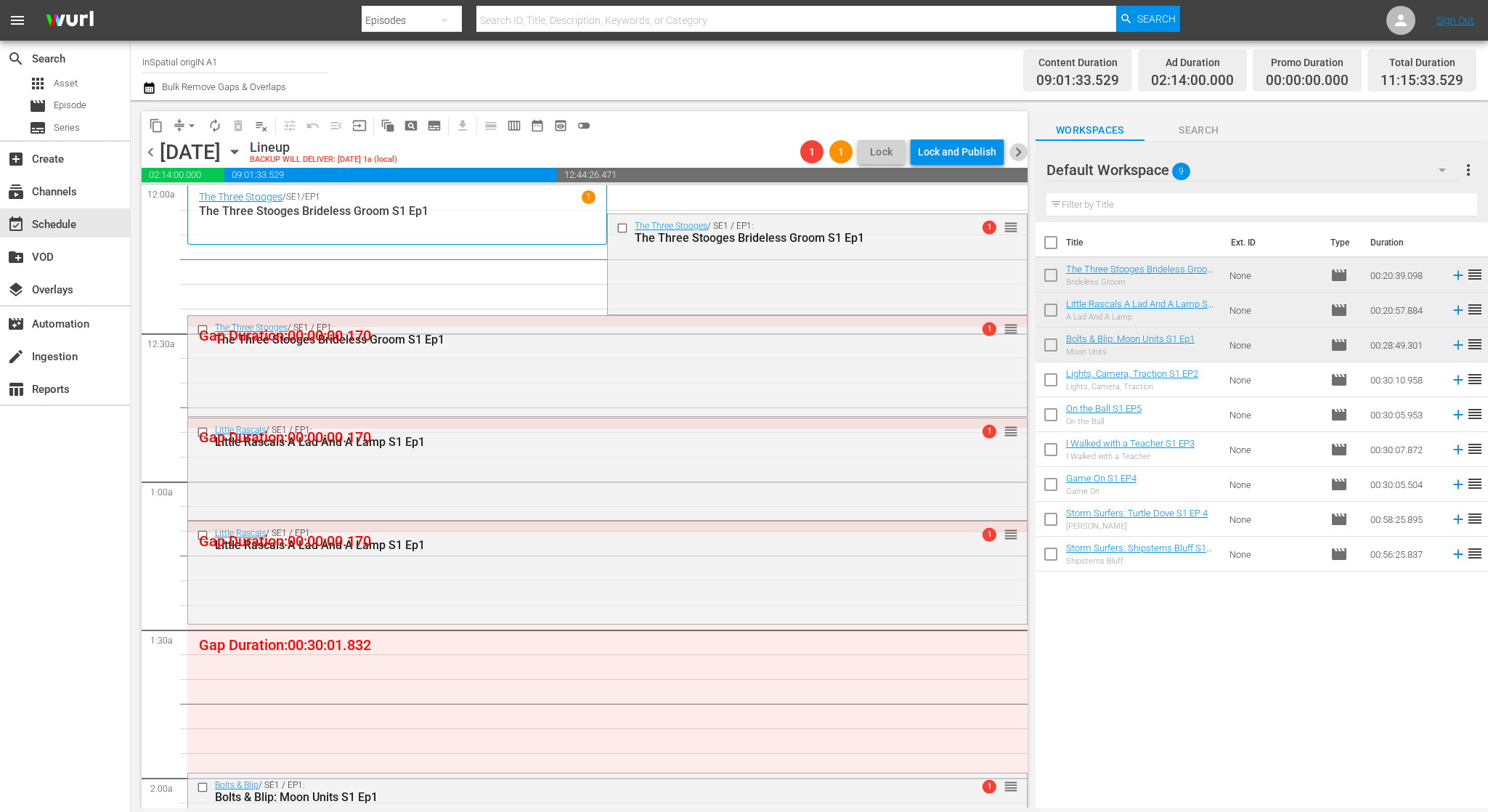
click at [1022, 151] on span "chevron_right" at bounding box center [1018, 152] width 18 height 18
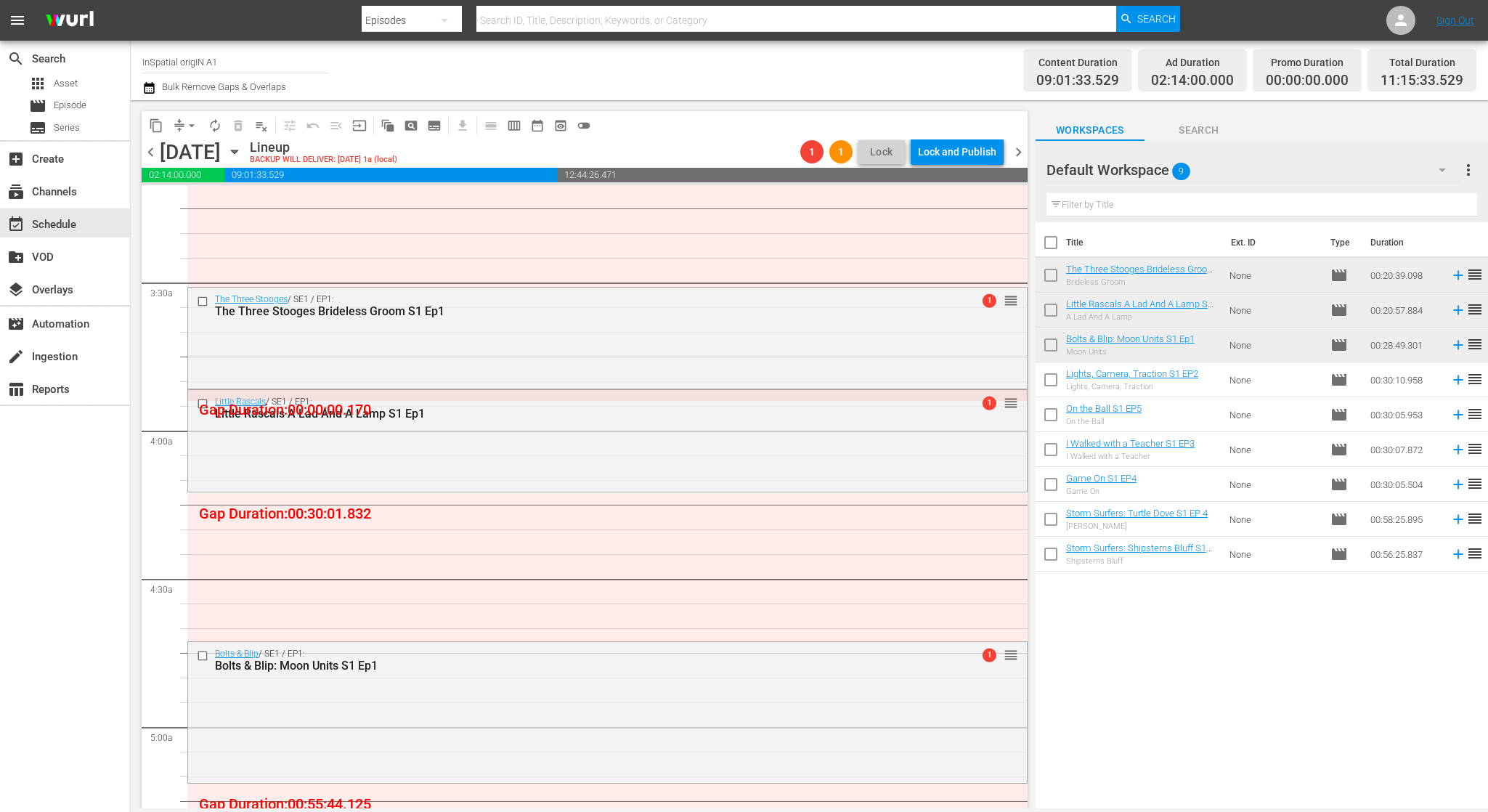
scroll to position [940, 0]
click at [1017, 151] on span "chevron_right" at bounding box center [1018, 152] width 18 height 18
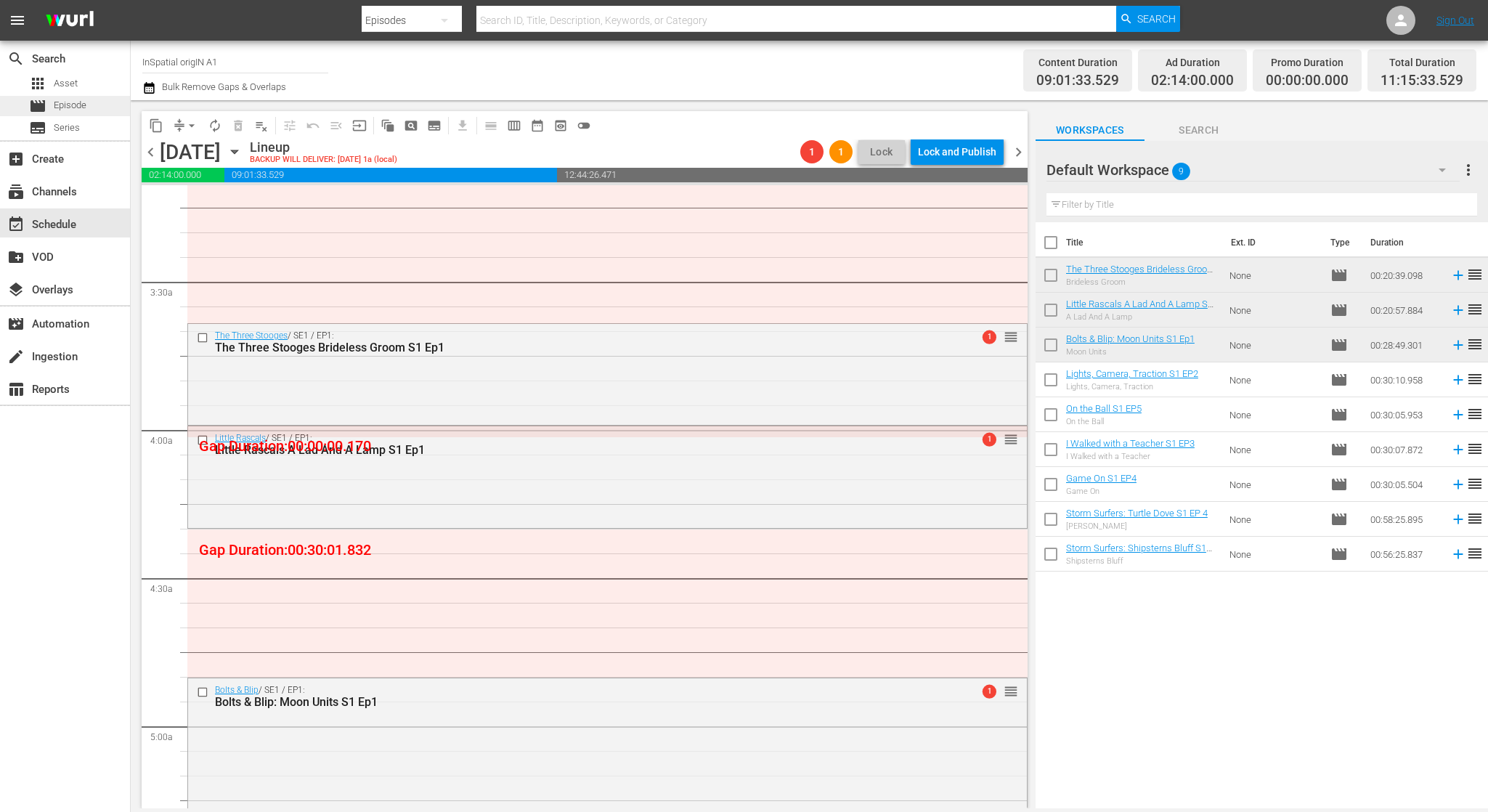
click at [83, 96] on div "movie Episode" at bounding box center [58, 105] width 57 height 20
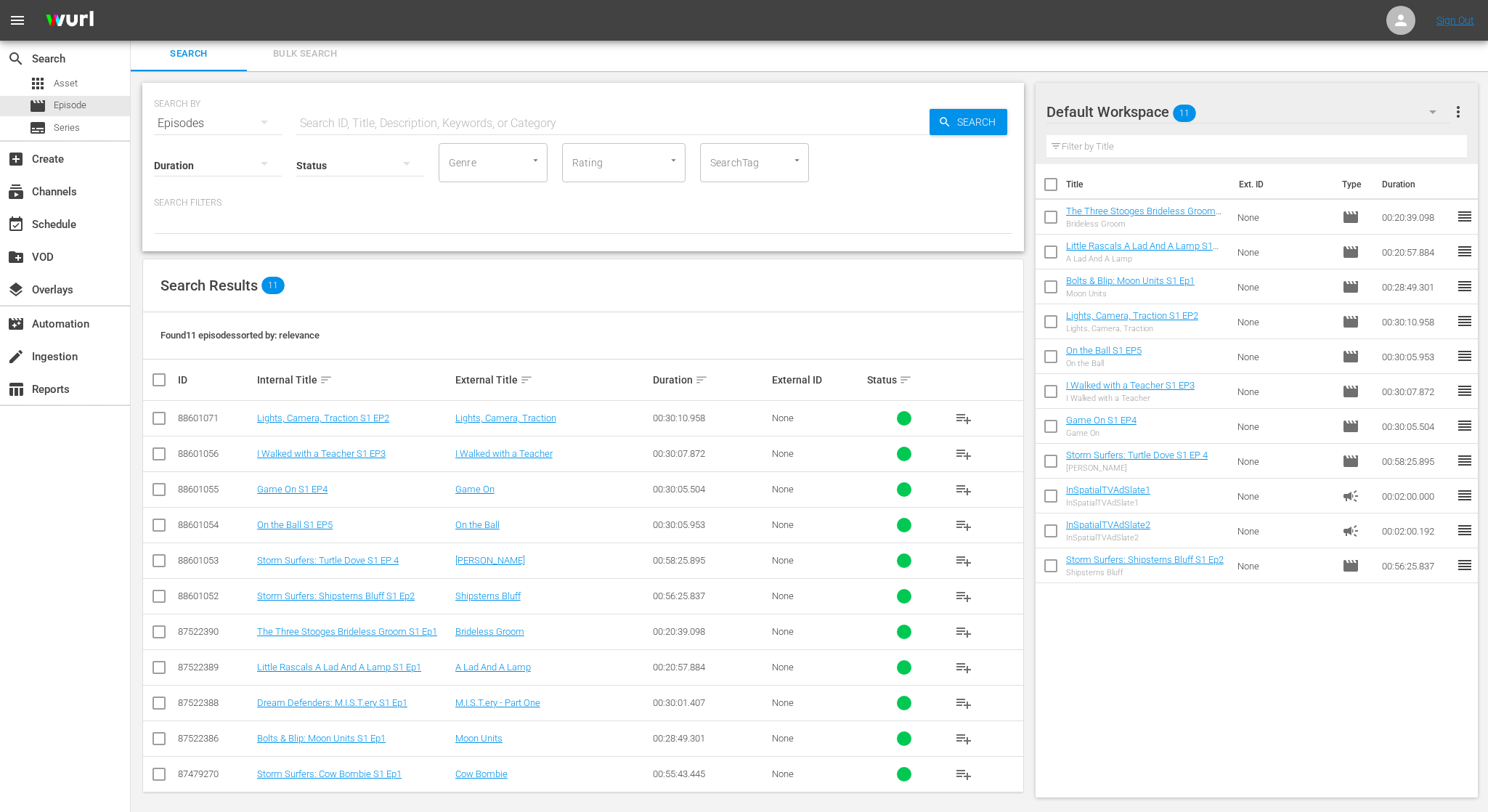
scroll to position [4, 0]
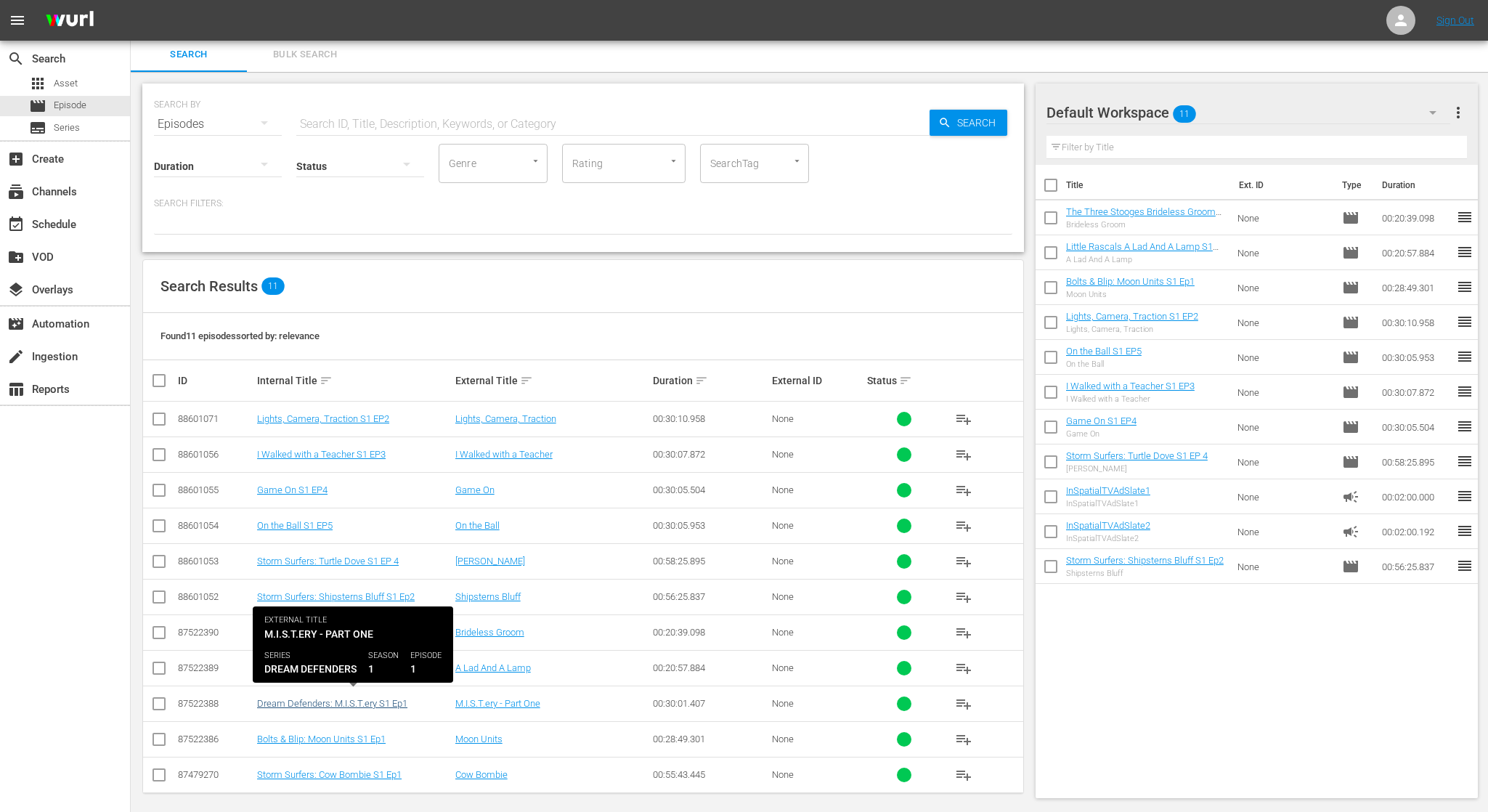
click at [354, 698] on link "Dream Defenders: M.I.S.T.ery S1 Ep1" at bounding box center [333, 703] width 151 height 11
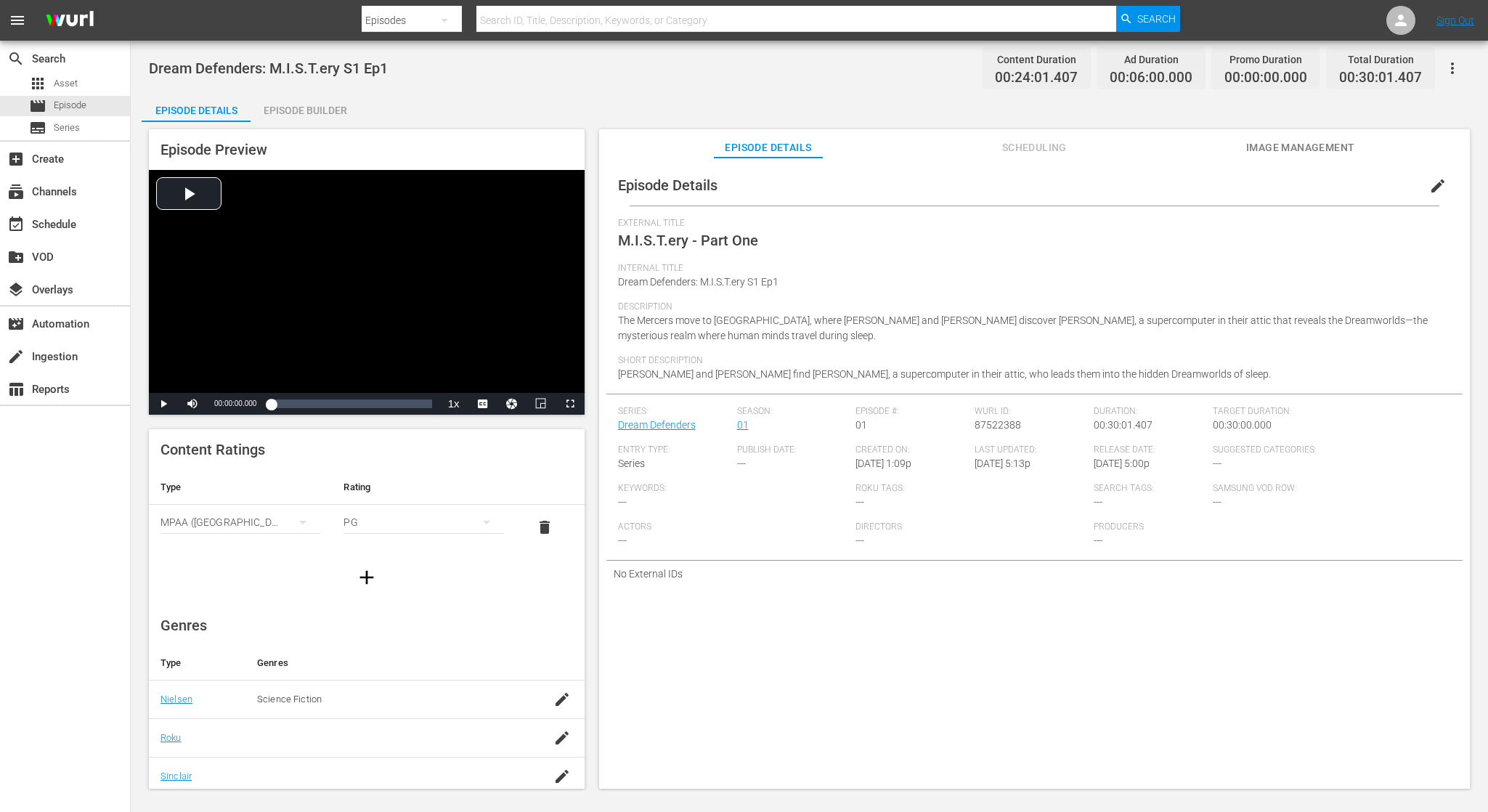
click at [1021, 148] on span "Scheduling" at bounding box center [1034, 147] width 109 height 18
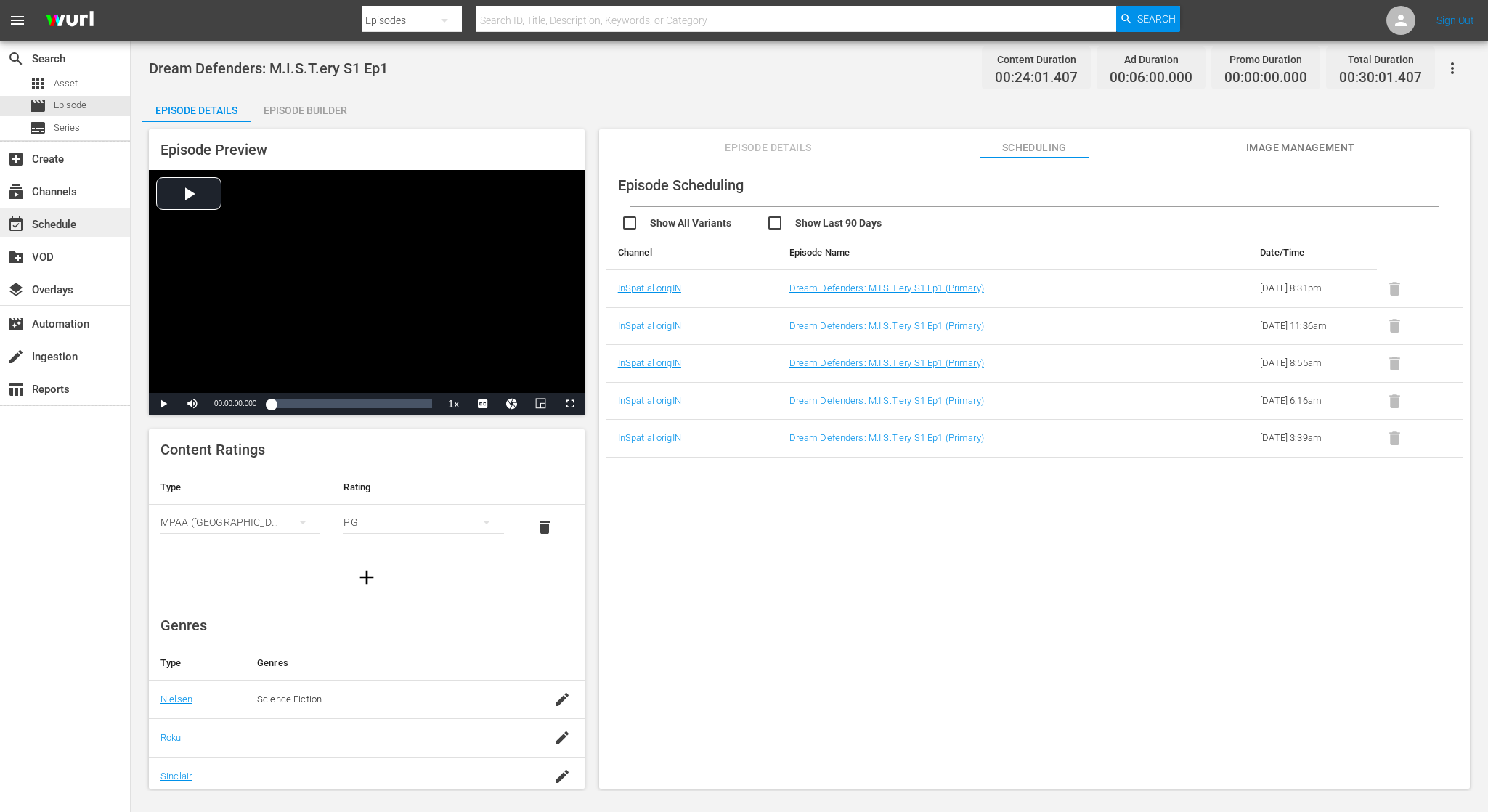
click at [81, 229] on div "event_available Schedule" at bounding box center [65, 223] width 130 height 29
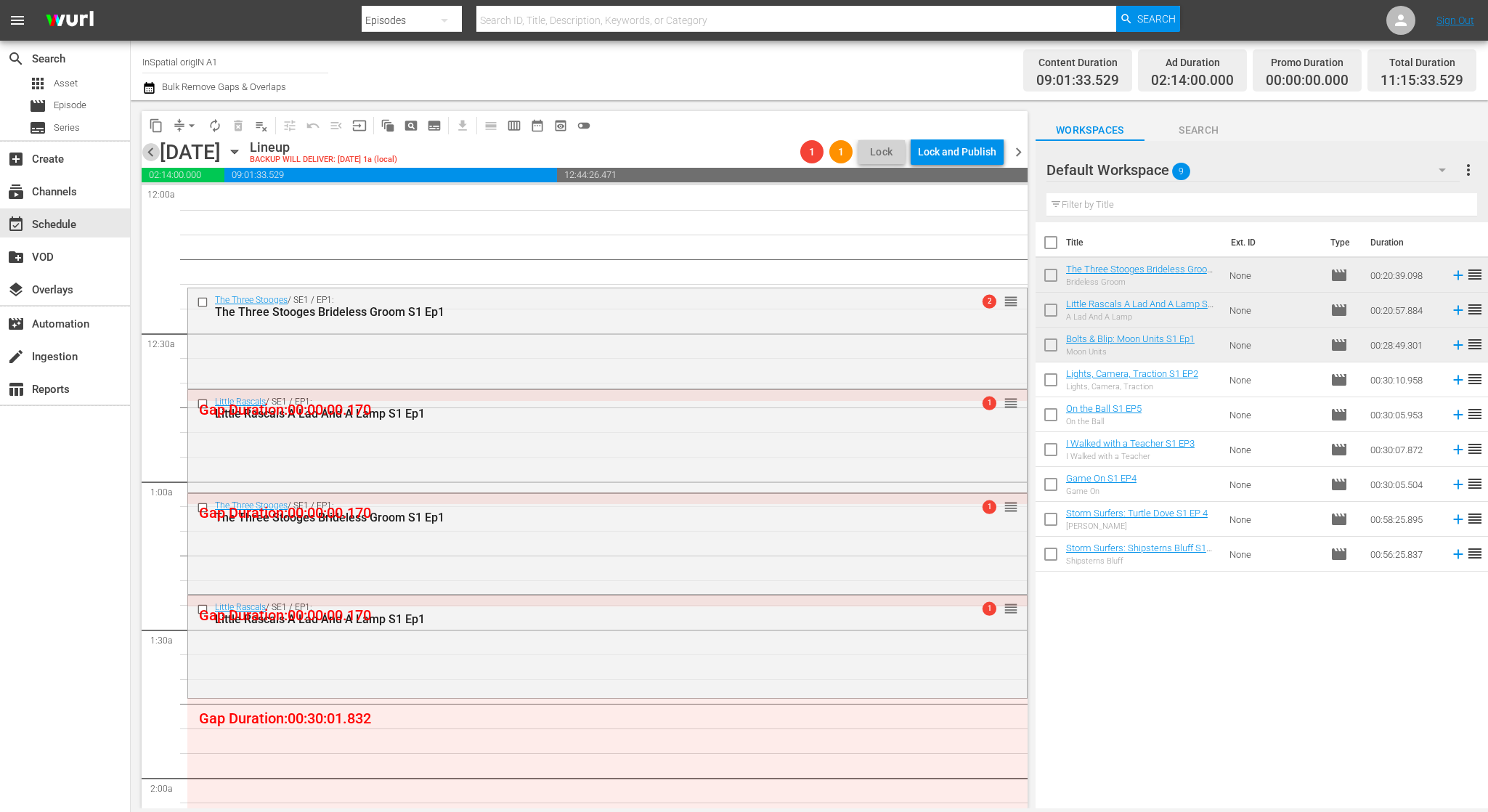
click at [155, 148] on span "chevron_left" at bounding box center [151, 152] width 18 height 18
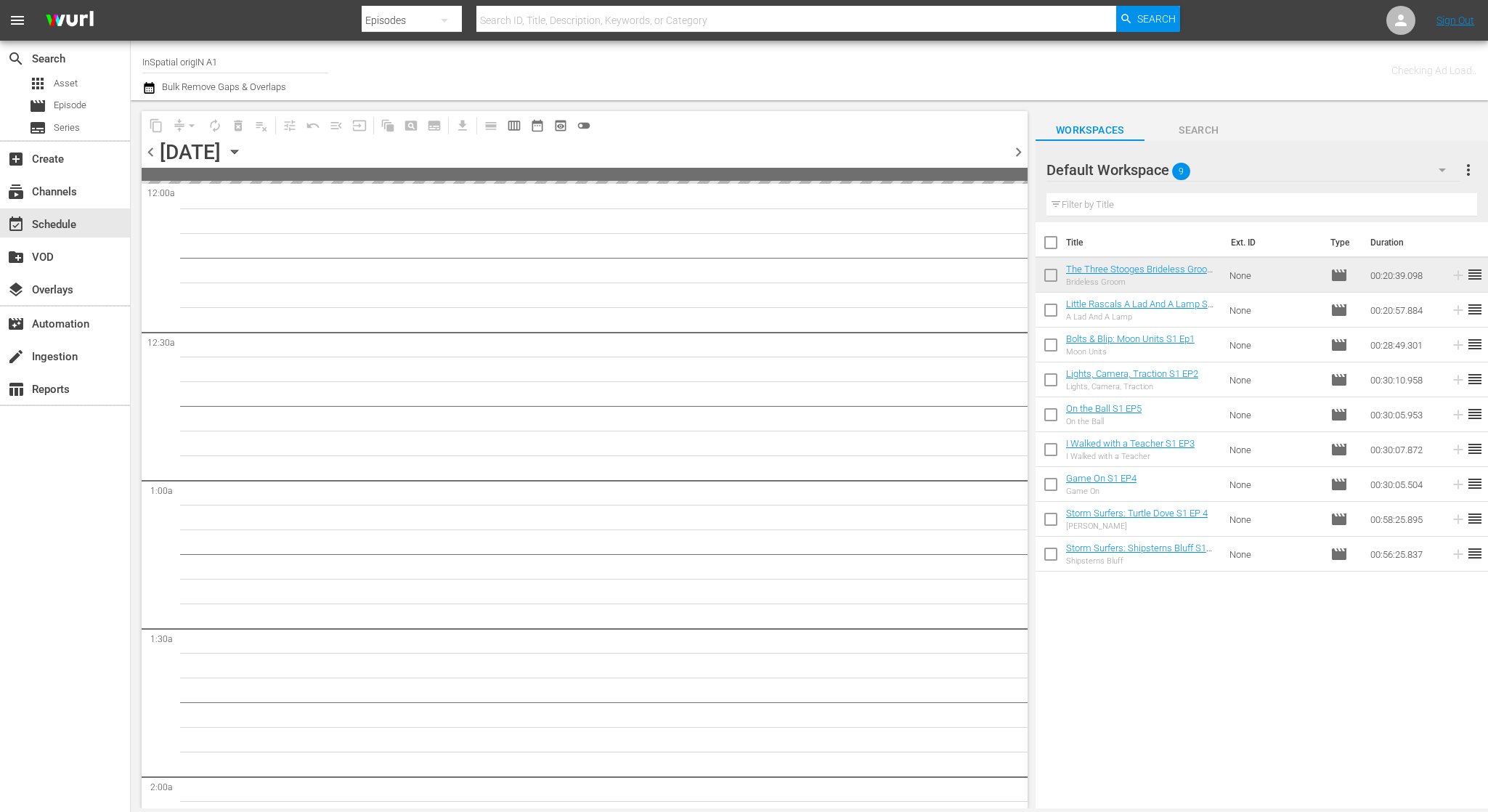
click at [155, 148] on span "chevron_left" at bounding box center [151, 152] width 18 height 18
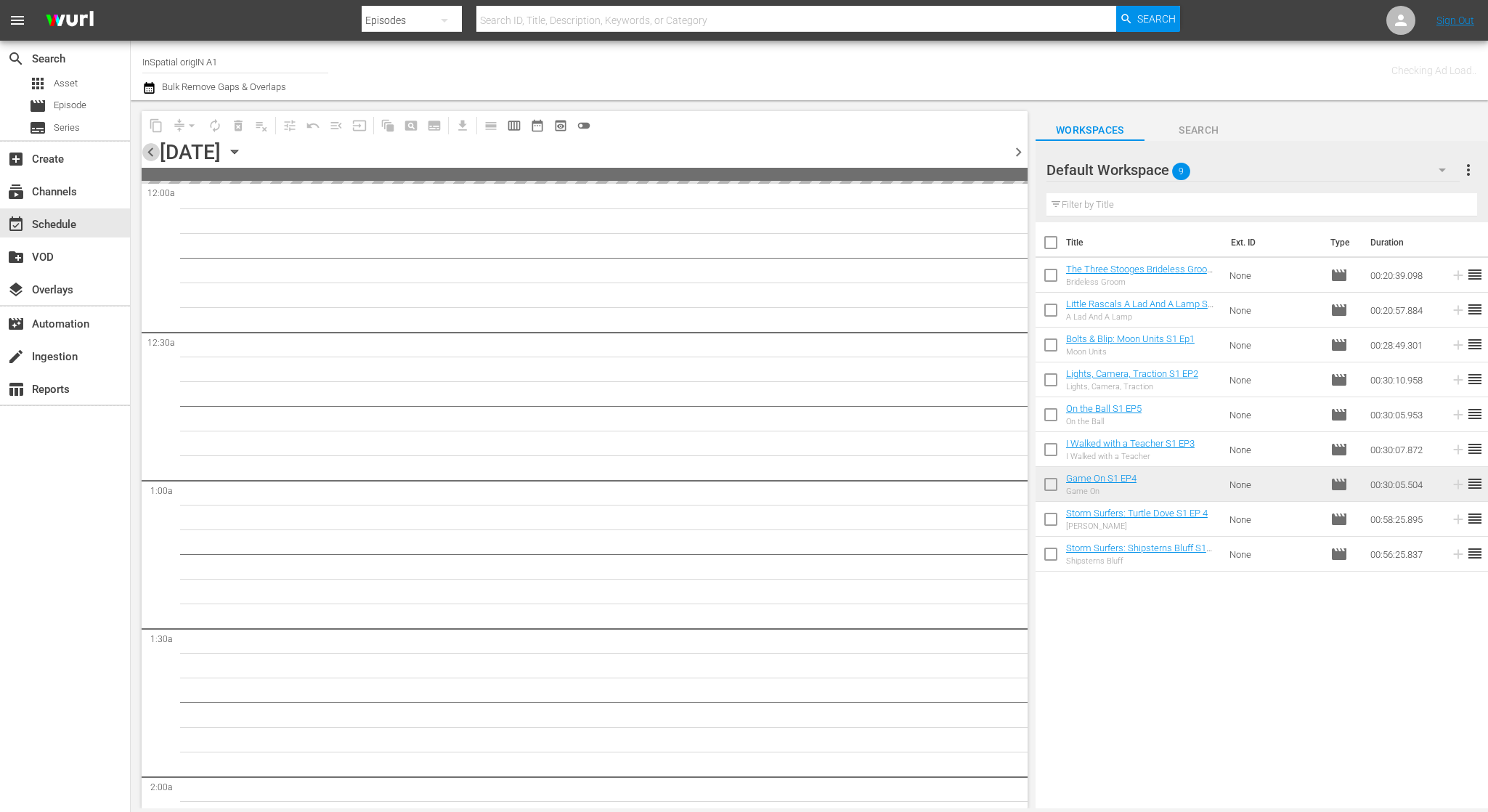
click at [155, 148] on span "chevron_left" at bounding box center [151, 152] width 18 height 18
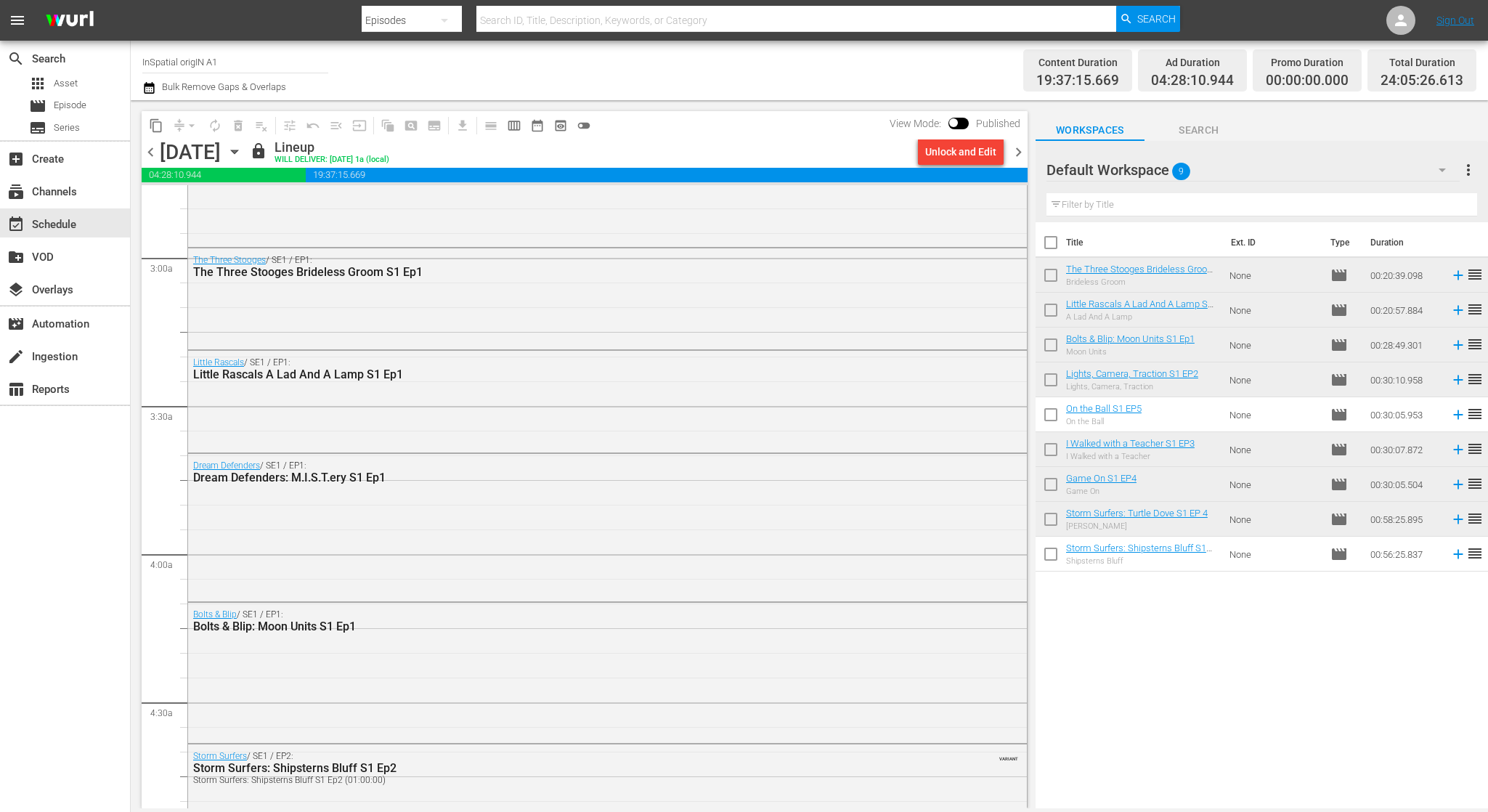
scroll to position [817, 0]
click at [969, 145] on div "Unlock and Edit" at bounding box center [960, 151] width 72 height 26
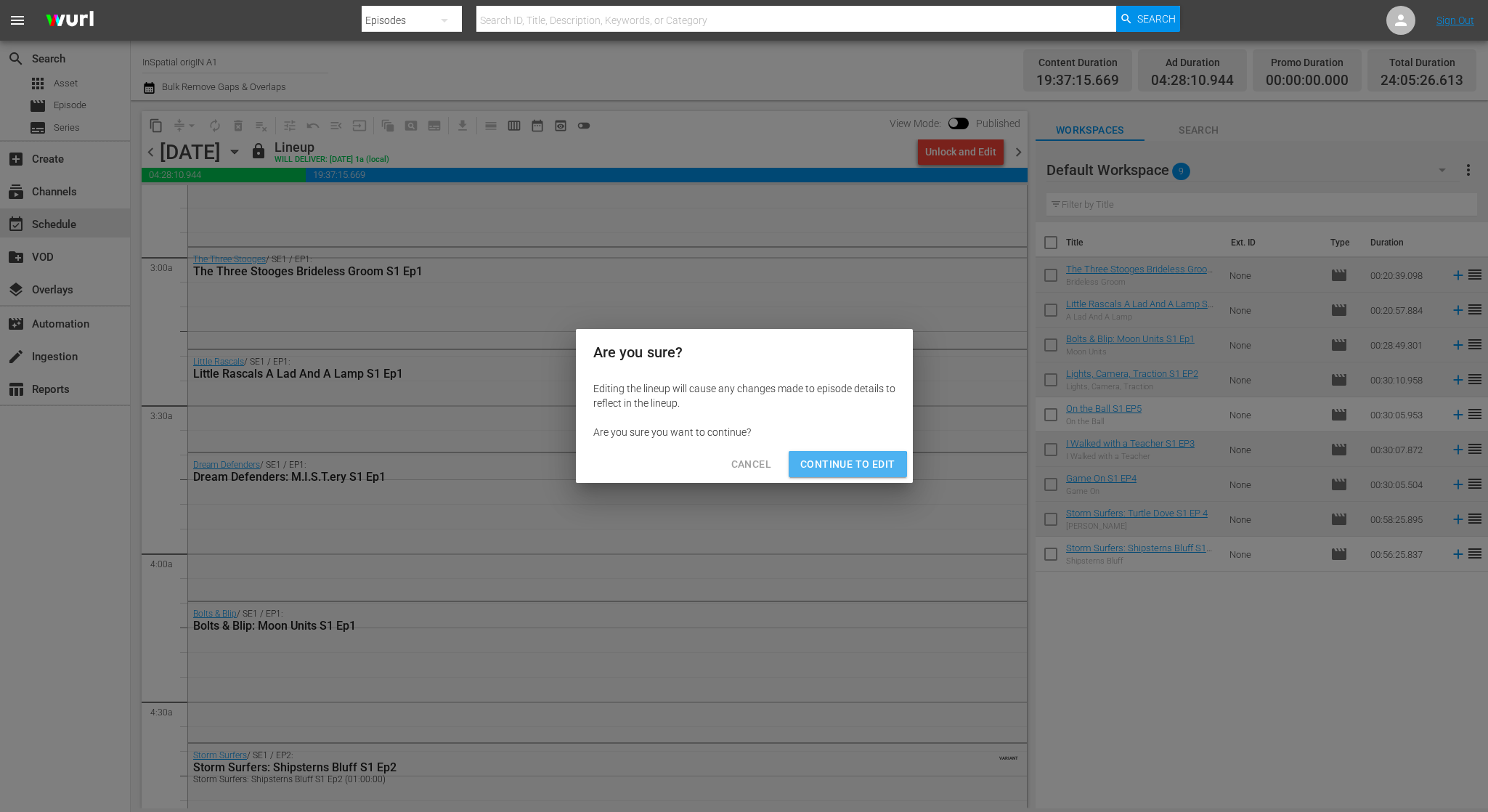
drag, startPoint x: 809, startPoint y: 467, endPoint x: 782, endPoint y: 474, distance: 27.9
click at [809, 466] on span "Continue to Edit" at bounding box center [847, 464] width 94 height 18
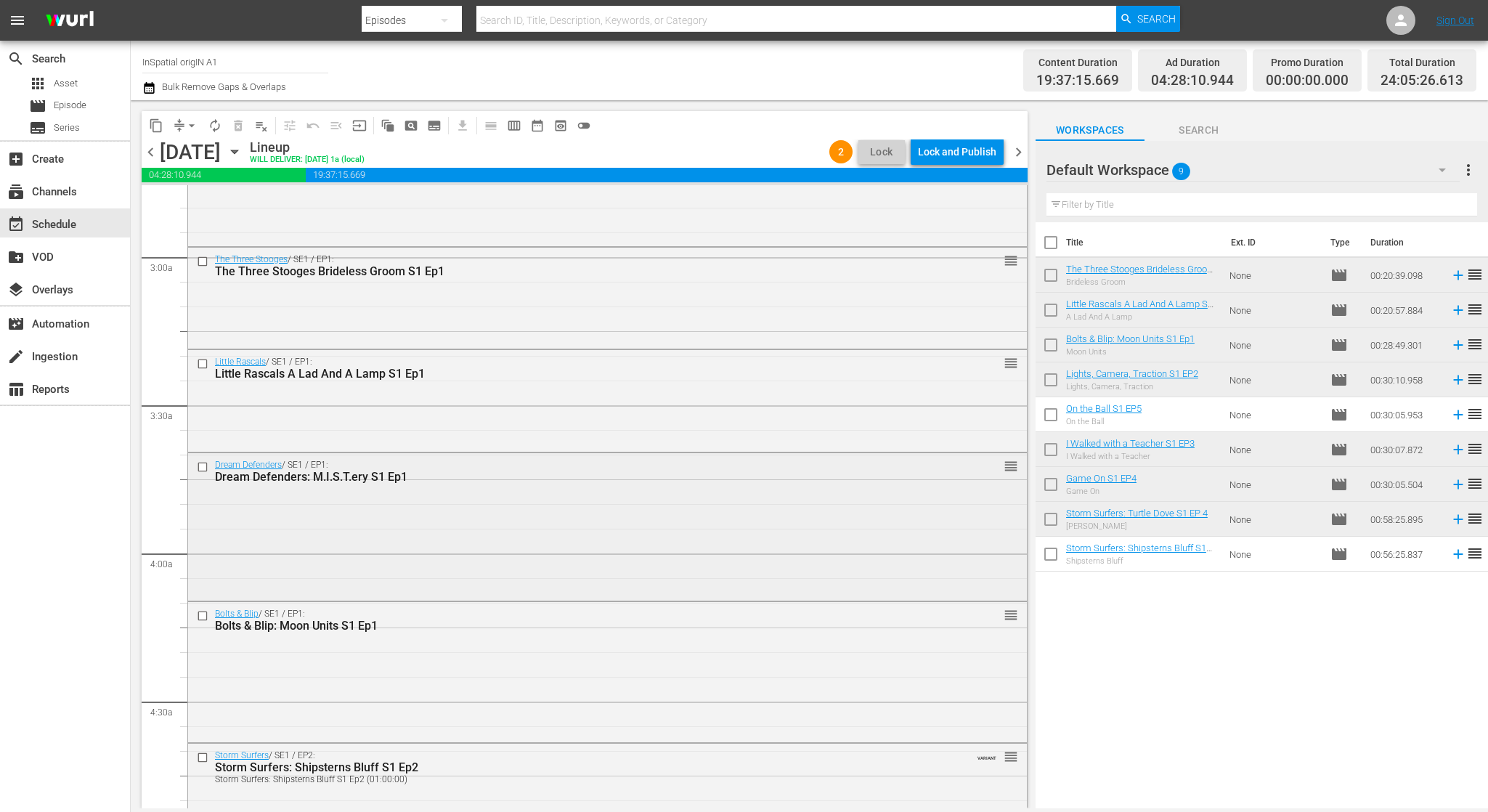
click at [488, 510] on div "Dream Defenders / SE1 / EP1: Dream Defenders: M.I.S.T.ery S1 Ep1 reorder" at bounding box center [607, 525] width 838 height 144
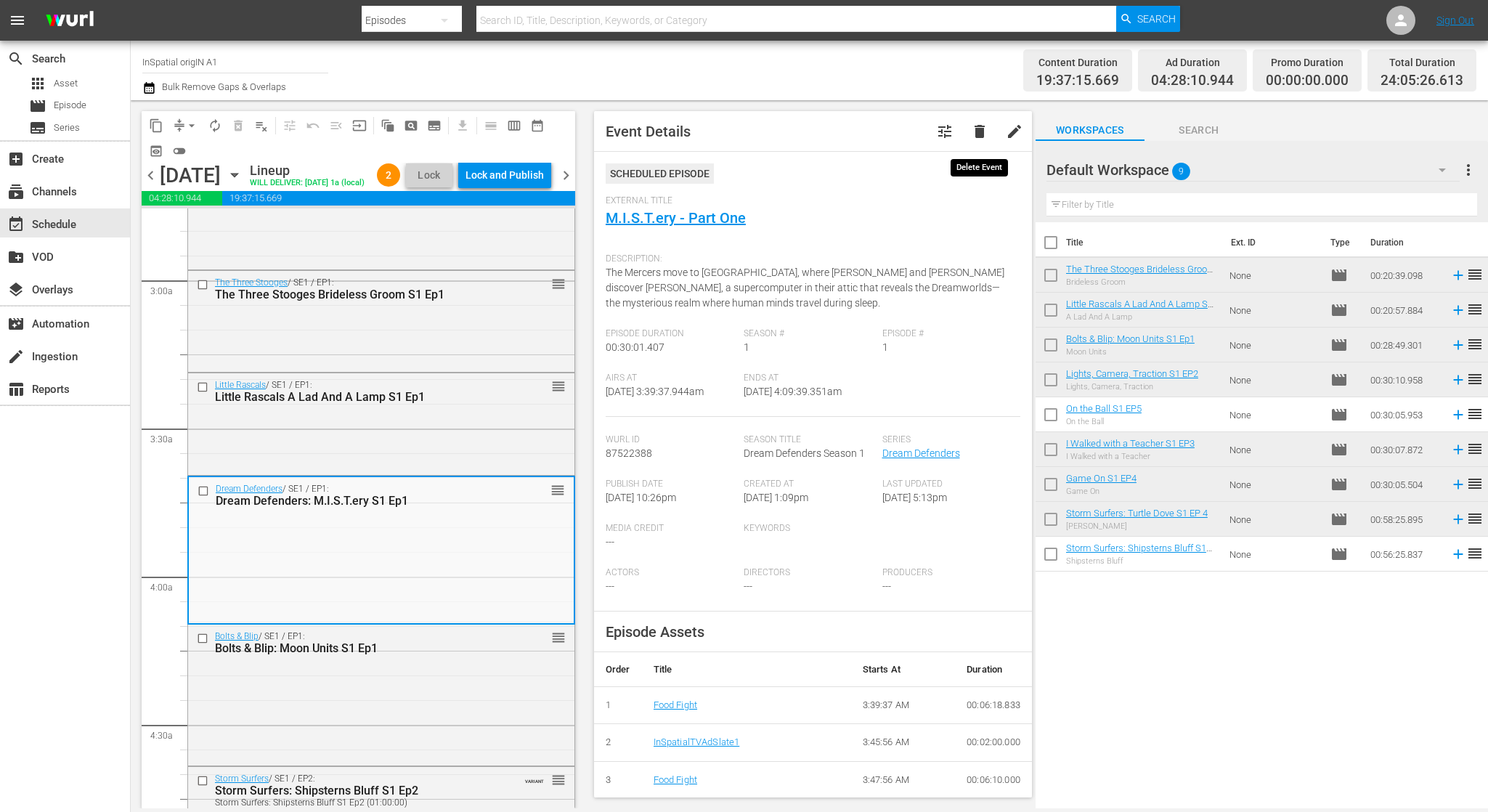
click at [983, 129] on span "delete" at bounding box center [979, 131] width 17 height 17
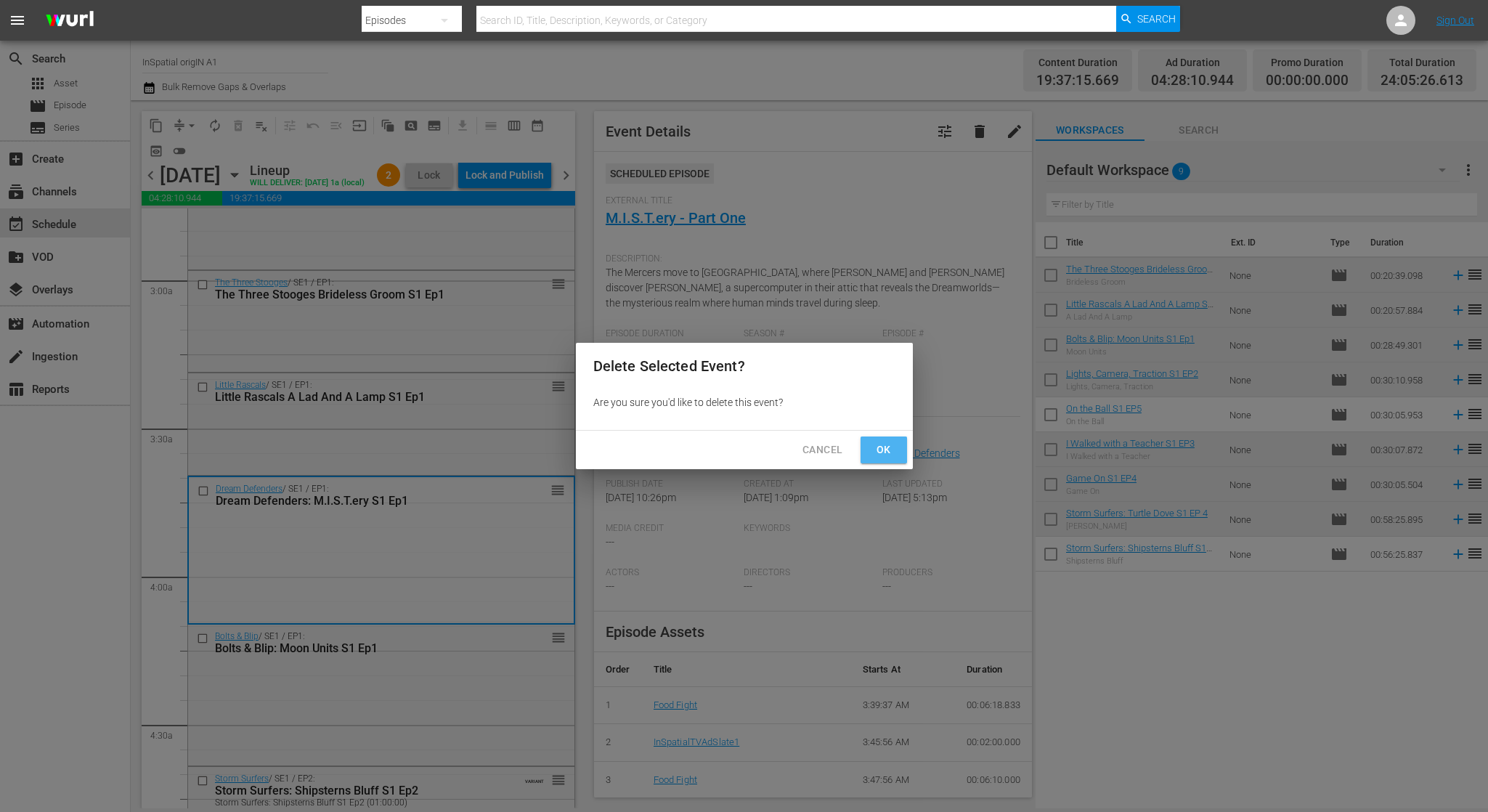
click at [887, 444] on span "Ok" at bounding box center [884, 450] width 23 height 18
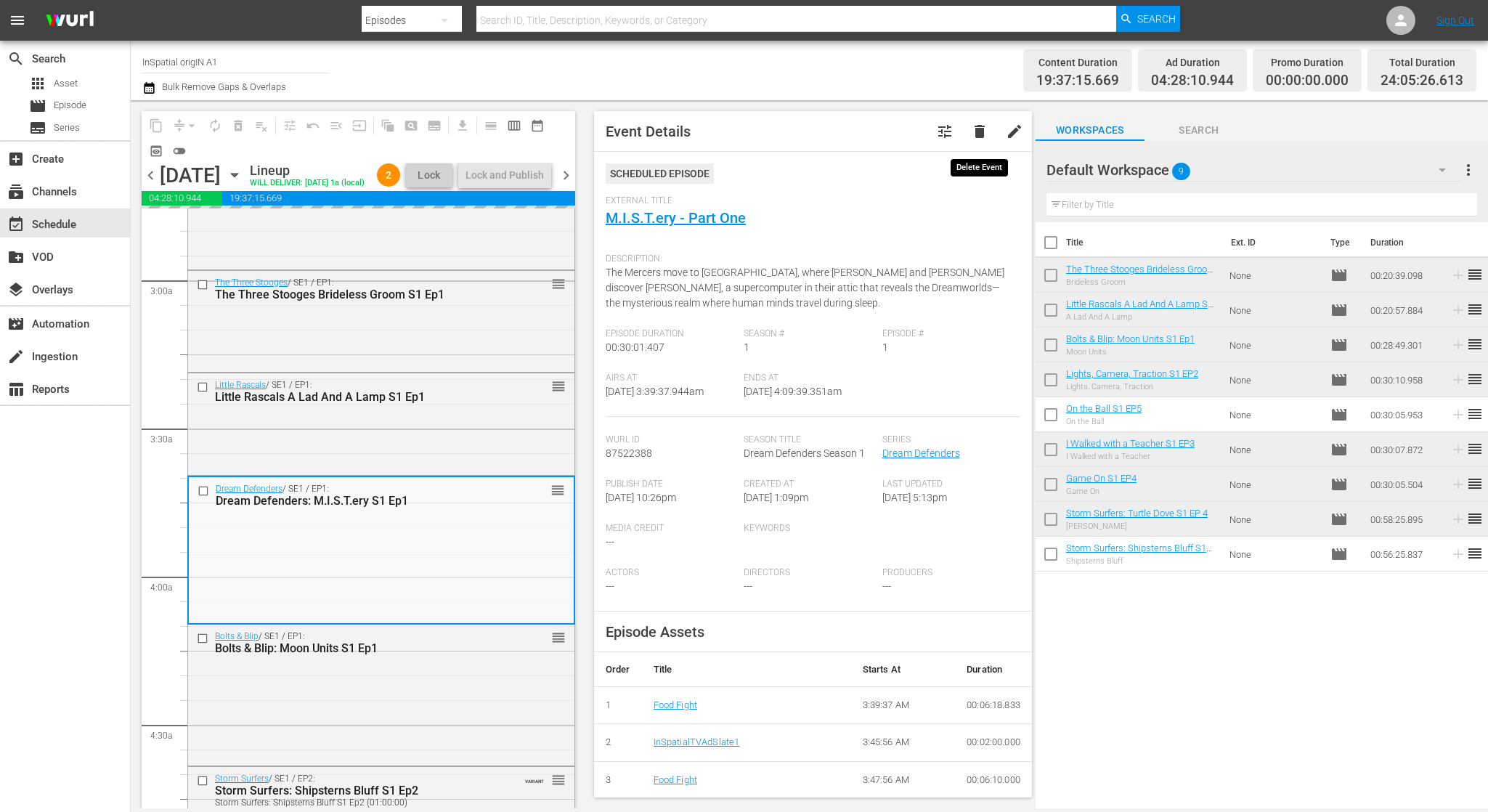
click at [977, 132] on span "delete" at bounding box center [979, 131] width 17 height 17
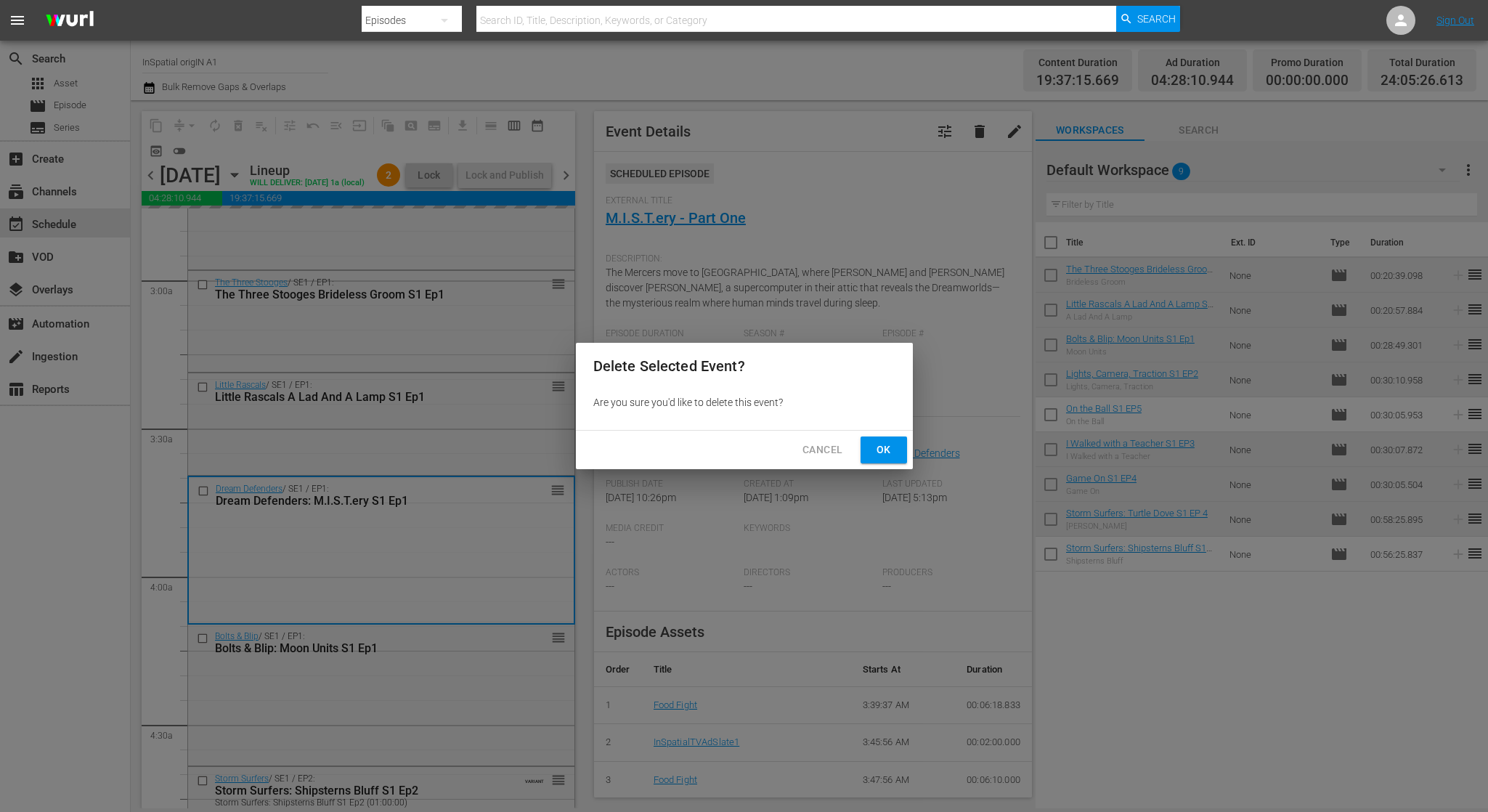
click at [827, 453] on span "Cancel" at bounding box center [822, 450] width 40 height 18
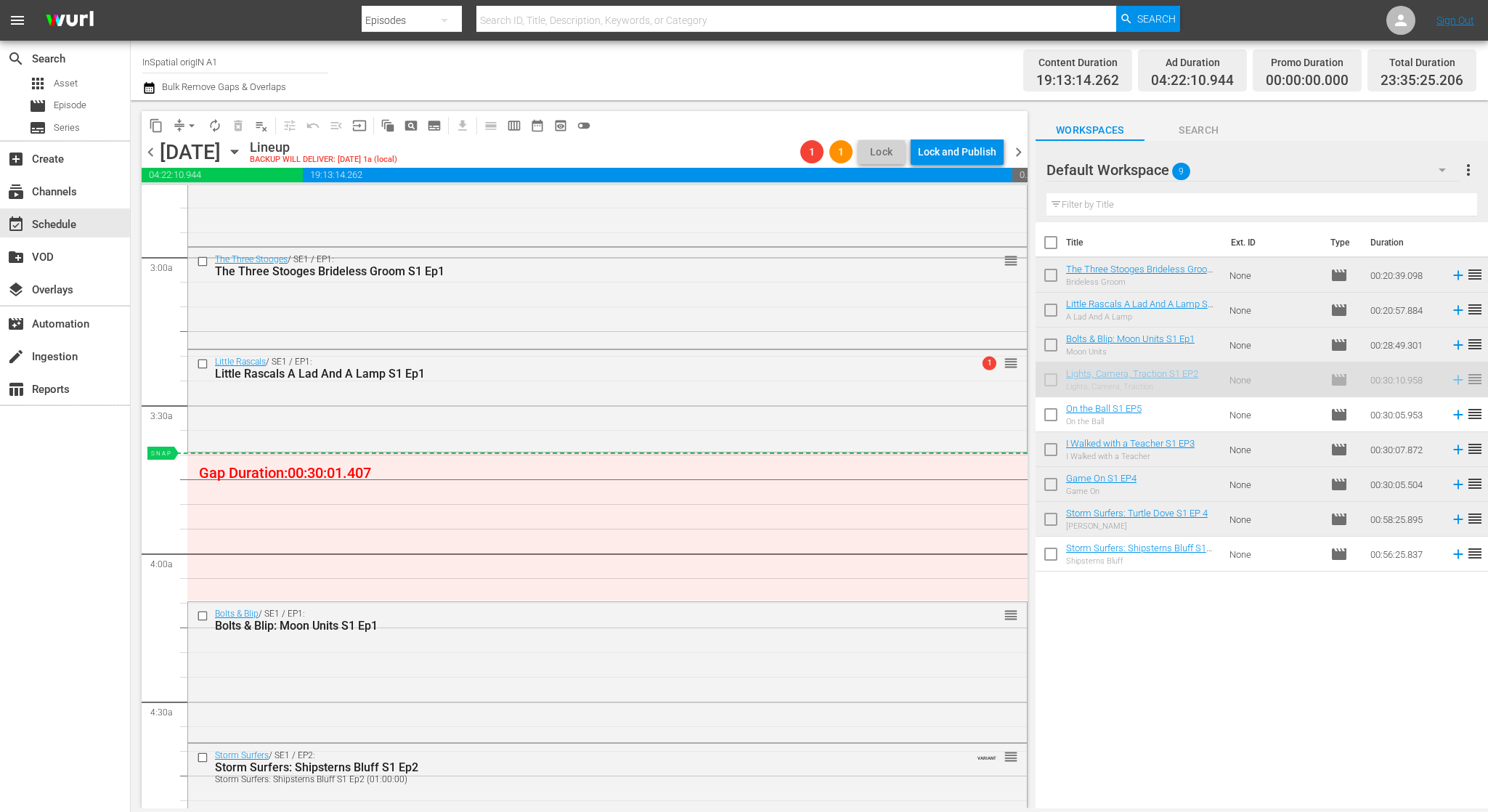
drag, startPoint x: 1167, startPoint y: 375, endPoint x: 1112, endPoint y: 393, distance: 57.9
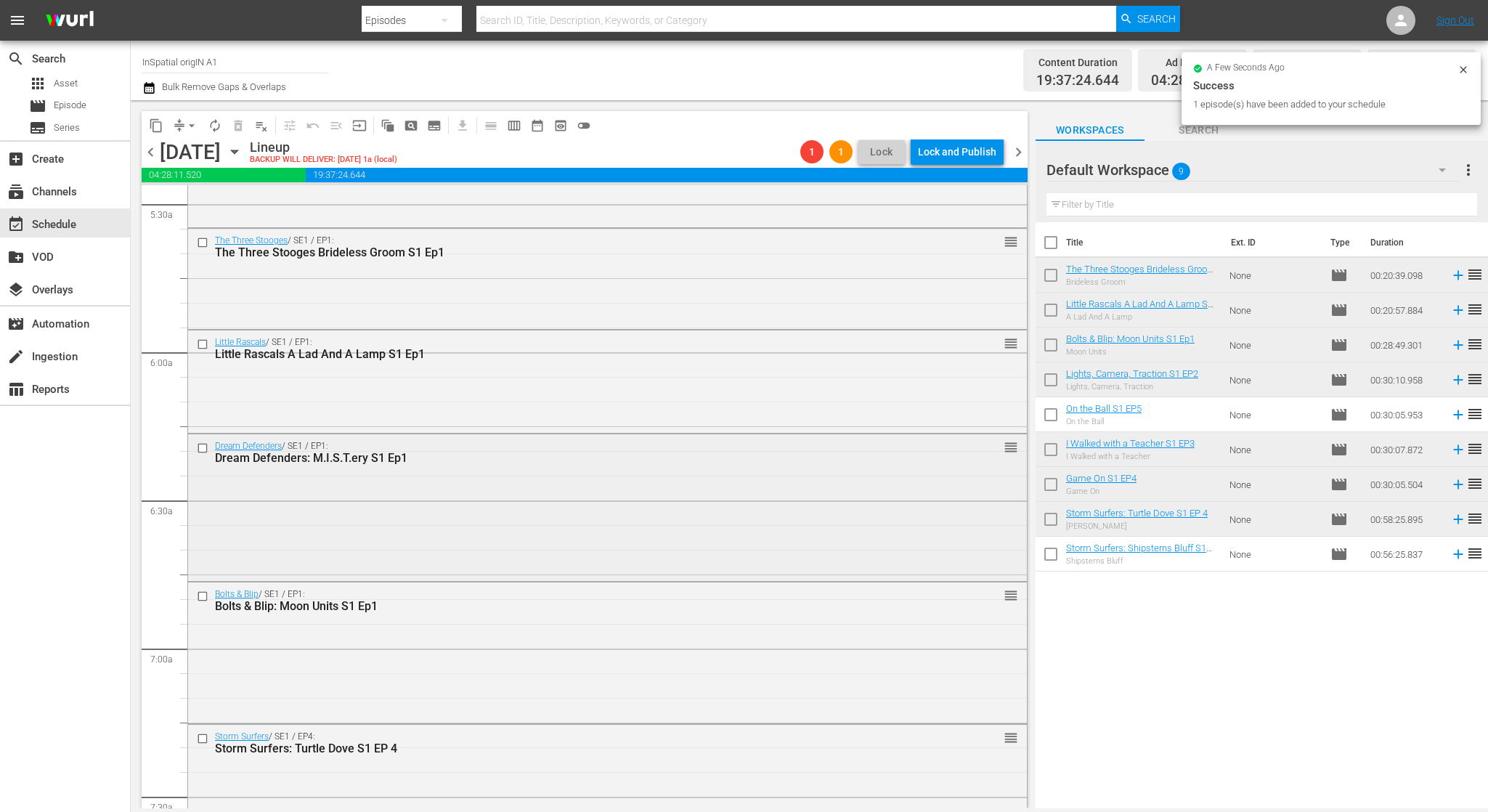
scroll to position [1612, 0]
click at [205, 444] on input "checkbox" at bounding box center [204, 447] width 15 height 12
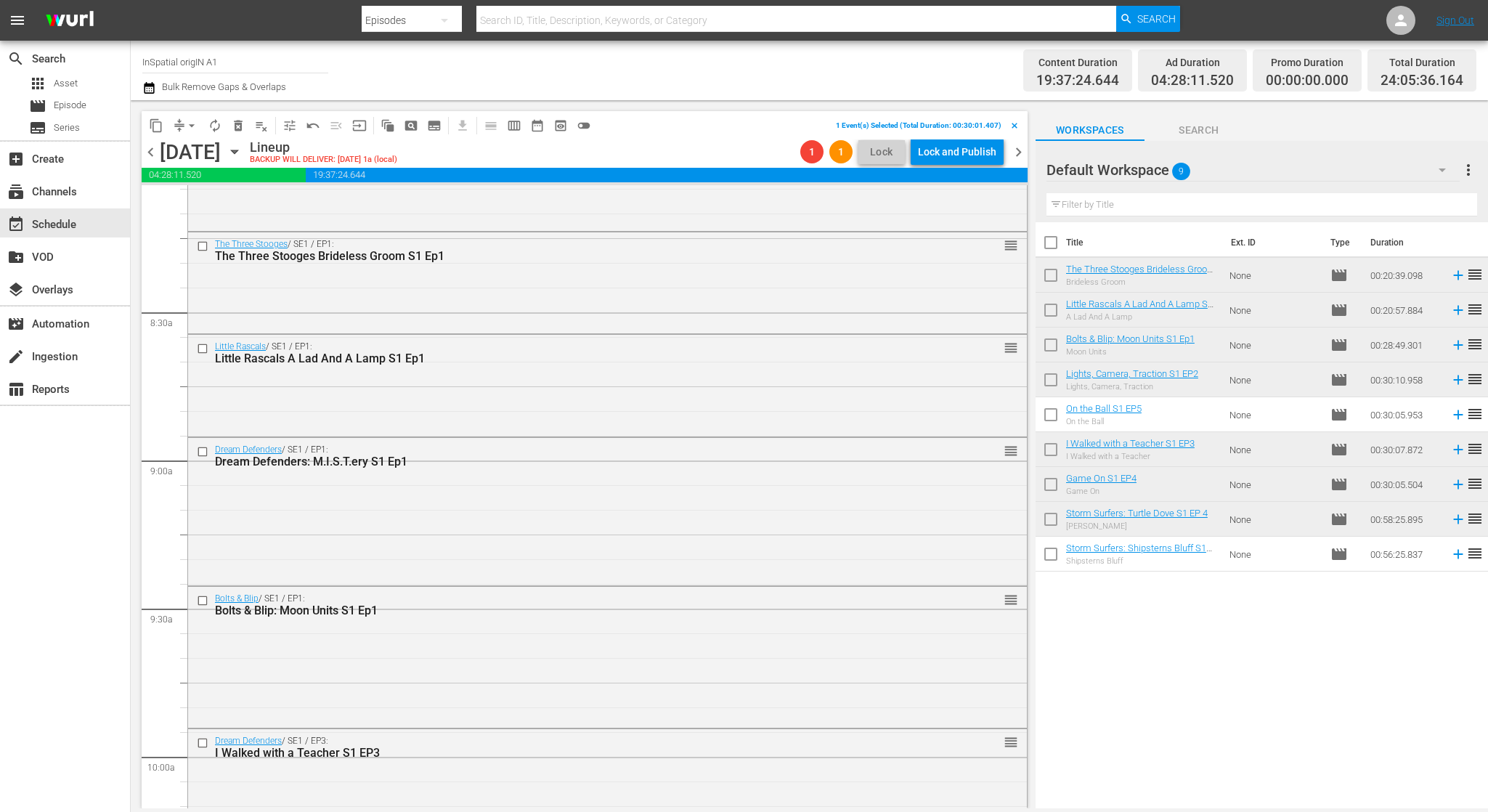
scroll to position [2390, 0]
click at [200, 449] on input "checkbox" at bounding box center [204, 452] width 15 height 12
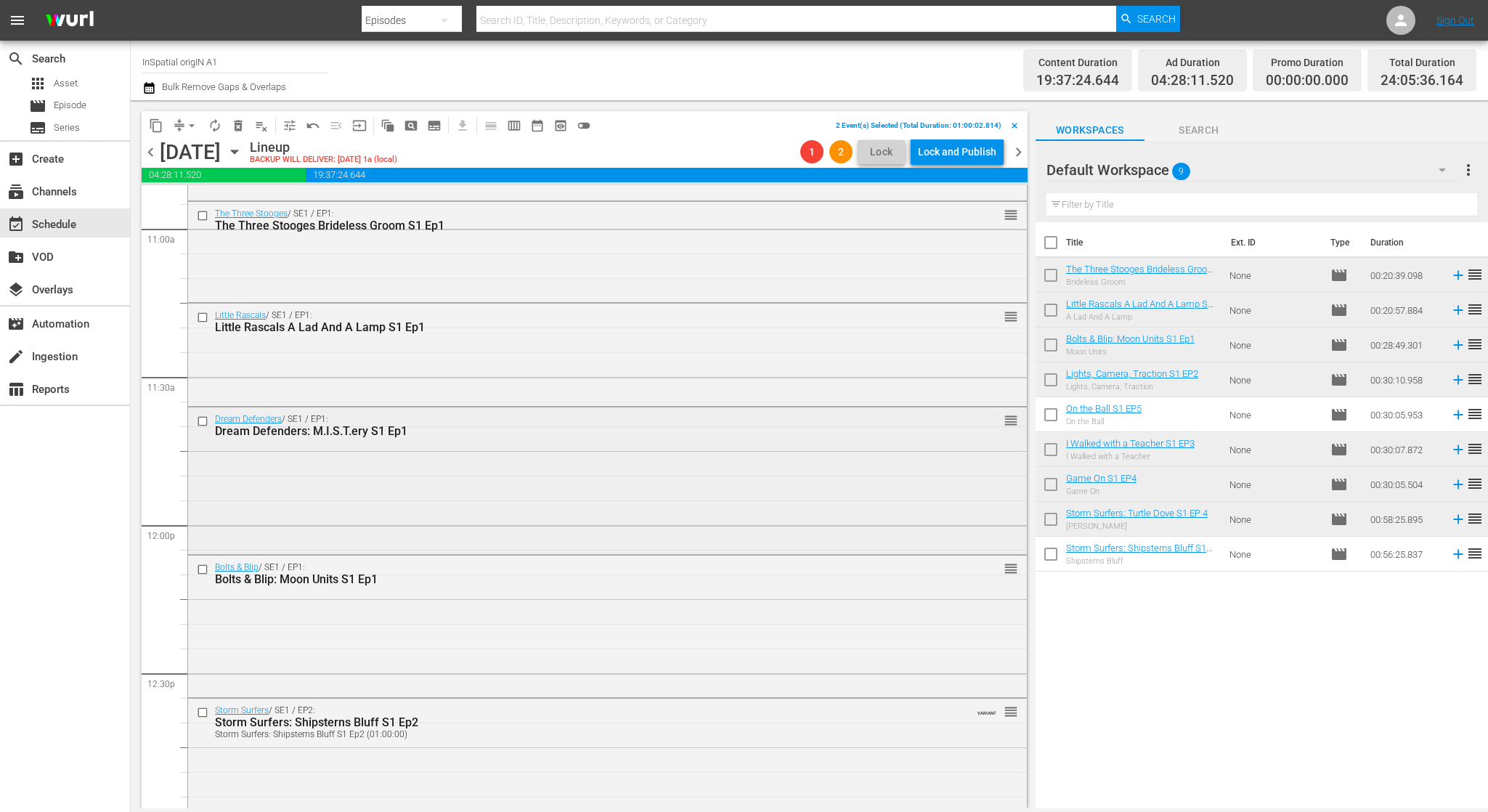
scroll to position [3217, 0]
click at [204, 420] on input "checkbox" at bounding box center [204, 419] width 15 height 12
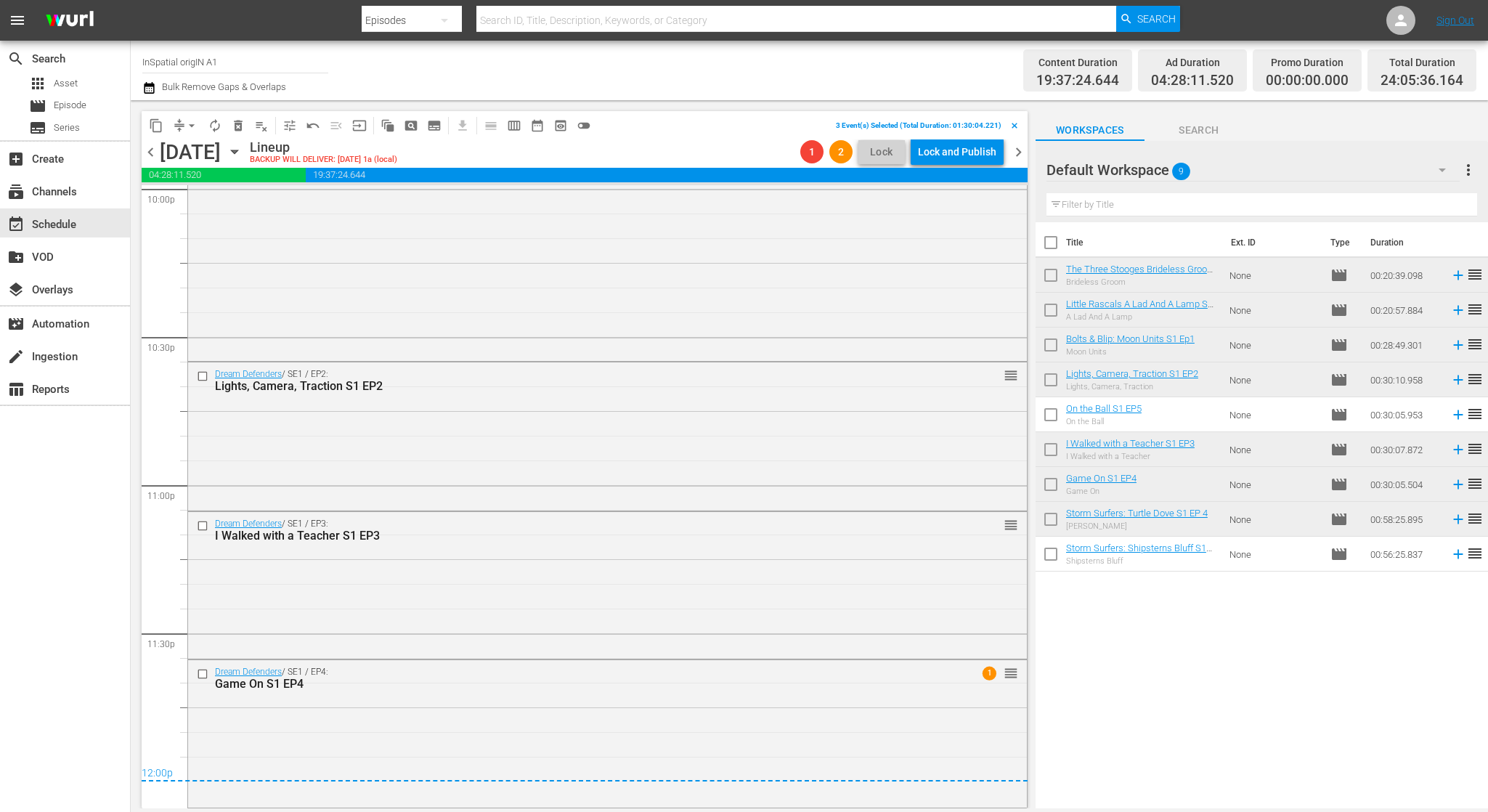
scroll to position [6514, 0]
click at [238, 120] on span "delete_forever_outlined" at bounding box center [238, 125] width 14 height 14
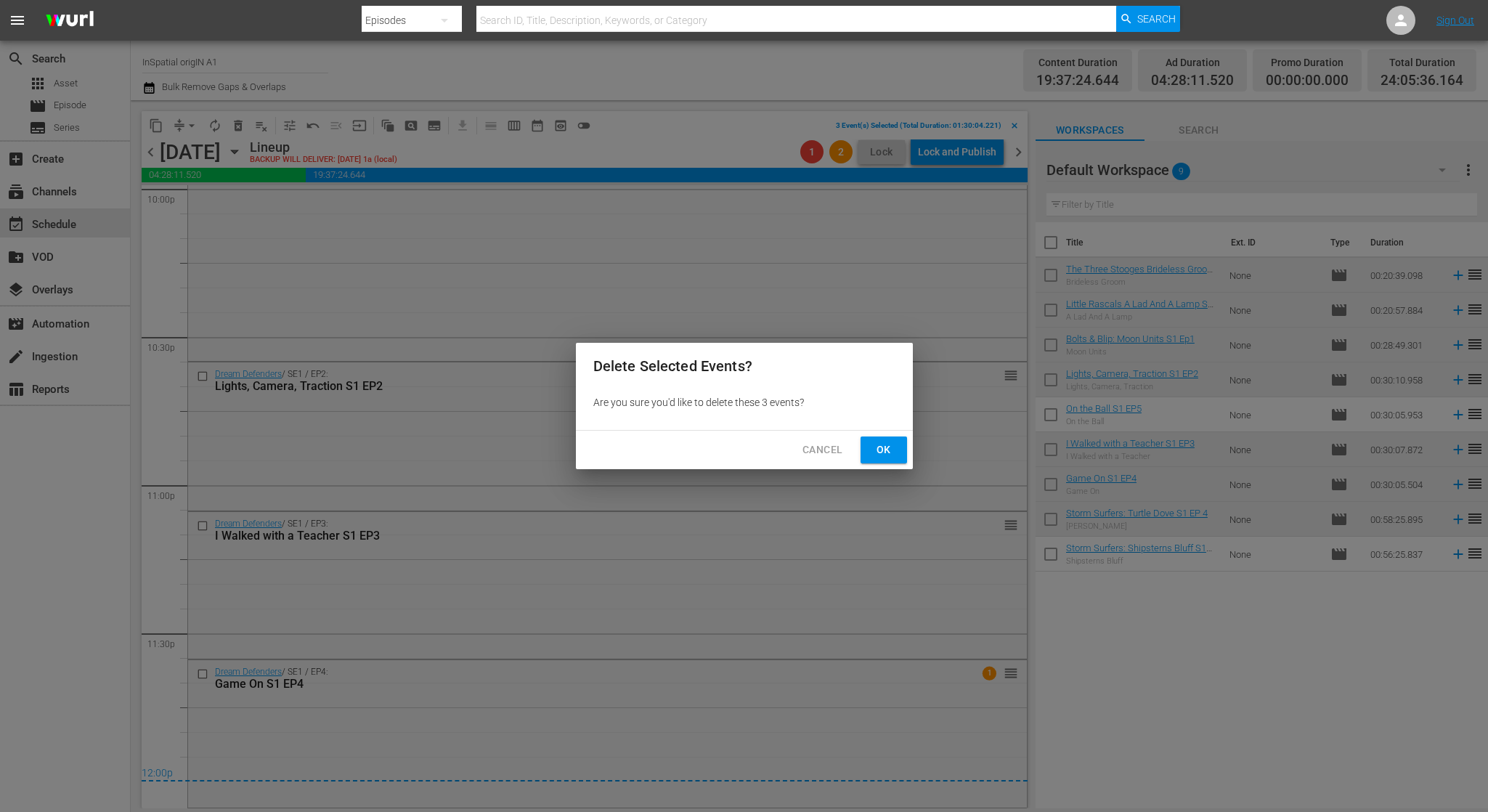
click at [883, 444] on span "Ok" at bounding box center [884, 450] width 23 height 18
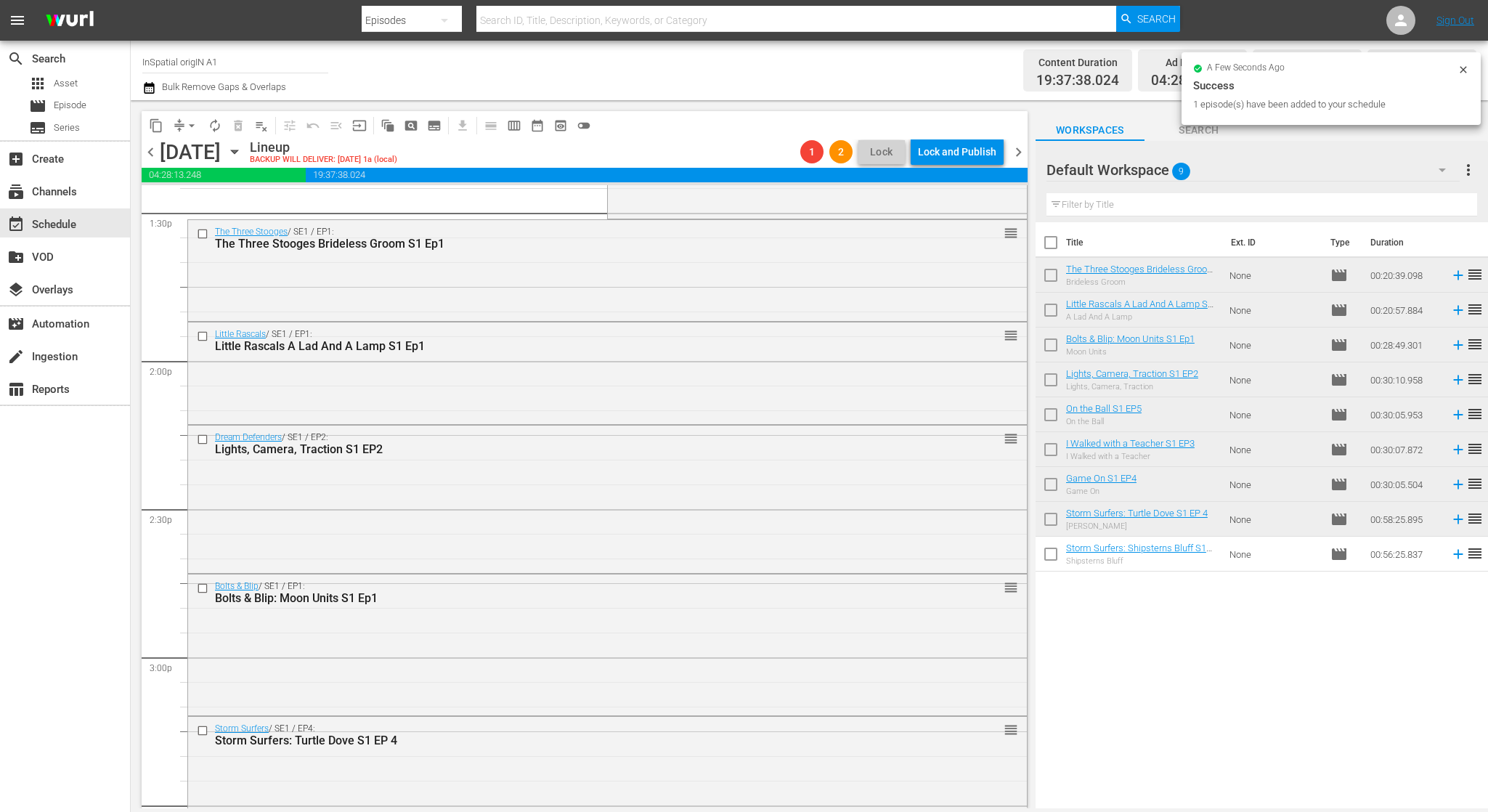
scroll to position [3976, 0]
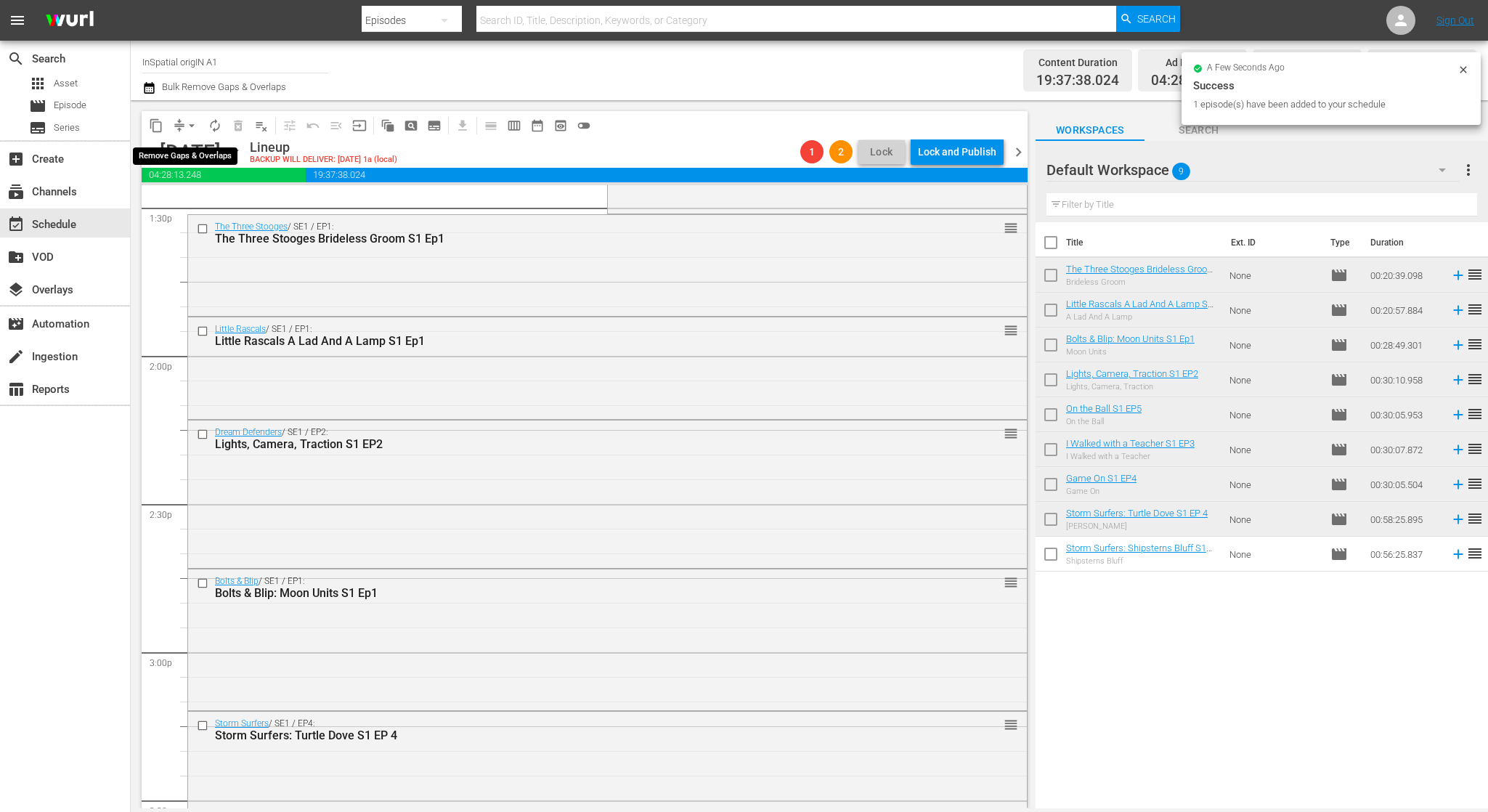
click at [186, 125] on span "arrow_drop_down" at bounding box center [191, 125] width 14 height 14
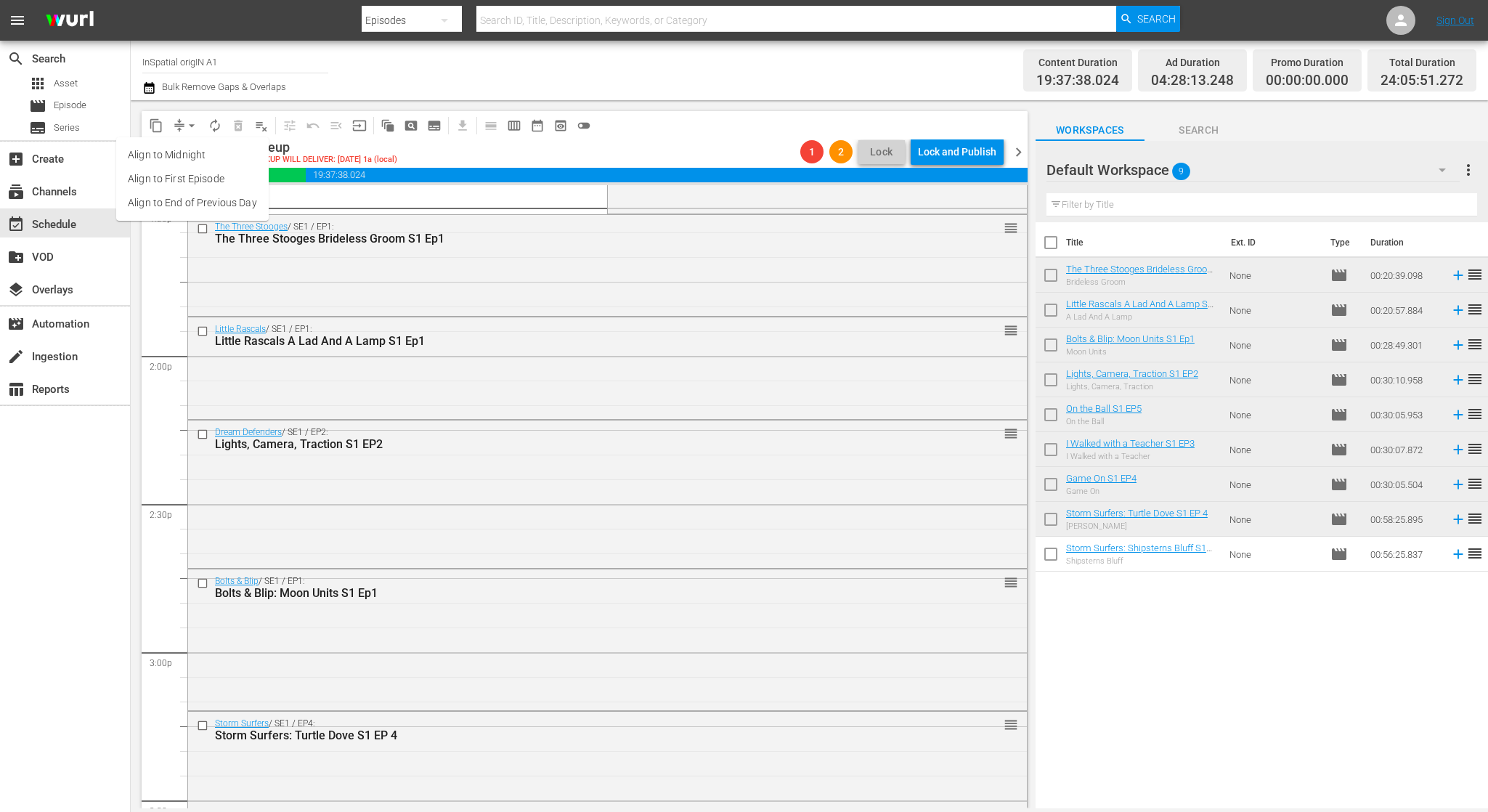
click at [196, 152] on li "Align to Midnight" at bounding box center [192, 155] width 153 height 24
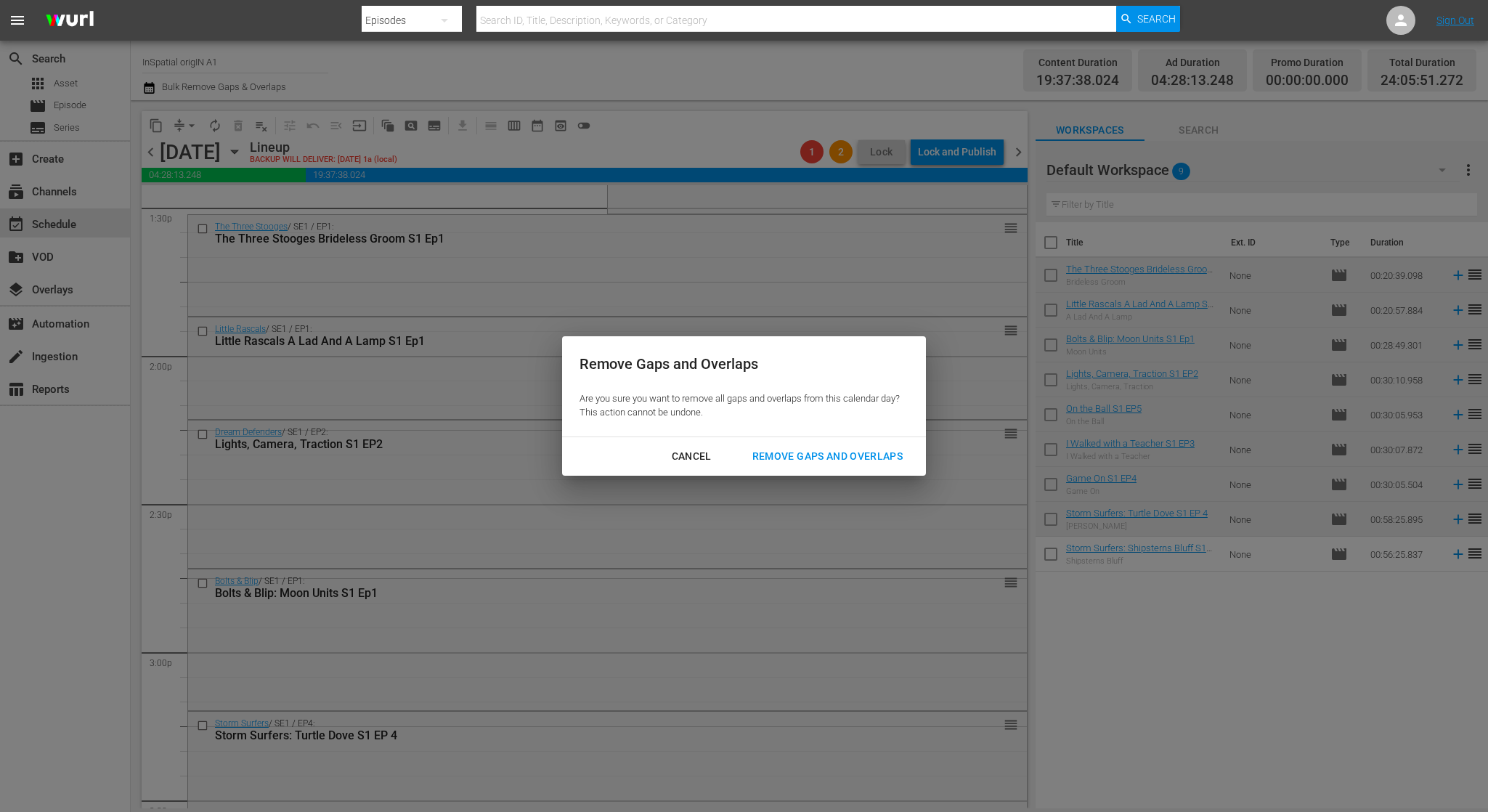
click at [802, 447] on div "Remove Gaps and Overlaps" at bounding box center [827, 456] width 174 height 18
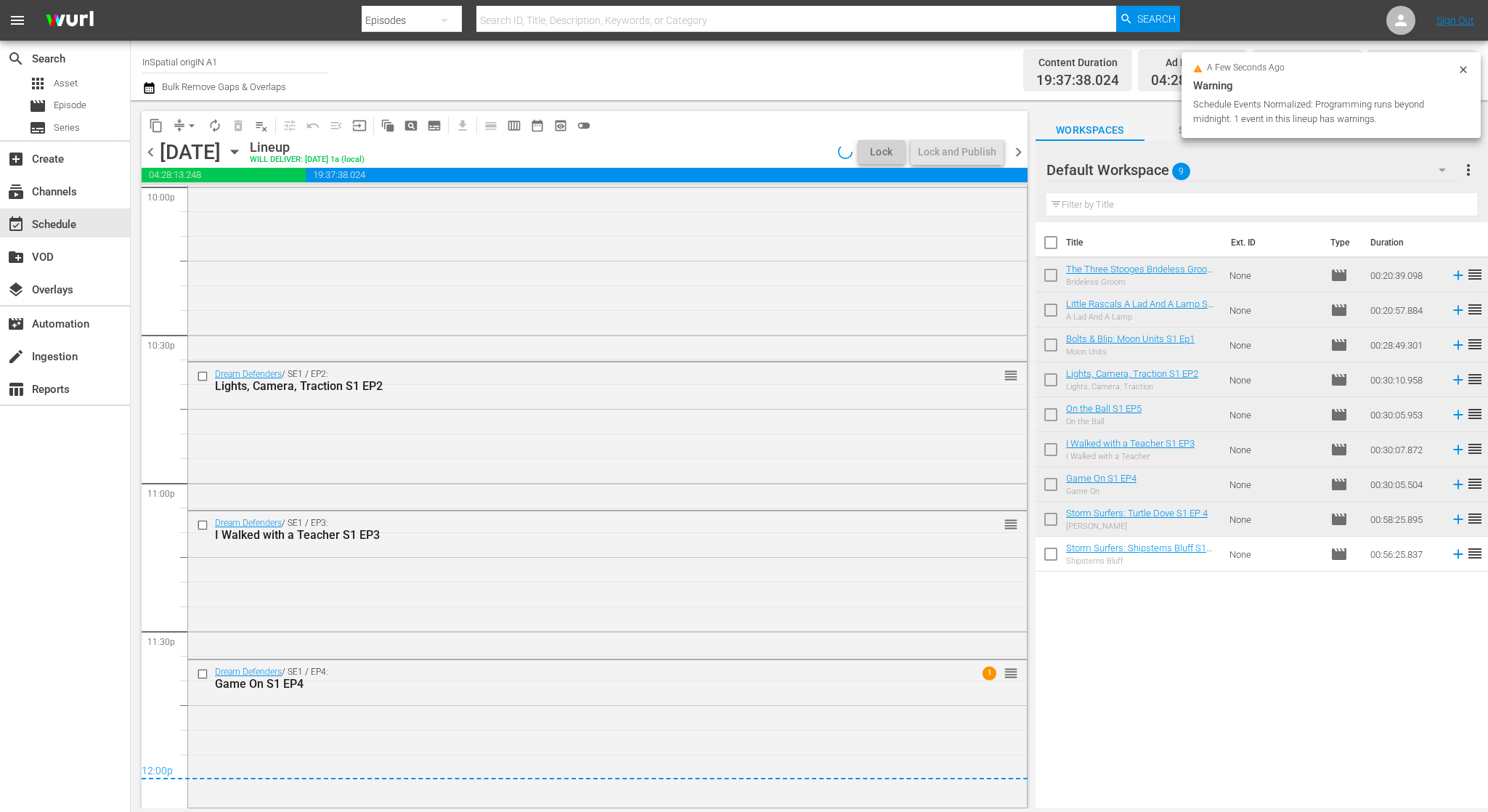
scroll to position [6516, 0]
click at [960, 153] on div "Lock and Publish" at bounding box center [957, 151] width 78 height 26
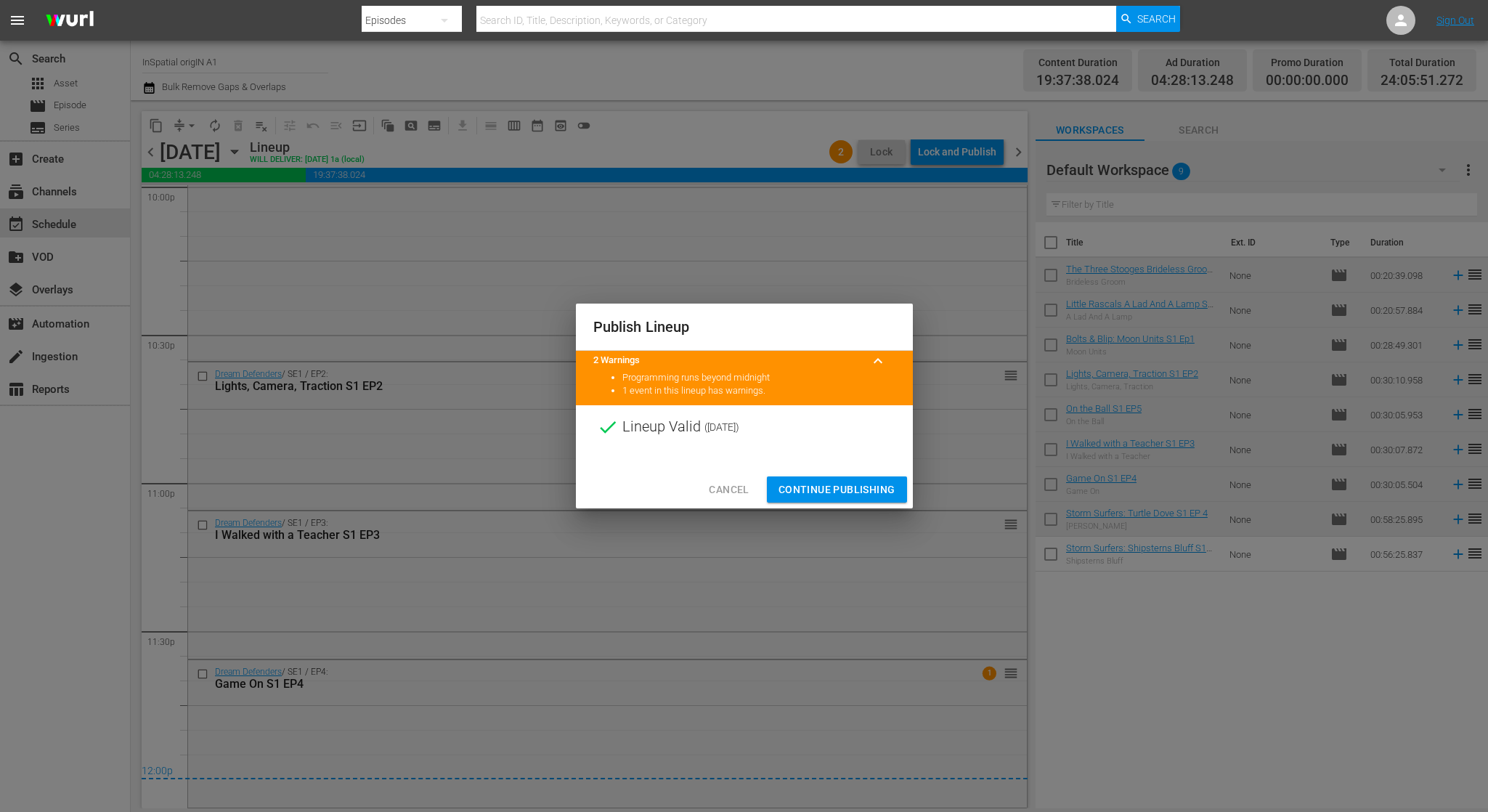
click at [863, 482] on span "Continue Publishing" at bounding box center [836, 490] width 117 height 18
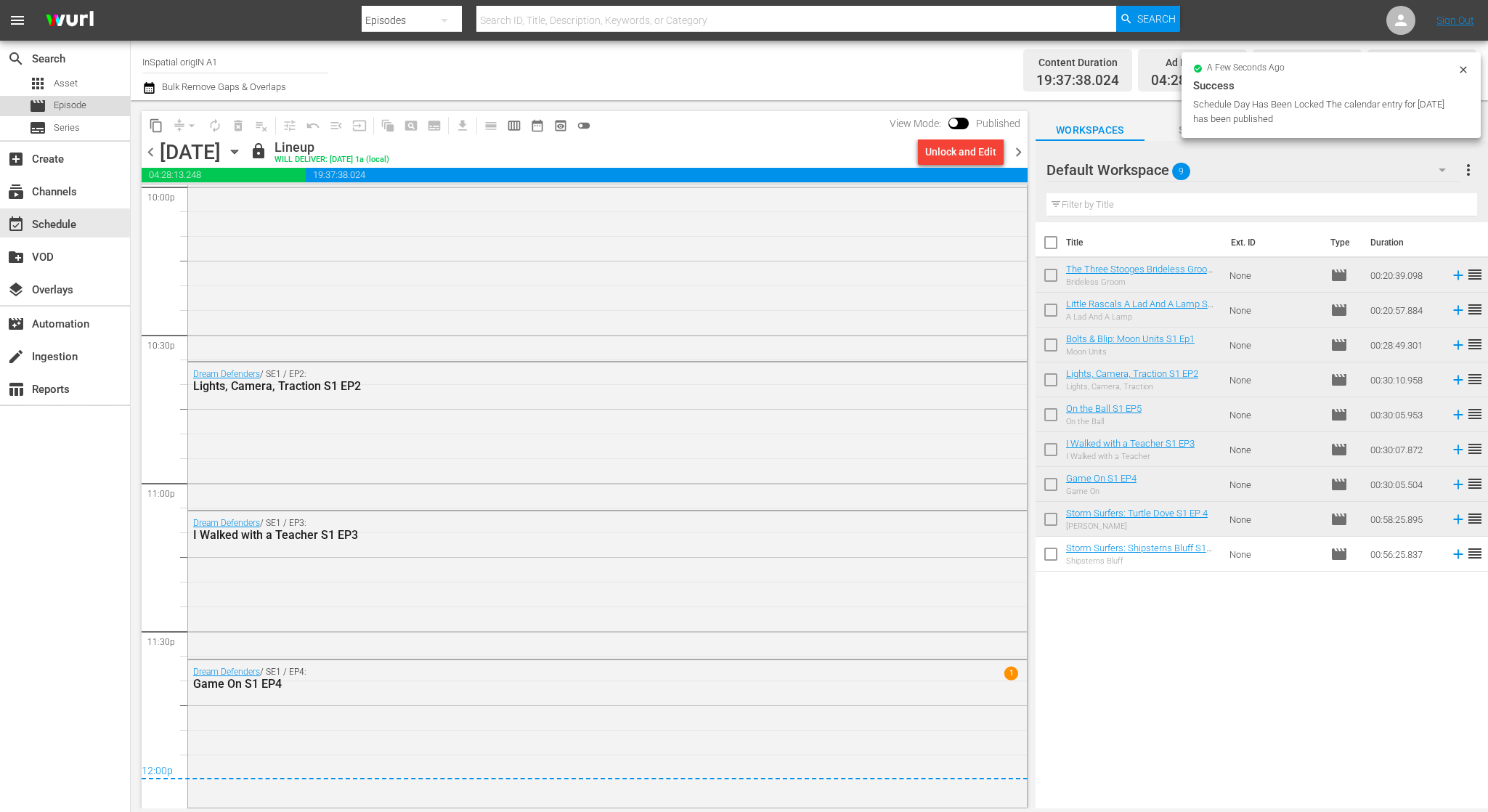
click at [96, 109] on div "movie Episode" at bounding box center [65, 105] width 130 height 20
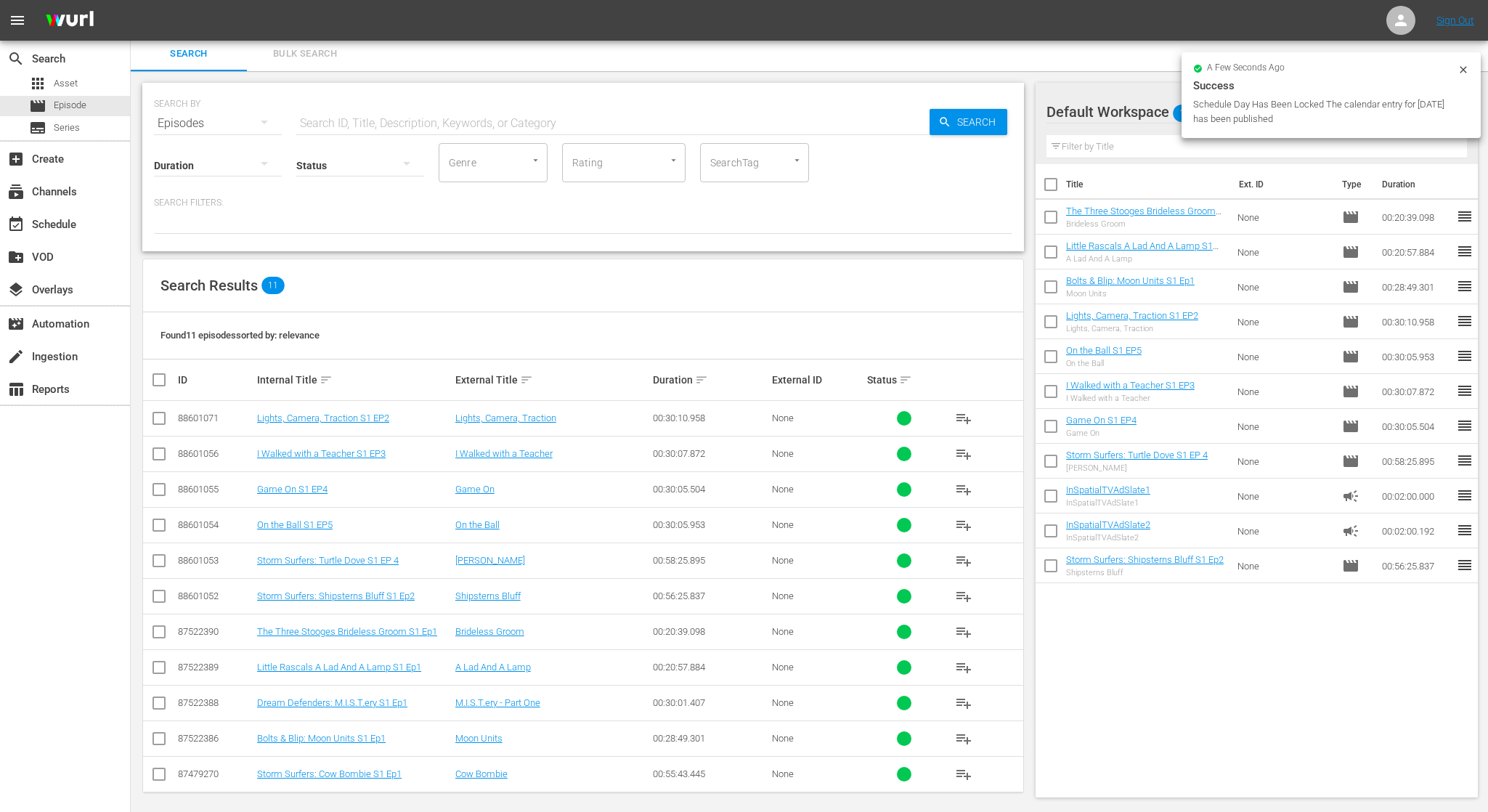
scroll to position [4, 0]
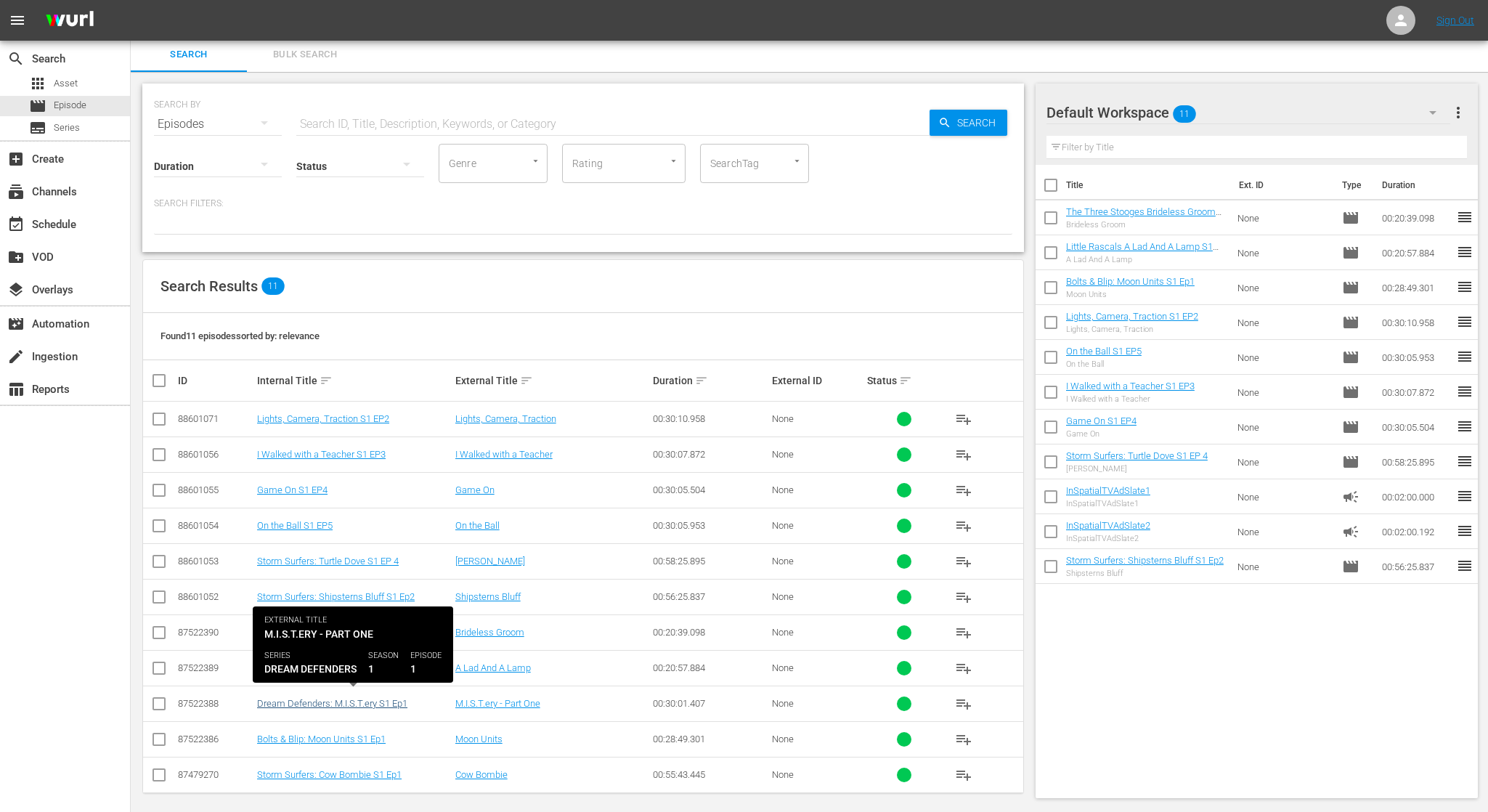
click at [385, 698] on link "Dream Defenders: M.I.S.T.ery S1 Ep1" at bounding box center [333, 703] width 151 height 11
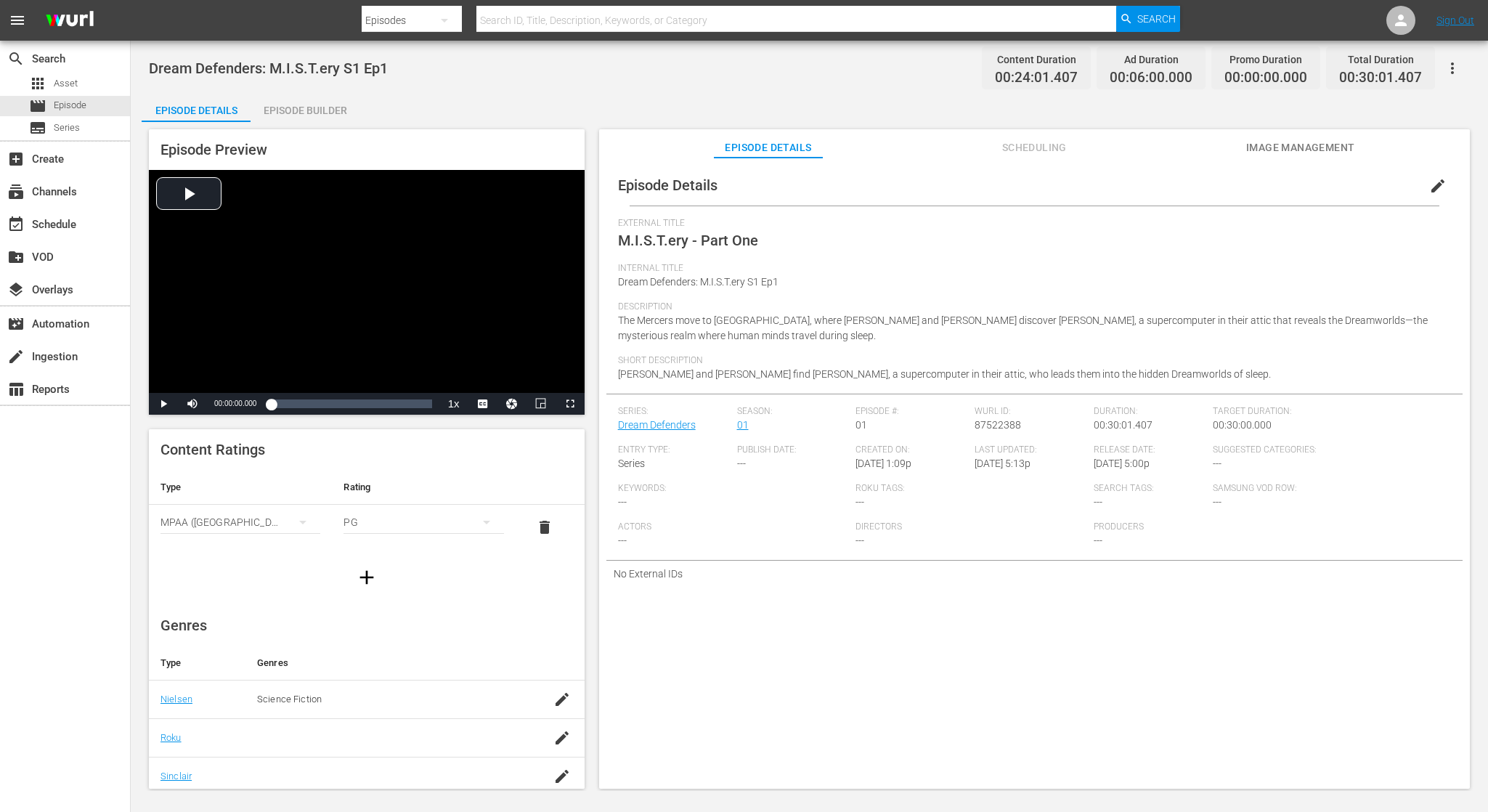
click at [1014, 144] on span "Scheduling" at bounding box center [1034, 147] width 109 height 18
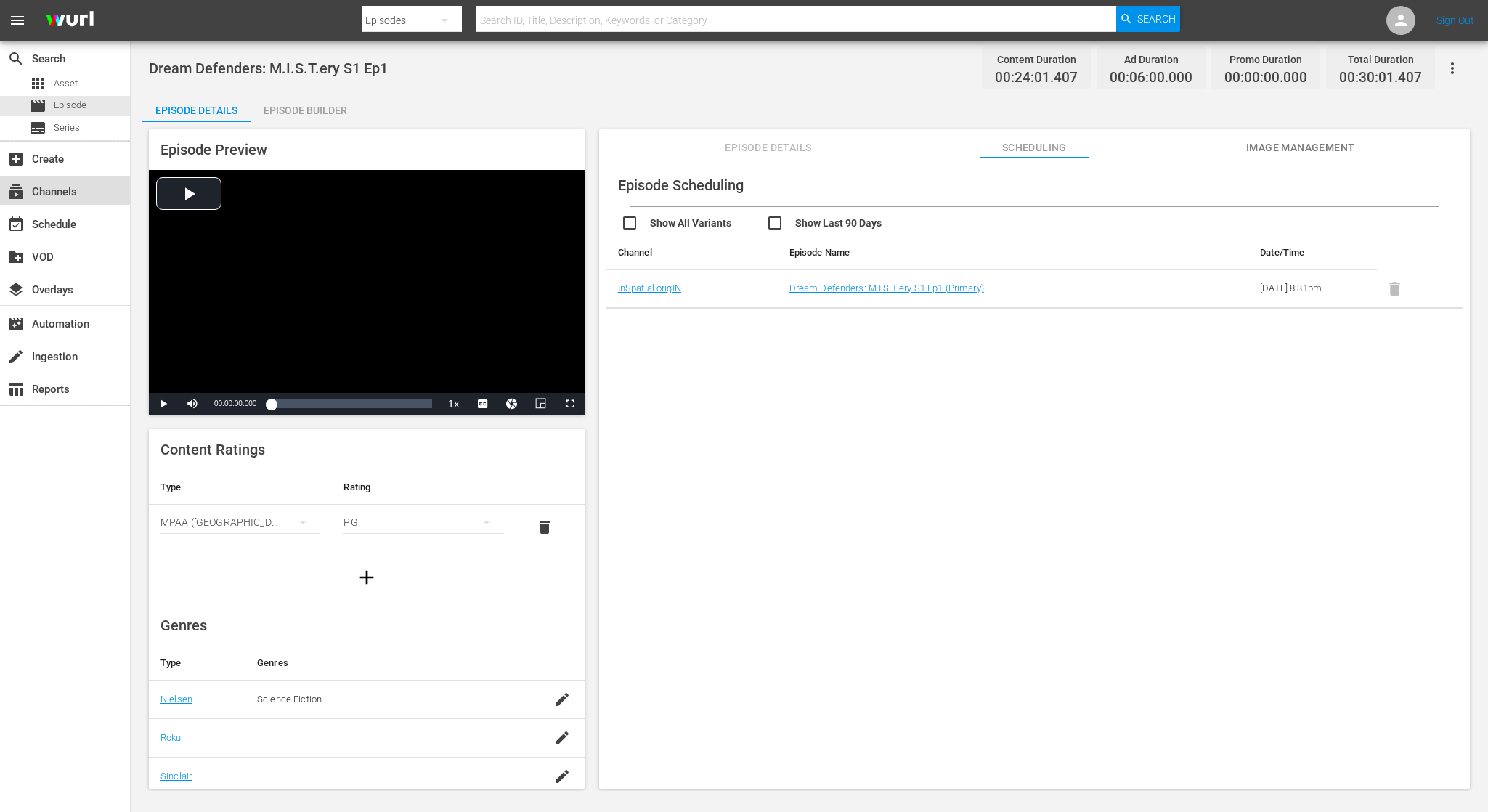
click at [87, 197] on div "subscriptions Channels" at bounding box center [65, 190] width 130 height 29
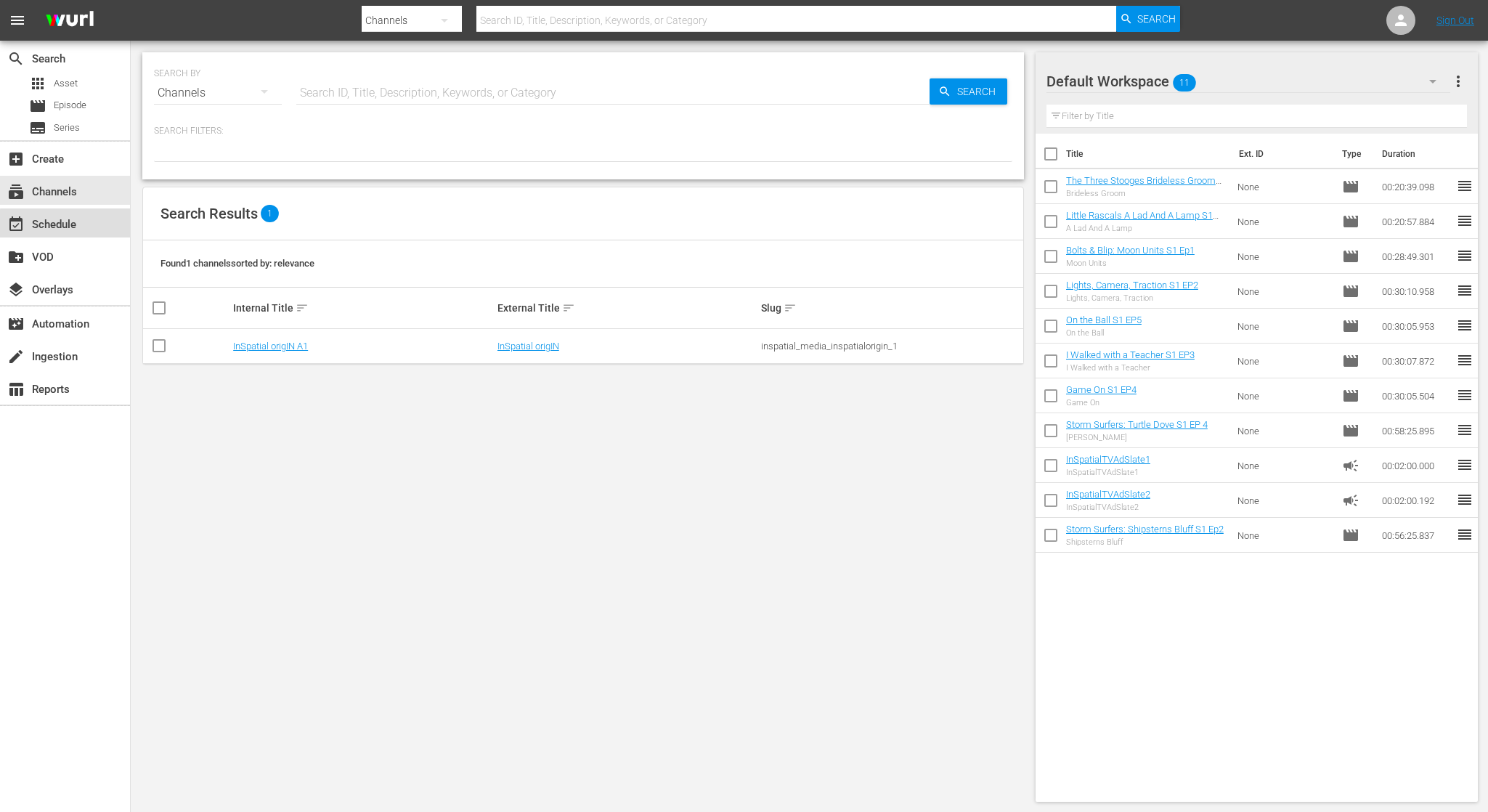
click at [74, 228] on div "event_available Schedule" at bounding box center [41, 222] width 81 height 13
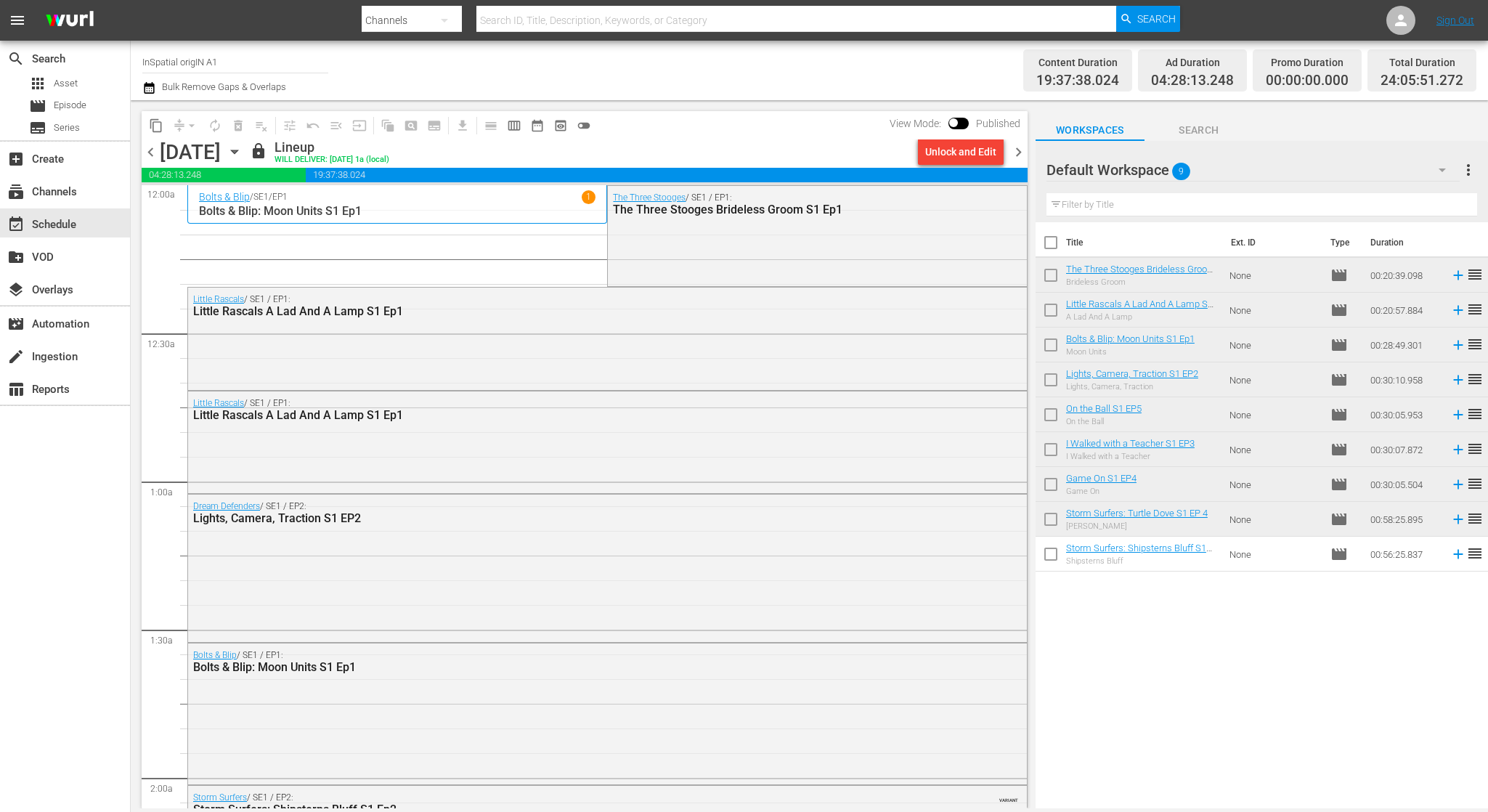
click at [1016, 154] on span "chevron_right" at bounding box center [1018, 152] width 18 height 18
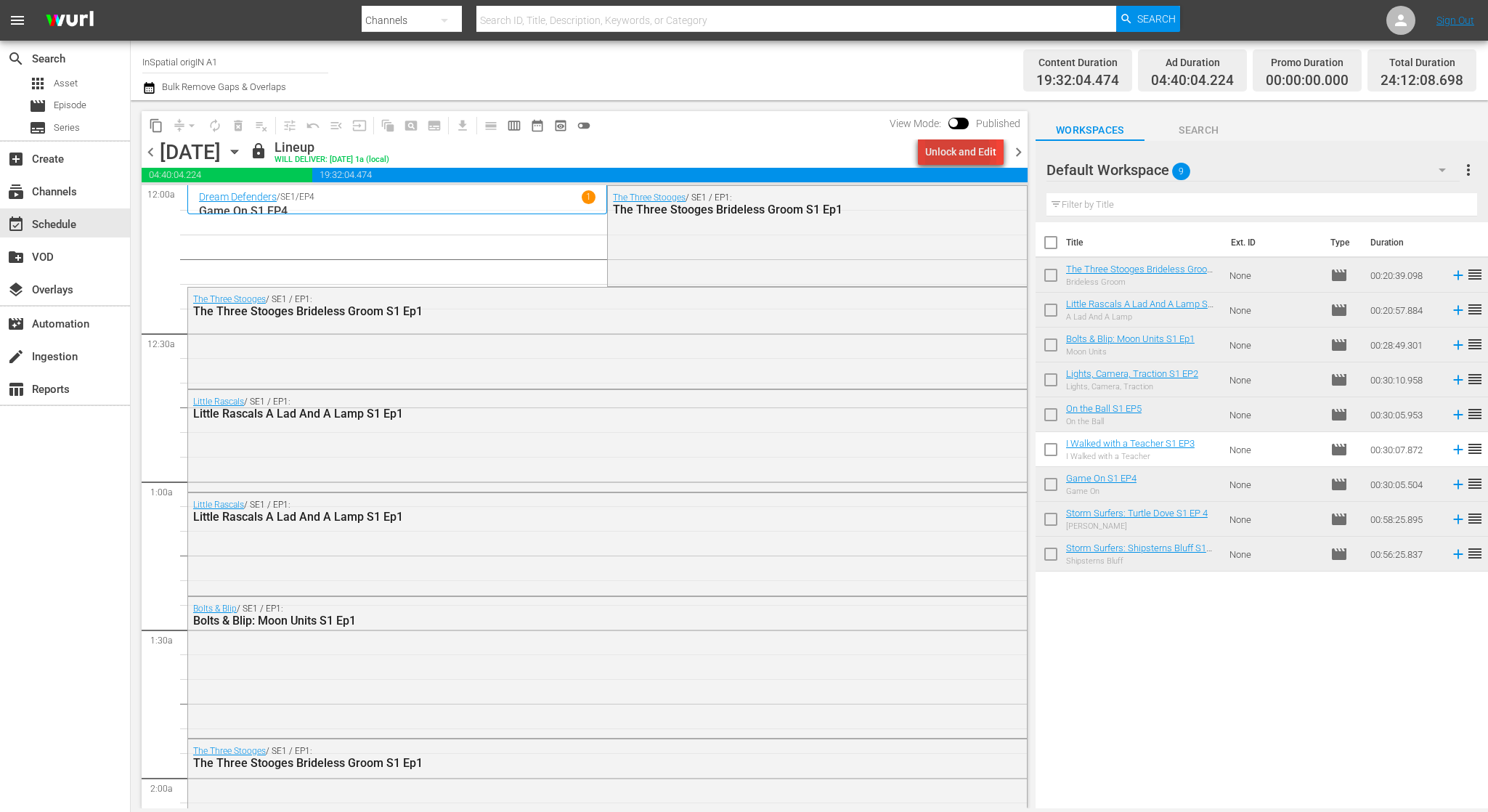
click at [947, 154] on div "Unlock and Edit" at bounding box center [960, 151] width 72 height 26
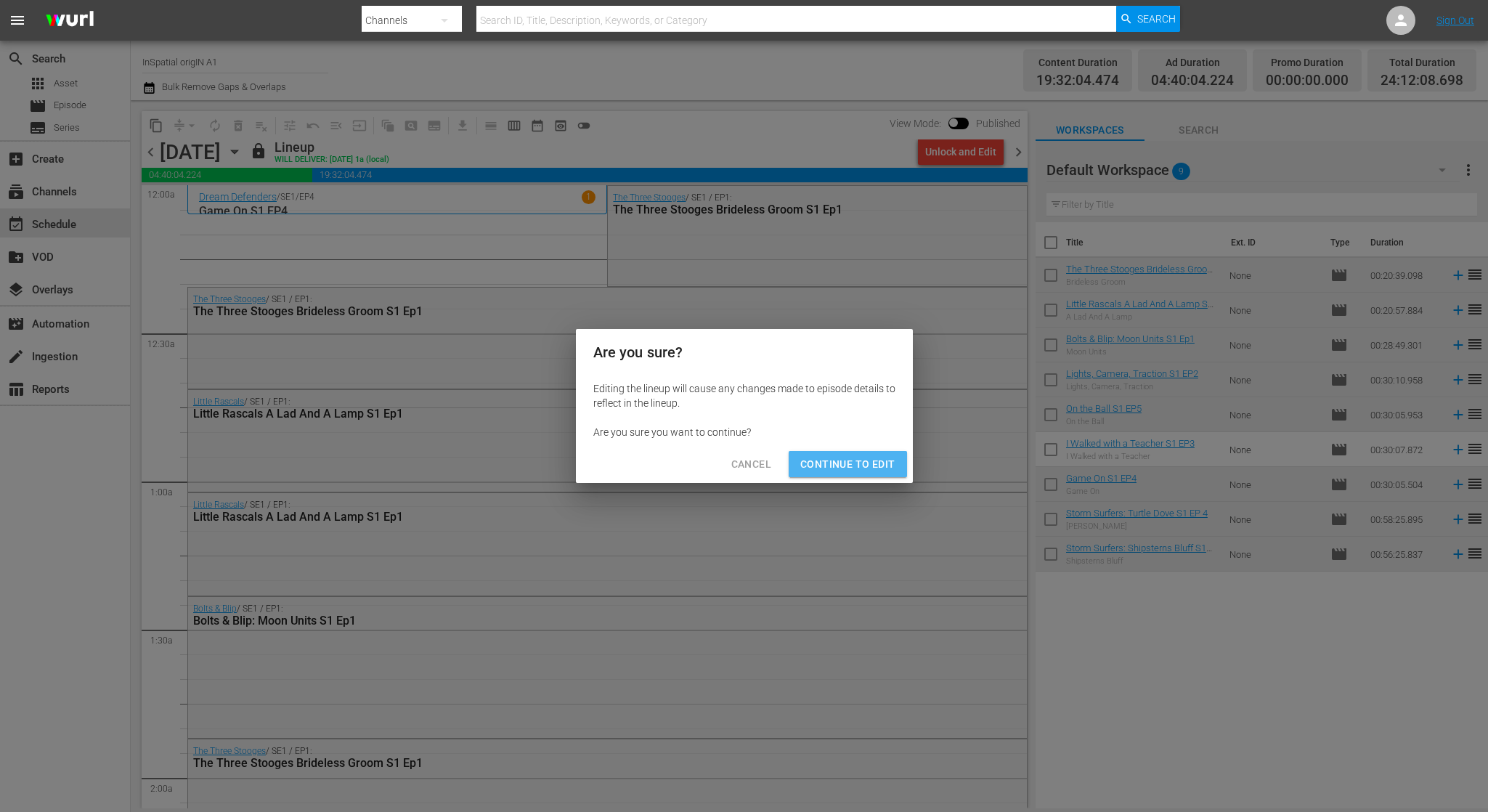
click at [826, 454] on button "Continue to Edit" at bounding box center [847, 464] width 117 height 27
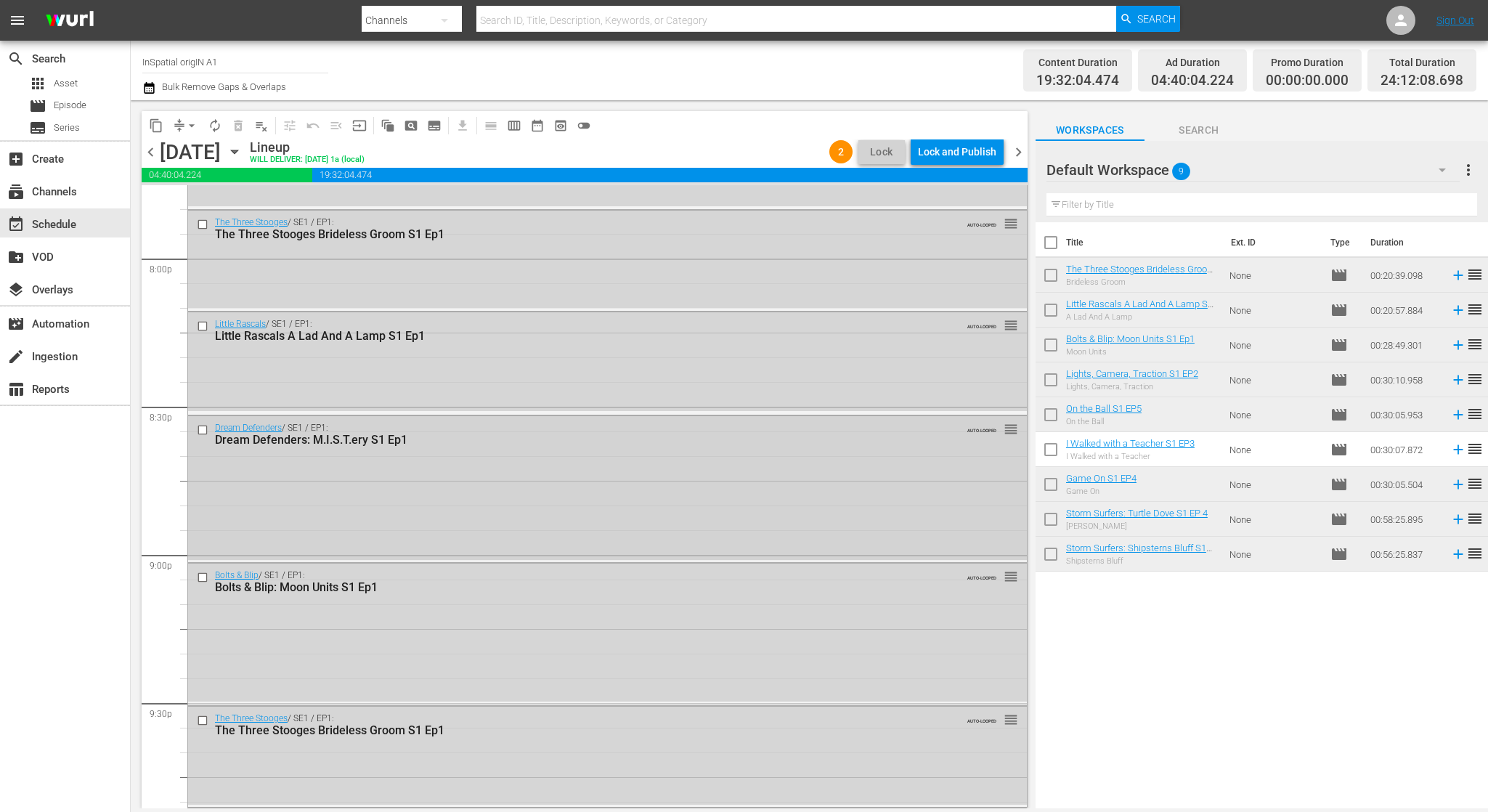
scroll to position [5856, 0]
click at [205, 424] on input "checkbox" at bounding box center [204, 425] width 15 height 12
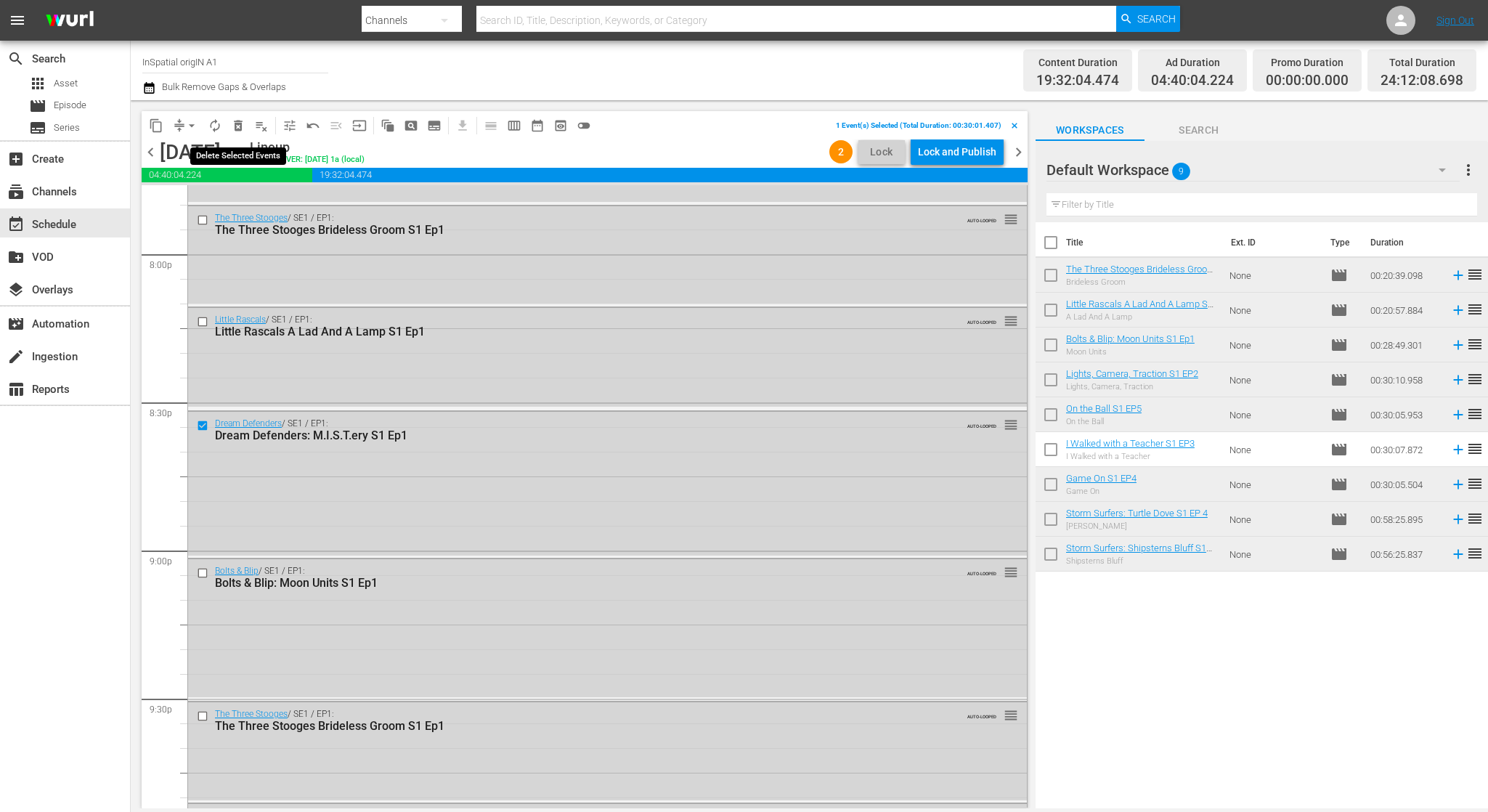
click at [239, 128] on span "delete_forever_outlined" at bounding box center [238, 125] width 14 height 14
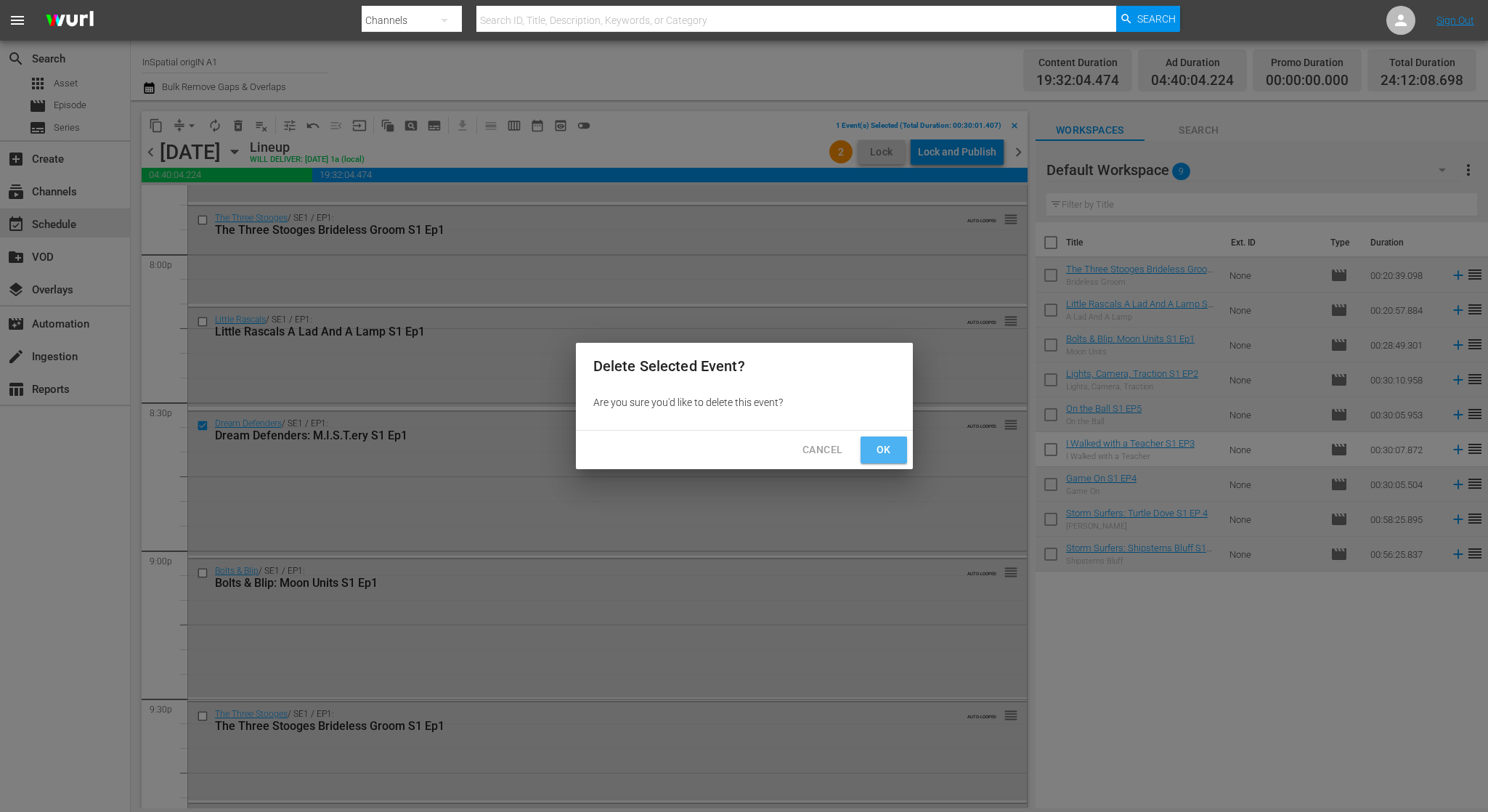
click at [889, 455] on span "Ok" at bounding box center [884, 450] width 23 height 18
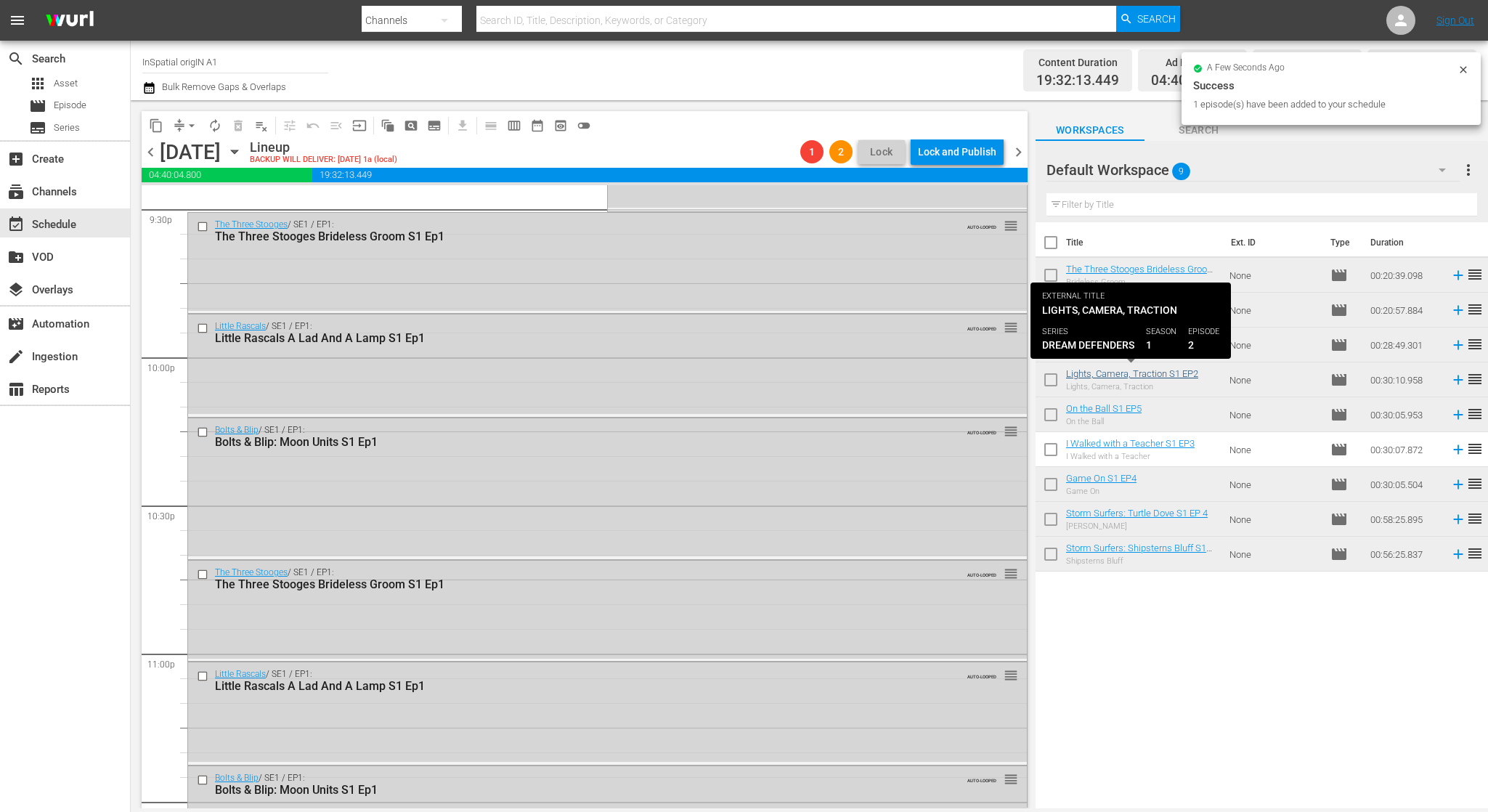
scroll to position [6546, 0]
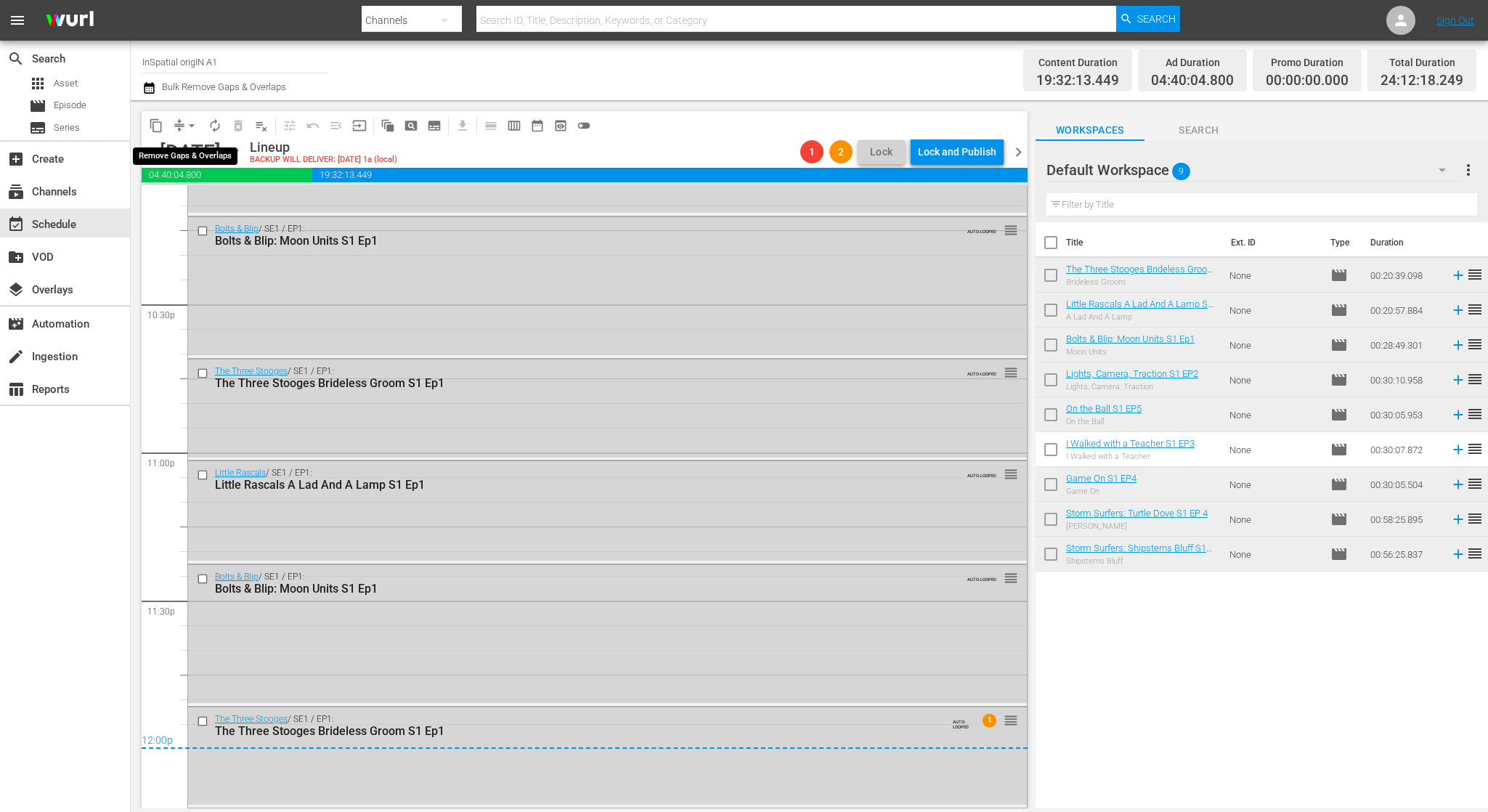
click at [186, 122] on span "arrow_drop_down" at bounding box center [191, 125] width 14 height 14
click at [217, 151] on li "Align to Midnight" at bounding box center [192, 155] width 153 height 24
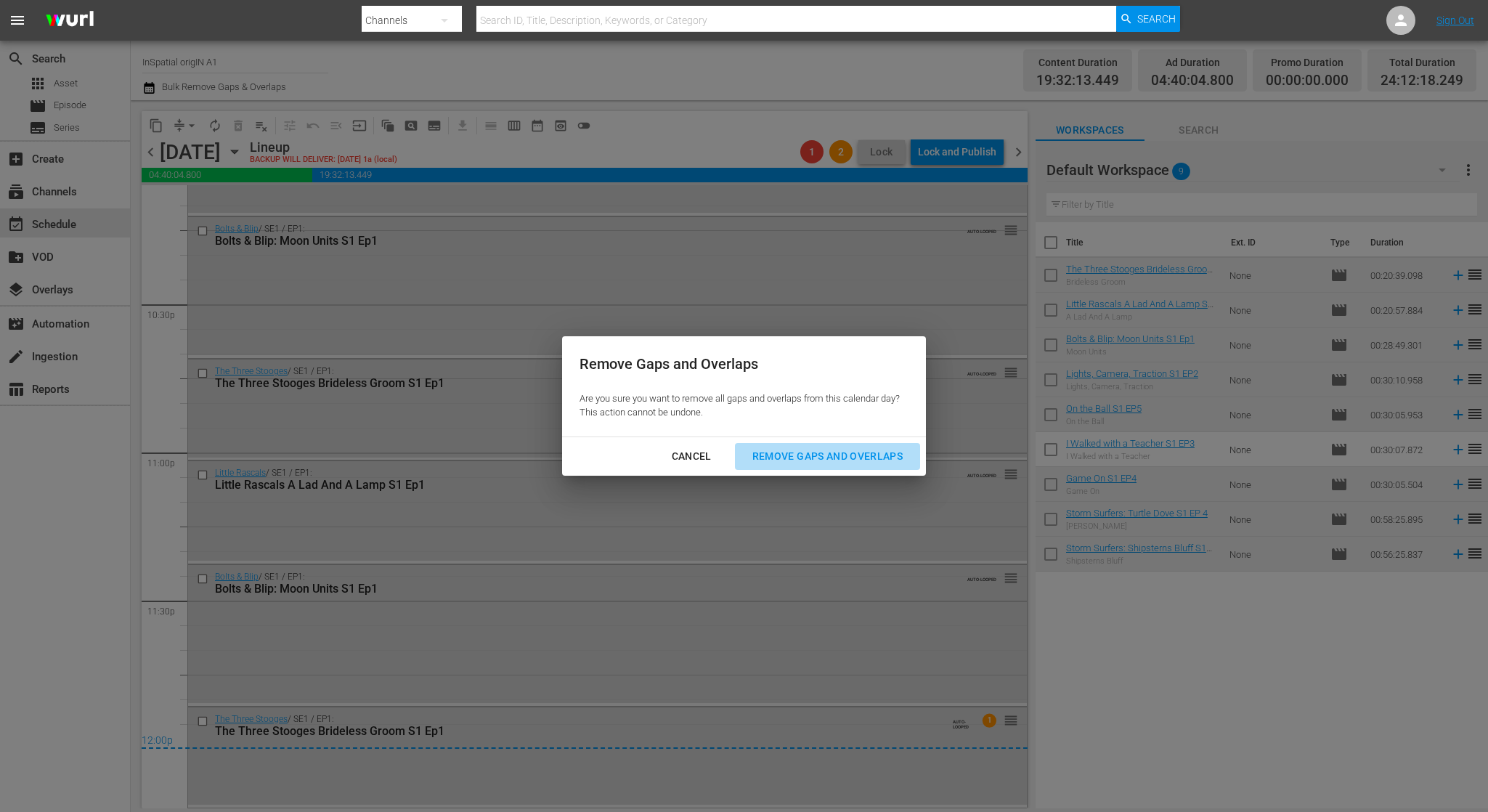
click at [796, 460] on div "Remove Gaps and Overlaps" at bounding box center [827, 456] width 174 height 18
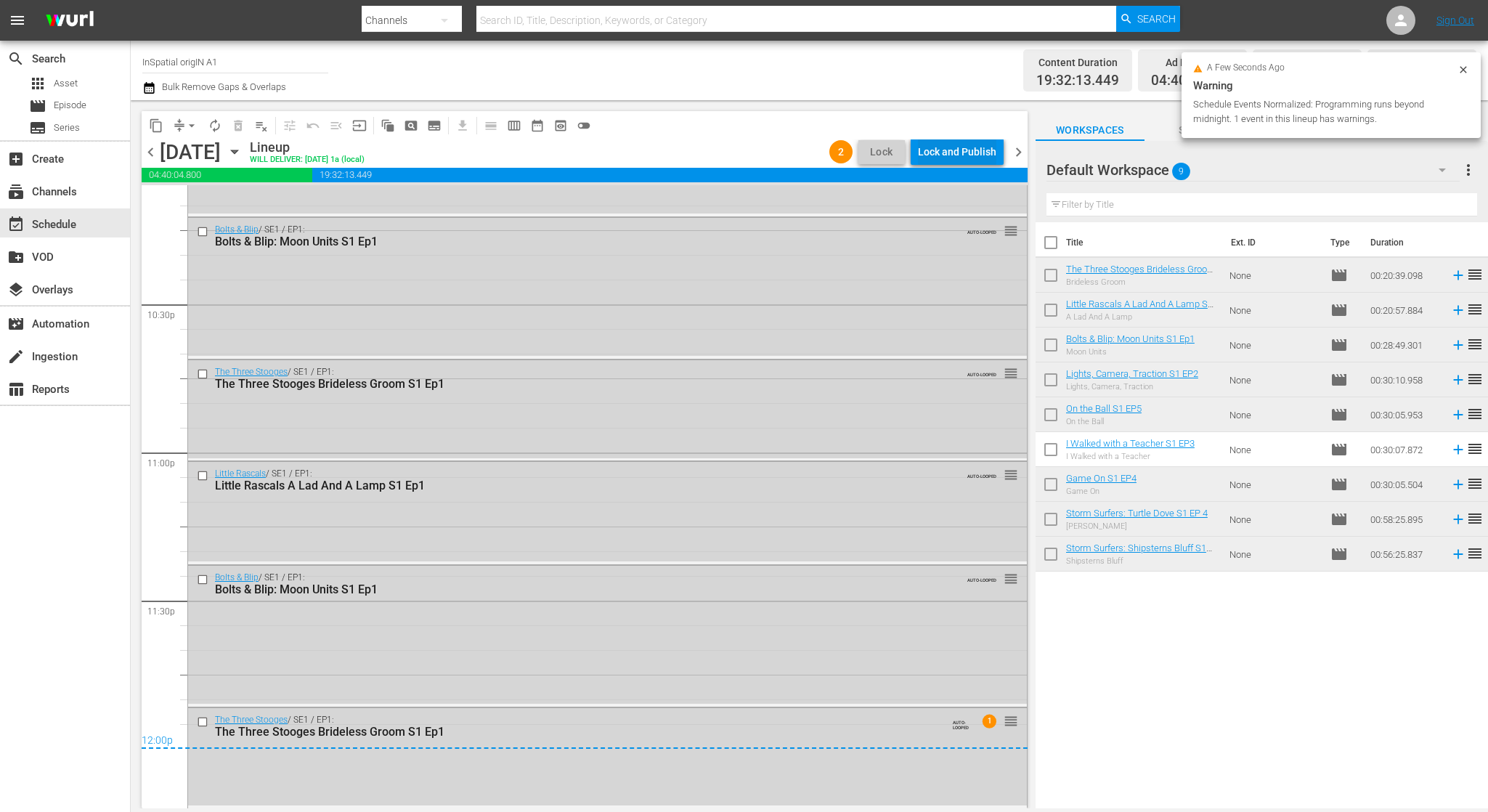
click at [972, 149] on div "Lock and Publish" at bounding box center [957, 151] width 78 height 26
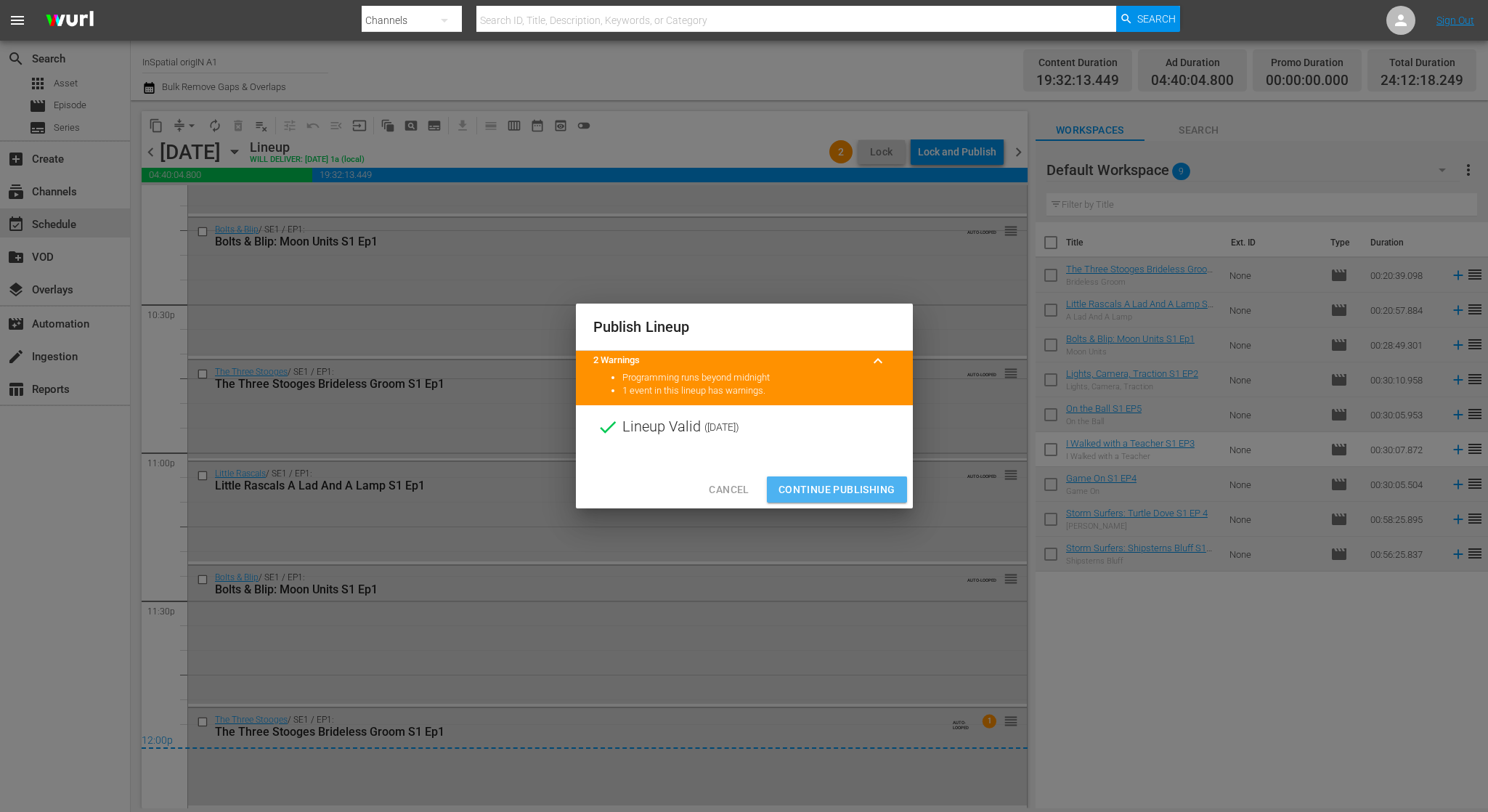
click at [870, 480] on button "Continue Publishing" at bounding box center [837, 490] width 140 height 27
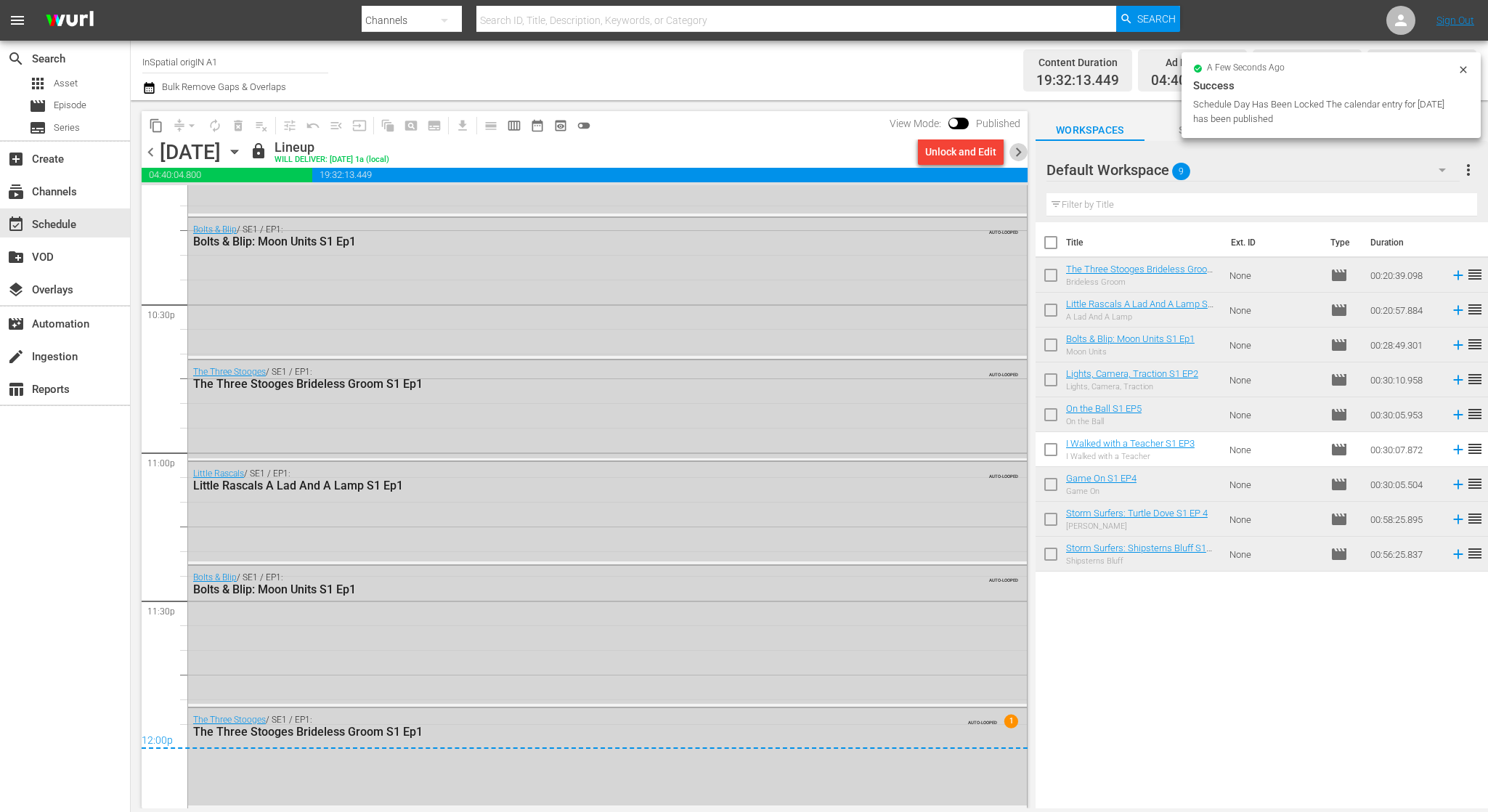
click at [1018, 152] on span "chevron_right" at bounding box center [1018, 152] width 18 height 18
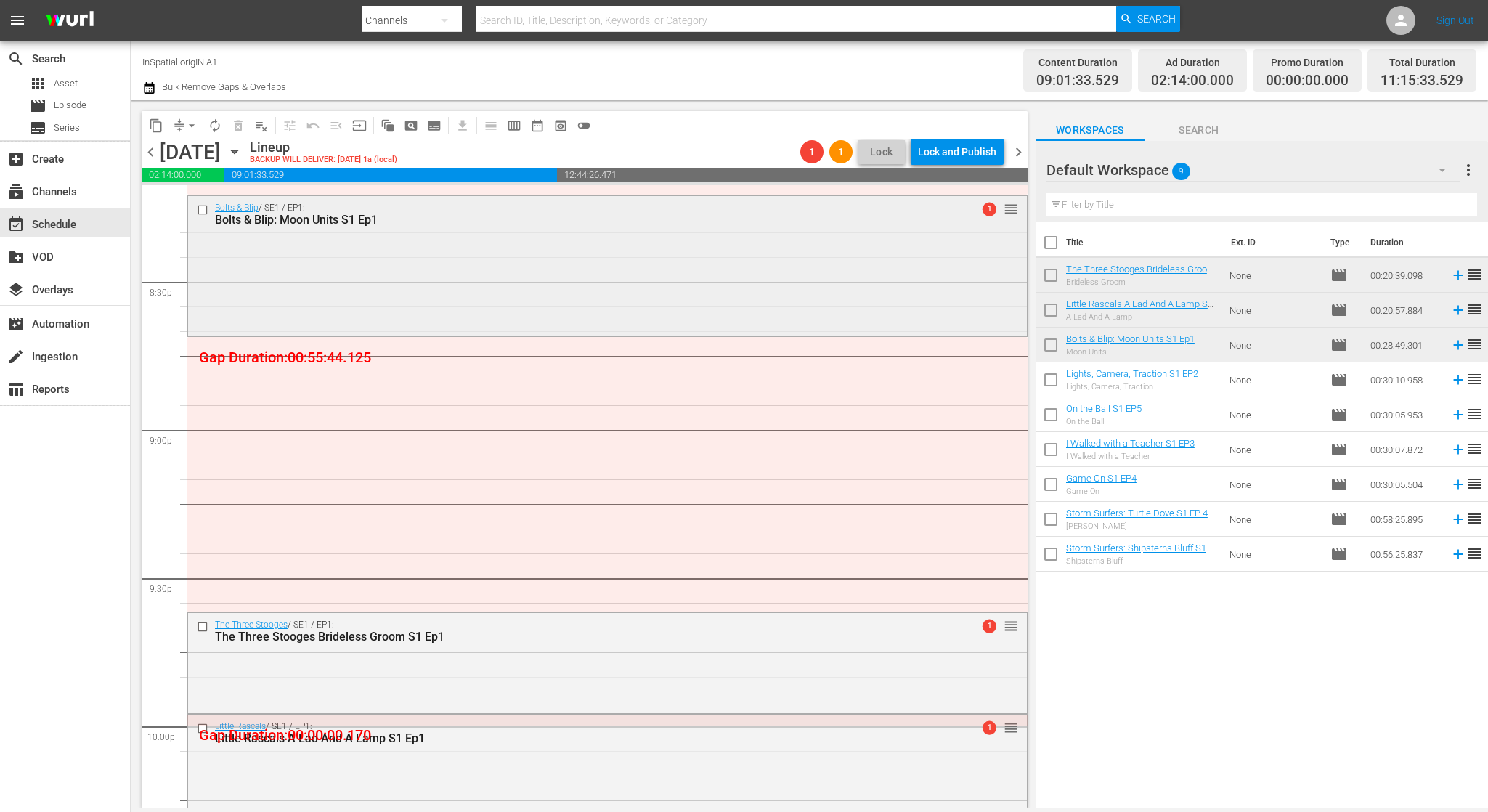
scroll to position [5978, 0]
click at [951, 156] on div "Lock and Publish" at bounding box center [957, 151] width 78 height 26
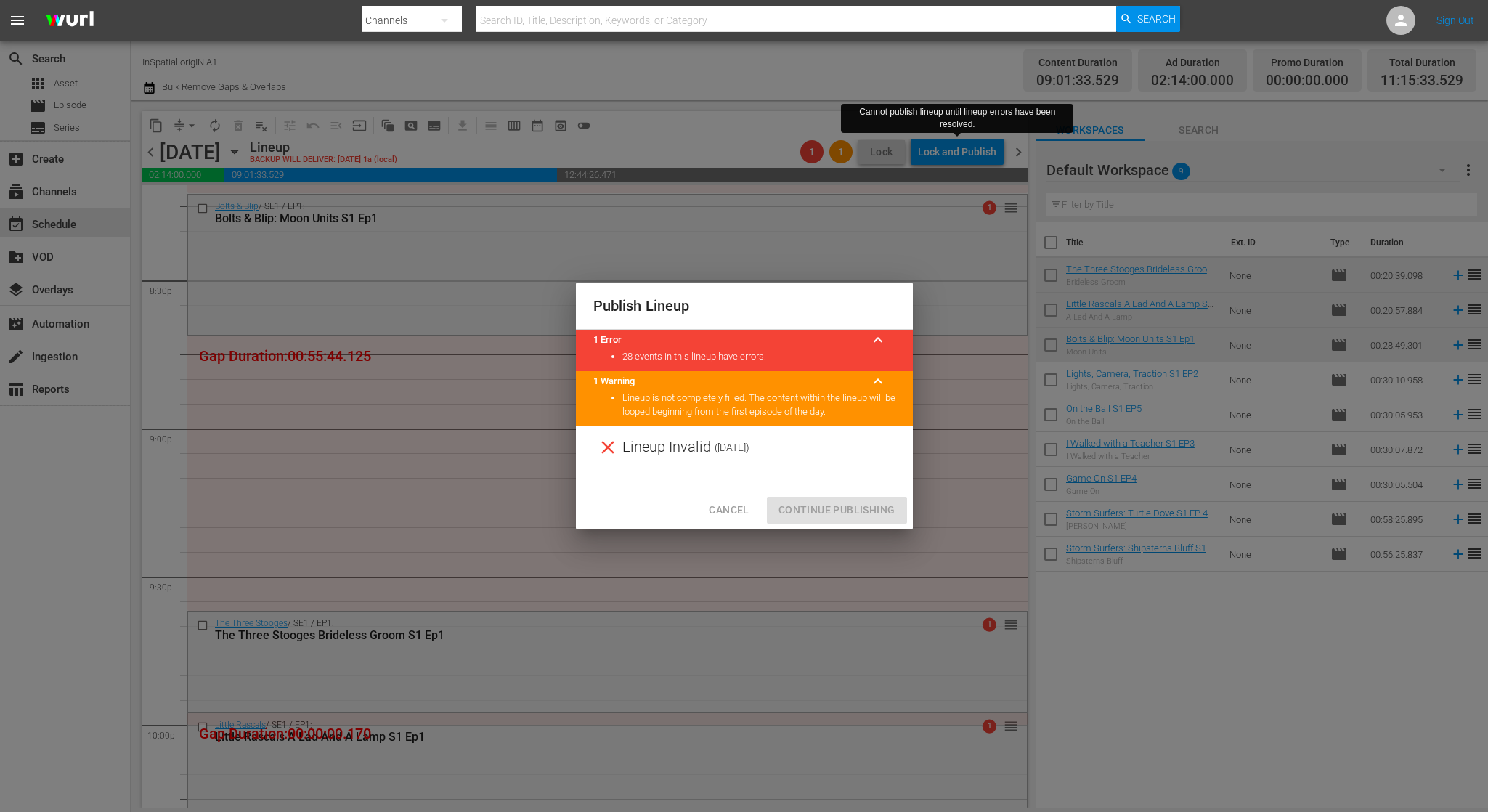
click at [728, 509] on span "Cancel" at bounding box center [729, 510] width 40 height 18
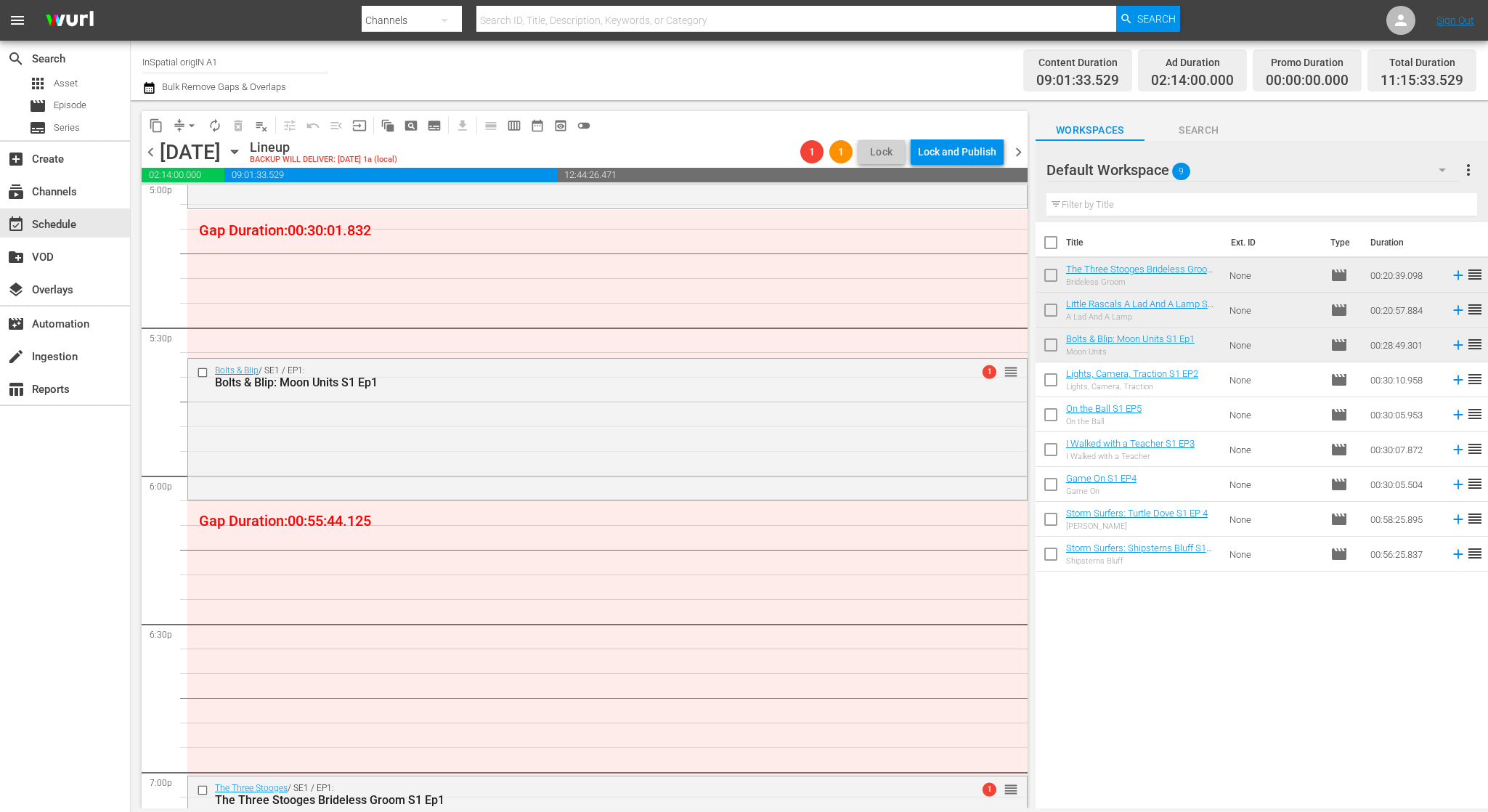
scroll to position [5041, 0]
click at [1015, 152] on span "chevron_right" at bounding box center [1018, 152] width 18 height 18
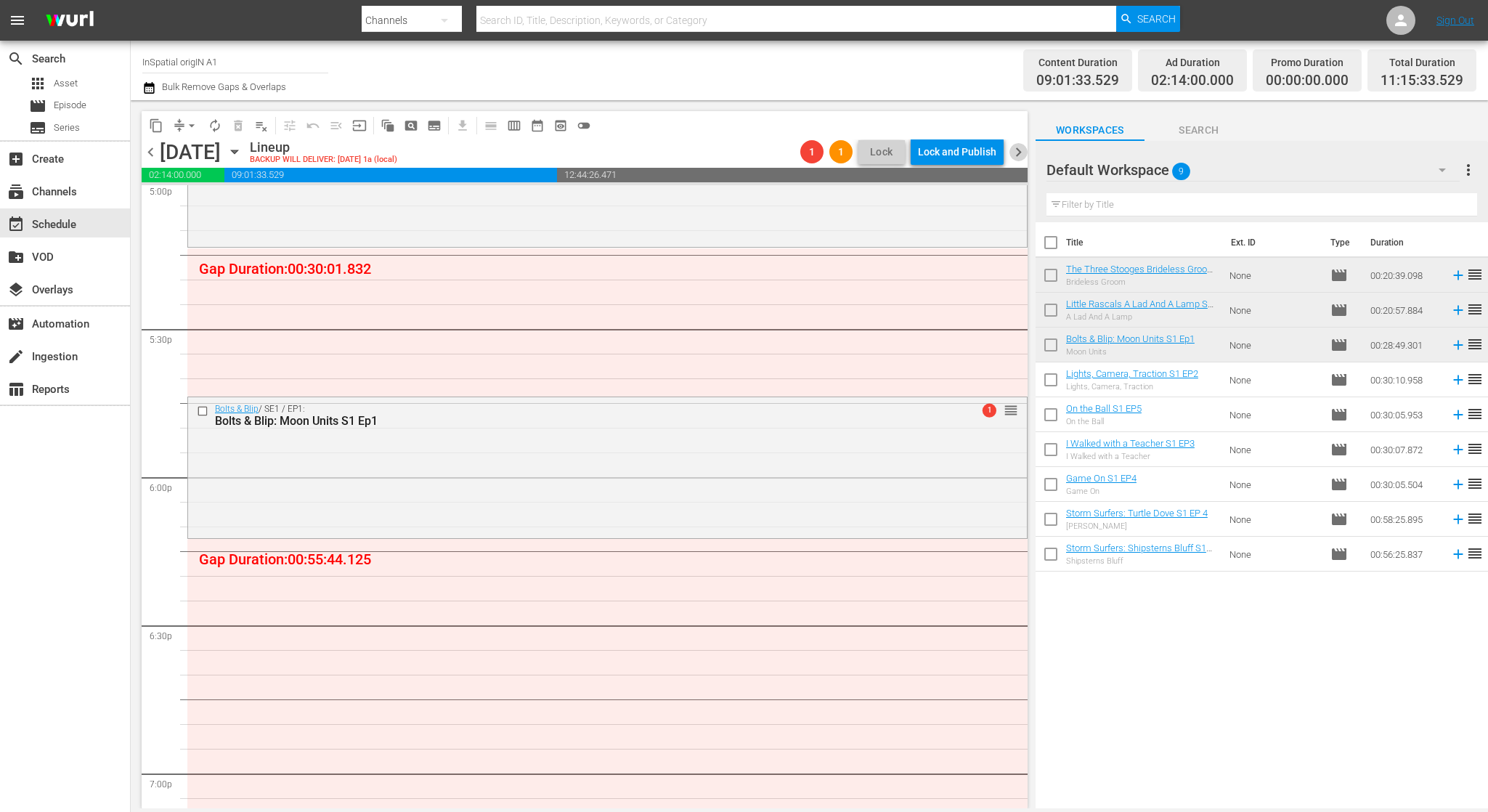
click at [1015, 152] on span "chevron_right" at bounding box center [1018, 152] width 18 height 18
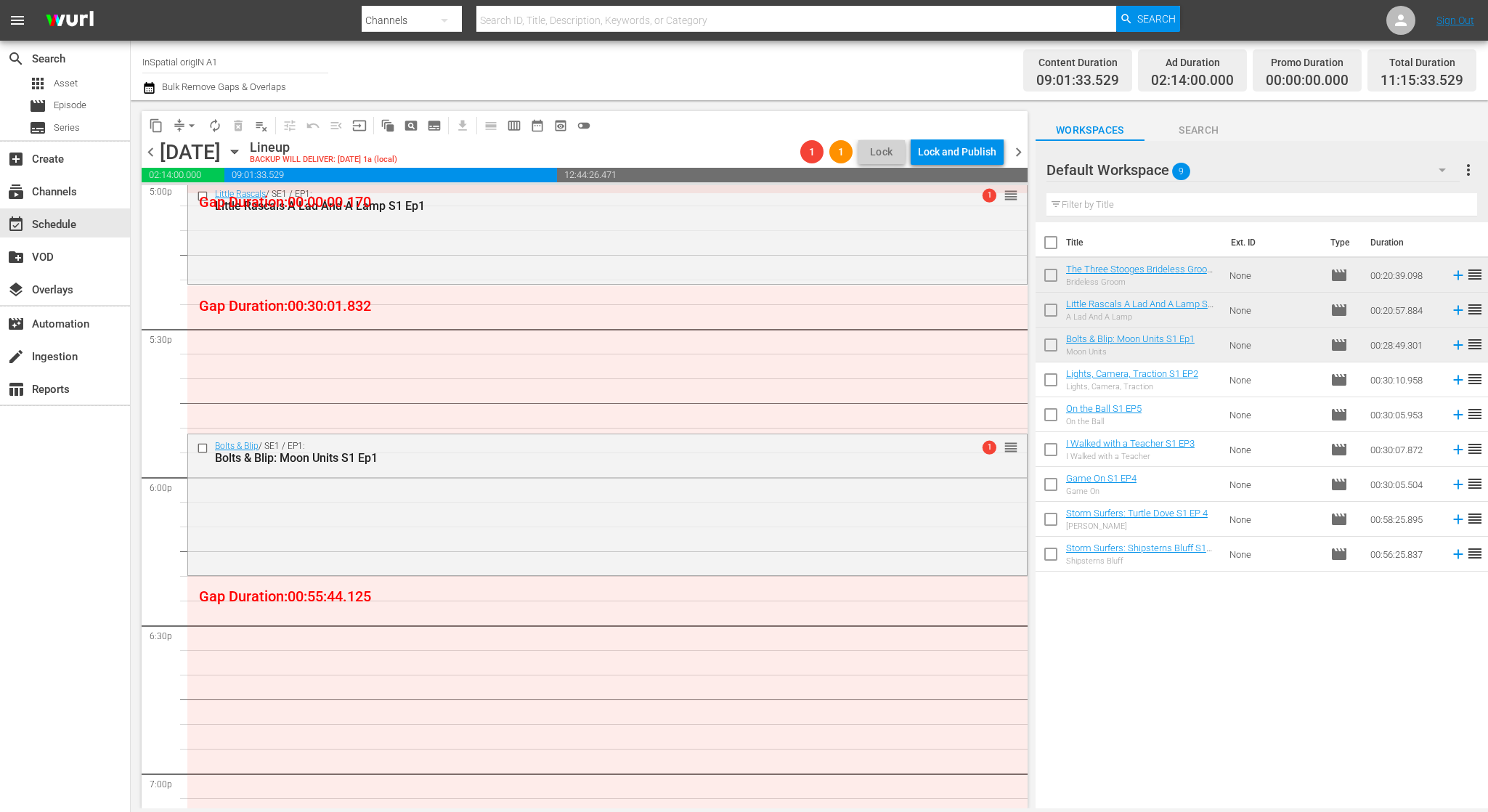
click at [1015, 152] on span "chevron_right" at bounding box center [1018, 152] width 18 height 18
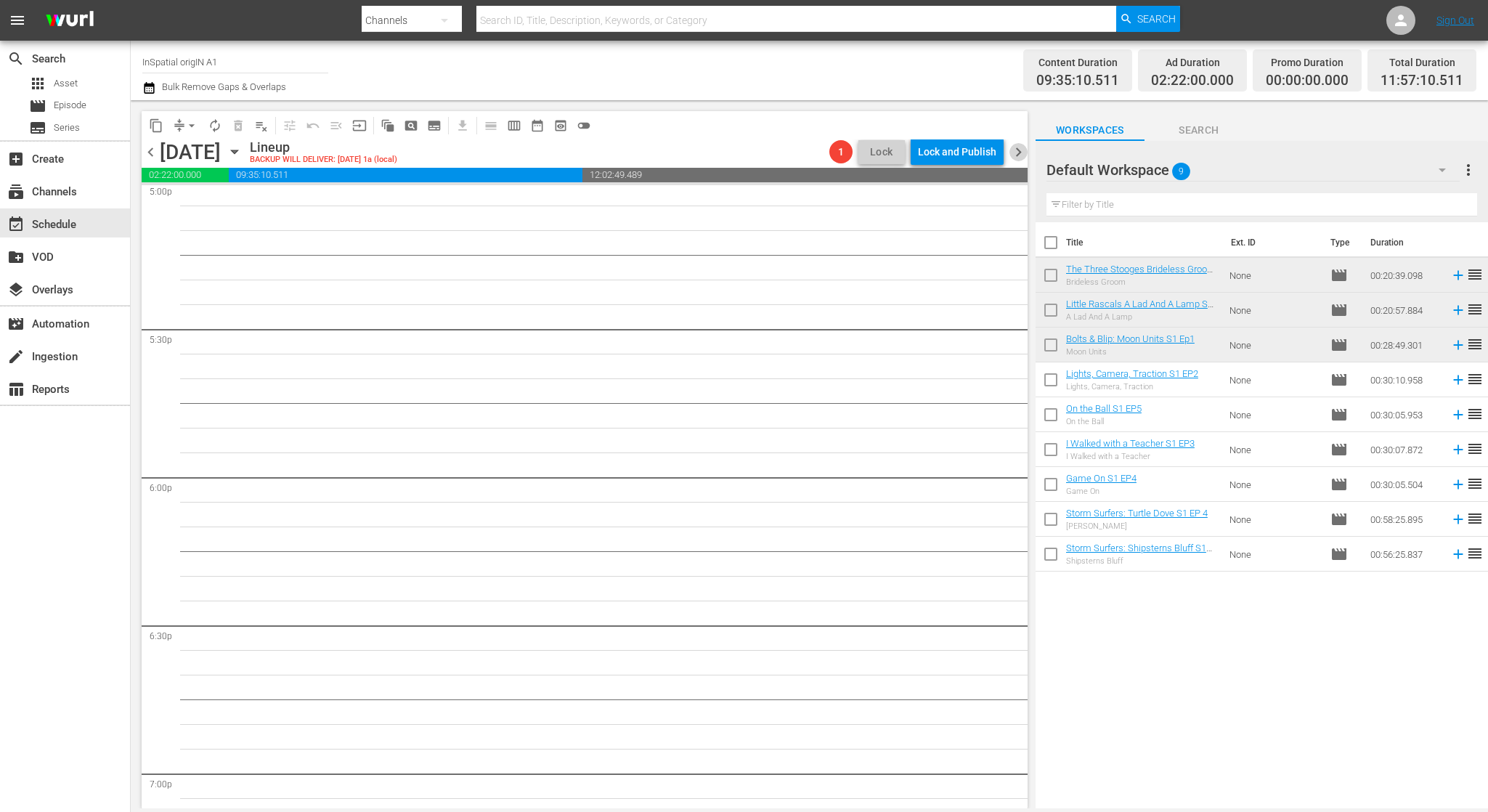
click at [1015, 152] on span "chevron_right" at bounding box center [1018, 152] width 18 height 18
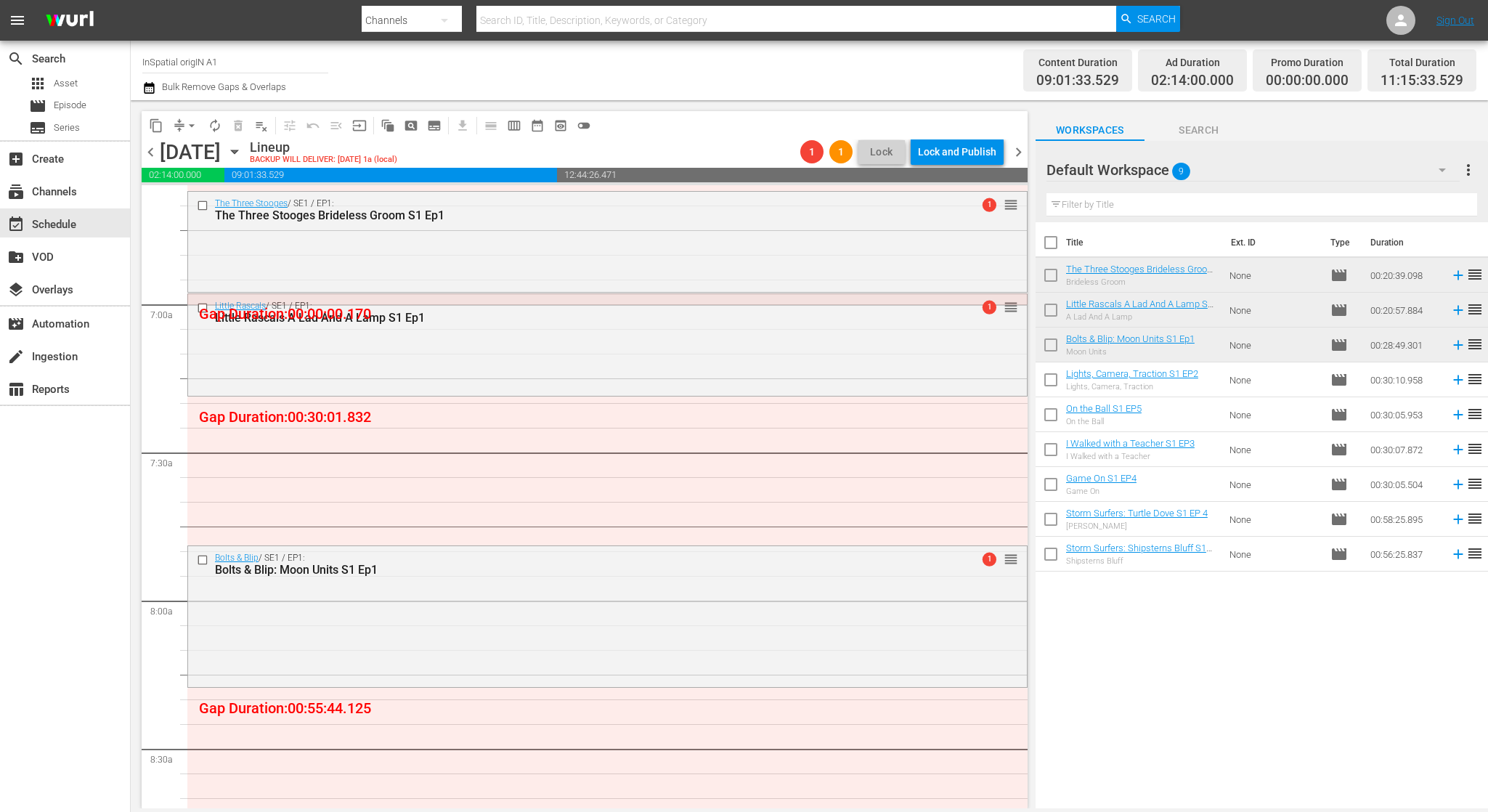
scroll to position [1946, 0]
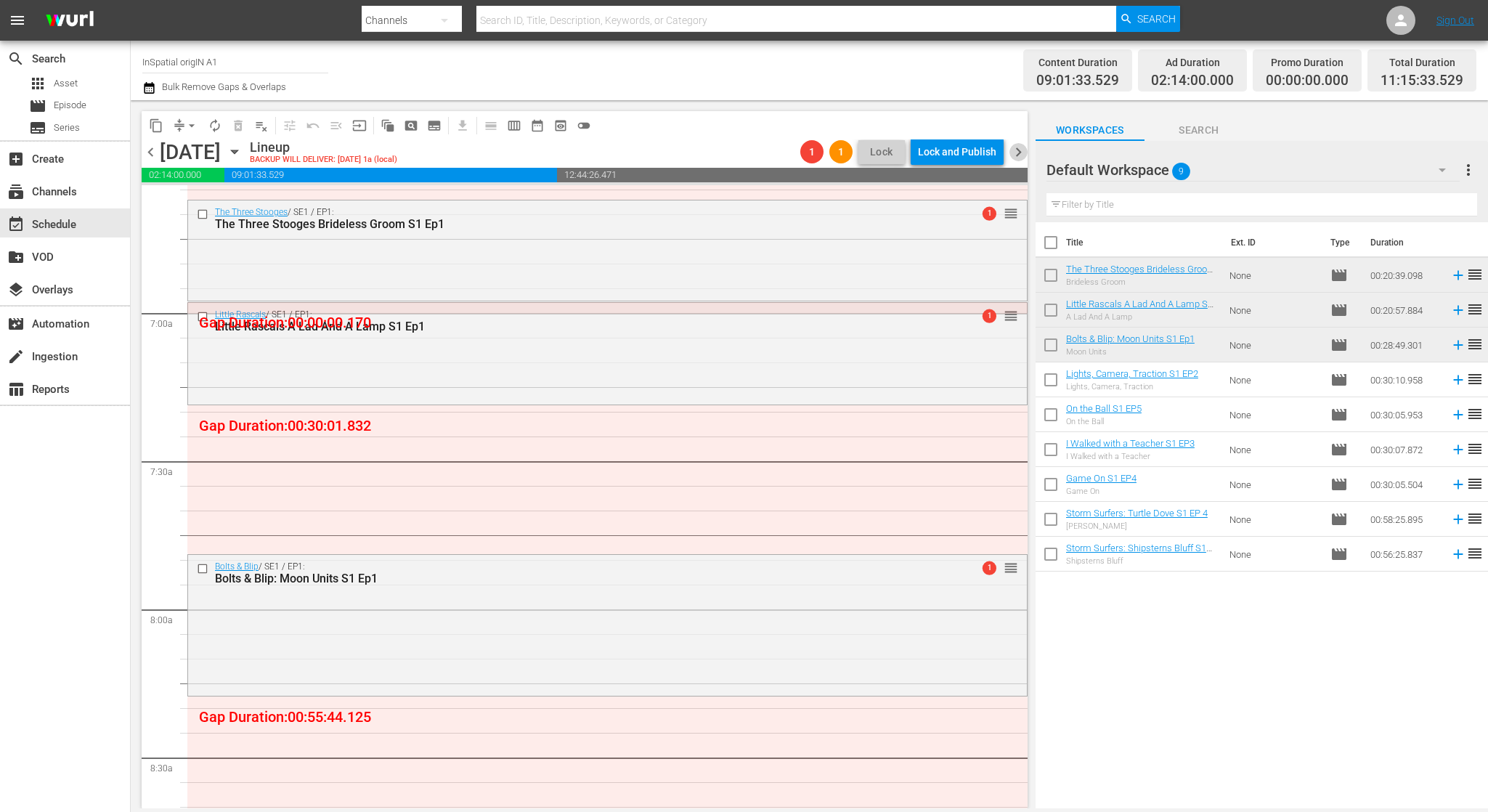
click at [1021, 151] on span "chevron_right" at bounding box center [1018, 152] width 18 height 18
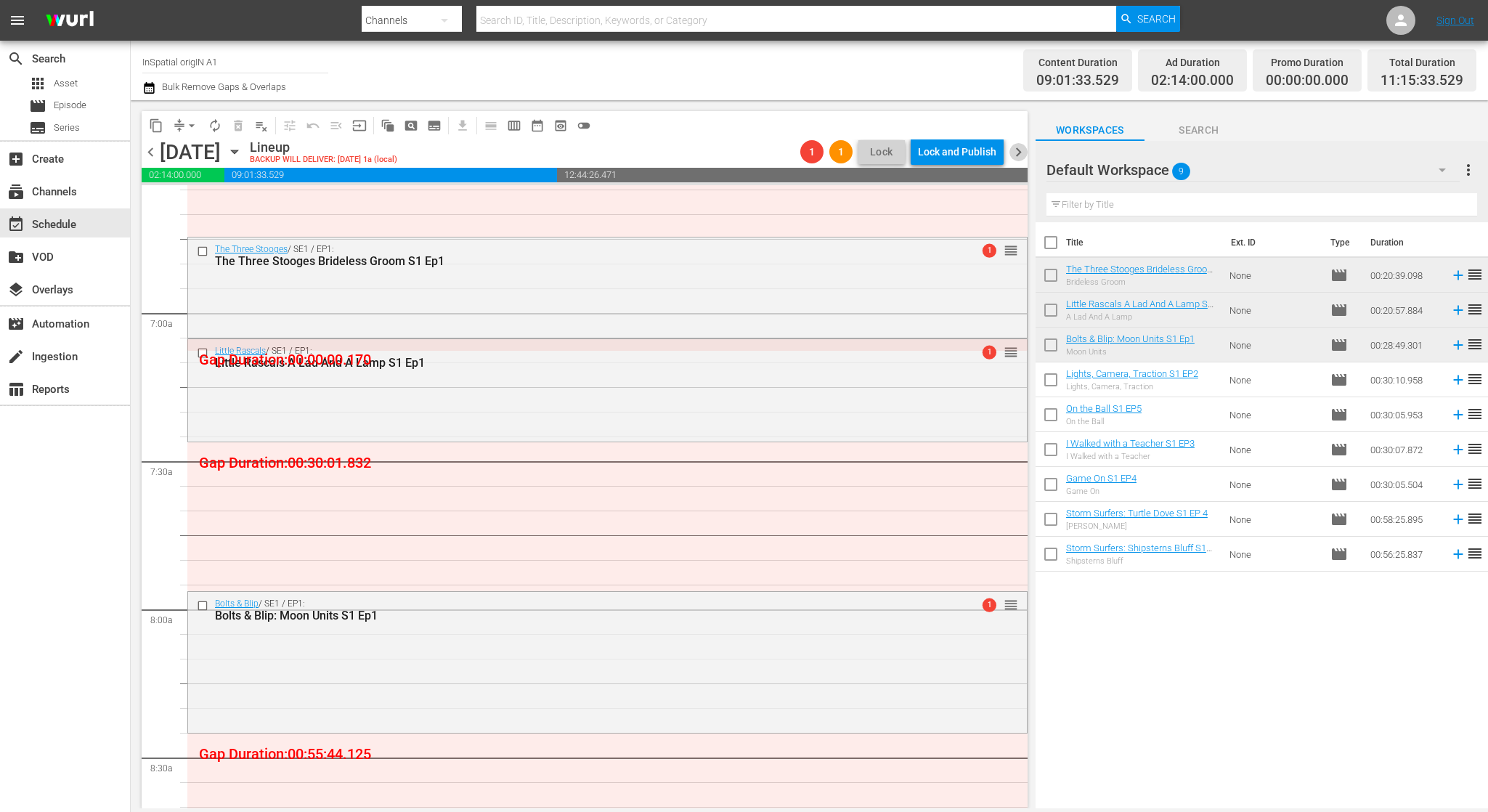
click at [1021, 151] on span "chevron_right" at bounding box center [1018, 152] width 18 height 18
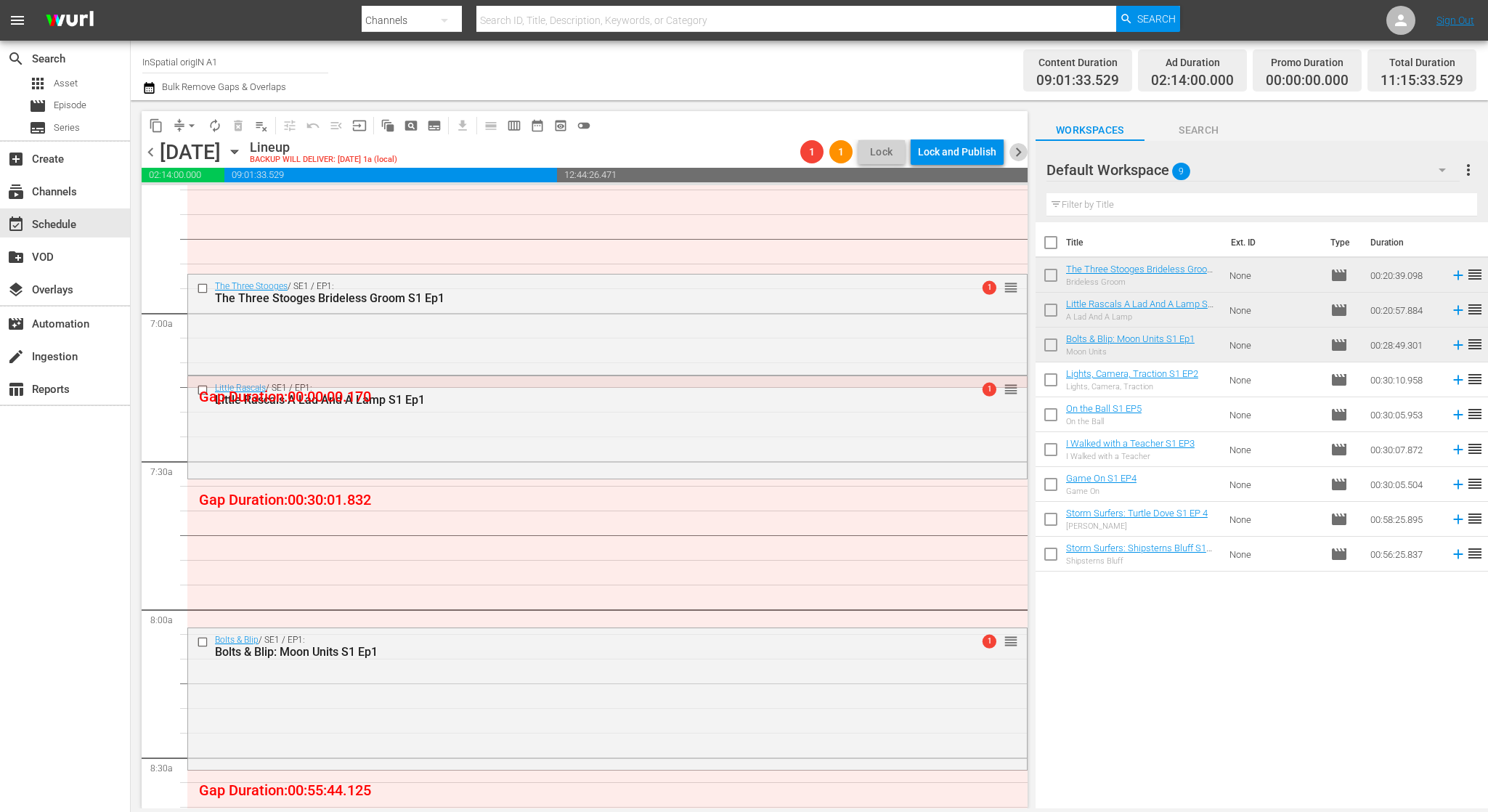
click at [1021, 151] on span "chevron_right" at bounding box center [1018, 152] width 18 height 18
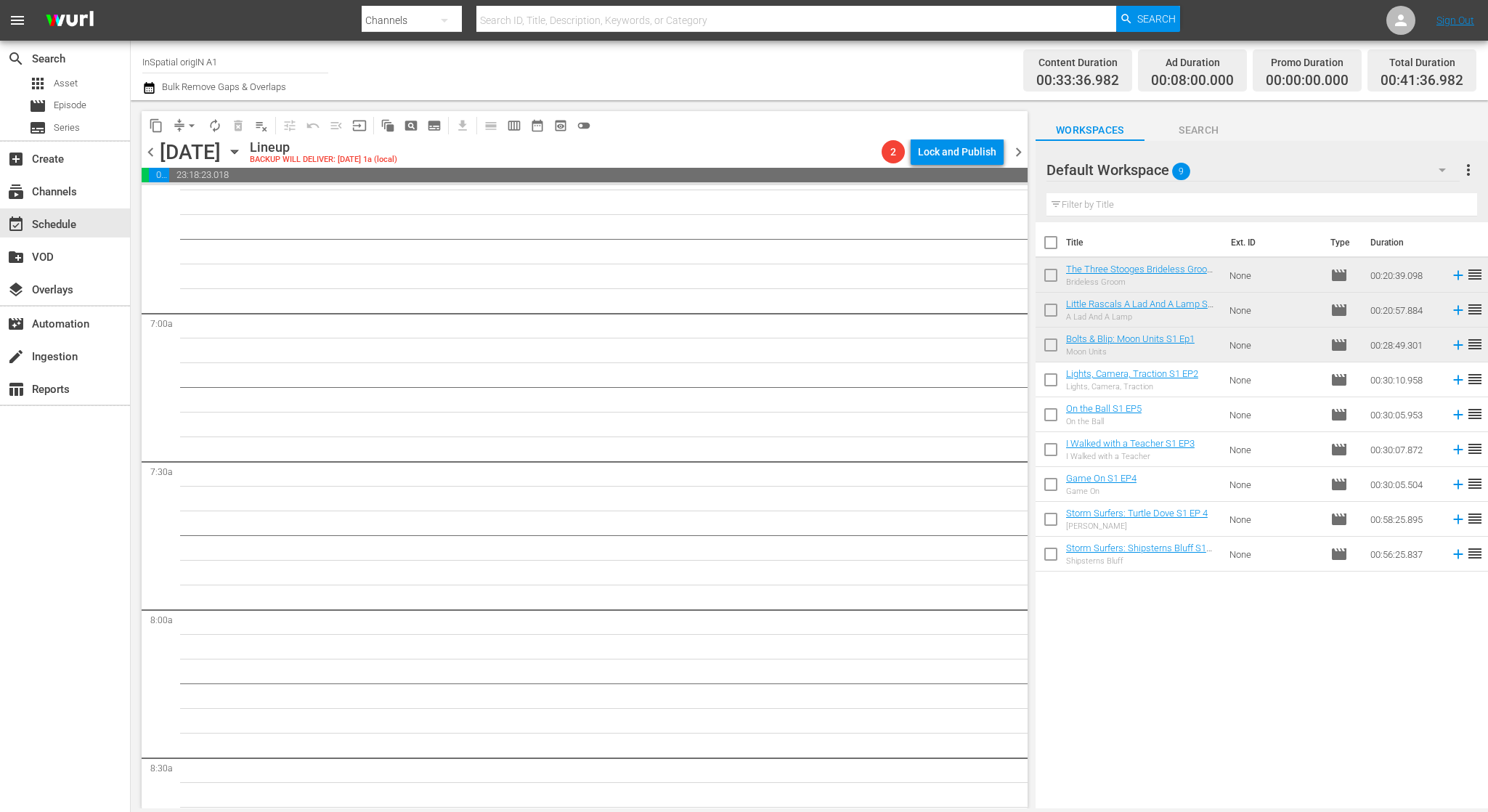
click at [1021, 151] on span "chevron_right" at bounding box center [1018, 152] width 18 height 18
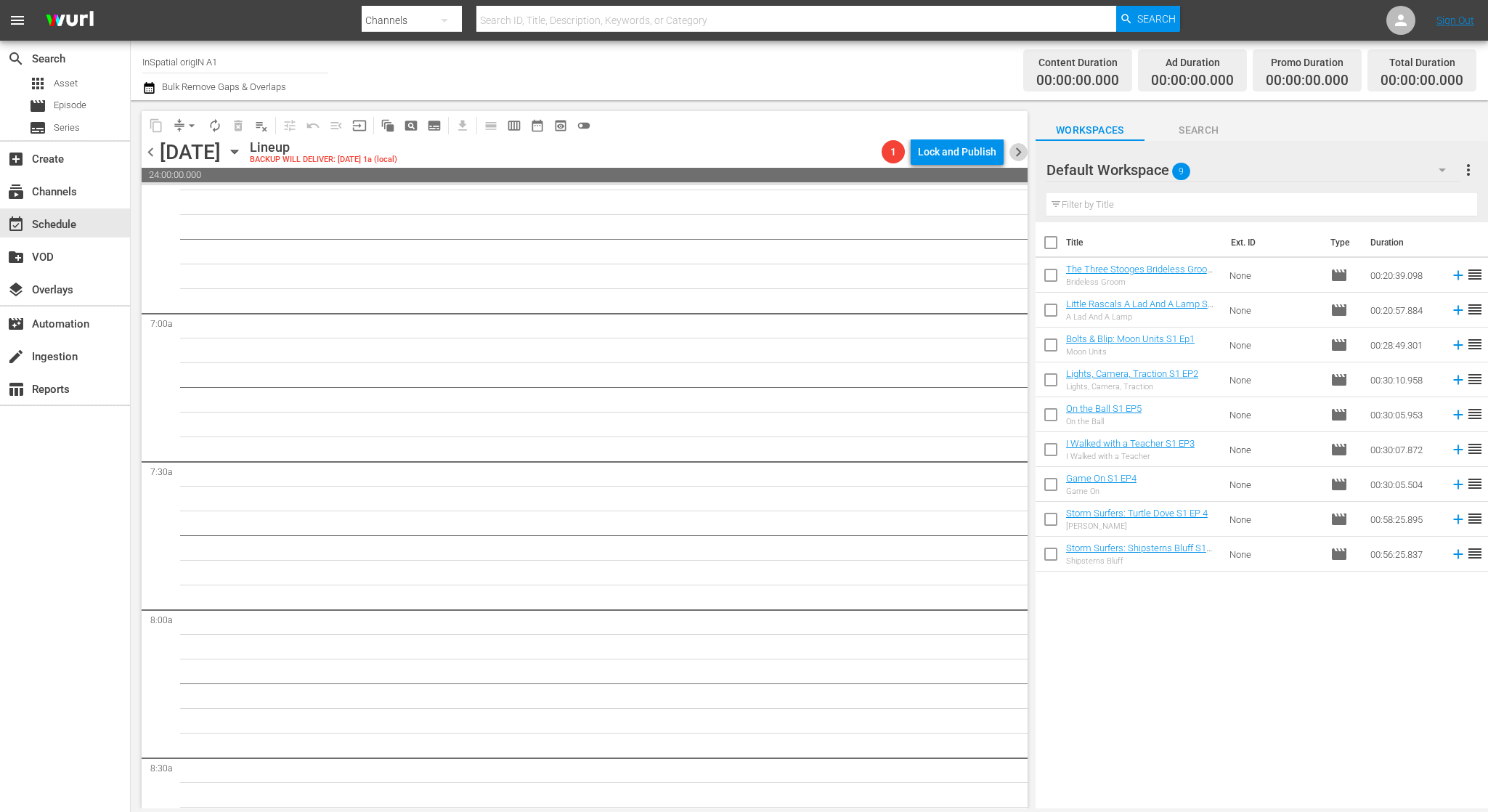
click at [1021, 151] on span "chevron_right" at bounding box center [1018, 152] width 18 height 18
click at [94, 220] on div "event_available Schedule" at bounding box center [65, 223] width 130 height 29
click at [75, 102] on span "Episode" at bounding box center [69, 105] width 32 height 14
